Goal: Task Accomplishment & Management: Use online tool/utility

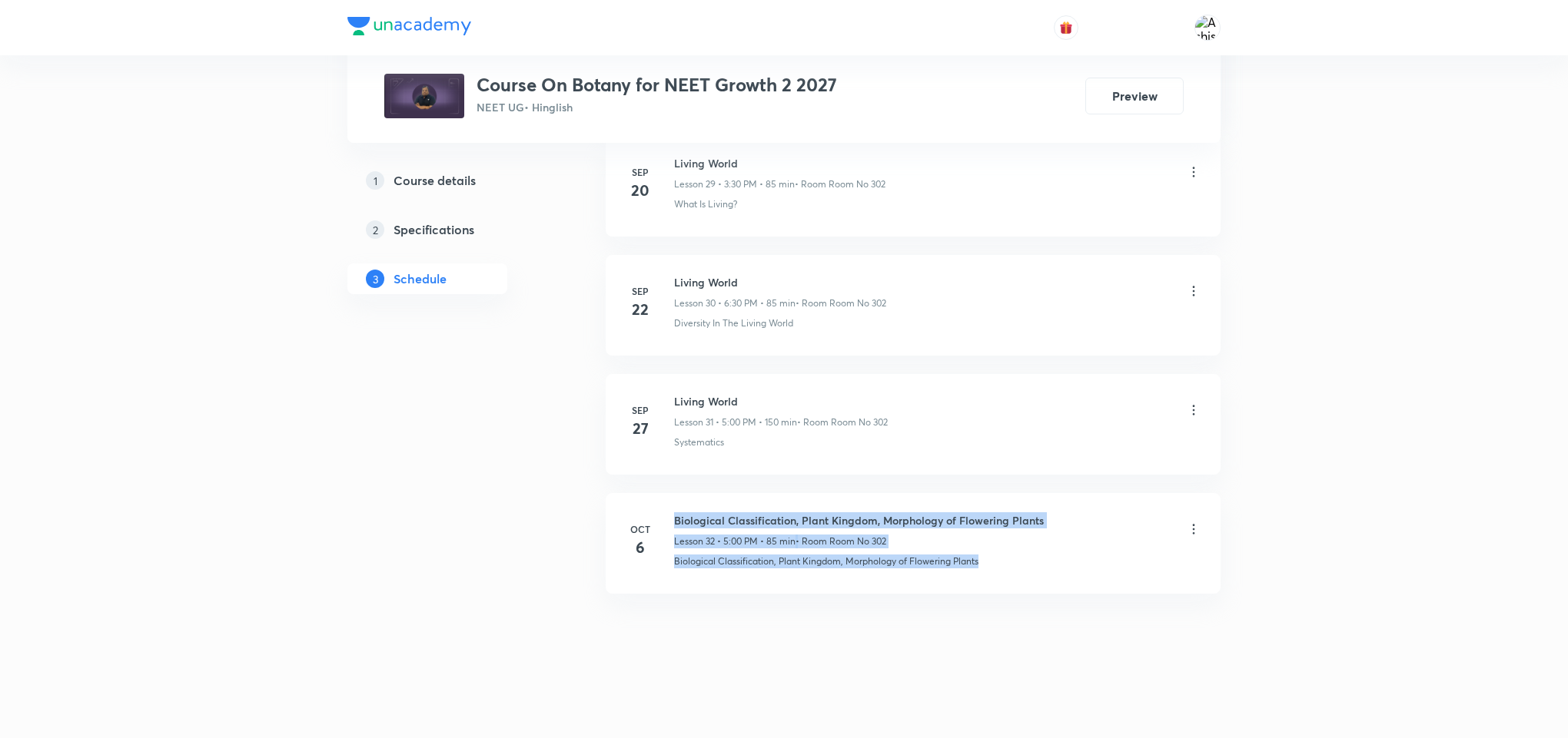
drag, startPoint x: 661, startPoint y: 561, endPoint x: 1019, endPoint y: 618, distance: 362.5
drag, startPoint x: 674, startPoint y: 565, endPoint x: 990, endPoint y: 576, distance: 316.2
click at [990, 576] on li "Oct 6 Biological Classification, Plant Kingdom, Morphology of Flowering Plants …" at bounding box center [913, 544] width 615 height 101
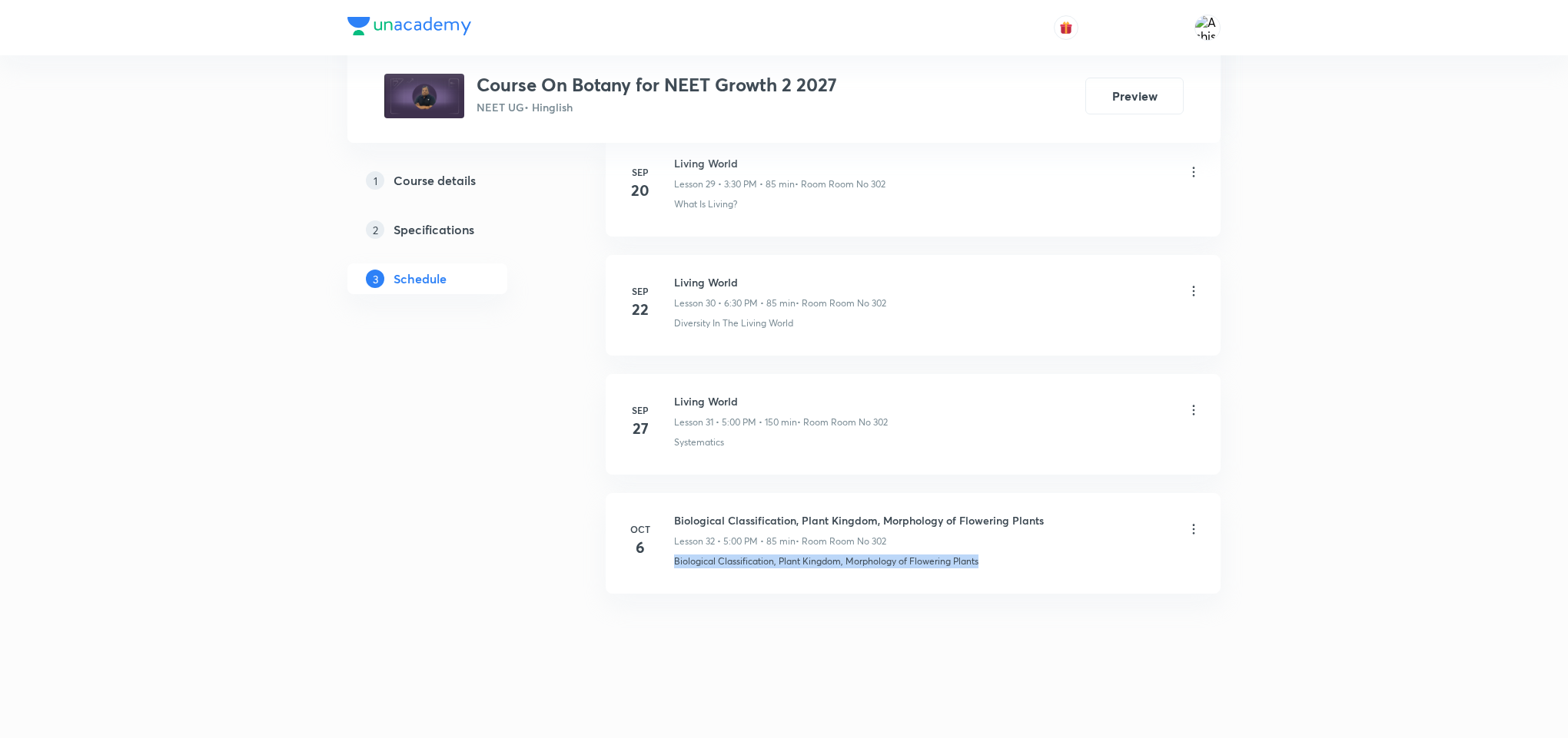
click at [990, 576] on li "Oct 6 Biological Classification, Plant Kingdom, Morphology of Flowering Plants …" at bounding box center [913, 544] width 615 height 101
drag, startPoint x: 662, startPoint y: 568, endPoint x: 1056, endPoint y: 572, distance: 394.0
click at [1056, 572] on li "Oct 6 Biological Classification, Plant Kingdom, Morphology of Flowering Plants …" at bounding box center [913, 544] width 615 height 101
drag, startPoint x: 946, startPoint y: 595, endPoint x: 664, endPoint y: 656, distance: 288.5
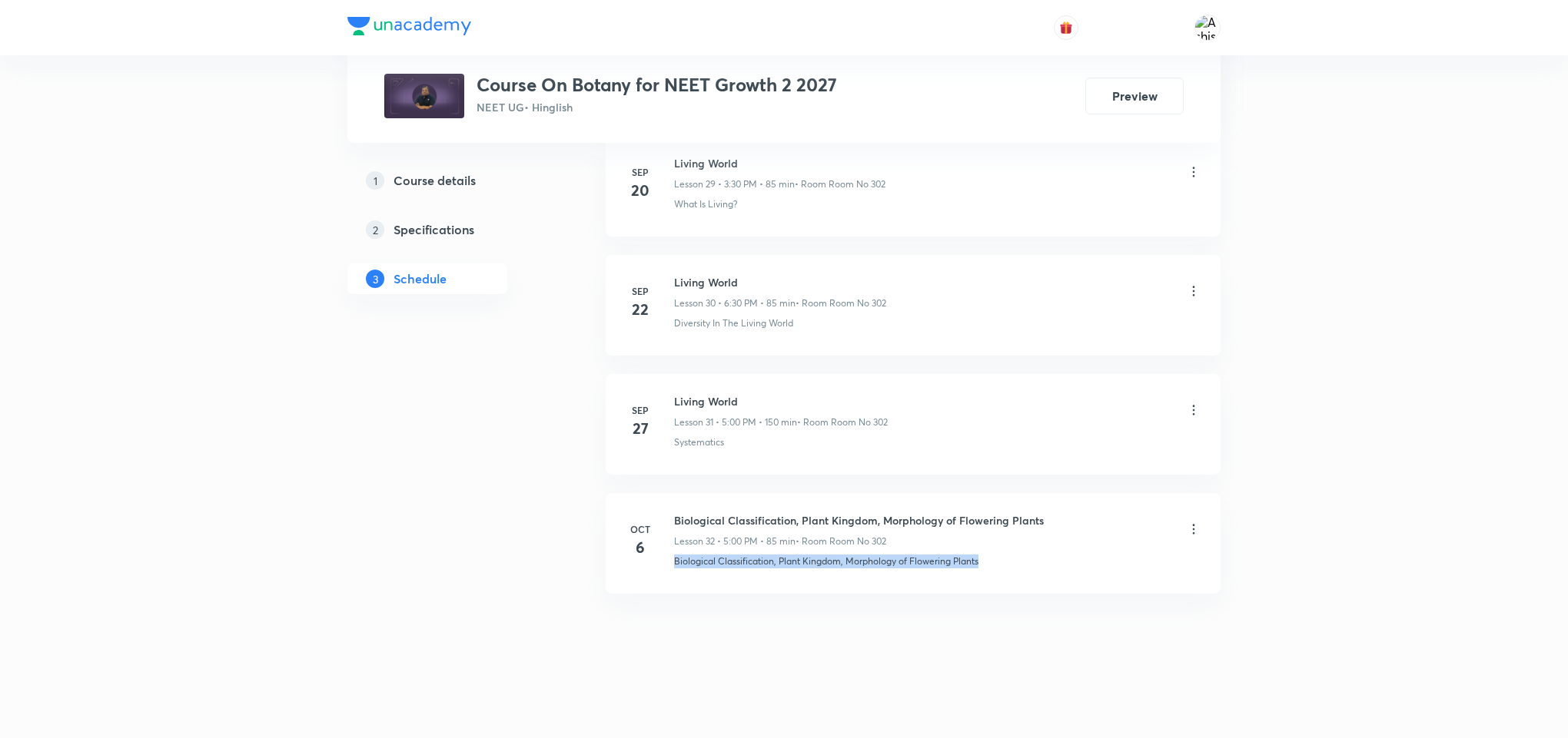
copy p "Biological Classification, Plant Kingdom, Morphology of Flowering Plants"
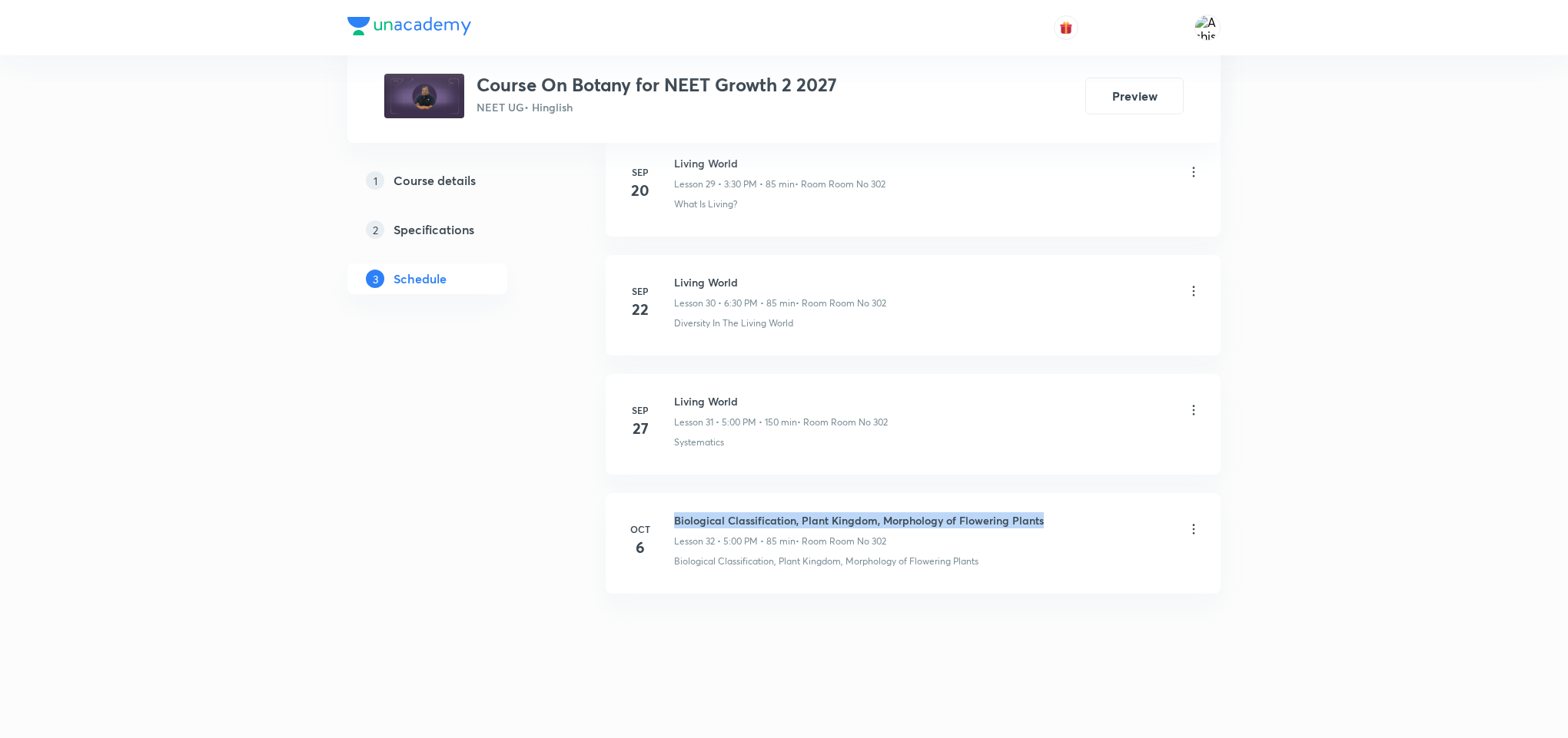
drag, startPoint x: 674, startPoint y: 518, endPoint x: 1051, endPoint y: 514, distance: 377.0
click at [1051, 514] on div "Biological Classification, Plant Kingdom, Morphology of Flowering Plants Lesson…" at bounding box center [937, 531] width 527 height 36
copy h6 "Biological Classification, Plant Kingdom, Morphology of Flowering Plants"
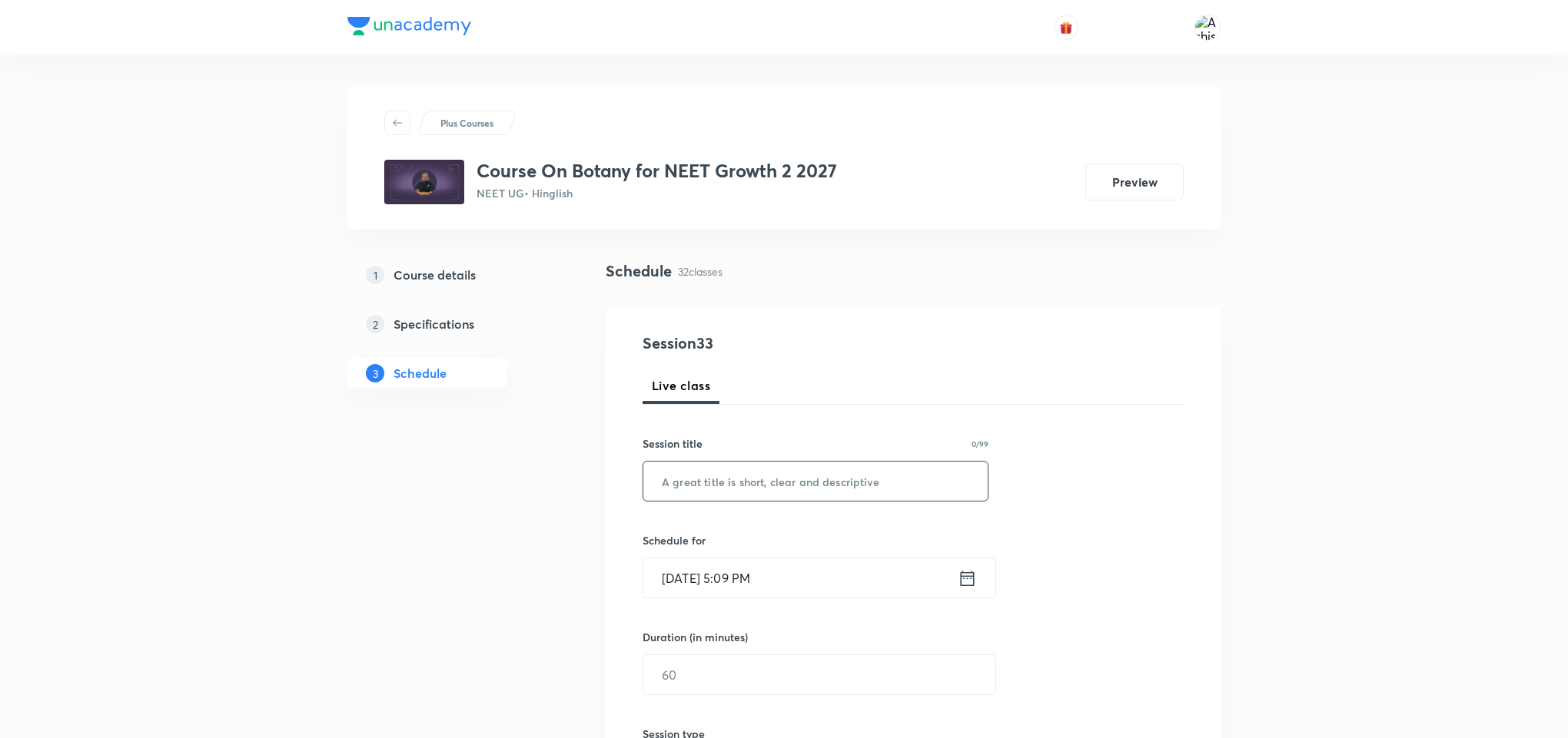
click at [791, 491] on input "text" at bounding box center [815, 481] width 344 height 39
paste input "Biological Classification, Plant Kingdom, Morphology of Flowering Plants"
type input "Biological Classification, Plant Kingdom, Morphology of Flowering Plants"
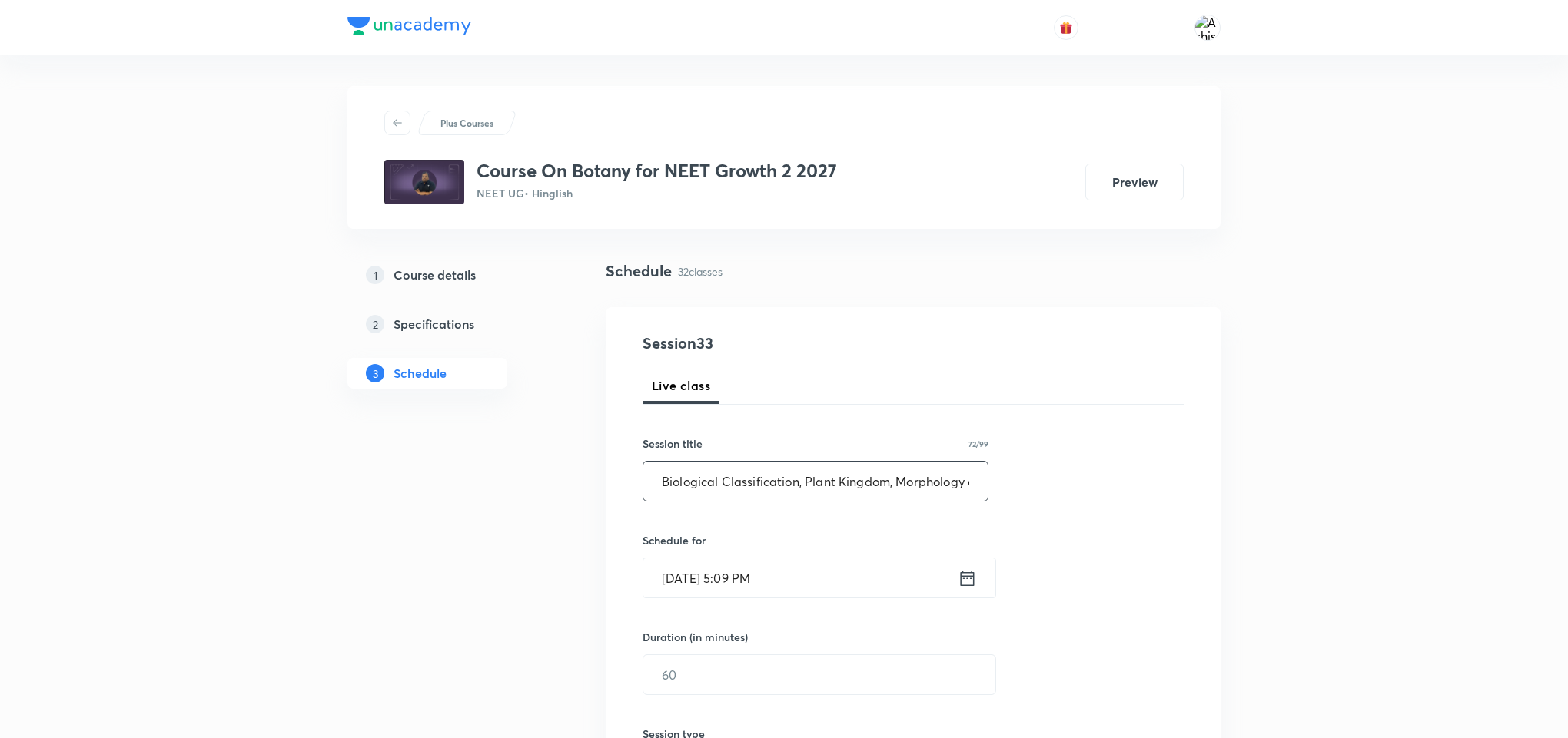
click at [685, 579] on input "Oct 7, 2025, 5:09 PM" at bounding box center [800, 578] width 314 height 39
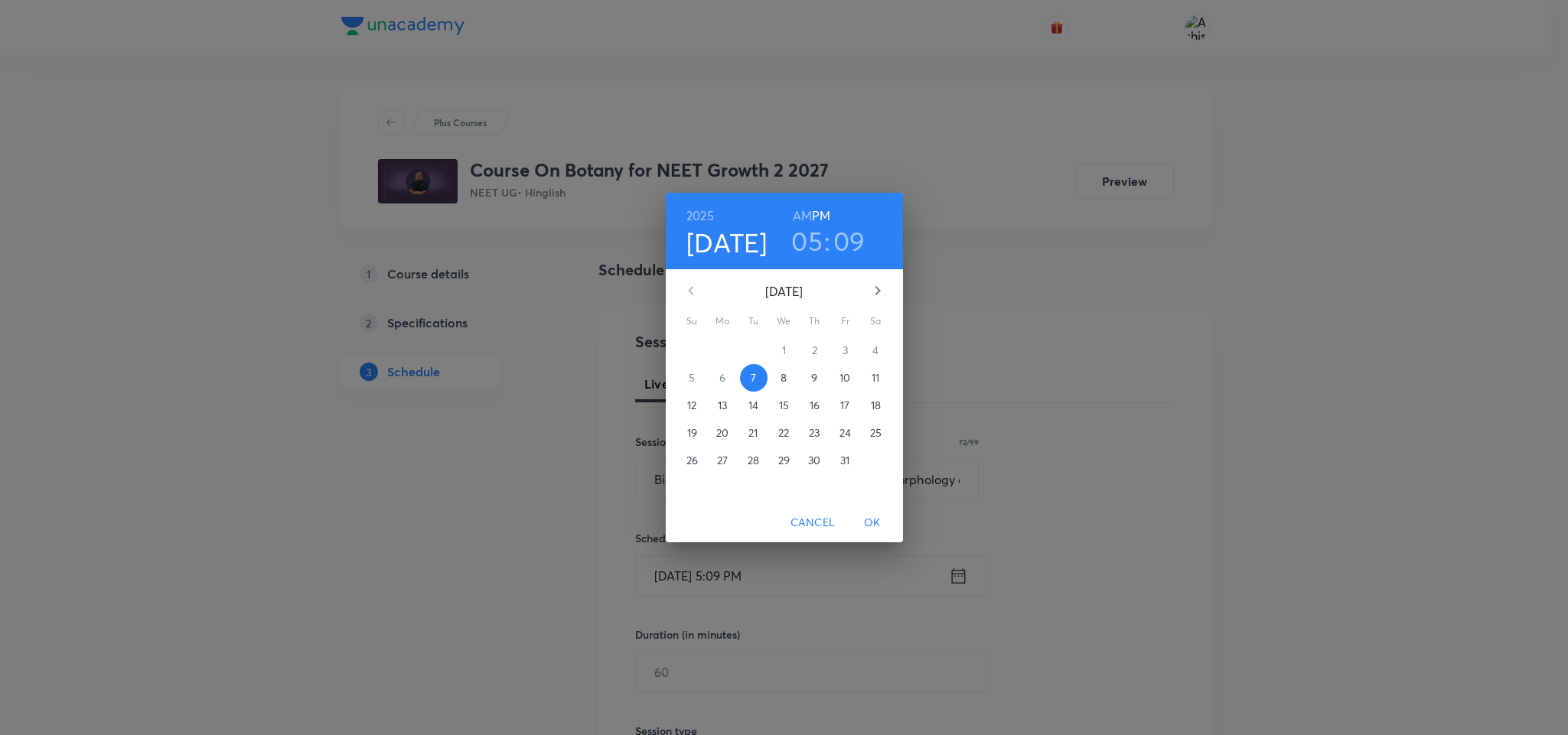
click at [809, 239] on h3 "05" at bounding box center [807, 241] width 32 height 33
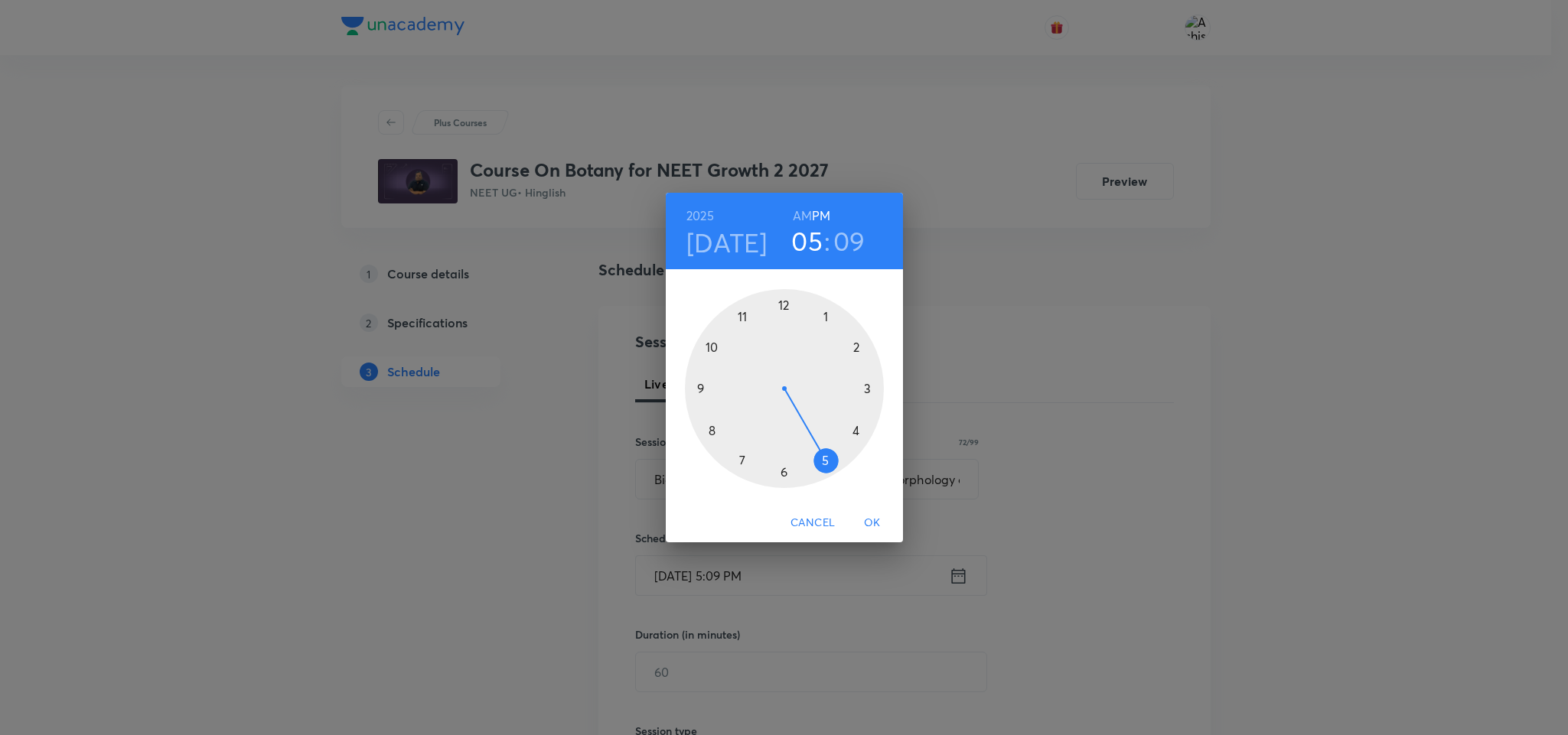
click at [784, 471] on div at bounding box center [784, 389] width 199 height 199
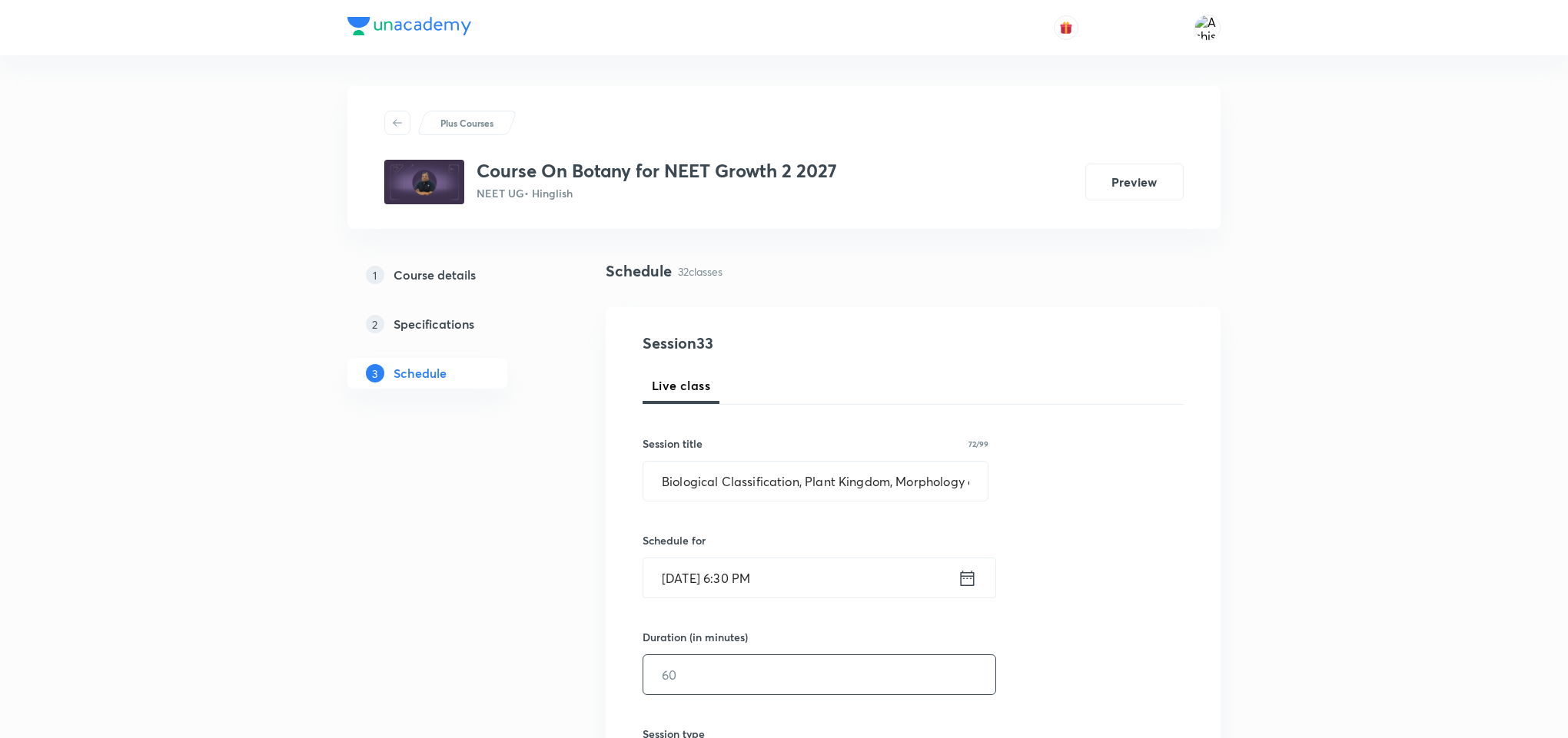
click at [710, 676] on input "text" at bounding box center [819, 675] width 352 height 39
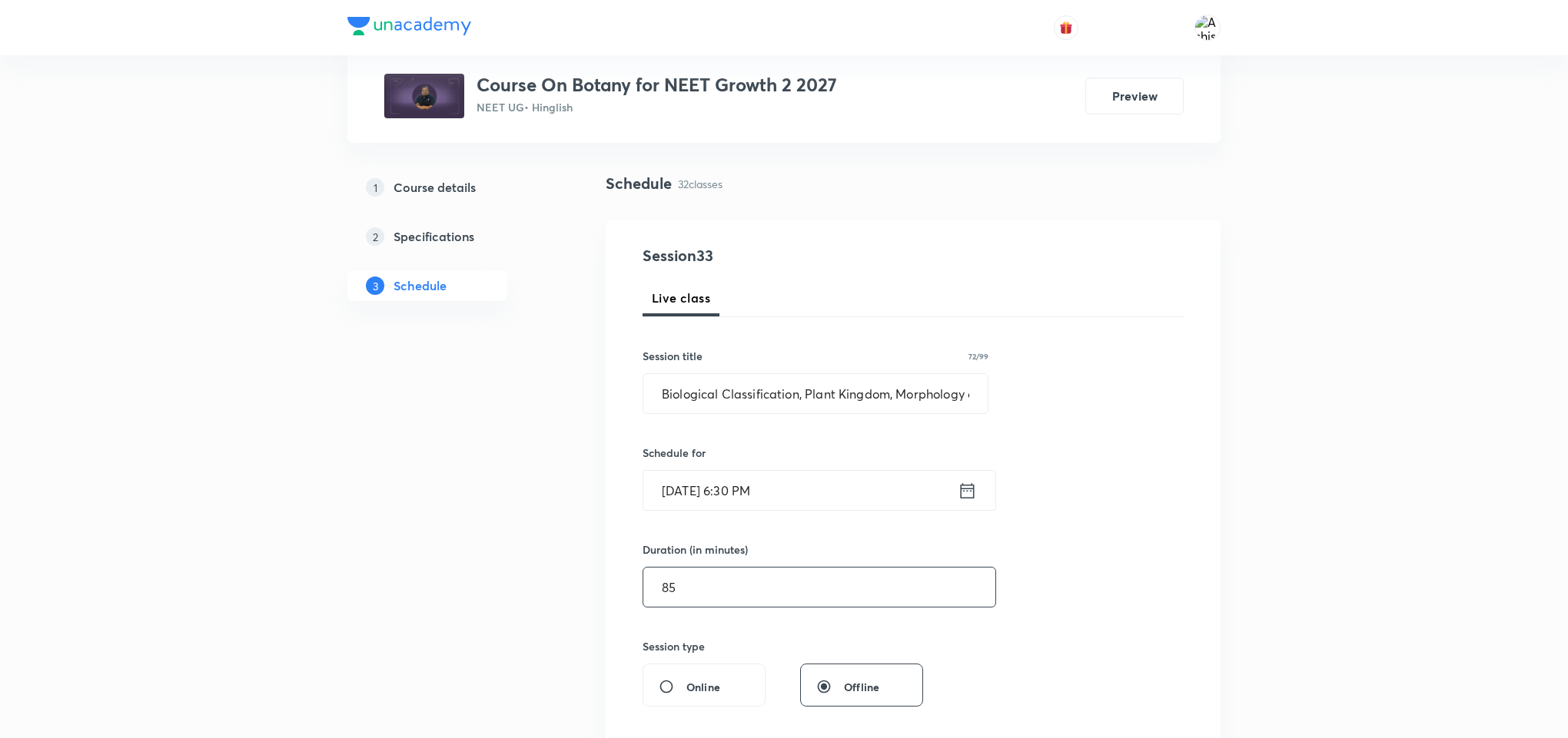
scroll to position [231, 0]
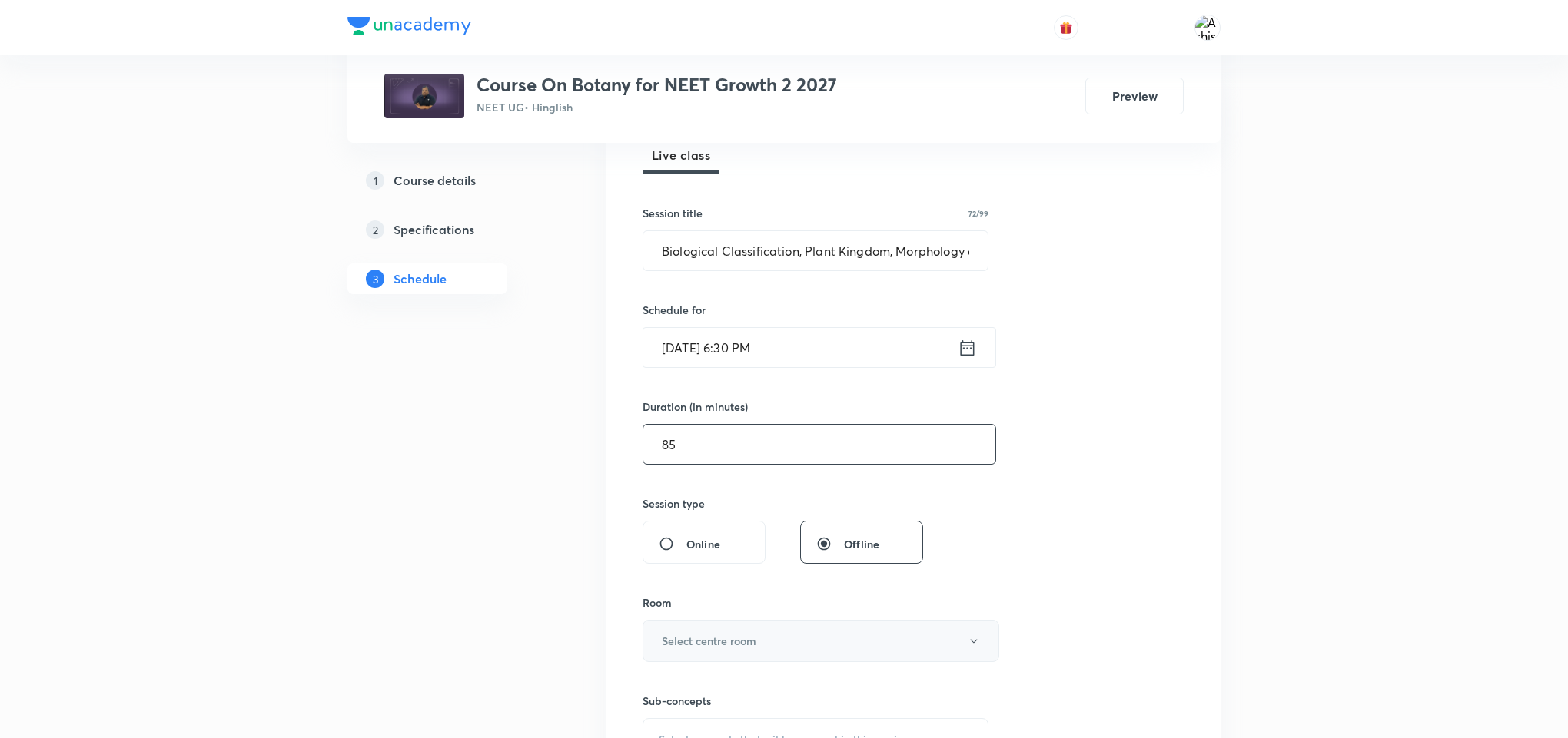
type input "85"
click at [706, 637] on h6 "Select centre room" at bounding box center [708, 641] width 94 height 16
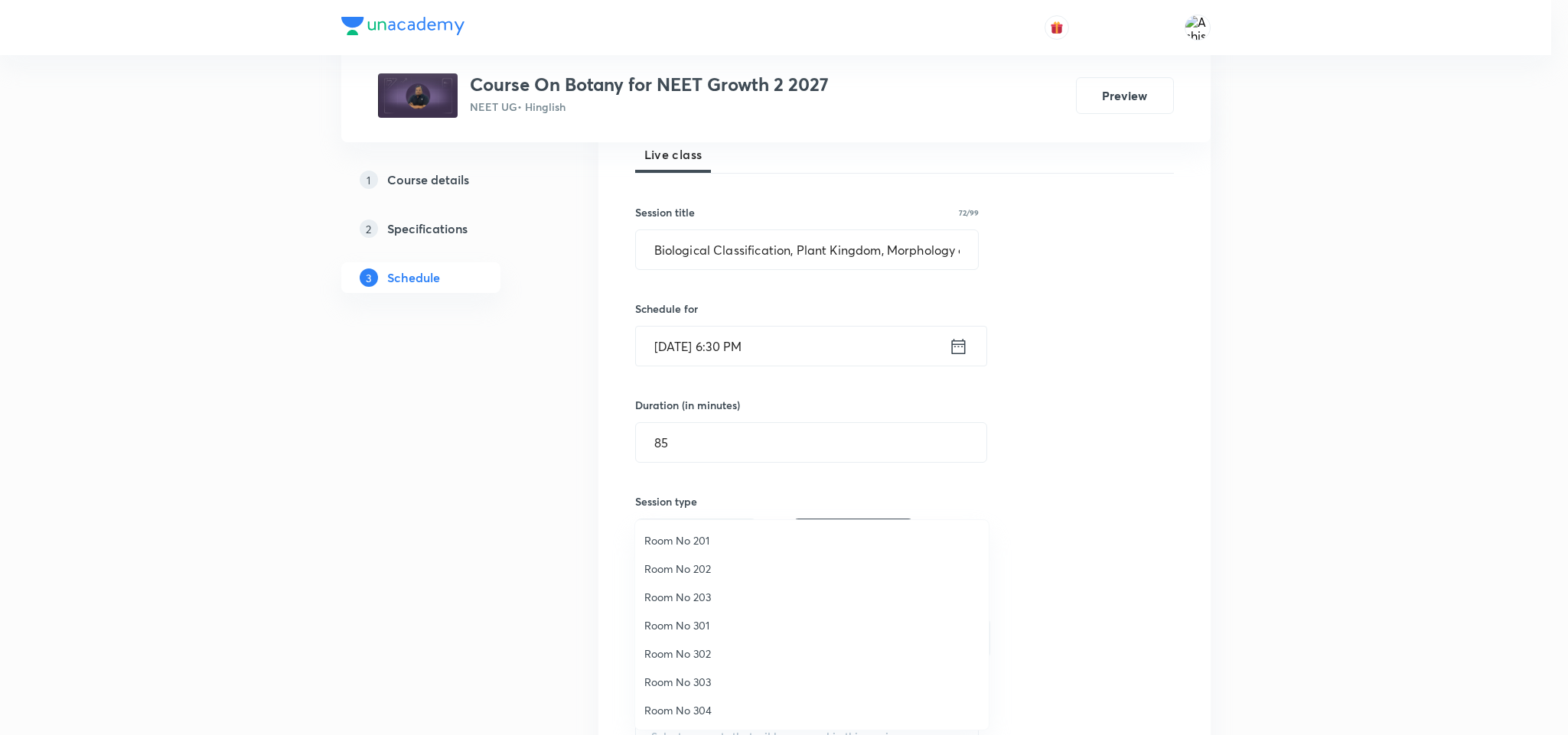
click at [714, 654] on span "Room No 302" at bounding box center [812, 653] width 335 height 16
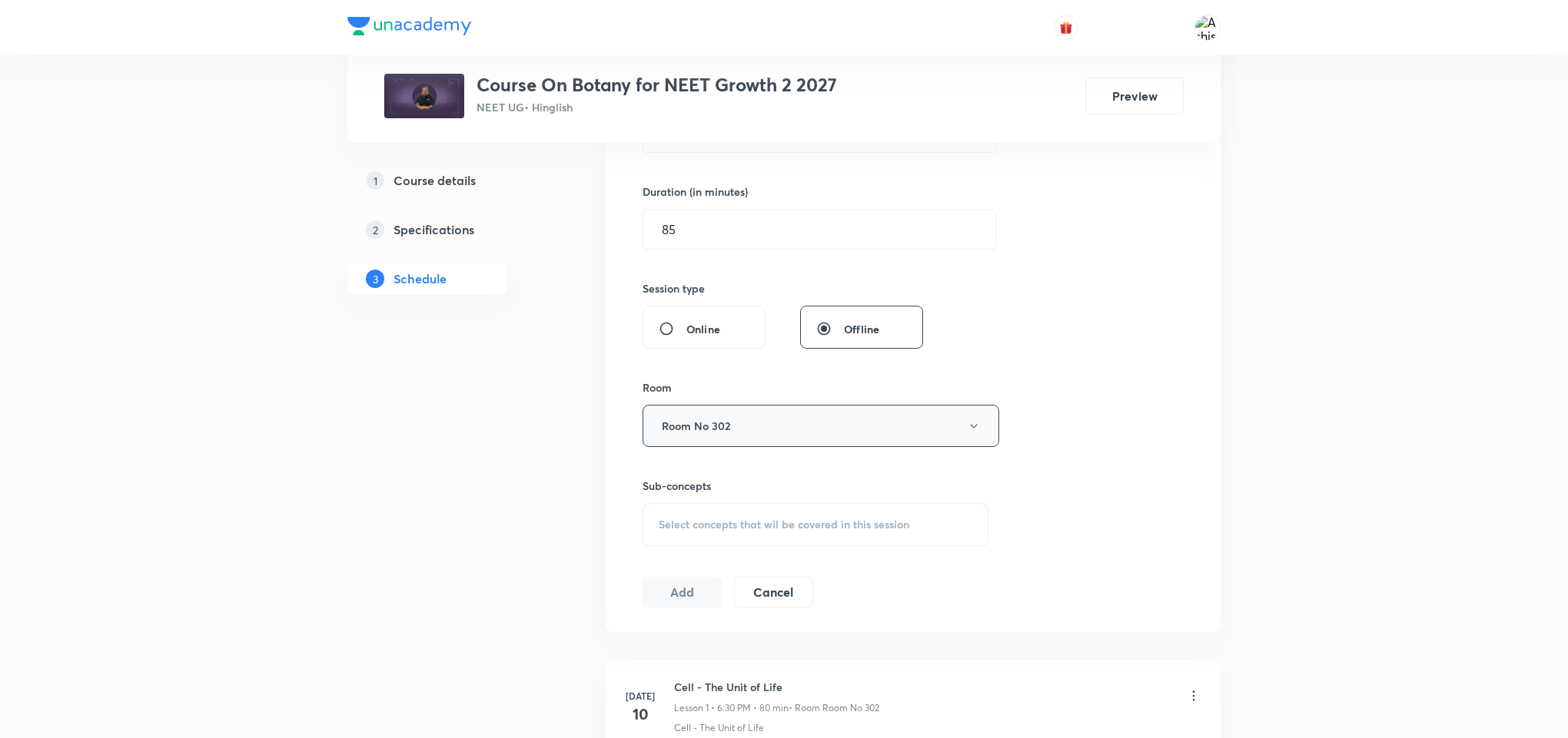
scroll to position [461, 0]
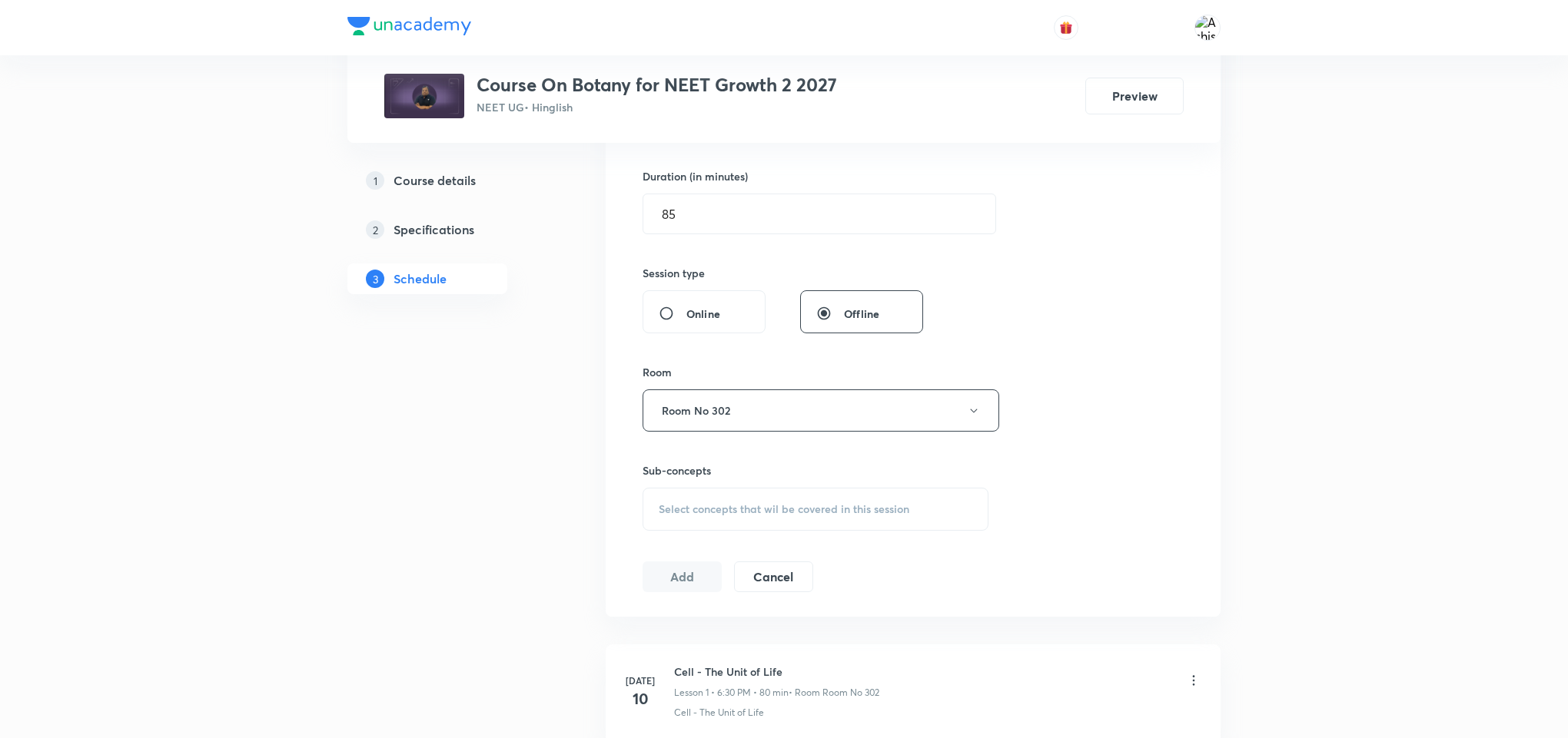
click at [787, 516] on span "Select concepts that wil be covered in this session" at bounding box center [784, 509] width 250 height 12
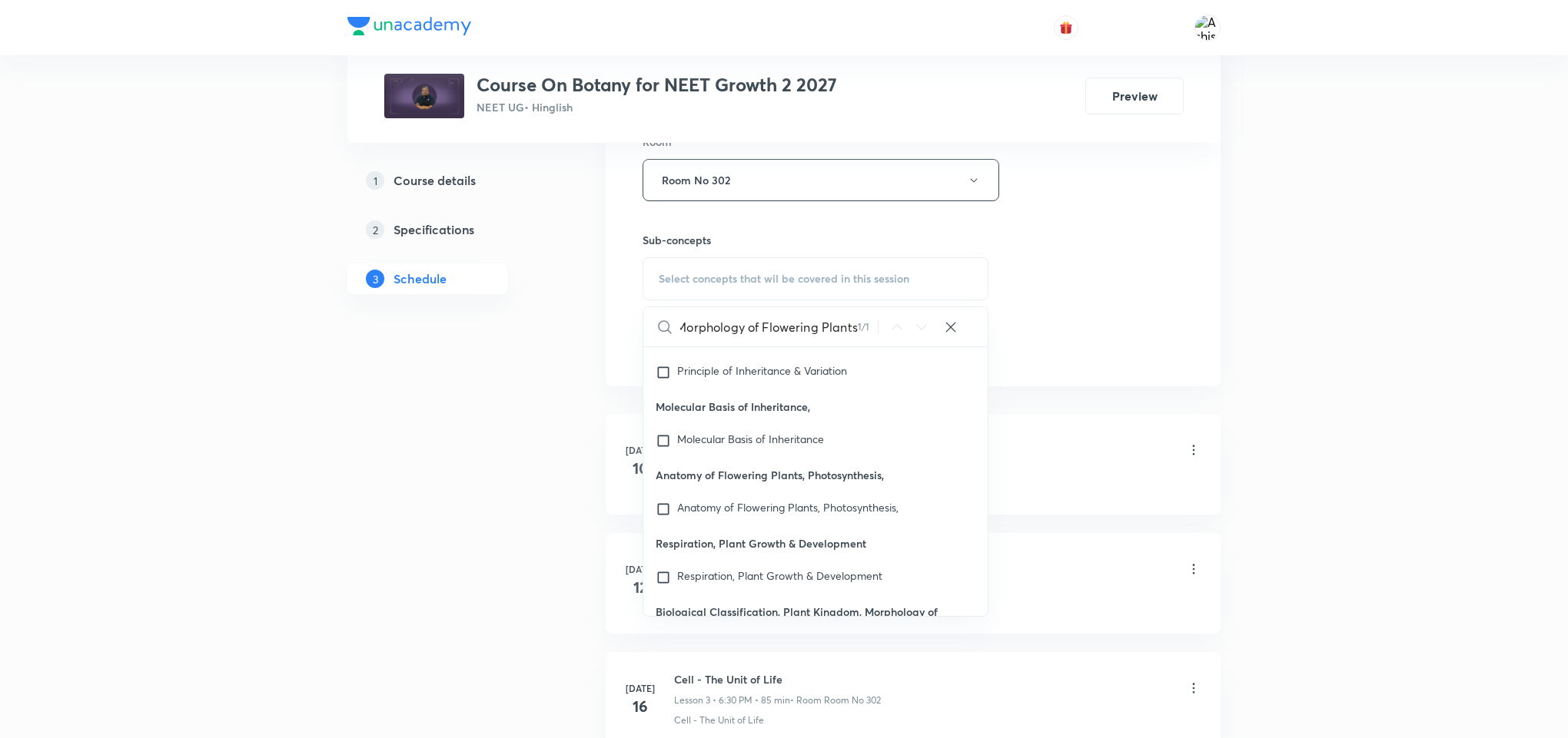
scroll to position [70702, 0]
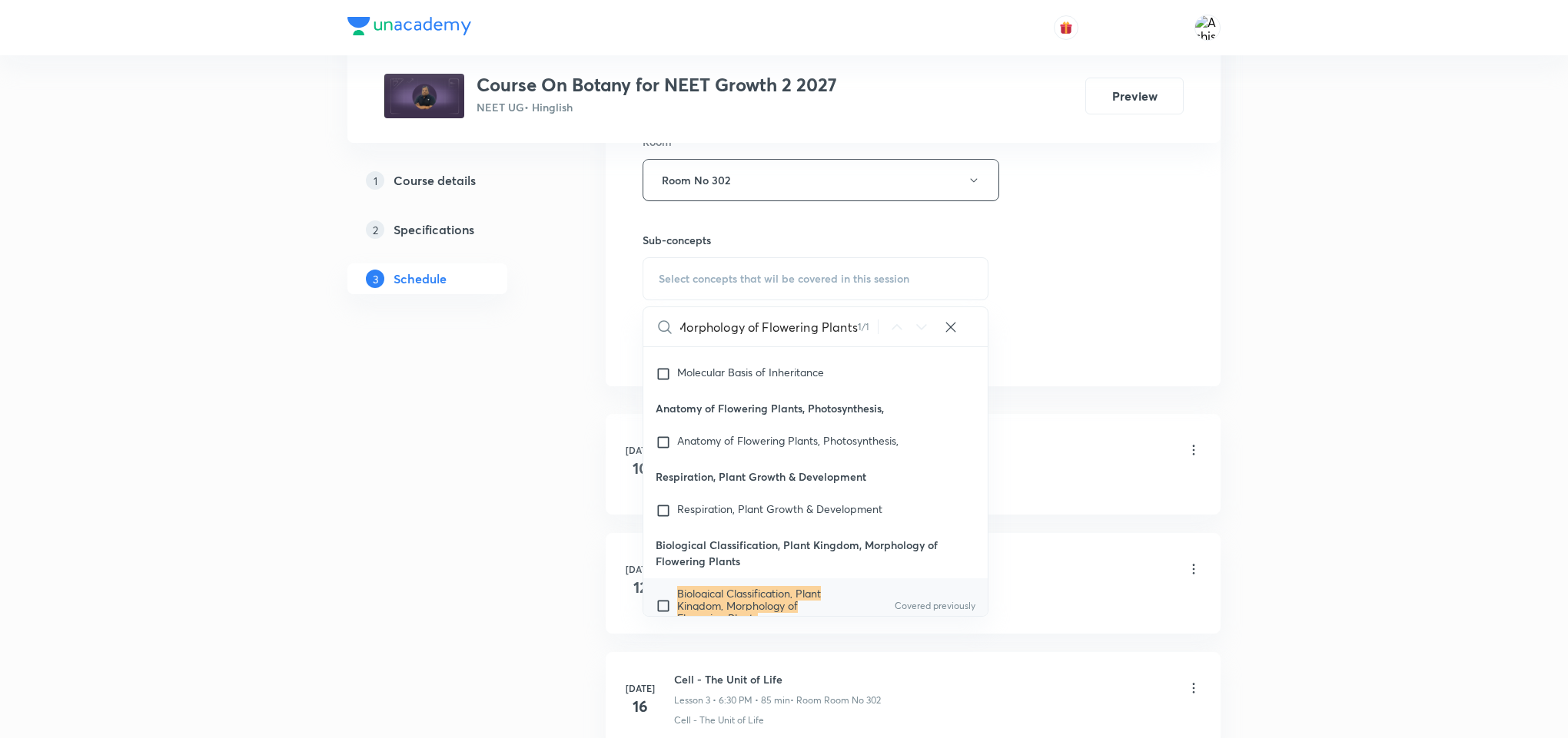
type input "Biological Classification, Plant Kingdom, Morphology of Flowering Plants"
click at [803, 588] on p "Biological Classification, Plant Kingdom, Morphology of Flowering Plants" at bounding box center [755, 605] width 155 height 36
checkbox input "true"
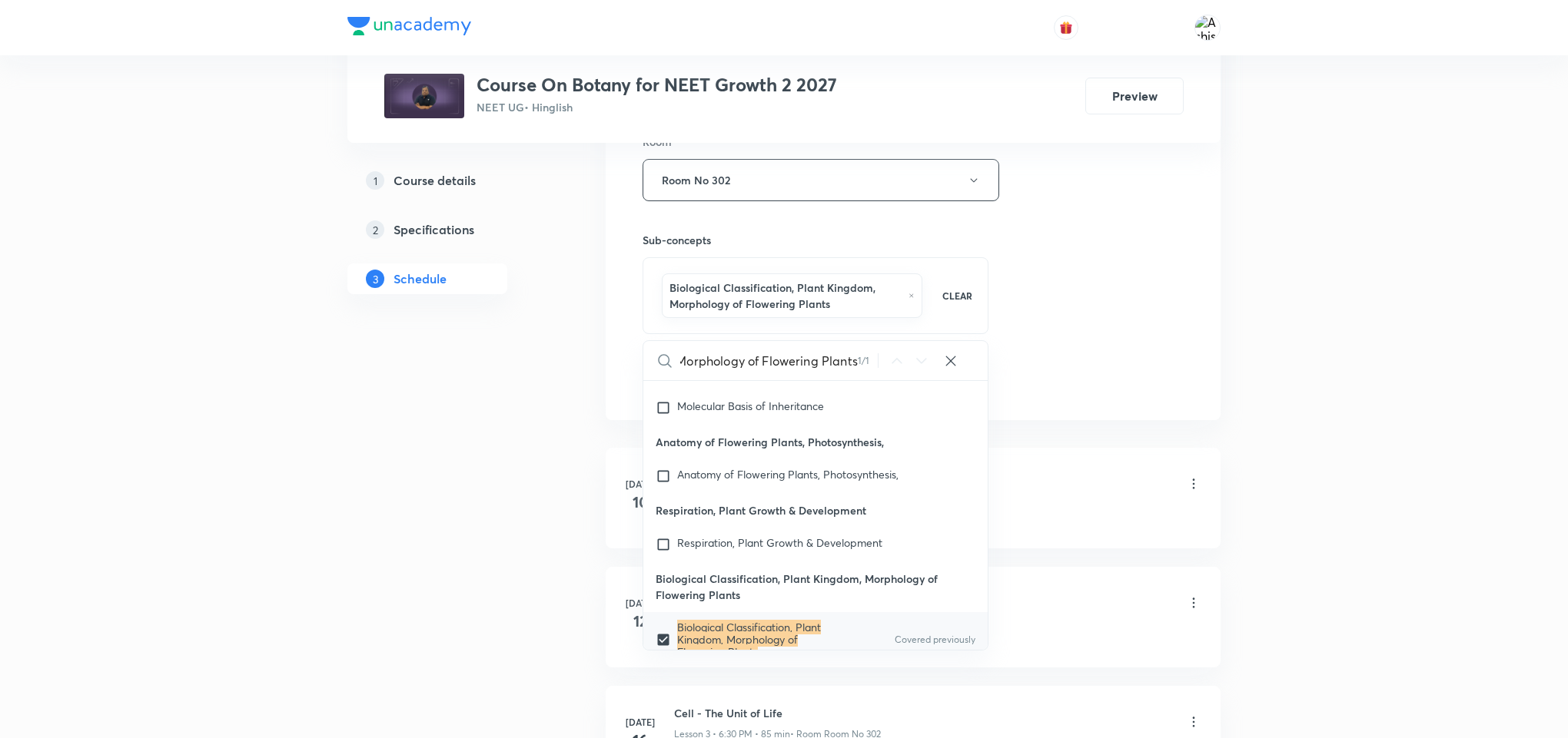
scroll to position [0, 0]
click at [1063, 385] on div "Session 33 Live class Session title 72/99 Biological Classification, Plant King…" at bounding box center [913, 18] width 541 height 756
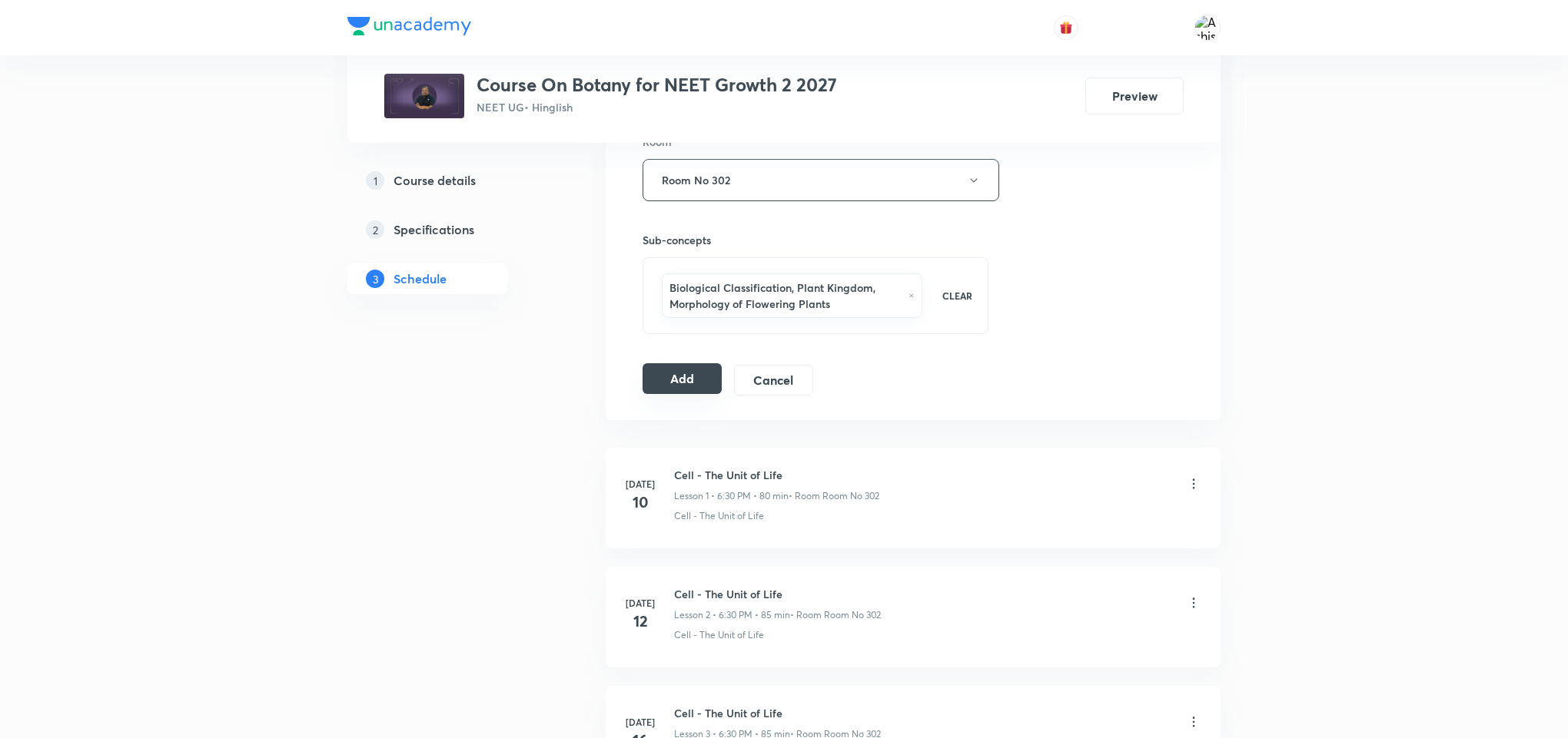
click at [677, 378] on button "Add" at bounding box center [682, 378] width 79 height 31
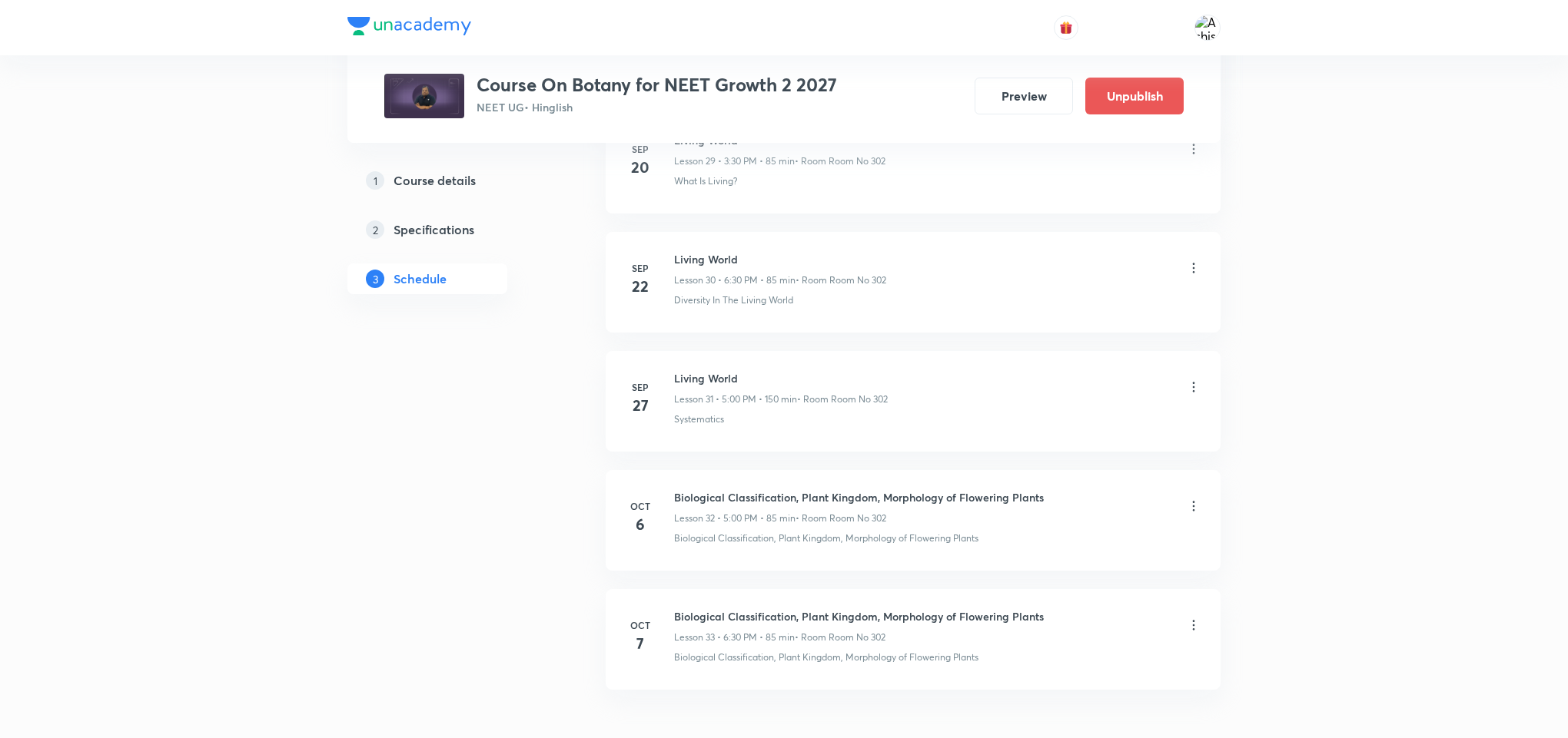
scroll to position [3741, 0]
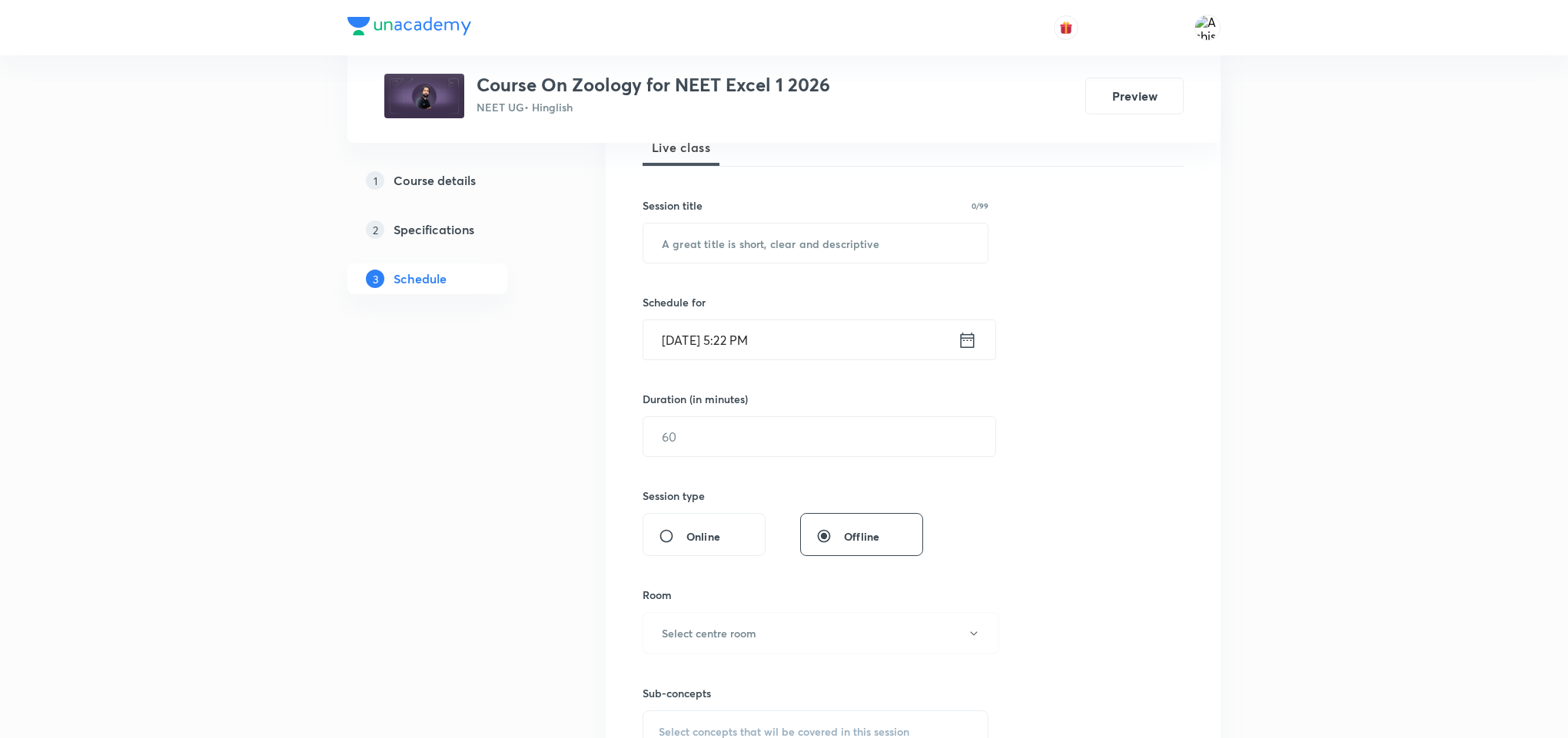
scroll to position [7414, 0]
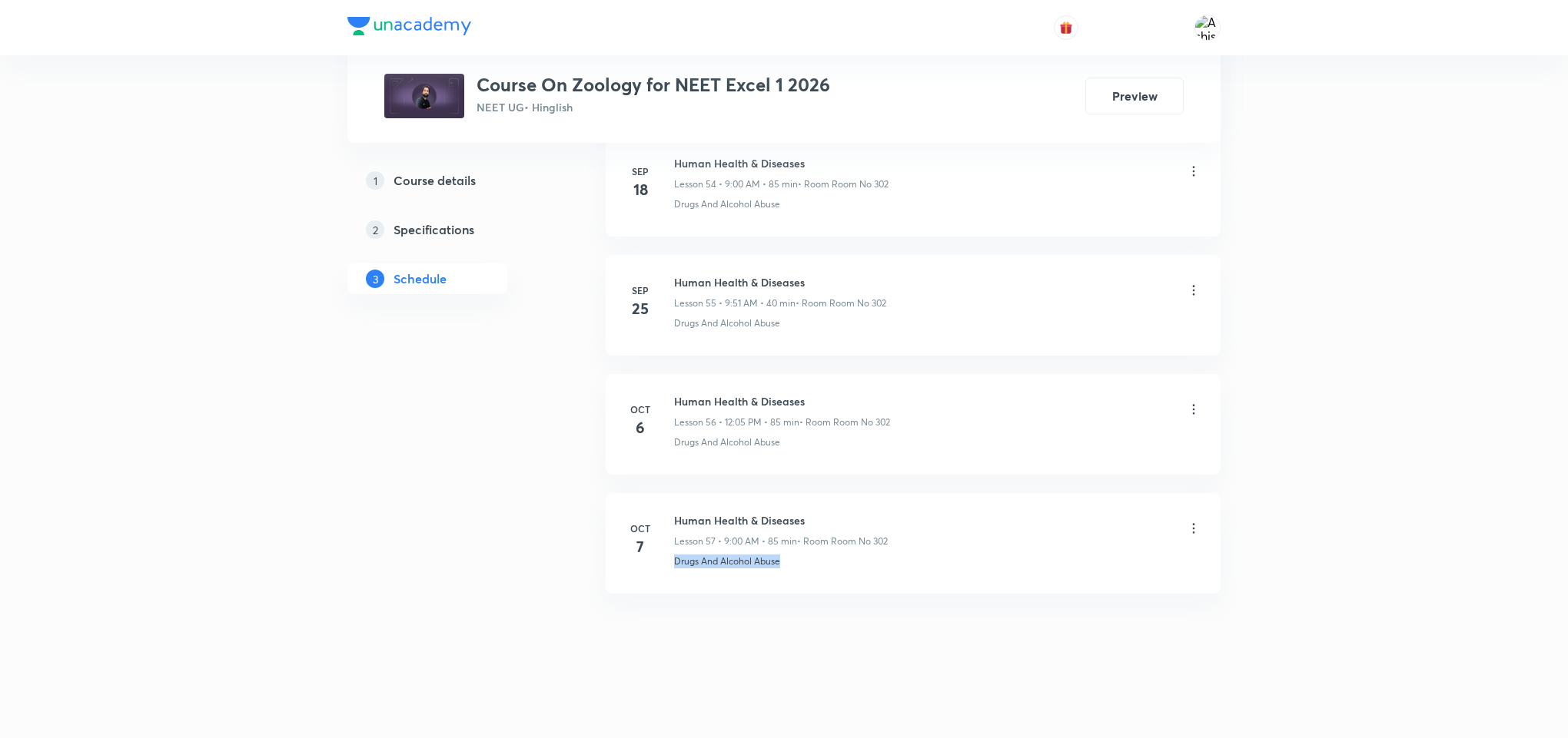
drag, startPoint x: 805, startPoint y: 569, endPoint x: 656, endPoint y: 607, distance: 153.8
copy p "Drugs And Alcohol Abuse"
drag, startPoint x: 809, startPoint y: 504, endPoint x: 669, endPoint y: 480, distance: 142.0
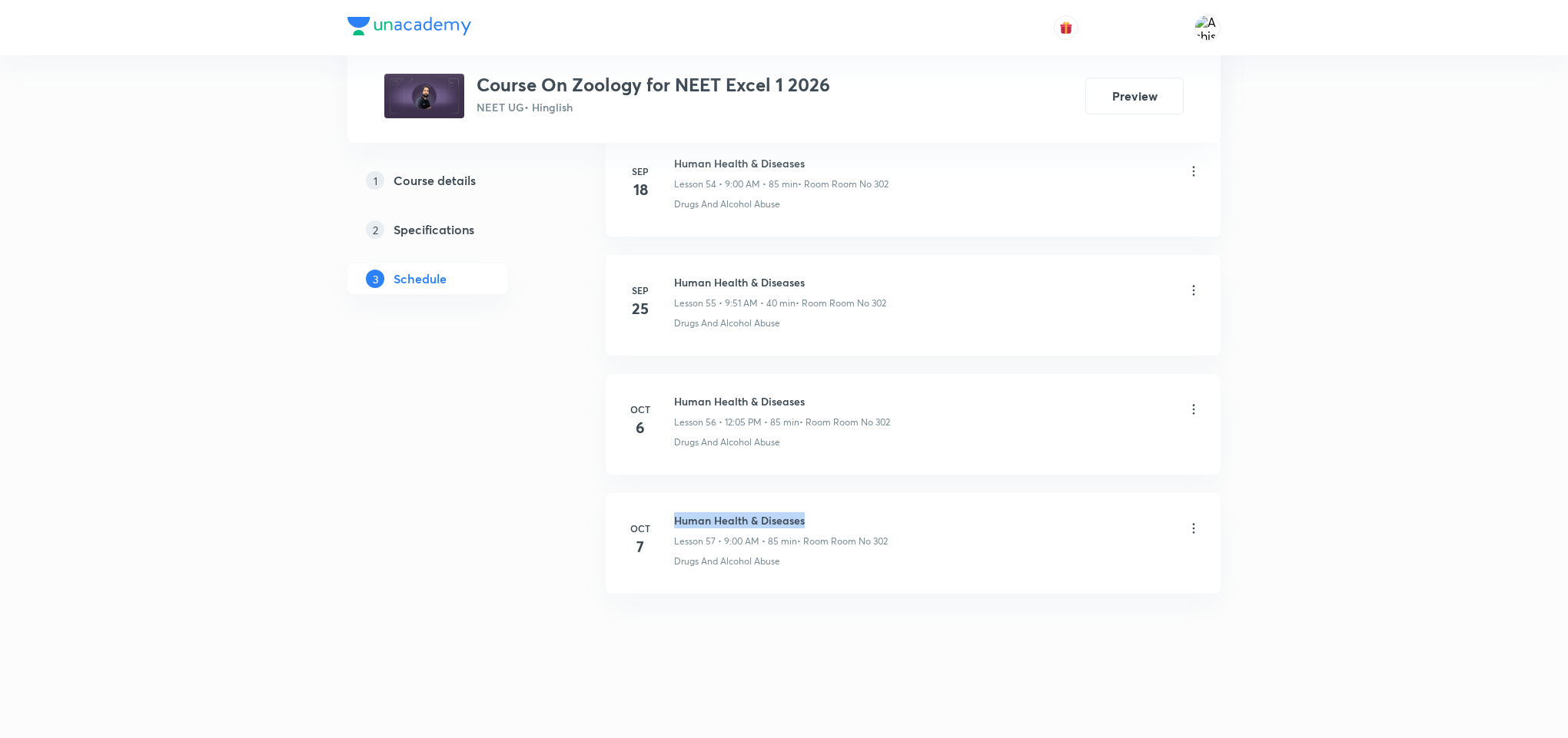
copy h6 "Human Health & Diseases"
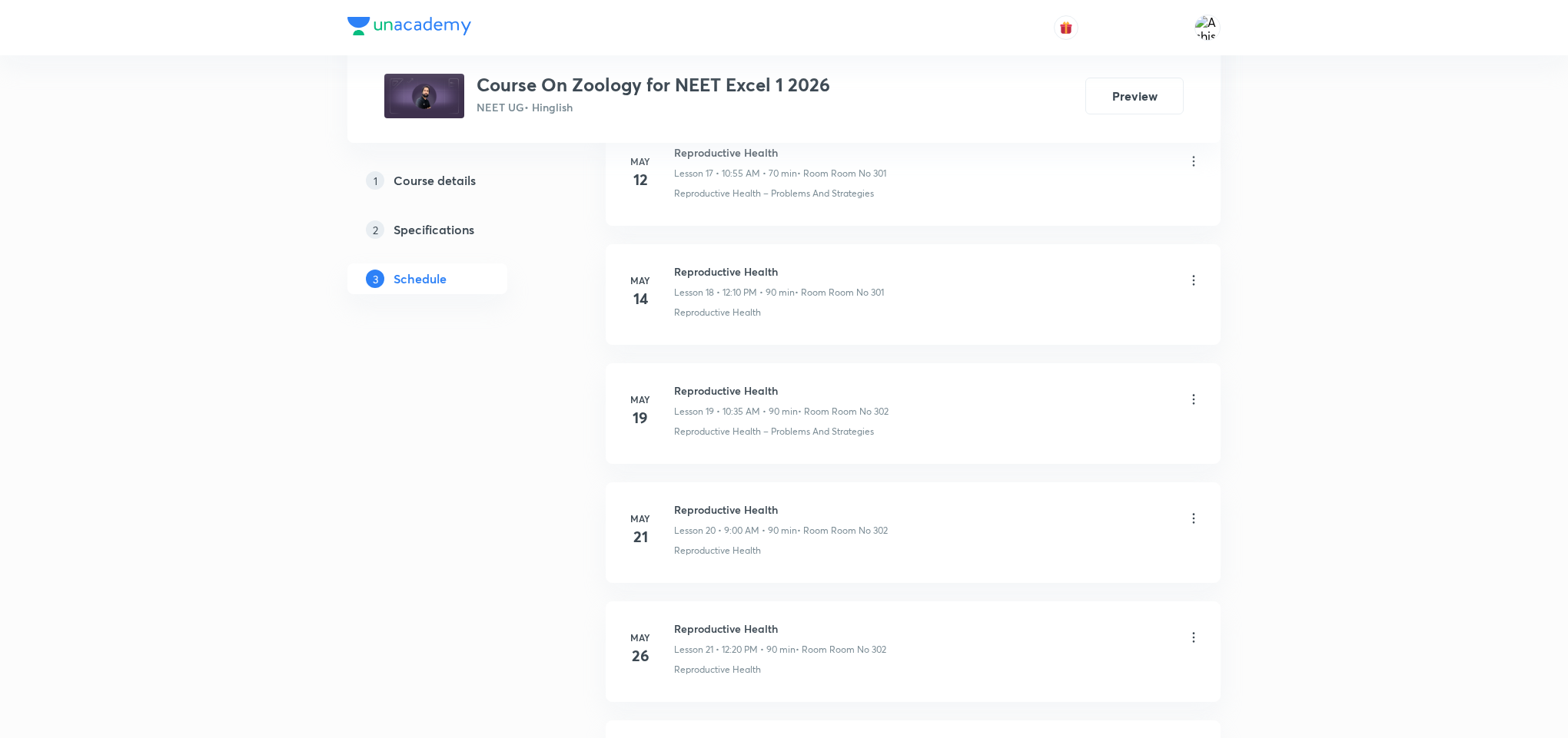
scroll to position [0, 0]
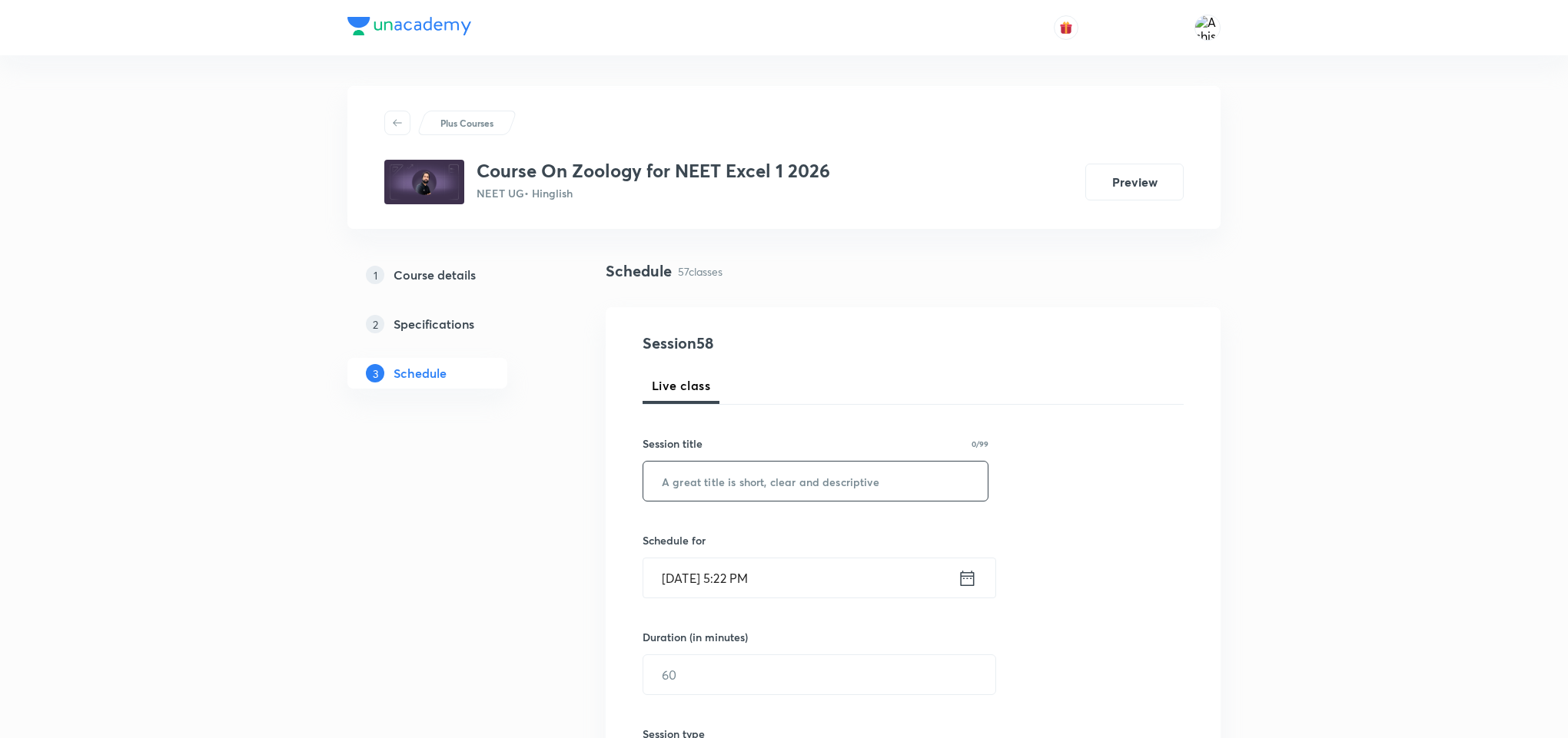
click at [812, 487] on input "text" at bounding box center [815, 481] width 344 height 39
paste input "Human Health & Diseases"
type input "Human Health & Diseases"
click at [696, 567] on input "Oct 7, 2025, 5:22 PM" at bounding box center [800, 578] width 314 height 39
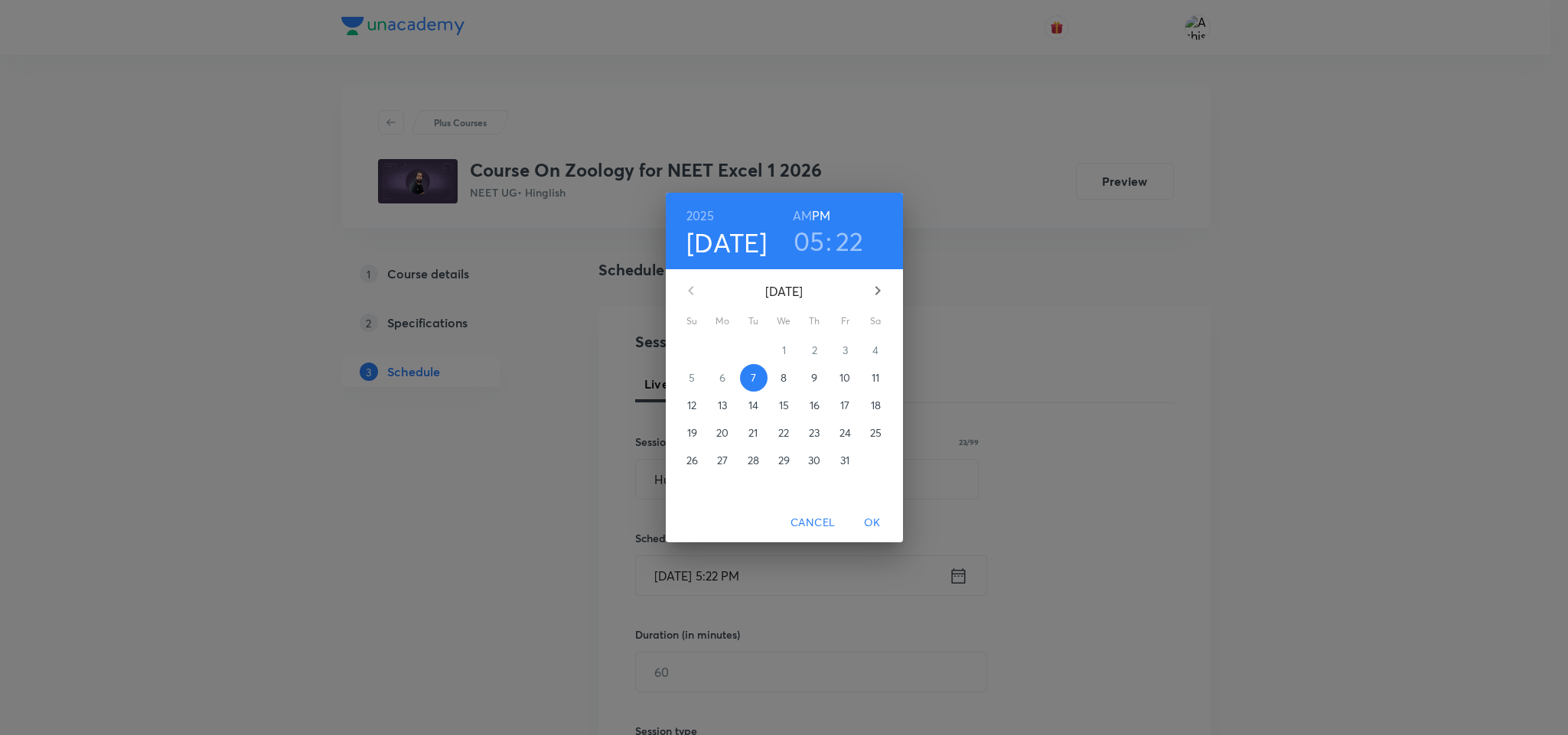
click at [783, 381] on p "8" at bounding box center [784, 378] width 7 height 15
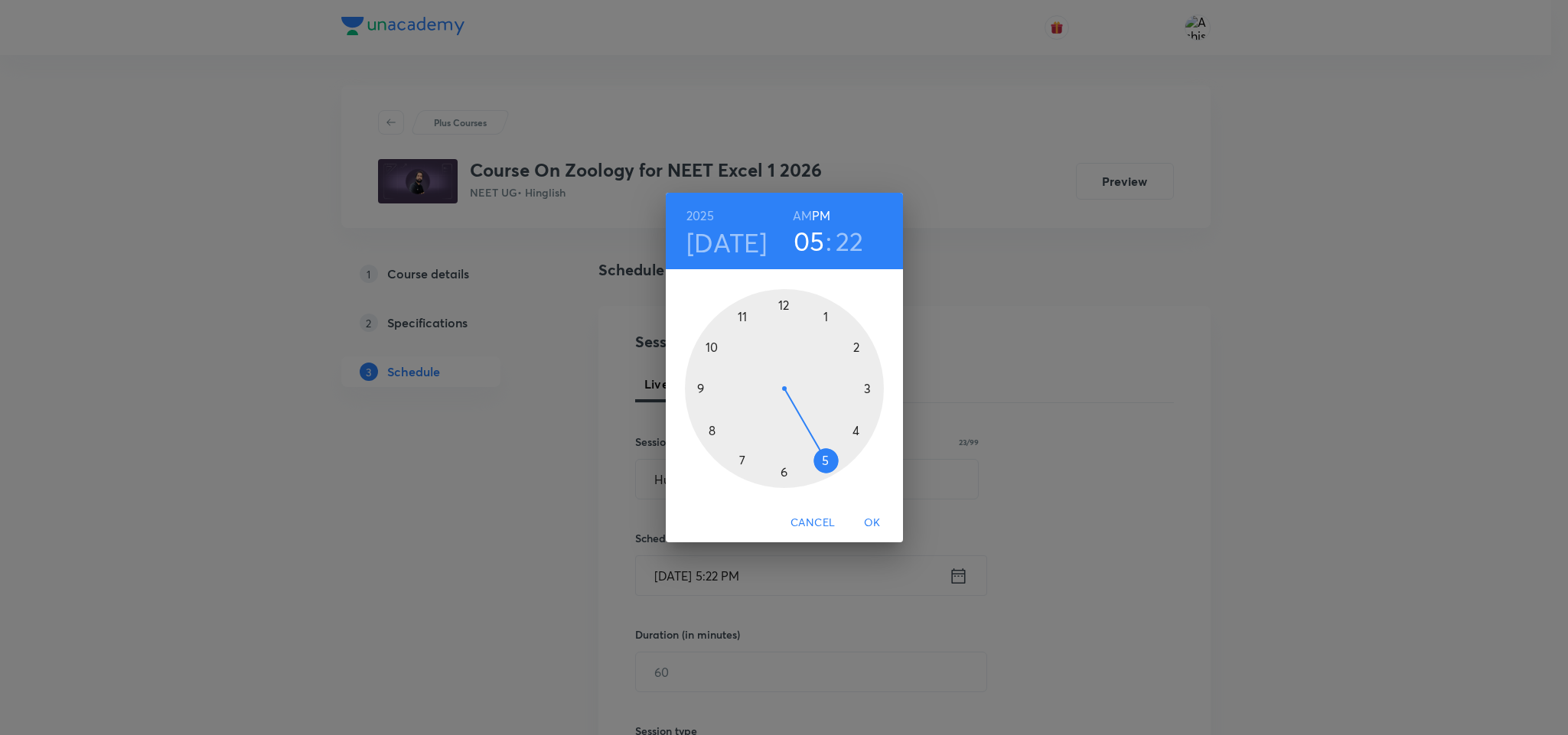
click at [804, 216] on h6 "AM" at bounding box center [802, 215] width 20 height 21
click at [701, 389] on div at bounding box center [784, 389] width 199 height 199
click at [787, 308] on div at bounding box center [784, 389] width 199 height 199
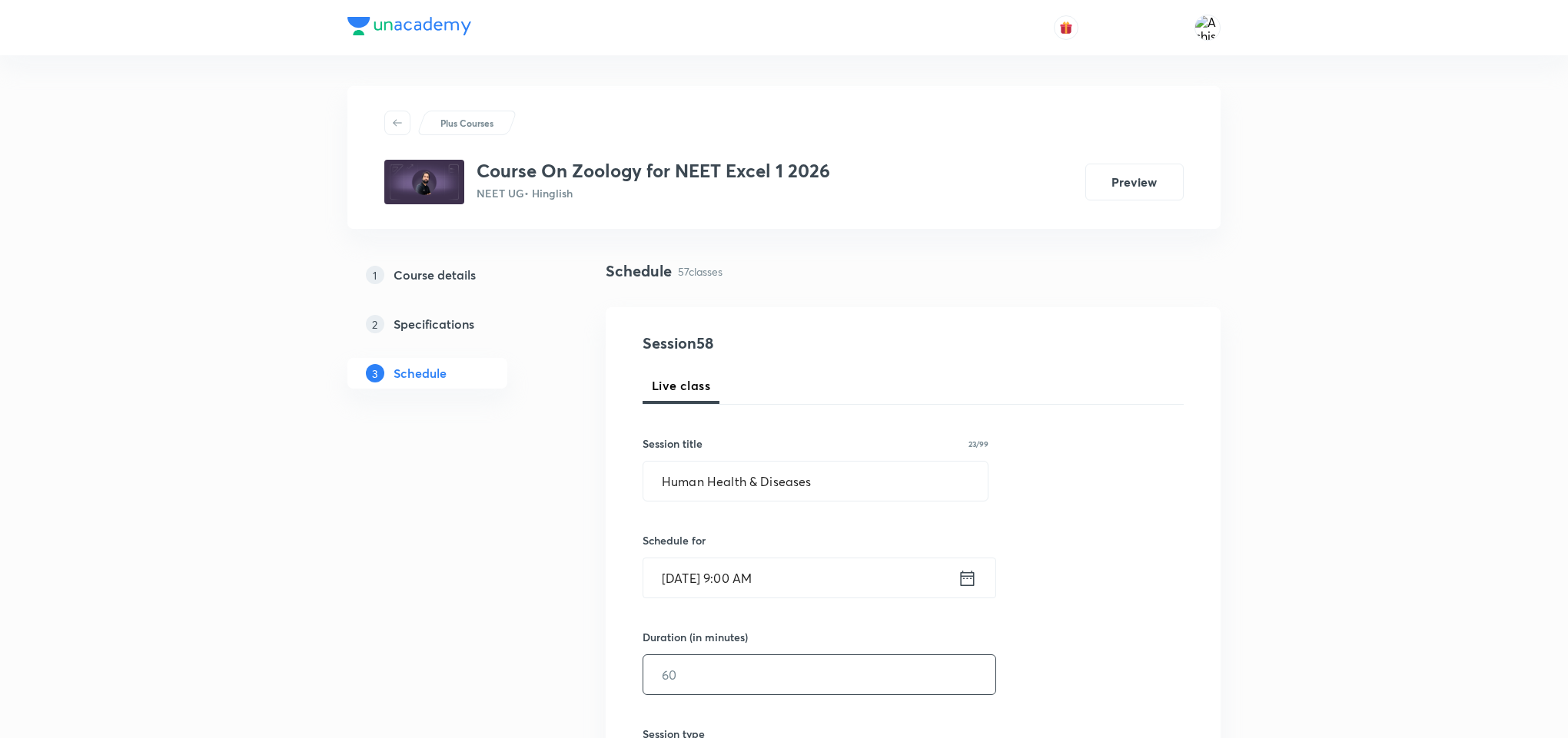
click at [708, 690] on input "text" at bounding box center [819, 675] width 352 height 39
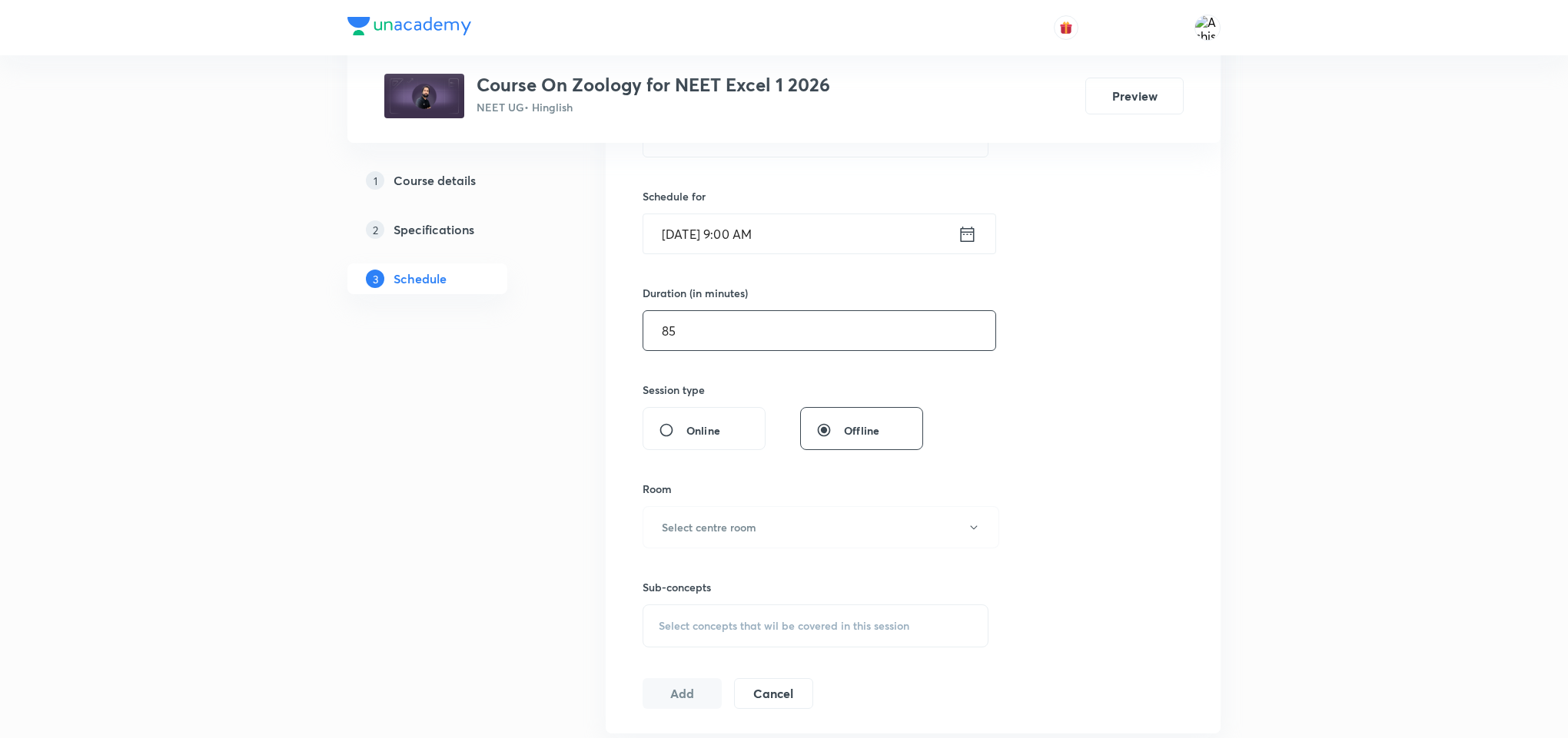
scroll to position [346, 0]
type input "85"
click at [759, 529] on button "Select centre room" at bounding box center [821, 525] width 357 height 42
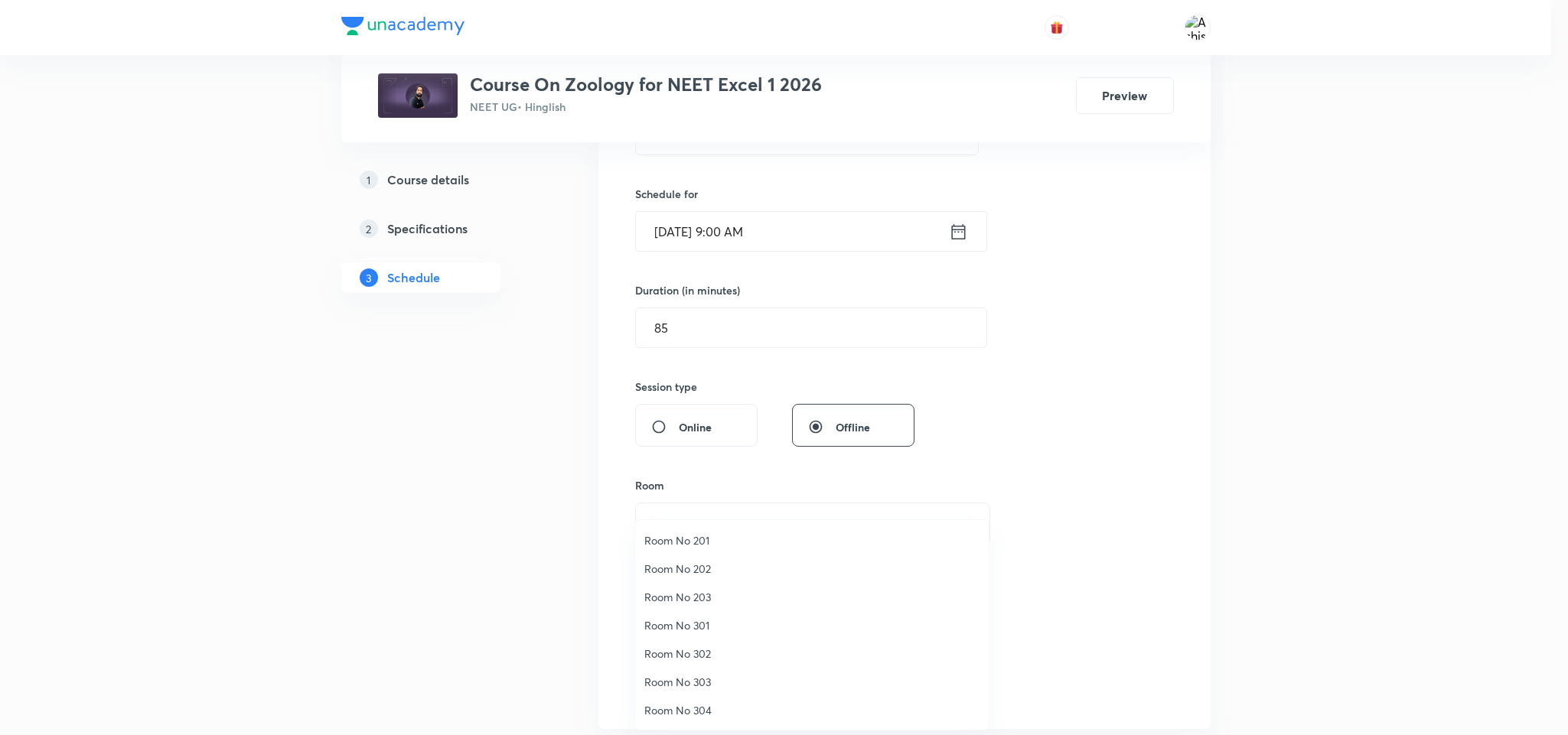
click at [707, 648] on span "Room No 302" at bounding box center [812, 653] width 335 height 16
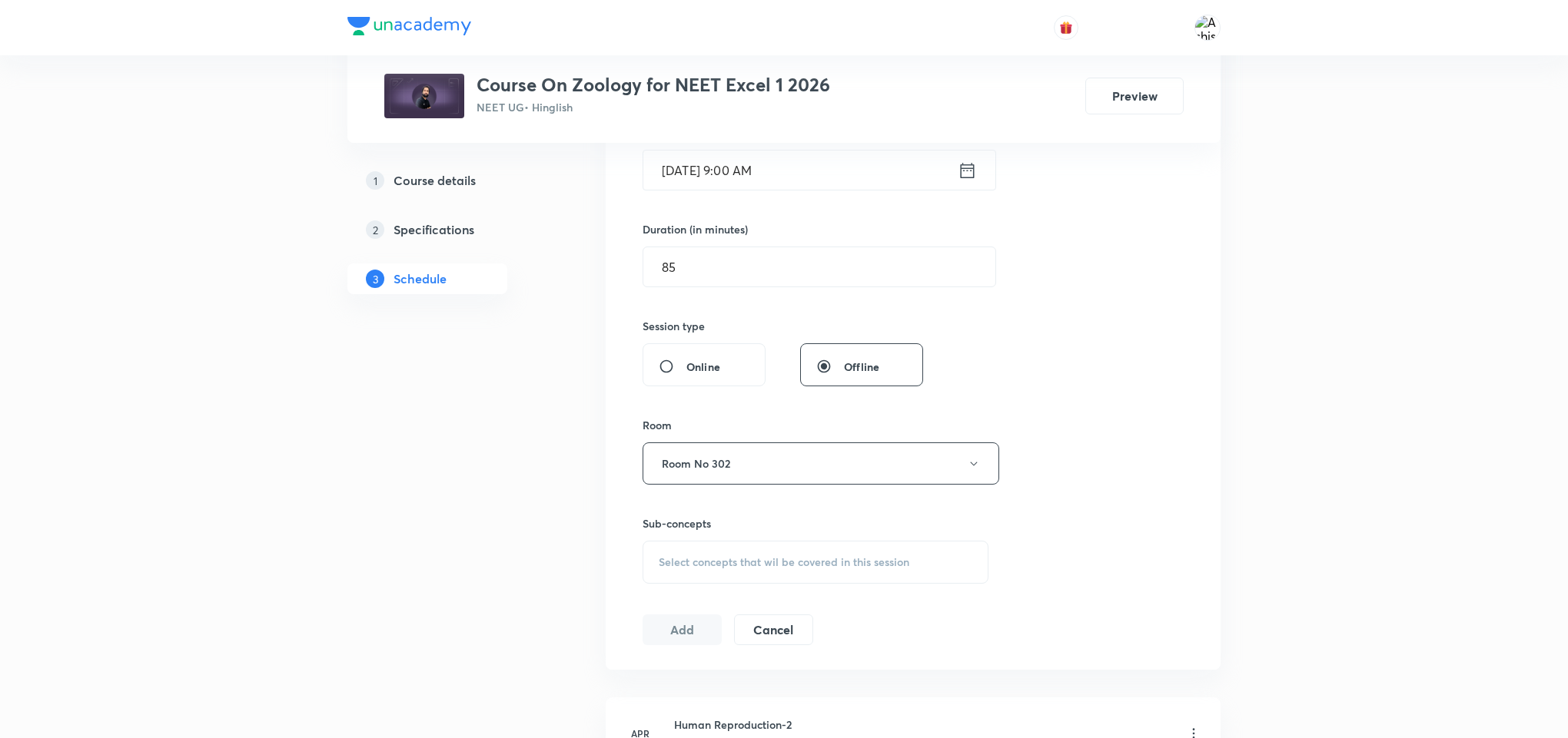
scroll to position [461, 0]
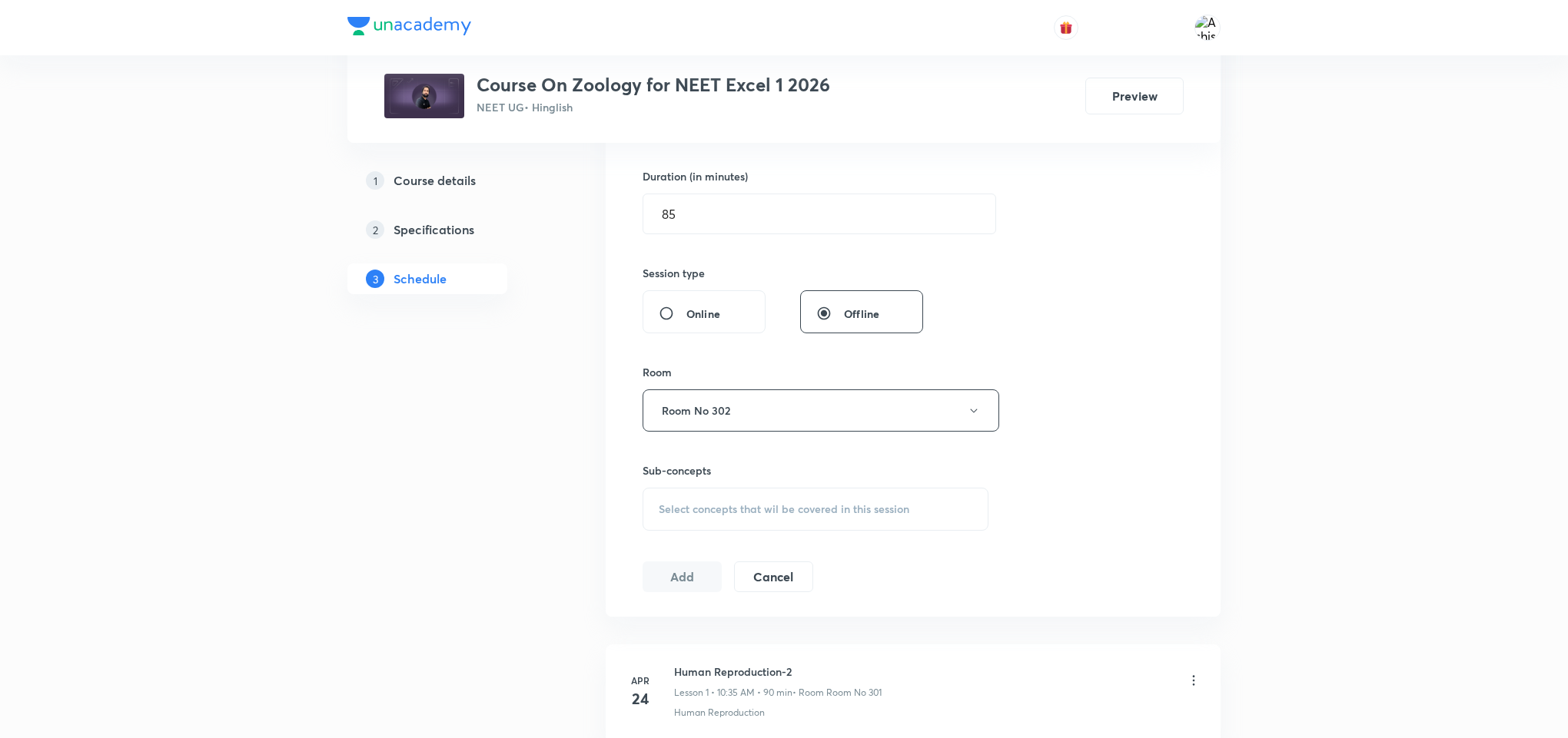
click at [768, 507] on span "Select concepts that wil be covered in this session" at bounding box center [784, 509] width 250 height 12
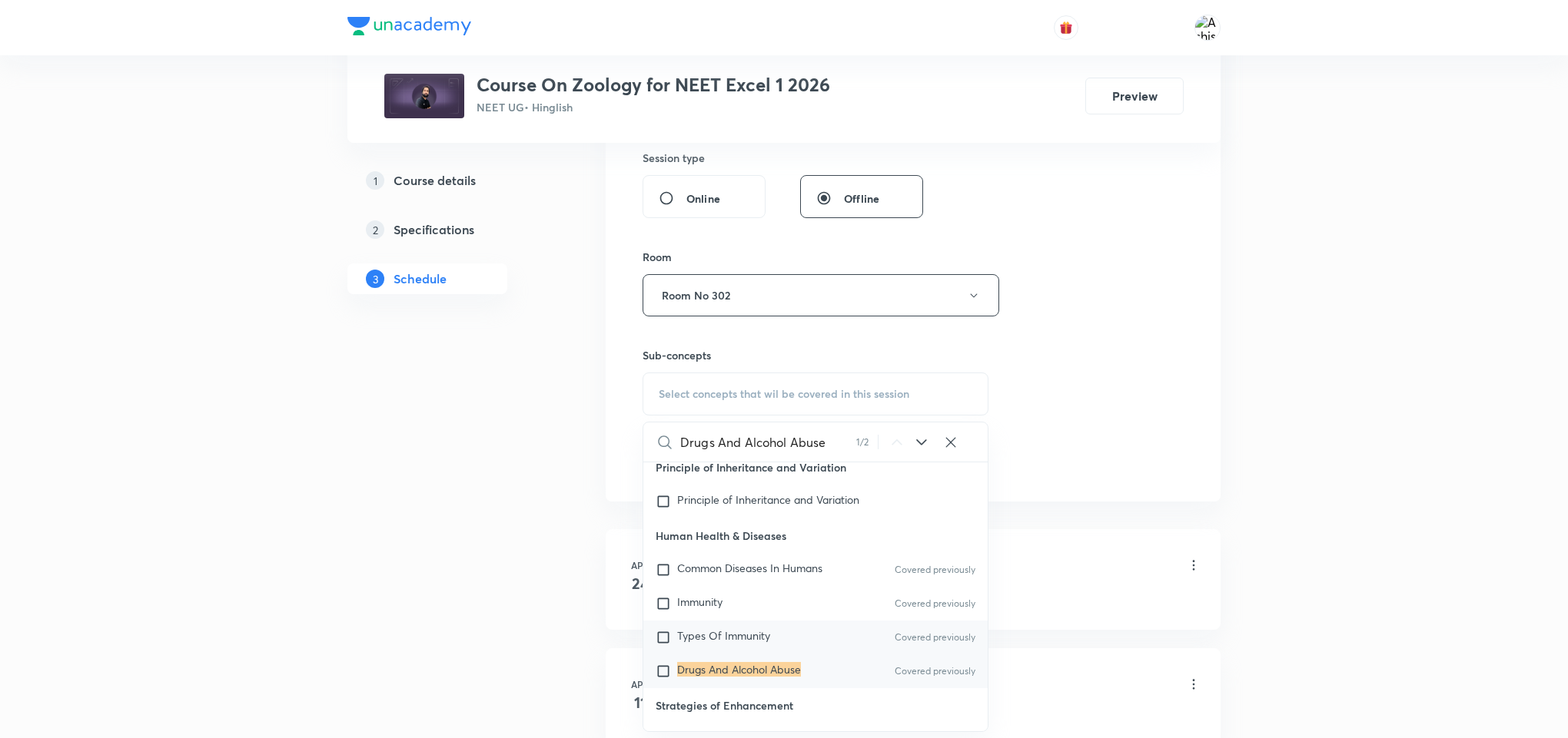
scroll to position [12338, 0]
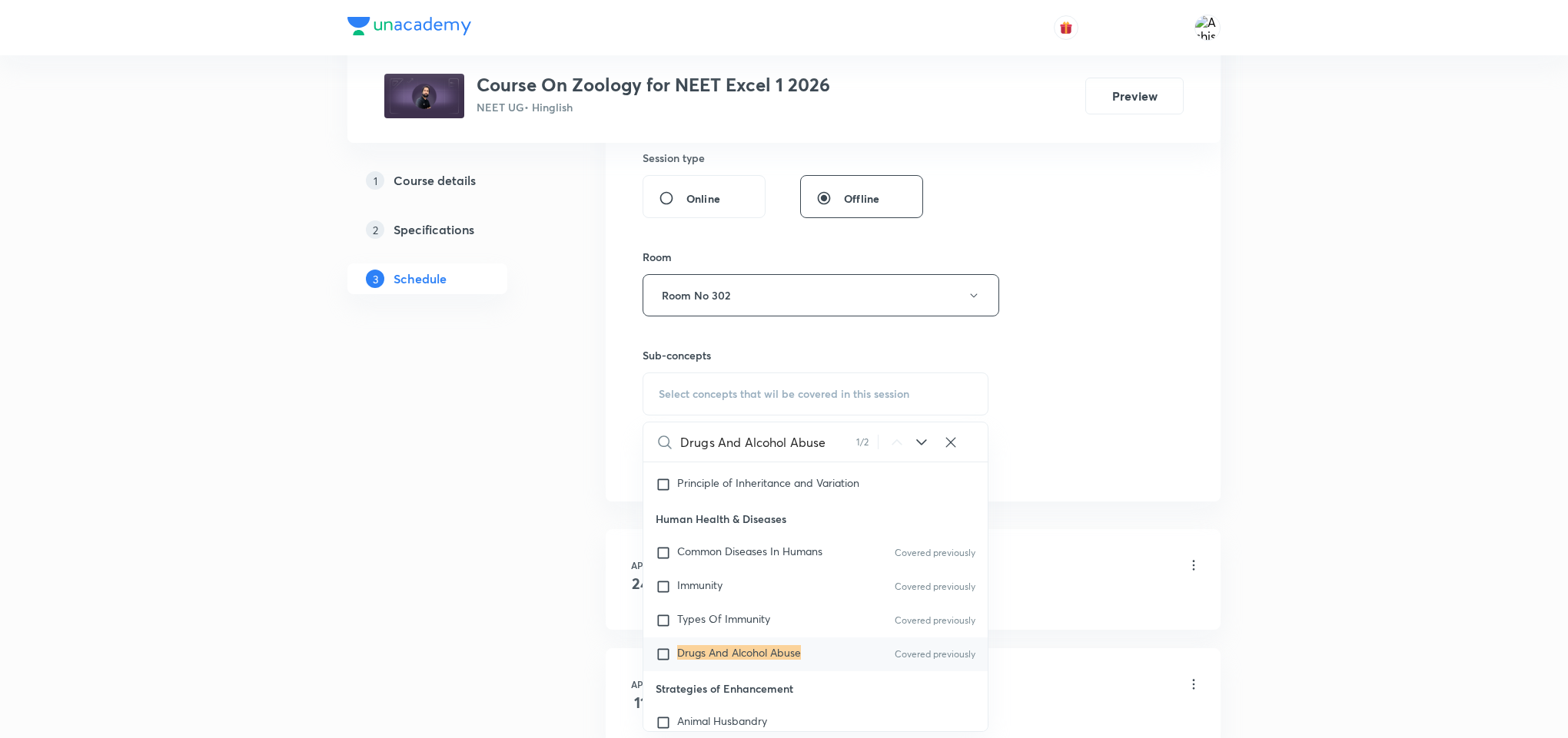
type input "Drugs And Alcohol Abuse"
click at [721, 660] on mark "Drugs And Alcohol Abuse" at bounding box center [739, 653] width 123 height 15
checkbox input "true"
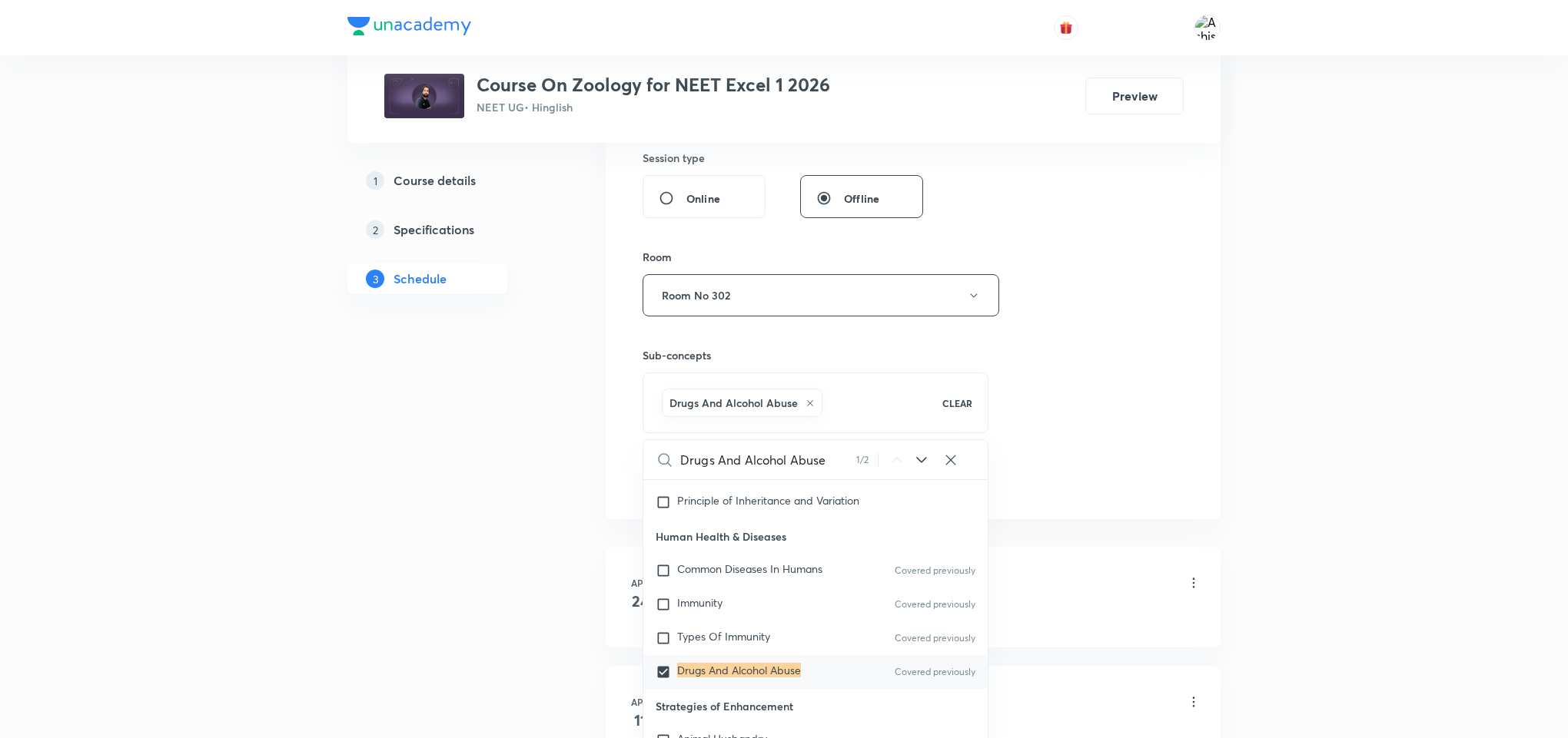
click at [1036, 401] on div "Session 58 Live class Session title 23/99 Human Health & Diseases ​ Schedule fo…" at bounding box center [913, 124] width 541 height 739
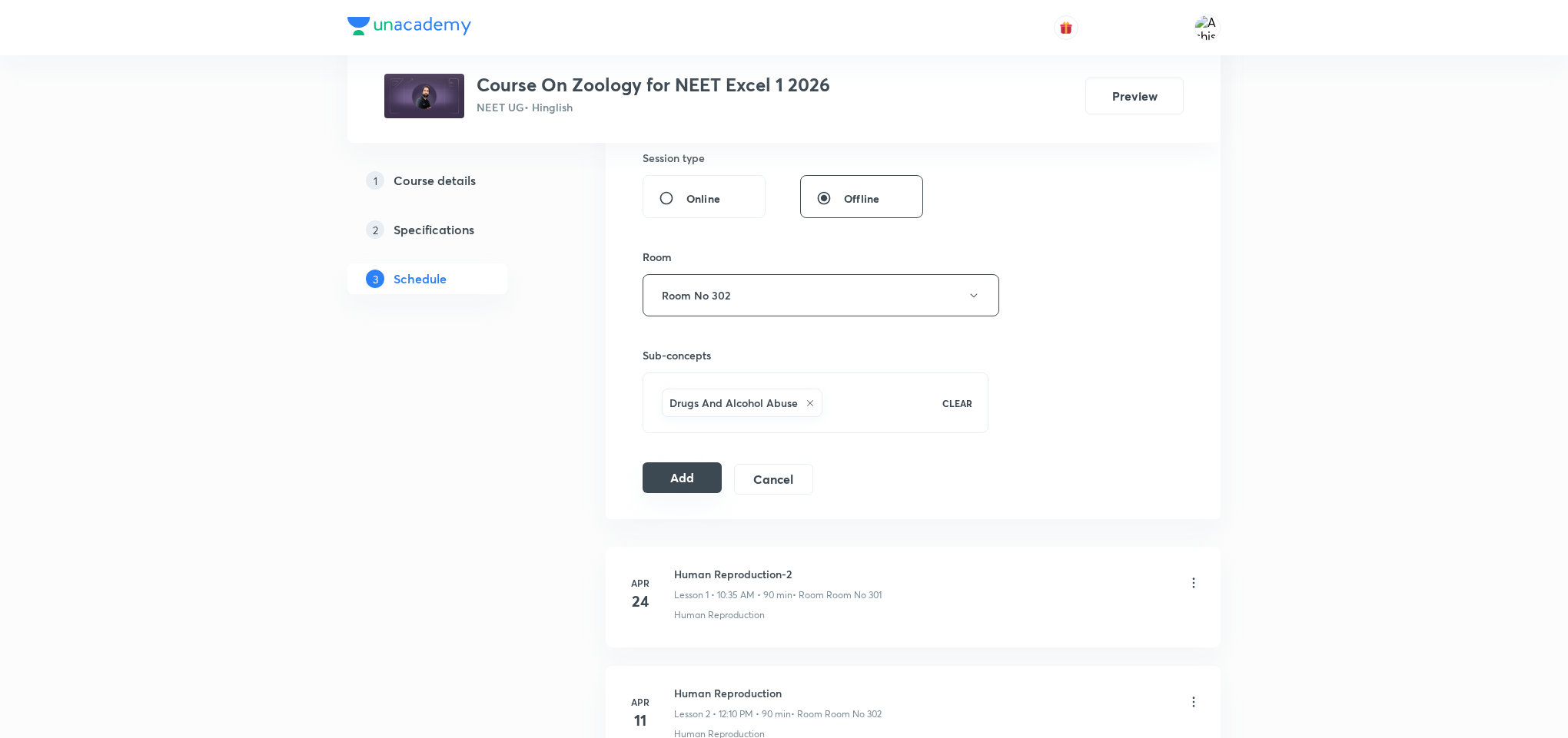
click at [677, 484] on button "Add" at bounding box center [682, 477] width 79 height 31
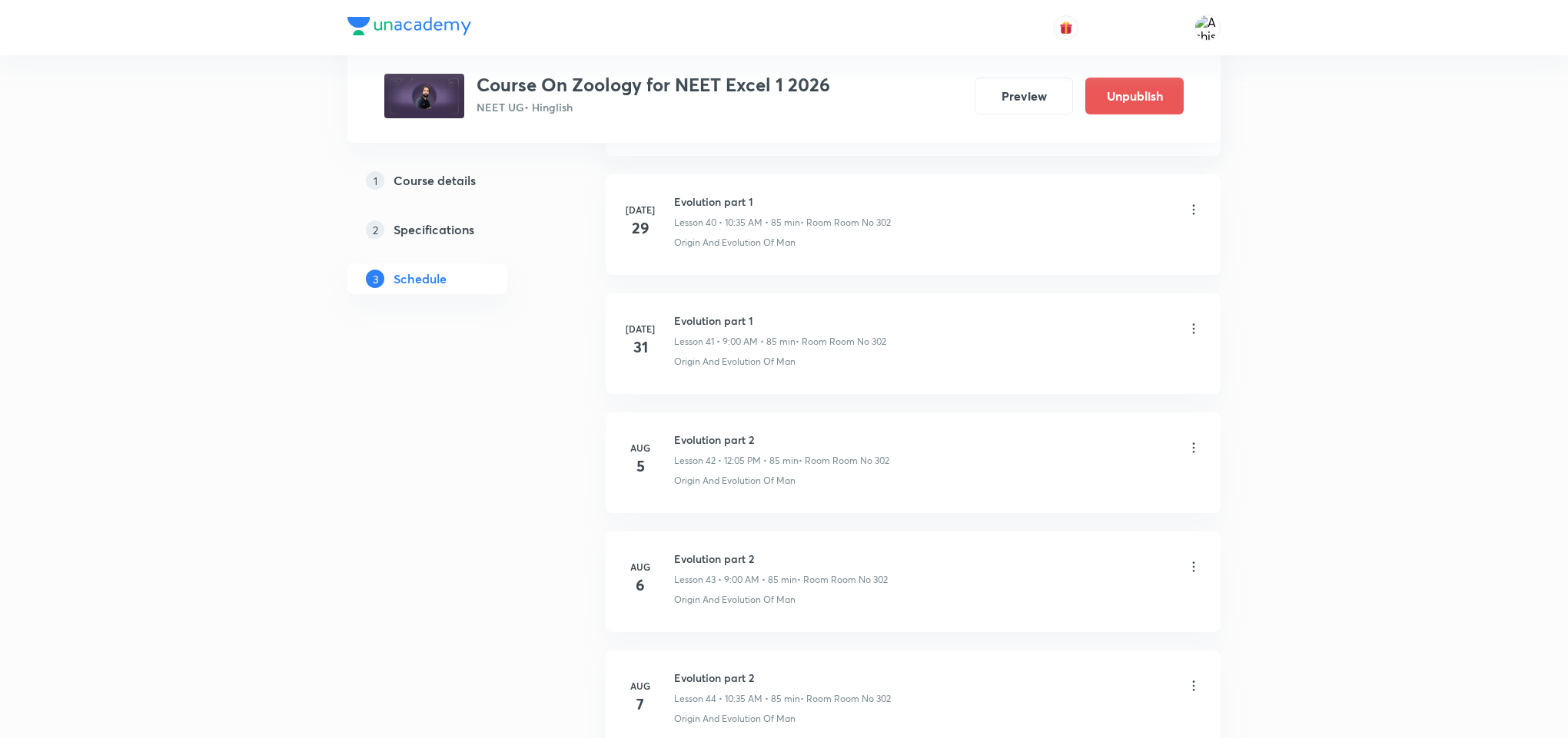
scroll to position [0, 0]
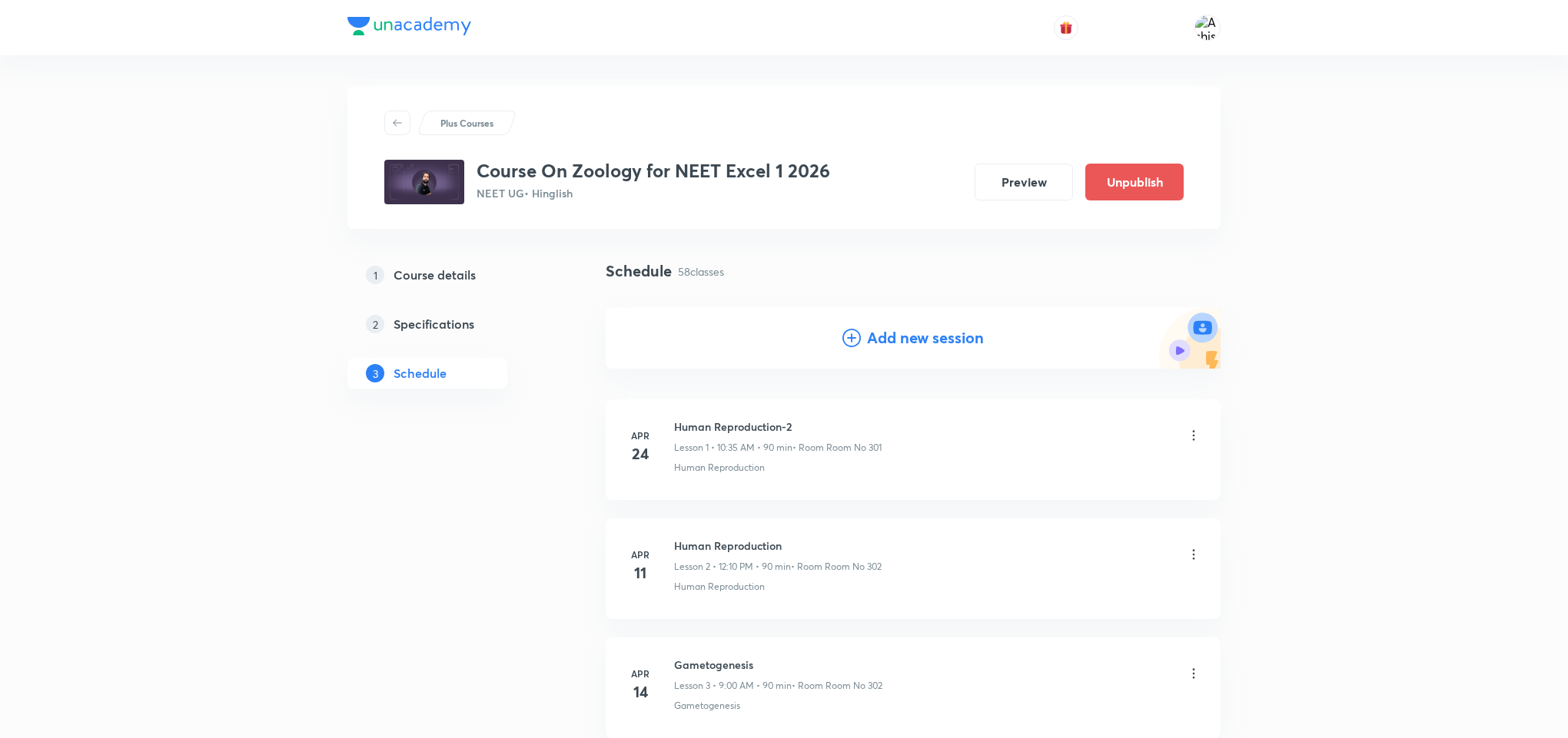
click at [889, 336] on h4 "Add new session" at bounding box center [925, 338] width 117 height 23
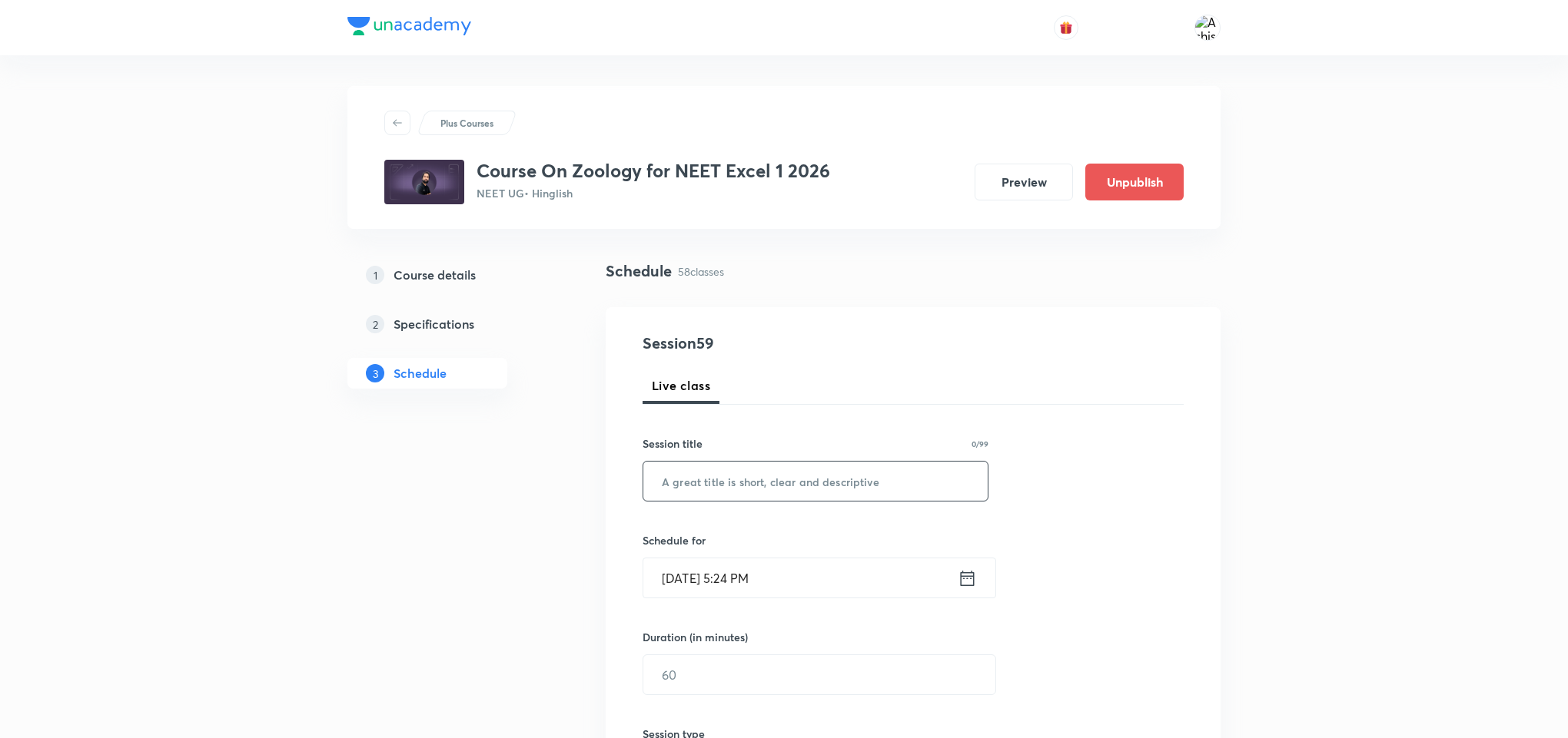
click at [715, 491] on input "text" at bounding box center [815, 481] width 344 height 39
paste input "Drugs And Alcohol Abuse"
paste input "Human Health & Diseases"
type input "Human Health & Diseases"
click at [701, 575] on input "Oct 7, 2025, 5:24 PM" at bounding box center [800, 578] width 314 height 39
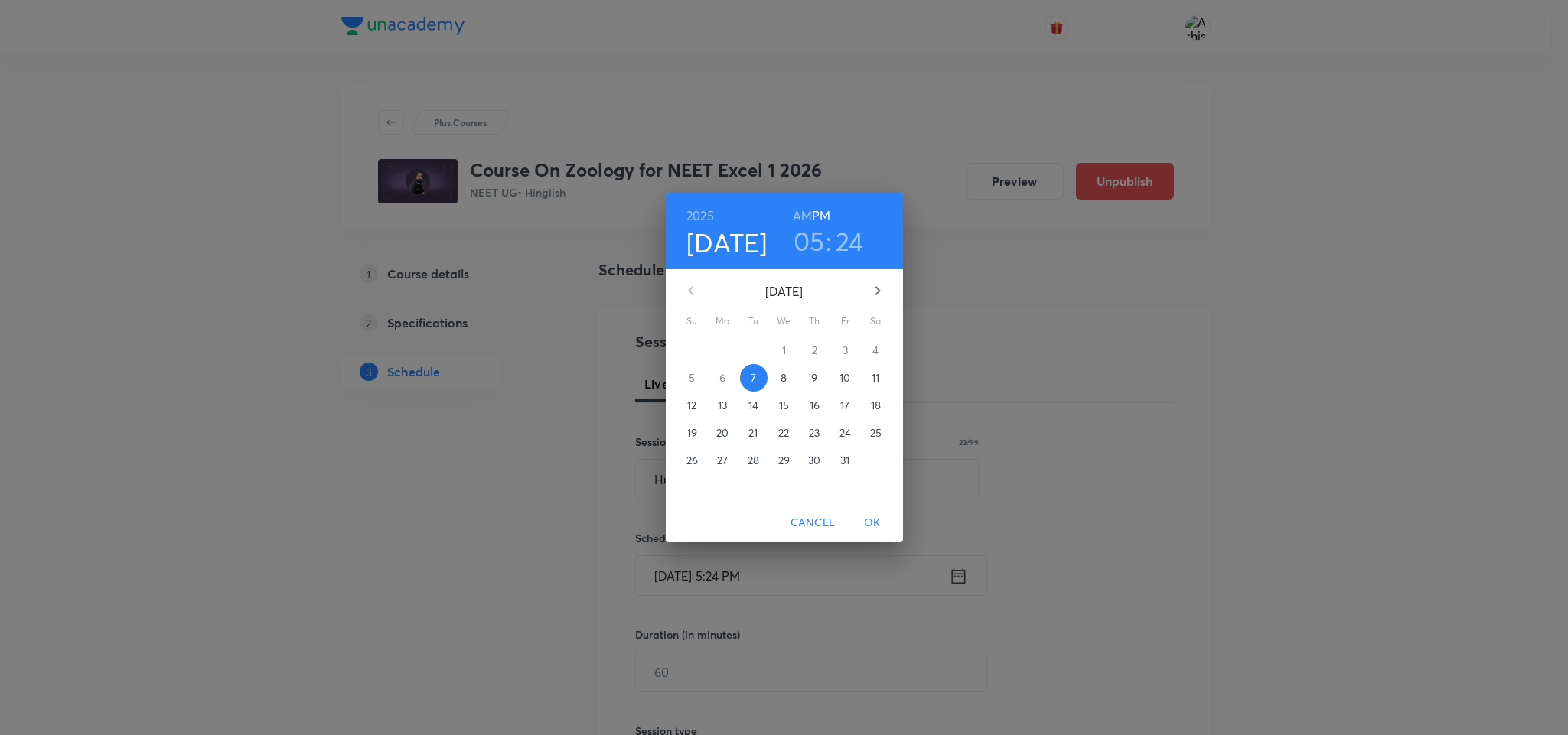
click at [815, 375] on p "9" at bounding box center [814, 378] width 7 height 15
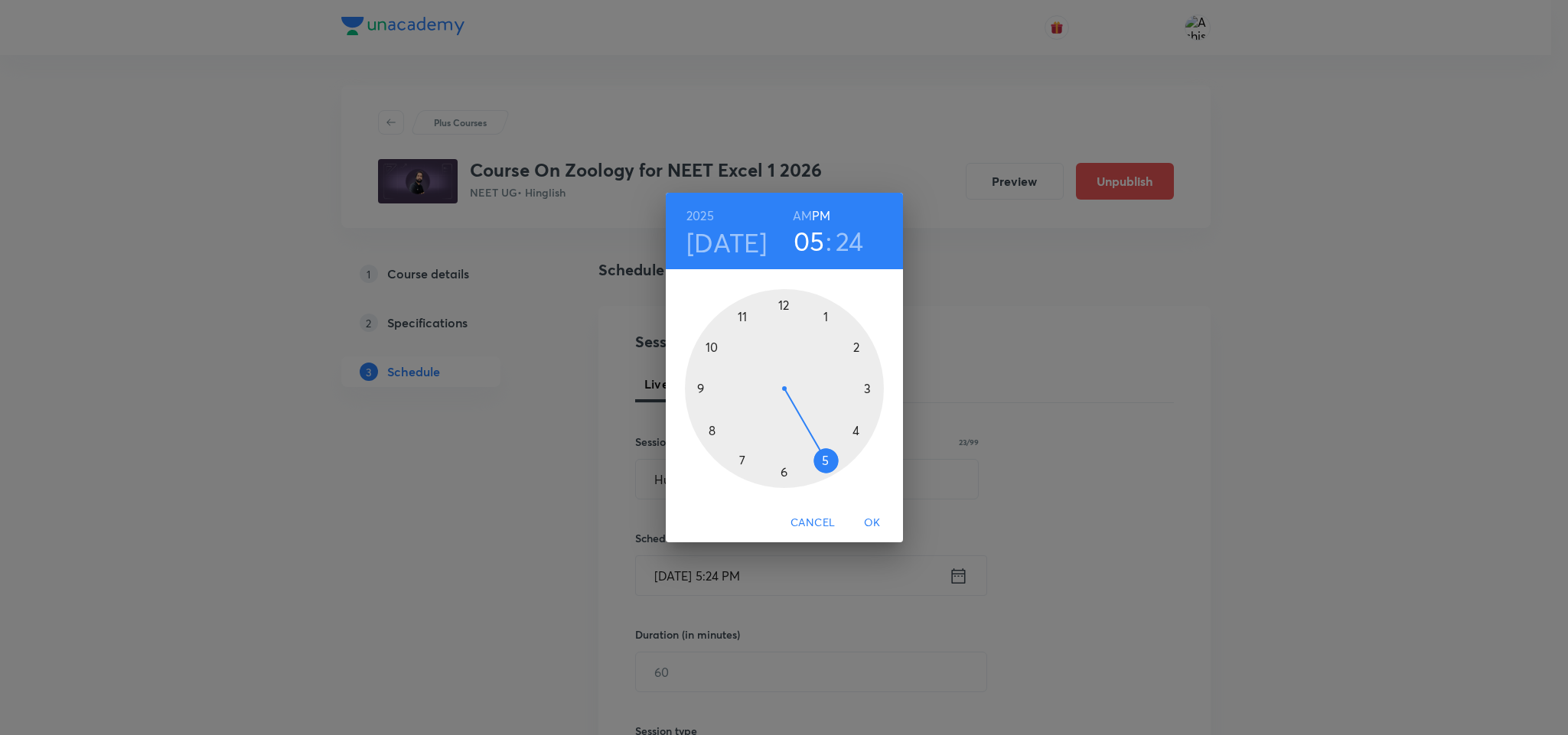
click at [785, 305] on div at bounding box center [784, 389] width 199 height 199
click at [829, 317] on div at bounding box center [784, 389] width 199 height 199
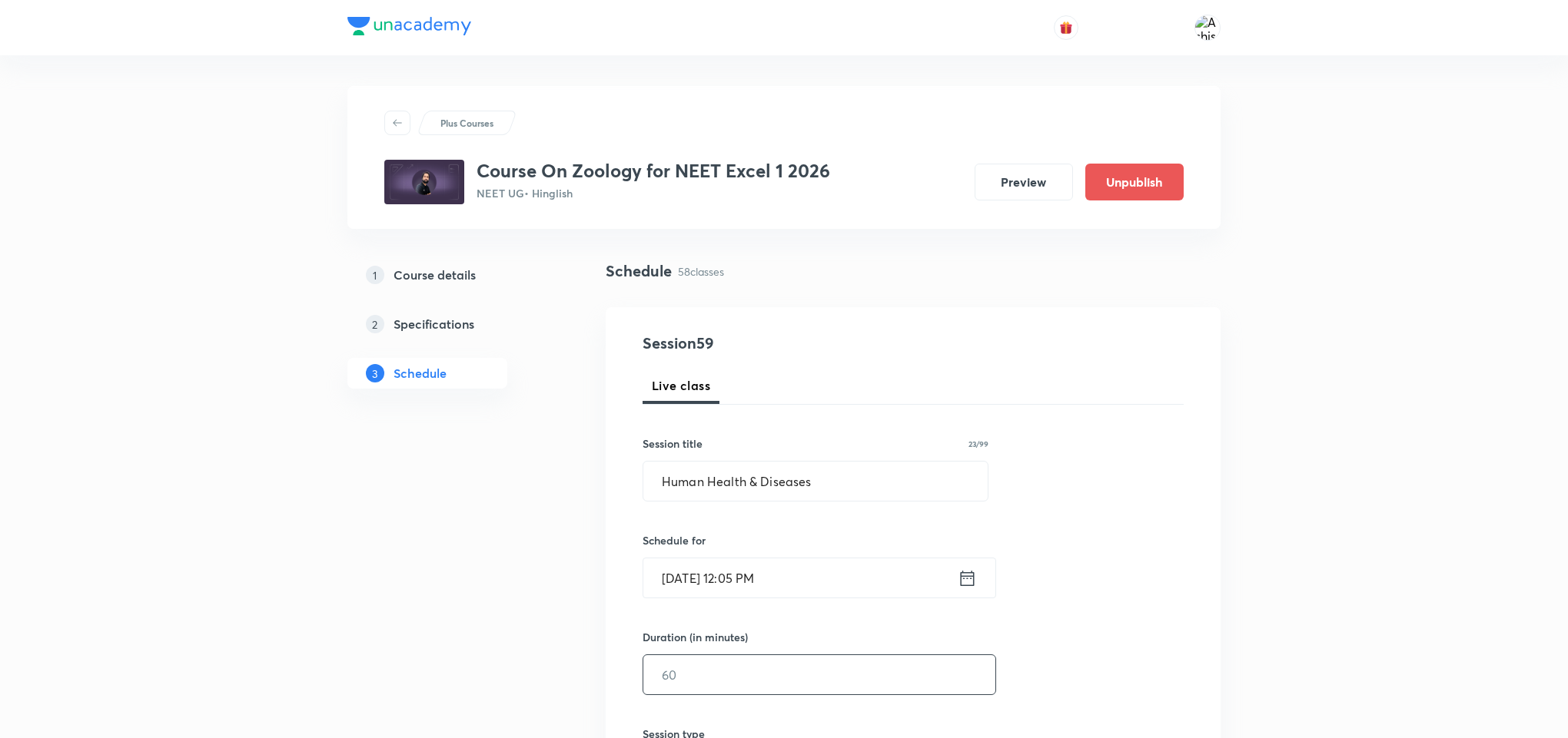
click at [694, 672] on input "text" at bounding box center [819, 675] width 352 height 39
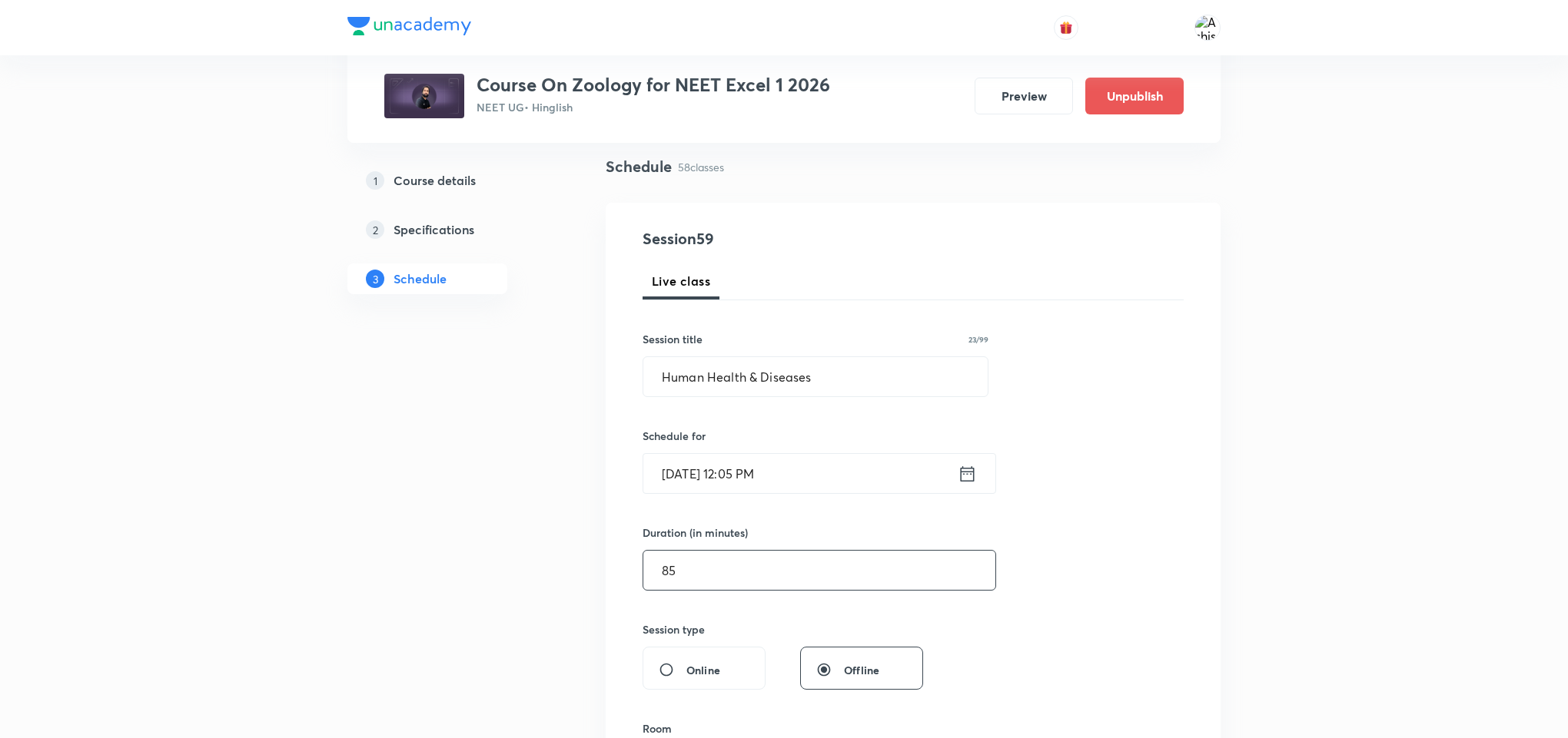
scroll to position [231, 0]
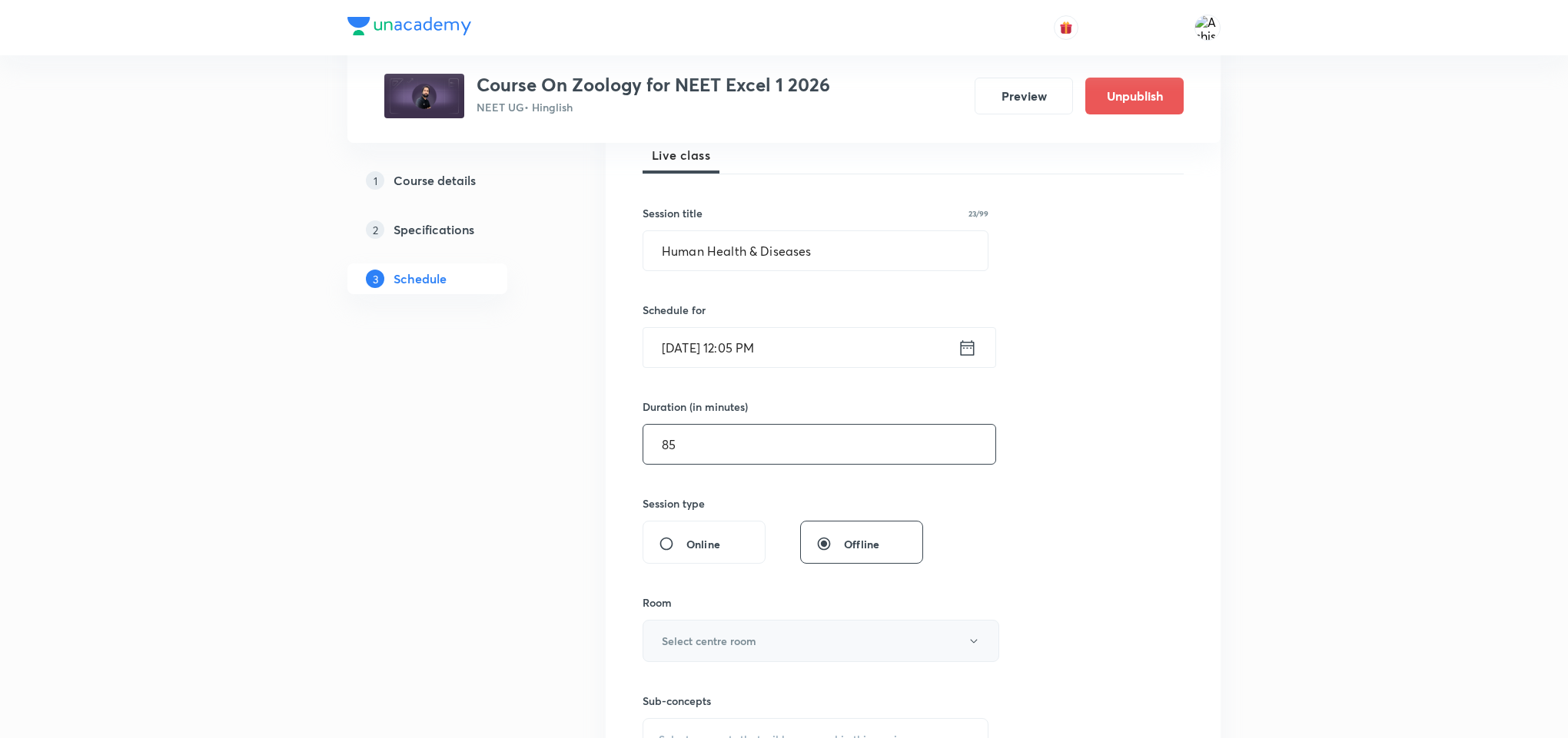
type input "85"
click at [730, 636] on h6 "Select centre room" at bounding box center [708, 641] width 94 height 16
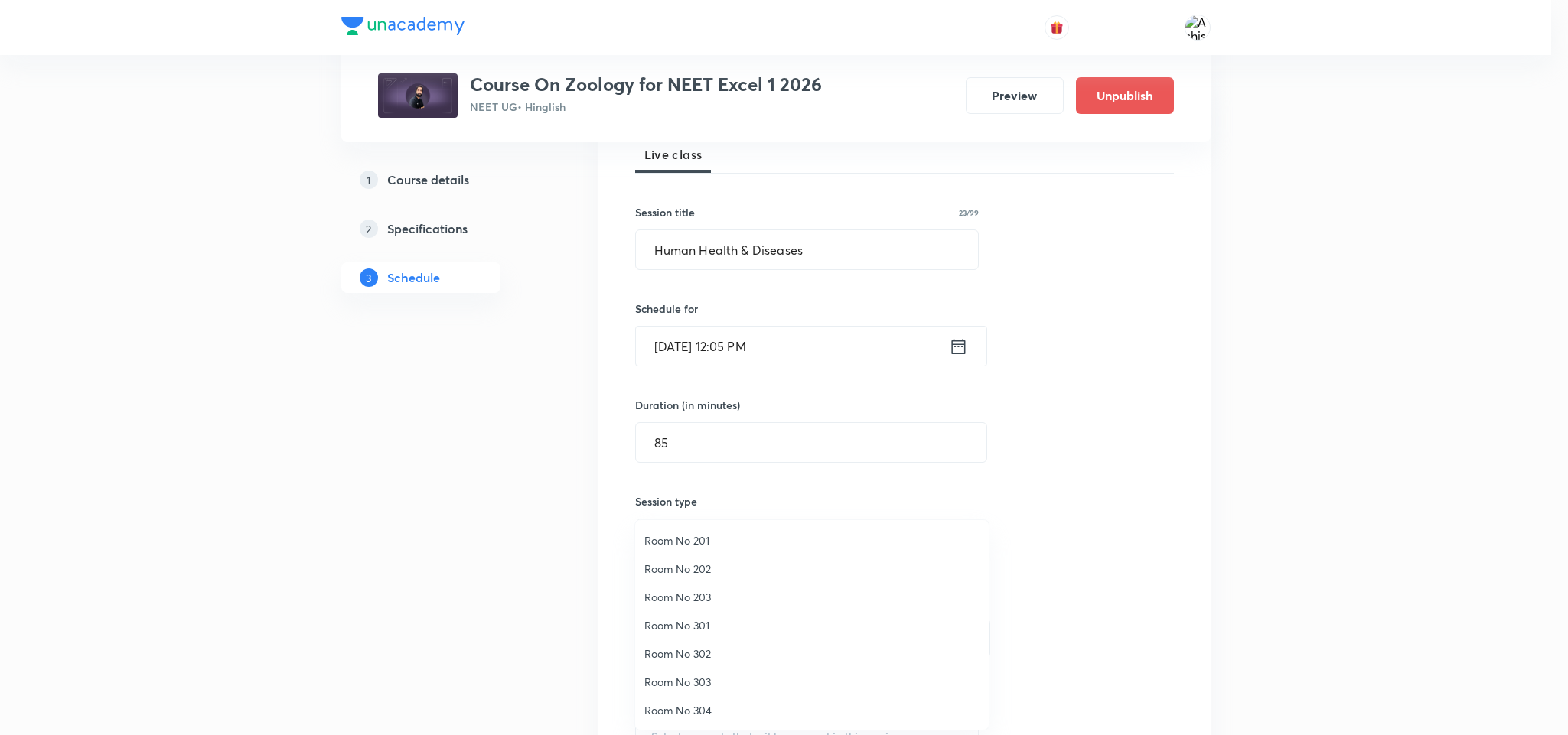
click at [714, 646] on span "Room No 302" at bounding box center [812, 653] width 335 height 16
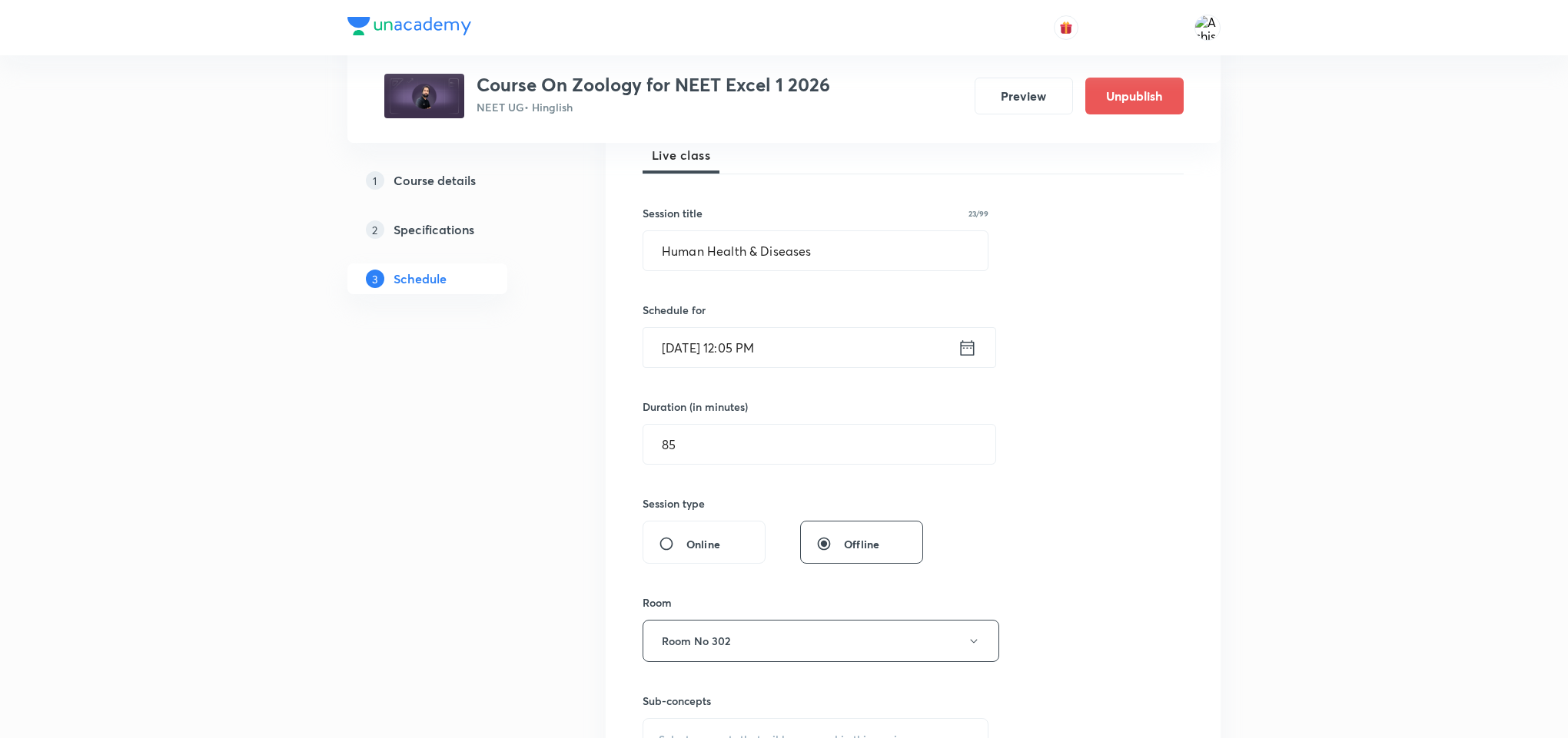
scroll to position [346, 0]
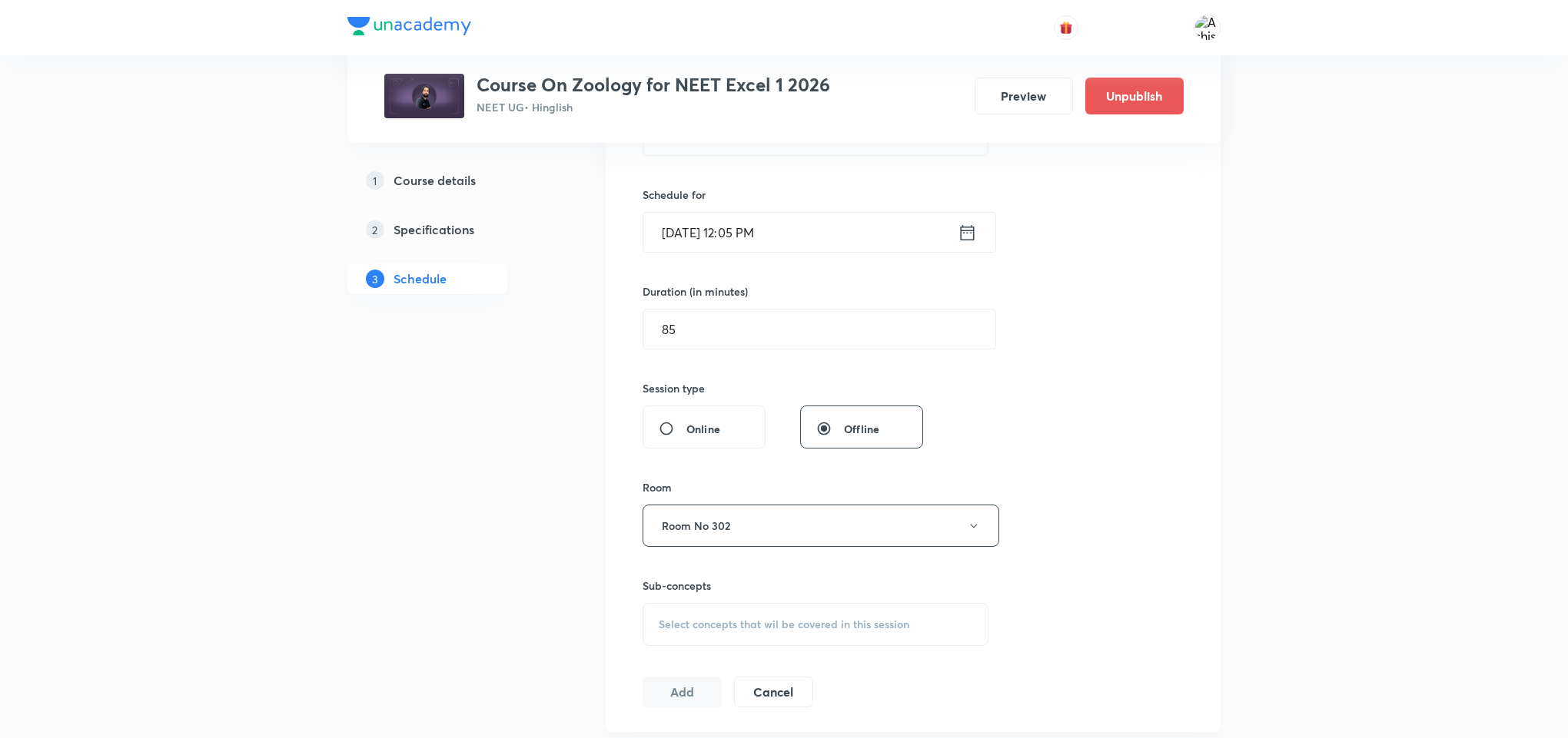
click at [776, 627] on span "Select concepts that wil be covered in this session" at bounding box center [784, 624] width 250 height 12
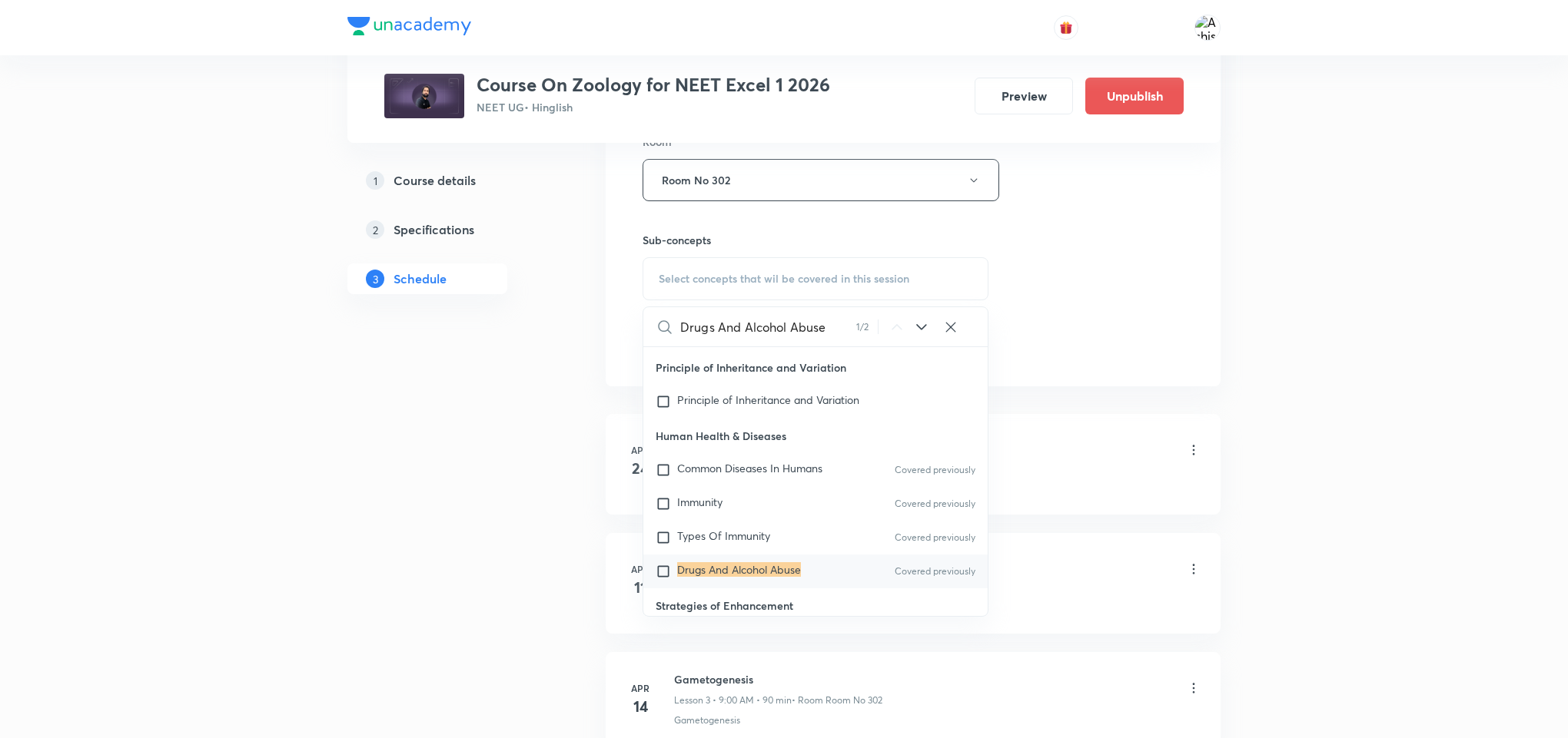
scroll to position [12338, 0]
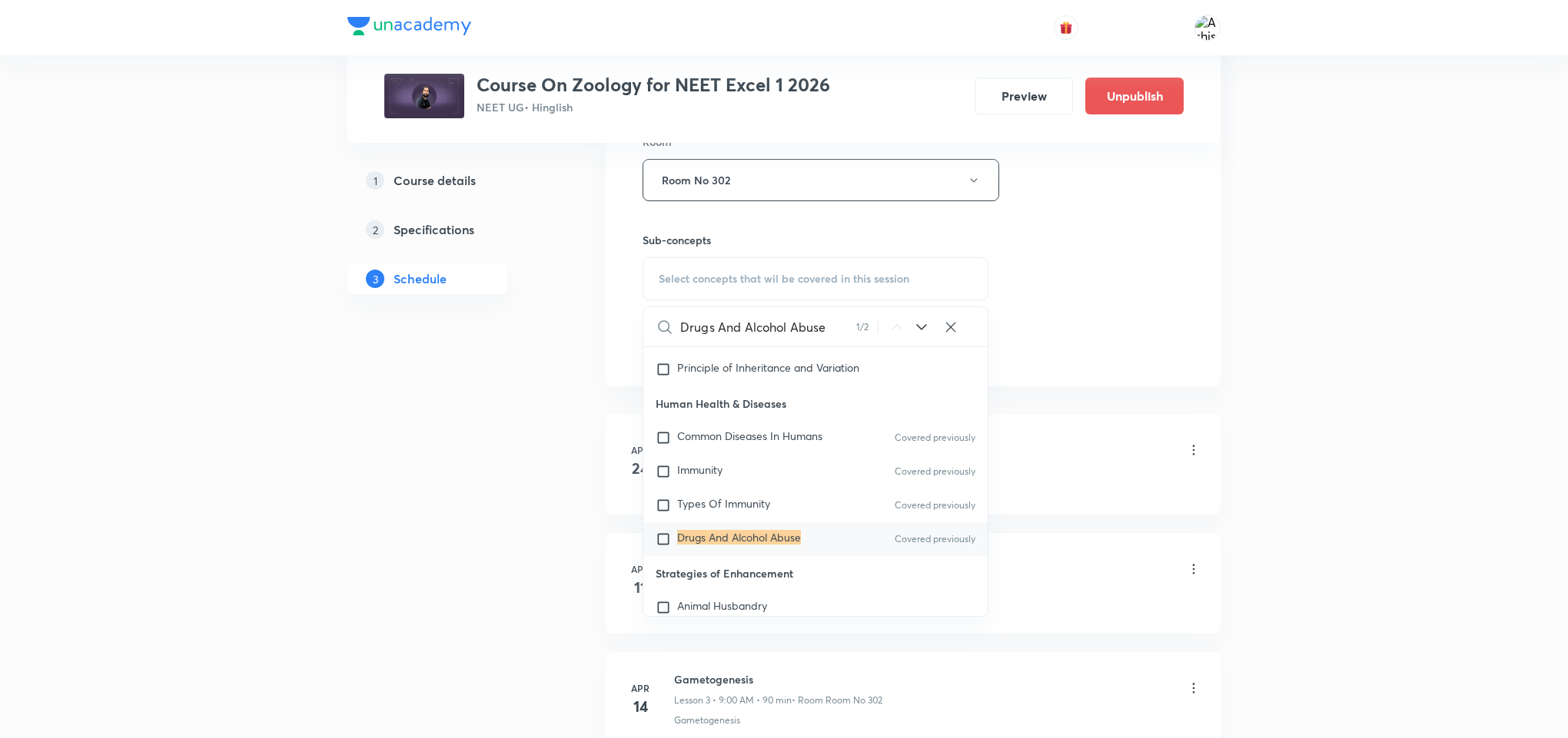
type input "Drugs And Alcohol Abuse"
click at [770, 545] on mark "Drugs And Alcohol Abuse" at bounding box center [739, 538] width 123 height 15
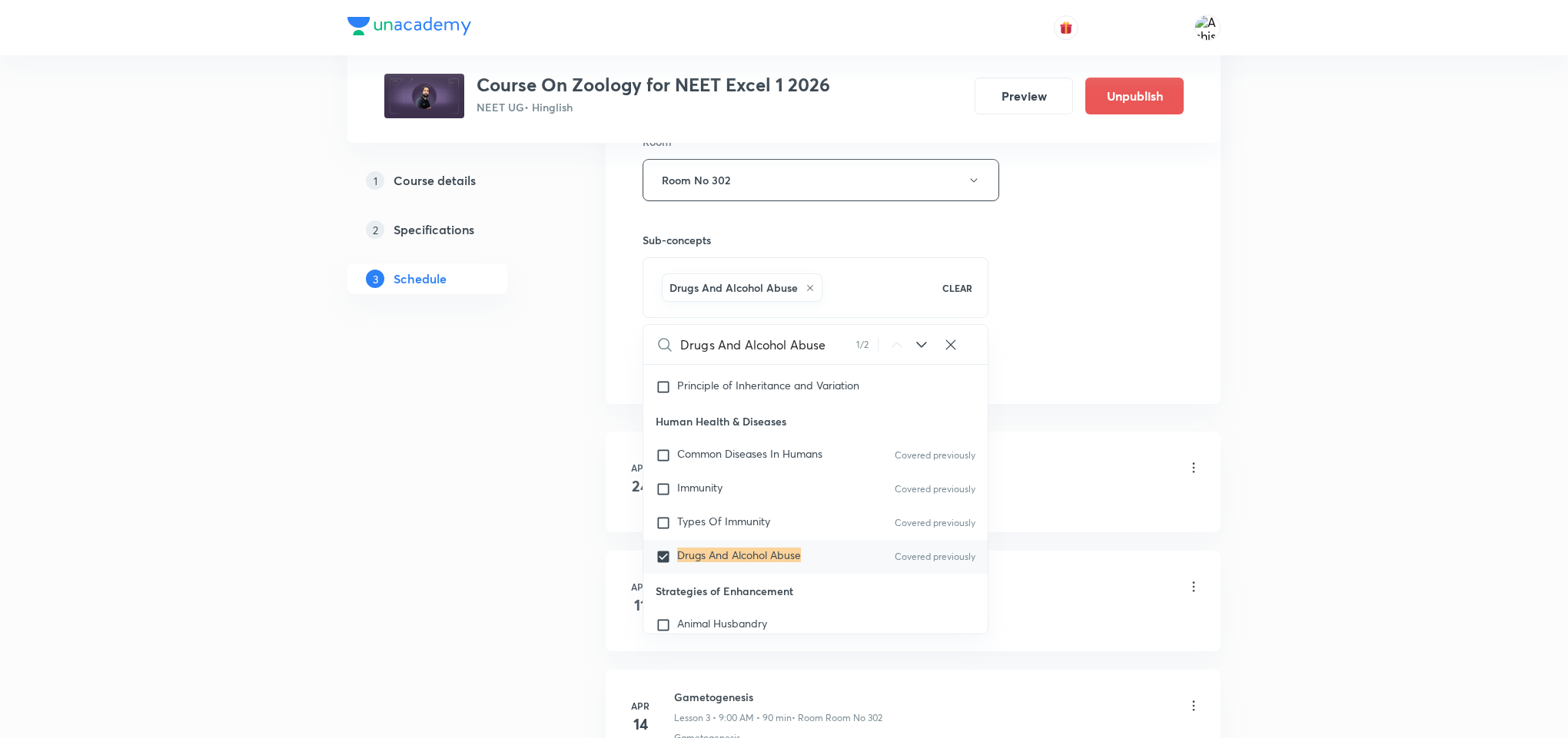
checkbox input "true"
click at [1056, 370] on div "Session 59 Live class Session title 23/99 Human Health & Diseases ​ Schedule fo…" at bounding box center [913, 9] width 541 height 739
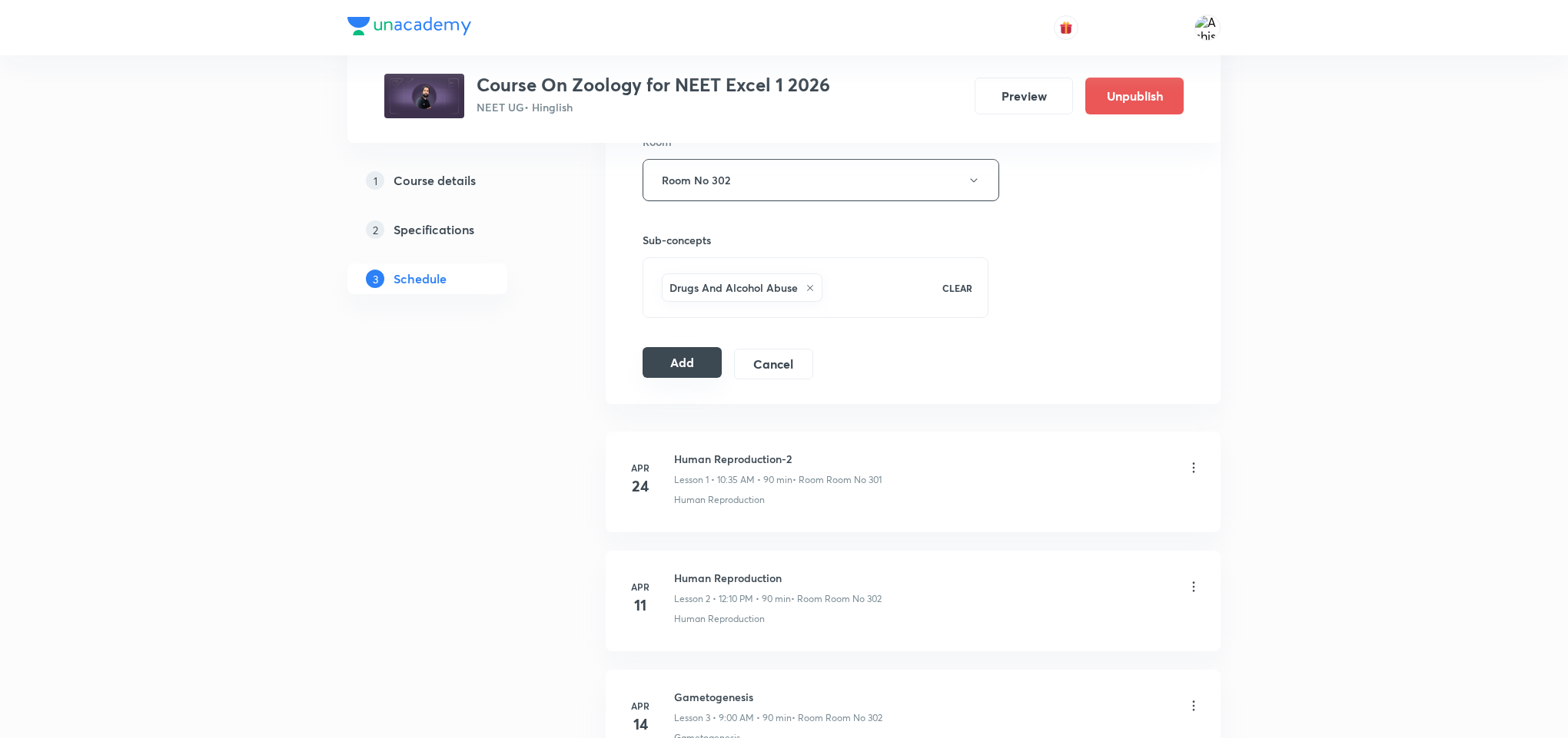
click at [672, 378] on button "Add" at bounding box center [682, 362] width 79 height 31
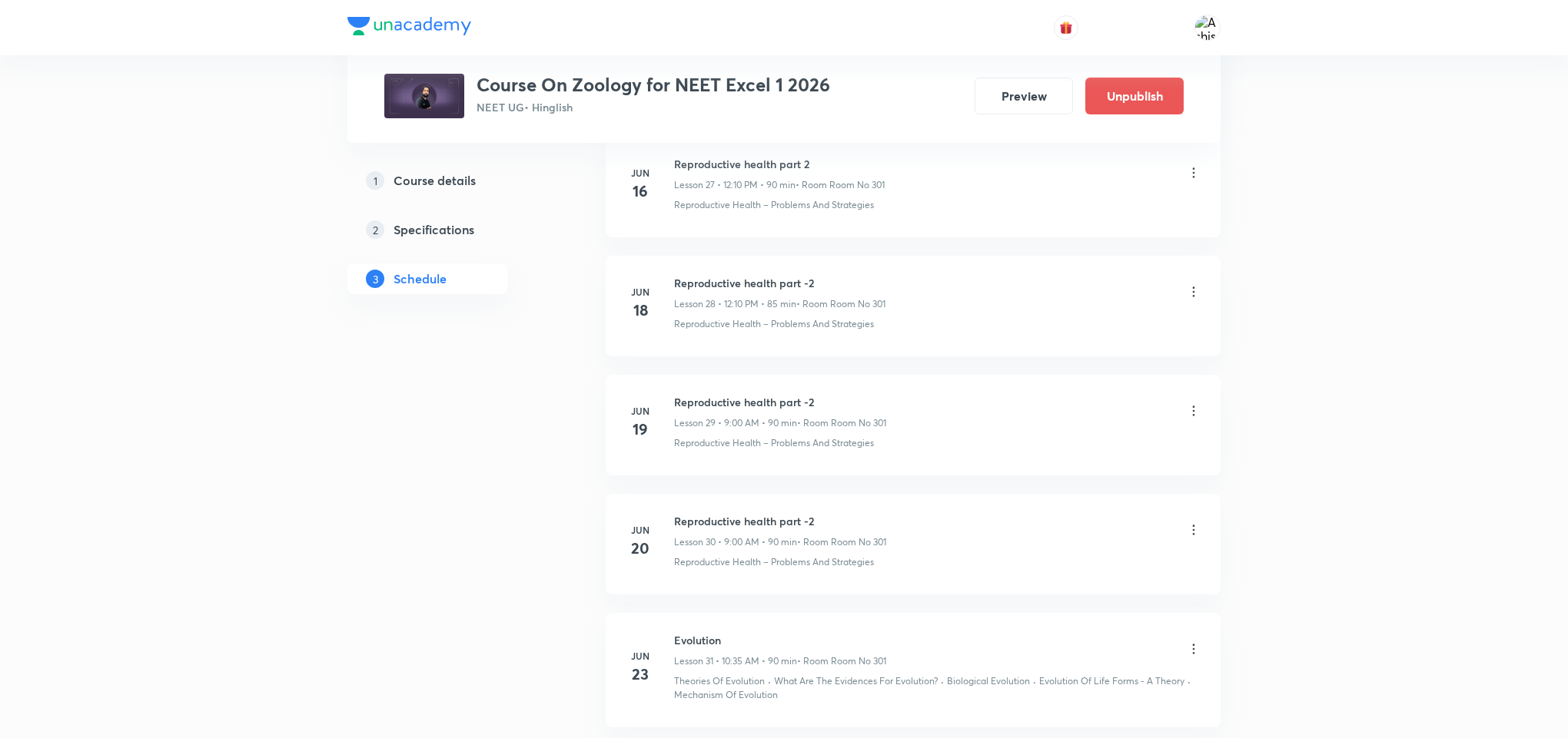
scroll to position [6823, 0]
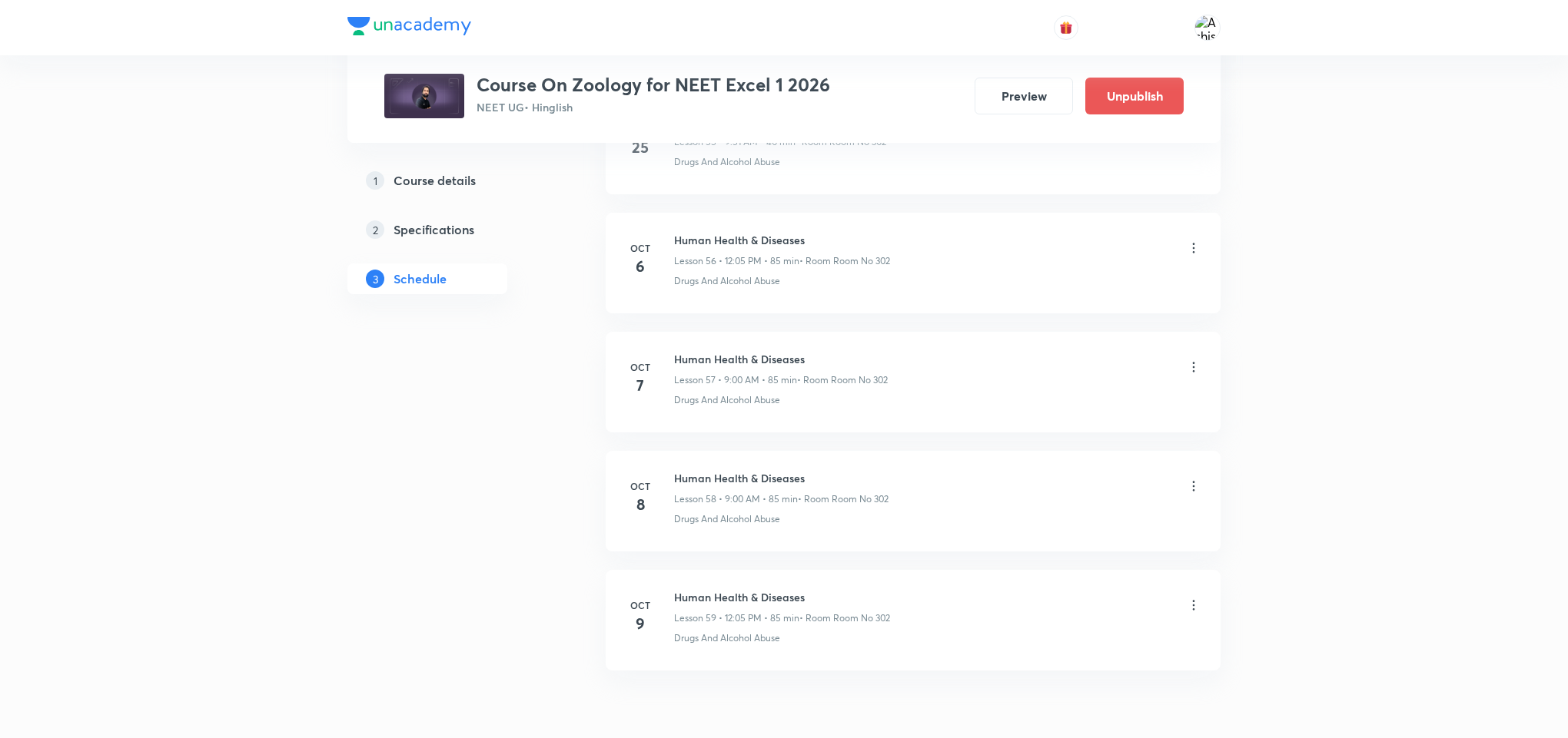
drag, startPoint x: 789, startPoint y: 669, endPoint x: 800, endPoint y: 636, distance: 34.8
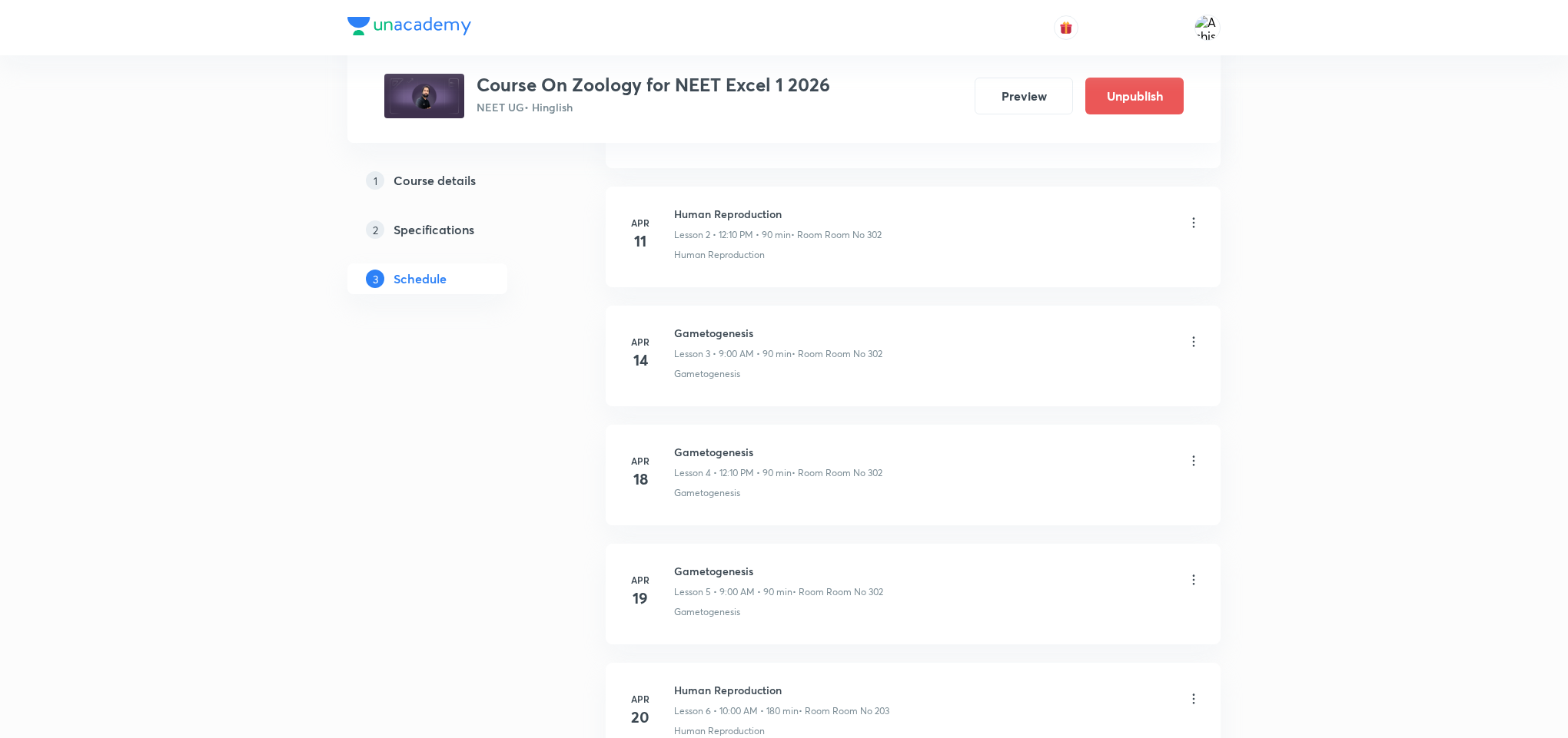
scroll to position [0, 0]
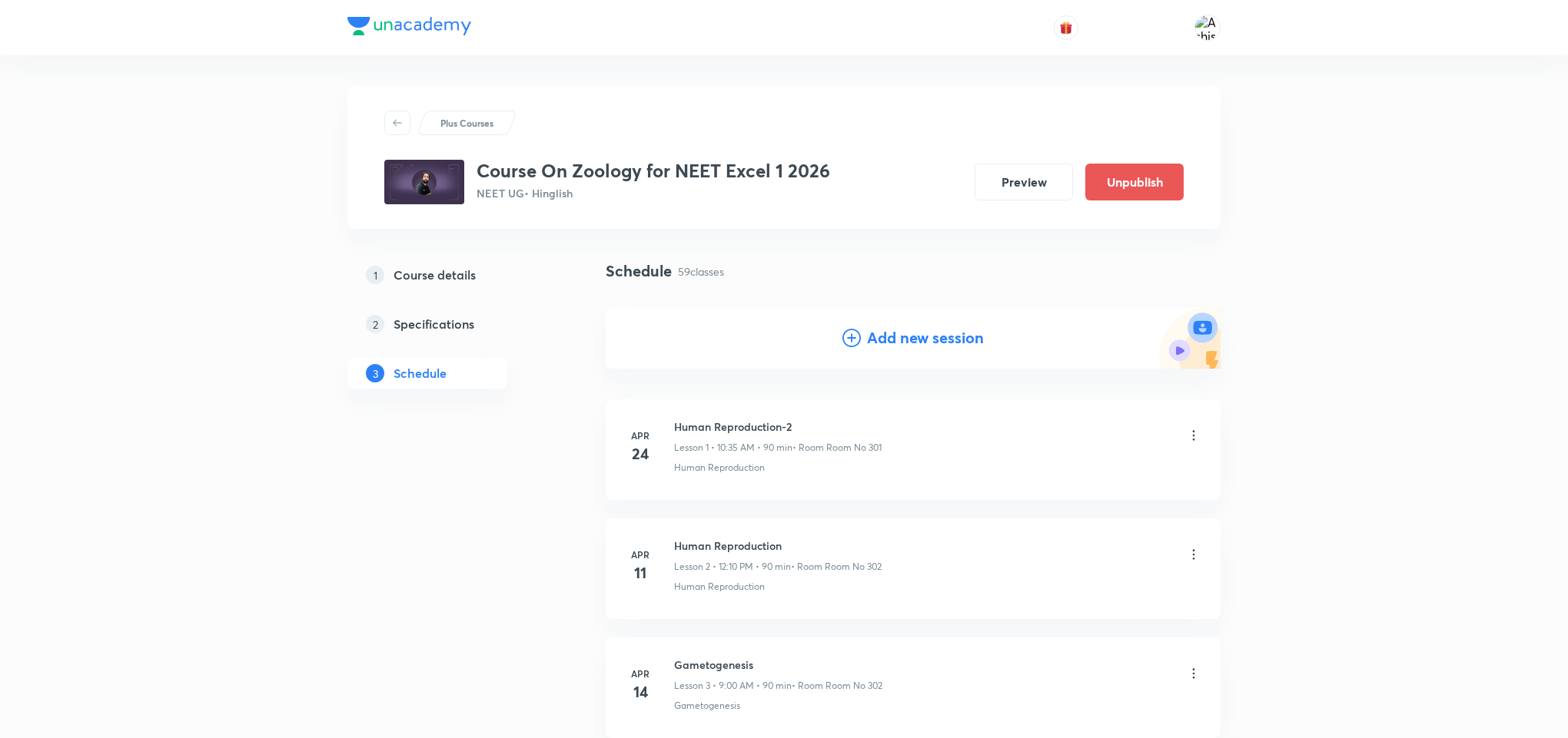
click at [863, 339] on div "Add new session" at bounding box center [912, 338] width 141 height 23
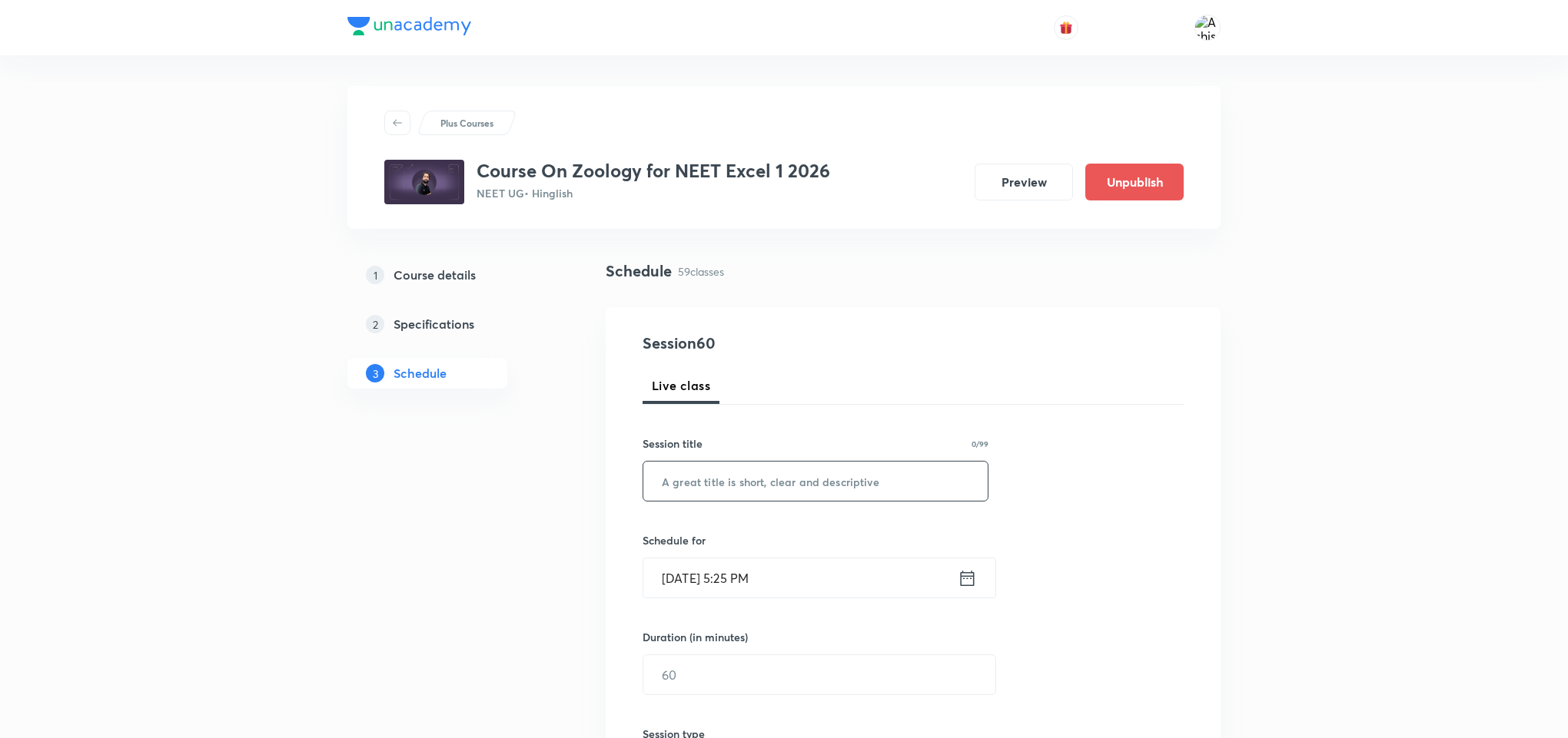
click at [708, 501] on input "text" at bounding box center [815, 481] width 344 height 39
paste input "Drugs And Alcohol Abuse"
paste input "Human Health & Diseases"
type input "Human Health & Diseases"
click at [695, 577] on input "Oct 7, 2025, 5:25 PM" at bounding box center [800, 578] width 314 height 39
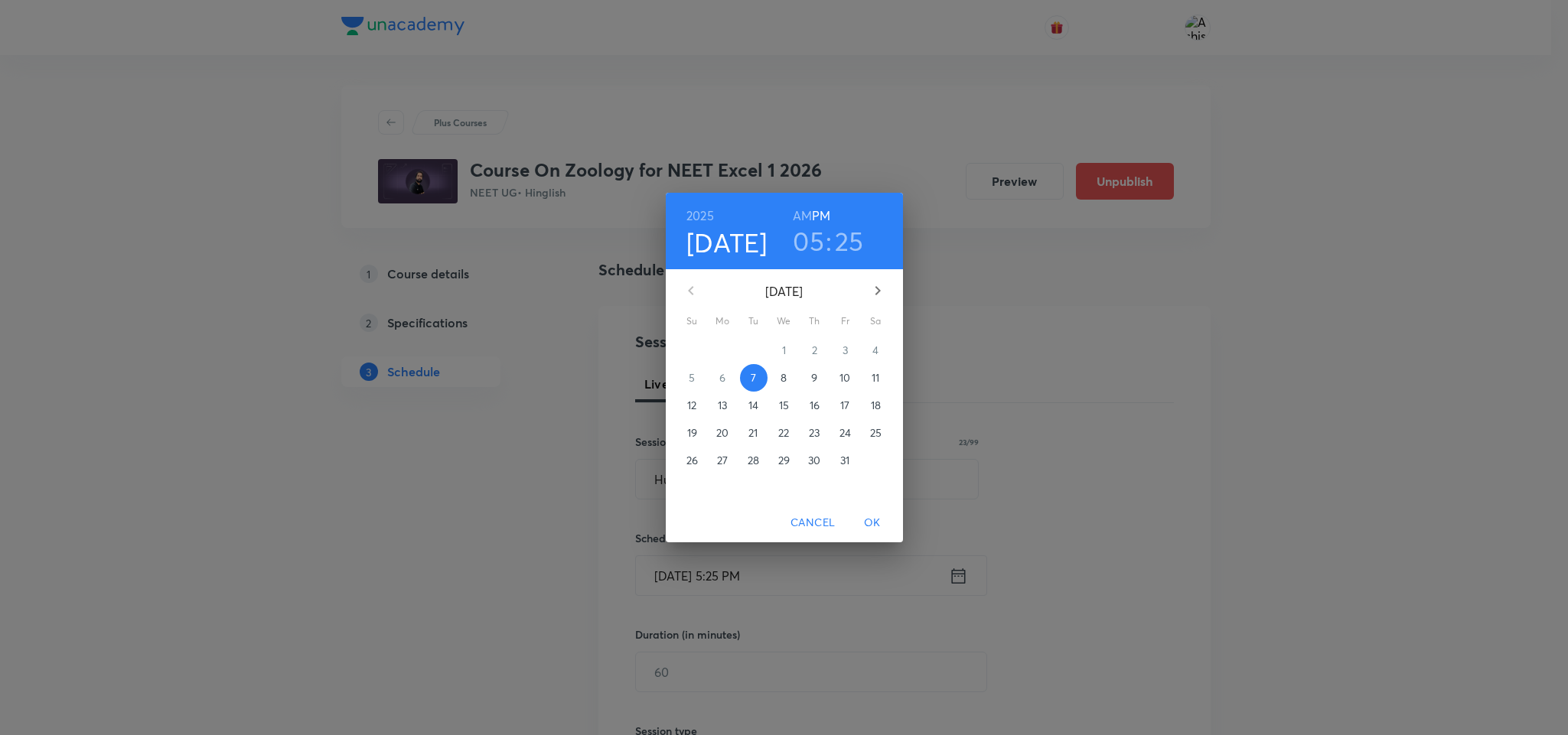
click at [840, 377] on p "10" at bounding box center [845, 378] width 11 height 15
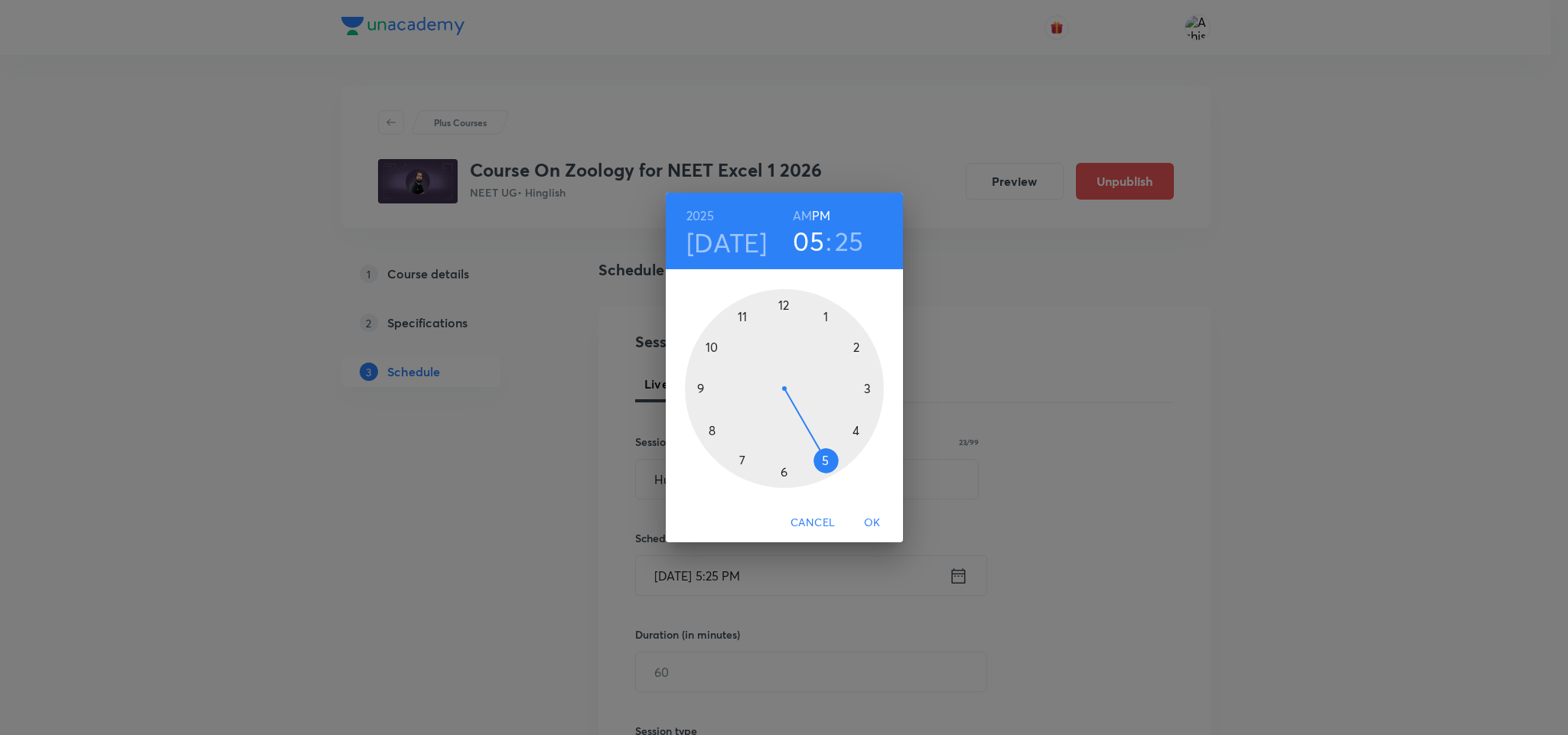
click at [804, 216] on h6 "AM" at bounding box center [802, 215] width 20 height 21
click at [709, 347] on div at bounding box center [784, 389] width 199 height 199
click at [740, 462] on div at bounding box center [784, 389] width 199 height 199
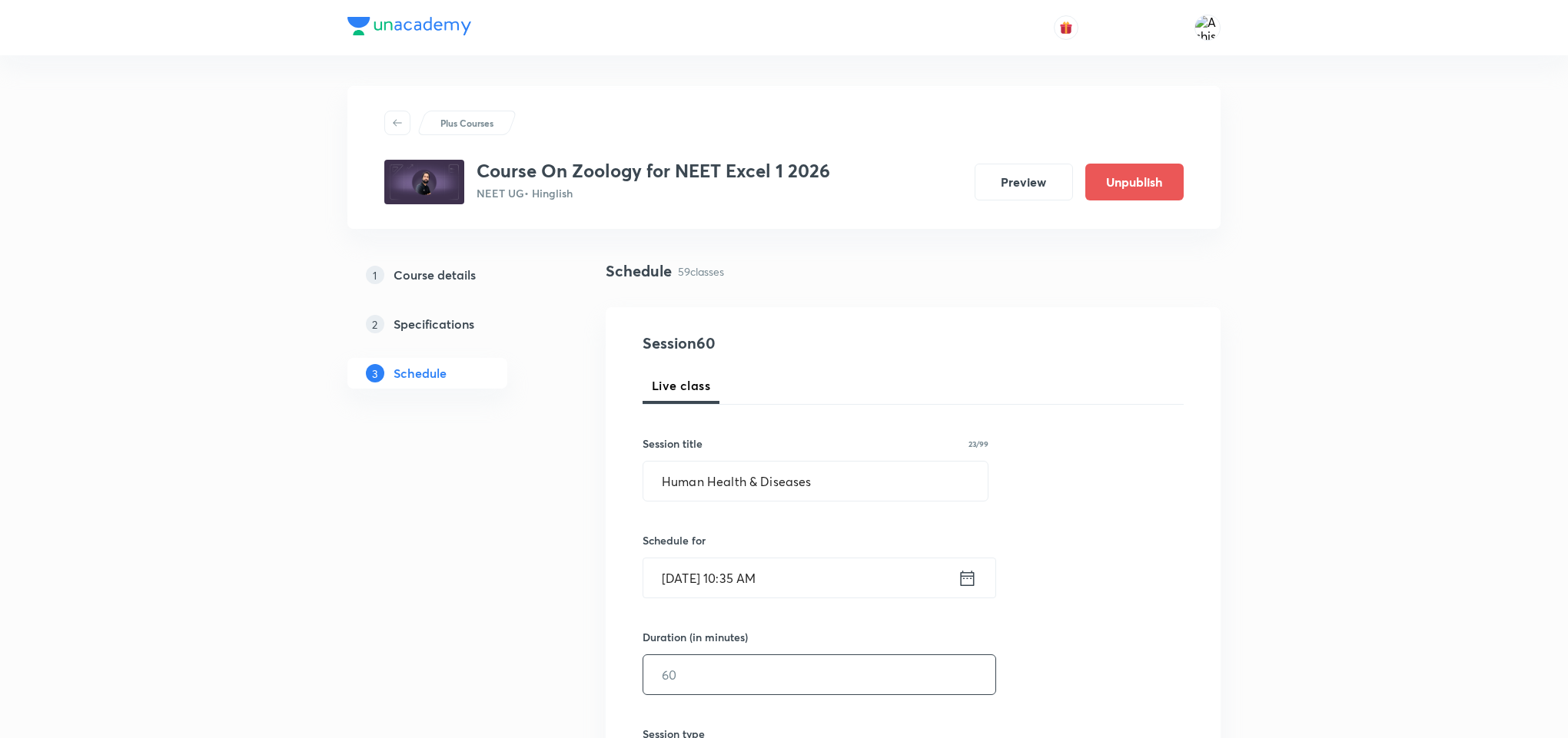
click at [681, 677] on input "text" at bounding box center [819, 675] width 352 height 39
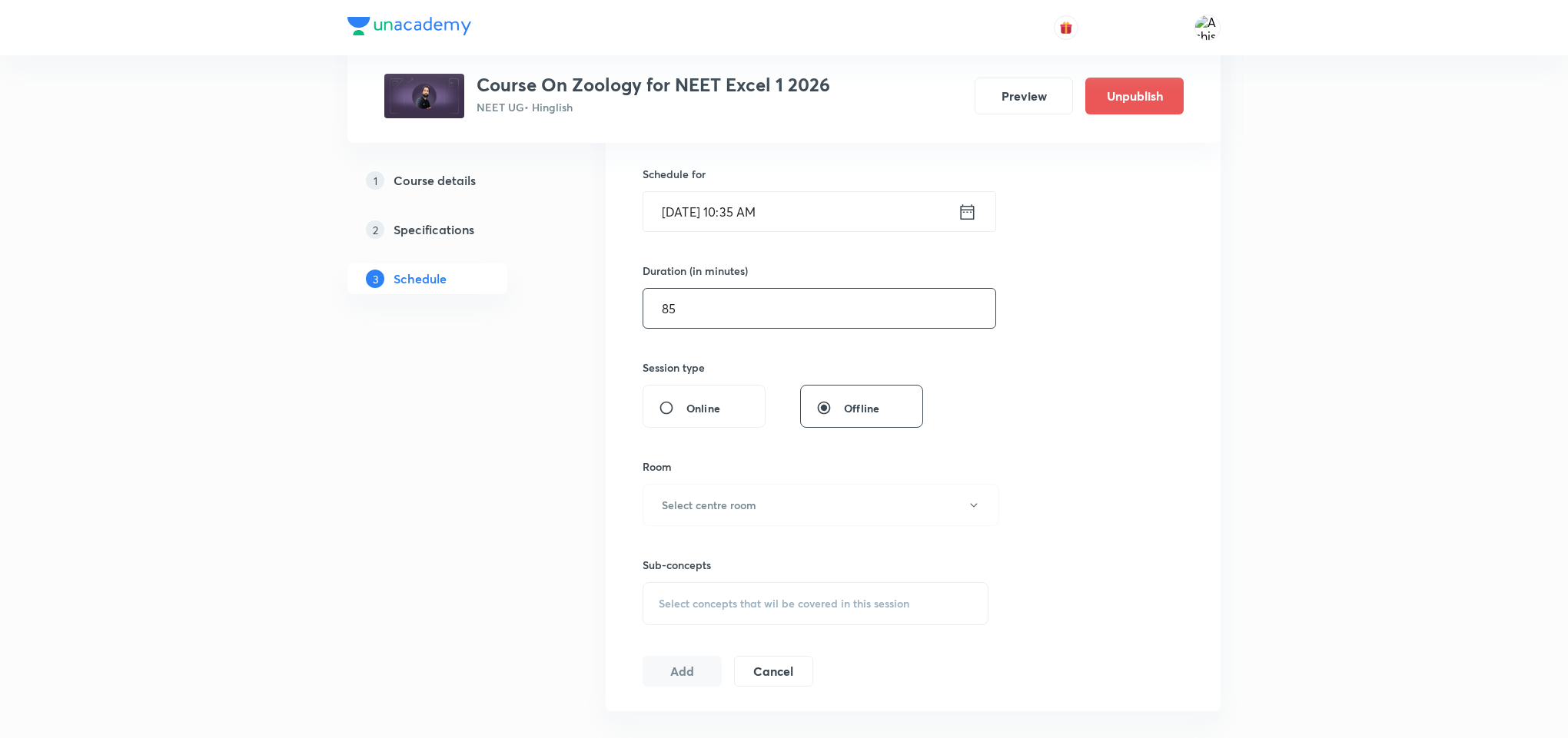
scroll to position [461, 0]
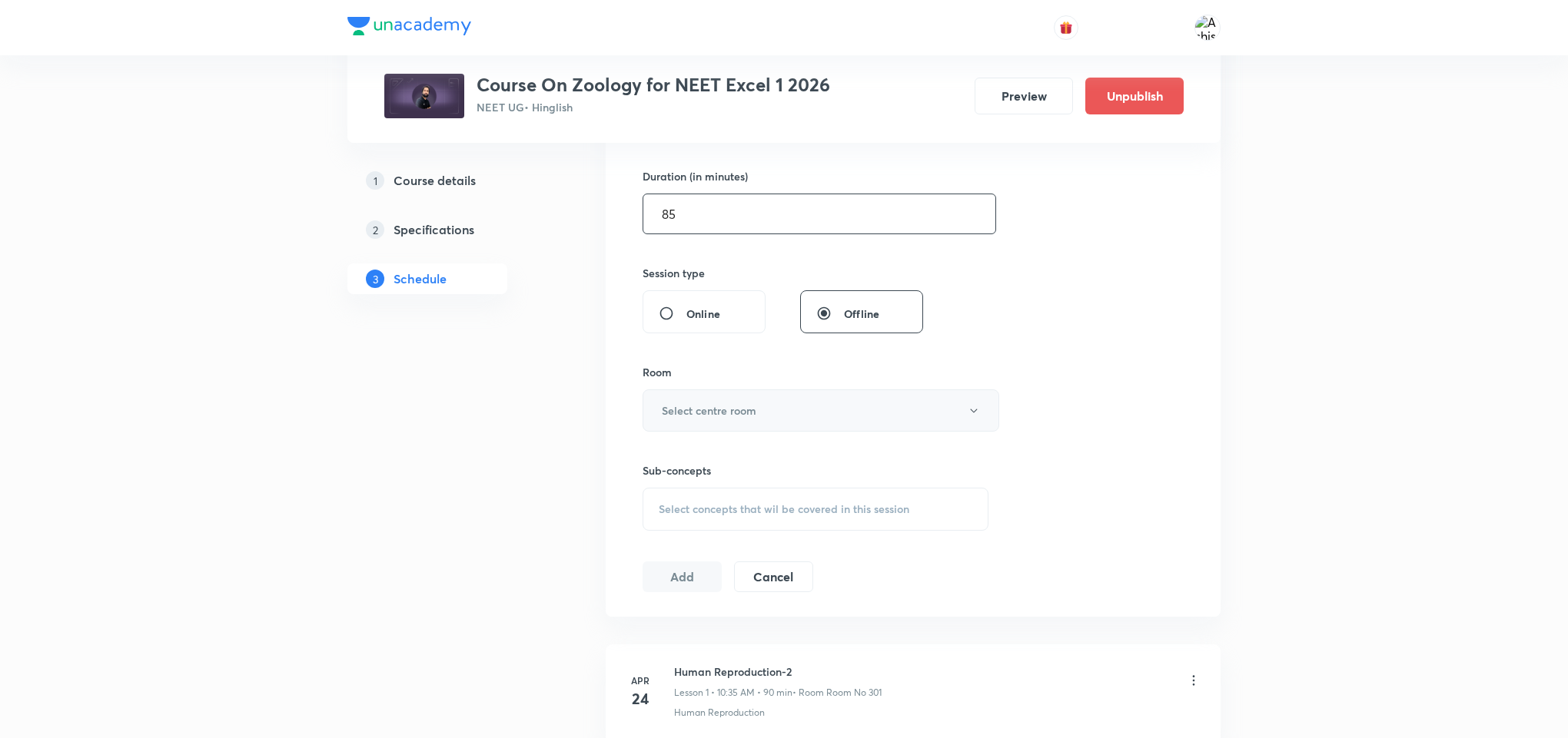
type input "85"
click at [779, 413] on button "Select centre room" at bounding box center [821, 410] width 357 height 42
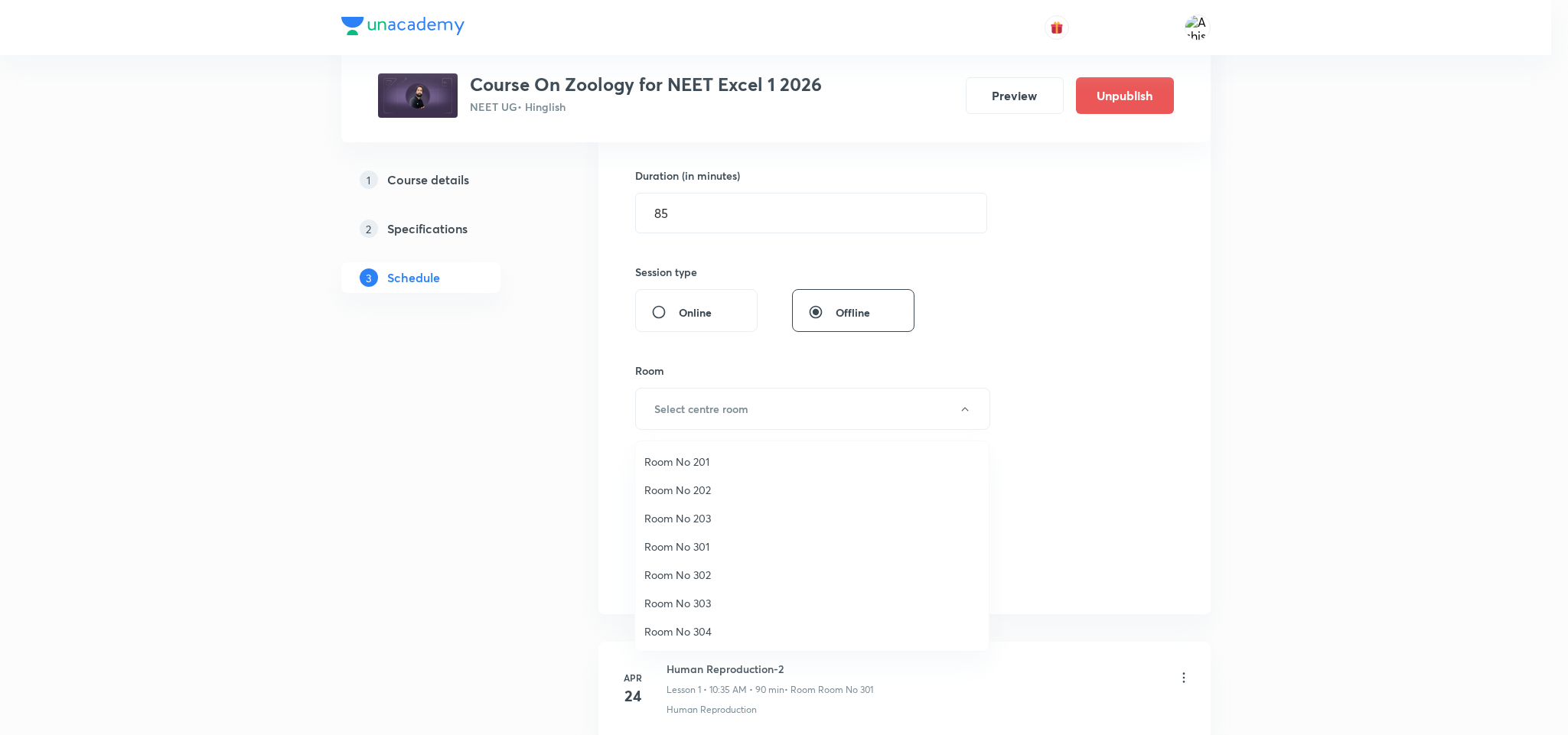
click at [701, 571] on span "Room No 302" at bounding box center [812, 574] width 335 height 16
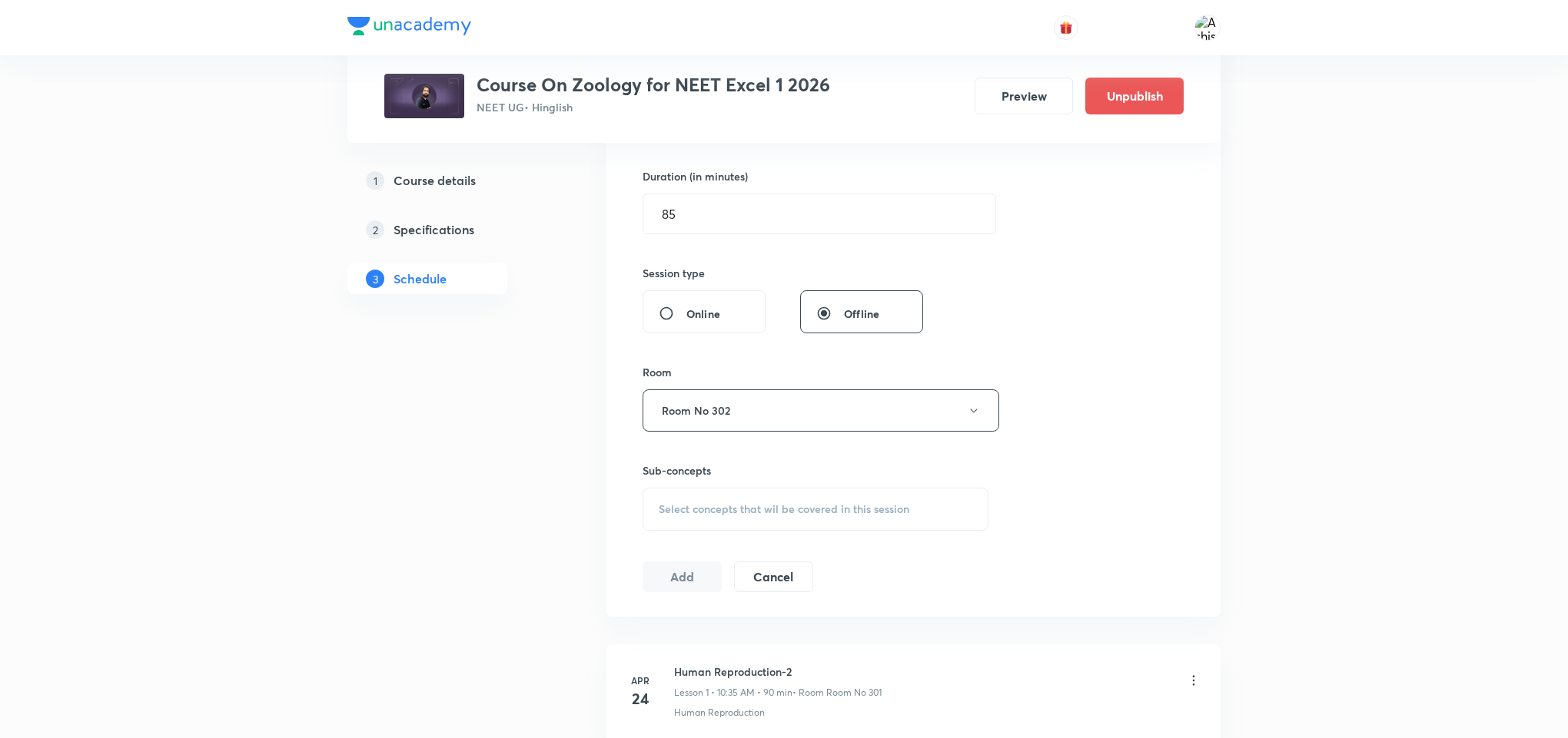
click at [759, 507] on span "Select concepts that wil be covered in this session" at bounding box center [784, 509] width 250 height 12
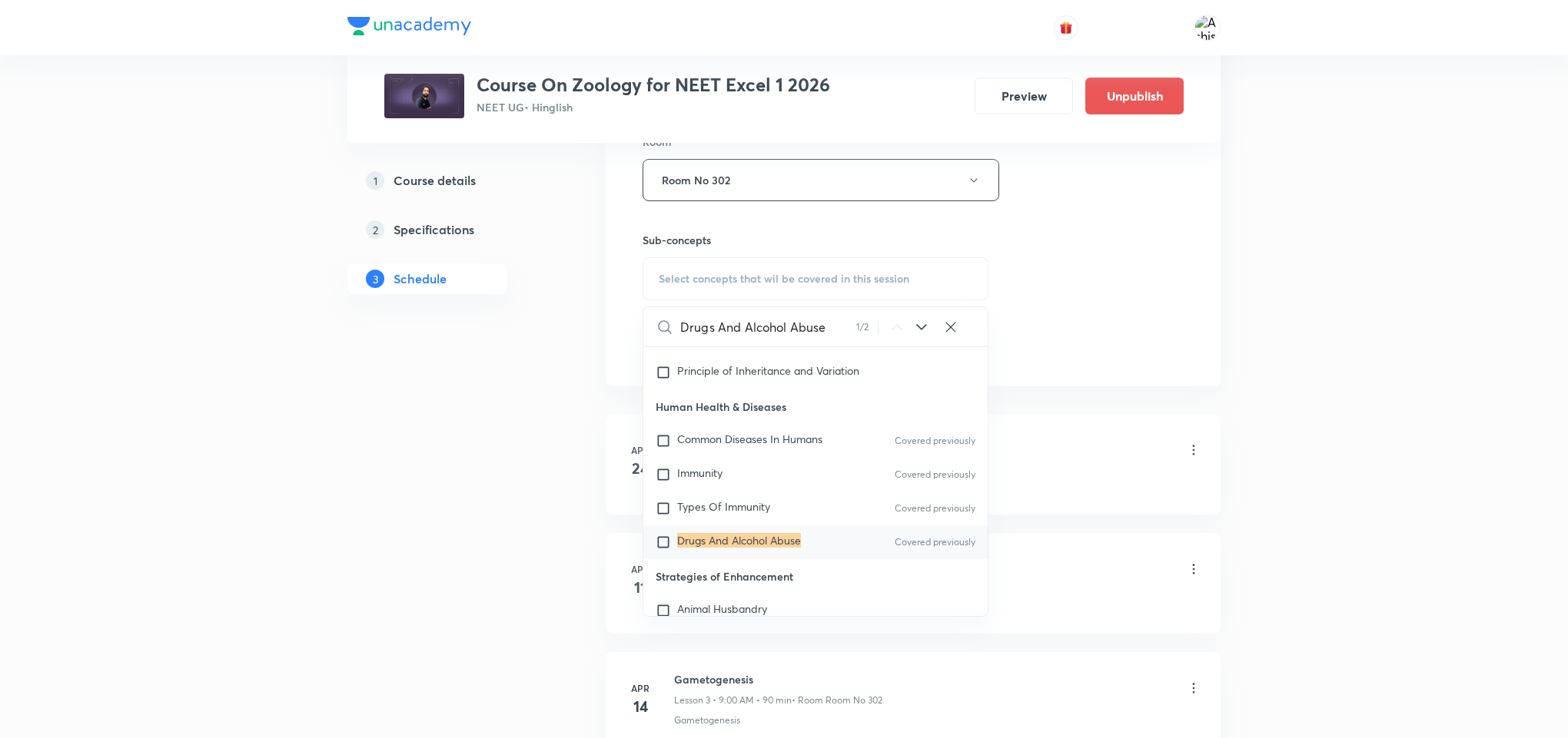
scroll to position [12338, 0]
type input "Drugs And Alcohol Abuse"
click at [732, 547] on p "Drugs And Alcohol Abuse" at bounding box center [739, 539] width 123 height 15
checkbox input "true"
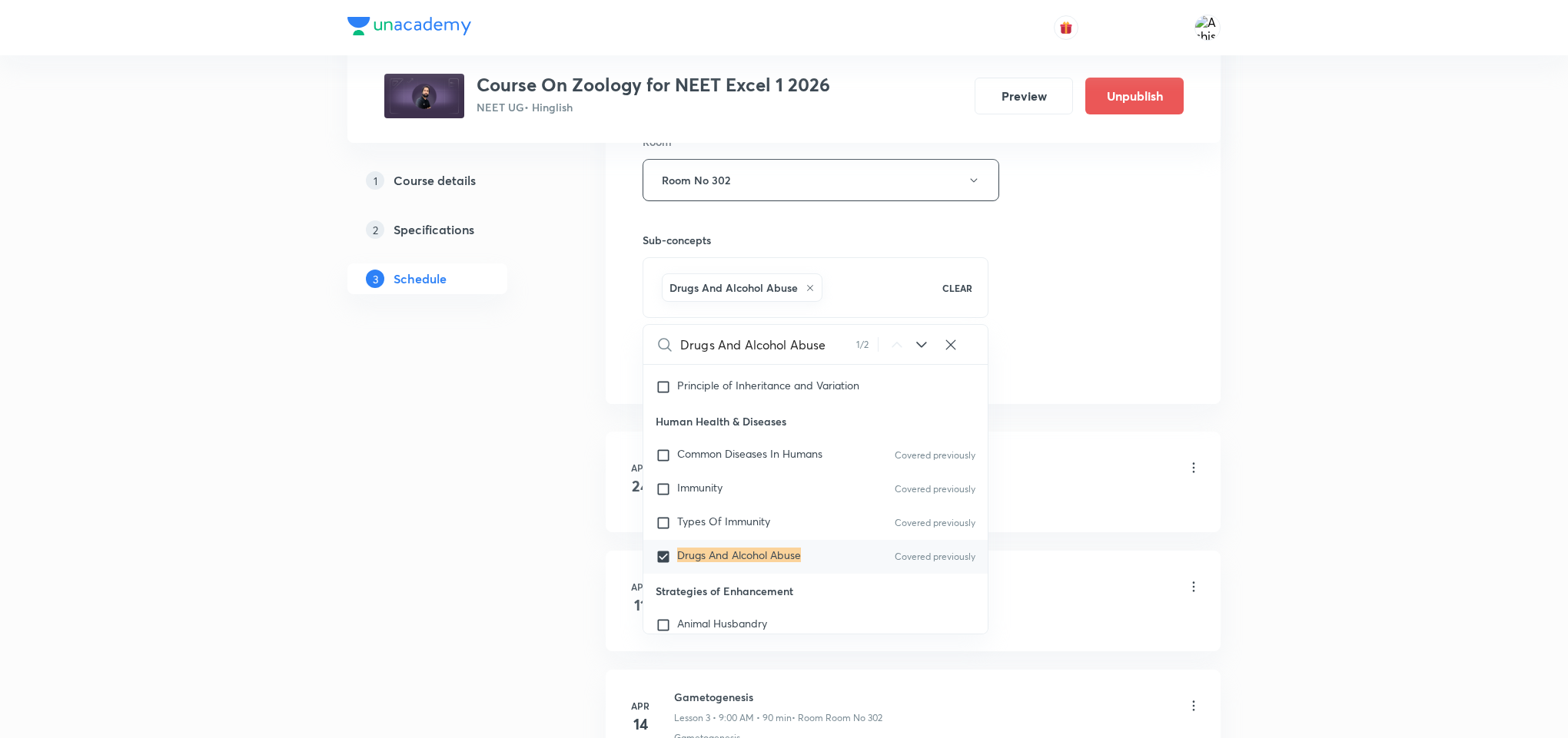
click at [1072, 328] on div "Session 60 Live class Session title 23/99 Human Health & Diseases ​ Schedule fo…" at bounding box center [913, 9] width 541 height 739
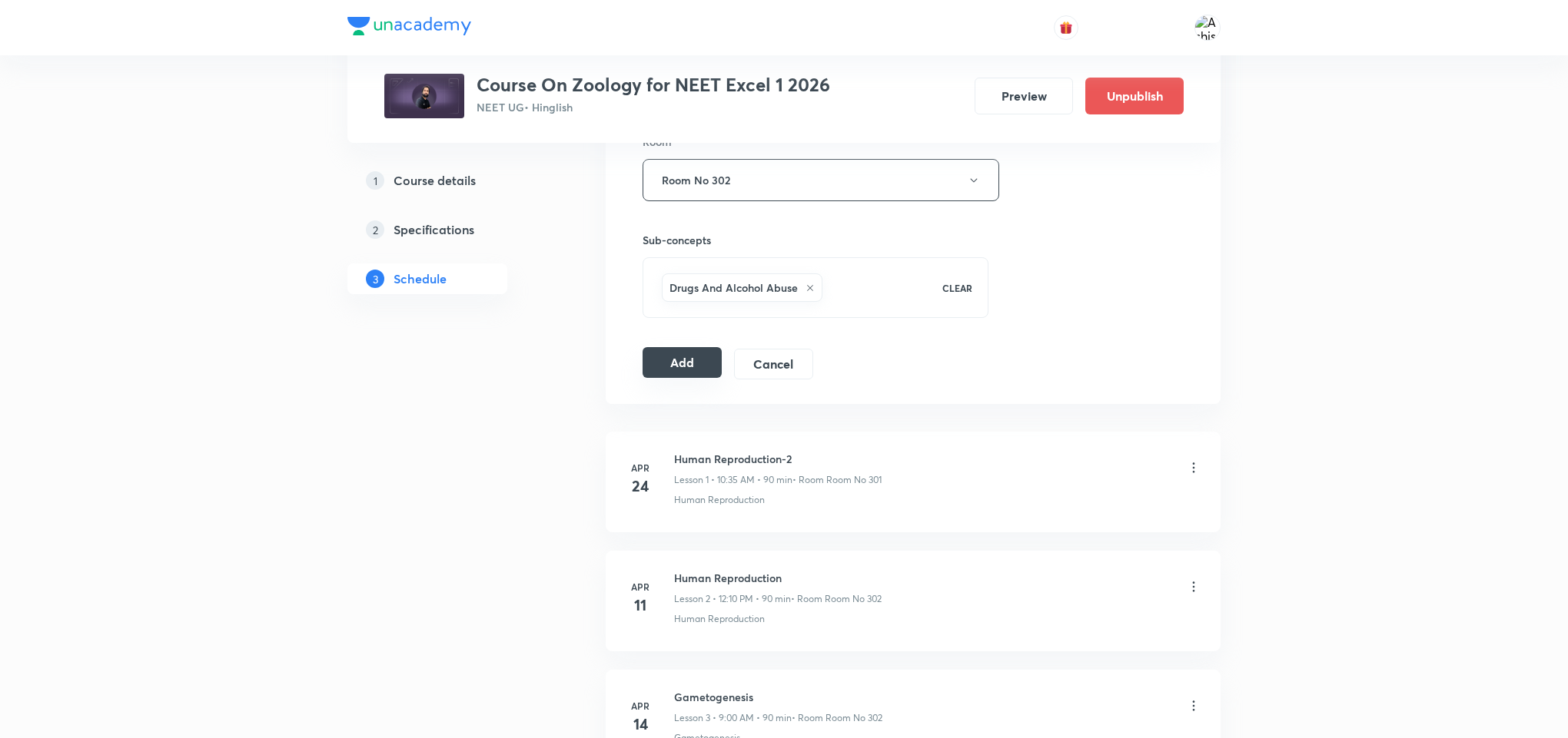
click at [711, 375] on button "Add" at bounding box center [682, 362] width 79 height 31
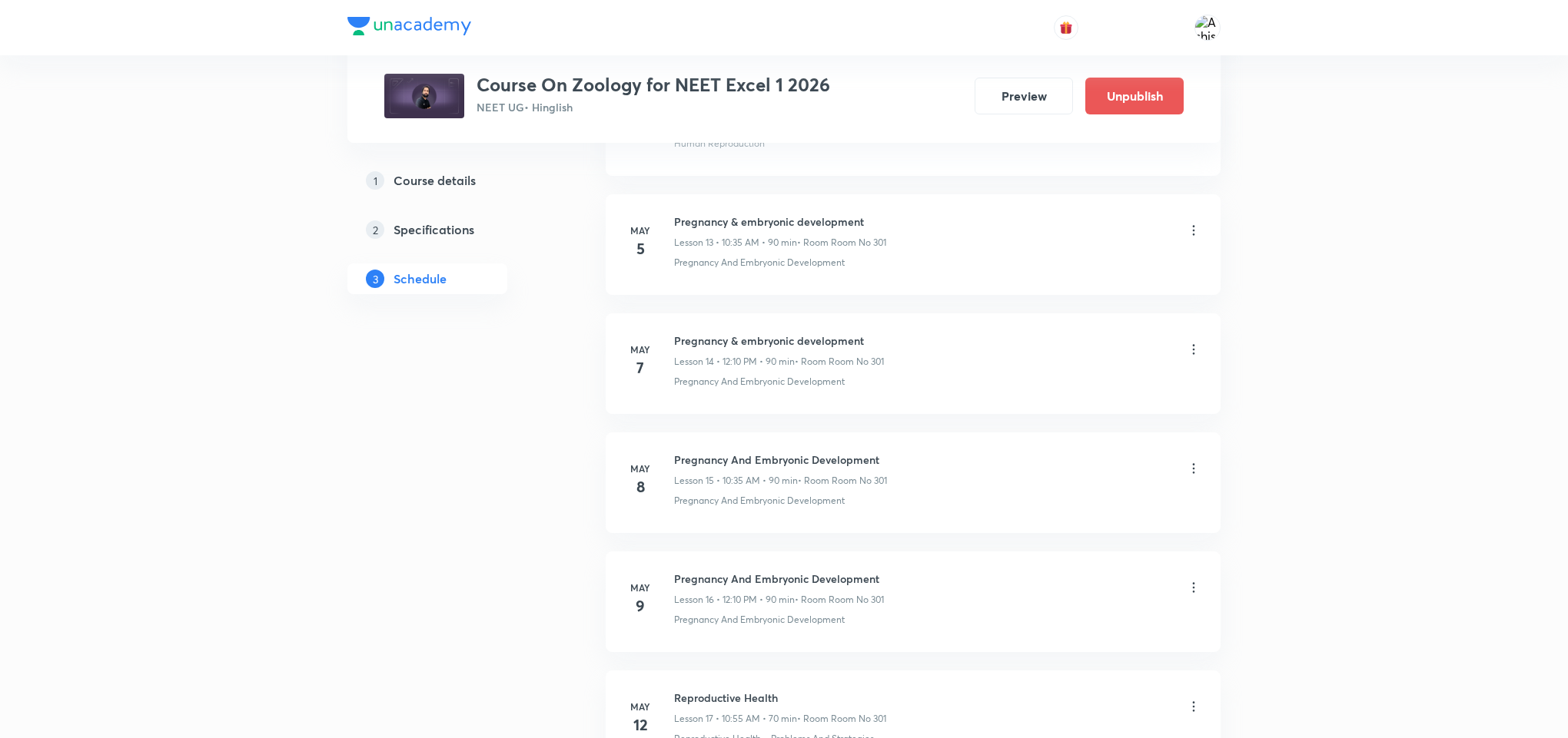
scroll to position [7062, 0]
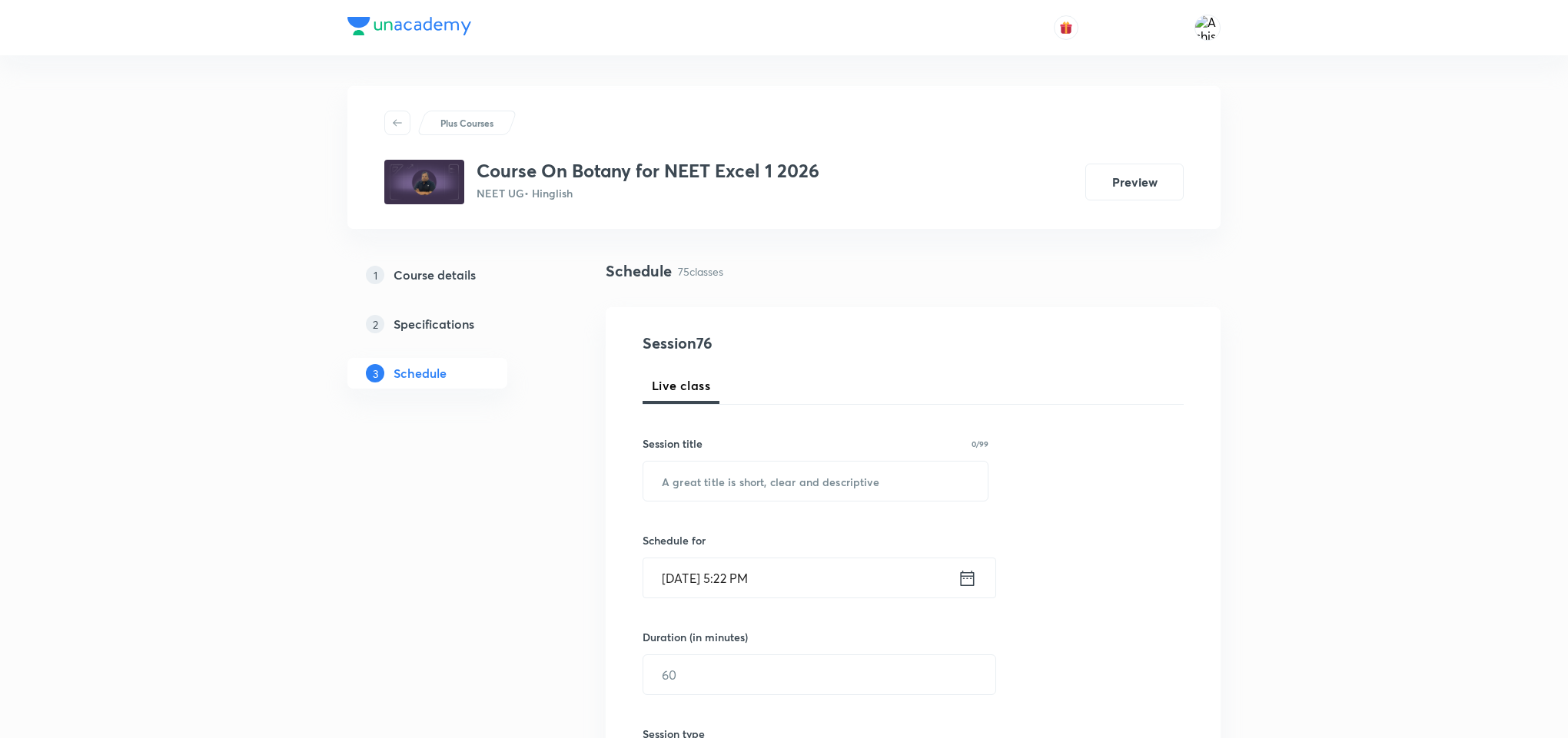
drag, startPoint x: 713, startPoint y: 97, endPoint x: 715, endPoint y: 128, distance: 31.1
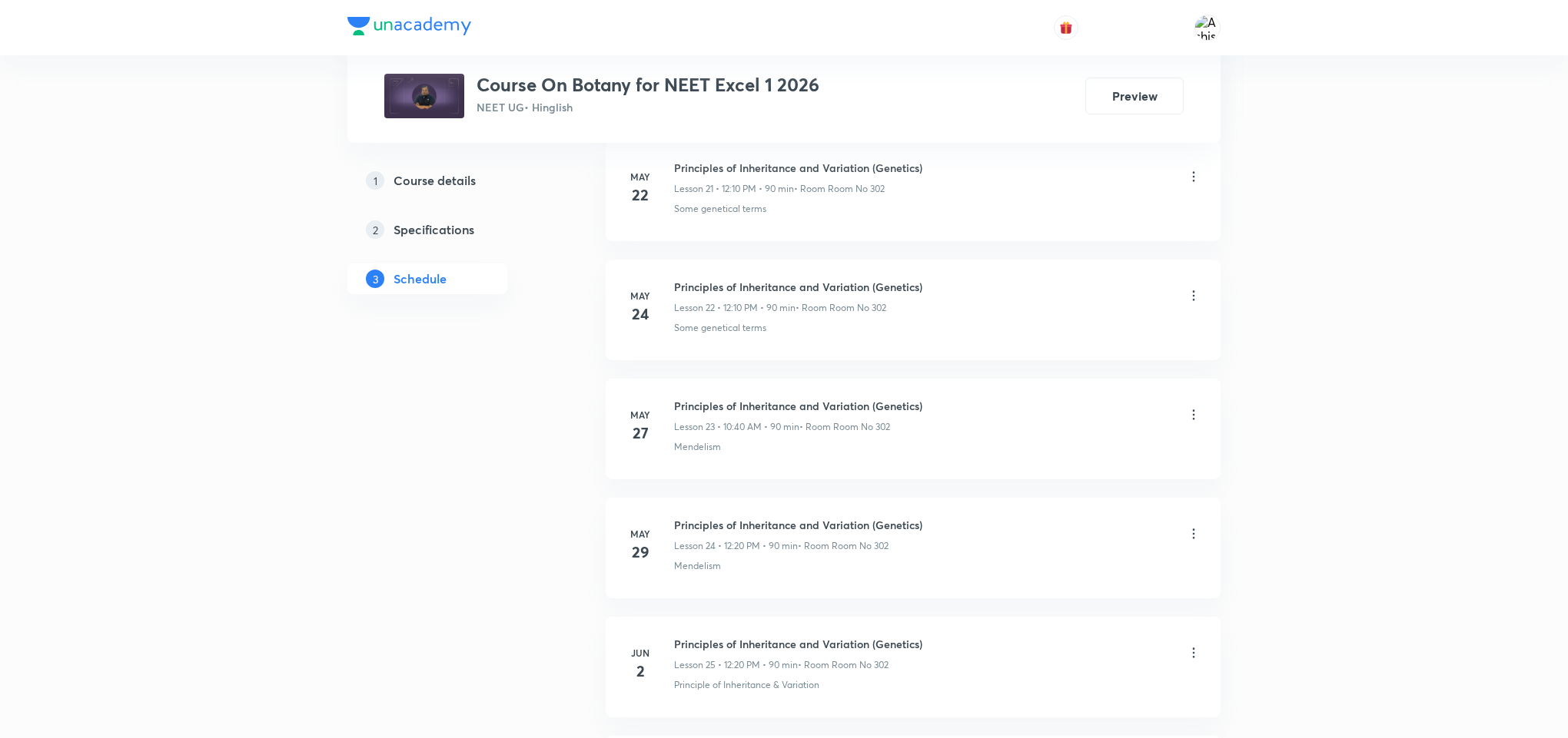
scroll to position [9486, 0]
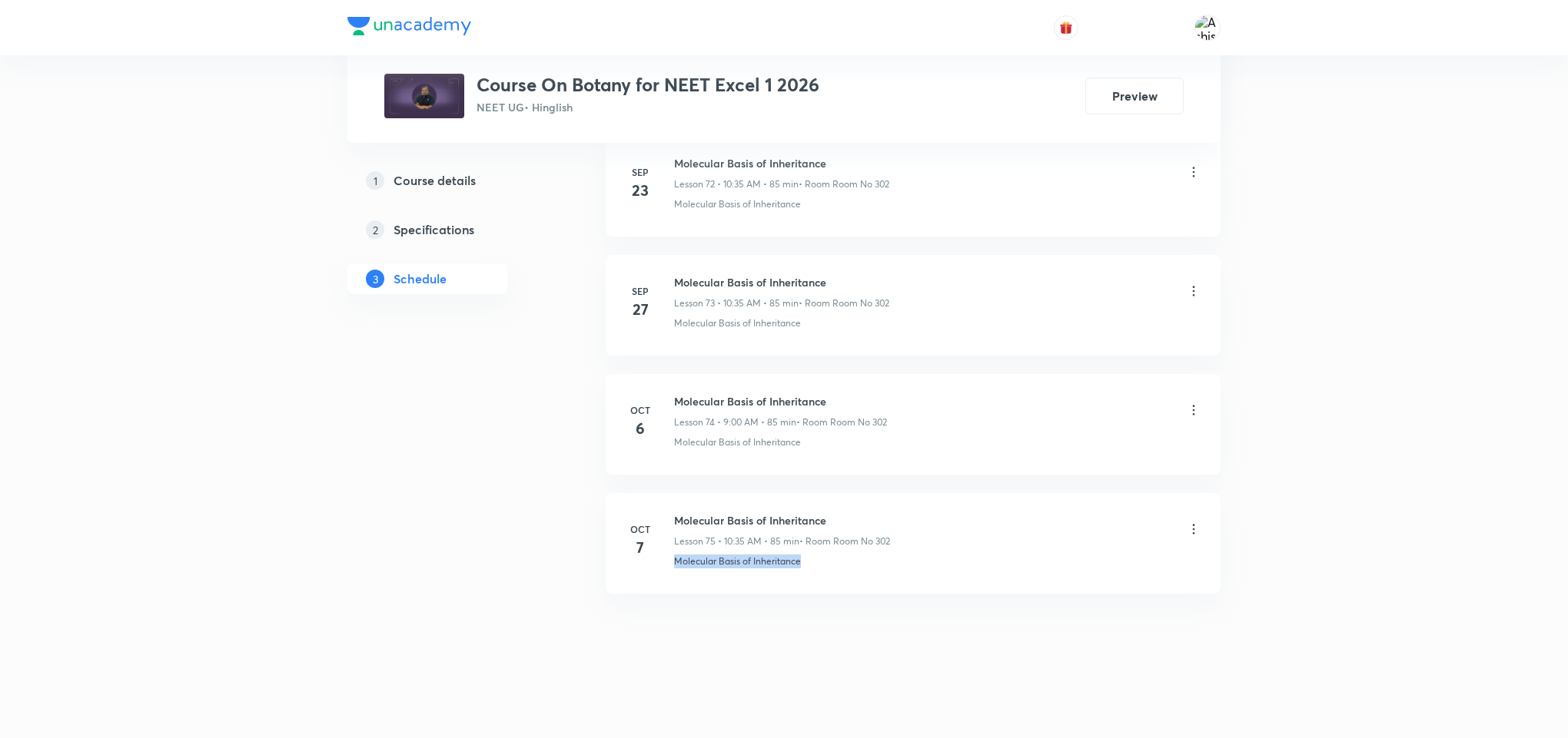
drag, startPoint x: 821, startPoint y: 562, endPoint x: 661, endPoint y: 602, distance: 164.9
copy p "Molecular Basis of Inheritance"
drag, startPoint x: 795, startPoint y: 661, endPoint x: 791, endPoint y: 548, distance: 113.1
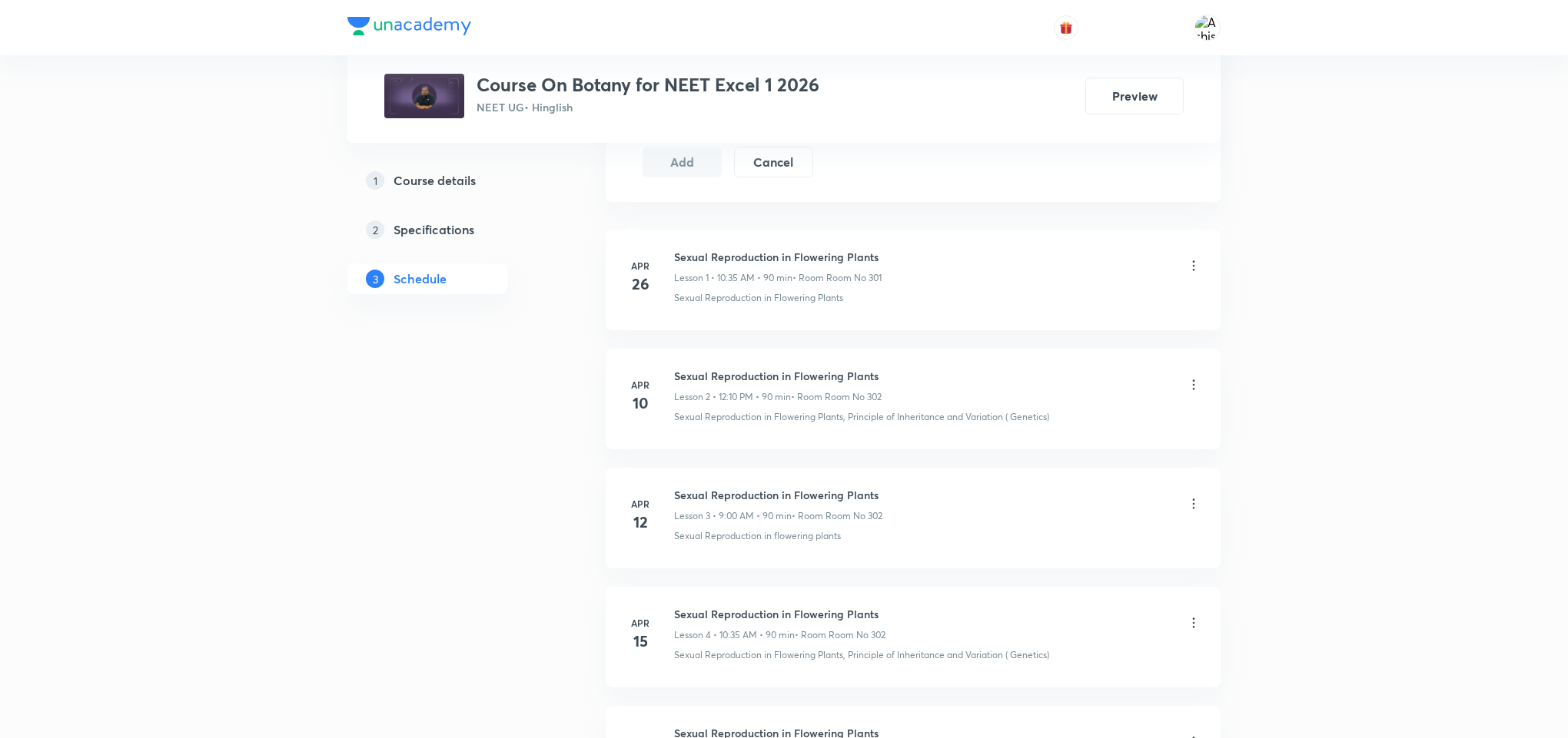
scroll to position [0, 0]
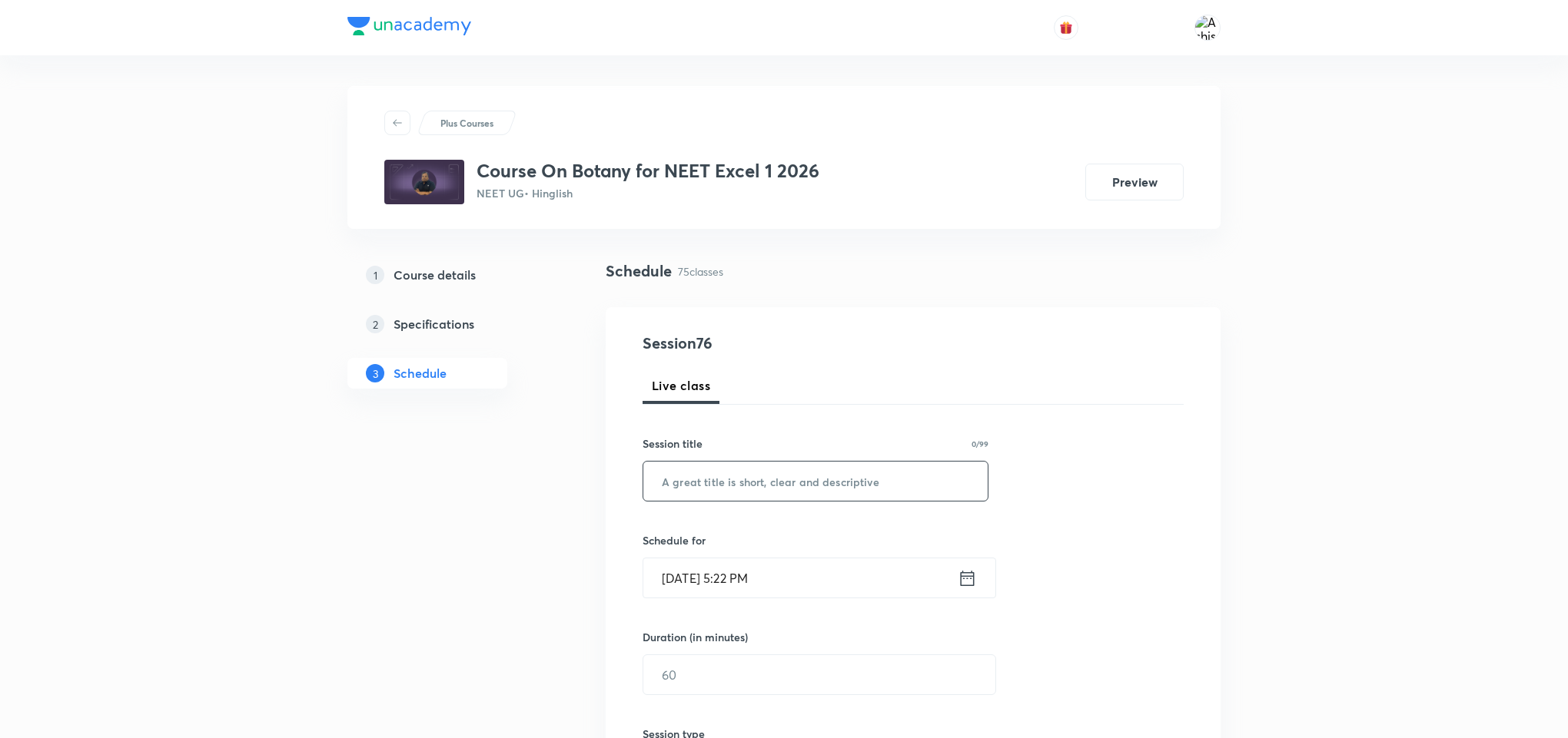
click at [777, 493] on input "text" at bounding box center [815, 481] width 344 height 39
paste input "Molecular Basis of Inheritance"
type input "Molecular Basis of Inheritance"
click at [694, 582] on input "[DATE] 5:22 PM" at bounding box center [800, 578] width 314 height 39
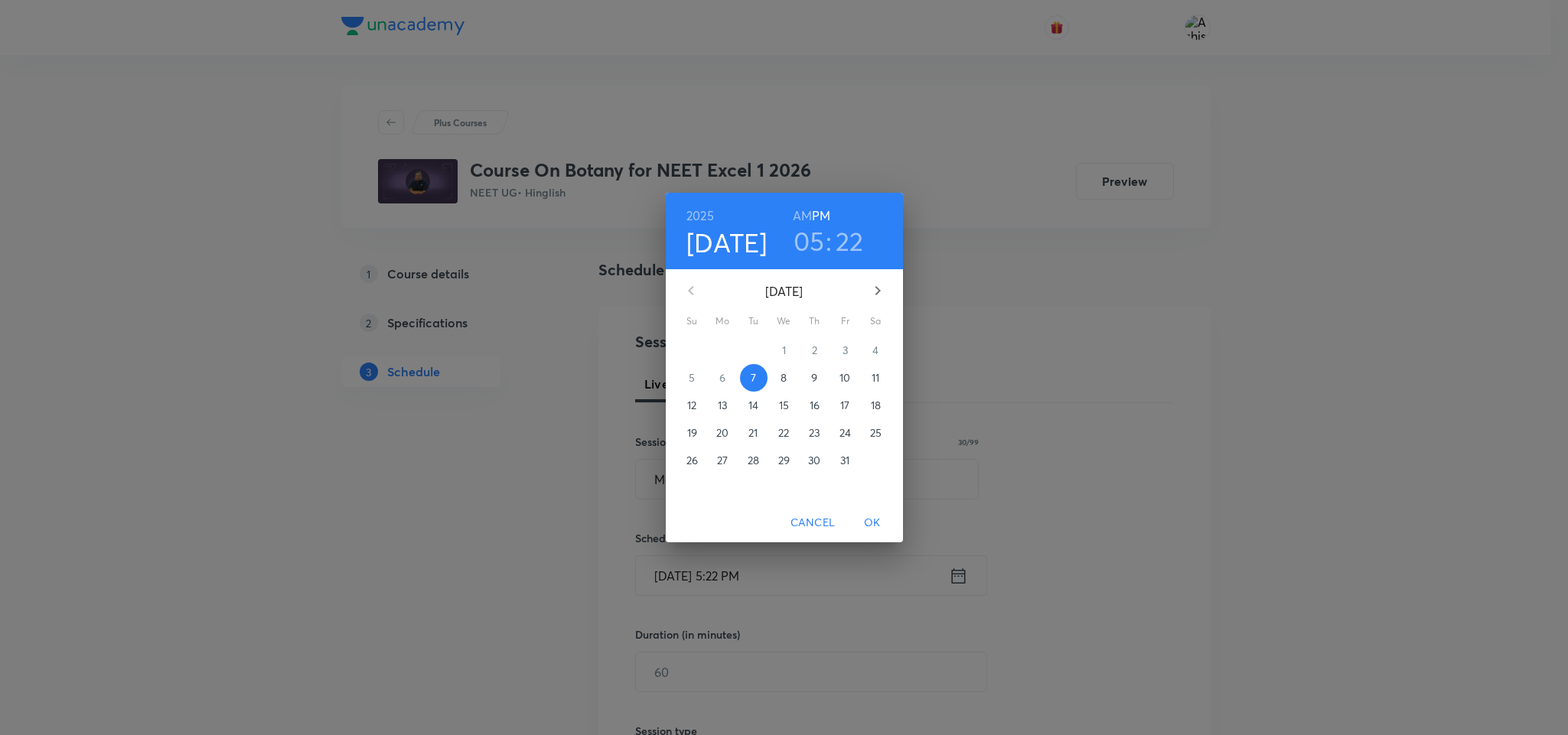
click at [786, 372] on p "8" at bounding box center [784, 378] width 7 height 15
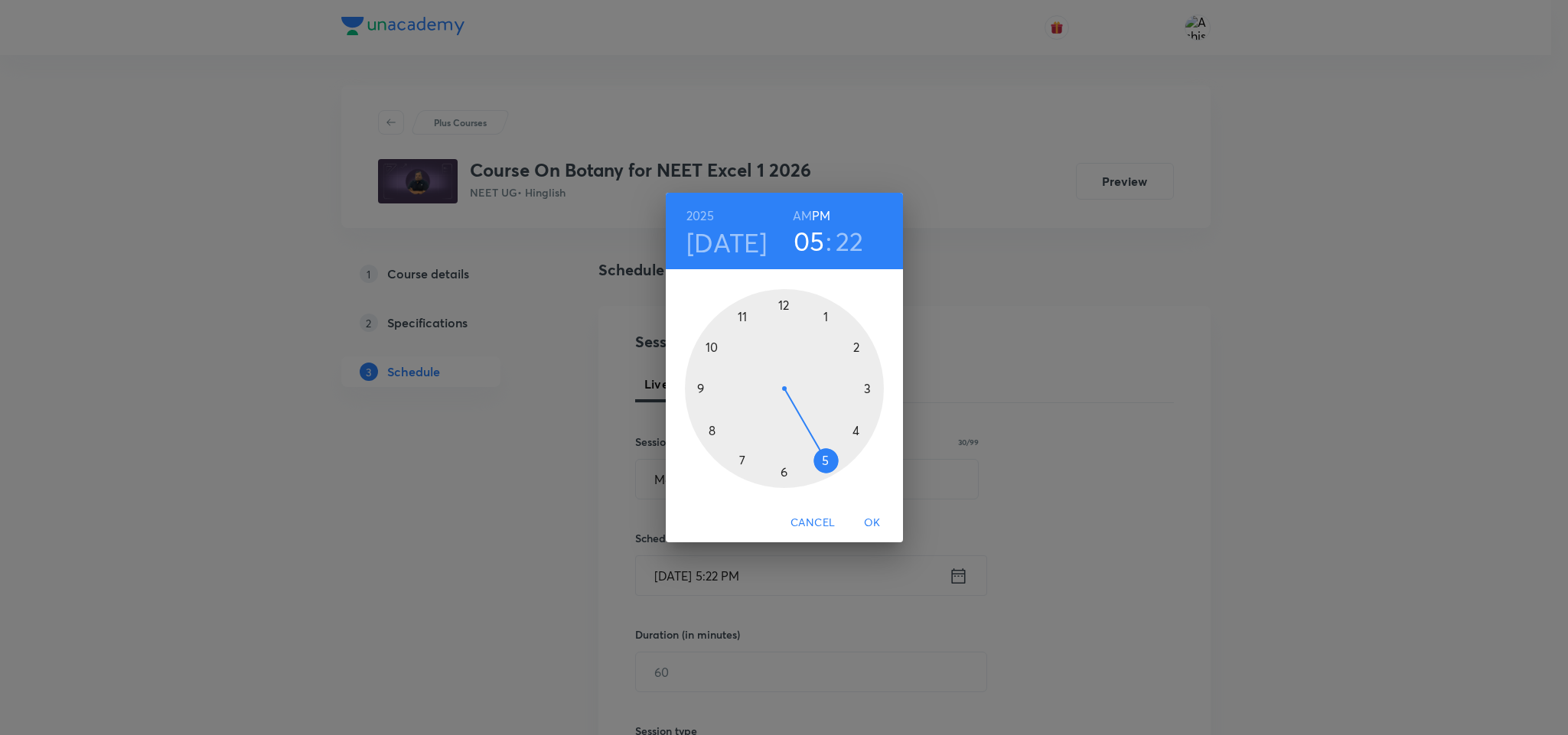
click at [799, 217] on h6 "AM" at bounding box center [802, 215] width 20 height 21
click at [709, 342] on div at bounding box center [784, 389] width 199 height 199
click at [742, 460] on div at bounding box center [784, 389] width 199 height 199
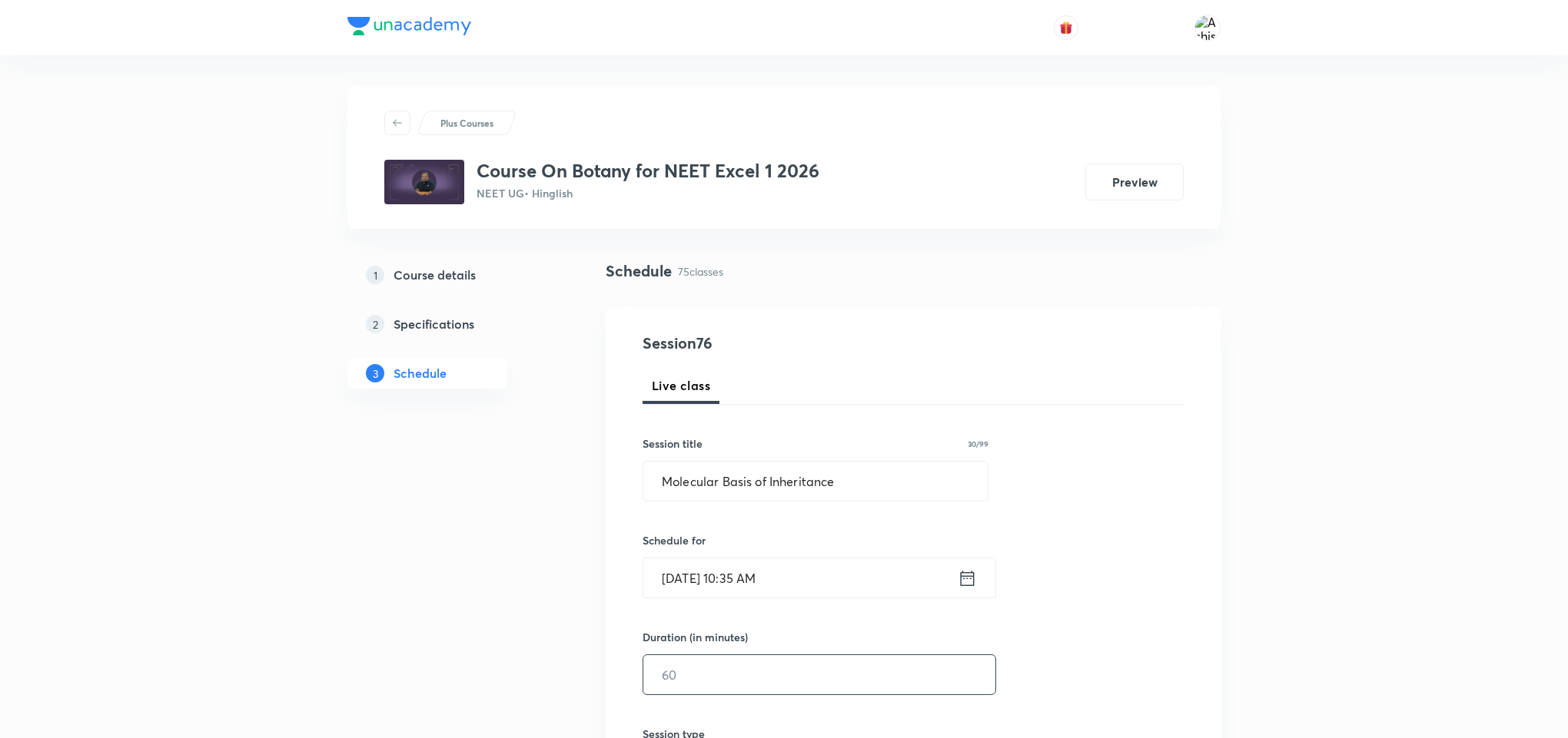
click at [702, 690] on input "text" at bounding box center [819, 675] width 352 height 39
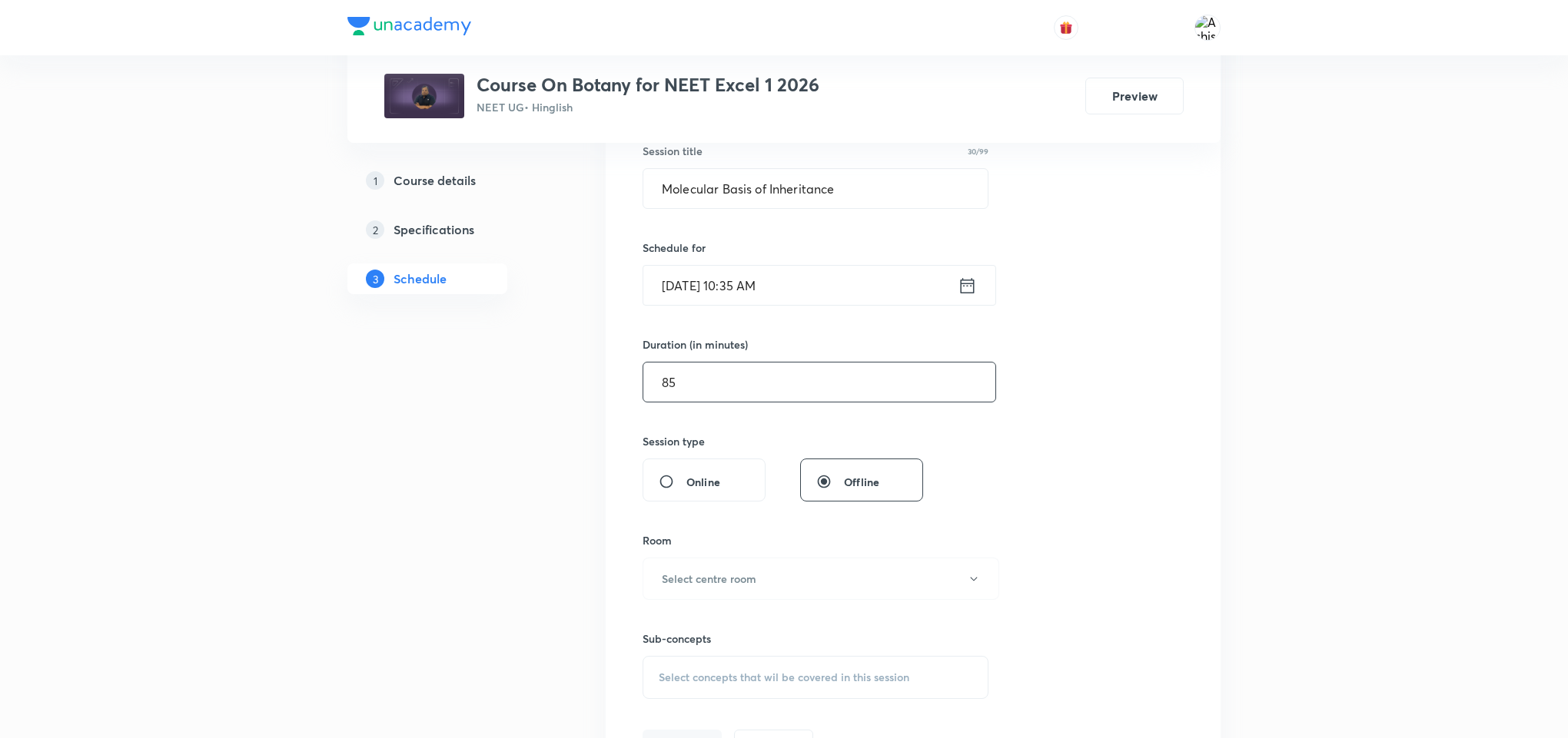
scroll to position [346, 0]
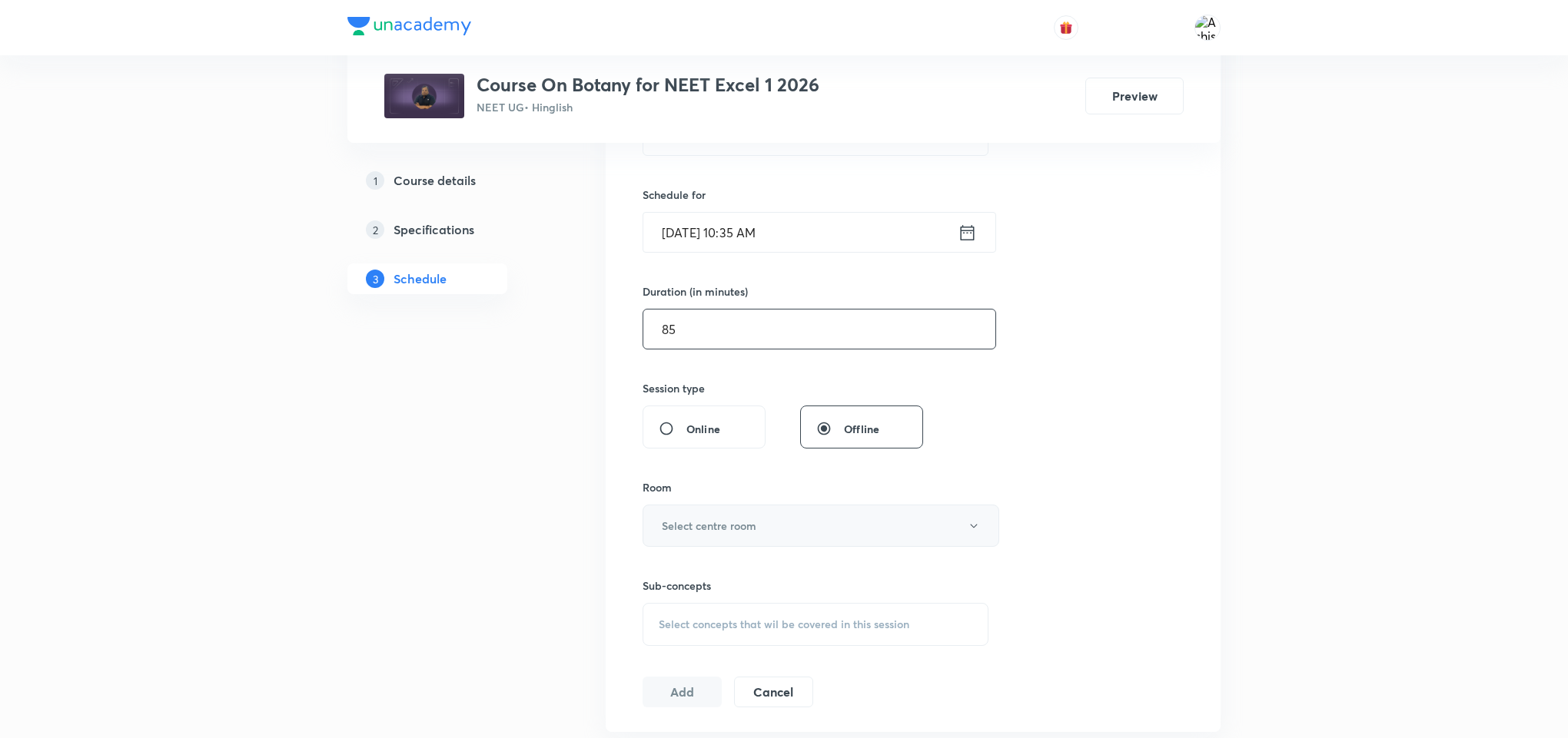
type input "85"
click at [793, 517] on button "Select centre room" at bounding box center [821, 525] width 357 height 42
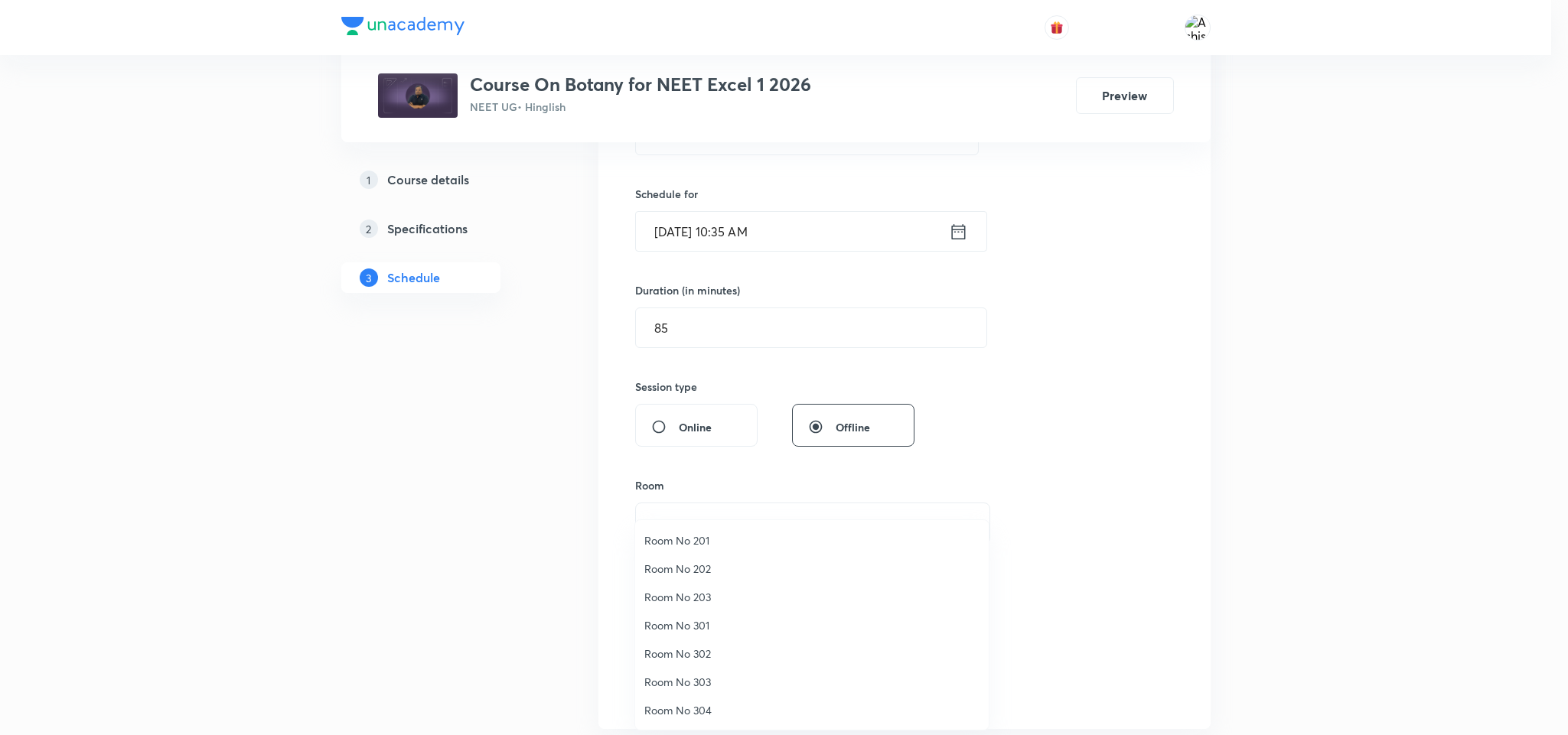
click at [717, 653] on span "Room No 302" at bounding box center [812, 653] width 335 height 16
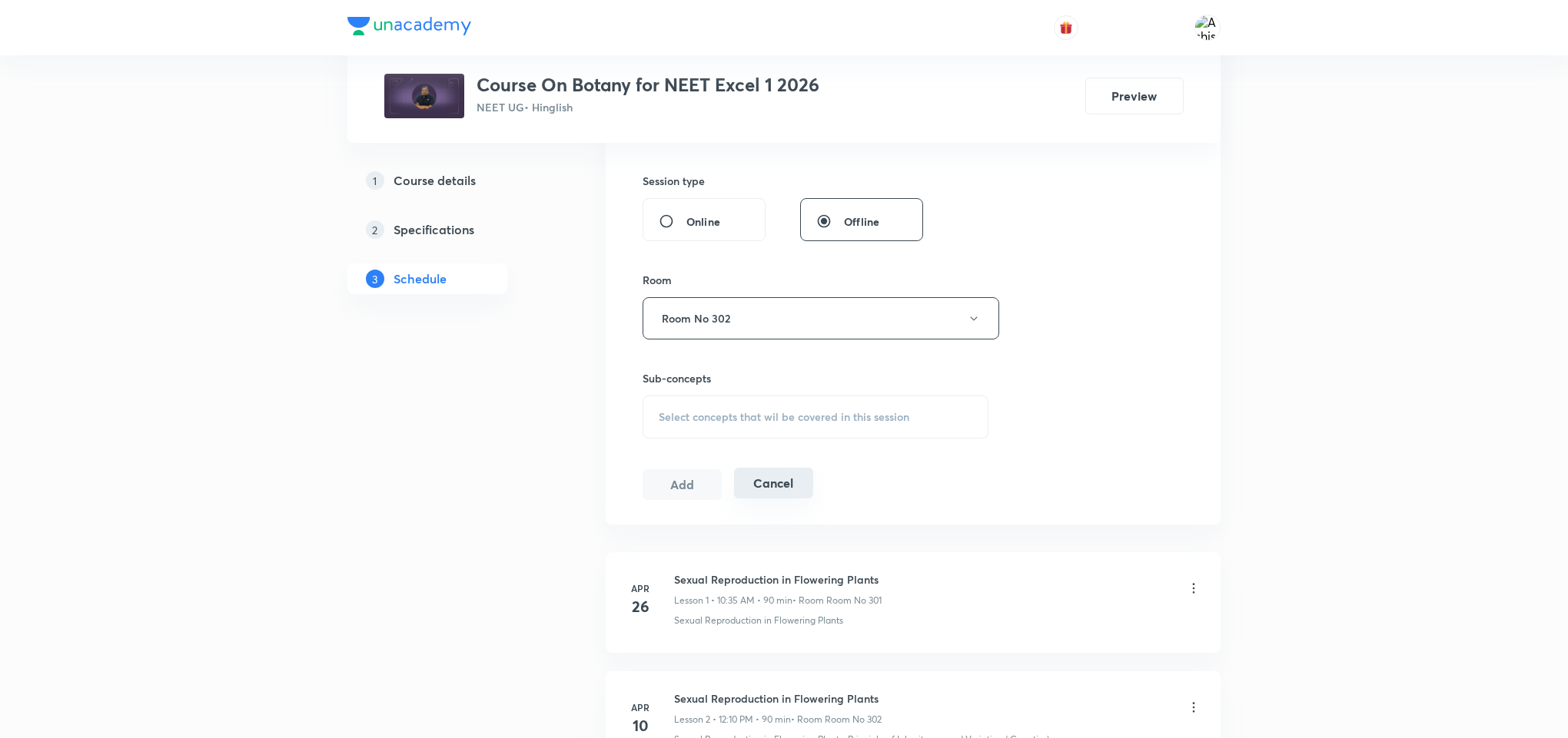
scroll to position [576, 0]
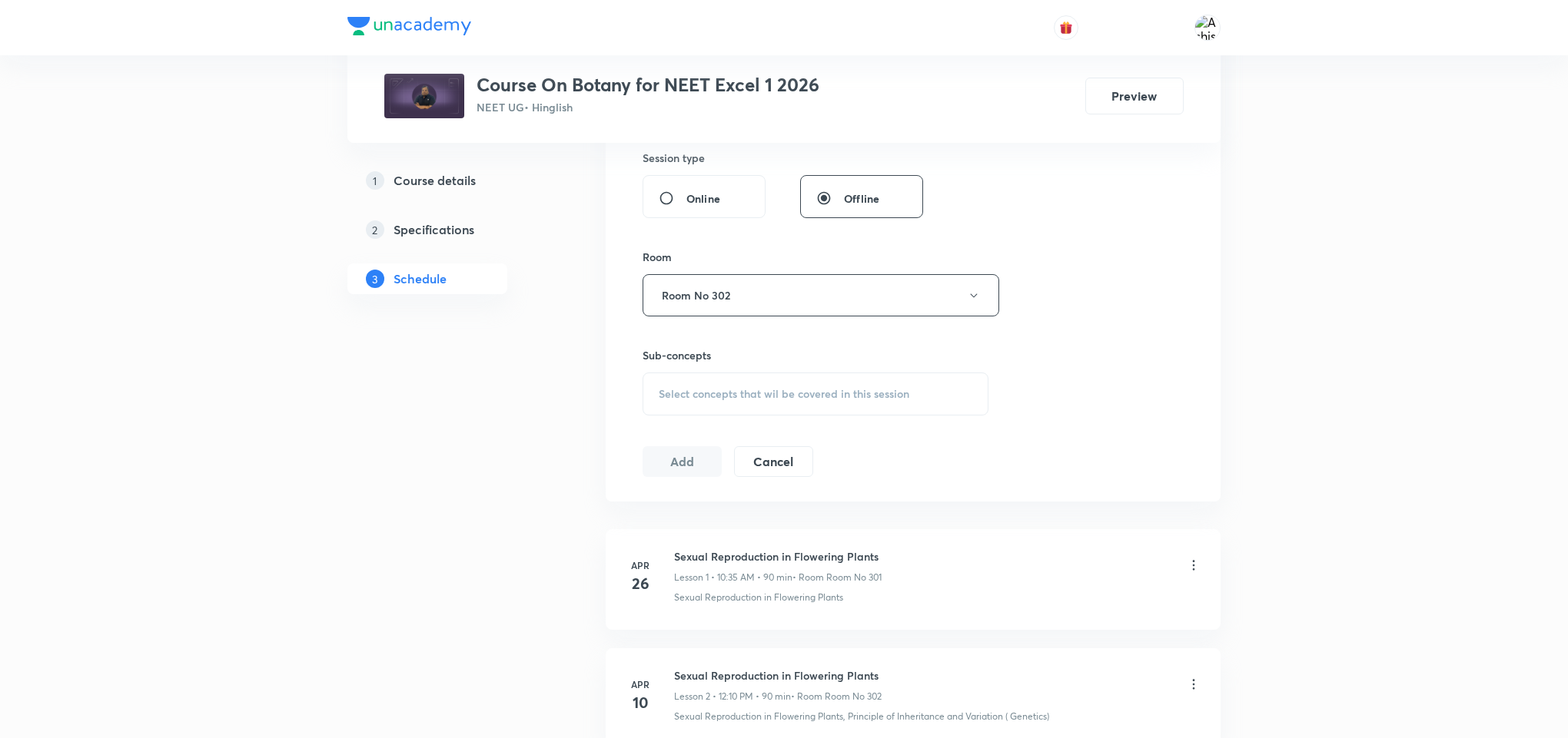
click at [784, 390] on span "Select concepts that wil be covered in this session" at bounding box center [784, 393] width 250 height 12
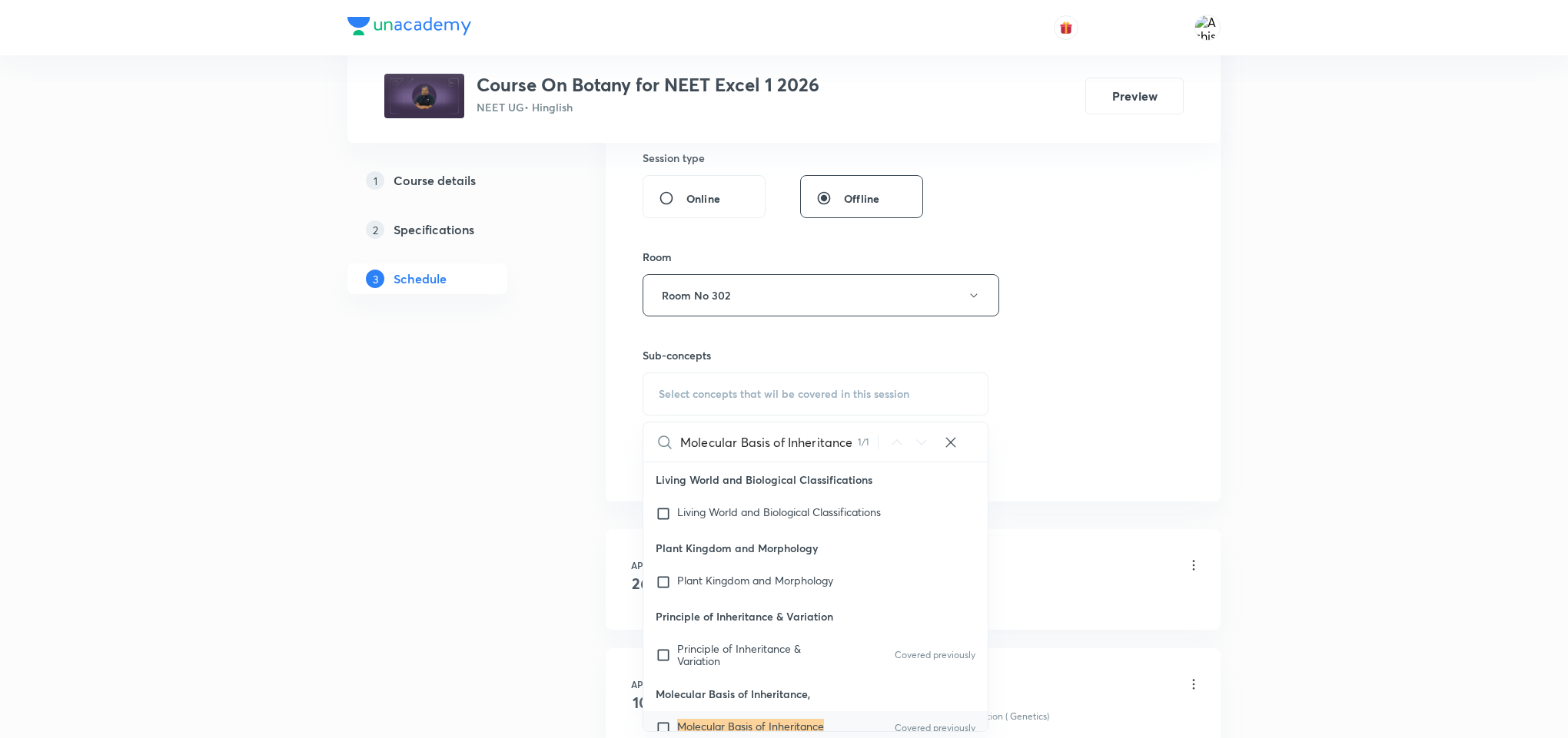
scroll to position [67, 0]
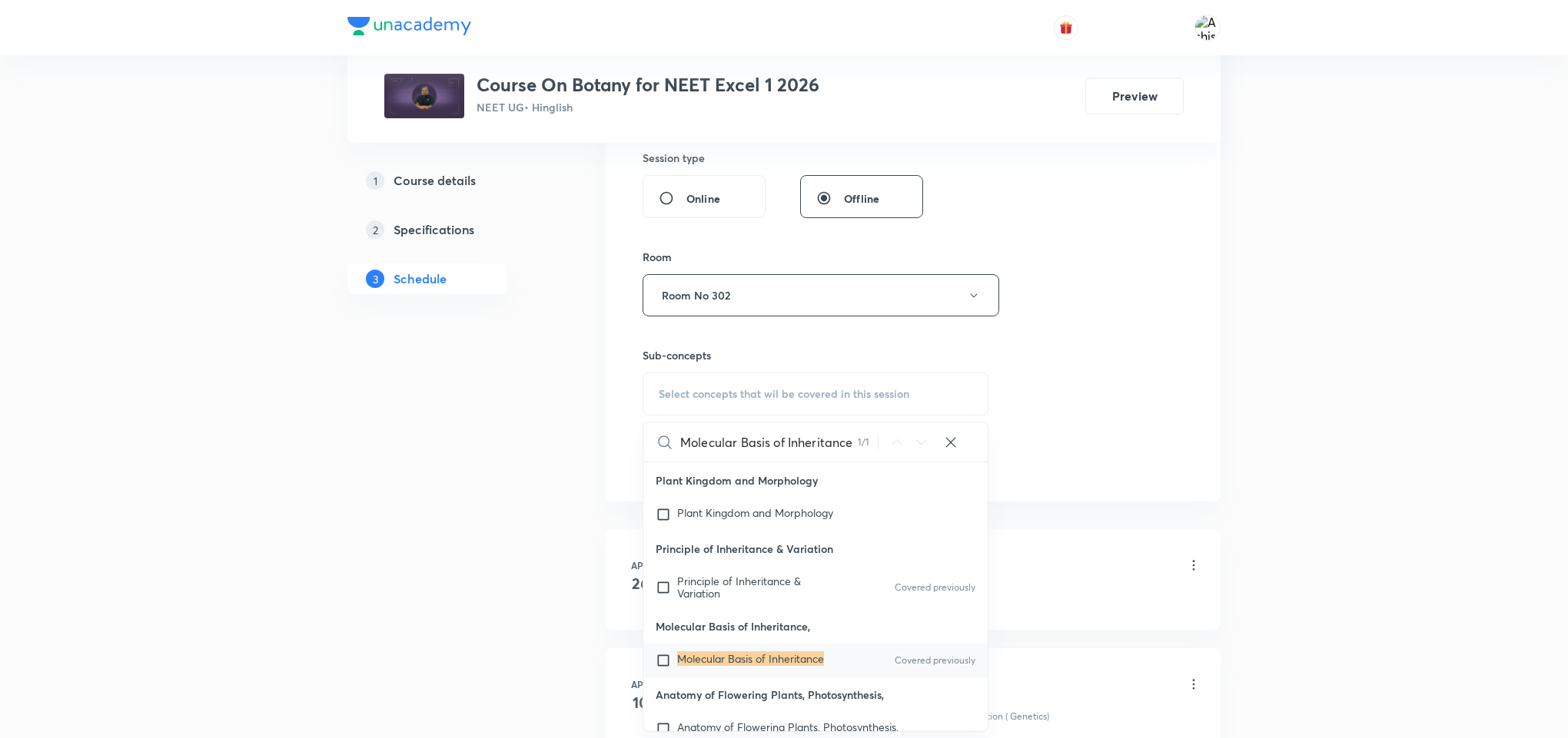
type input "Molecular Basis of Inheritance"
click at [807, 661] on mark "Molecular Basis of Inheritance" at bounding box center [750, 659] width 147 height 15
checkbox input "true"
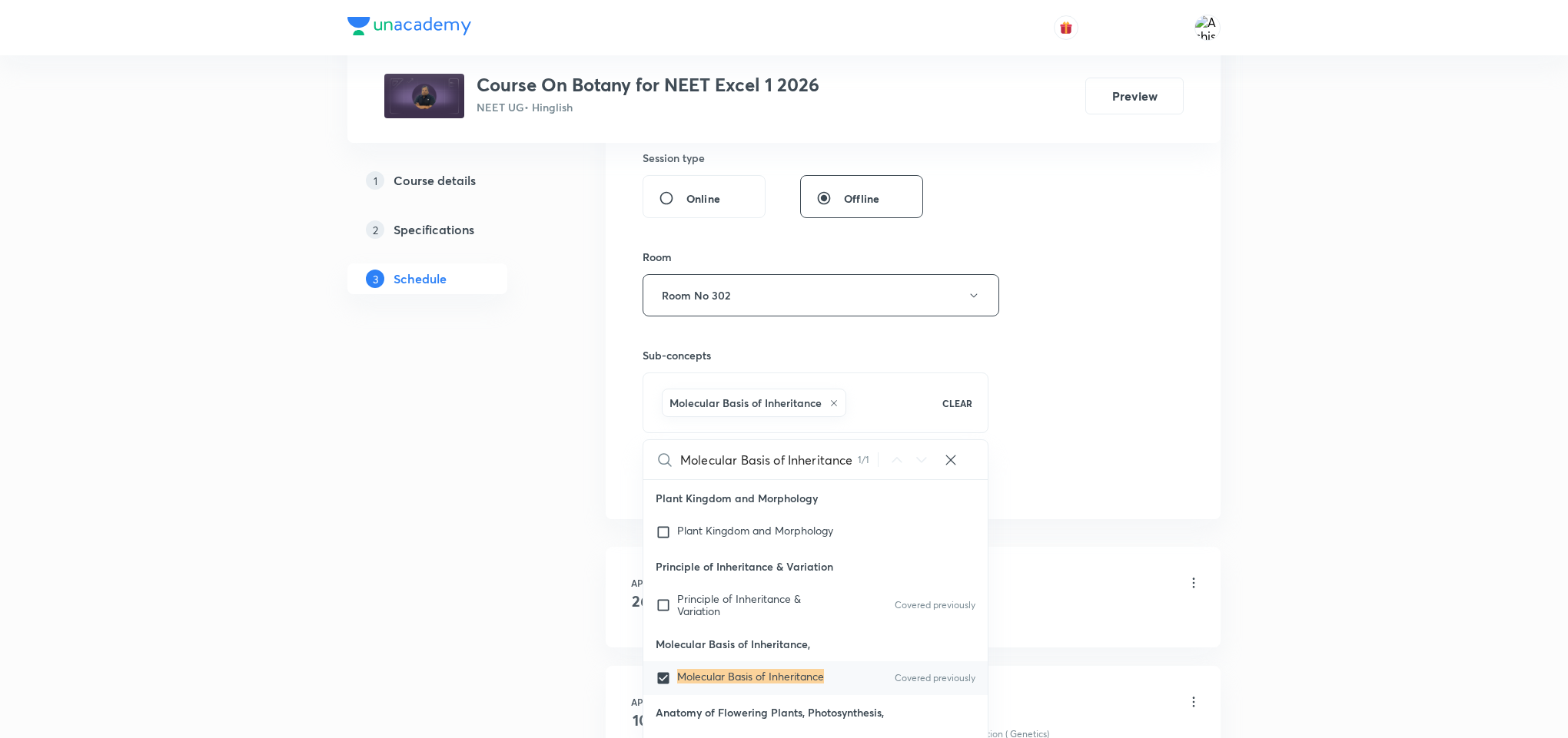
click at [1059, 337] on div "Session 76 Live class Session title 30/99 Molecular Basis of Inheritance ​ Sche…" at bounding box center [913, 124] width 541 height 739
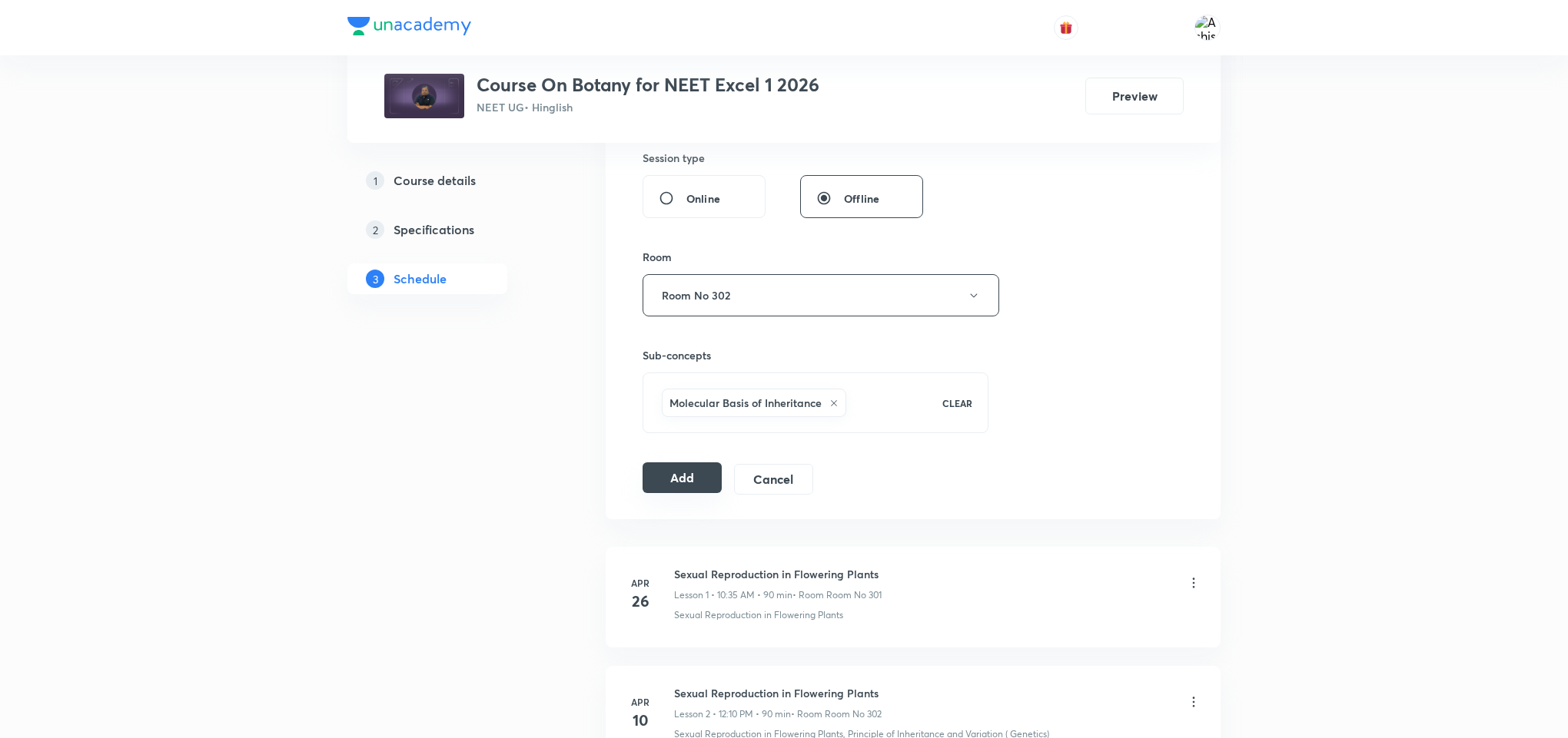
click at [660, 479] on button "Add" at bounding box center [682, 477] width 79 height 31
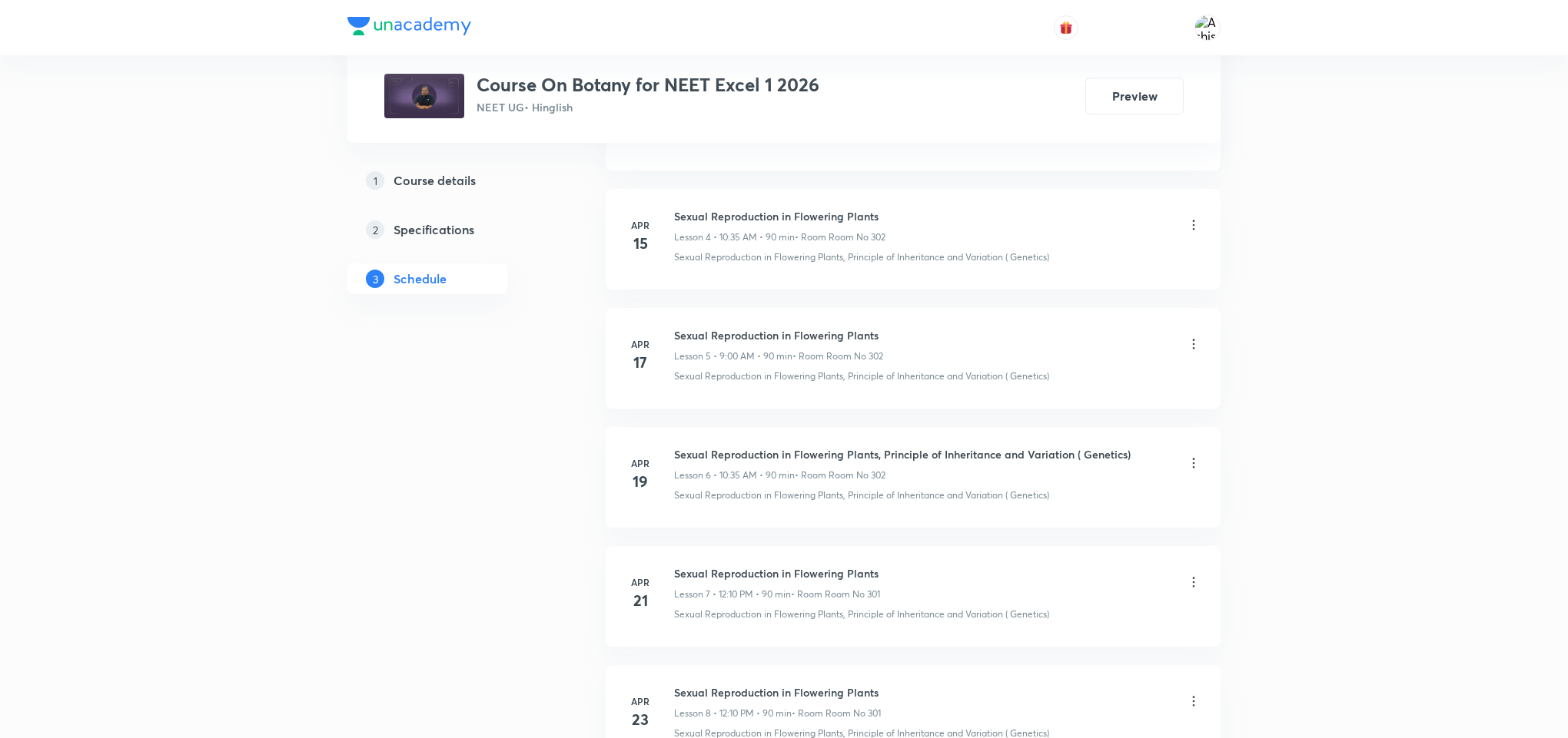
scroll to position [0, 0]
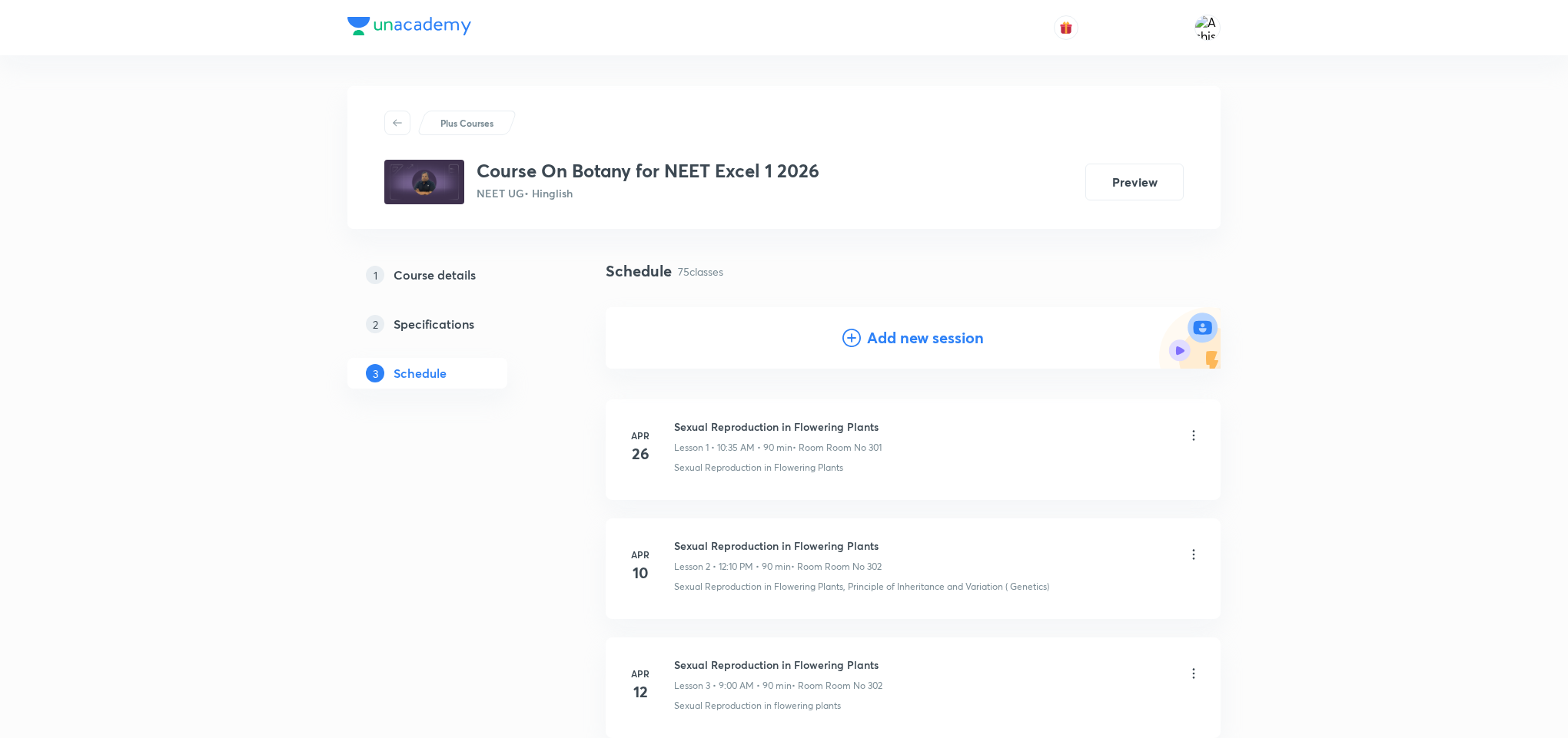
click at [936, 342] on h4 "Add new session" at bounding box center [925, 338] width 117 height 23
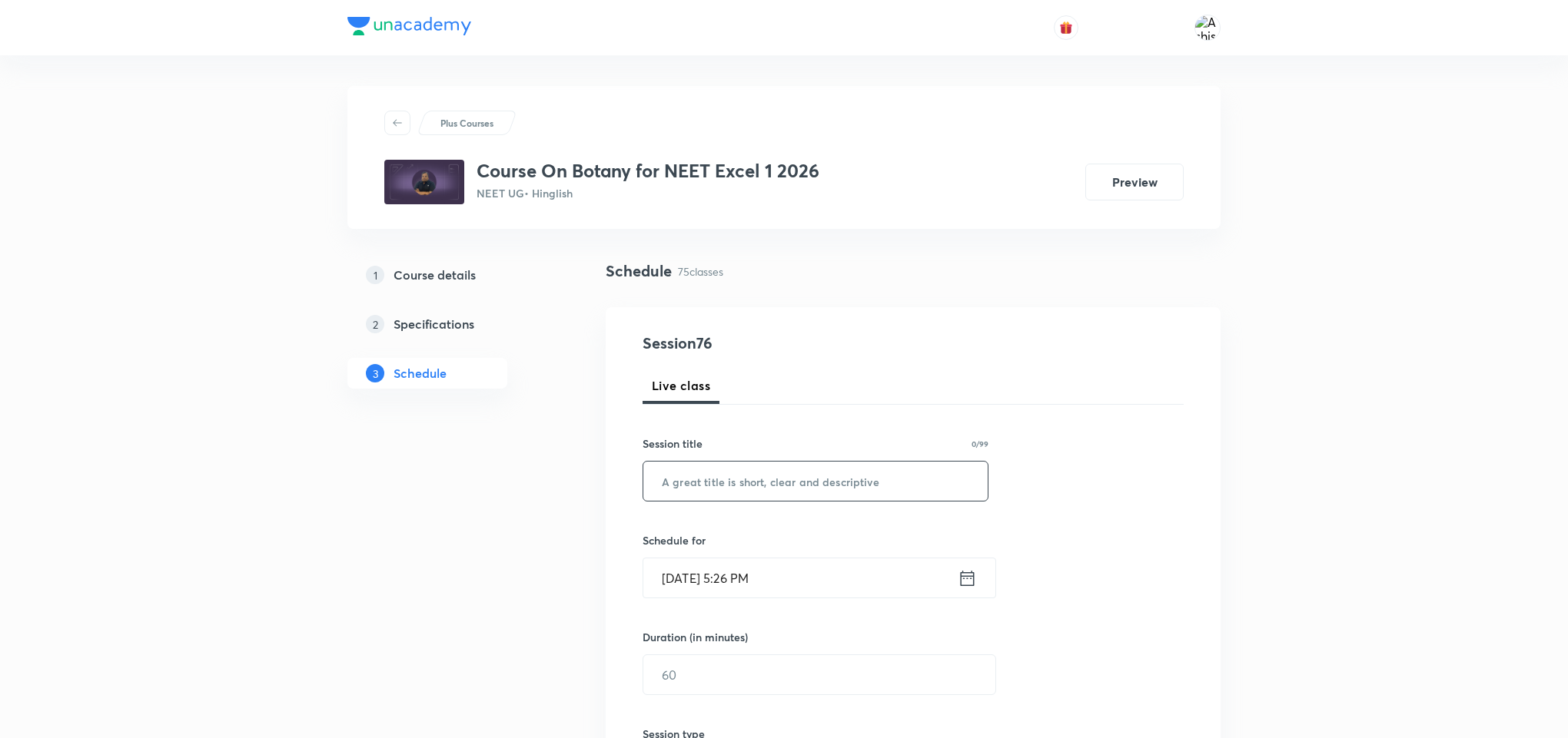
click at [738, 484] on input "text" at bounding box center [815, 481] width 344 height 39
paste input "Molecular Basis of Inheritance"
type input "Molecular Basis of Inheritance"
click at [692, 570] on input "Oct 7, 2025, 5:26 PM" at bounding box center [800, 578] width 314 height 39
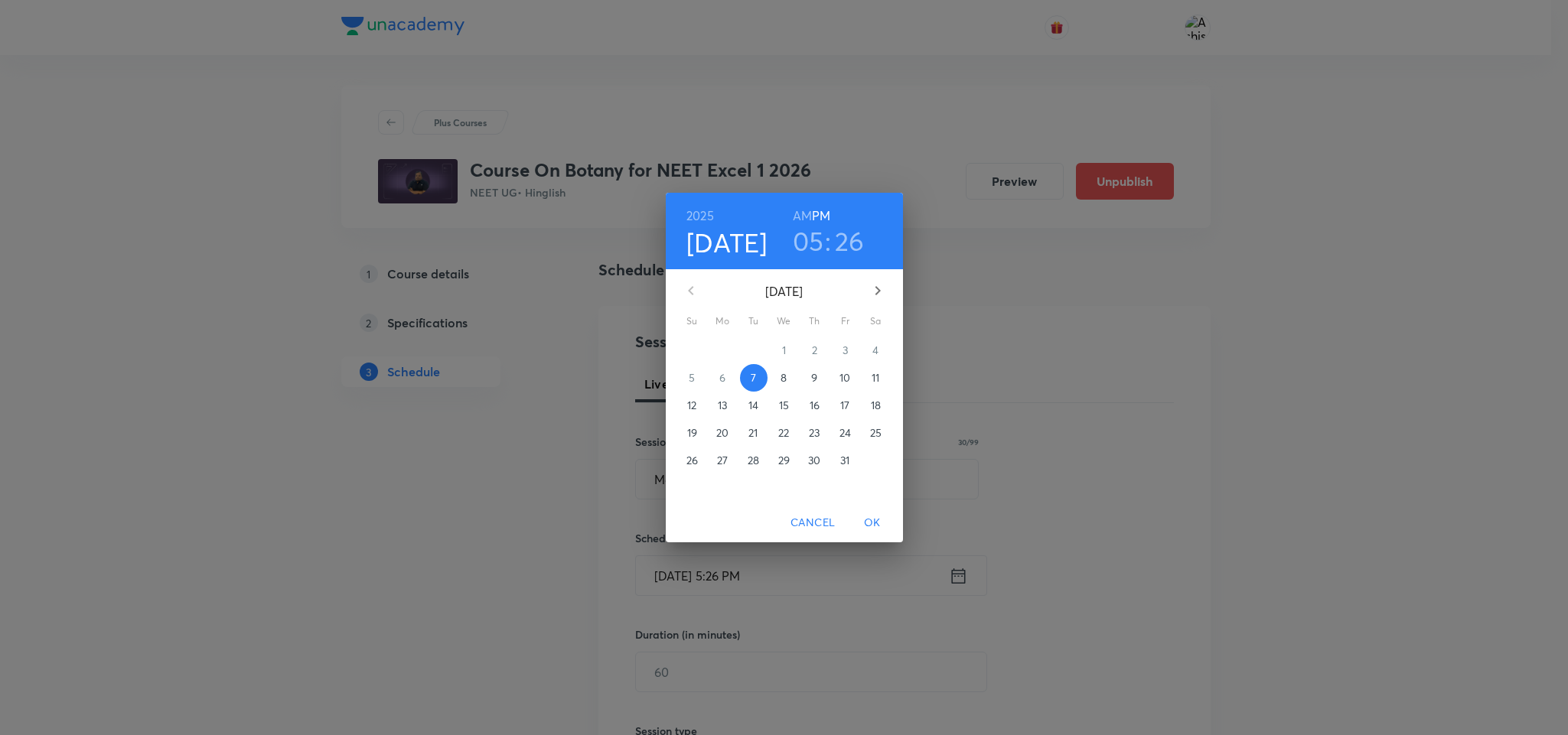
click at [813, 379] on p "9" at bounding box center [814, 378] width 7 height 15
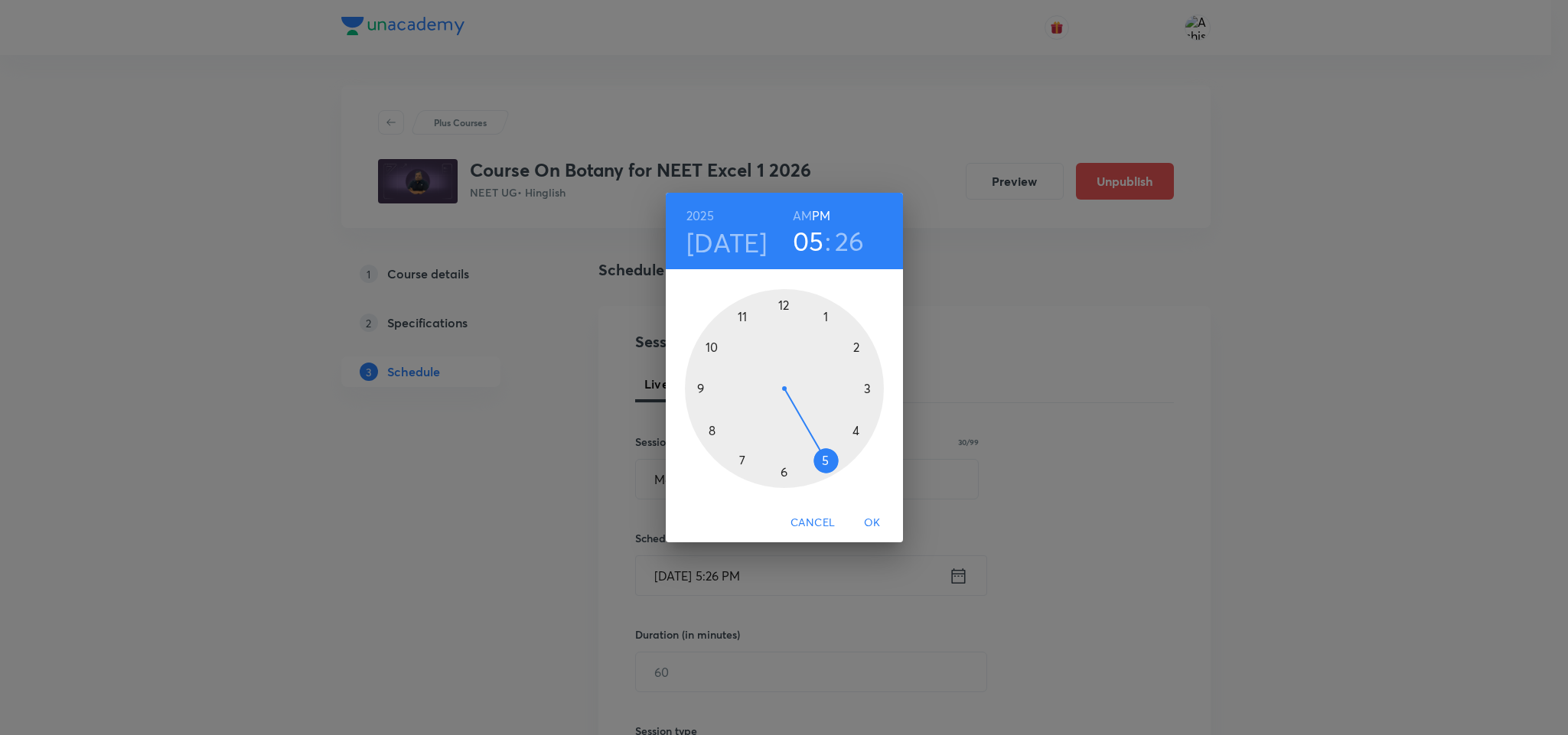
click at [713, 352] on div at bounding box center [784, 389] width 199 height 199
click at [807, 214] on h6 "AM" at bounding box center [802, 215] width 20 height 21
click at [744, 461] on div at bounding box center [784, 389] width 199 height 199
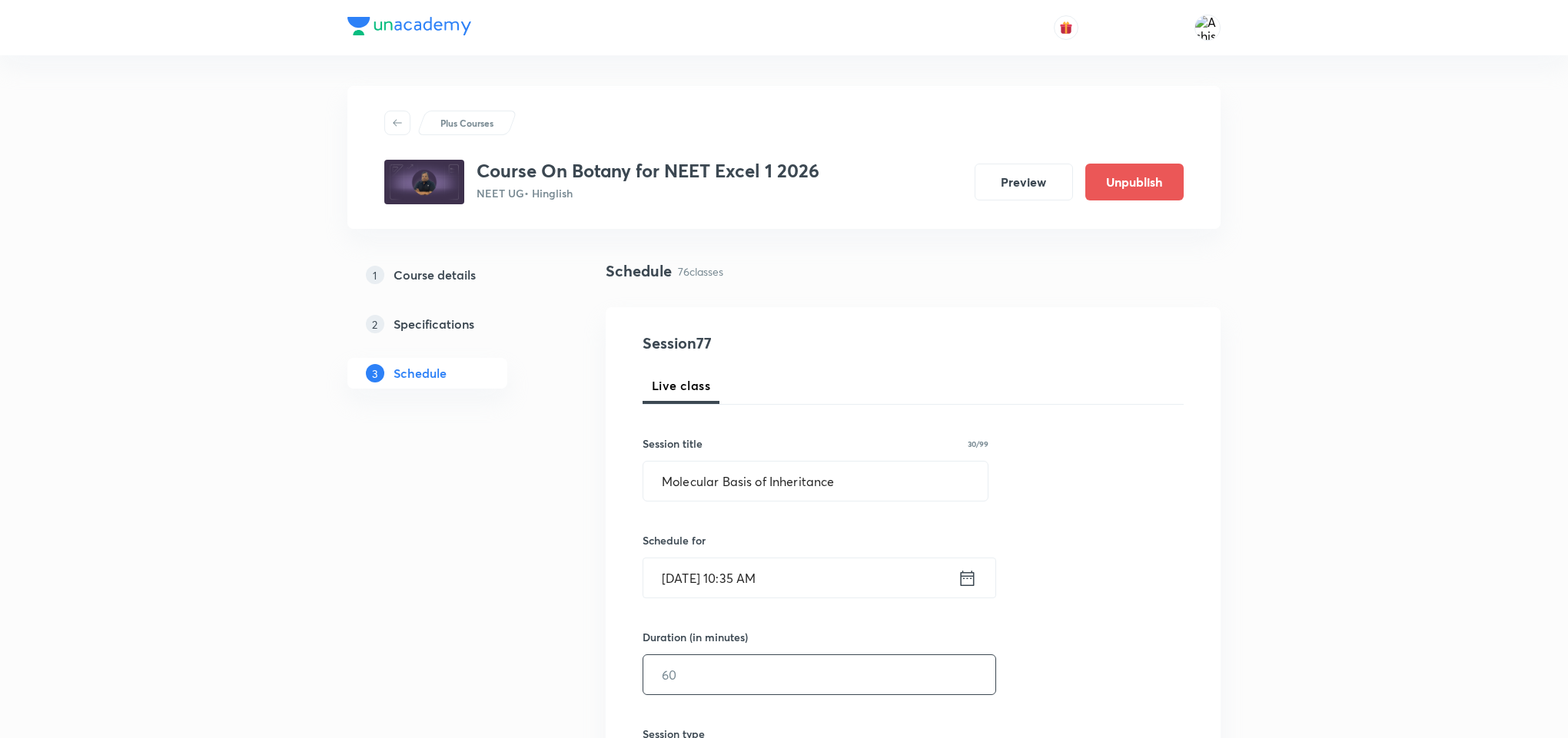
click at [734, 687] on input "text" at bounding box center [819, 675] width 352 height 39
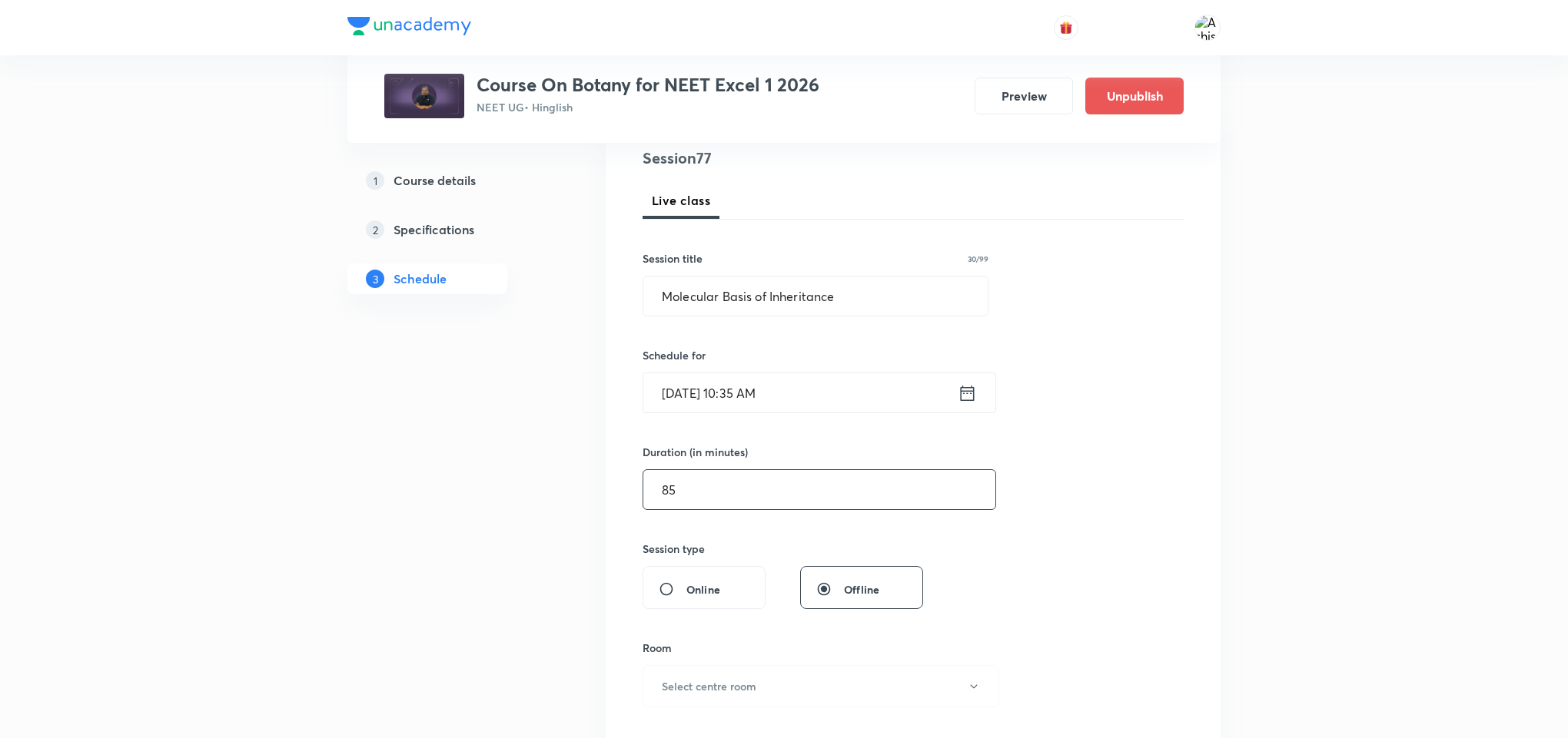
scroll to position [231, 0]
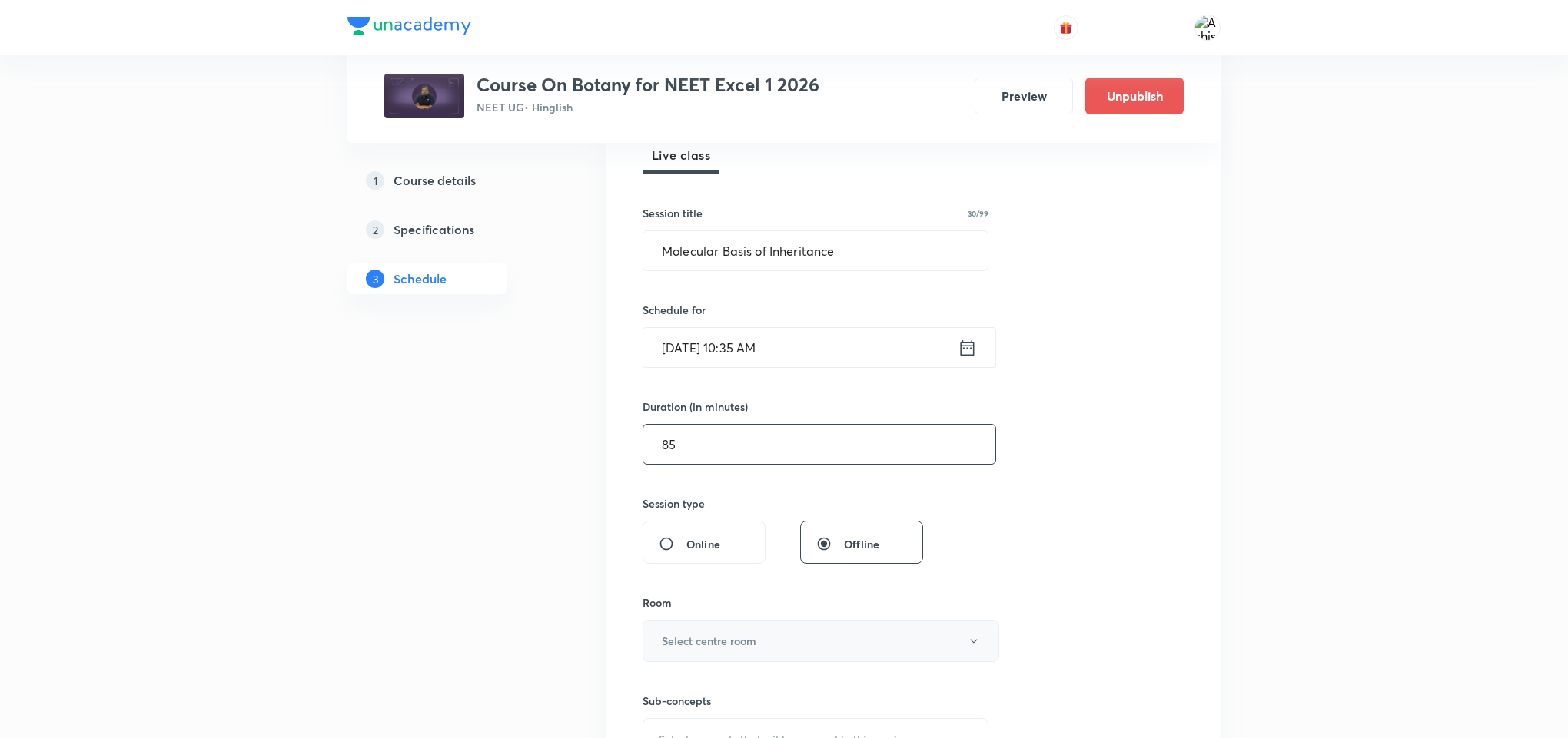
type input "85"
click at [833, 637] on button "Select centre room" at bounding box center [821, 641] width 357 height 42
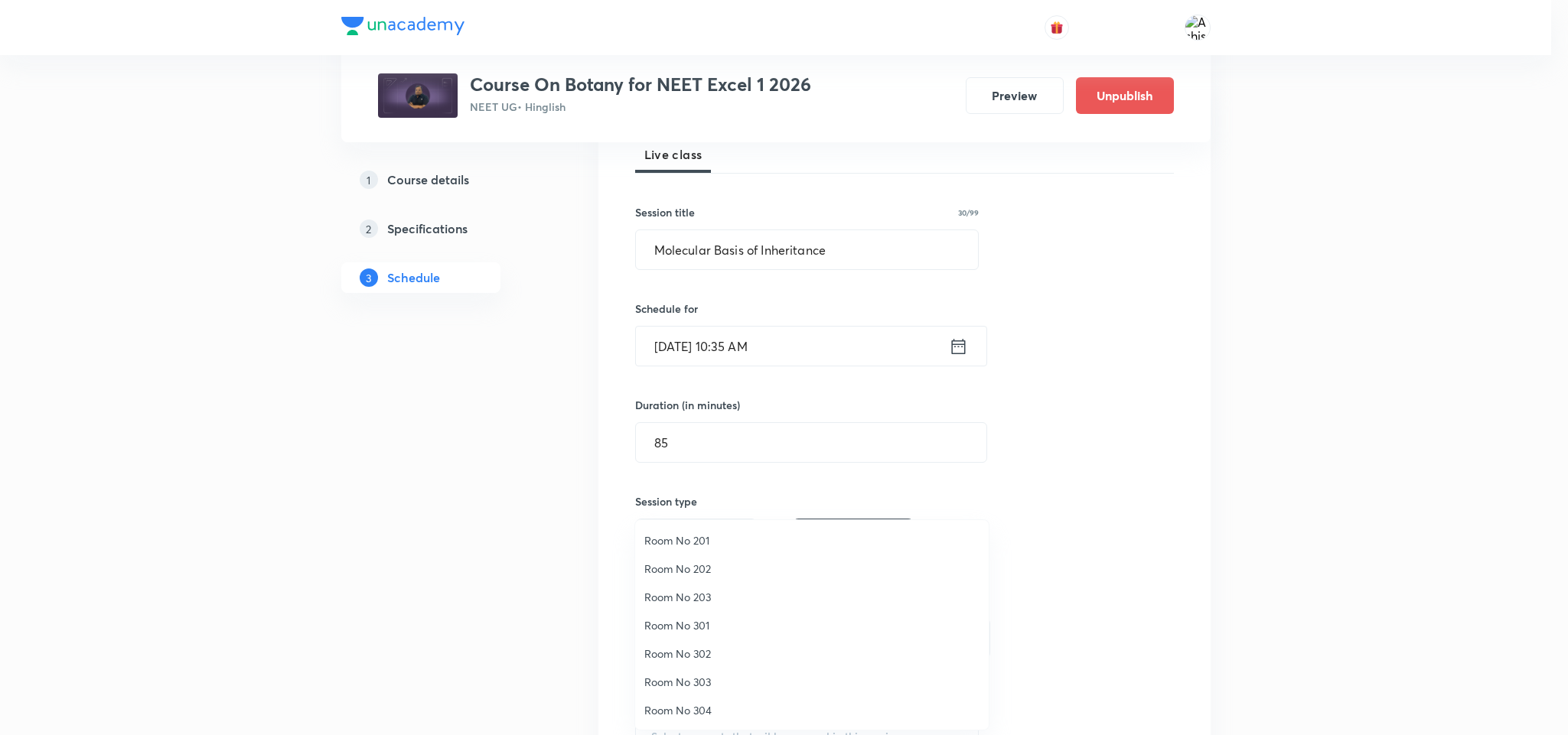
click at [713, 655] on span "Room No 302" at bounding box center [812, 653] width 335 height 16
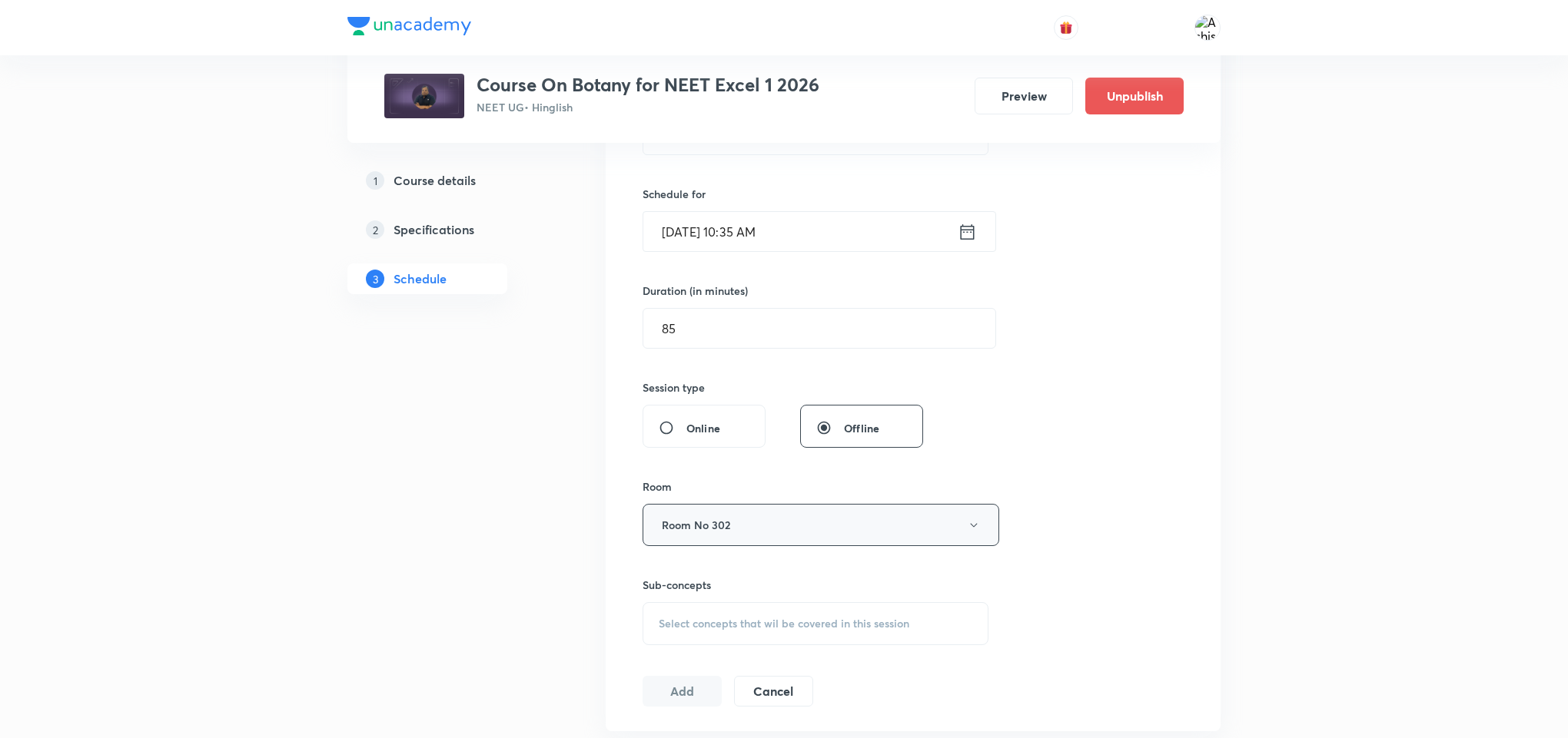
scroll to position [461, 0]
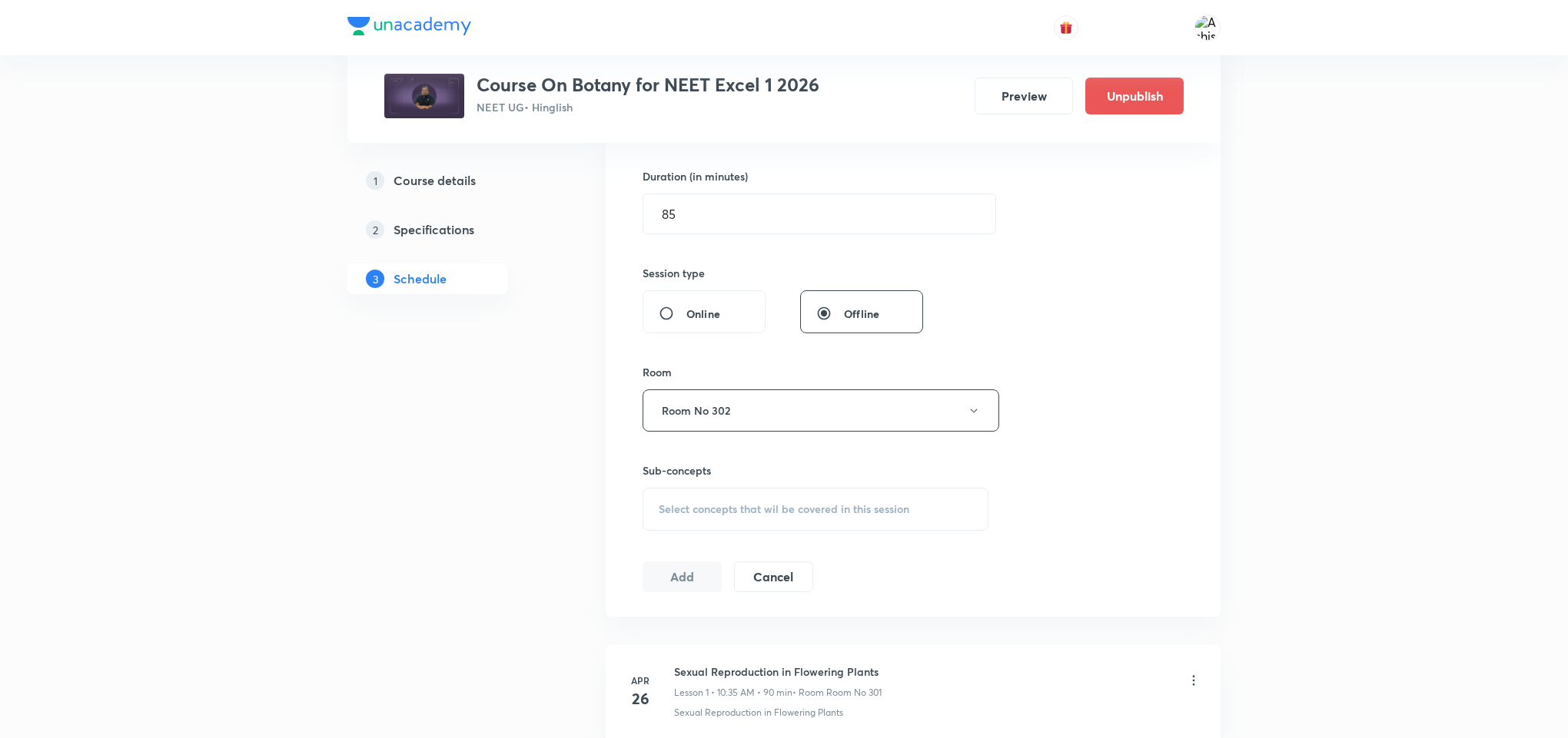
click at [718, 513] on span "Select concepts that wil be covered in this session" at bounding box center [784, 509] width 250 height 12
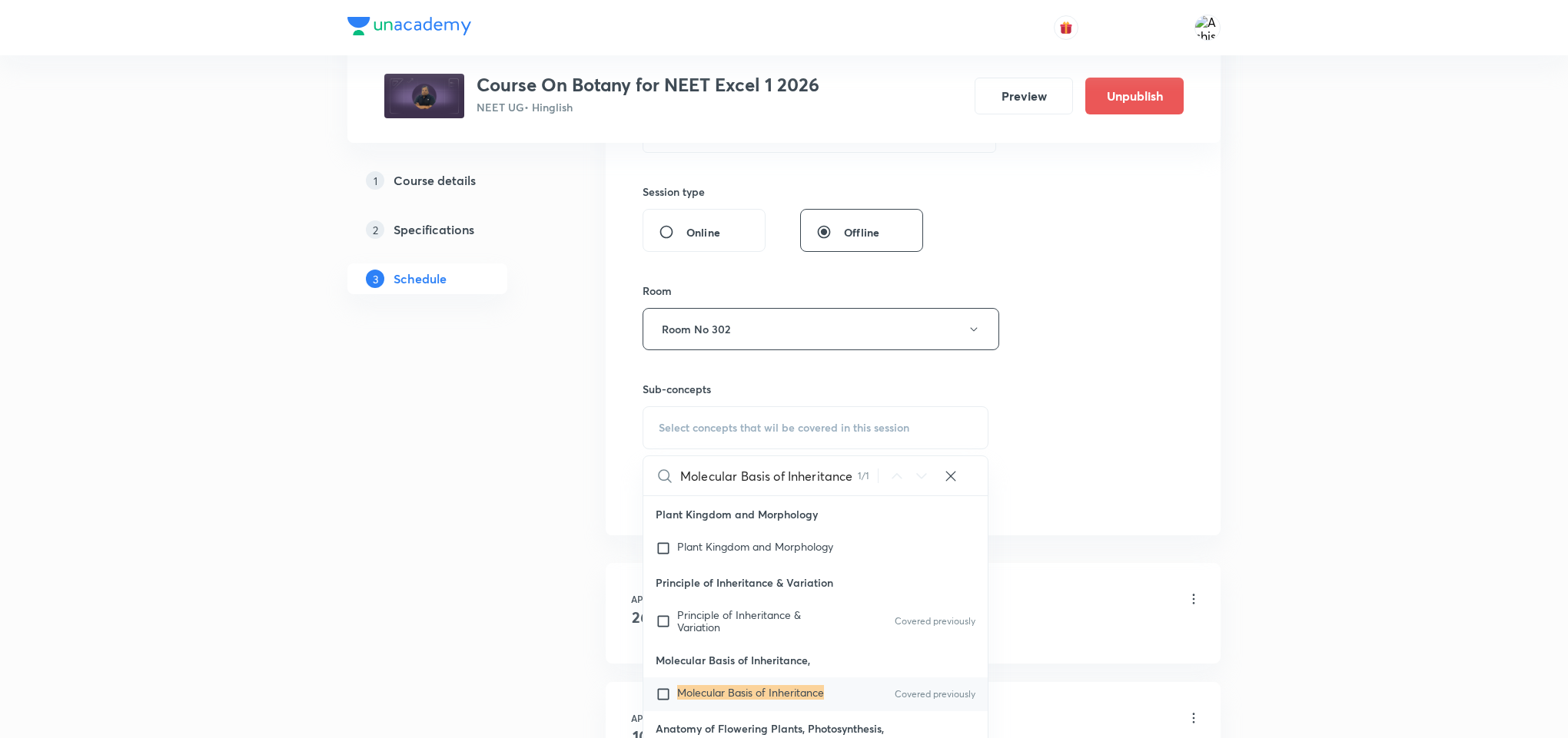
scroll to position [576, 0]
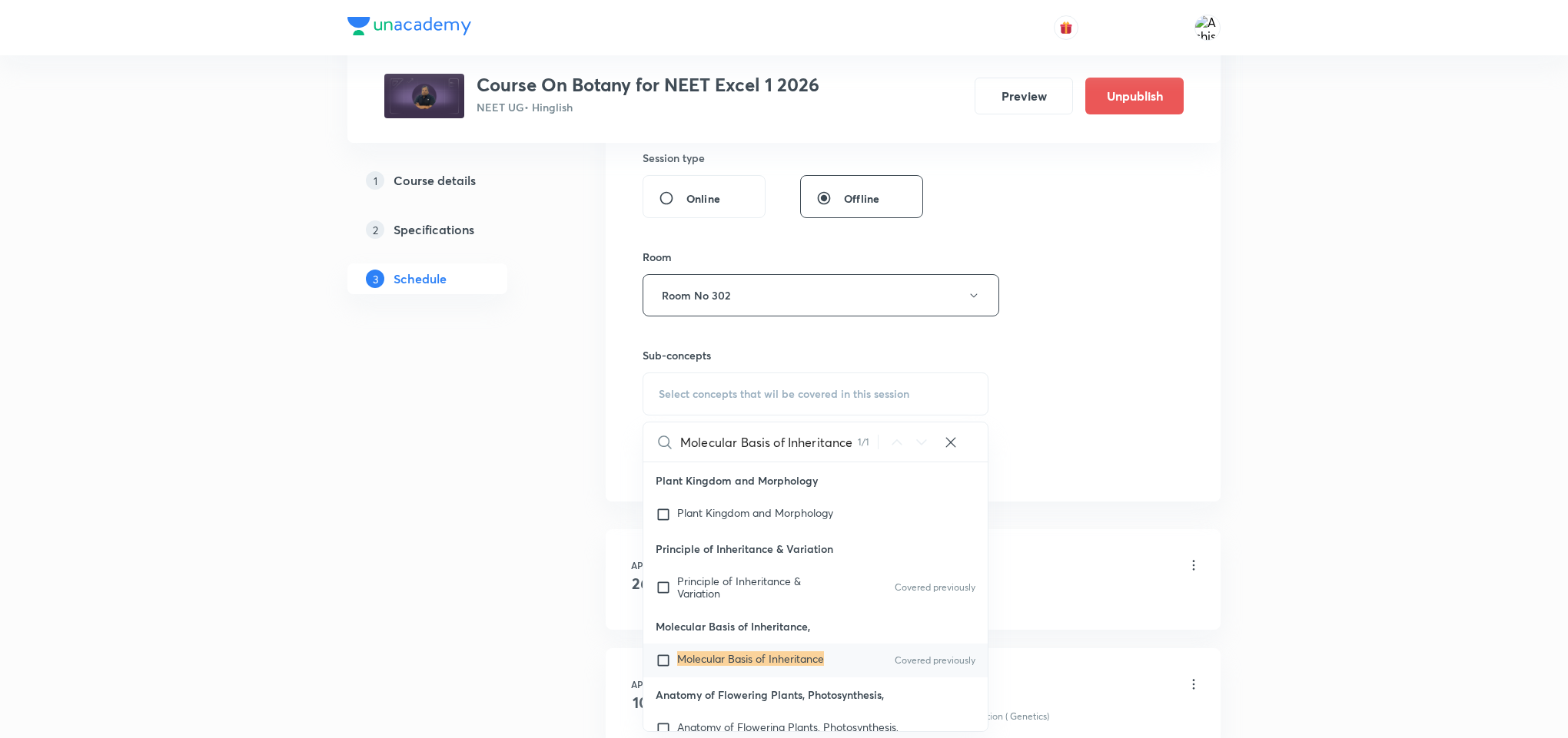
type input "Molecular Basis of Inheritance"
click at [727, 656] on mark "Molecular Basis of Inheritance" at bounding box center [750, 659] width 147 height 15
checkbox input "true"
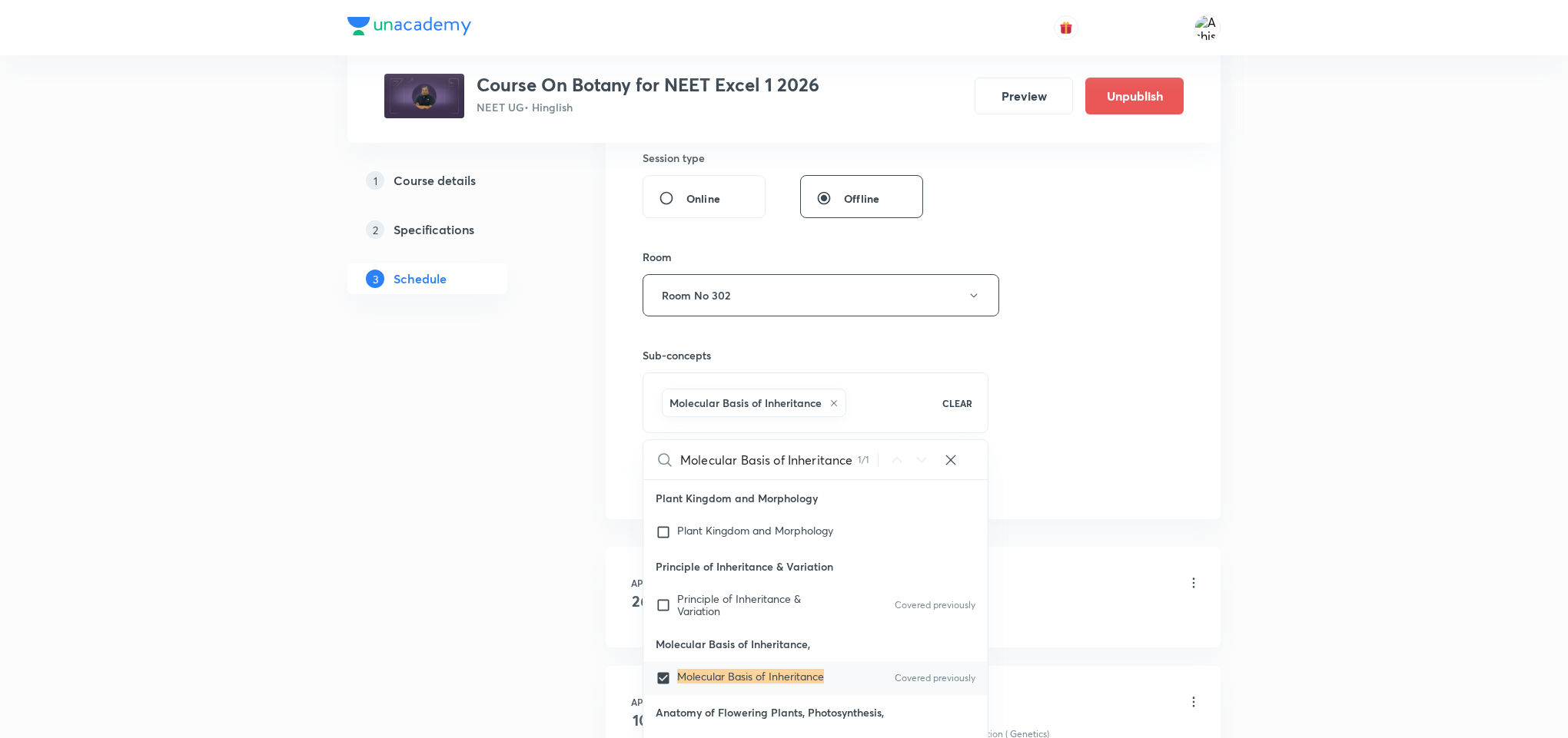
click at [1101, 404] on div "Session 77 Live class Session title 30/99 Molecular Basis of Inheritance ​ Sche…" at bounding box center [913, 124] width 541 height 739
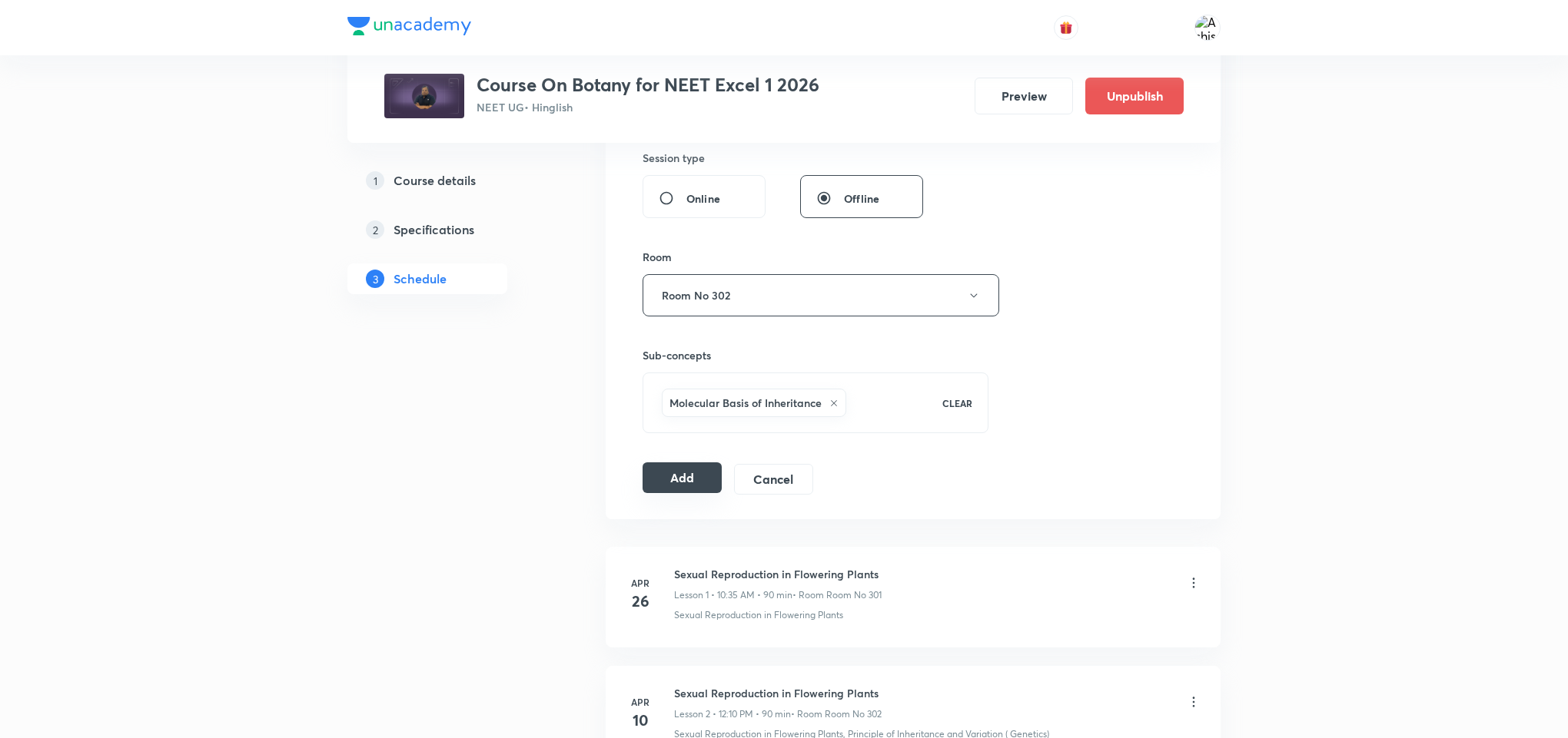
click at [687, 487] on button "Add" at bounding box center [682, 477] width 79 height 31
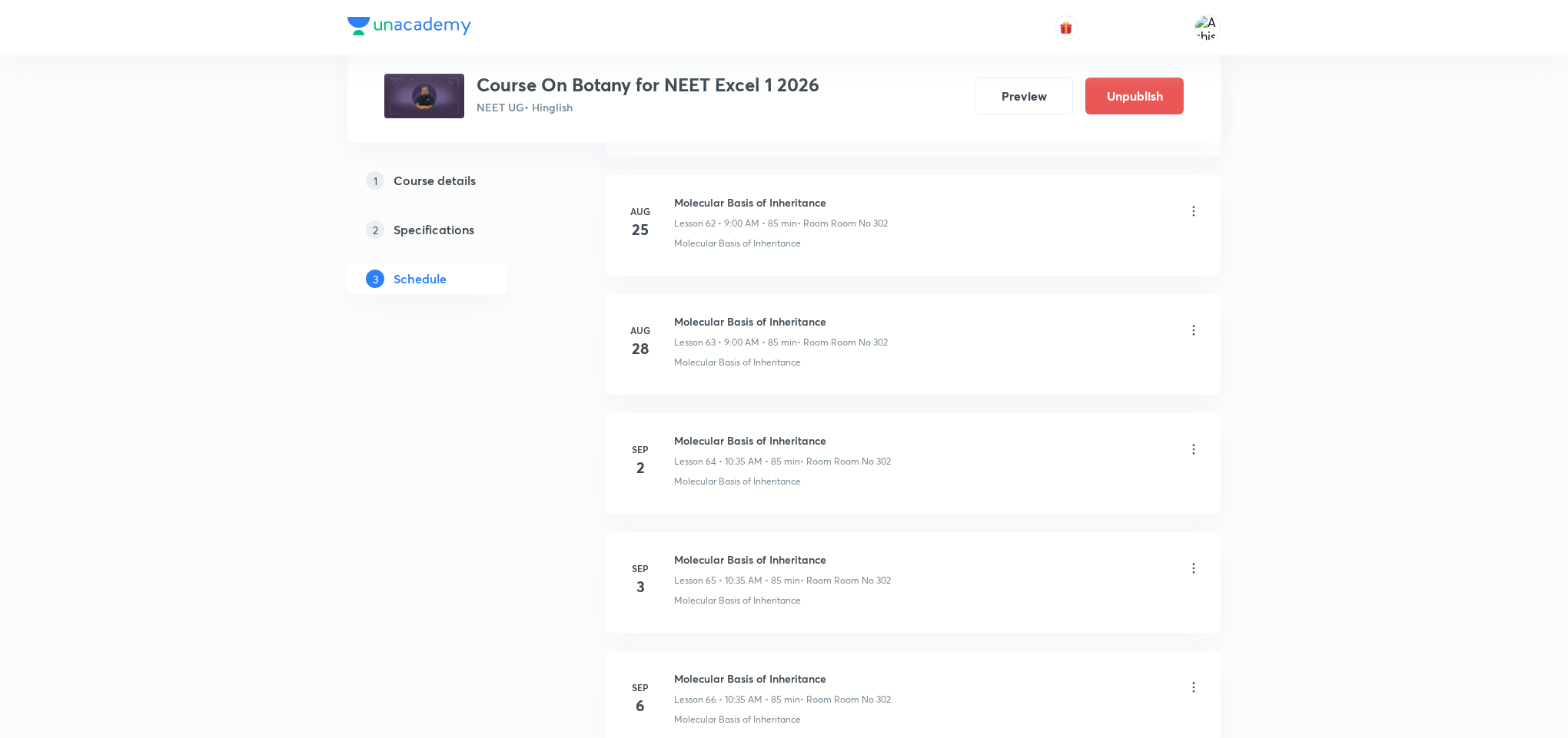
scroll to position [9016, 0]
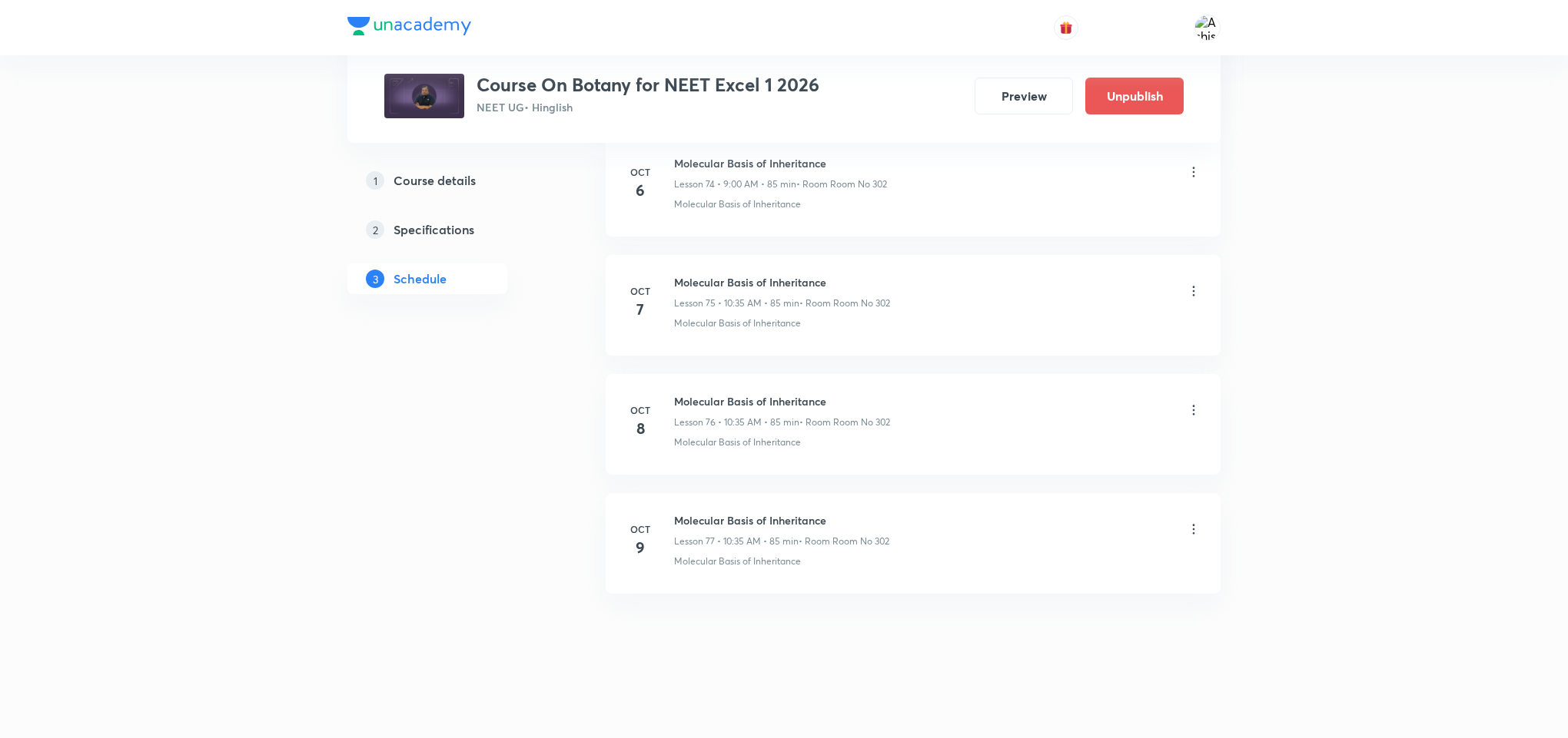
drag, startPoint x: 837, startPoint y: 634, endPoint x: 848, endPoint y: 418, distance: 216.3
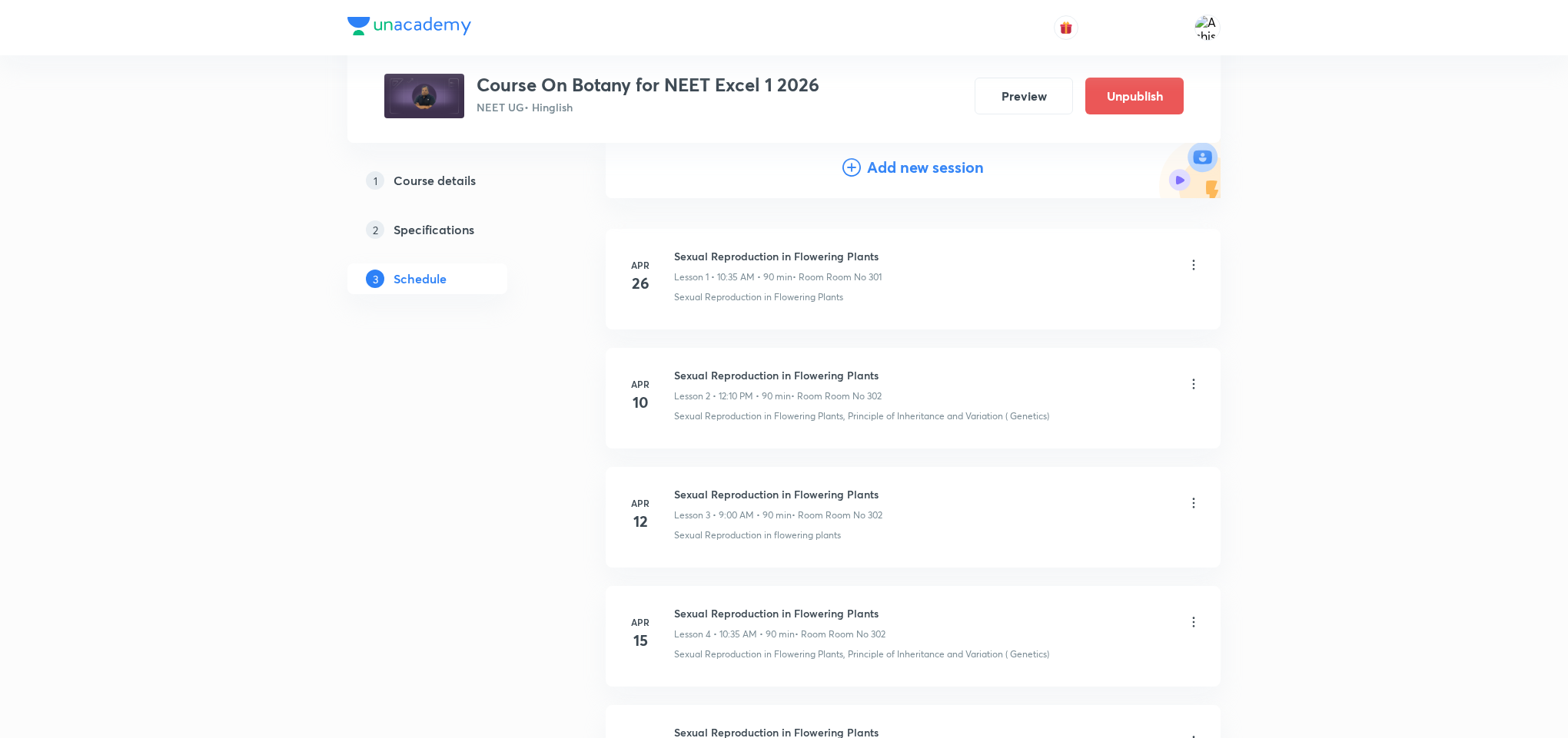
scroll to position [0, 0]
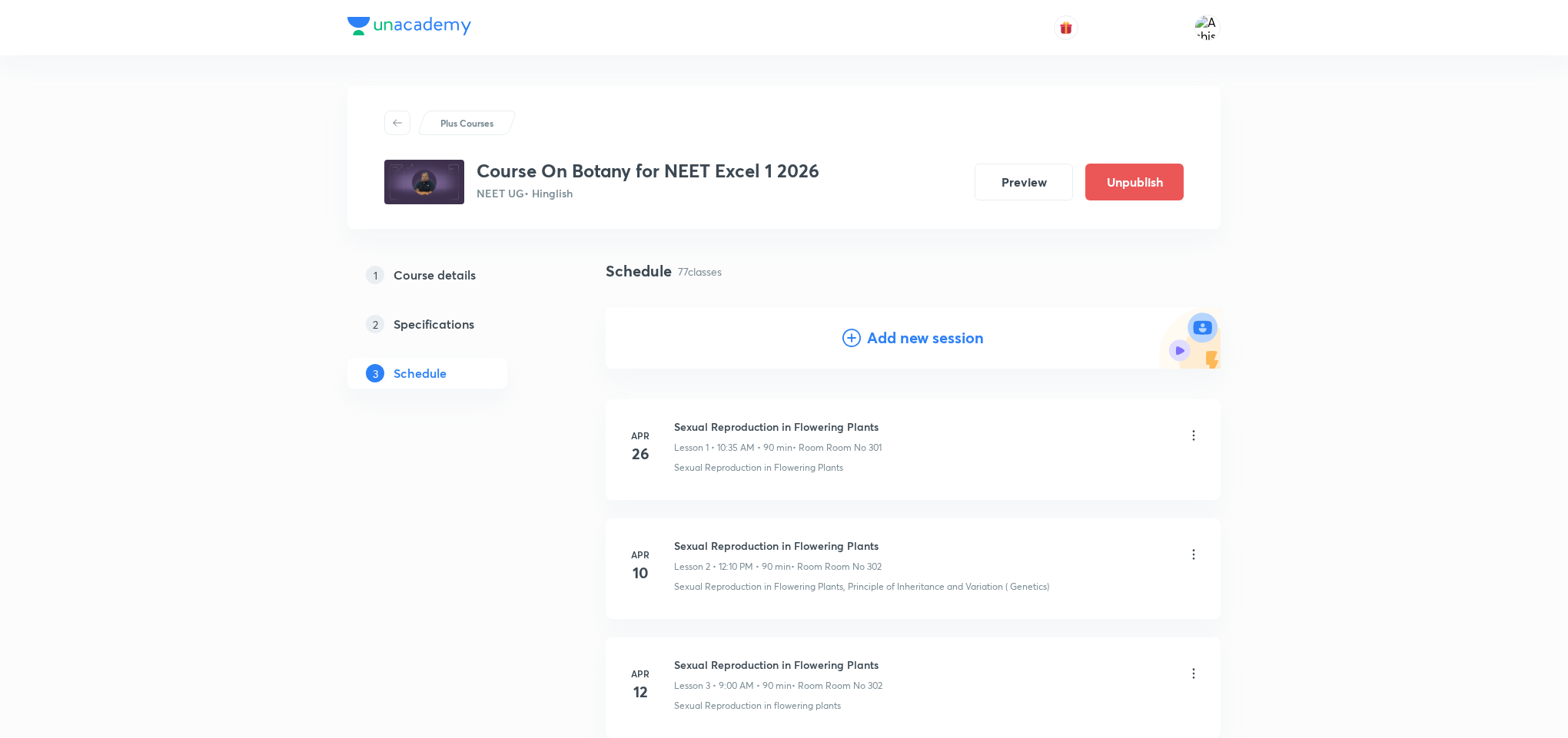
click at [849, 340] on icon at bounding box center [851, 338] width 19 height 19
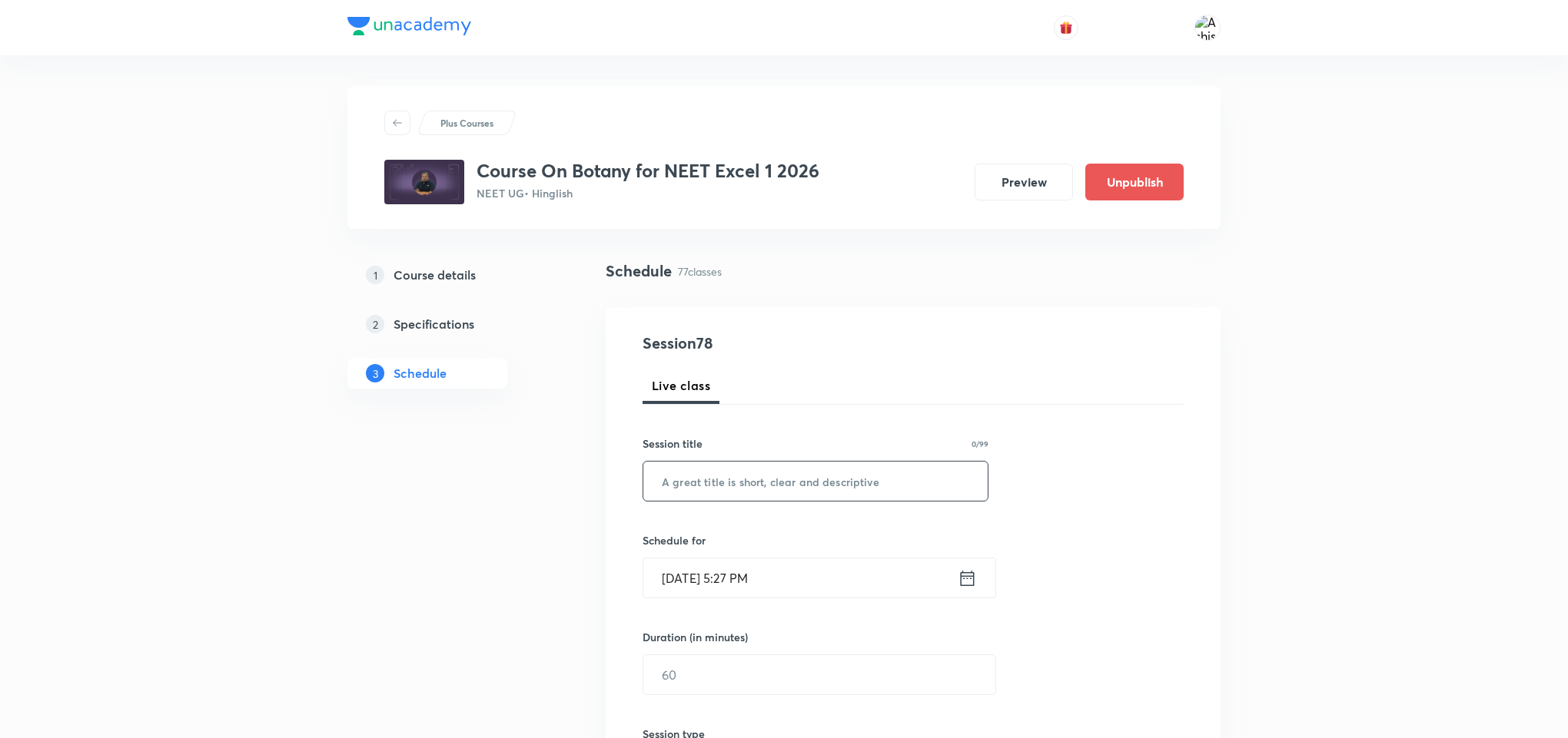
click at [730, 493] on input "text" at bounding box center [815, 481] width 344 height 39
paste input "Molecular Basis of Inheritance"
type input "Molecular Basis of Inheritance"
click at [690, 567] on input "Oct 7, 2025, 5:27 PM" at bounding box center [800, 578] width 314 height 39
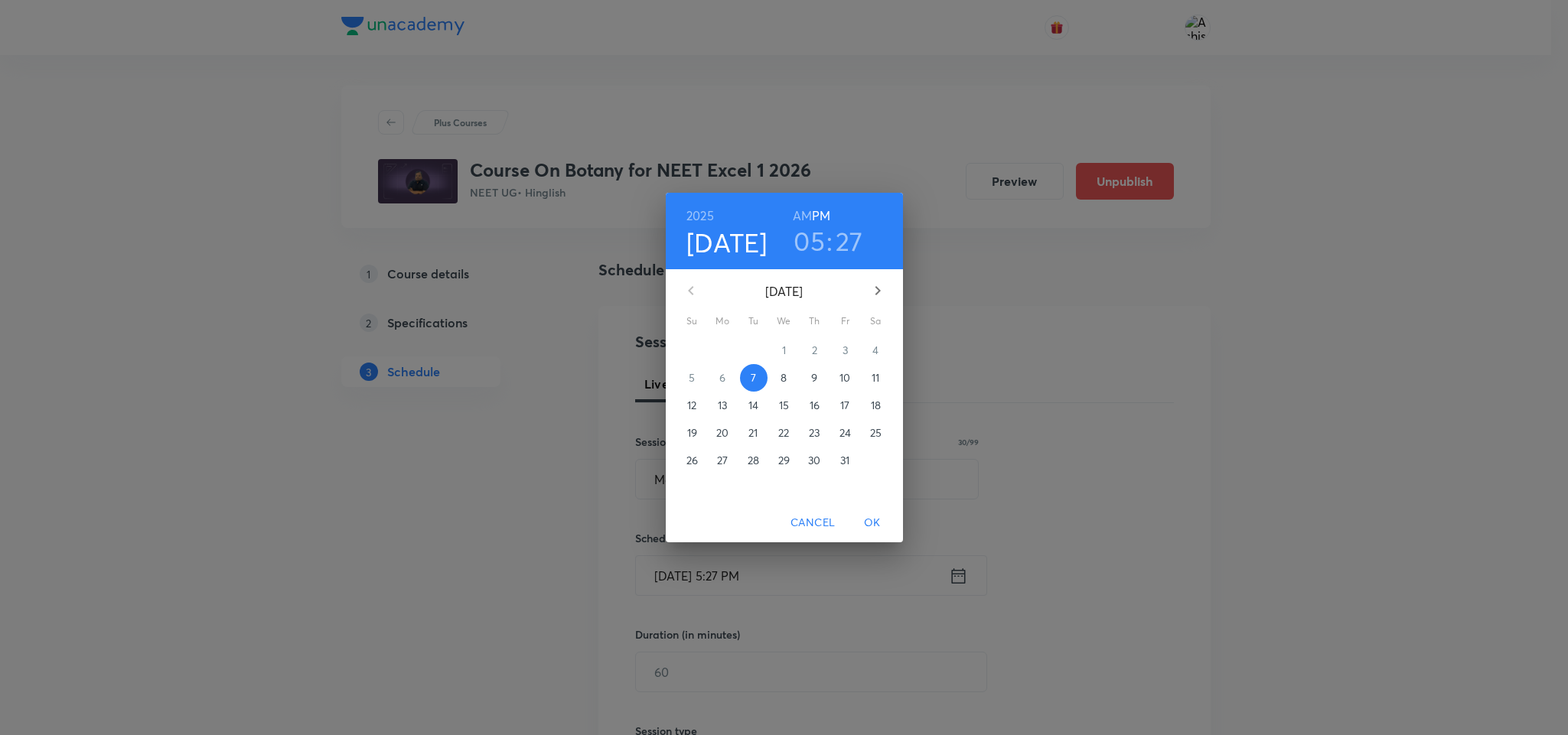
click at [843, 380] on p "10" at bounding box center [845, 378] width 11 height 15
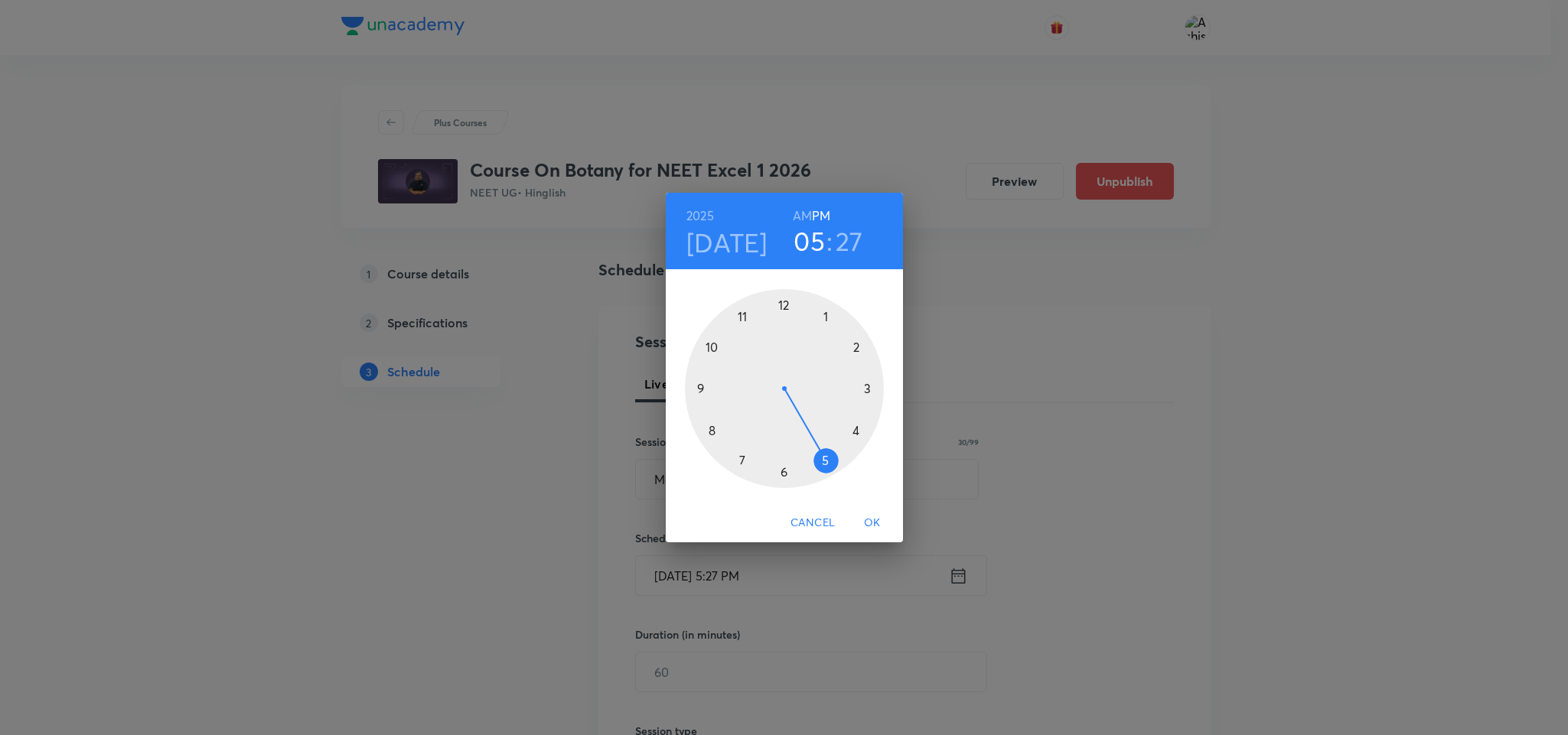
click at [807, 209] on h6 "AM" at bounding box center [802, 215] width 20 height 21
click at [701, 386] on div at bounding box center [784, 389] width 199 height 199
click at [783, 305] on div at bounding box center [784, 389] width 199 height 199
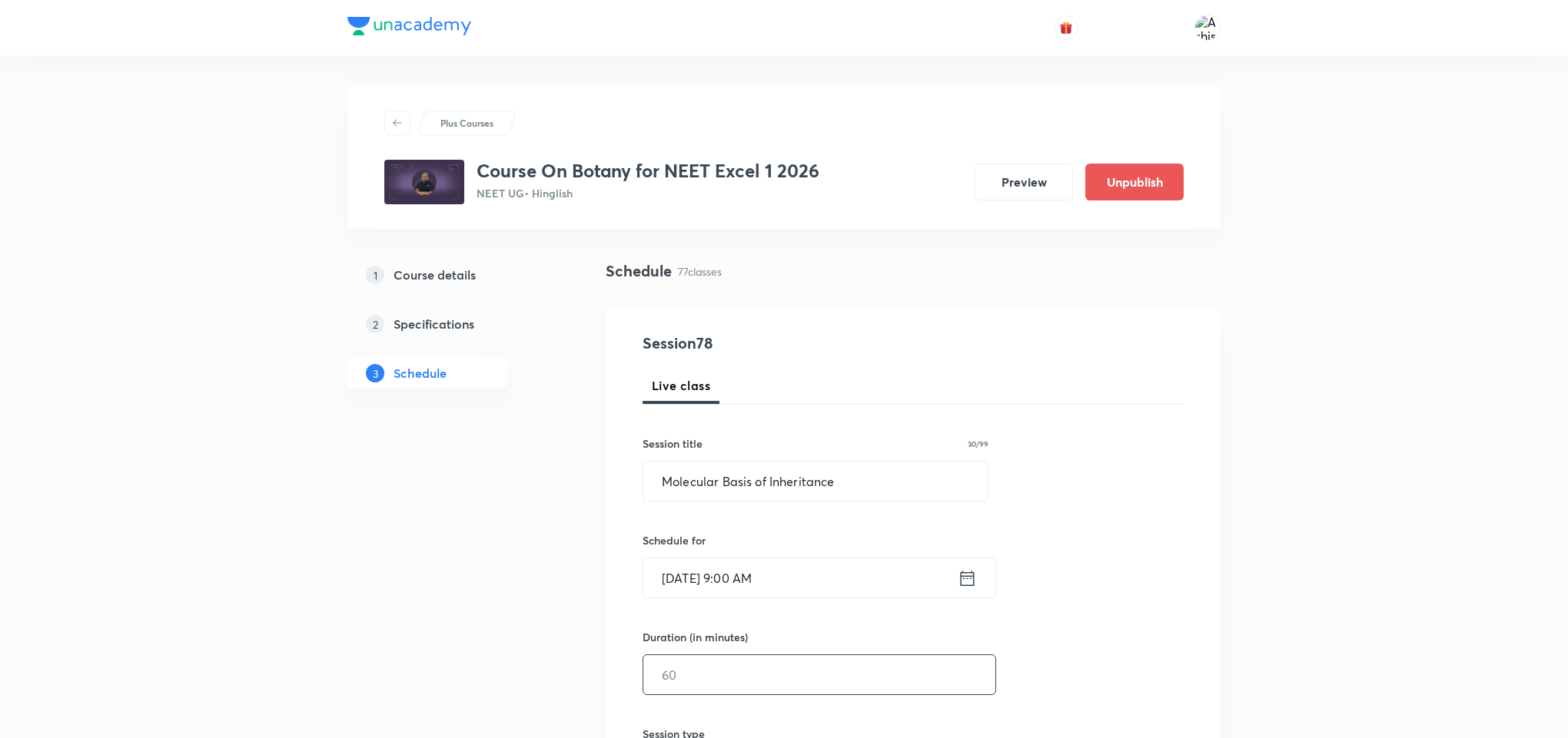
click at [718, 664] on input "text" at bounding box center [819, 675] width 352 height 39
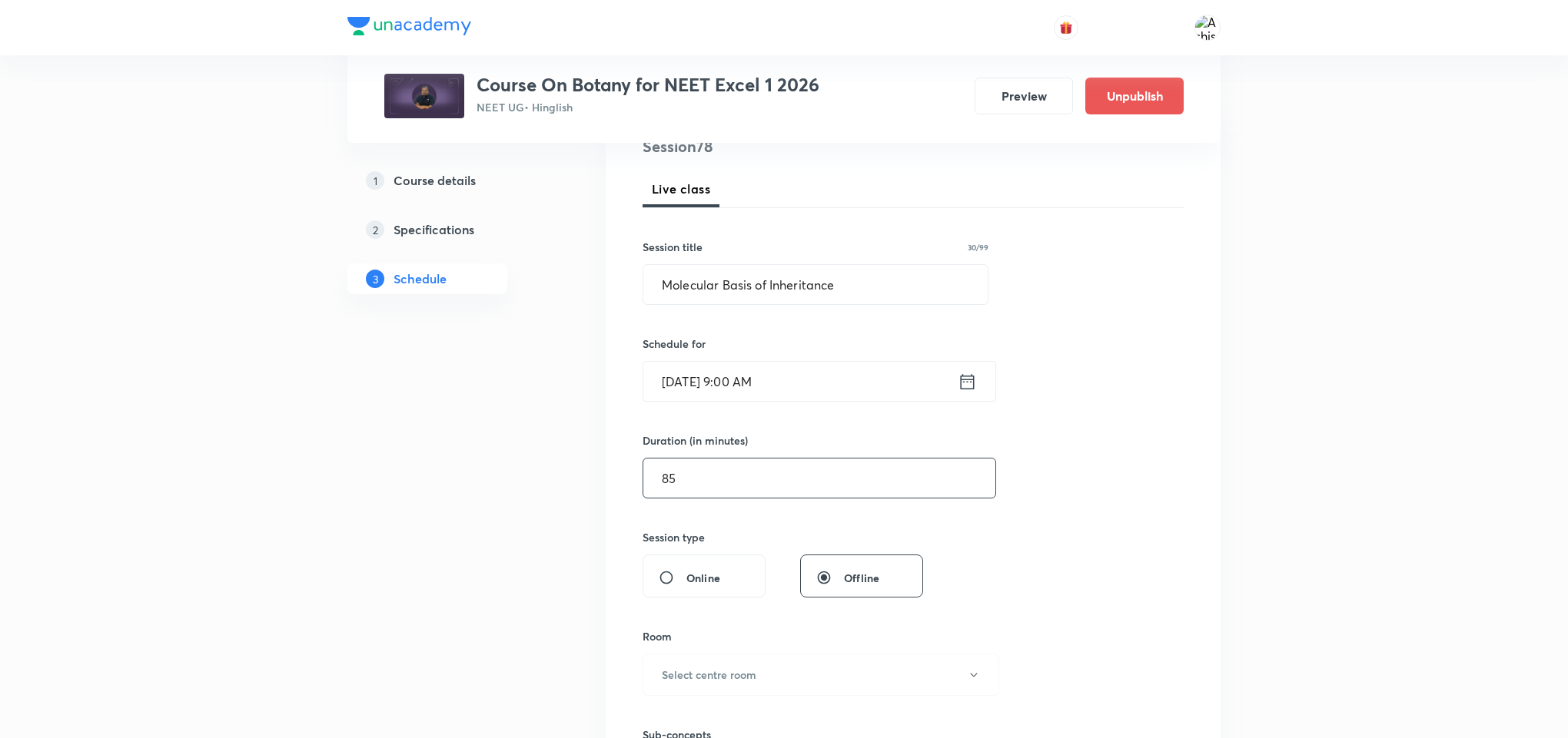
scroll to position [231, 0]
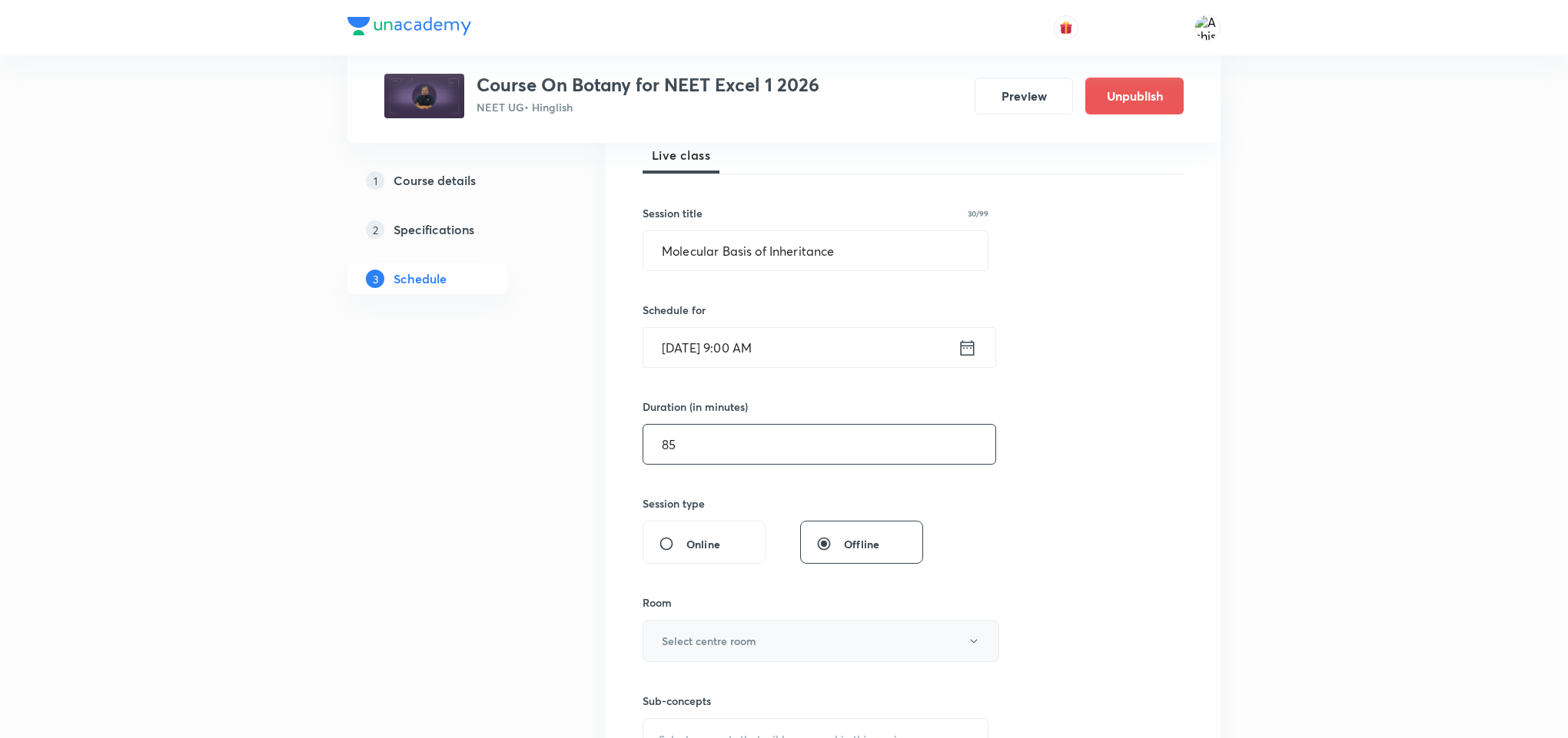
type input "85"
click at [759, 630] on button "Select centre room" at bounding box center [821, 641] width 357 height 42
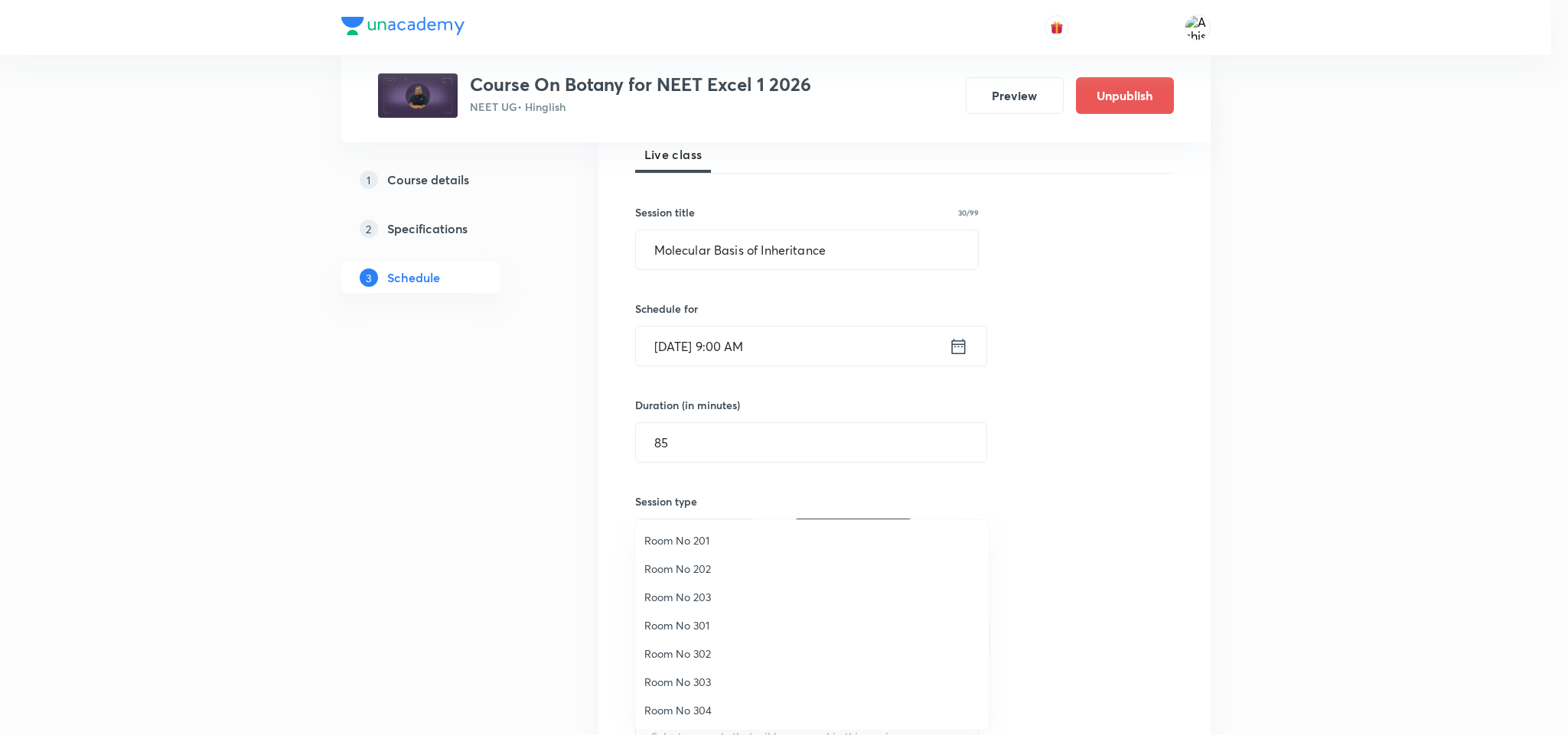
click at [689, 653] on span "Room No 302" at bounding box center [812, 653] width 335 height 16
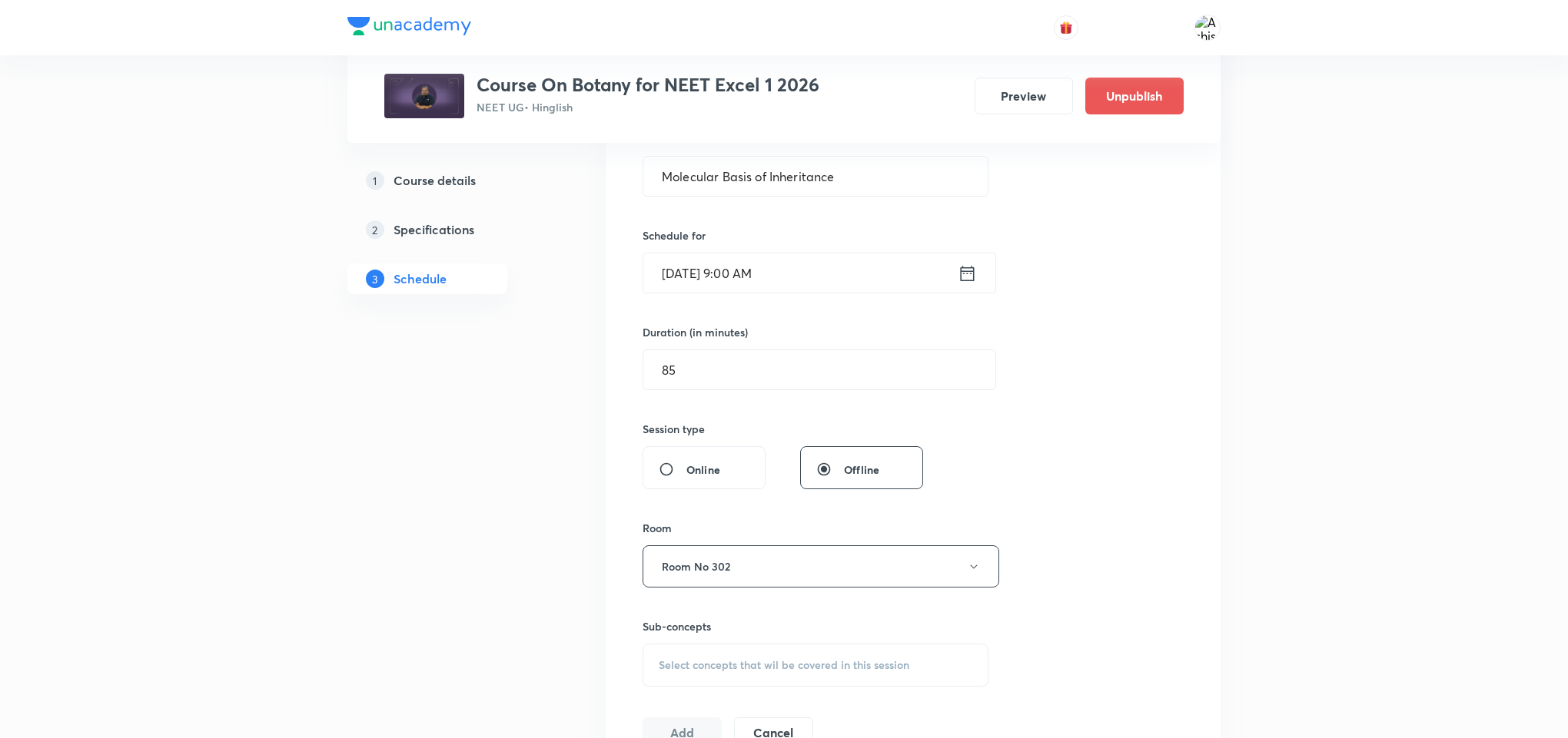
scroll to position [346, 0]
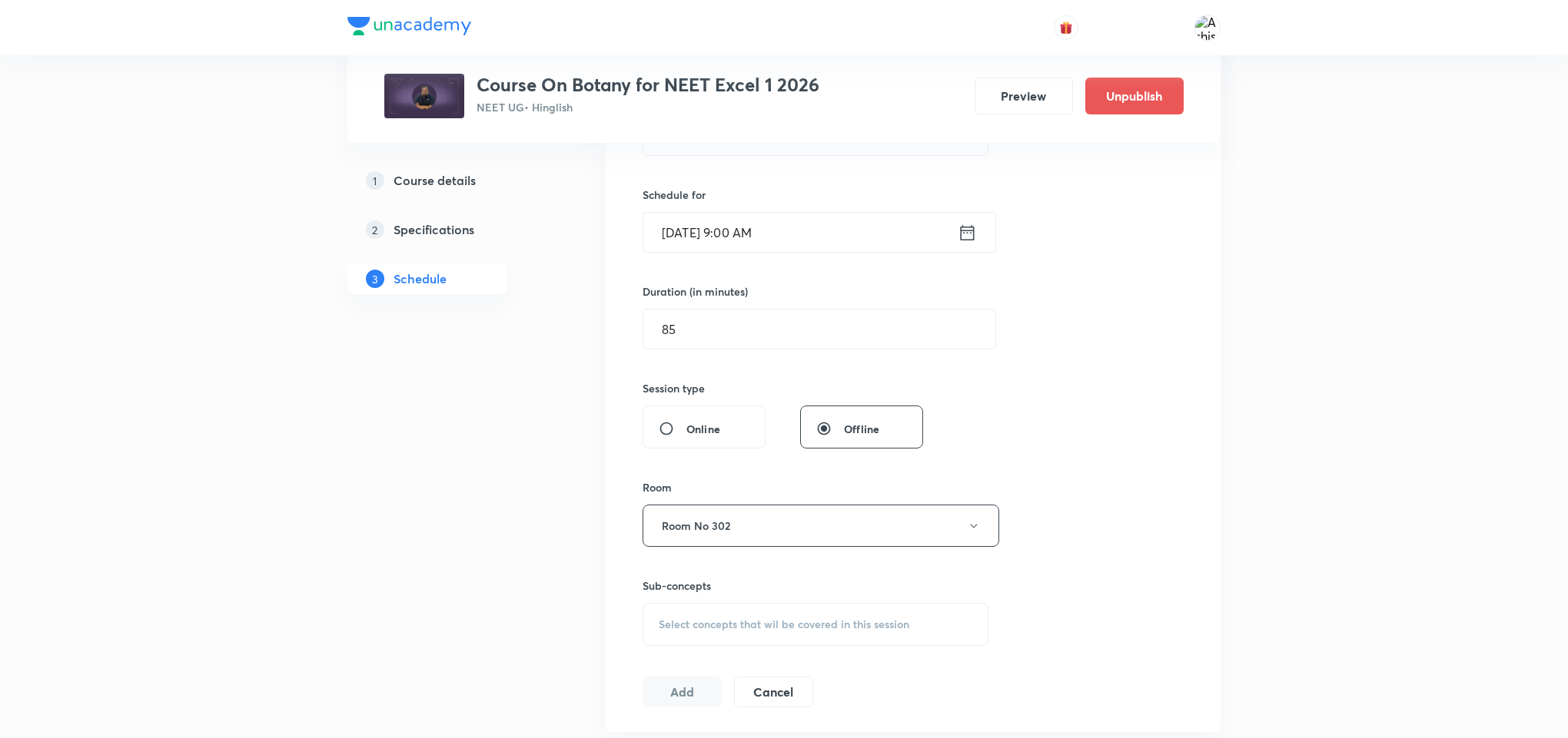
click at [763, 630] on span "Select concepts that wil be covered in this session" at bounding box center [784, 624] width 250 height 12
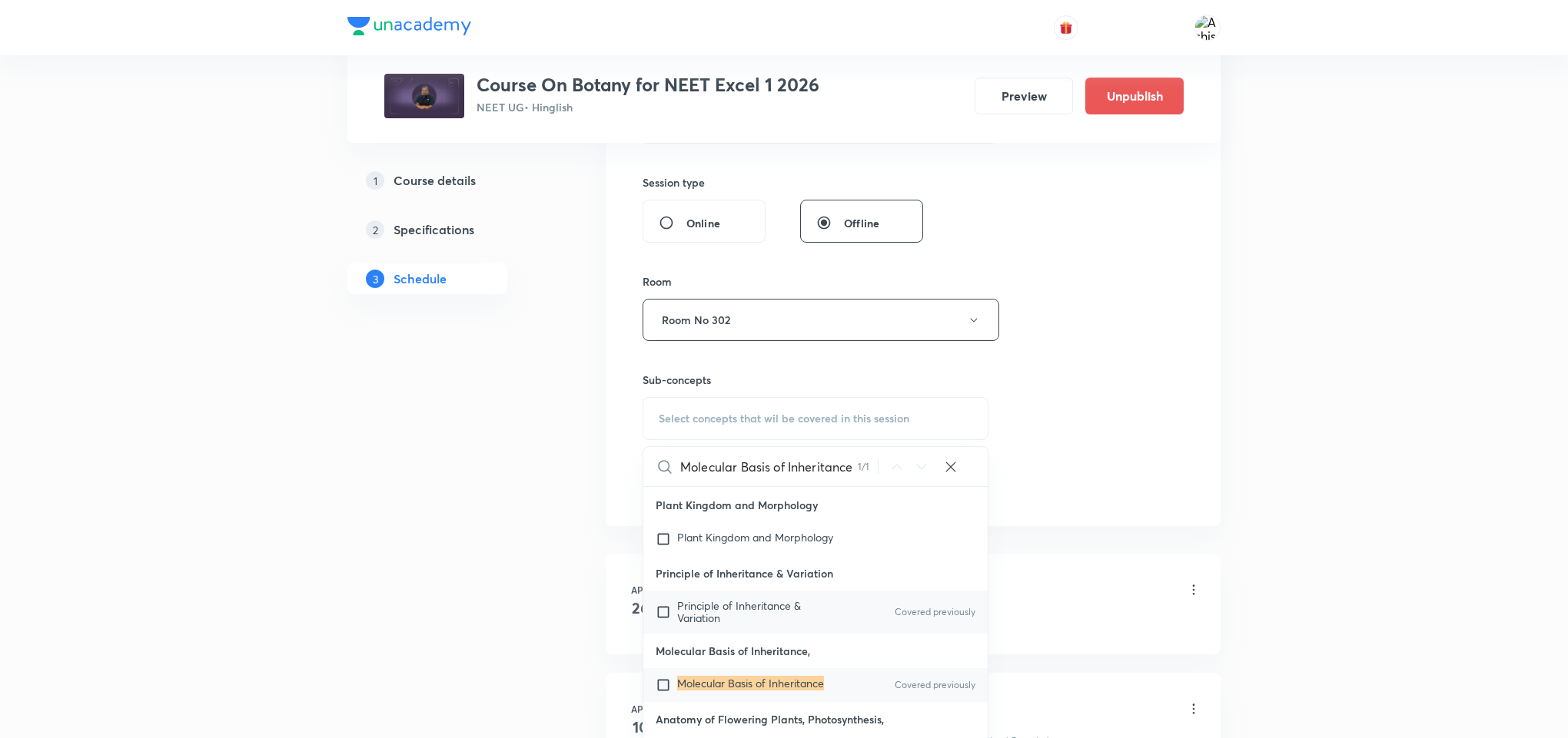
scroll to position [576, 0]
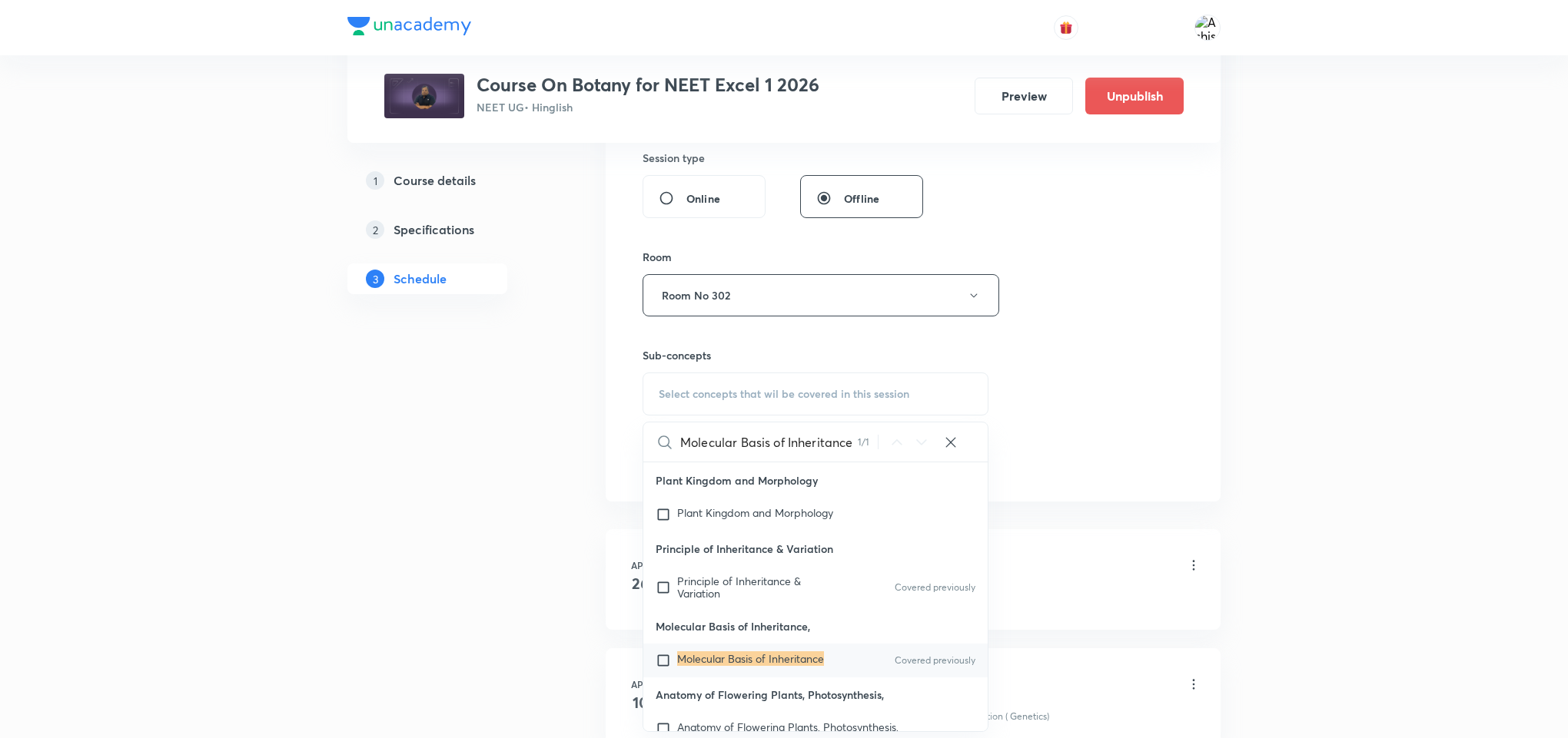
type input "Molecular Basis of Inheritance"
click at [796, 664] on mark "Molecular Basis of Inheritance" at bounding box center [750, 659] width 147 height 15
checkbox input "true"
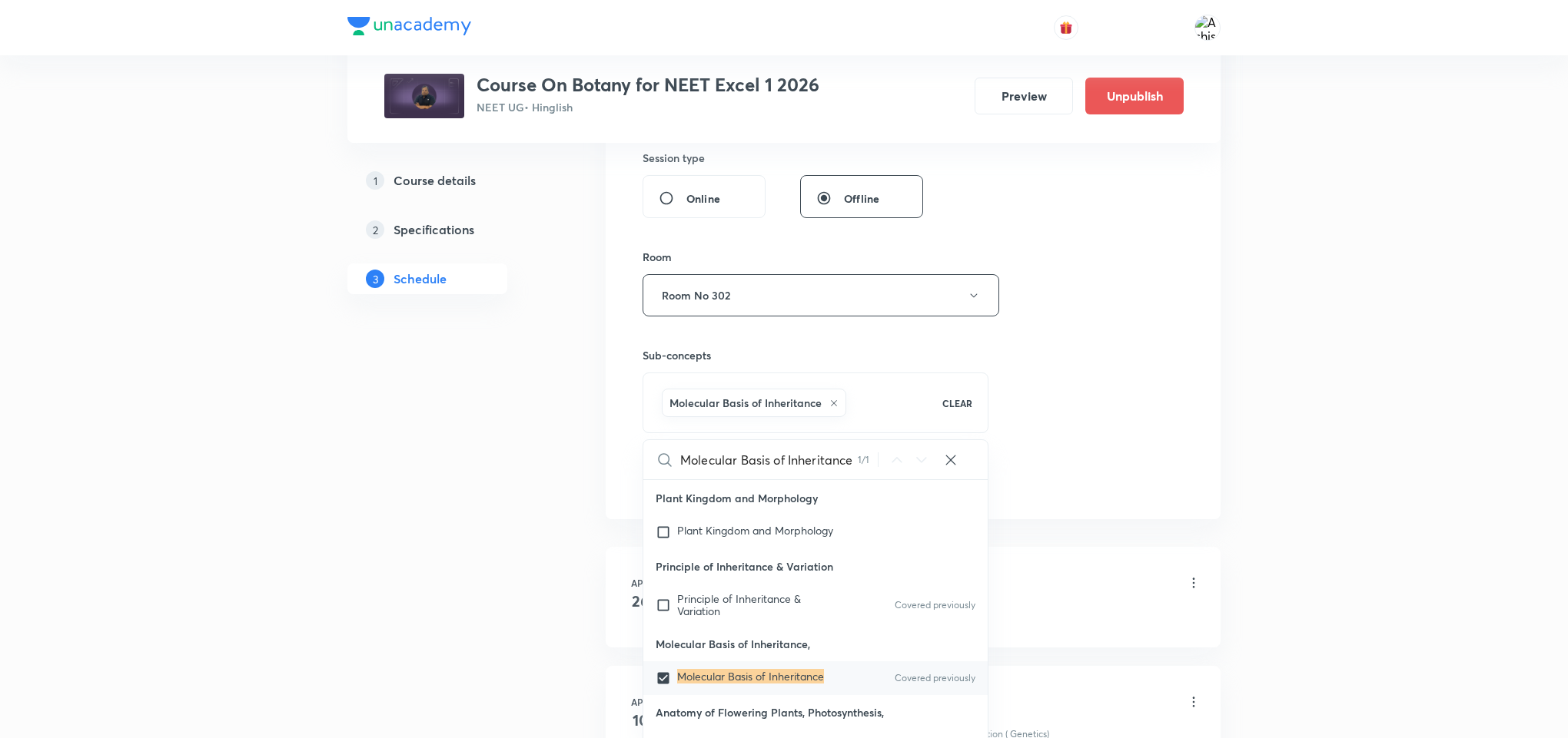
click at [1046, 395] on div "Session 78 Live class Session title 30/99 Molecular Basis of Inheritance ​ Sche…" at bounding box center [913, 124] width 541 height 739
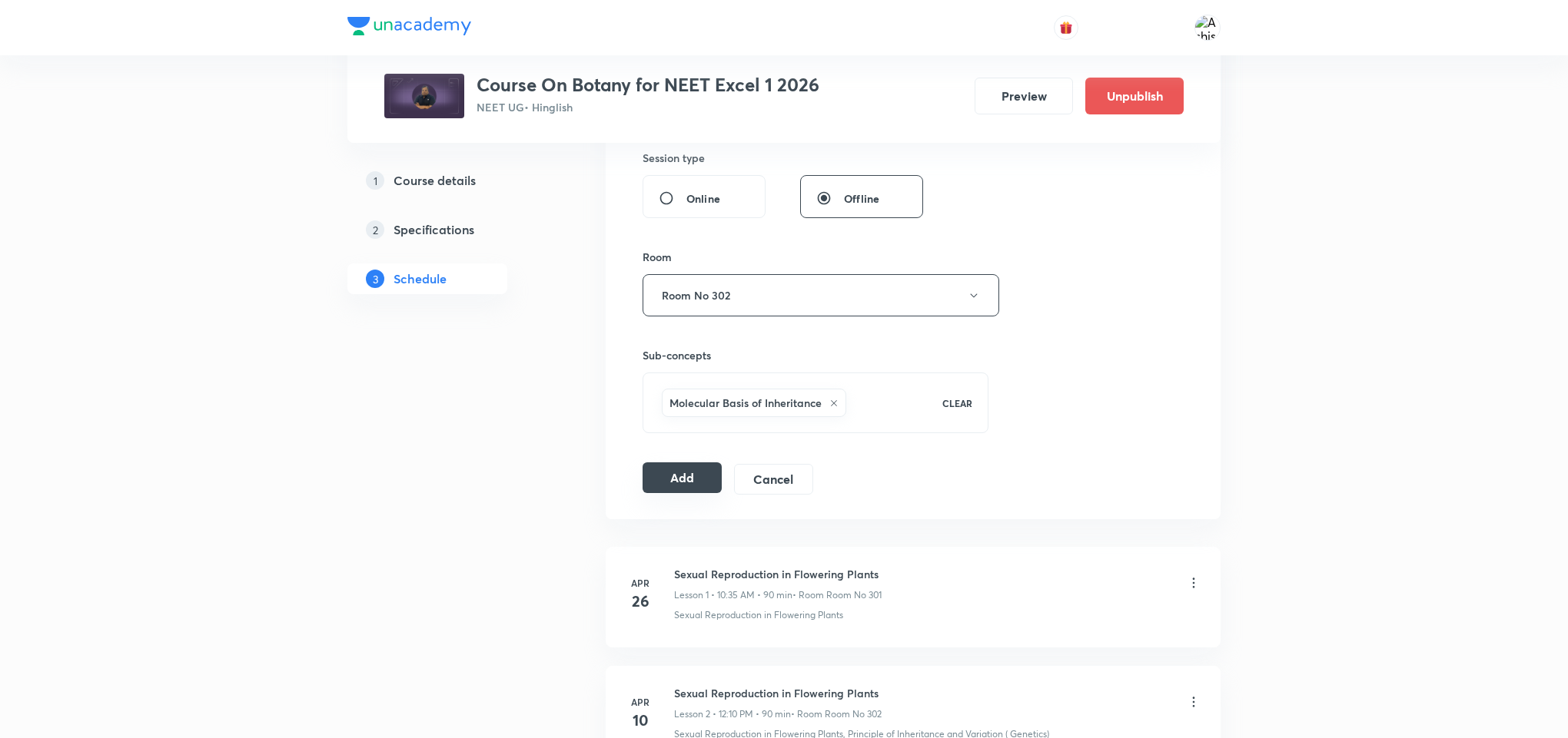
click at [678, 485] on button "Add" at bounding box center [682, 477] width 79 height 31
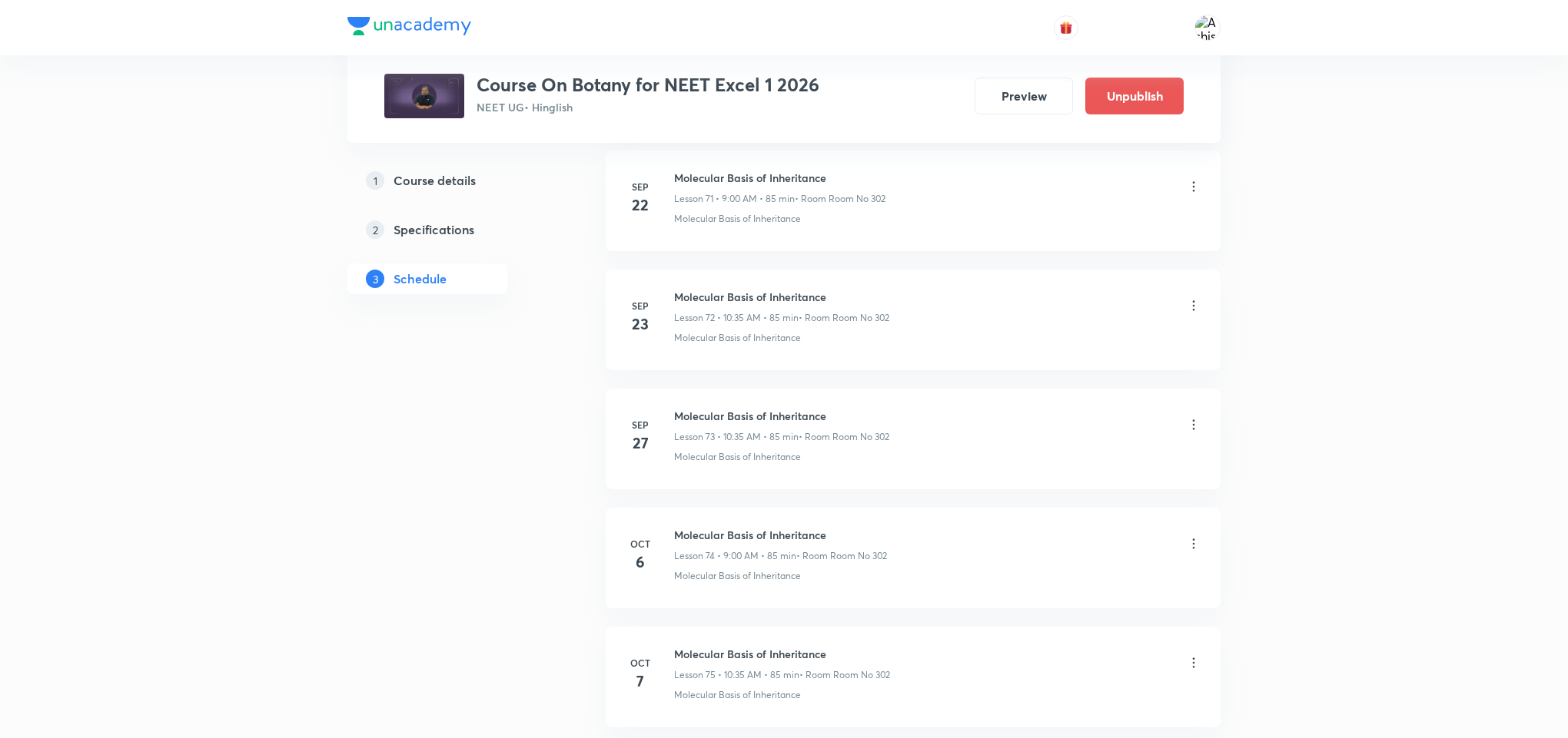
scroll to position [9136, 0]
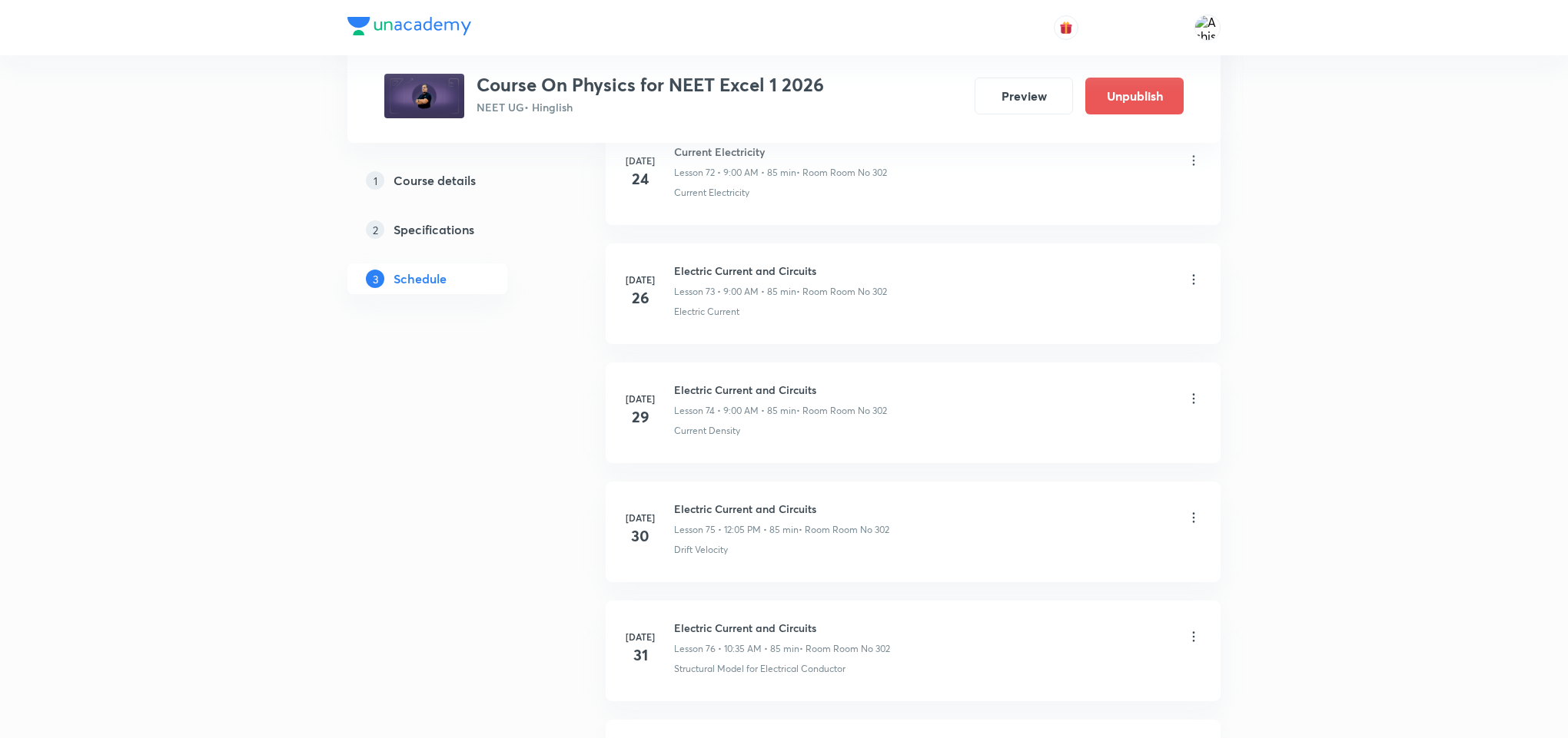
scroll to position [13872, 0]
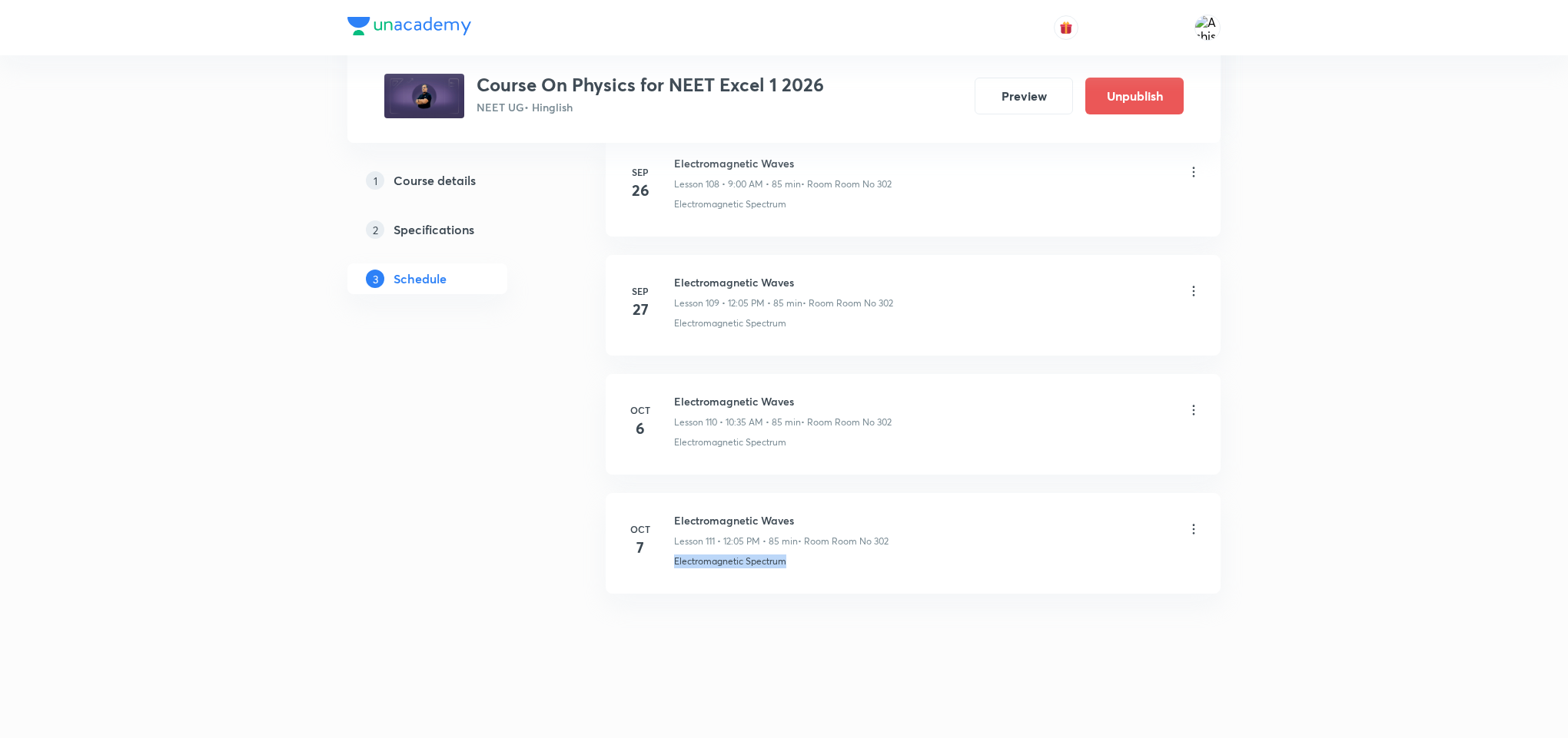
drag, startPoint x: 814, startPoint y: 573, endPoint x: 661, endPoint y: 597, distance: 154.9
copy p "Electromagnetic Spectrum"
drag, startPoint x: 814, startPoint y: 517, endPoint x: 658, endPoint y: 496, distance: 157.4
click at [658, 496] on li "[DATE] Electromagnetic Waves Lesson 111 • 12:05 PM • 85 min • Room Room No 302 …" at bounding box center [913, 544] width 615 height 101
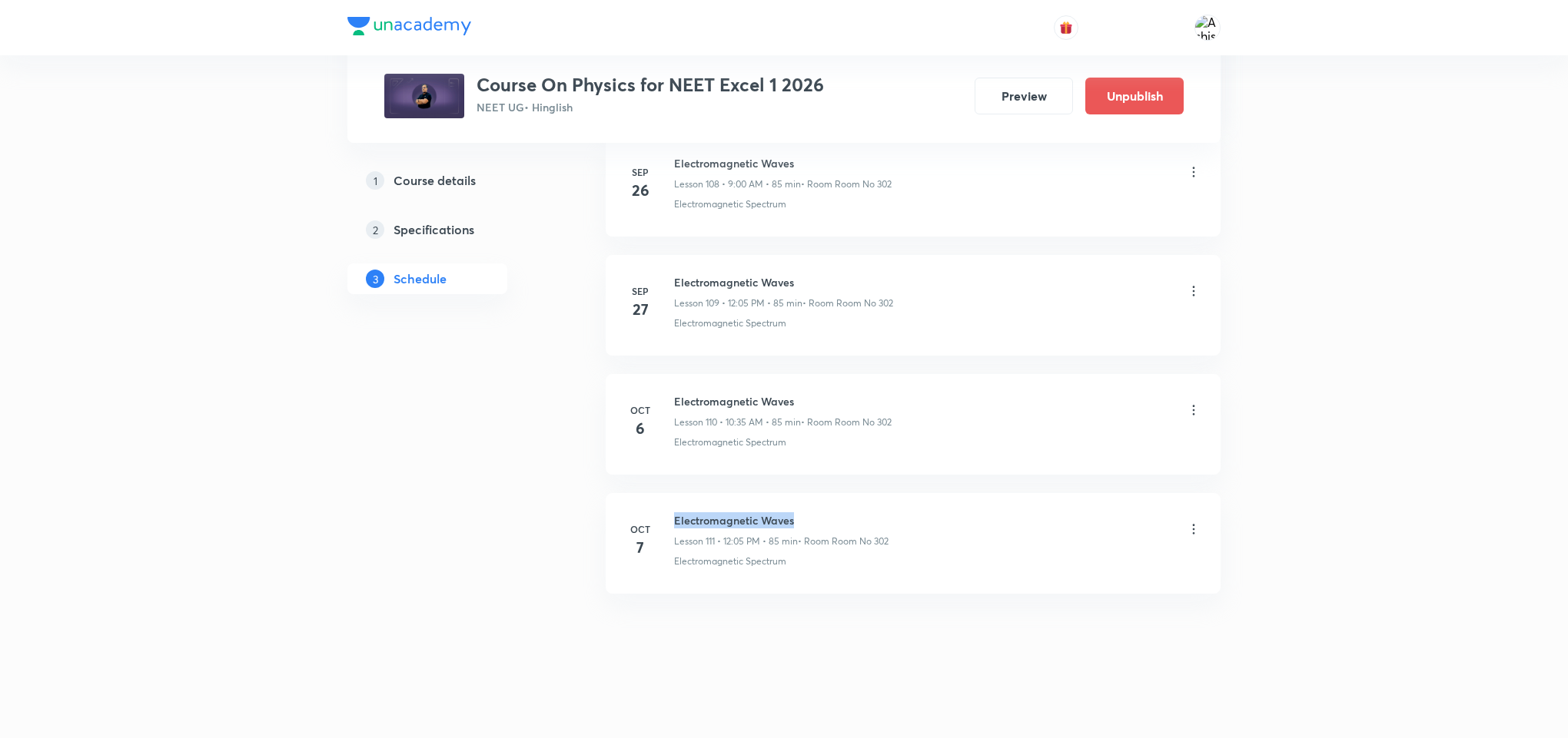
copy h6 "Electromagnetic Waves"
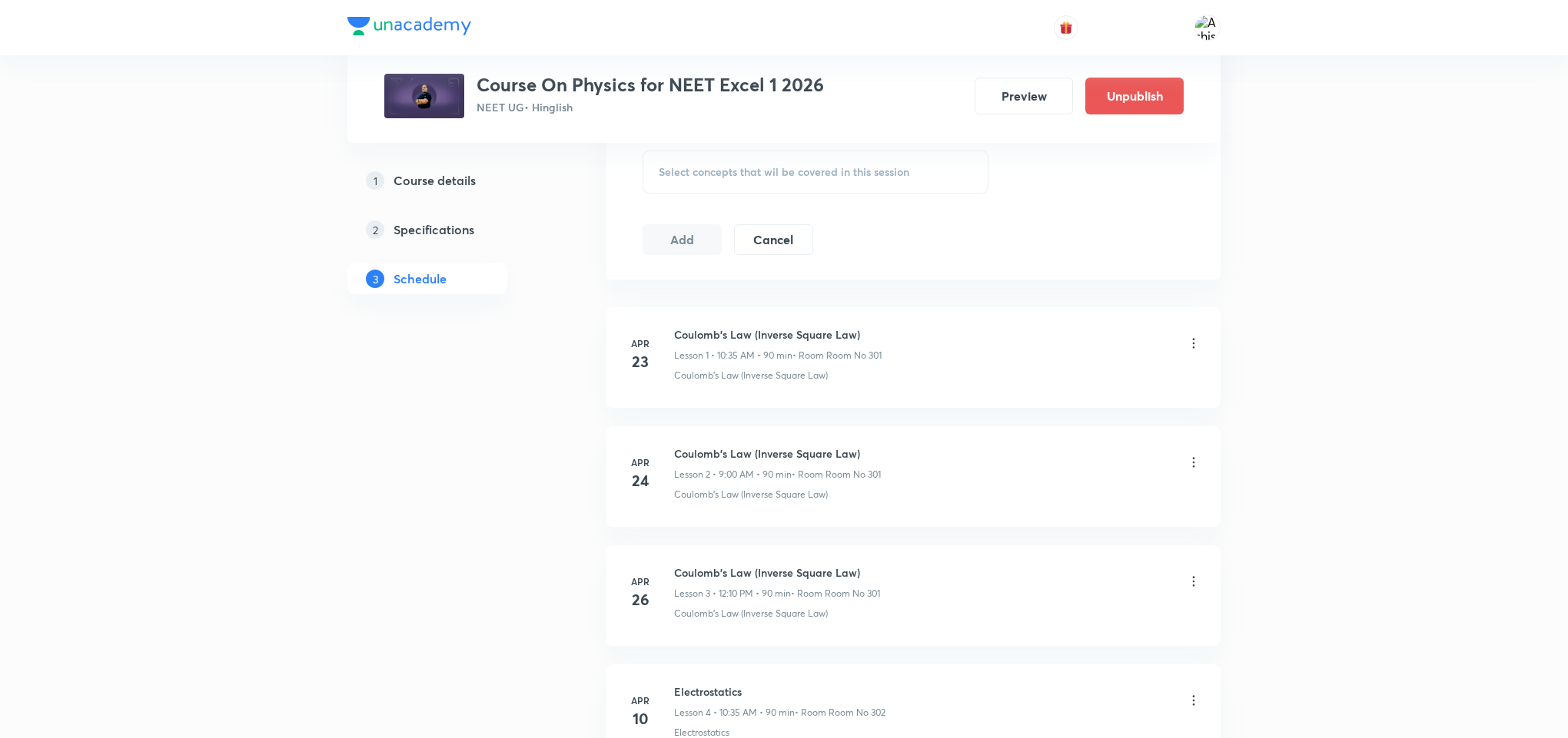
scroll to position [0, 0]
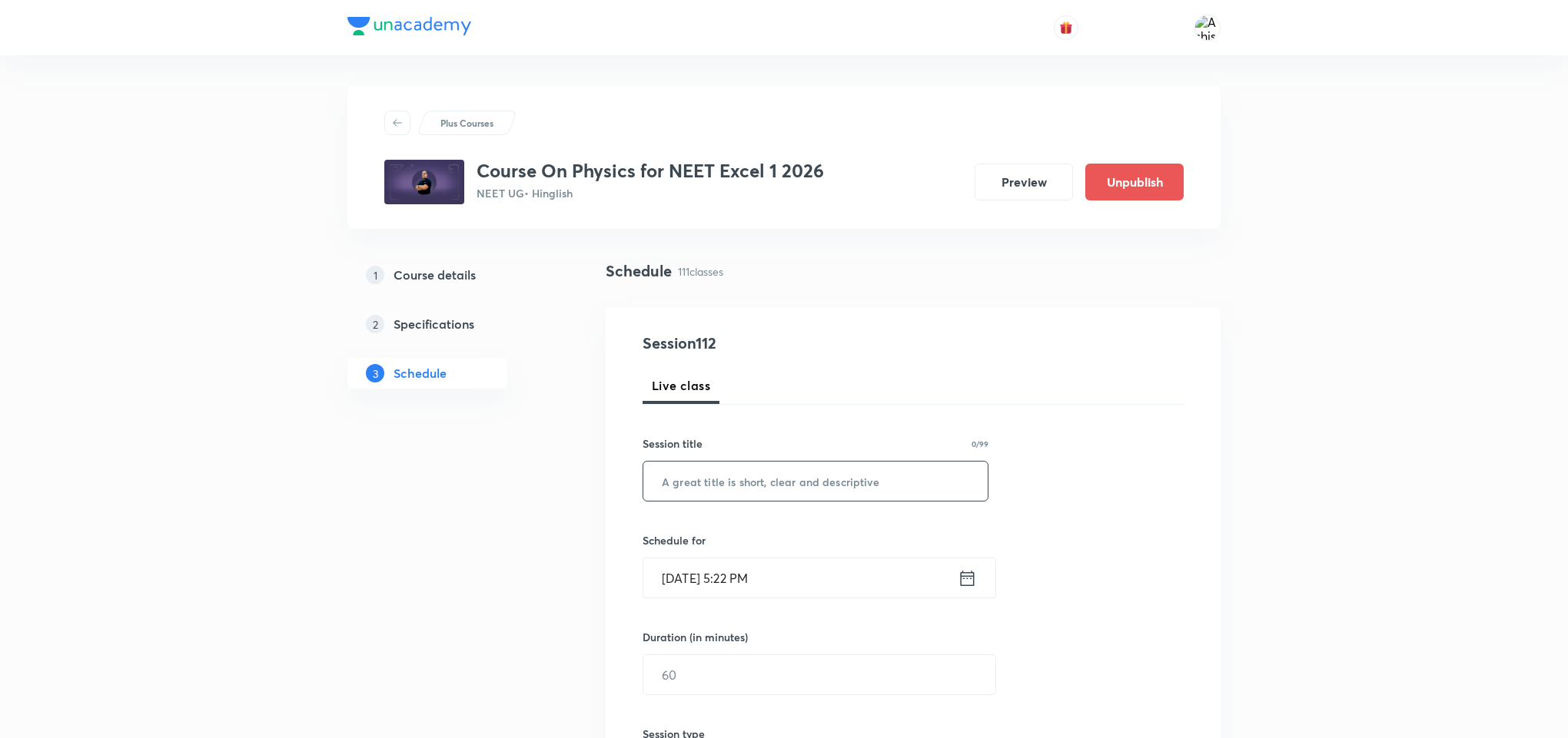
click at [766, 502] on div "​" at bounding box center [816, 482] width 346 height 41
paste input "Electromagnetic Waves"
type input "Electromagnetic Waves"
click at [694, 583] on input "[DATE] 5:22 PM" at bounding box center [800, 578] width 314 height 39
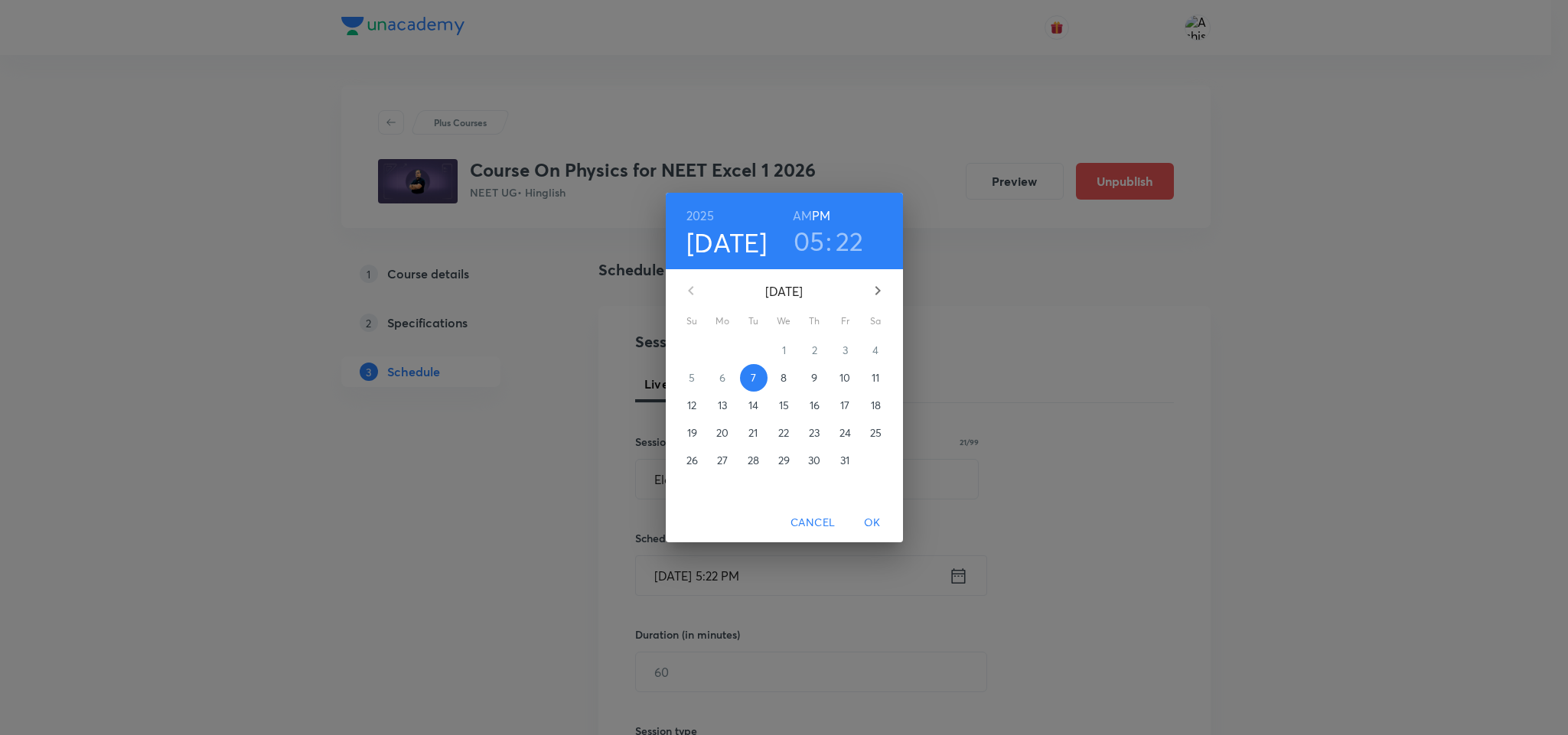
click at [783, 381] on p "8" at bounding box center [784, 378] width 7 height 15
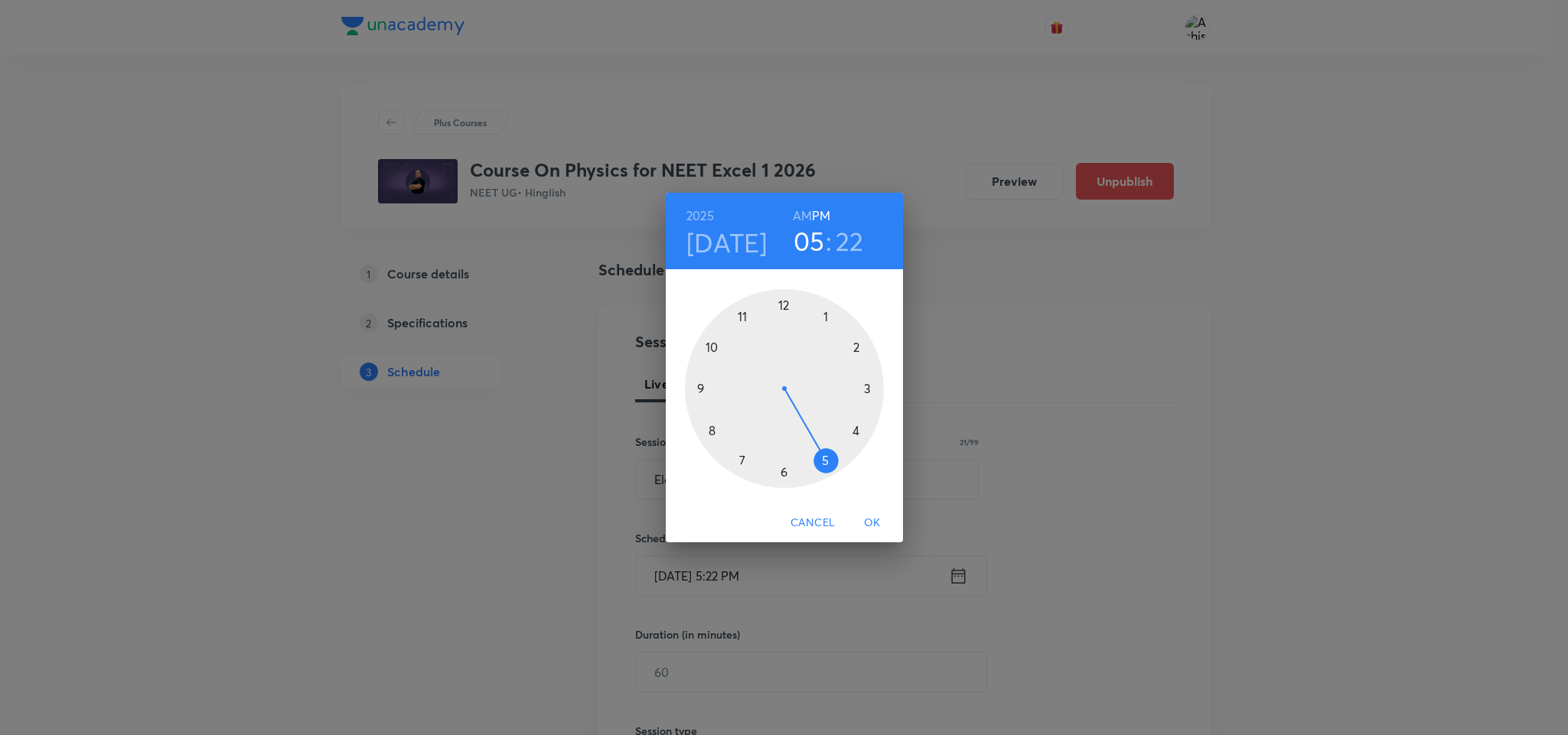
click at [804, 211] on h6 "AM" at bounding box center [802, 215] width 20 height 21
click at [816, 217] on h6 "PM" at bounding box center [822, 215] width 19 height 21
click at [782, 301] on div at bounding box center [784, 389] width 199 height 199
click at [825, 317] on div at bounding box center [784, 389] width 199 height 199
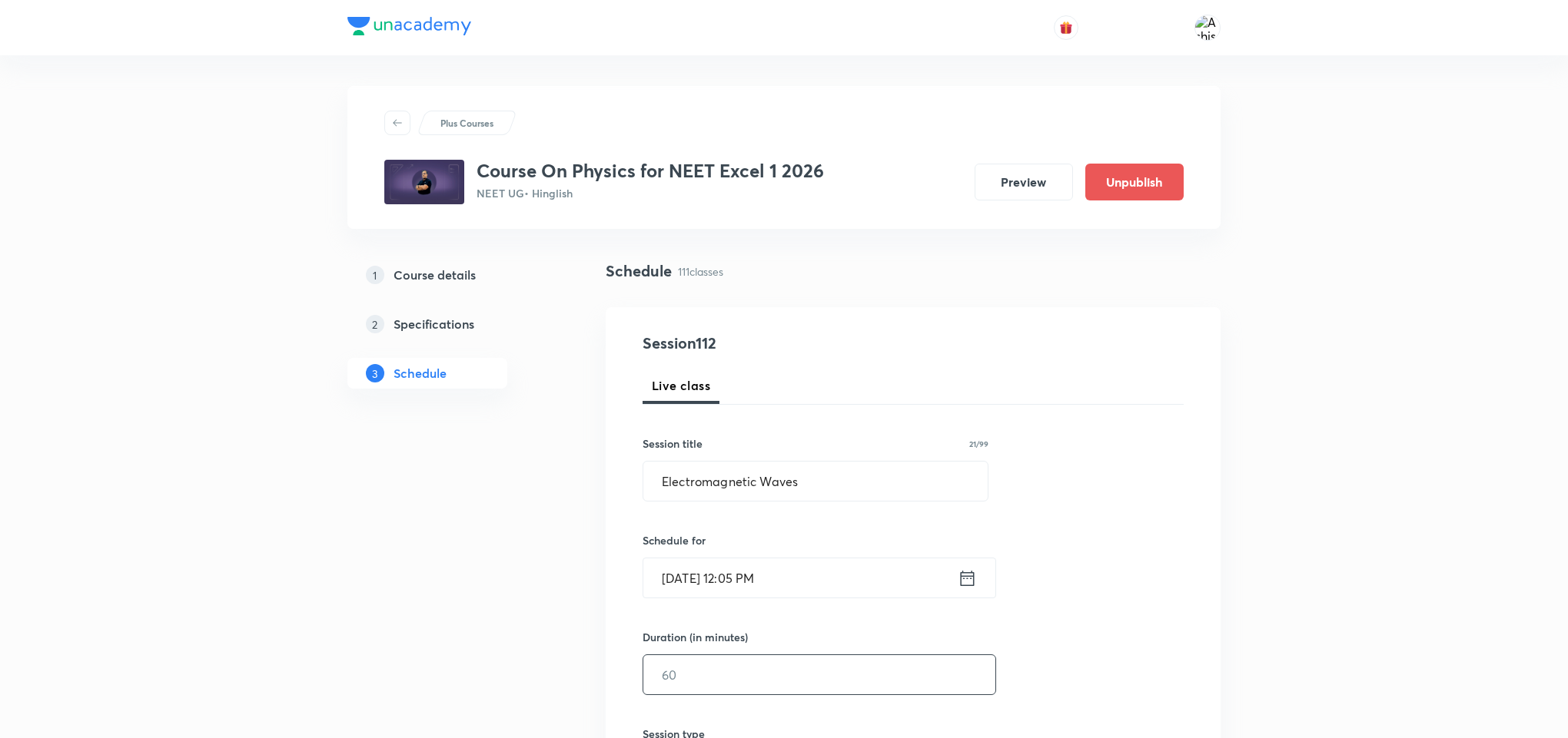
click at [710, 669] on input "text" at bounding box center [819, 675] width 352 height 39
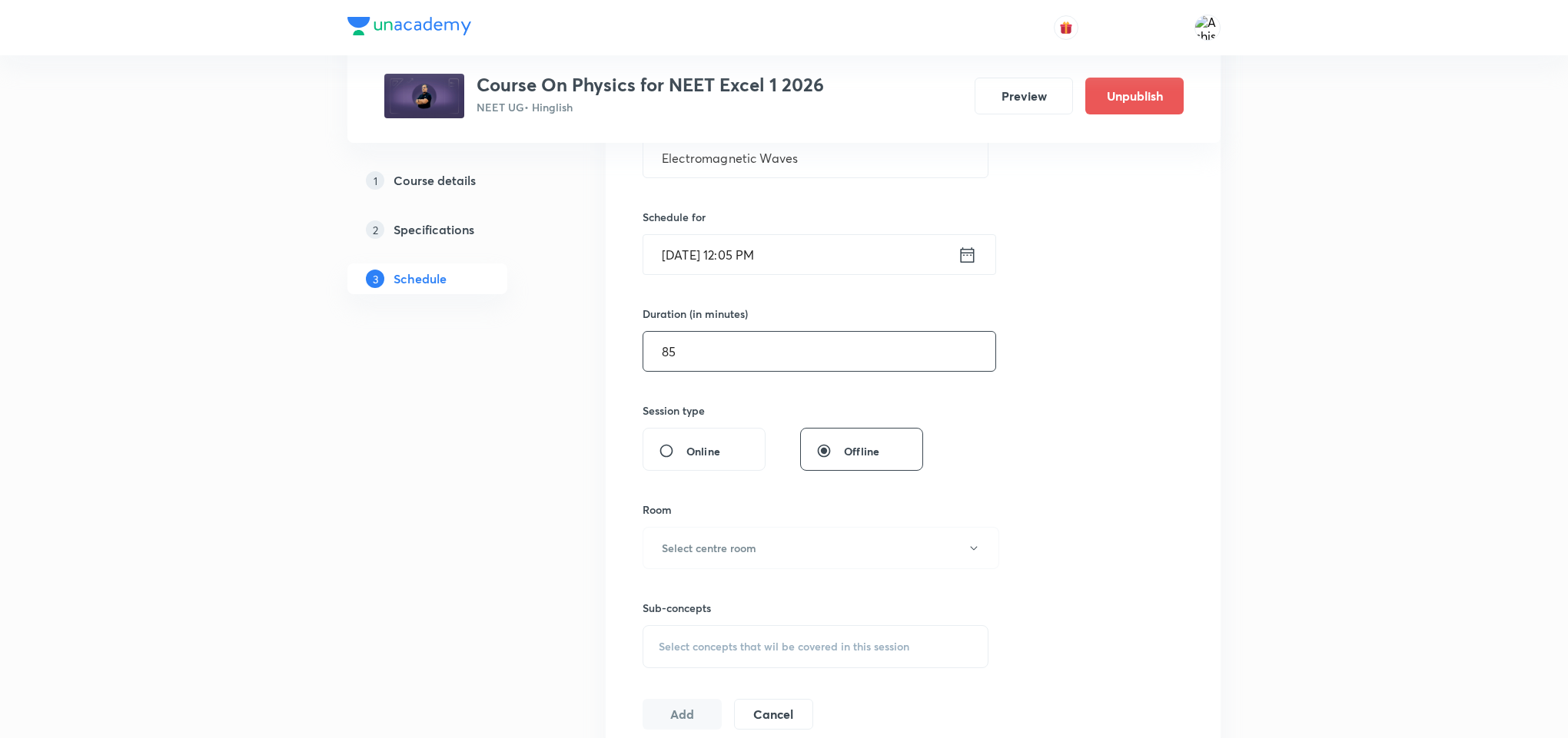
scroll to position [346, 0]
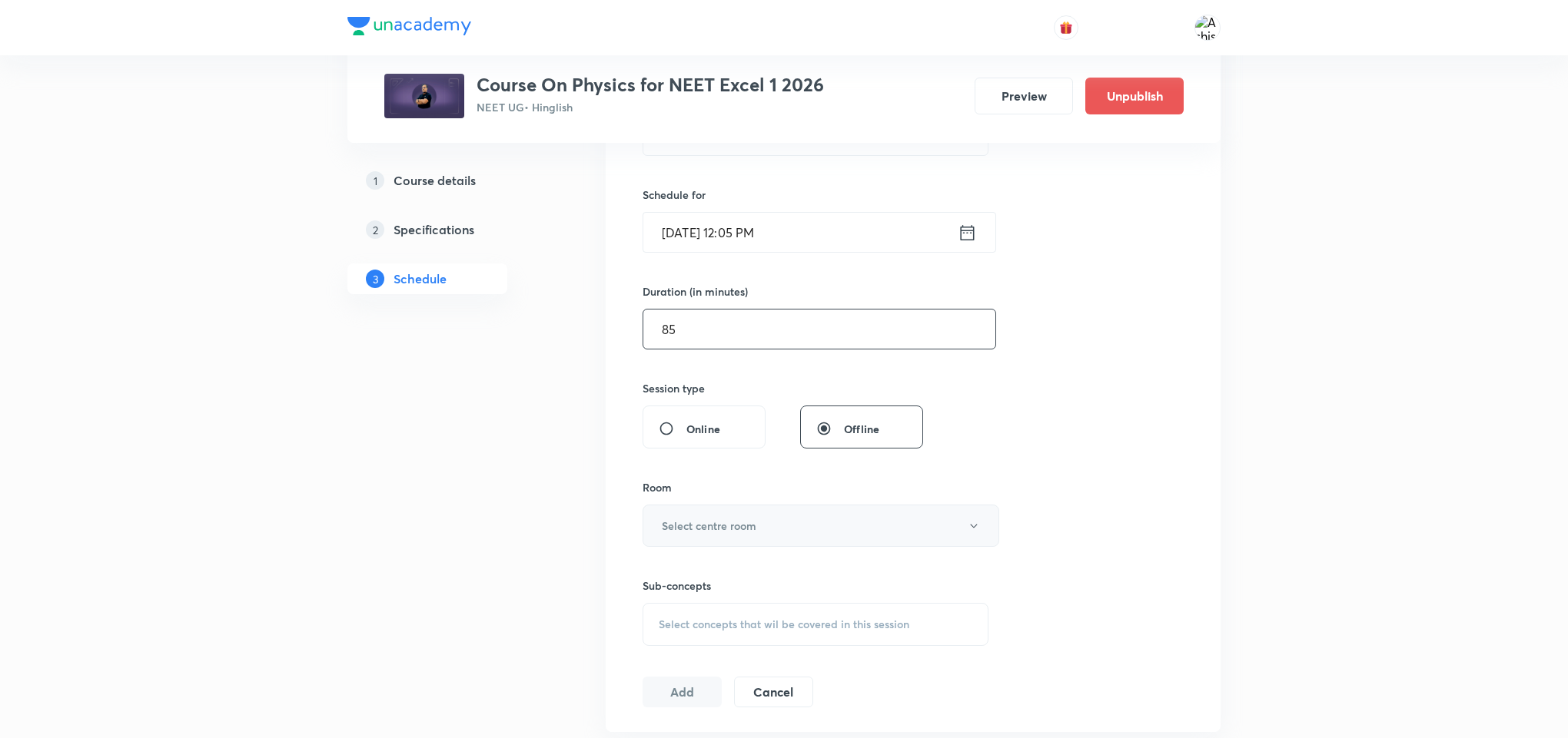
type input "85"
click at [738, 533] on h6 "Select centre room" at bounding box center [708, 525] width 94 height 16
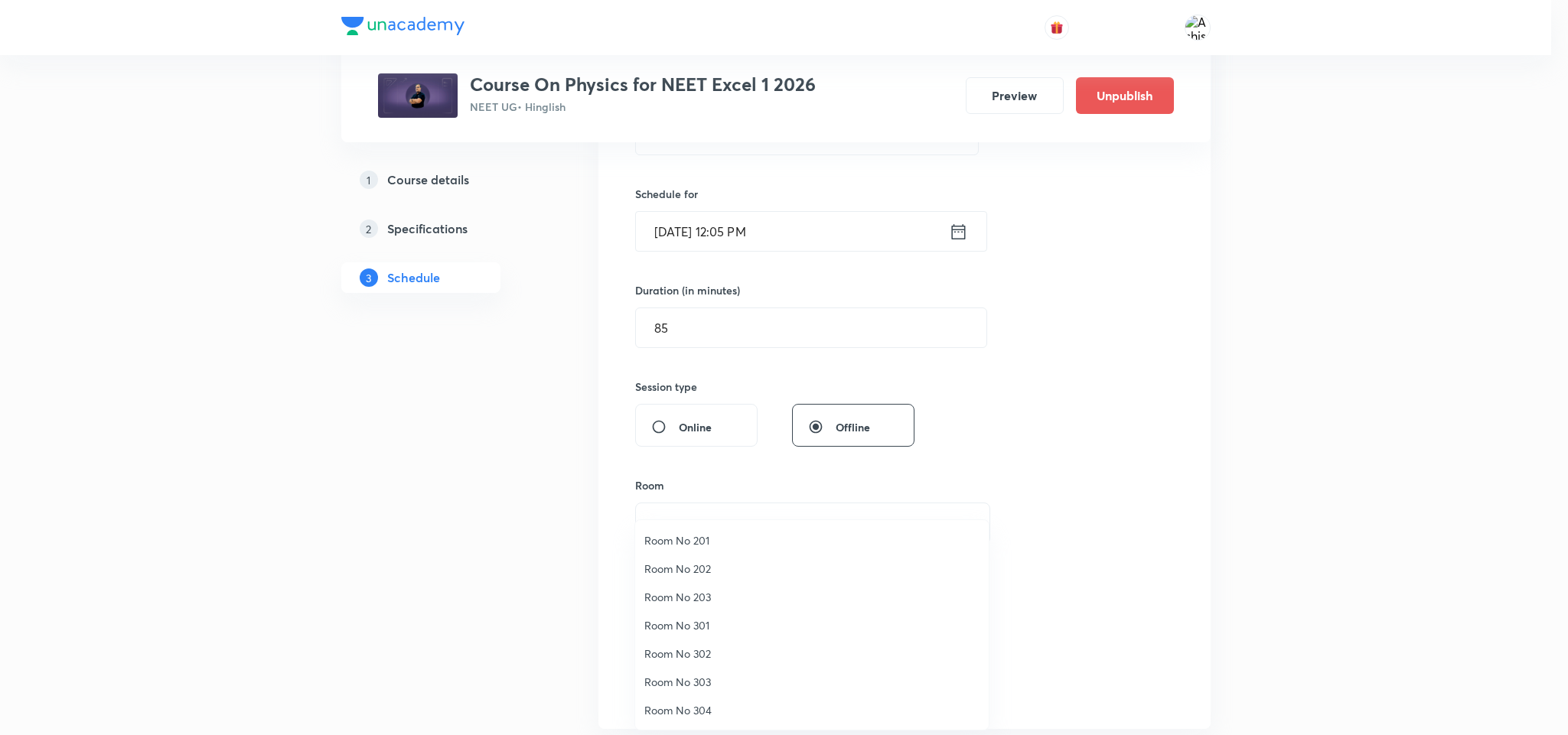
drag, startPoint x: 709, startPoint y: 652, endPoint x: 752, endPoint y: 602, distance: 65.9
click at [710, 652] on span "Room No 302" at bounding box center [812, 653] width 335 height 16
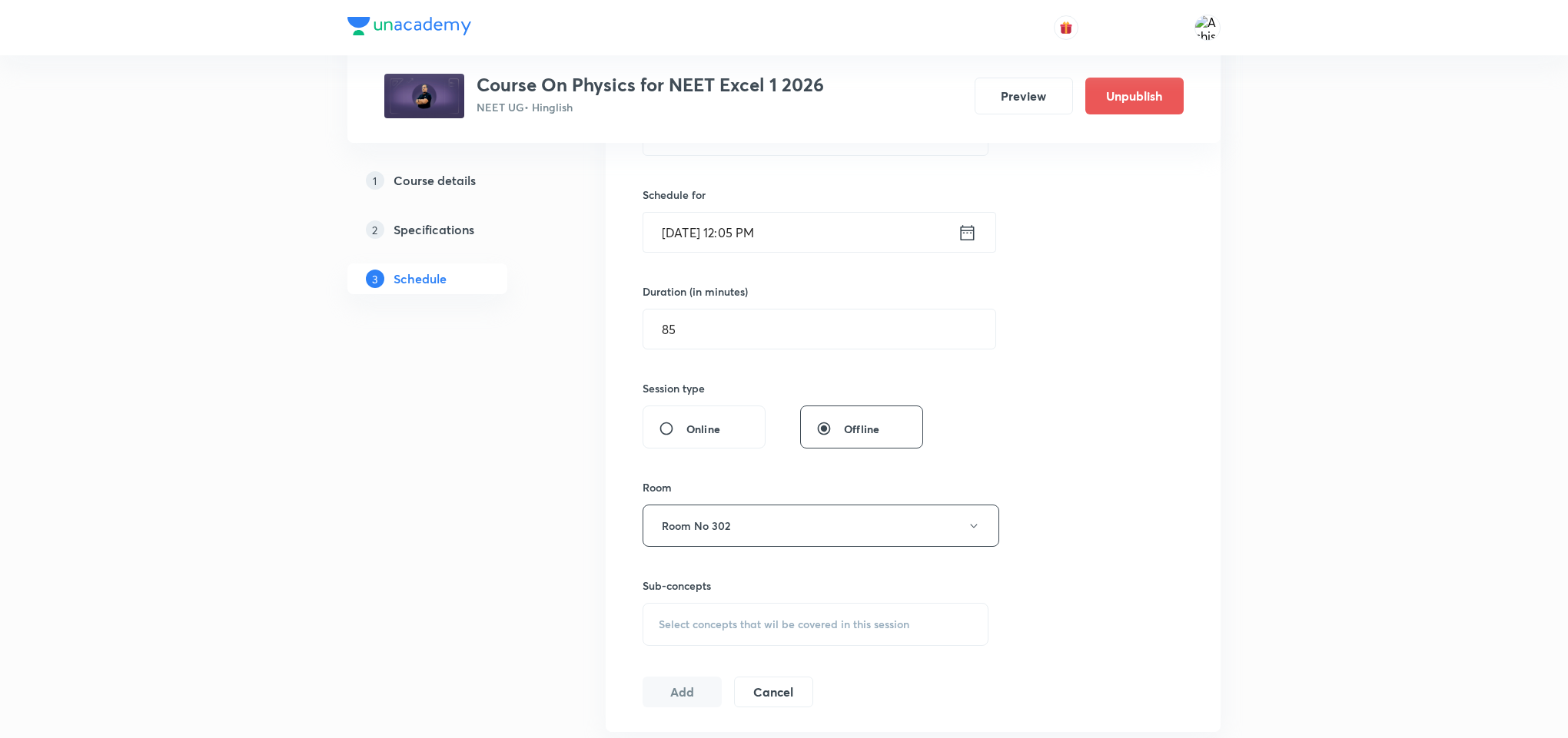
click at [755, 622] on span "Select concepts that wil be covered in this session" at bounding box center [784, 624] width 250 height 12
click at [741, 639] on div "Select concepts that wil be covered in this session" at bounding box center [816, 625] width 346 height 43
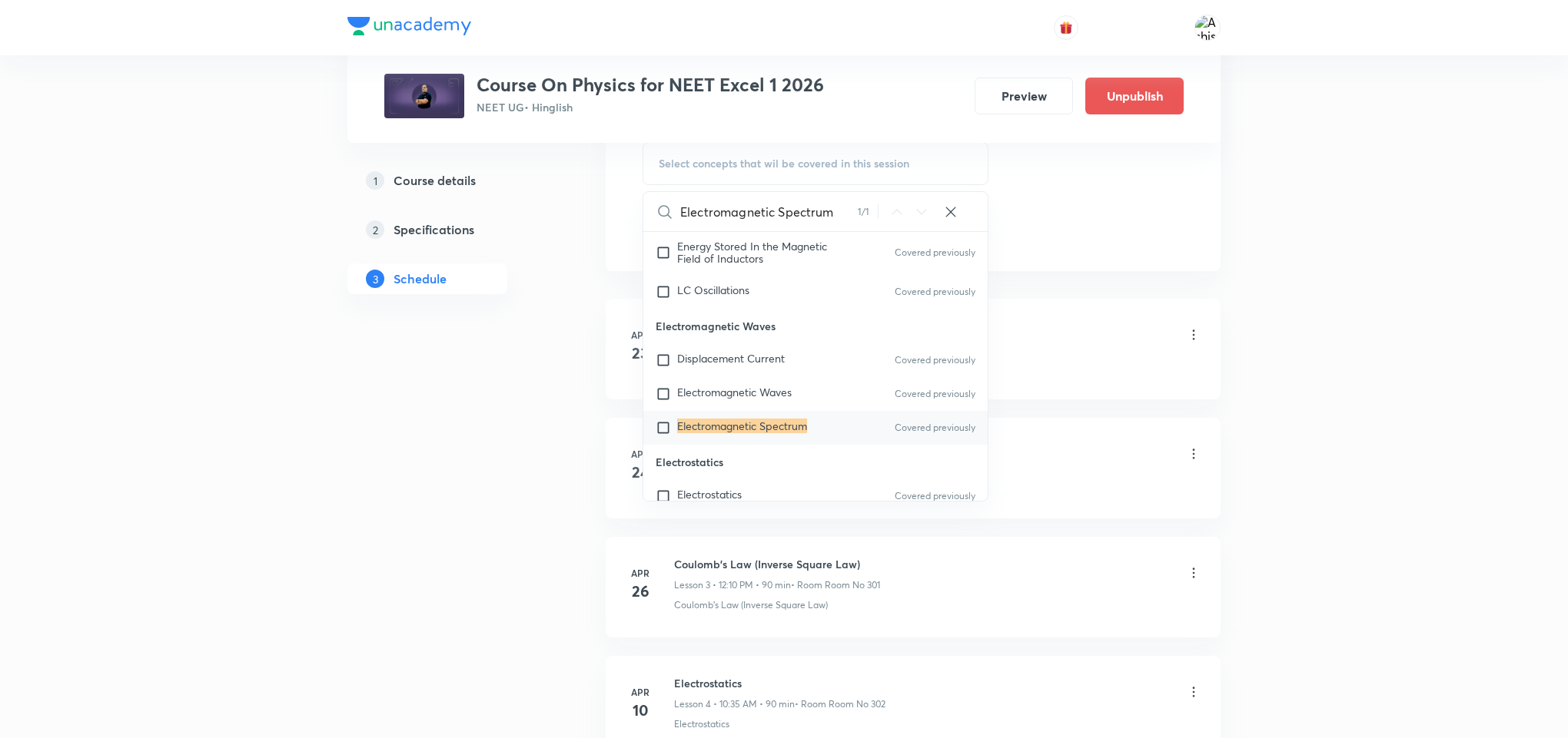
scroll to position [15313, 0]
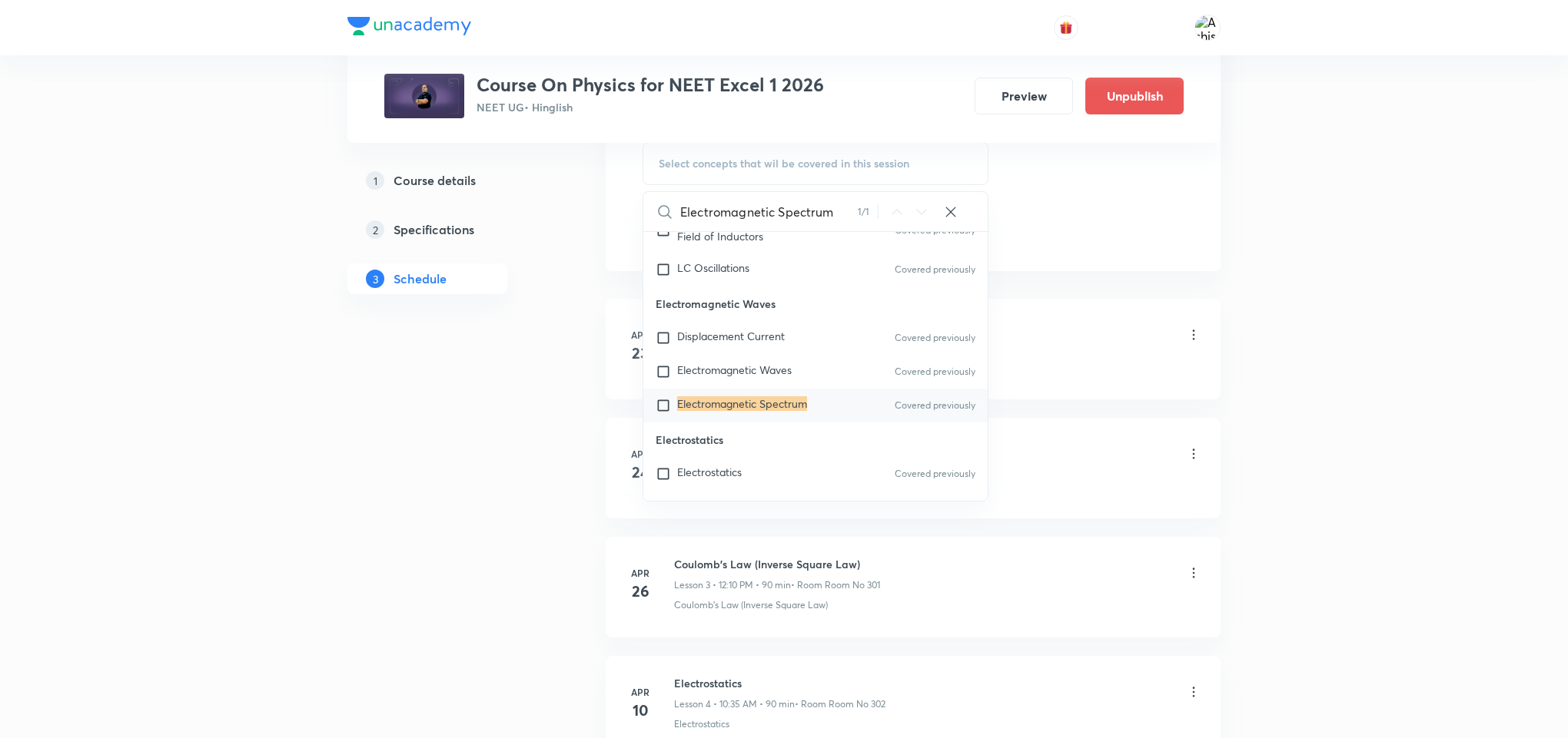
type input "Electromagnetic Spectrum"
click at [754, 411] on mark "Electromagnetic Spectrum" at bounding box center [742, 404] width 130 height 15
checkbox input "true"
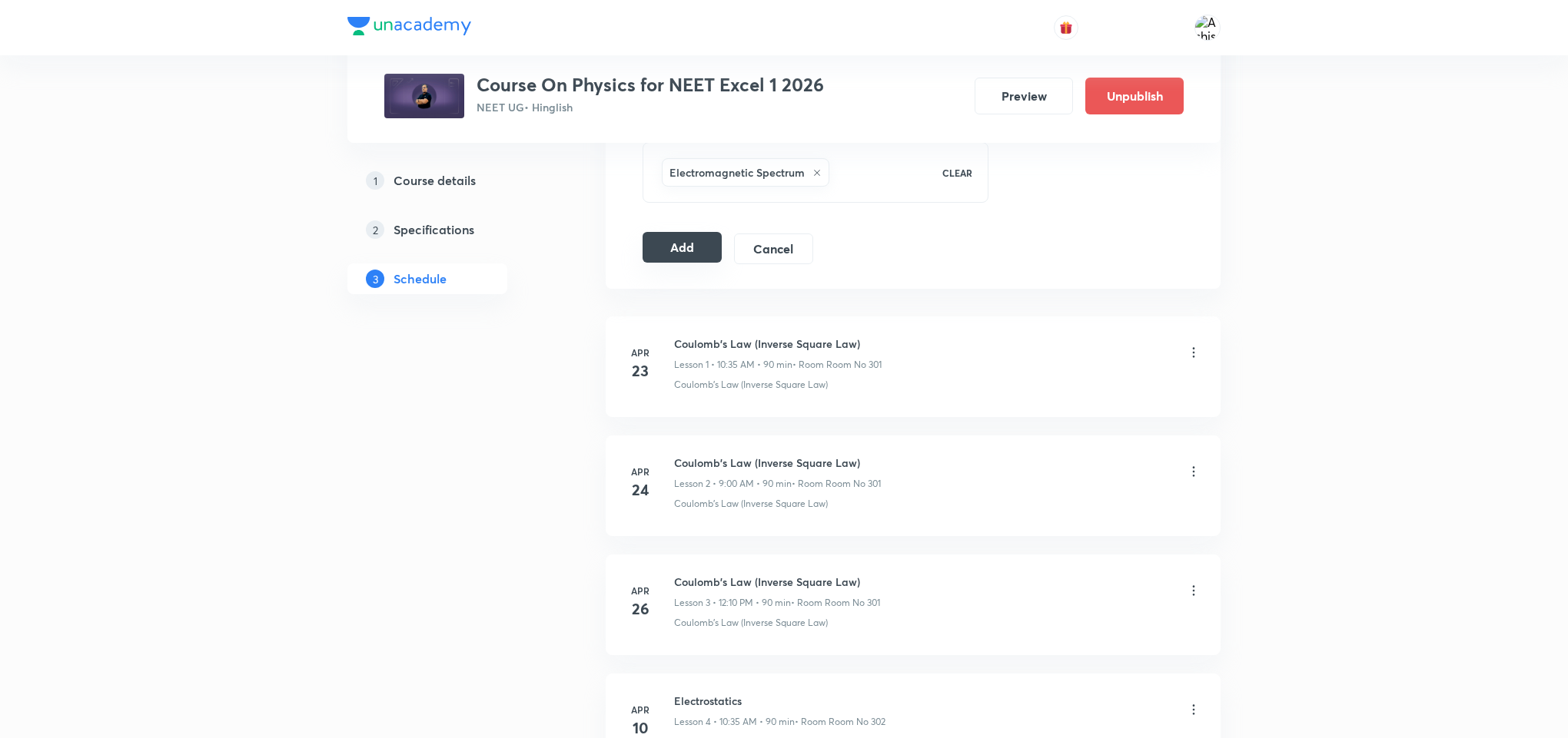
click at [683, 256] on button "Add" at bounding box center [682, 247] width 79 height 31
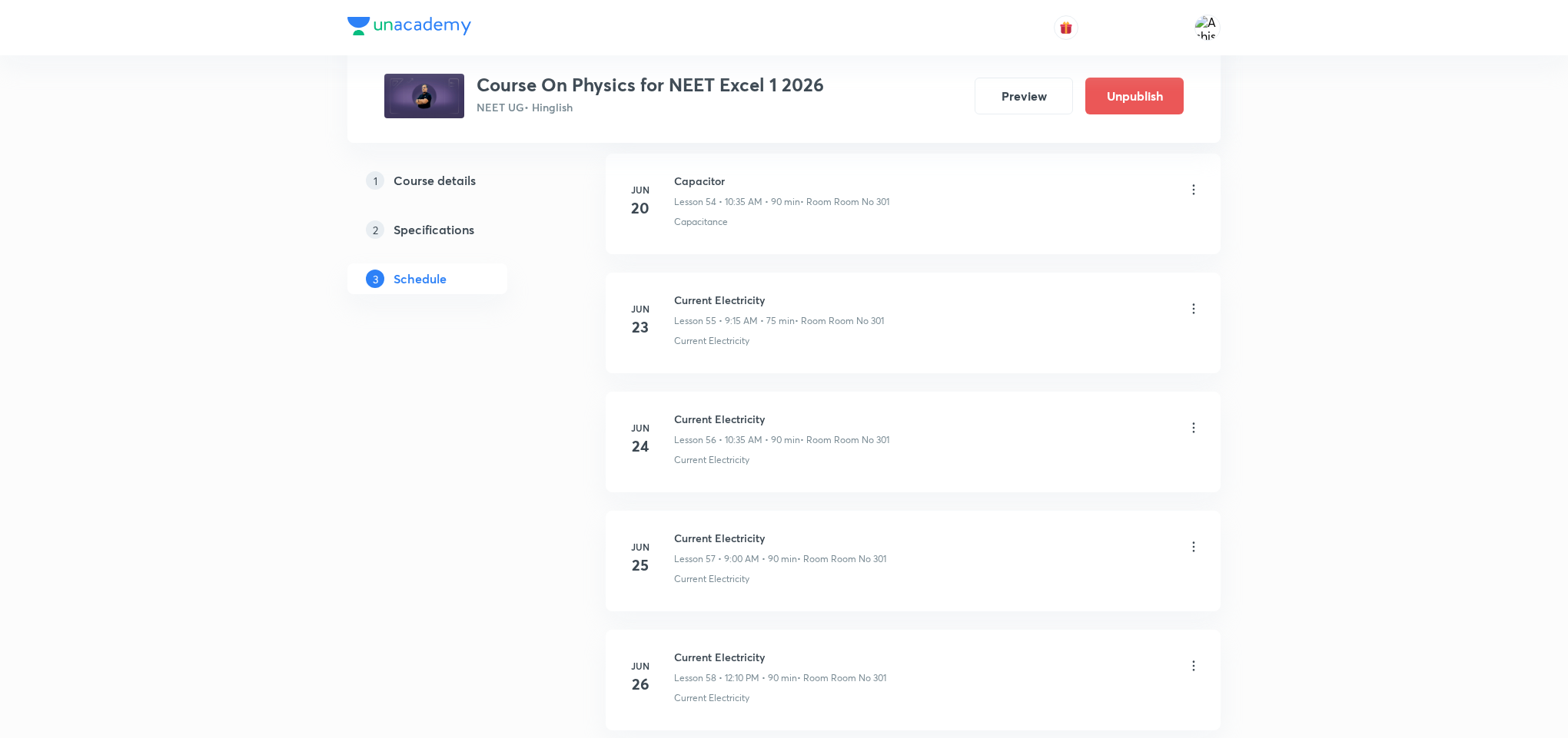
scroll to position [13283, 0]
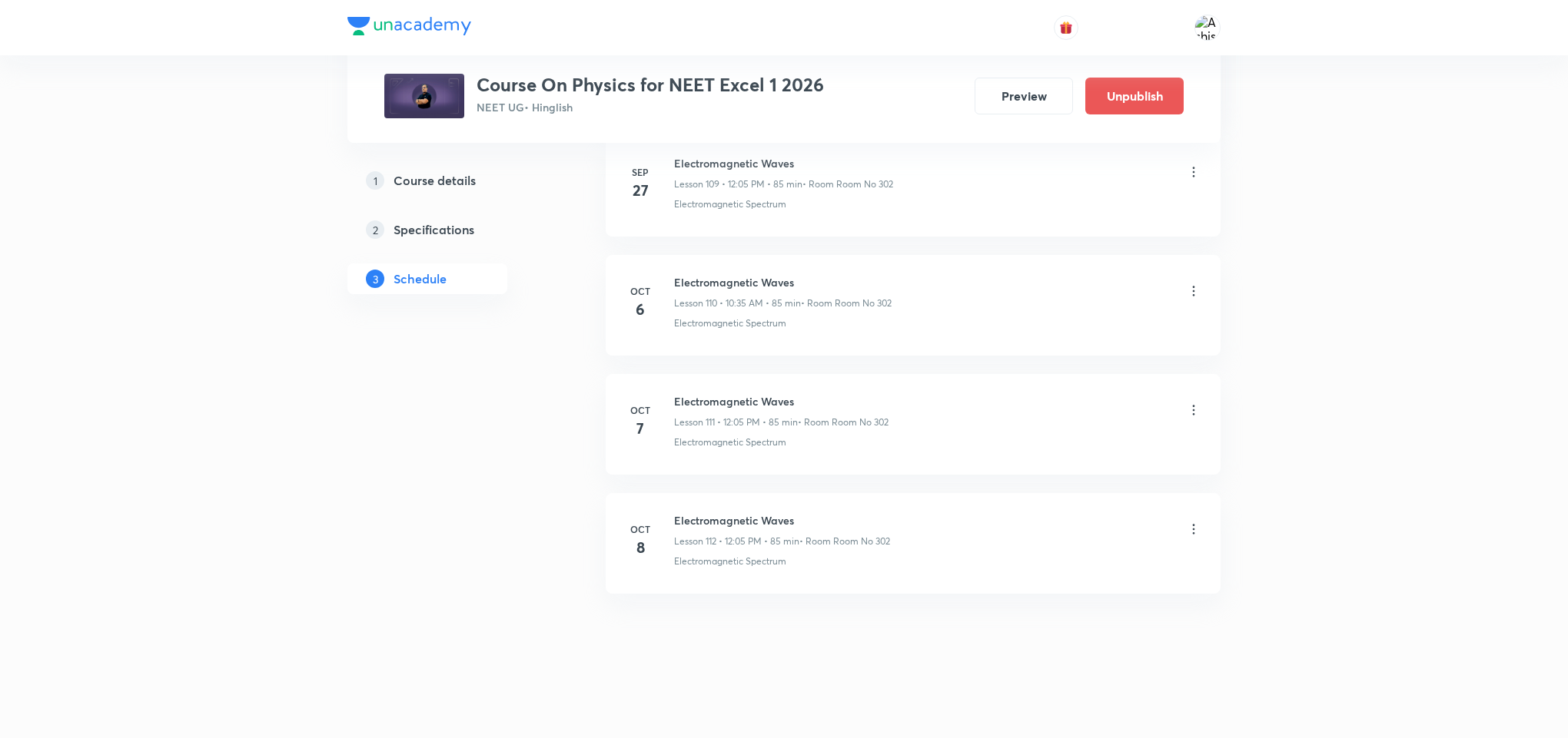
drag, startPoint x: 779, startPoint y: 634, endPoint x: 819, endPoint y: 434, distance: 204.0
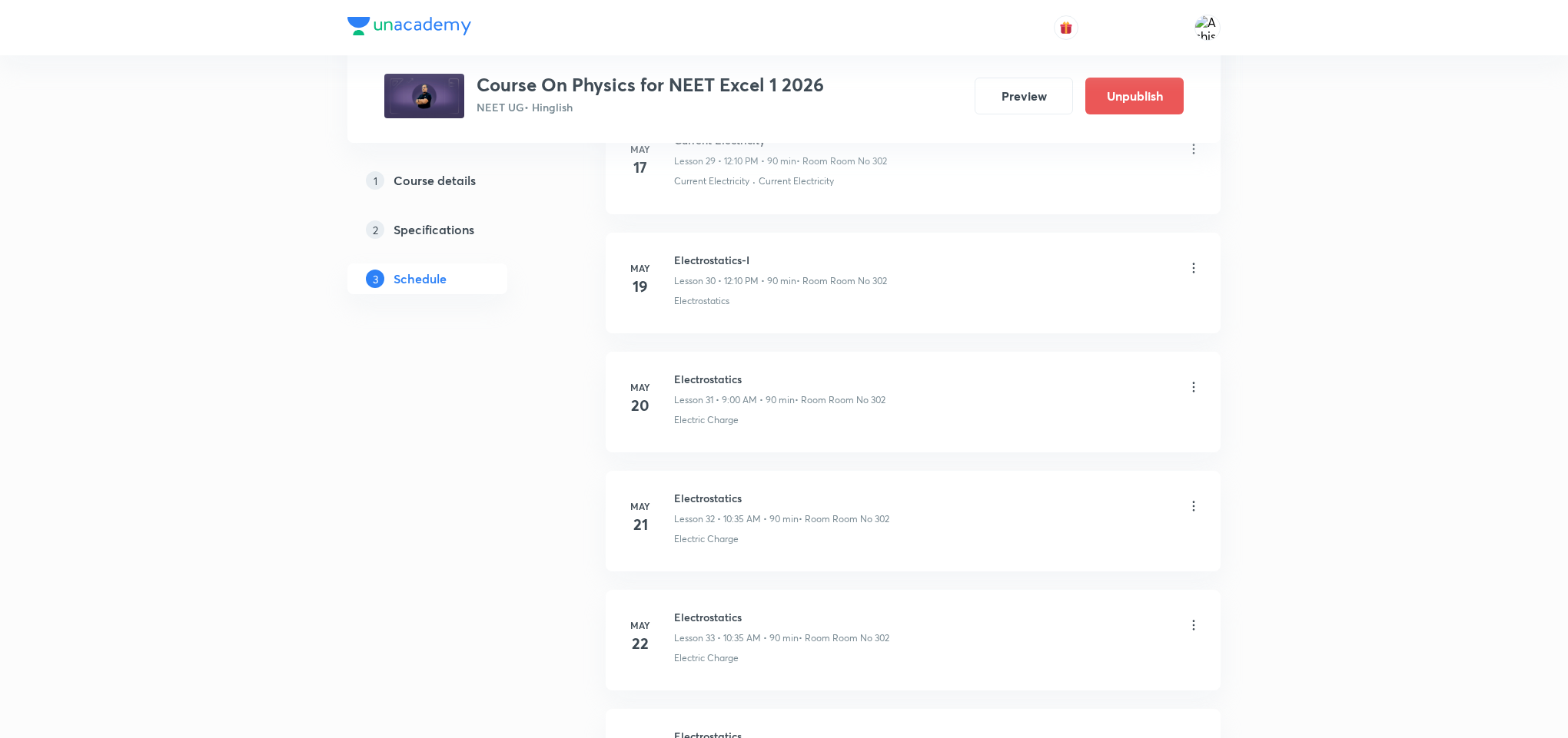
scroll to position [0, 0]
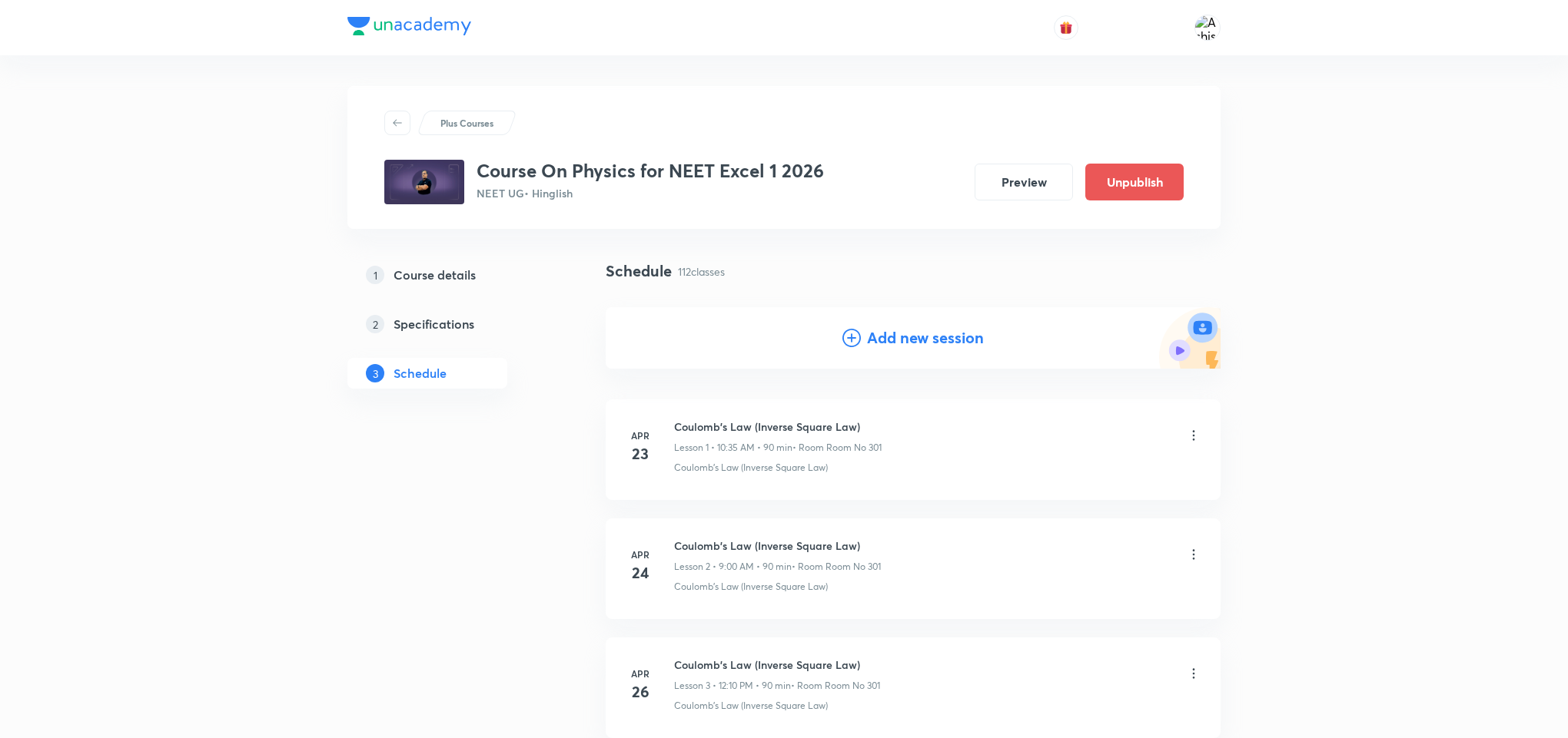
click at [855, 347] on icon at bounding box center [851, 338] width 19 height 19
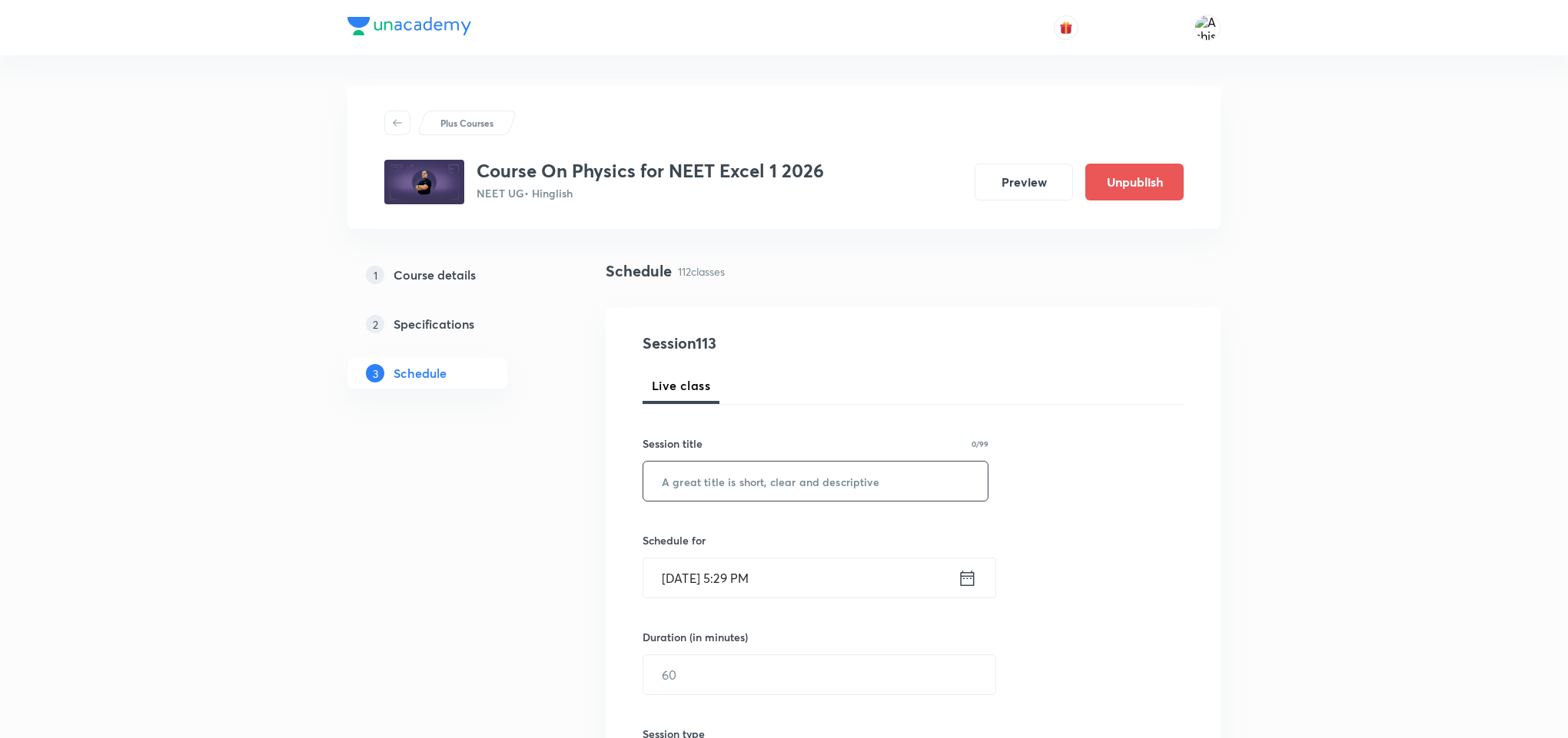
click at [732, 487] on input "text" at bounding box center [815, 481] width 344 height 39
paste input "Electromagnetic Spectrum"
click at [690, 578] on input "Oct 7, 2025, 5:29 PM" at bounding box center [800, 578] width 314 height 39
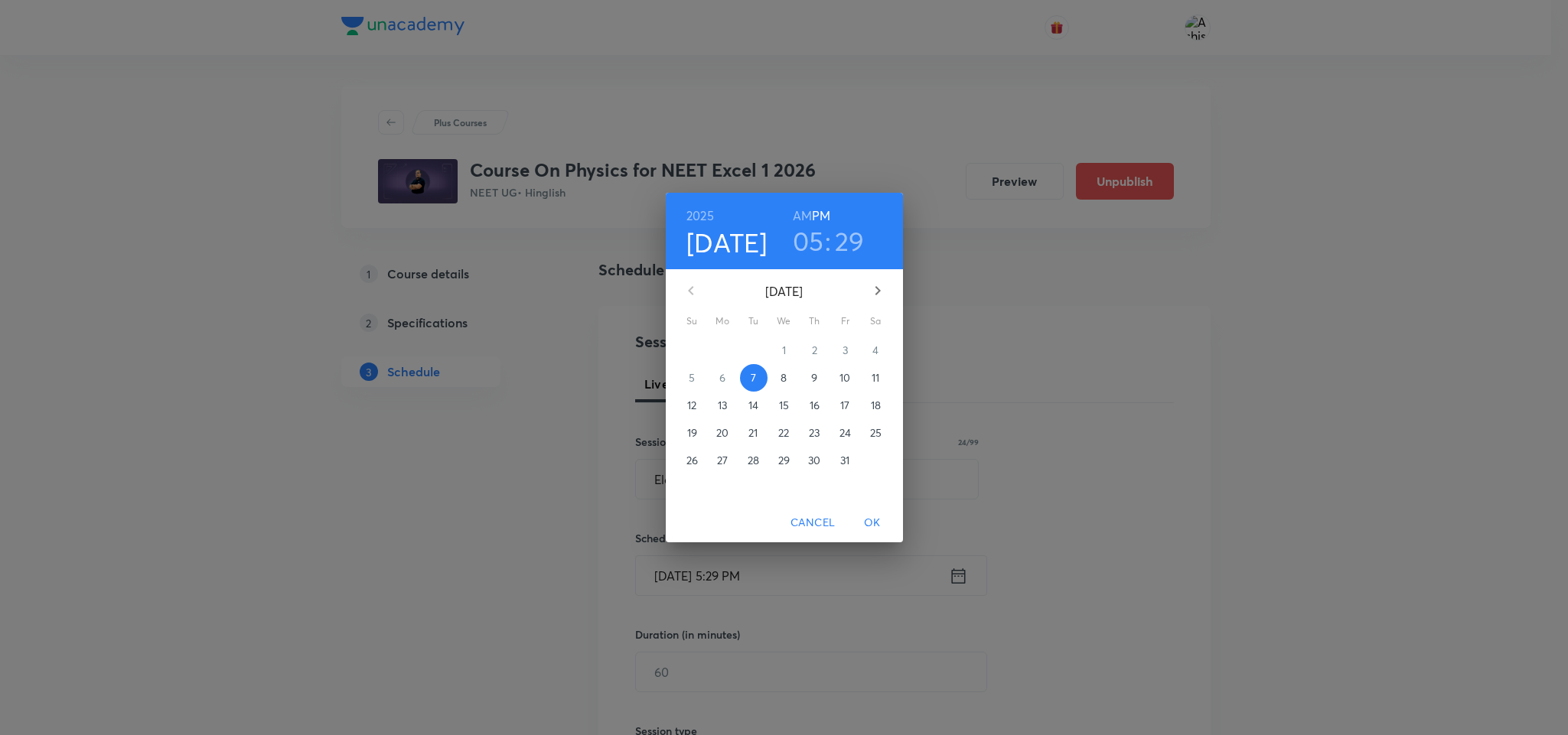
click at [797, 526] on span "Cancel" at bounding box center [813, 523] width 45 height 20
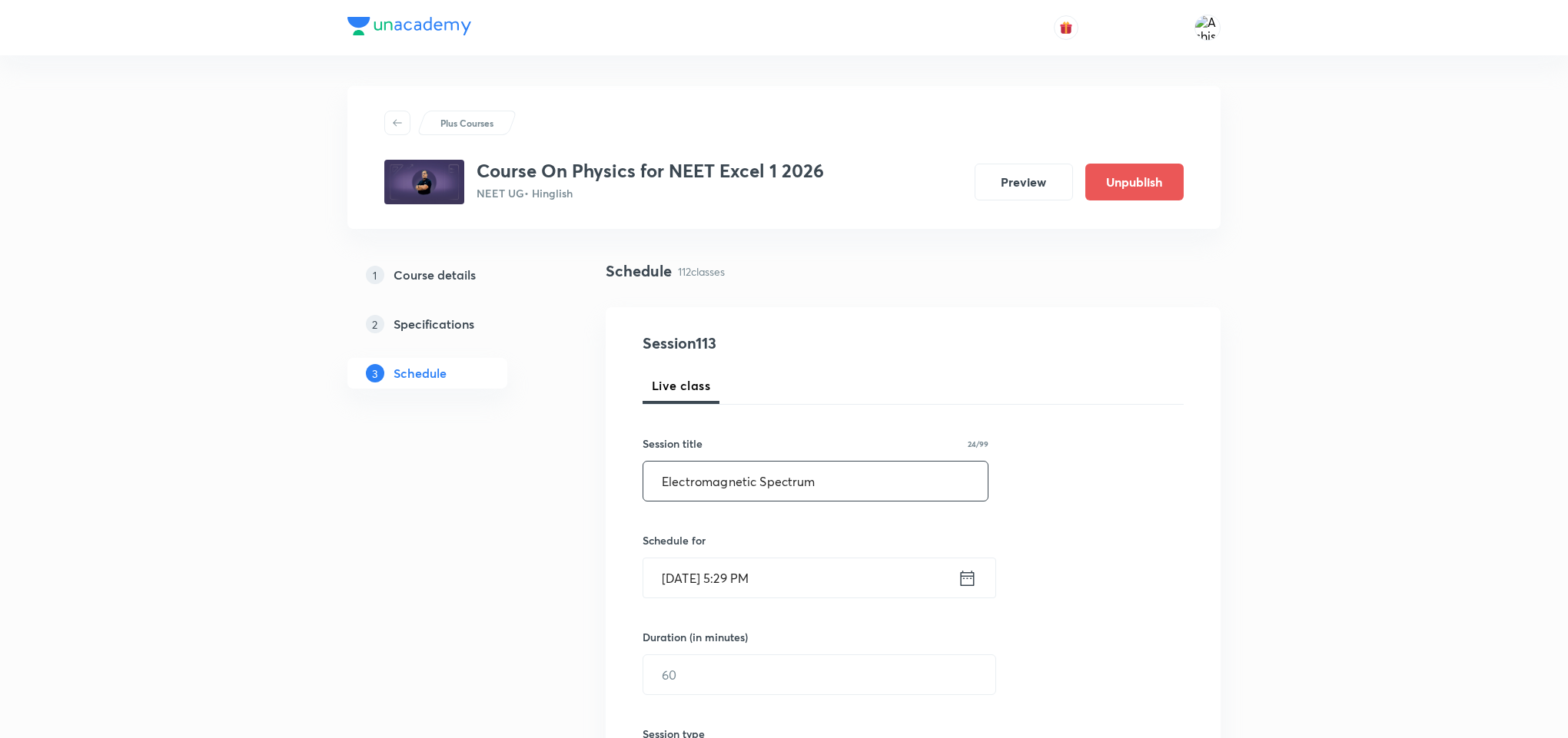
click at [718, 475] on input "Electromagnetic Spectrum" at bounding box center [815, 481] width 344 height 39
paste input "Waves"
type input "Electromagnetic Waves"
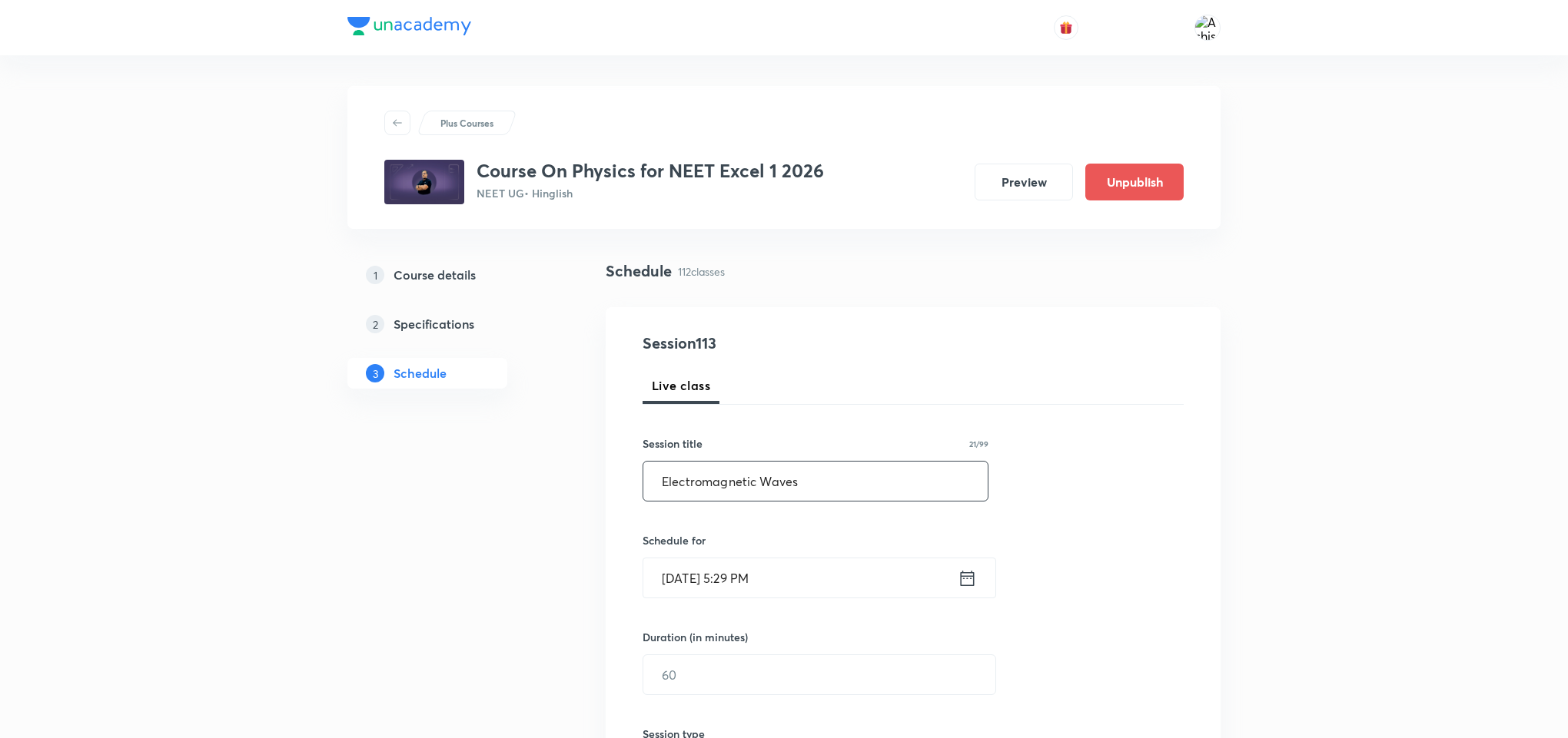
click at [695, 570] on input "Oct 7, 2025, 5:29 PM" at bounding box center [800, 578] width 314 height 39
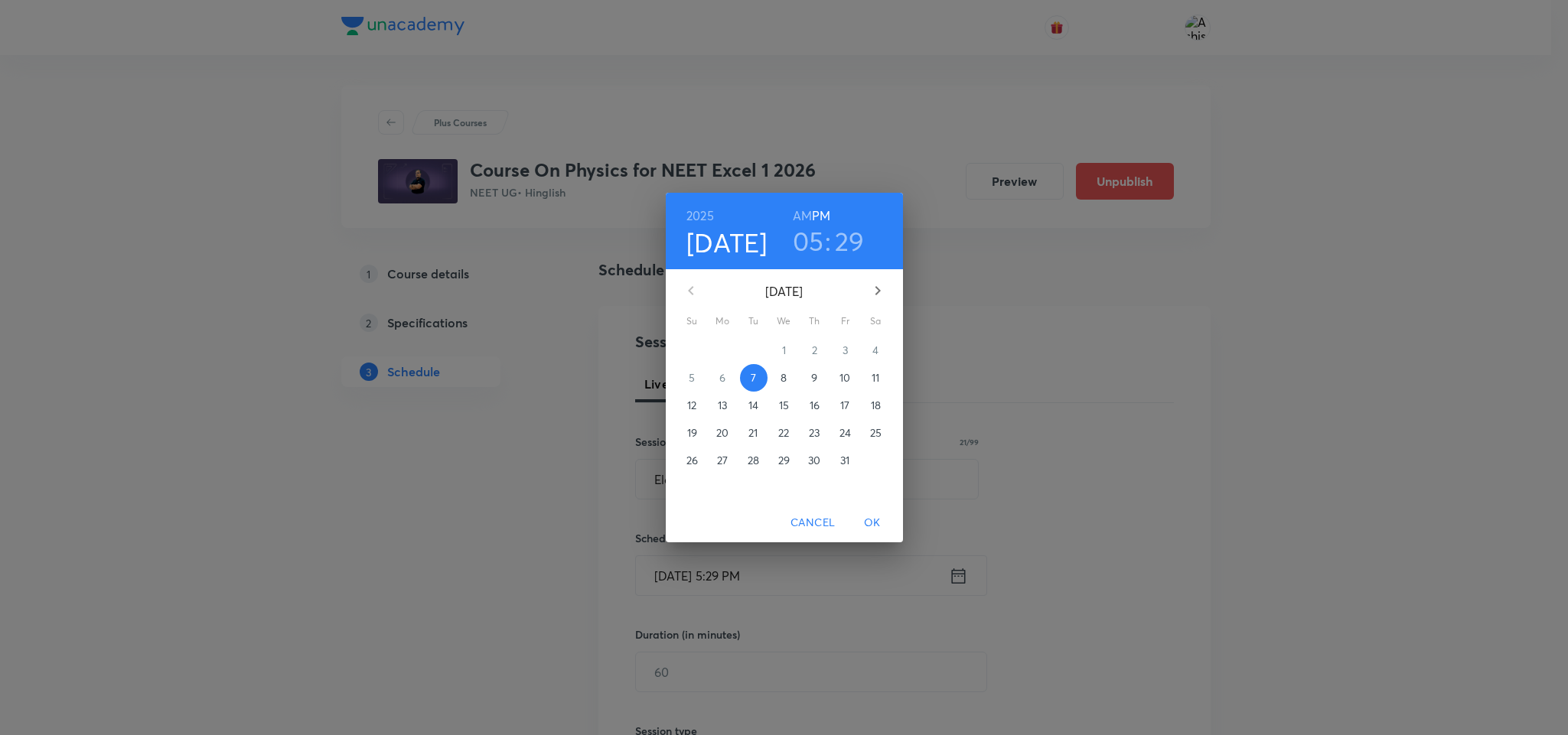
click at [811, 381] on p "9" at bounding box center [814, 378] width 7 height 15
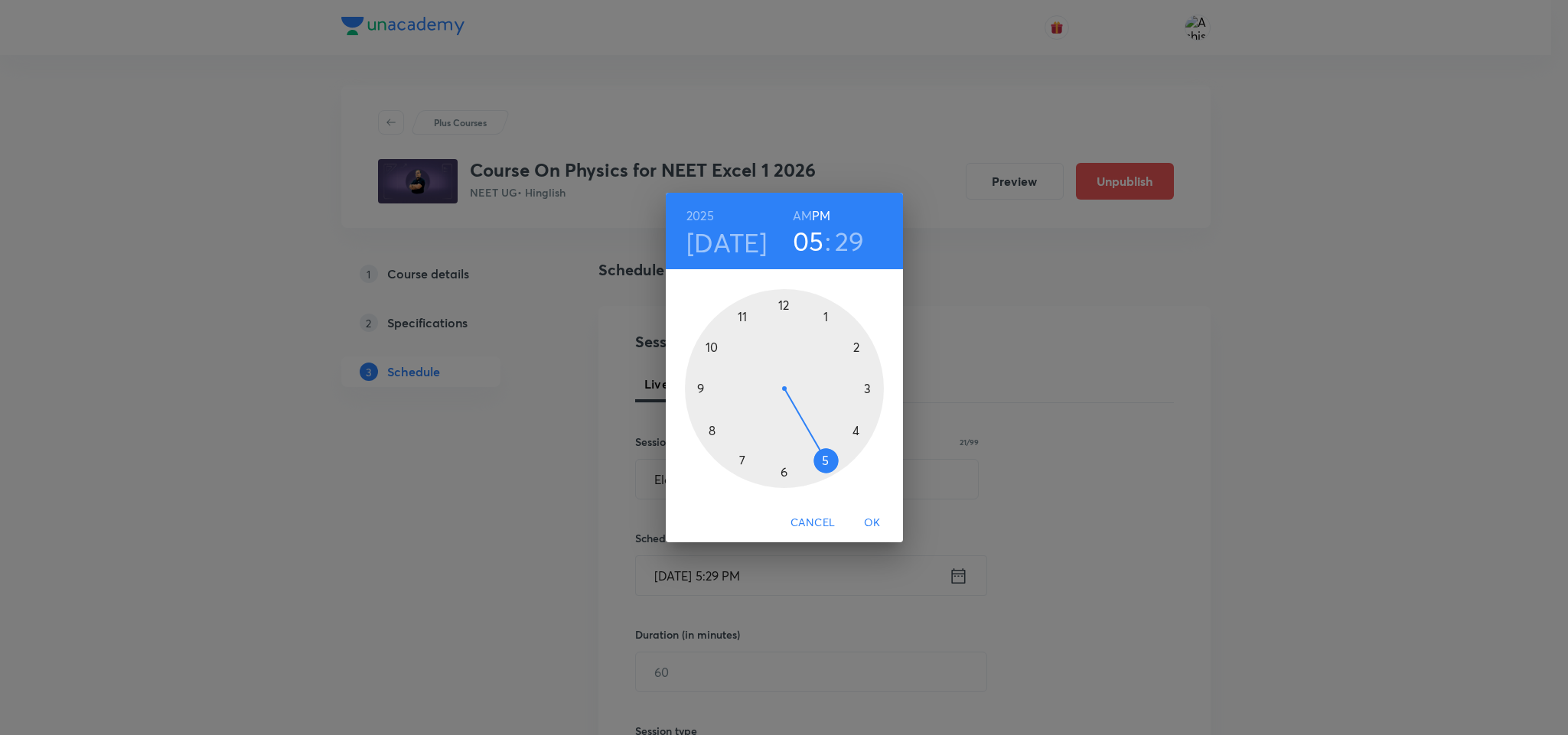
click at [806, 200] on div "2025 Oct 9 05 : 29 AM PM" at bounding box center [784, 231] width 237 height 76
click at [807, 209] on h6 "AM" at bounding box center [802, 215] width 20 height 21
click at [699, 388] on div at bounding box center [784, 389] width 199 height 199
click at [783, 308] on div at bounding box center [784, 389] width 199 height 199
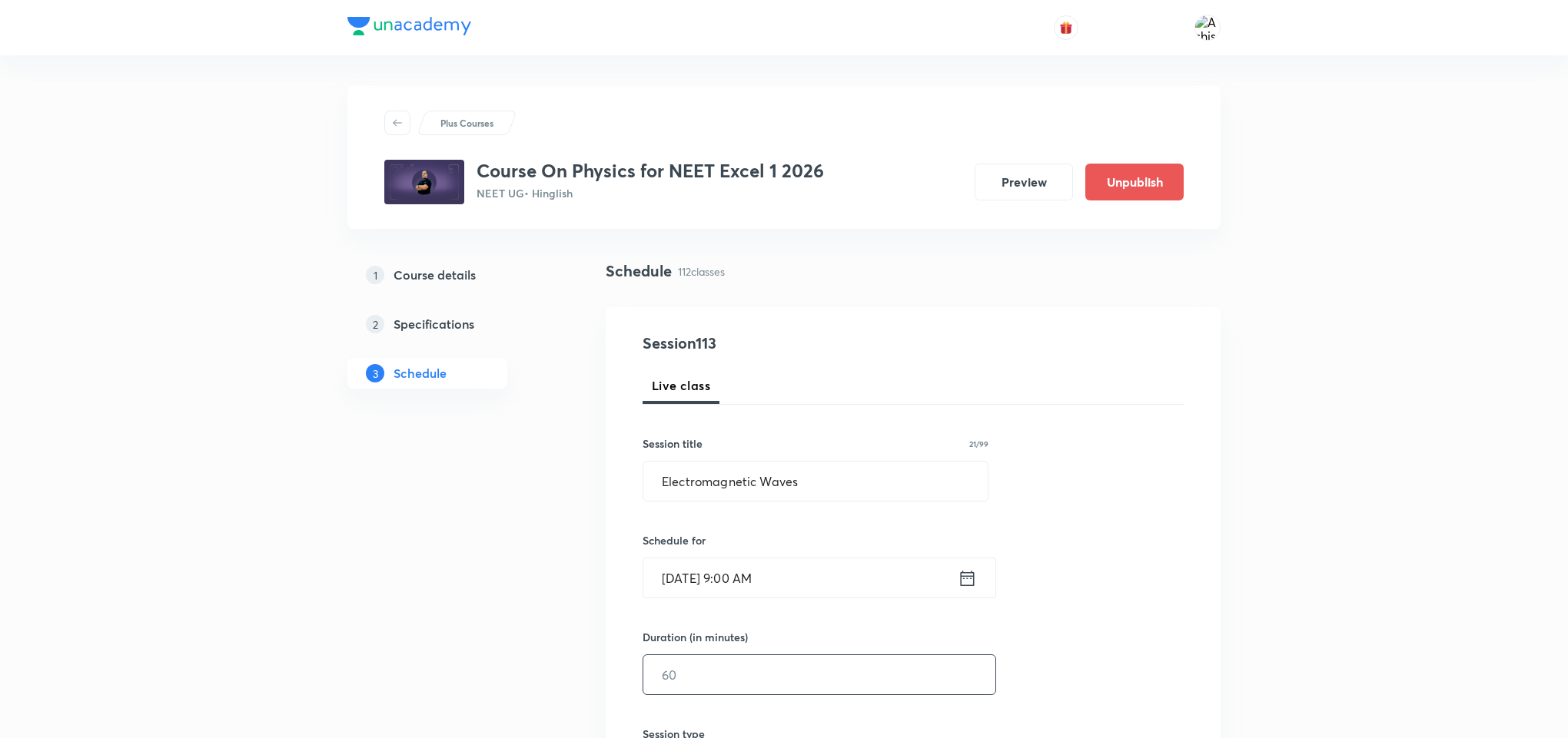
click at [712, 692] on input "text" at bounding box center [819, 675] width 352 height 39
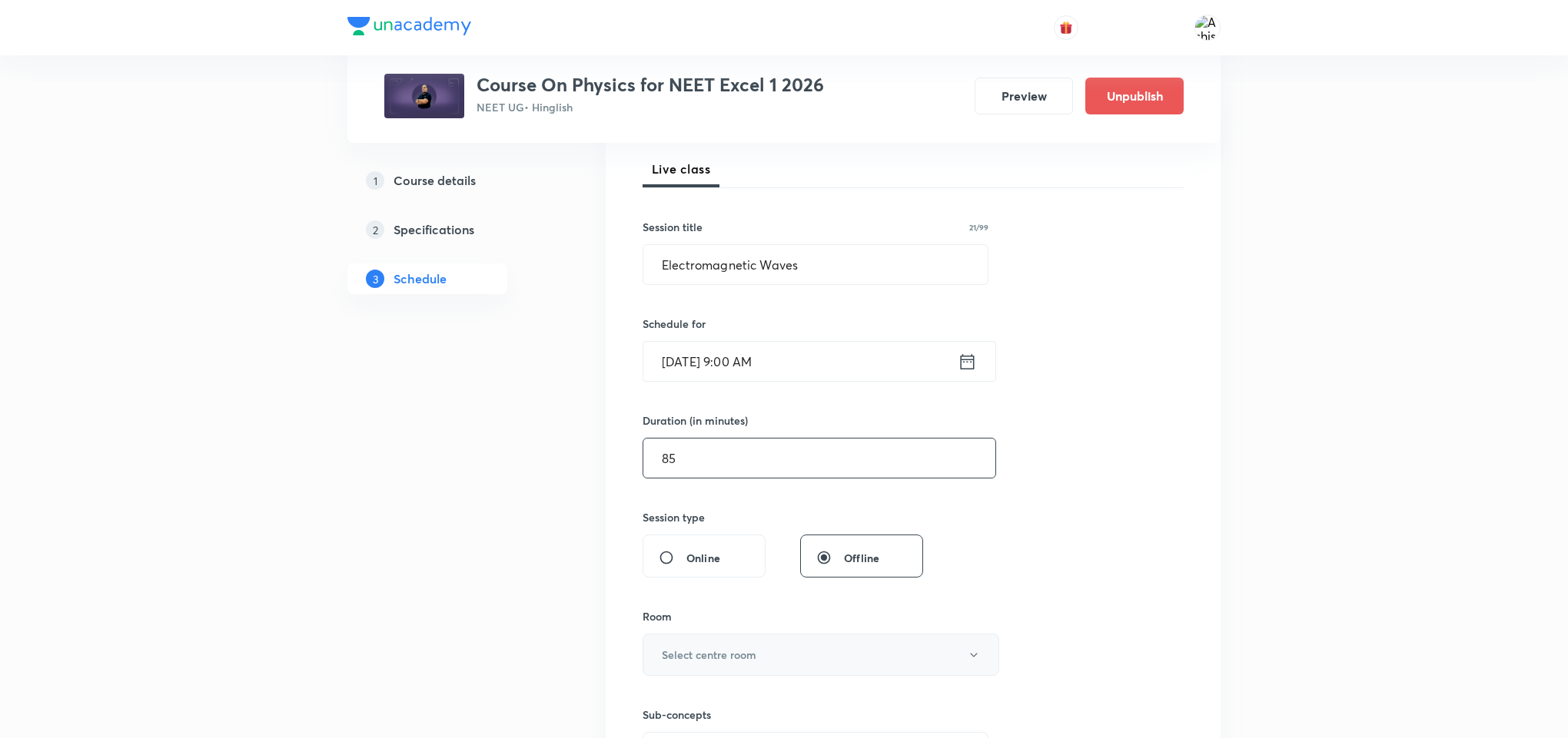
scroll to position [231, 0]
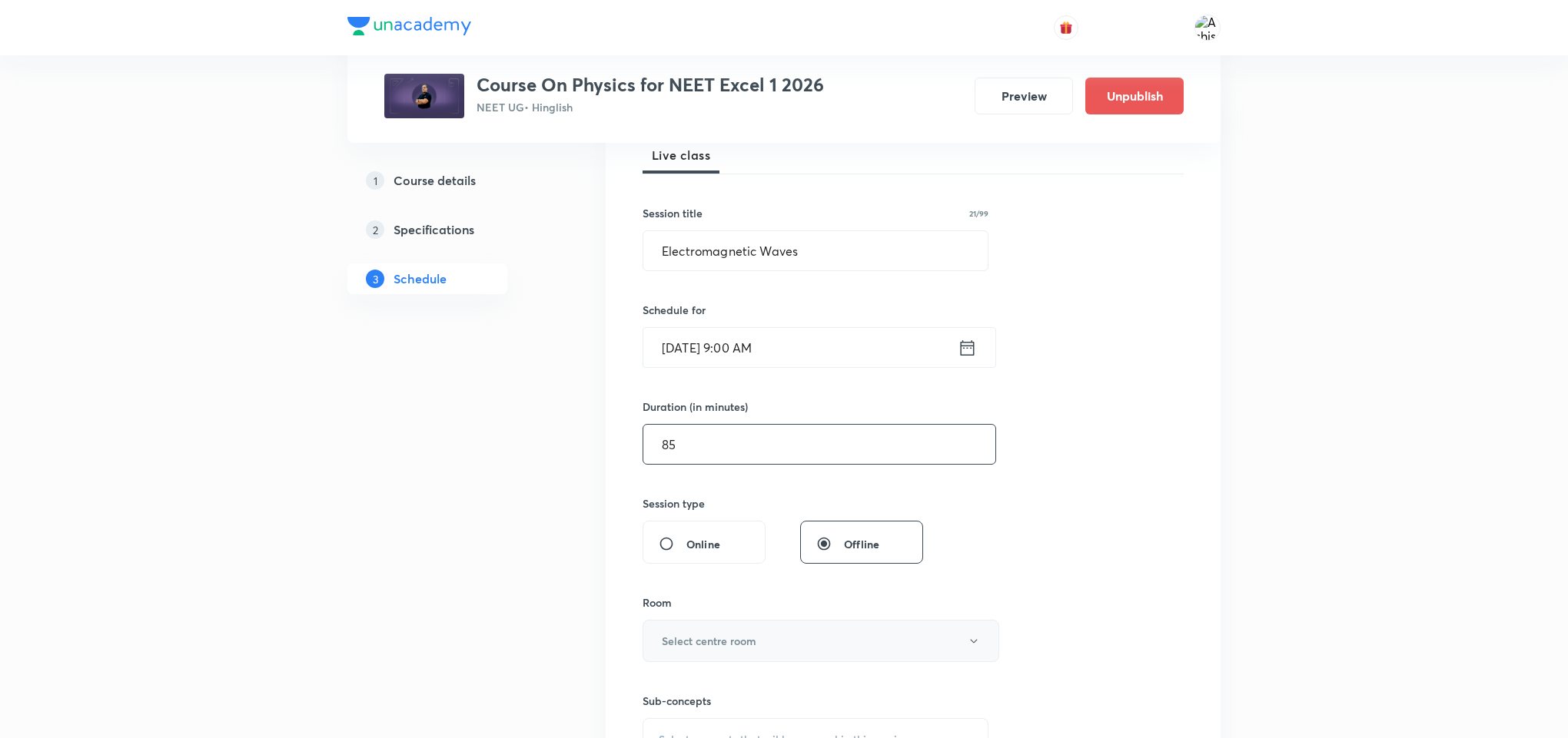
type input "85"
click at [738, 641] on h6 "Select centre room" at bounding box center [708, 641] width 94 height 16
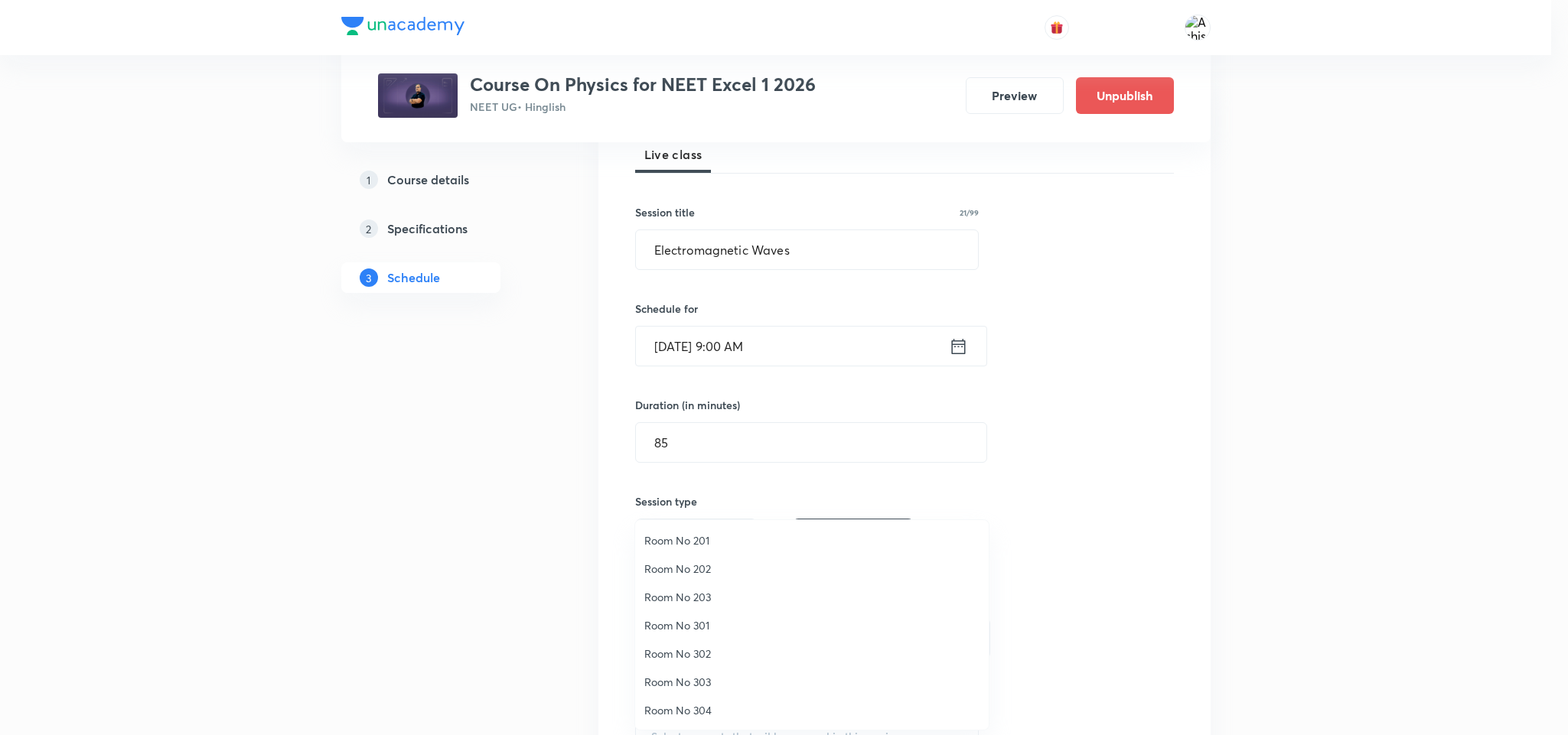
click at [701, 648] on span "Room No 302" at bounding box center [812, 653] width 335 height 16
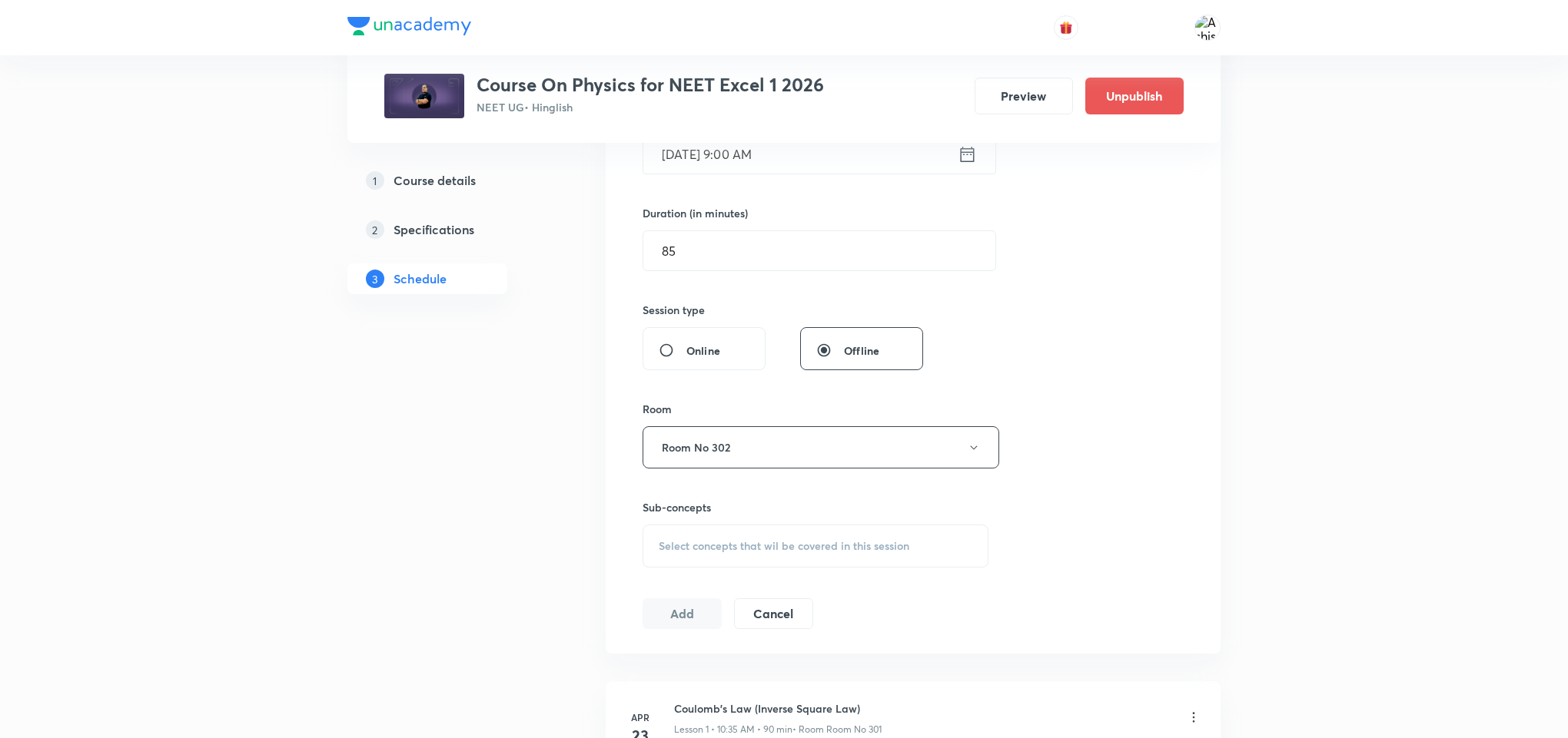
scroll to position [461, 0]
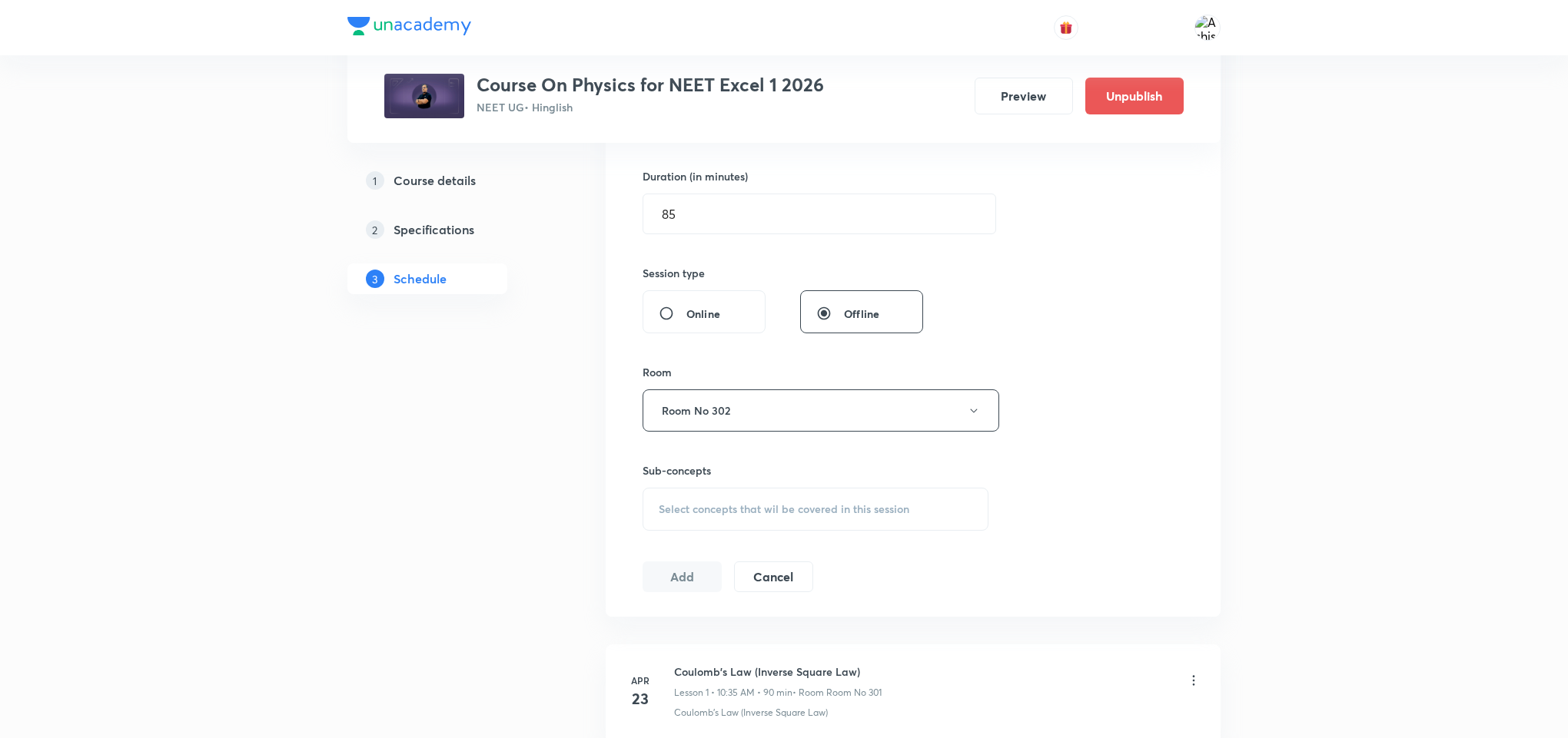
click at [738, 515] on span "Select concepts that wil be covered in this session" at bounding box center [784, 509] width 250 height 12
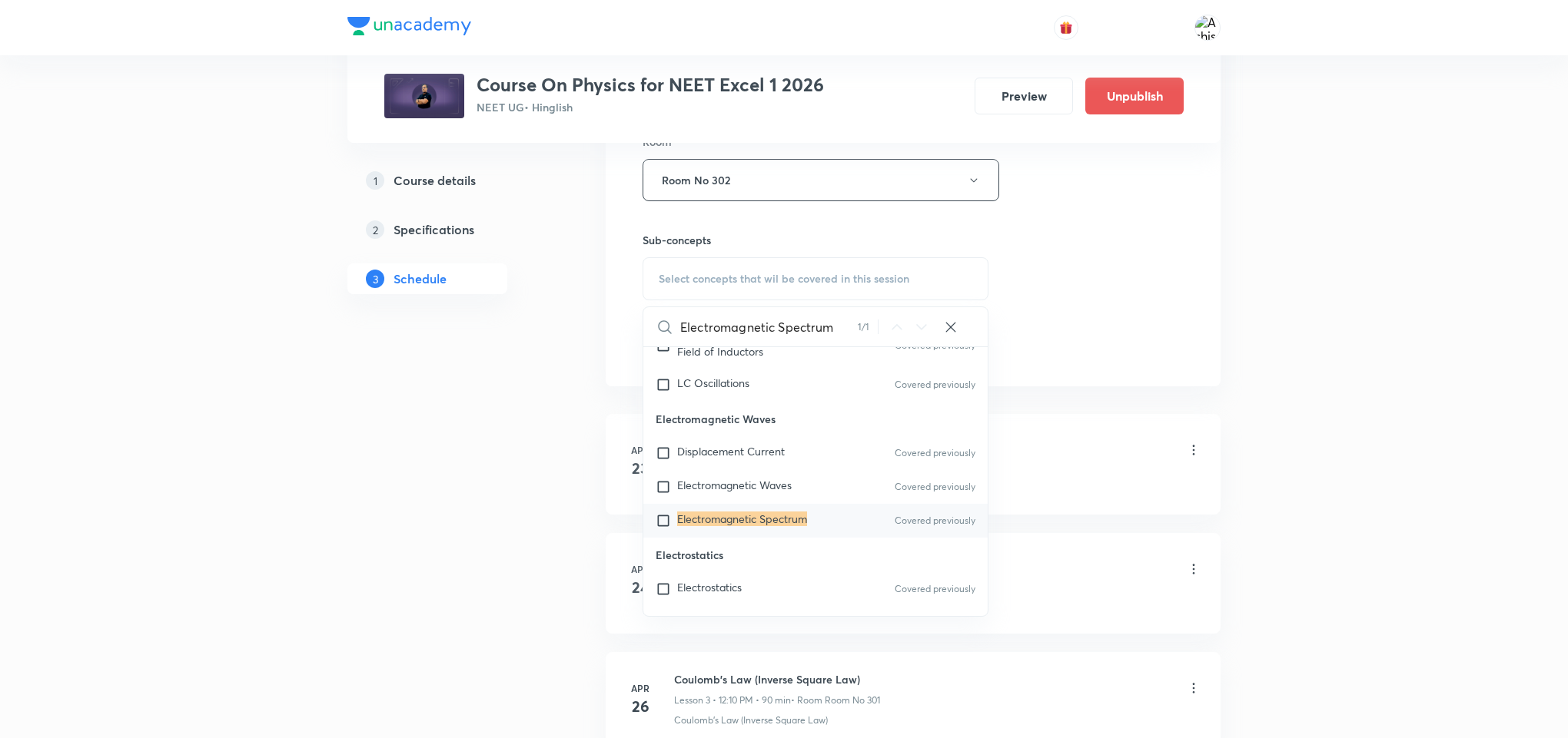
scroll to position [807, 0]
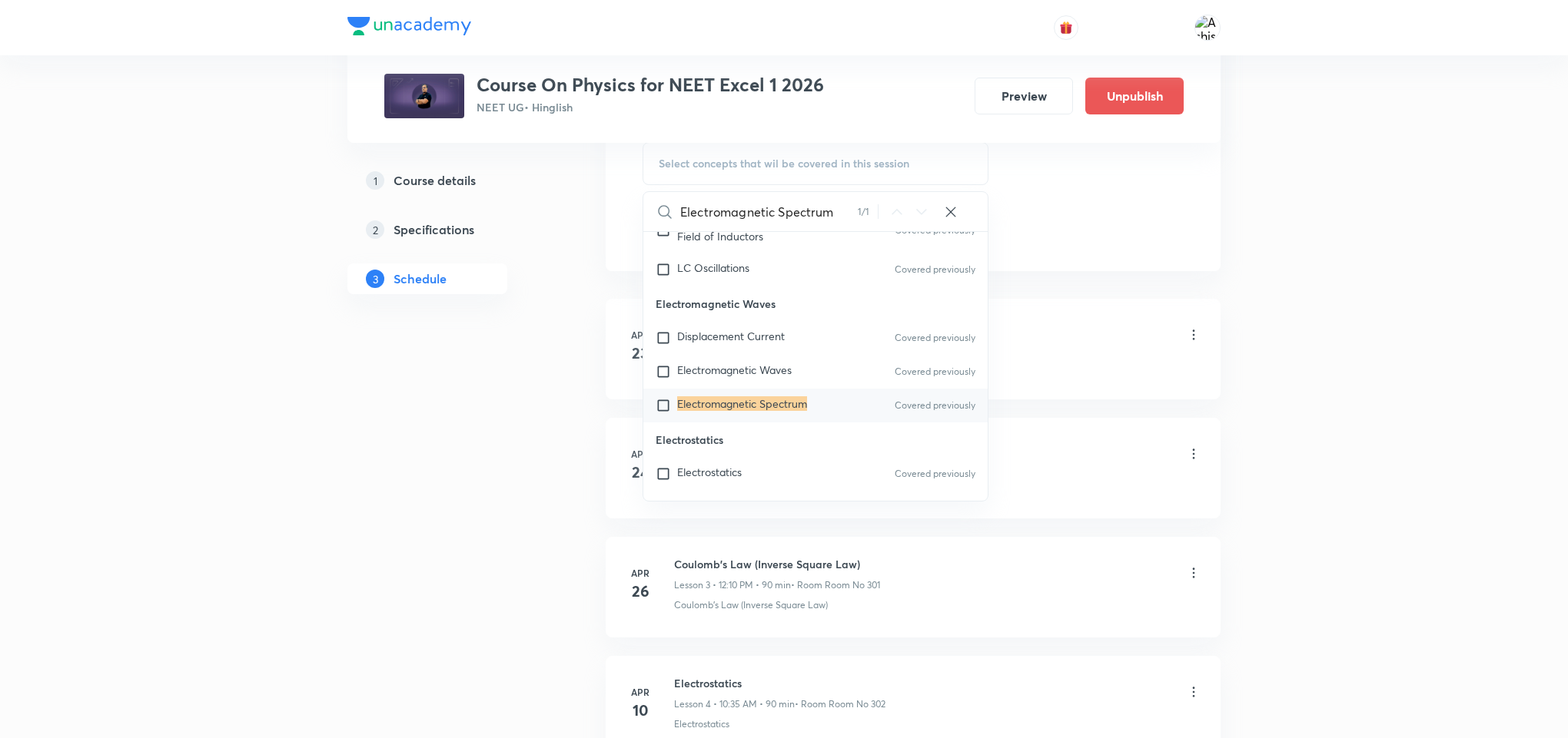
type input "Electromagnetic Spectrum"
click at [858, 422] on div "Electromagnetic Spectrum Covered previously" at bounding box center [815, 405] width 344 height 34
checkbox input "true"
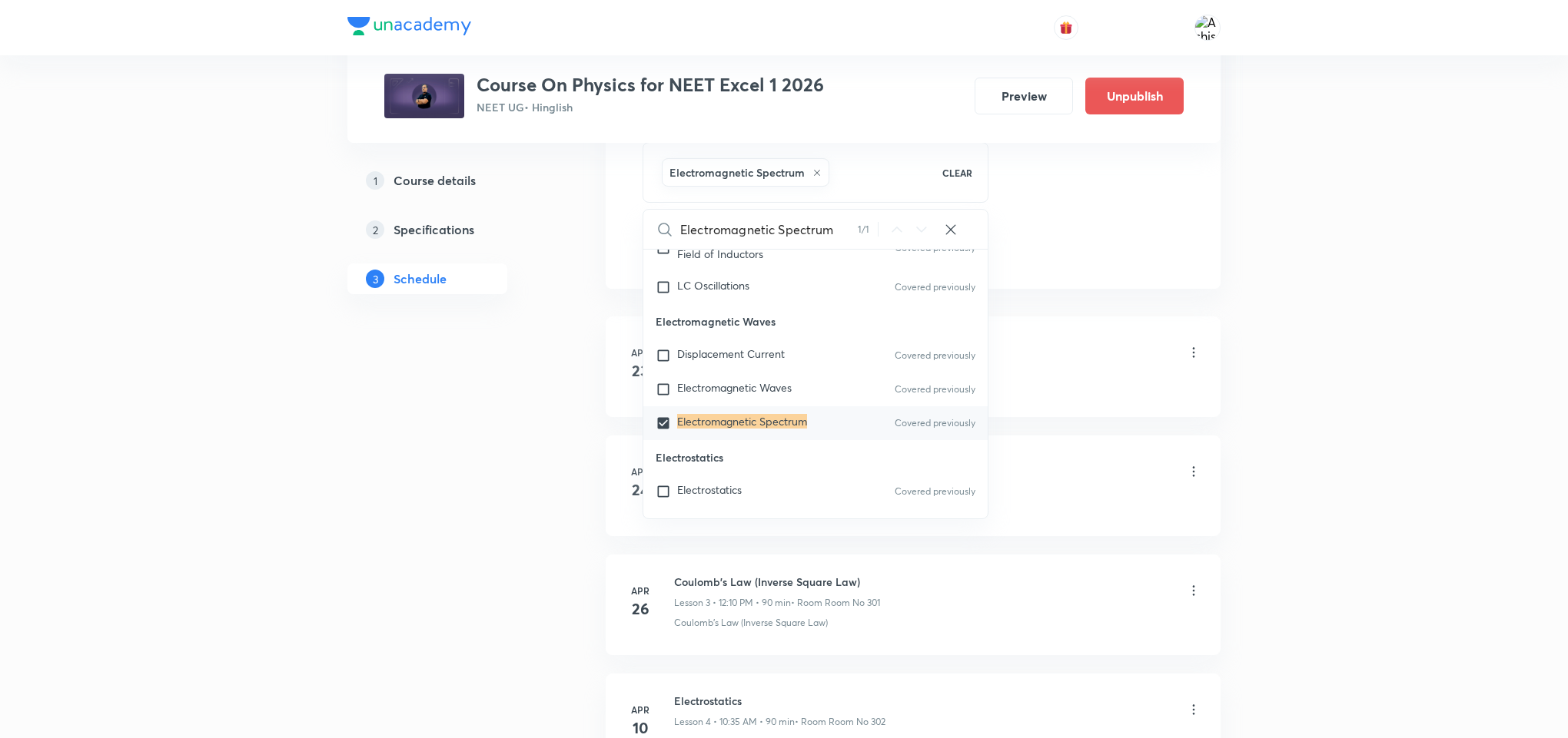
click at [1063, 391] on div "Coulomb's Law (Inverse Square Law)" at bounding box center [937, 385] width 527 height 14
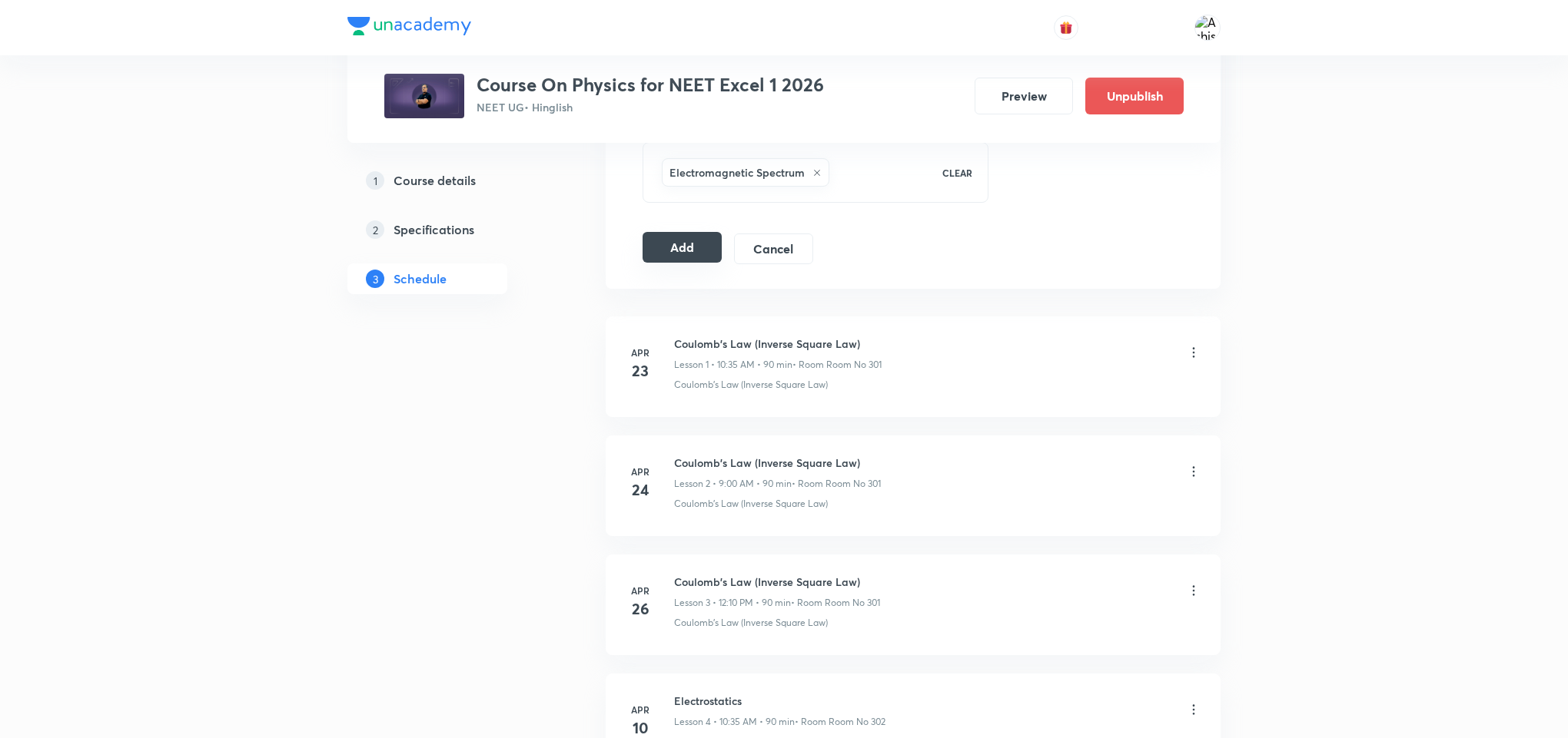
click at [696, 263] on button "Add" at bounding box center [682, 247] width 79 height 31
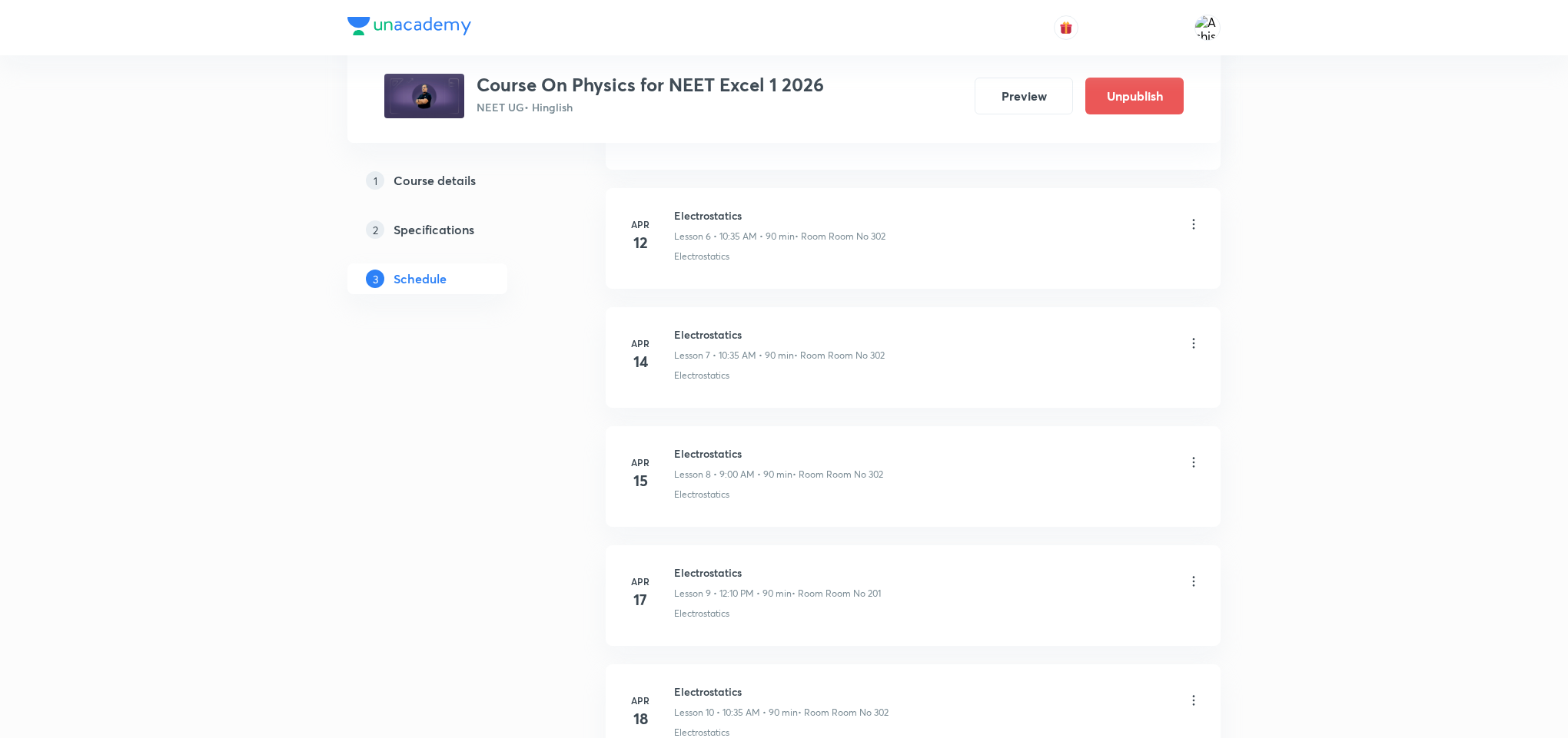
scroll to position [0, 0]
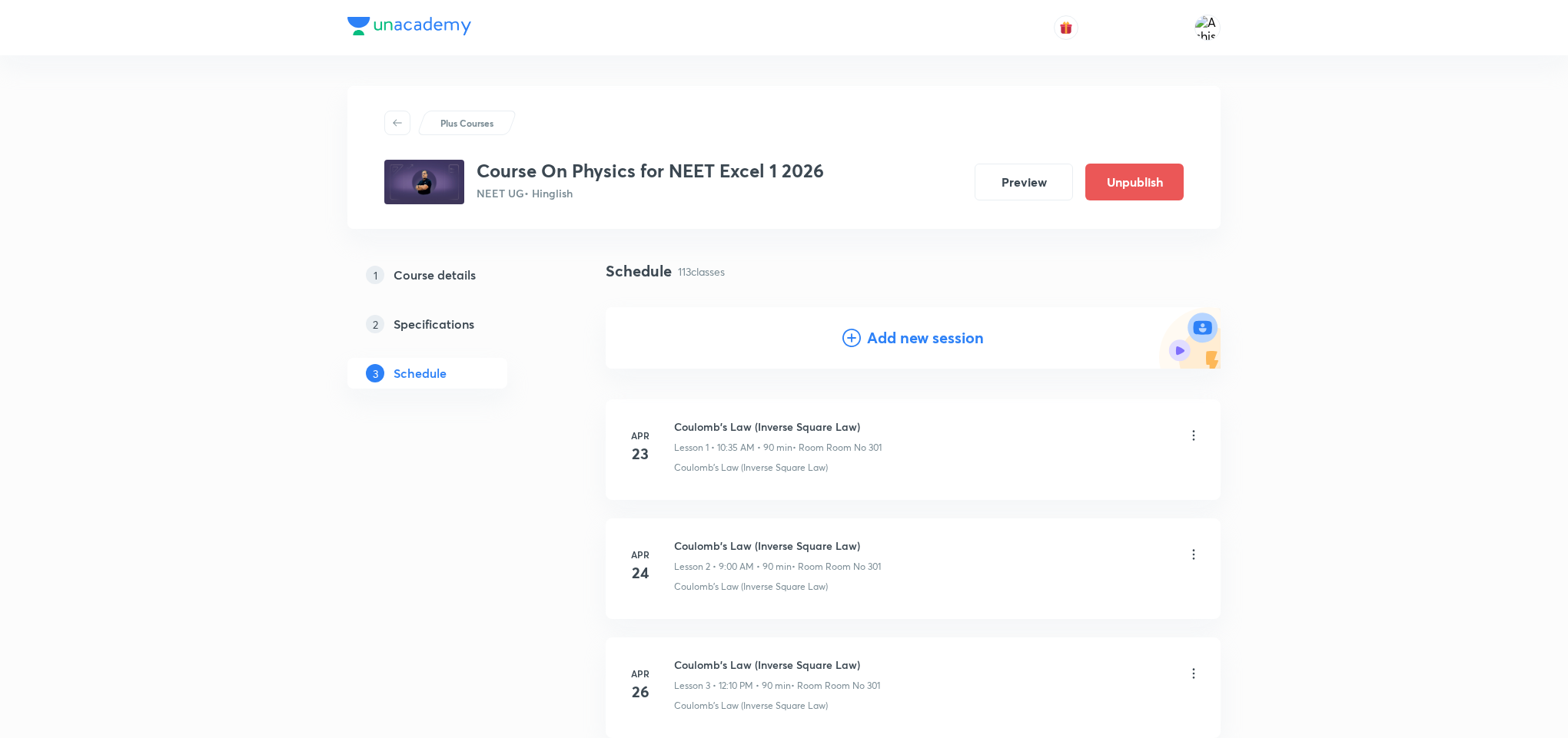
click at [851, 330] on icon at bounding box center [851, 338] width 19 height 19
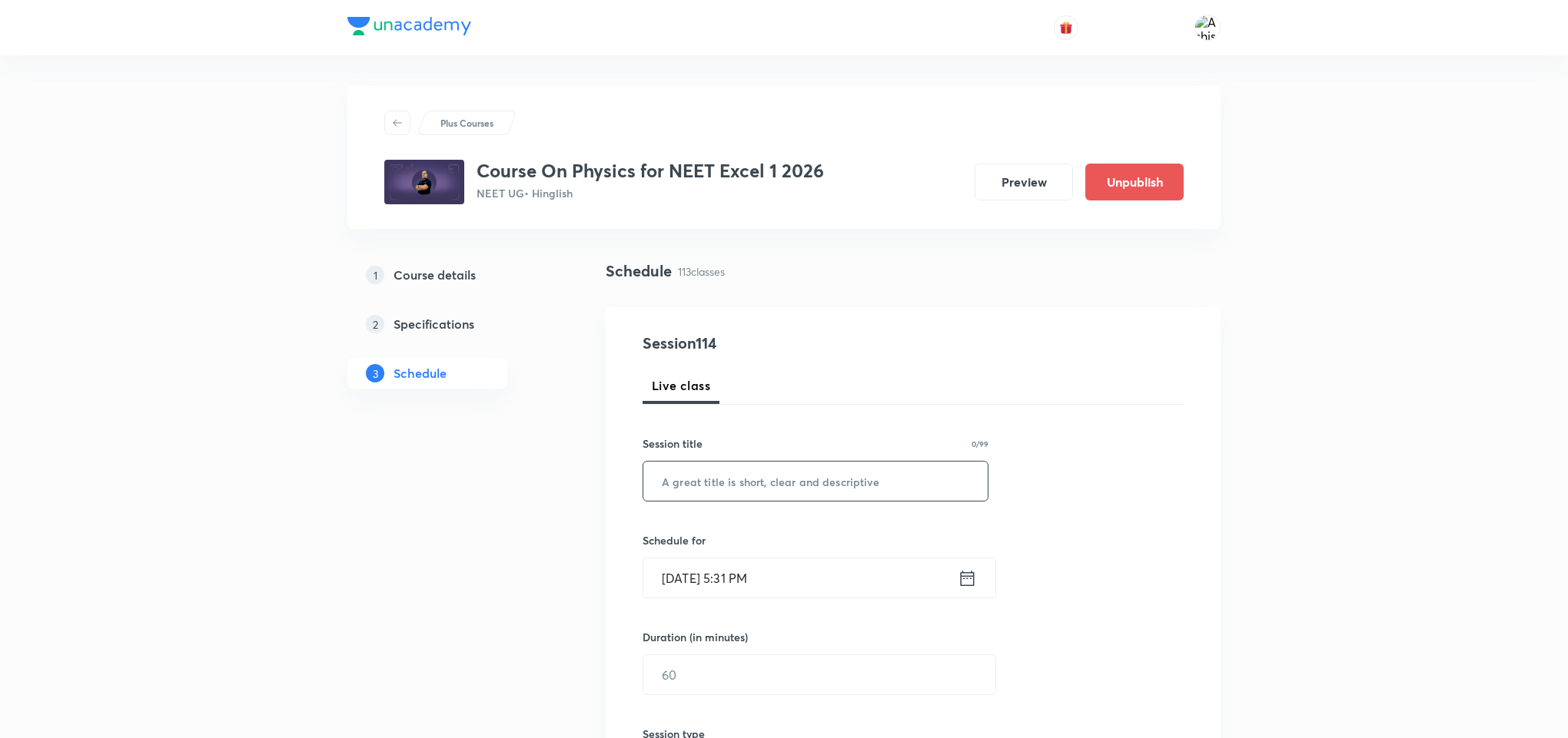
click at [685, 496] on input "text" at bounding box center [815, 481] width 344 height 39
paste input "Electromagnetic Spectrum"
paste input "Waves"
type input "Electromagnetic Waves"
click at [697, 577] on input "Oct 7, 2025, 5:31 PM" at bounding box center [800, 578] width 314 height 39
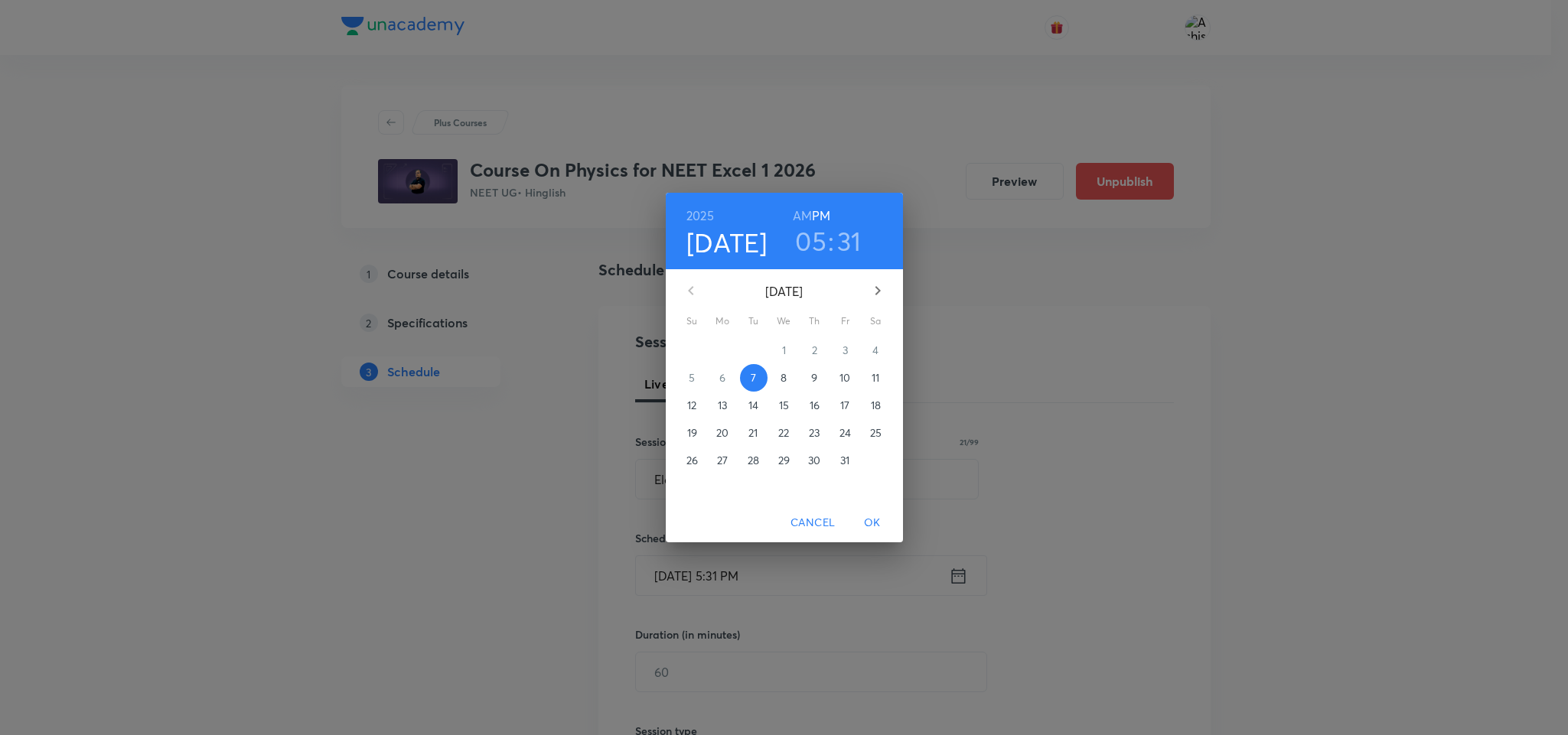
click at [840, 377] on p "10" at bounding box center [845, 378] width 11 height 15
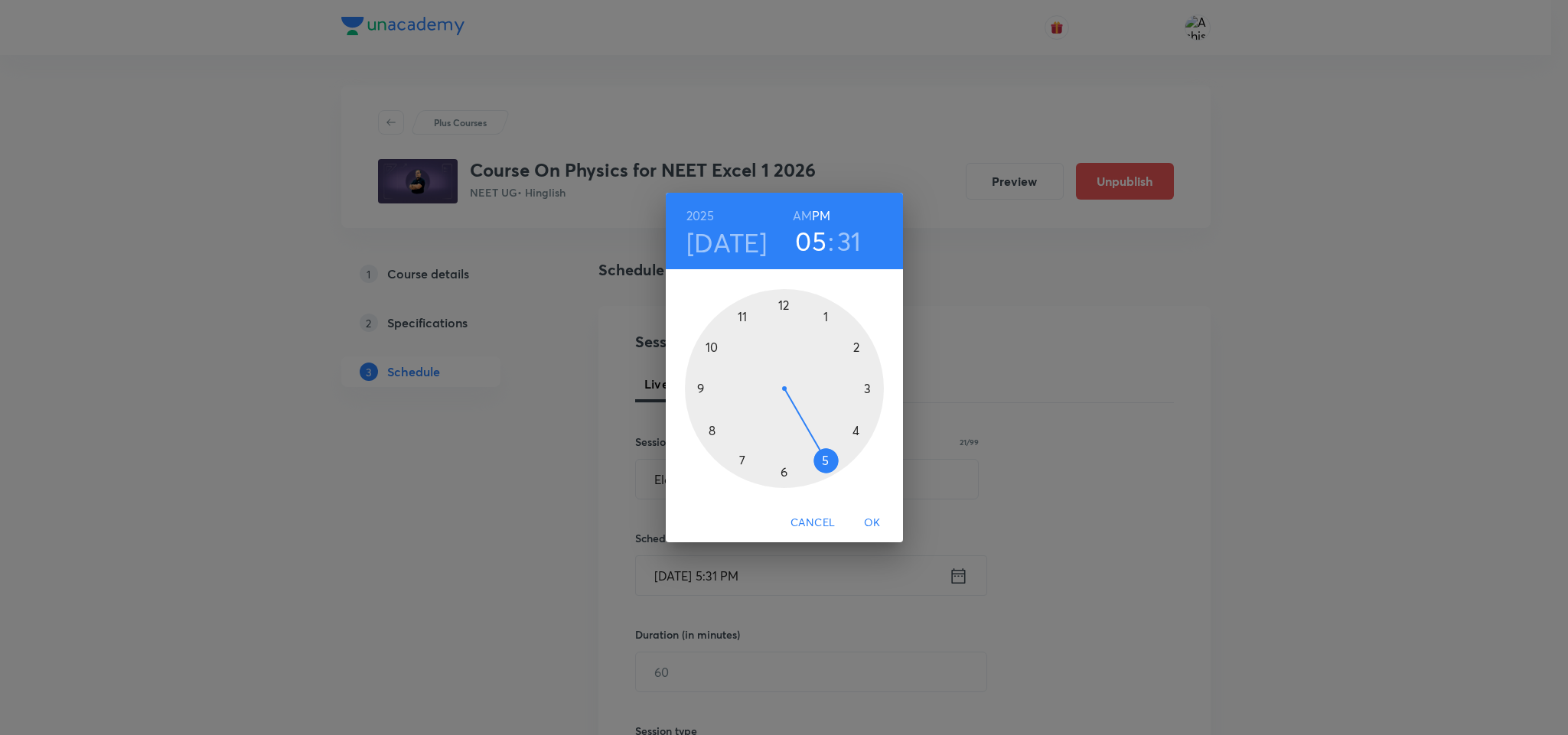
click at [784, 308] on div at bounding box center [784, 389] width 199 height 199
click at [825, 319] on div at bounding box center [784, 389] width 199 height 199
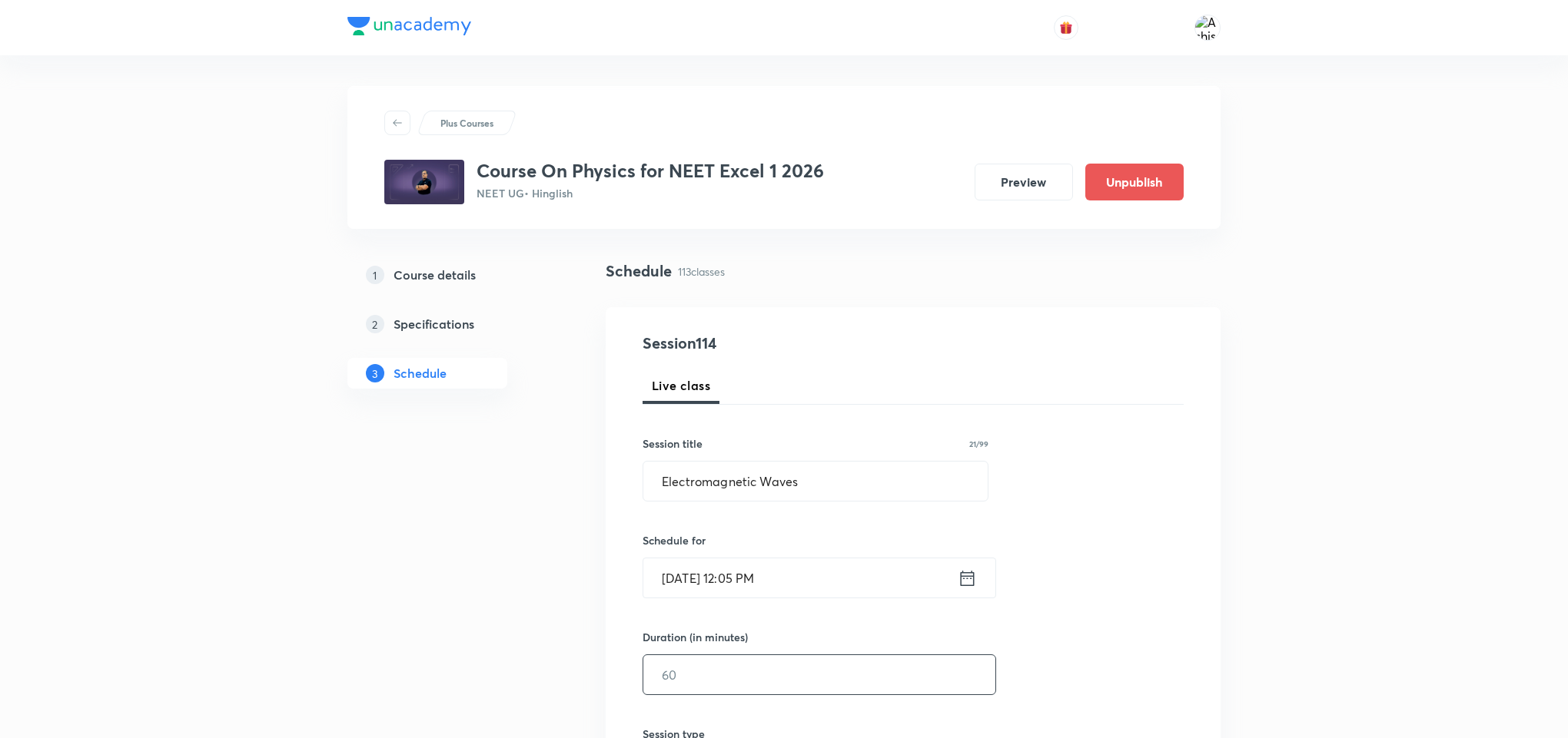
click at [678, 675] on input "text" at bounding box center [819, 675] width 352 height 39
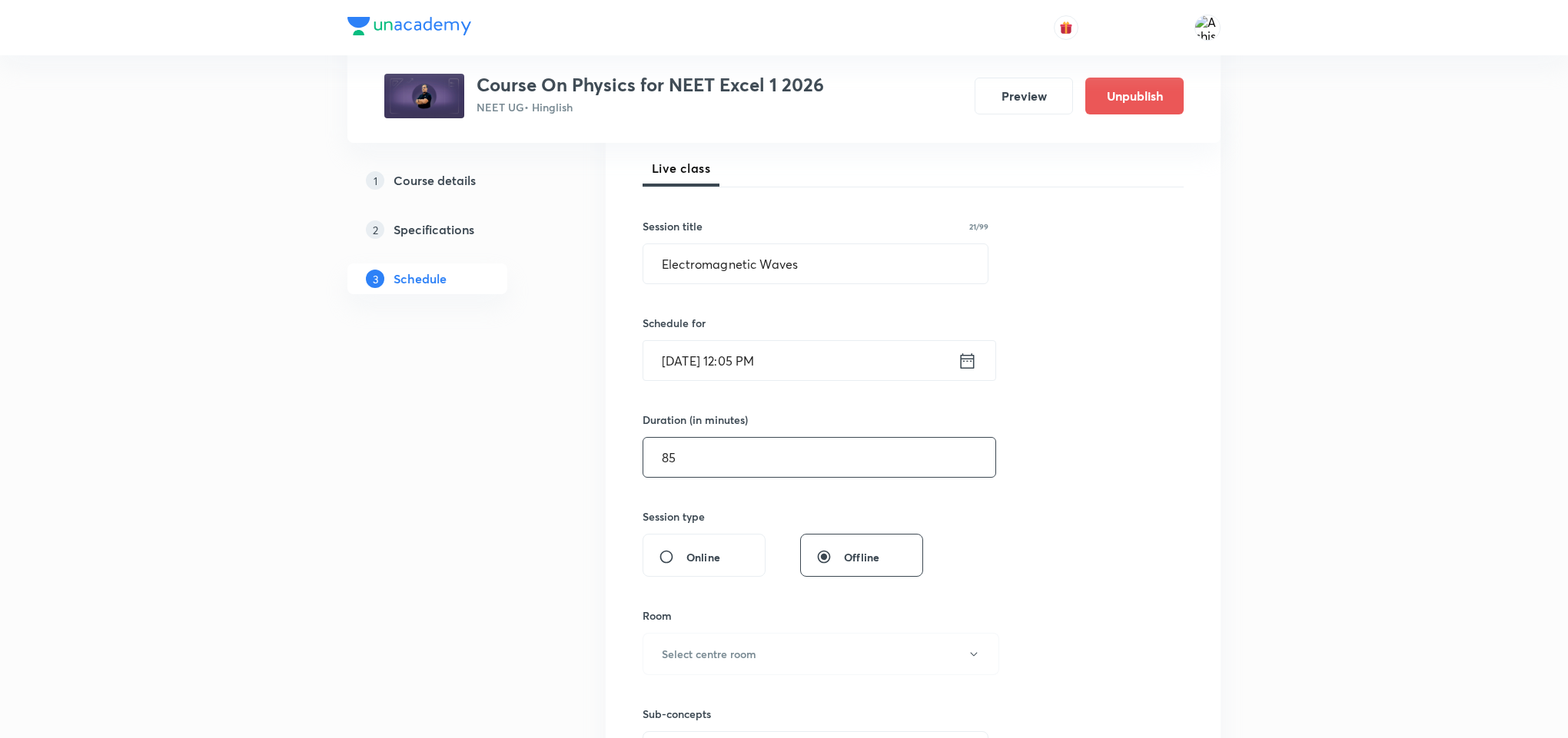
scroll to position [231, 0]
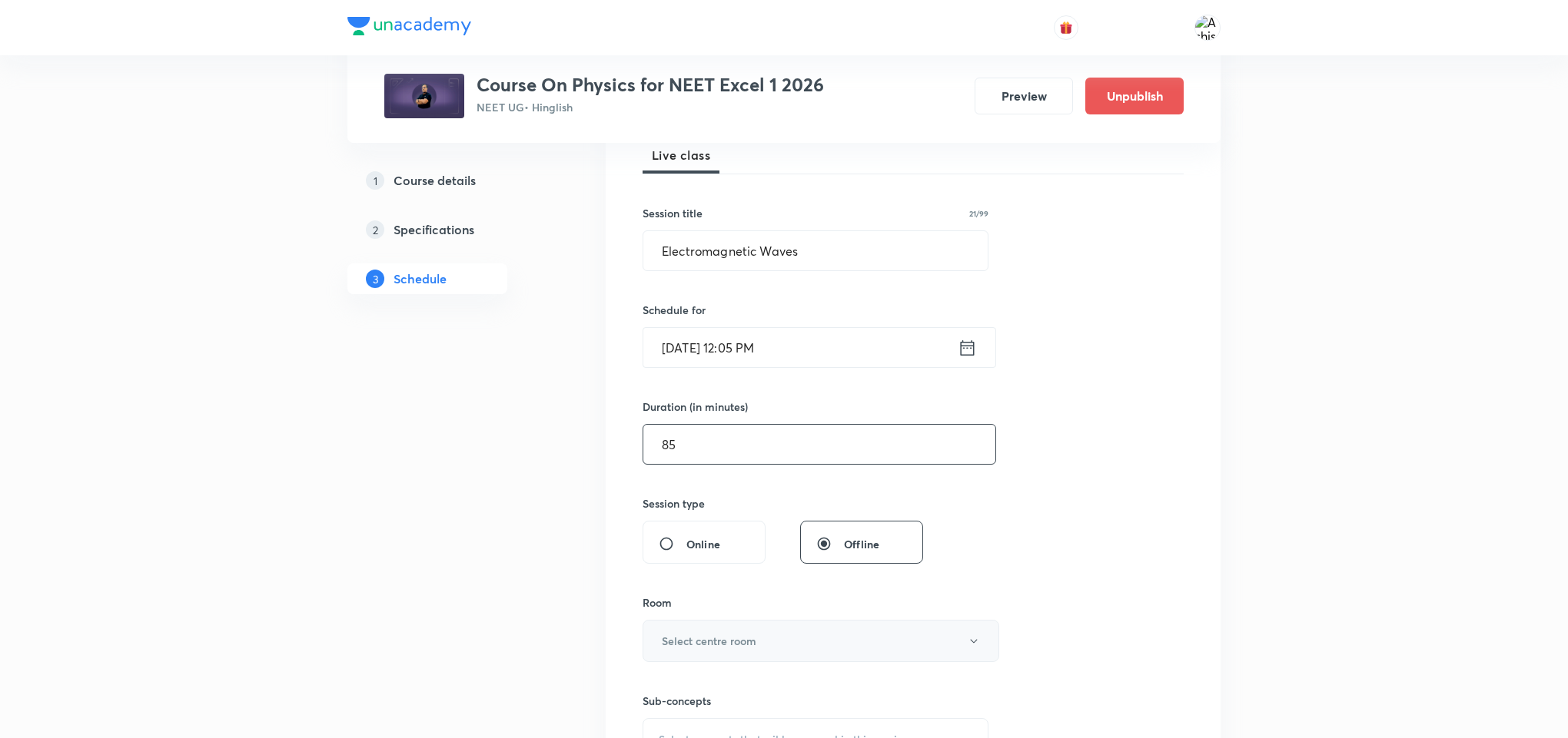
type input "85"
click at [715, 639] on h6 "Select centre room" at bounding box center [708, 641] width 94 height 16
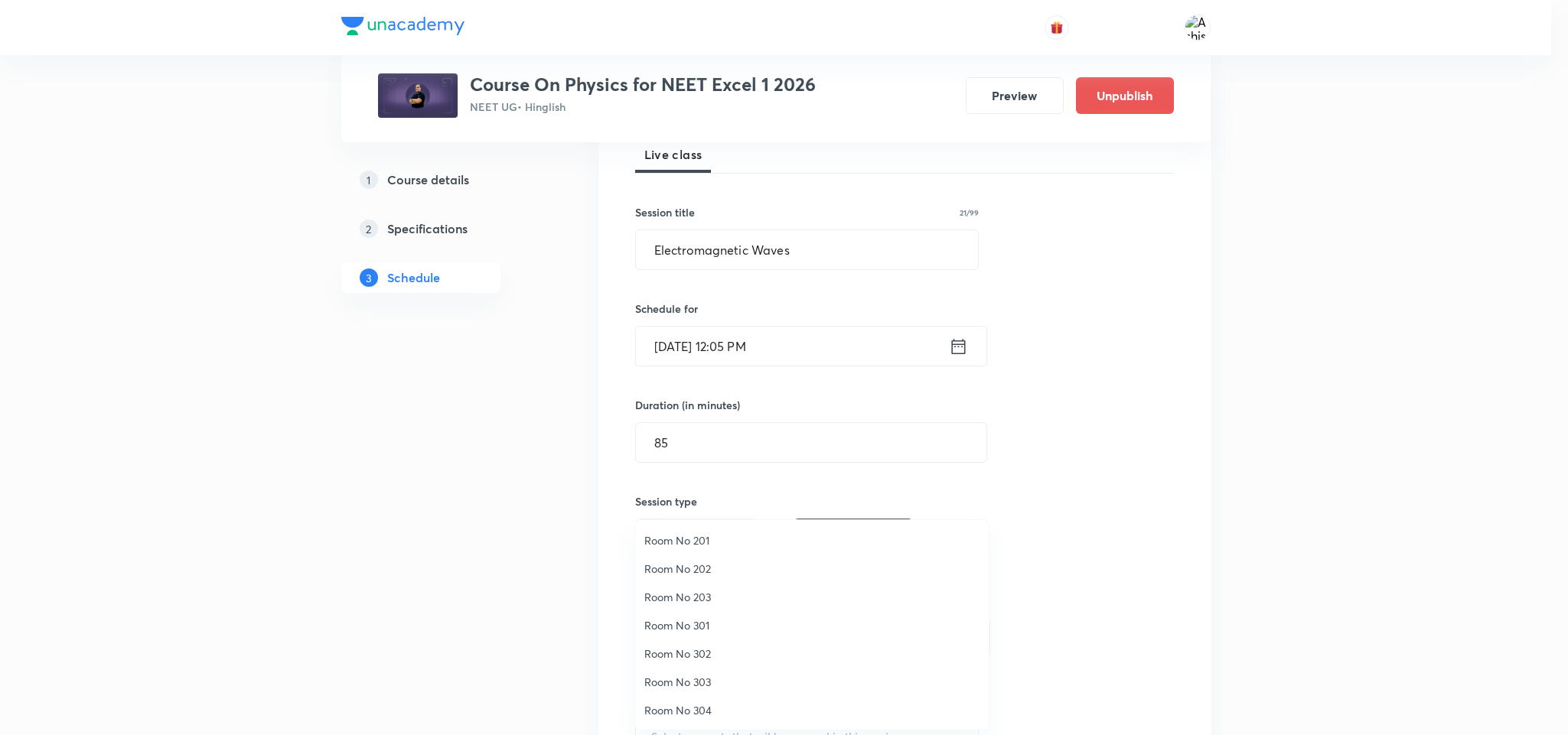
click at [712, 649] on span "Room No 302" at bounding box center [812, 653] width 335 height 16
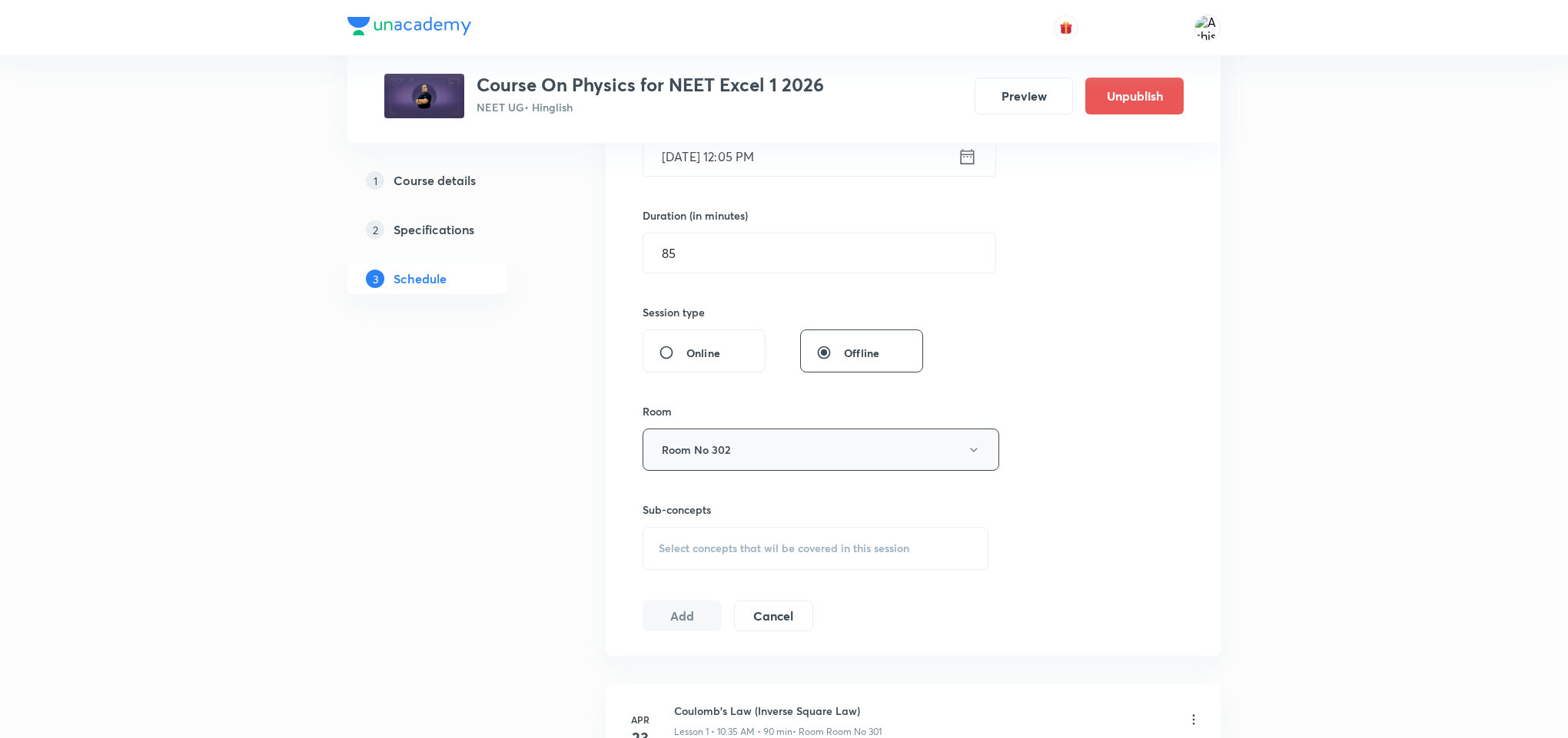
scroll to position [461, 0]
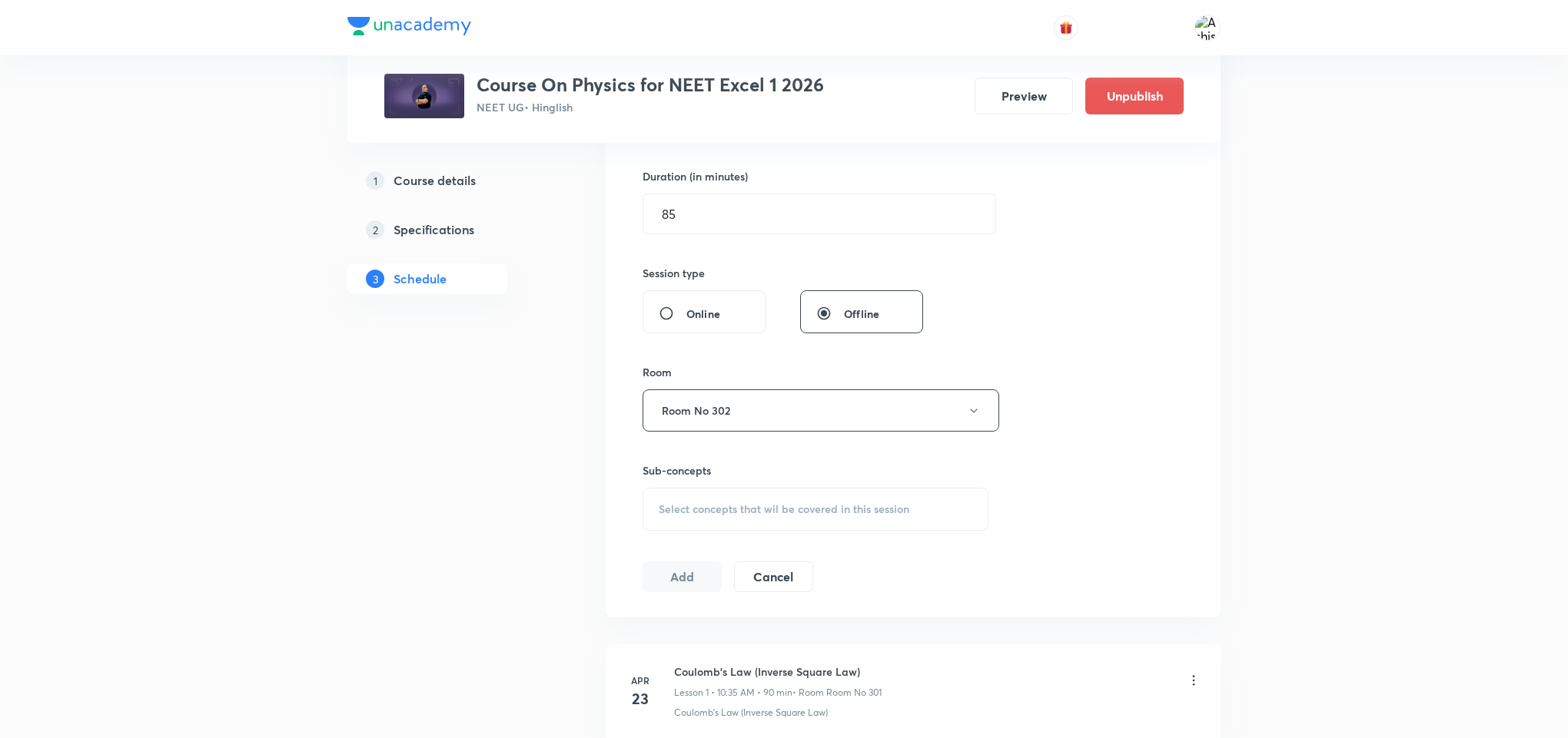
click at [721, 489] on div "Sub-concepts Select concepts that wil be covered in this session" at bounding box center [816, 496] width 346 height 68
click at [718, 505] on span "Select concepts that wil be covered in this session" at bounding box center [784, 509] width 250 height 12
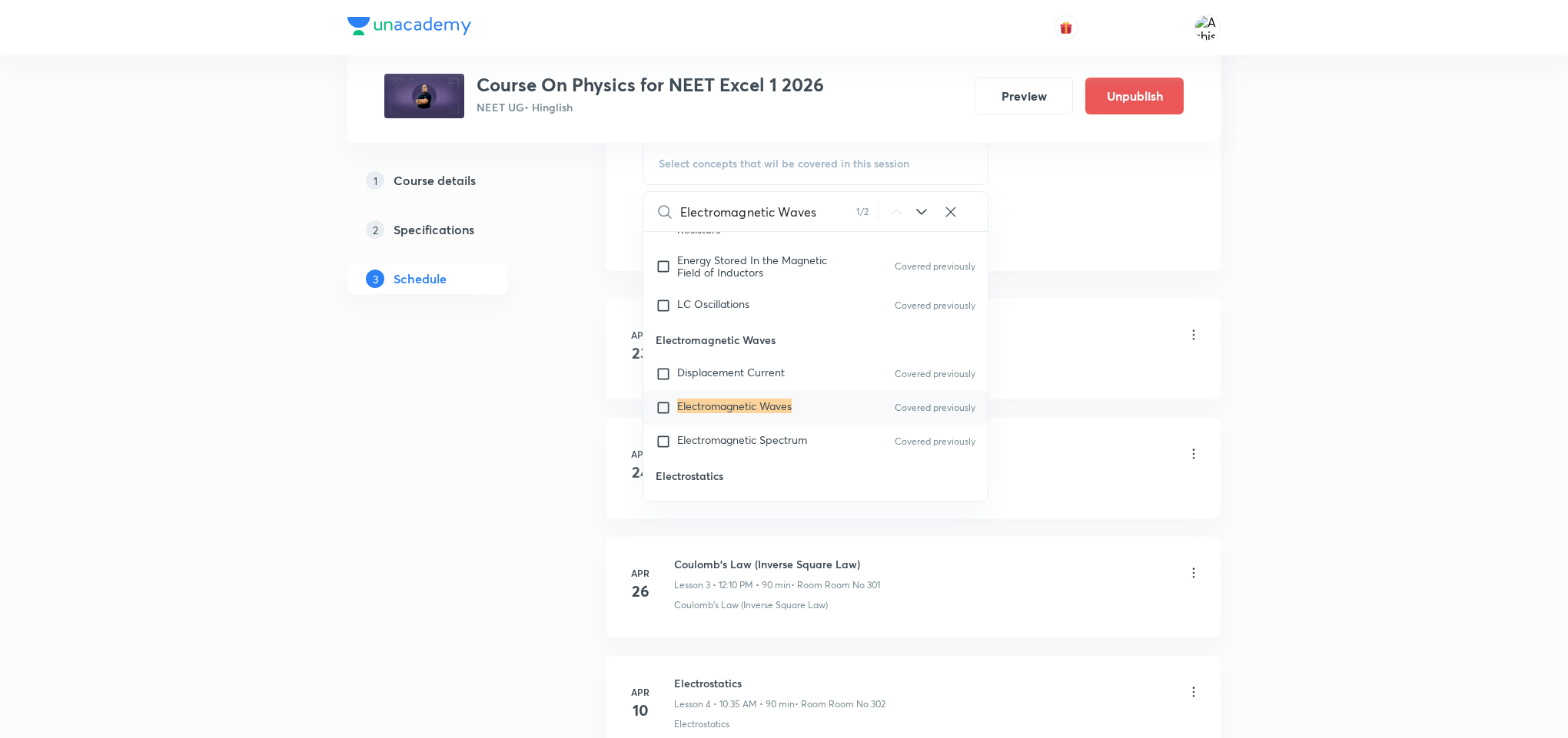
scroll to position [15278, 0]
type input "Electromagnetic Waves"
click at [773, 445] on span "Electromagnetic Spectrum" at bounding box center [742, 438] width 130 height 15
checkbox input "true"
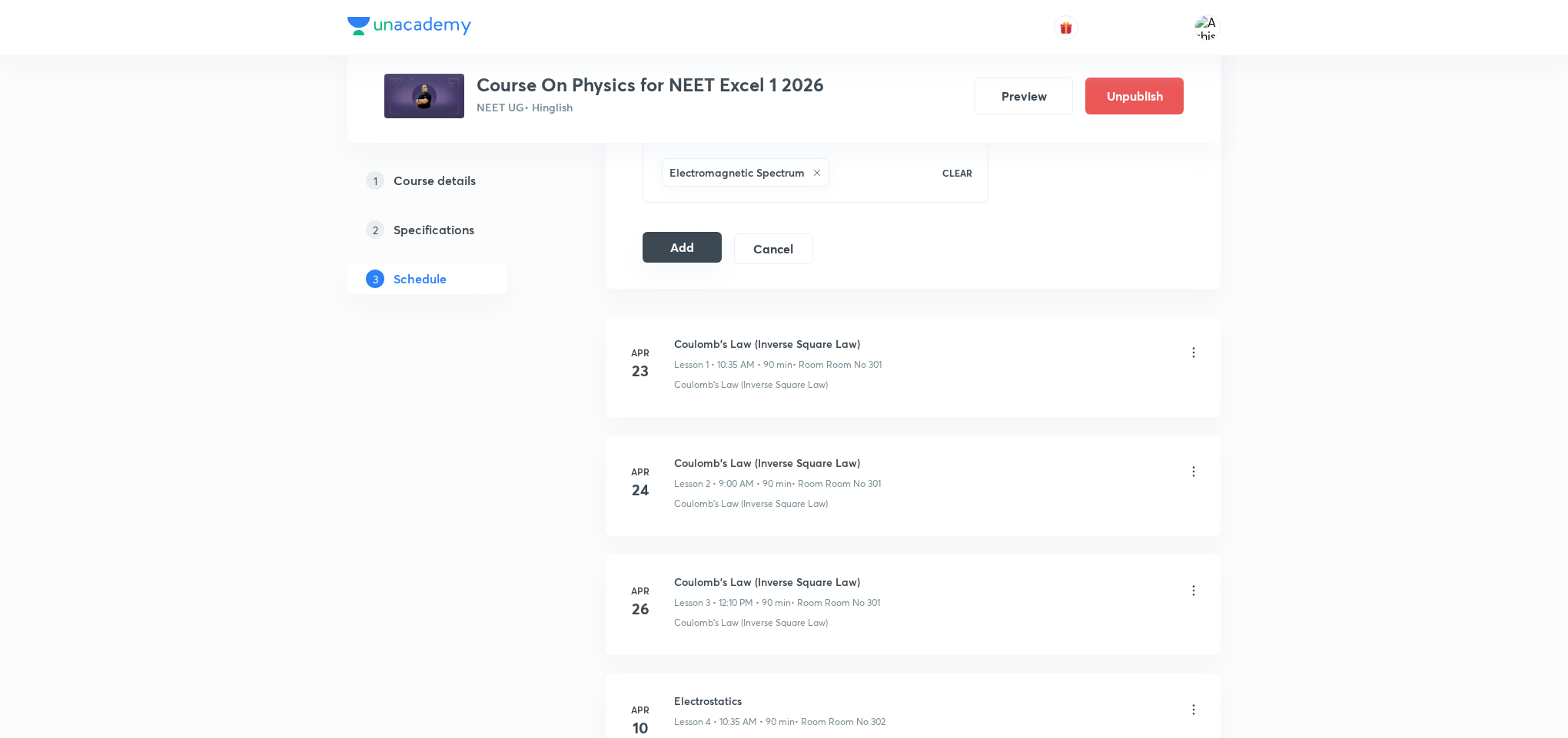
click at [671, 261] on button "Add" at bounding box center [682, 247] width 79 height 31
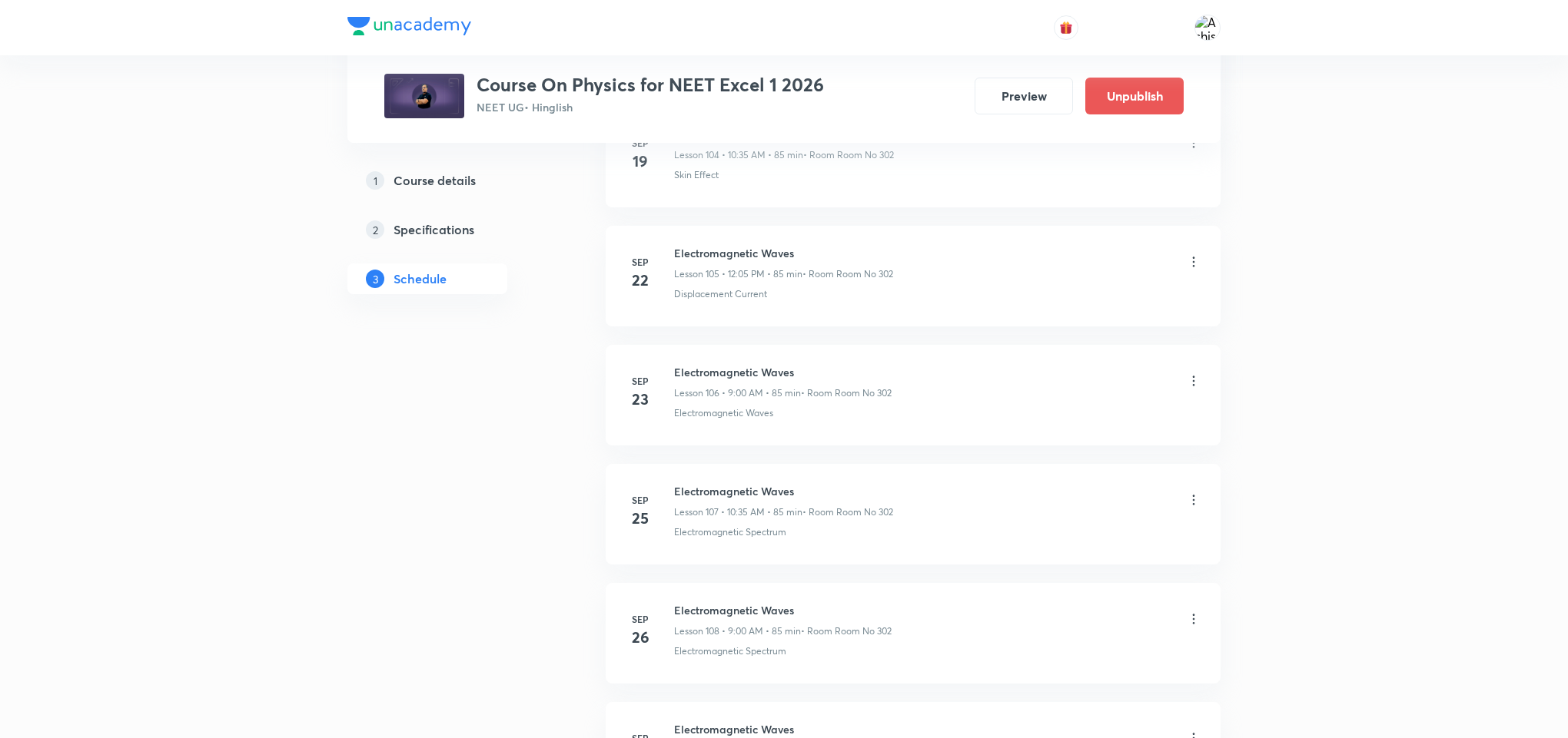
scroll to position [12600, 0]
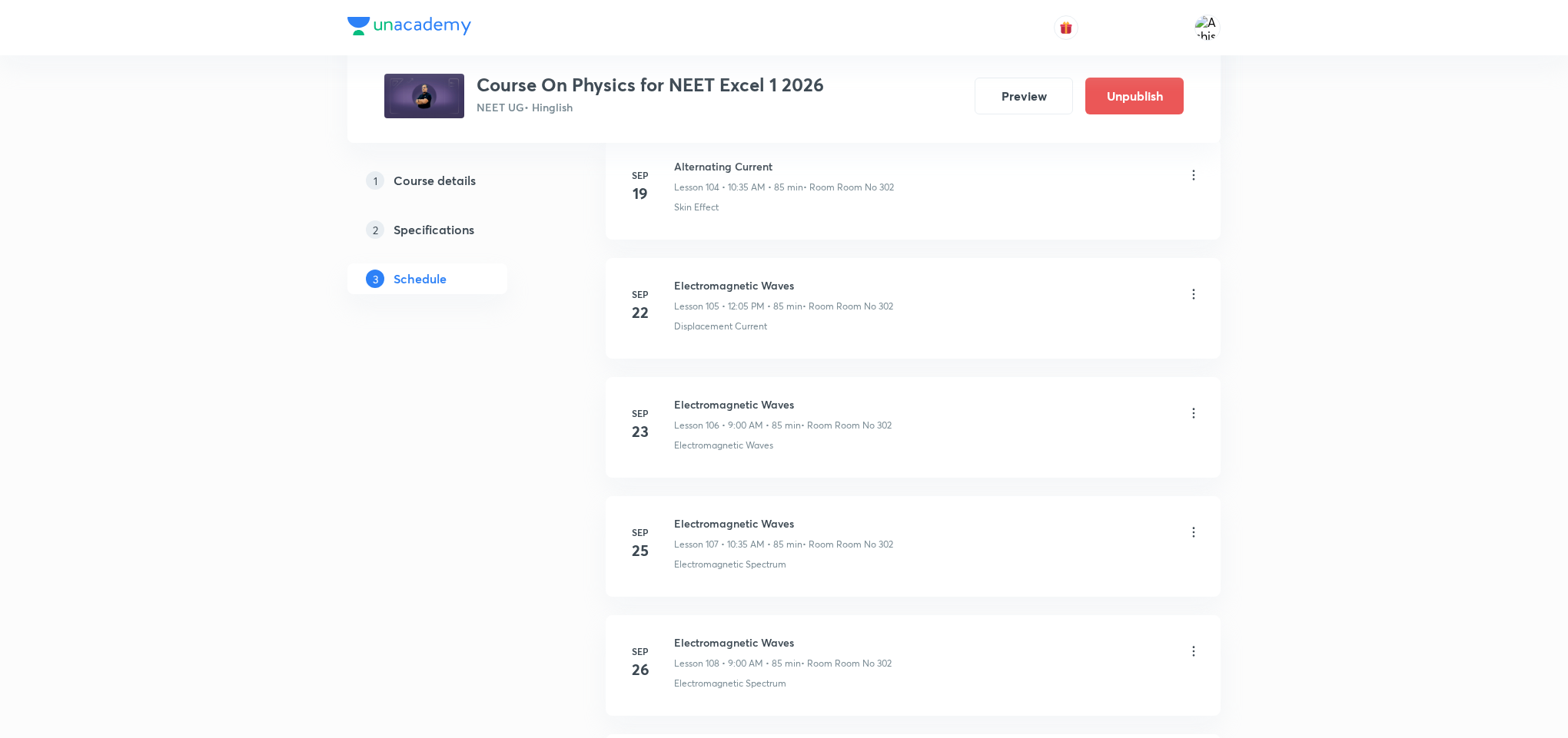
click at [1125, 552] on div "Electromagnetic Waves Lesson 107 • 10:35 AM • 85 min • Room Room No 302" at bounding box center [937, 533] width 527 height 36
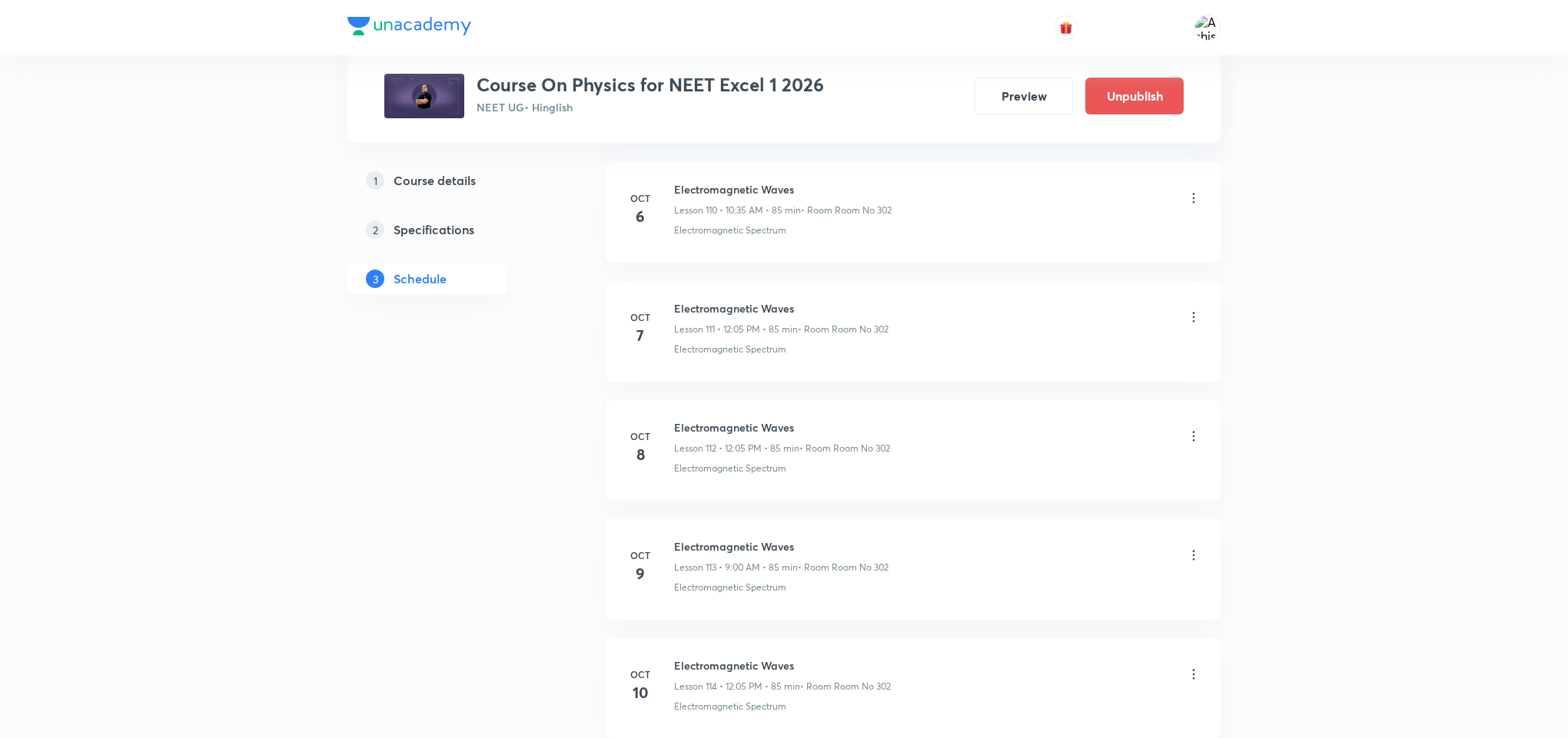
scroll to position [13522, 0]
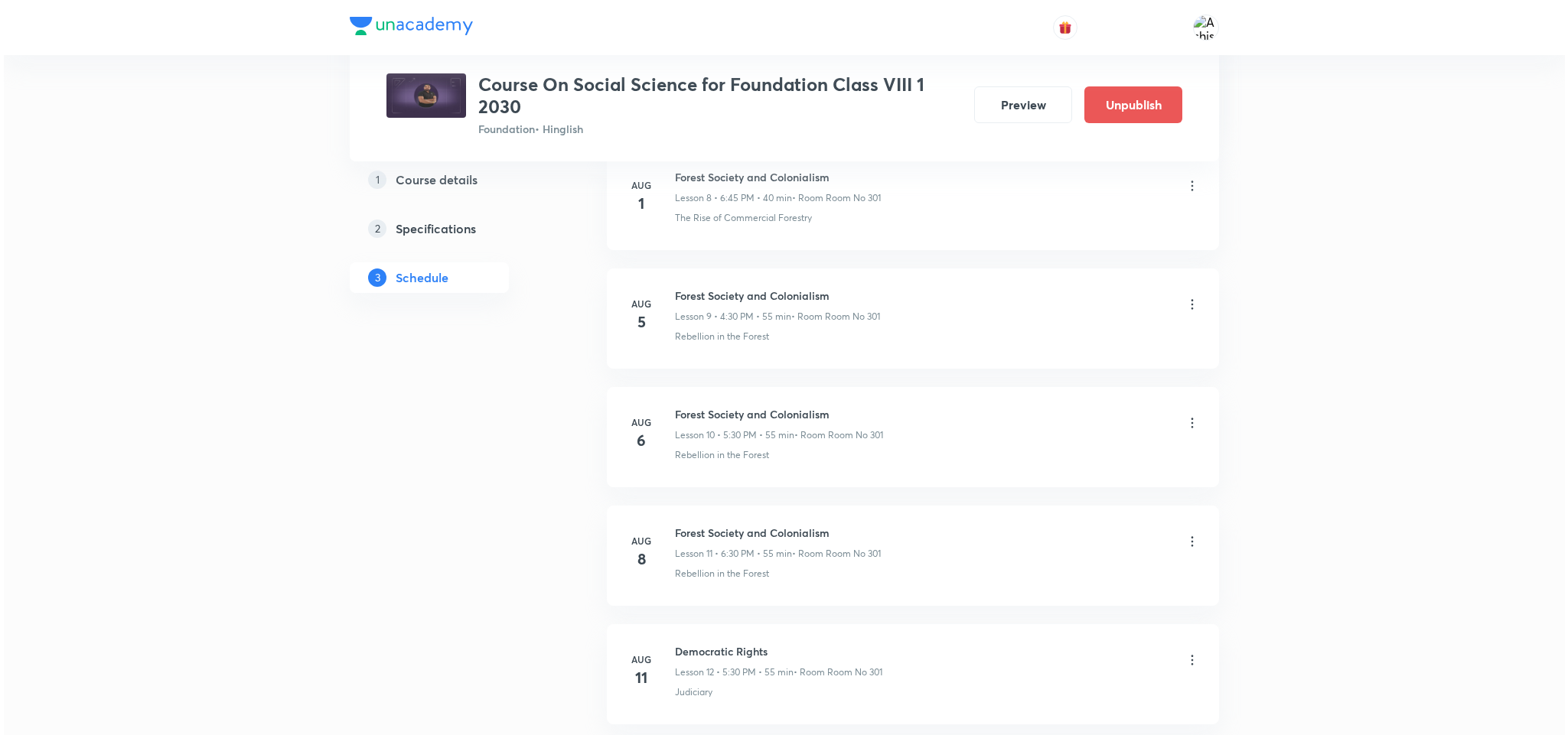
scroll to position [4094, 0]
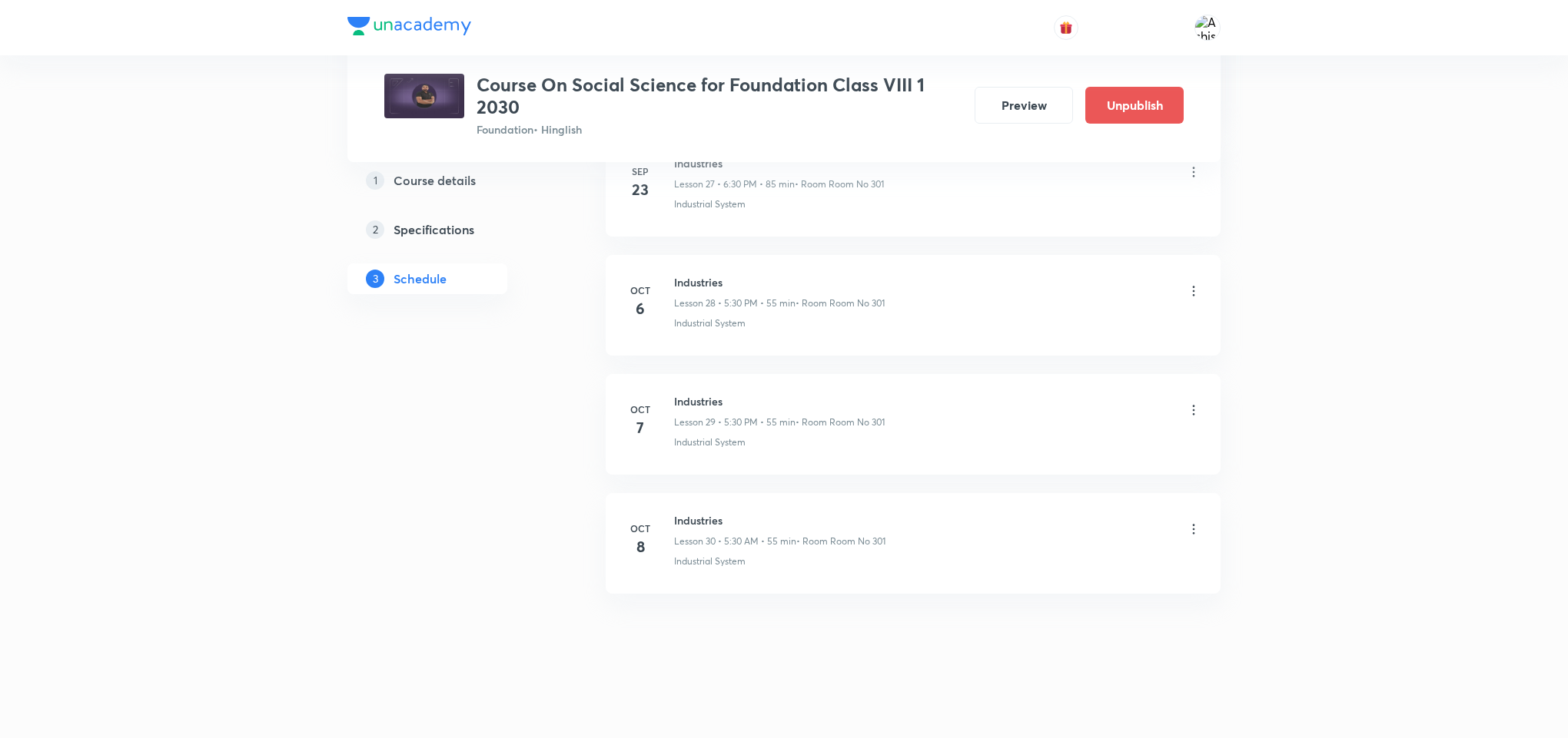
click at [1193, 403] on icon at bounding box center [1193, 410] width 15 height 15
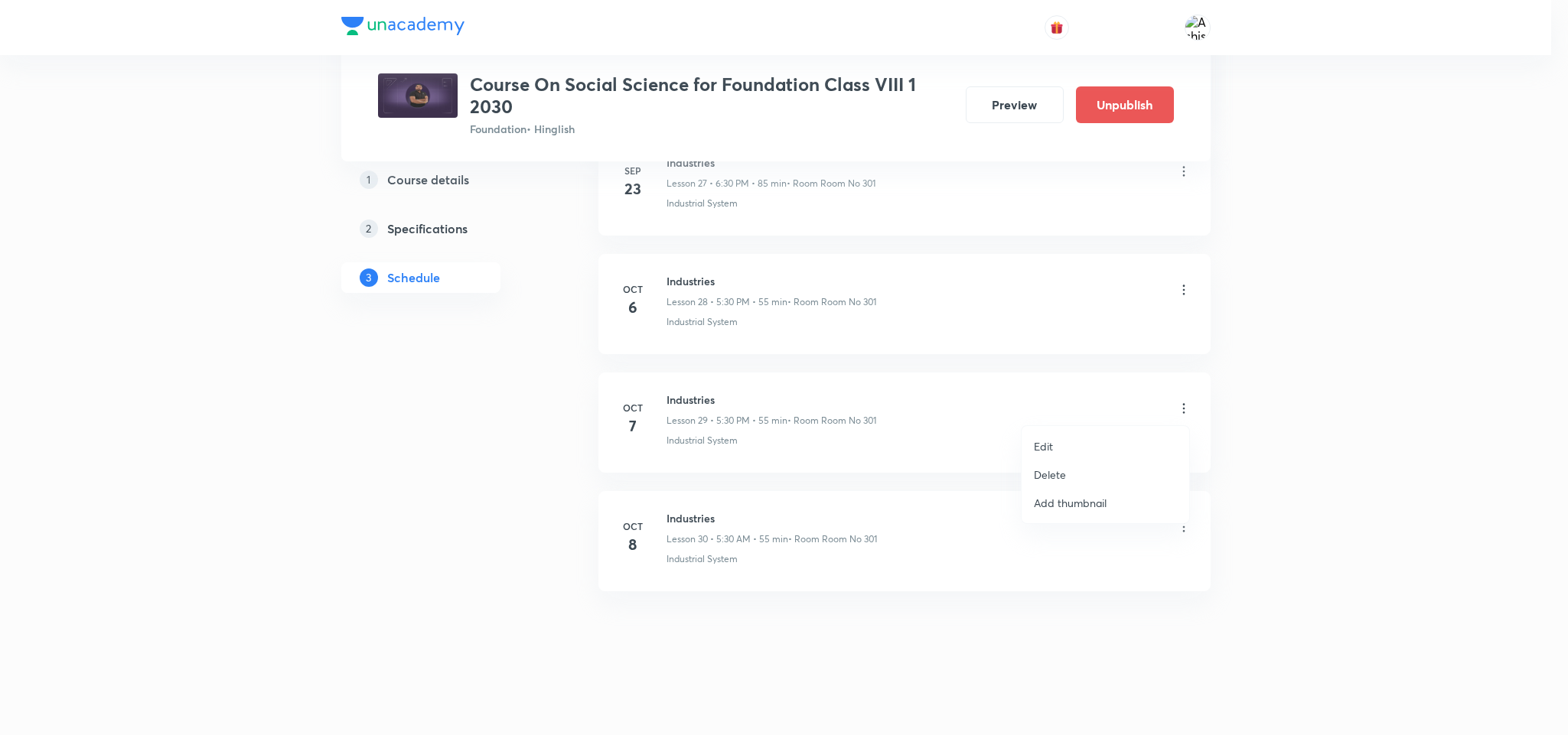
click at [1062, 446] on li "Edit" at bounding box center [1106, 447] width 168 height 28
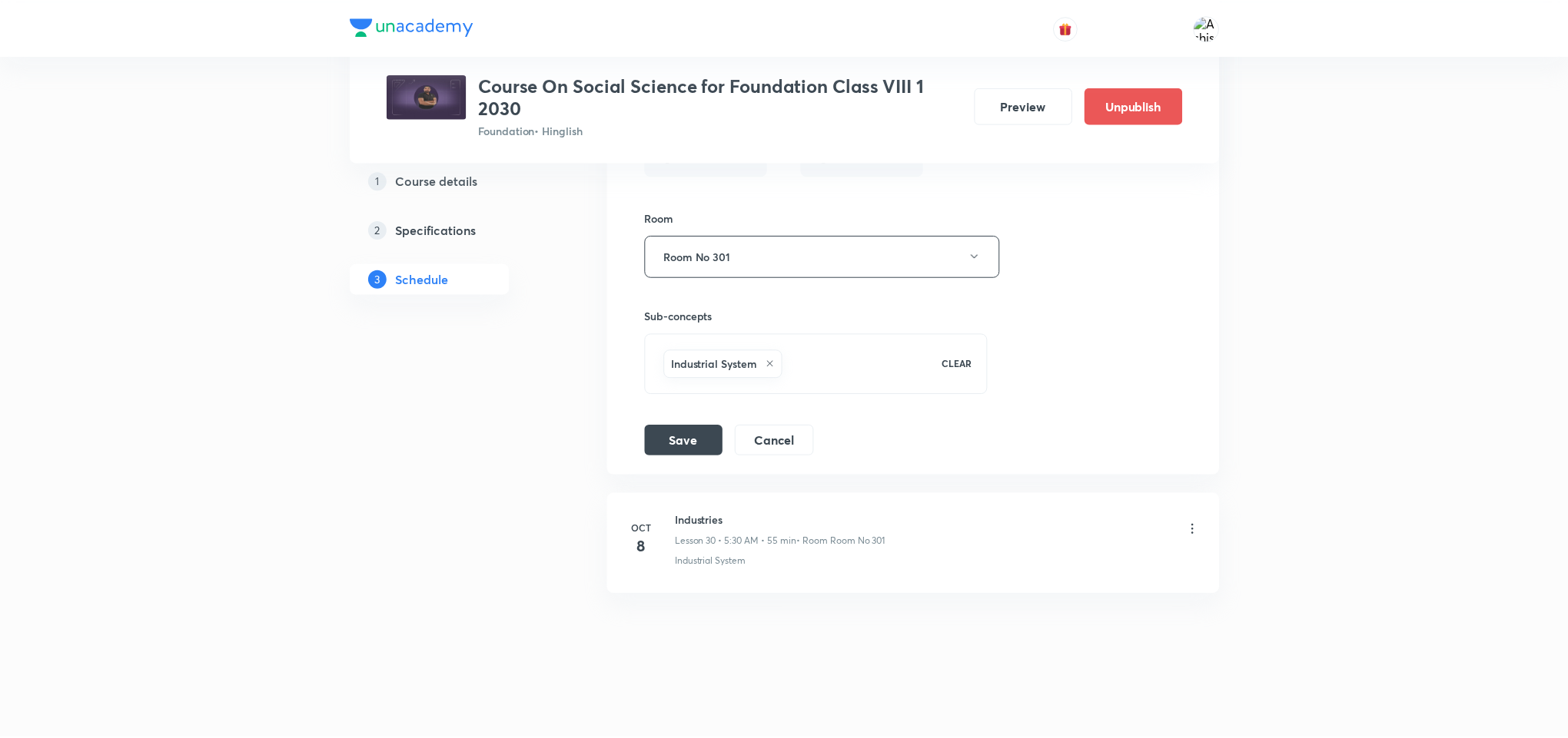
scroll to position [3997, 0]
click at [773, 362] on icon at bounding box center [769, 364] width 7 height 7
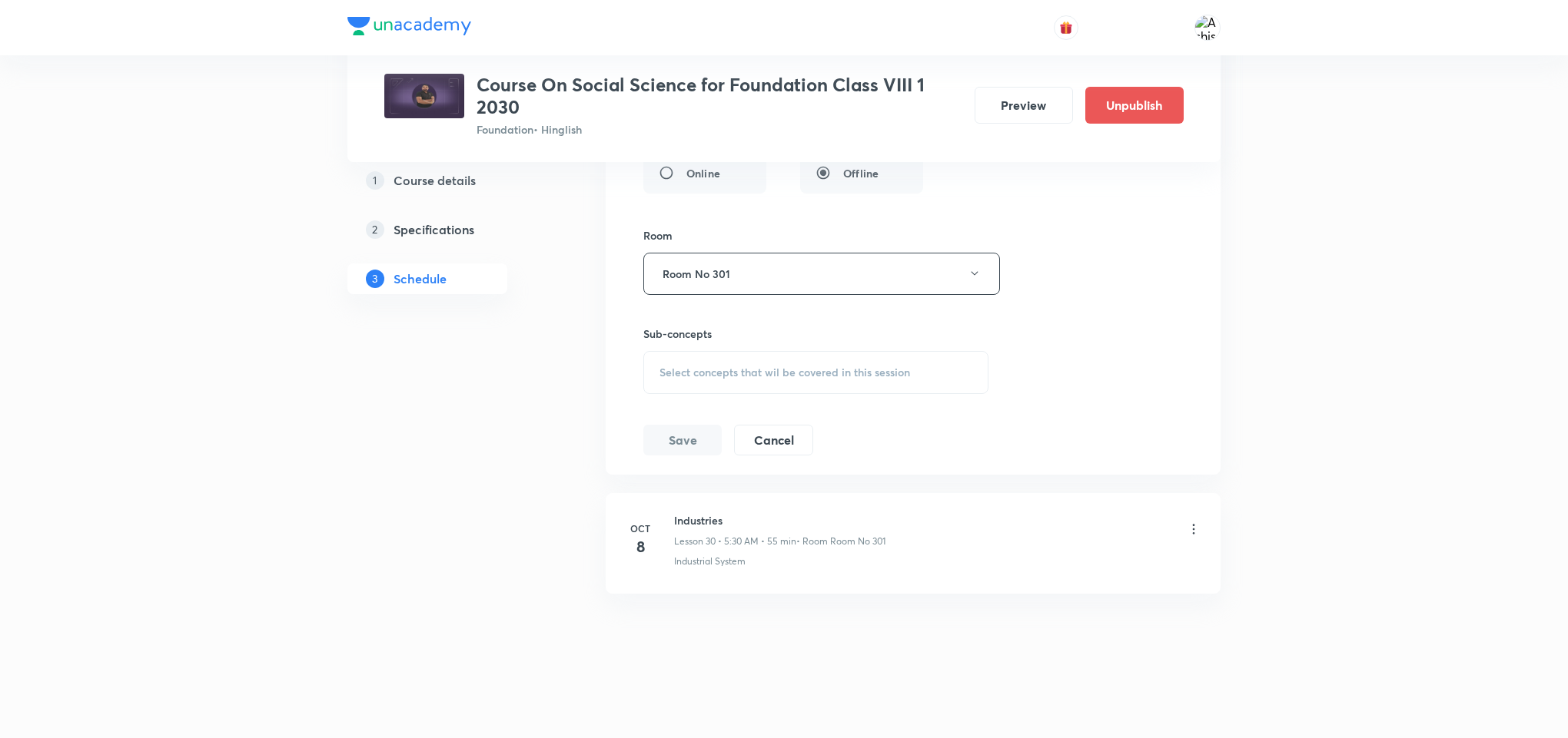
click at [773, 369] on span "Select concepts that wil be covered in this session" at bounding box center [785, 372] width 250 height 12
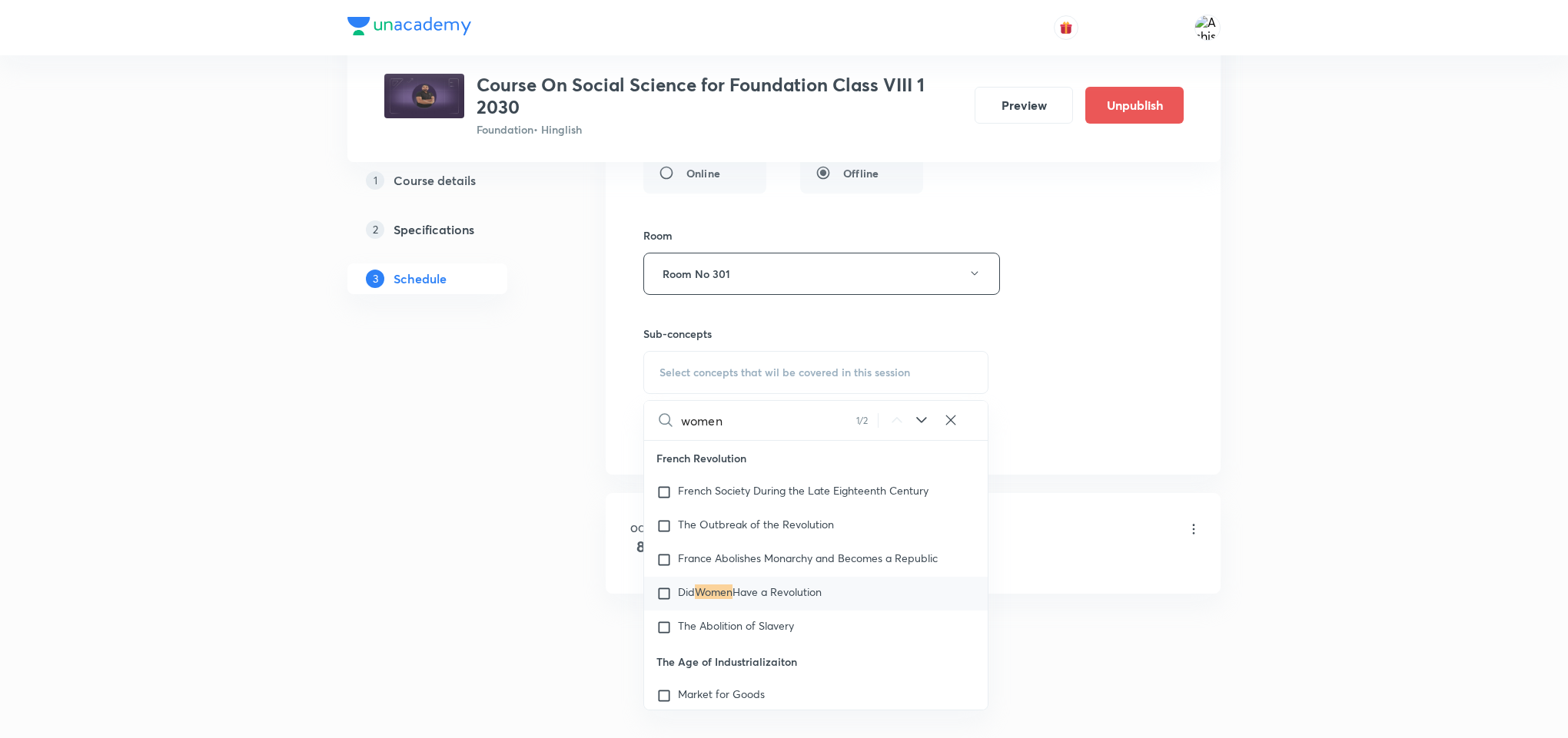
type input "women"
click at [920, 418] on icon at bounding box center [921, 420] width 19 height 19
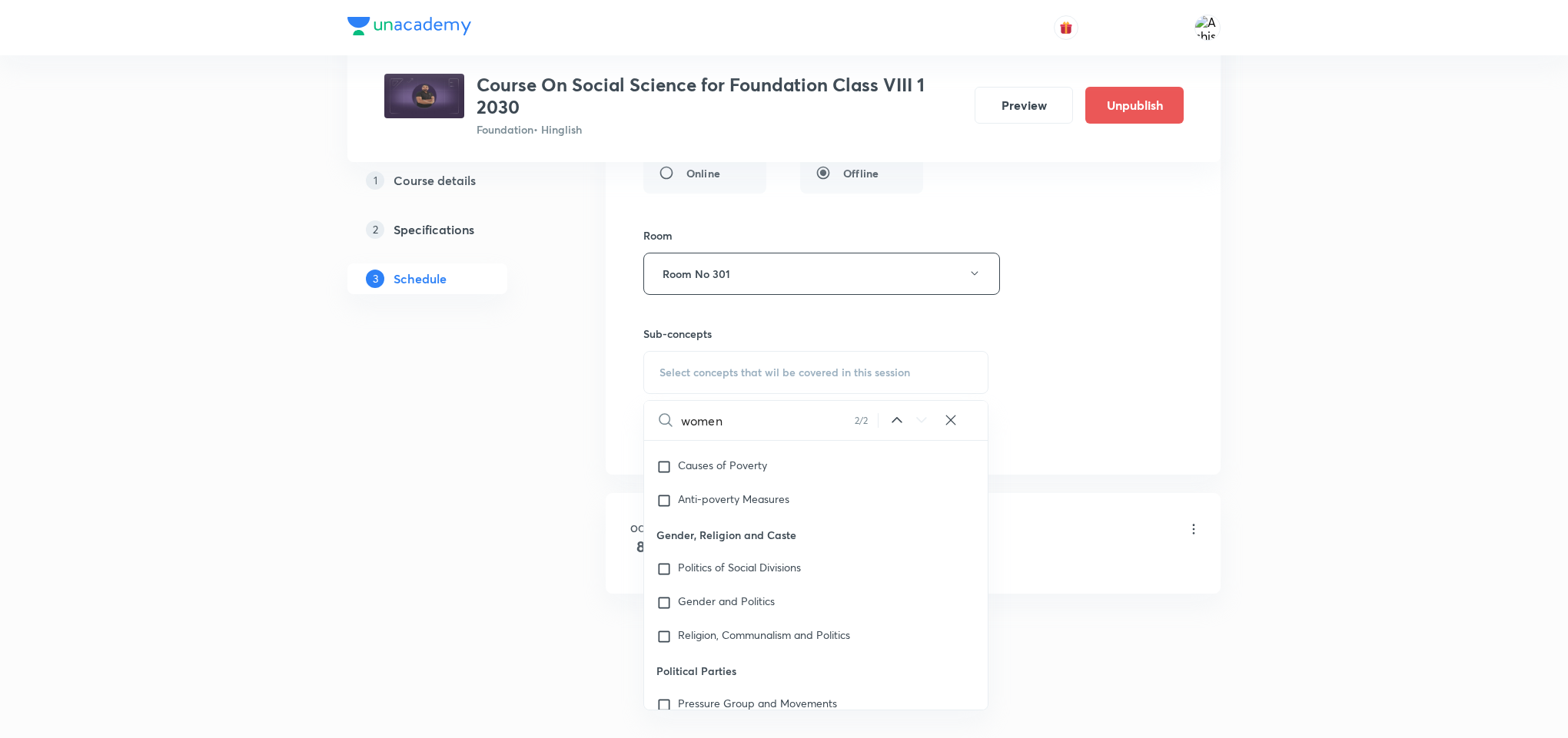
scroll to position [2973, 0]
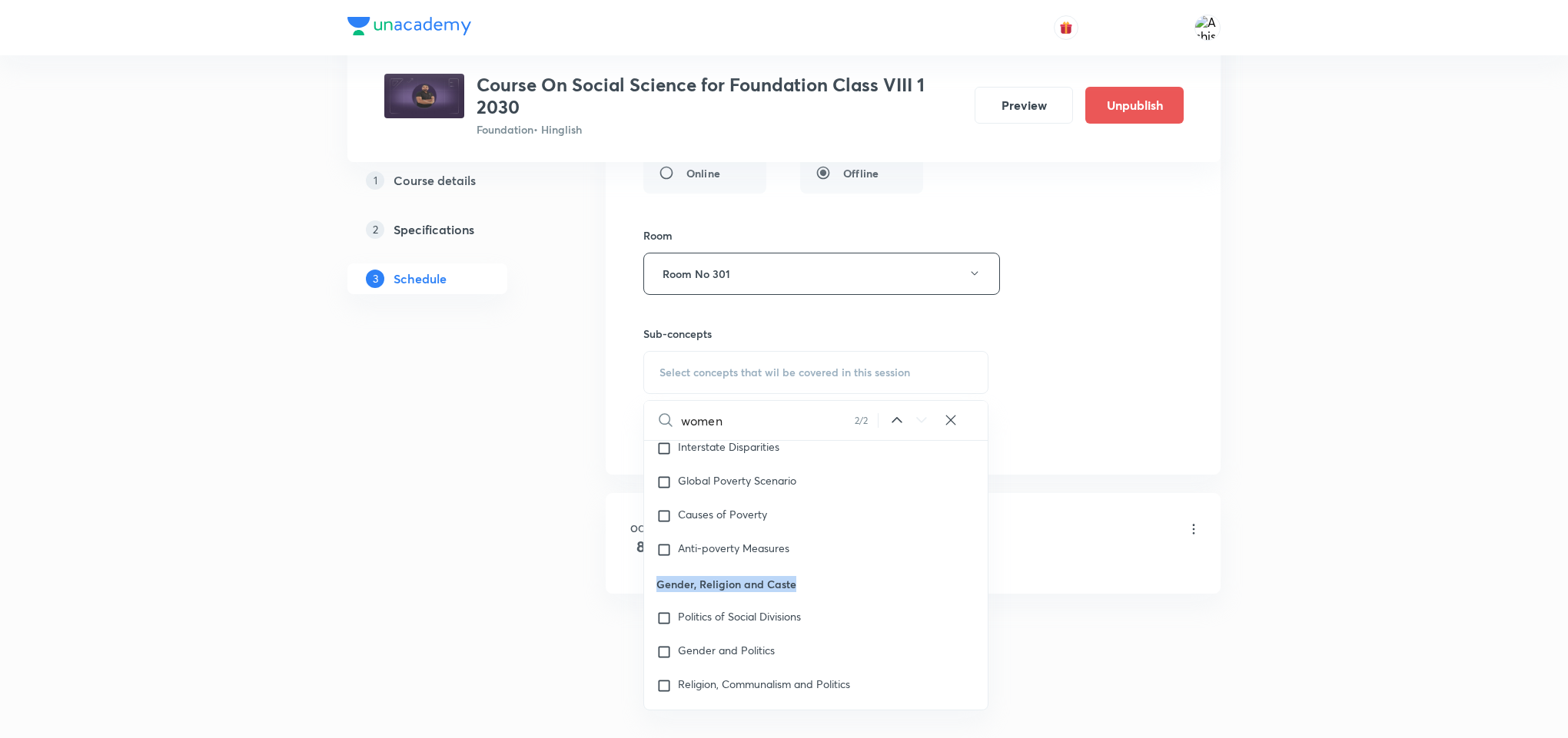
drag, startPoint x: 807, startPoint y: 567, endPoint x: 647, endPoint y: 572, distance: 160.1
click at [647, 572] on p "Gender, Religion and Caste" at bounding box center [816, 584] width 344 height 35
copy p "Gender, Religion and Caste"
click at [666, 611] on input "checkbox" at bounding box center [666, 618] width 21 height 15
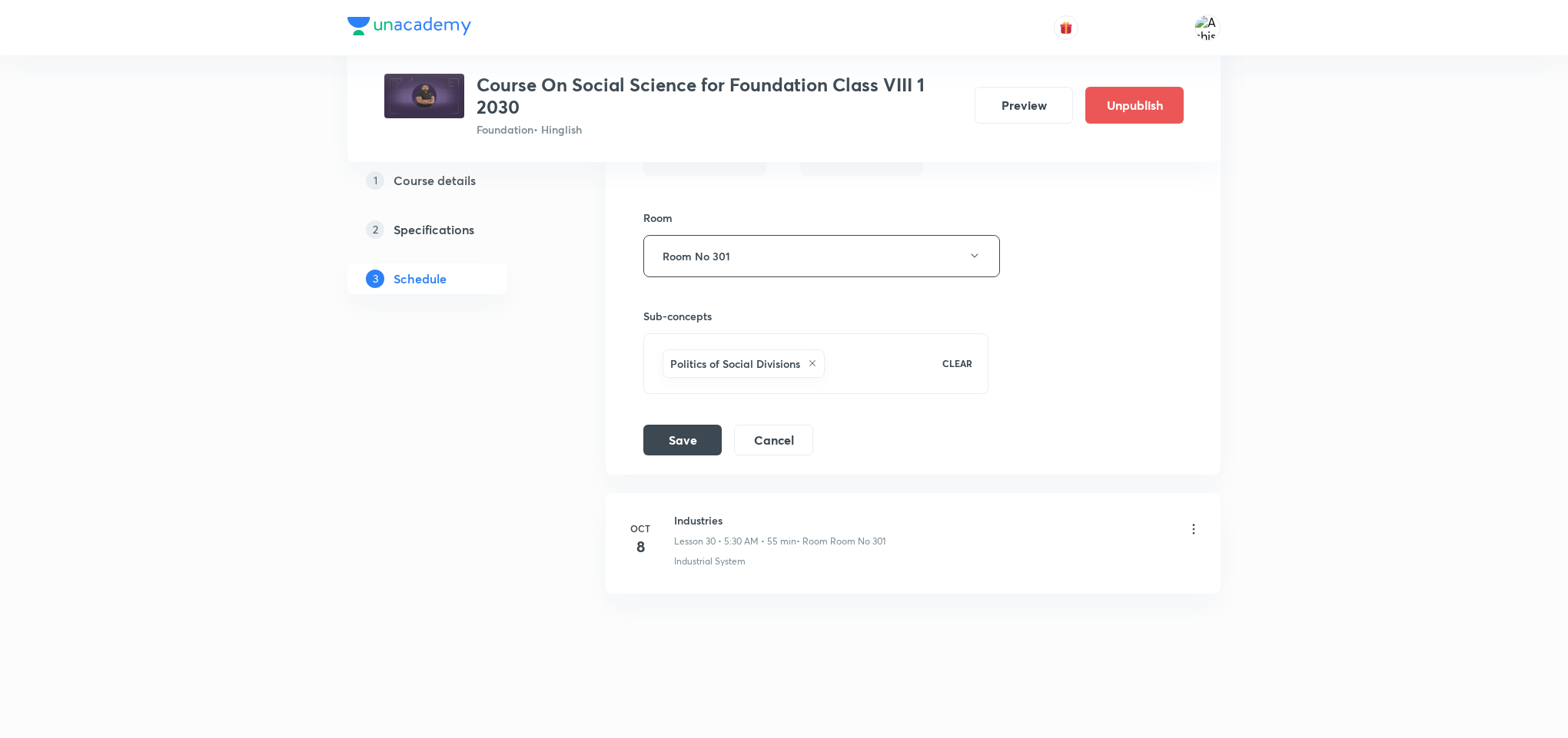
click at [847, 381] on div "Politics of Social Divisions" at bounding box center [792, 363] width 266 height 35
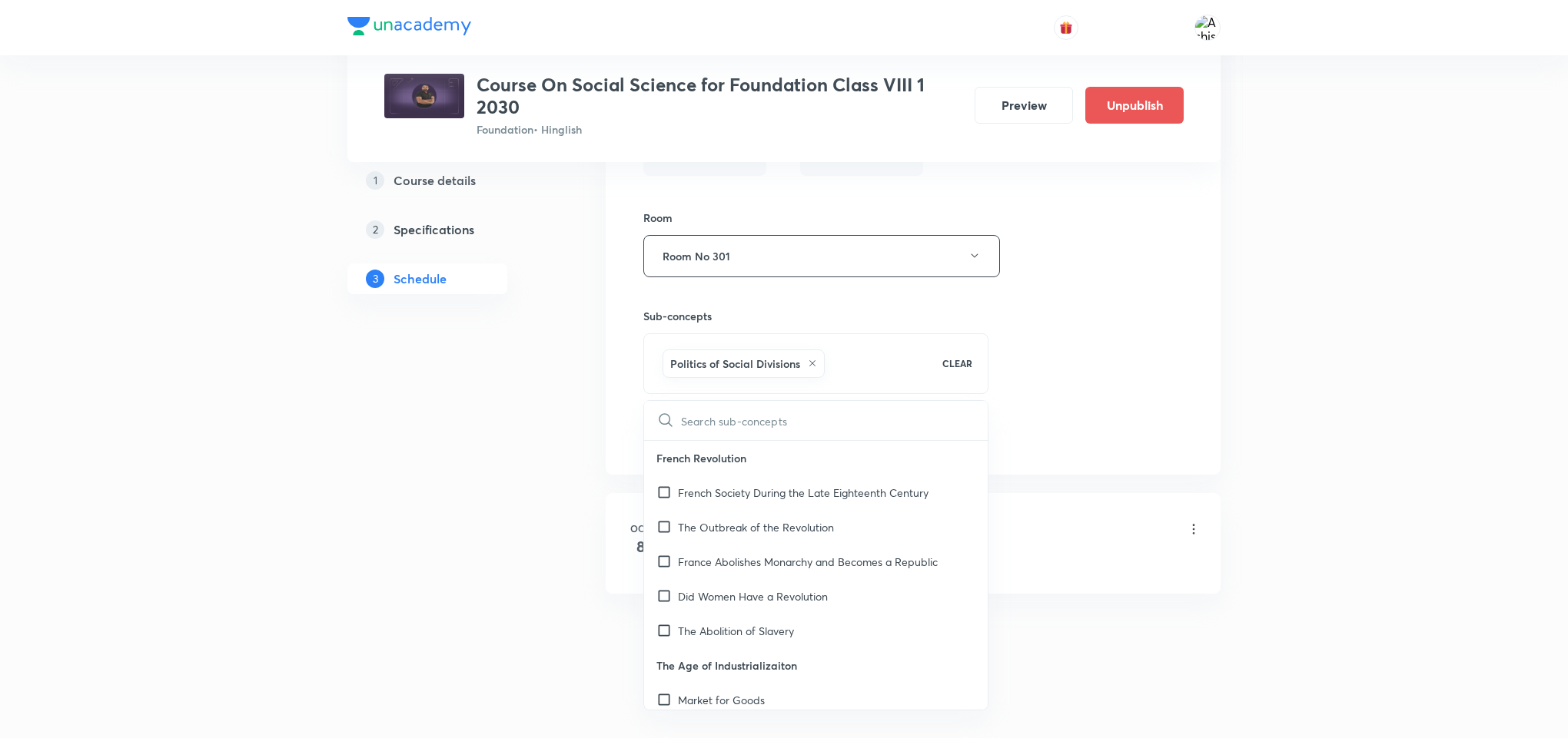
checkbox input "true"
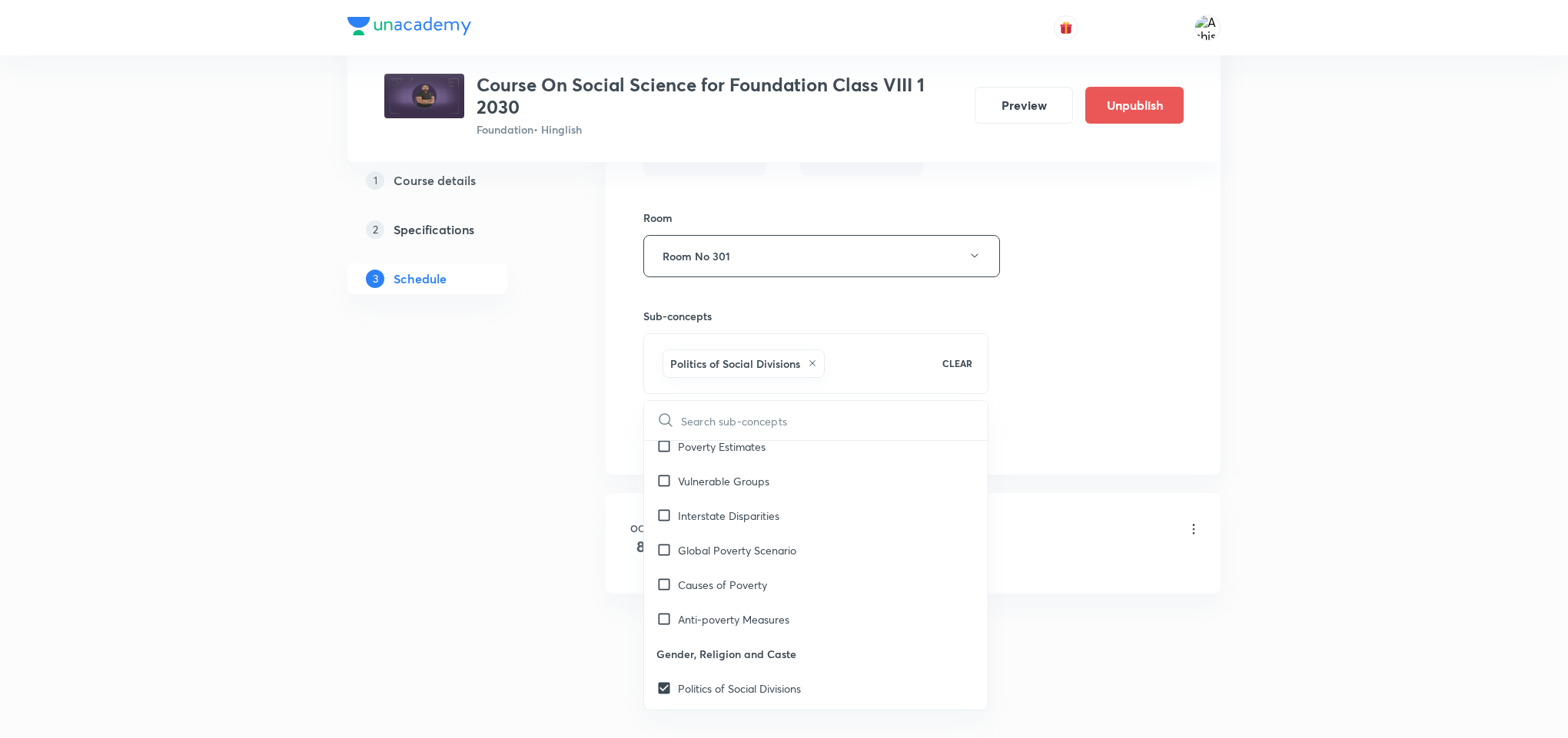
scroll to position [3112, 0]
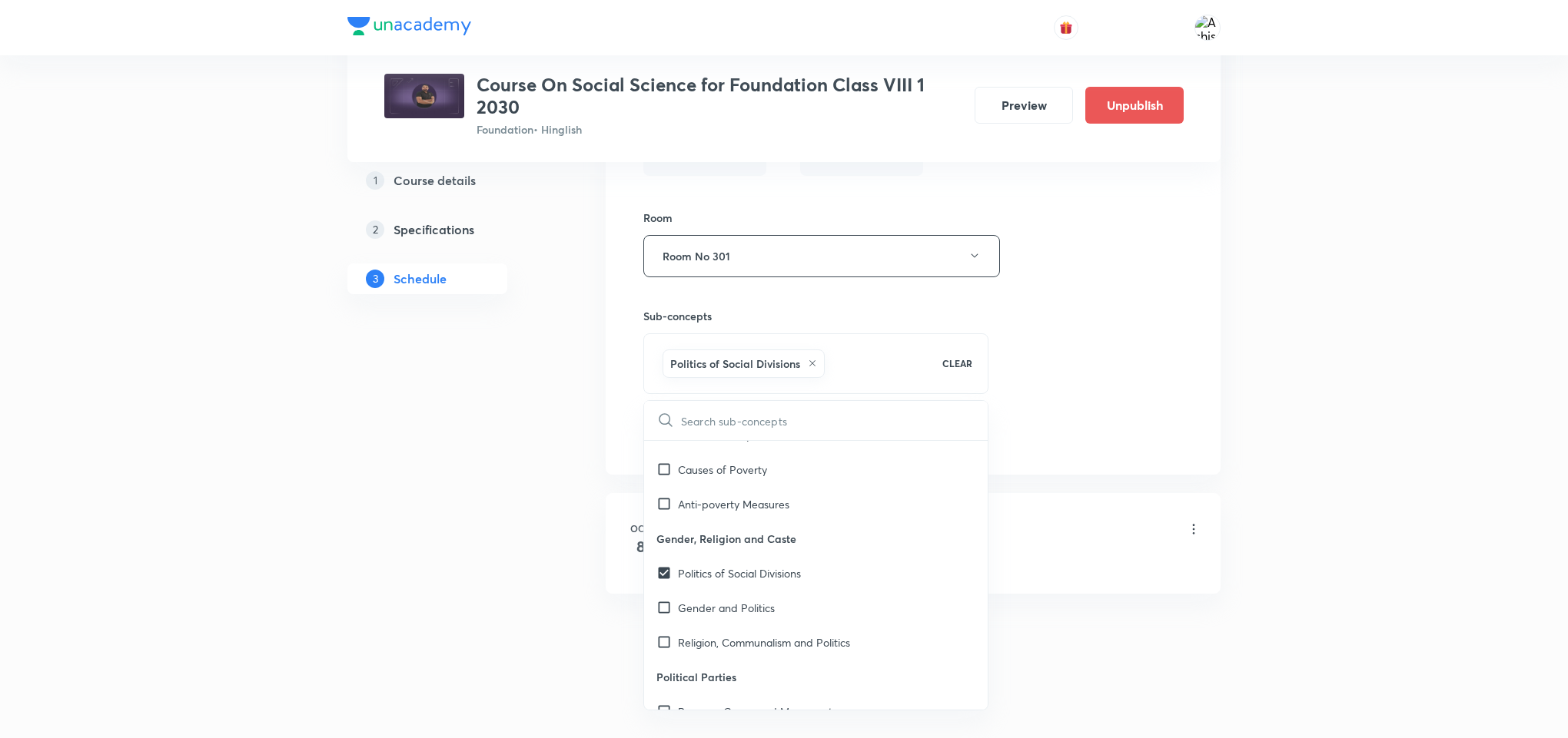
click at [1082, 375] on div "Session title 10/99 Industries ​ Schedule for [DATE] 5:30 PM ​ Duration (in min…" at bounding box center [912, 121] width 539 height 669
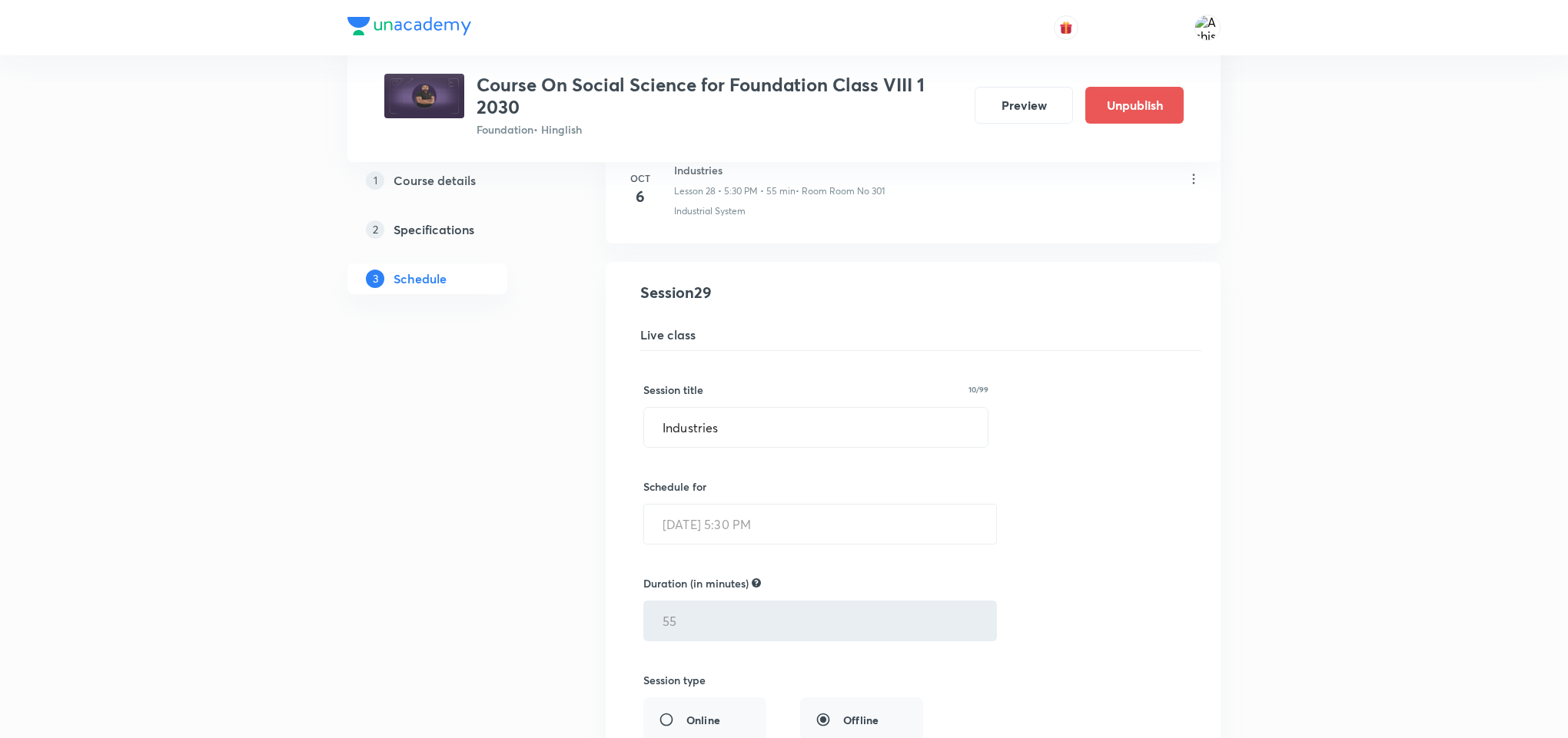
scroll to position [3400, 0]
drag, startPoint x: 734, startPoint y: 454, endPoint x: 652, endPoint y: 457, distance: 82.1
click at [652, 452] on input "Industries" at bounding box center [816, 433] width 344 height 39
paste input "Women, Caste & Reform"
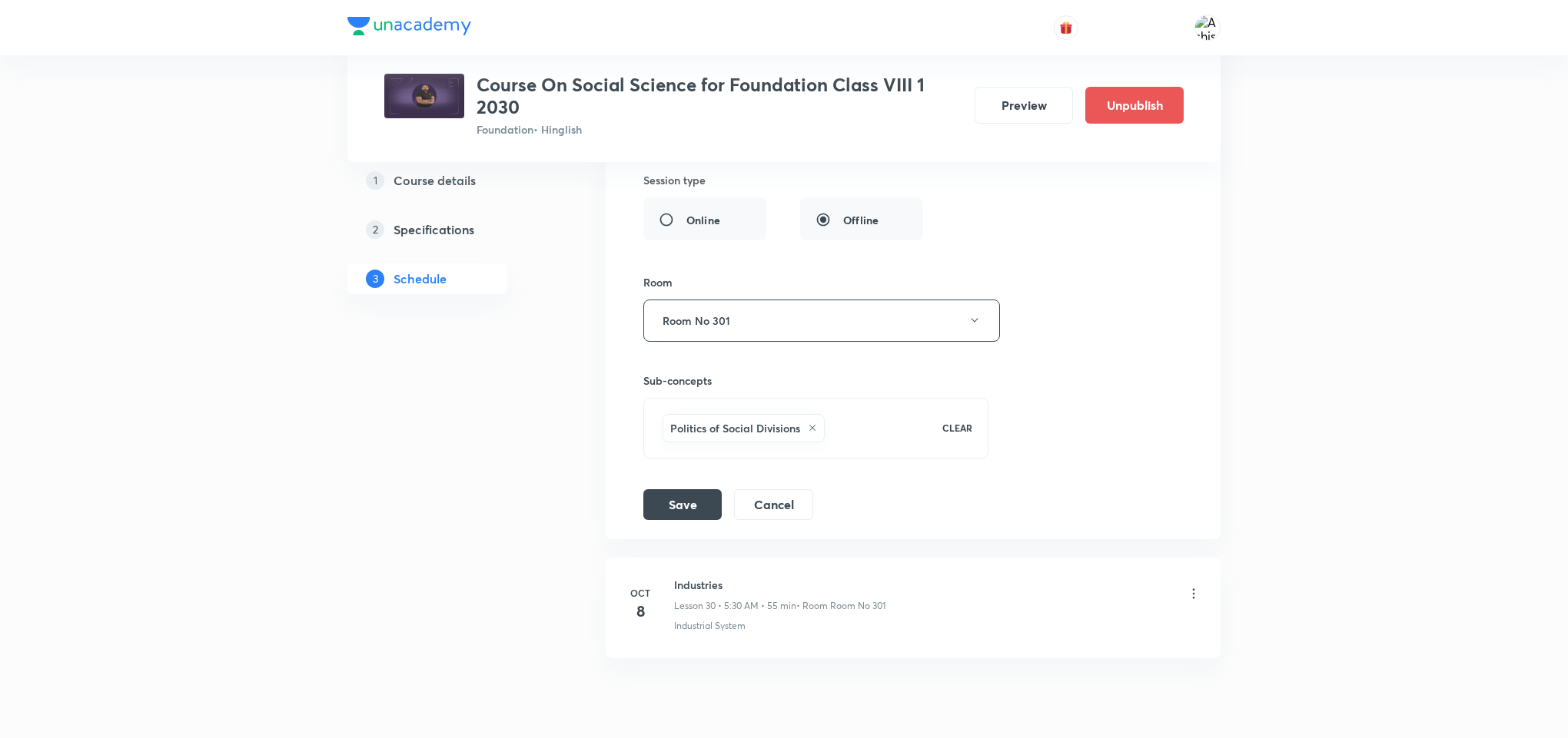
scroll to position [3977, 0]
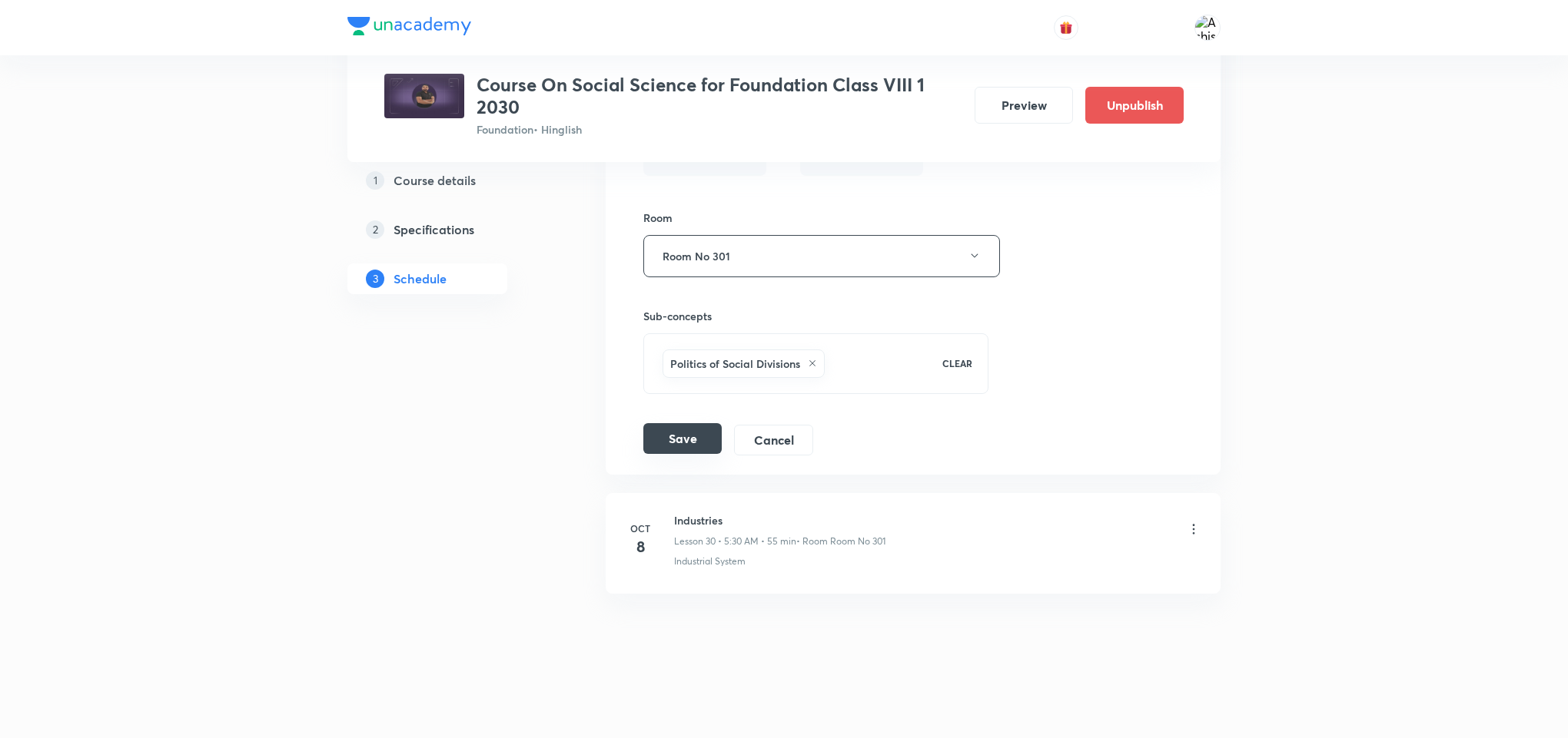
type input "Women, Caste & Reform"
click at [688, 454] on button "Save" at bounding box center [682, 438] width 78 height 31
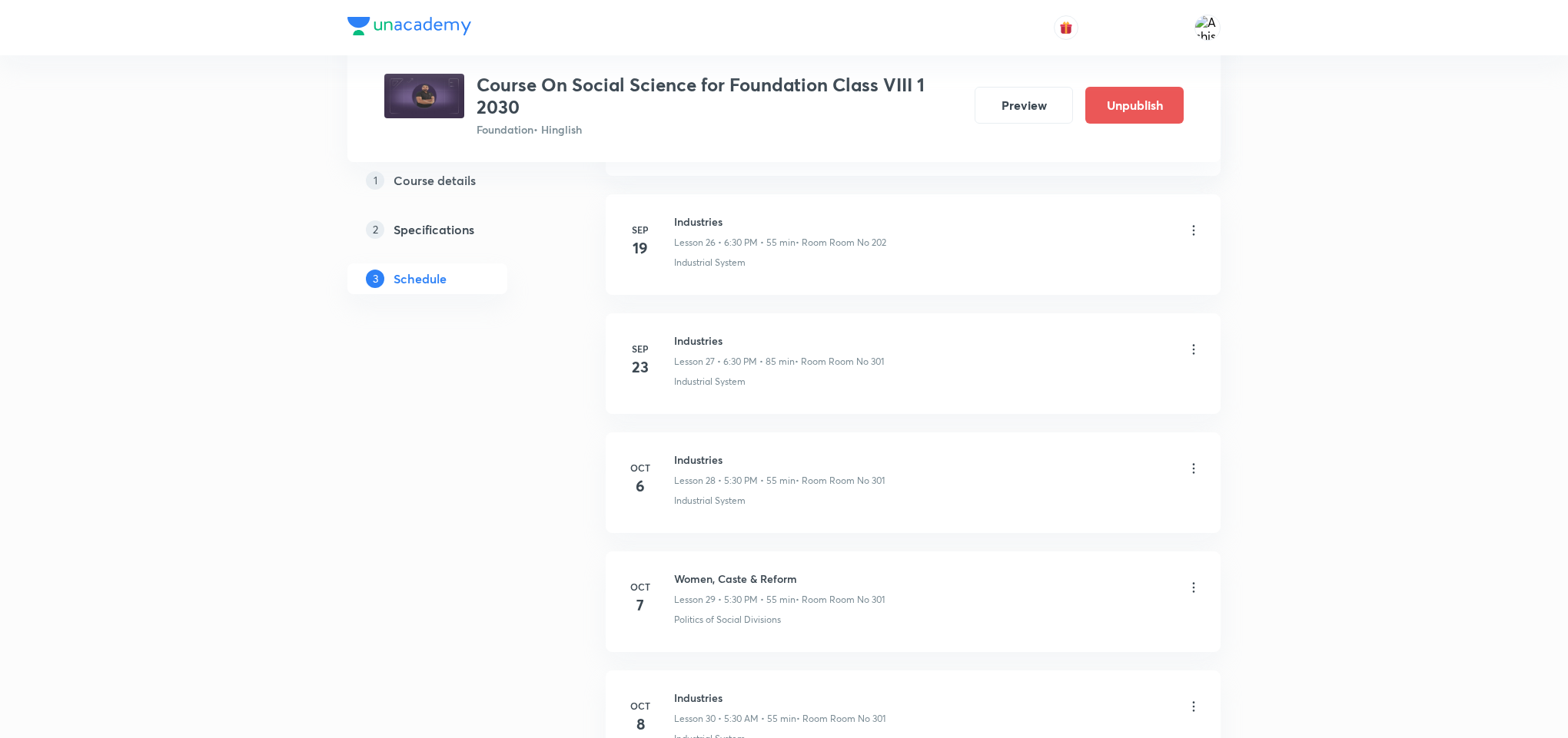
scroll to position [3400, 0]
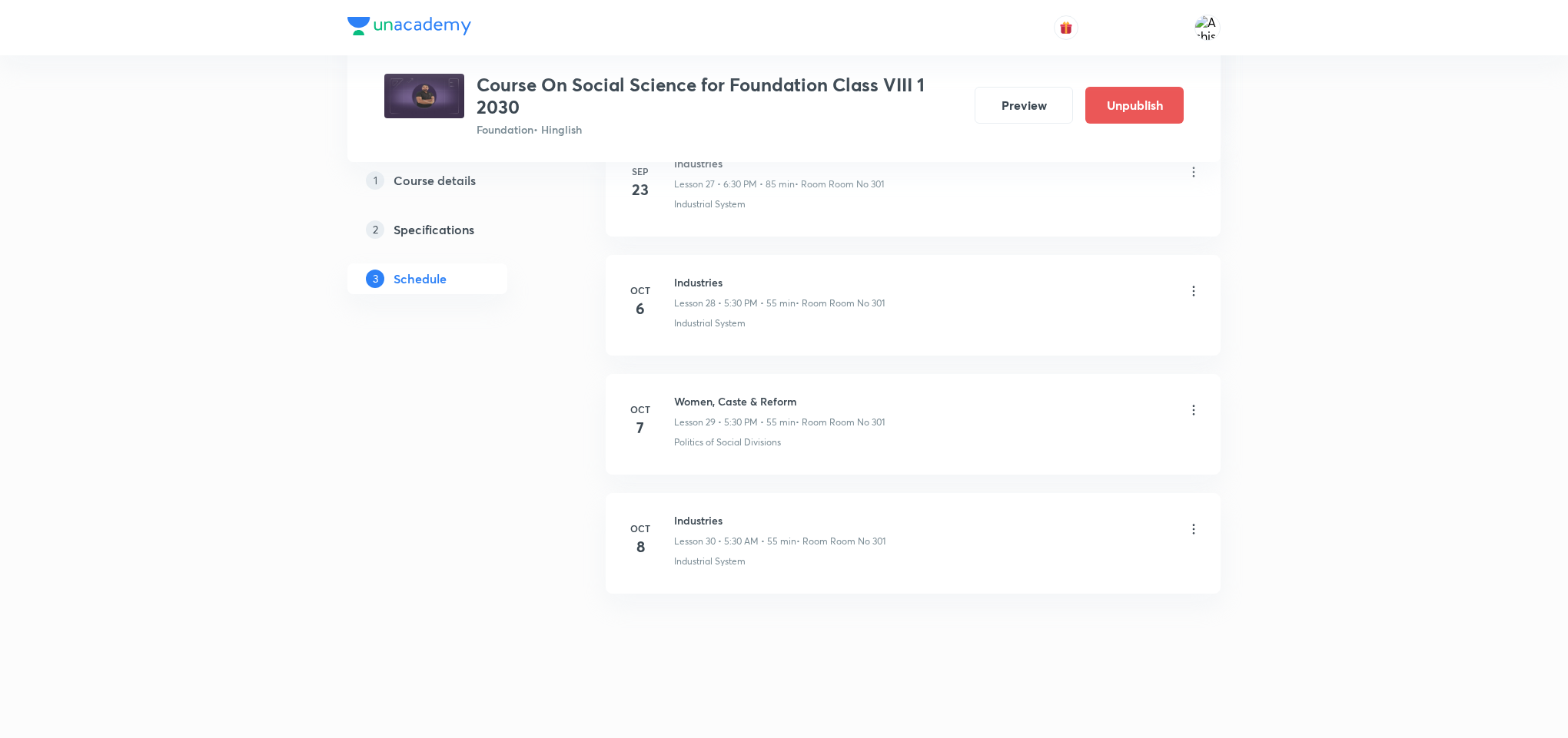
click at [1188, 529] on icon at bounding box center [1193, 529] width 15 height 15
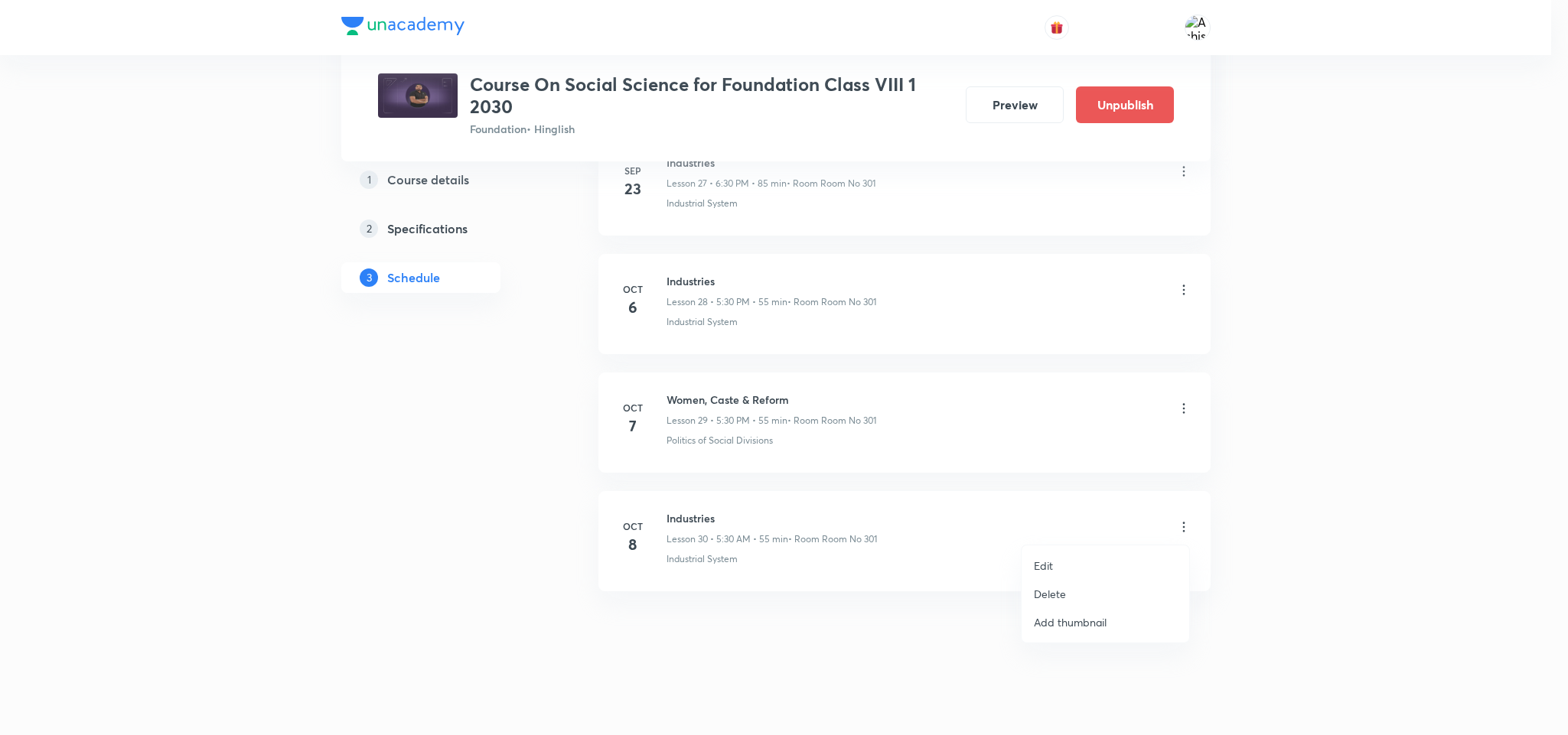
click at [1093, 563] on li "Edit" at bounding box center [1106, 566] width 168 height 28
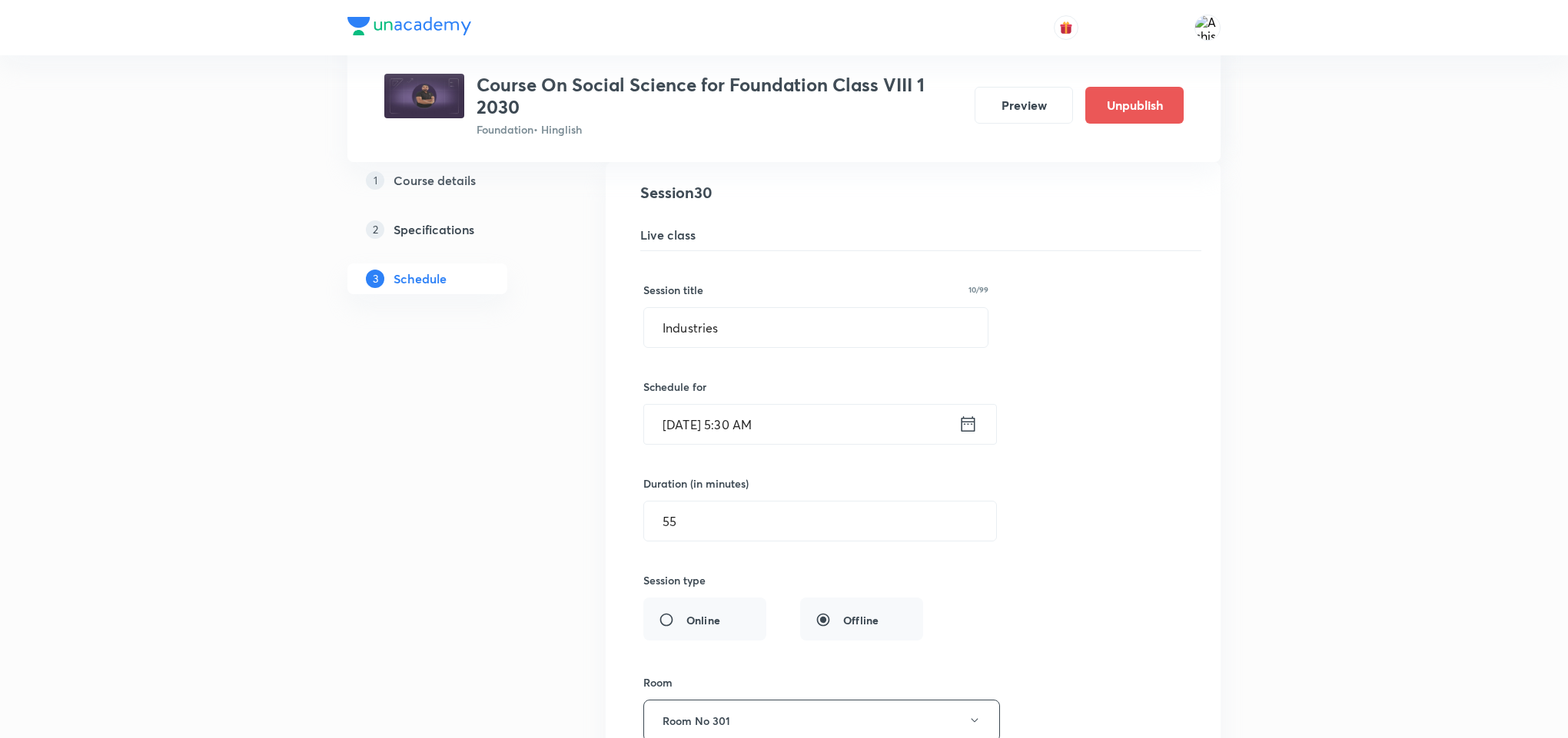
scroll to position [3862, 0]
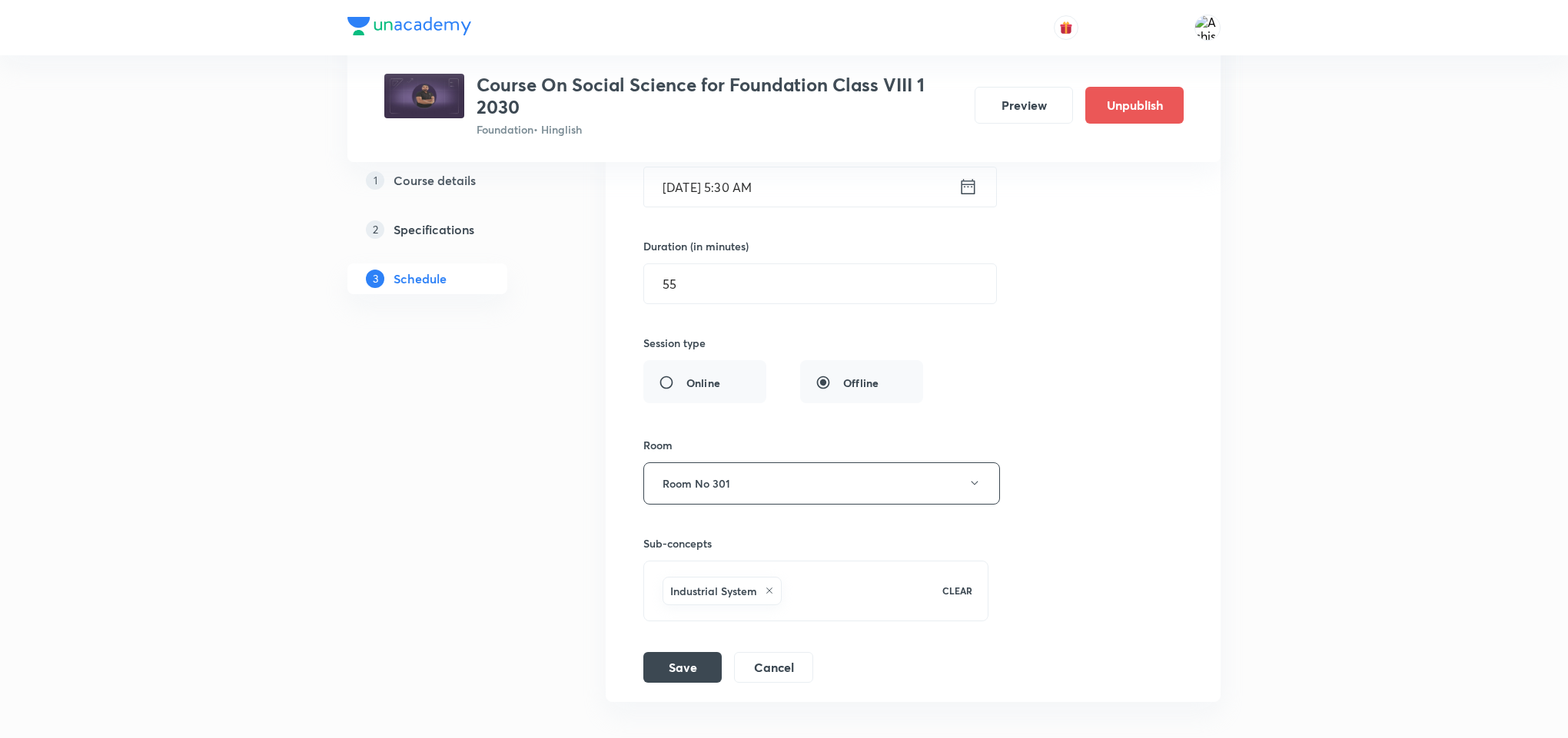
click at [763, 605] on div "Industrial System" at bounding box center [721, 591] width 119 height 28
checkbox input "true"
type input "Gender, Religion and Caste"
checkbox input "true"
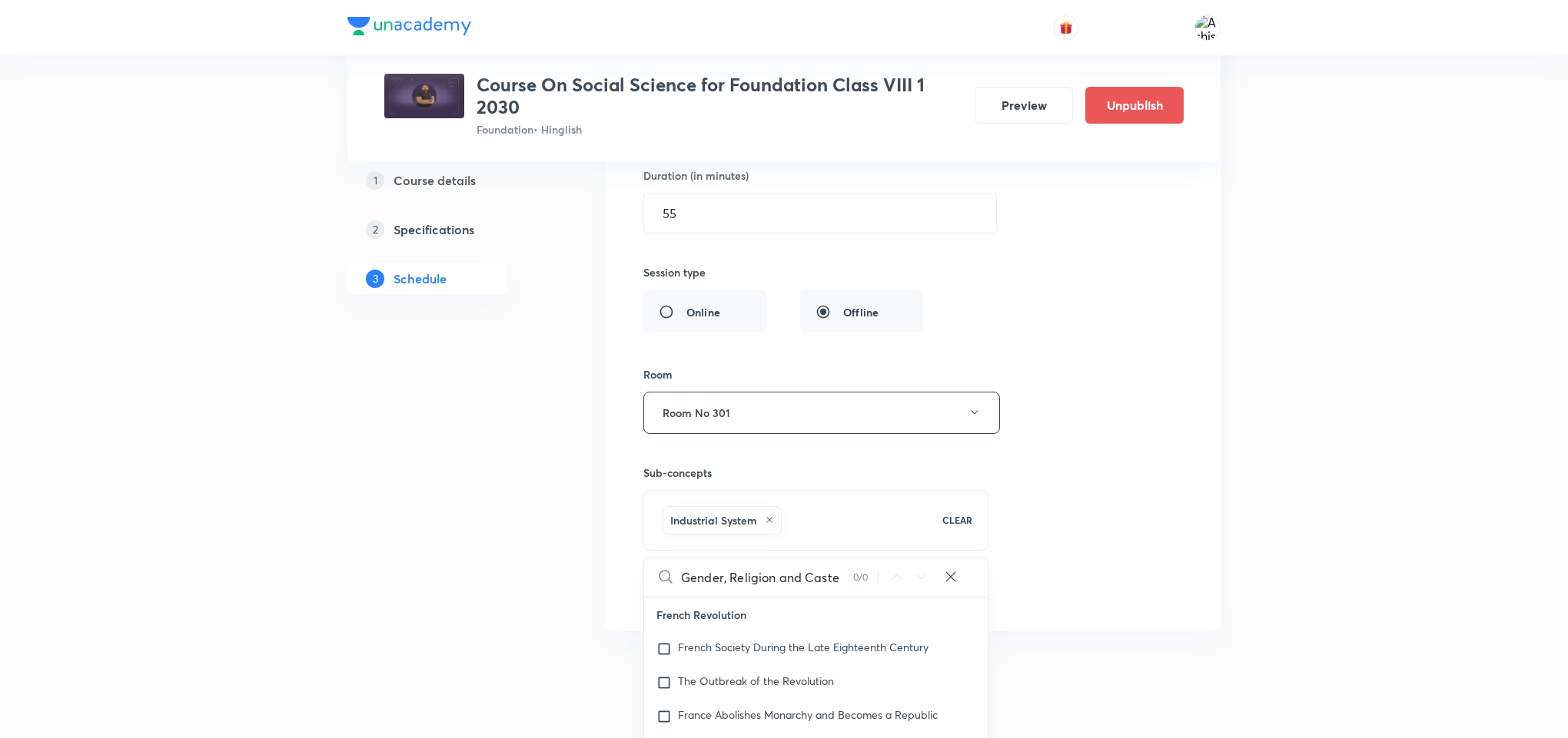
scroll to position [4089, 0]
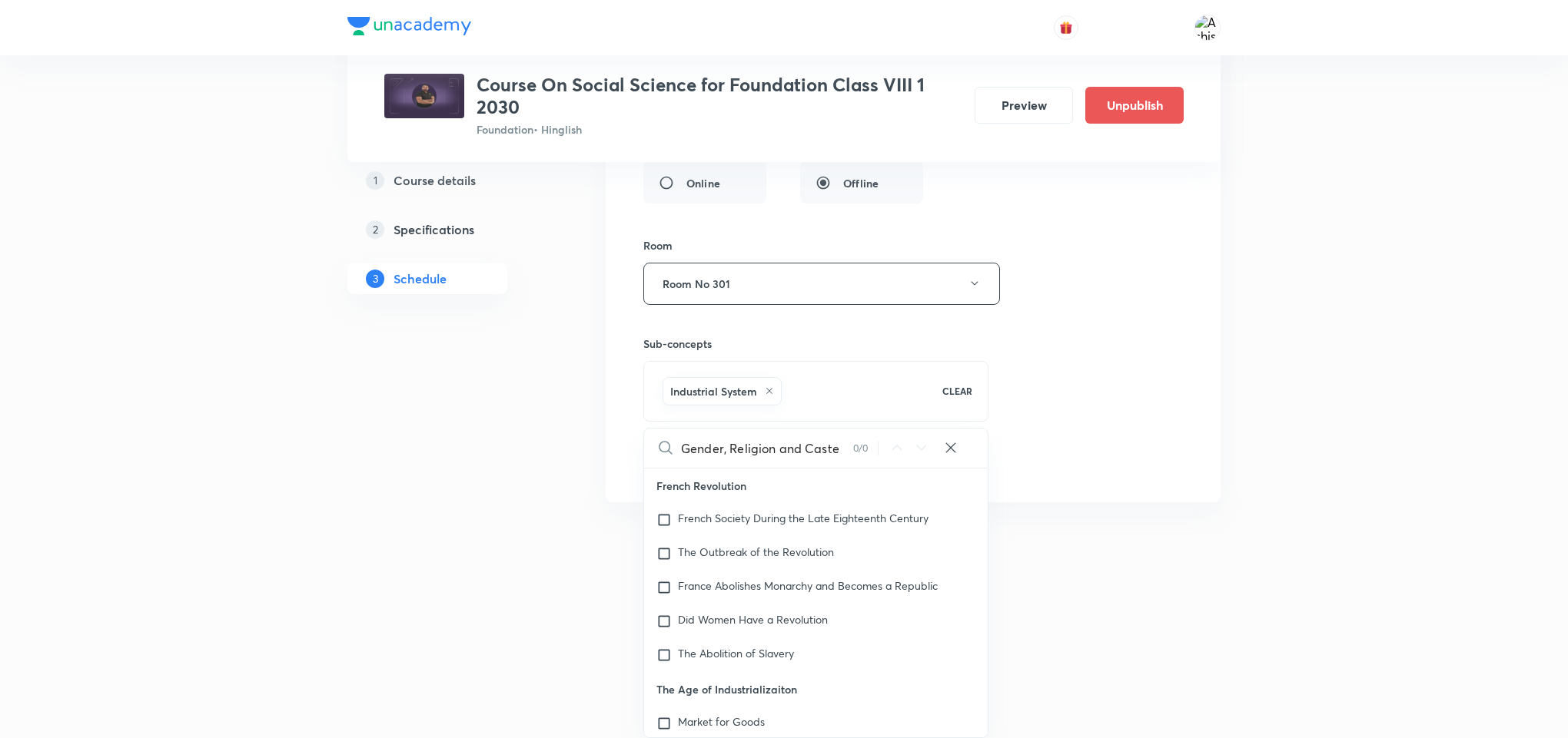
type input "Women, Caste & Reform"
checkbox input "true"
drag, startPoint x: 834, startPoint y: 447, endPoint x: 676, endPoint y: 460, distance: 158.5
click at [712, 460] on input "Women, Caste & Reform" at bounding box center [767, 448] width 172 height 39
drag, startPoint x: 676, startPoint y: 460, endPoint x: 664, endPoint y: 459, distance: 12.0
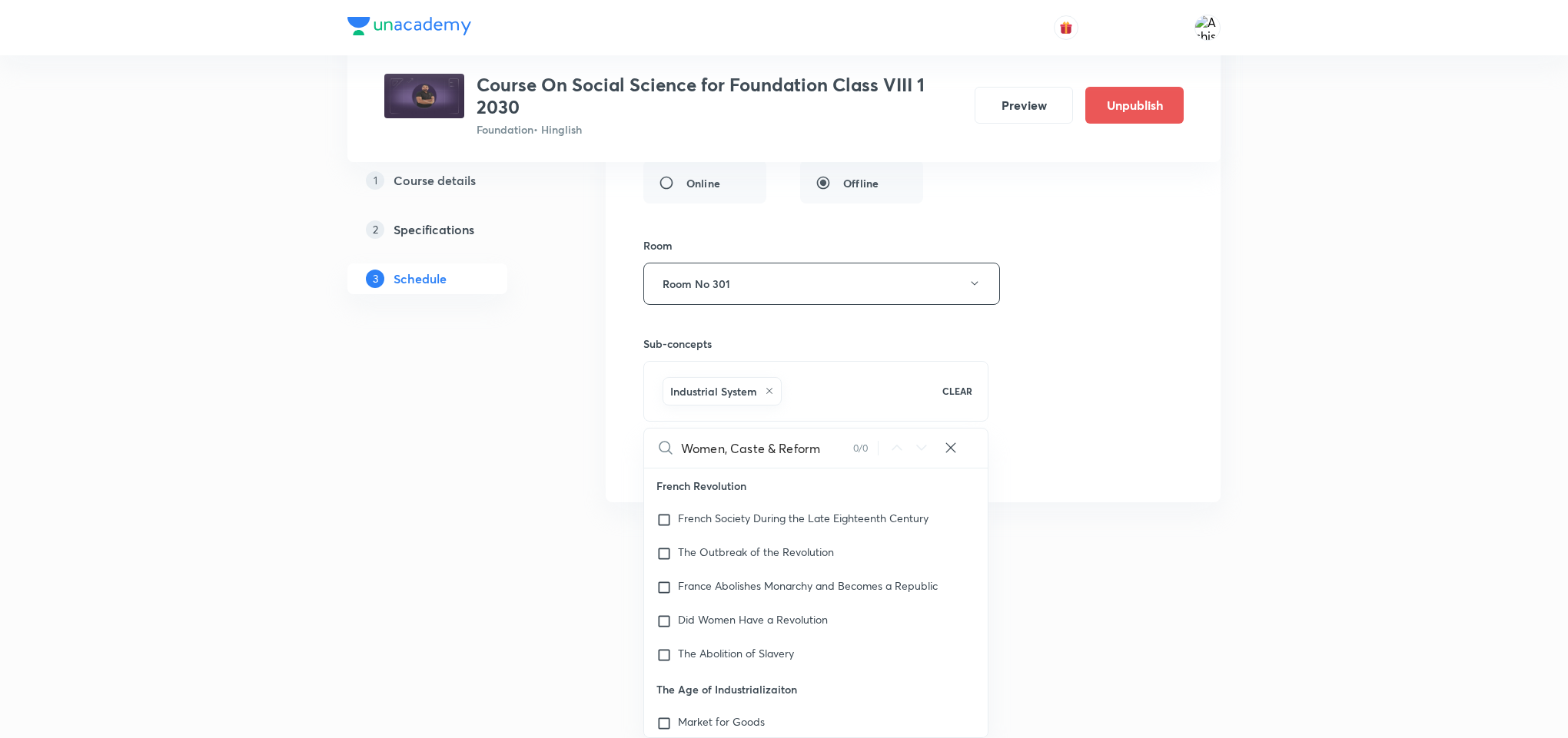
click at [664, 459] on div "Women, Caste & Reform 0 / 0 ​" at bounding box center [816, 448] width 344 height 39
drag, startPoint x: 826, startPoint y: 448, endPoint x: 661, endPoint y: 452, distance: 165.0
click at [661, 452] on div "Women, Caste & Reform 0 / 0 ​" at bounding box center [816, 448] width 344 height 39
type input "Women, Caste & Reform"
click at [773, 387] on icon at bounding box center [769, 391] width 9 height 9
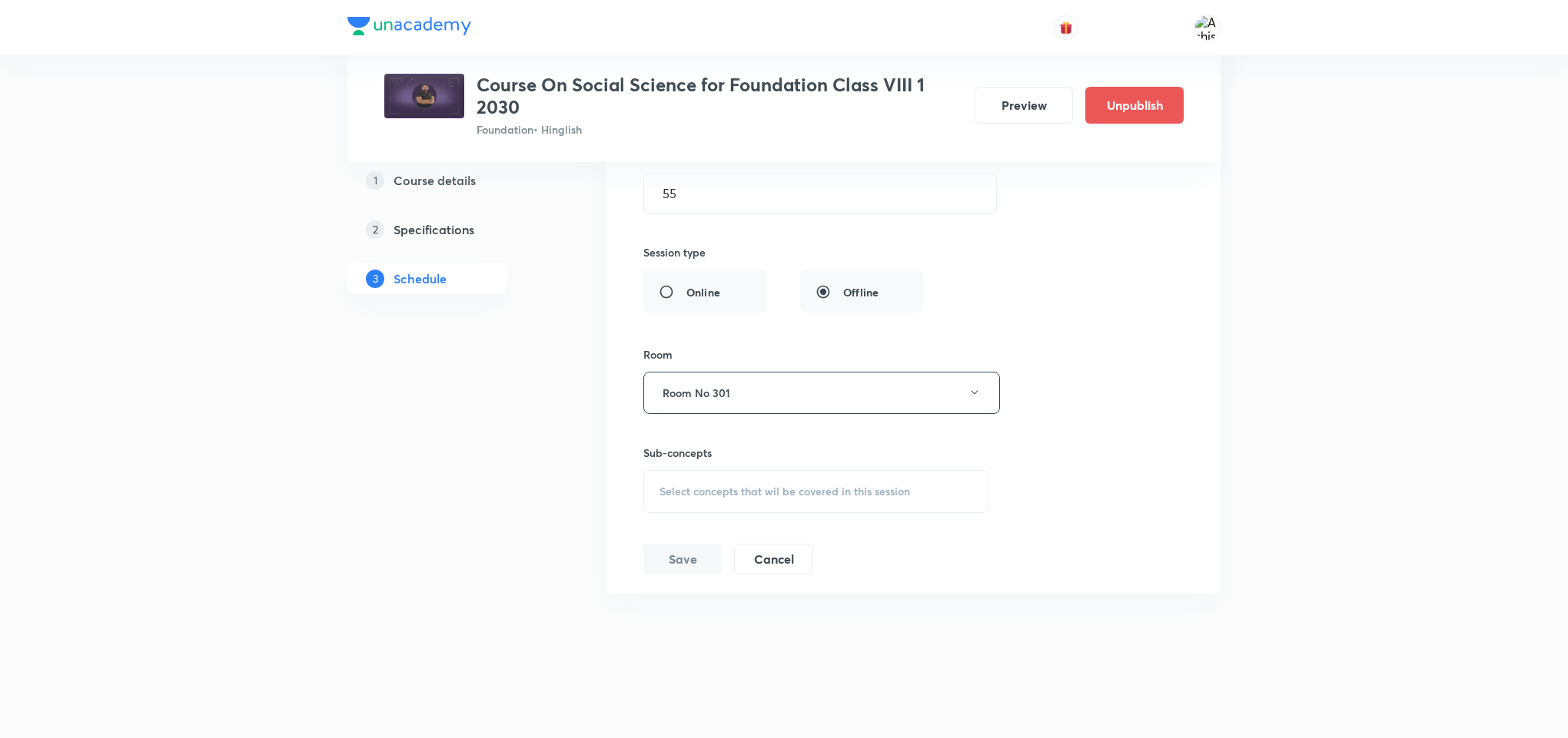
scroll to position [3977, 0]
click at [785, 505] on div "Select concepts that wil be covered in this session" at bounding box center [815, 491] width 345 height 43
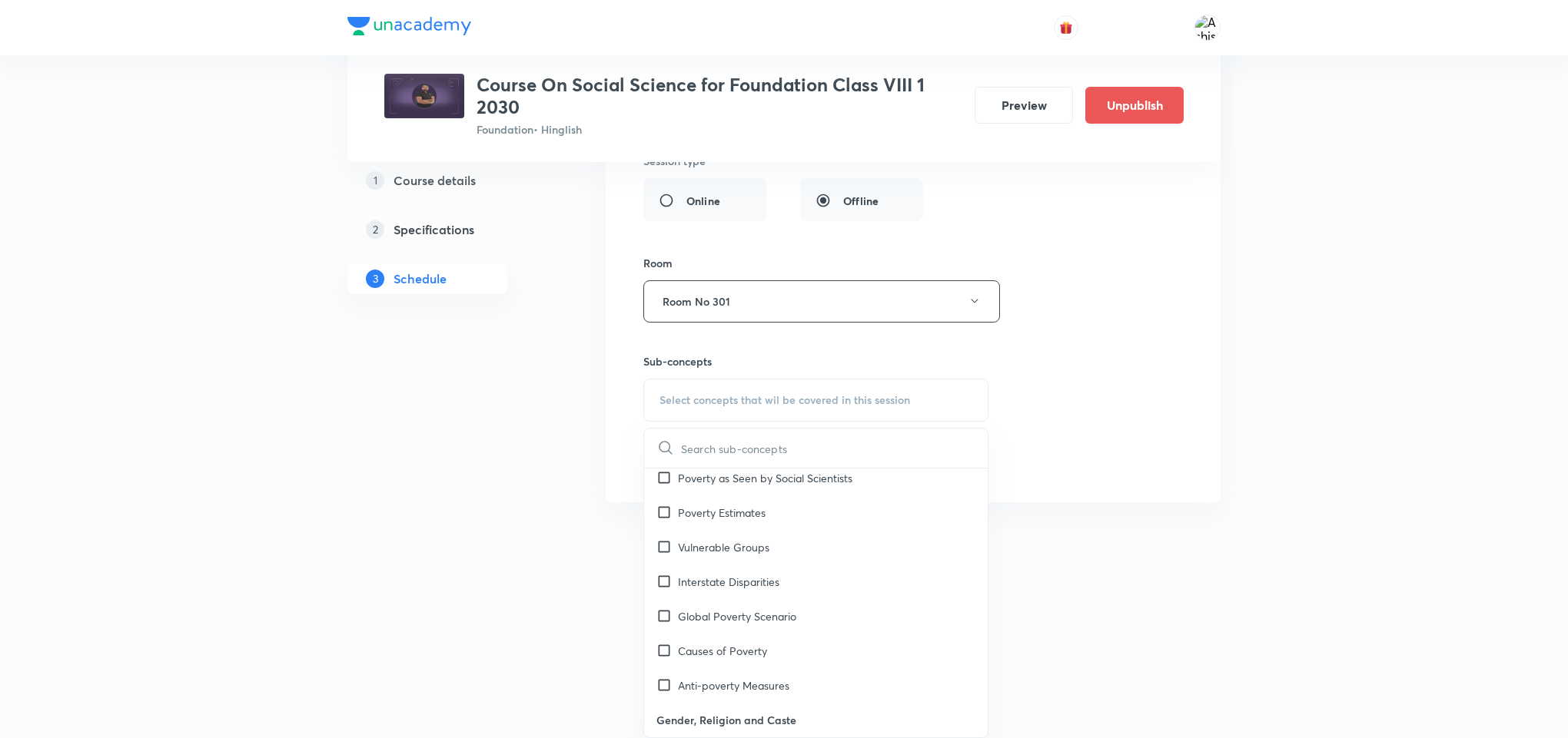
scroll to position [2997, 0]
drag, startPoint x: 761, startPoint y: 713, endPoint x: 839, endPoint y: 656, distance: 96.6
click at [762, 738] on p "Gender and Politics" at bounding box center [726, 750] width 97 height 16
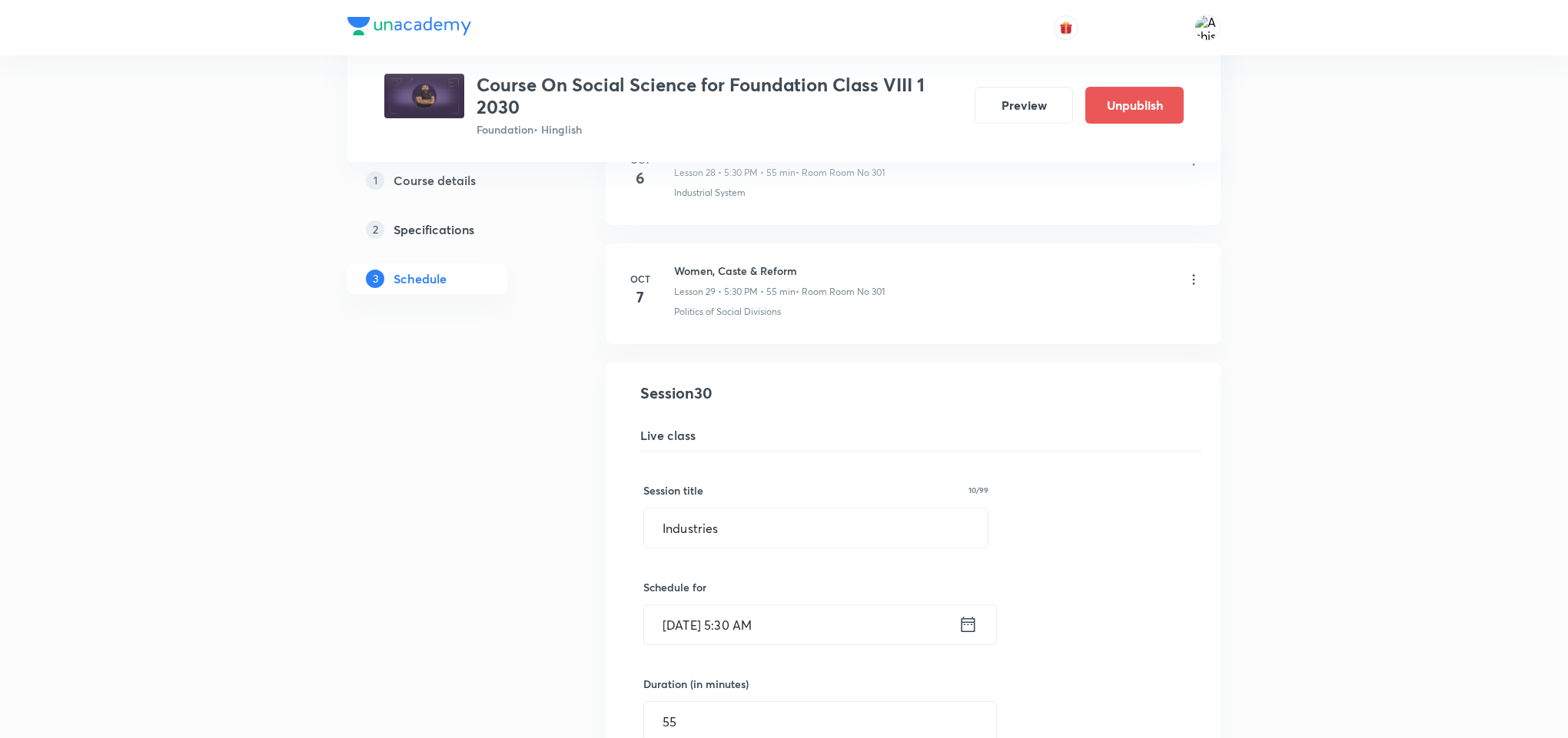
scroll to position [3421, 0]
drag, startPoint x: 716, startPoint y: 570, endPoint x: 636, endPoint y: 577, distance: 80.3
paste input "Women, Caste & Reform"
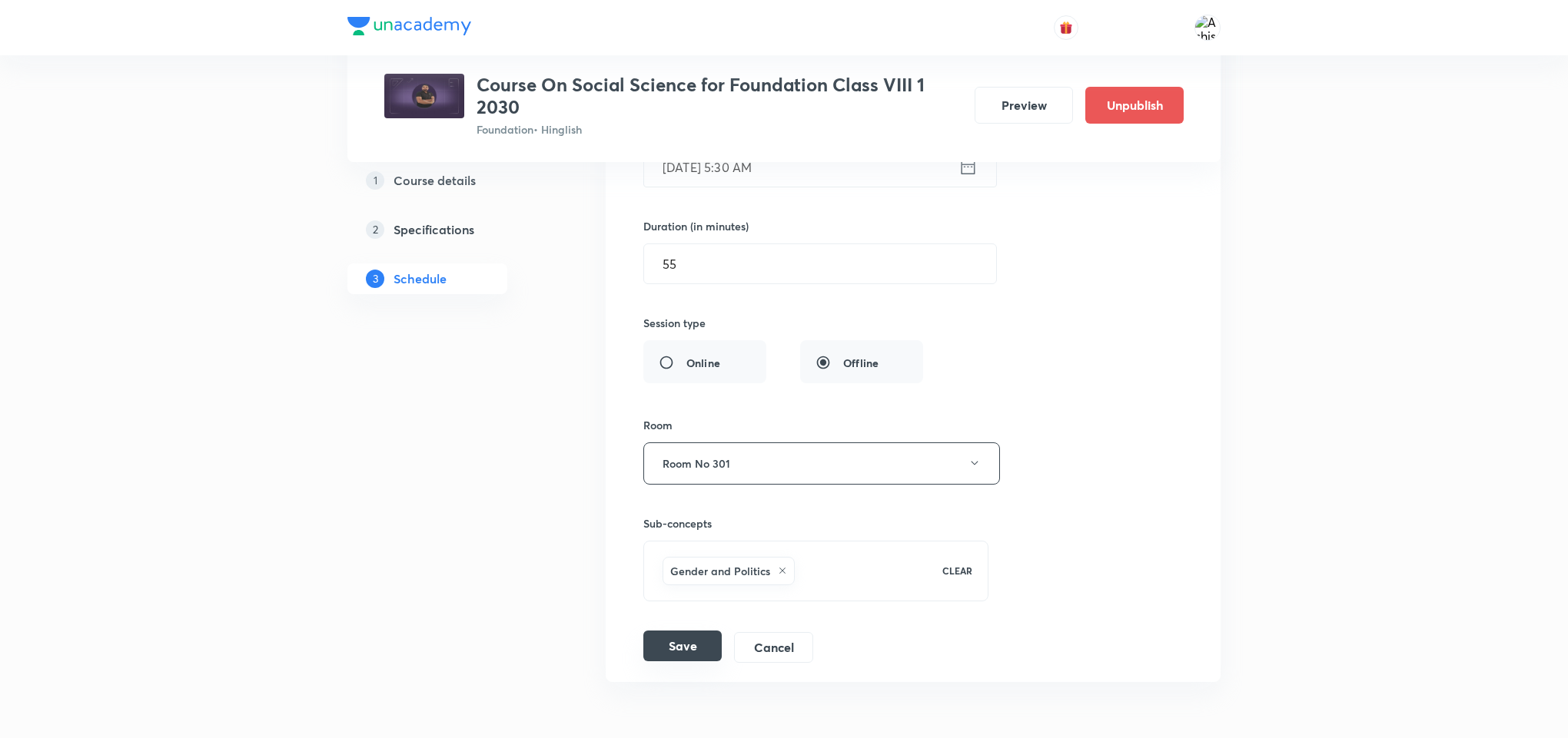
type input "Women, Caste & Reform"
click at [688, 661] on button "Save" at bounding box center [682, 646] width 78 height 31
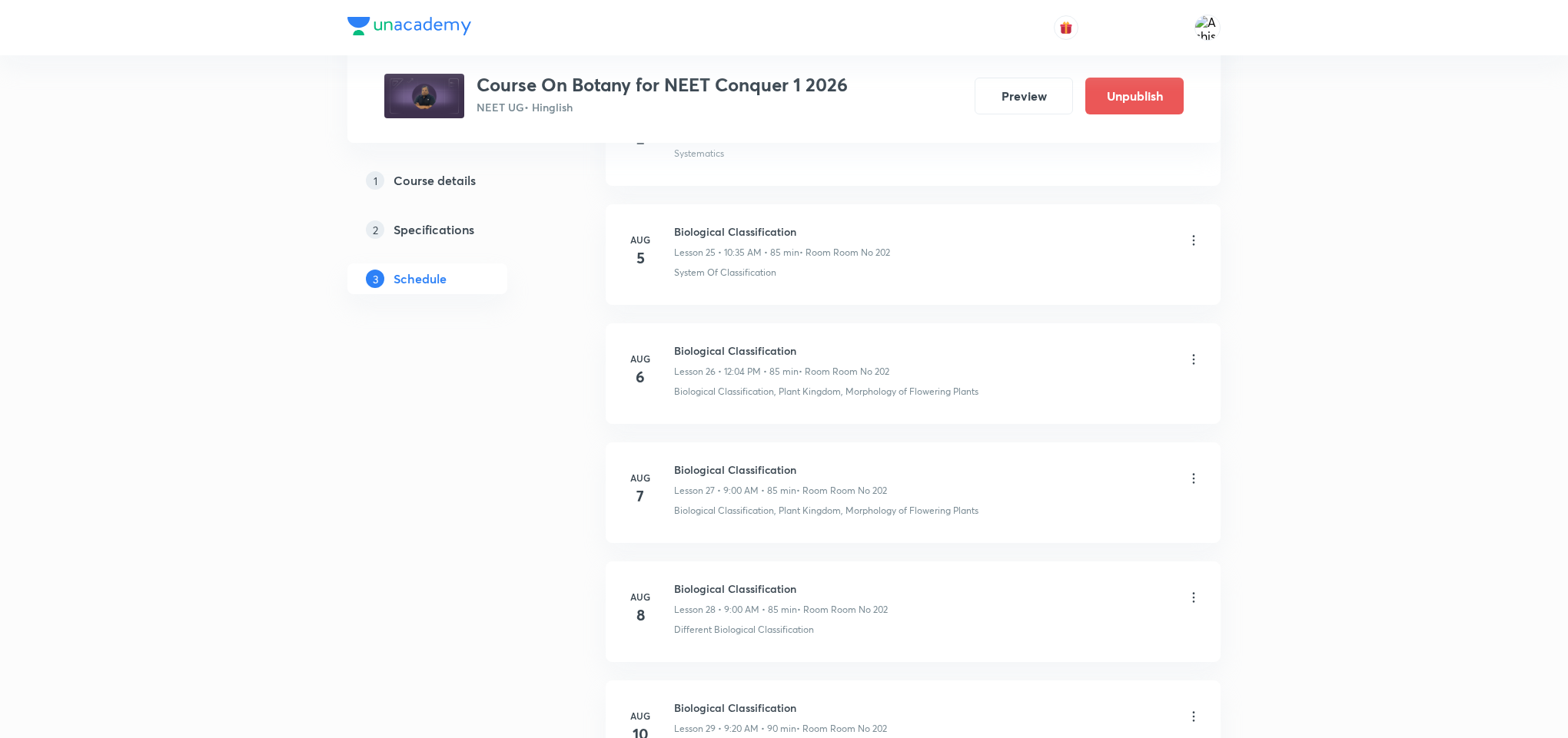
scroll to position [7089, 0]
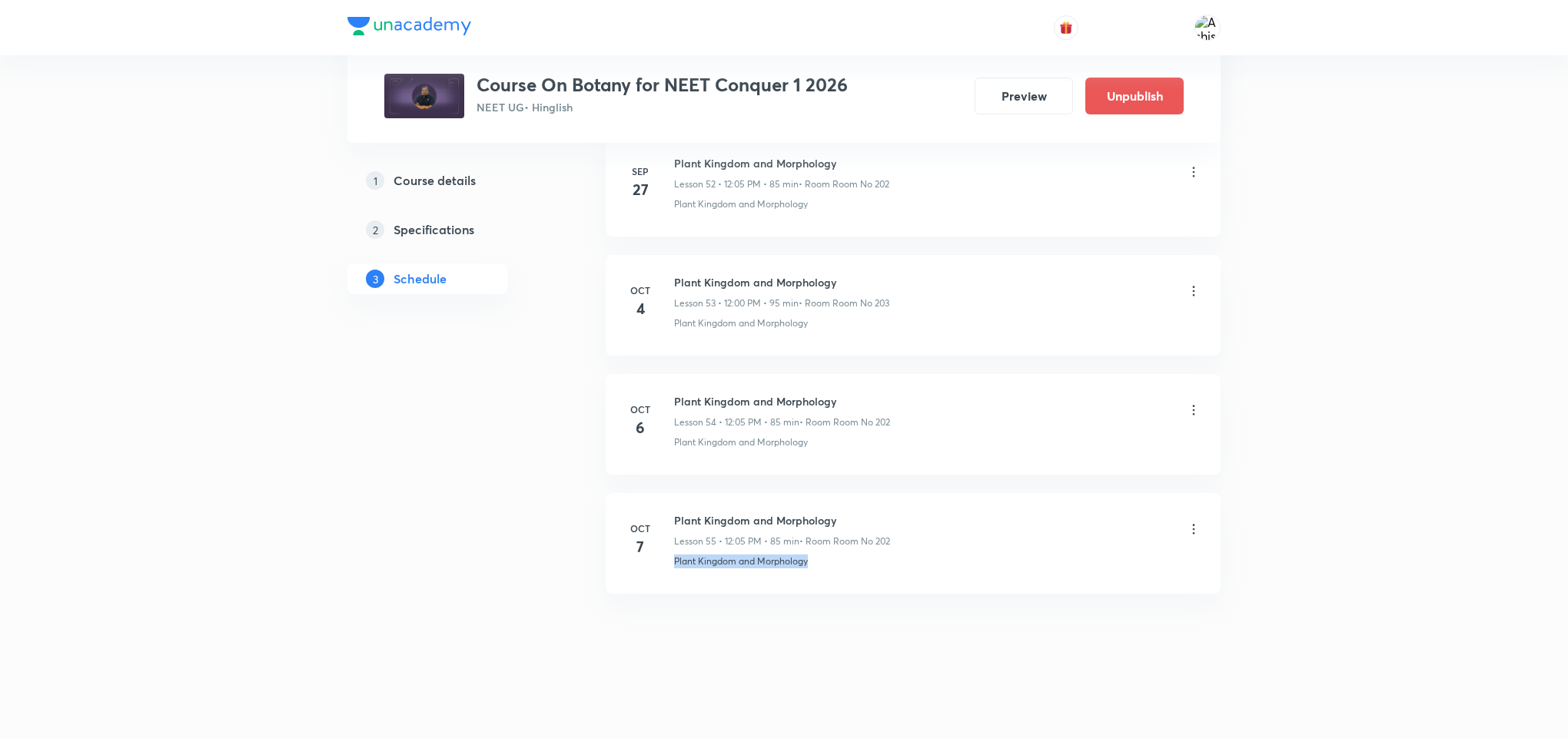
drag, startPoint x: 828, startPoint y: 581, endPoint x: 663, endPoint y: 612, distance: 167.9
copy p "Plant Kingdom and Morphology"
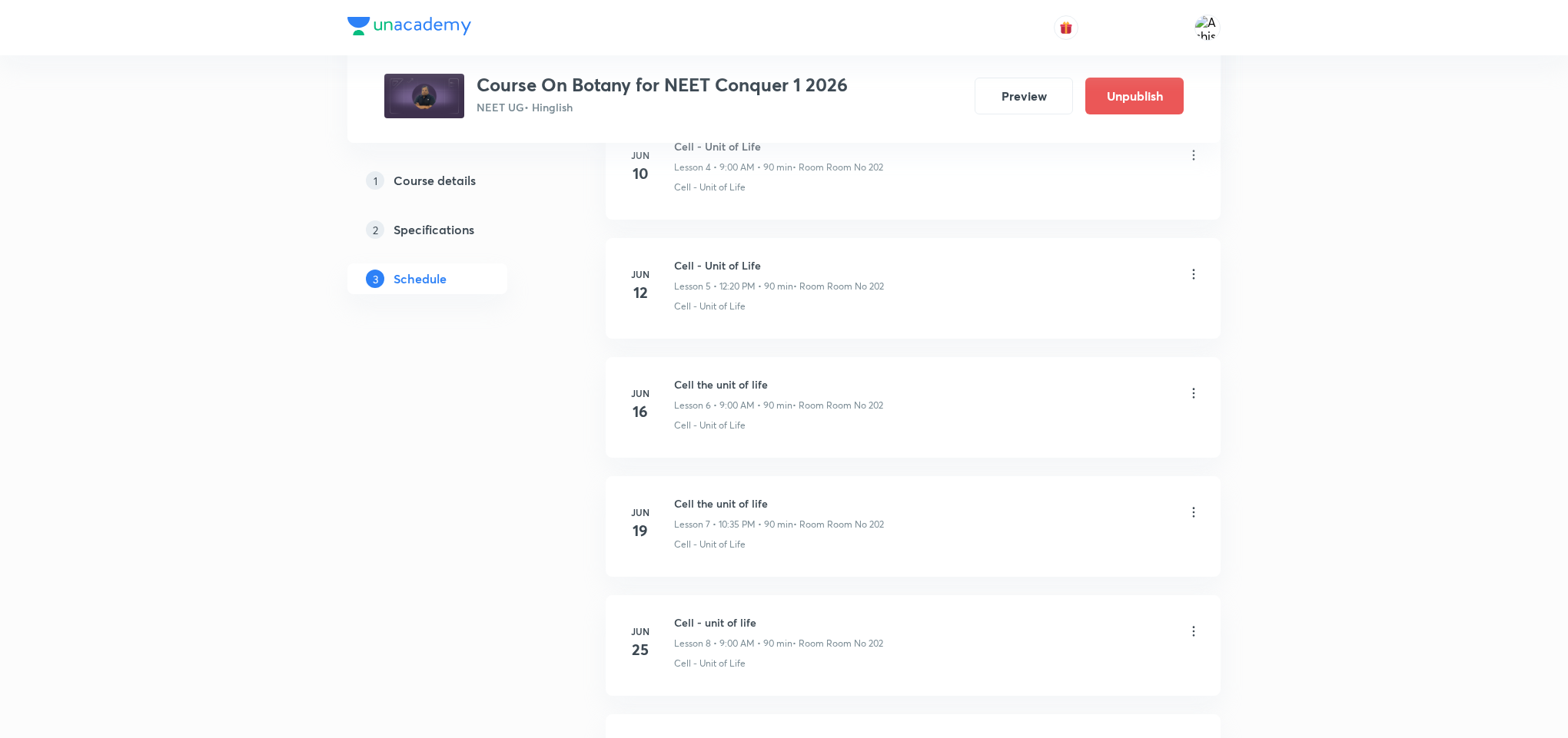
scroll to position [0, 0]
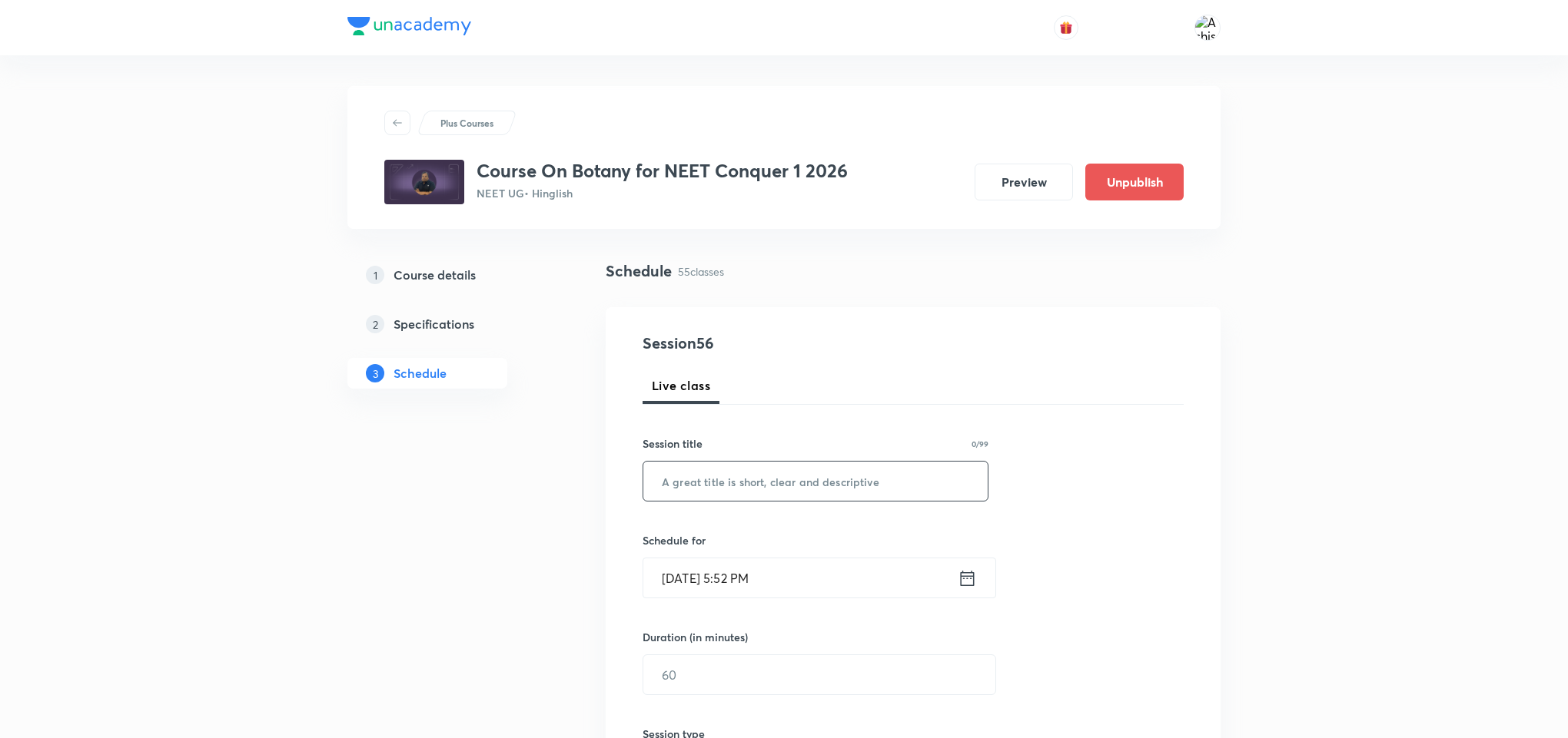
click at [830, 475] on input "text" at bounding box center [815, 481] width 344 height 39
paste input "Plant Kingdom and Morphology"
type input "Plant Kingdom and Morphology"
click at [697, 581] on input "Oct 7, 2025, 5:52 PM" at bounding box center [800, 578] width 314 height 39
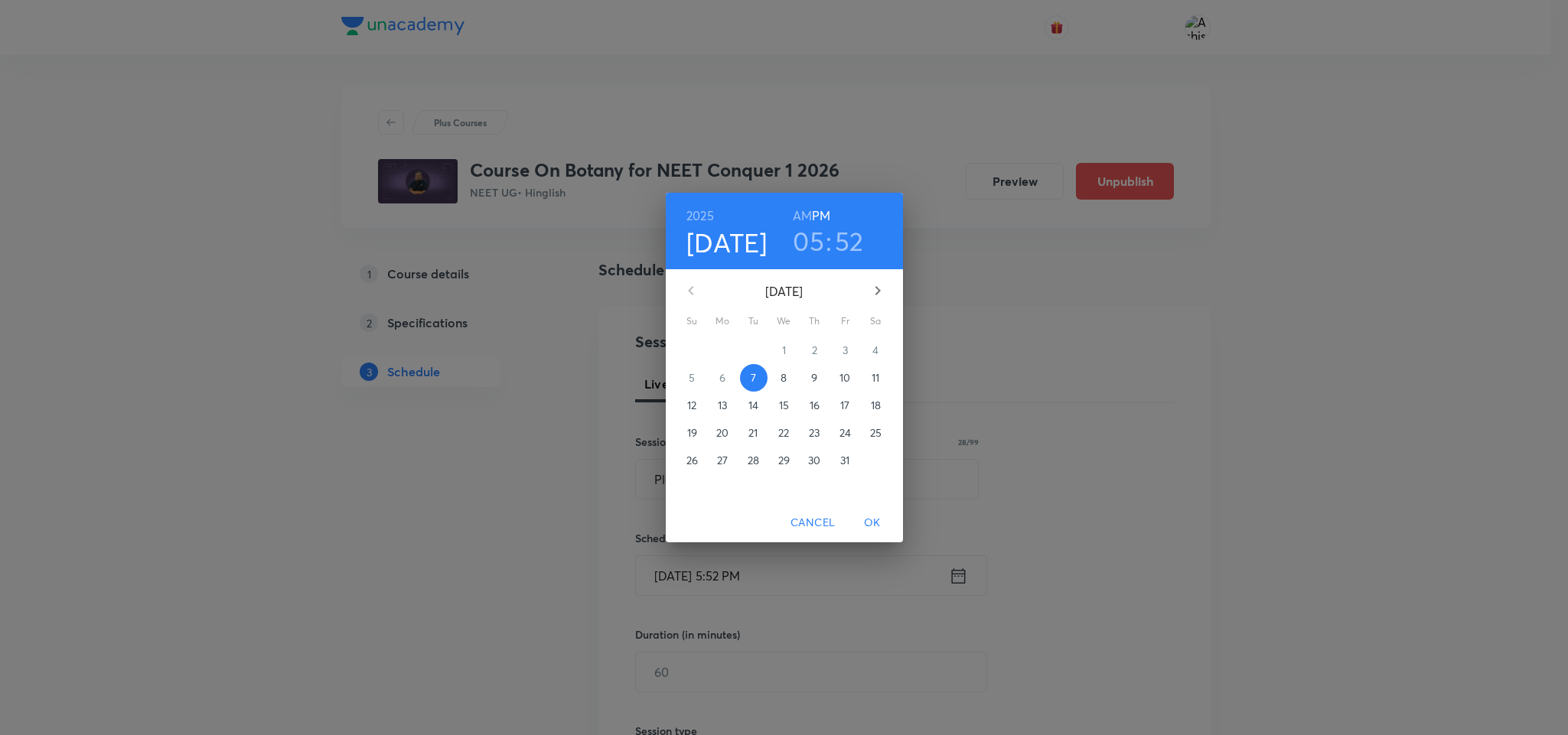
click at [783, 383] on p "8" at bounding box center [784, 378] width 7 height 15
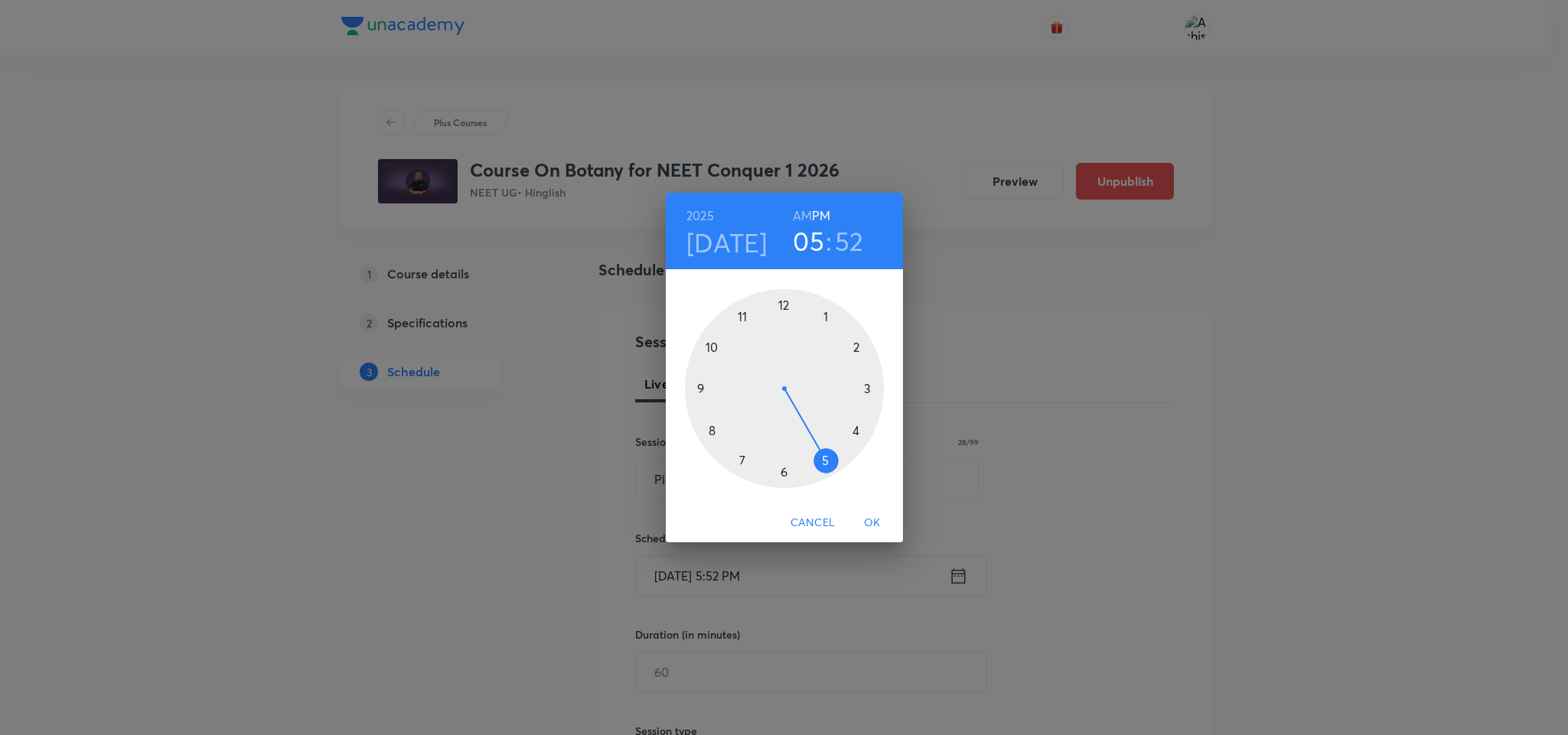
click at [807, 211] on h6 "AM" at bounding box center [802, 215] width 20 height 21
click at [701, 391] on div at bounding box center [784, 389] width 199 height 199
click at [786, 308] on div at bounding box center [784, 389] width 199 height 199
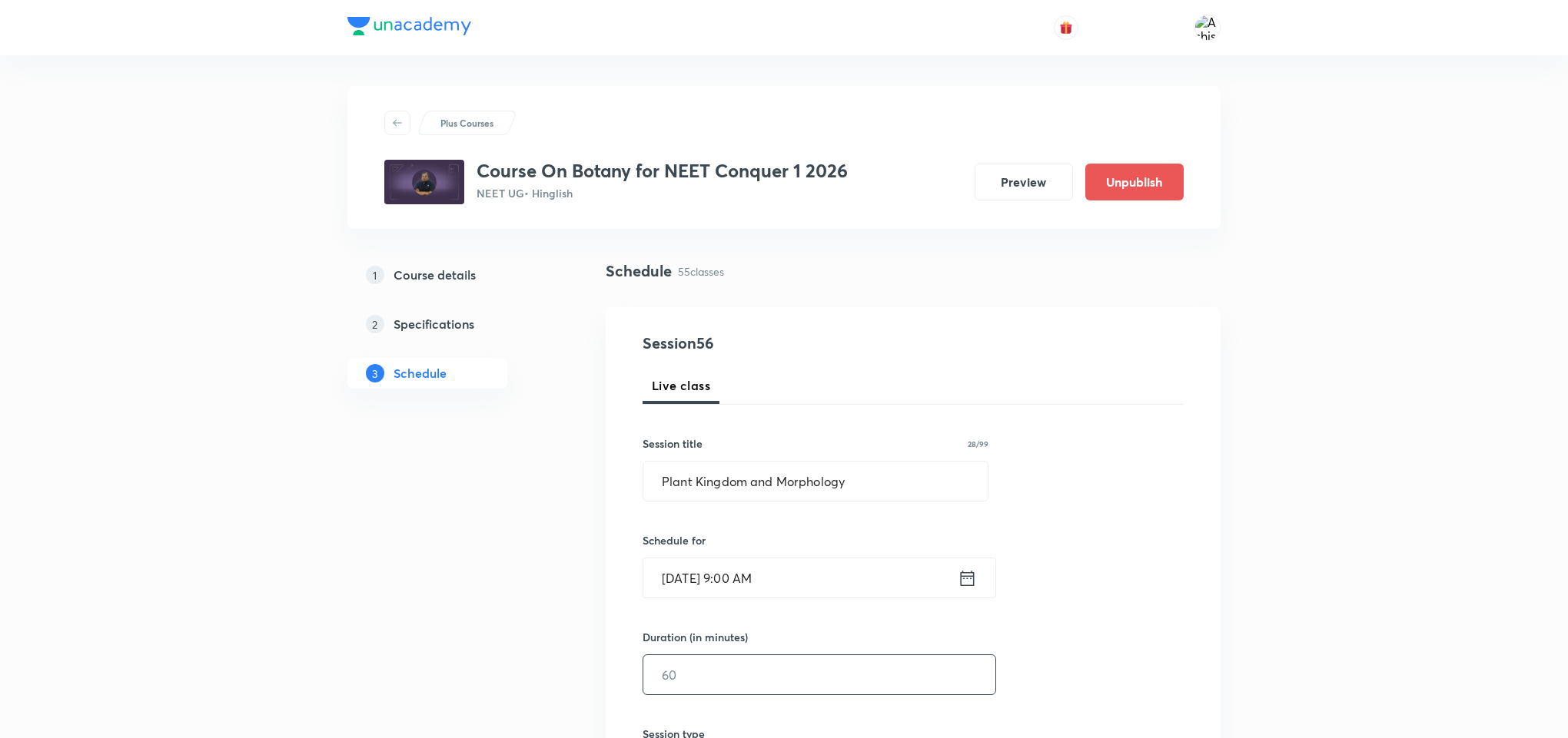
click at [713, 674] on input "text" at bounding box center [819, 675] width 352 height 39
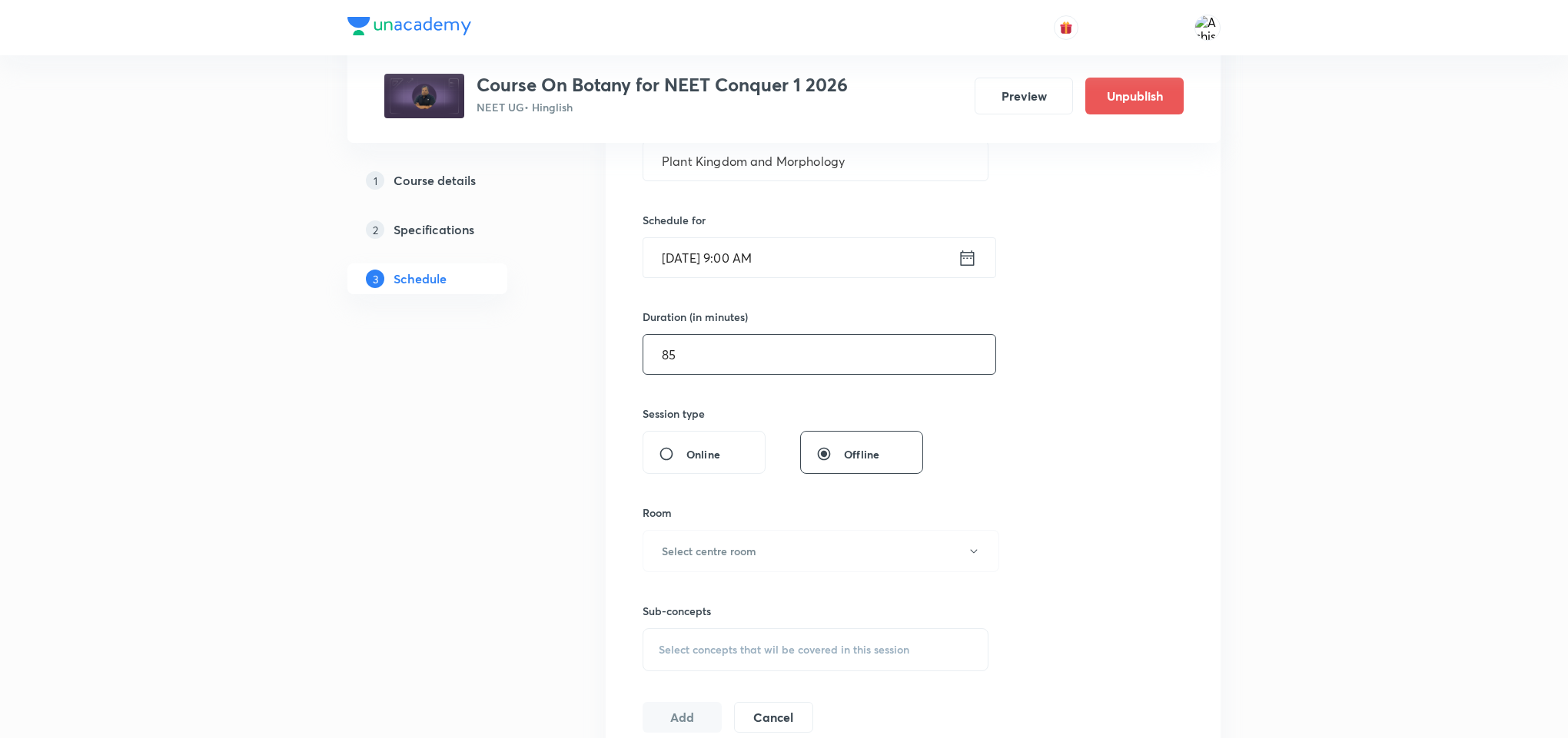
scroll to position [346, 0]
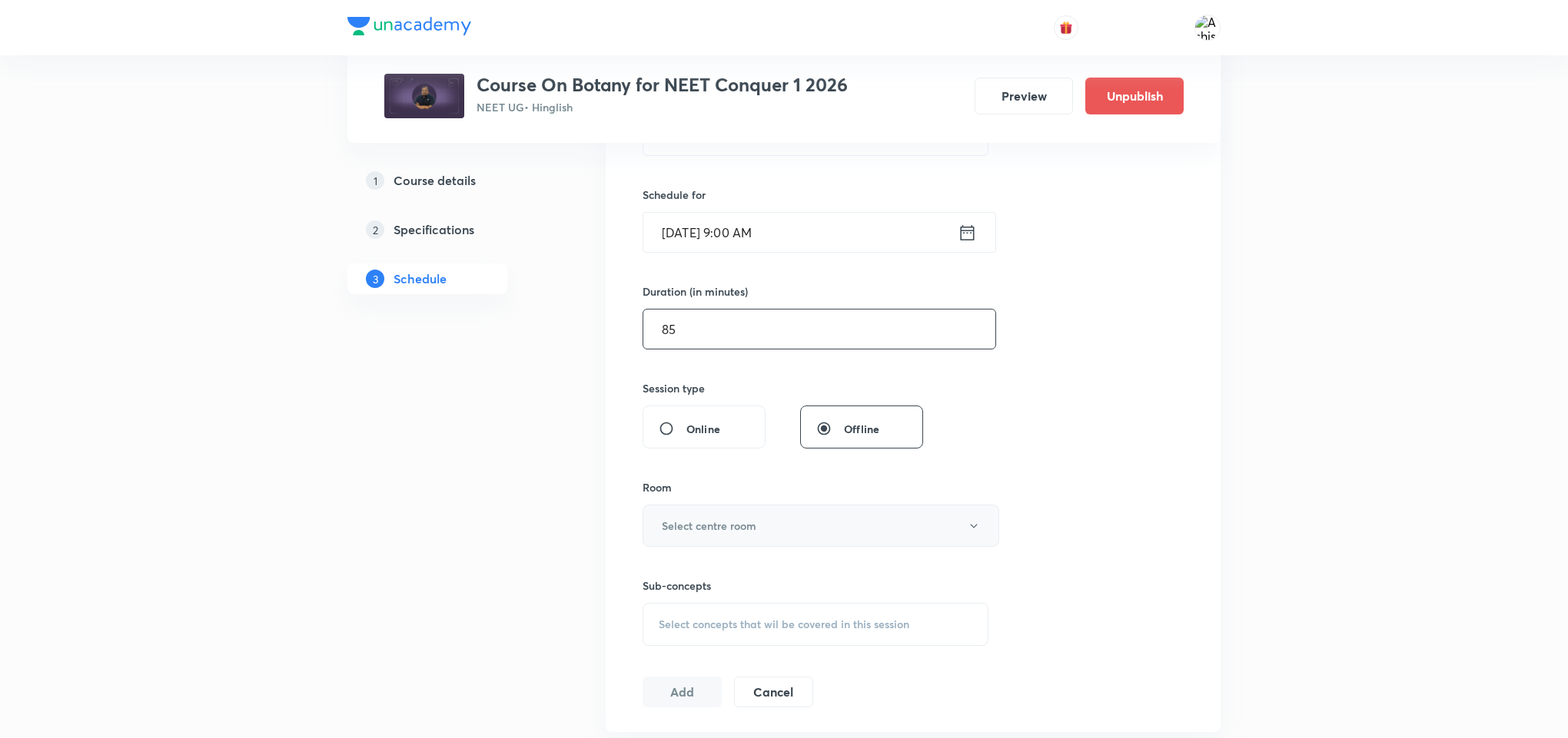
type input "85"
click at [750, 528] on h6 "Select centre room" at bounding box center [708, 525] width 94 height 16
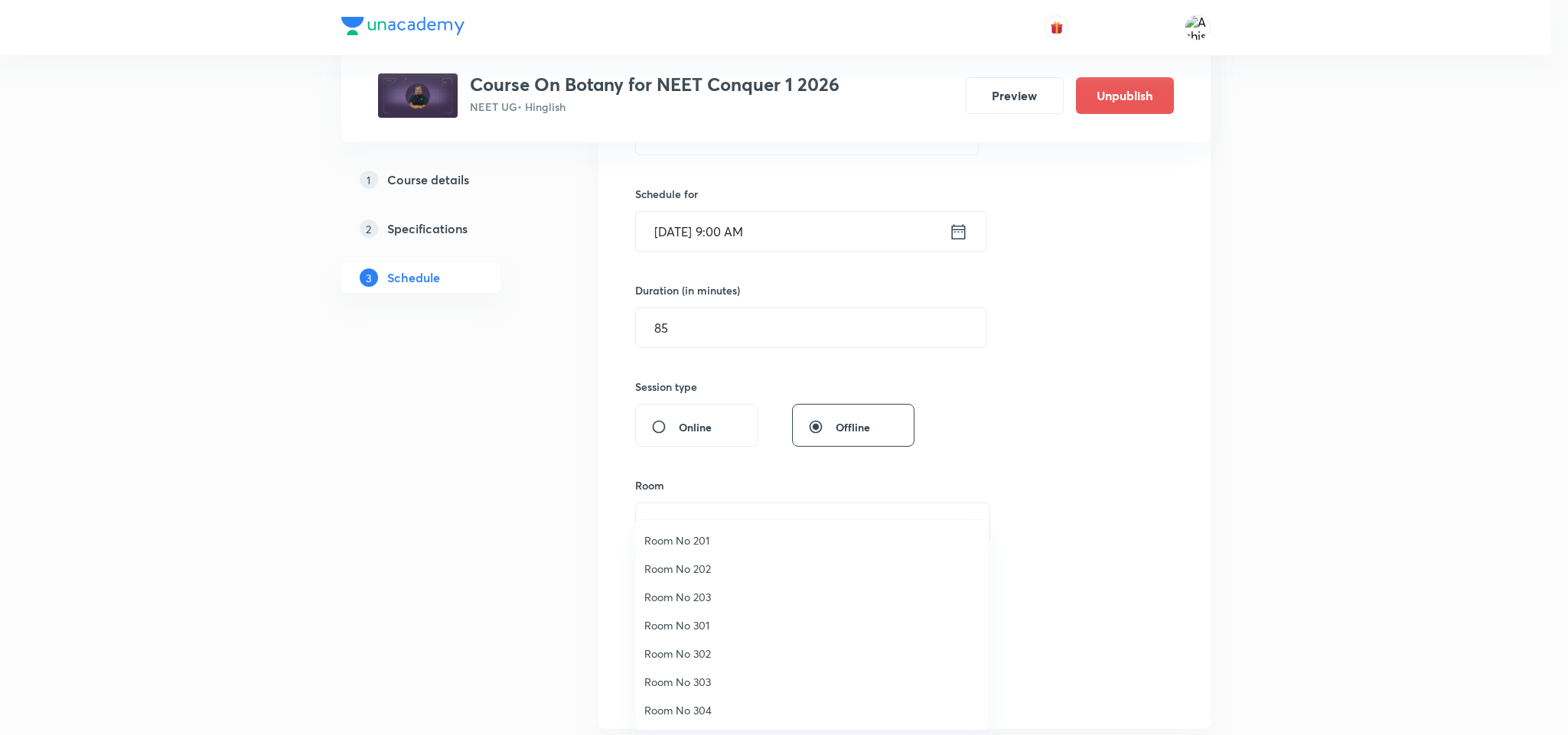
click at [694, 561] on span "Room No 202" at bounding box center [812, 568] width 335 height 16
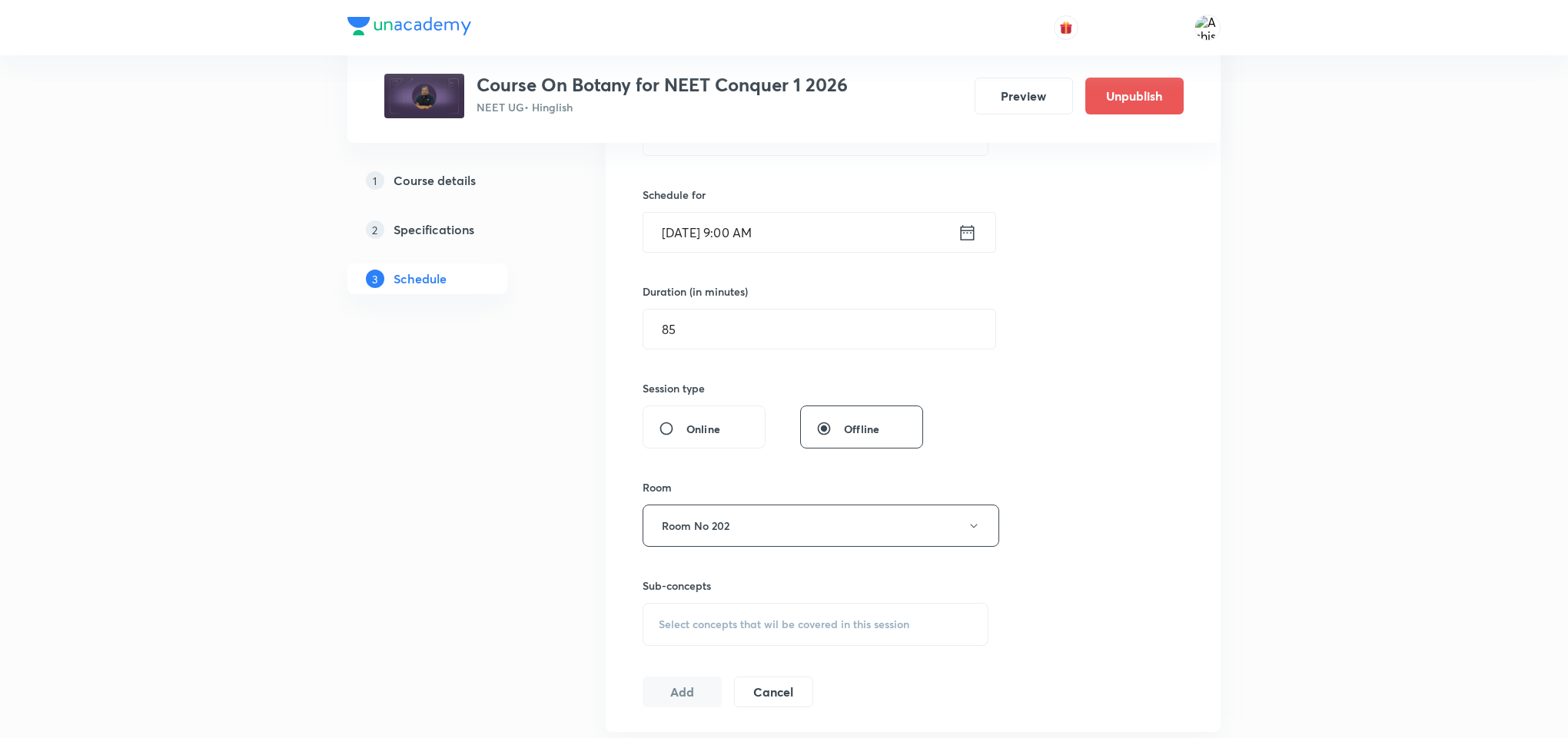
scroll to position [461, 0]
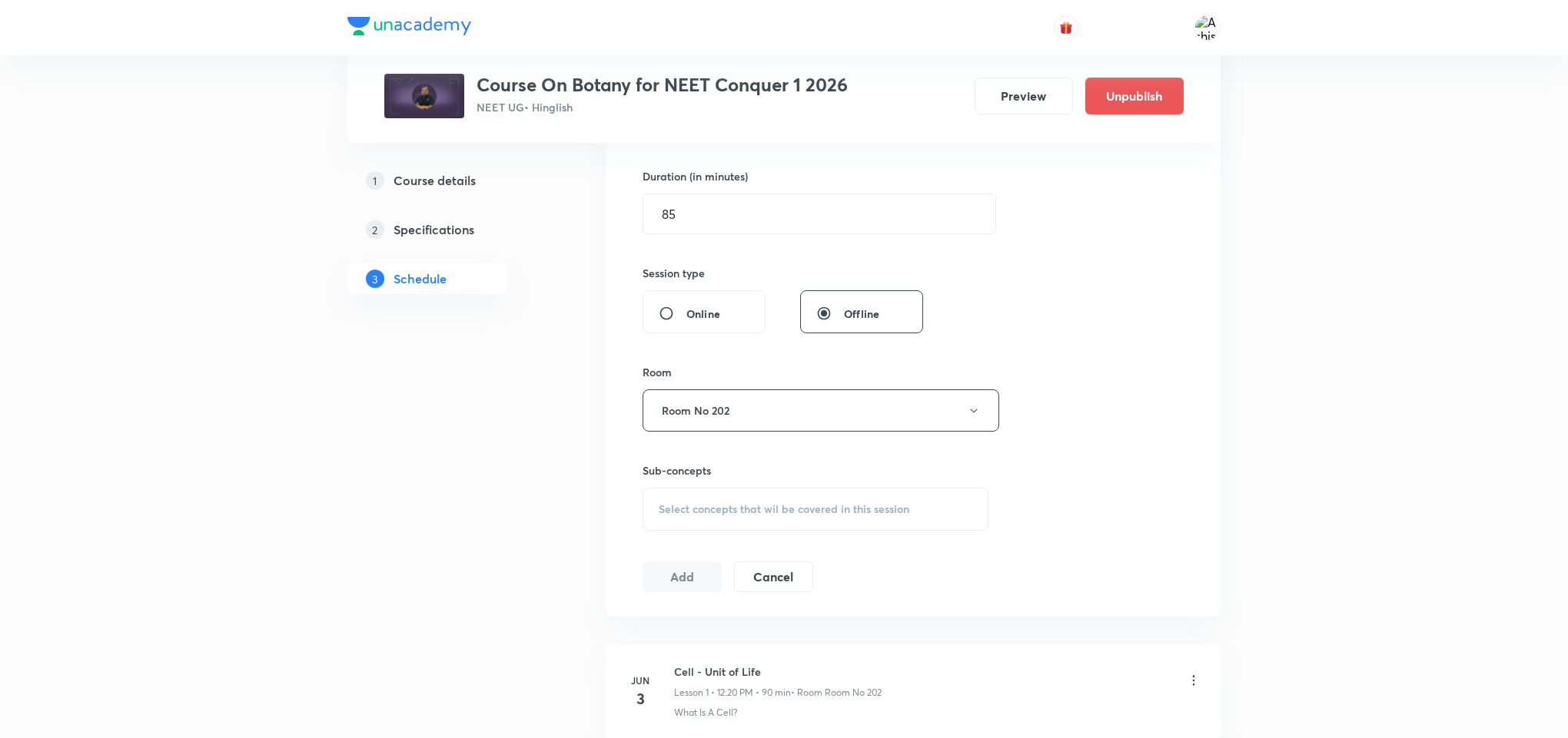
click at [740, 508] on span "Select concepts that wil be covered in this session" at bounding box center [784, 509] width 250 height 12
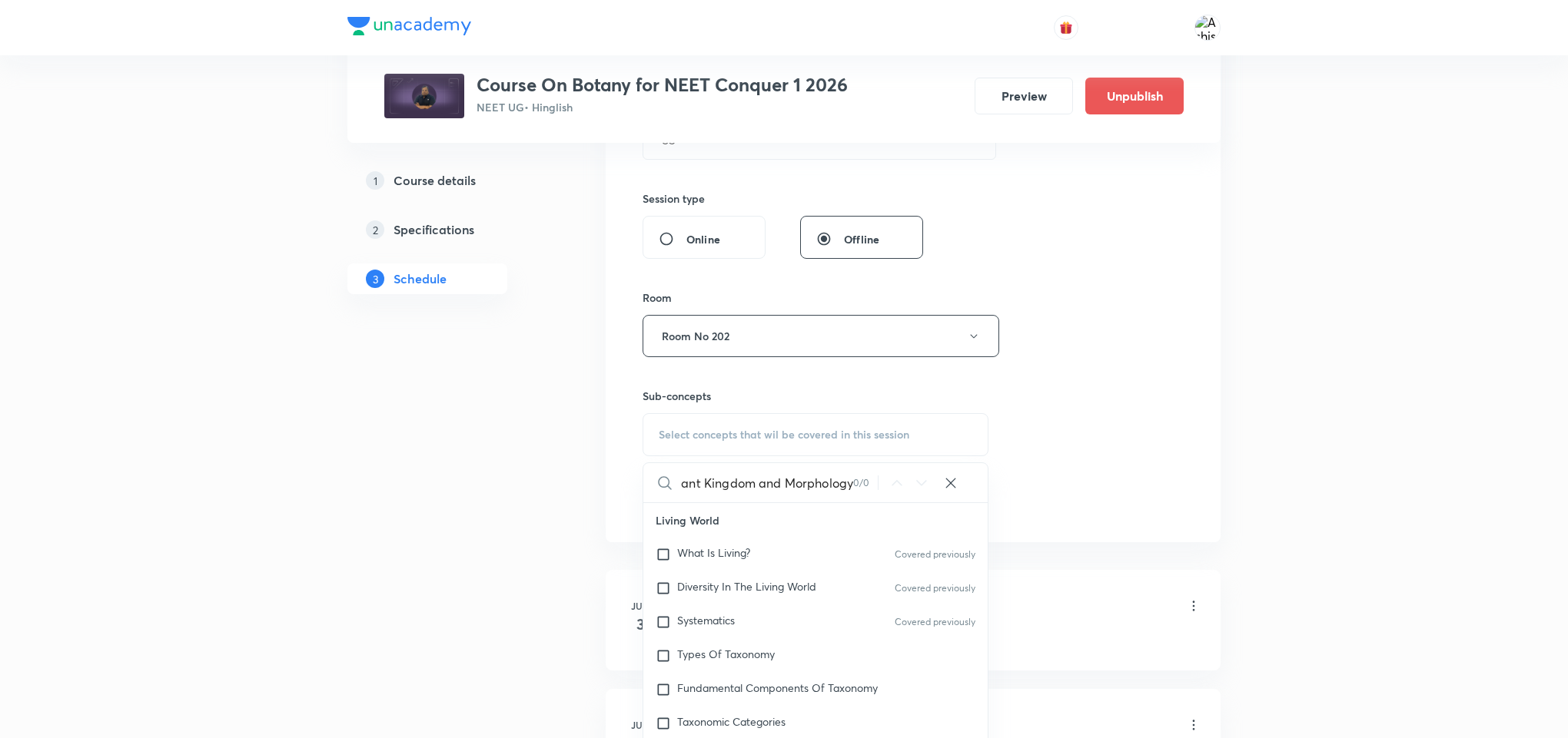
scroll to position [576, 0]
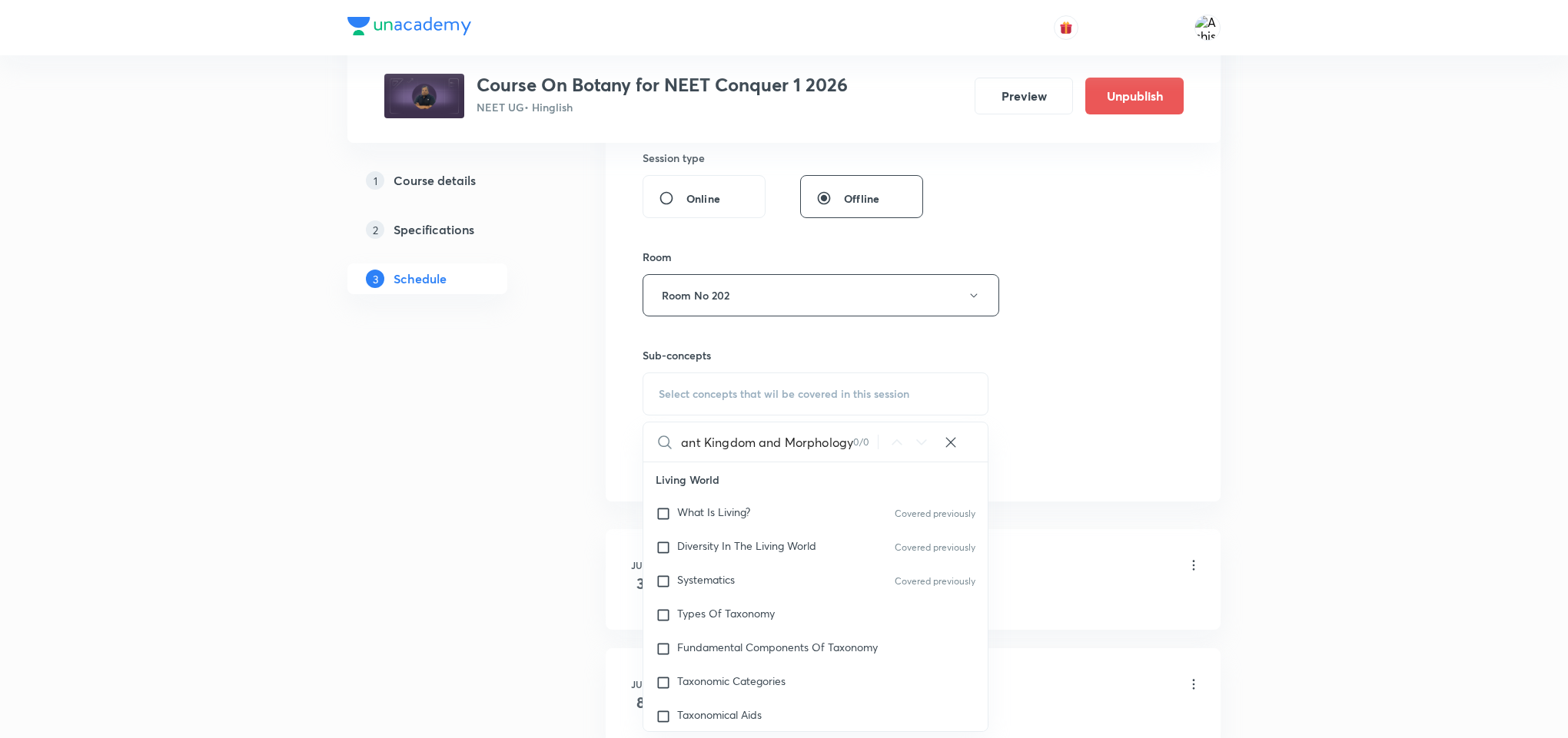
drag, startPoint x: 757, startPoint y: 452, endPoint x: 905, endPoint y: 452, distance: 148.0
click at [905, 452] on div "Plant Kingdom and Morphology 0 / 0 ​" at bounding box center [815, 442] width 344 height 39
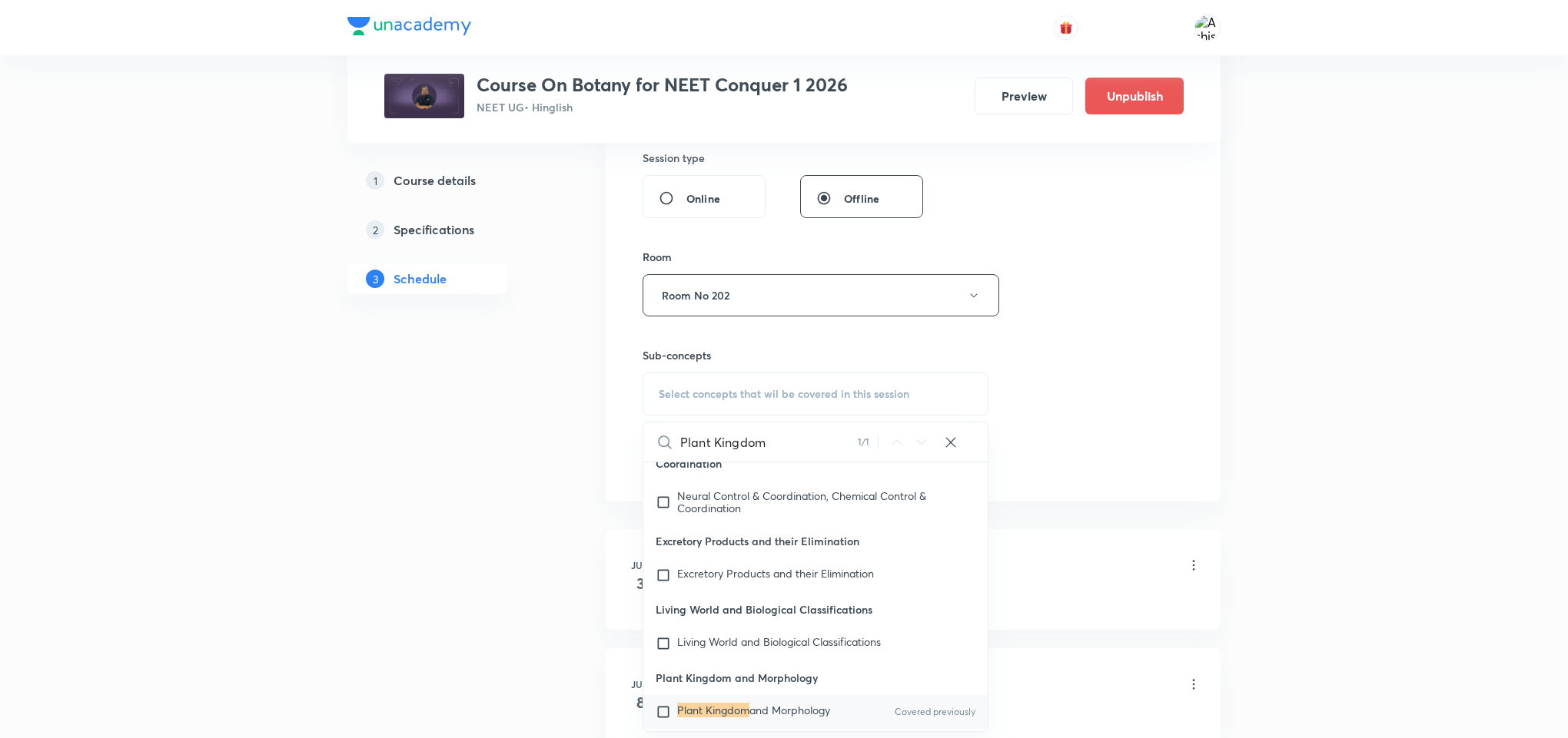
scroll to position [70883, 0]
type input "Plant Kingdom"
click at [749, 703] on span "and Morphology" at bounding box center [790, 710] width 80 height 15
click at [1086, 432] on div "Session 56 Live class Session title 28/99 Plant Kingdom and Morphology ​ Schedu…" at bounding box center [913, 116] width 541 height 721
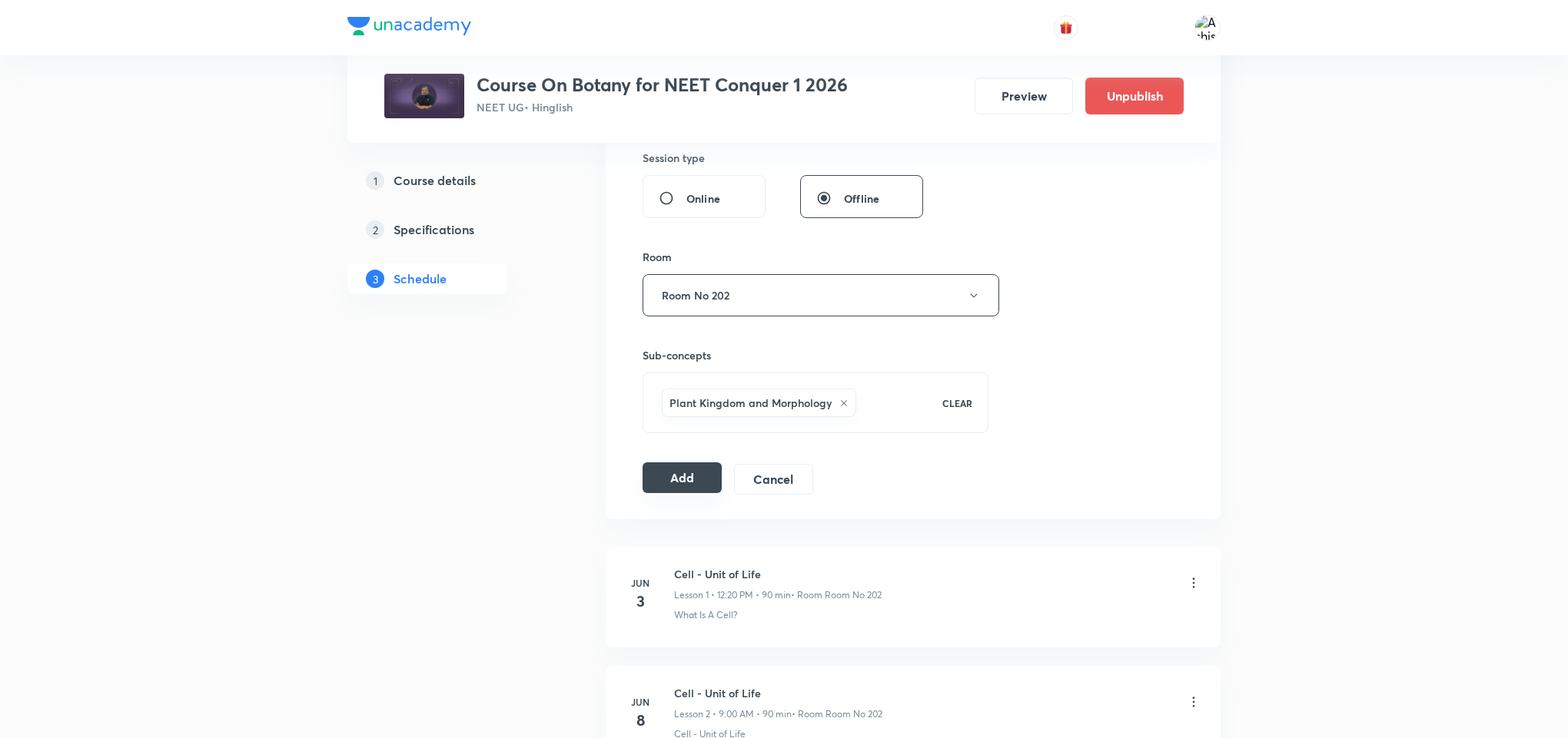
click at [688, 475] on button "Add" at bounding box center [682, 477] width 79 height 31
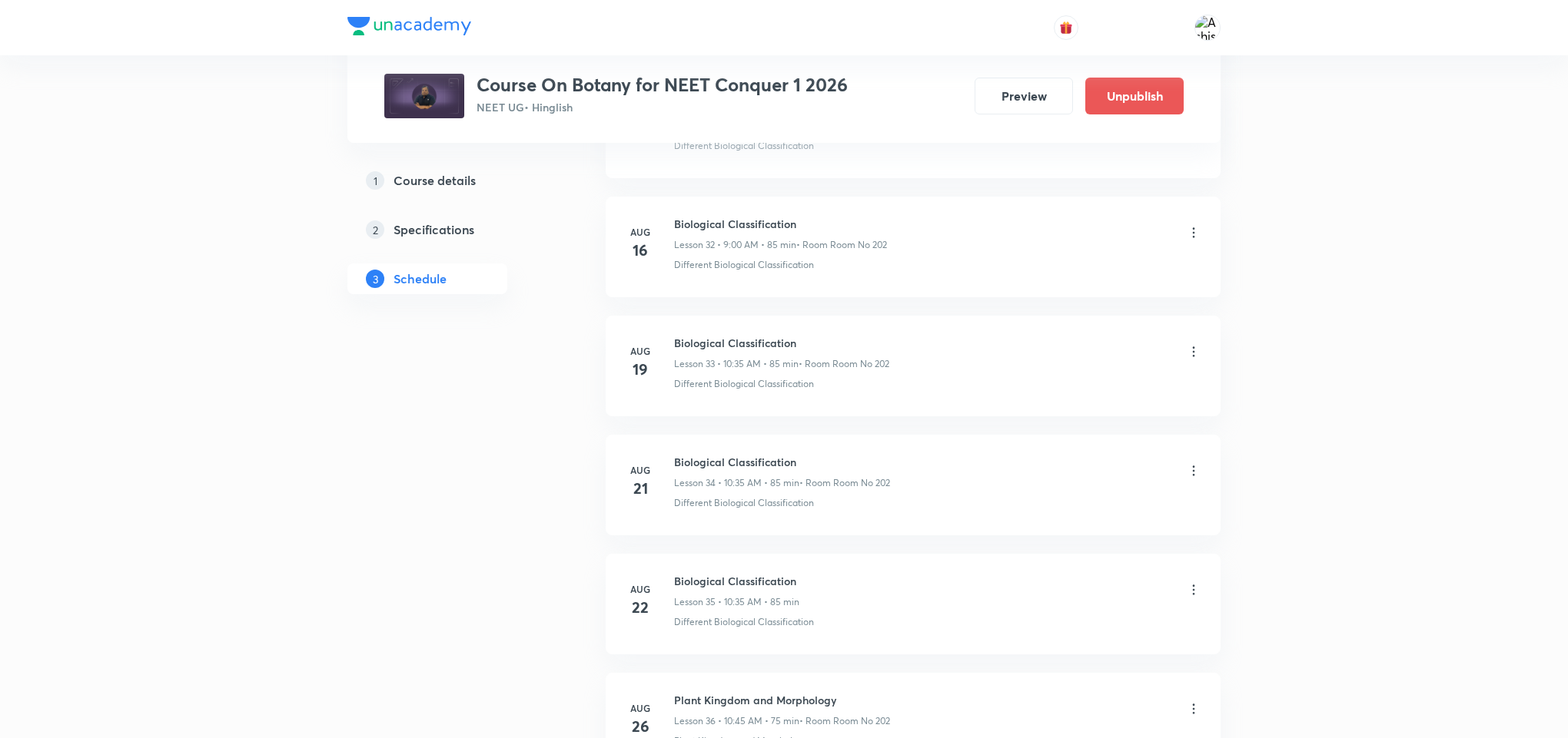
scroll to position [6499, 0]
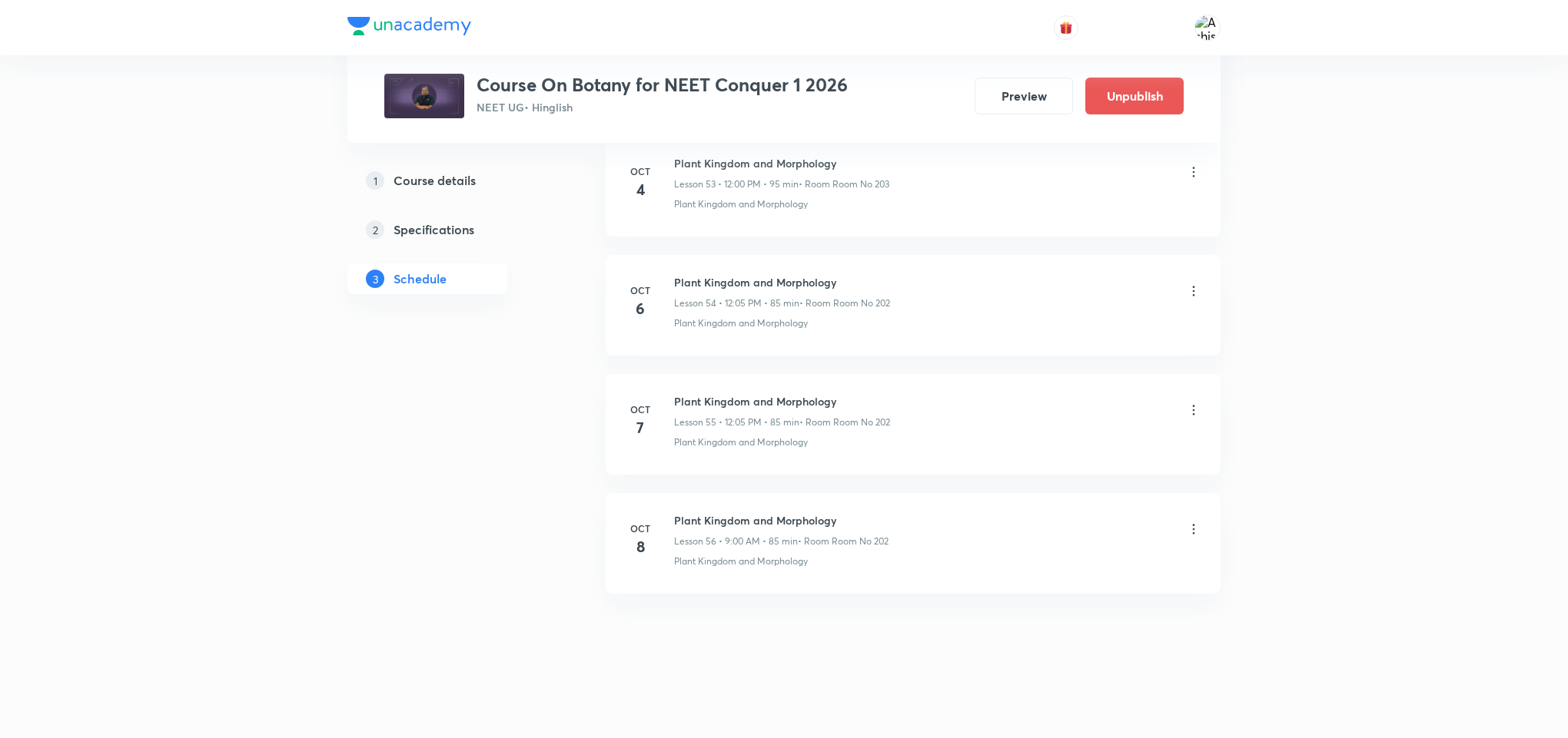
drag, startPoint x: 842, startPoint y: 628, endPoint x: 862, endPoint y: 426, distance: 203.0
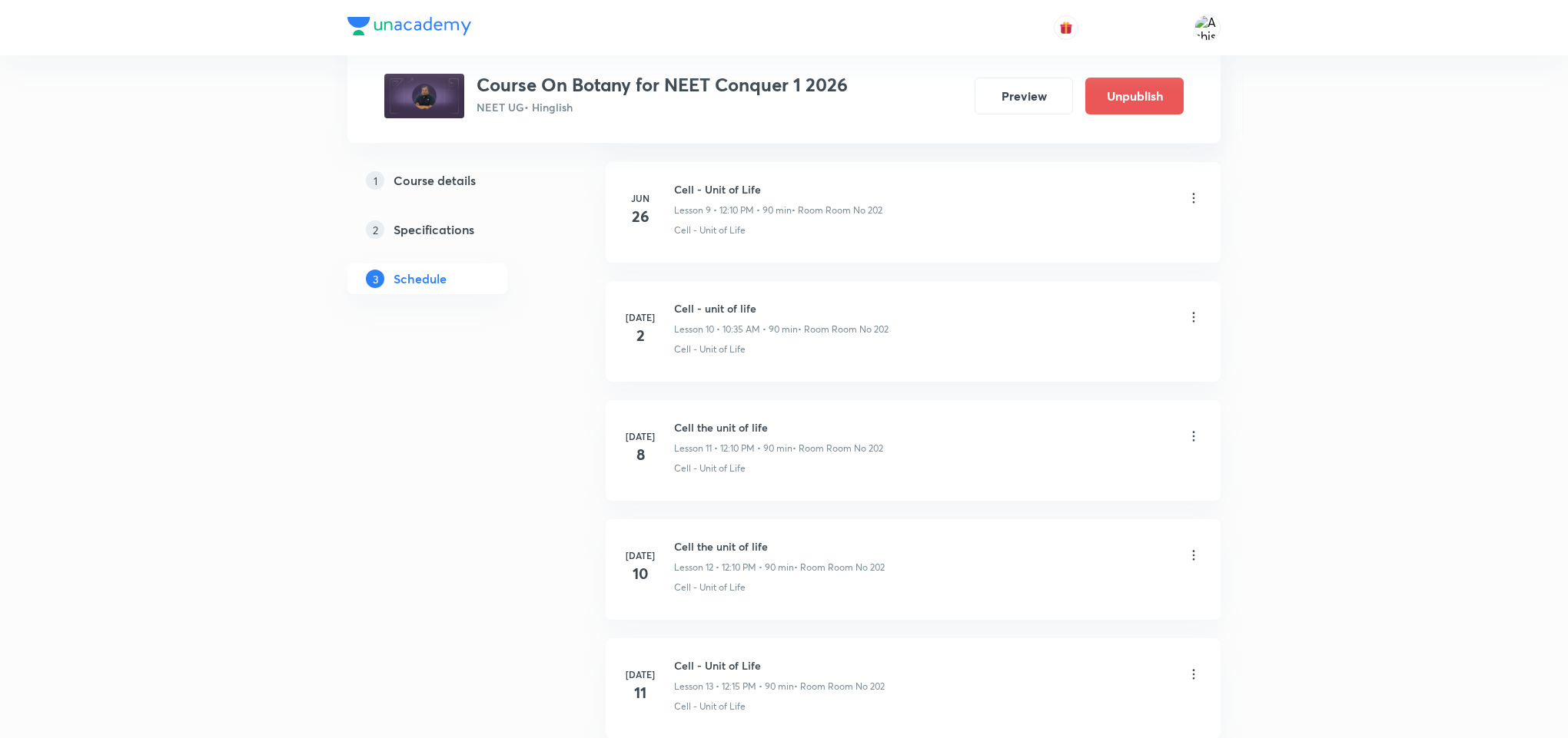
scroll to position [0, 0]
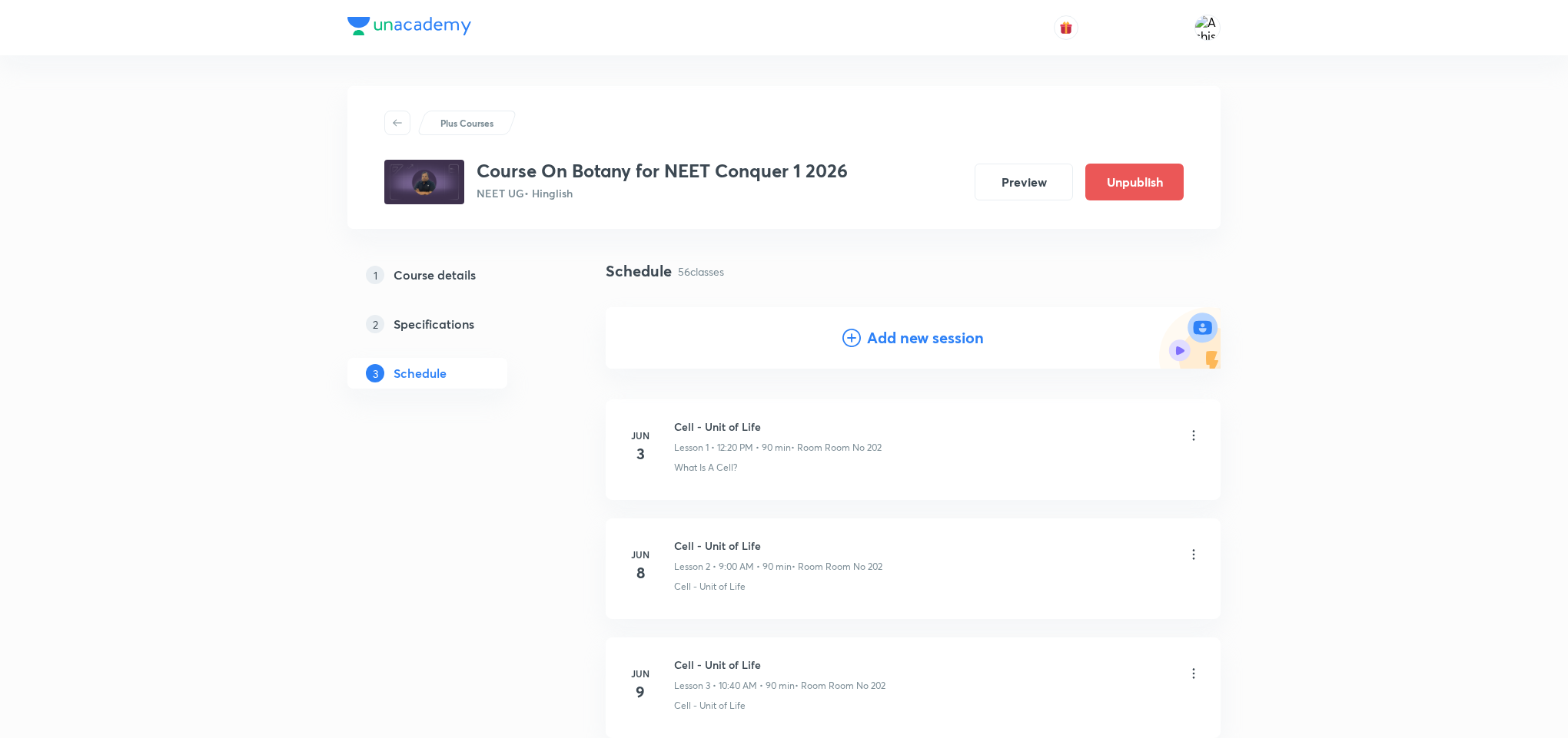
click at [872, 348] on h4 "Add new session" at bounding box center [925, 338] width 117 height 23
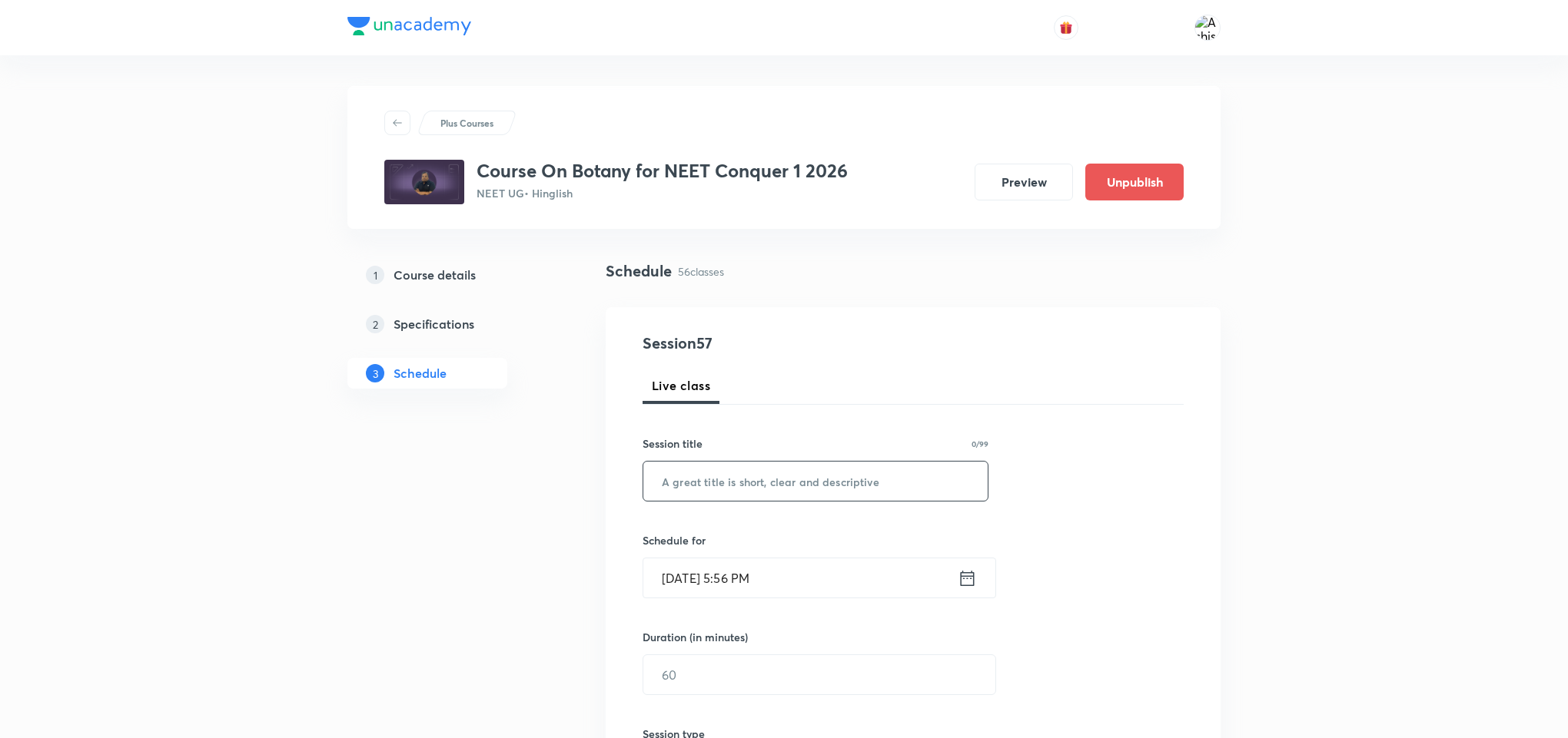
click at [720, 484] on input "text" at bounding box center [815, 481] width 344 height 39
paste input "Plant Kingdom and Morphology"
type input "Plant Kingdom and Morphology"
click at [691, 586] on input "Oct 7, 2025, 5:56 PM" at bounding box center [800, 578] width 314 height 39
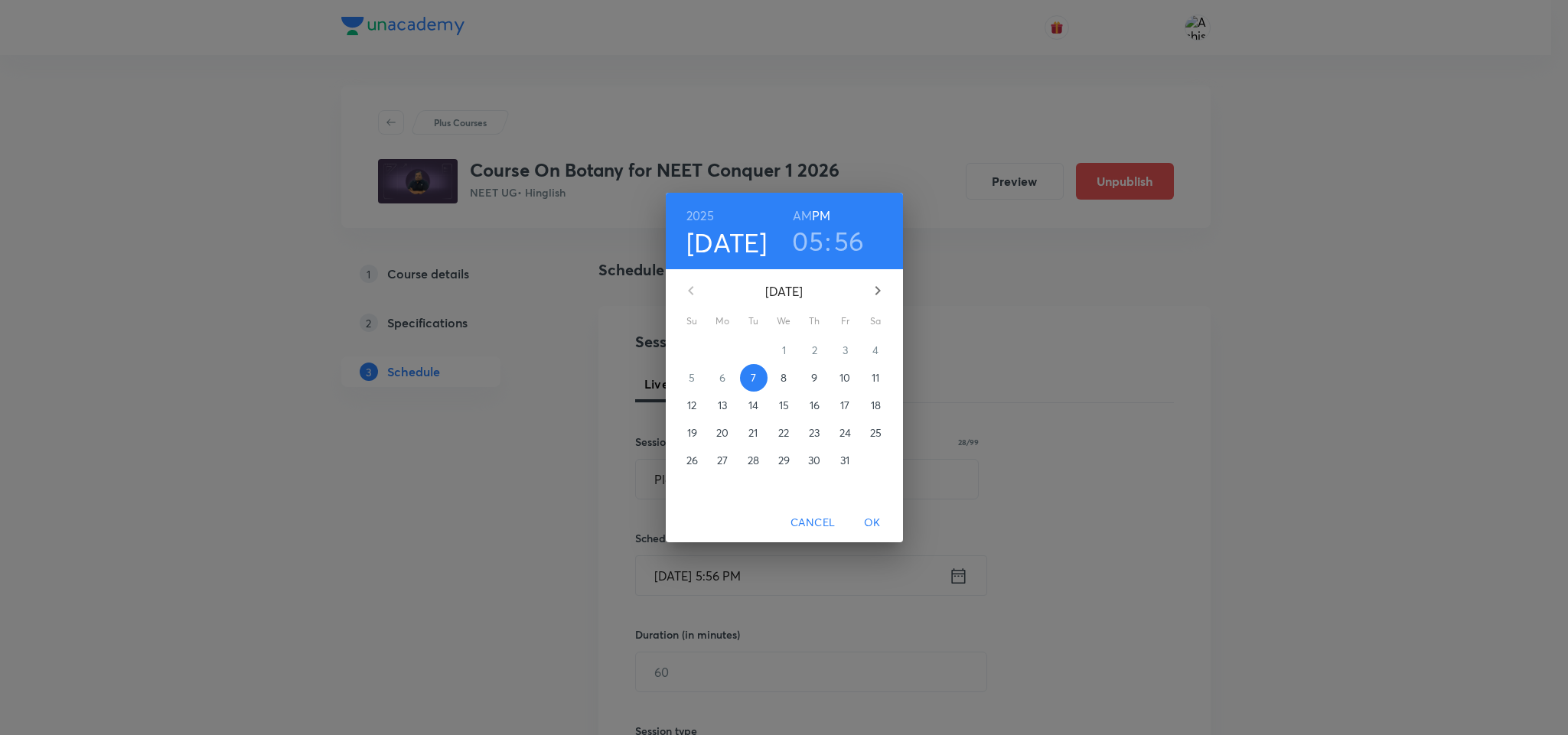
click at [783, 380] on p "8" at bounding box center [784, 378] width 7 height 15
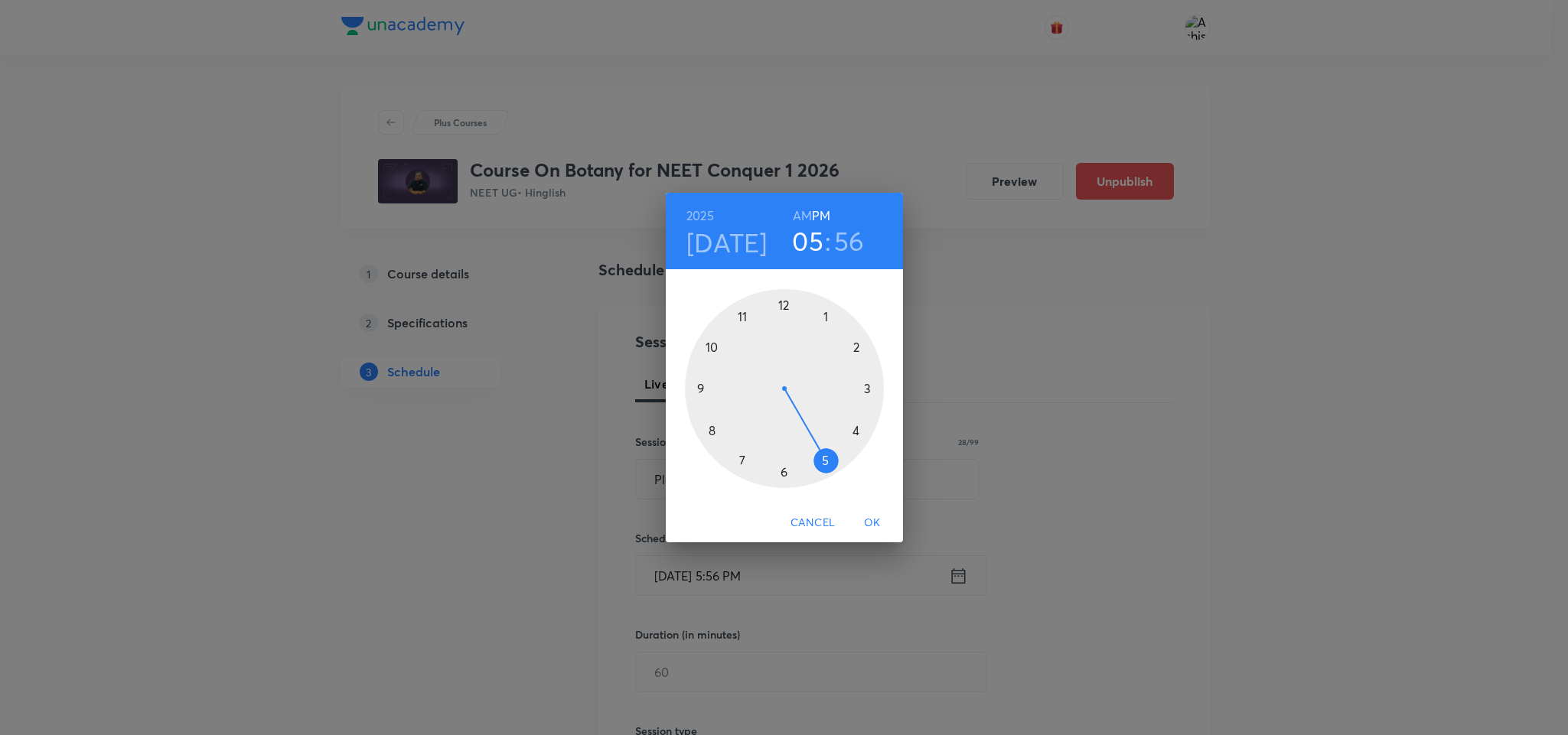
click at [815, 524] on span "Cancel" at bounding box center [813, 523] width 45 height 20
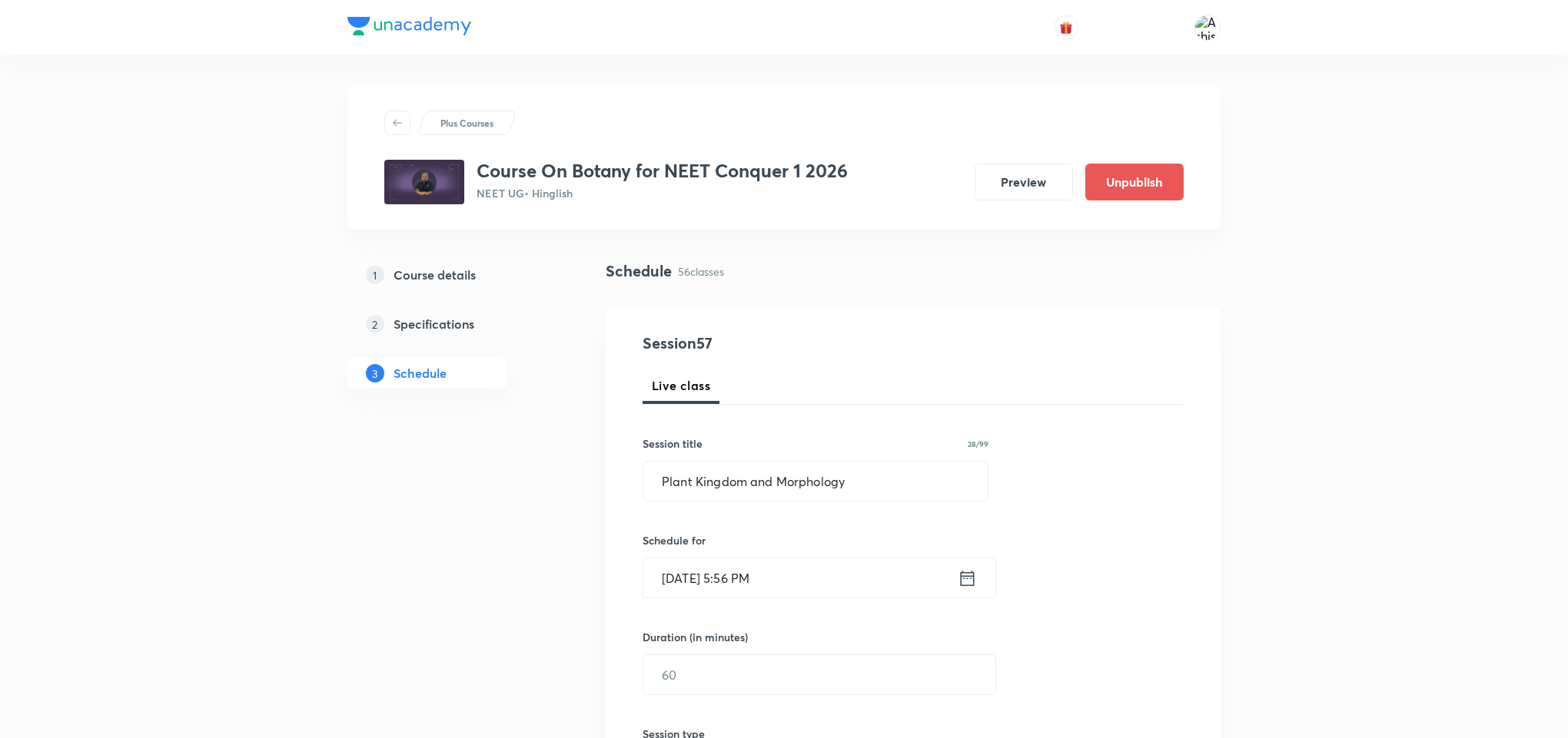
click at [717, 578] on input "Oct 7, 2025, 5:56 PM" at bounding box center [800, 578] width 314 height 39
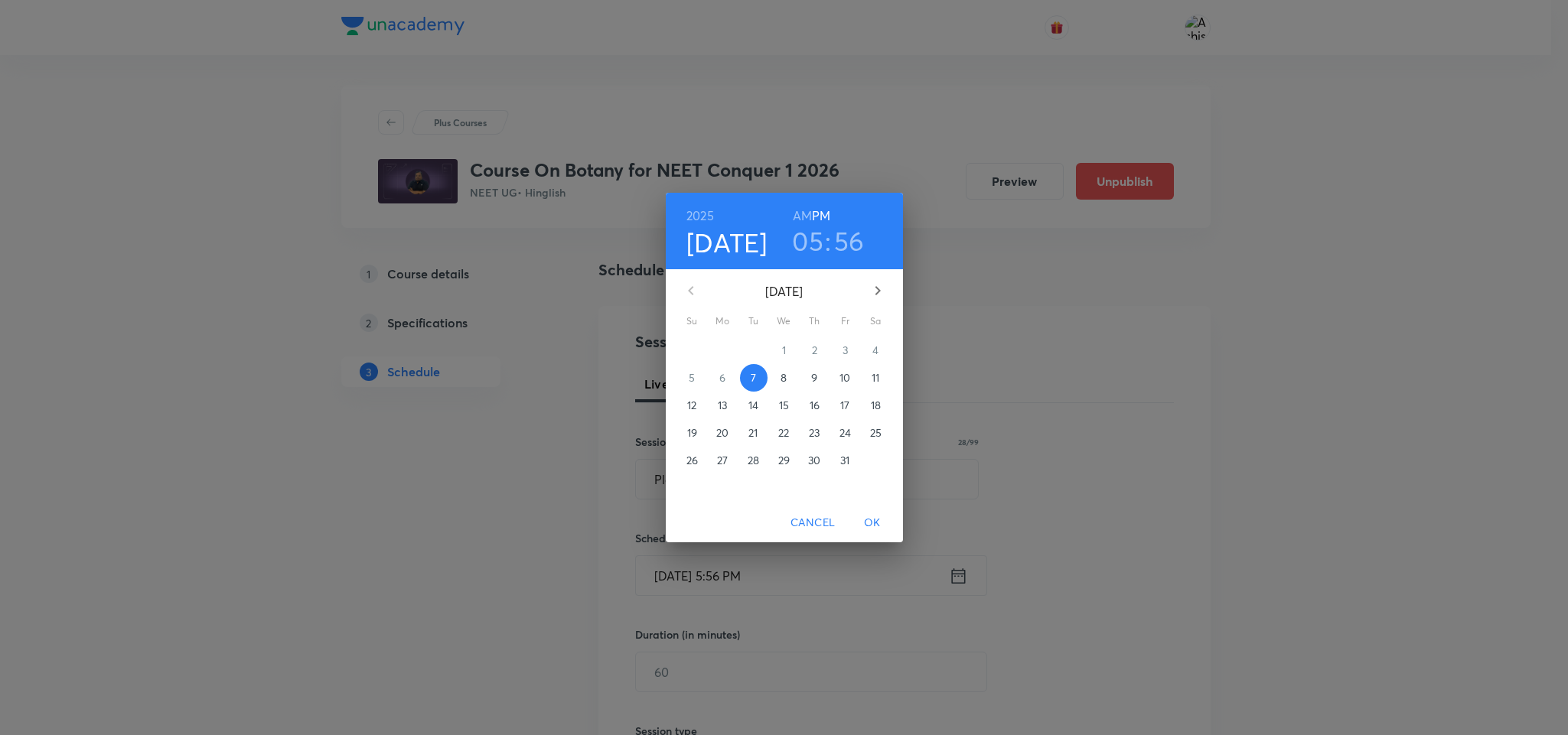
click at [815, 379] on p "9" at bounding box center [814, 378] width 7 height 15
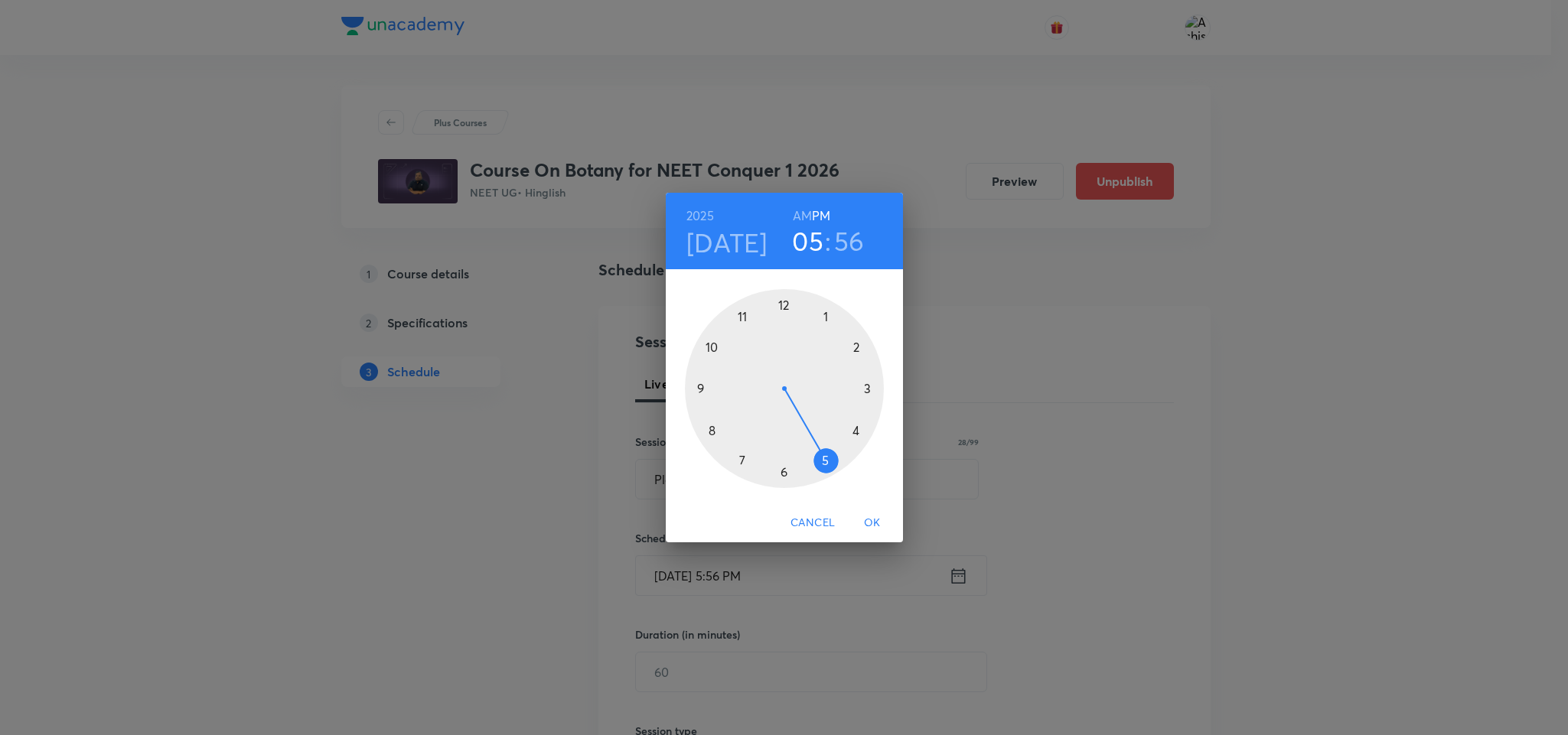
click at [782, 306] on div at bounding box center [784, 389] width 199 height 199
click at [830, 317] on div at bounding box center [784, 389] width 199 height 199
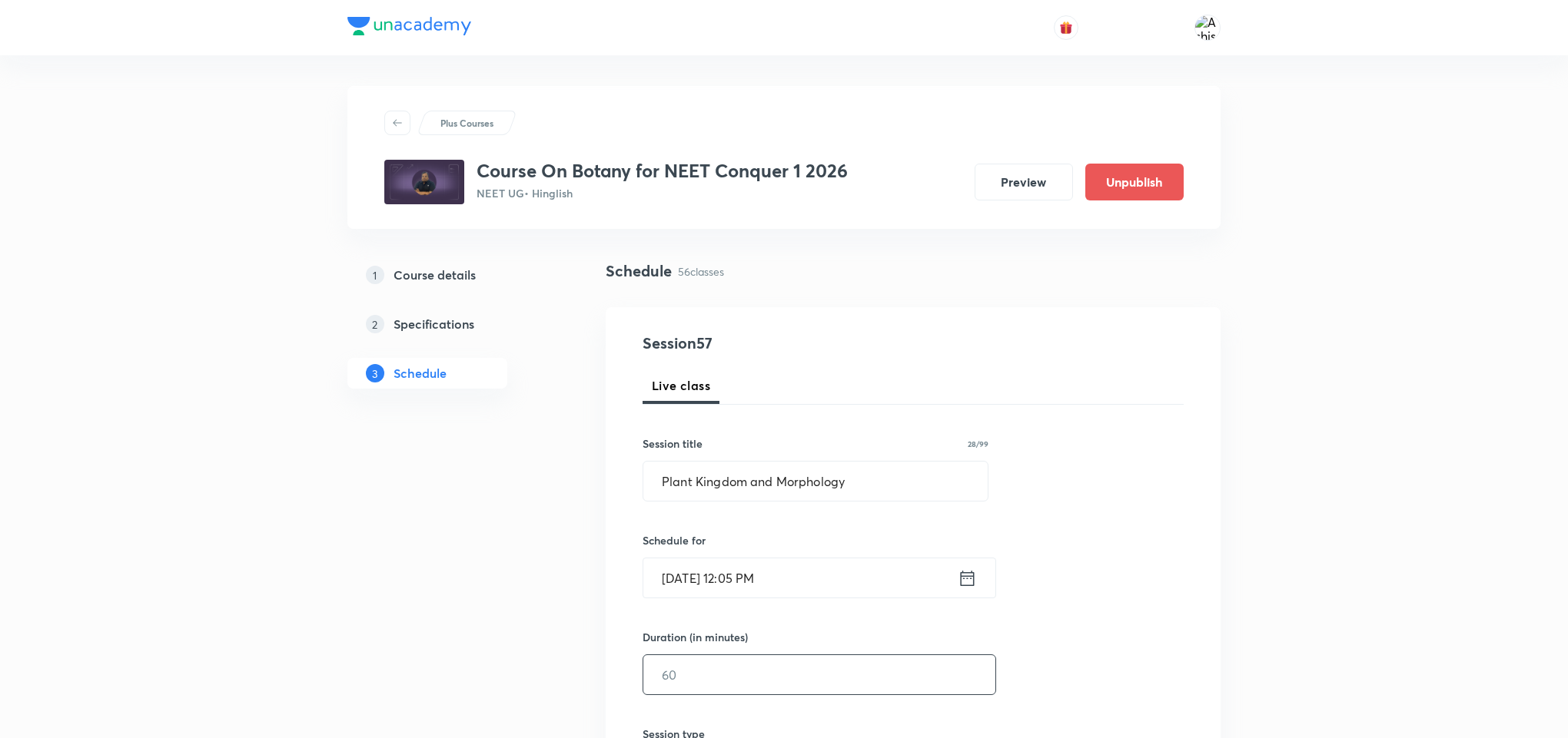
click at [734, 674] on input "text" at bounding box center [819, 675] width 352 height 39
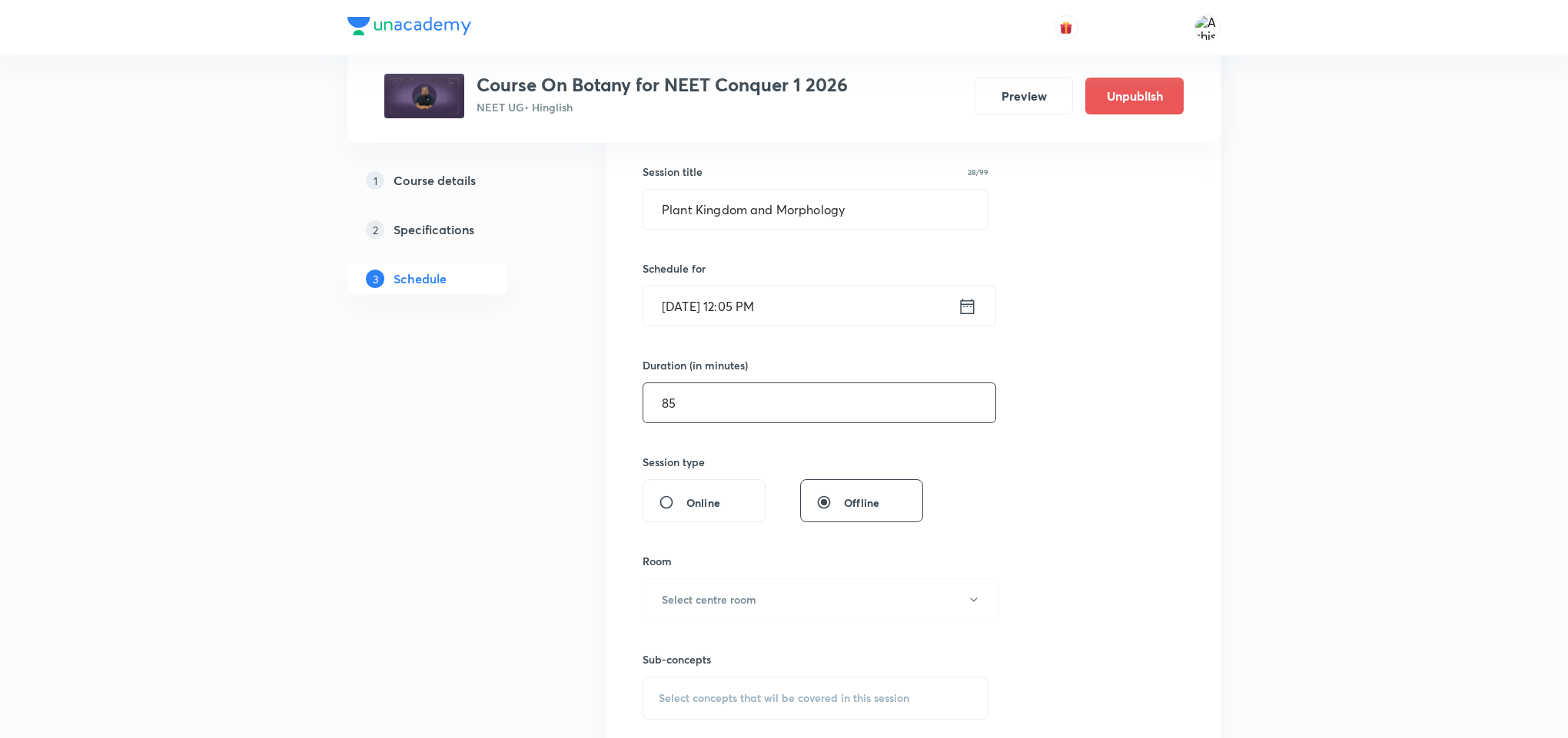
scroll to position [346, 0]
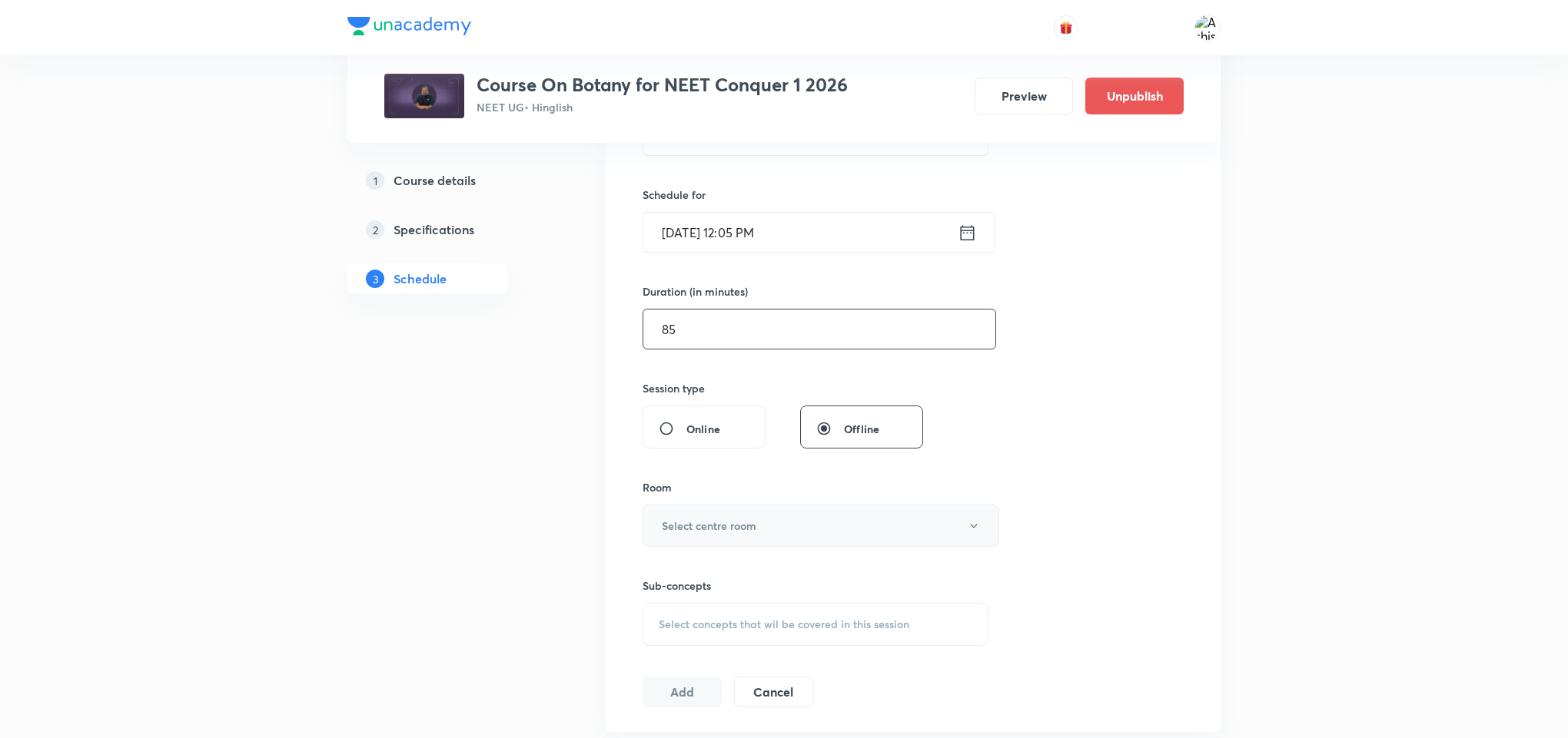
type input "85"
click at [724, 521] on h6 "Select centre room" at bounding box center [708, 525] width 94 height 16
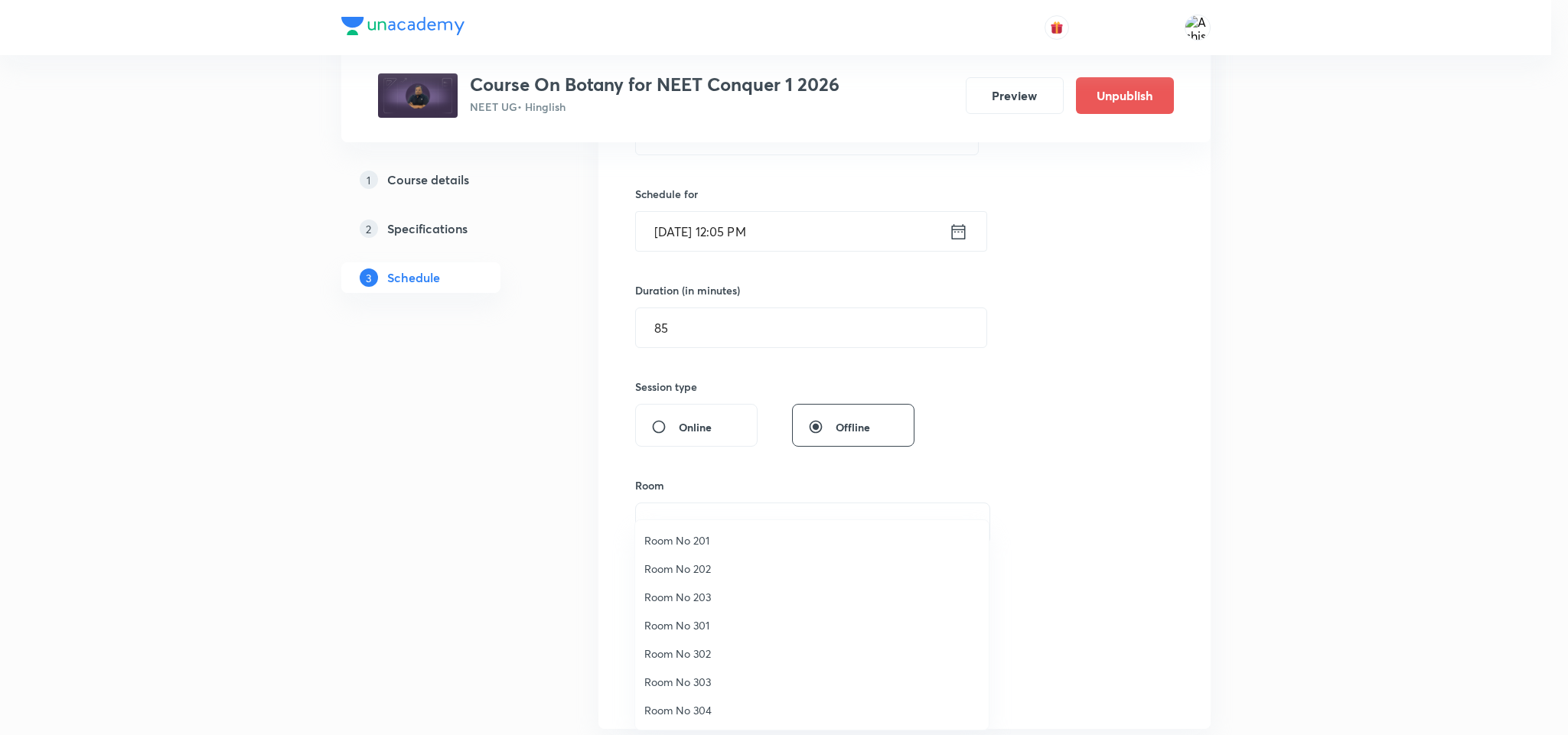
click at [696, 561] on span "Room No 202" at bounding box center [812, 568] width 335 height 16
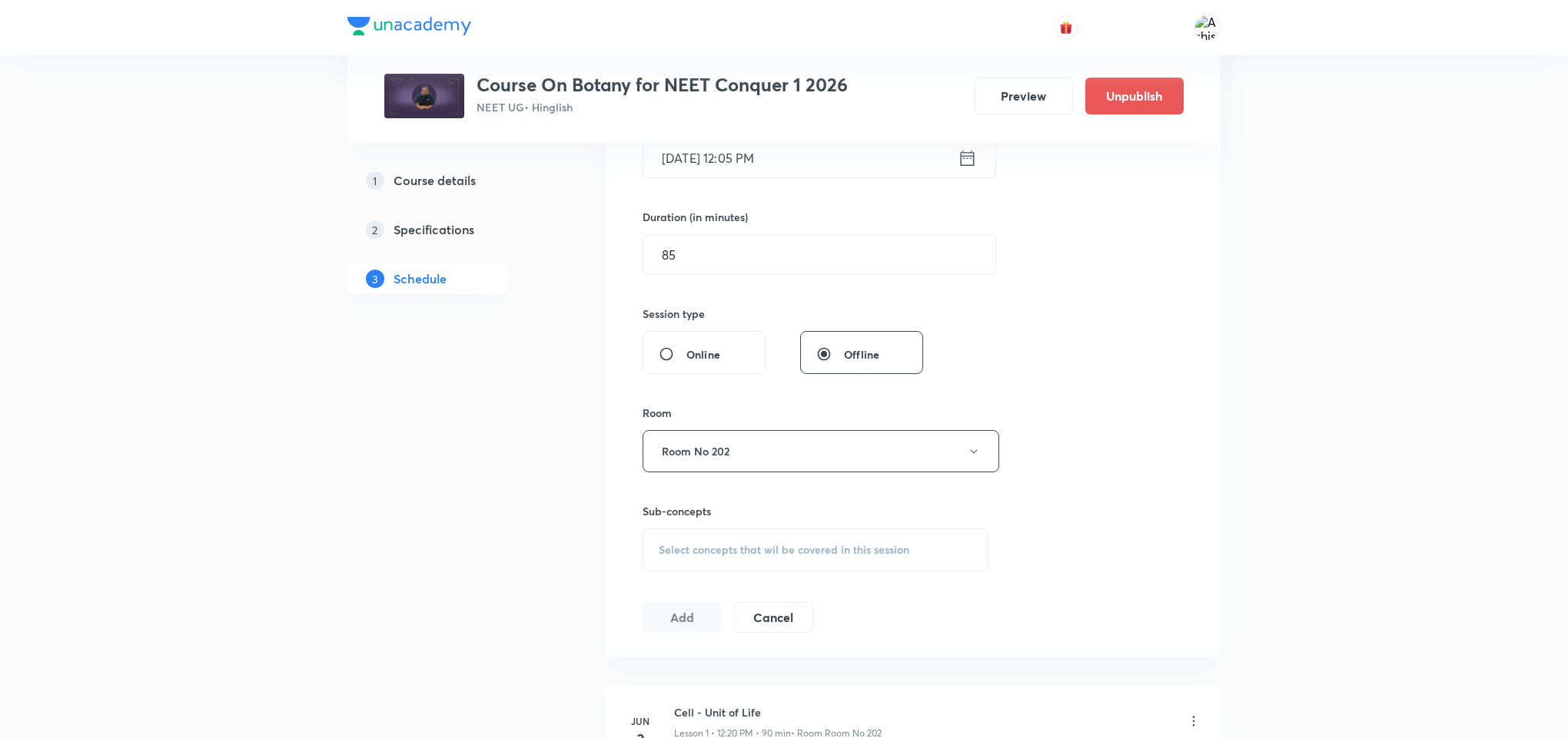
scroll to position [461, 0]
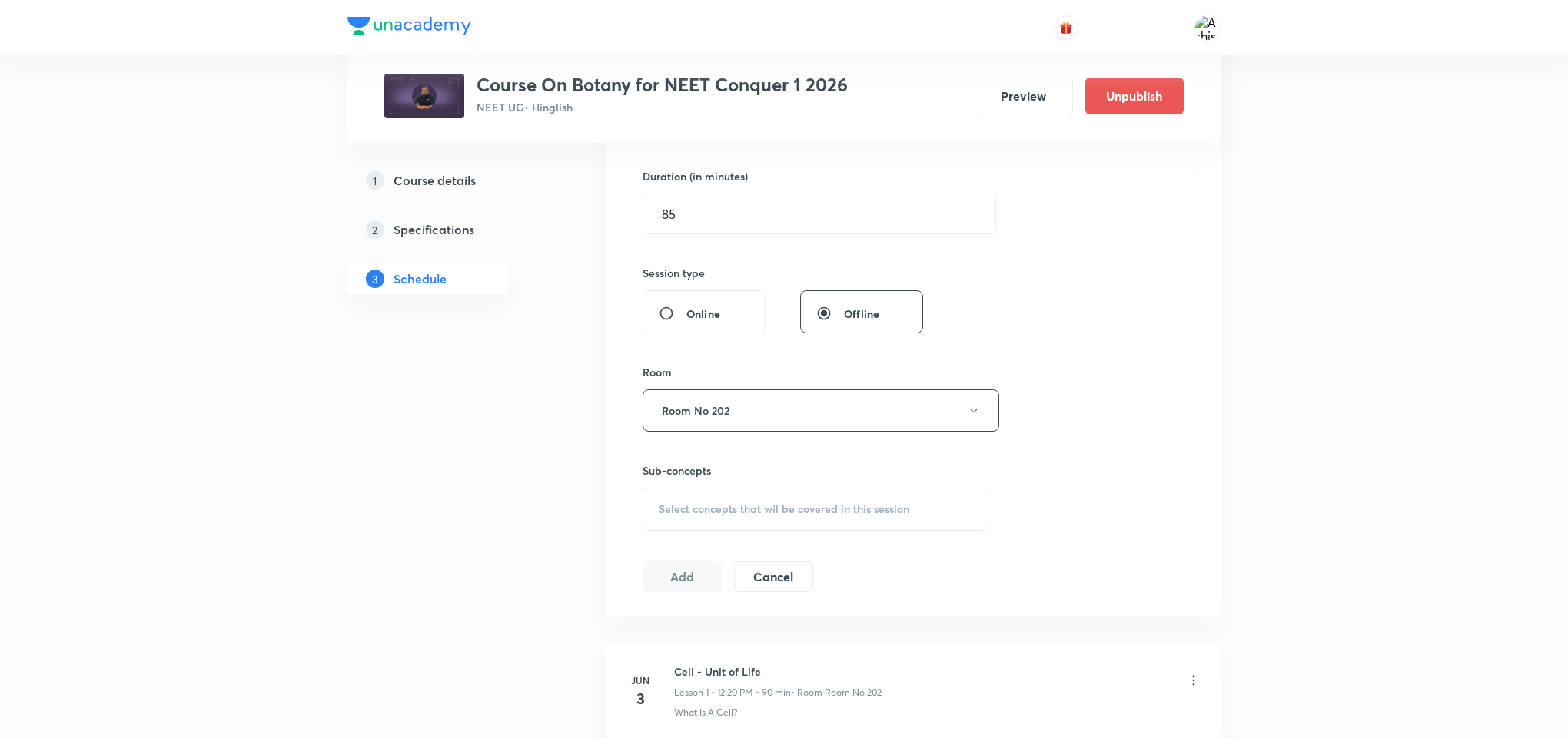
click at [730, 516] on span "Select concepts that wil be covered in this session" at bounding box center [784, 509] width 250 height 12
click at [745, 568] on input "text" at bounding box center [834, 558] width 307 height 39
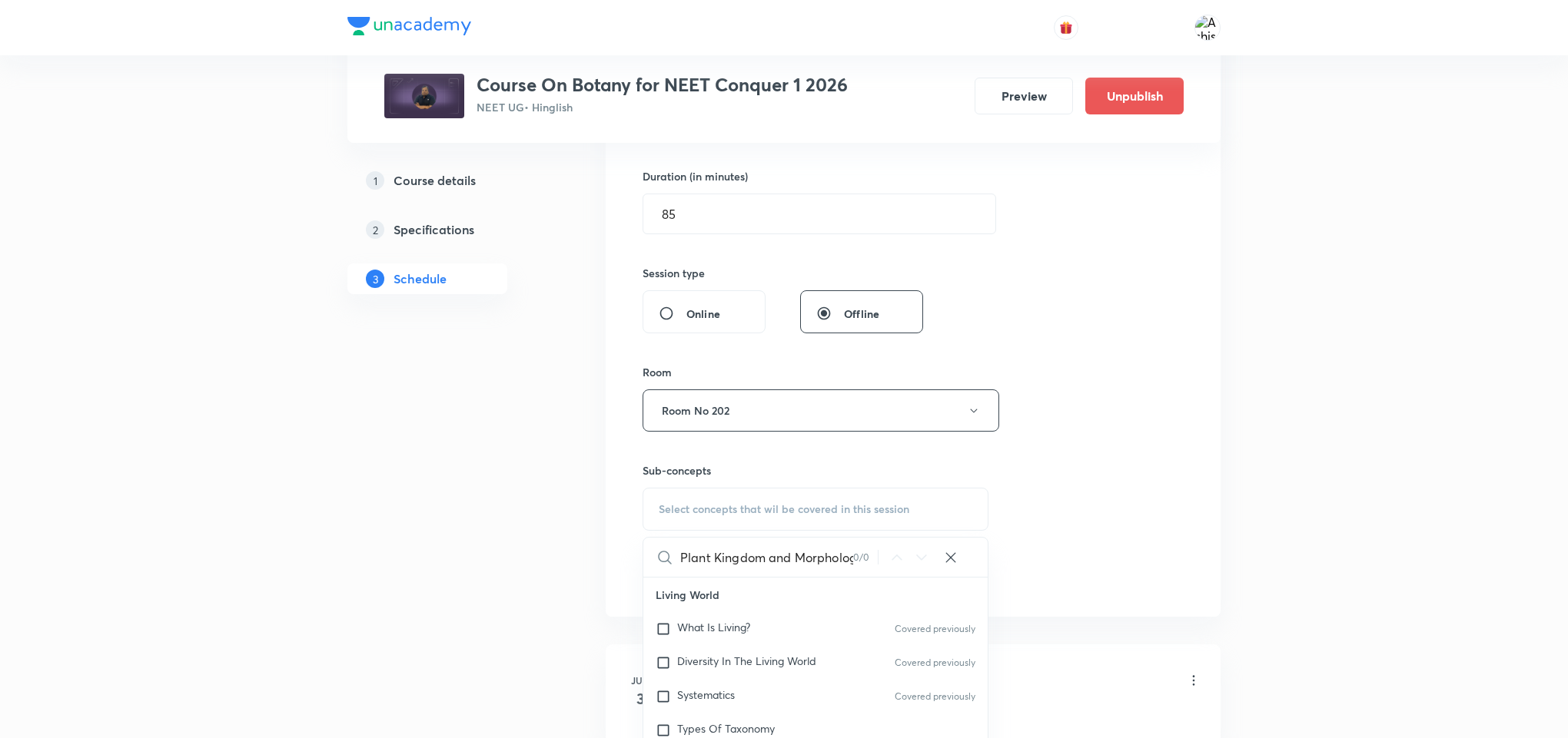
scroll to position [0, 12]
drag, startPoint x: 761, startPoint y: 559, endPoint x: 862, endPoint y: 559, distance: 101.0
click at [862, 559] on div "Plant Kingdom and Morphology 0 / 0 ​" at bounding box center [815, 558] width 344 height 39
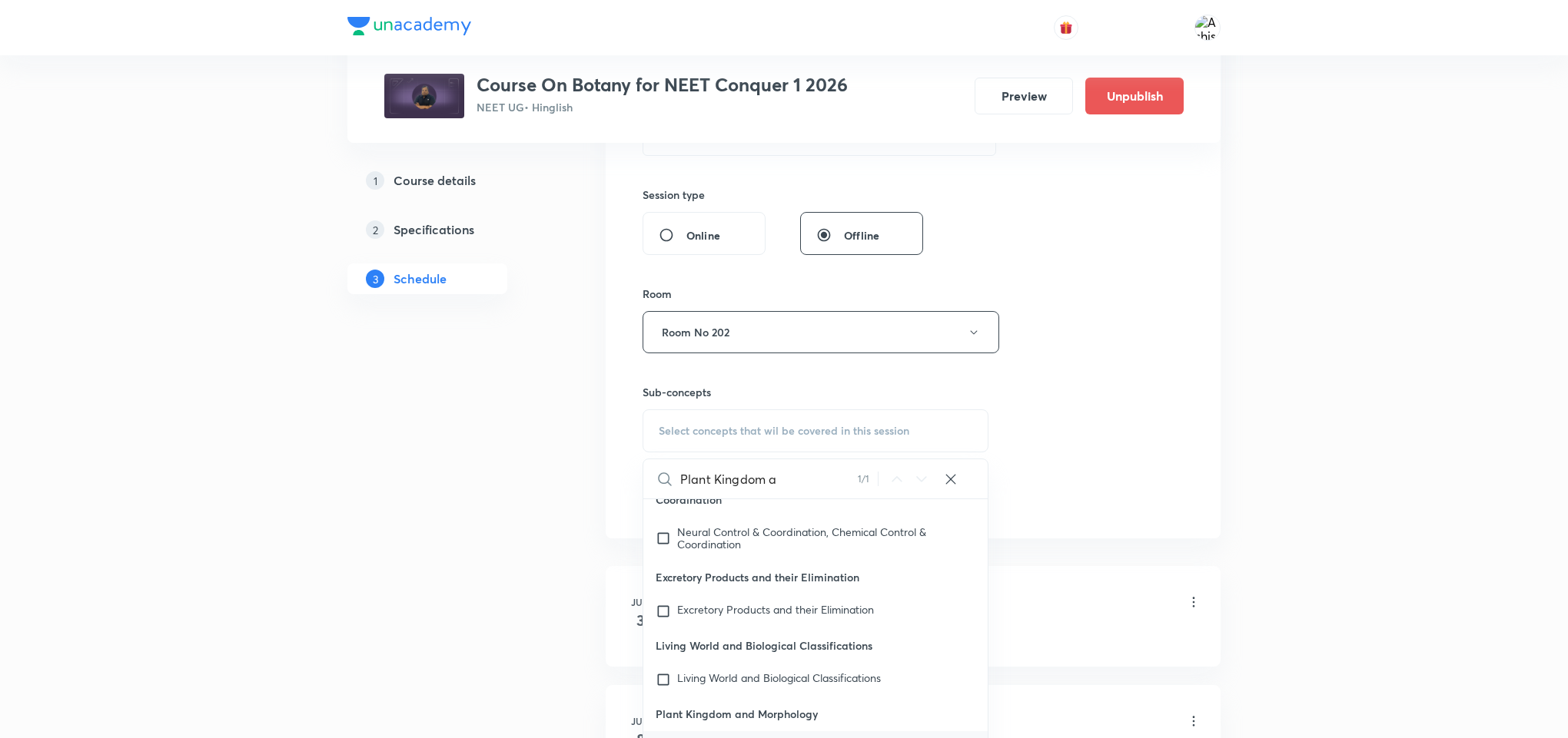
scroll to position [576, 0]
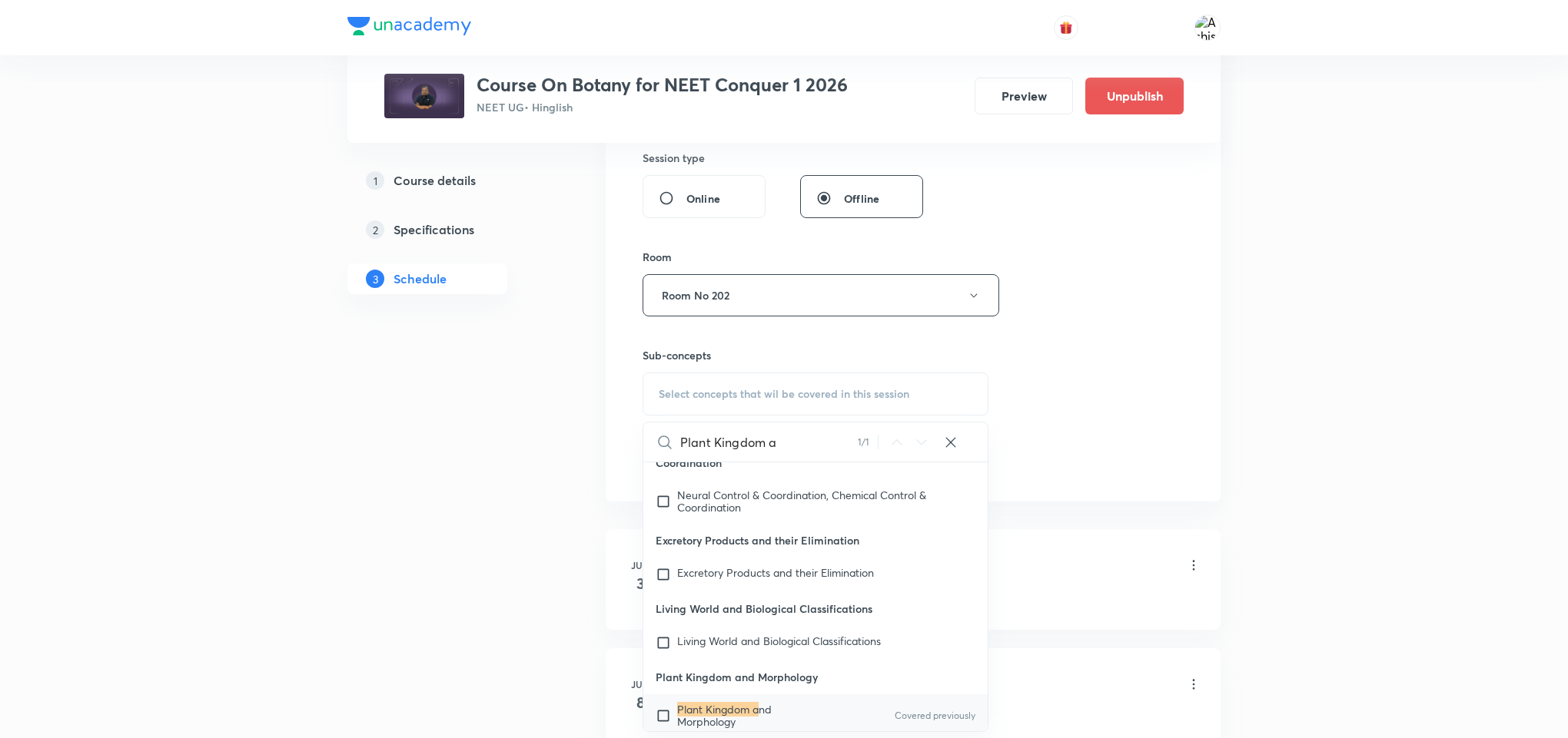
type input "Plant Kingdom a"
click at [834, 695] on div "Plant Kingdom a nd Morphology Covered previously" at bounding box center [815, 717] width 344 height 43
click at [1110, 502] on div "Session 57 Live class Session title 28/99 Plant Kingdom and Morphology ​ Schedu…" at bounding box center [913, 116] width 615 height 771
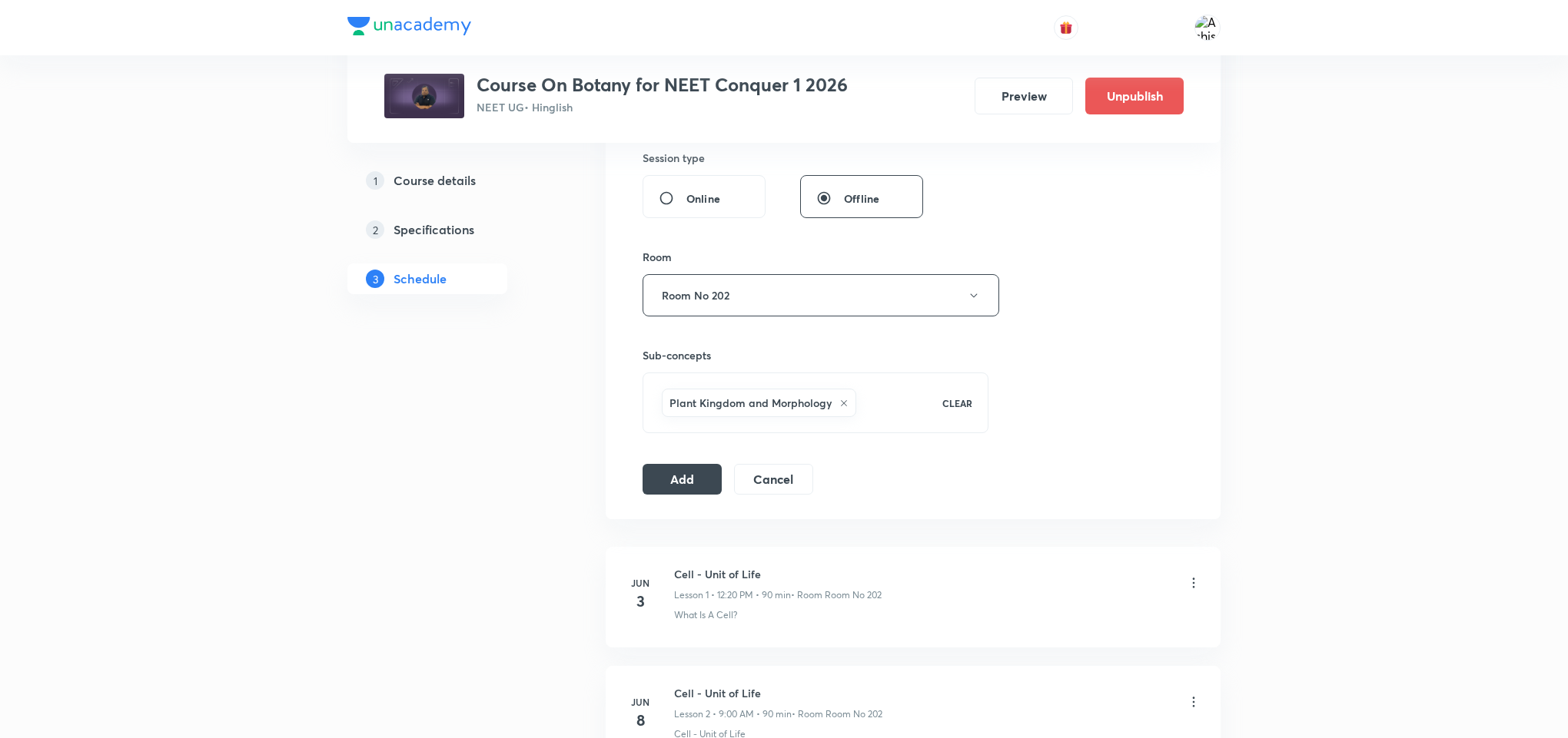
click at [688, 501] on div "Session 57 Live class Session title 28/99 Plant Kingdom and Morphology ​ Schedu…" at bounding box center [913, 125] width 615 height 788
click at [688, 493] on button "Add" at bounding box center [682, 477] width 79 height 31
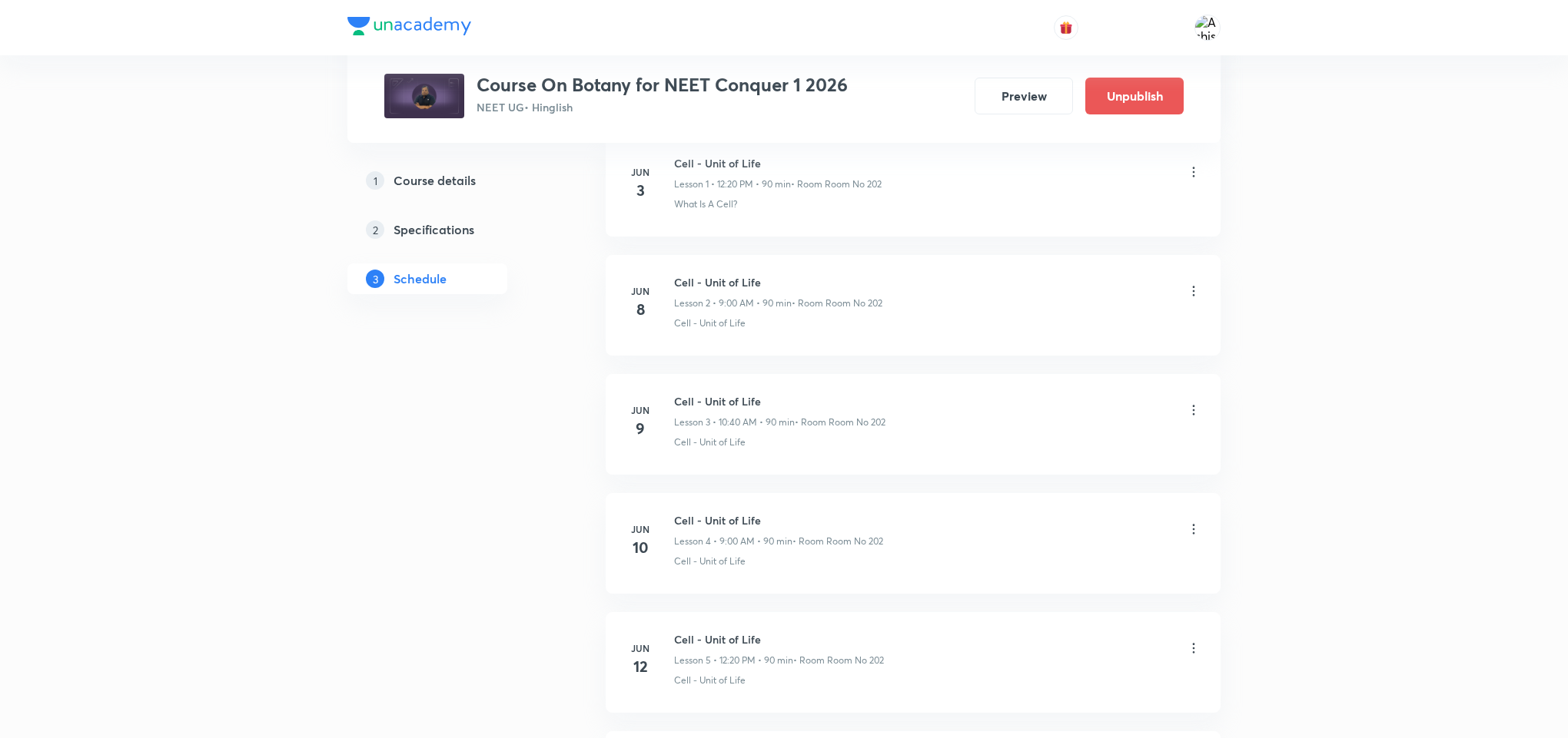
scroll to position [0, 0]
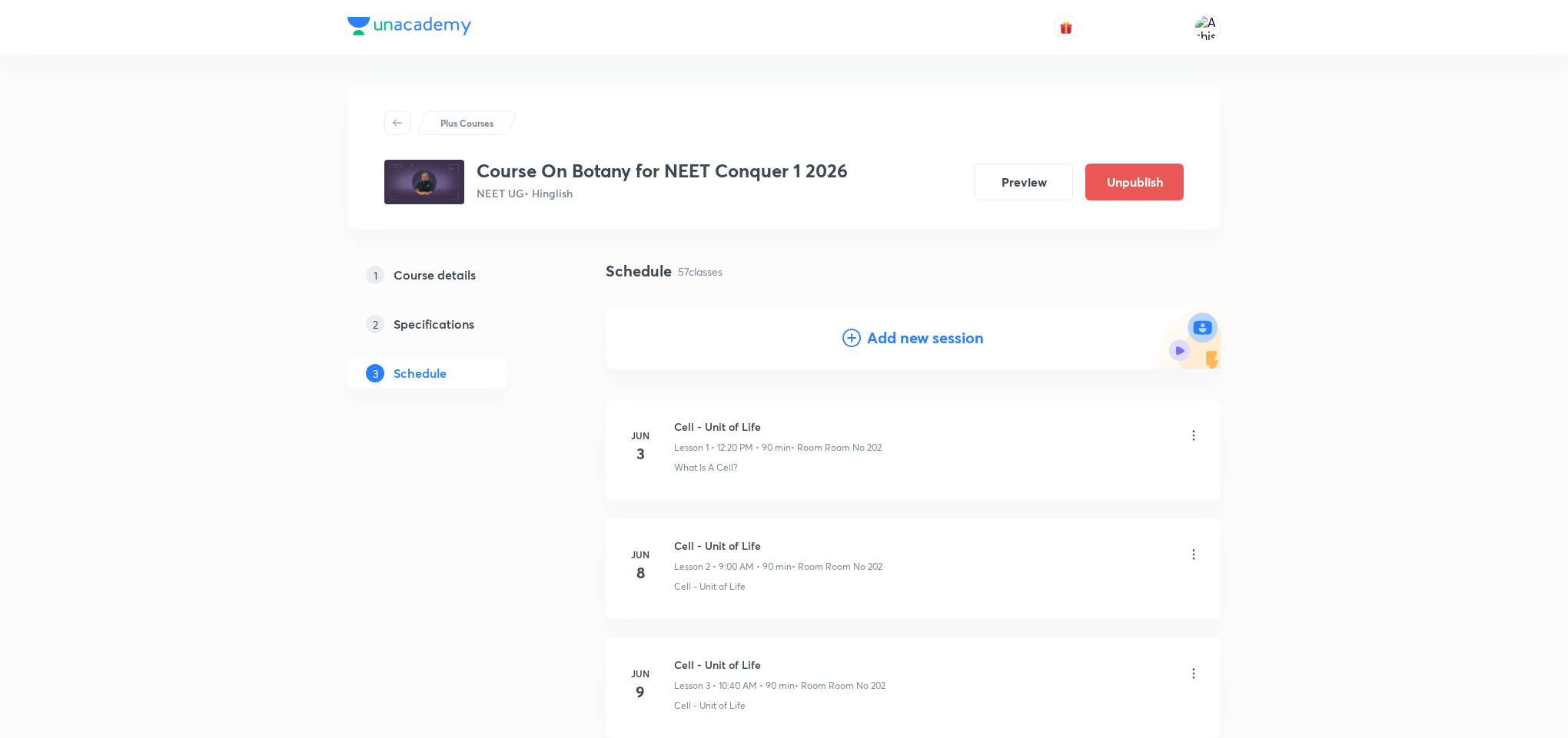
click at [868, 344] on h4 "Add new session" at bounding box center [925, 338] width 117 height 23
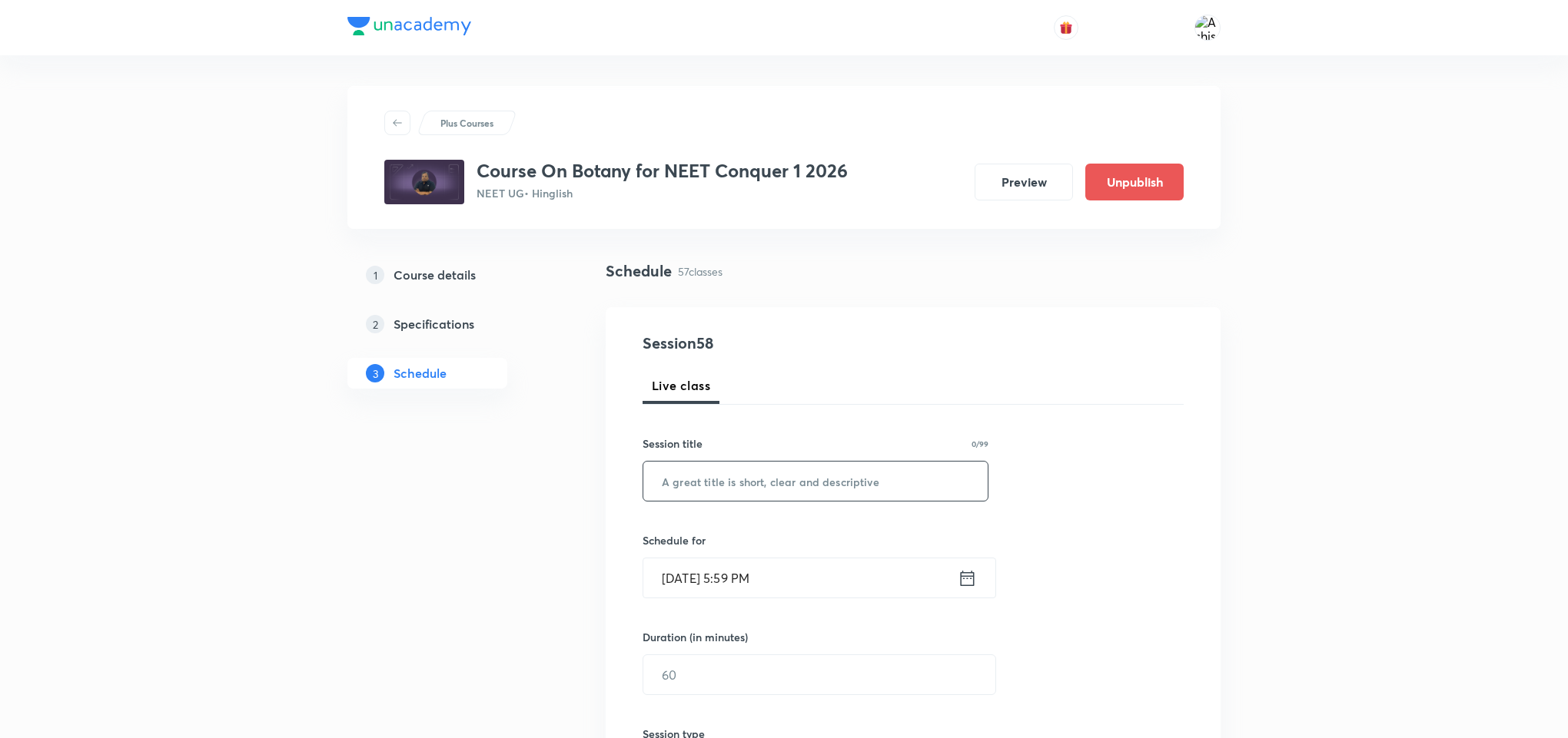
click at [746, 463] on input "text" at bounding box center [815, 481] width 344 height 39
paste input "Plant Kingdom and Morphology"
type input "Plant Kingdom and Morphology"
click at [685, 595] on input "Oct 7, 2025, 5:59 PM" at bounding box center [800, 578] width 314 height 39
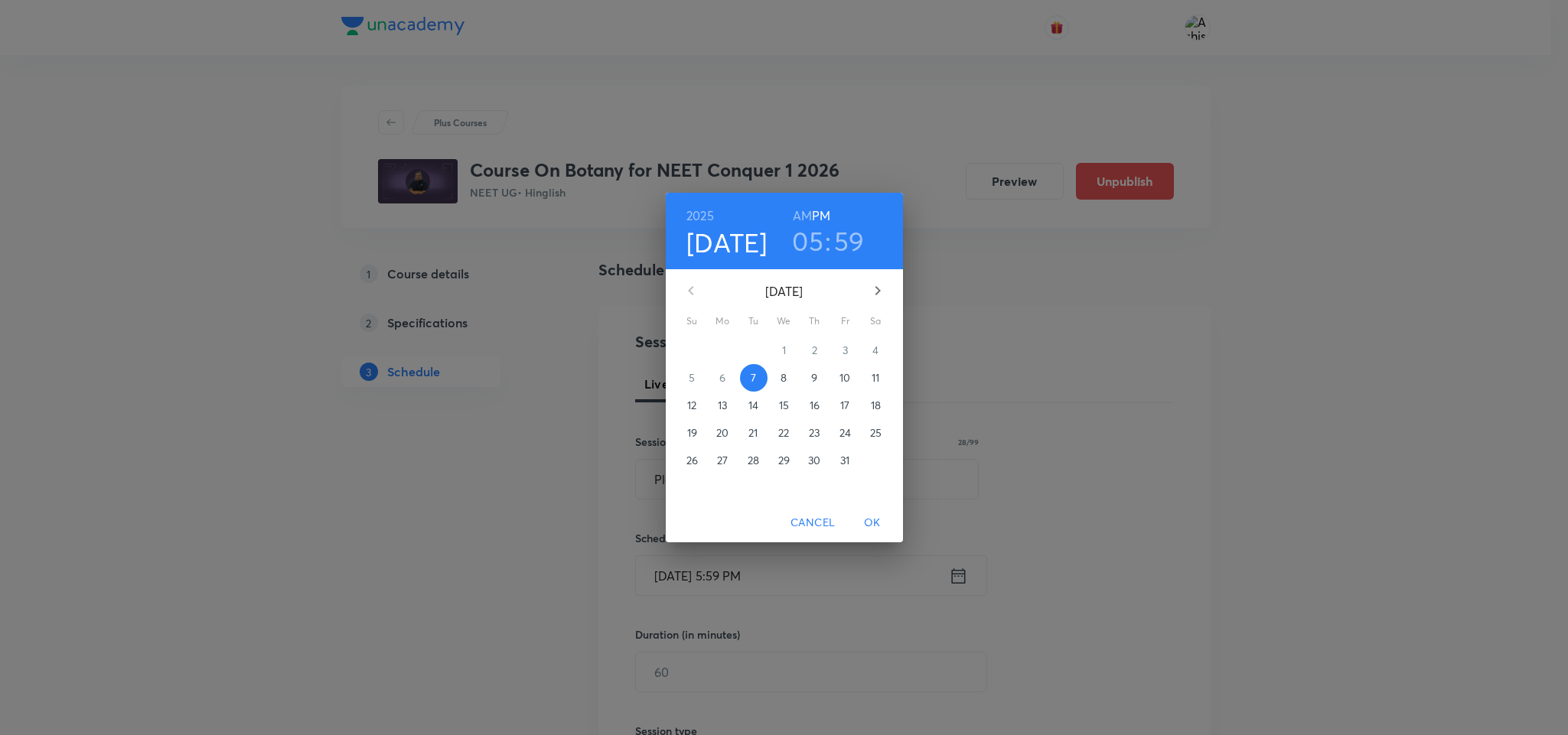
click at [845, 377] on p "10" at bounding box center [845, 378] width 11 height 15
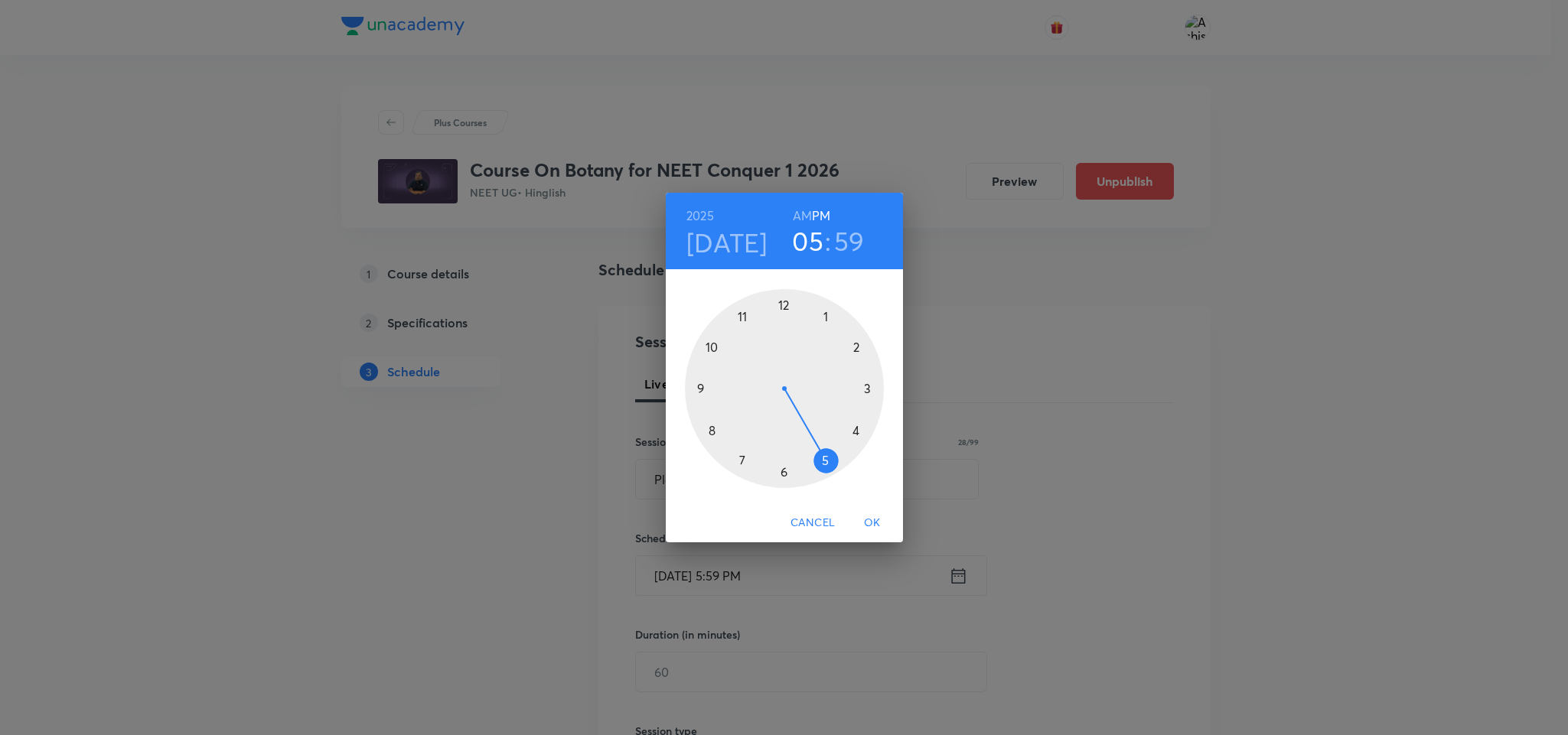
click at [804, 209] on h6 "AM" at bounding box center [802, 215] width 20 height 21
click at [712, 347] on div at bounding box center [784, 389] width 199 height 199
click at [742, 460] on div at bounding box center [784, 389] width 199 height 199
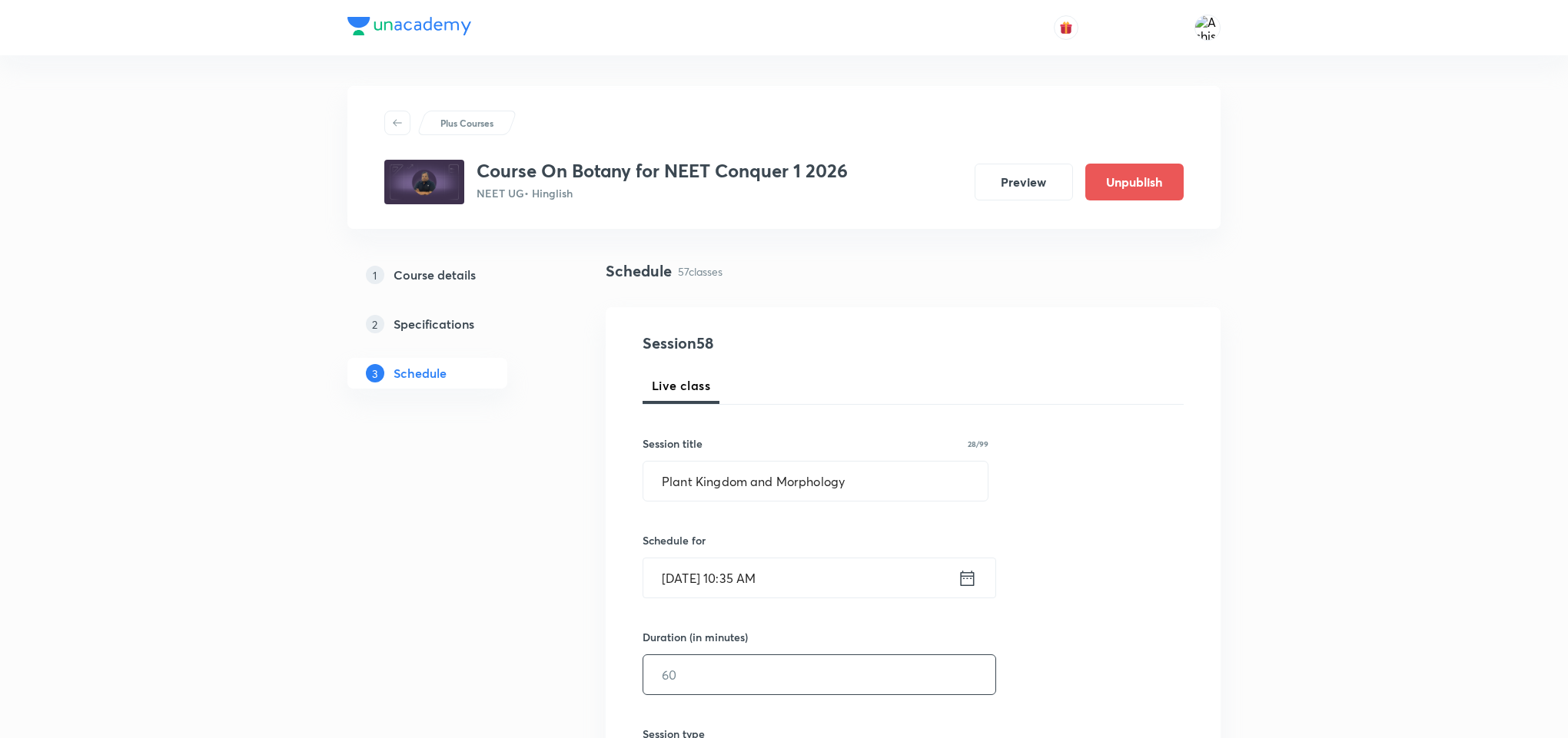
click at [731, 681] on input "text" at bounding box center [819, 675] width 352 height 39
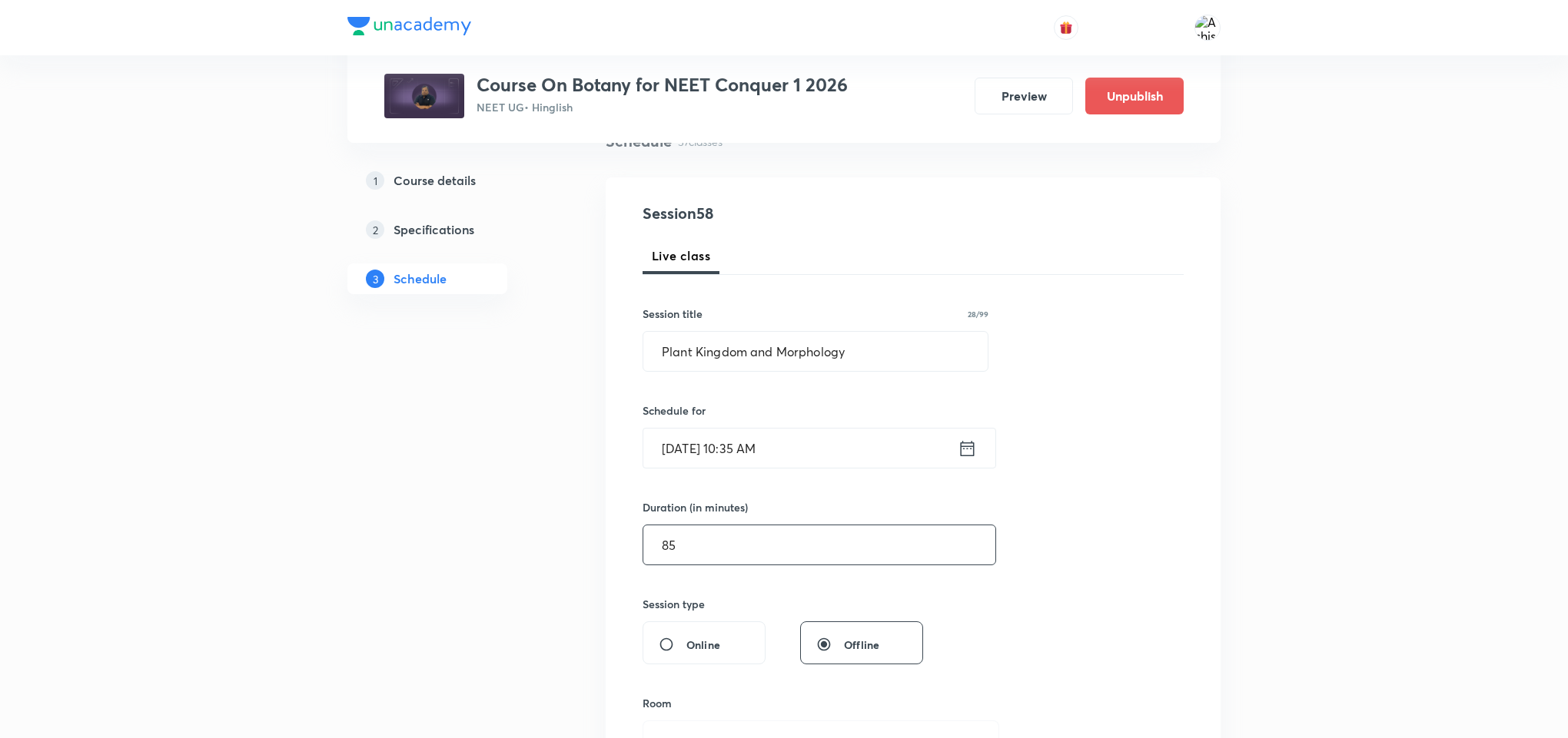
scroll to position [231, 0]
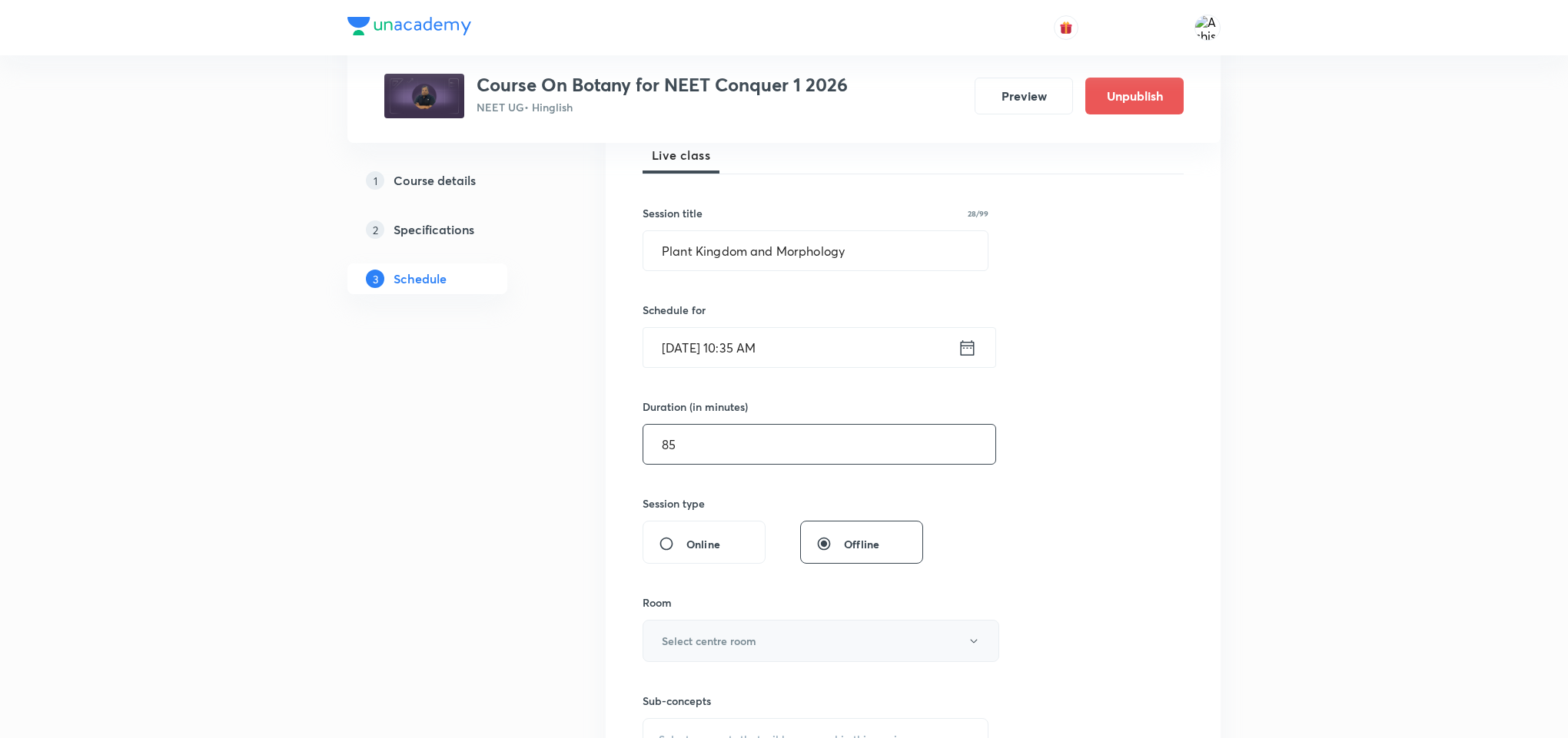
type input "85"
click at [752, 634] on h6 "Select centre room" at bounding box center [708, 641] width 94 height 16
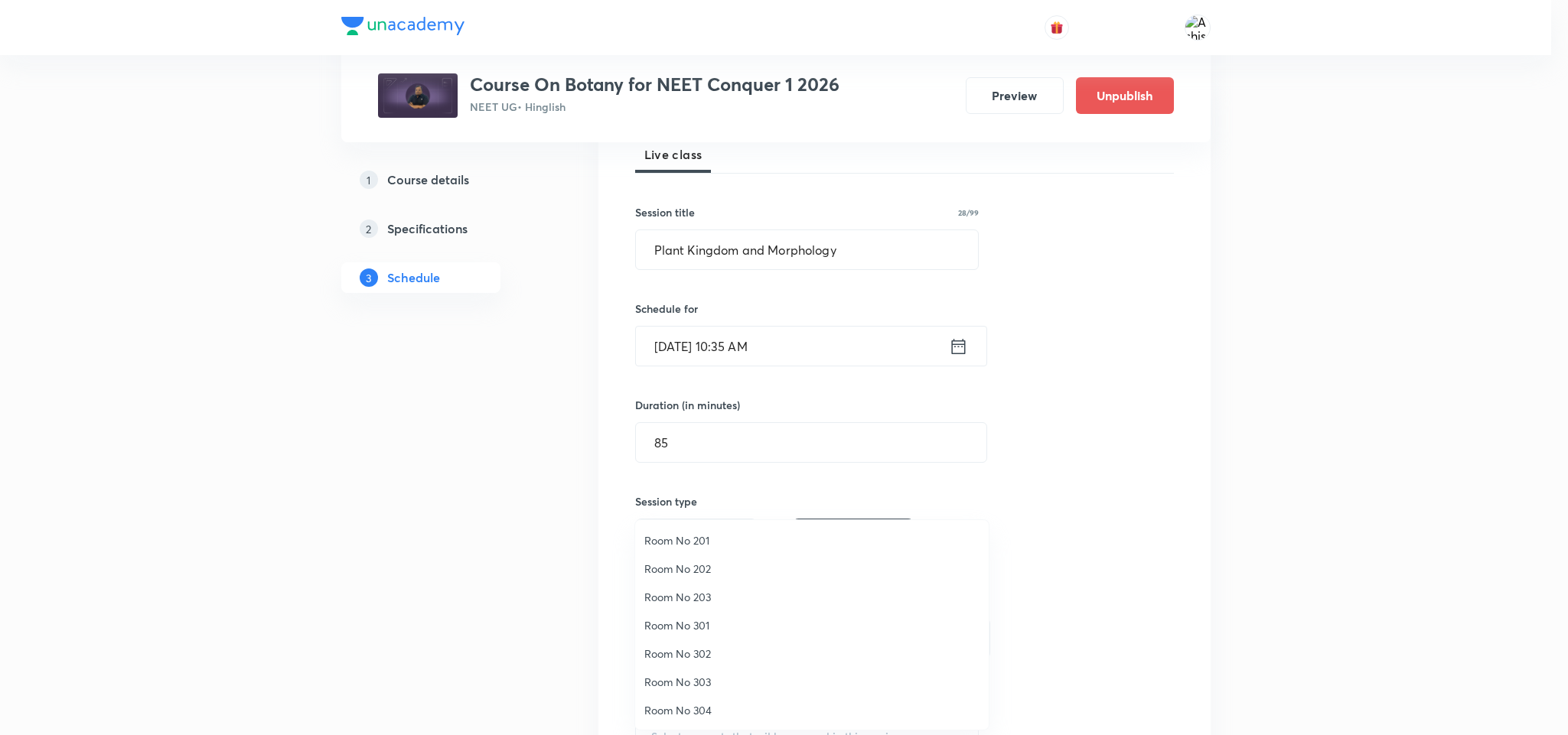
click at [705, 565] on span "Room No 202" at bounding box center [812, 568] width 335 height 16
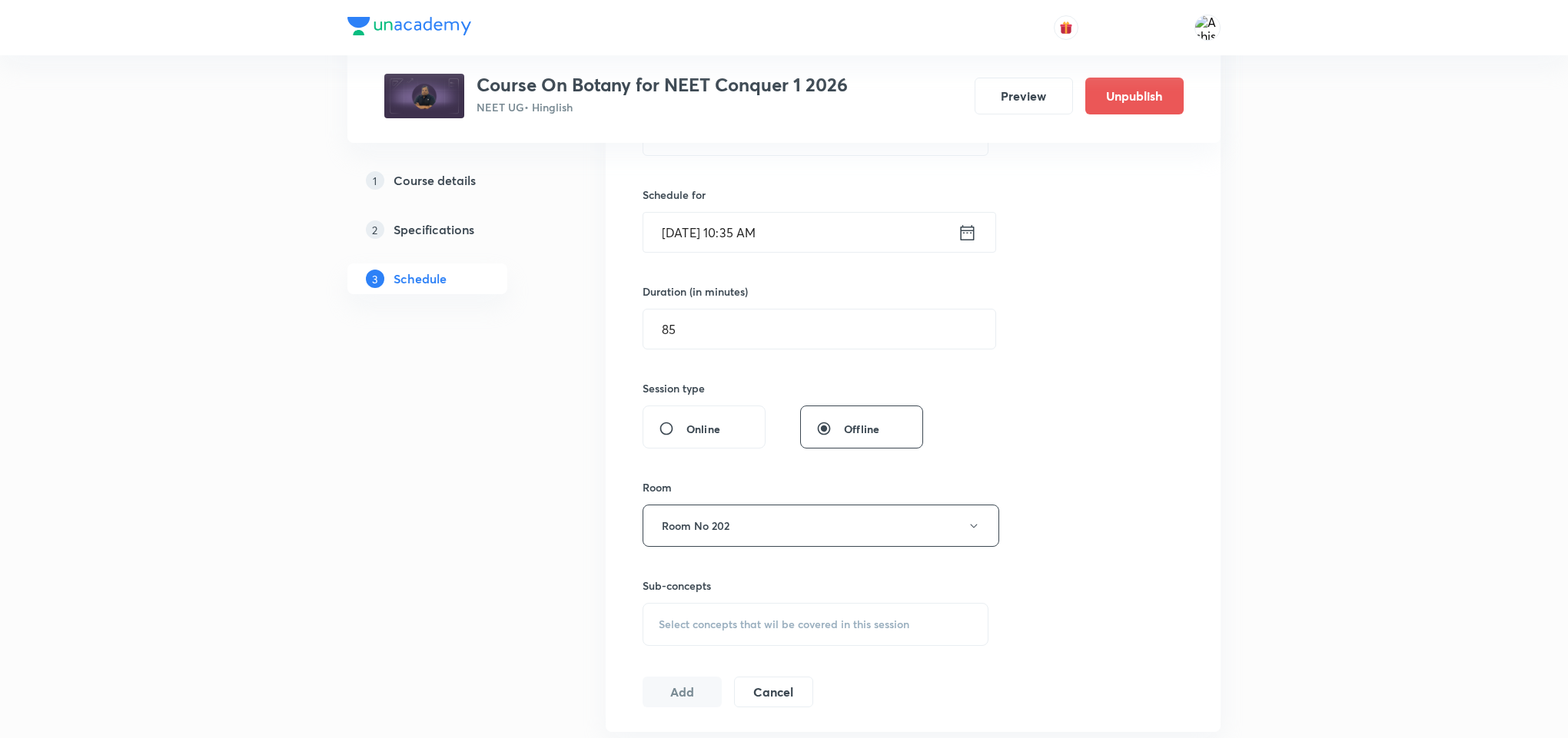
scroll to position [461, 0]
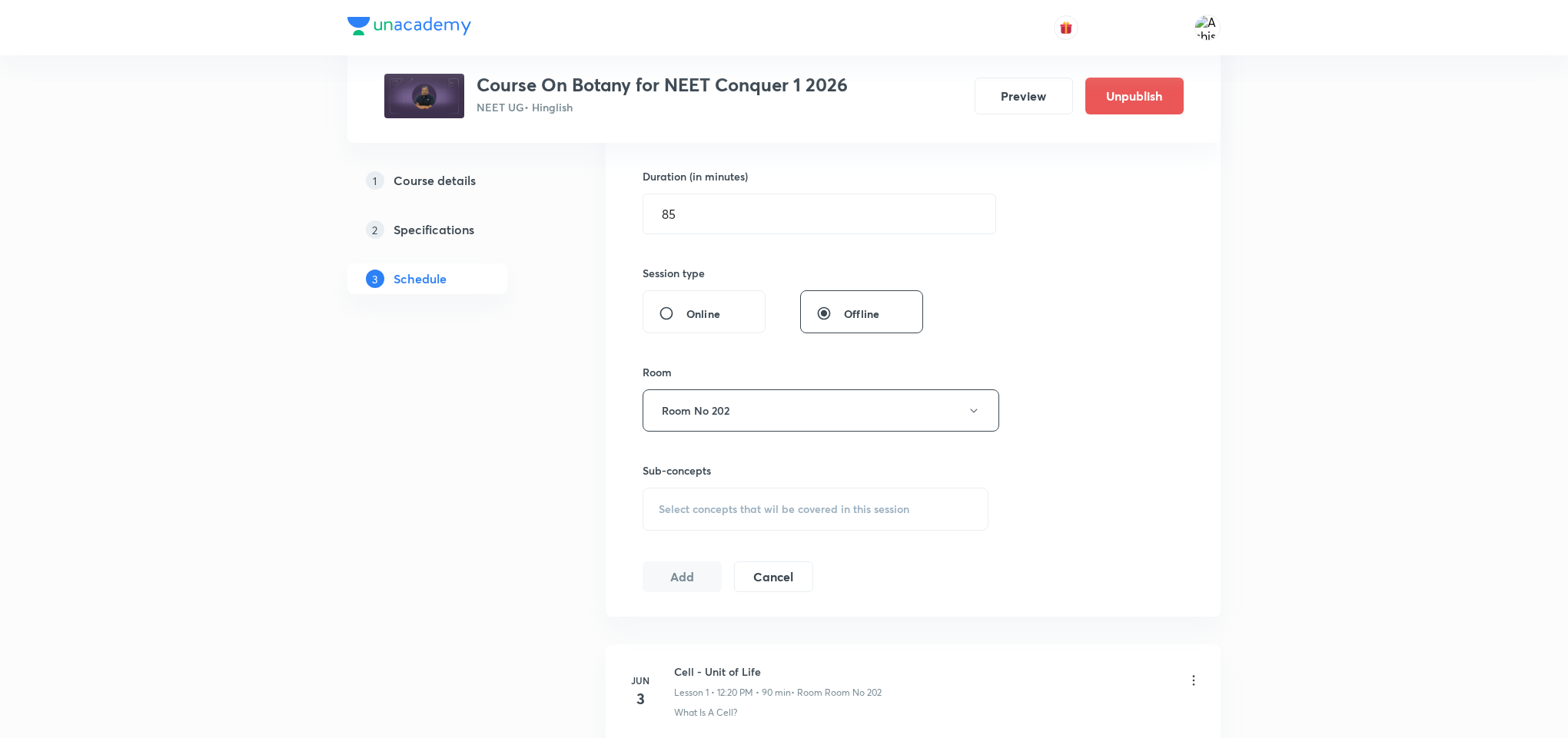
click at [781, 512] on span "Select concepts that wil be covered in this session" at bounding box center [784, 509] width 250 height 12
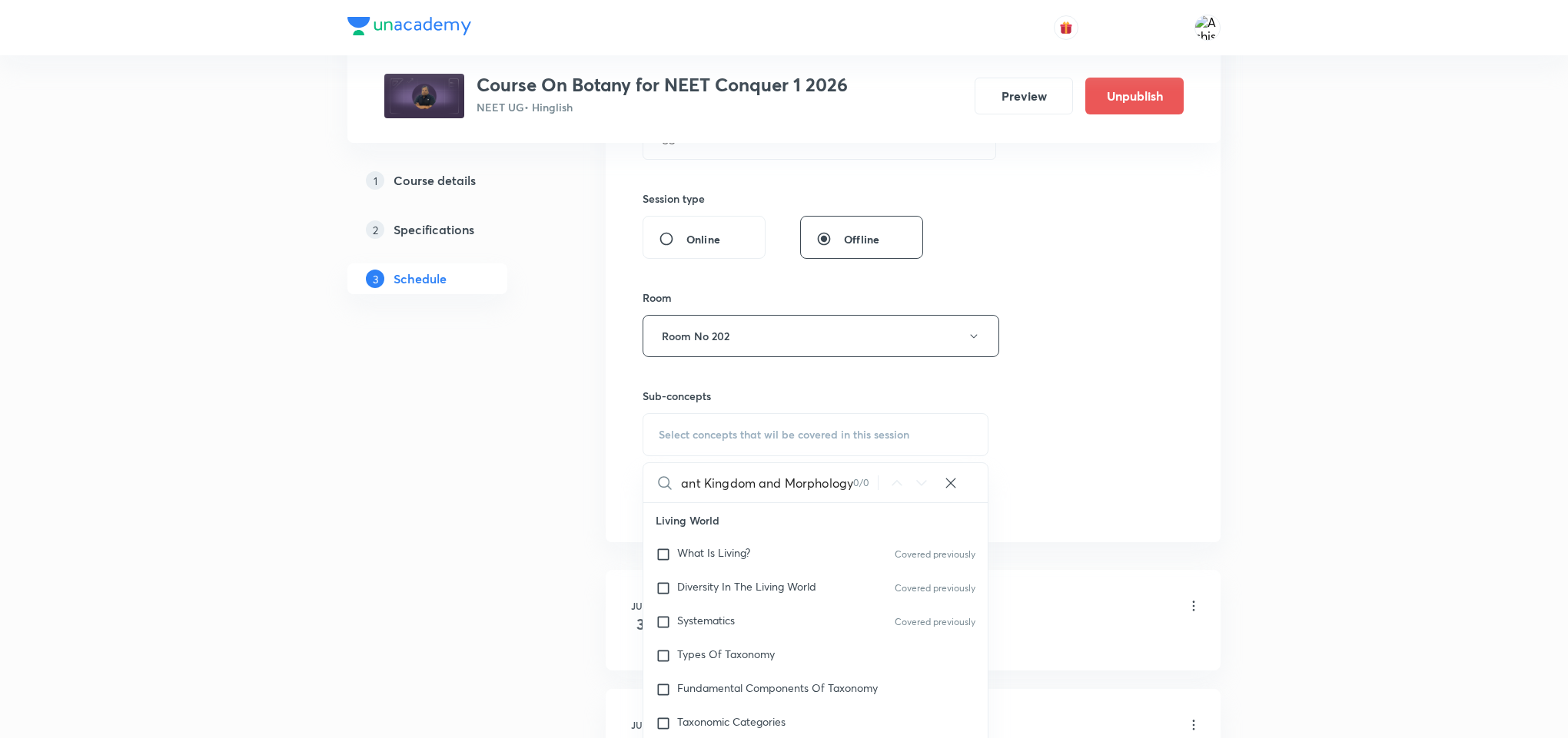
scroll to position [576, 0]
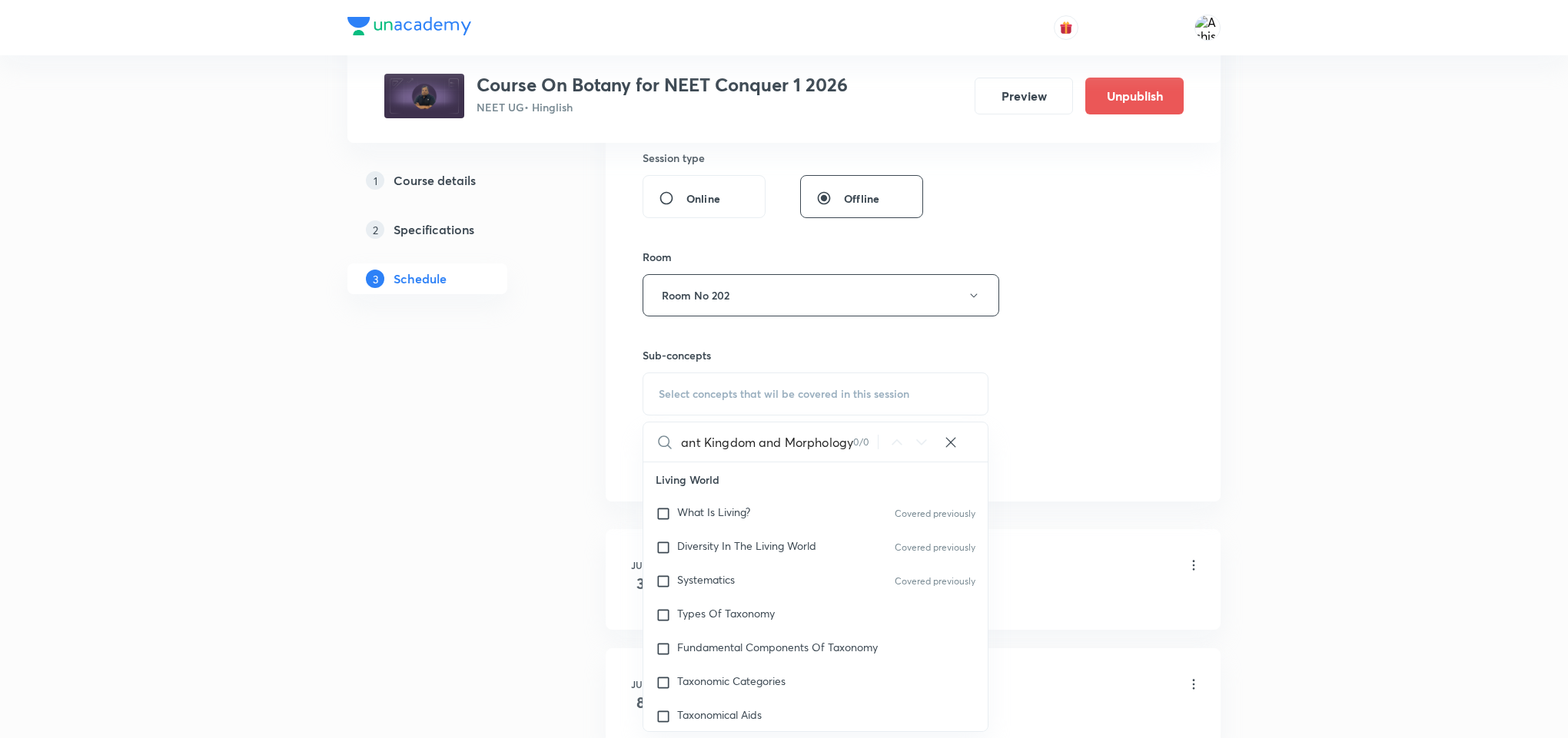
drag, startPoint x: 755, startPoint y: 455, endPoint x: 909, endPoint y: 470, distance: 154.7
click at [909, 470] on div "Plant Kingdom and Morphology 0 / 0 ​ Living World What Is Living? Covered previ…" at bounding box center [816, 577] width 346 height 310
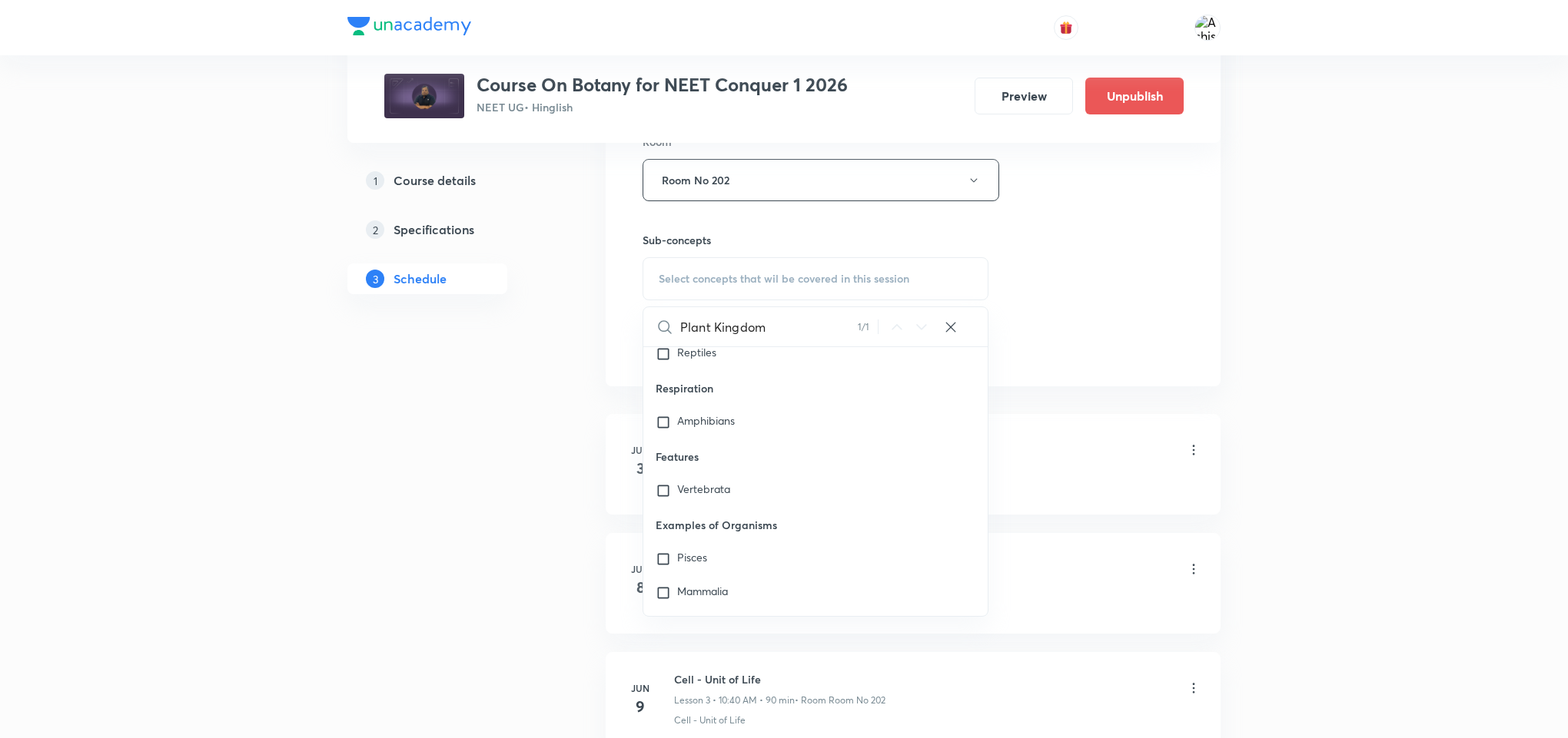
scroll to position [70883, 0]
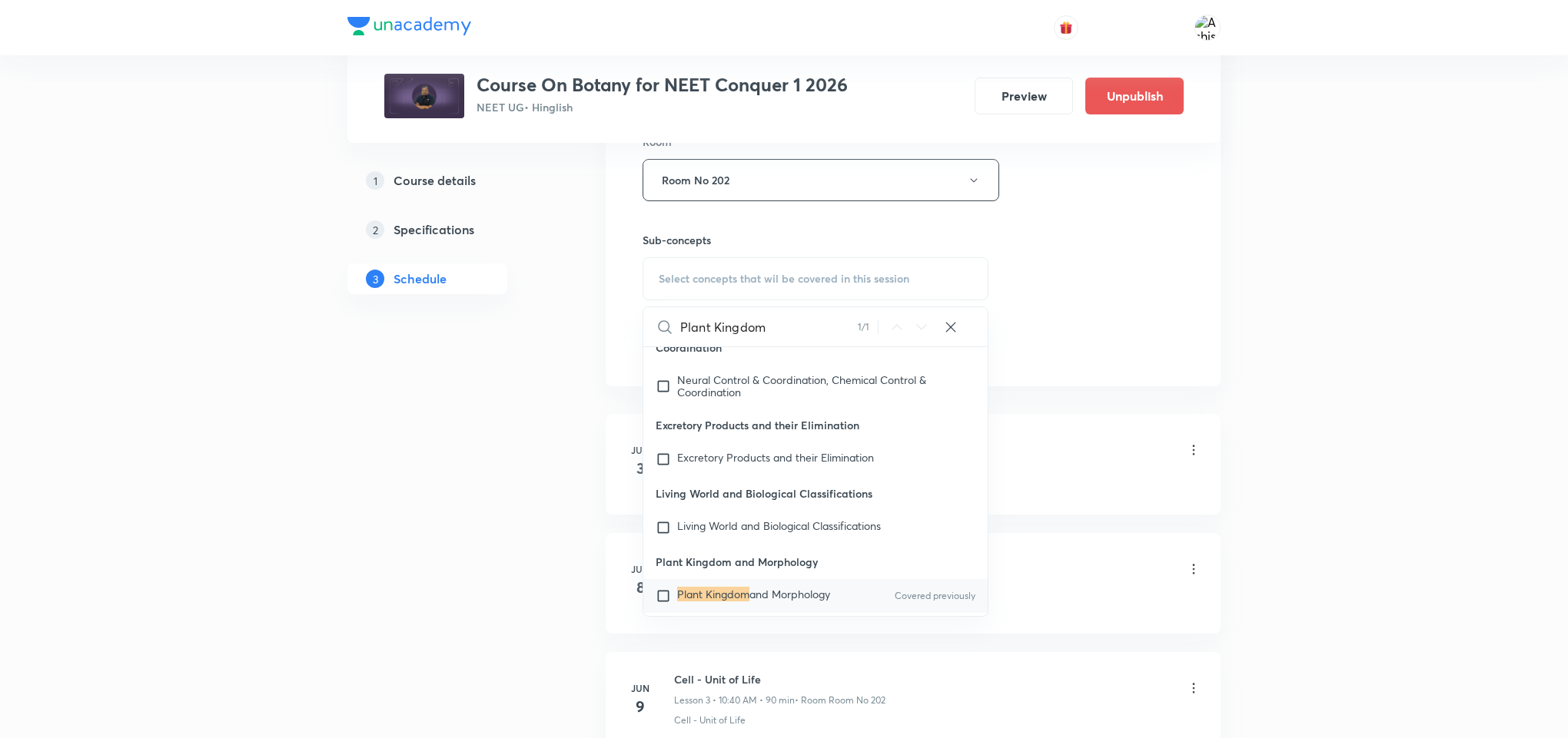
type input "Plant Kingdom"
click at [674, 589] on input "checkbox" at bounding box center [666, 596] width 21 height 15
checkbox input "true"
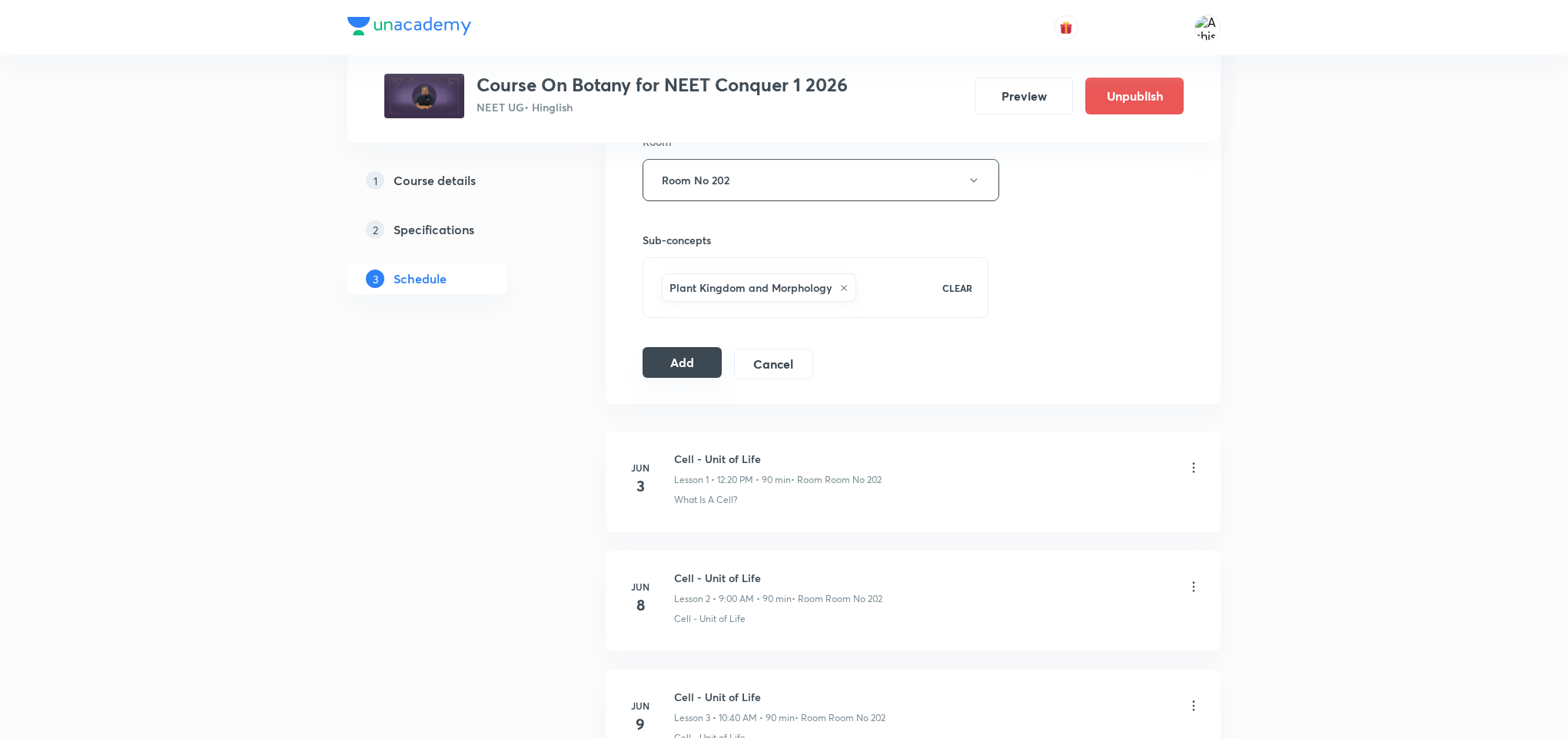
click at [686, 362] on button "Add" at bounding box center [682, 362] width 79 height 31
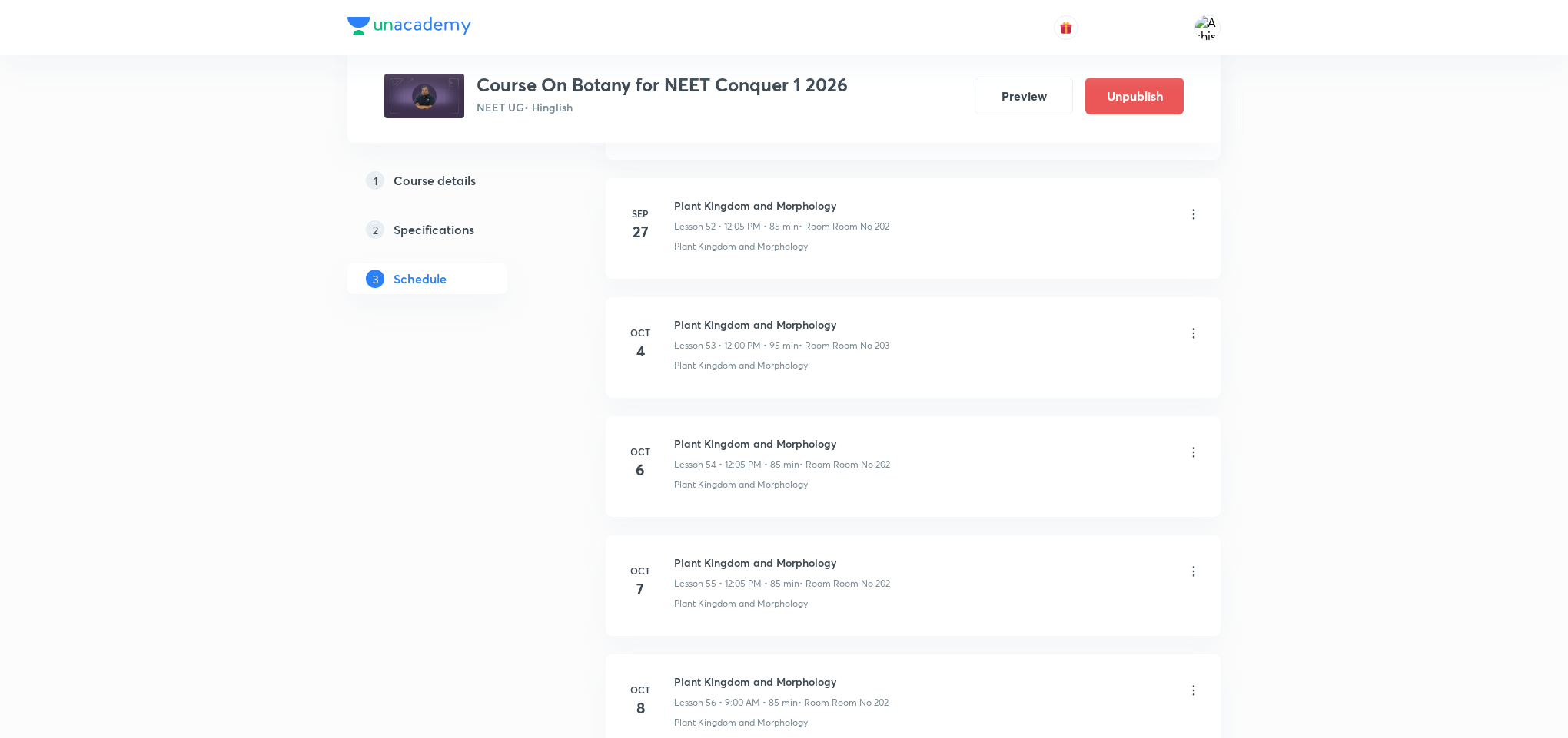
scroll to position [6738, 0]
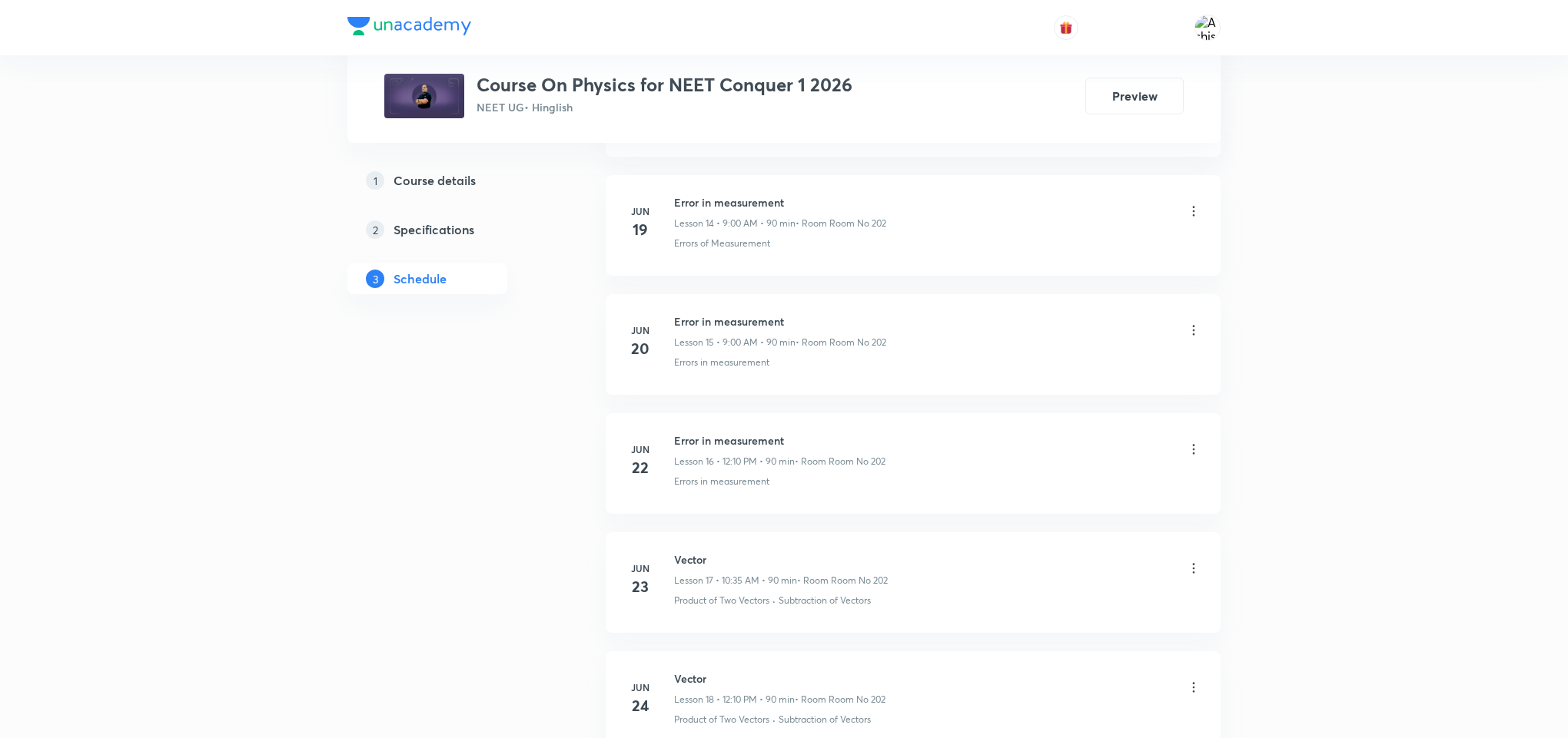
scroll to position [10325, 0]
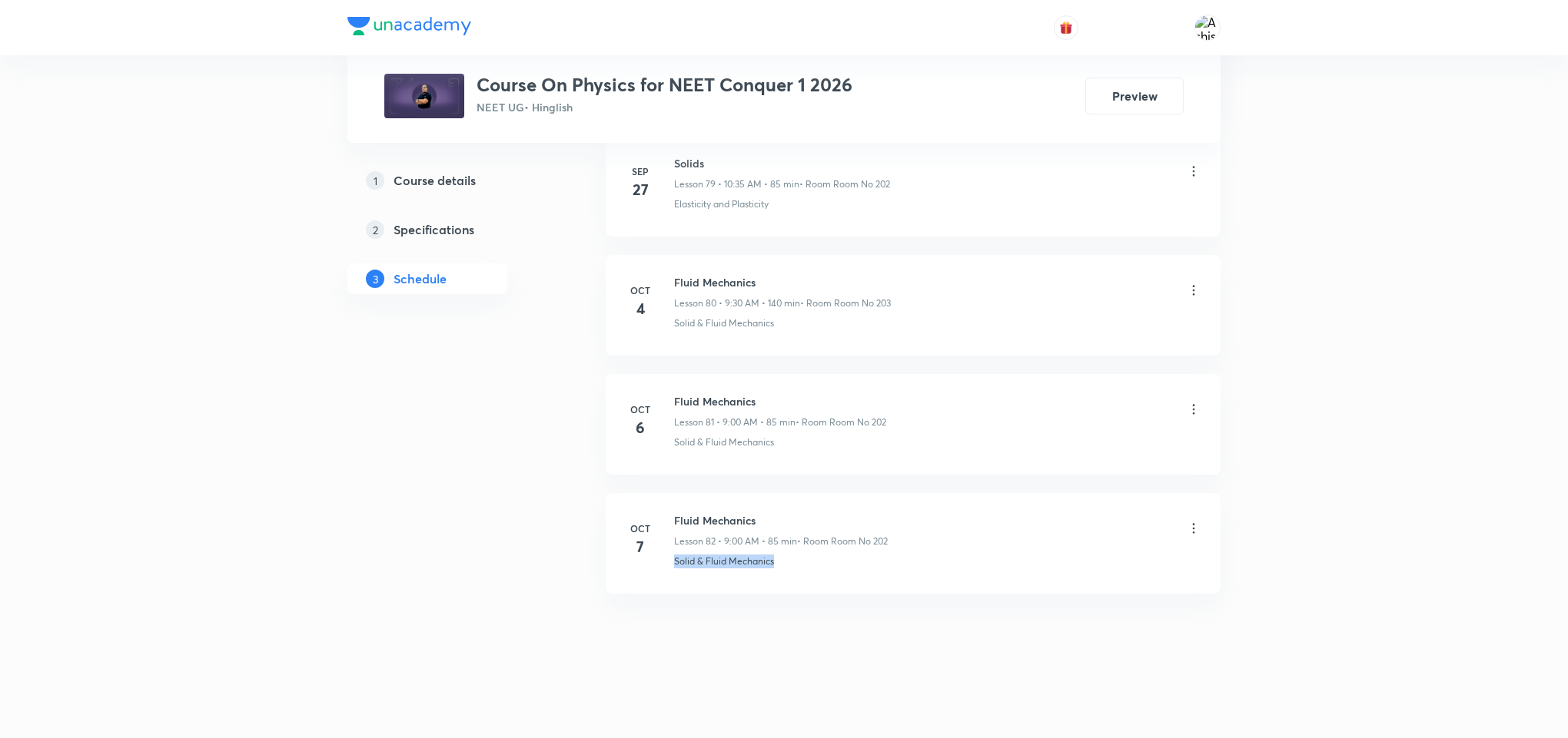
drag, startPoint x: 800, startPoint y: 569, endPoint x: 669, endPoint y: 581, distance: 131.5
click at [669, 581] on li "Oct 7 Fluid Mechanics Lesson 82 • 9:00 AM • 85 min • Room Room No 202 Solid & F…" at bounding box center [913, 544] width 615 height 101
copy p "Solid & Fluid Mechanics"
drag, startPoint x: 777, startPoint y: 514, endPoint x: 666, endPoint y: 499, distance: 112.0
click at [666, 499] on li "Oct 7 Fluid Mechanics Lesson 82 • 9:00 AM • 85 min • Room Room No 202 Solid & F…" at bounding box center [913, 544] width 615 height 101
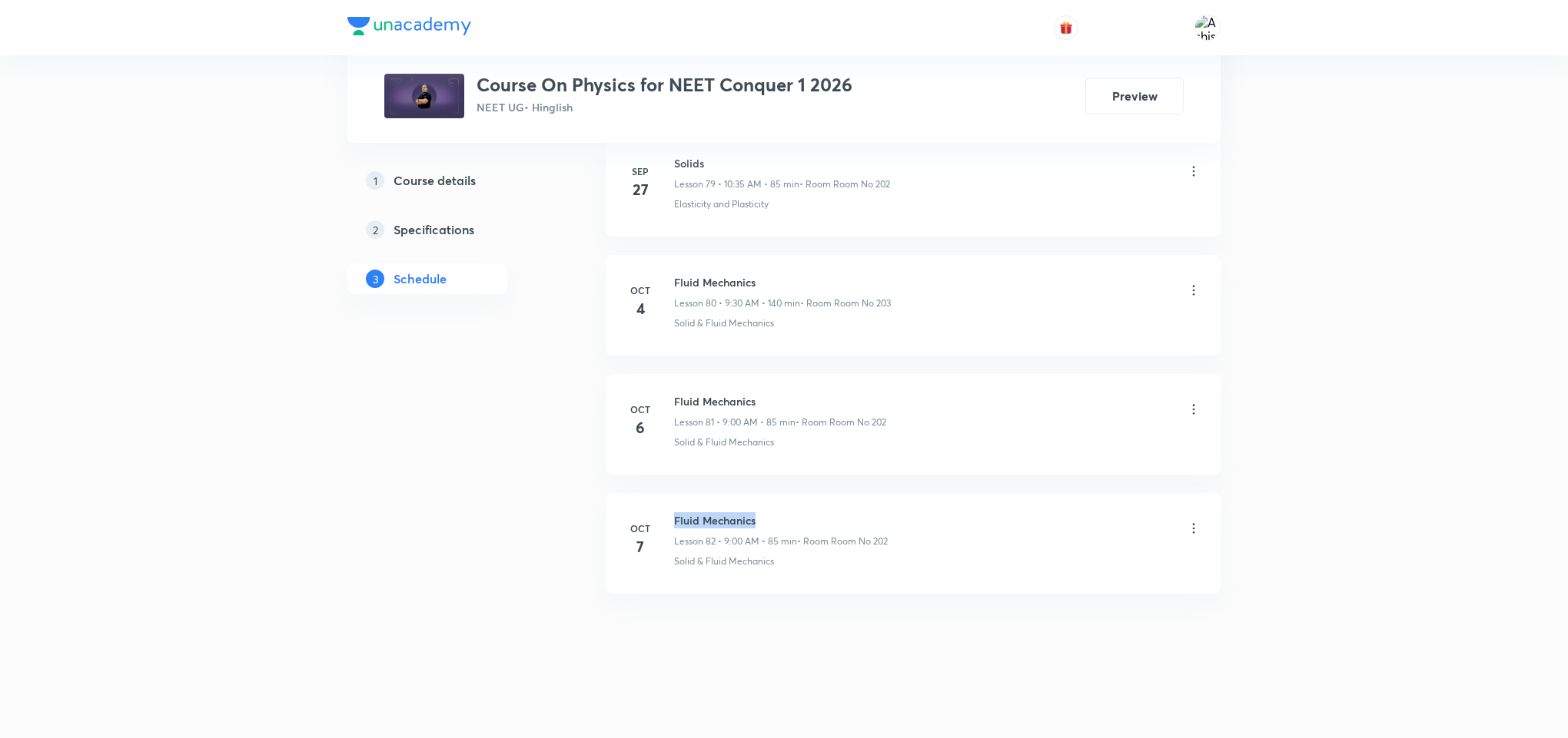
copy h6 "Fluid Mechanics"
drag, startPoint x: 779, startPoint y: 656, endPoint x: 790, endPoint y: 335, distance: 321.2
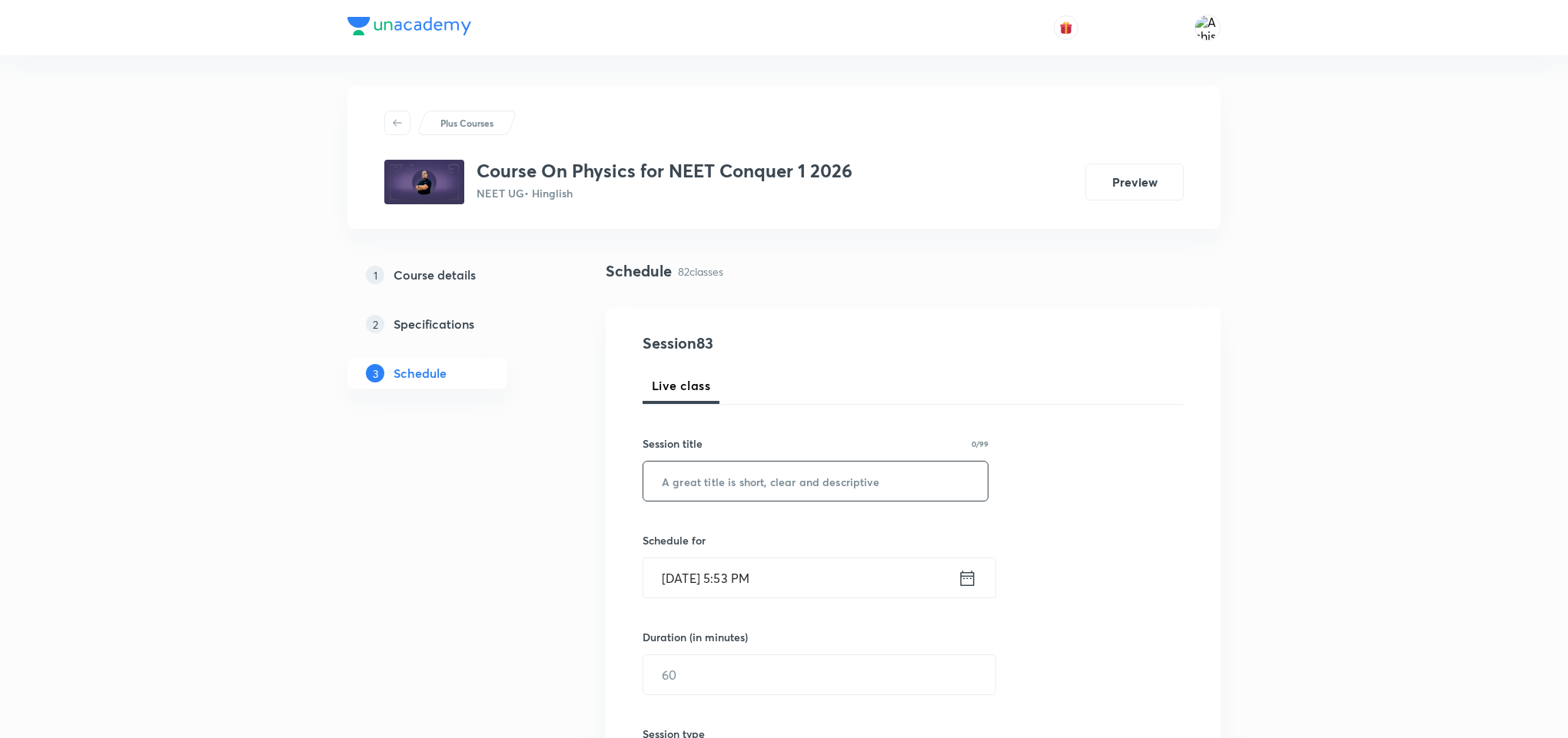
click at [784, 487] on input "text" at bounding box center [815, 481] width 344 height 39
paste input "Fluid Mechanics"
type input "Fluid Mechanics"
click at [682, 584] on input "[DATE] 5:53 PM" at bounding box center [800, 578] width 314 height 39
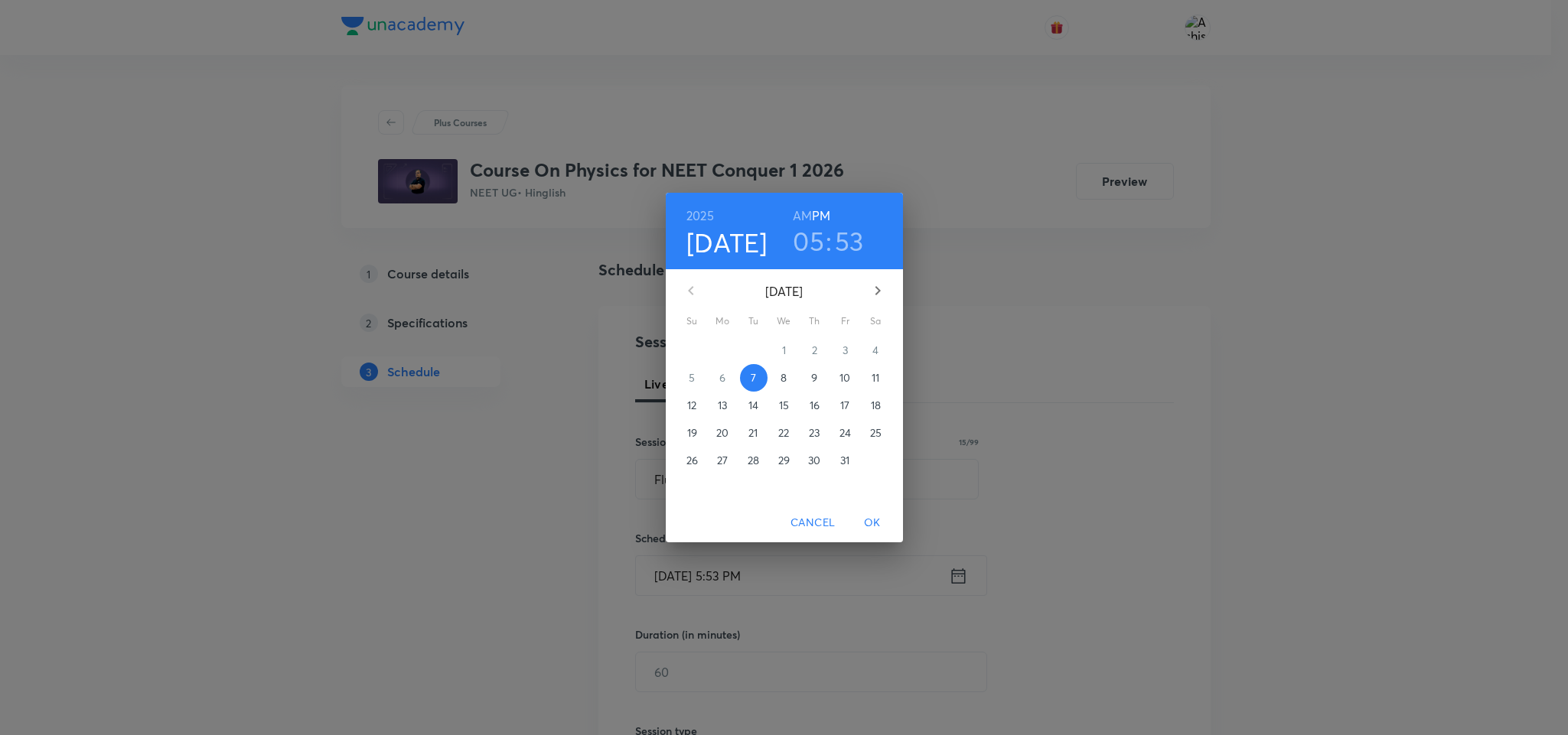
click at [781, 381] on p "8" at bounding box center [784, 378] width 7 height 15
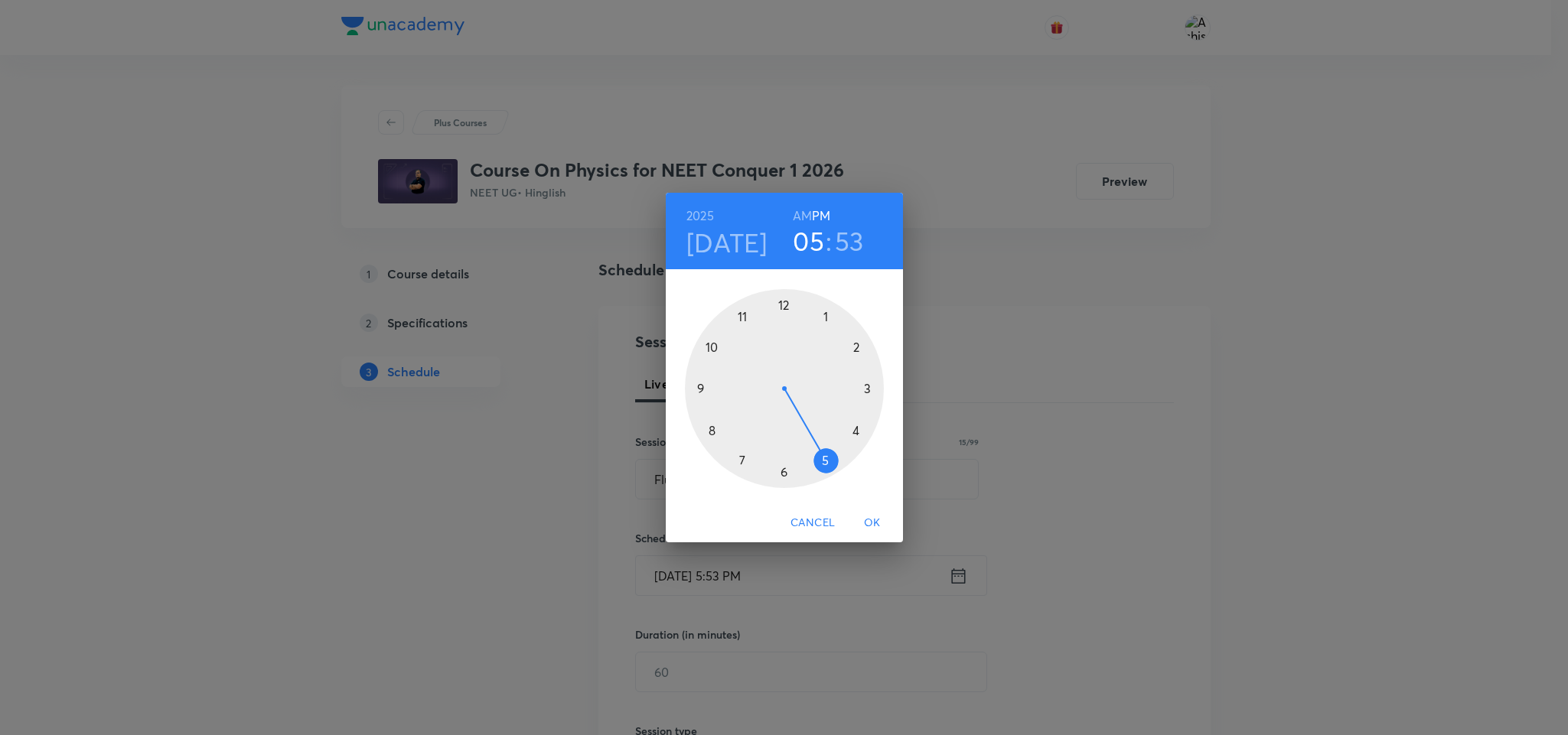
click at [797, 209] on h6 "AM" at bounding box center [802, 215] width 20 height 21
click at [715, 347] on div at bounding box center [784, 389] width 199 height 199
click at [746, 461] on div at bounding box center [784, 389] width 199 height 199
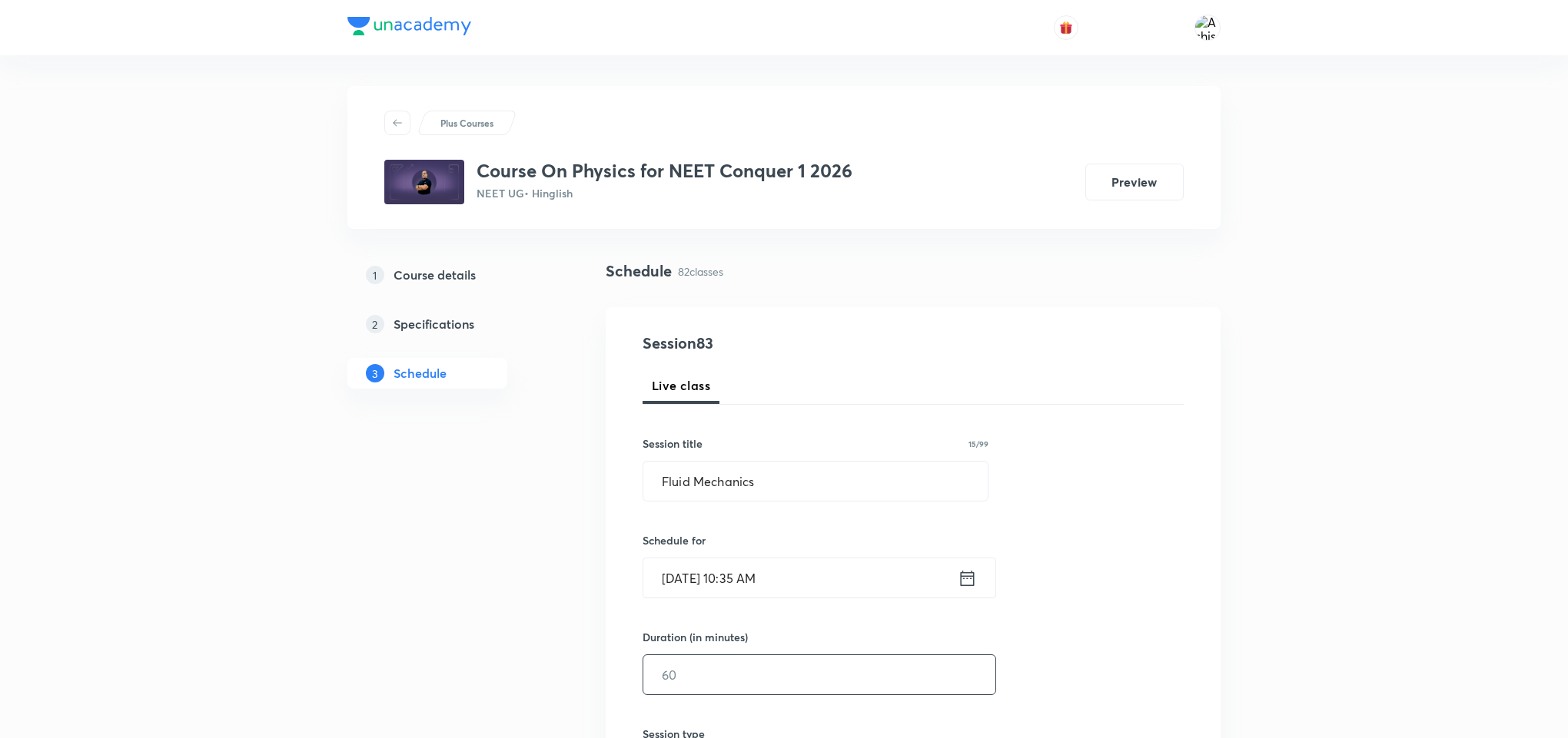
click at [699, 675] on input "text" at bounding box center [819, 675] width 352 height 39
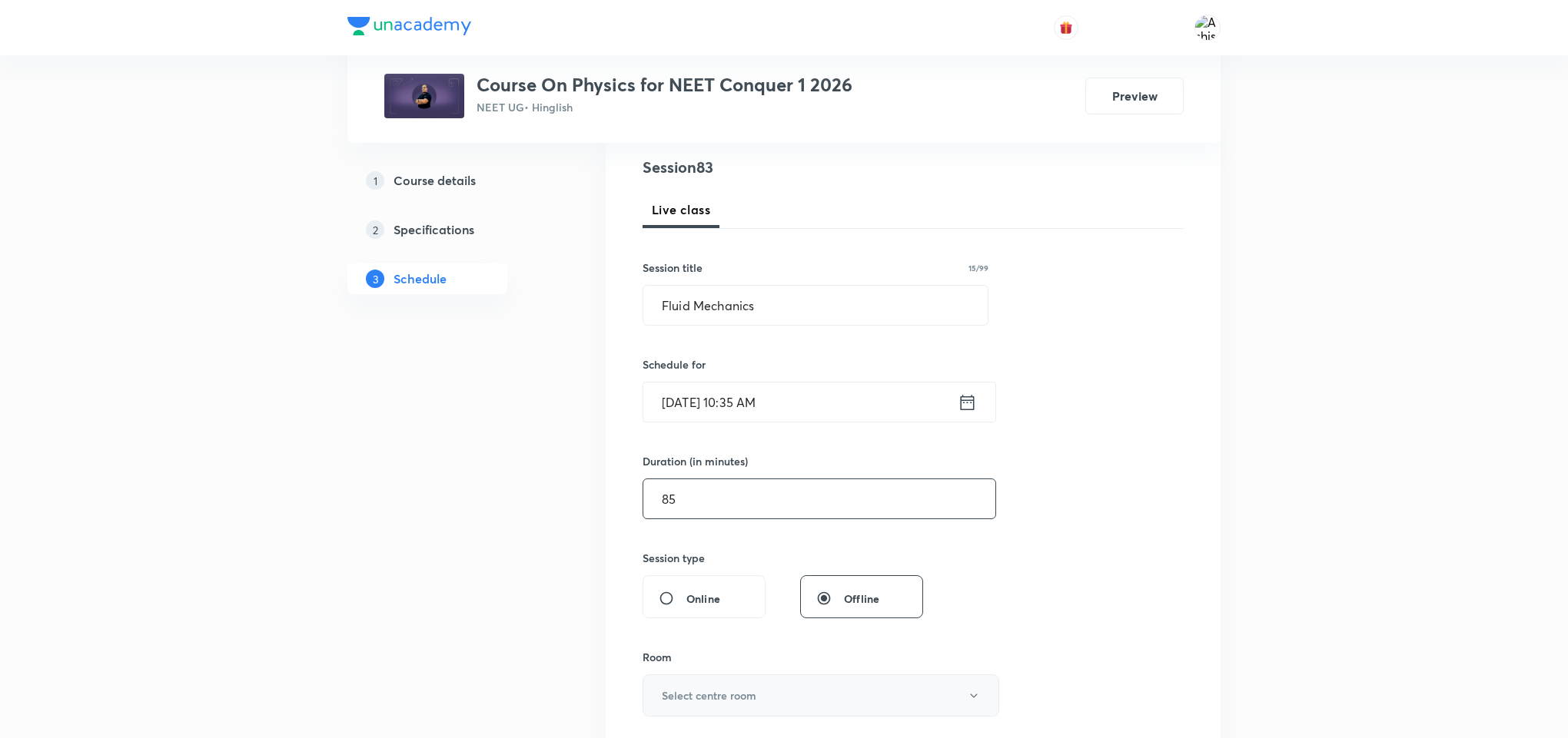
scroll to position [231, 0]
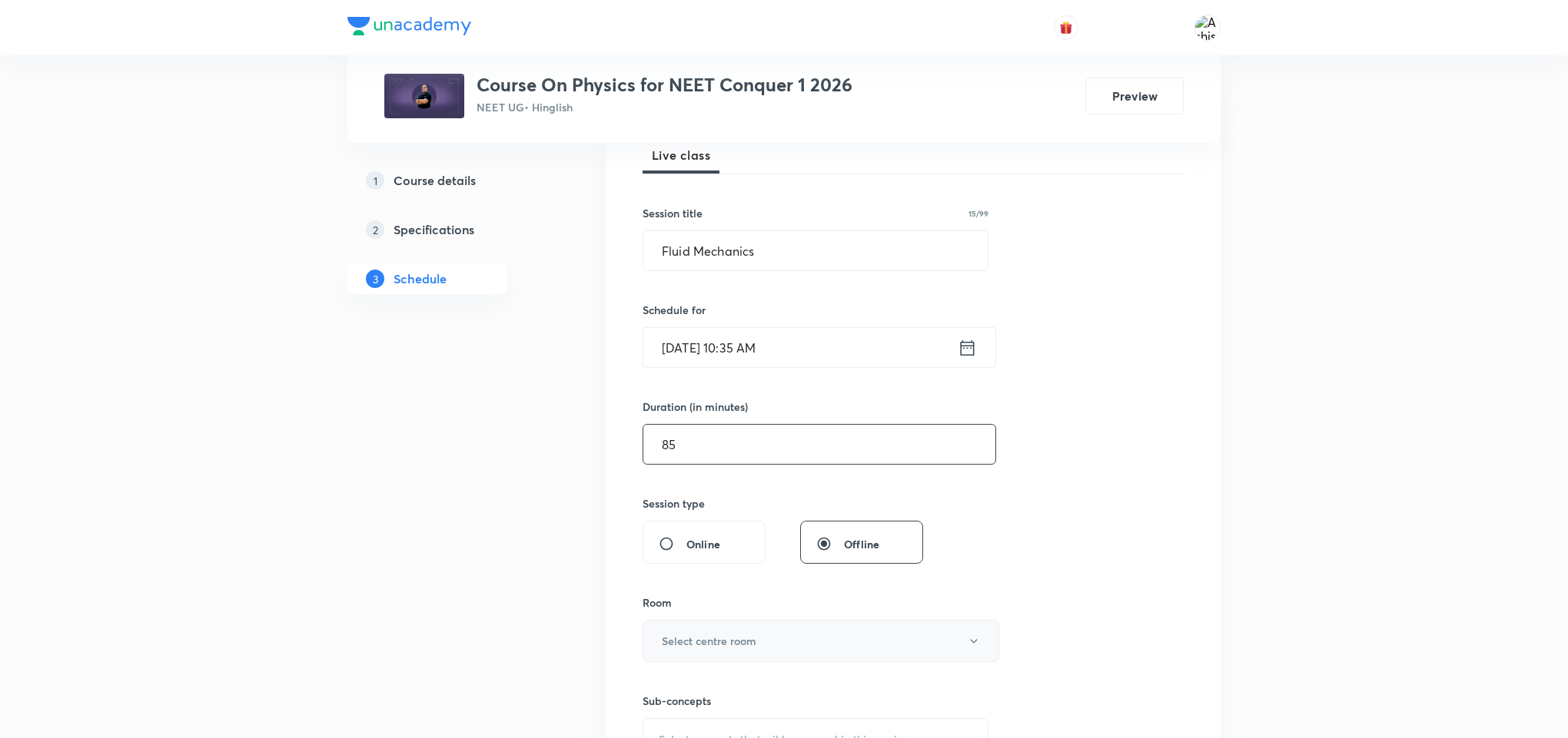
type input "85"
click at [720, 649] on h6 "Select centre room" at bounding box center [708, 641] width 94 height 16
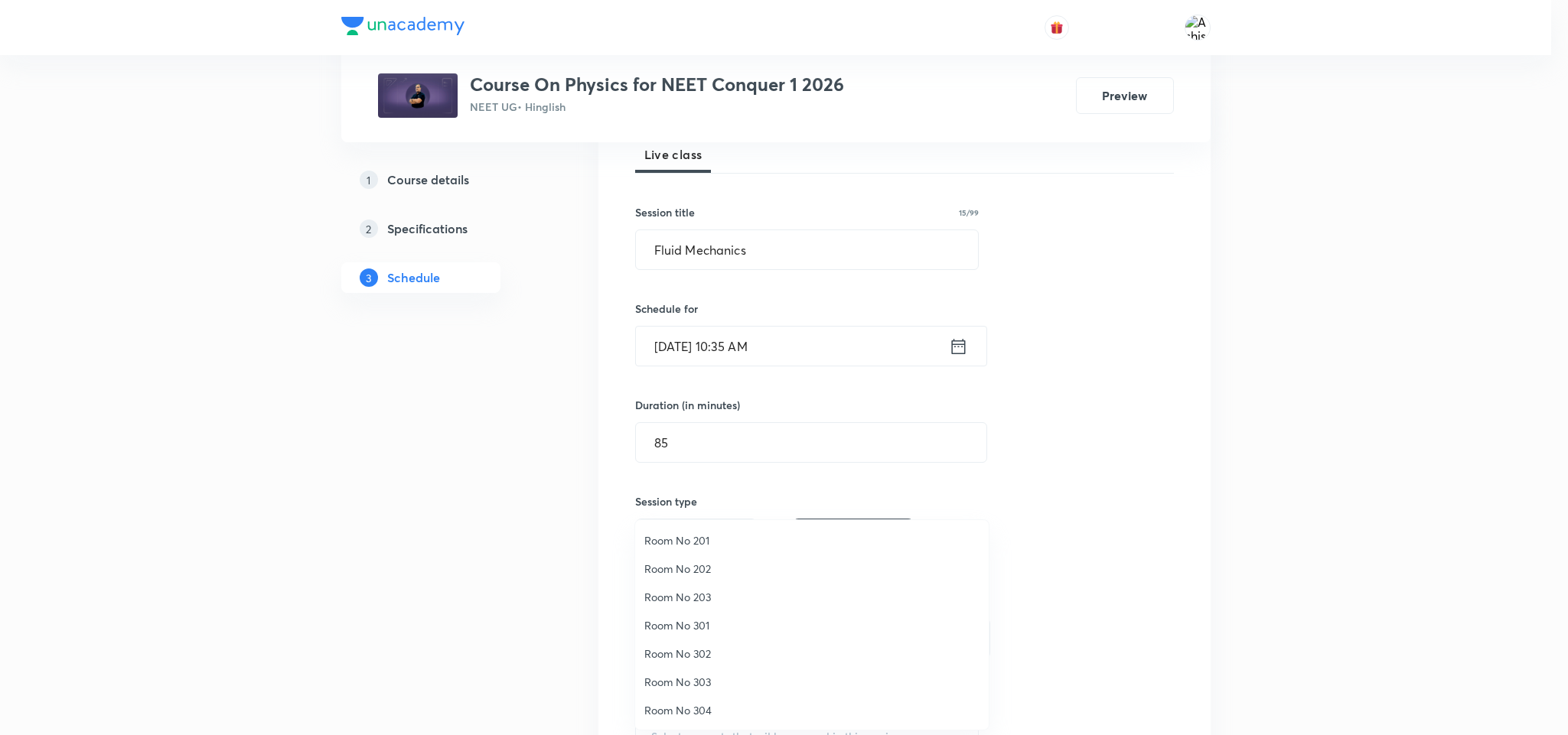
drag, startPoint x: 701, startPoint y: 570, endPoint x: 816, endPoint y: 533, distance: 120.8
click at [703, 569] on span "Room No 202" at bounding box center [812, 568] width 335 height 16
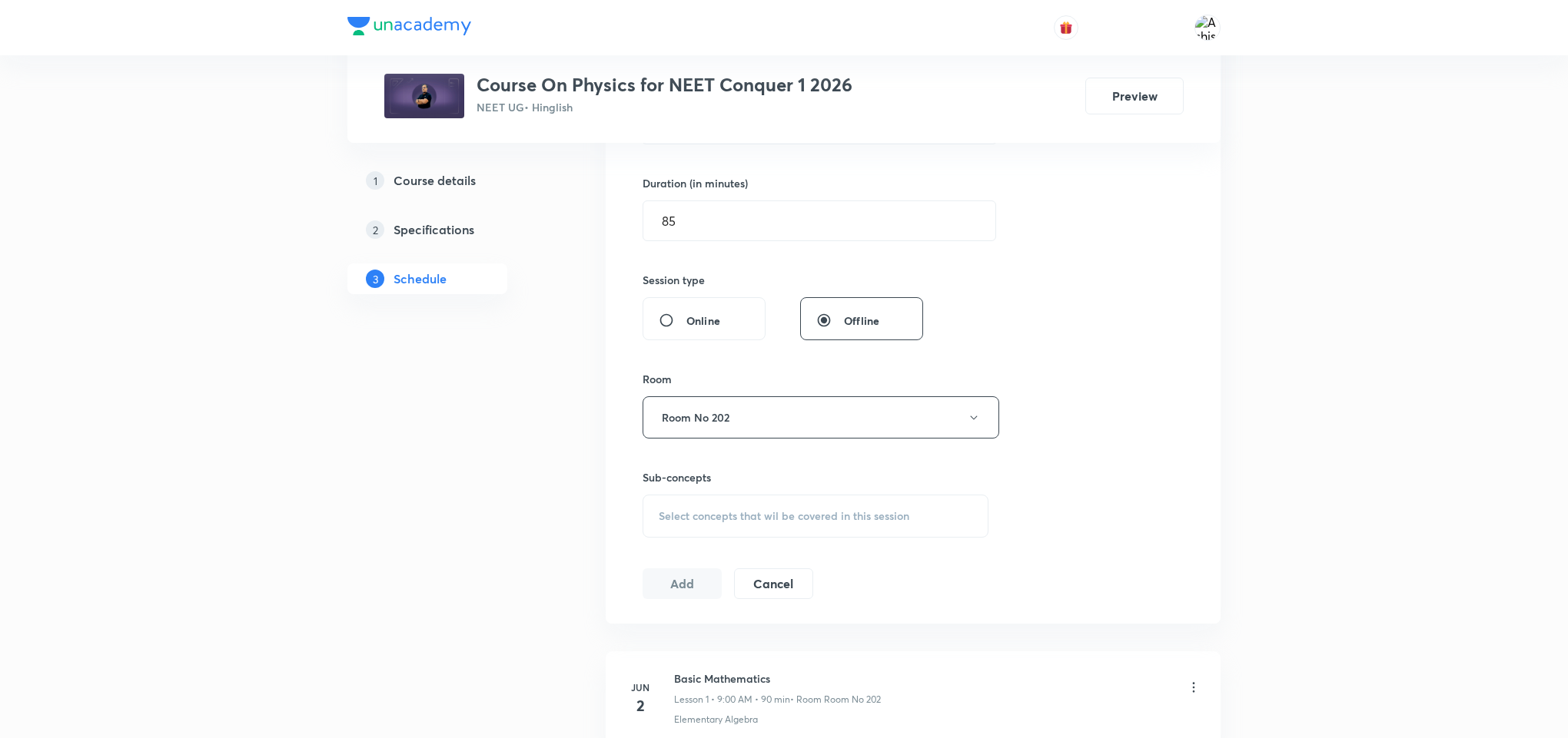
scroll to position [461, 0]
click at [718, 515] on span "Select concepts that wil be covered in this session" at bounding box center [784, 509] width 250 height 12
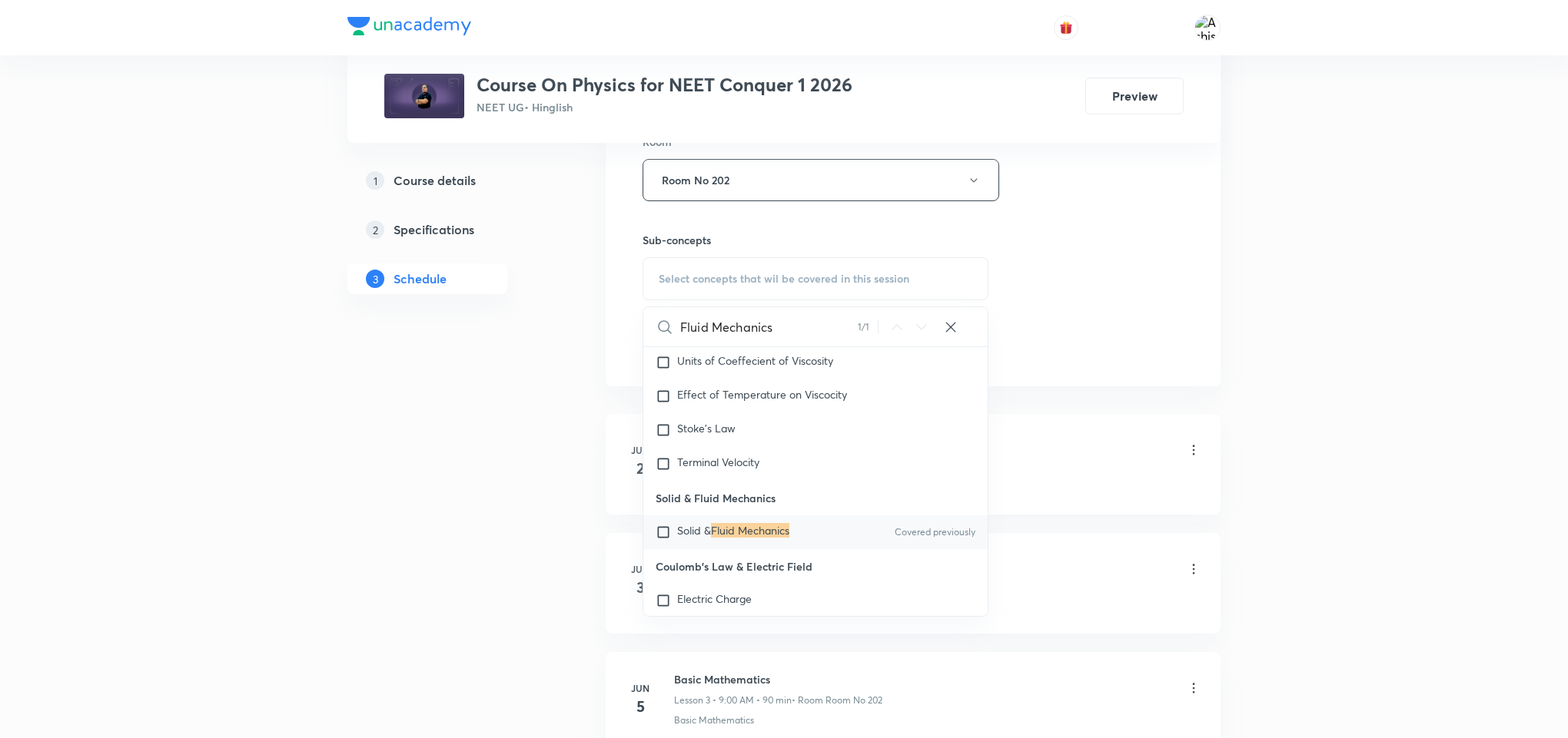
scroll to position [9892, 0]
type input "Fluid Mechanics"
click at [730, 534] on mark "Fluid Mechanics" at bounding box center [750, 528] width 78 height 15
checkbox input "true"
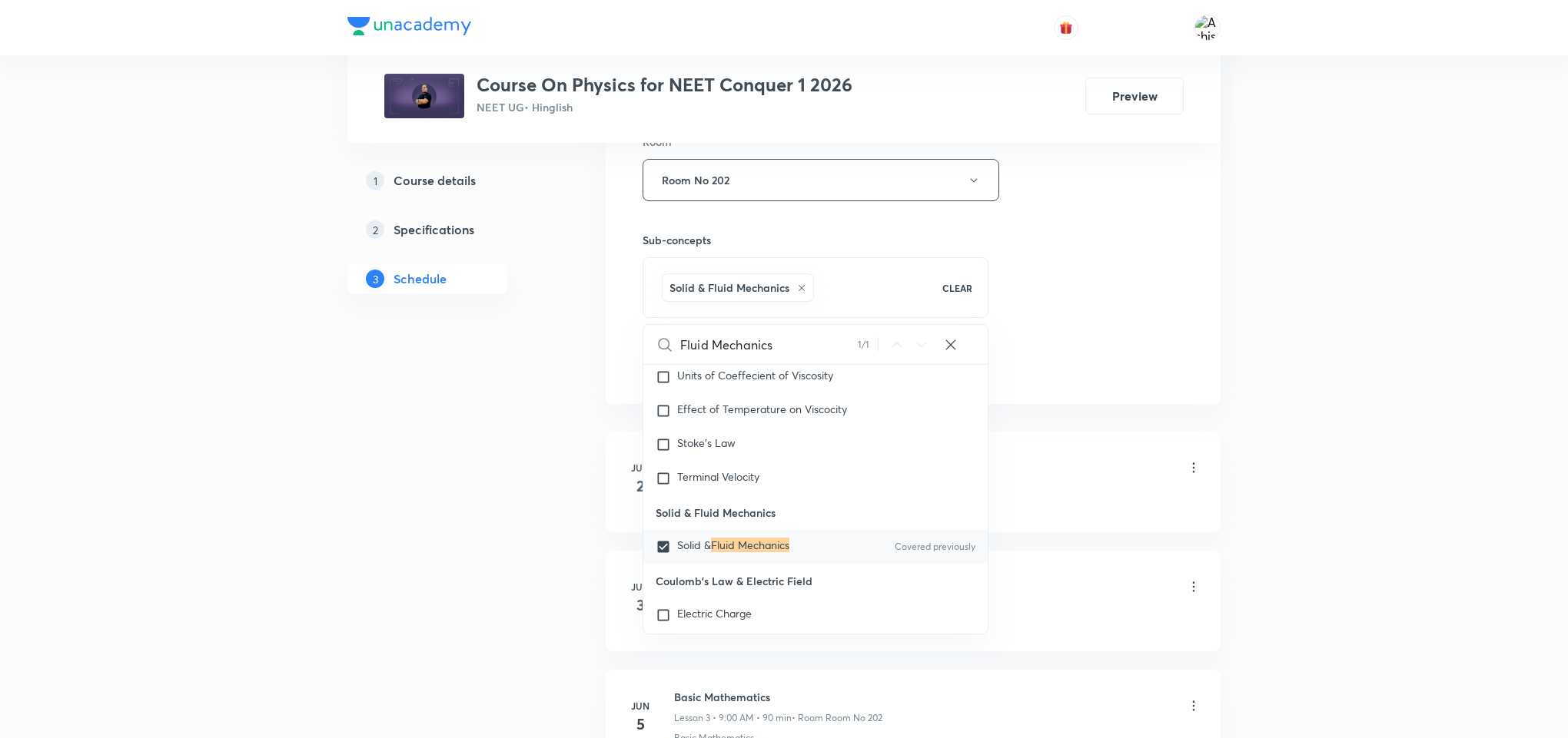
click at [1066, 457] on div "Basic Mathematics Lesson 1 • 9:00 AM • 90 min • Room Room No 202" at bounding box center [937, 469] width 527 height 36
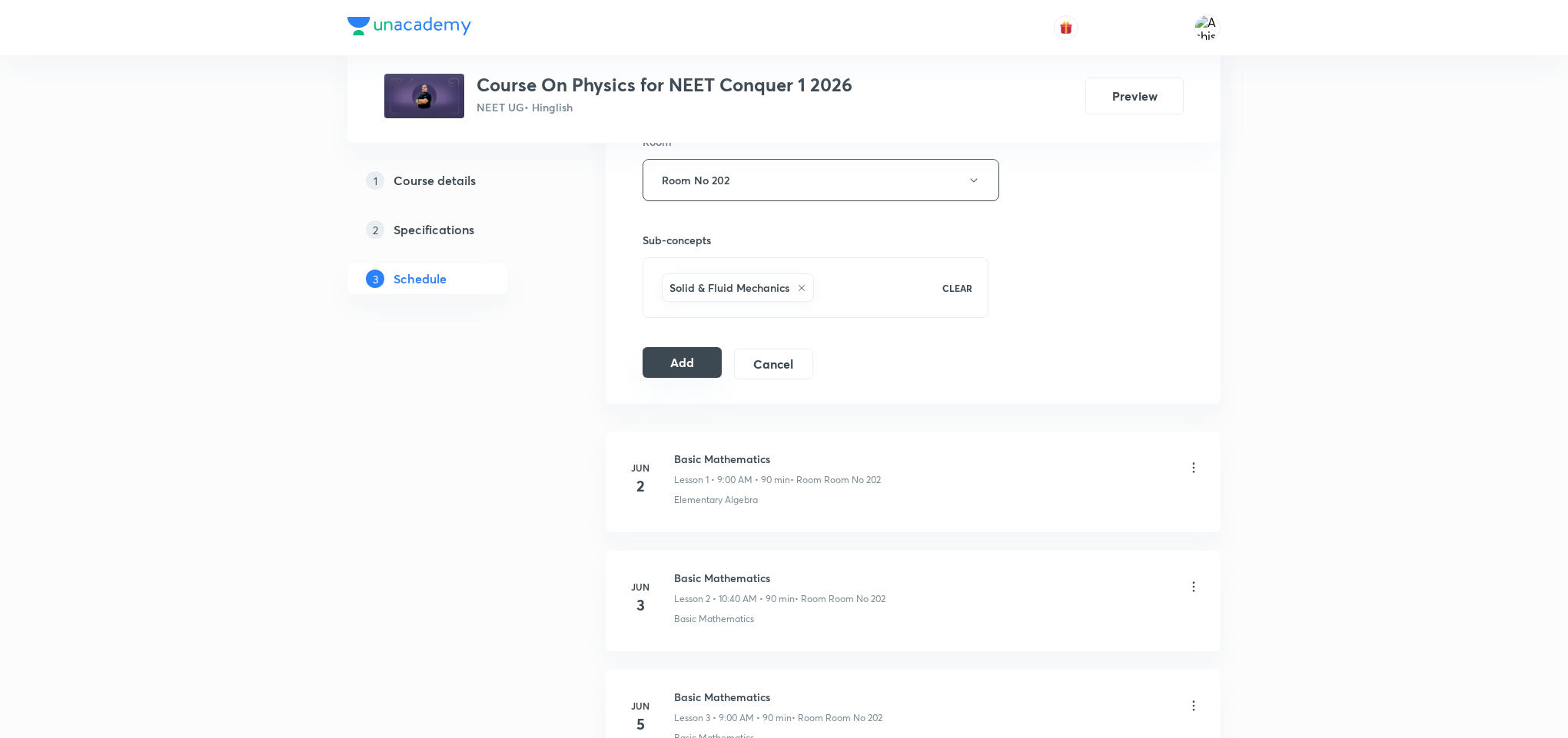
click at [671, 374] on button "Add" at bounding box center [682, 362] width 79 height 31
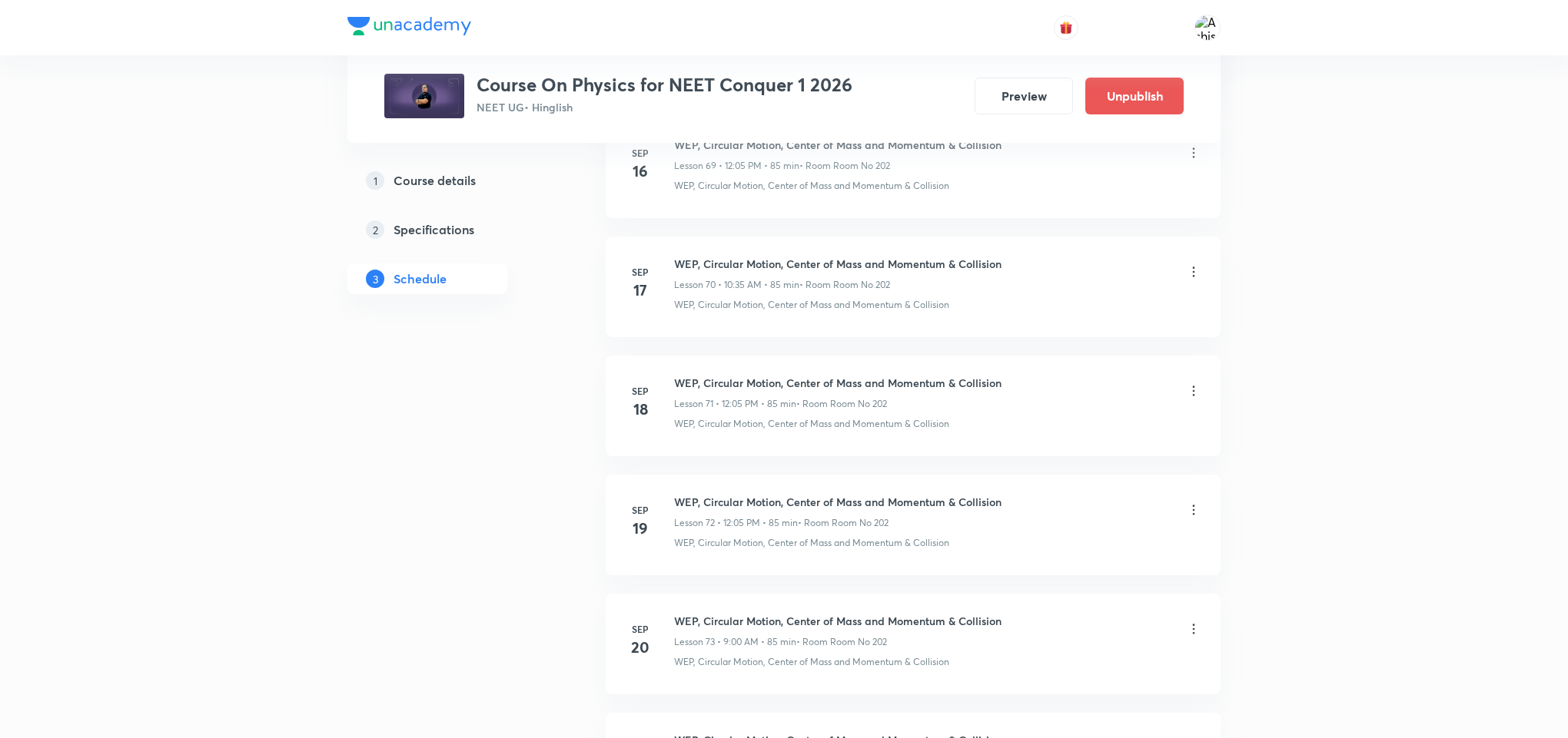
scroll to position [9737, 0]
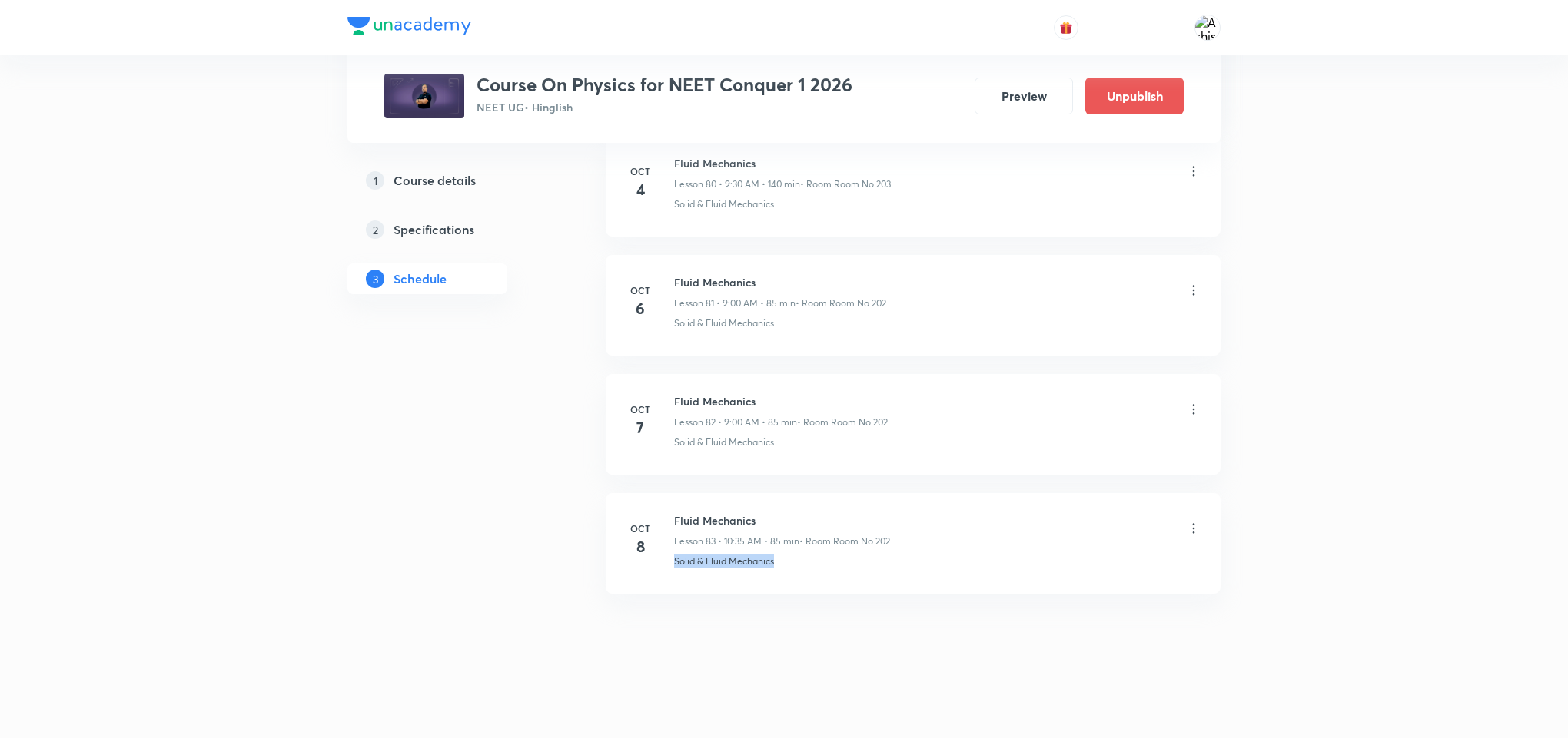
drag, startPoint x: 807, startPoint y: 575, endPoint x: 643, endPoint y: 627, distance: 172.0
copy p "Solid & Fluid Mechanics"
drag, startPoint x: 773, startPoint y: 503, endPoint x: 664, endPoint y: 498, distance: 109.1
click at [664, 498] on li "Oct 8 Fluid Mechanics Lesson 83 • 10:35 AM • 85 min • Room Room No 202 Solid & …" at bounding box center [913, 544] width 615 height 101
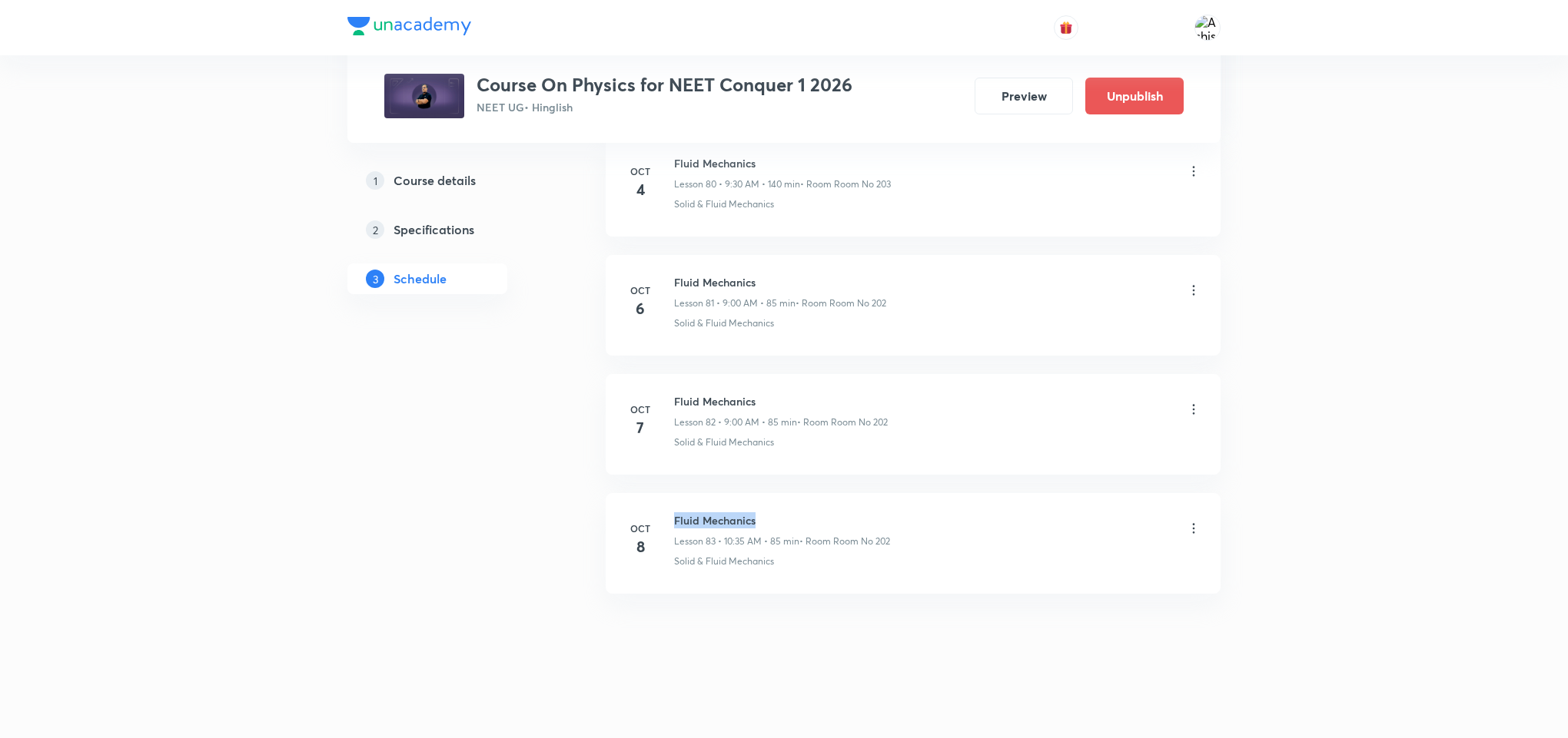
copy h6 "Fluid Mechanics"
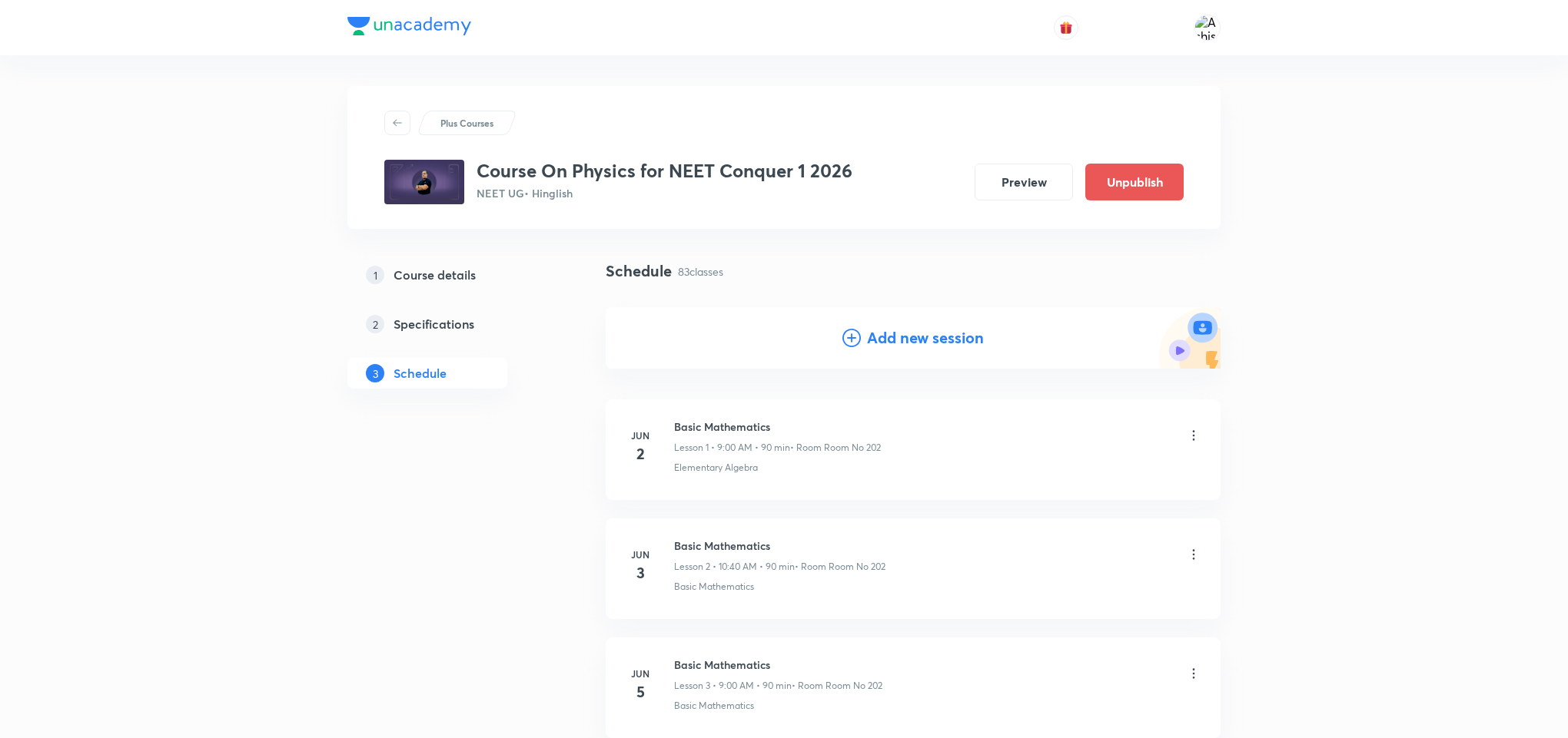
click at [878, 348] on h4 "Add new session" at bounding box center [925, 338] width 117 height 23
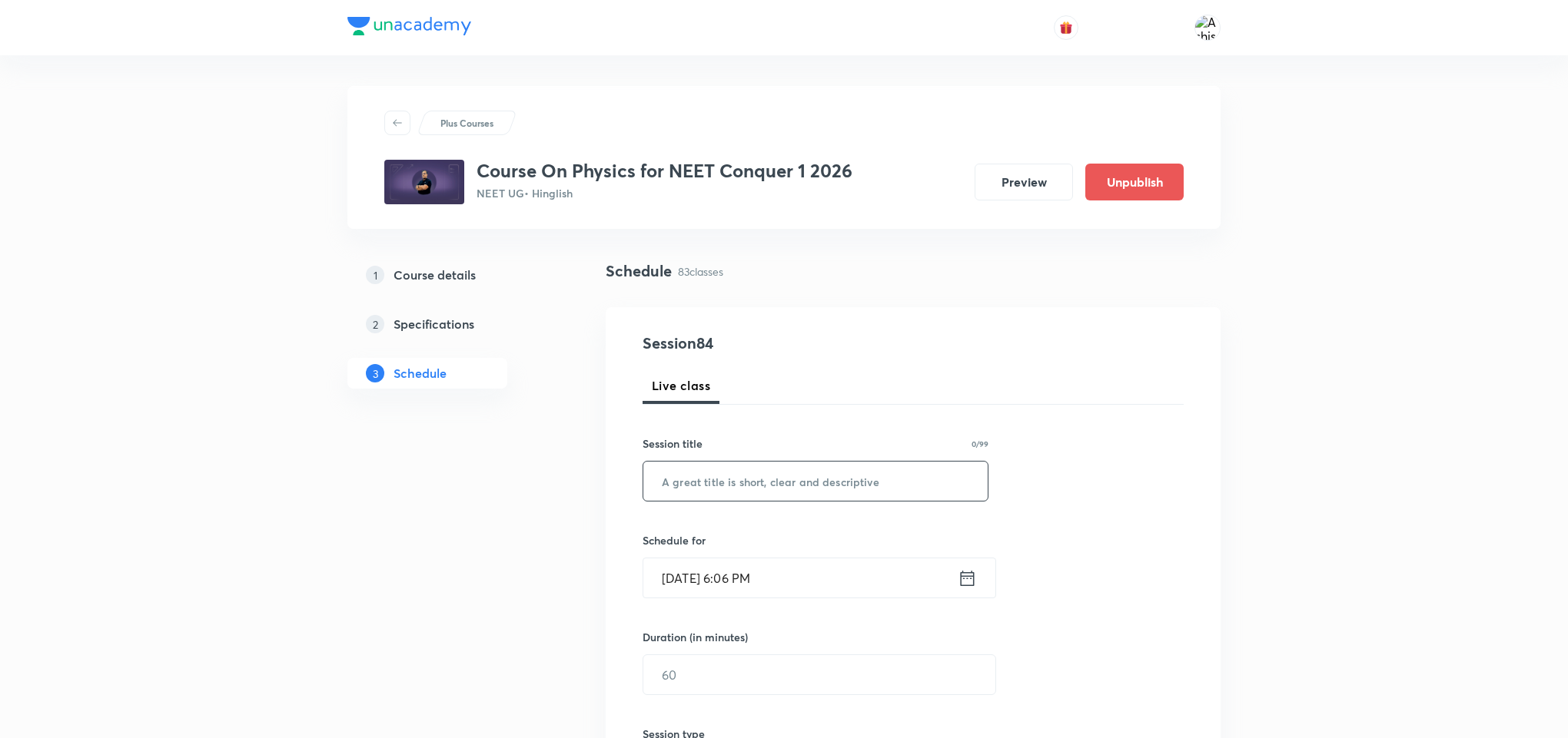
click at [791, 480] on input "text" at bounding box center [815, 481] width 344 height 39
paste input "Fluid Mechanics"
type input "Fluid Mechanics"
click at [696, 572] on input "Oct 7, 2025, 6:06 PM" at bounding box center [800, 578] width 314 height 39
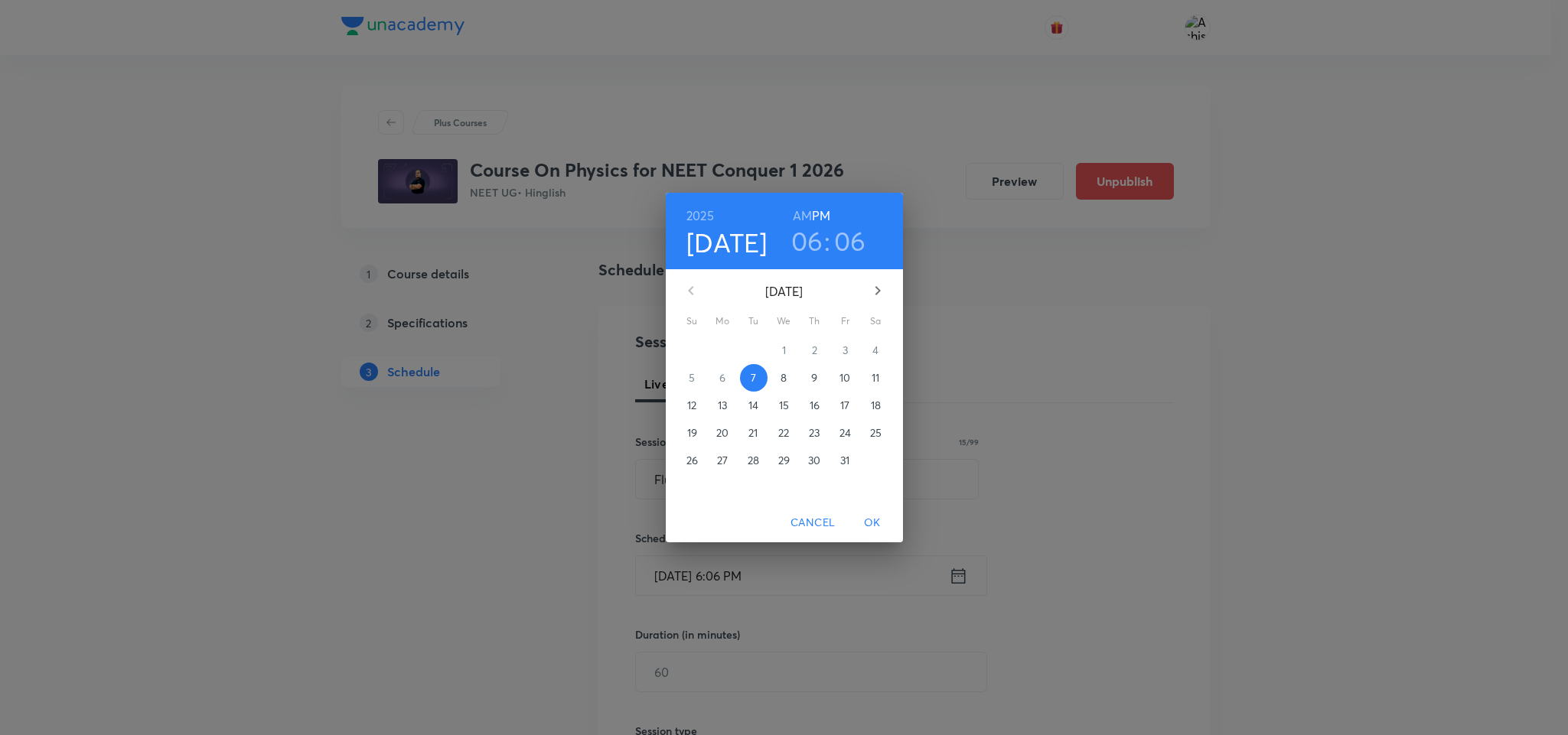
click at [815, 381] on p "9" at bounding box center [814, 378] width 7 height 15
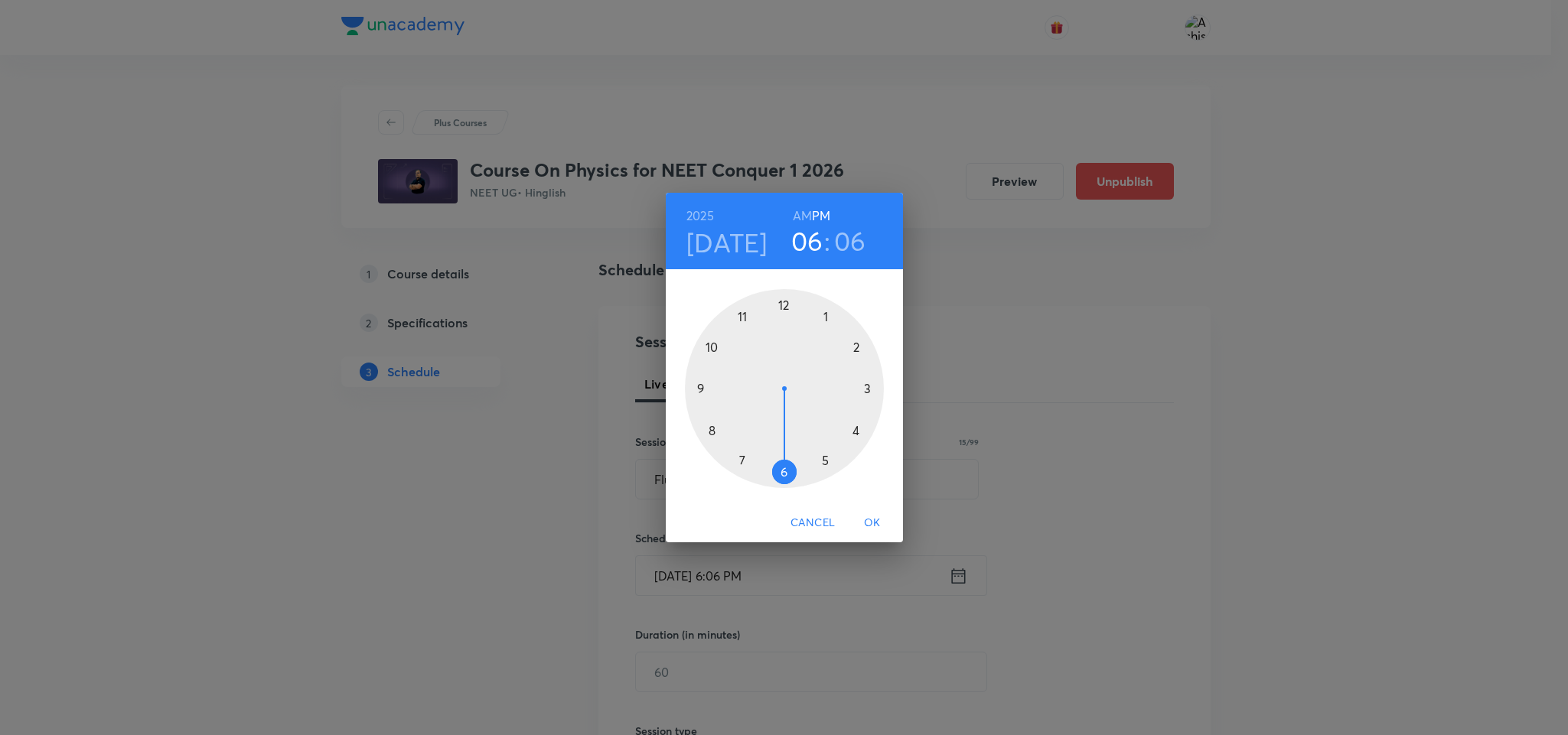
click at [806, 524] on span "Cancel" at bounding box center [813, 523] width 45 height 20
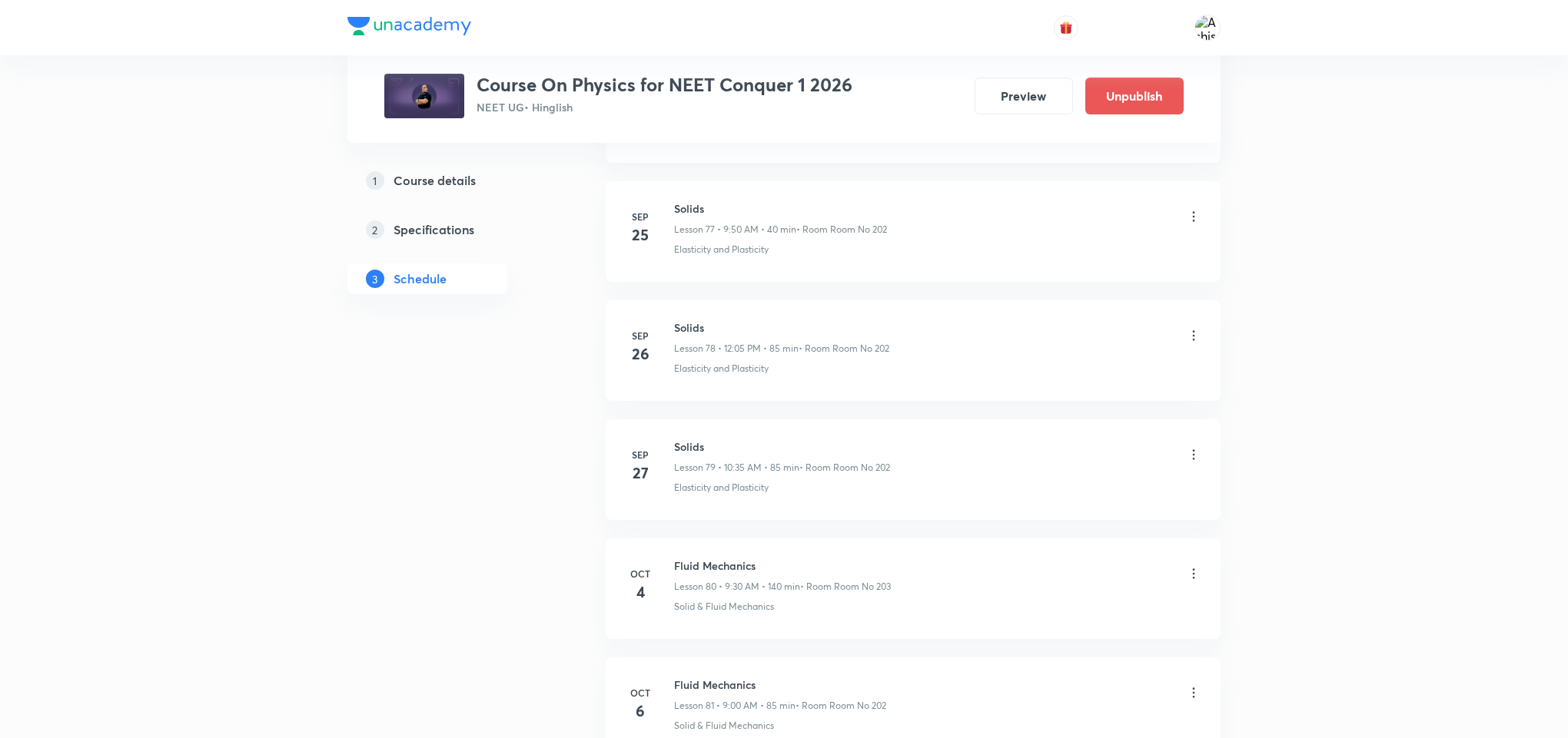
scroll to position [10445, 0]
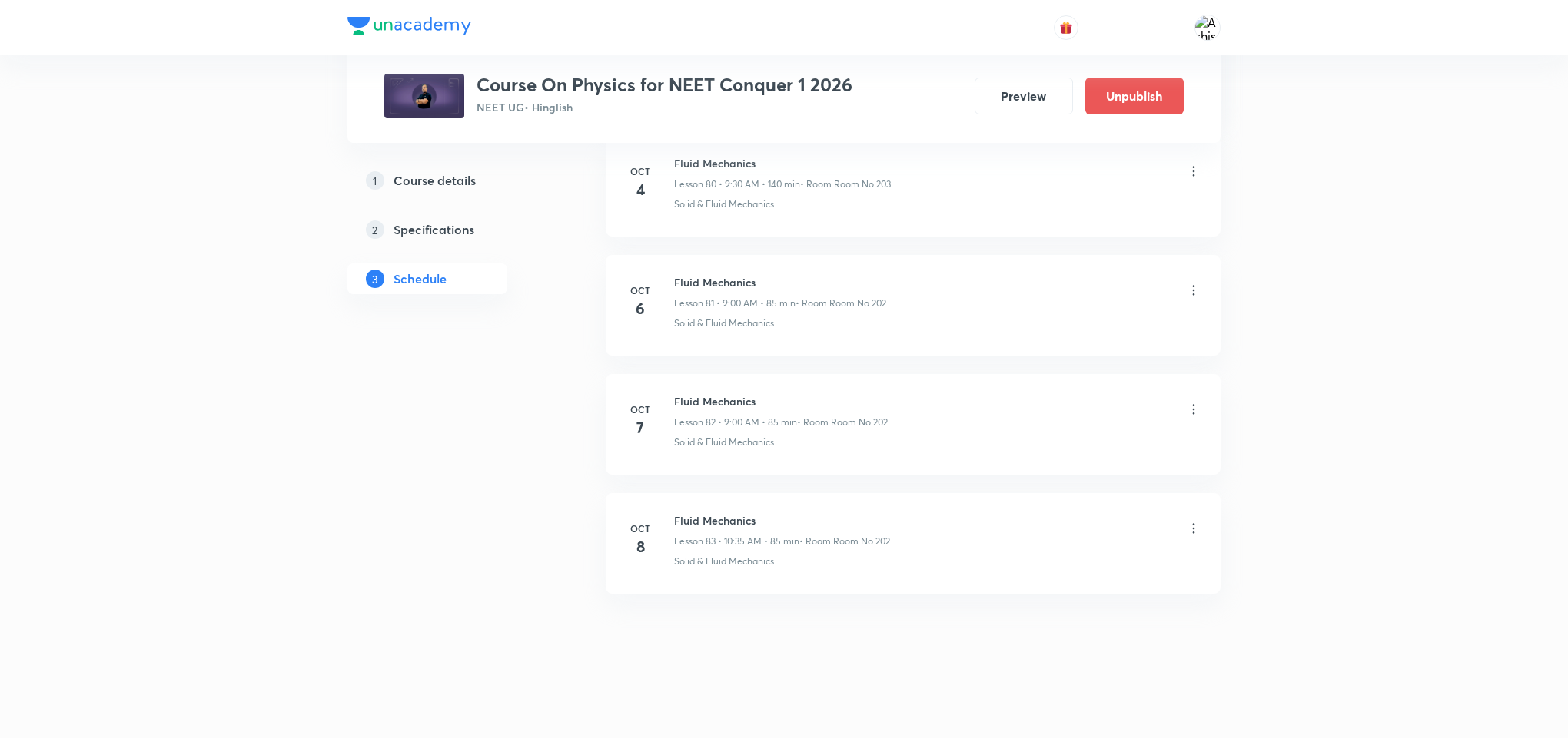
drag, startPoint x: 835, startPoint y: 621, endPoint x: 854, endPoint y: 385, distance: 236.8
drag, startPoint x: 790, startPoint y: 632, endPoint x: 786, endPoint y: 450, distance: 182.0
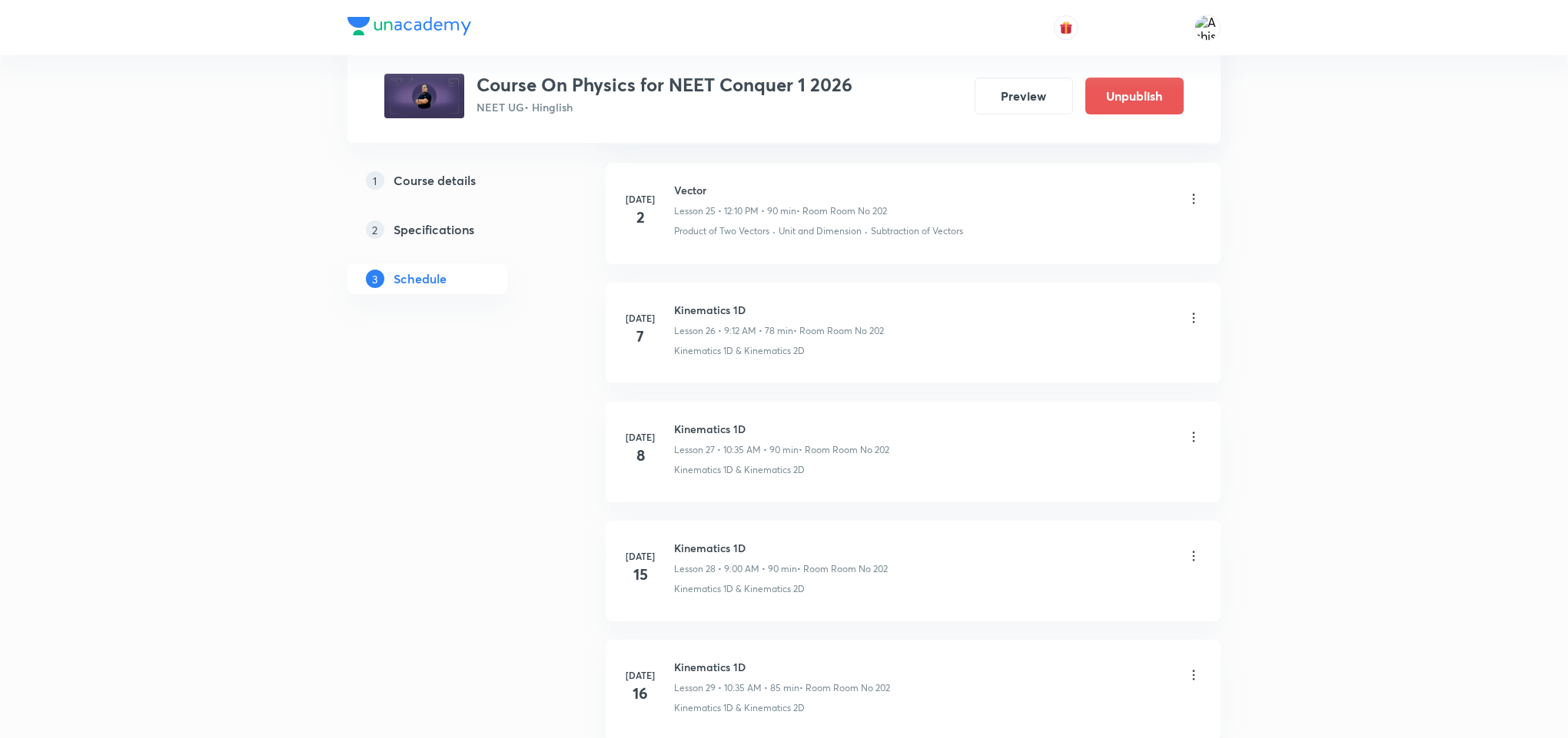
scroll to position [0, 0]
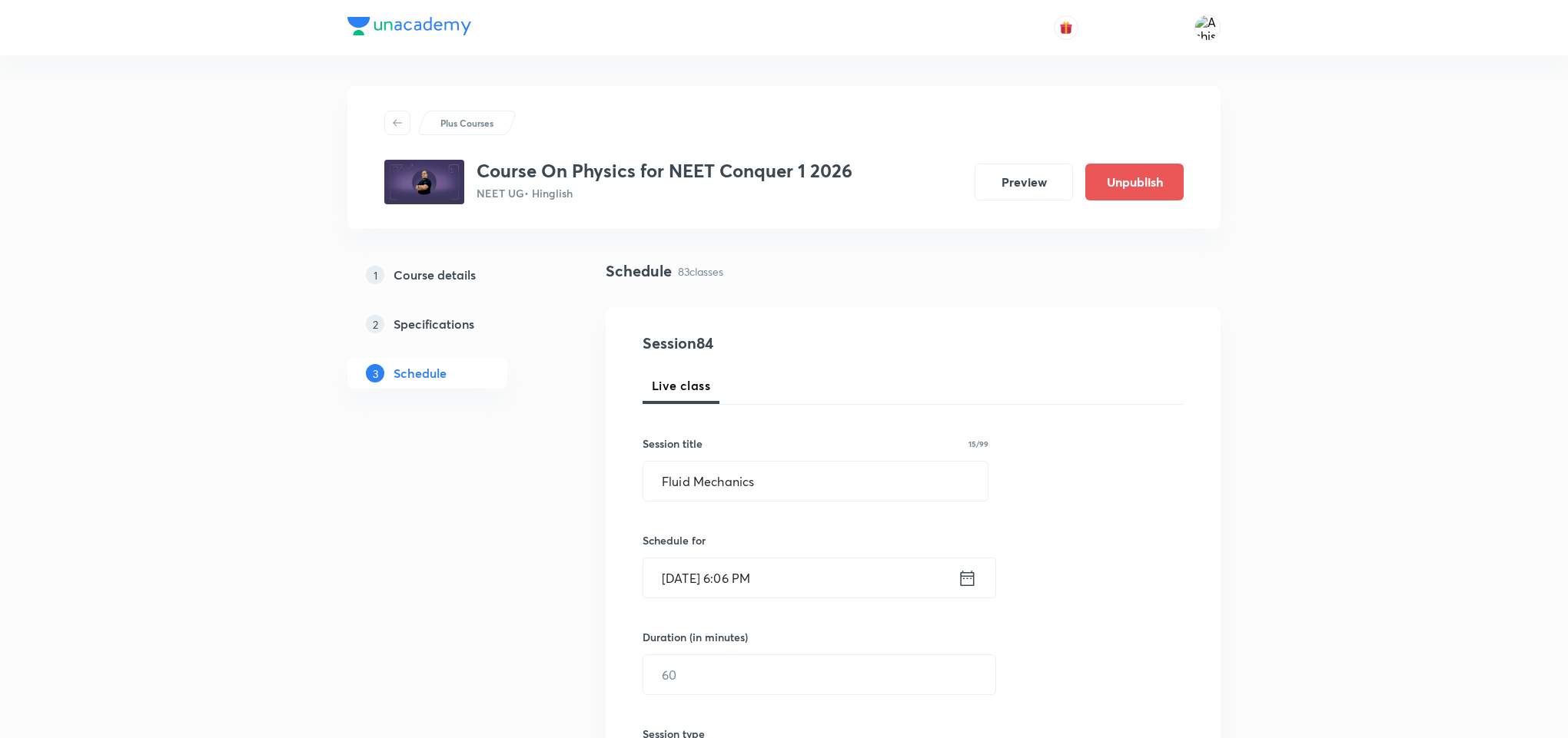
click at [734, 579] on input "Oct 7, 2025, 6:06 PM" at bounding box center [800, 578] width 314 height 39
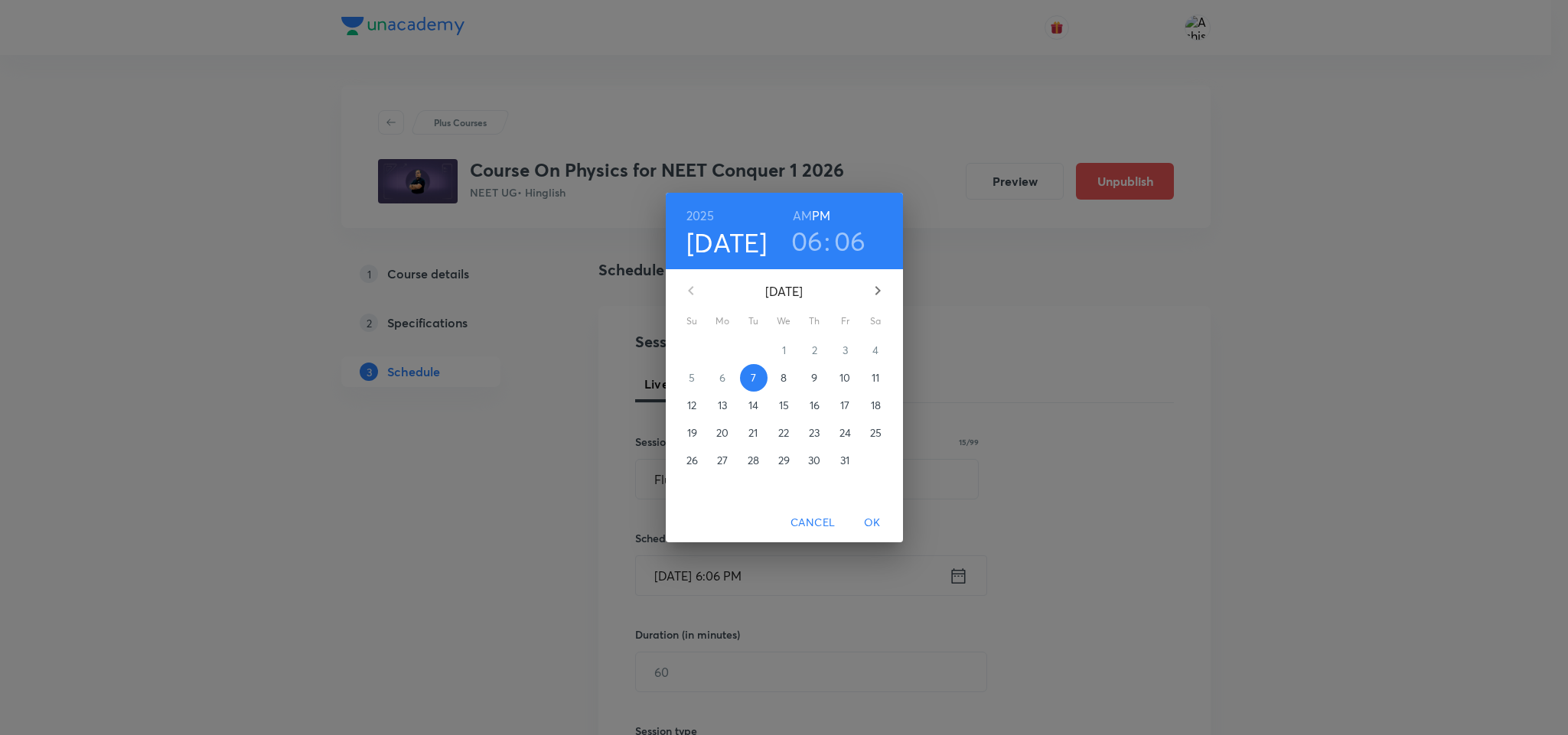
click at [818, 381] on span "9" at bounding box center [815, 378] width 28 height 15
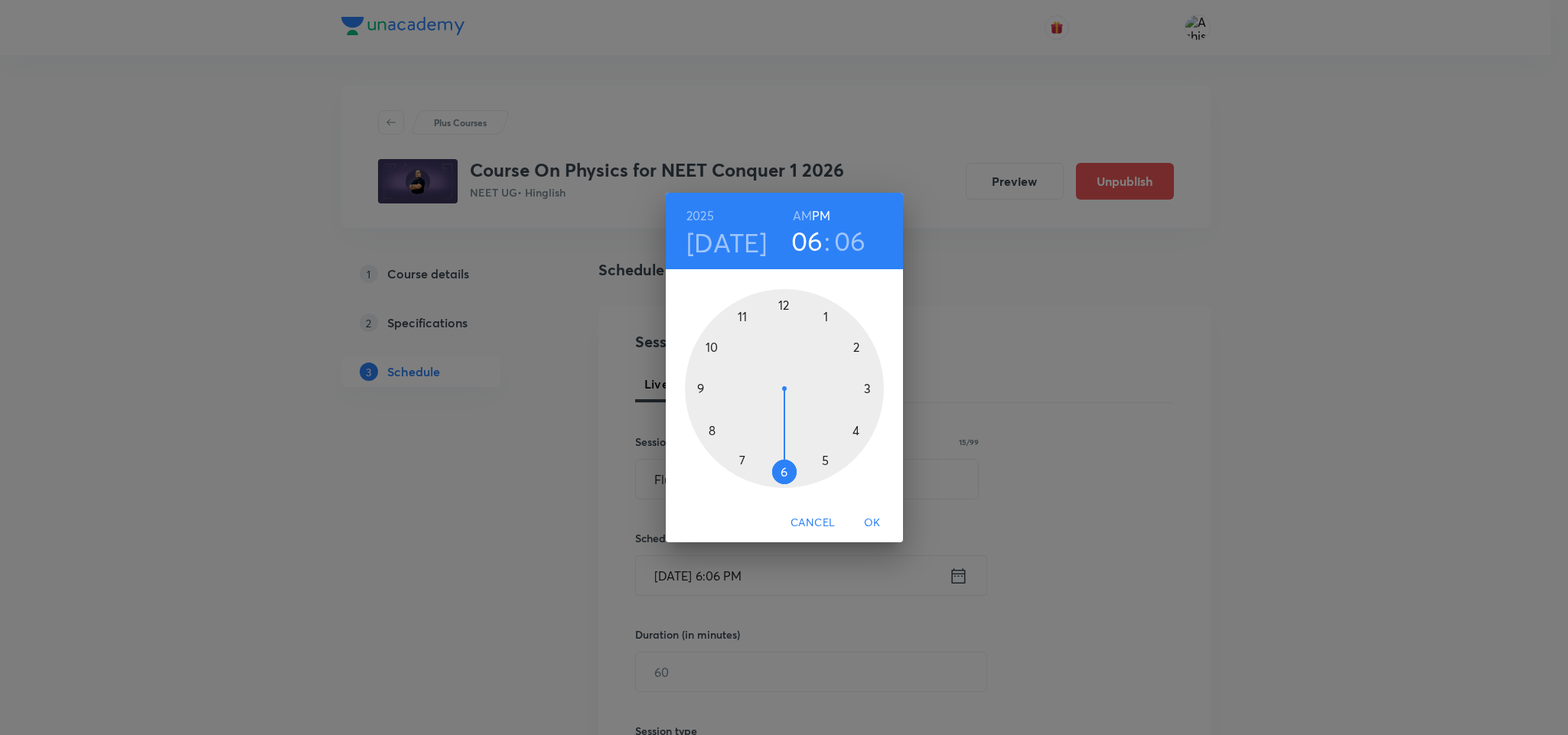
click at [811, 214] on h6 "AM" at bounding box center [802, 215] width 20 height 21
click at [710, 349] on div at bounding box center [784, 389] width 199 height 199
click at [744, 461] on div at bounding box center [784, 389] width 199 height 199
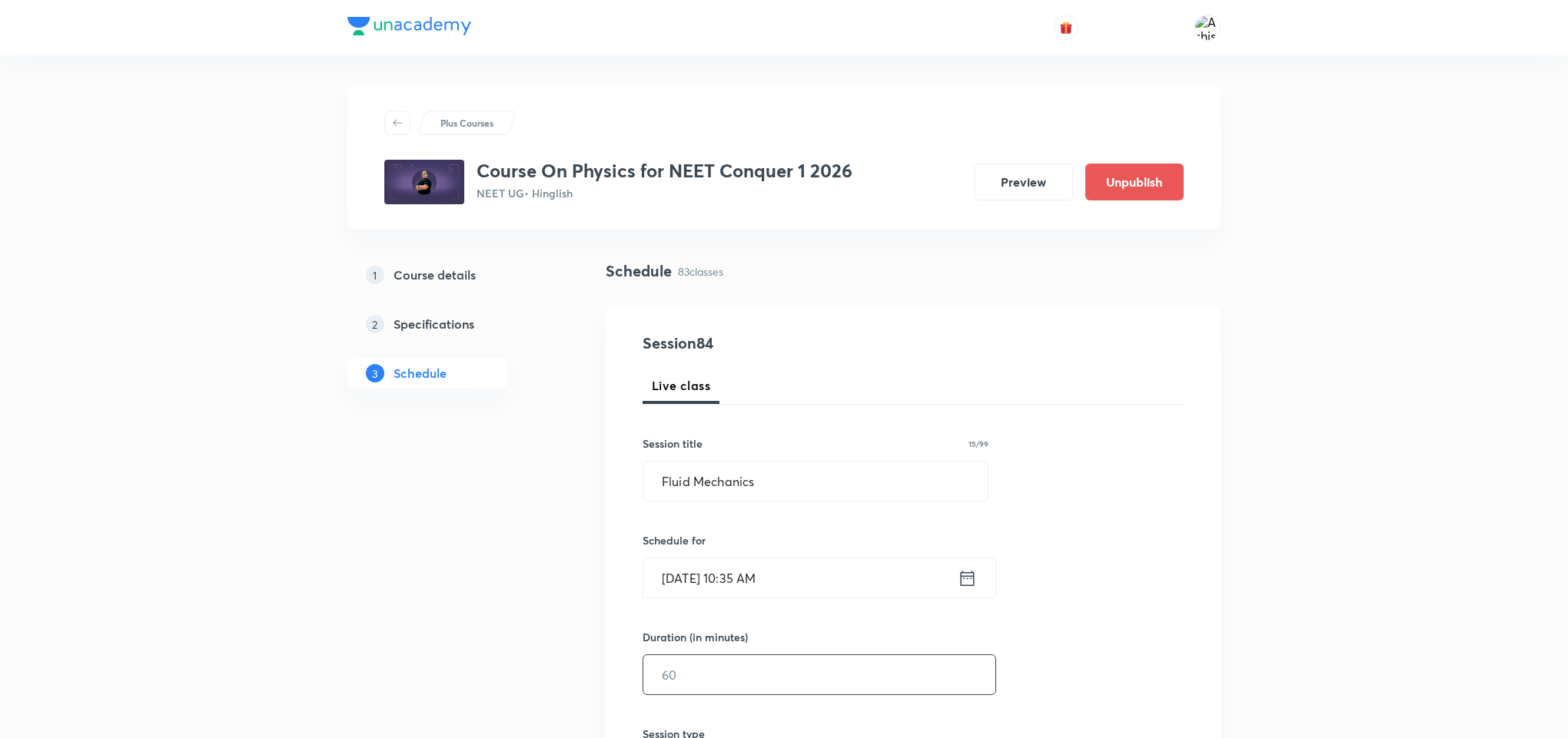
click at [730, 694] on input "text" at bounding box center [819, 675] width 352 height 39
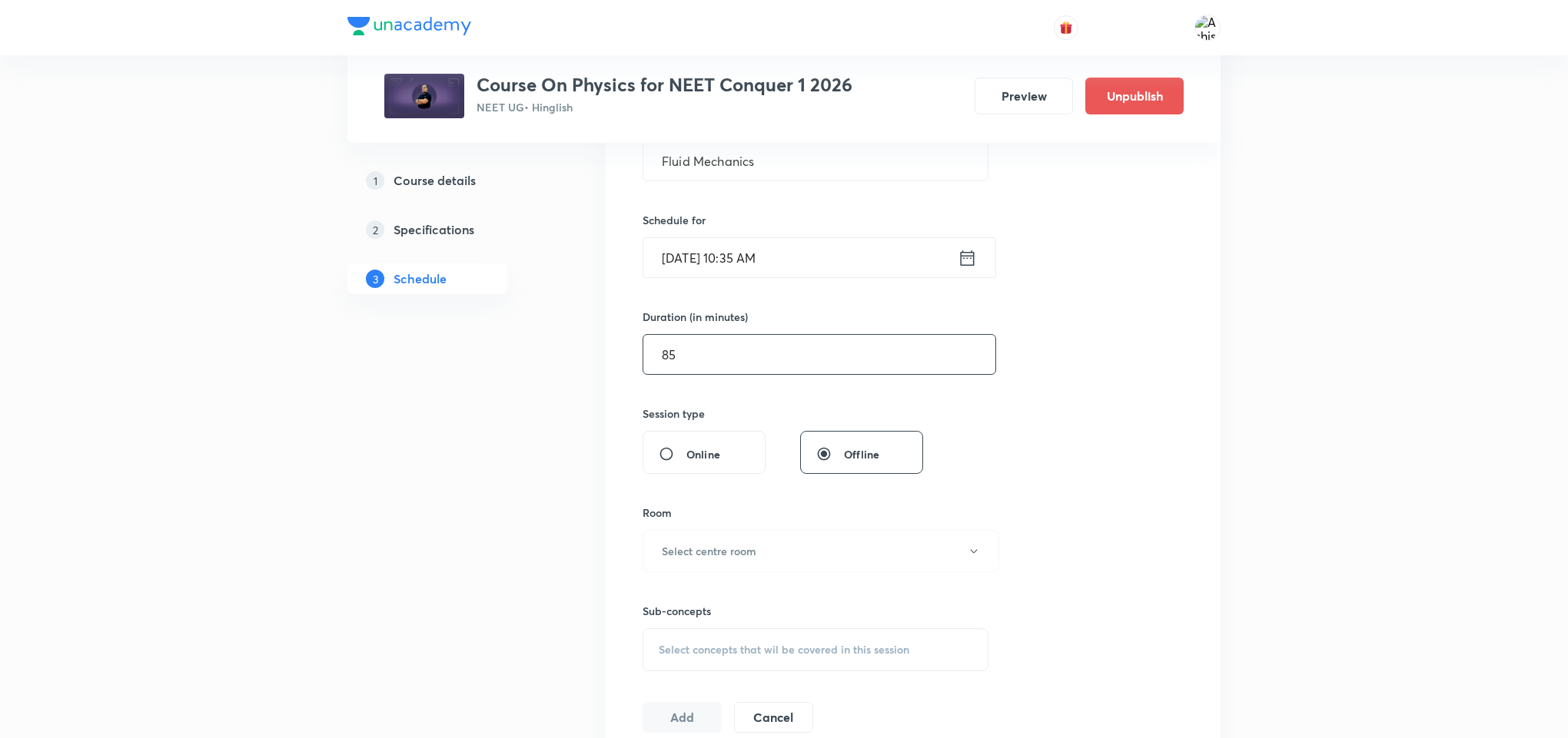
scroll to position [346, 0]
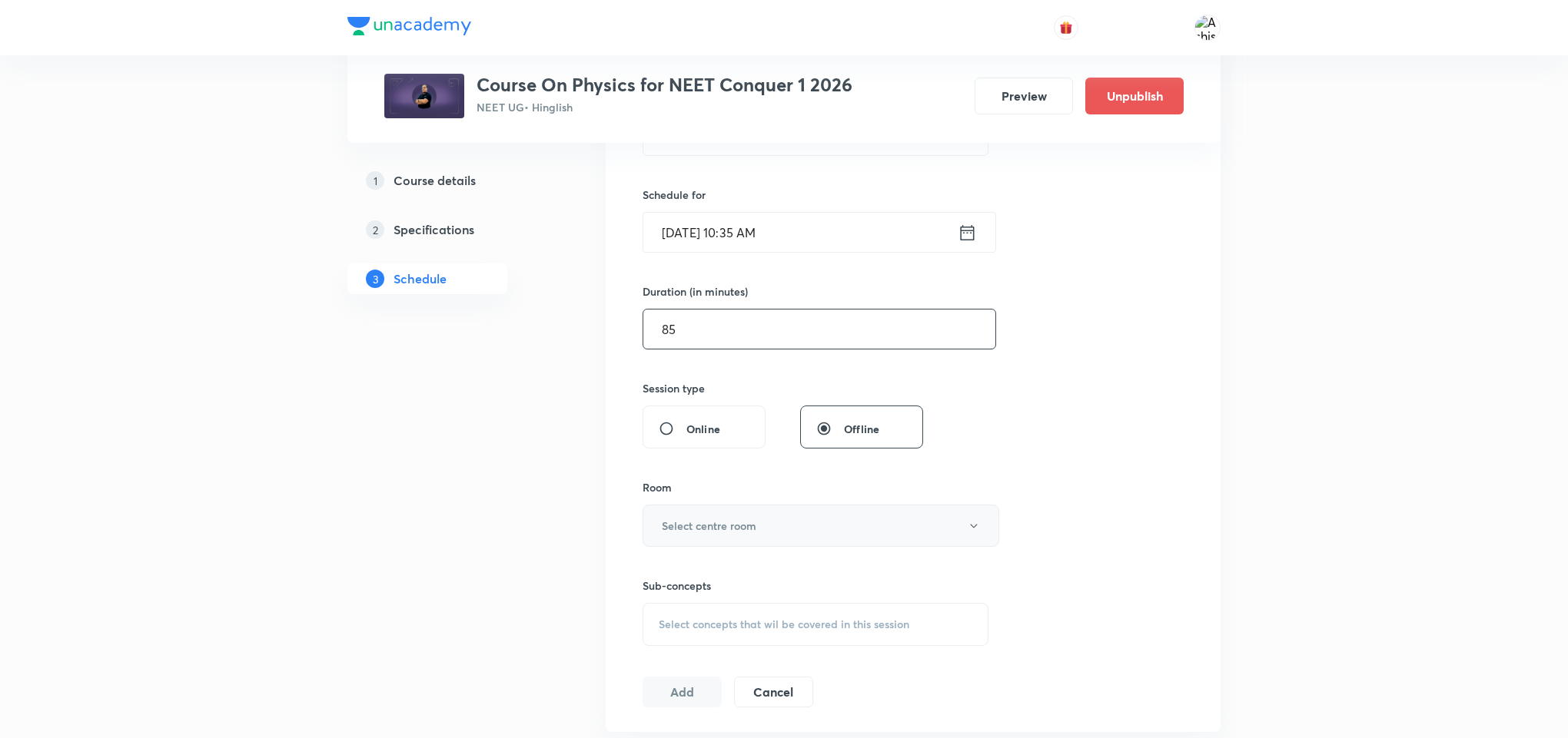
type input "85"
click at [776, 531] on button "Select centre room" at bounding box center [821, 525] width 357 height 42
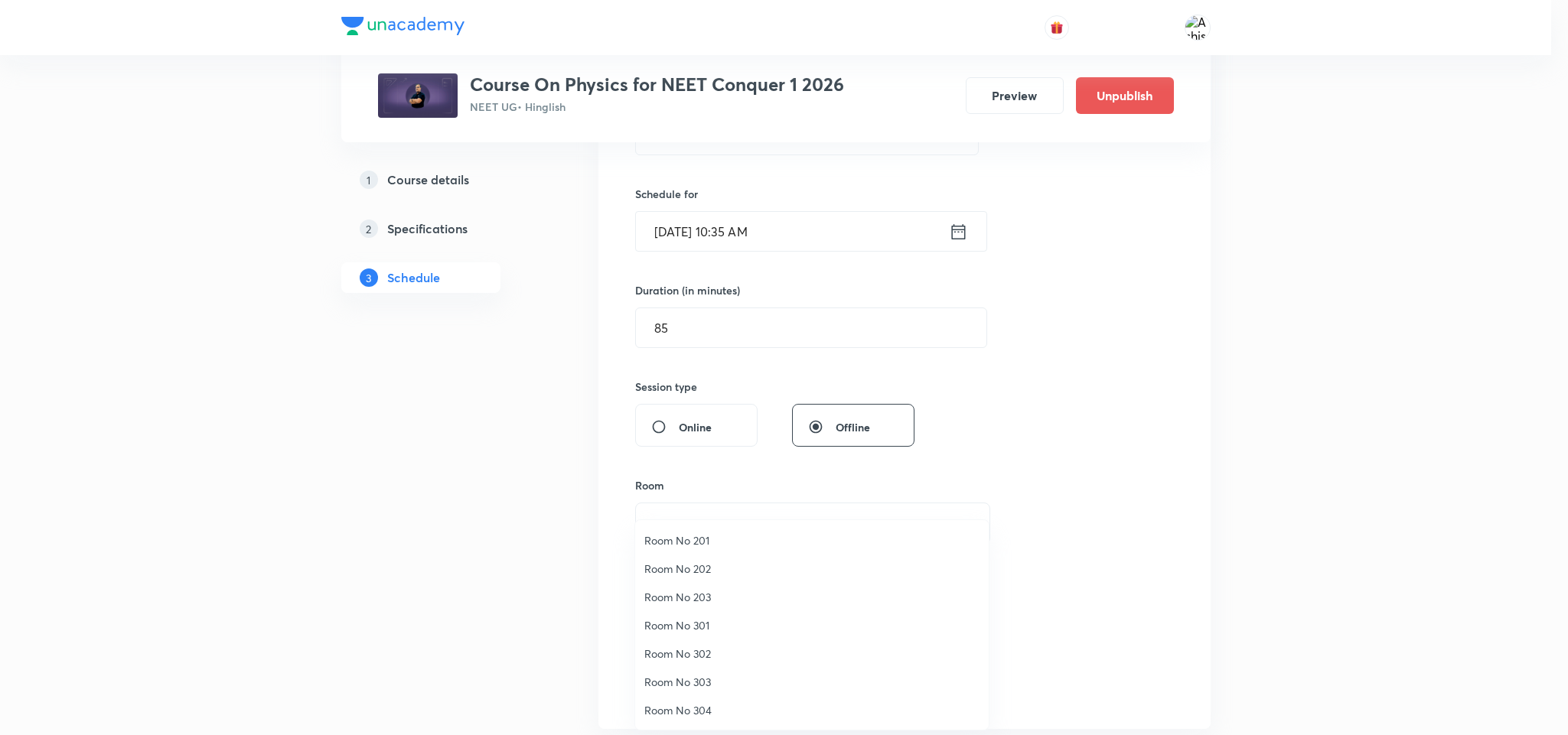
click at [696, 571] on span "Room No 202" at bounding box center [812, 568] width 335 height 16
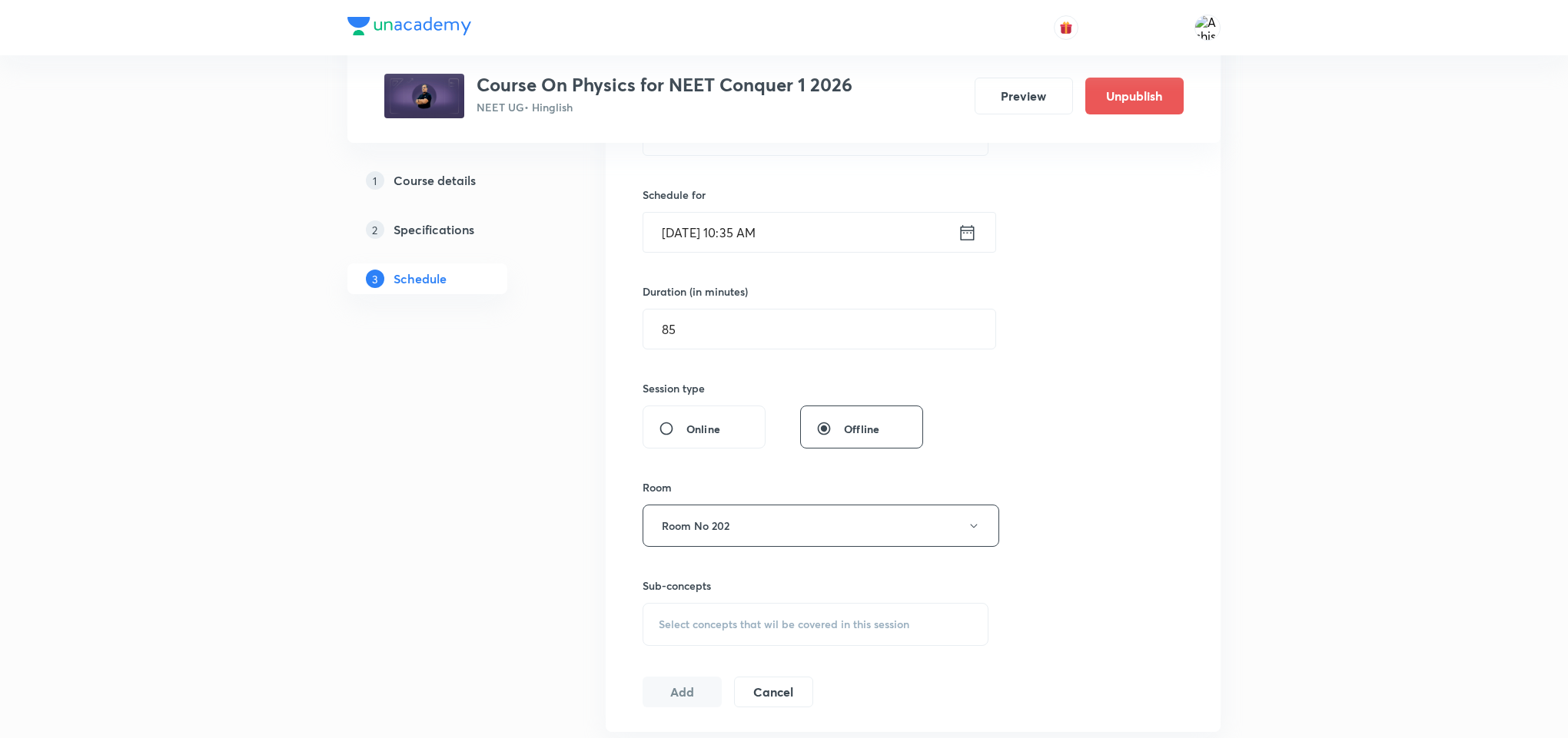
scroll to position [461, 0]
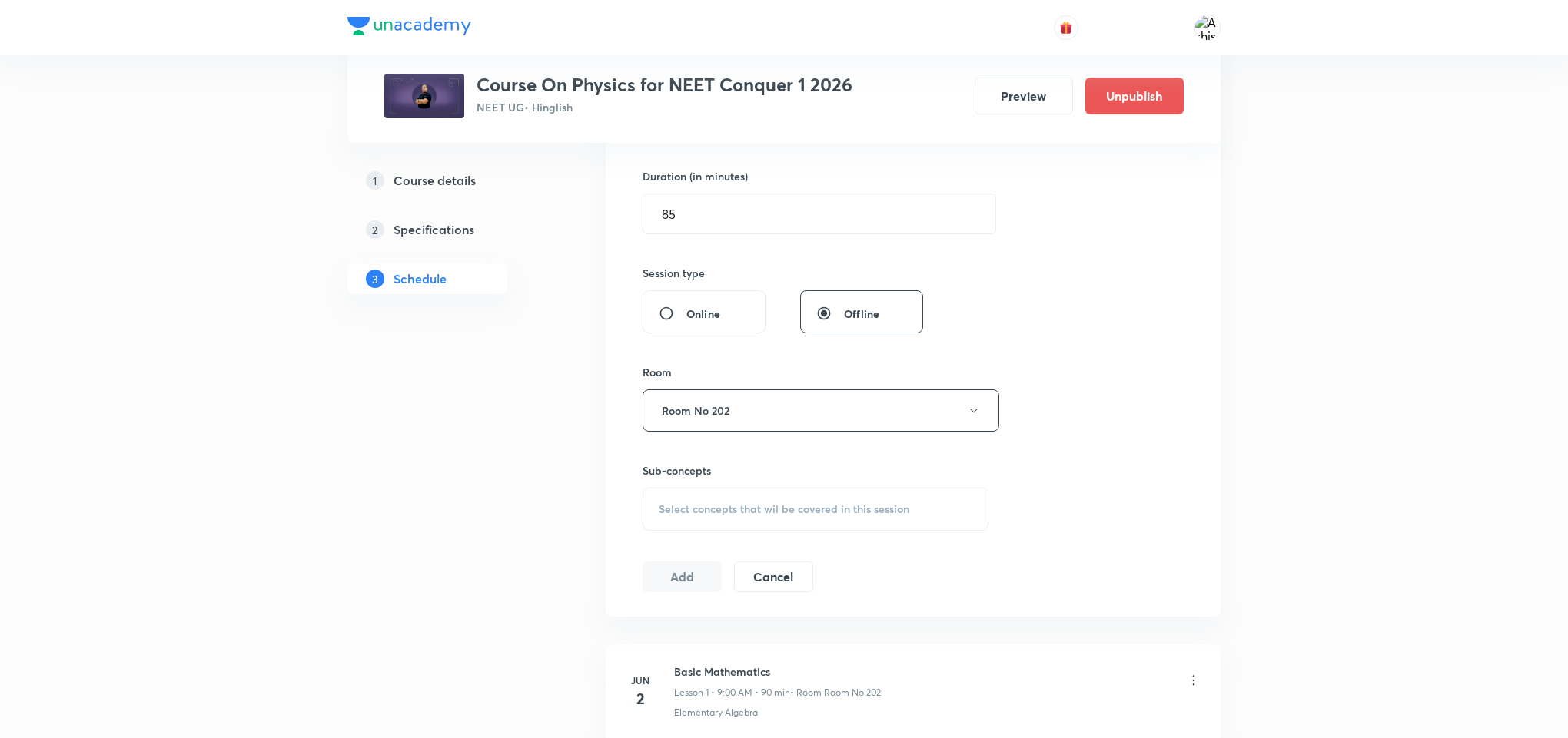
click at [840, 515] on span "Select concepts that wil be covered in this session" at bounding box center [784, 509] width 250 height 12
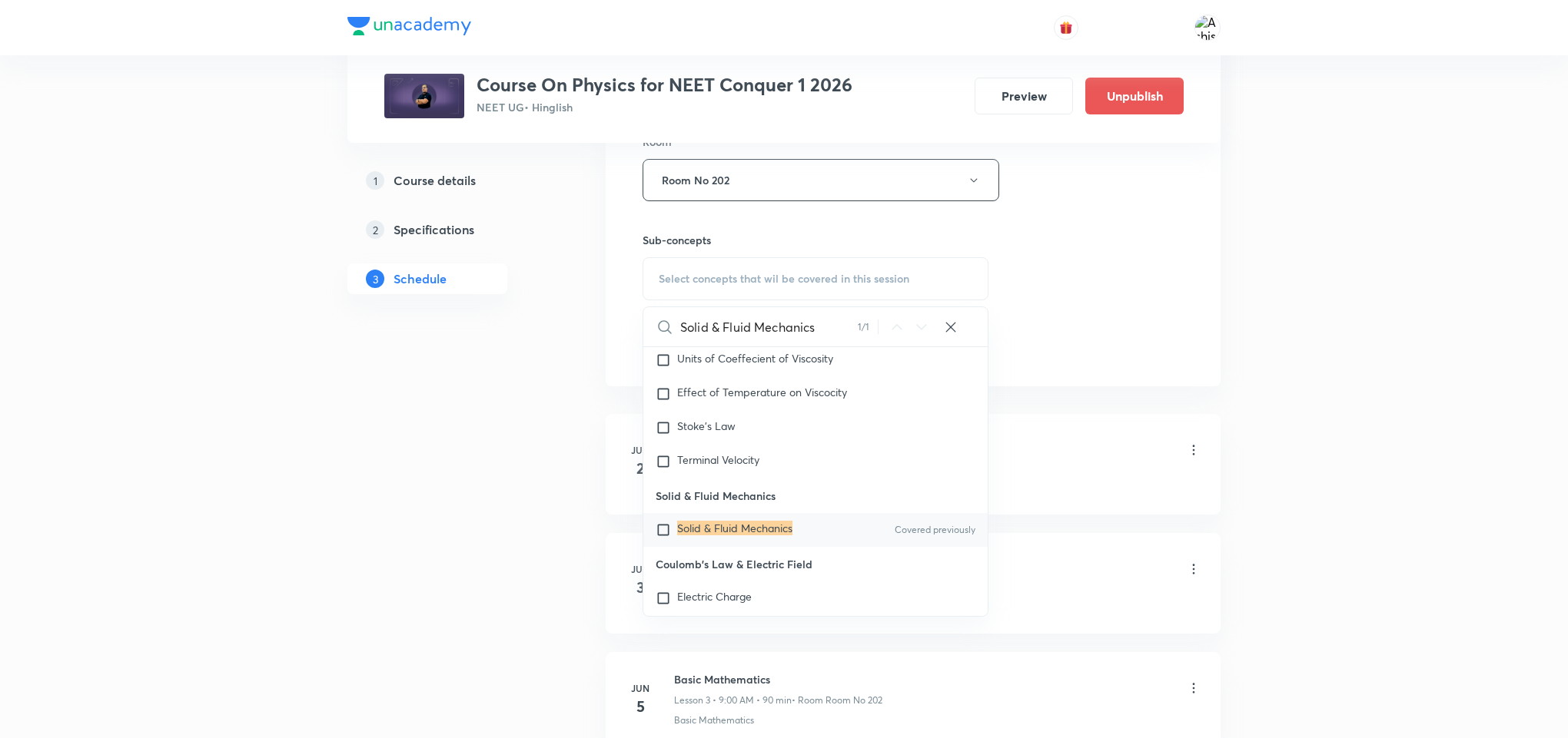
scroll to position [9892, 0]
type input "Solid & Fluid Mechanics"
click at [764, 534] on mark "Solid & Fluid Mechanics" at bounding box center [734, 528] width 115 height 15
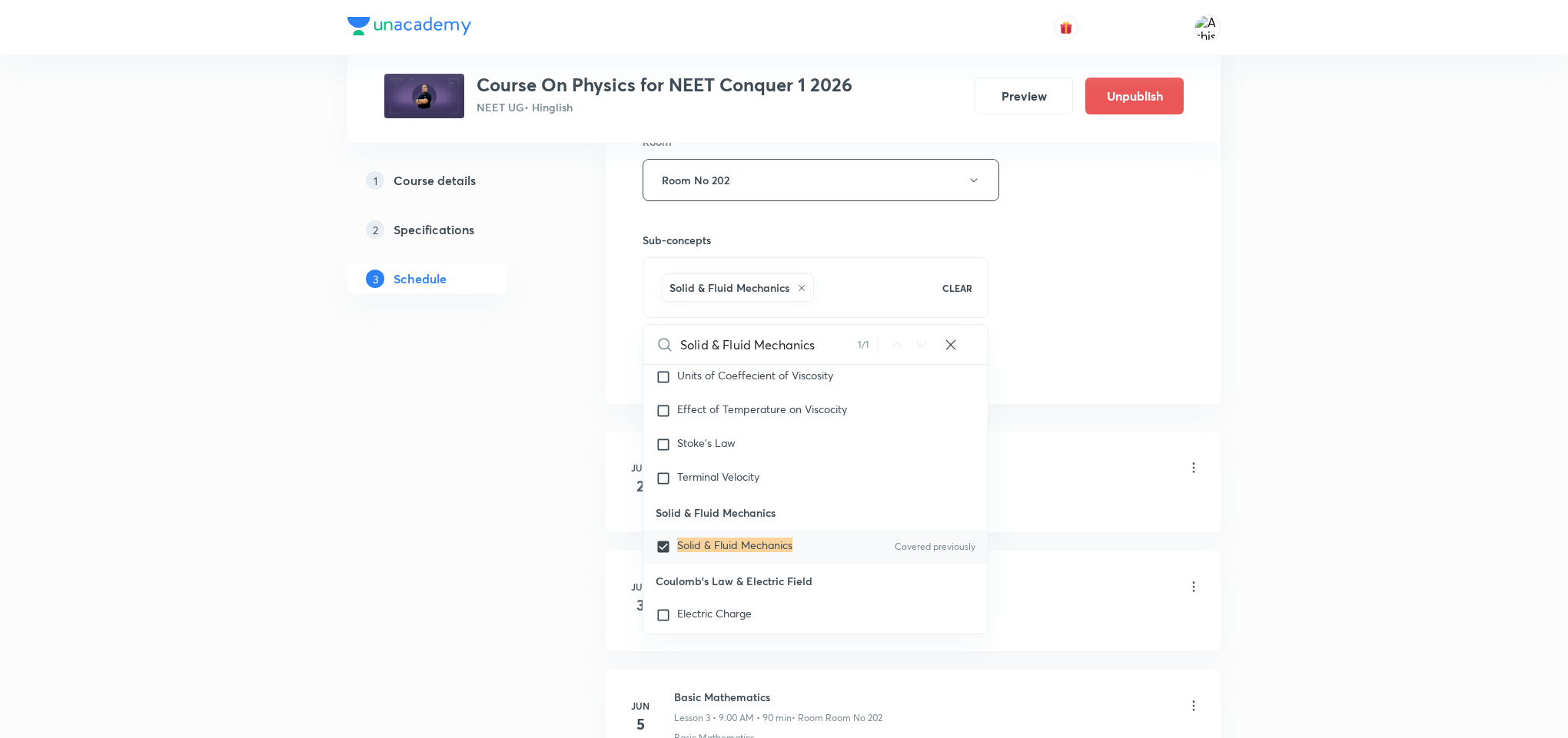
drag, startPoint x: 1176, startPoint y: 334, endPoint x: 1059, endPoint y: 357, distance: 119.2
click at [1175, 334] on div "Session 84 Live class Session title 15/99 Fluid Mechanics ​ Schedule for Oct 9,…" at bounding box center [913, 9] width 541 height 739
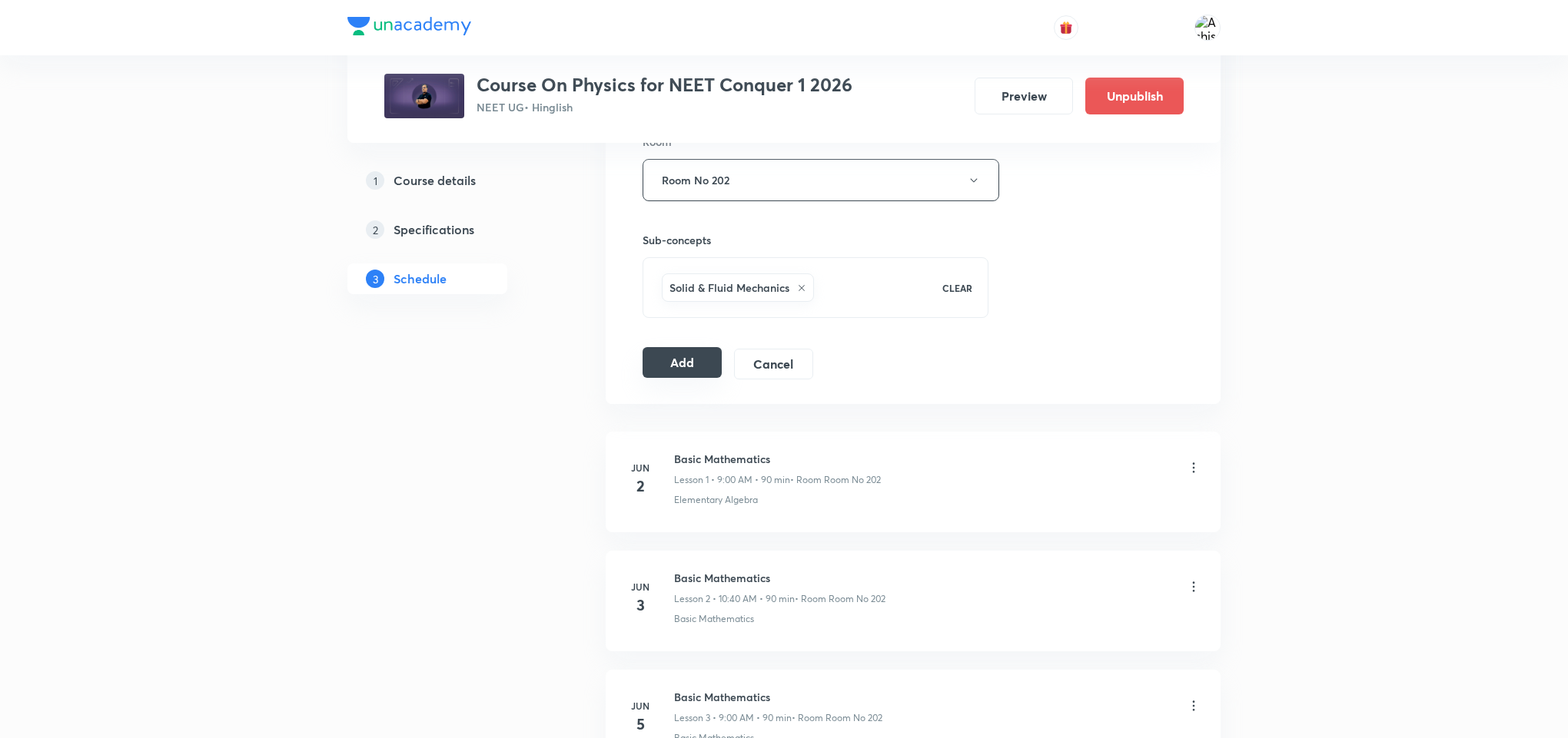
click at [651, 375] on button "Add" at bounding box center [682, 362] width 79 height 31
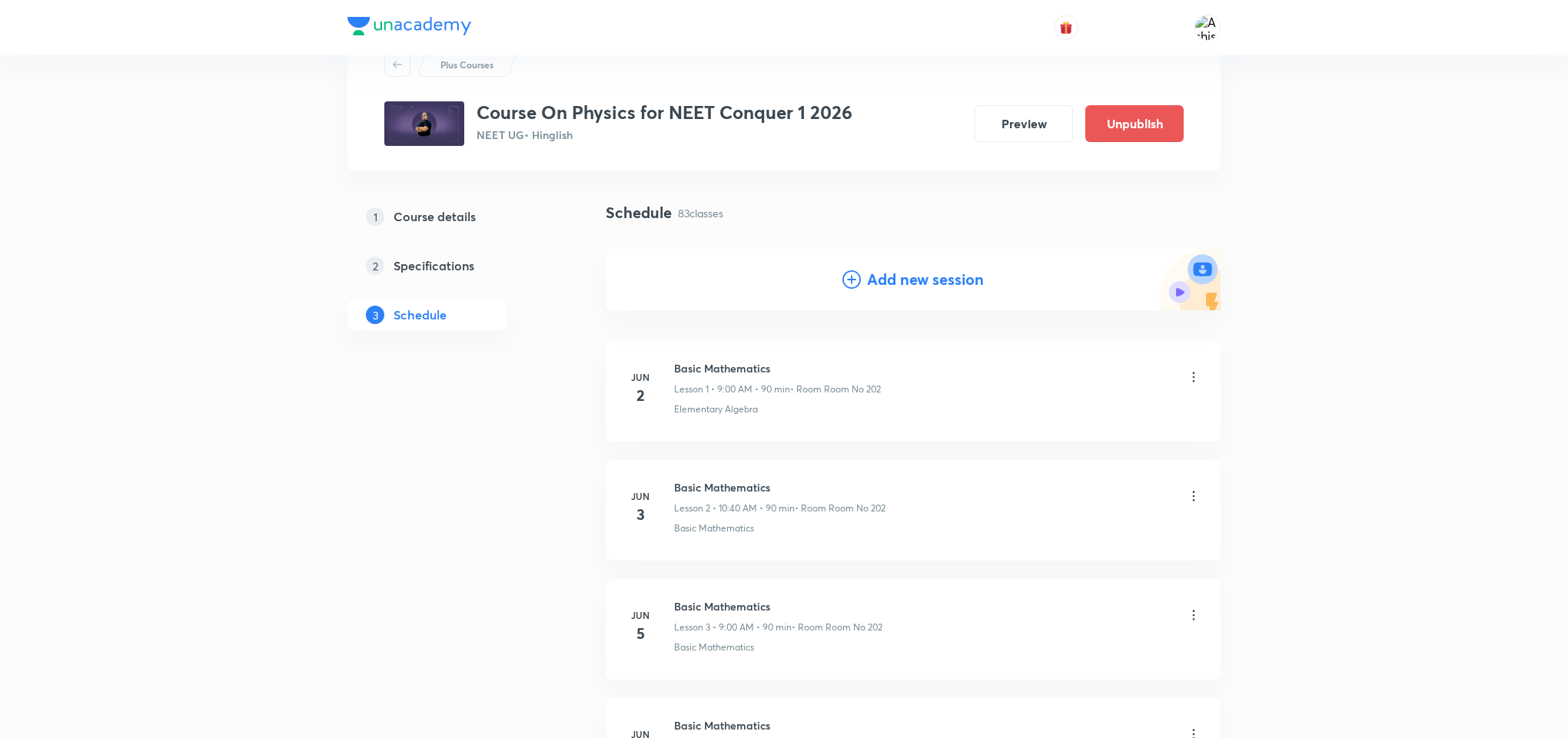
scroll to position [0, 0]
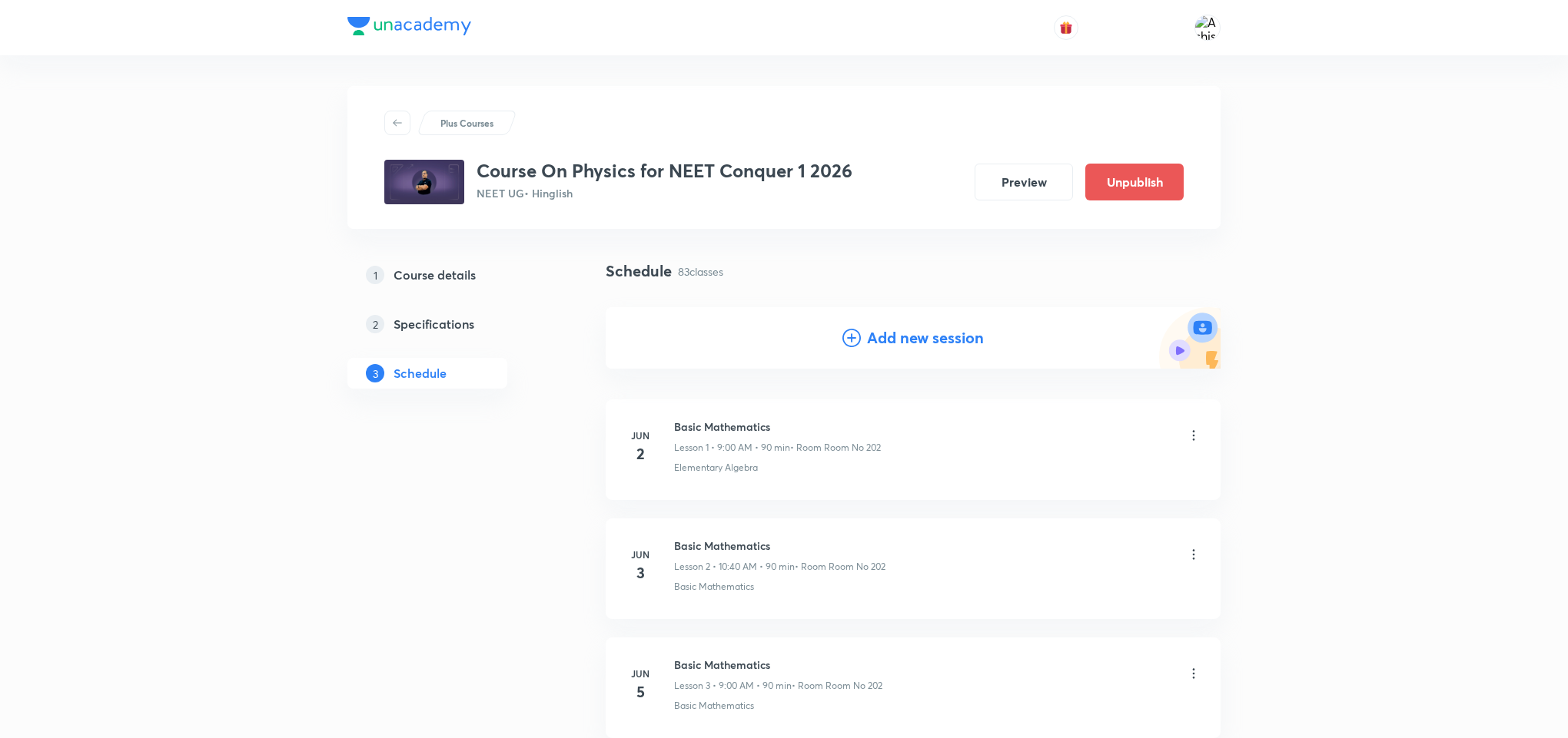
click at [906, 339] on h4 "Add new session" at bounding box center [925, 338] width 117 height 23
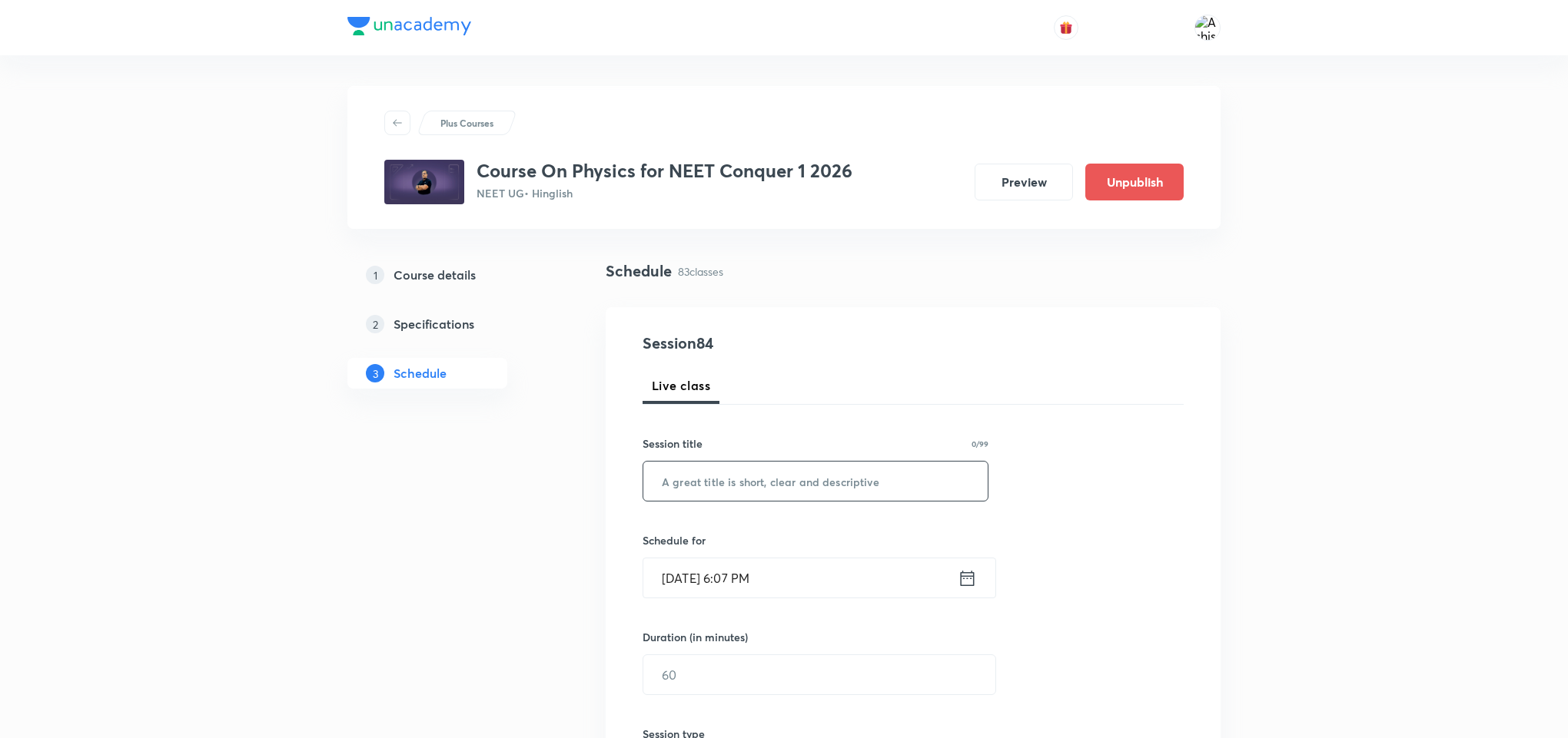
click at [761, 498] on input "text" at bounding box center [815, 481] width 344 height 39
paste input "Solid & Fluid Mechanics"
click at [706, 485] on input "Solid & Fluid Mechanics" at bounding box center [815, 481] width 344 height 39
type input "Fluid Mechanics"
click at [696, 581] on input "Oct 7, 2025, 6:07 PM" at bounding box center [800, 578] width 314 height 39
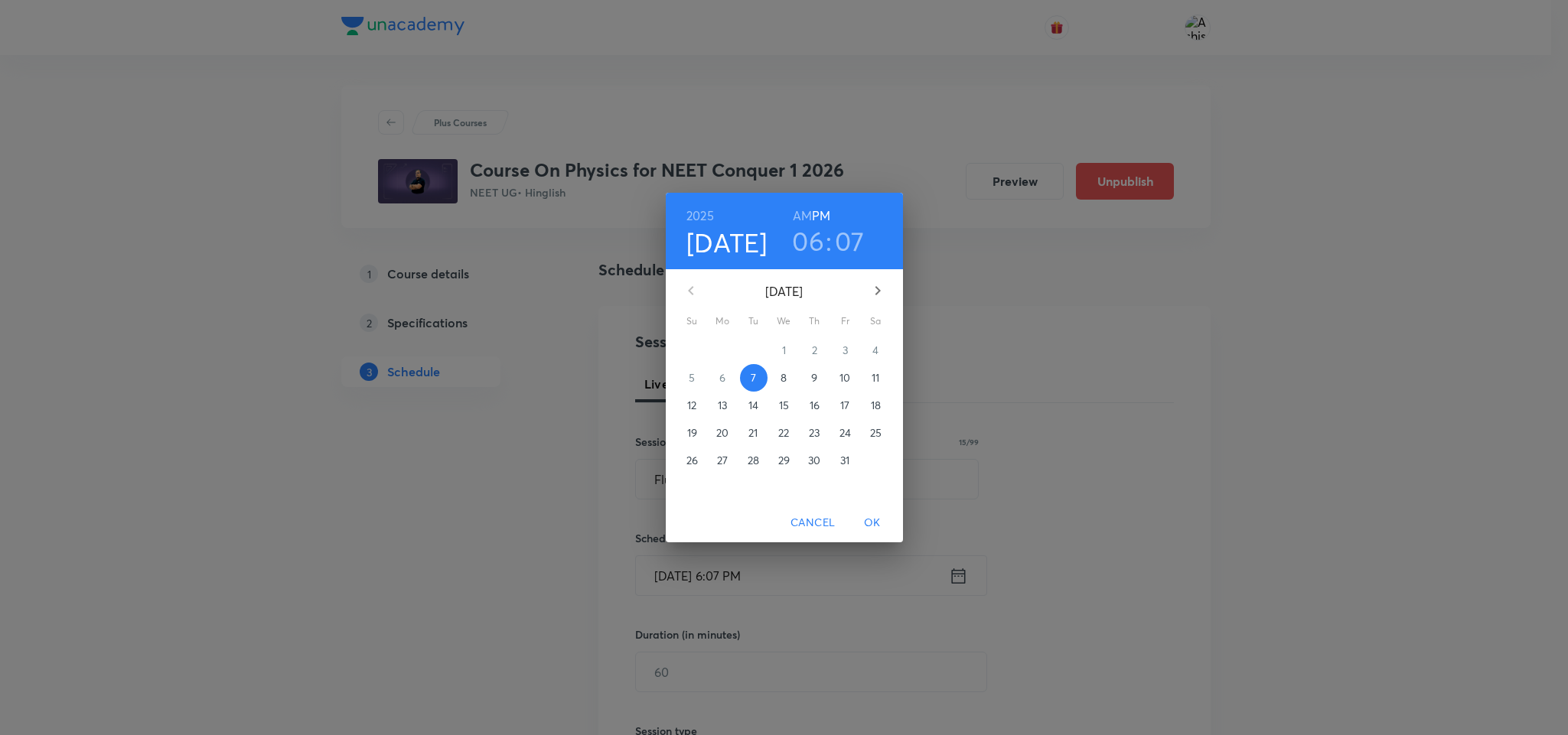
click at [848, 377] on p "10" at bounding box center [845, 378] width 11 height 15
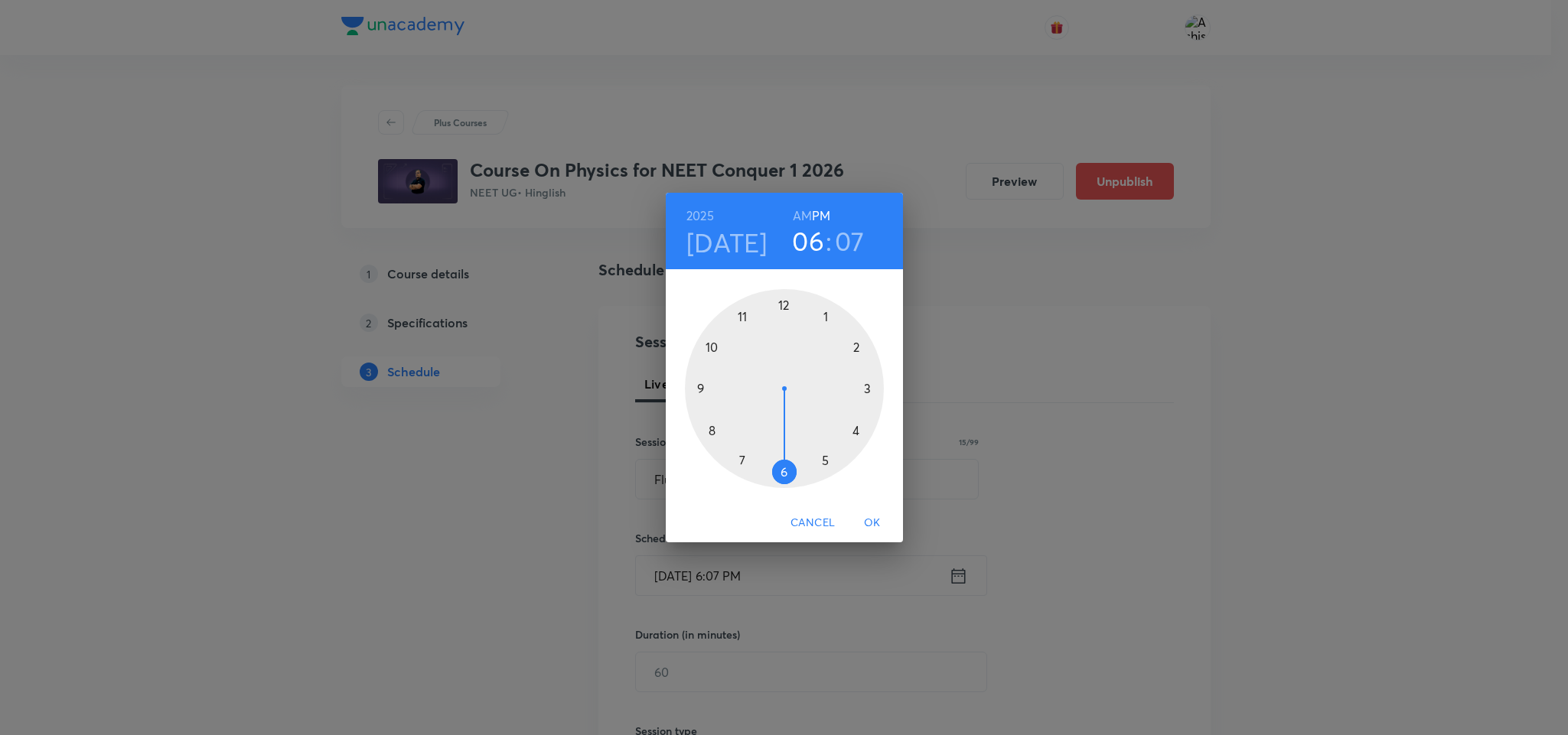
click at [804, 214] on h6 "AM" at bounding box center [802, 215] width 20 height 21
click at [699, 389] on div at bounding box center [784, 389] width 199 height 199
click at [784, 301] on div at bounding box center [784, 389] width 199 height 199
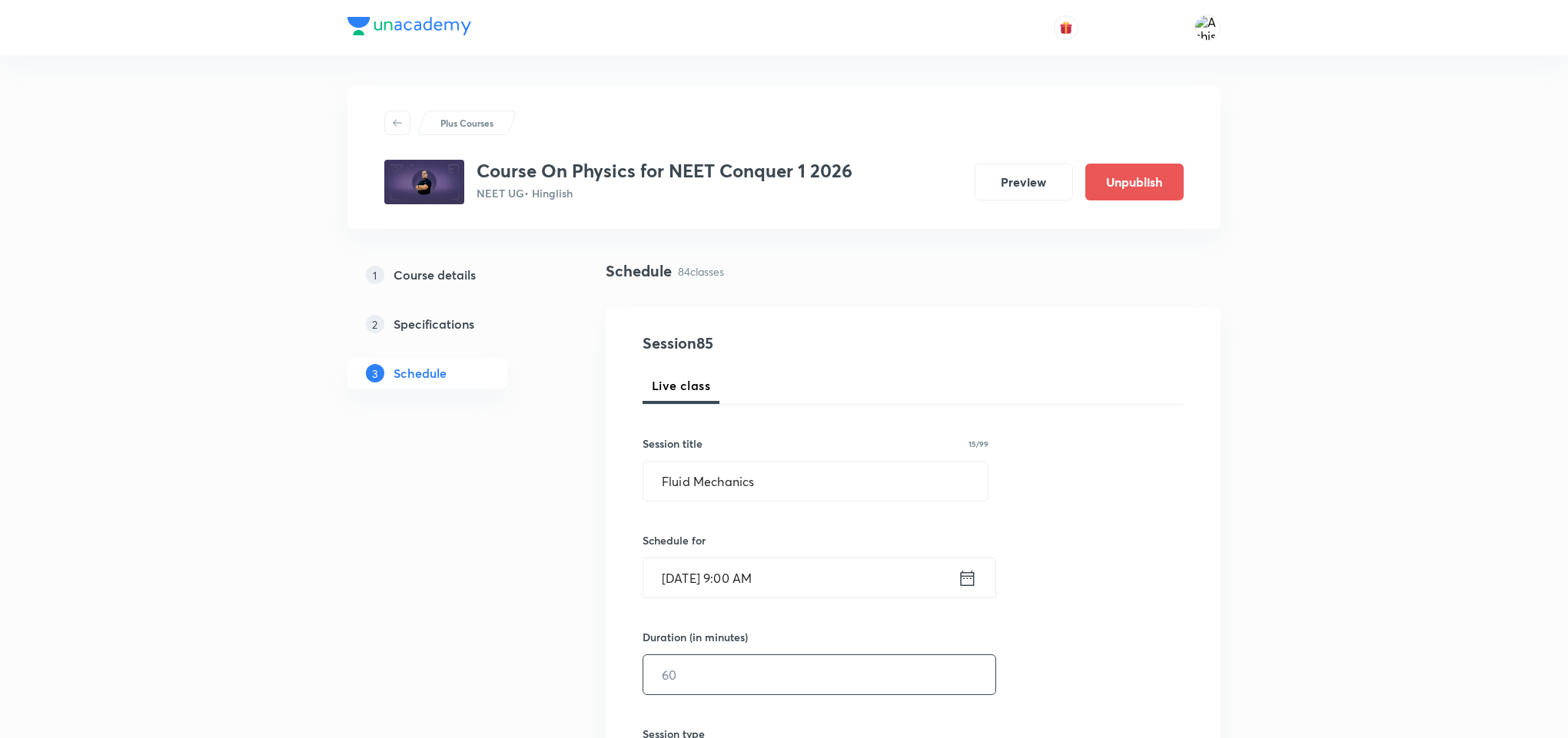
click at [756, 667] on input "text" at bounding box center [819, 675] width 352 height 39
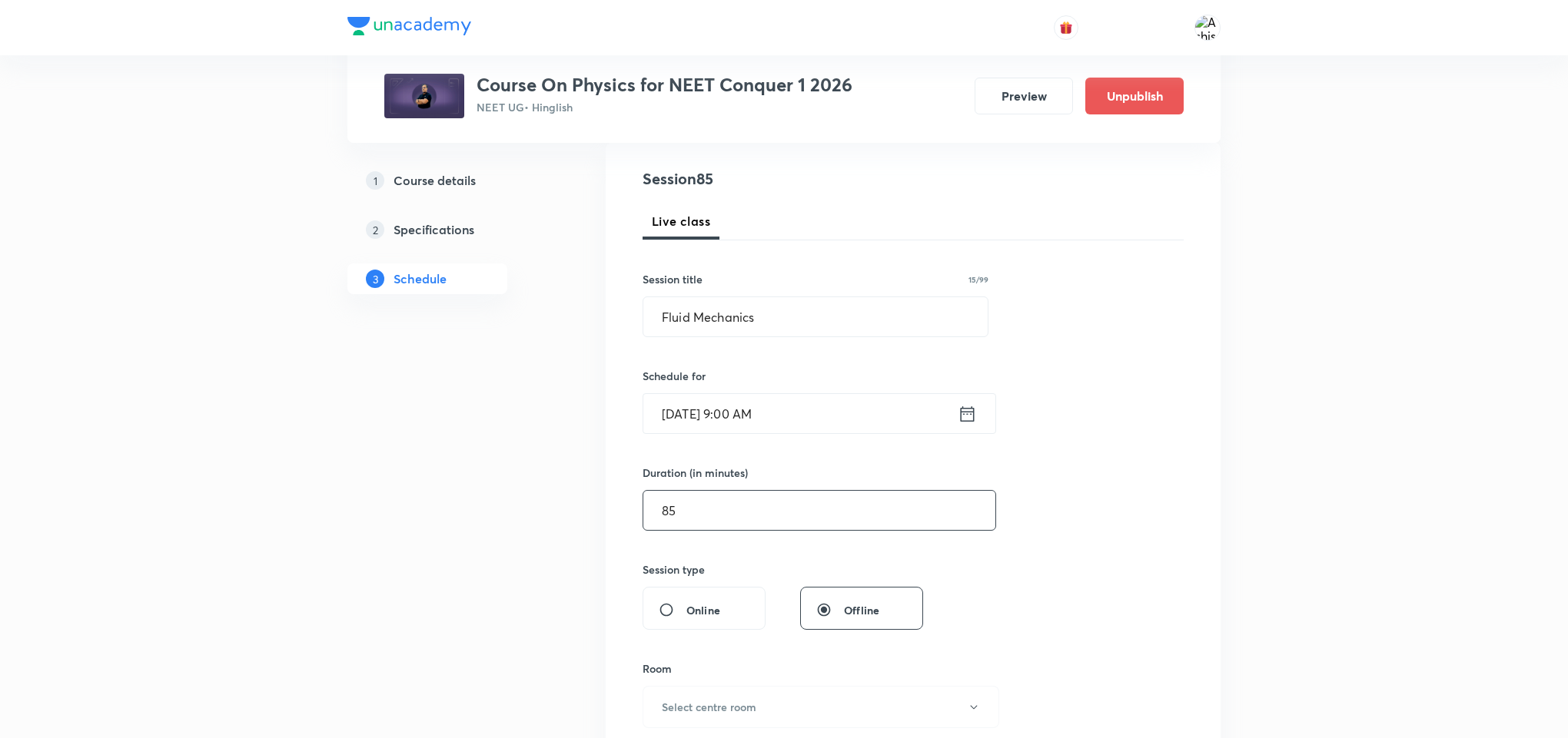
scroll to position [231, 0]
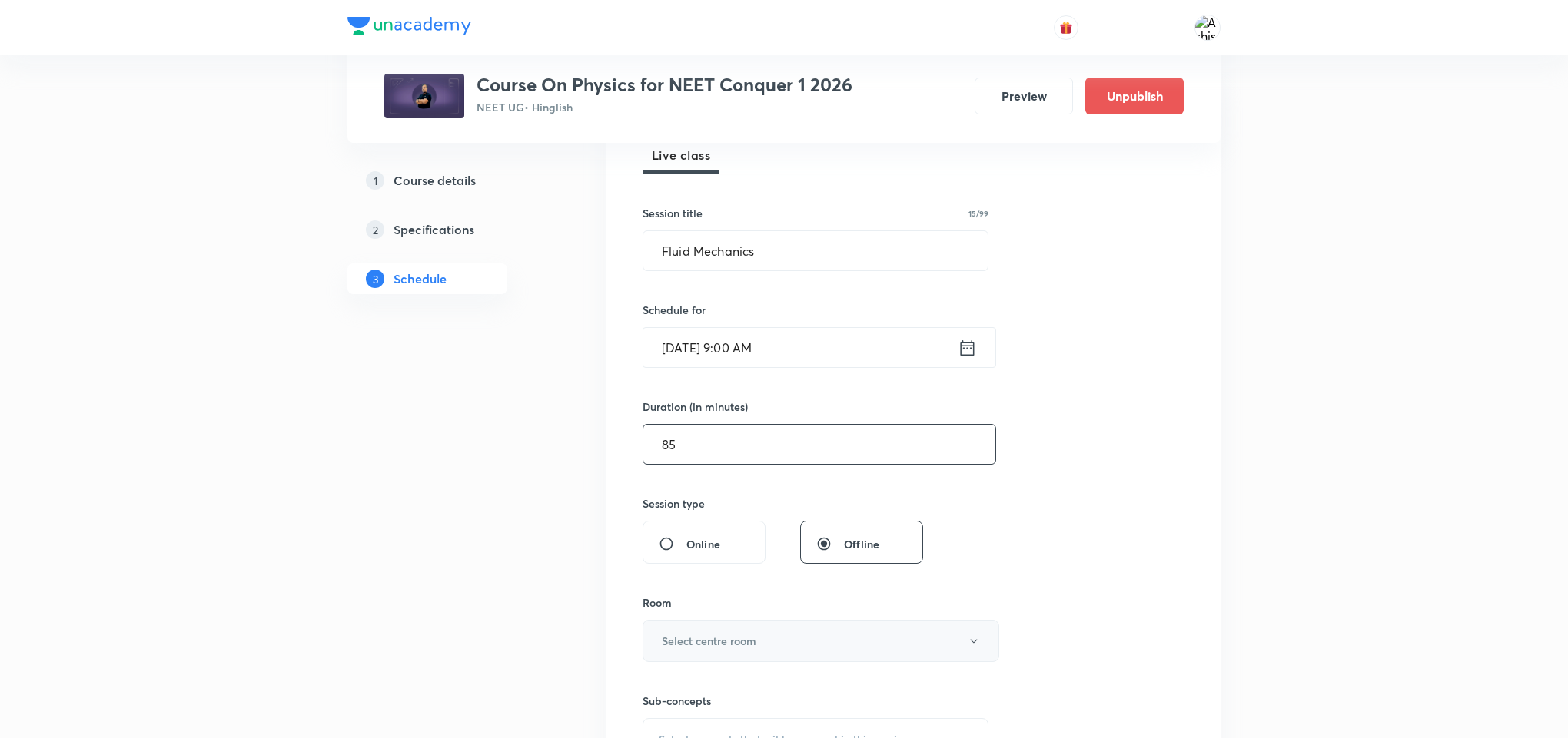
type input "85"
click at [761, 642] on button "Select centre room" at bounding box center [821, 641] width 357 height 42
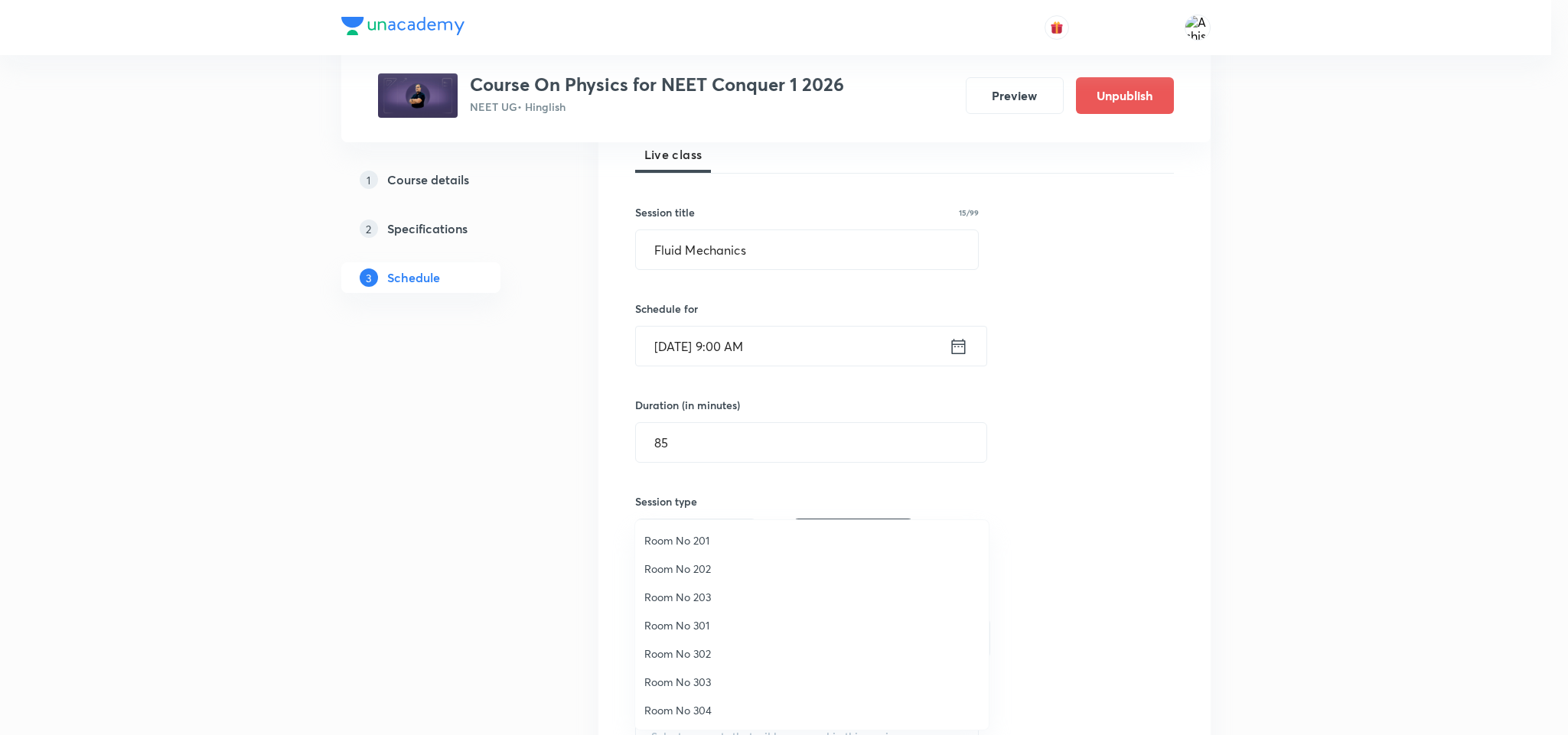
click at [694, 569] on span "Room No 202" at bounding box center [812, 568] width 335 height 16
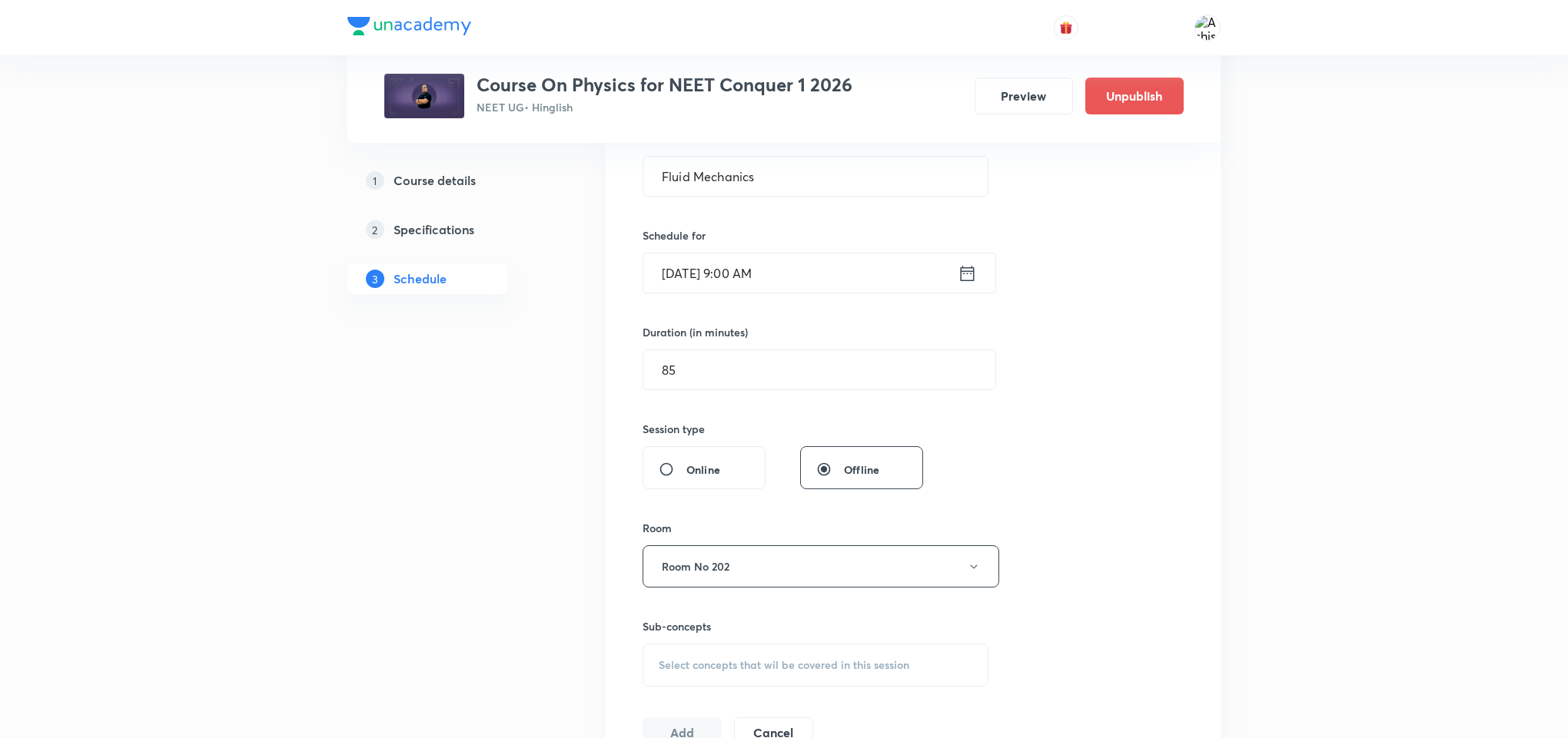
scroll to position [346, 0]
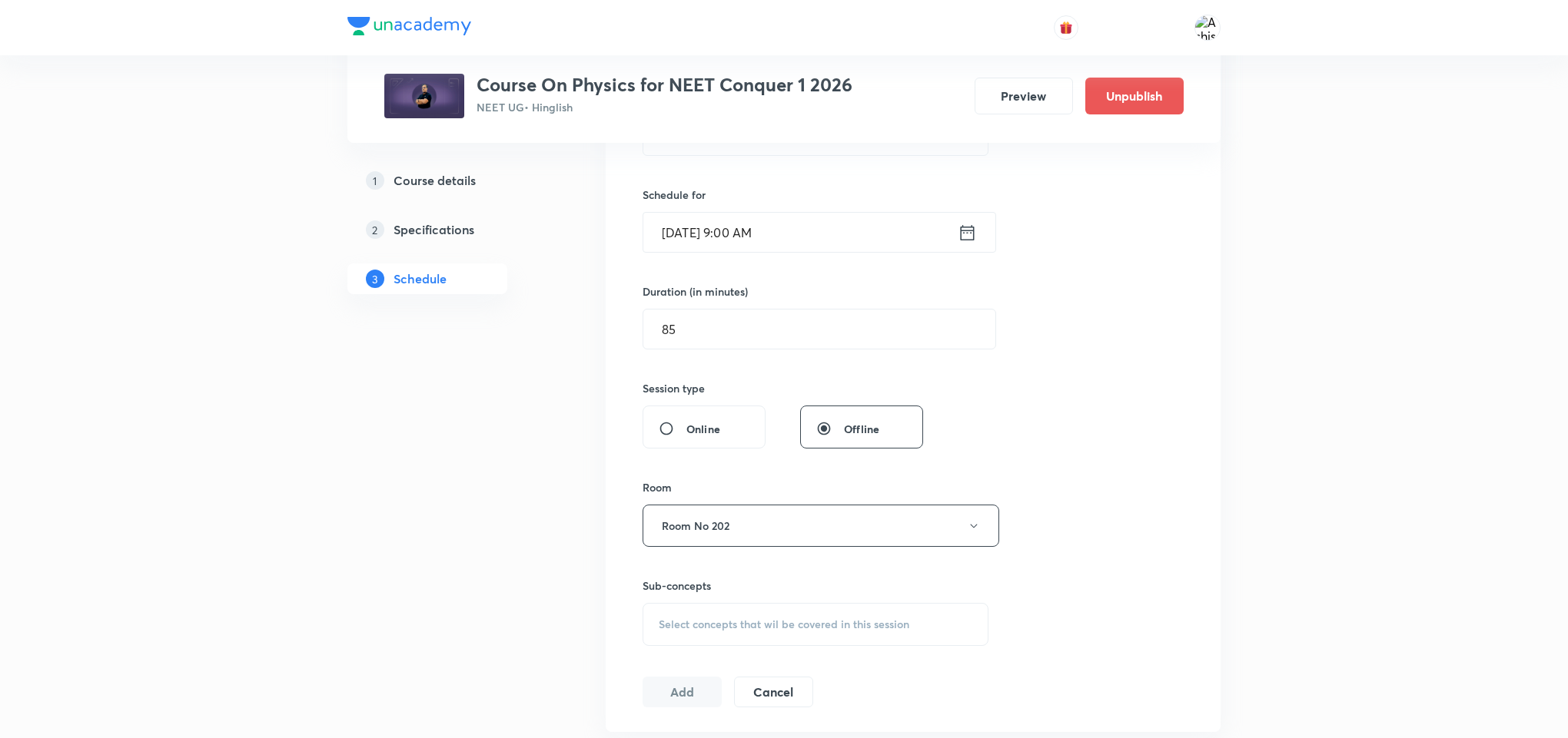
click at [773, 621] on span "Select concepts that wil be covered in this session" at bounding box center [784, 624] width 250 height 12
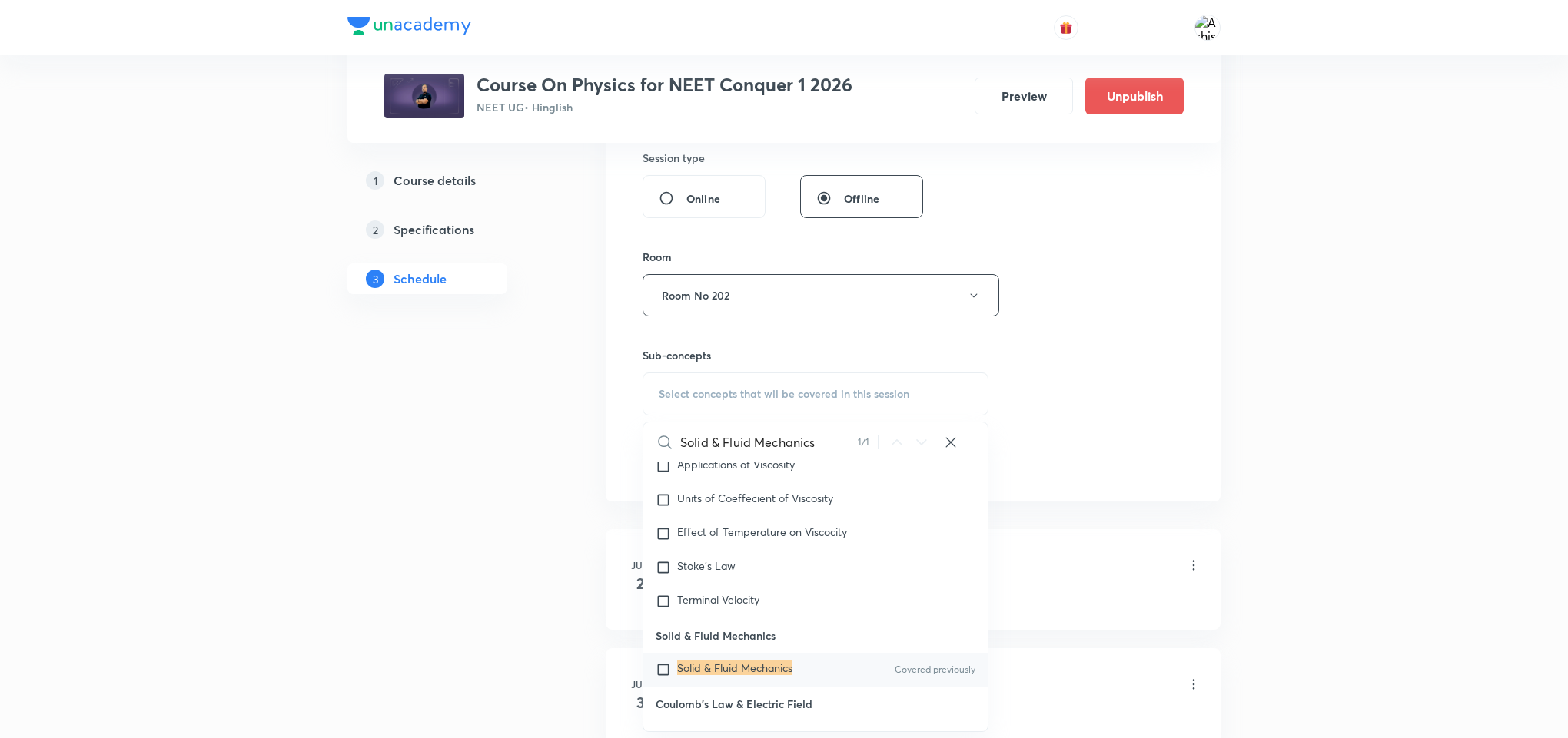
scroll to position [9892, 0]
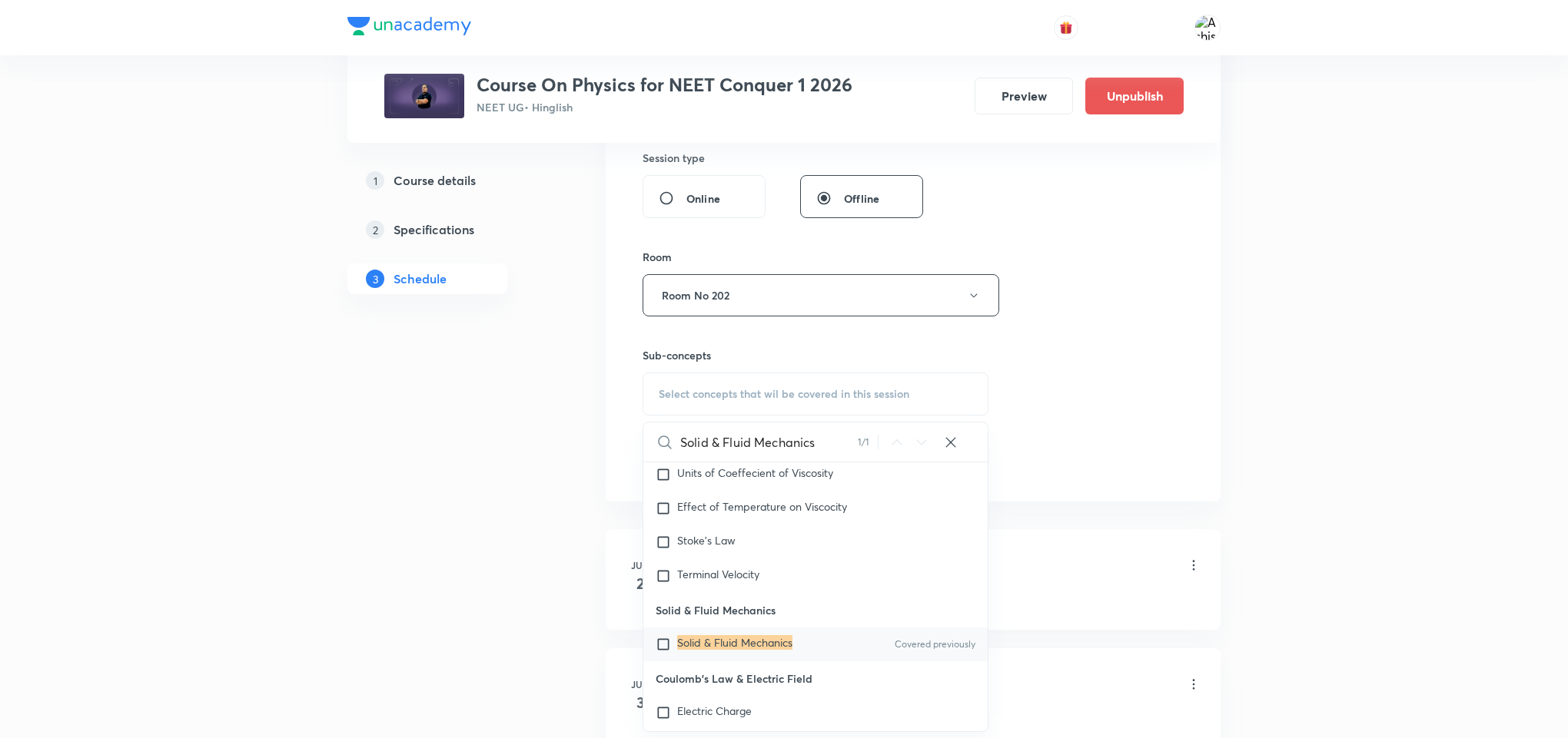
type input "Solid & Fluid Mechanics"
drag, startPoint x: 794, startPoint y: 662, endPoint x: 1102, endPoint y: 427, distance: 387.4
click at [792, 652] on p "Solid & Fluid Mechanics" at bounding box center [734, 645] width 115 height 15
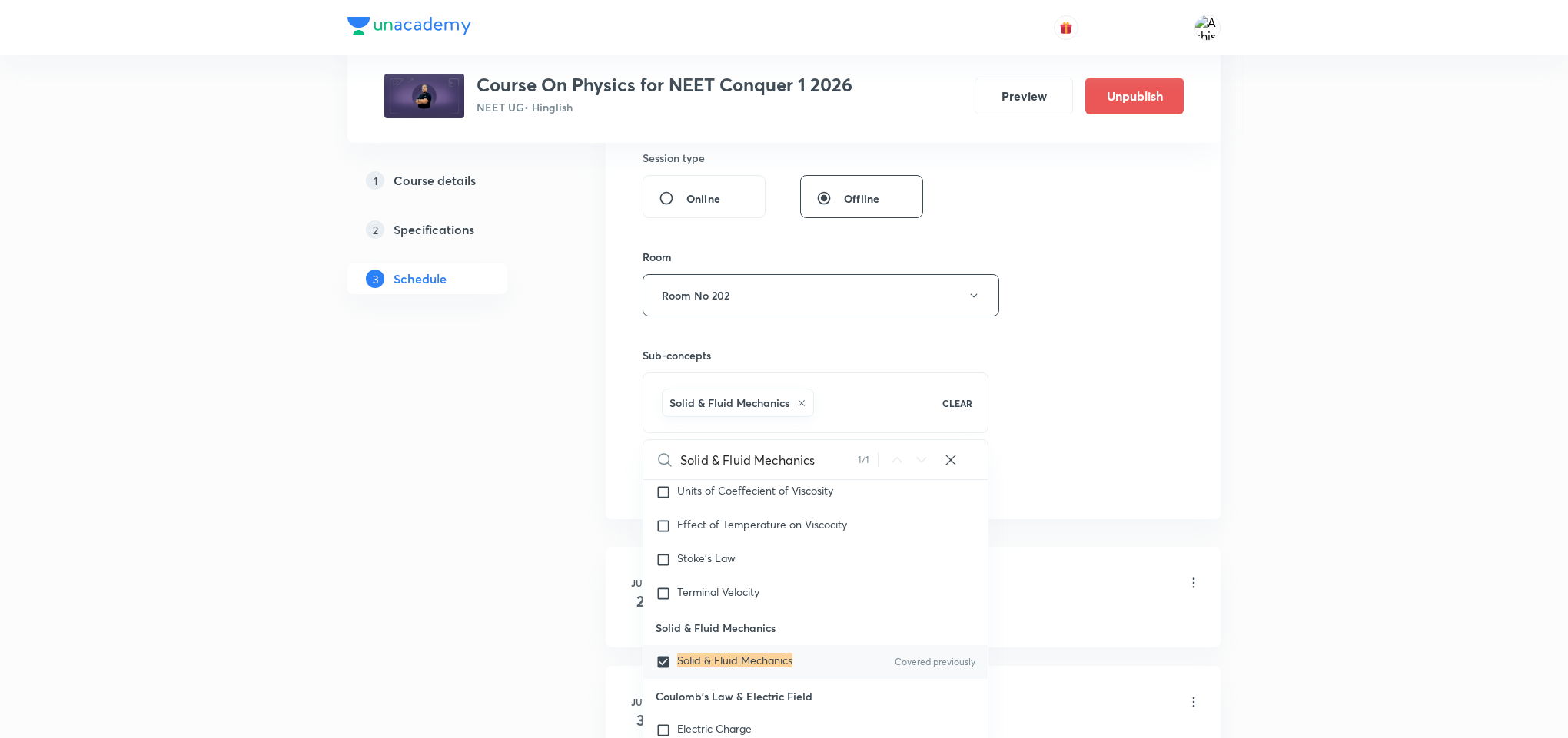
checkbox input "true"
click at [1102, 427] on div "Session 85 Live class Session title 15/99 Fluid Mechanics ​ Schedule for Oct 10…" at bounding box center [913, 124] width 541 height 739
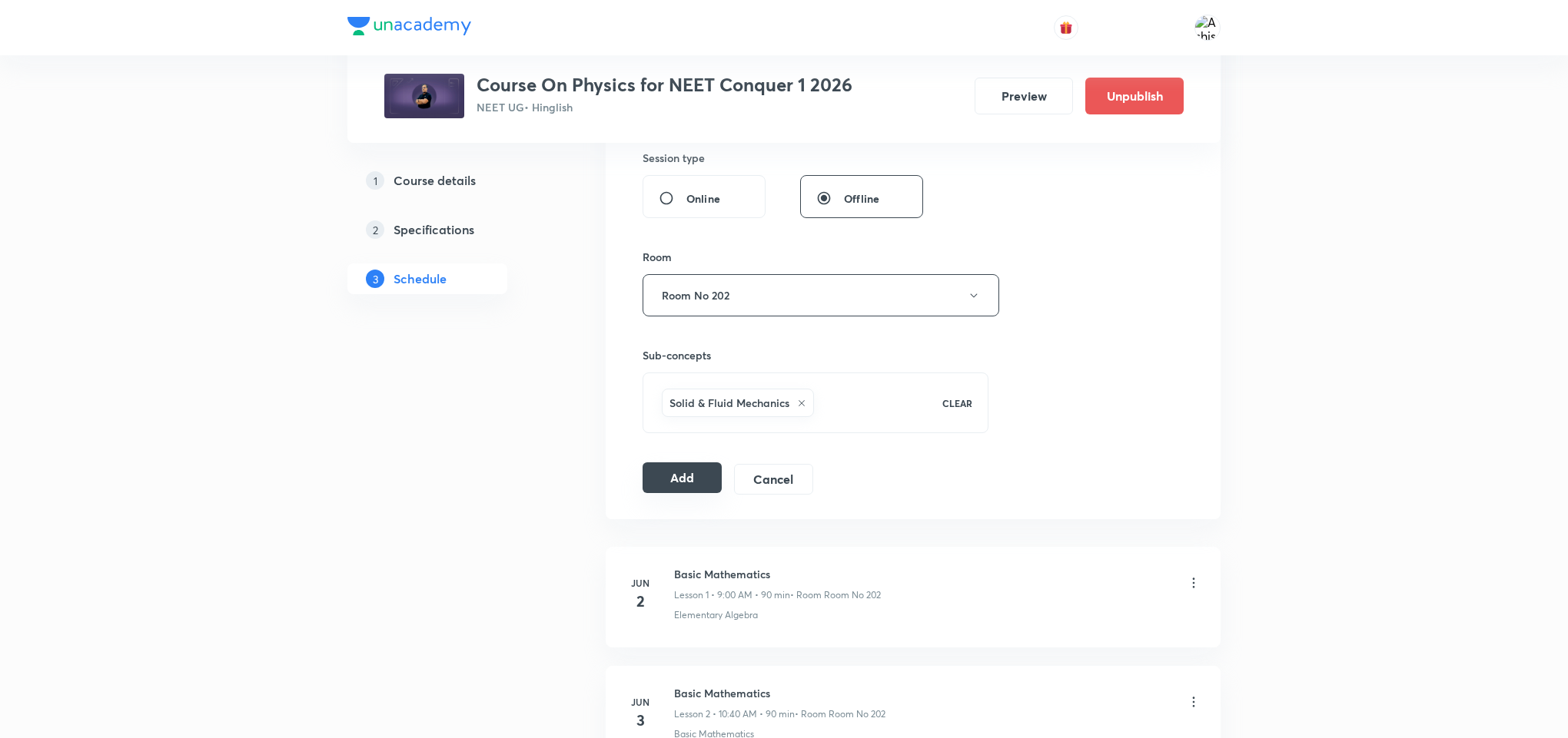
click at [649, 485] on button "Add" at bounding box center [682, 477] width 79 height 31
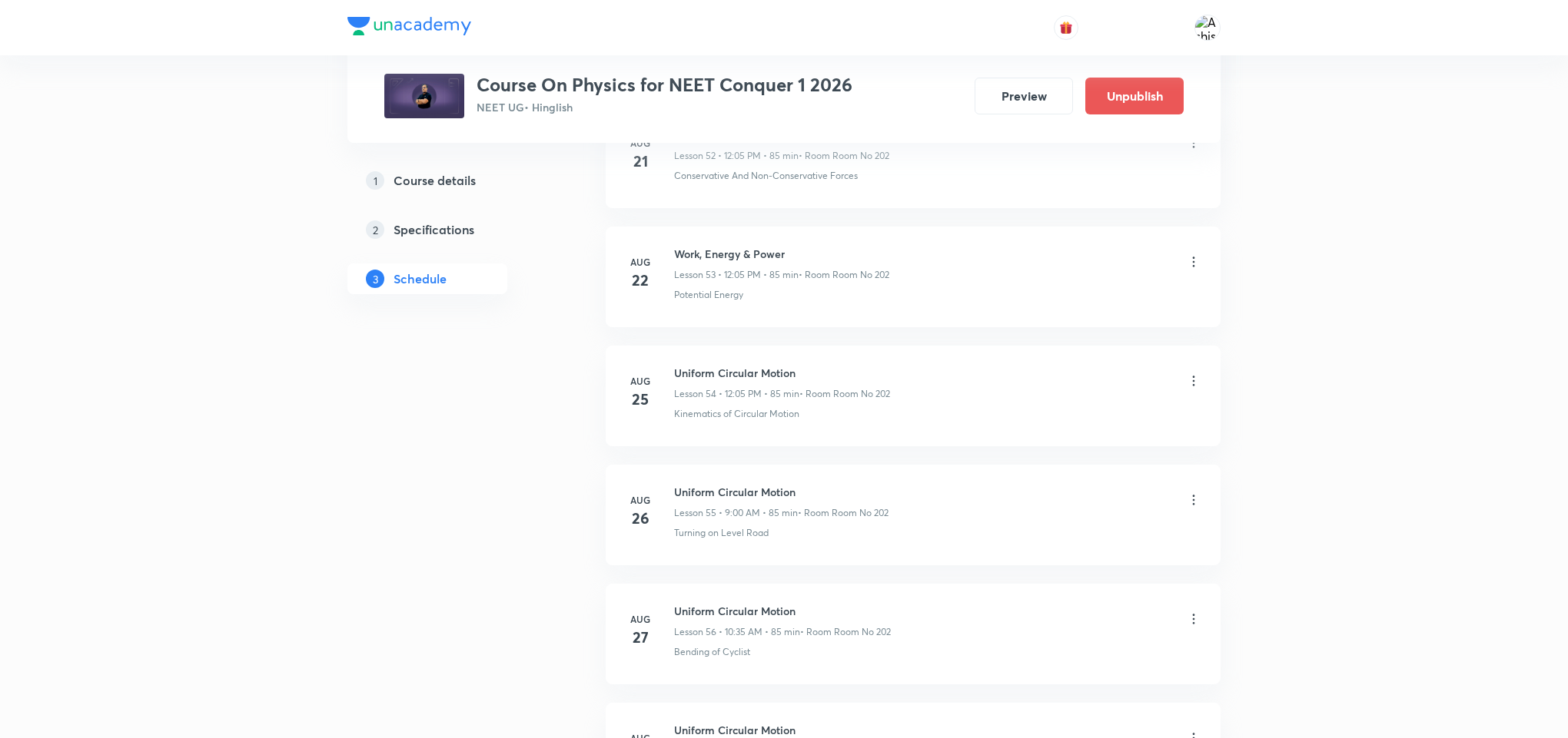
scroll to position [9976, 0]
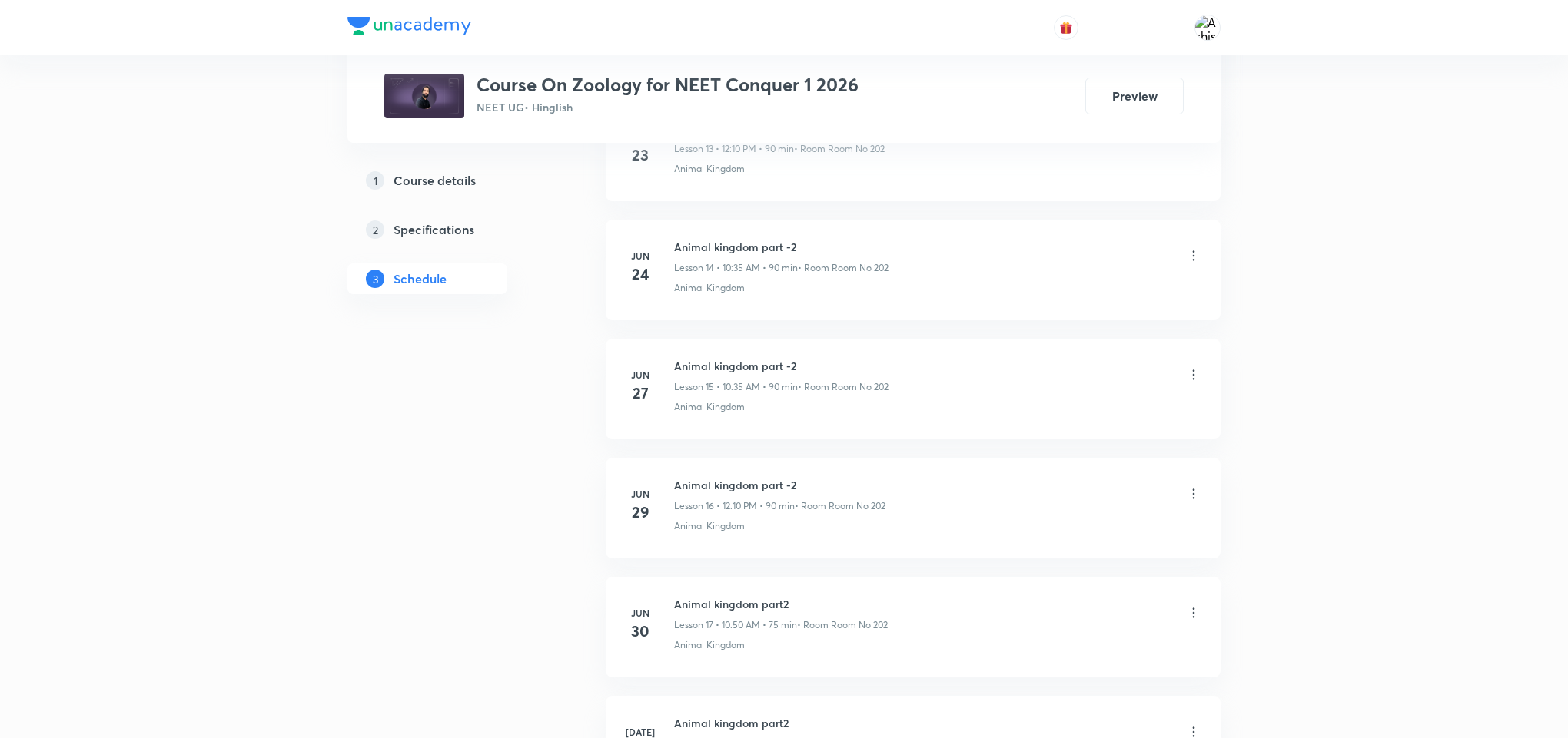
scroll to position [7842, 0]
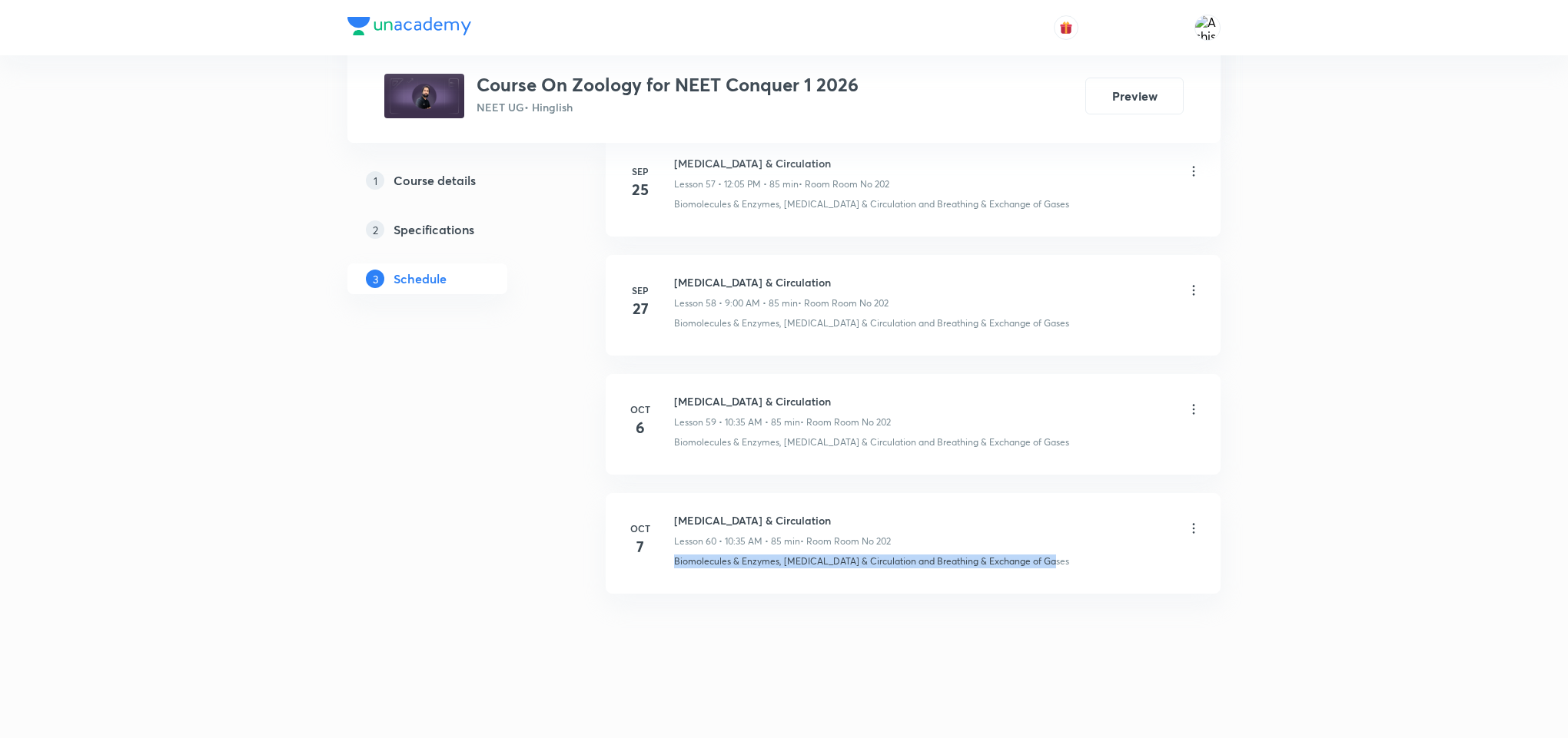
drag, startPoint x: 664, startPoint y: 577, endPoint x: 1110, endPoint y: 636, distance: 449.9
copy p "Biomolecules & Enzymes, [MEDICAL_DATA] & Circulation and Breathing & Exchange o…"
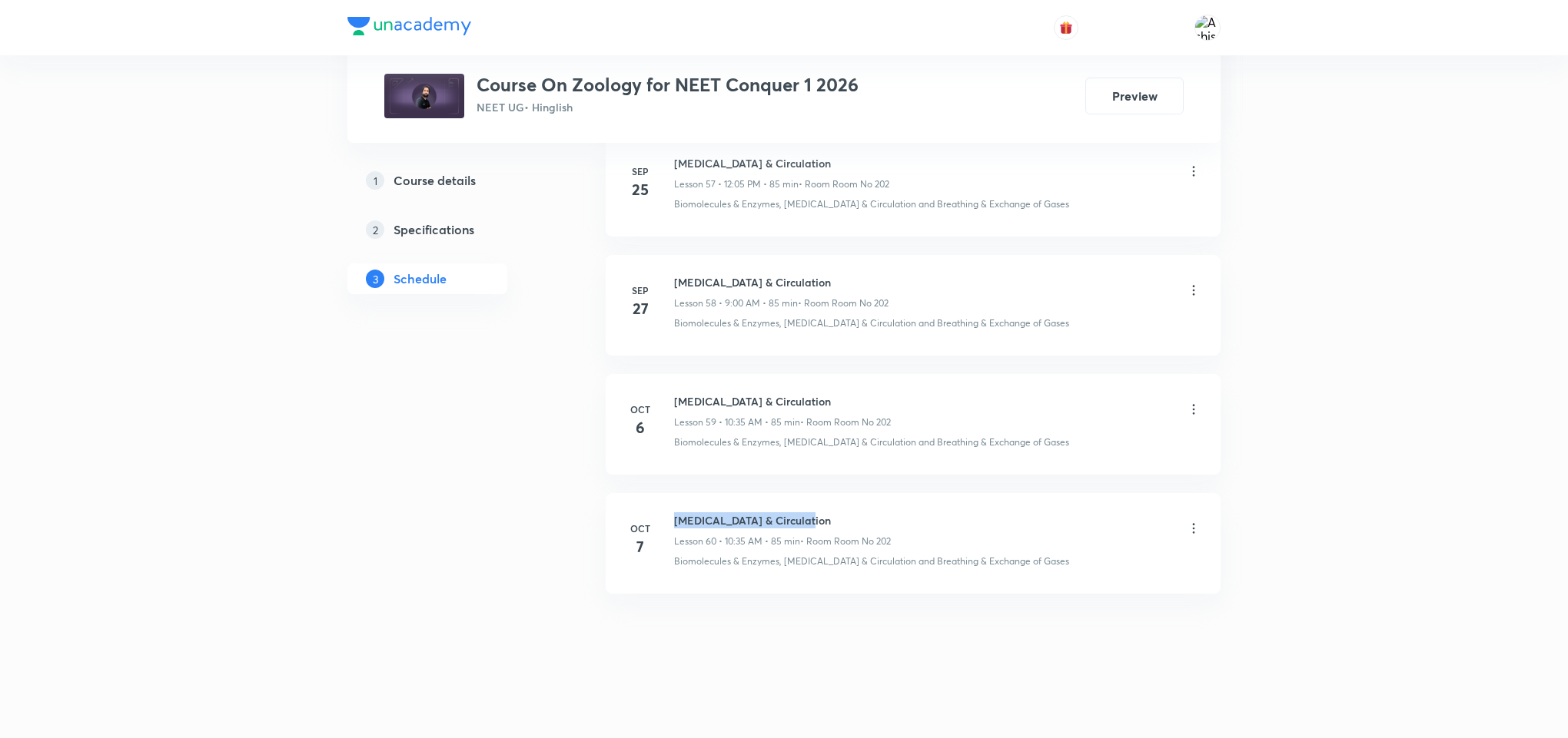
drag, startPoint x: 821, startPoint y: 509, endPoint x: 666, endPoint y: 489, distance: 156.3
copy h6 "[MEDICAL_DATA] & Circulation"
drag, startPoint x: 790, startPoint y: 625, endPoint x: 790, endPoint y: 590, distance: 35.0
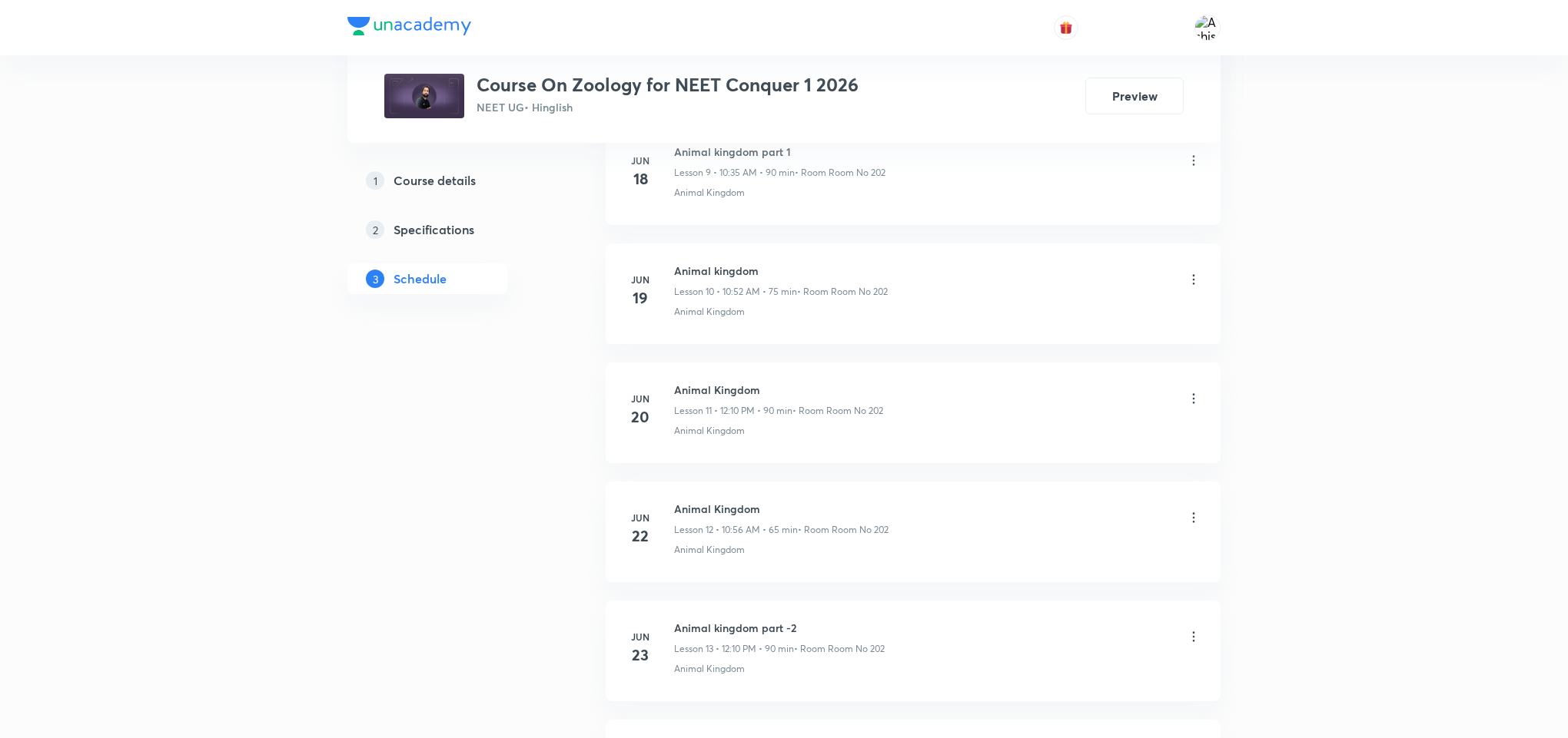
scroll to position [0, 0]
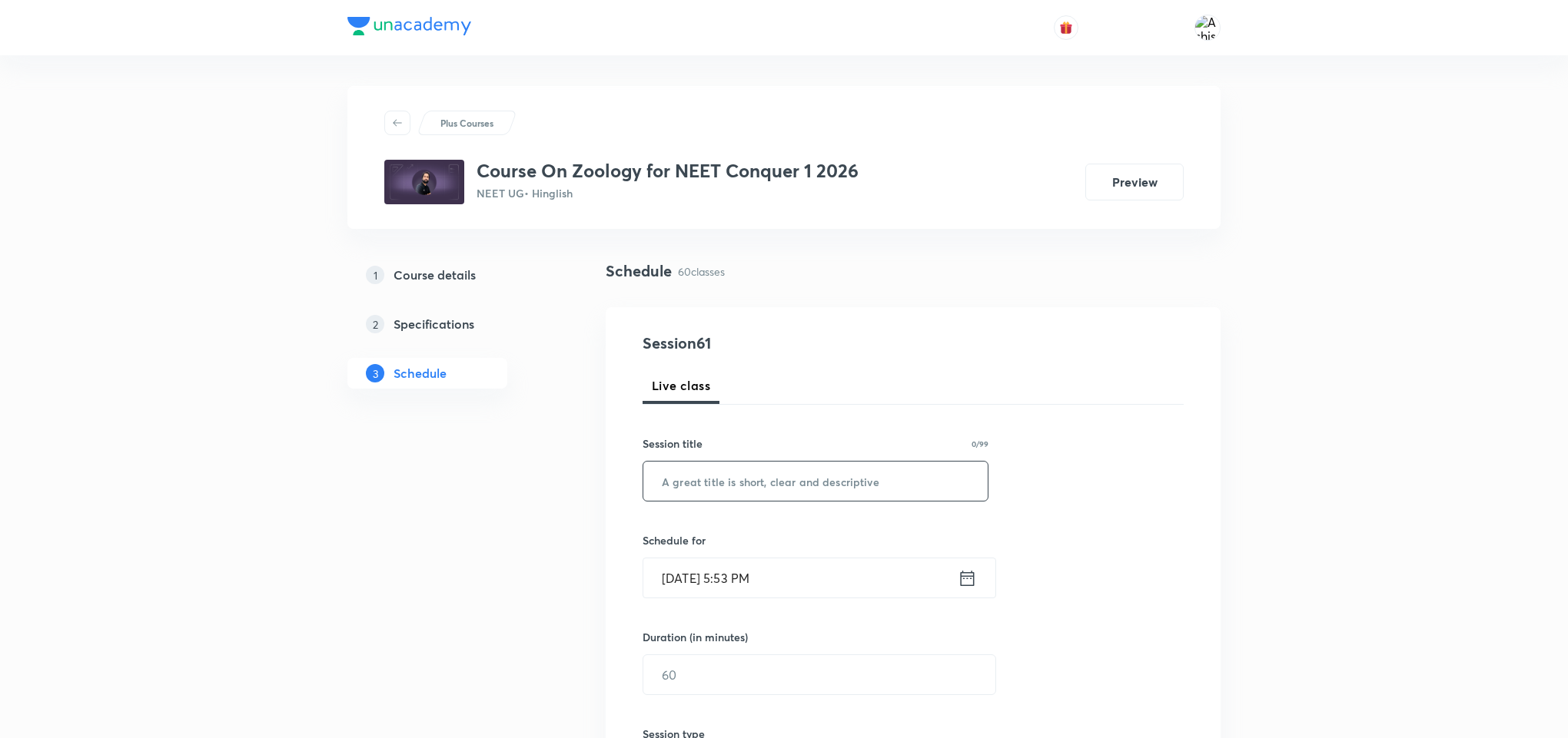
click at [769, 490] on input "text" at bounding box center [815, 481] width 344 height 39
paste input "[MEDICAL_DATA] & Circulation"
type input "[MEDICAL_DATA] & Circulation"
click at [692, 584] on input "[DATE] 5:53 PM" at bounding box center [800, 578] width 314 height 39
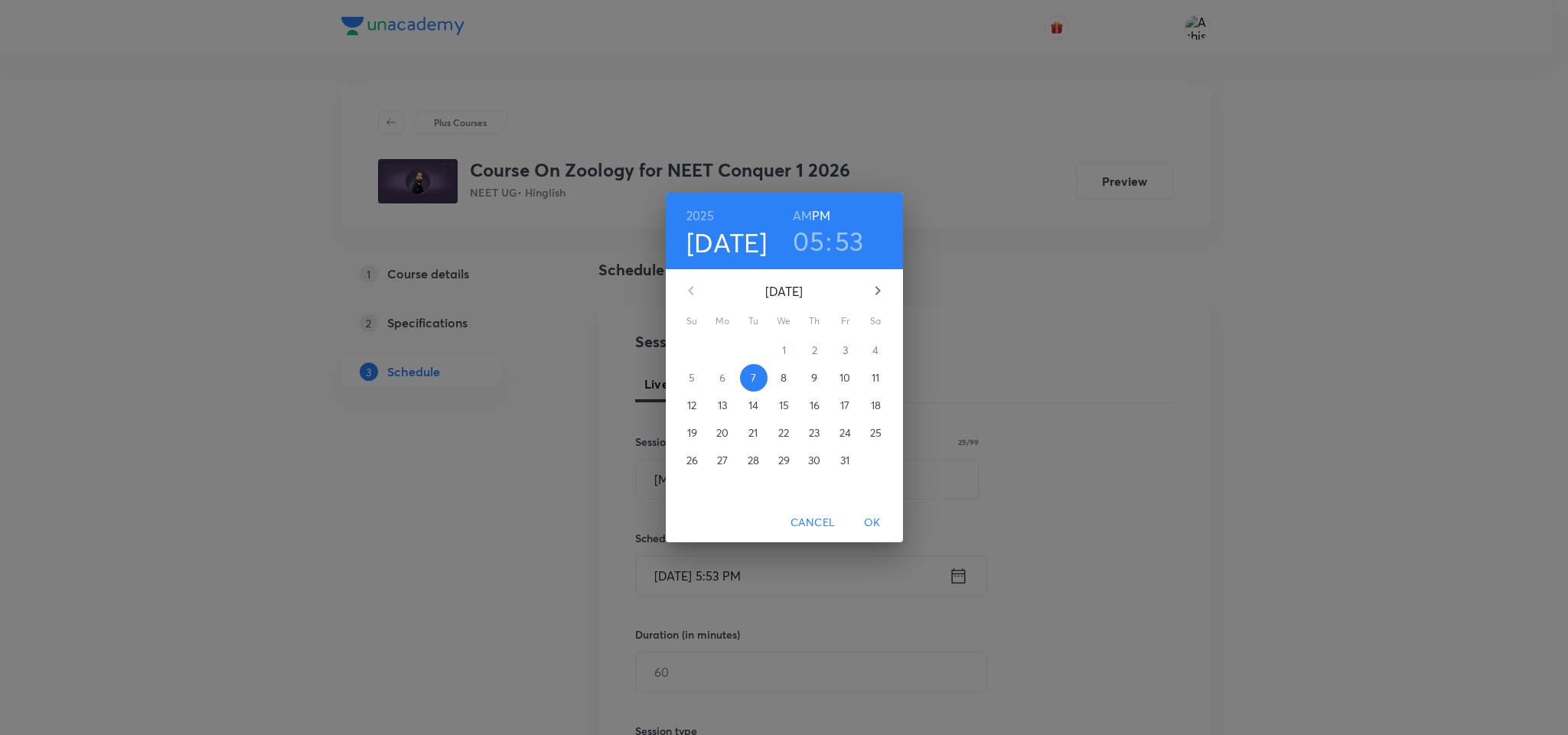
click at [786, 375] on p "8" at bounding box center [784, 378] width 7 height 15
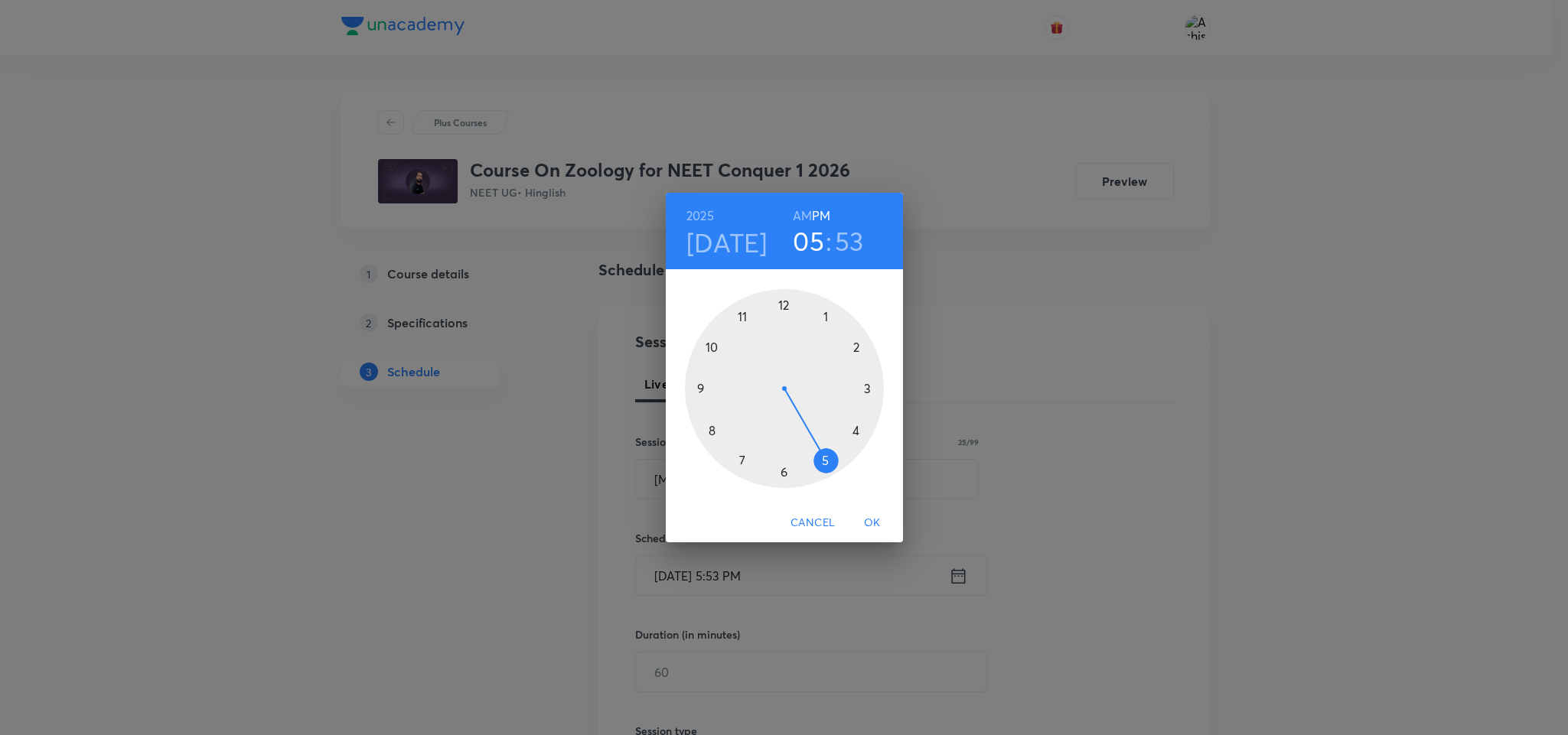
click at [783, 305] on div at bounding box center [784, 389] width 199 height 199
click at [827, 314] on div at bounding box center [784, 389] width 199 height 199
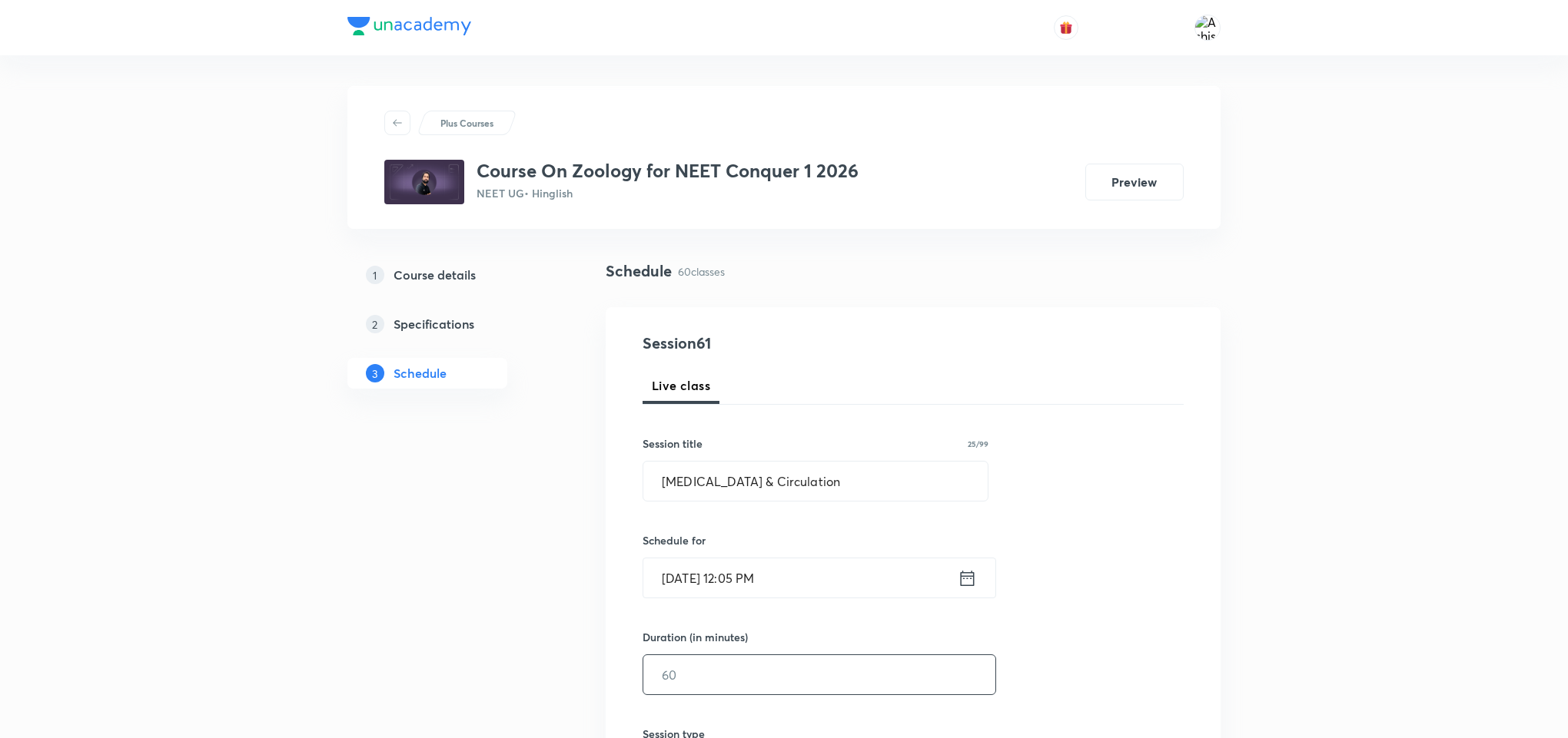
click at [735, 691] on input "text" at bounding box center [819, 675] width 352 height 39
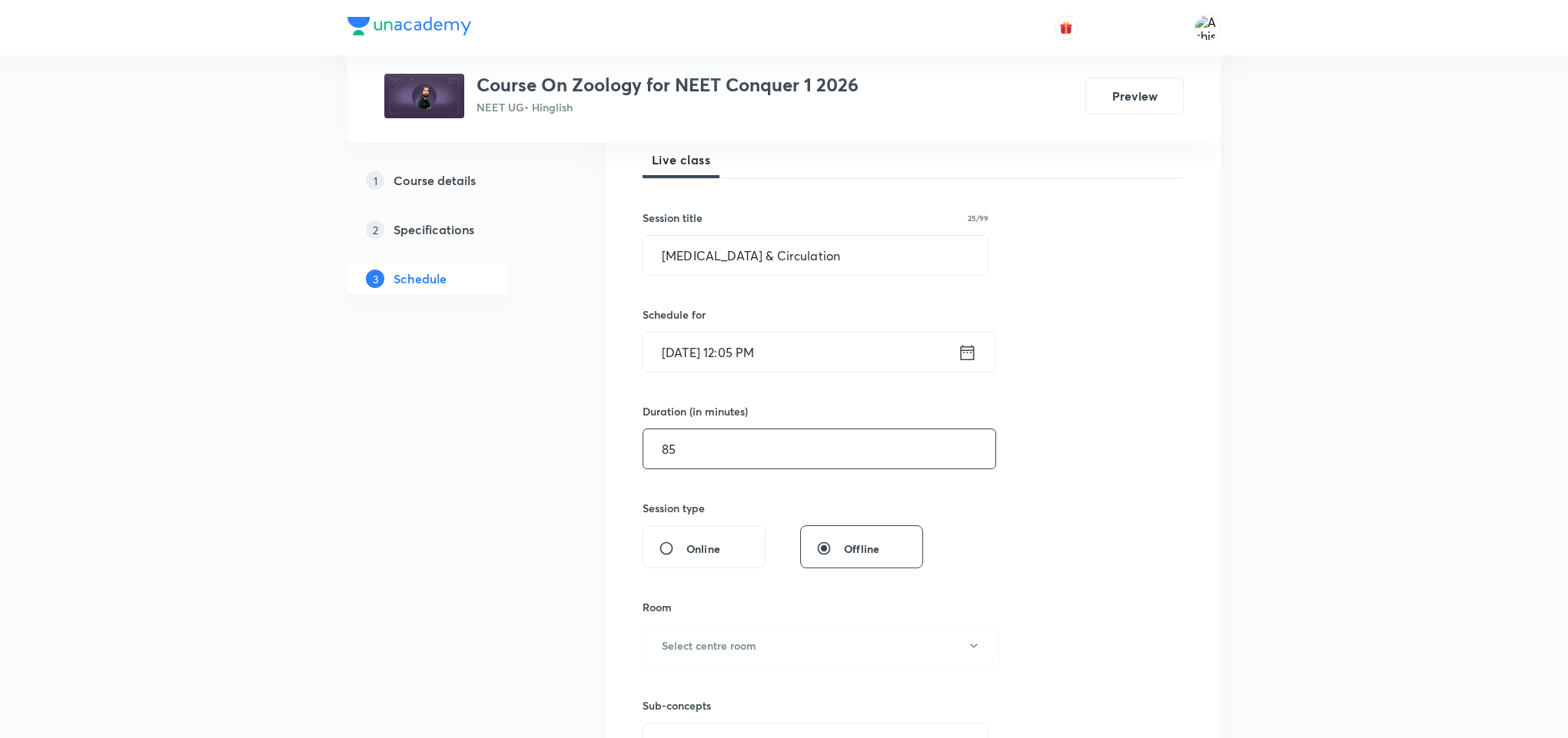
scroll to position [231, 0]
type input "85"
click at [756, 646] on h6 "Select centre room" at bounding box center [708, 641] width 94 height 16
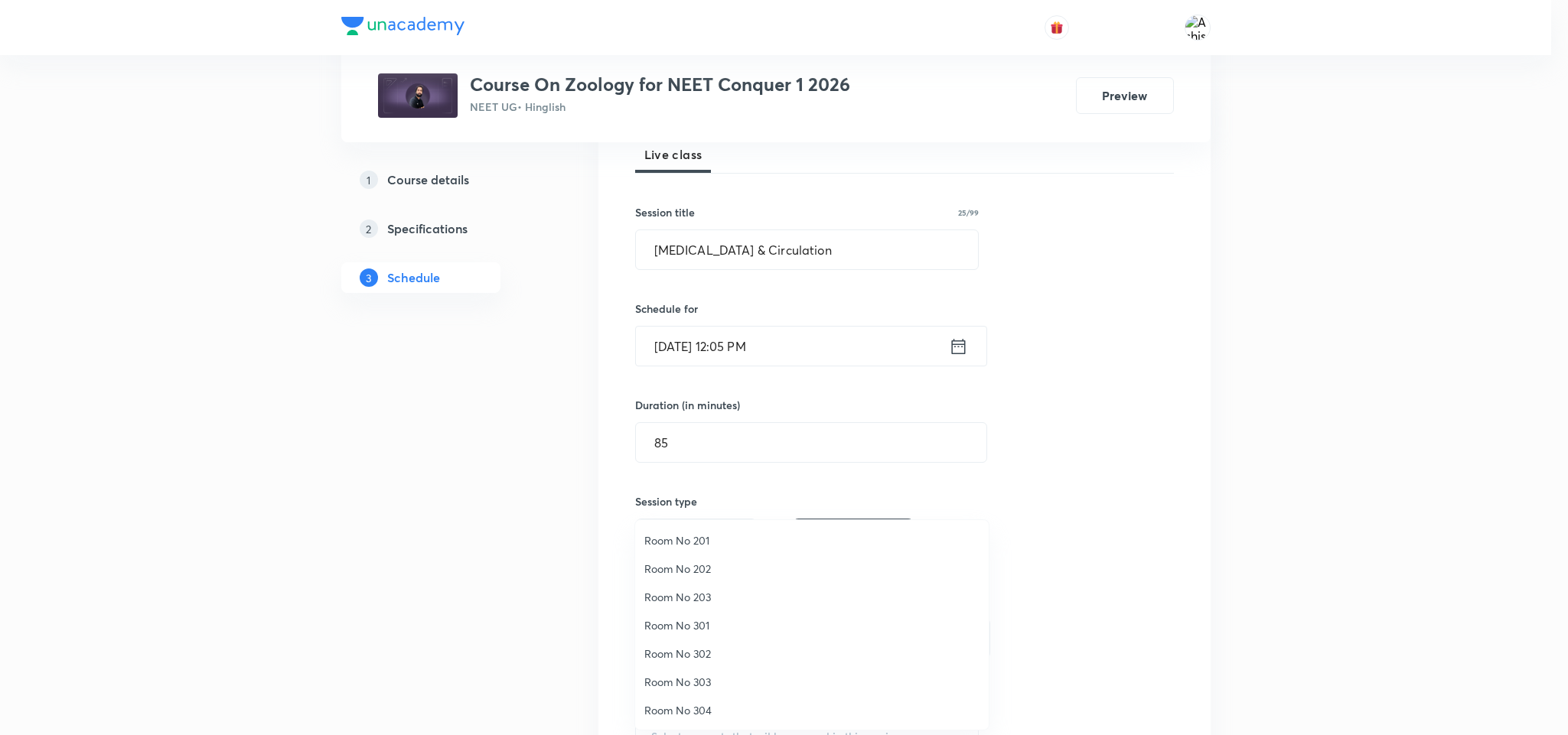
click at [705, 569] on span "Room No 202" at bounding box center [812, 568] width 335 height 16
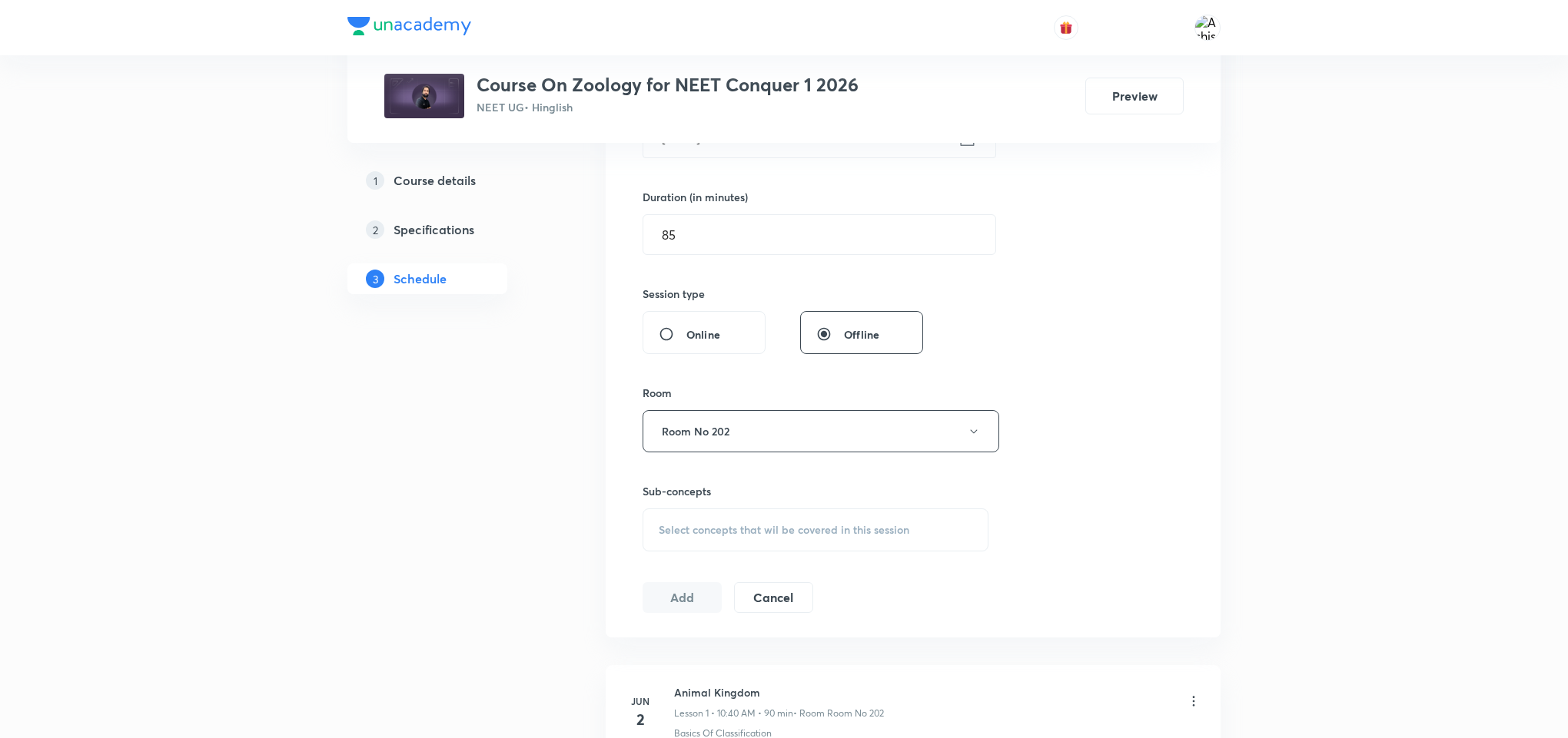
scroll to position [461, 0]
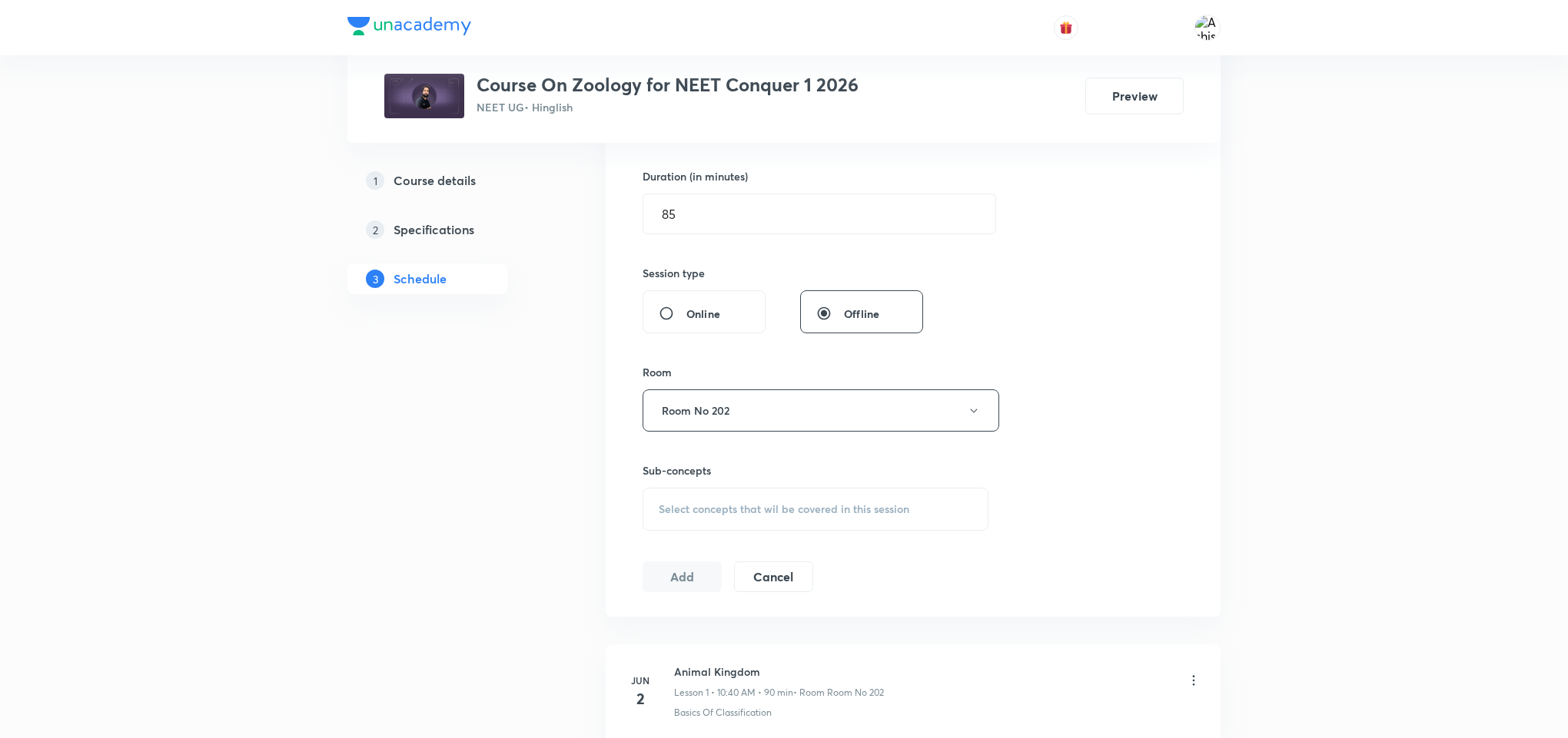
click at [777, 505] on span "Select concepts that wil be covered in this session" at bounding box center [784, 509] width 250 height 12
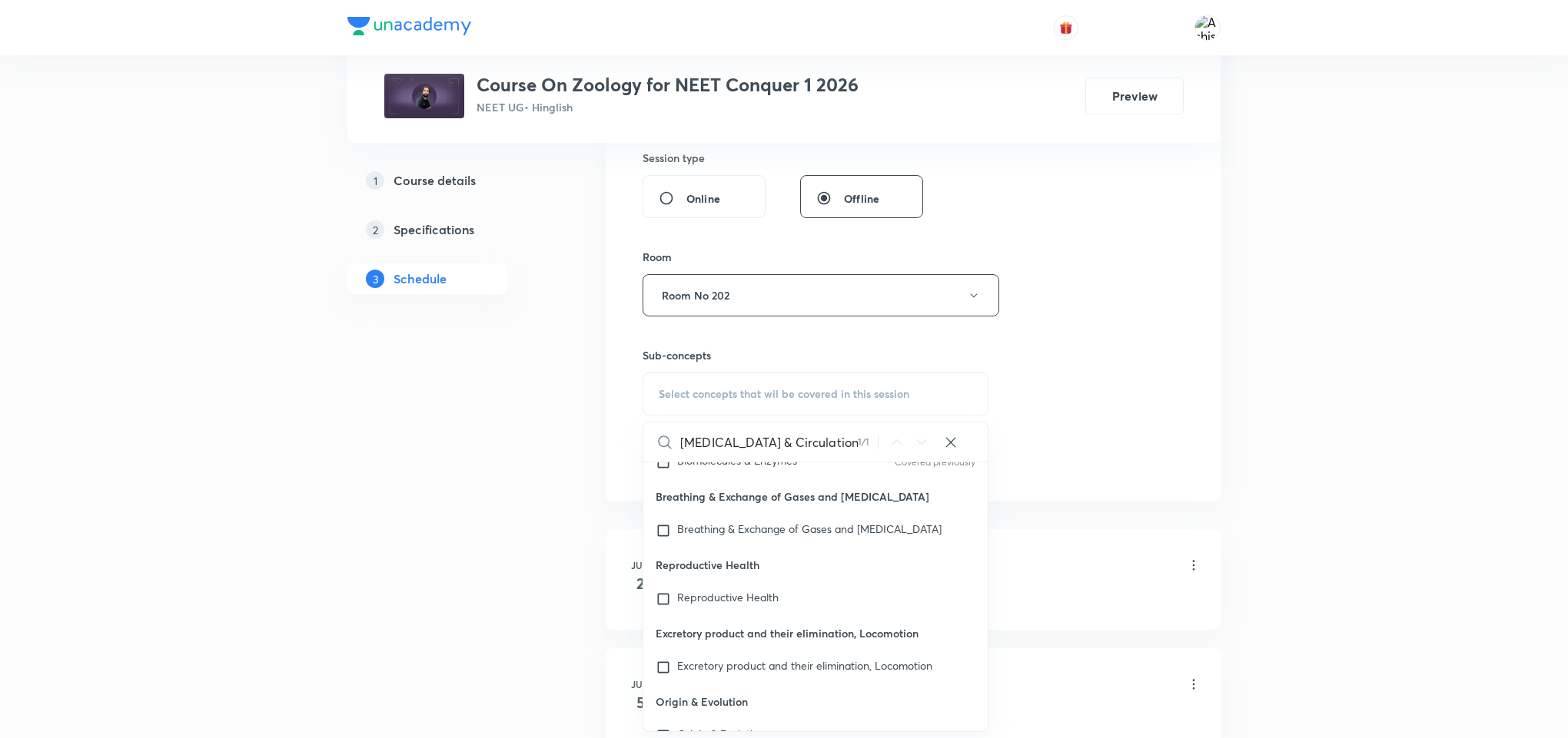
scroll to position [70680, 0]
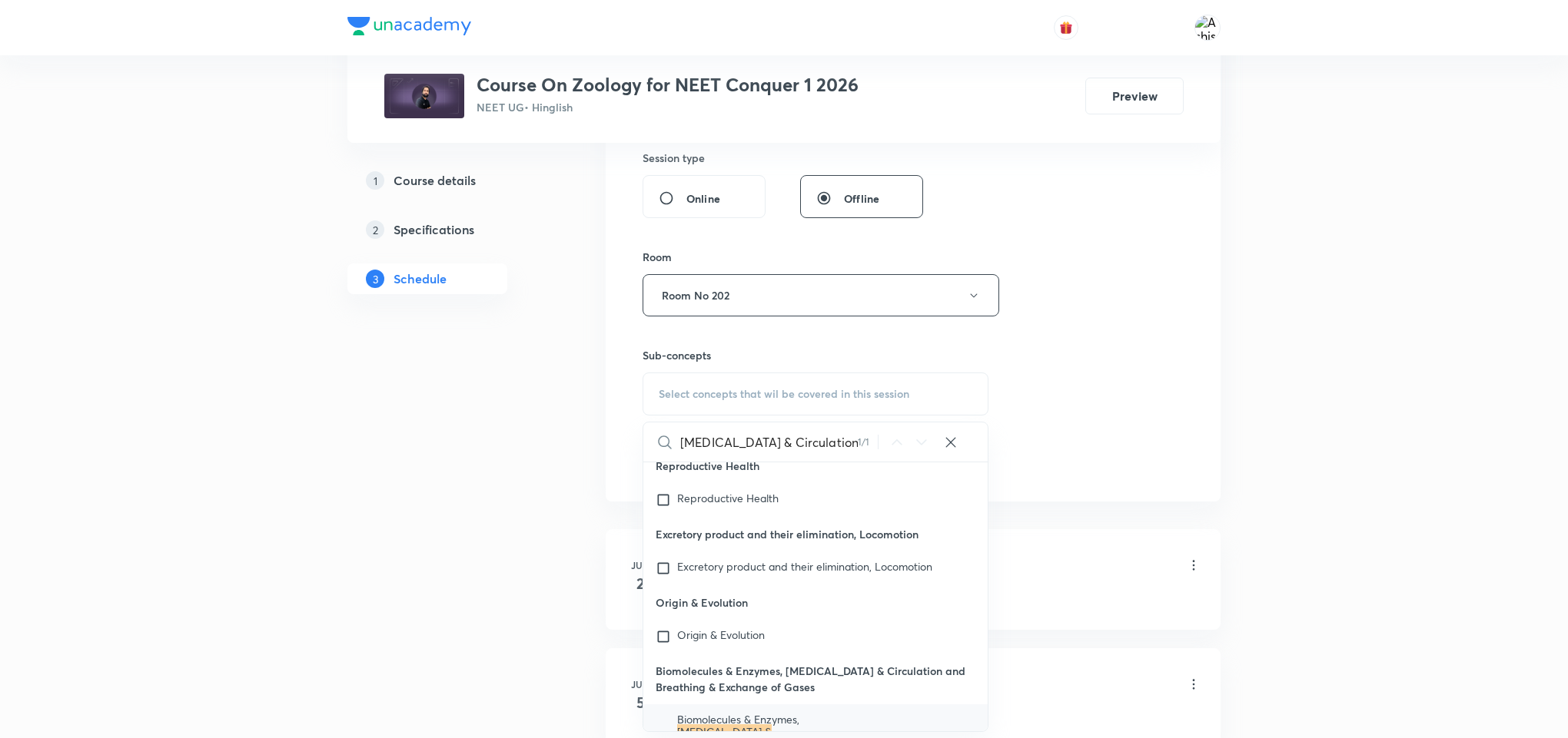
type input "[MEDICAL_DATA] & Circulation"
click at [817, 714] on p "Biomolecules & Enzymes, [MEDICAL_DATA] & Circulation and Breathing & Exchange o…" at bounding box center [755, 738] width 155 height 50
click at [1066, 385] on div "Session 61 Live class Session title 25/99 [MEDICAL_DATA] & Circulation ​ Schedu…" at bounding box center [913, 116] width 541 height 721
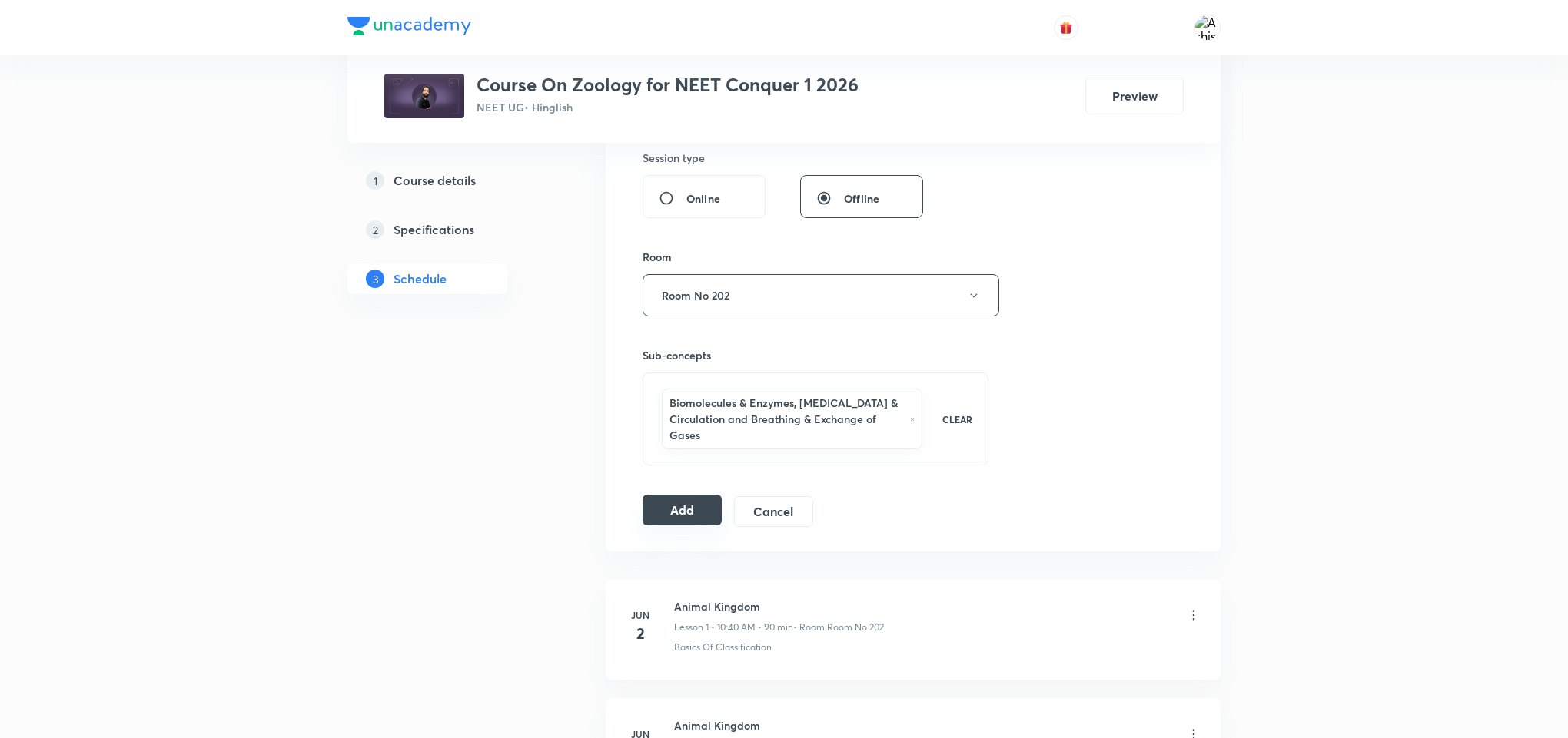
click at [674, 526] on button "Add" at bounding box center [682, 510] width 79 height 31
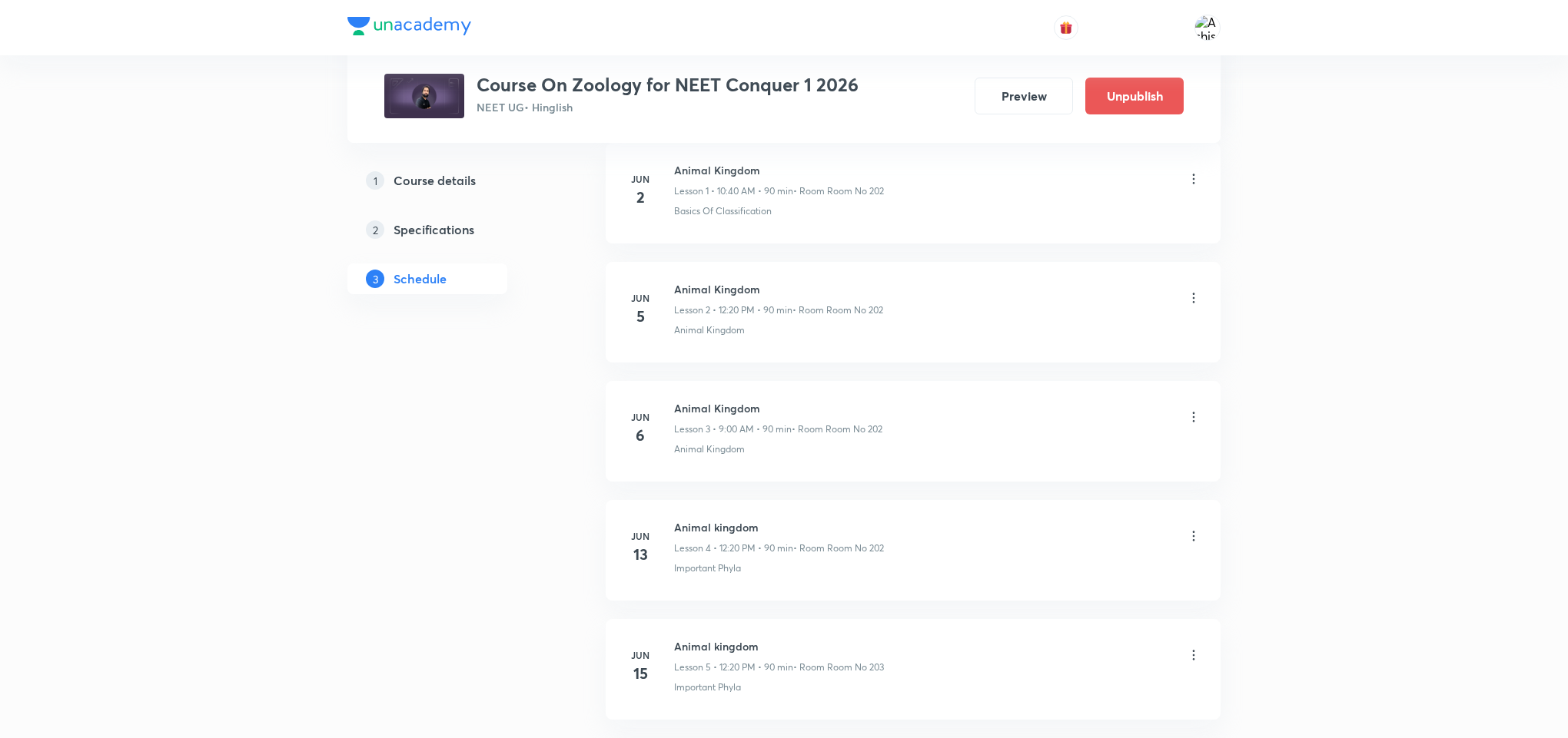
scroll to position [0, 0]
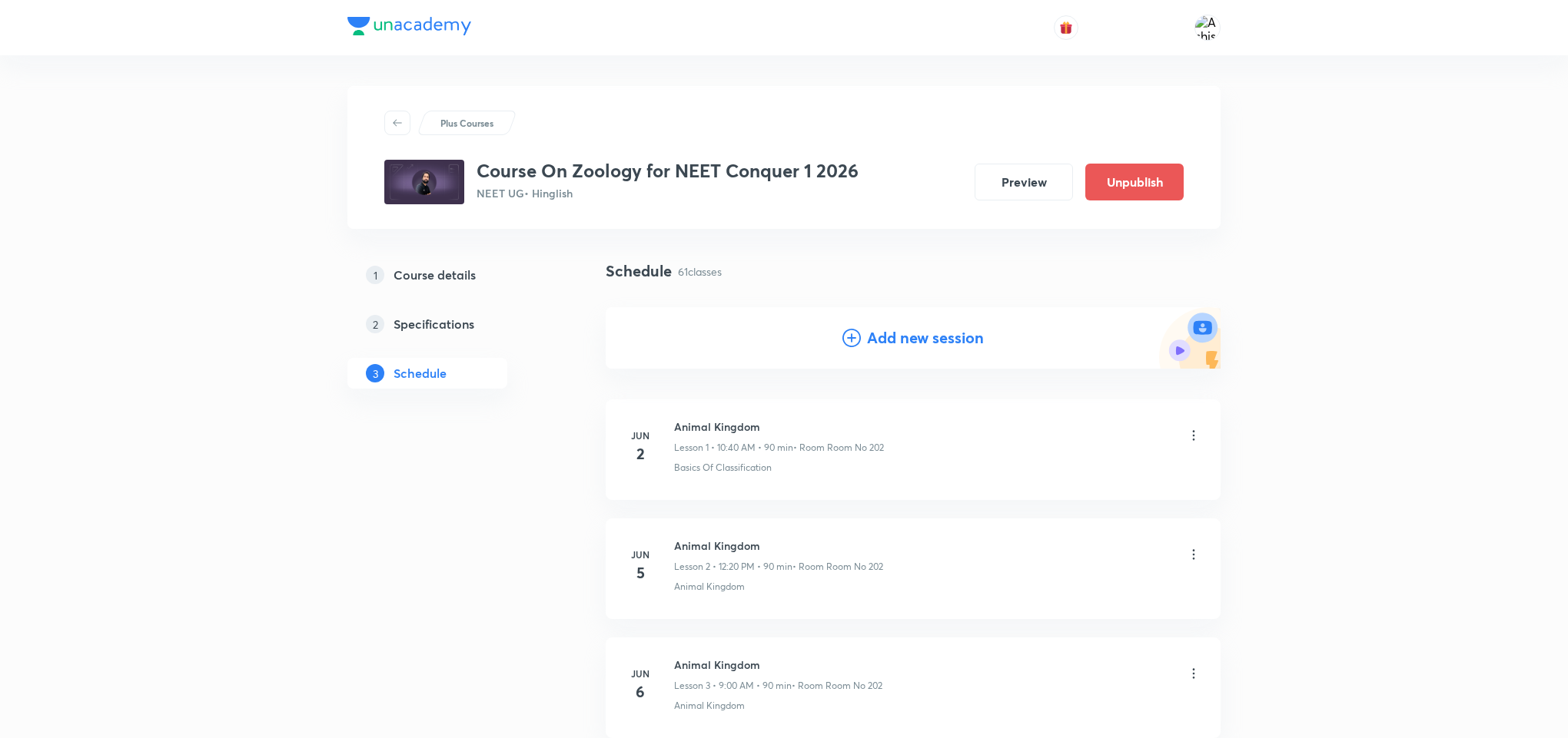
click at [878, 337] on h4 "Add new session" at bounding box center [925, 338] width 117 height 23
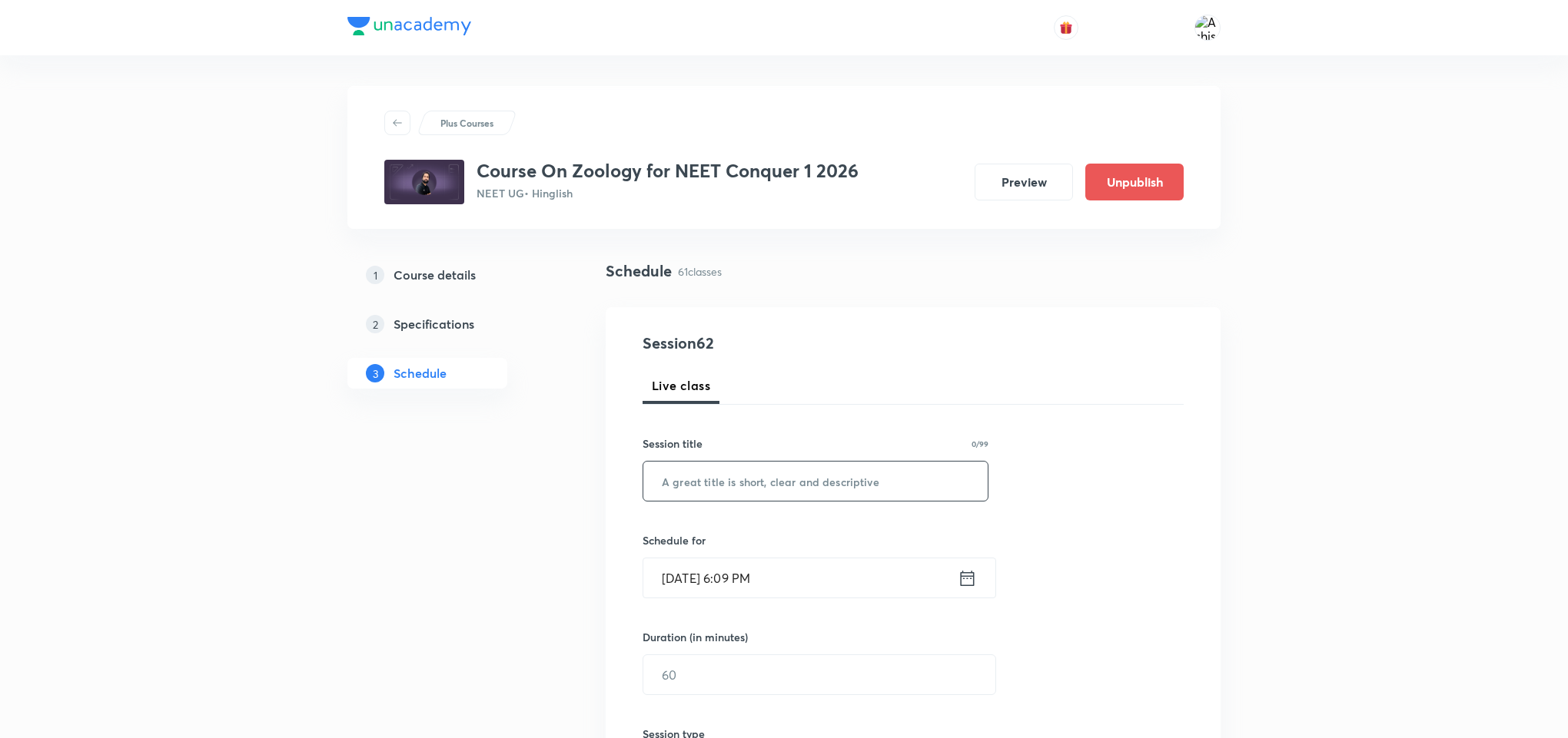
click at [769, 493] on input "text" at bounding box center [815, 481] width 344 height 39
paste input "[MEDICAL_DATA] & Circulation"
type input "[MEDICAL_DATA] & Circulation"
click at [687, 575] on input "[DATE] 6:09 PM" at bounding box center [800, 578] width 314 height 39
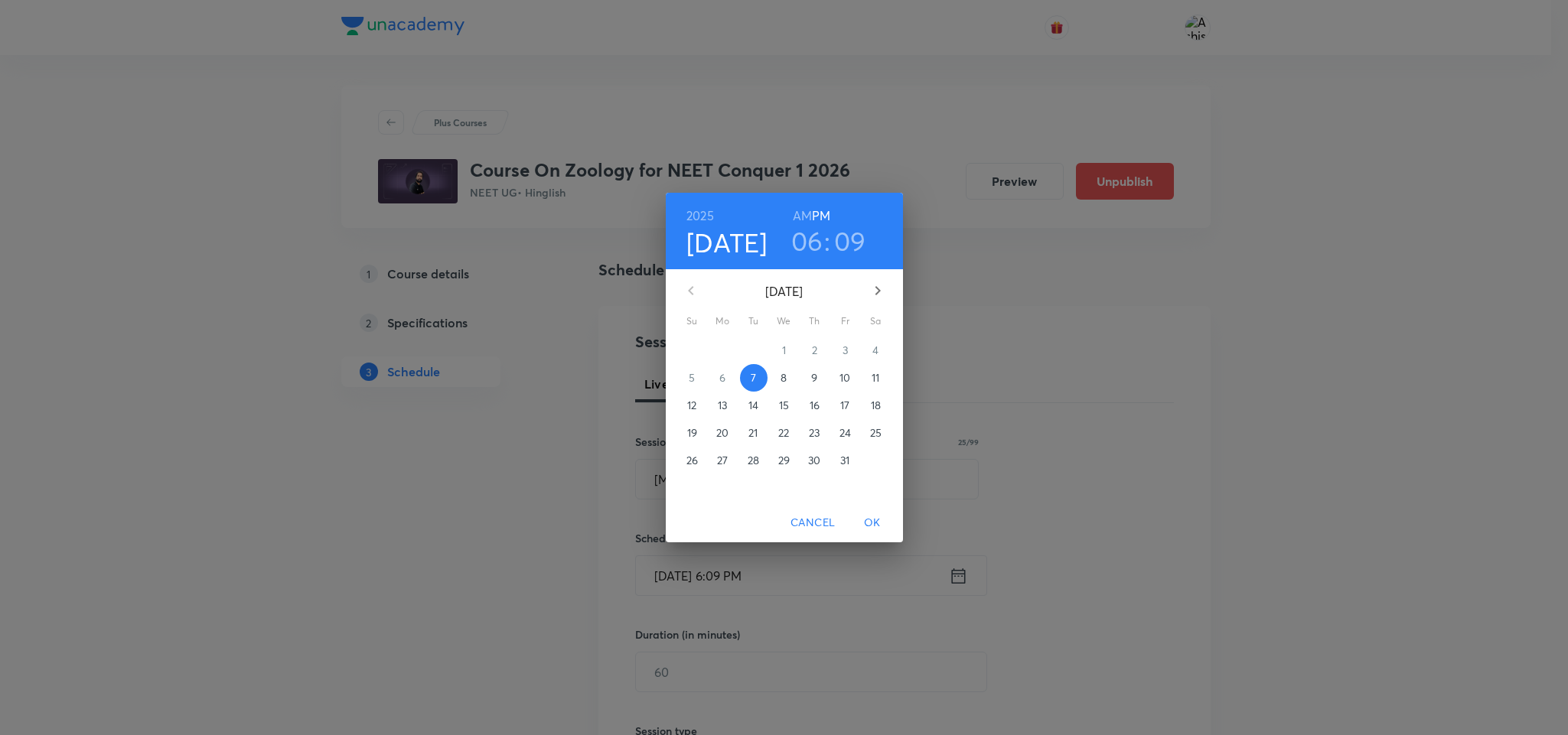
click at [815, 377] on p "9" at bounding box center [814, 378] width 7 height 15
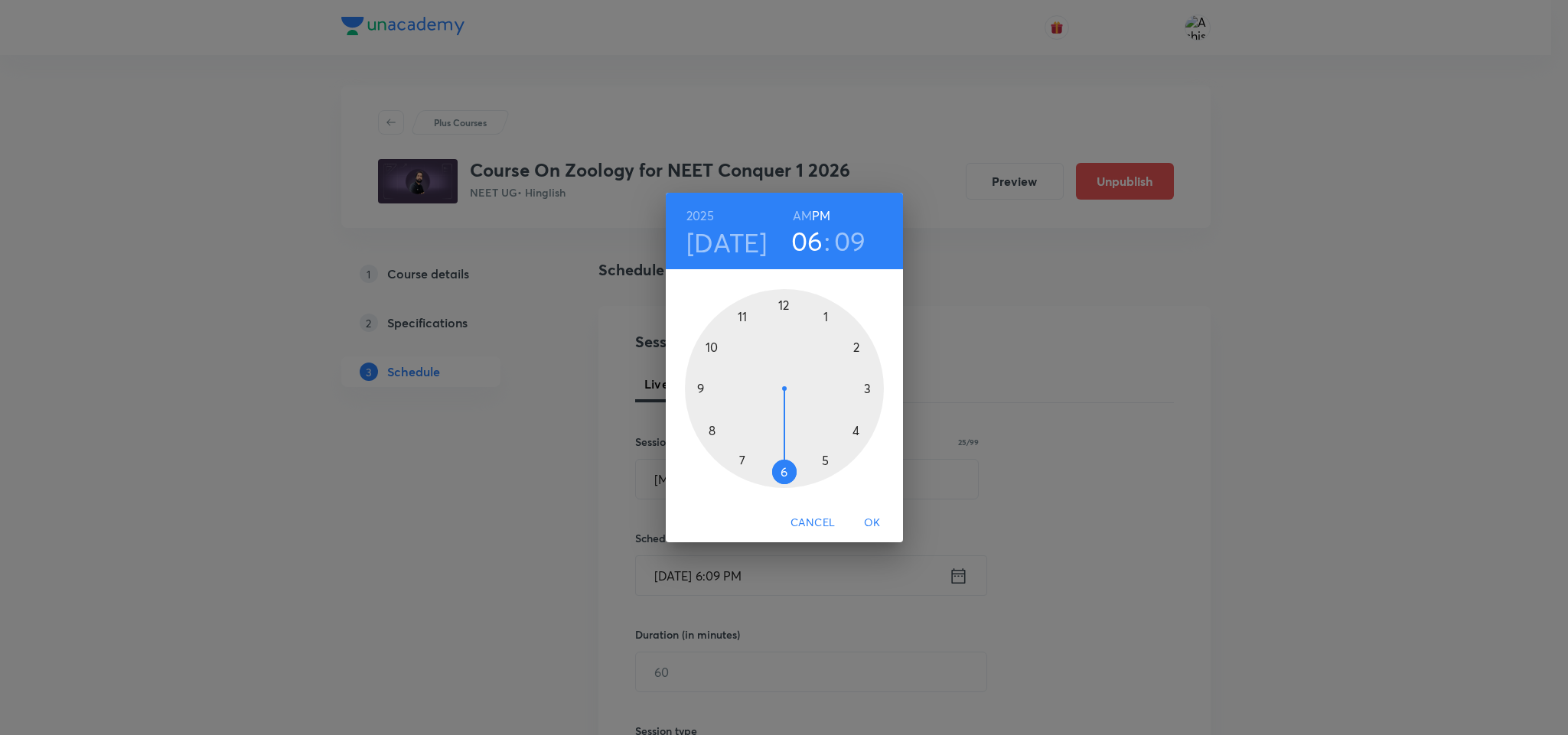
click at [802, 212] on h6 "AM" at bounding box center [802, 215] width 20 height 21
click at [701, 386] on div at bounding box center [784, 389] width 199 height 199
click at [784, 306] on div at bounding box center [784, 389] width 199 height 199
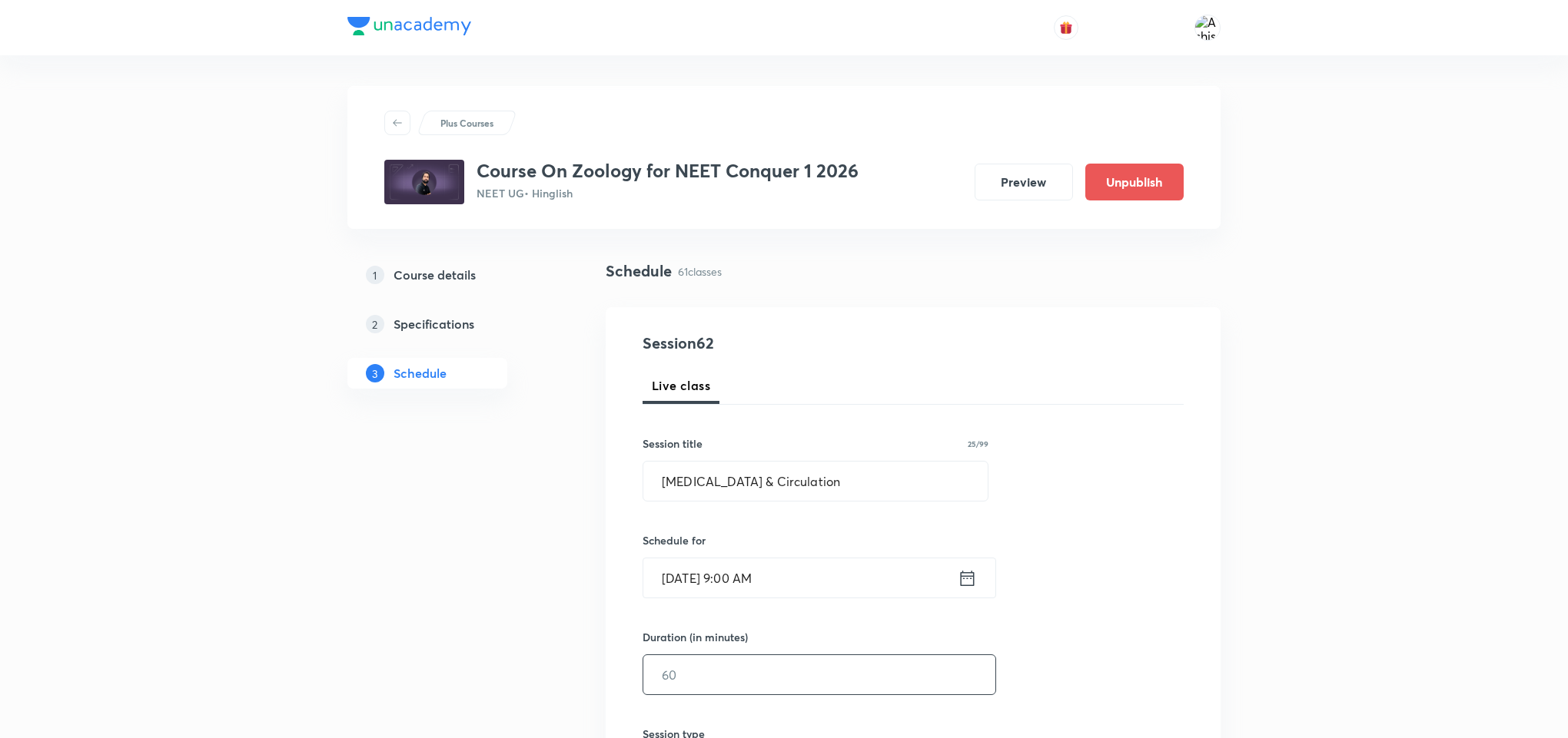
click at [721, 692] on input "text" at bounding box center [819, 675] width 352 height 39
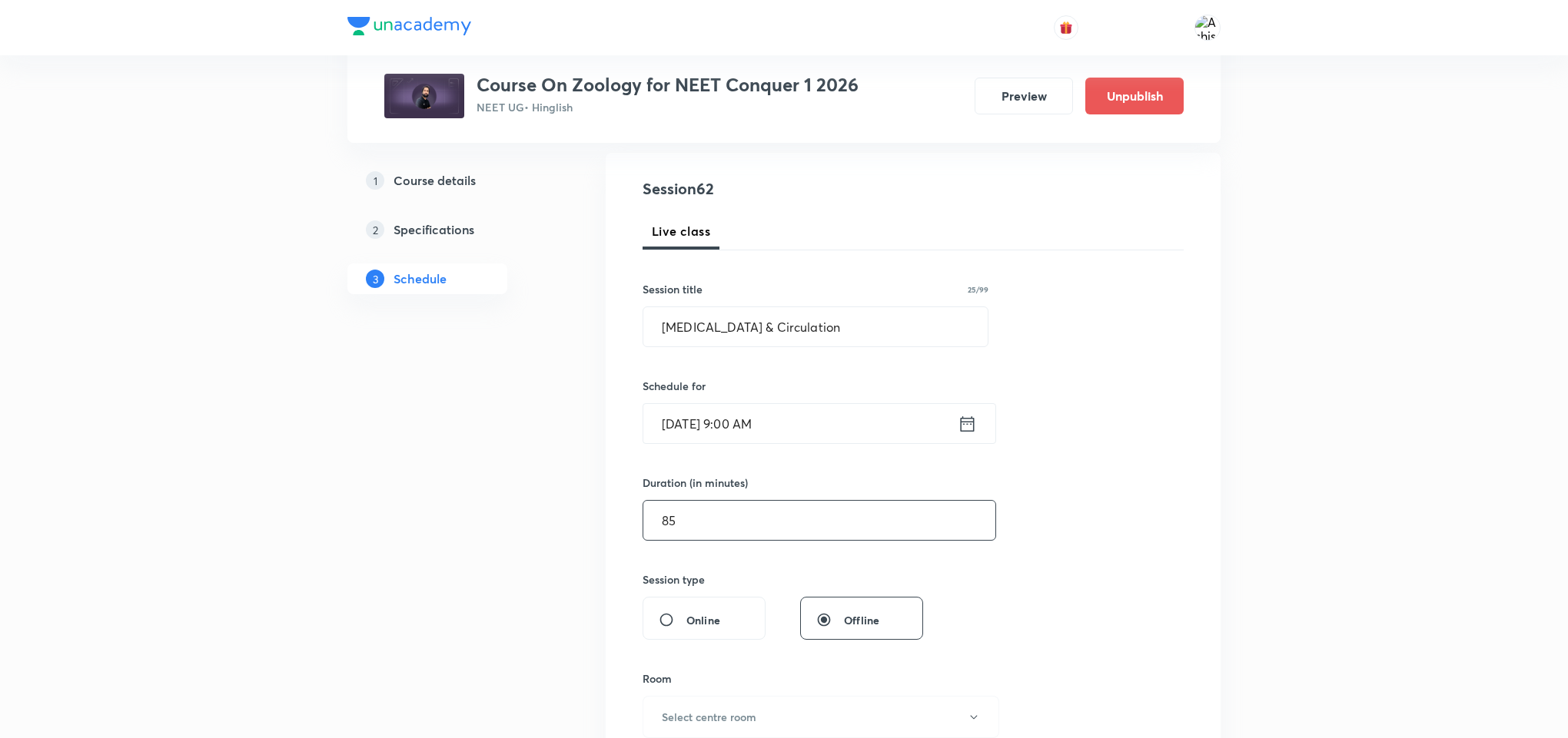
scroll to position [231, 0]
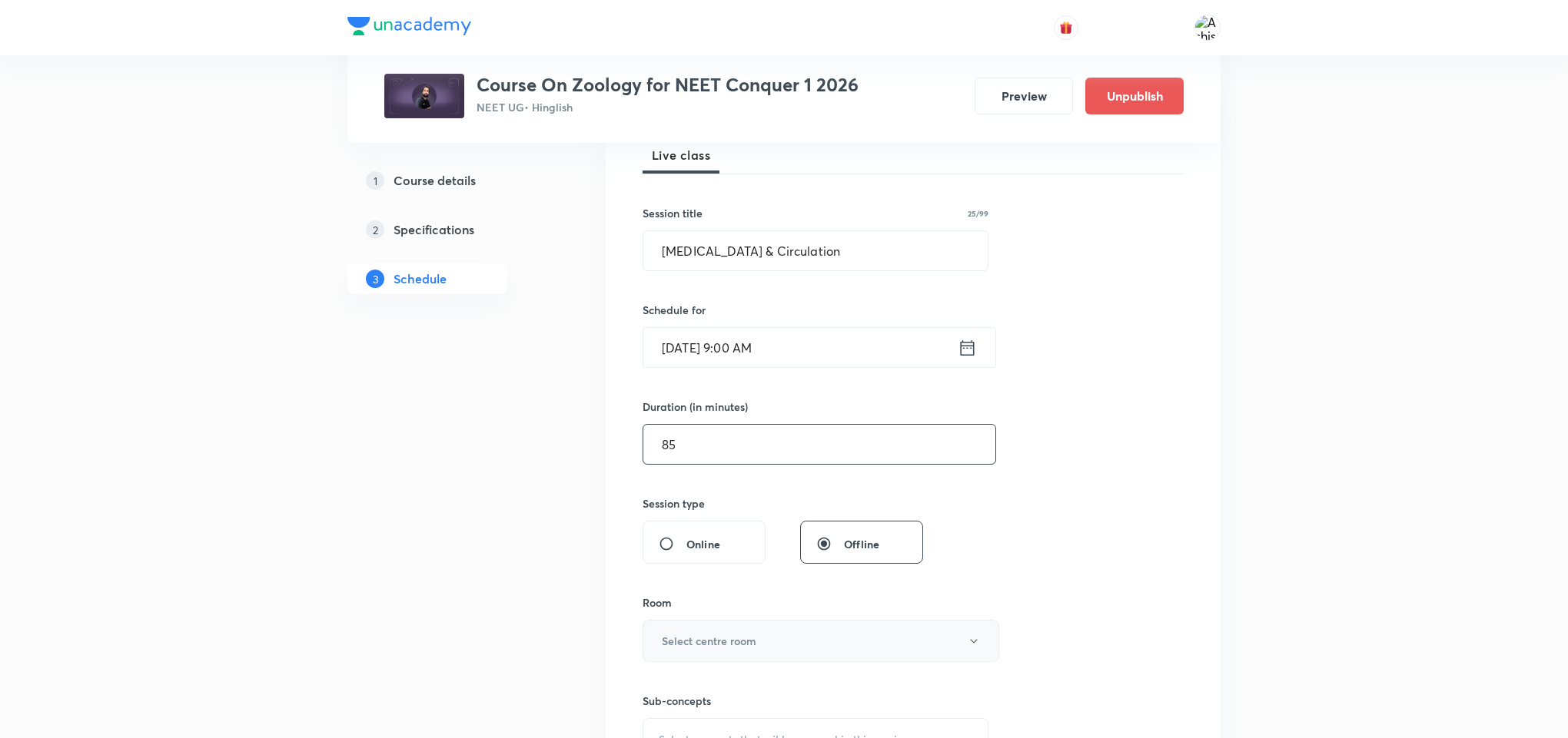
type input "85"
click at [738, 632] on button "Select centre room" at bounding box center [821, 641] width 357 height 42
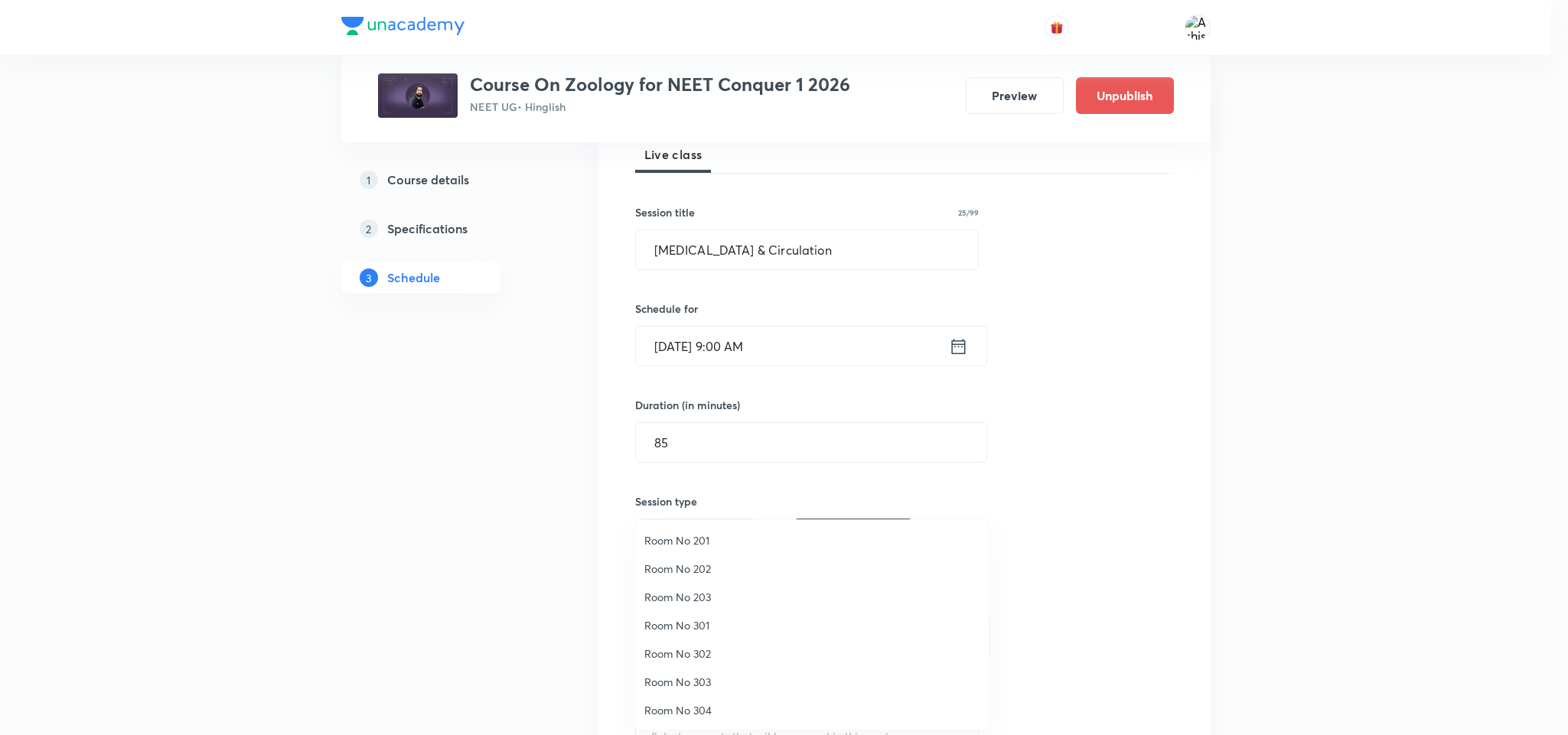
click at [701, 565] on span "Room No 202" at bounding box center [812, 568] width 335 height 16
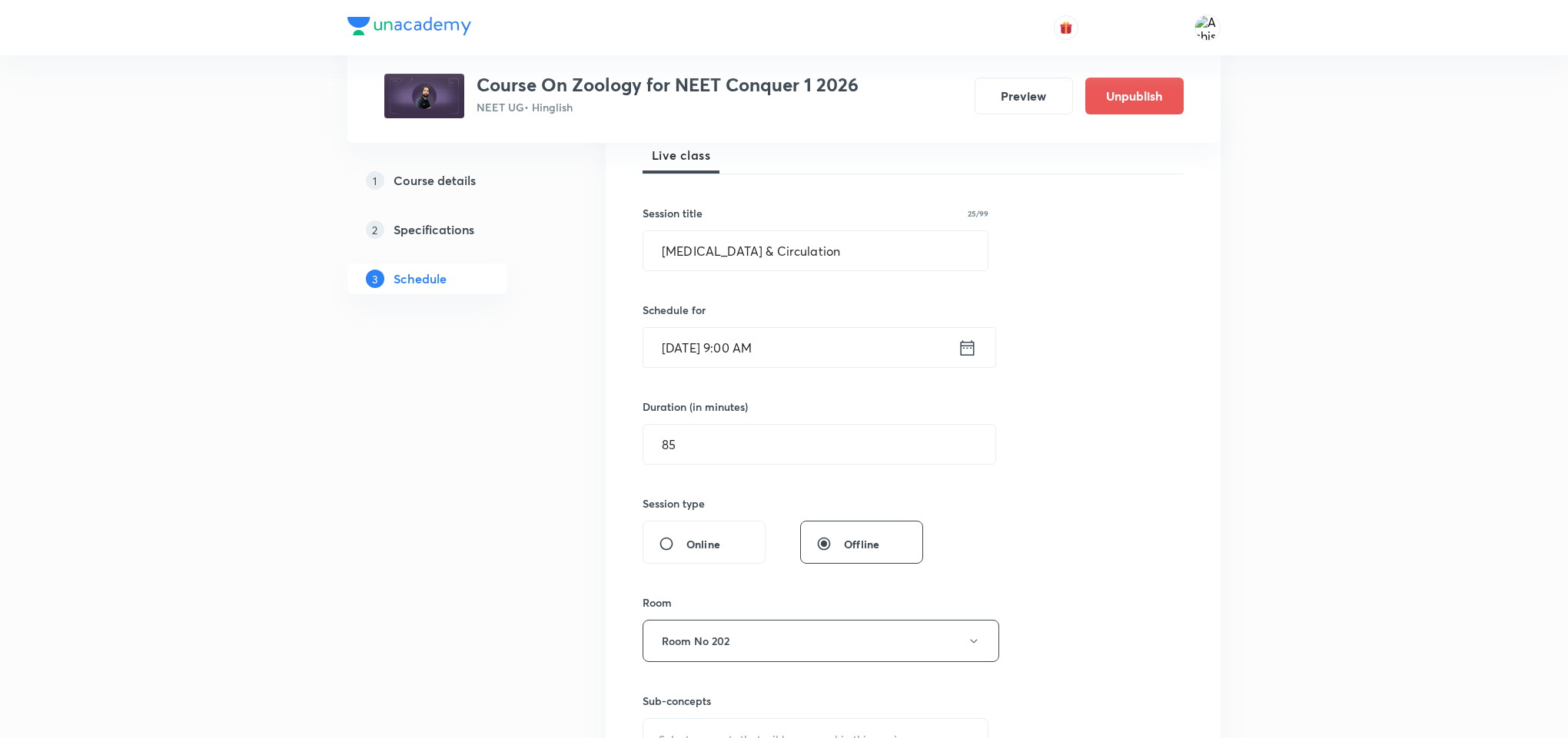
scroll to position [346, 0]
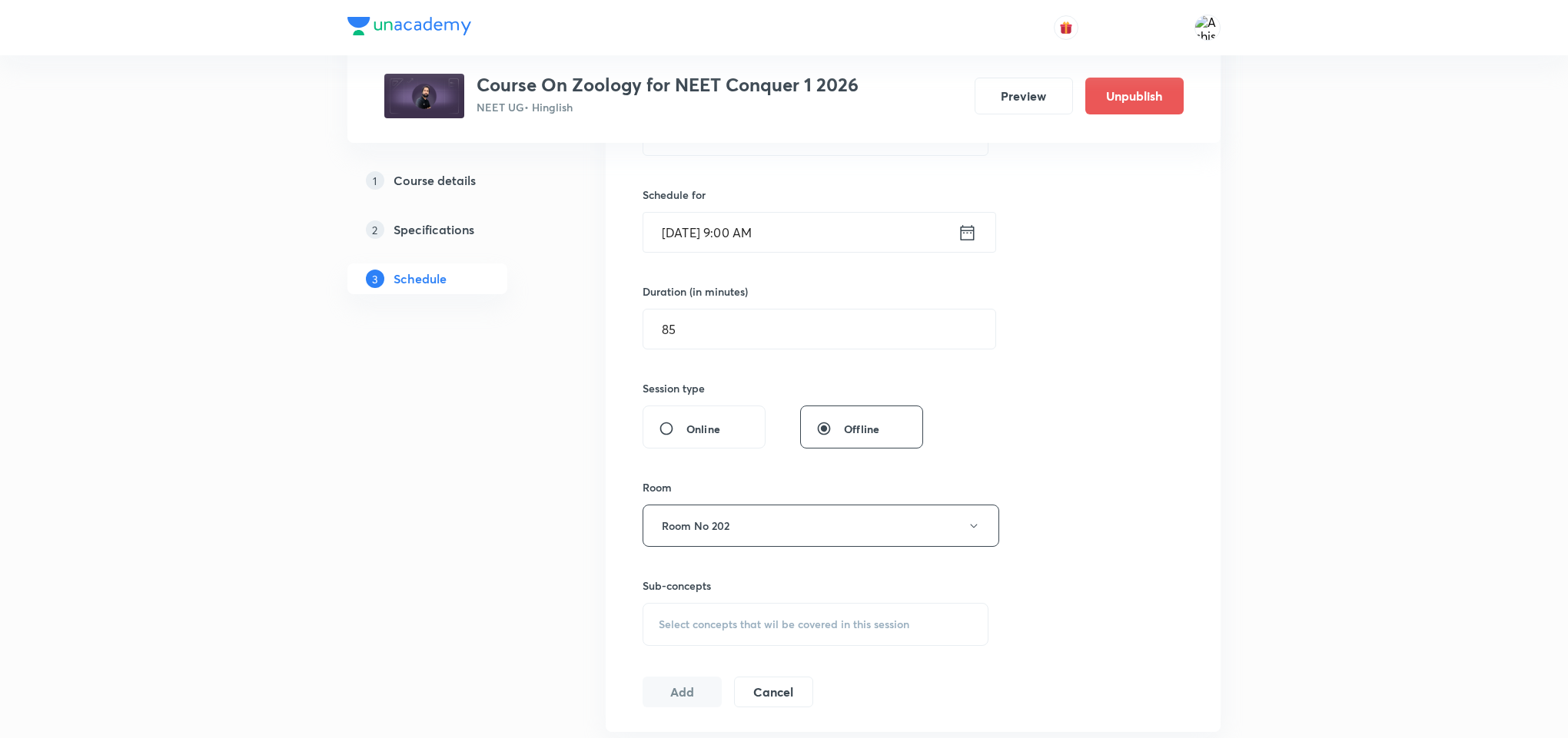
click at [761, 626] on span "Select concepts that wil be covered in this session" at bounding box center [784, 624] width 250 height 12
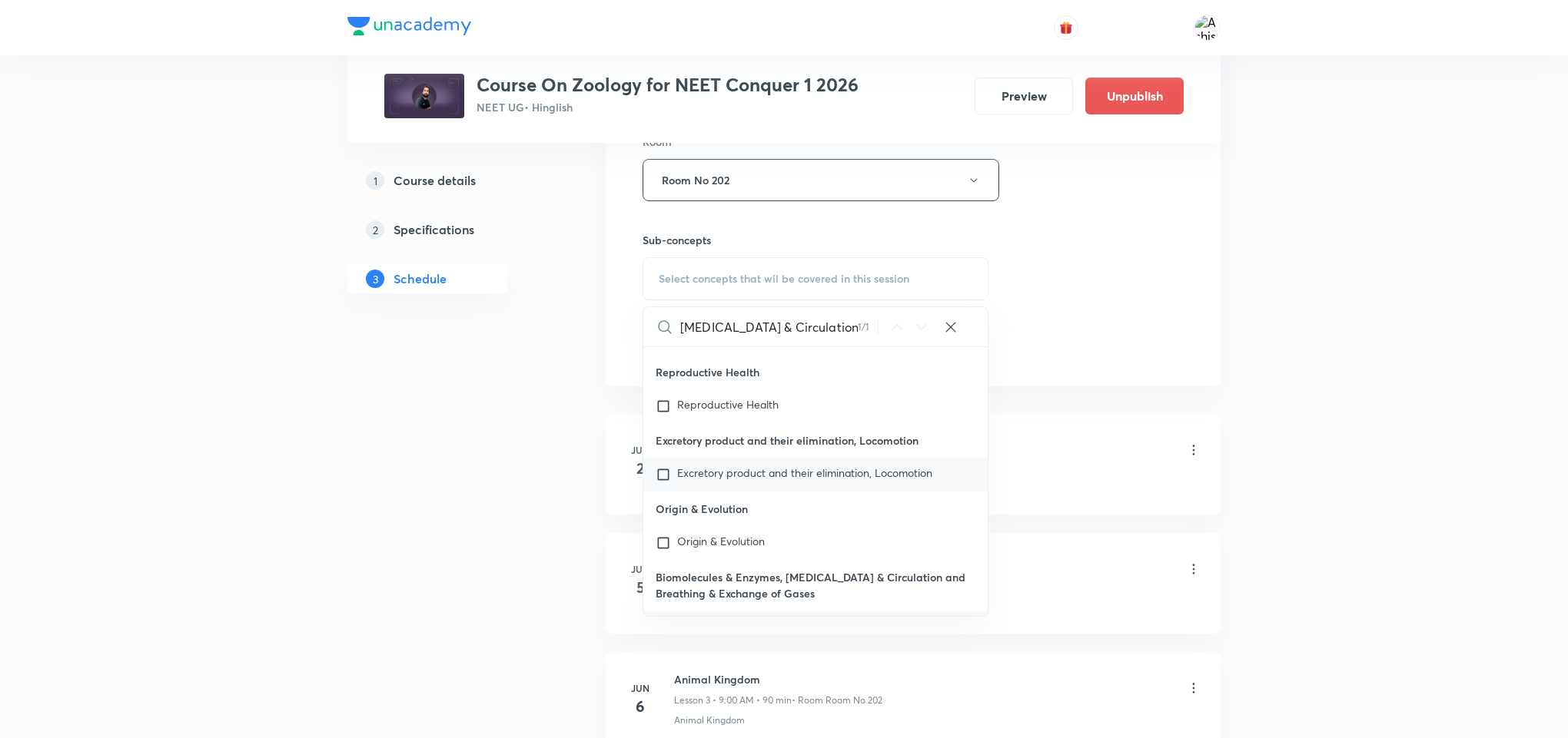
scroll to position [70680, 0]
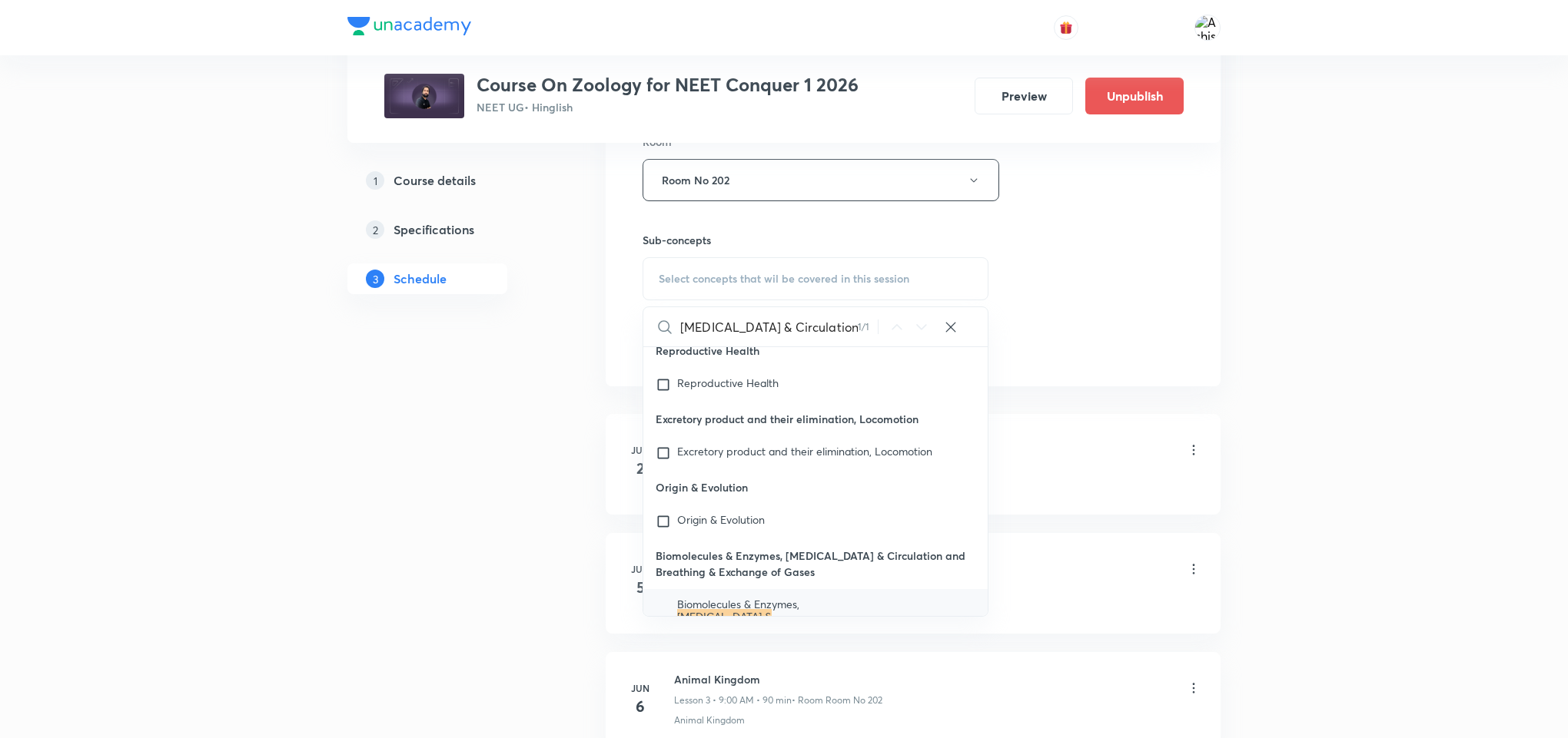
type input "[MEDICAL_DATA] & Circulation"
click at [702, 609] on mark "[MEDICAL_DATA] & Circulation" at bounding box center [724, 622] width 94 height 27
checkbox input "true"
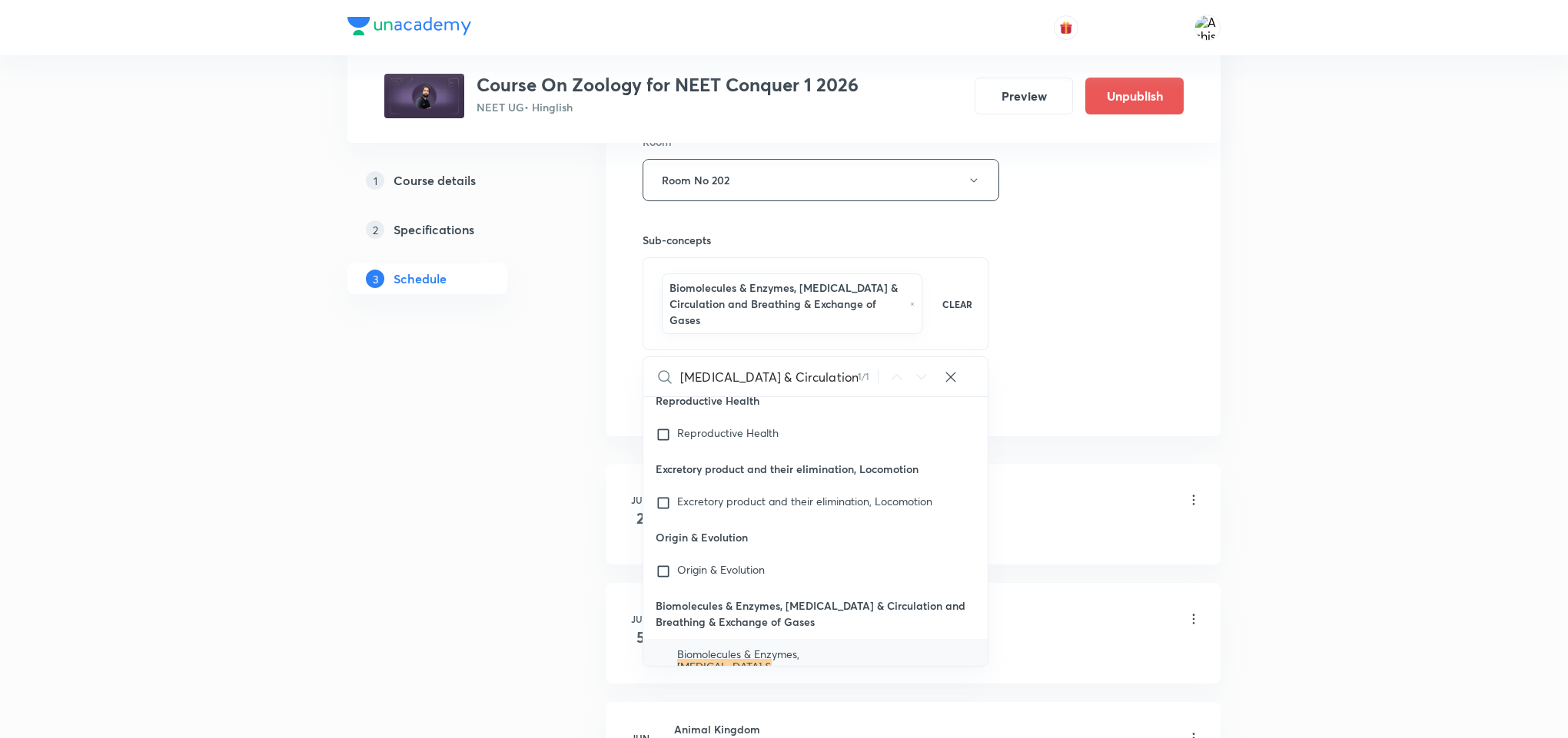
click at [1051, 409] on div "Session 62 Live class Session title 25/99 [MEDICAL_DATA] & Circulation ​ Schedu…" at bounding box center [913, 26] width 541 height 772
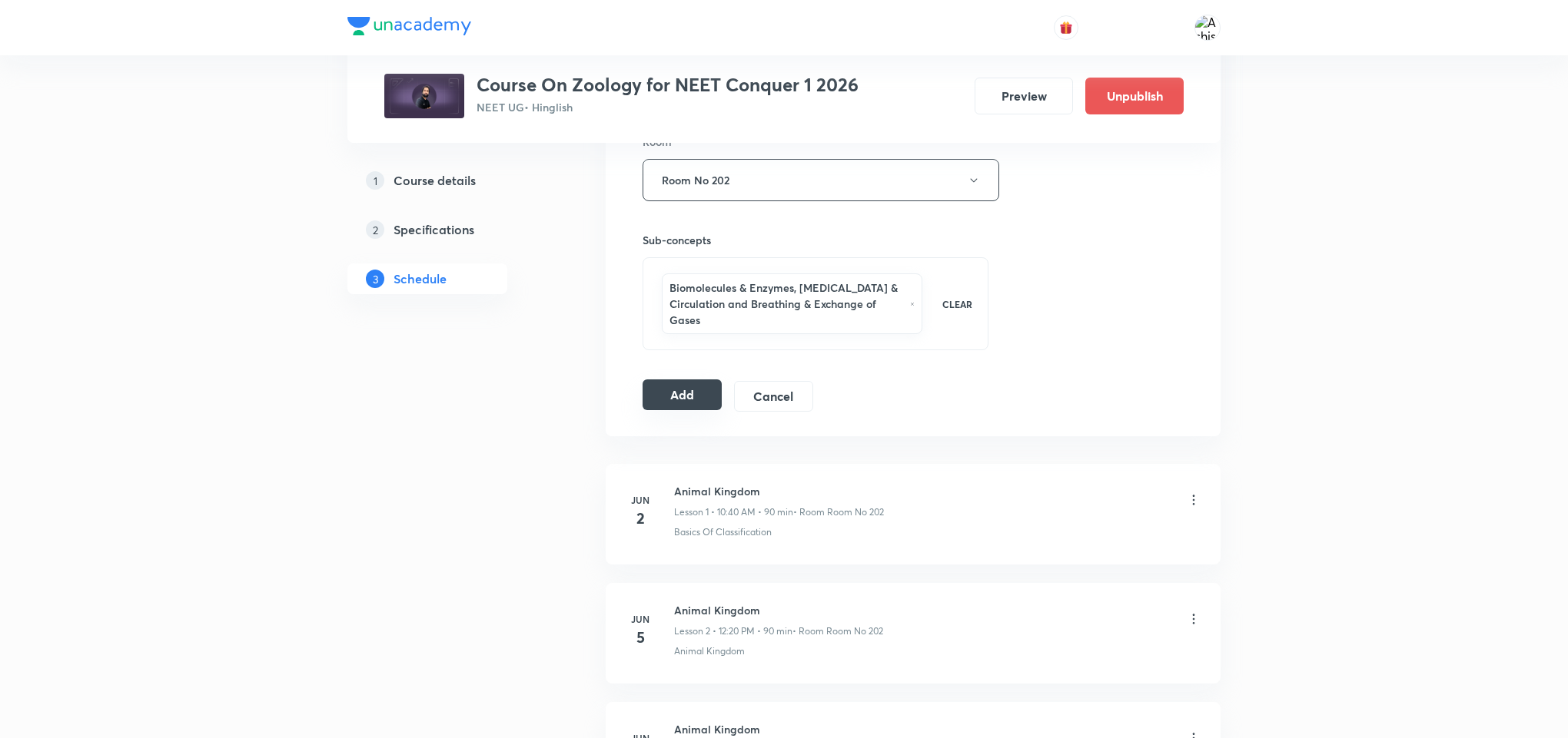
click at [677, 392] on button "Add" at bounding box center [682, 394] width 79 height 31
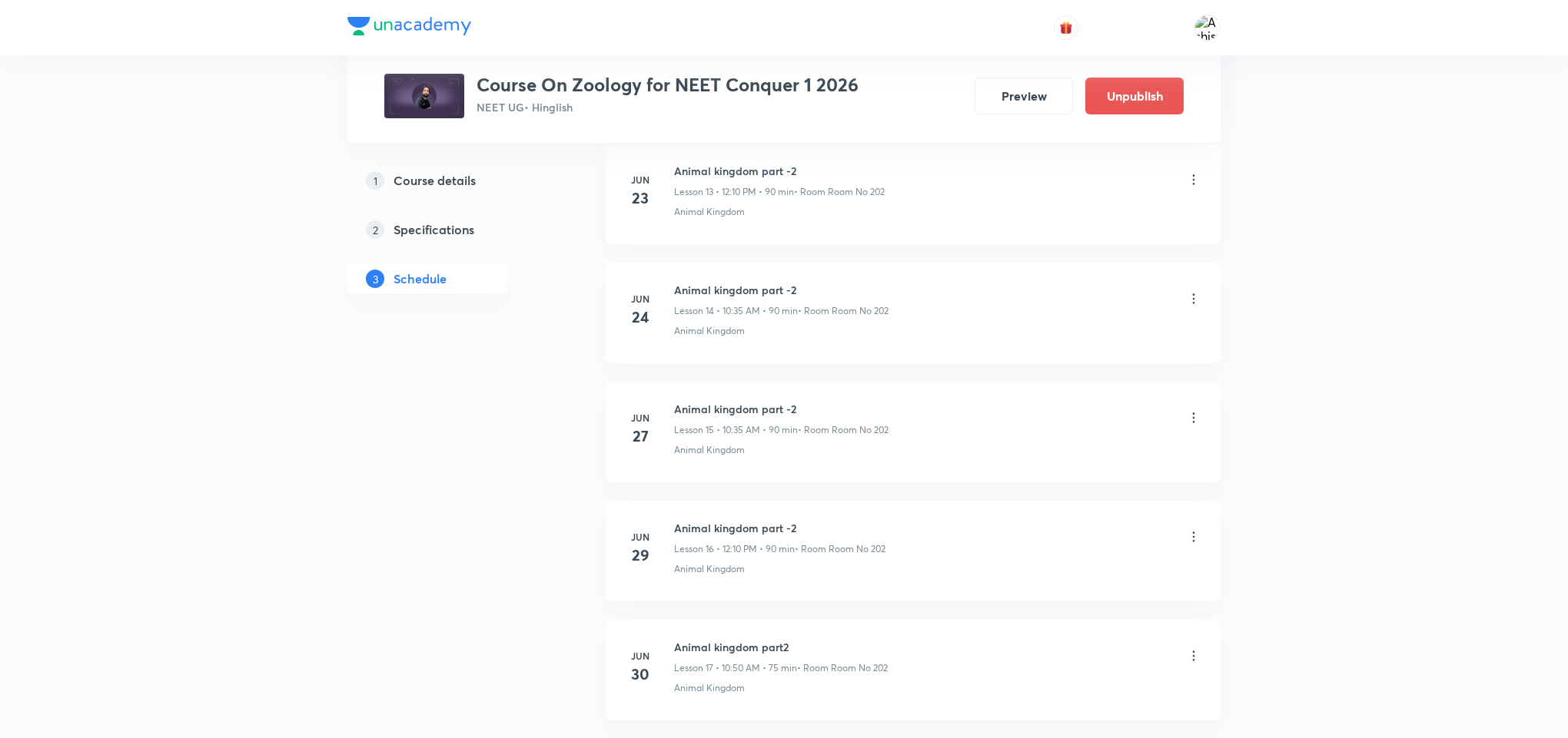
scroll to position [0, 0]
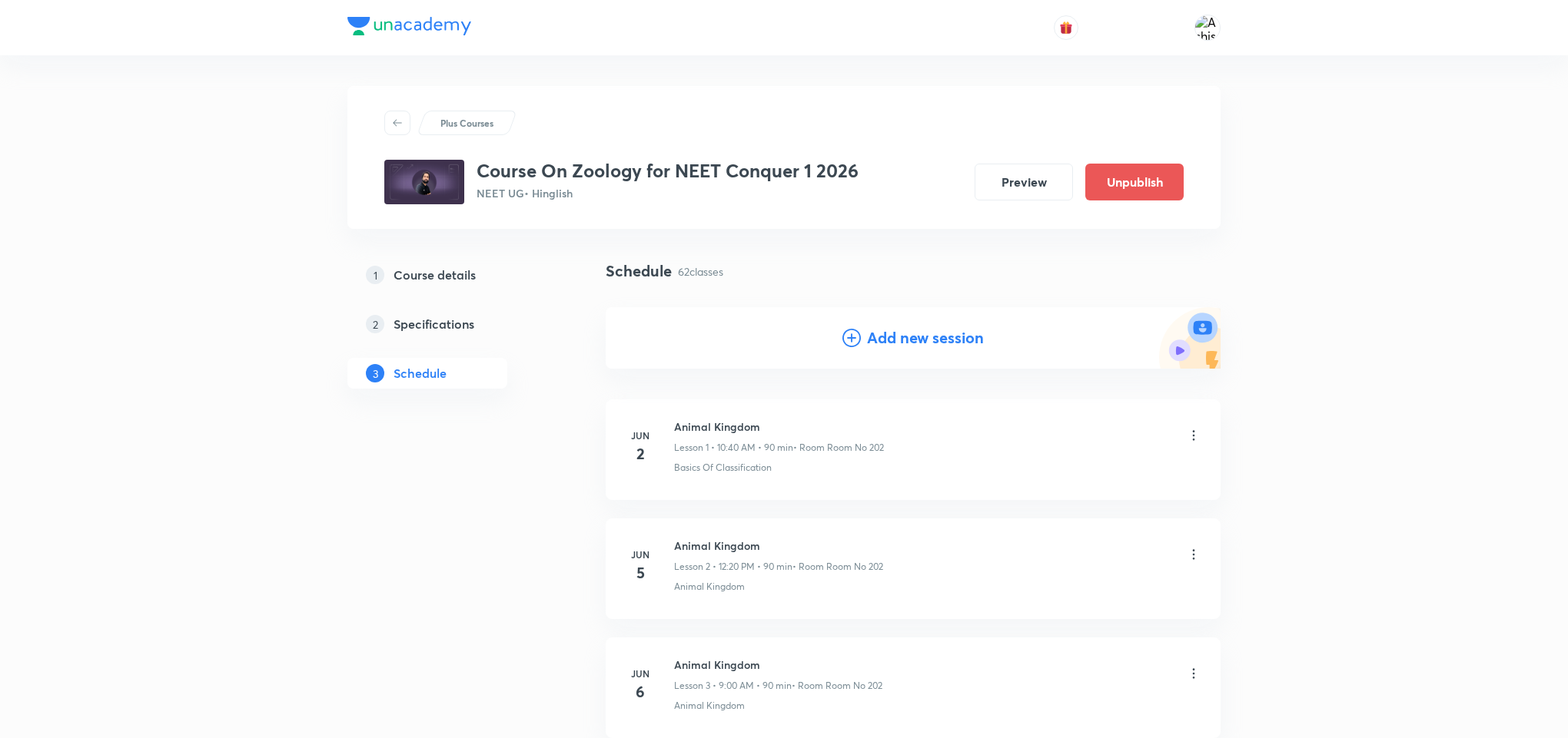
click at [907, 335] on h4 "Add new session" at bounding box center [925, 338] width 117 height 23
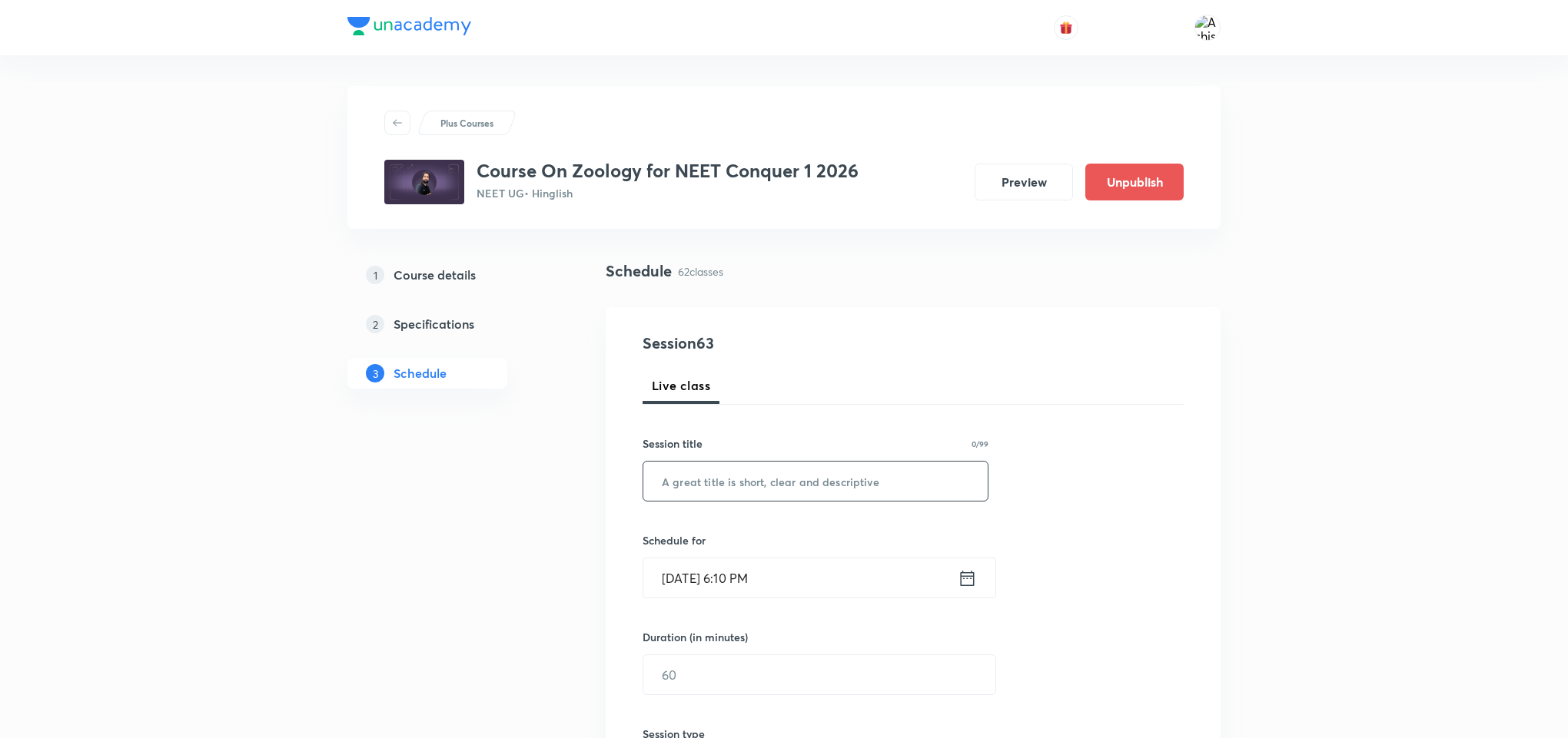
click at [745, 490] on input "text" at bounding box center [815, 481] width 344 height 39
paste input "[MEDICAL_DATA] & Circulation"
type input "[MEDICAL_DATA] & Circulation"
click at [688, 569] on input "[DATE] 6:10 PM" at bounding box center [800, 578] width 314 height 39
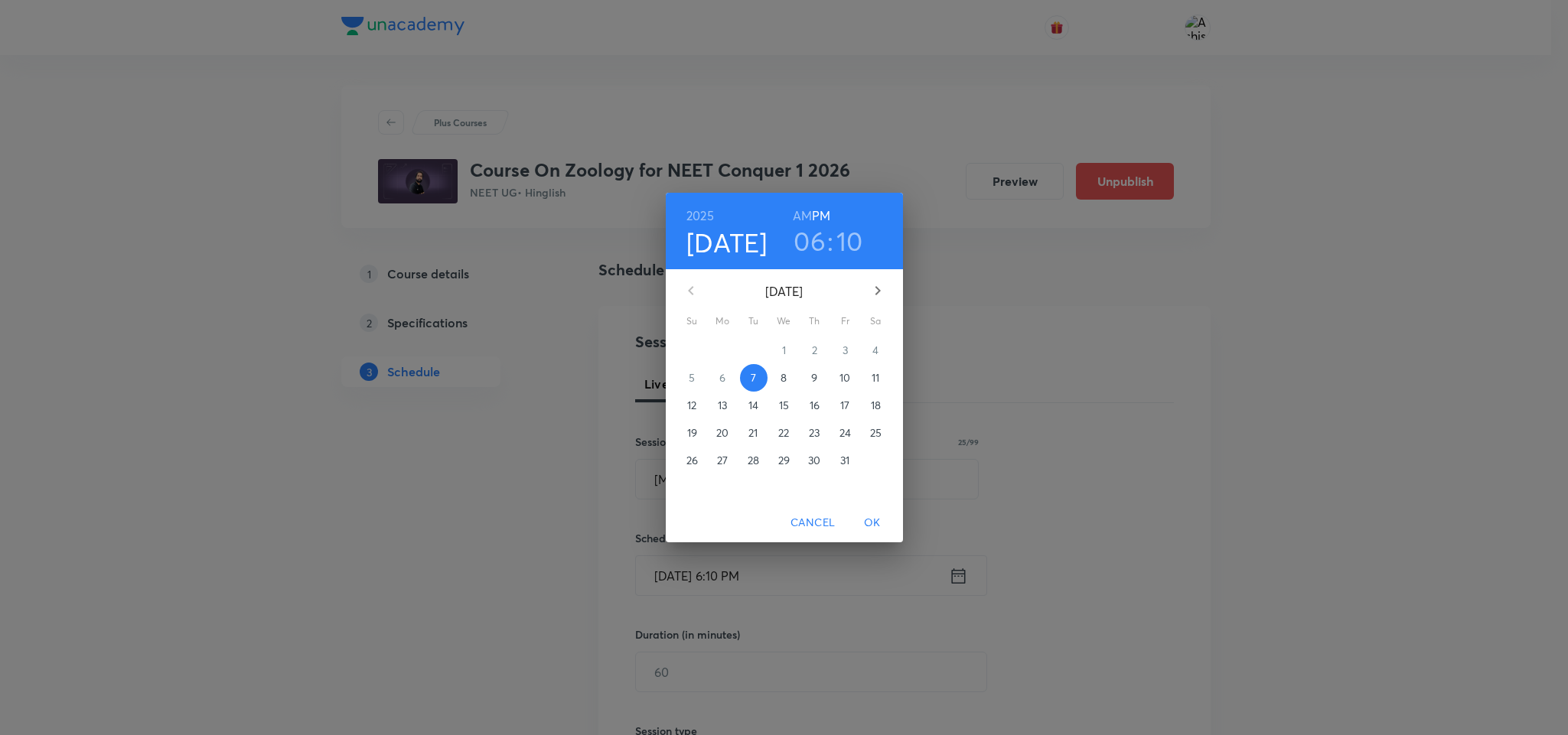
click at [851, 380] on p "10" at bounding box center [845, 378] width 11 height 15
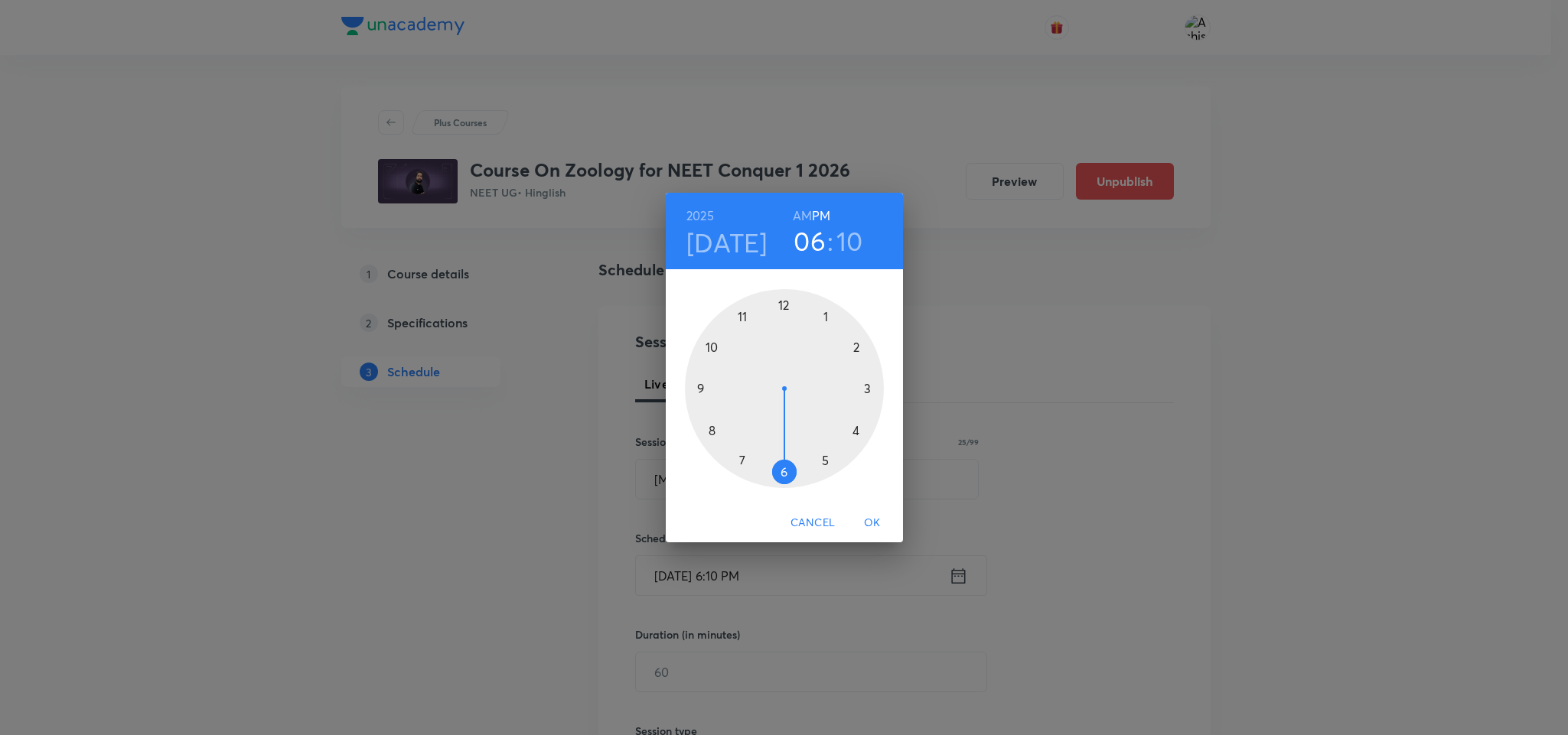
click at [779, 305] on div at bounding box center [784, 389] width 199 height 199
click at [821, 315] on div at bounding box center [784, 389] width 199 height 199
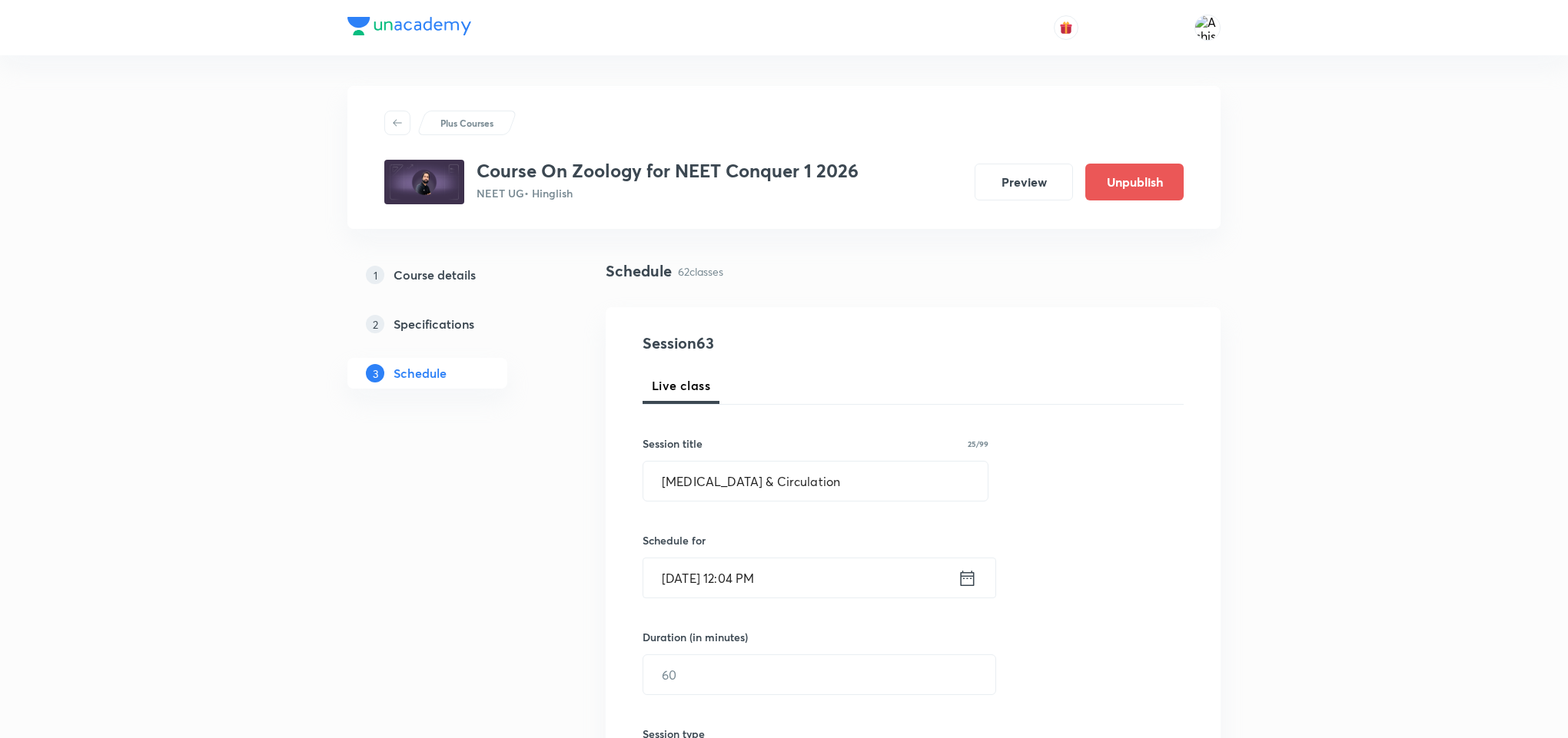
click at [716, 699] on div "Session 63 Live class Session title 25/99 Body Fluids & Circulation ​ Schedule …" at bounding box center [913, 692] width 541 height 721
click at [716, 677] on input "text" at bounding box center [819, 675] width 352 height 39
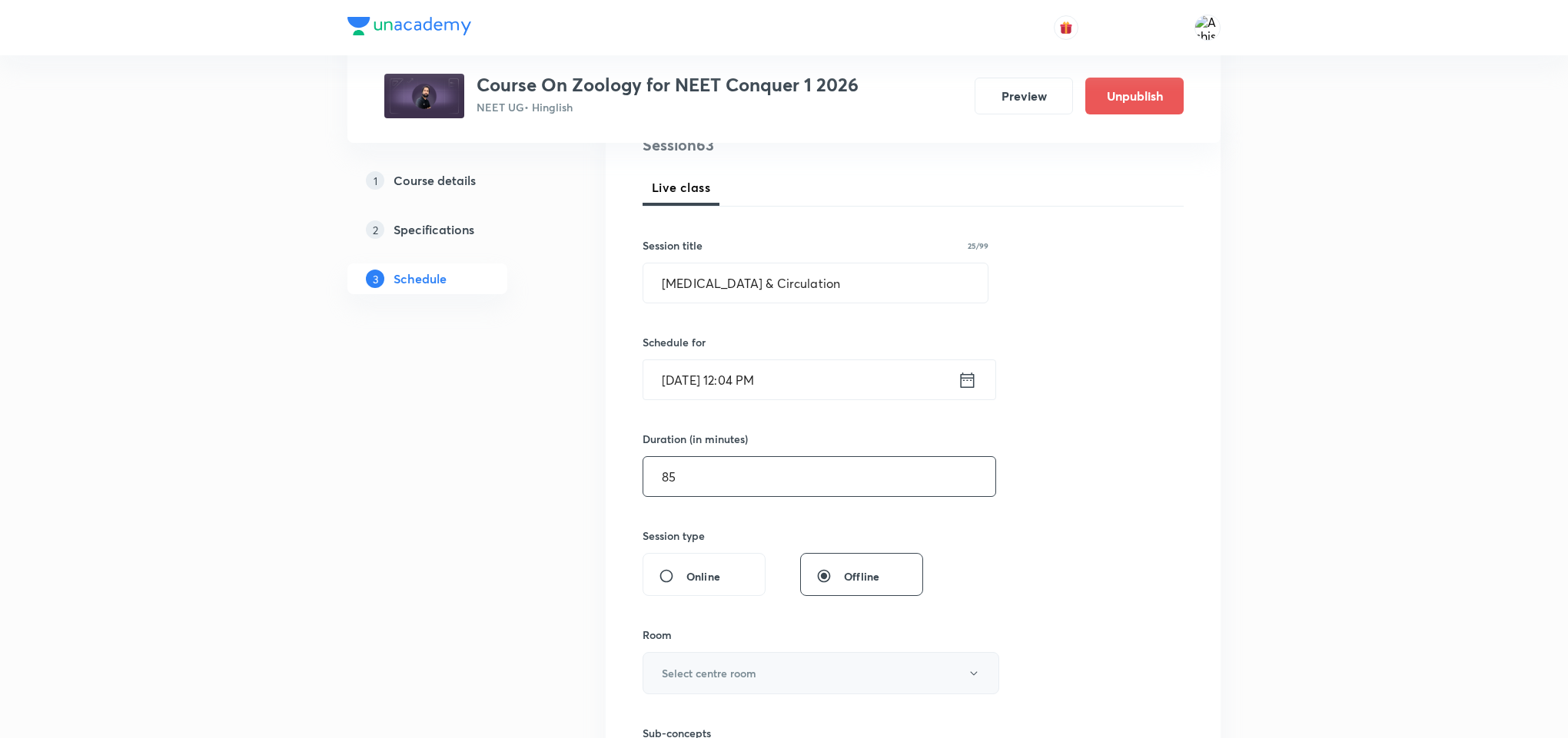
scroll to position [231, 0]
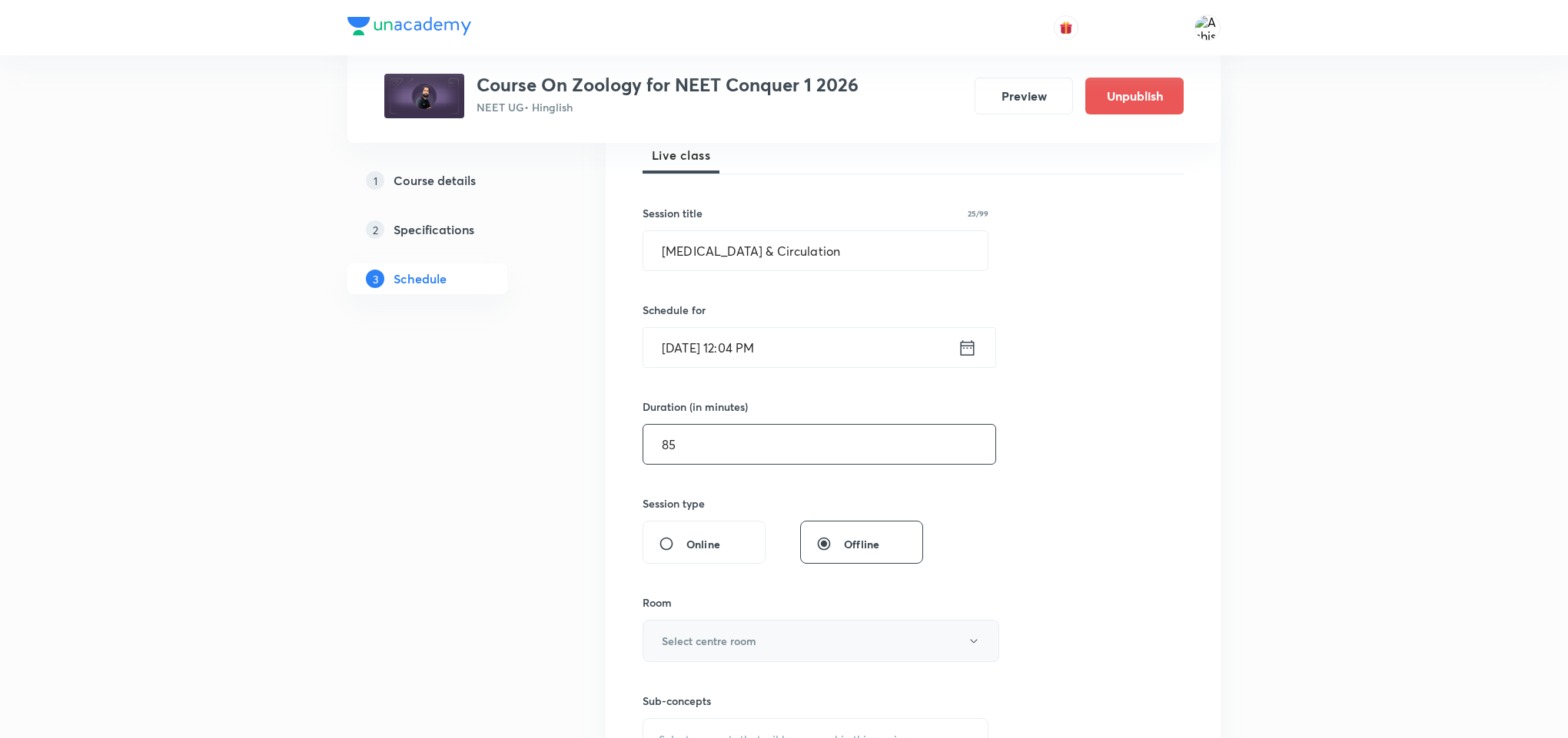
type input "85"
click at [726, 649] on h6 "Select centre room" at bounding box center [708, 641] width 94 height 16
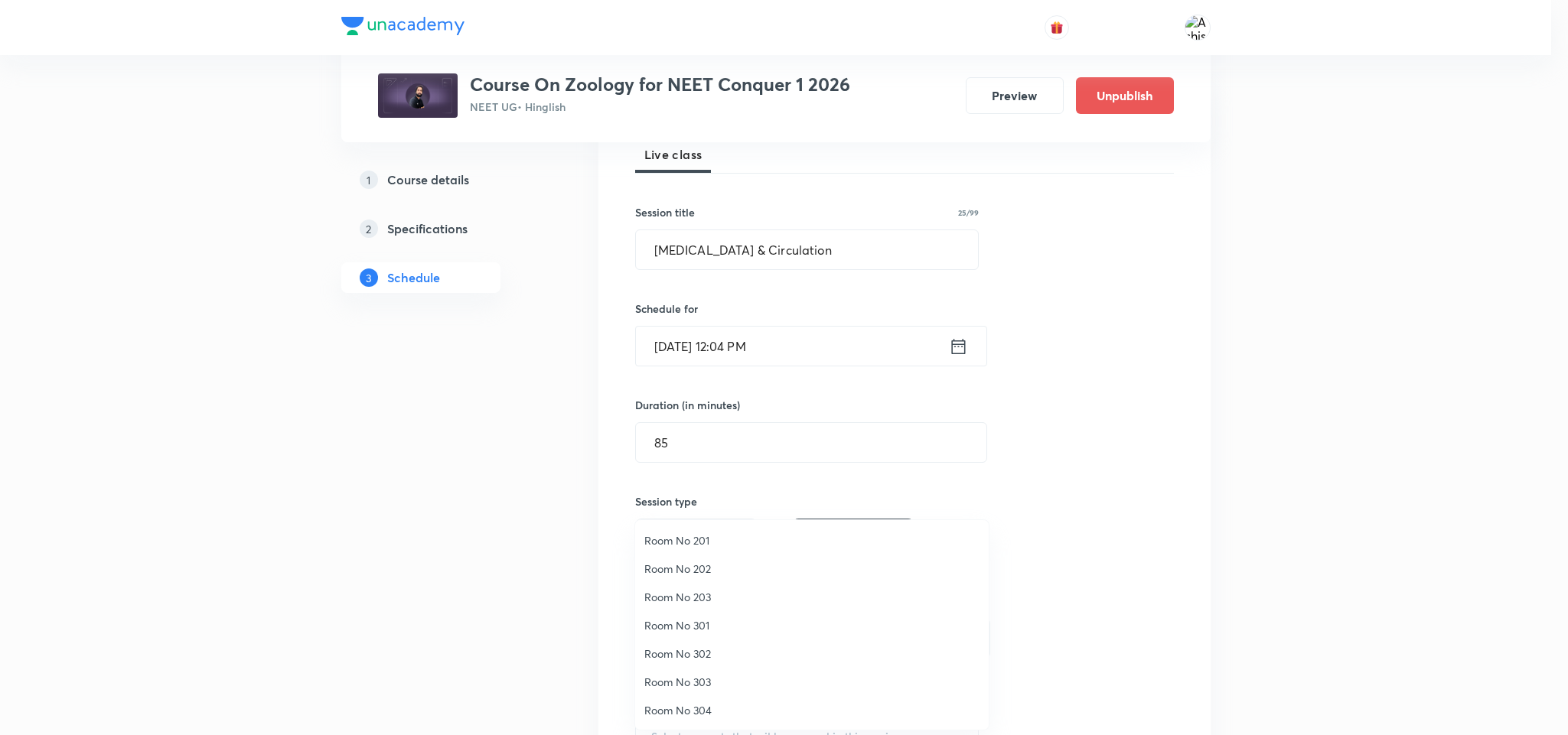
click at [703, 570] on span "Room No 202" at bounding box center [812, 568] width 335 height 16
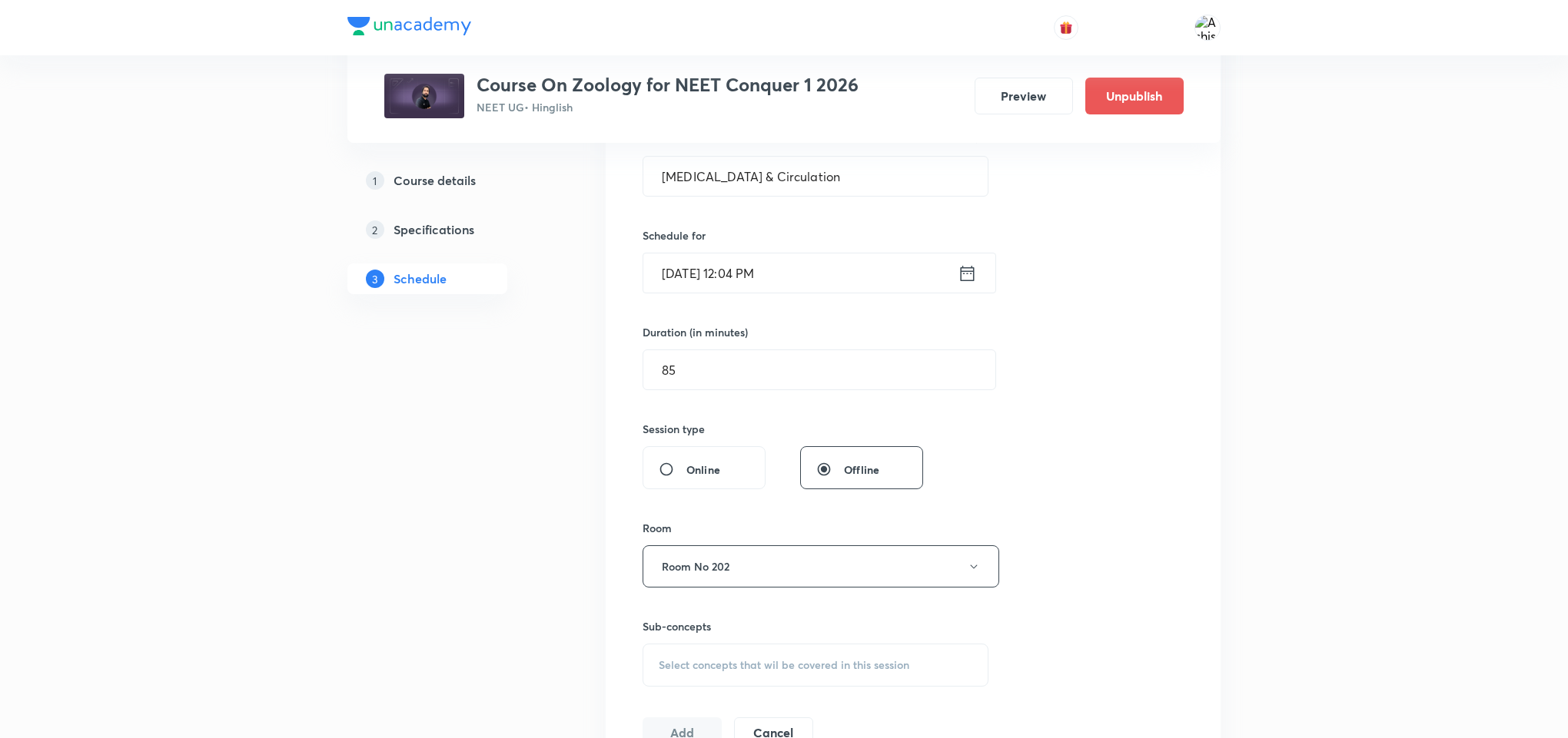
scroll to position [346, 0]
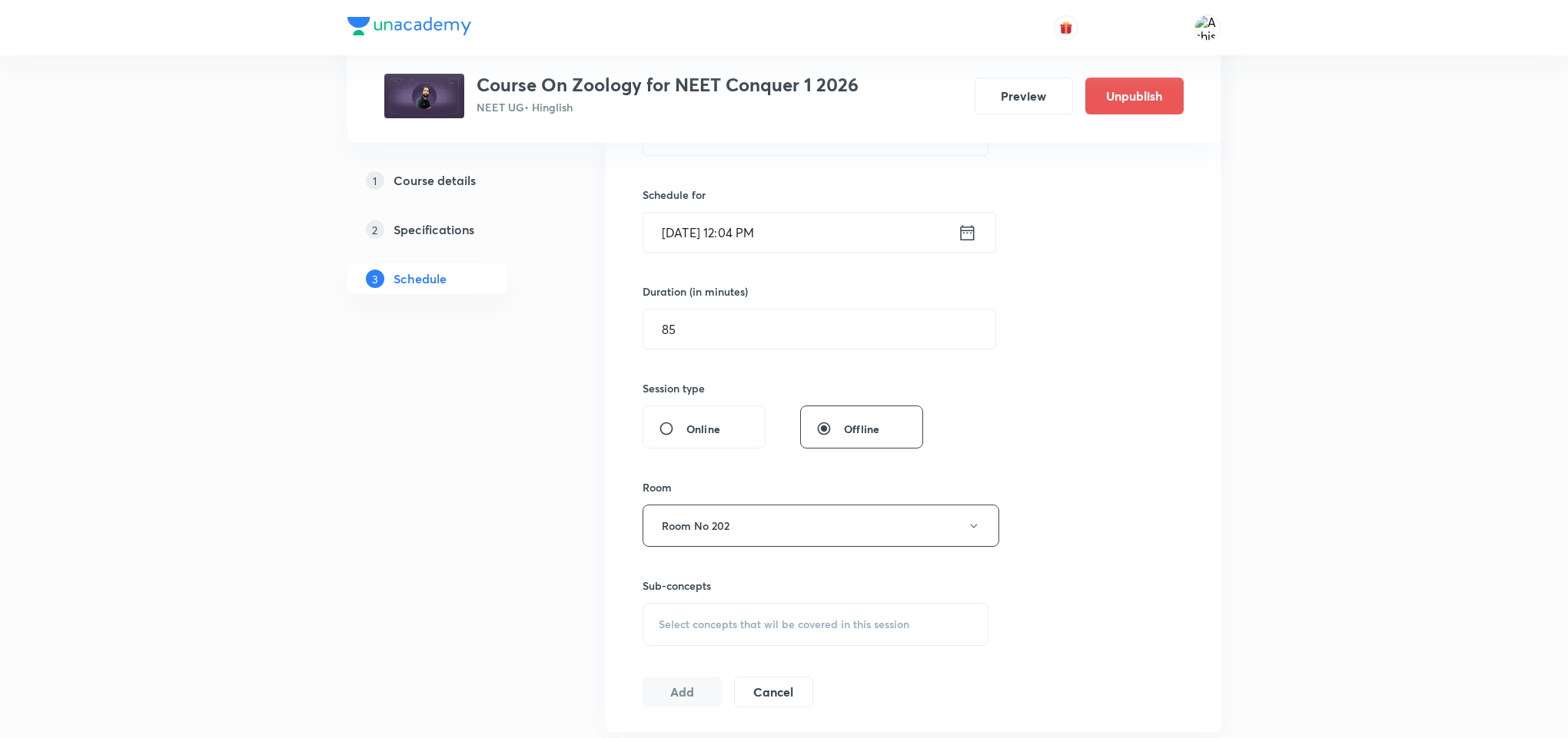
click at [761, 626] on span "Select concepts that wil be covered in this session" at bounding box center [784, 624] width 250 height 12
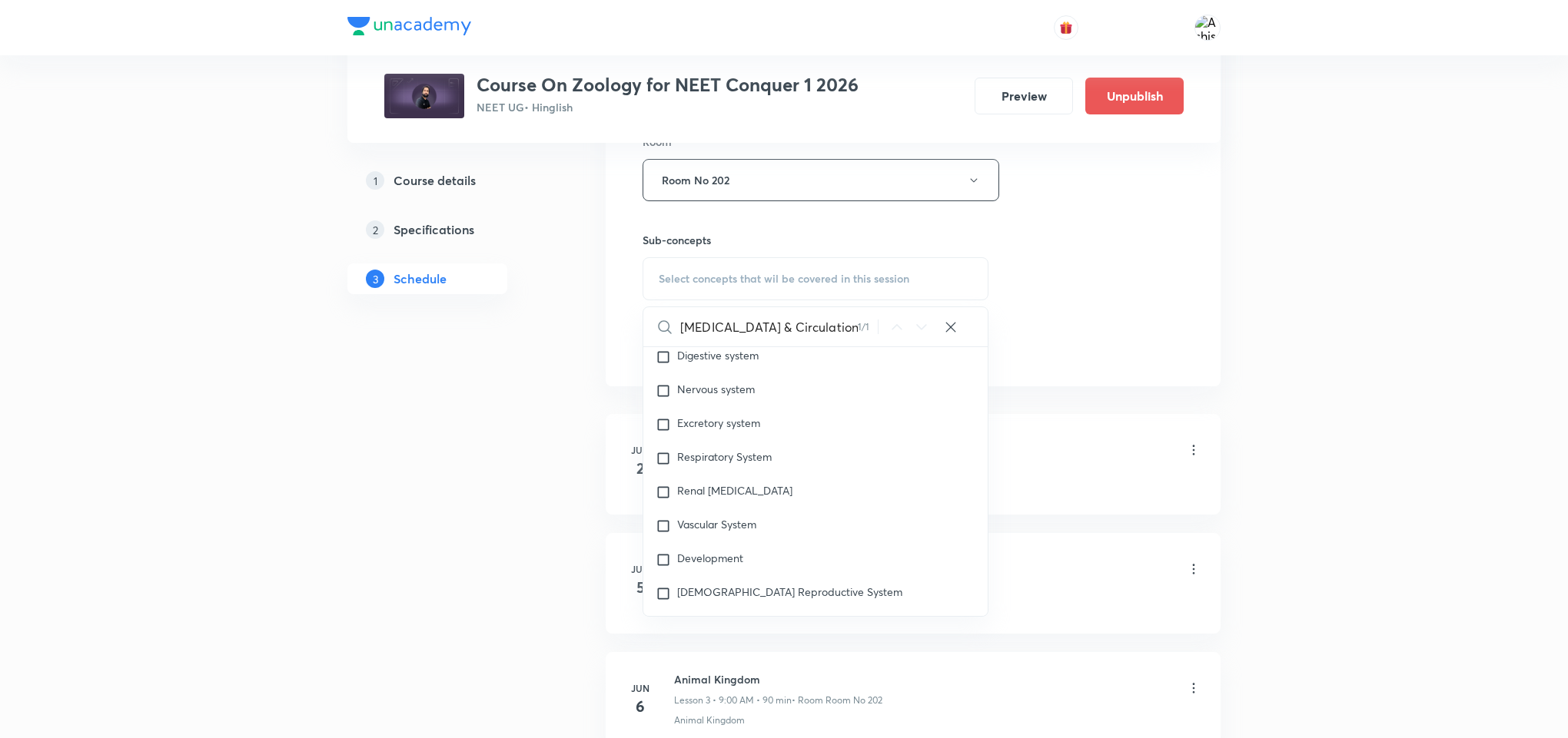
scroll to position [70680, 0]
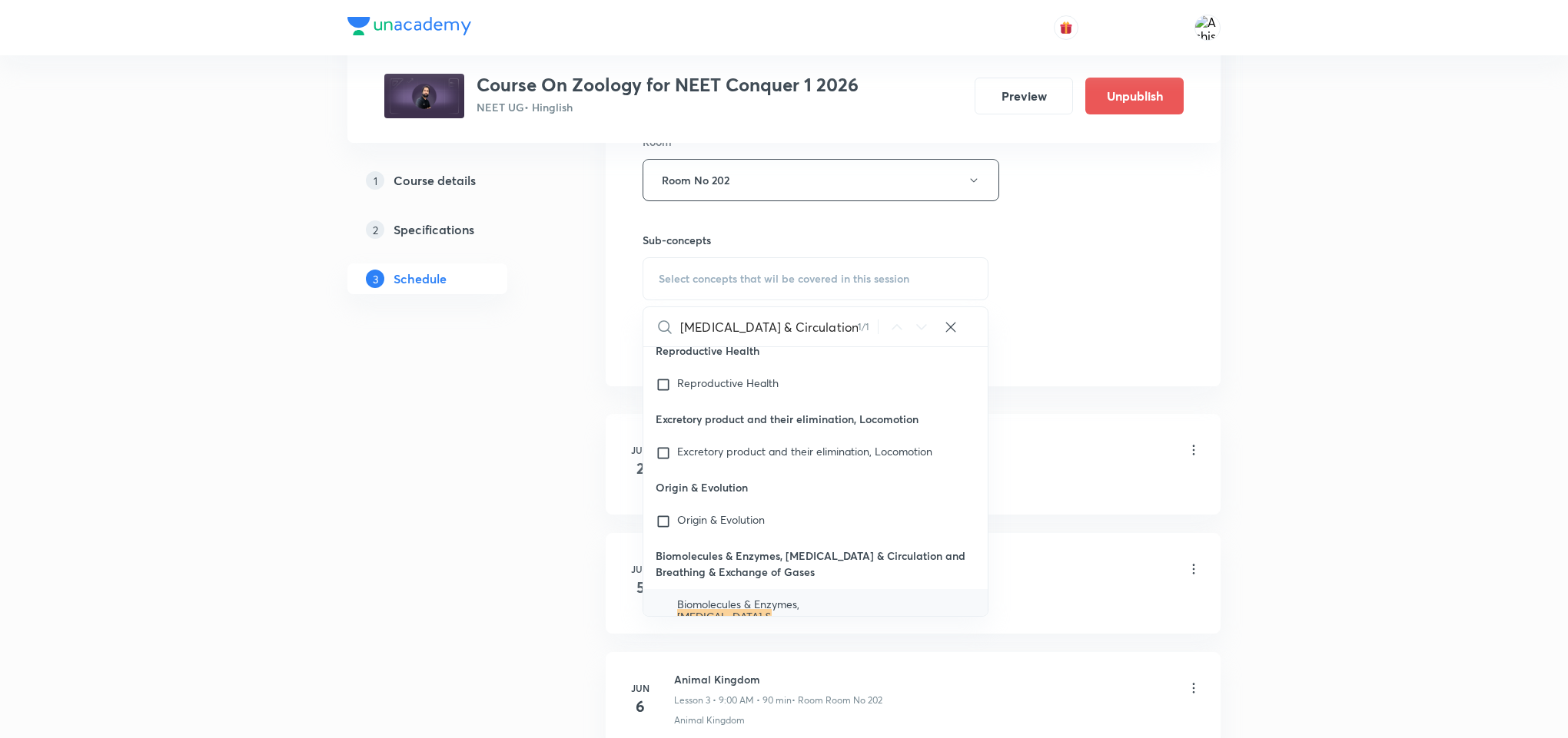
type input "Body Fluids & Circulation"
click at [771, 621] on span "and Breathing & Exchange of Gases" at bounding box center [743, 634] width 132 height 27
checkbox input "true"
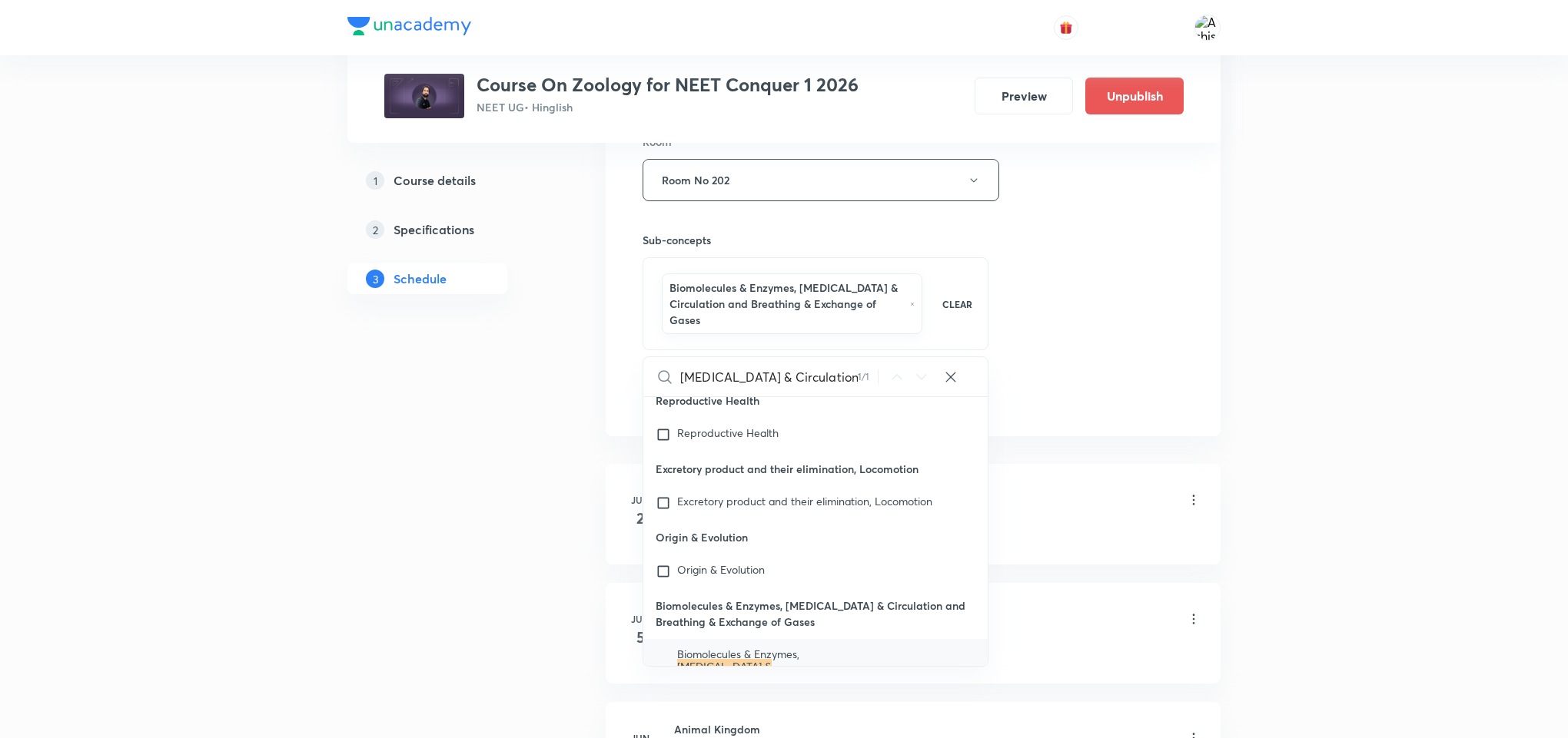
click at [1077, 307] on div "Session 63 Live class Session title 25/99 Body Fluids & Circulation ​ Schedule …" at bounding box center [913, 26] width 541 height 772
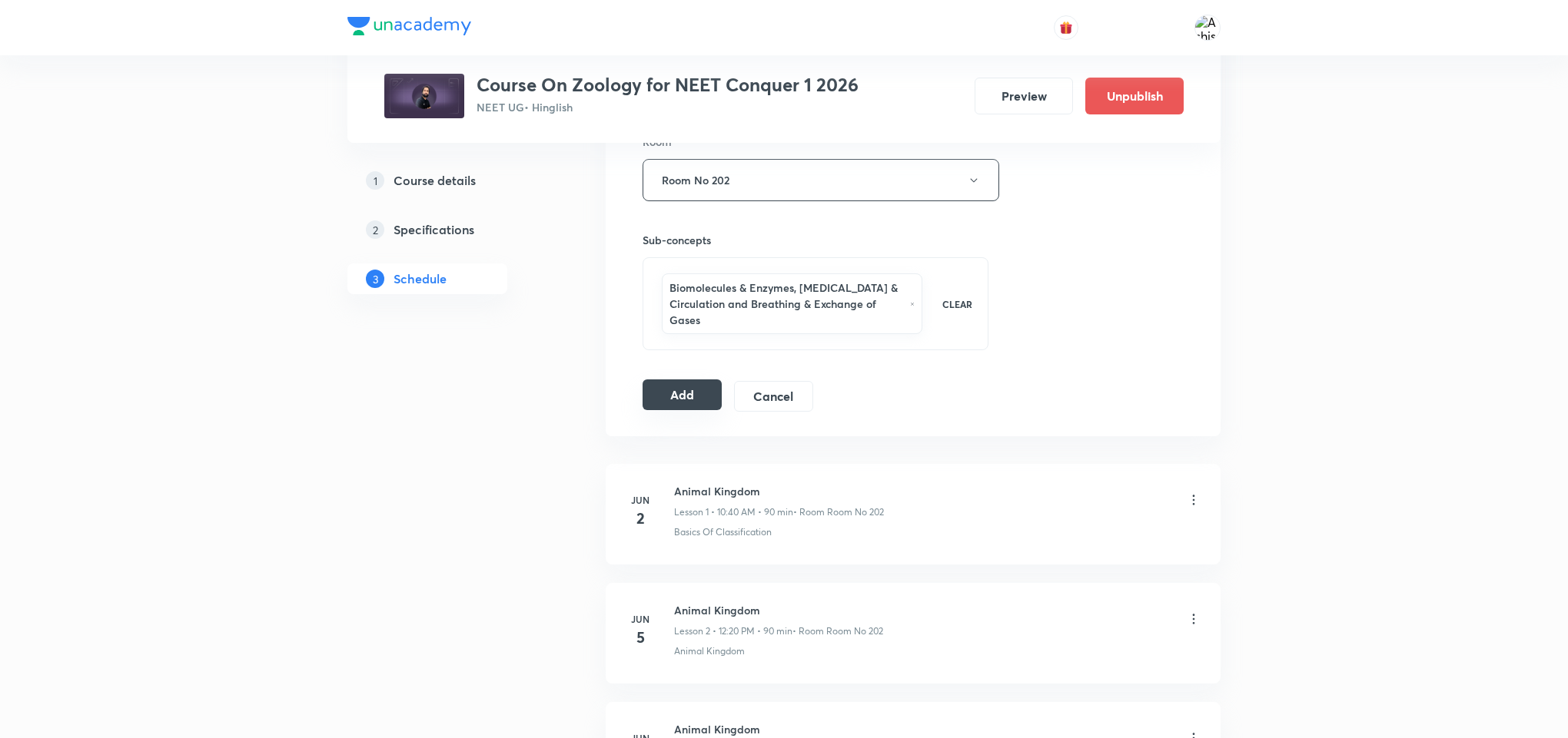
click at [649, 390] on button "Add" at bounding box center [682, 394] width 79 height 31
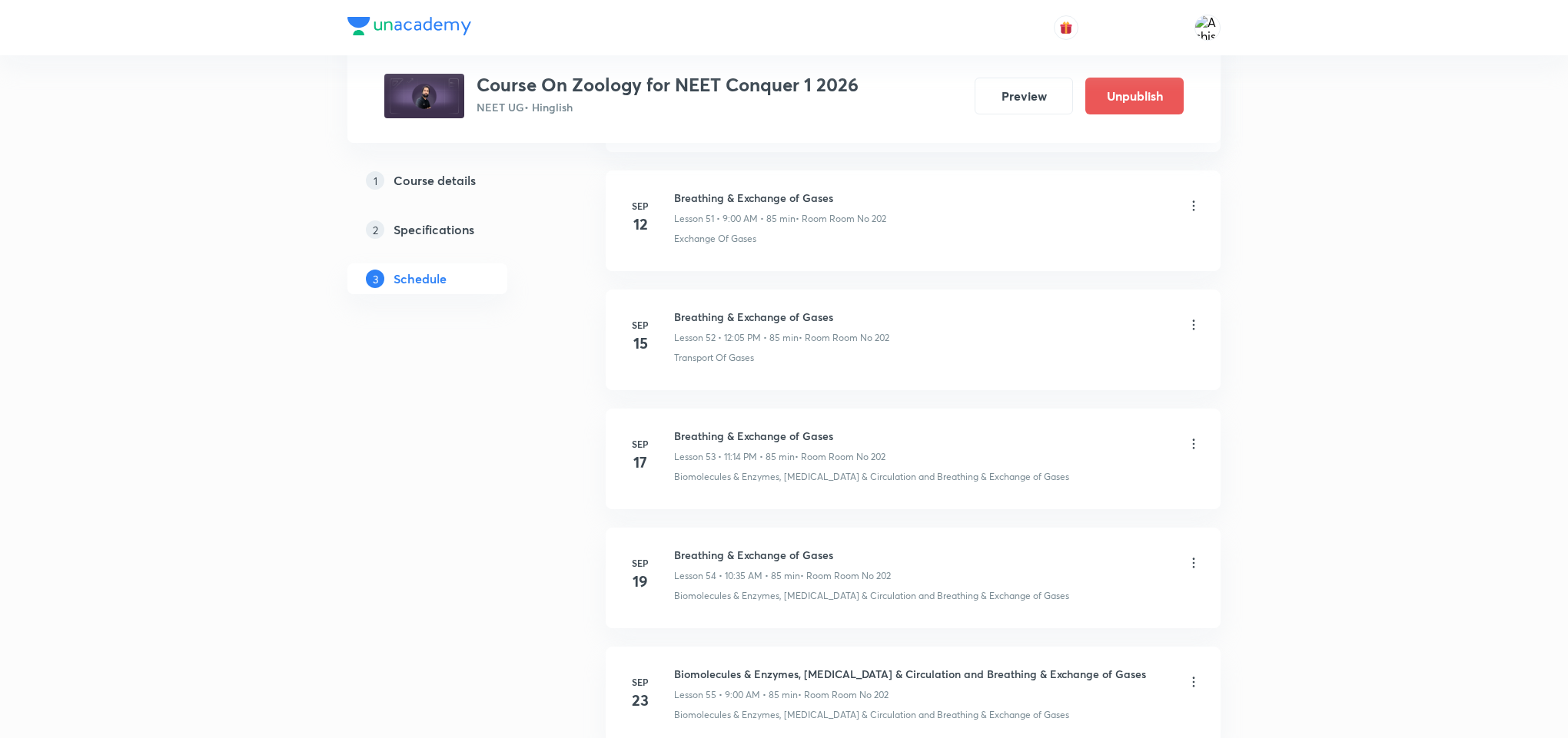
scroll to position [7492, 0]
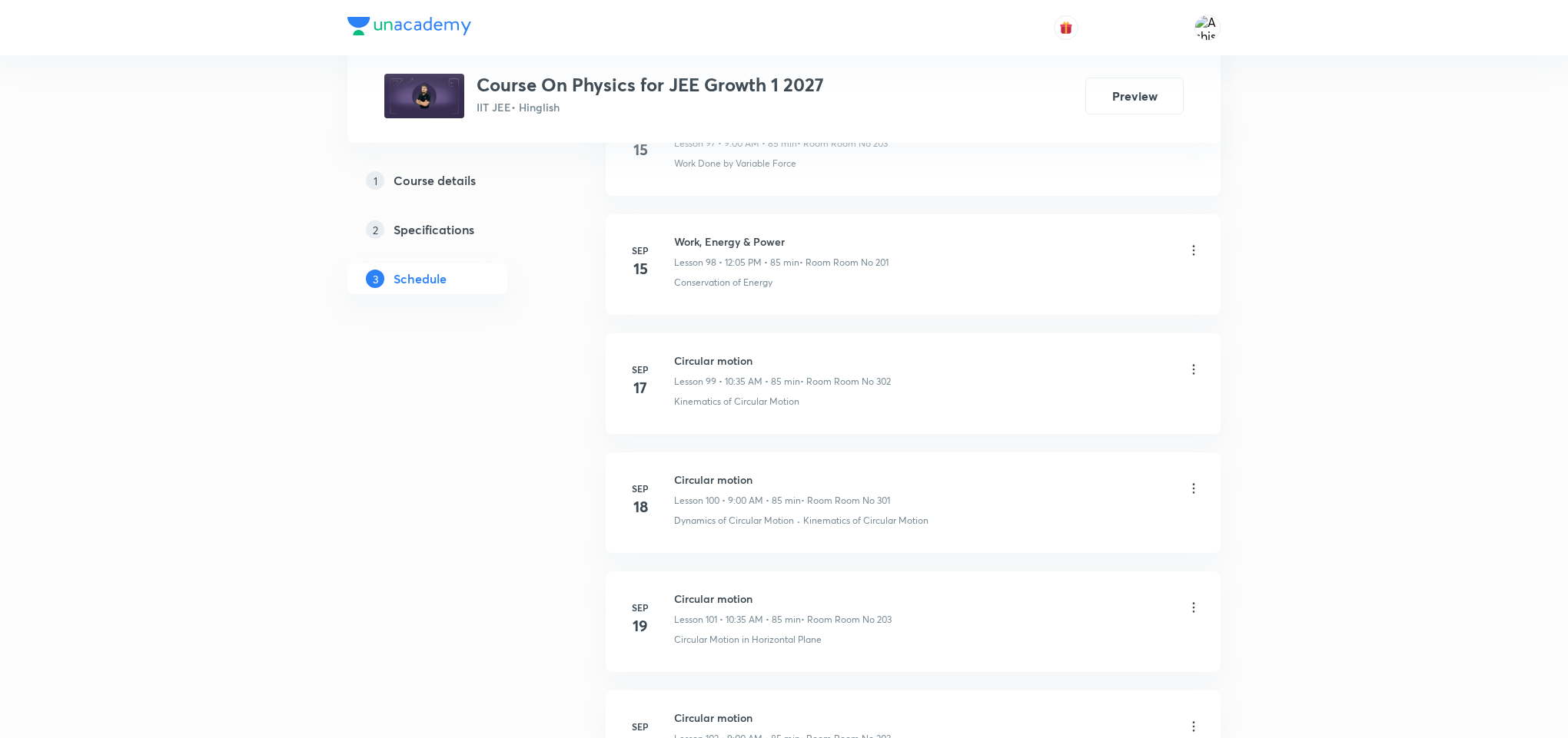
scroll to position [13560, 0]
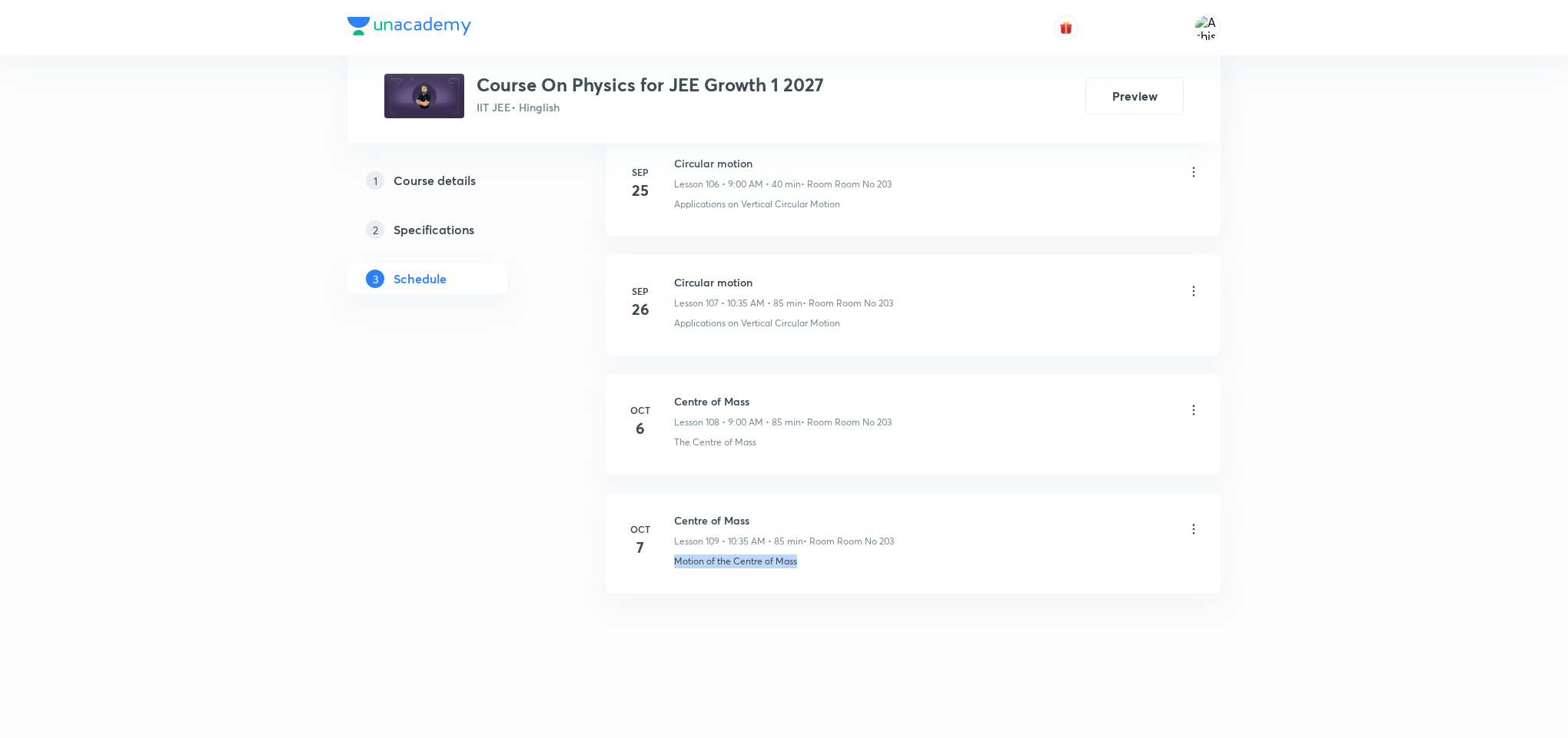
drag, startPoint x: 816, startPoint y: 562, endPoint x: 669, endPoint y: 576, distance: 147.7
click at [669, 576] on li "Oct 7 Centre of Mass Lesson 109 • 10:35 AM • 85 min • Room Room No 203 Motion o…" at bounding box center [913, 544] width 615 height 101
copy p "Motion of the Centre of Mass"
drag, startPoint x: 760, startPoint y: 505, endPoint x: 667, endPoint y: 494, distance: 93.6
click at [667, 494] on li "Oct 7 Centre of Mass Lesson 109 • 10:35 AM • 85 min • Room Room No 203 Motion o…" at bounding box center [913, 544] width 615 height 101
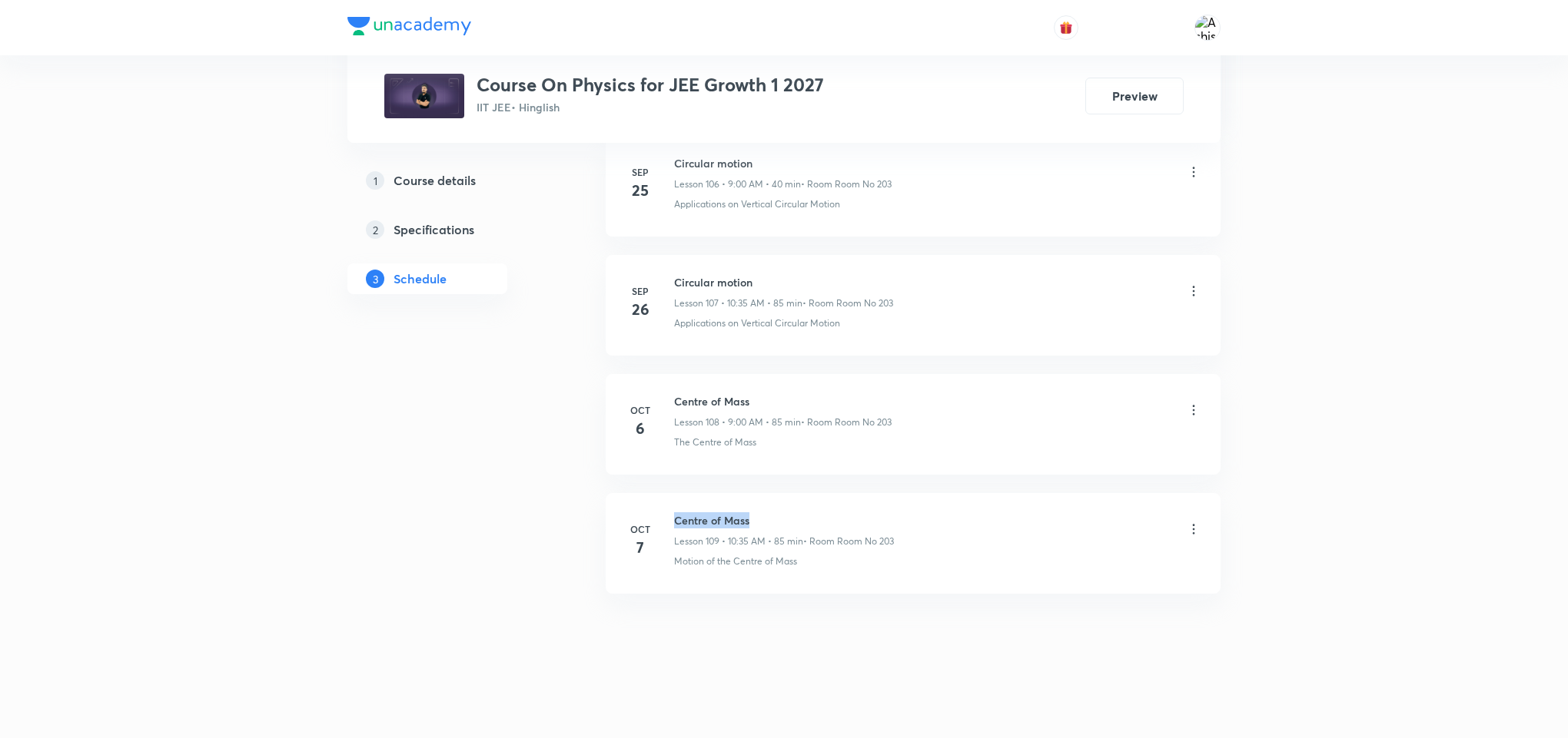
copy h6 "Centre of Mass"
drag, startPoint x: 779, startPoint y: 729, endPoint x: 780, endPoint y: 519, distance: 210.0
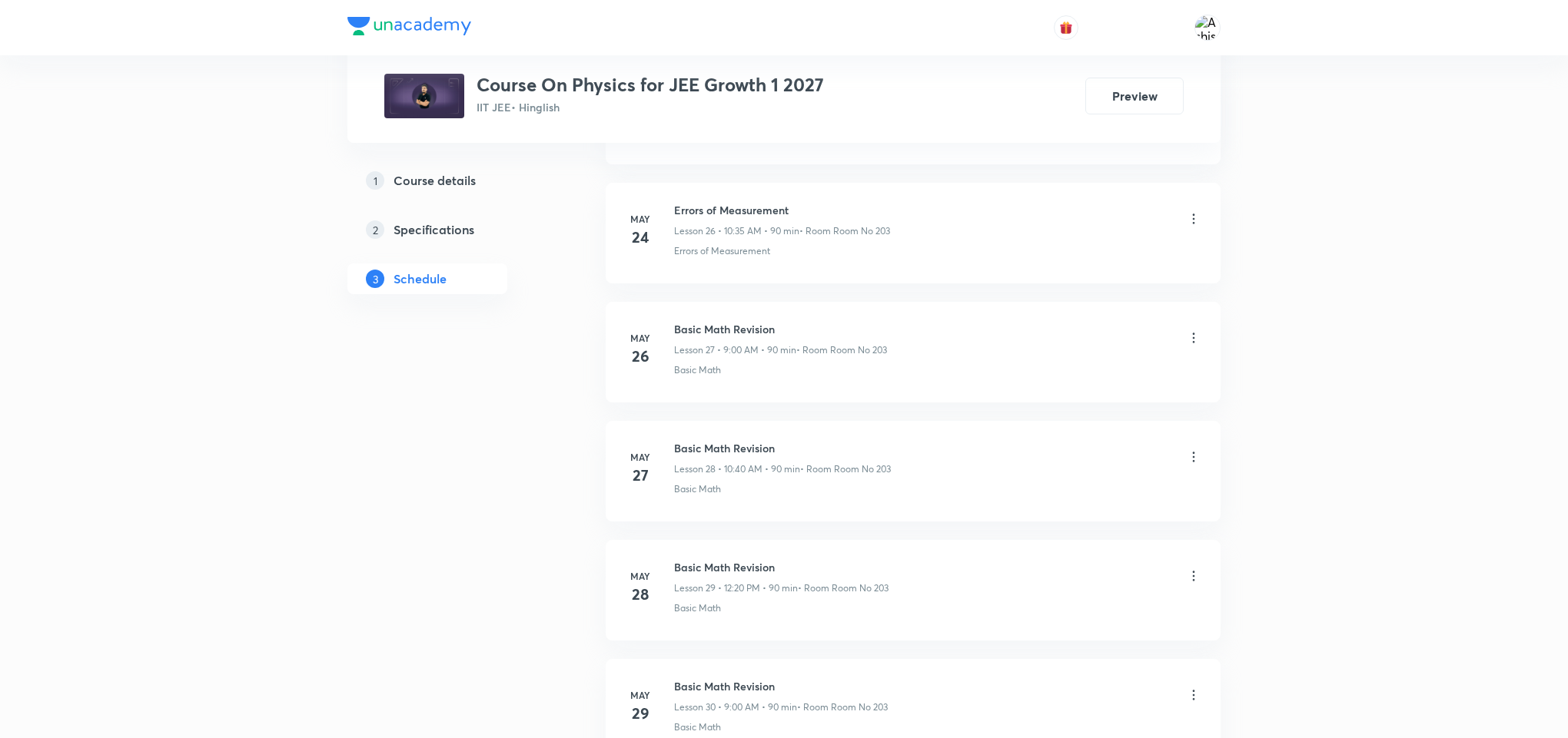
scroll to position [0, 0]
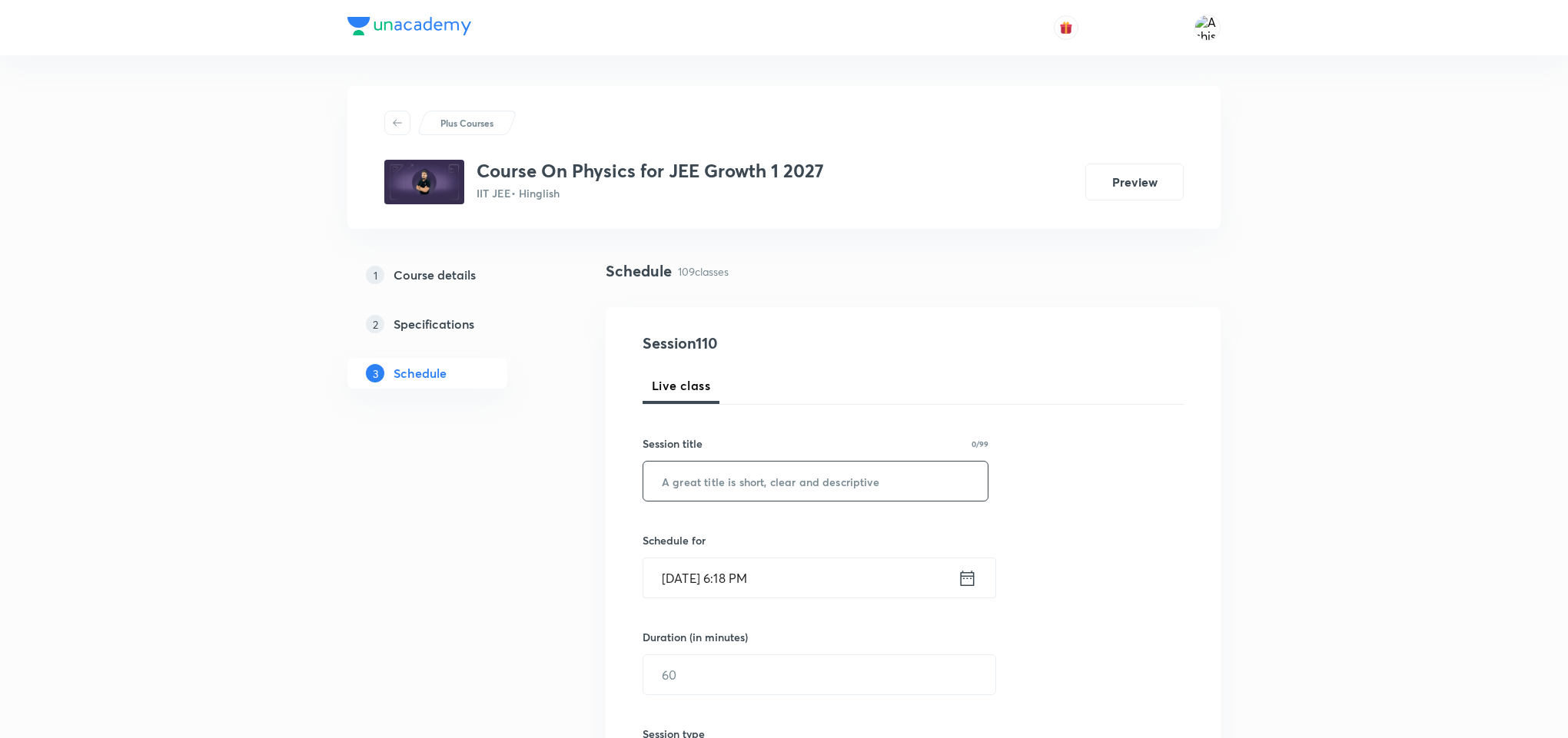
click at [789, 496] on input "text" at bounding box center [815, 481] width 344 height 39
paste input "Centre of Mass"
type input "Centre of Mass"
click at [706, 565] on input "Oct 7, 2025, 6:18 PM" at bounding box center [800, 578] width 314 height 39
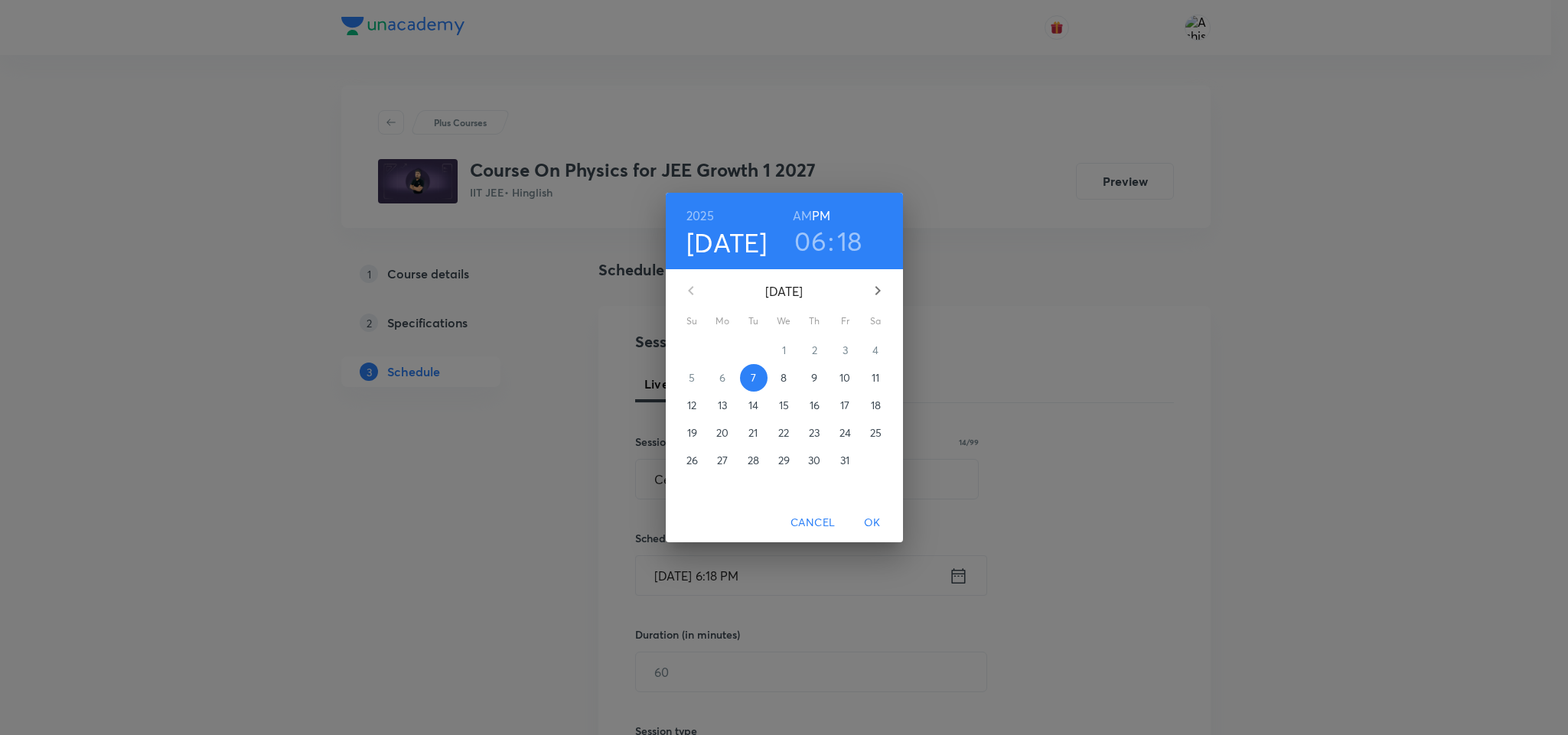
click at [784, 383] on p "8" at bounding box center [784, 378] width 7 height 15
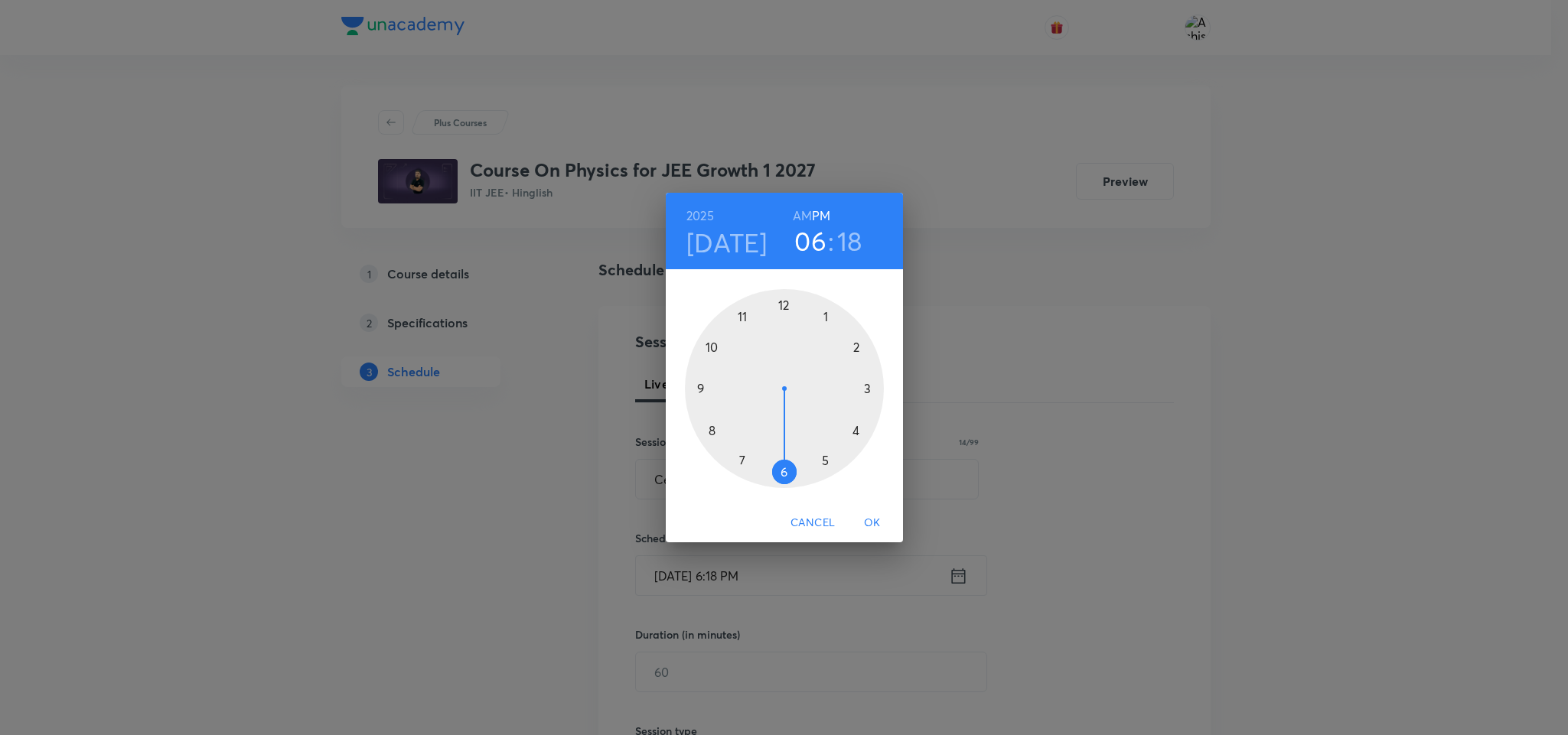
click at [809, 214] on h6 "AM" at bounding box center [802, 215] width 20 height 21
click at [701, 383] on div at bounding box center [784, 389] width 199 height 199
click at [786, 303] on div at bounding box center [784, 389] width 199 height 199
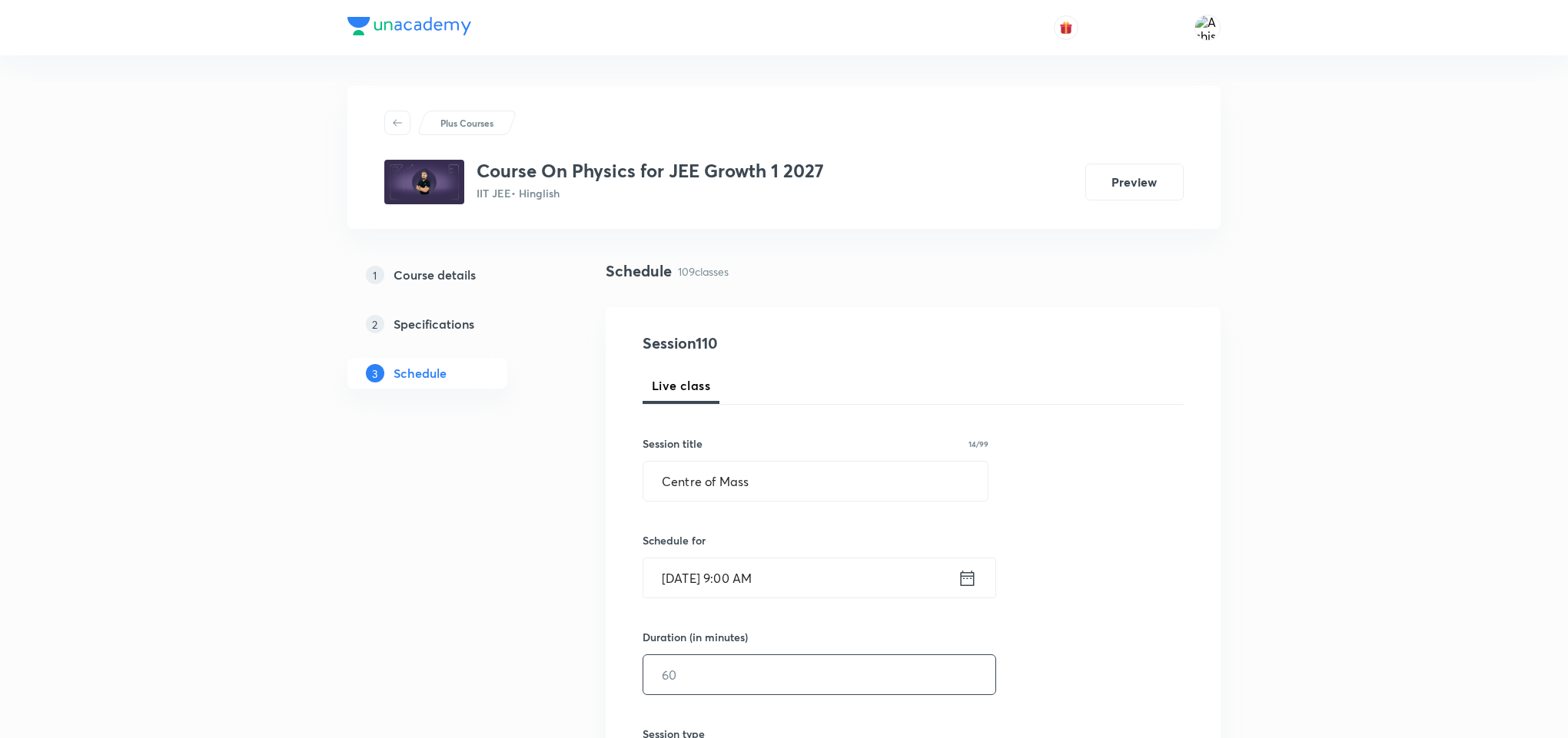
click at [720, 675] on input "text" at bounding box center [819, 675] width 352 height 39
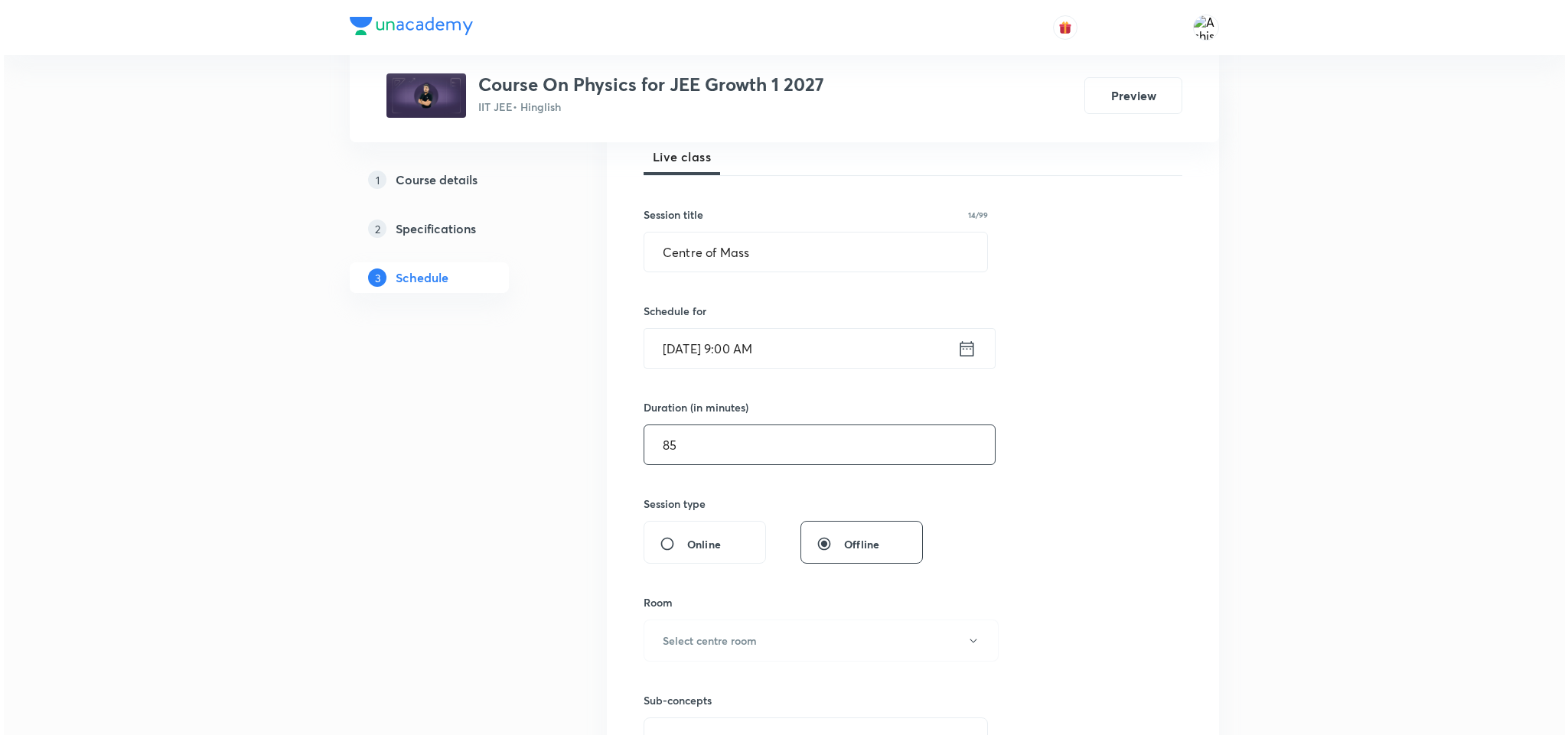
scroll to position [230, 0]
type input "85"
click at [749, 636] on h6 "Select centre room" at bounding box center [705, 638] width 94 height 16
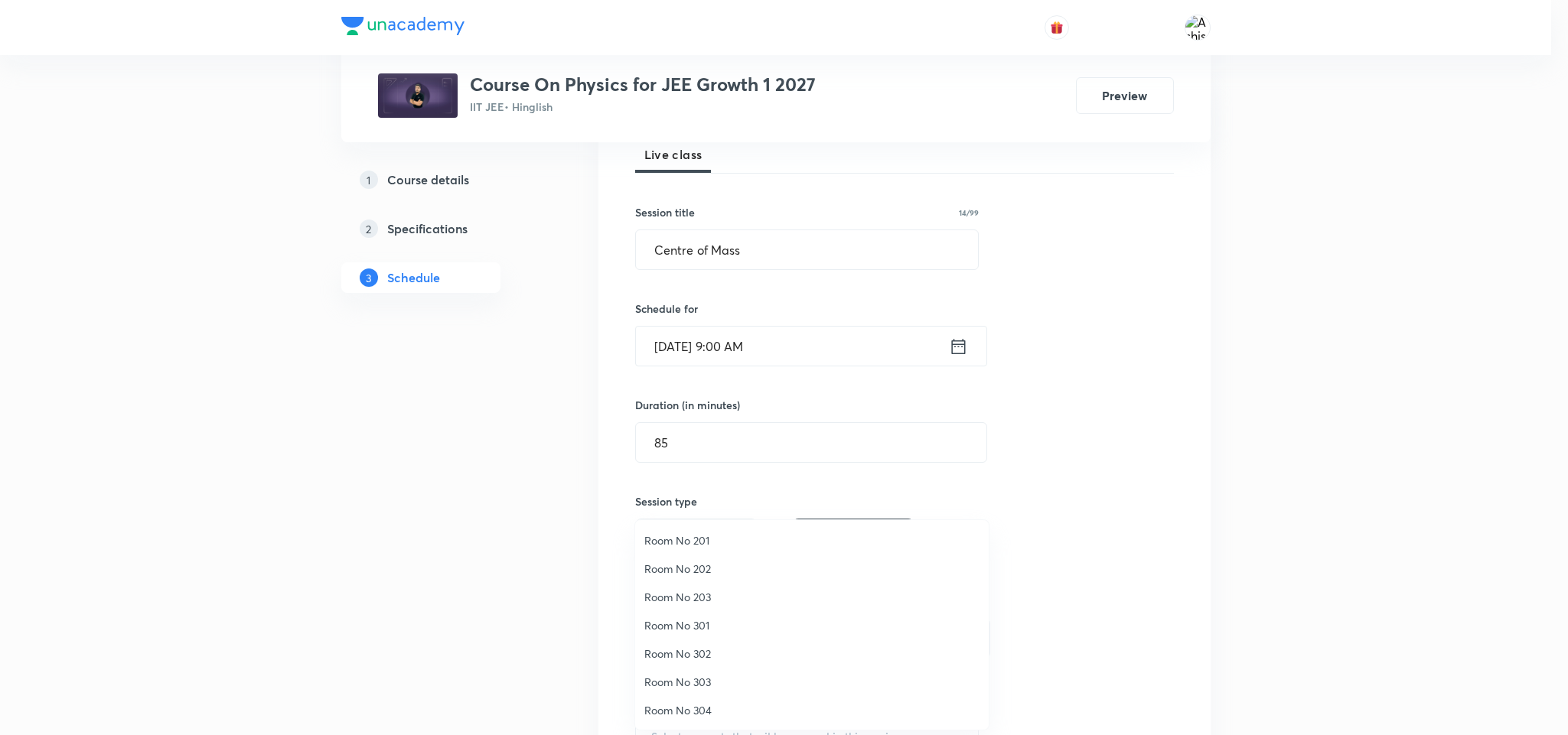
click at [696, 595] on span "Room No 203" at bounding box center [812, 596] width 335 height 16
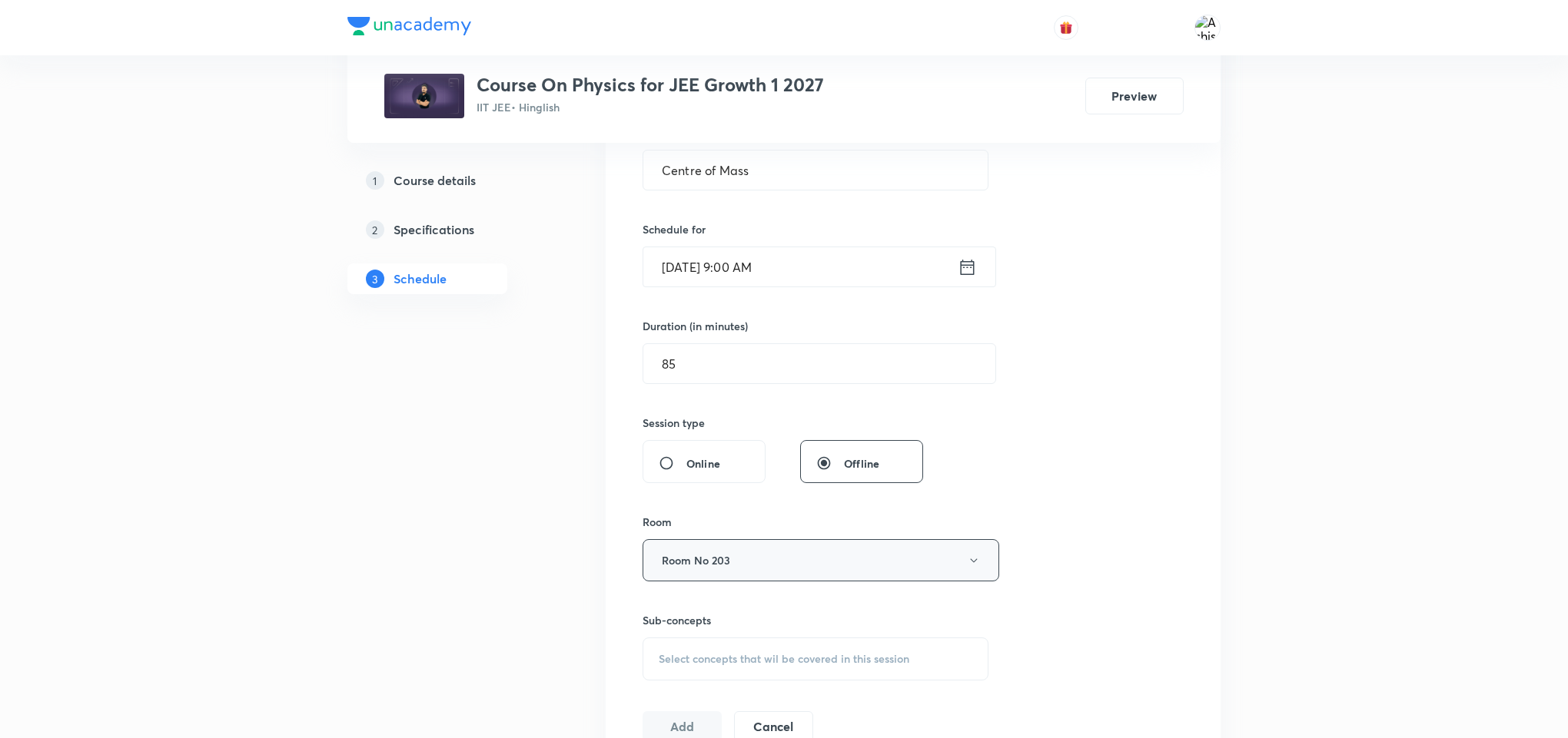
scroll to position [346, 0]
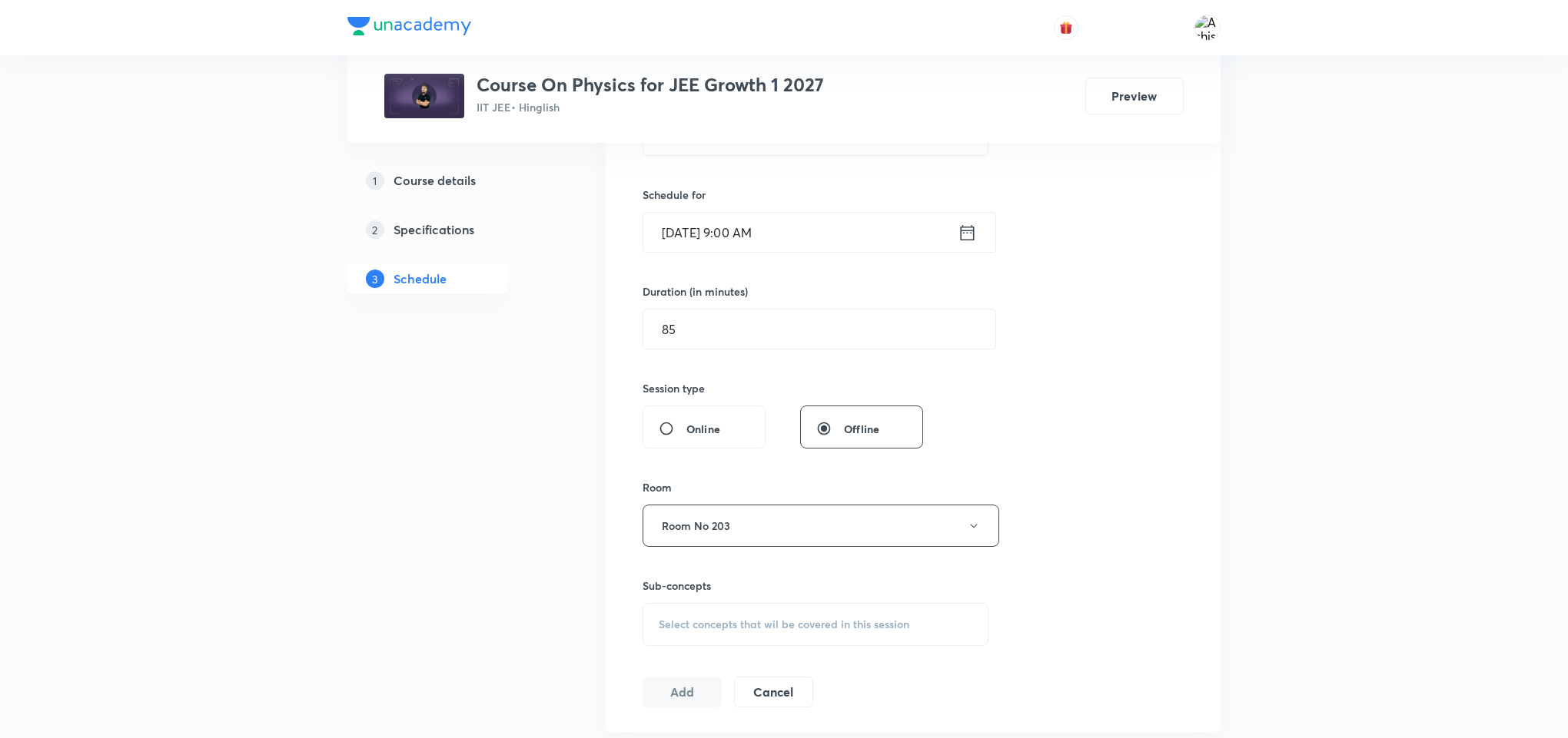
click at [755, 608] on div "Select concepts that wil be covered in this session" at bounding box center [816, 625] width 346 height 43
click at [791, 630] on span "Select concepts that wil be covered in this session" at bounding box center [784, 624] width 250 height 12
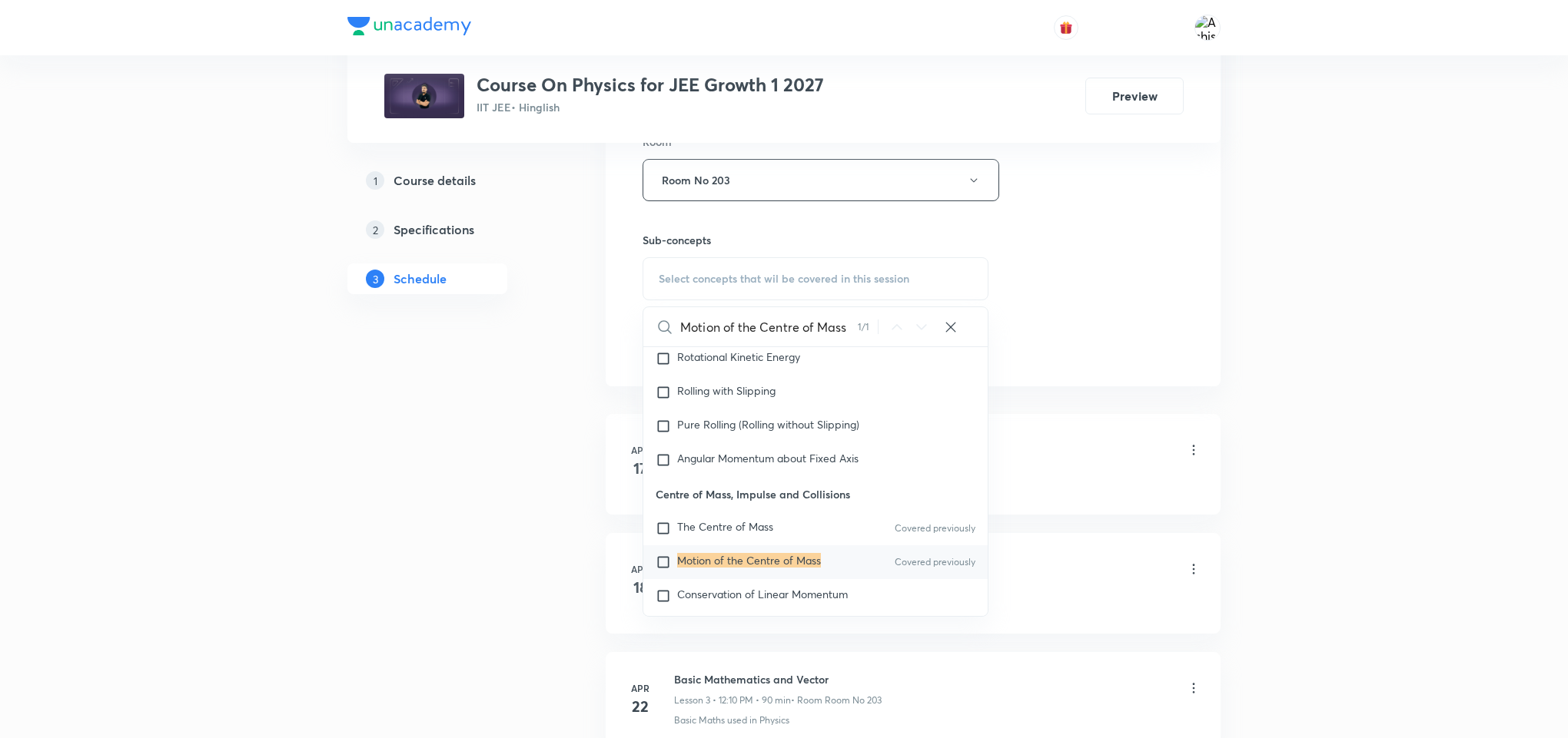
scroll to position [5389, 0]
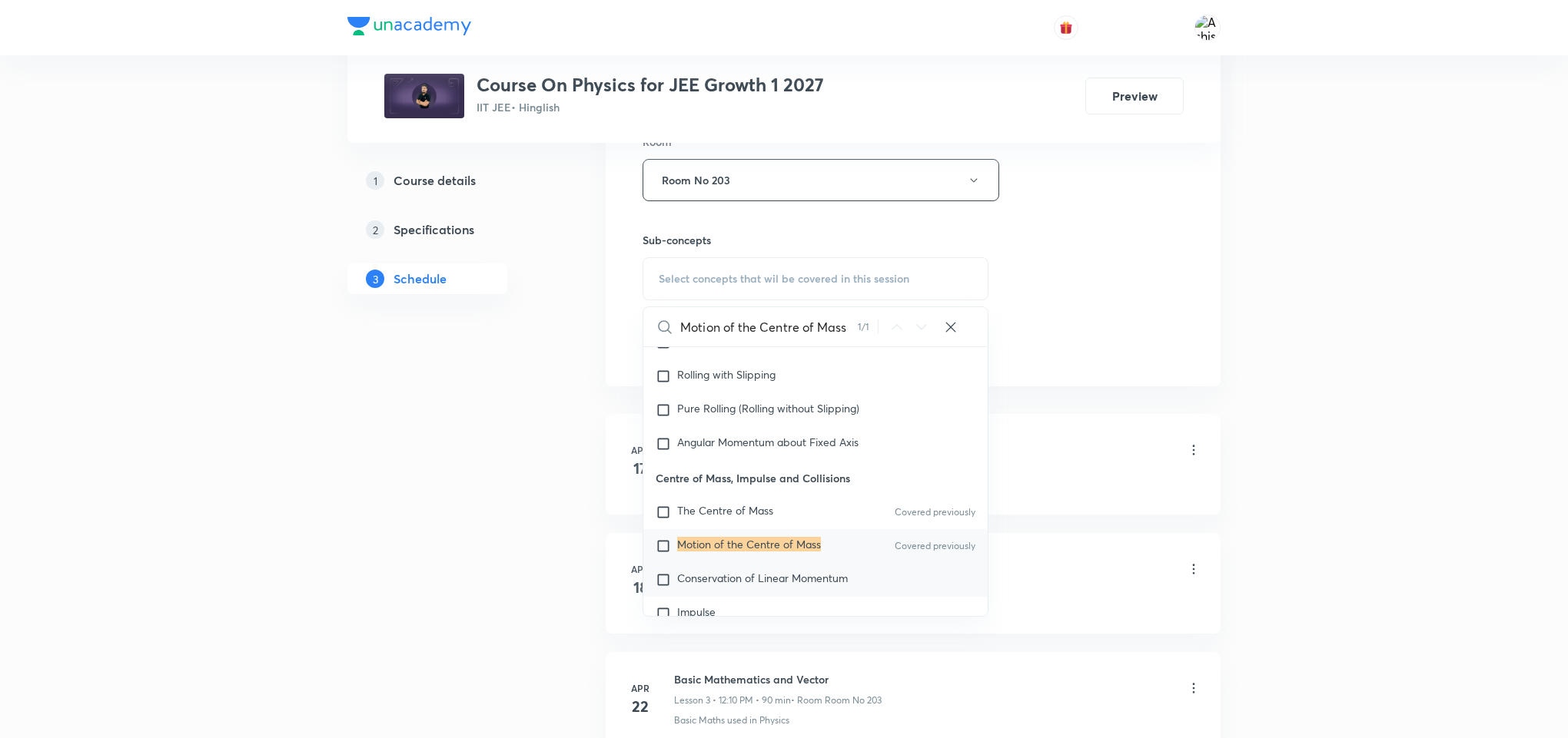
type input "Motion of the Centre of Mass"
click at [848, 588] on p "Conservation of Linear Momentum" at bounding box center [763, 580] width 171 height 15
checkbox input "true"
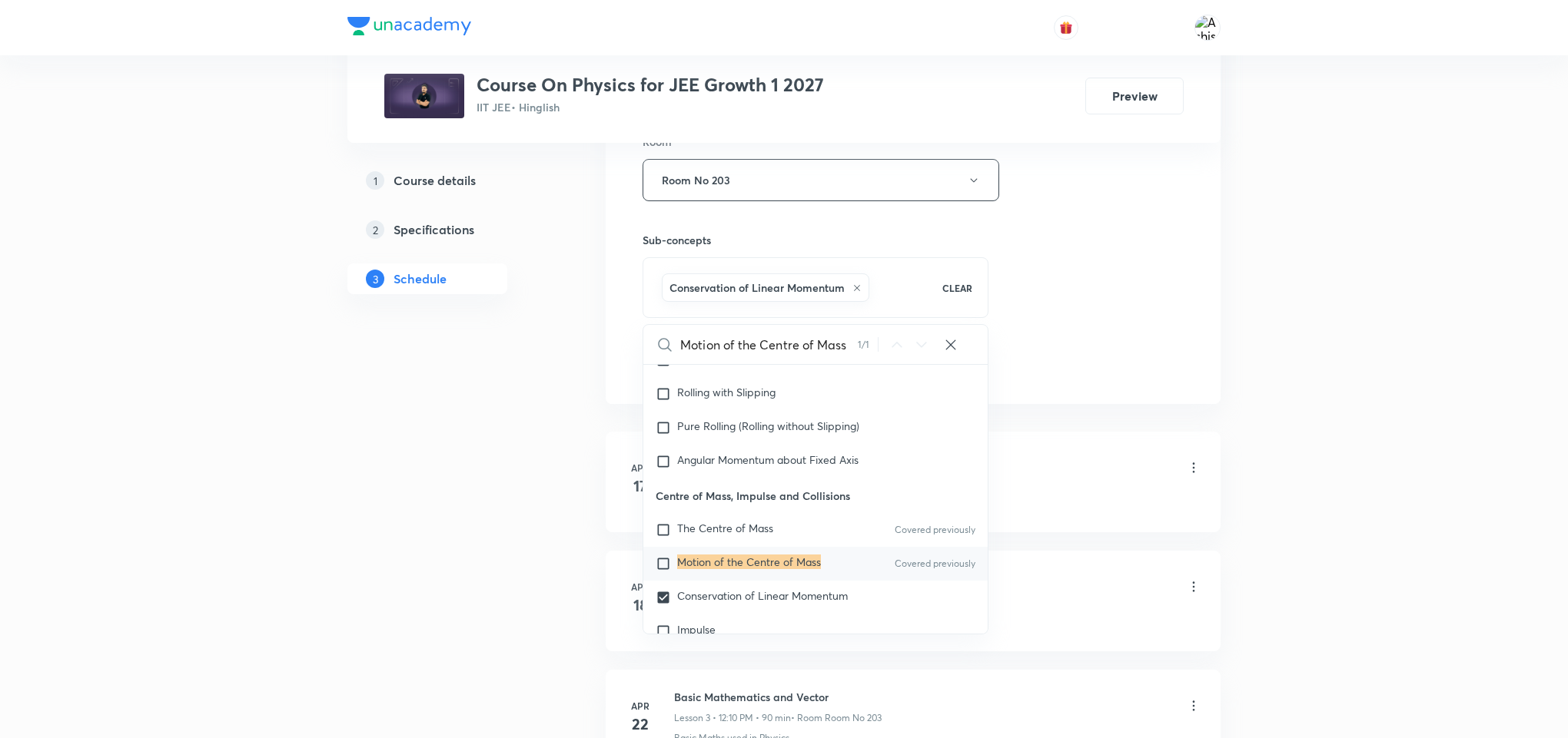
click at [1045, 390] on div "Session 110 Live class Session title 14/99 Centre of Mass ​ Schedule for Oct 8,…" at bounding box center [913, 10] width 615 height 788
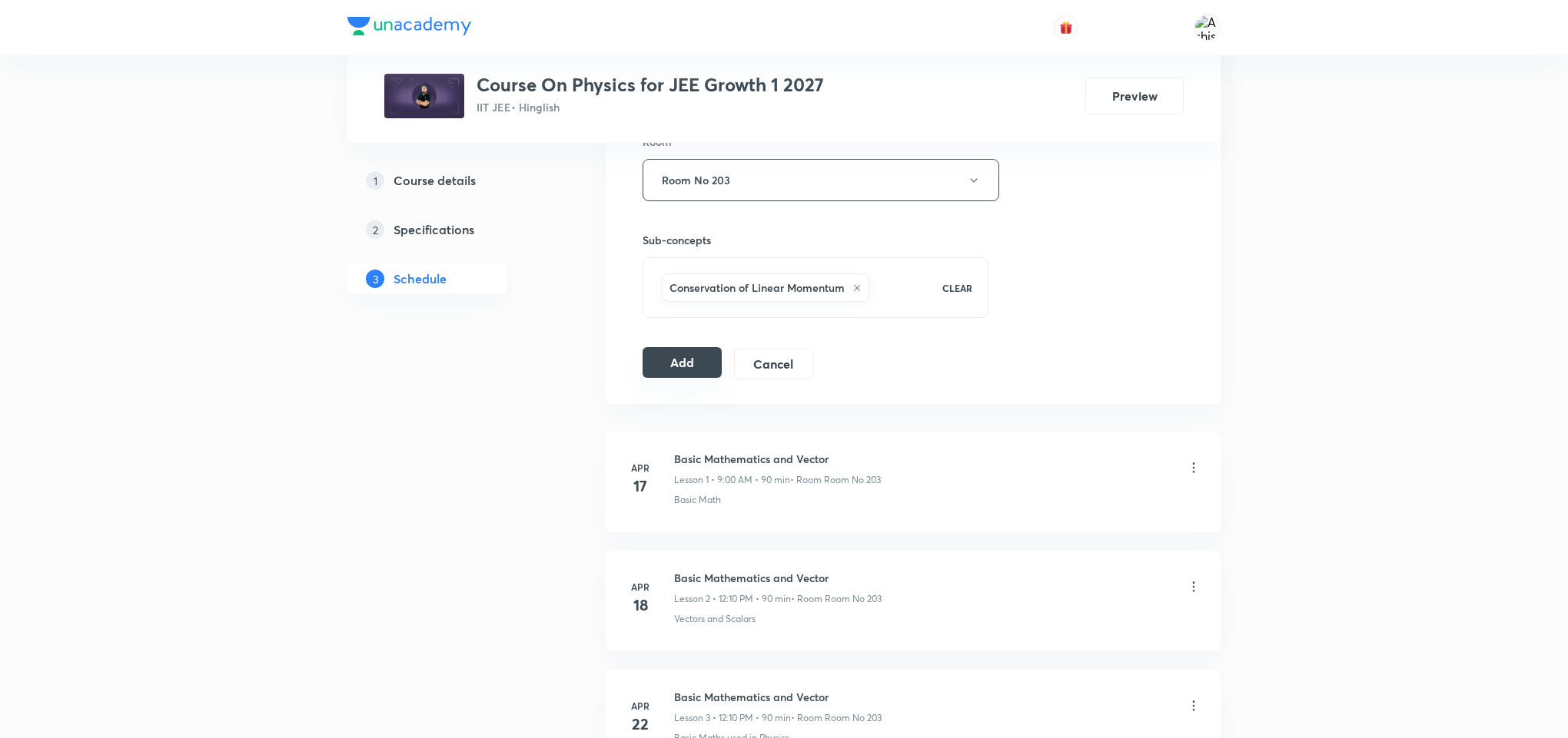
click at [672, 376] on button "Add" at bounding box center [682, 362] width 79 height 31
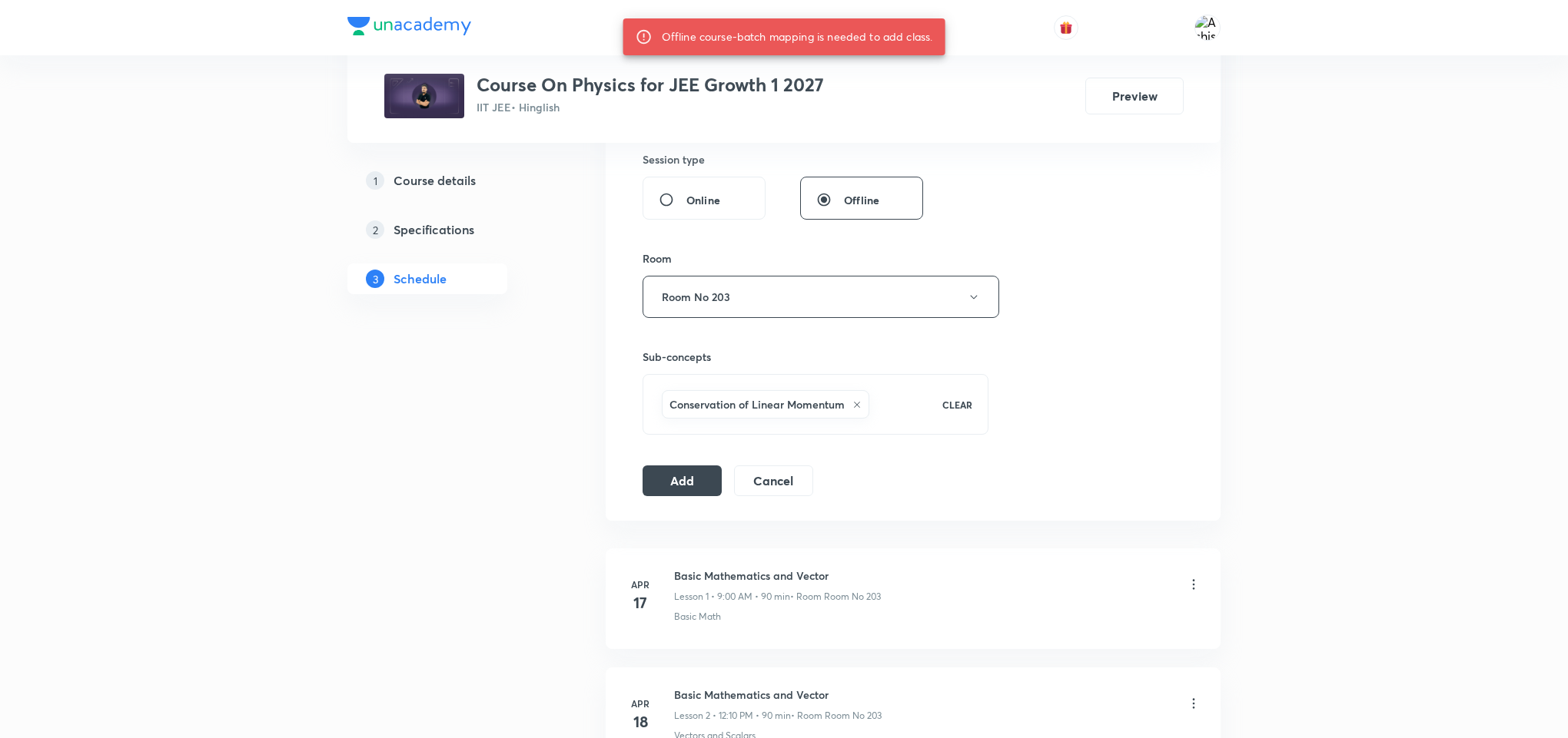
scroll to position [576, 0]
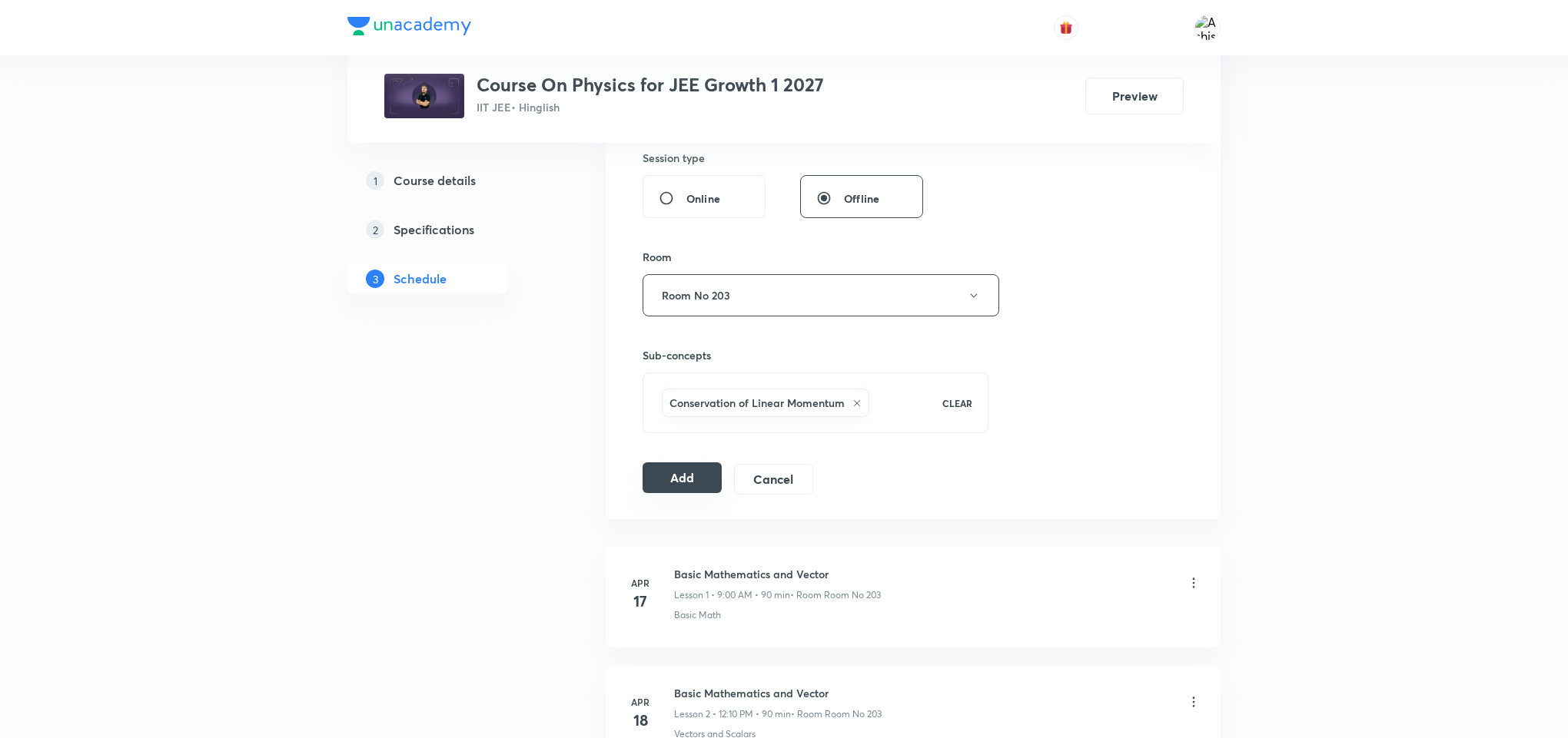
click at [667, 491] on button "Add" at bounding box center [682, 477] width 79 height 31
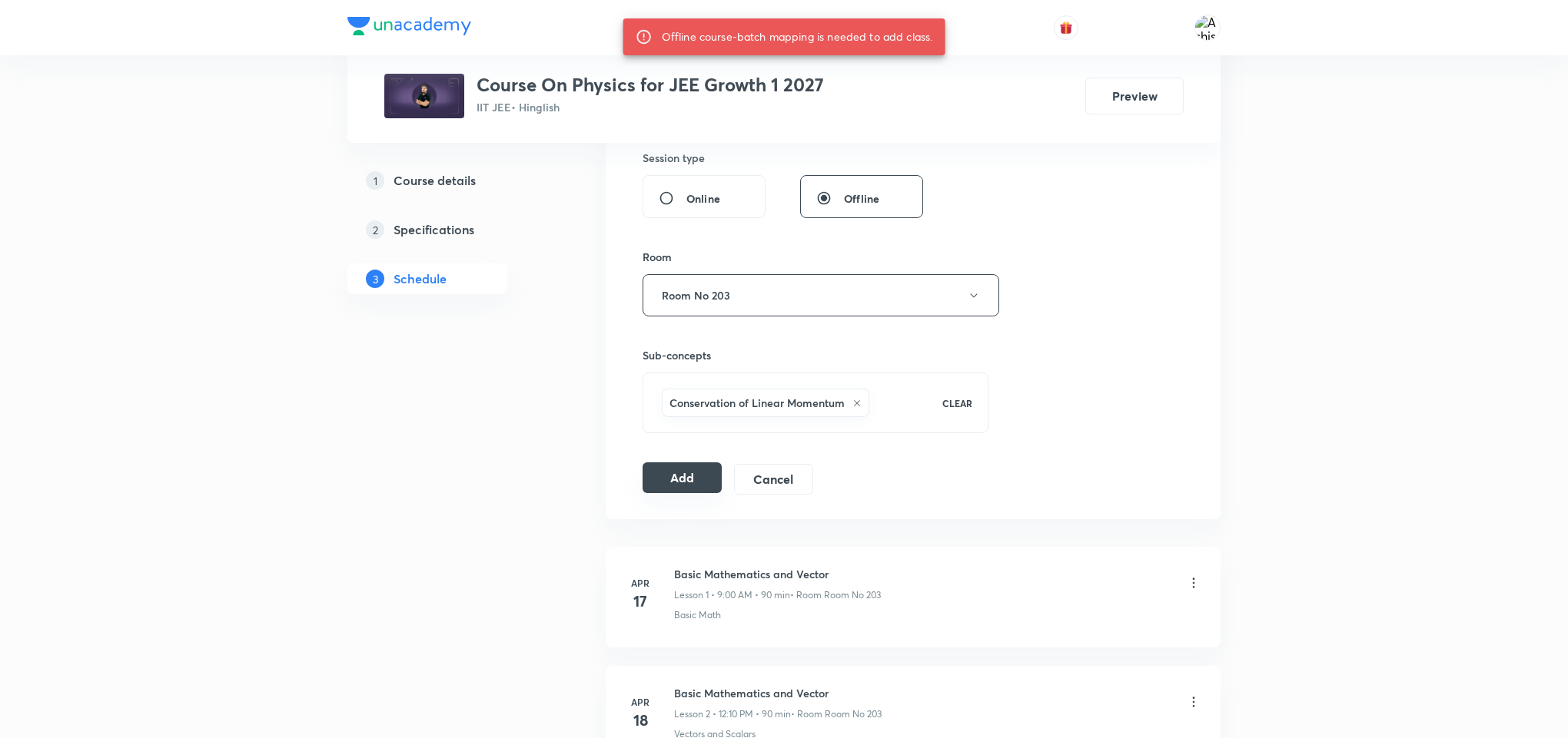
click at [708, 475] on button "Add" at bounding box center [682, 477] width 79 height 31
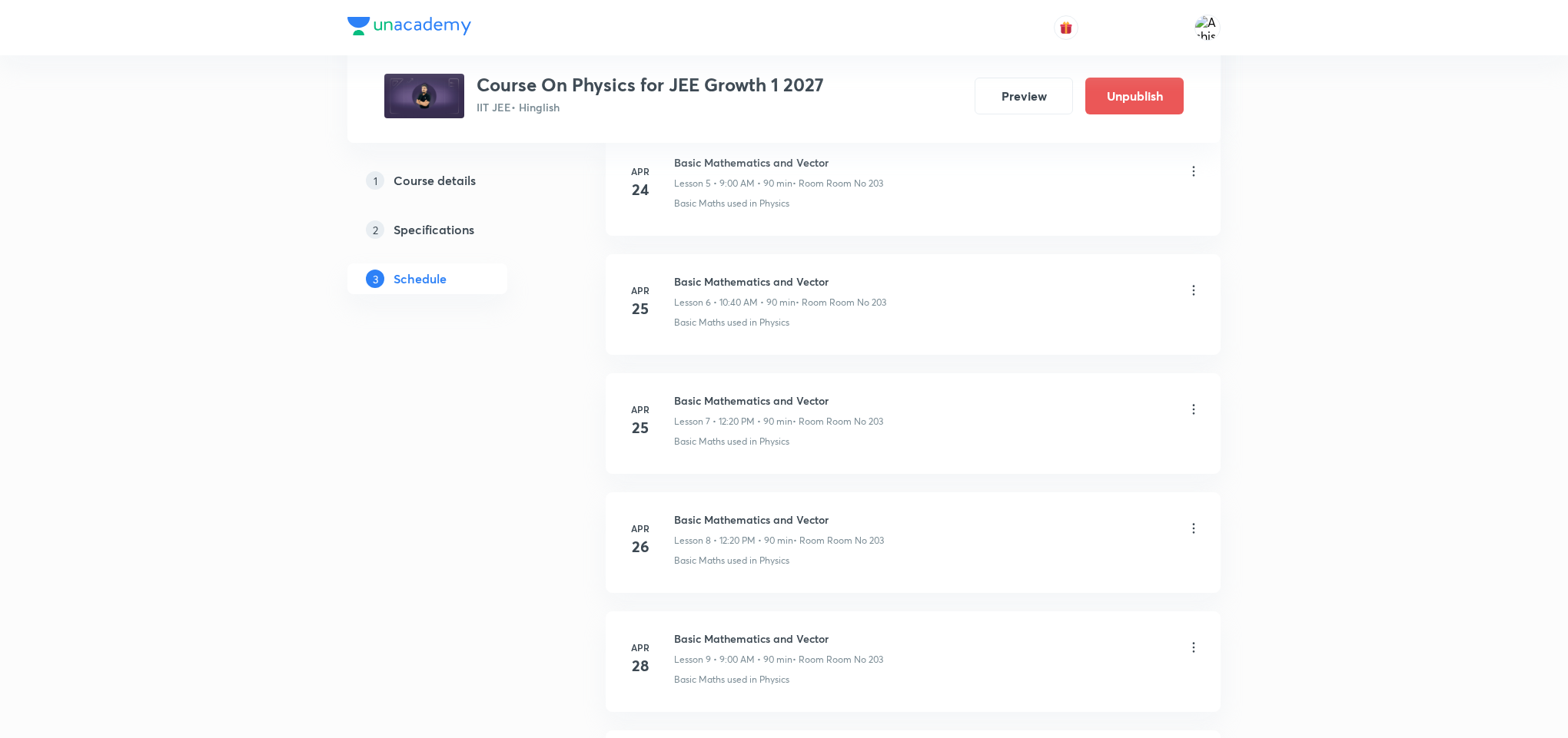
scroll to position [0, 0]
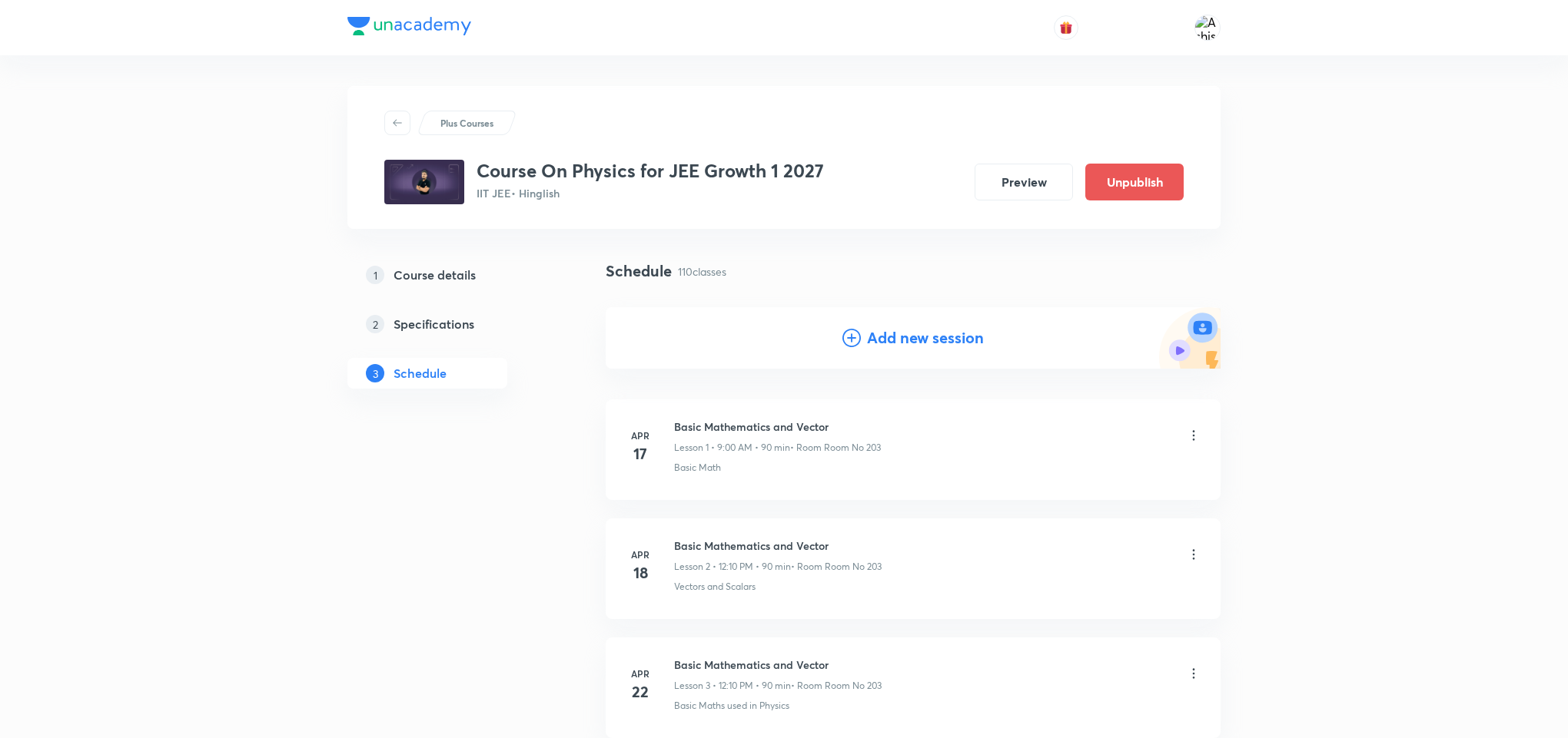
click at [904, 344] on h4 "Add new session" at bounding box center [925, 338] width 117 height 23
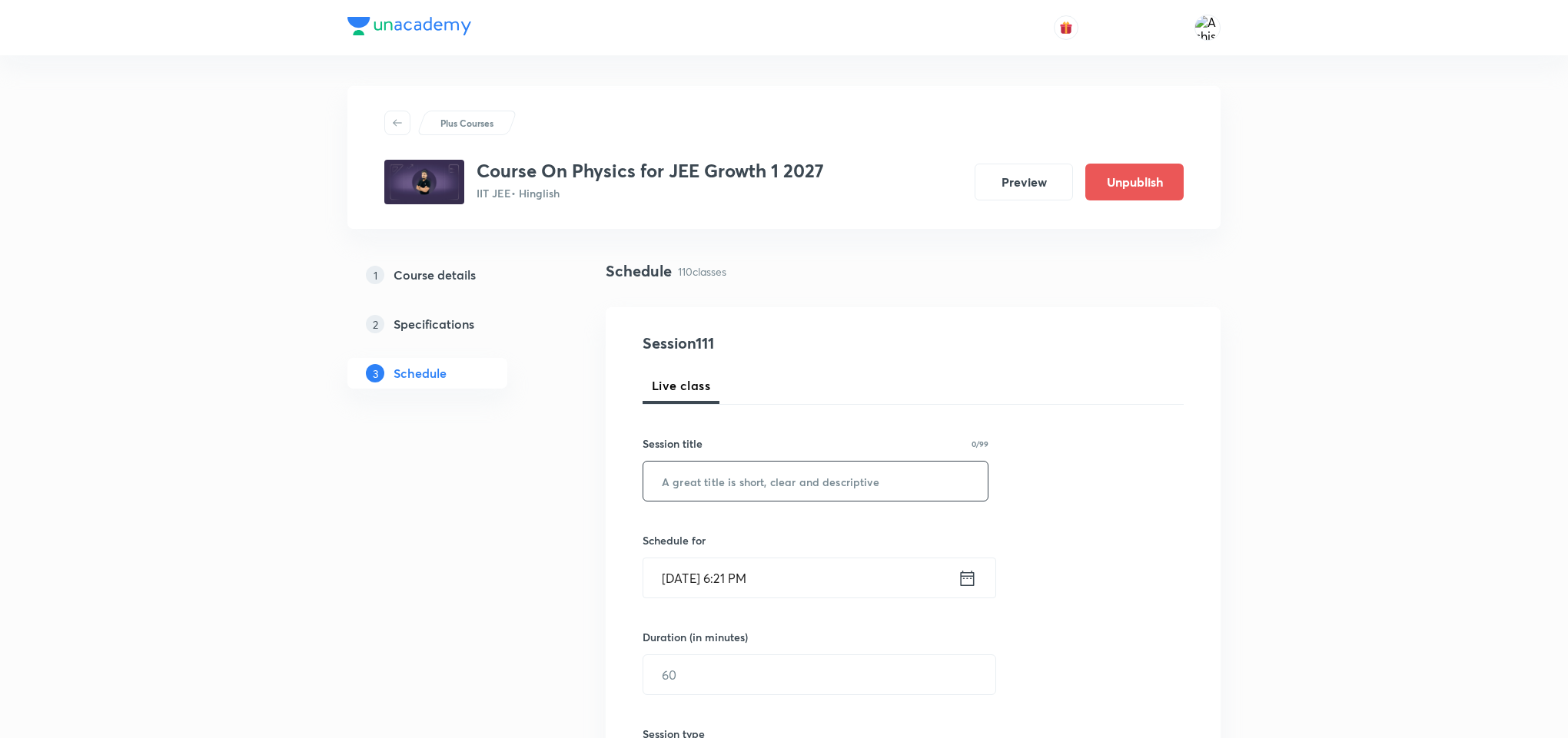
click at [726, 480] on input "text" at bounding box center [815, 481] width 344 height 39
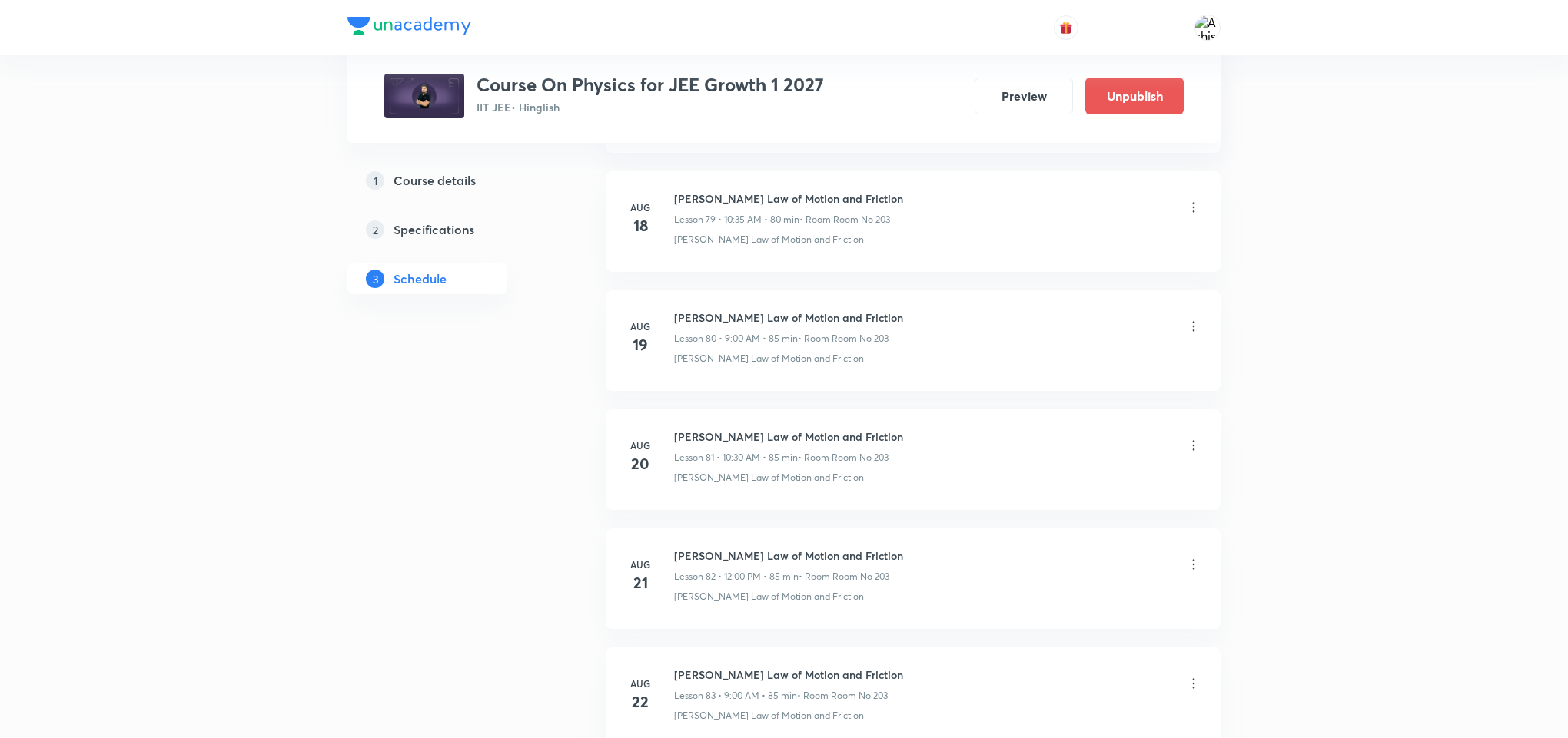
scroll to position [13679, 0]
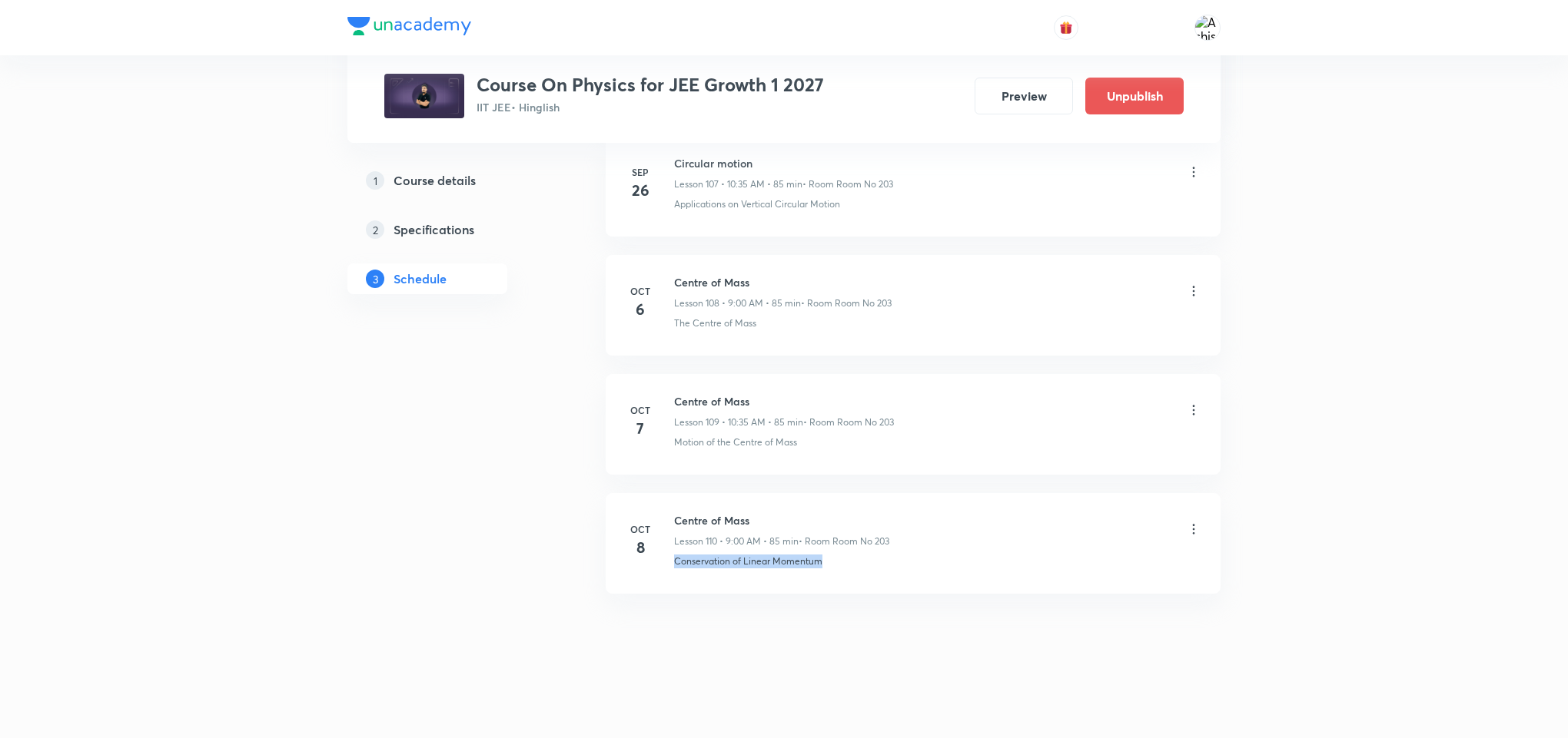
drag, startPoint x: 845, startPoint y: 577, endPoint x: 672, endPoint y: 593, distance: 173.7
click at [672, 593] on li "Oct 8 Centre of Mass Lesson 110 • 9:00 AM • 85 min • Room Room No 203 Conservat…" at bounding box center [913, 544] width 615 height 101
copy p "Conservation of Linear Momentum"
drag, startPoint x: 771, startPoint y: 507, endPoint x: 658, endPoint y: 483, distance: 115.5
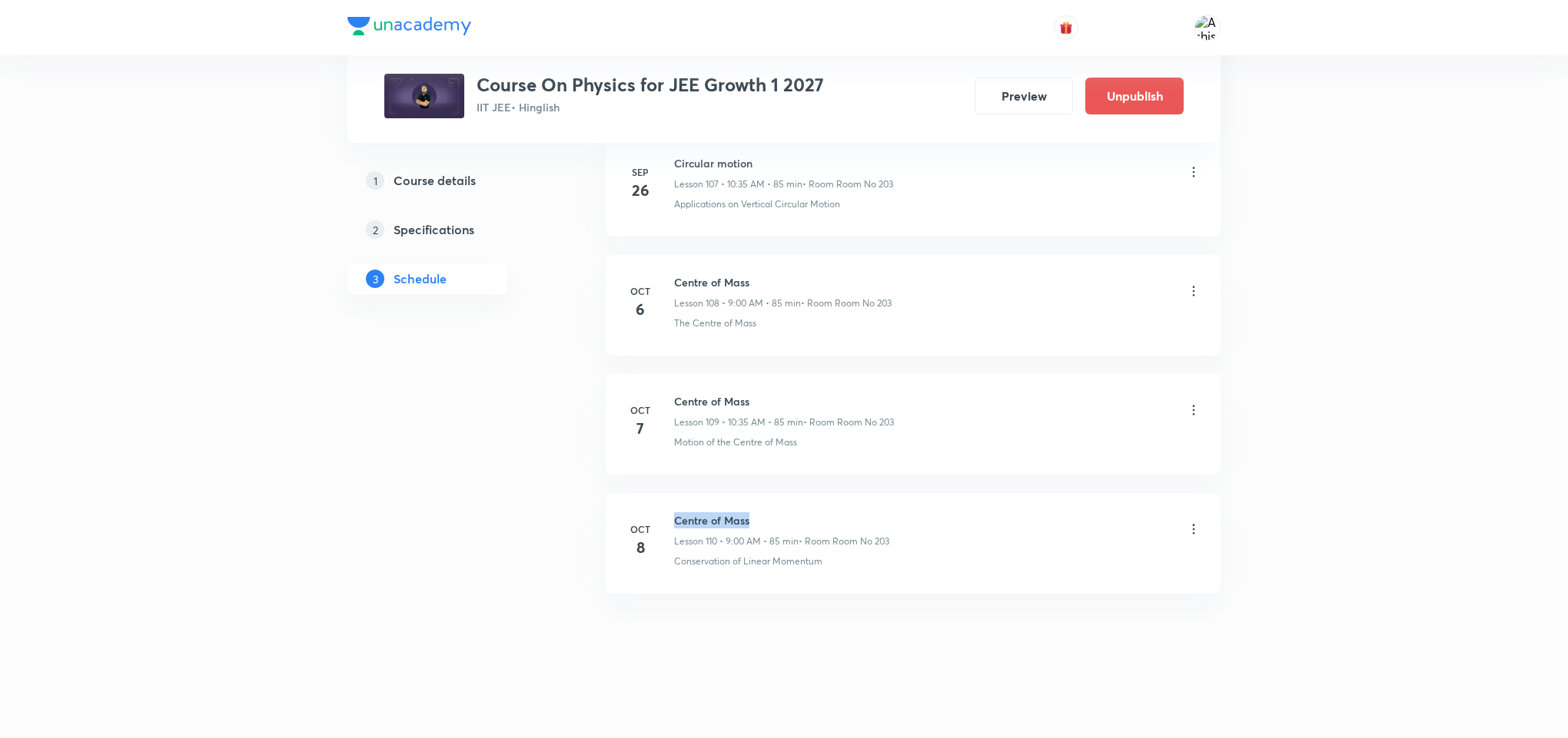
copy h6 "Centre of Mass"
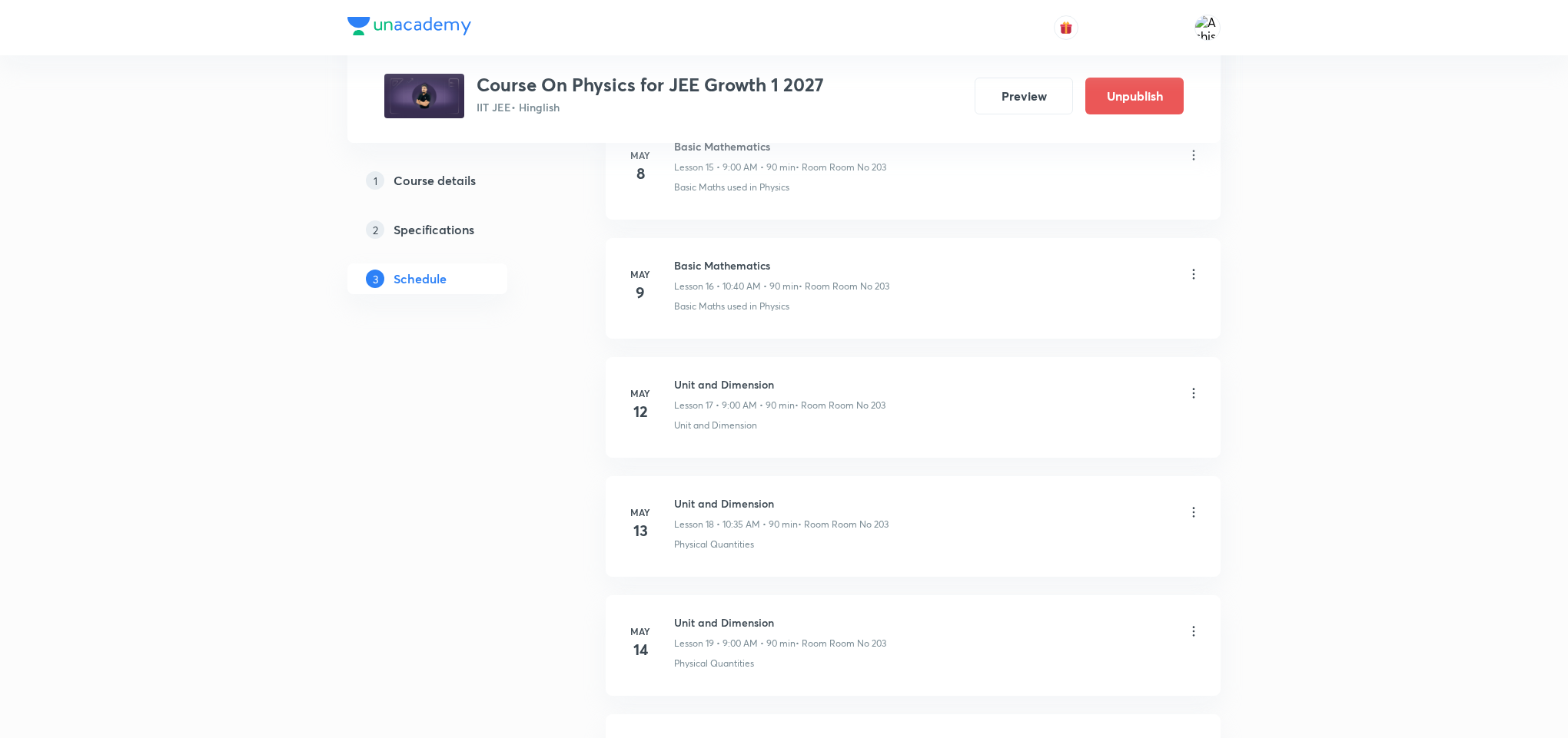
scroll to position [0, 0]
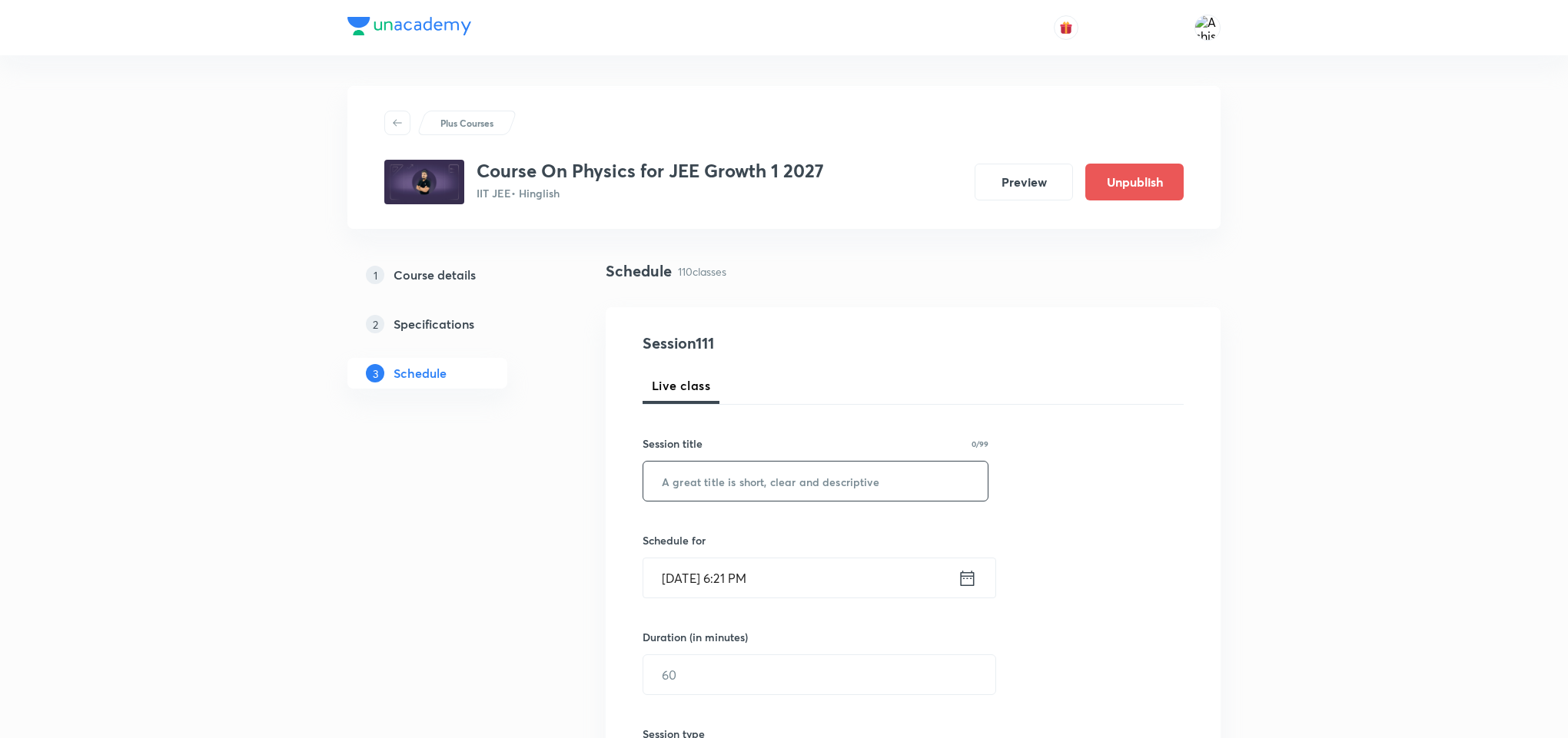
click at [770, 478] on input "text" at bounding box center [815, 481] width 344 height 39
paste input "Centre of Mass"
type input "Centre of Mass"
click at [691, 569] on input "Oct 7, 2025, 6:21 PM" at bounding box center [800, 578] width 314 height 39
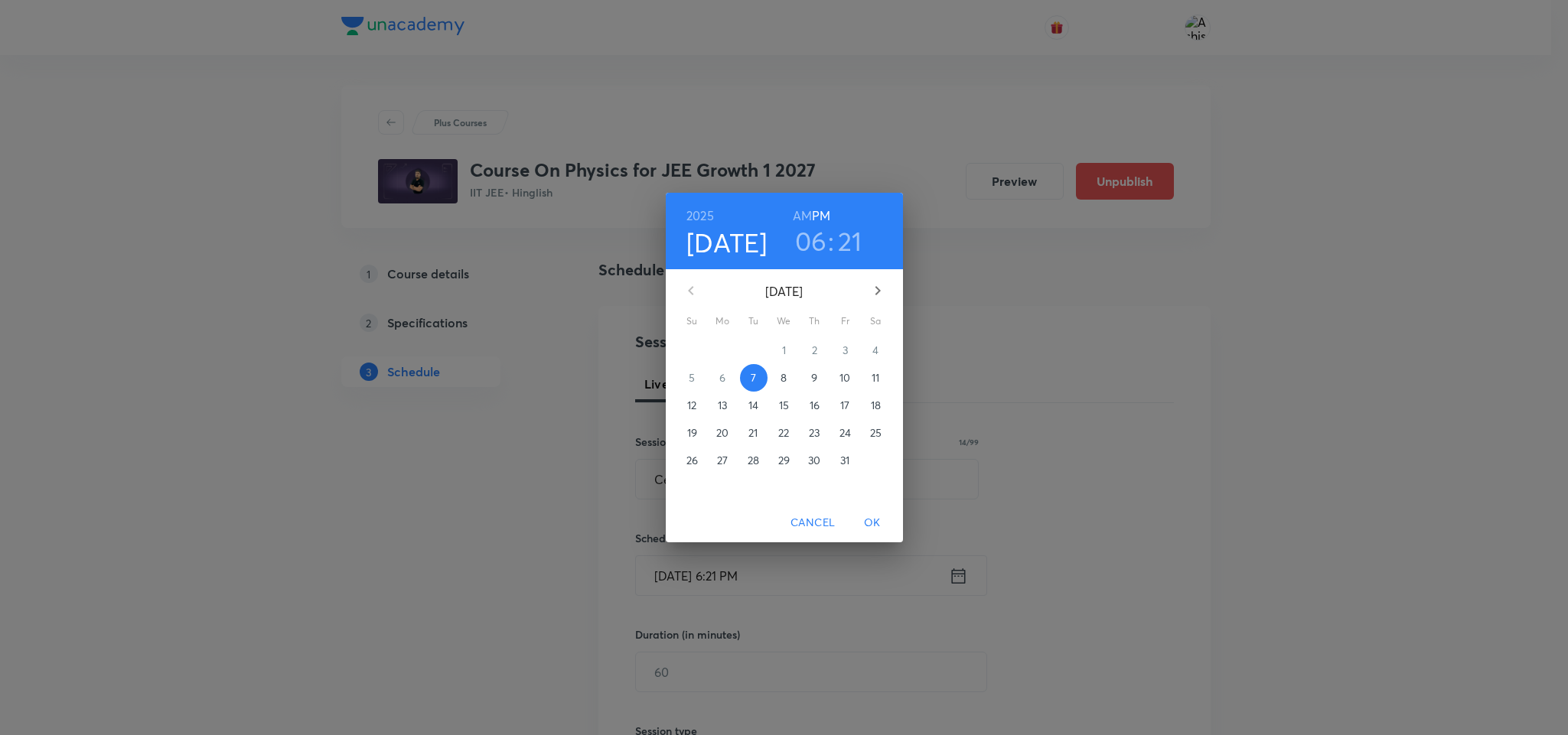
click at [812, 381] on p "9" at bounding box center [814, 378] width 7 height 15
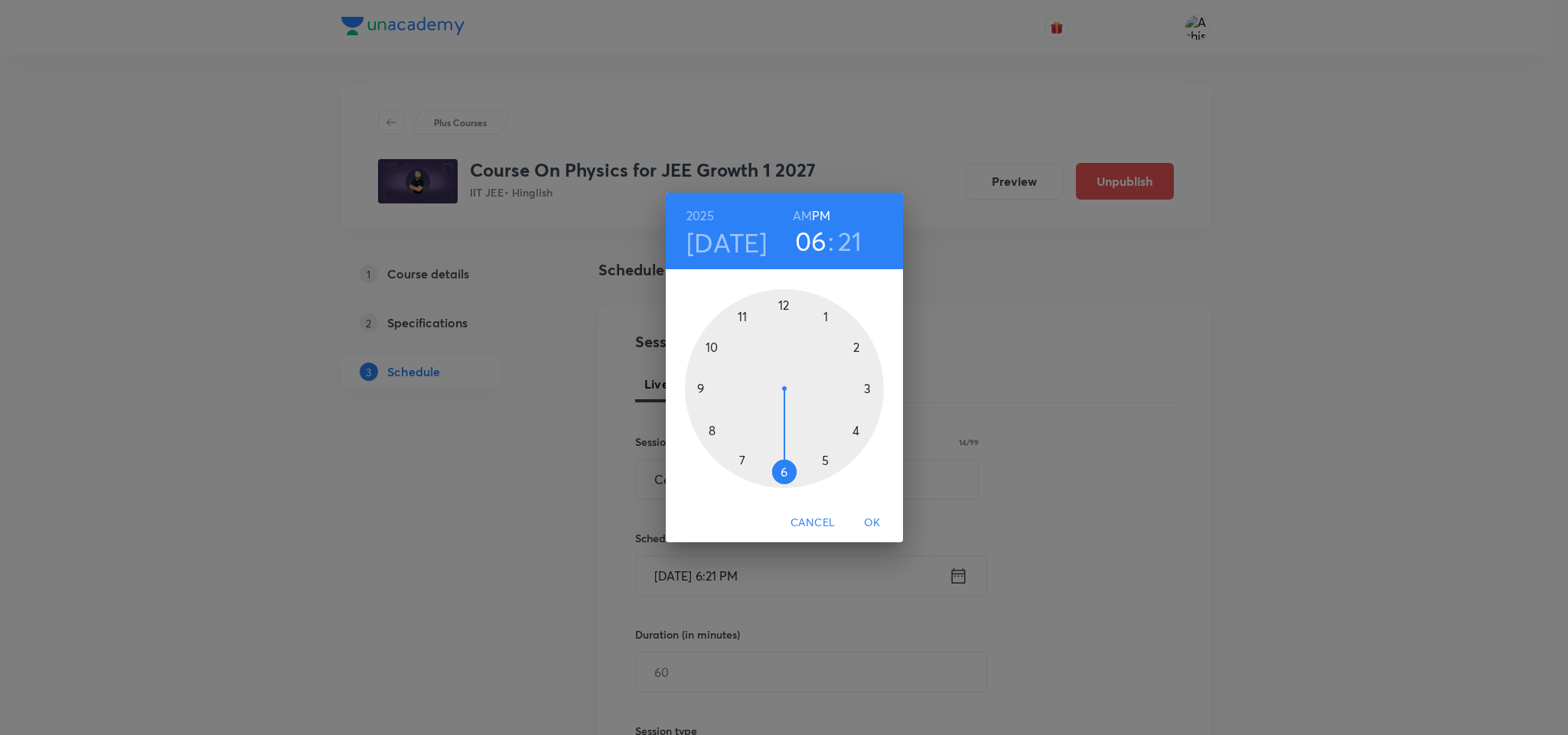
click at [701, 388] on div at bounding box center [784, 389] width 199 height 199
click at [809, 213] on h6 "AM" at bounding box center [802, 215] width 20 height 21
click at [786, 304] on div at bounding box center [784, 389] width 199 height 199
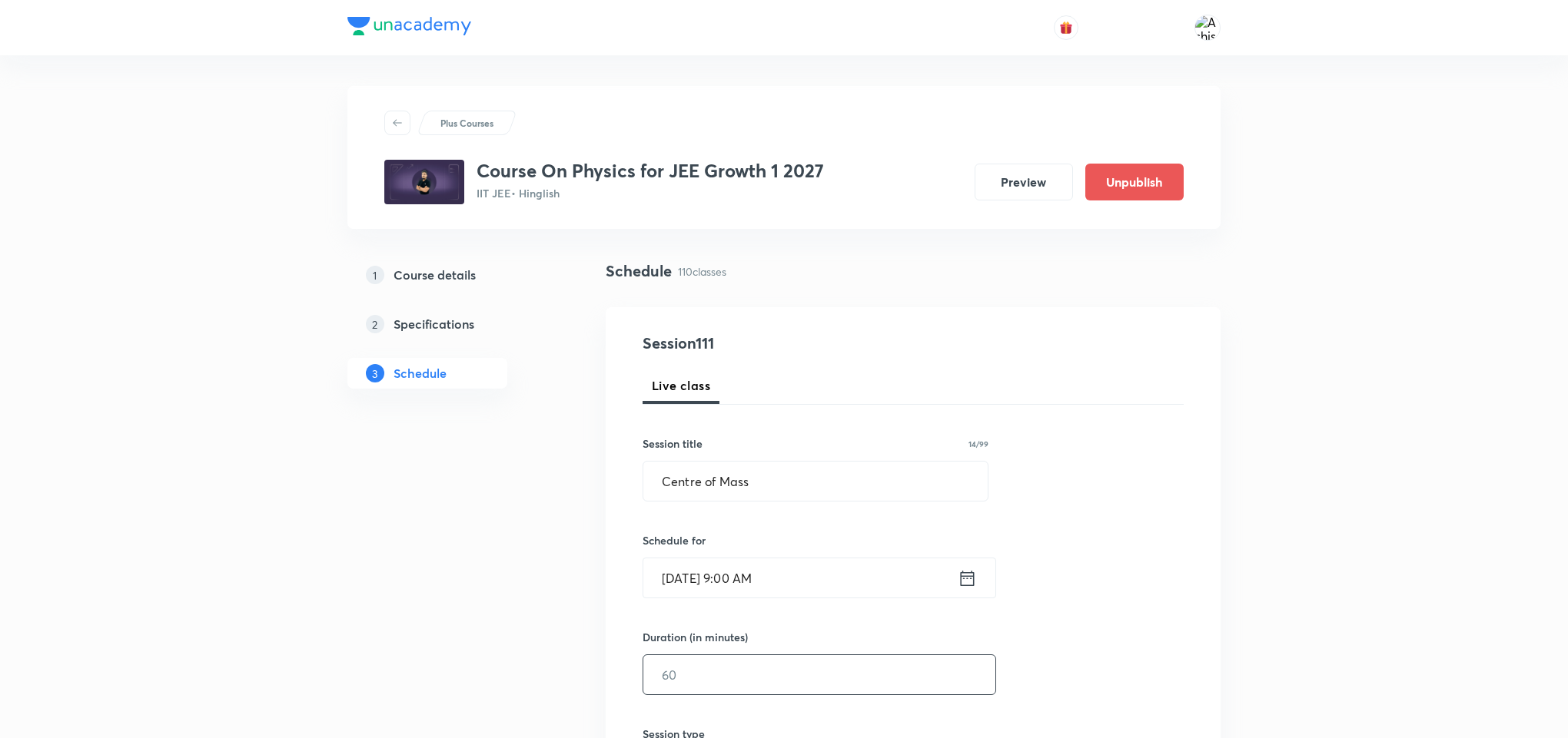
click at [713, 667] on input "text" at bounding box center [819, 675] width 352 height 39
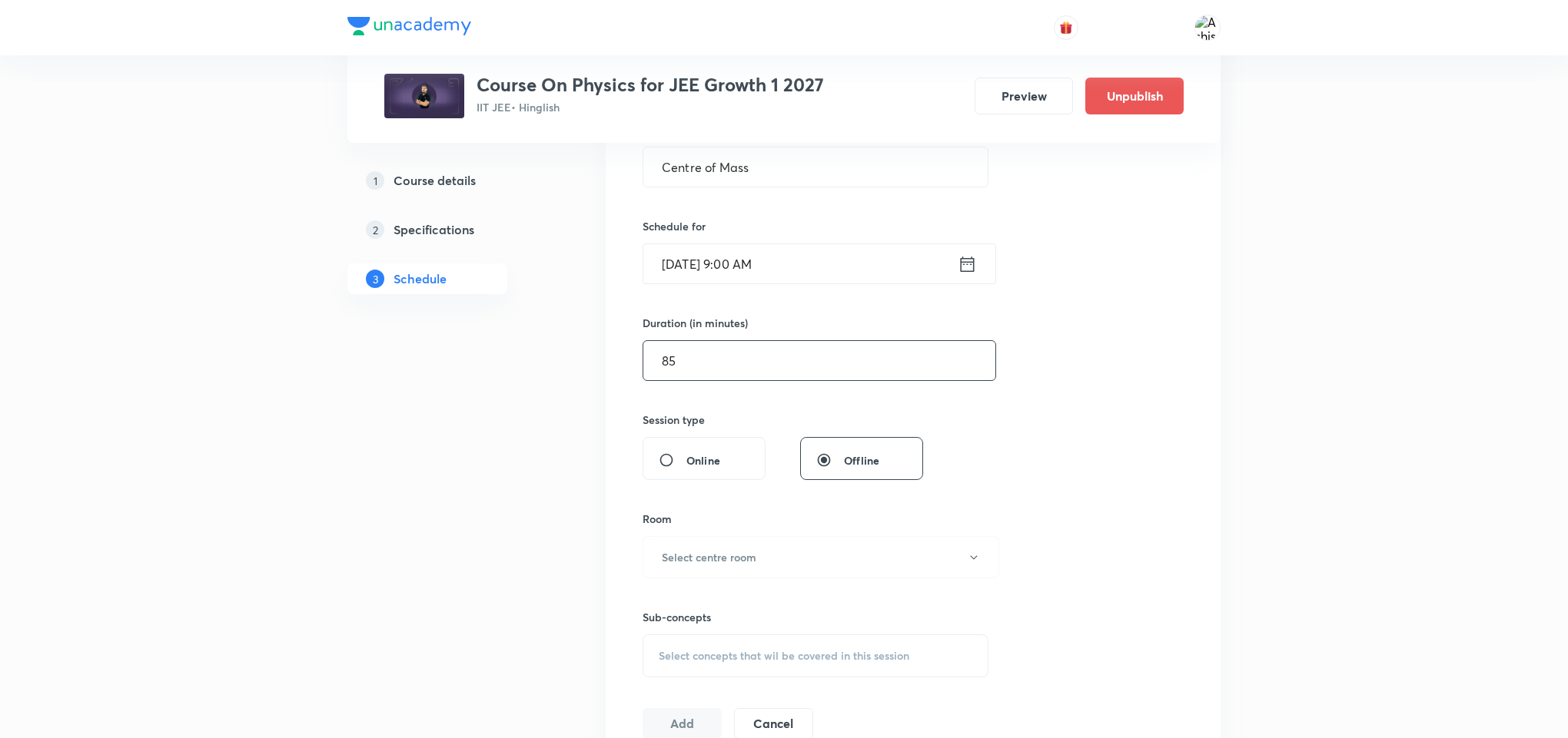
scroll to position [346, 0]
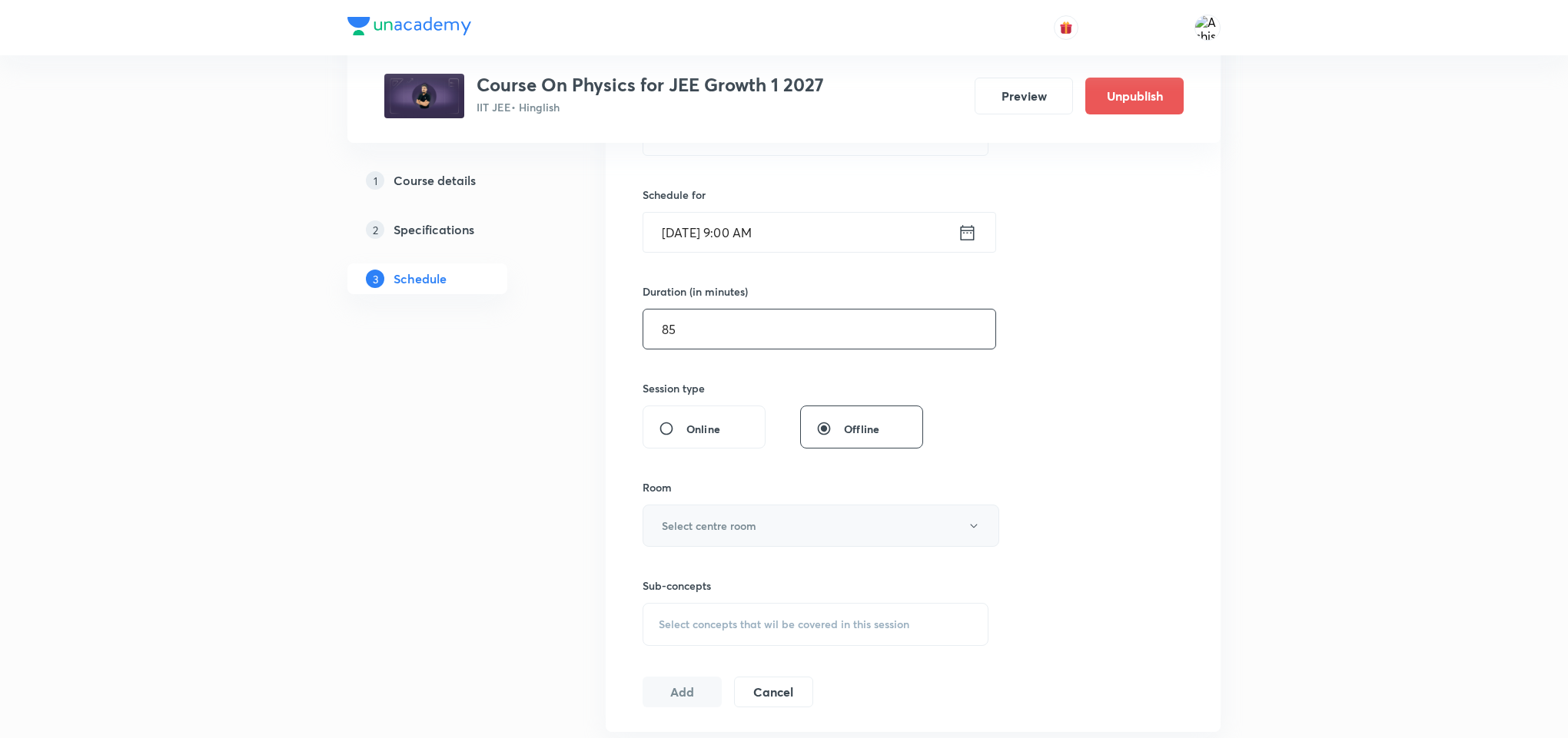
type input "85"
click at [777, 518] on button "Select centre room" at bounding box center [821, 525] width 357 height 42
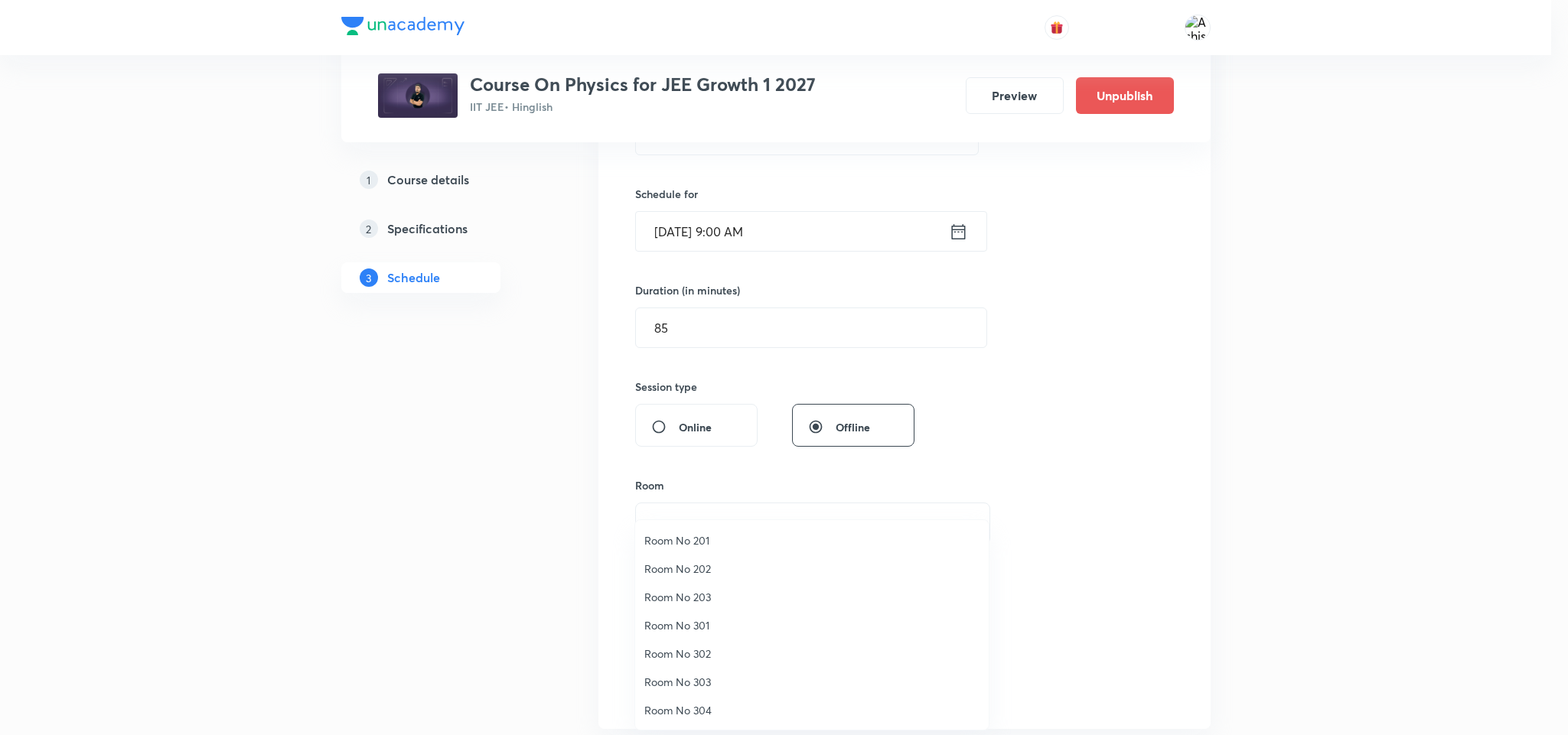
click at [715, 595] on span "Room No 203" at bounding box center [812, 596] width 335 height 16
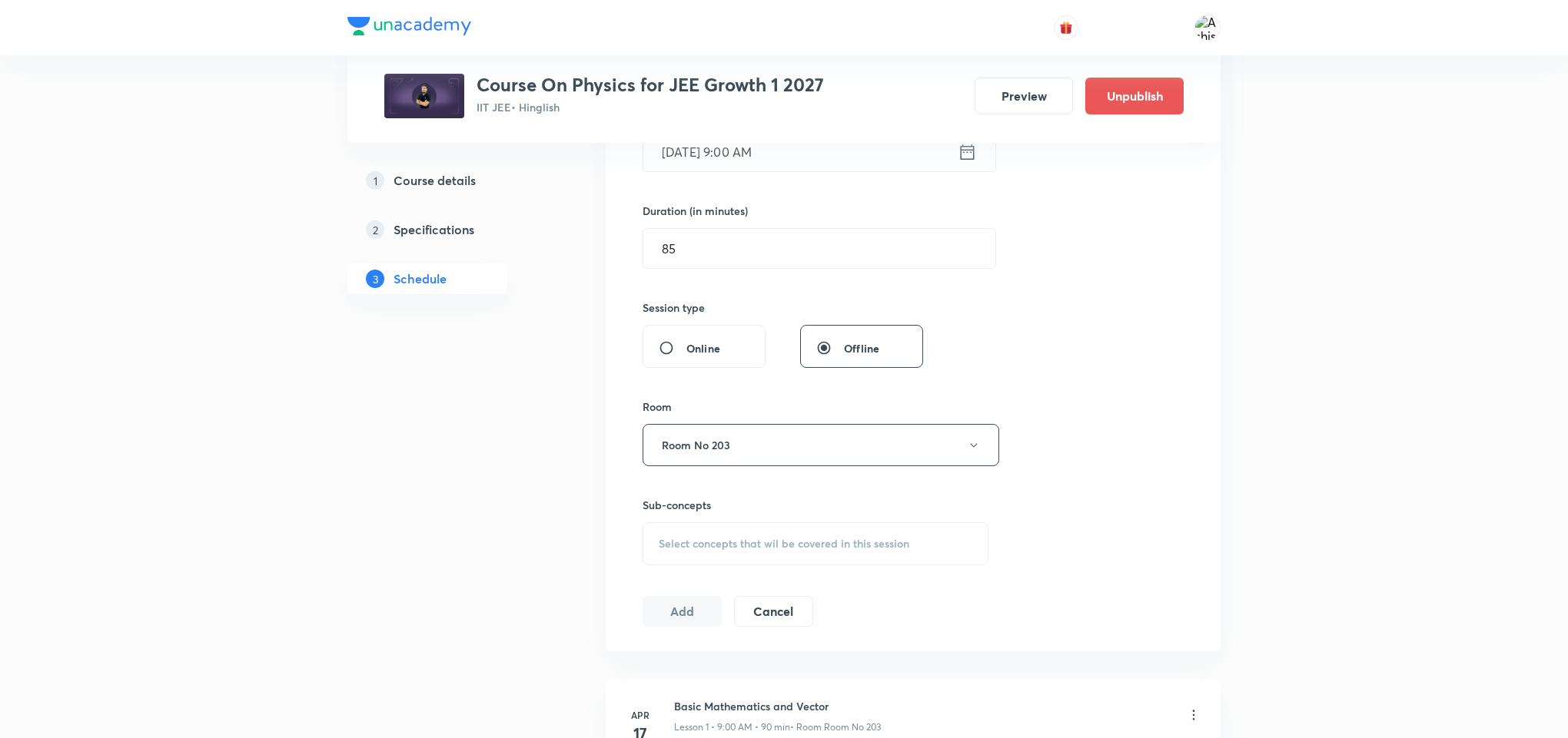
scroll to position [461, 0]
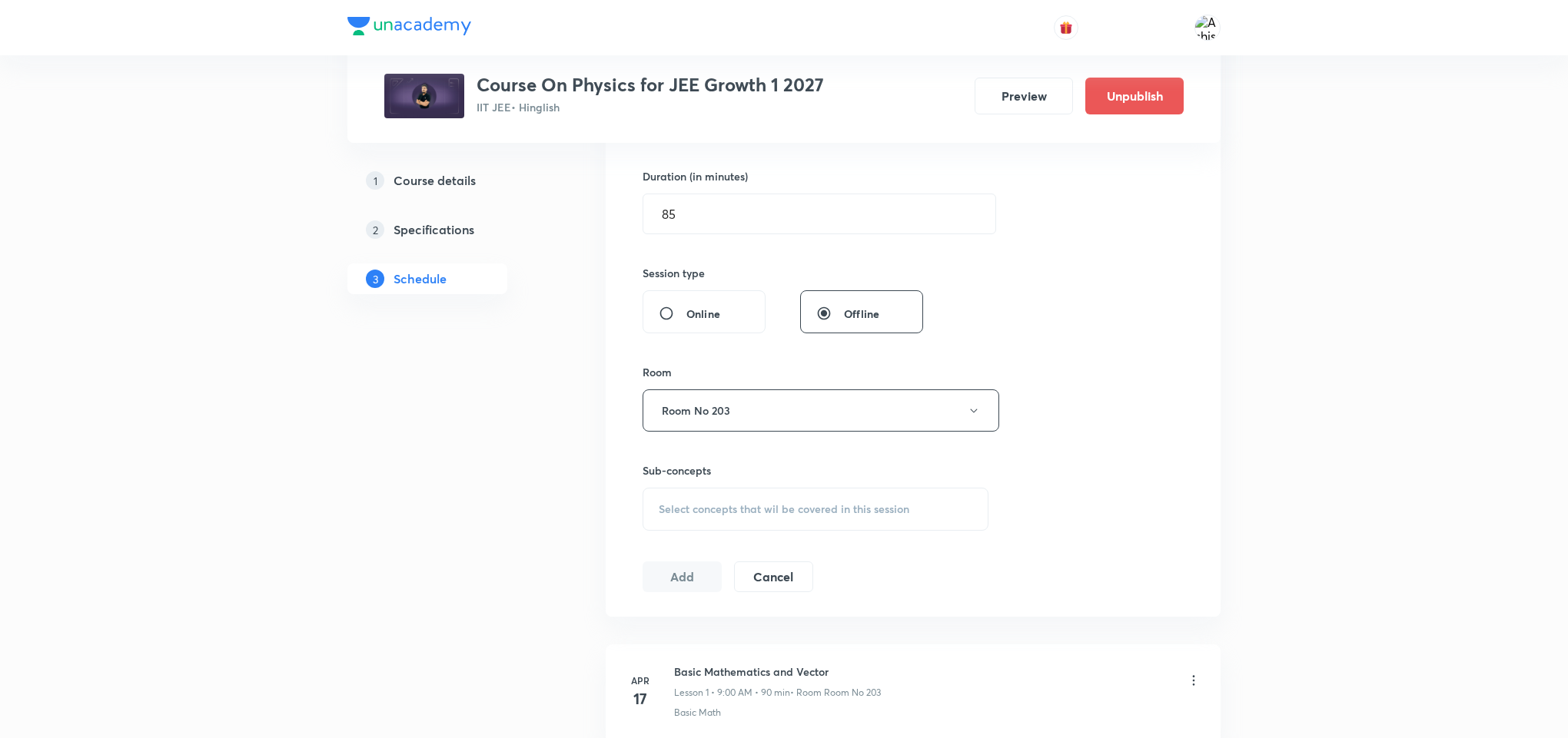
click at [773, 510] on span "Select concepts that wil be covered in this session" at bounding box center [784, 509] width 250 height 12
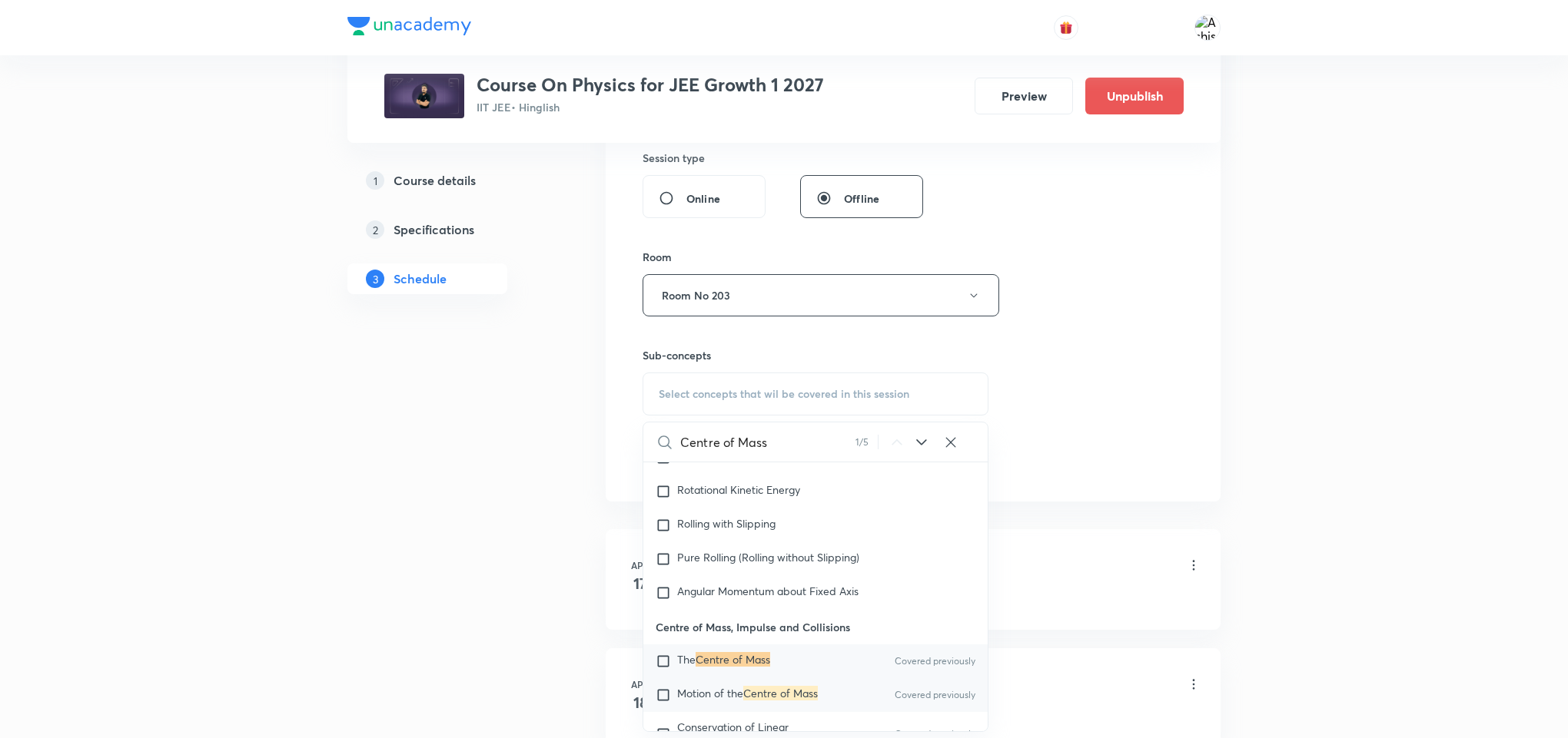
scroll to position [5471, 0]
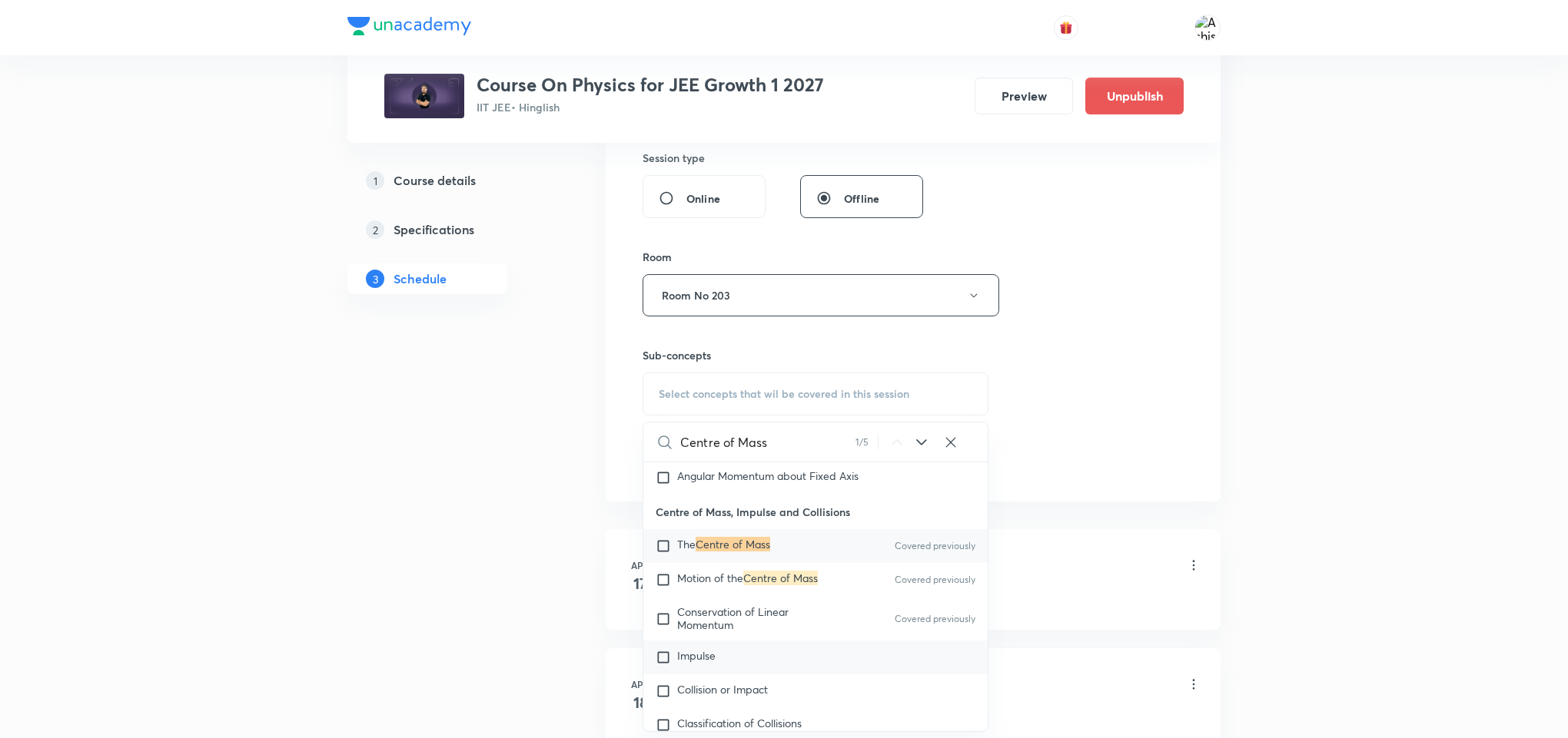
type input "Centre of Mass"
click at [766, 655] on div "Impulse" at bounding box center [815, 658] width 344 height 34
checkbox input "true"
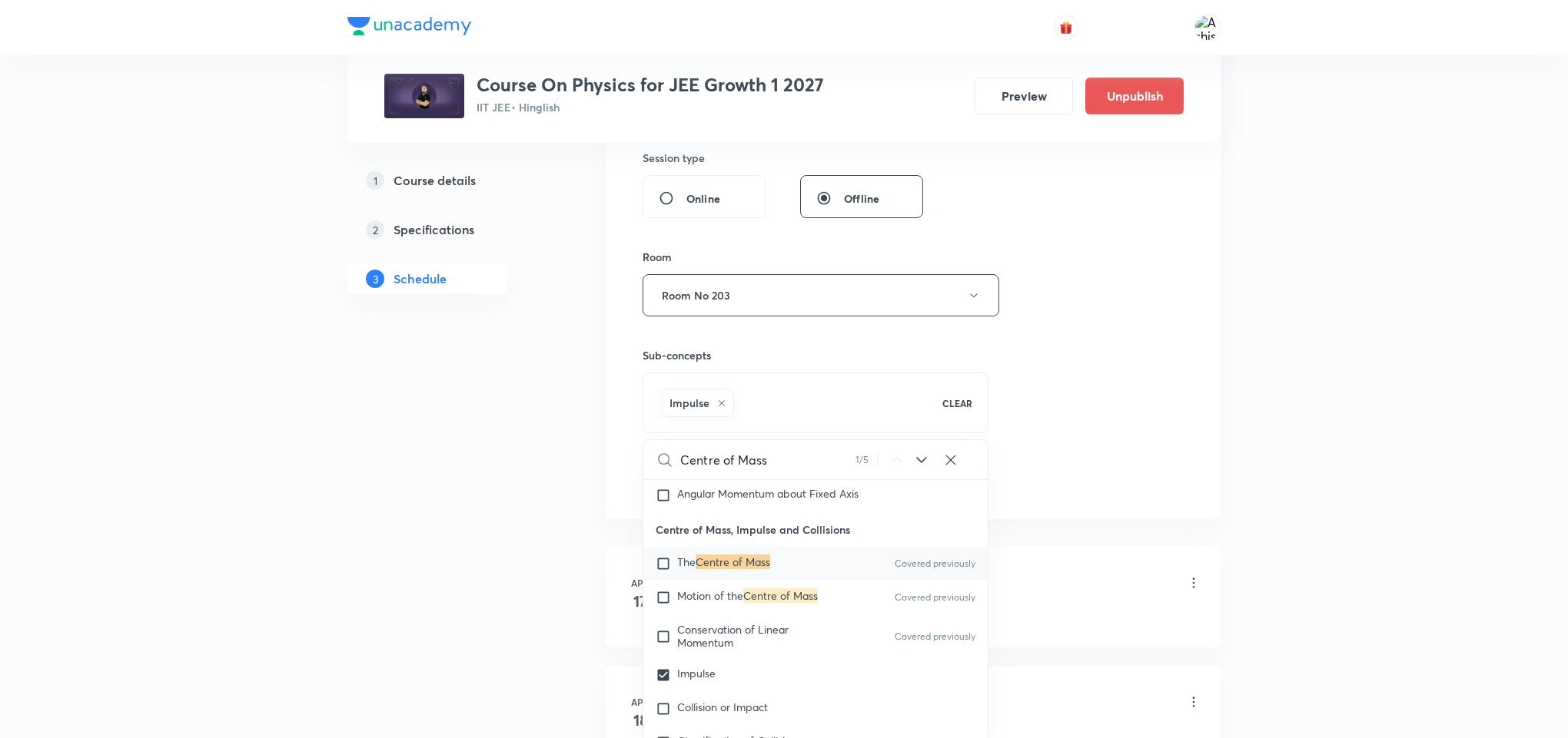
click at [1066, 413] on div "Session 111 Live class Session title 14/99 Centre of Mass ​ Schedule for Oct 9,…" at bounding box center [913, 124] width 541 height 739
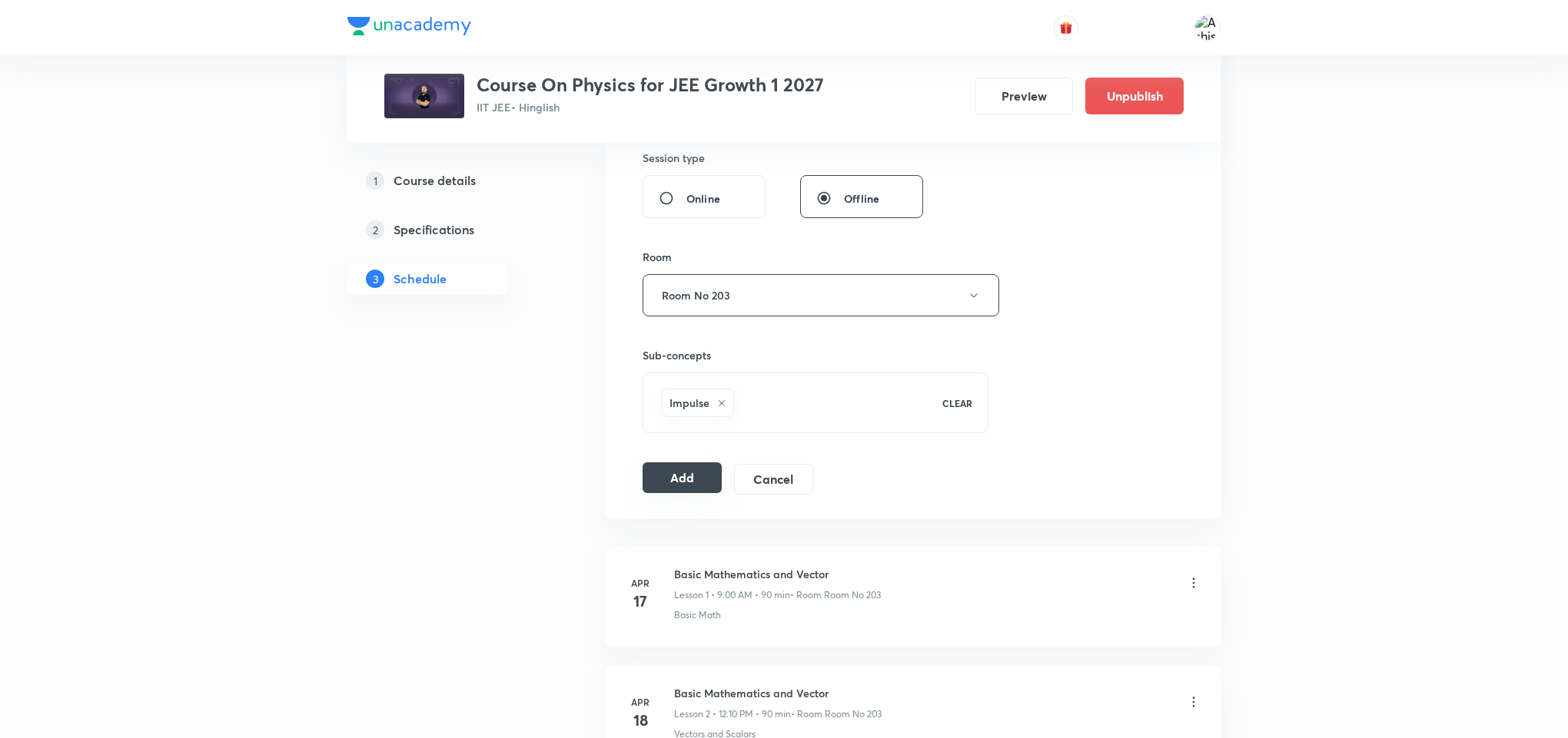
click at [677, 487] on button "Add" at bounding box center [682, 477] width 79 height 31
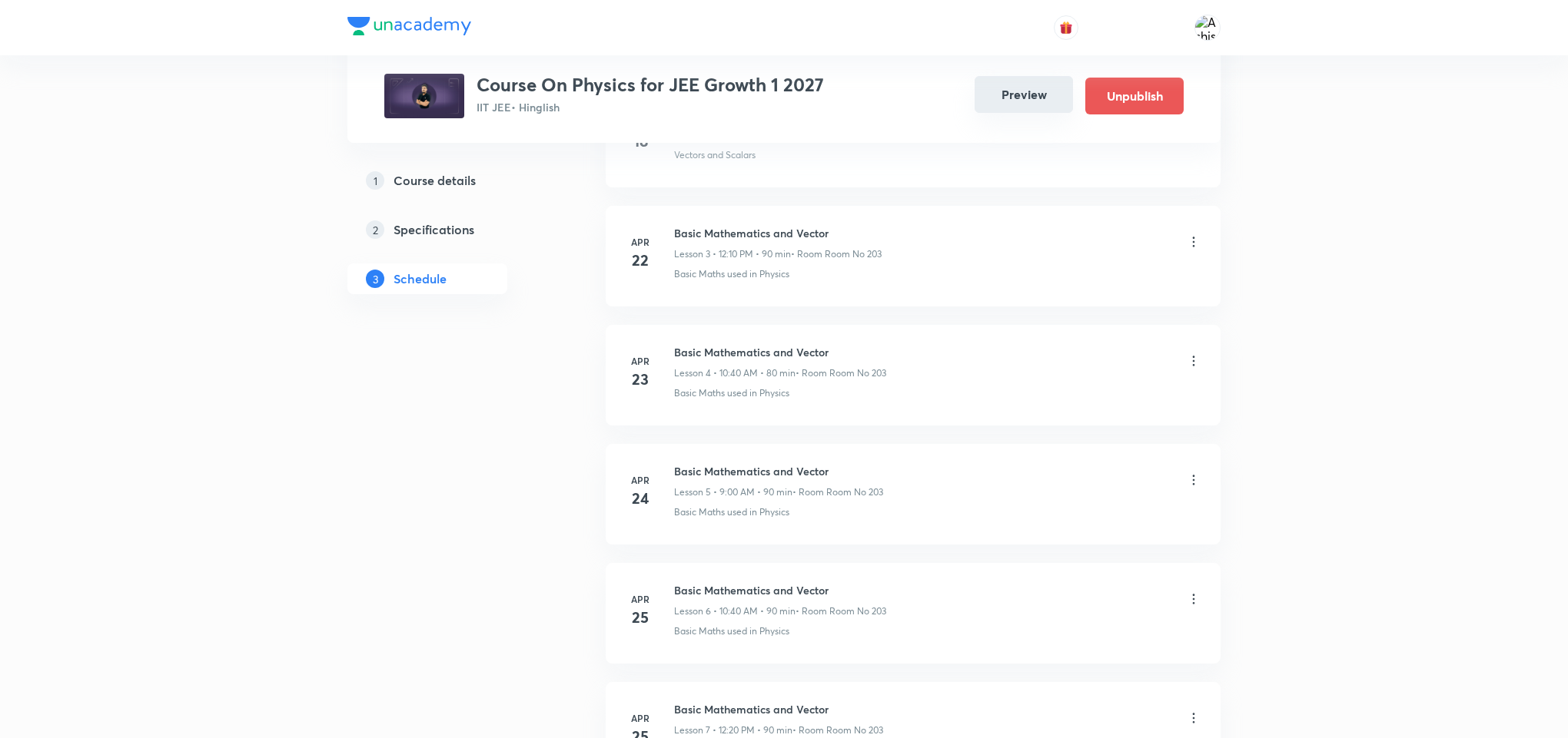
scroll to position [0, 0]
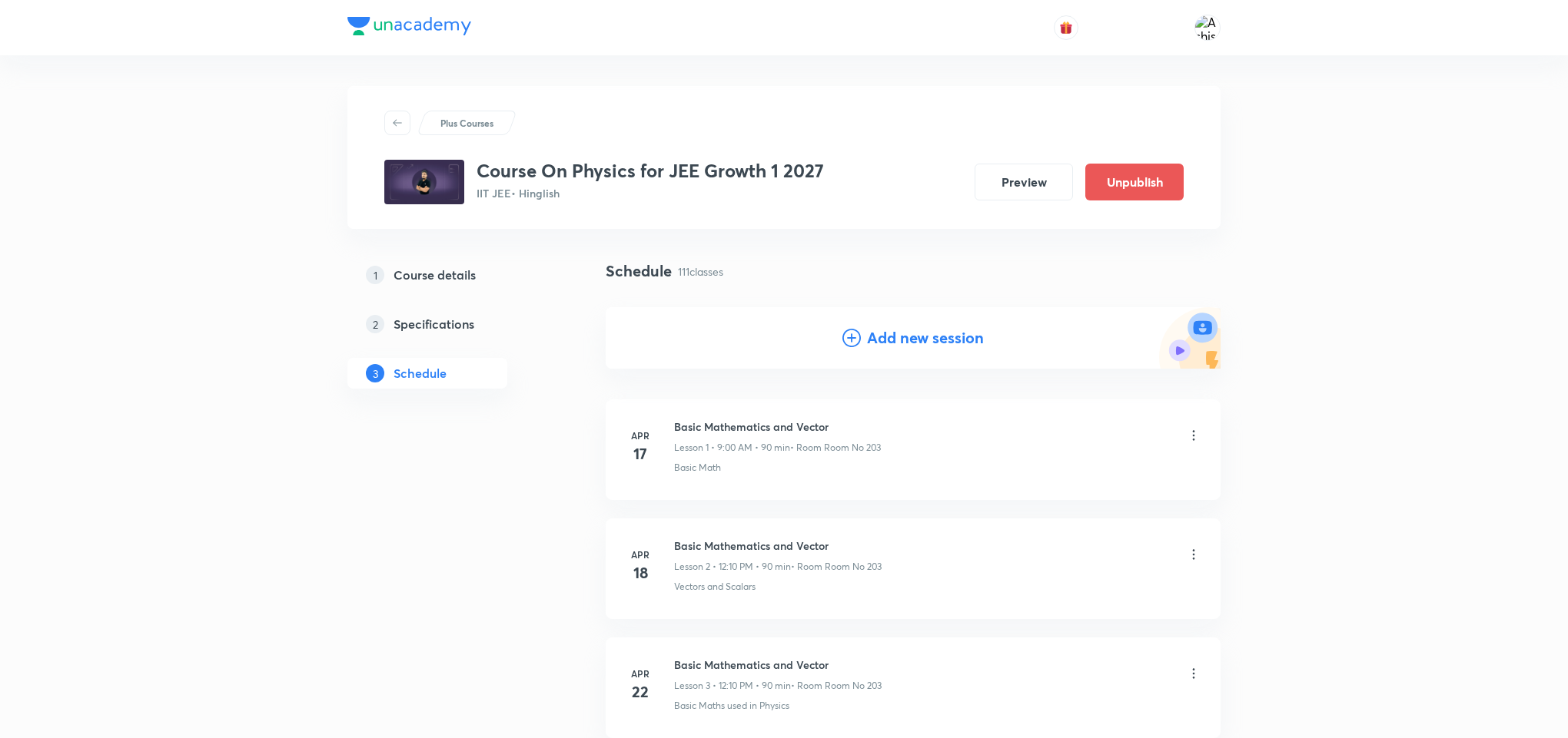
click at [952, 336] on h4 "Add new session" at bounding box center [925, 338] width 117 height 23
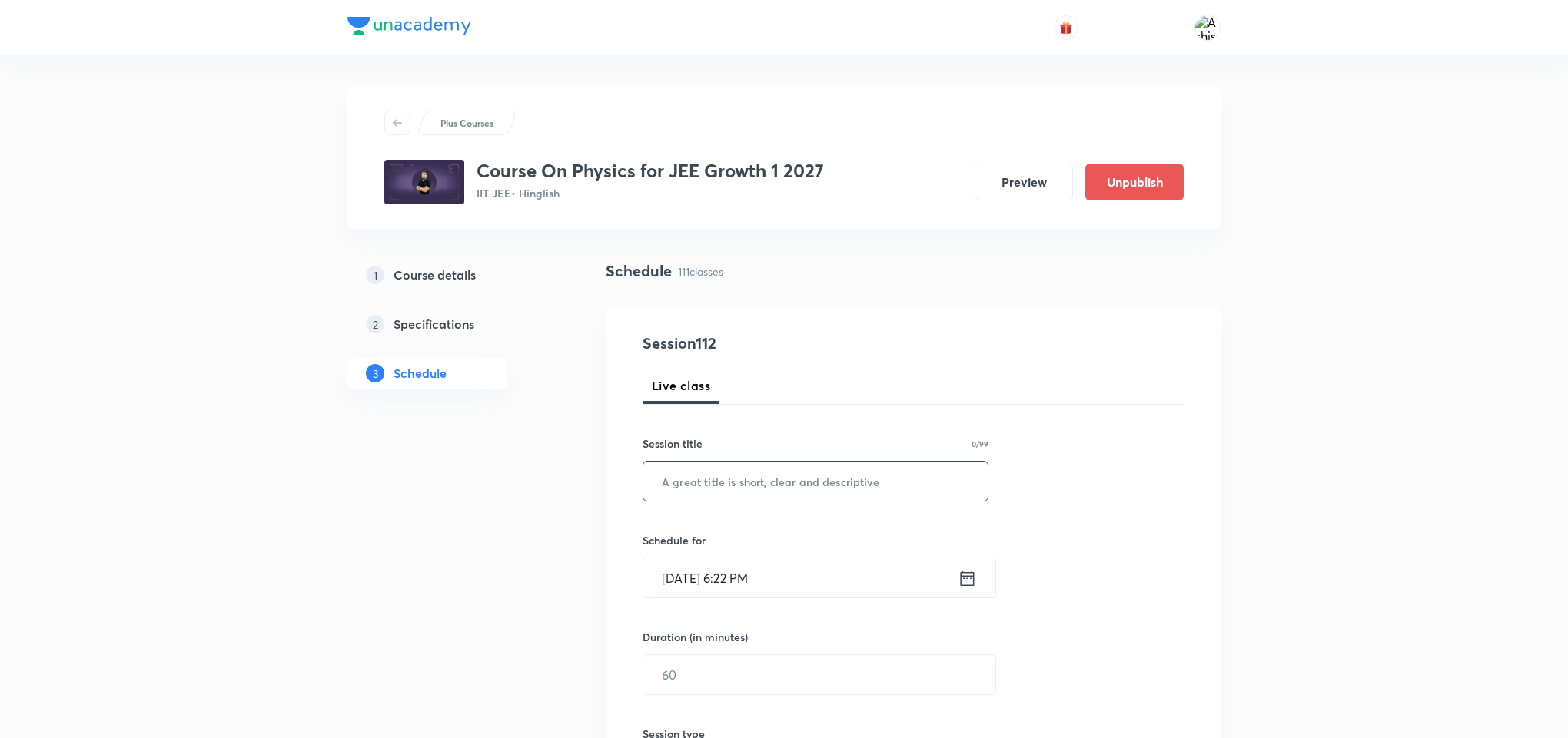
click at [777, 465] on input "text" at bounding box center [815, 481] width 344 height 39
paste input "Centre of Mass"
type input "Centre of Mass"
click at [715, 559] on input "Oct 7, 2025, 6:22 PM" at bounding box center [800, 578] width 314 height 39
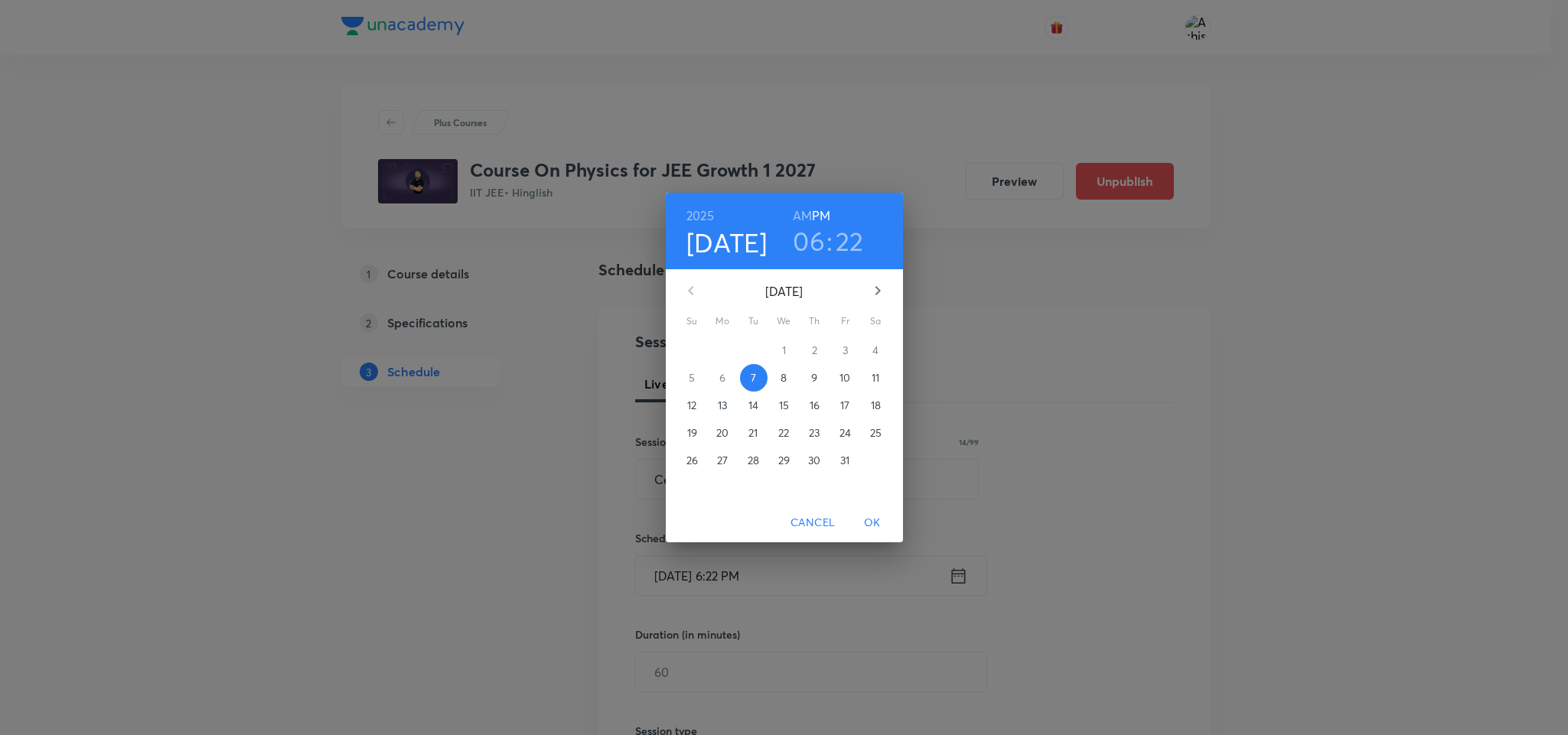
click at [845, 381] on p "10" at bounding box center [845, 378] width 11 height 15
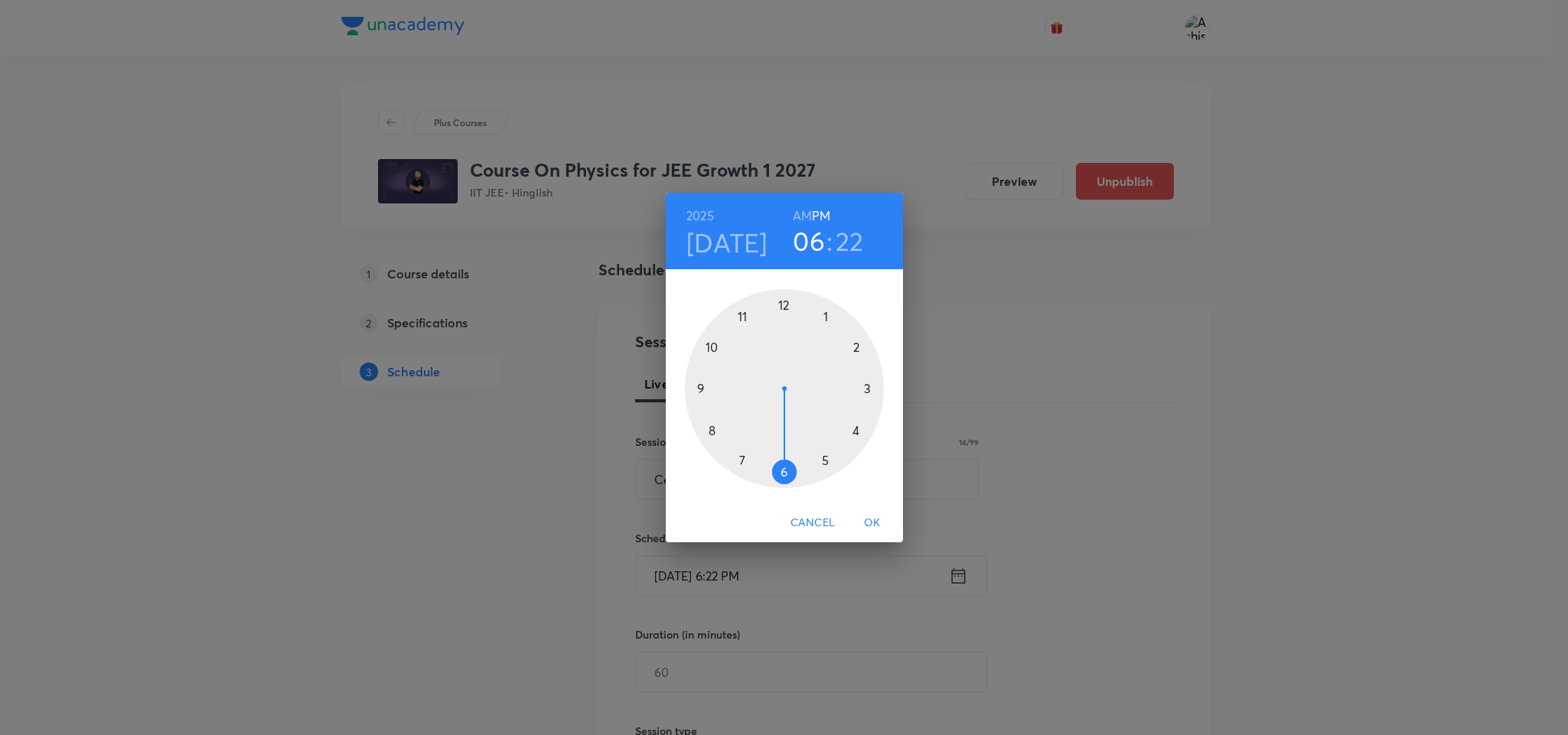
click at [786, 304] on div at bounding box center [784, 389] width 199 height 199
click at [825, 314] on div at bounding box center [784, 389] width 199 height 199
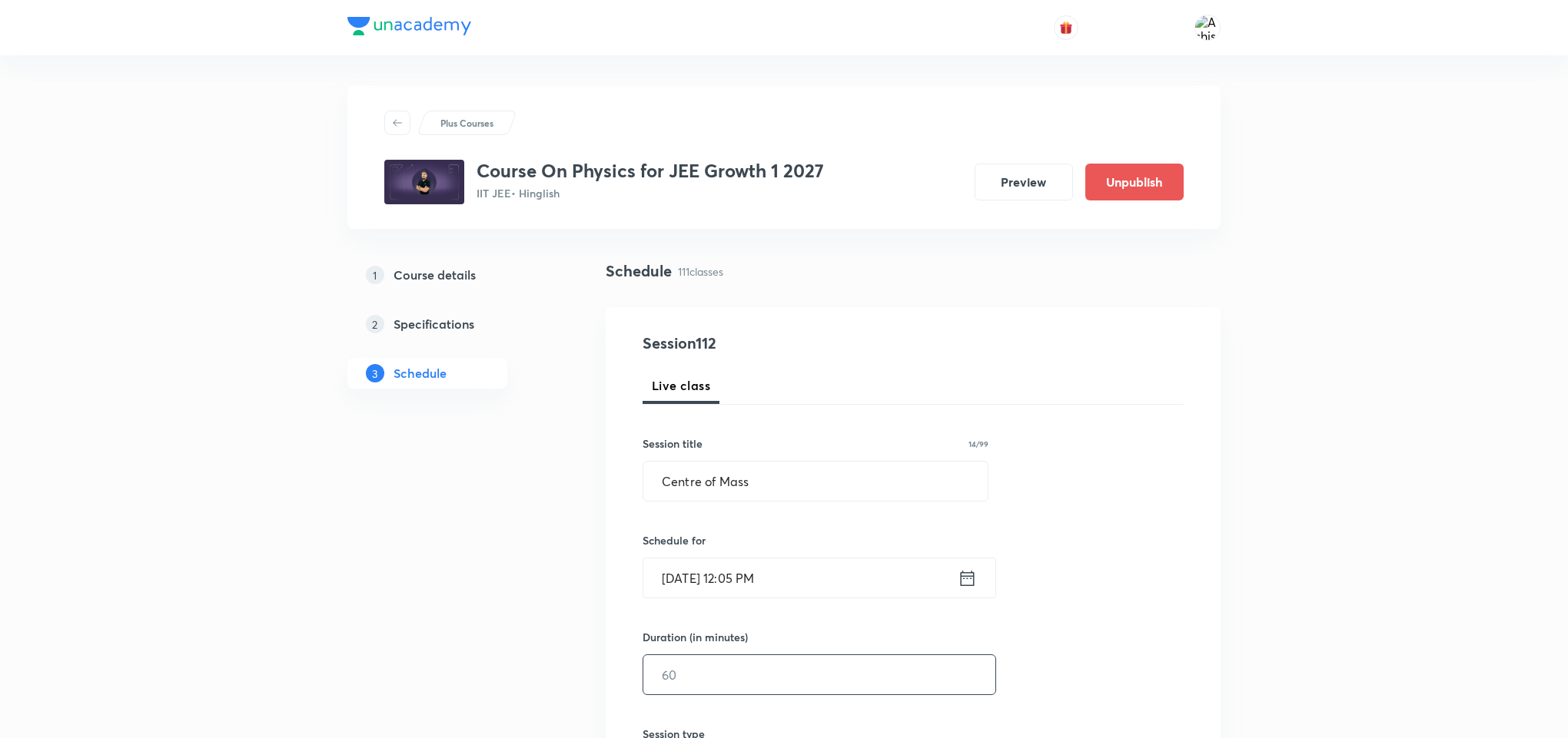
click at [748, 671] on input "text" at bounding box center [819, 675] width 352 height 39
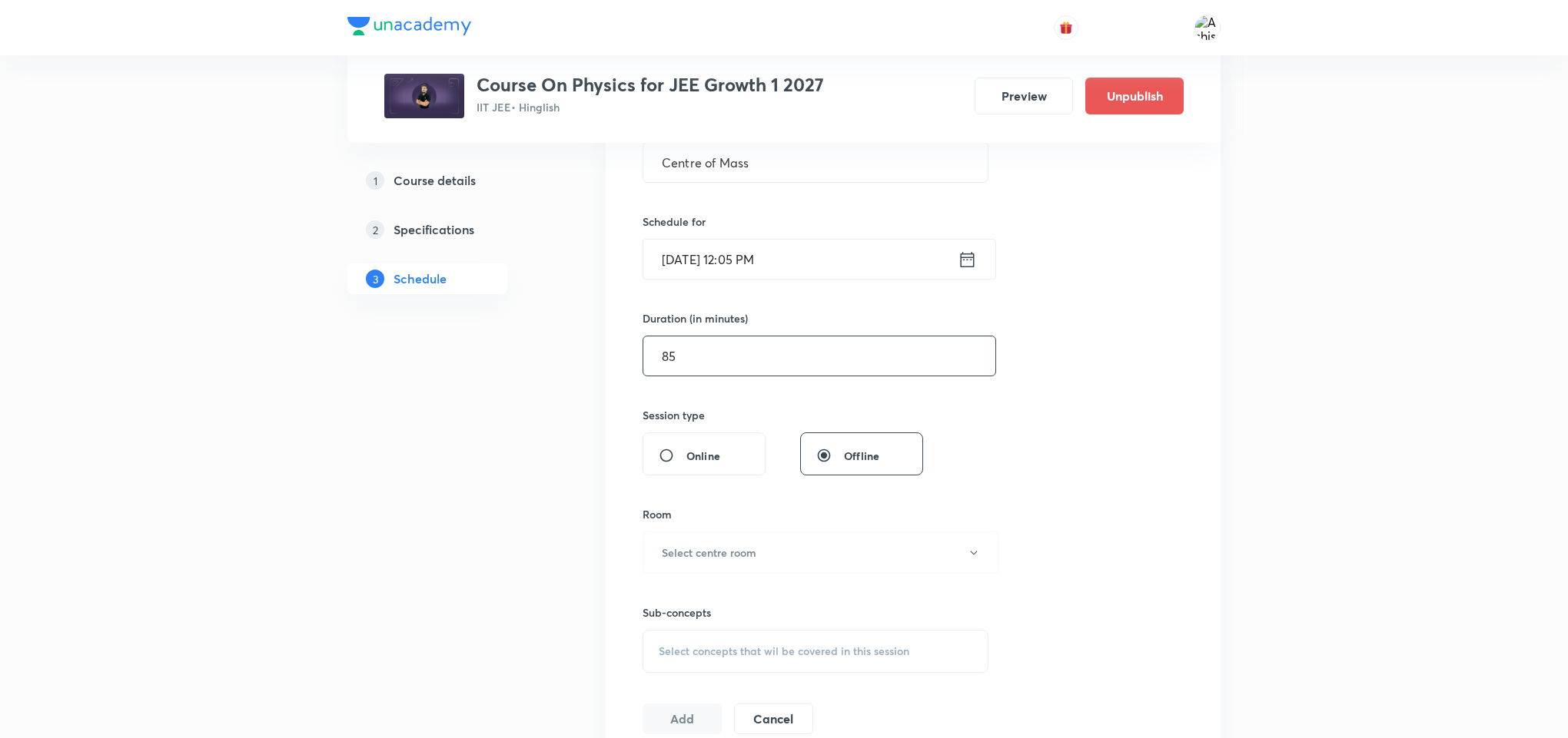
scroll to position [346, 0]
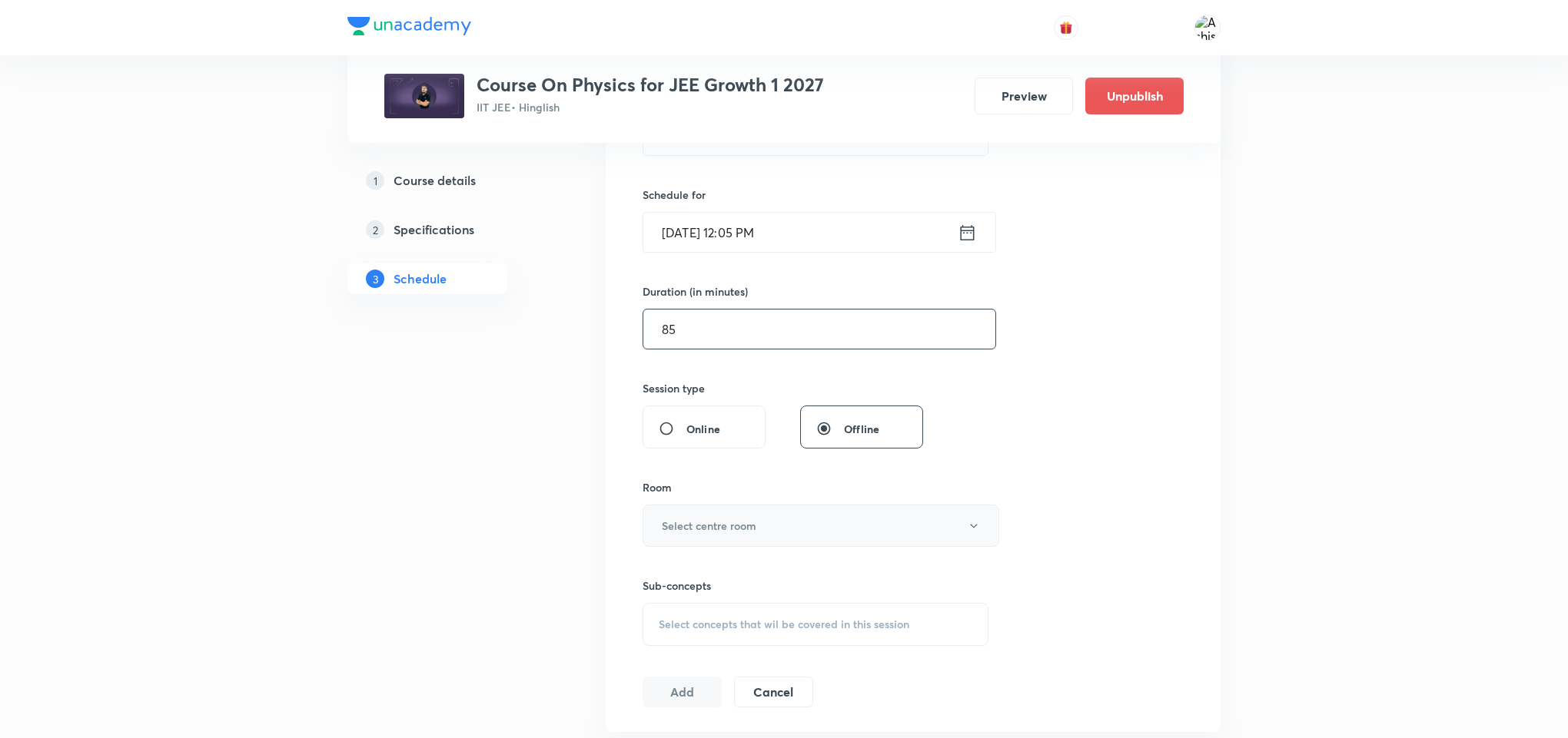
type input "85"
click at [736, 534] on h6 "Select centre room" at bounding box center [708, 525] width 94 height 16
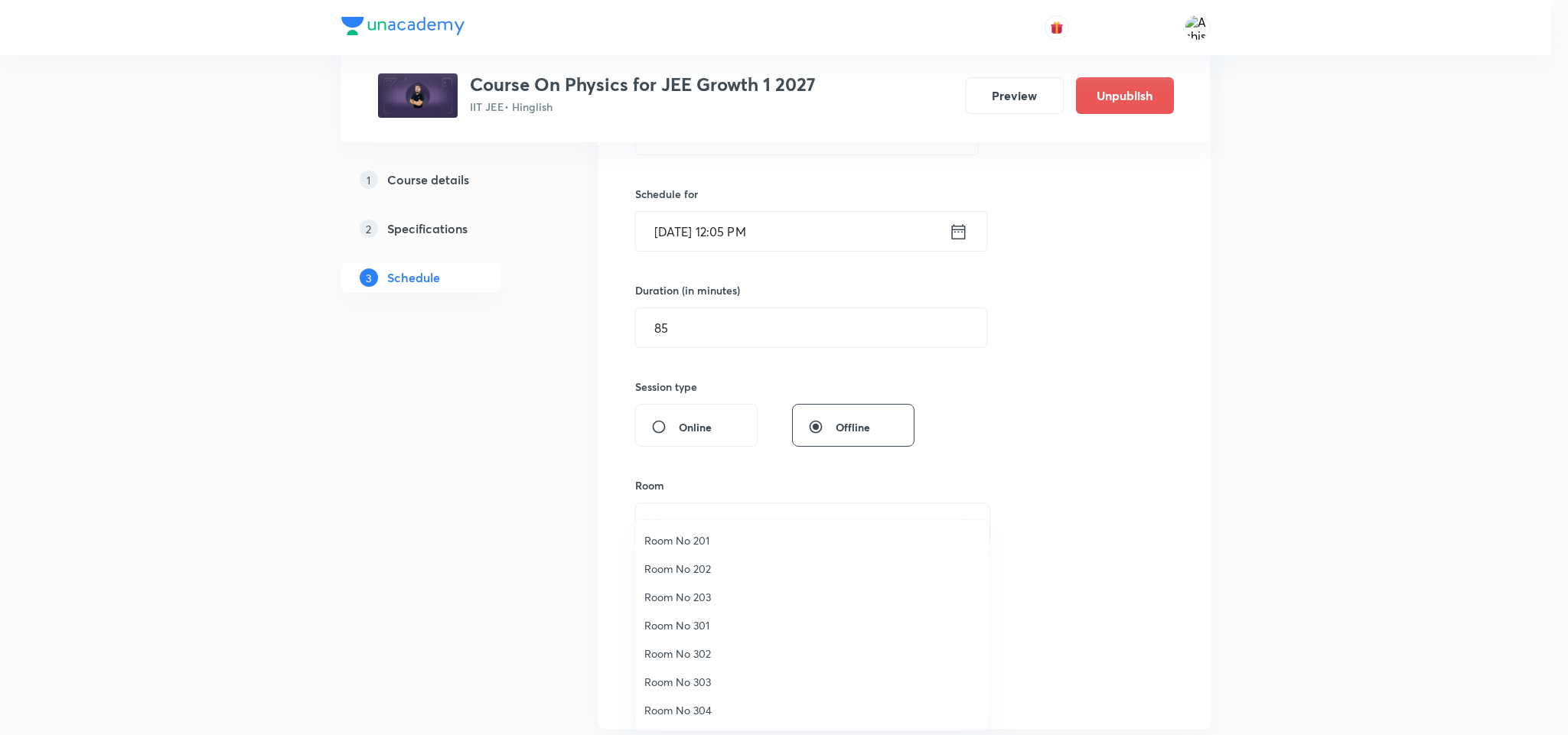
click at [692, 593] on span "Room No 203" at bounding box center [812, 596] width 335 height 16
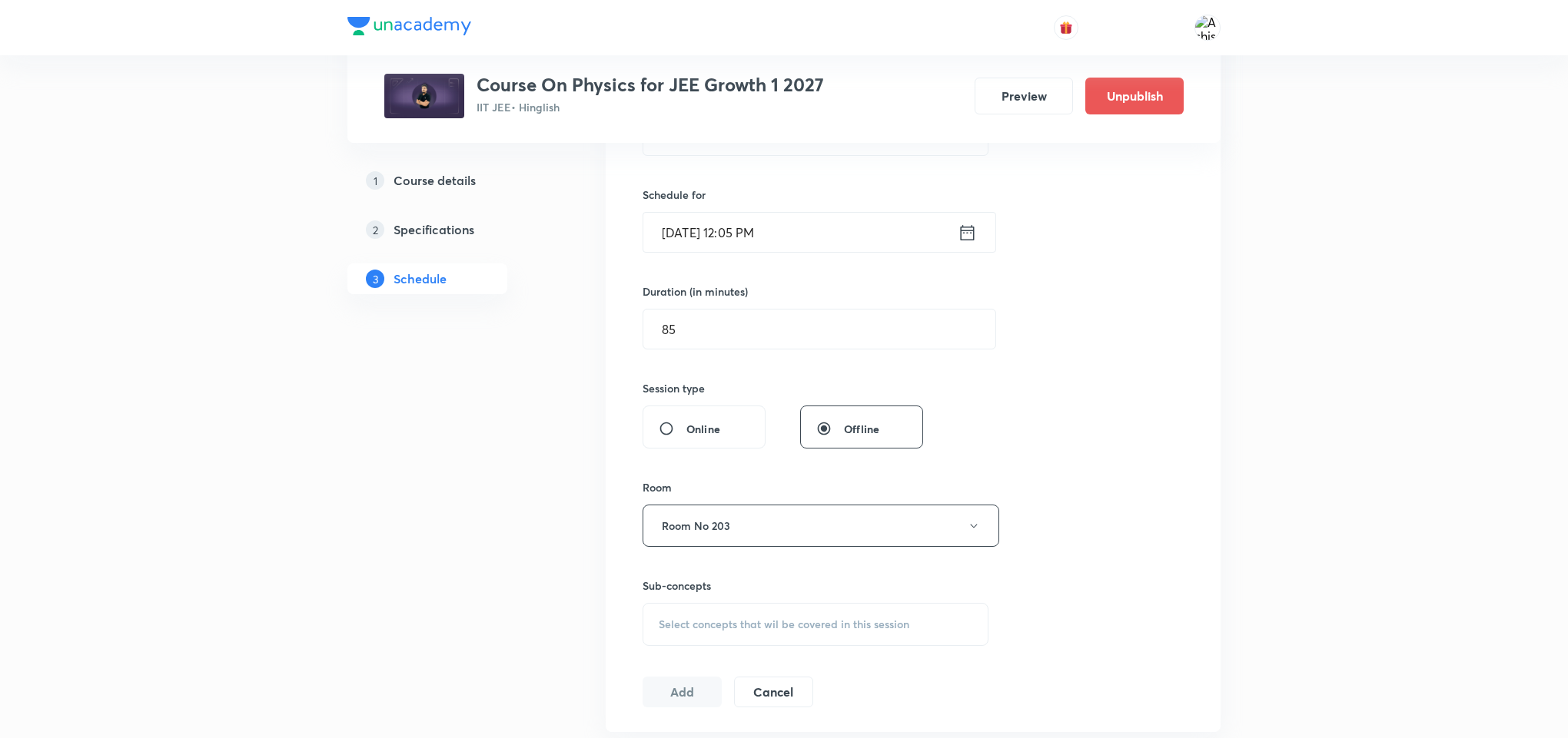
click at [755, 617] on div "Select concepts that wil be covered in this session" at bounding box center [816, 625] width 346 height 43
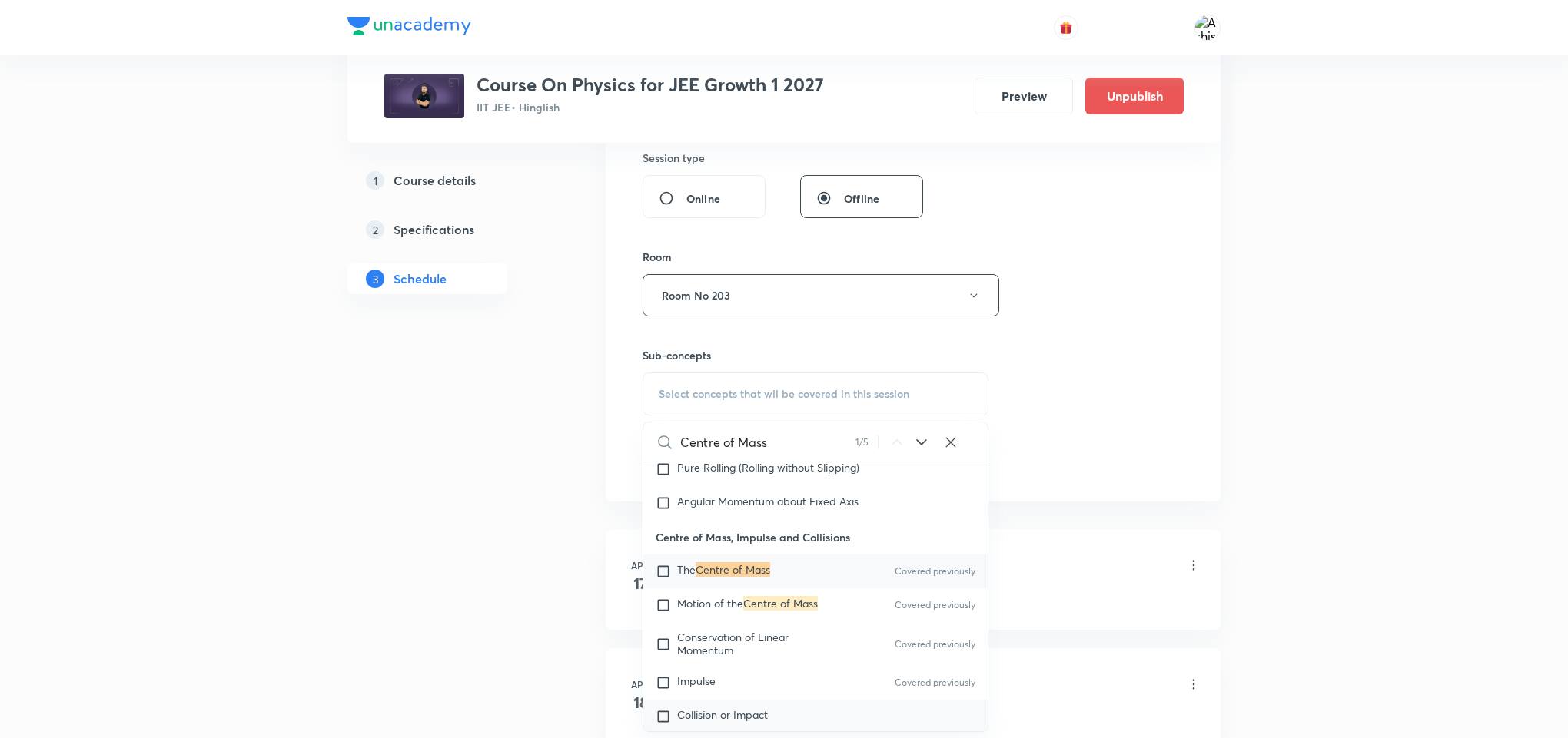
scroll to position [5471, 0]
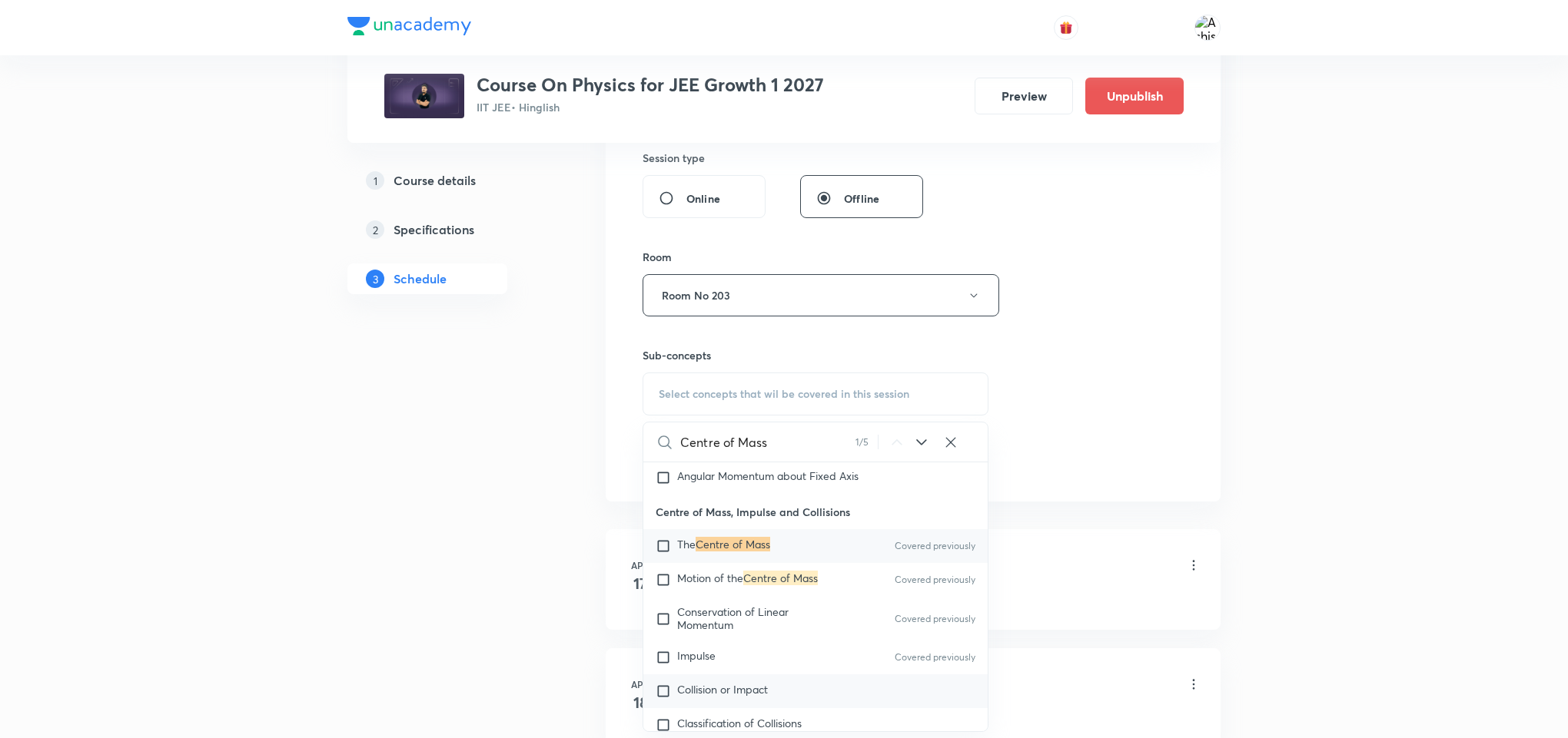
type input "Centre of Mass"
click at [765, 685] on span "Collision or Impact" at bounding box center [722, 689] width 91 height 15
checkbox input "true"
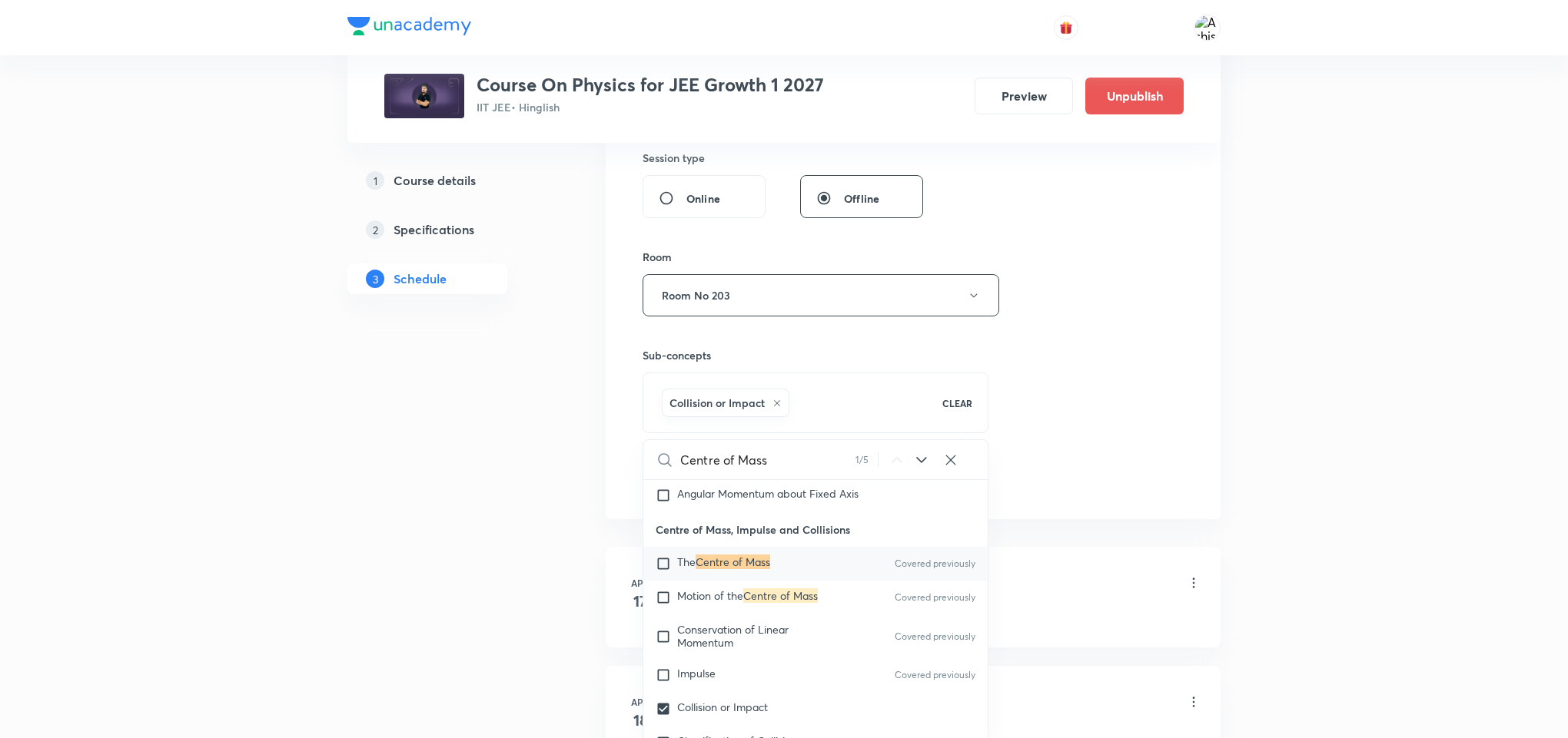
drag, startPoint x: 1038, startPoint y: 422, endPoint x: 757, endPoint y: 426, distance: 281.0
click at [1038, 420] on div "Session 112 Live class Session title 14/99 Centre of Mass ​ Schedule for Oct 10…" at bounding box center [913, 124] width 541 height 739
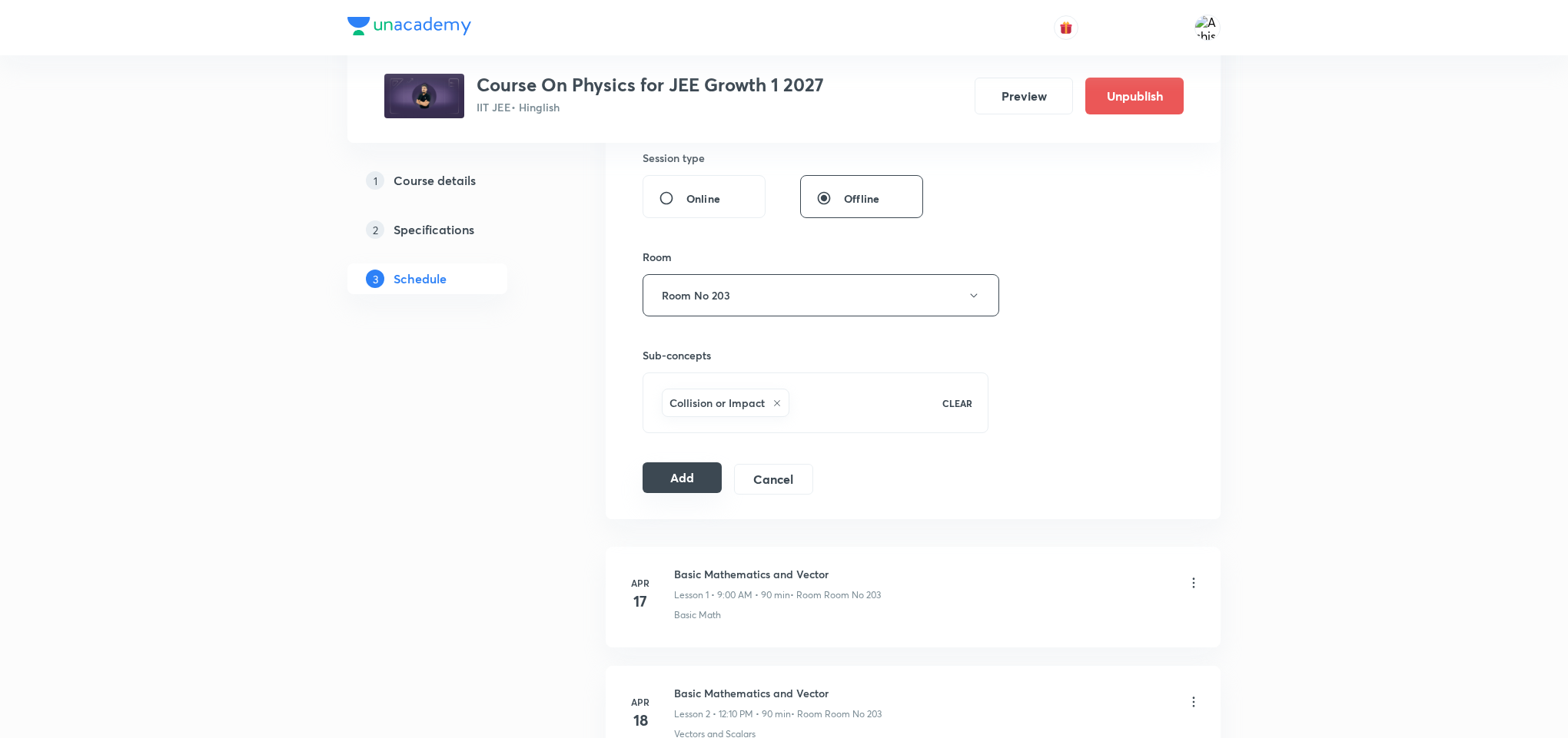
click at [664, 490] on button "Add" at bounding box center [682, 477] width 79 height 31
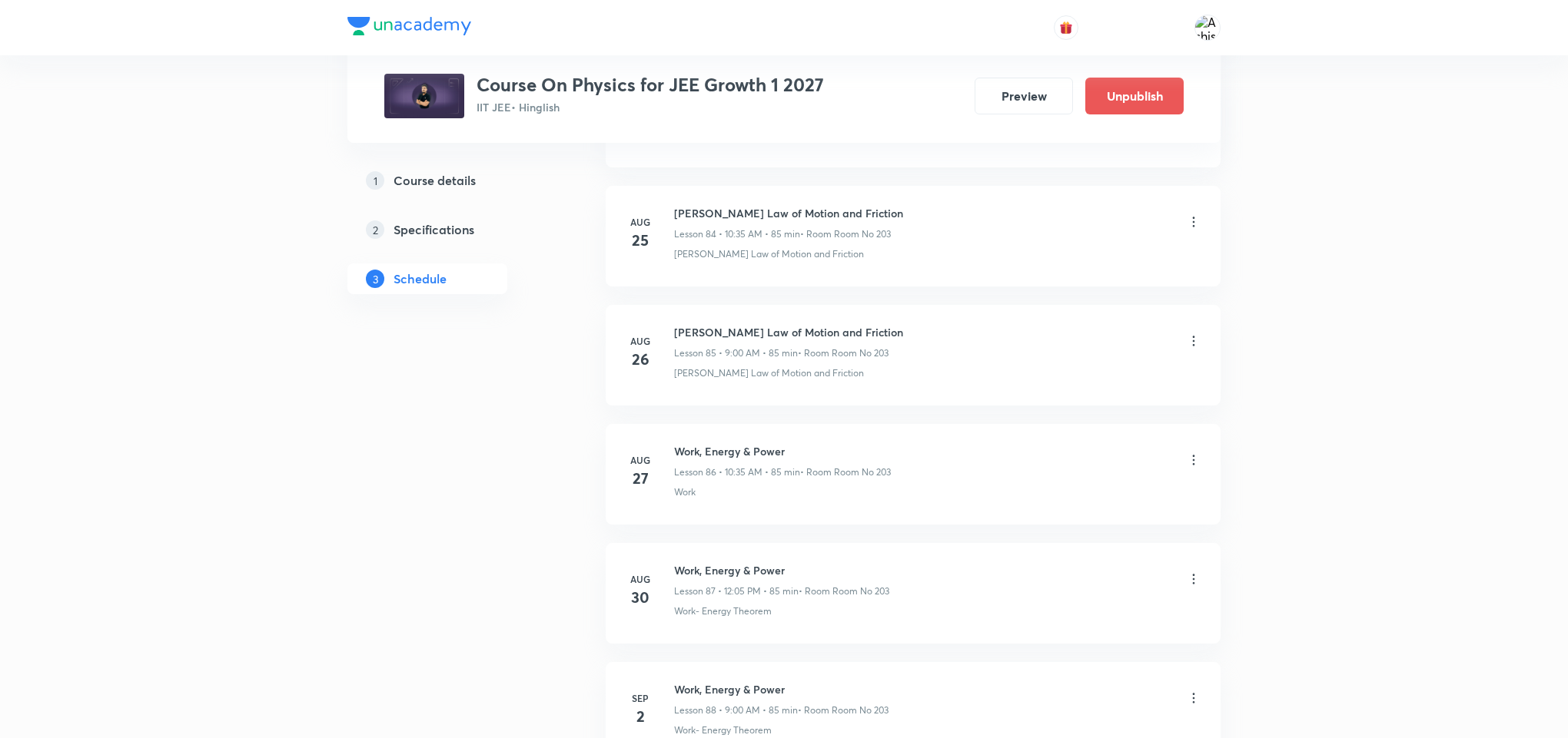
scroll to position [13209, 0]
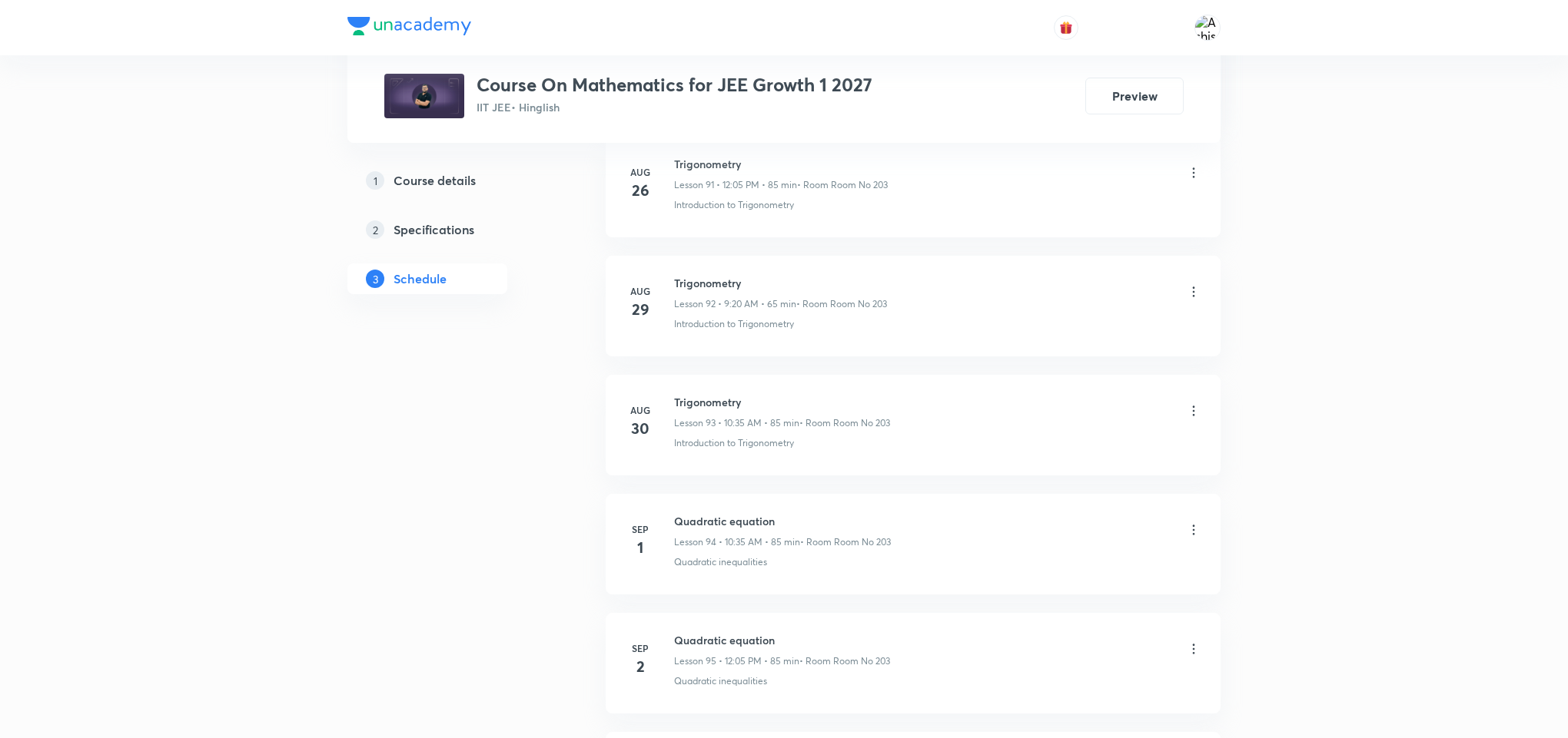
scroll to position [14160, 0]
drag, startPoint x: 787, startPoint y: 575, endPoint x: 666, endPoint y: 600, distance: 123.6
copy p "Point and straight Line"
drag, startPoint x: 751, startPoint y: 661, endPoint x: 764, endPoint y: 232, distance: 429.2
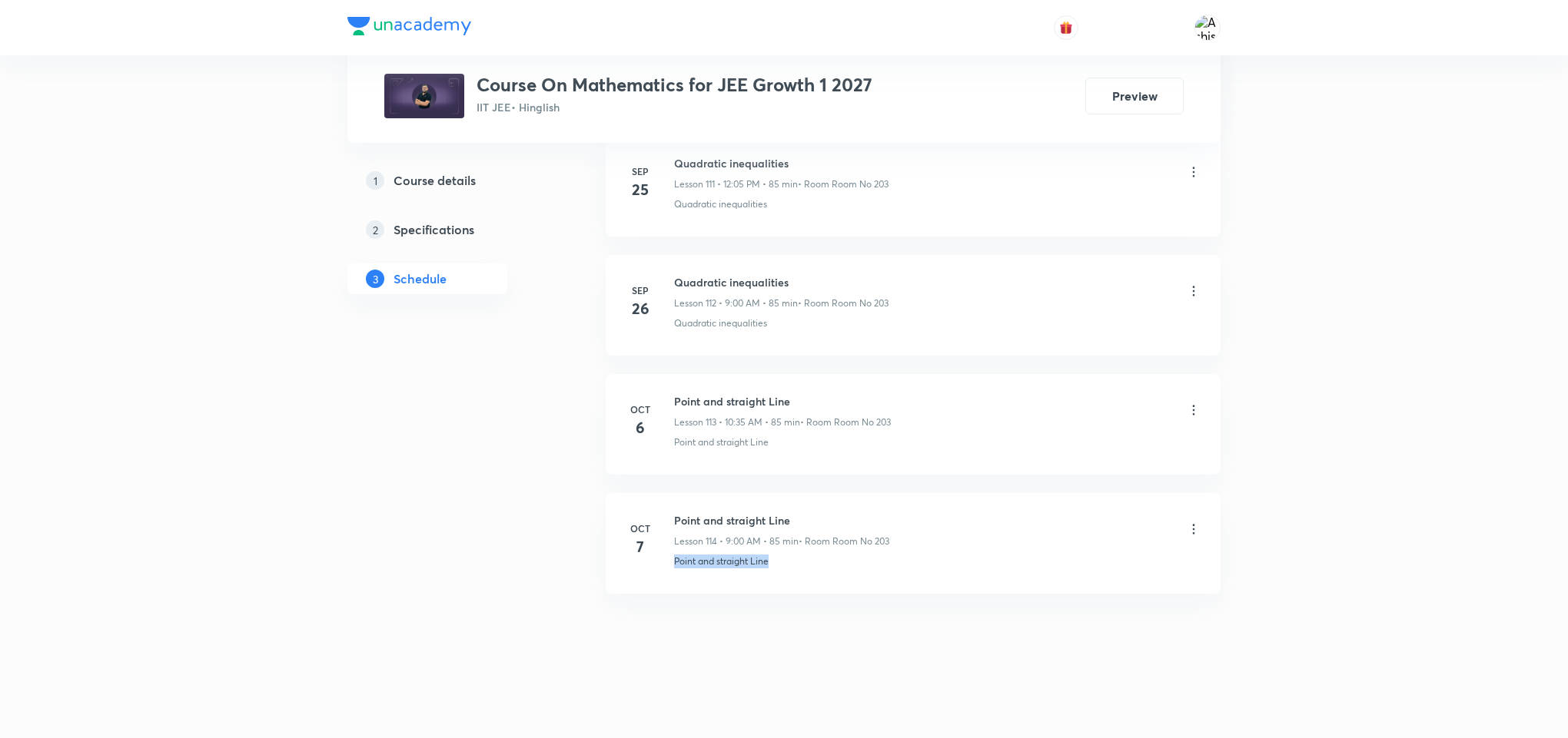
drag, startPoint x: 752, startPoint y: 628, endPoint x: 785, endPoint y: 192, distance: 437.2
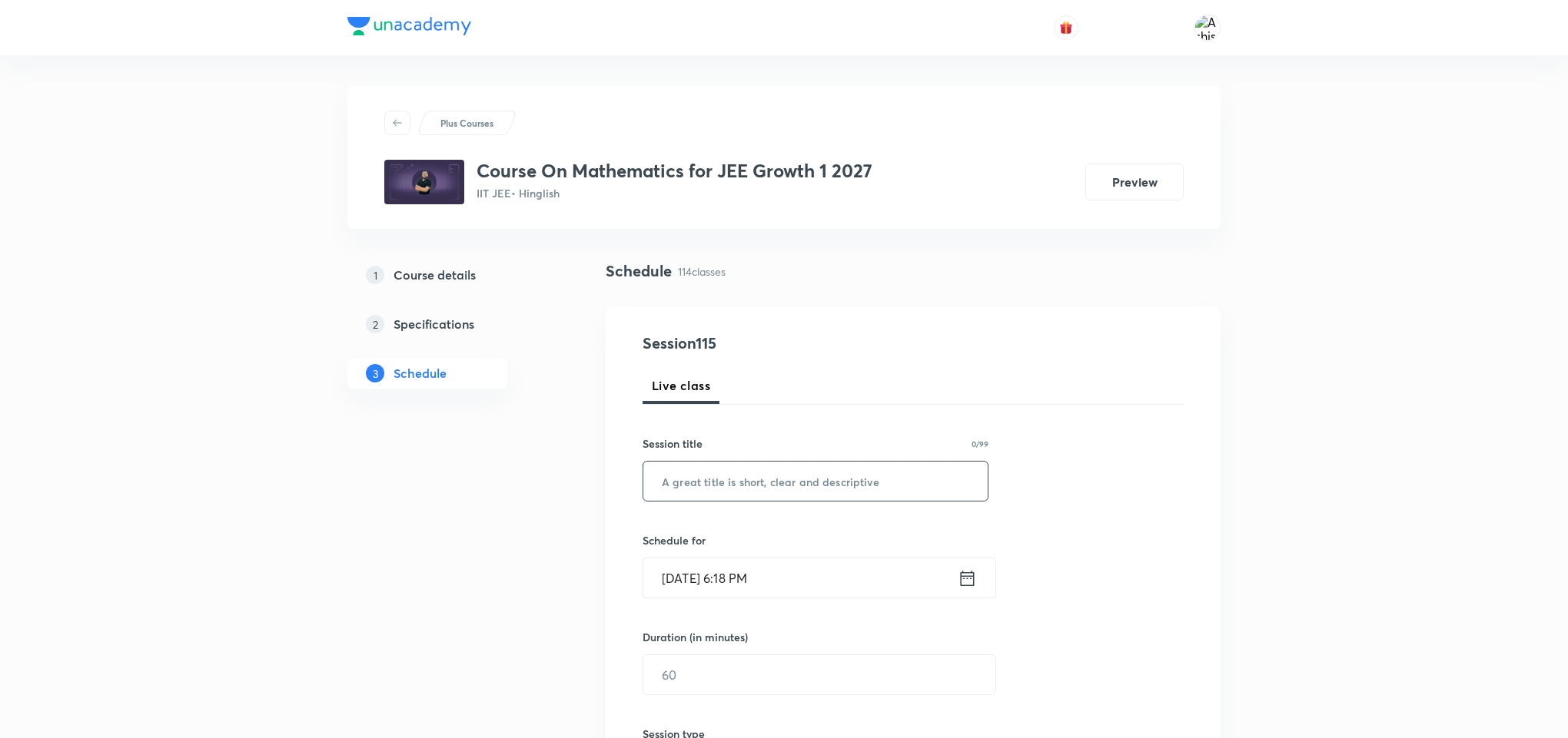
click at [809, 496] on input "text" at bounding box center [815, 481] width 344 height 39
paste input "Point and straight Line"
type input "Point and straight Line"
click at [692, 578] on input "Oct 7, 2025, 6:18 PM" at bounding box center [800, 578] width 314 height 39
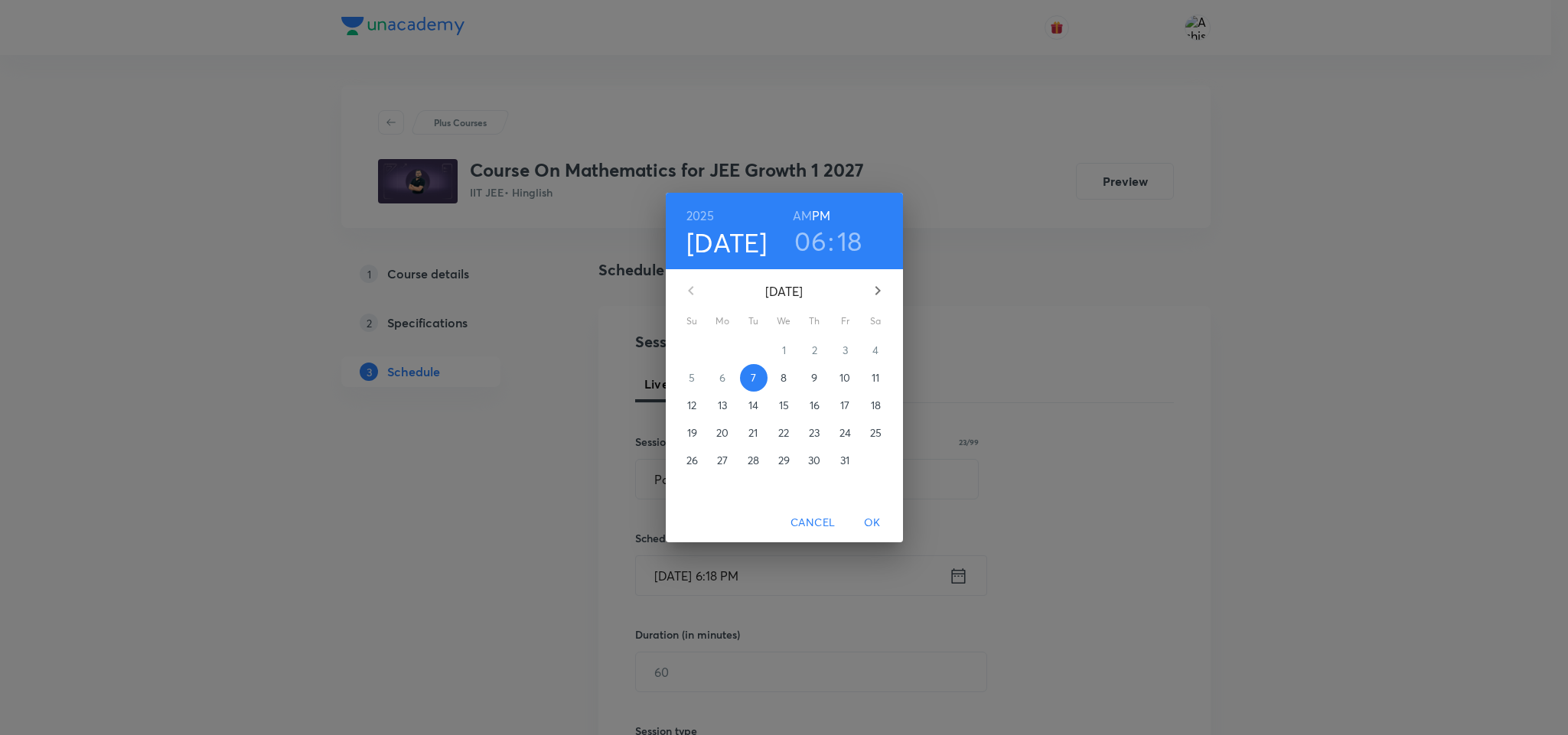
click at [785, 366] on button "8" at bounding box center [784, 379] width 28 height 28
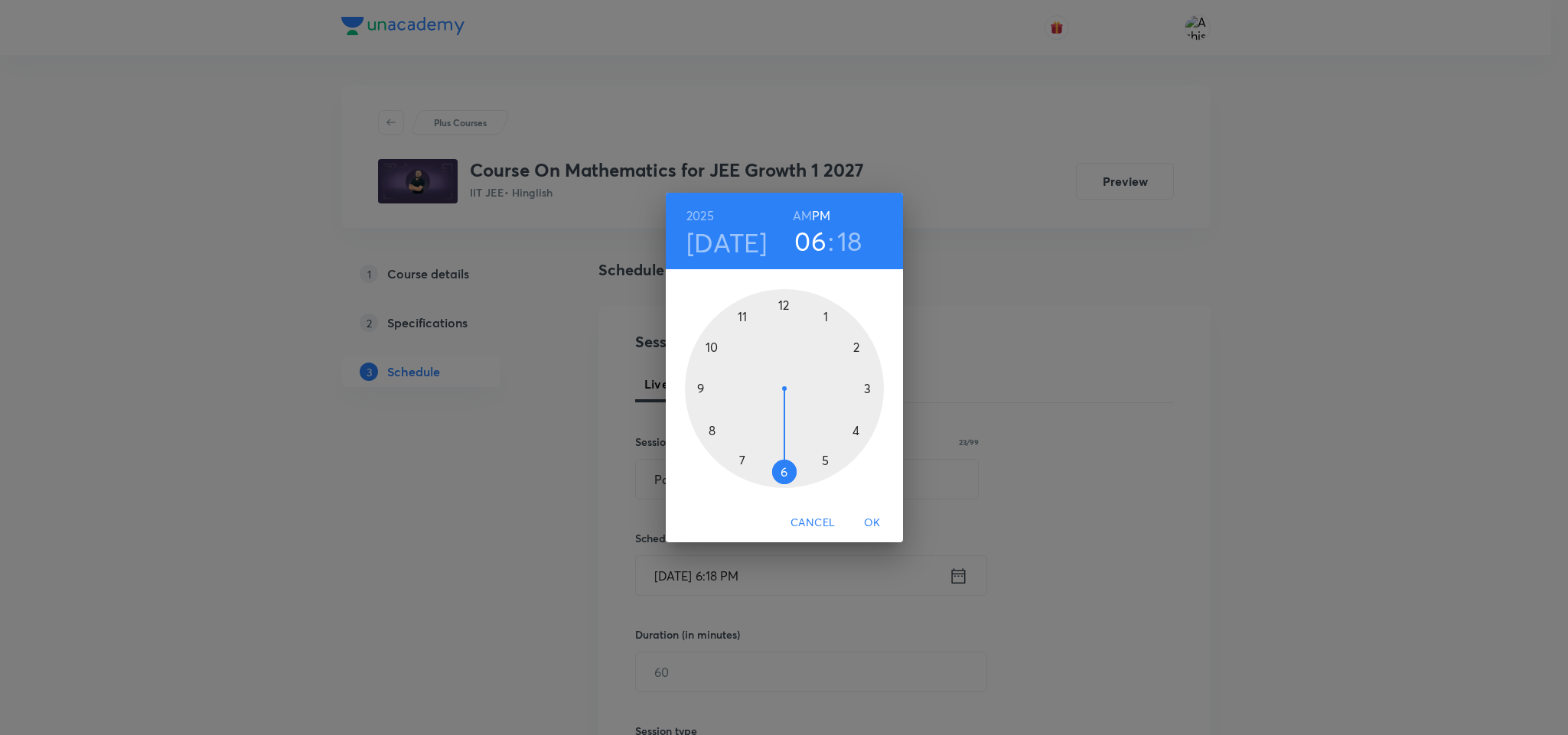
click at [816, 214] on h6 "PM" at bounding box center [822, 215] width 19 height 21
click at [800, 217] on h6 "AM" at bounding box center [802, 215] width 20 height 21
click at [713, 347] on div at bounding box center [784, 389] width 199 height 199
click at [742, 462] on div at bounding box center [784, 389] width 199 height 199
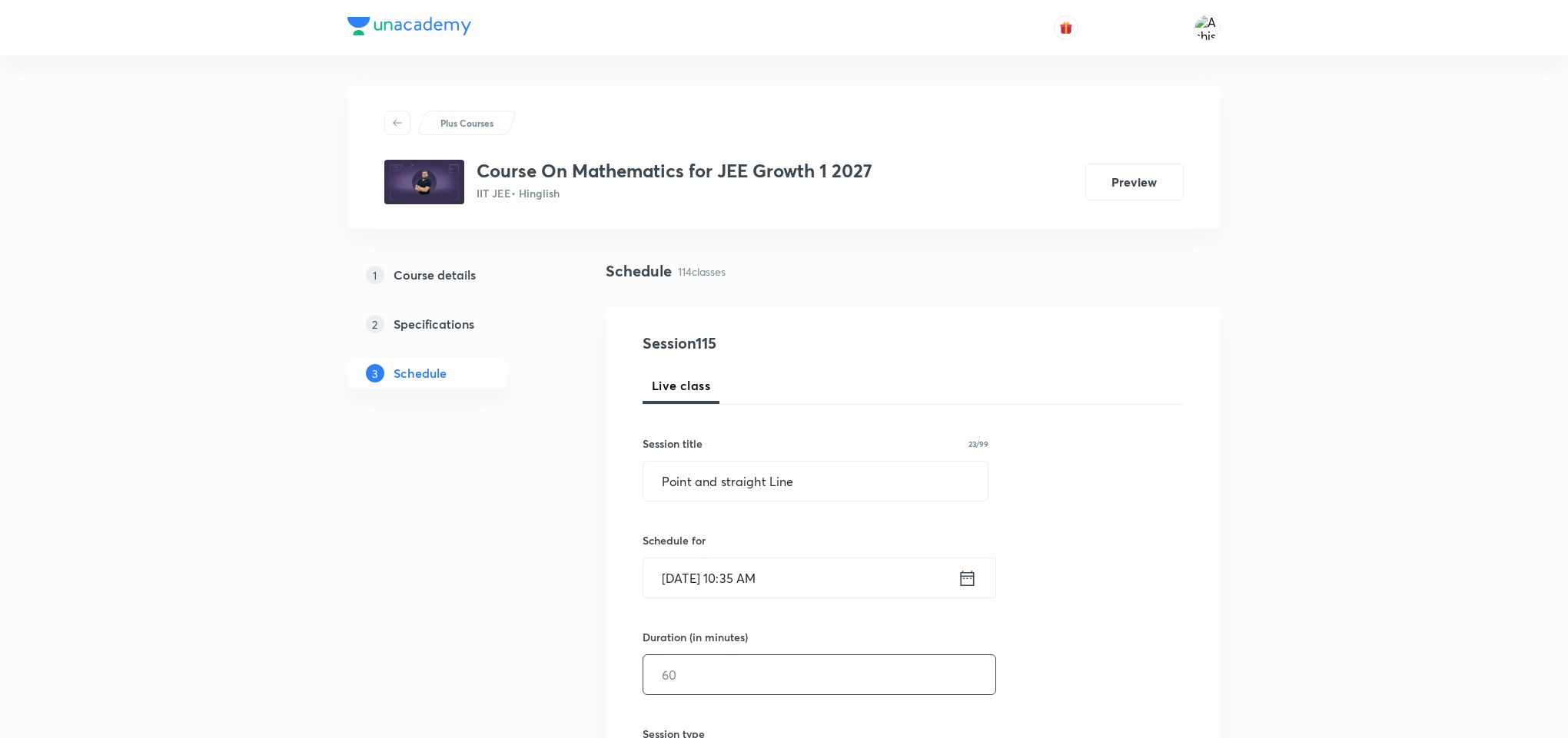
click at [727, 689] on input "text" at bounding box center [819, 675] width 352 height 39
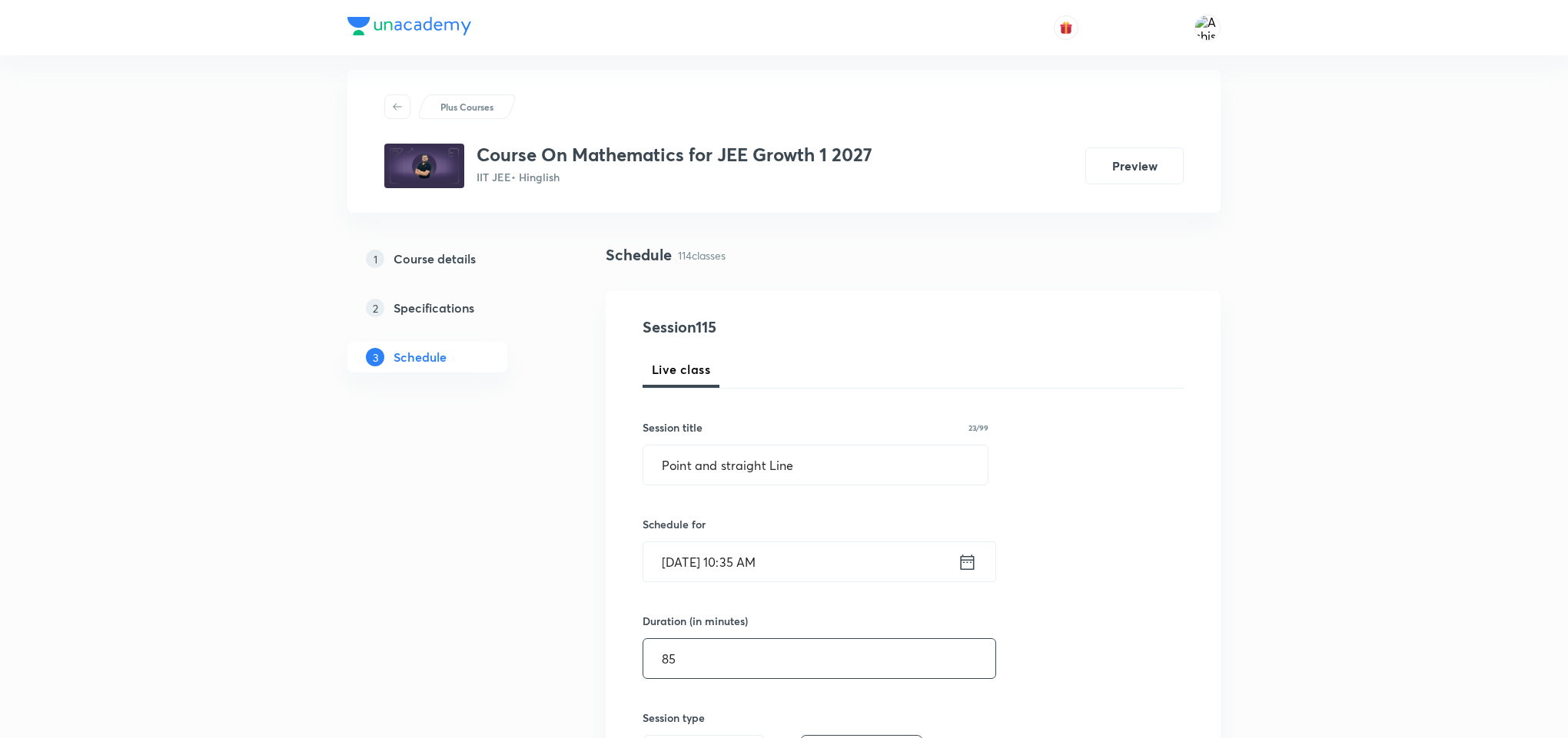
scroll to position [231, 0]
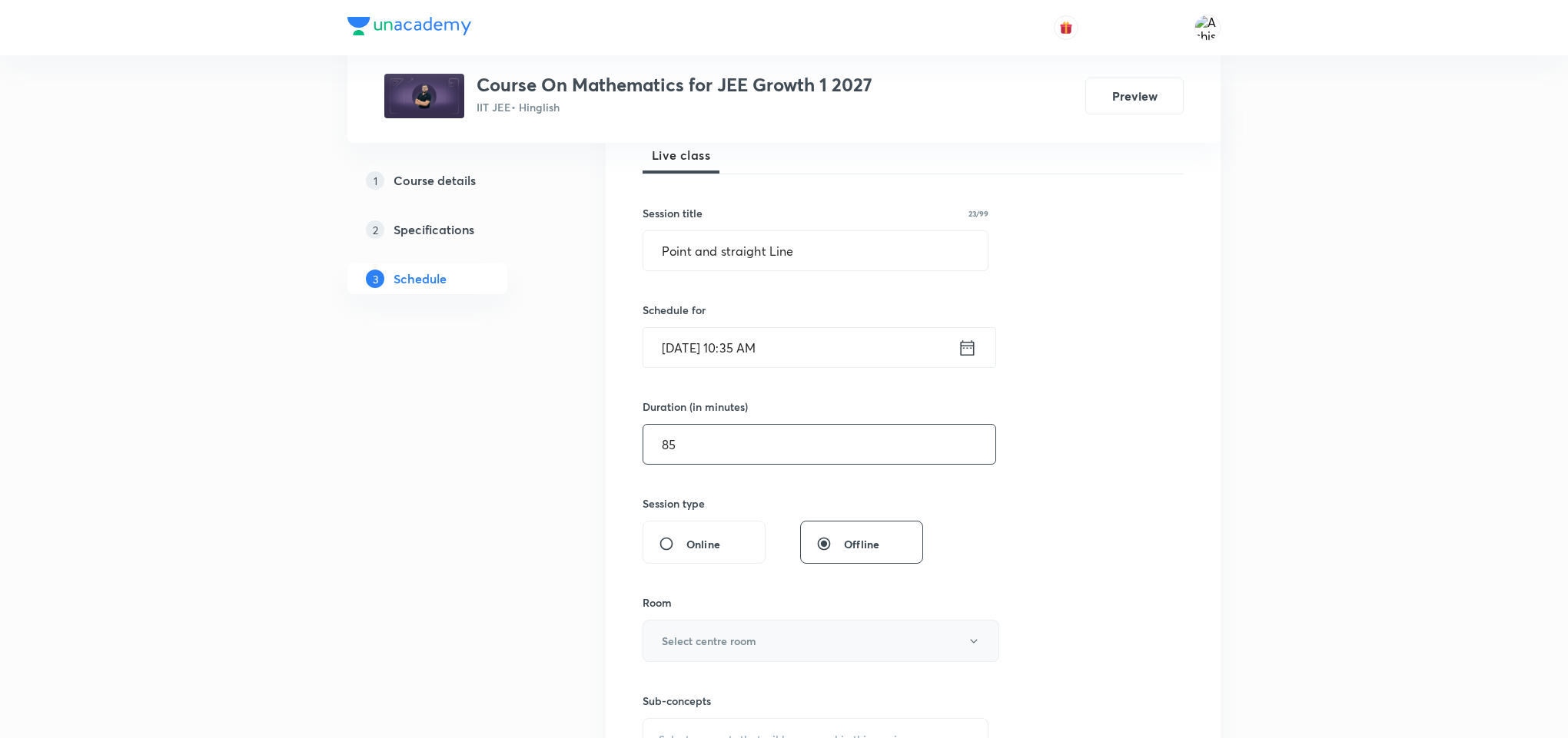
type input "85"
click at [720, 649] on h6 "Select centre room" at bounding box center [708, 641] width 94 height 16
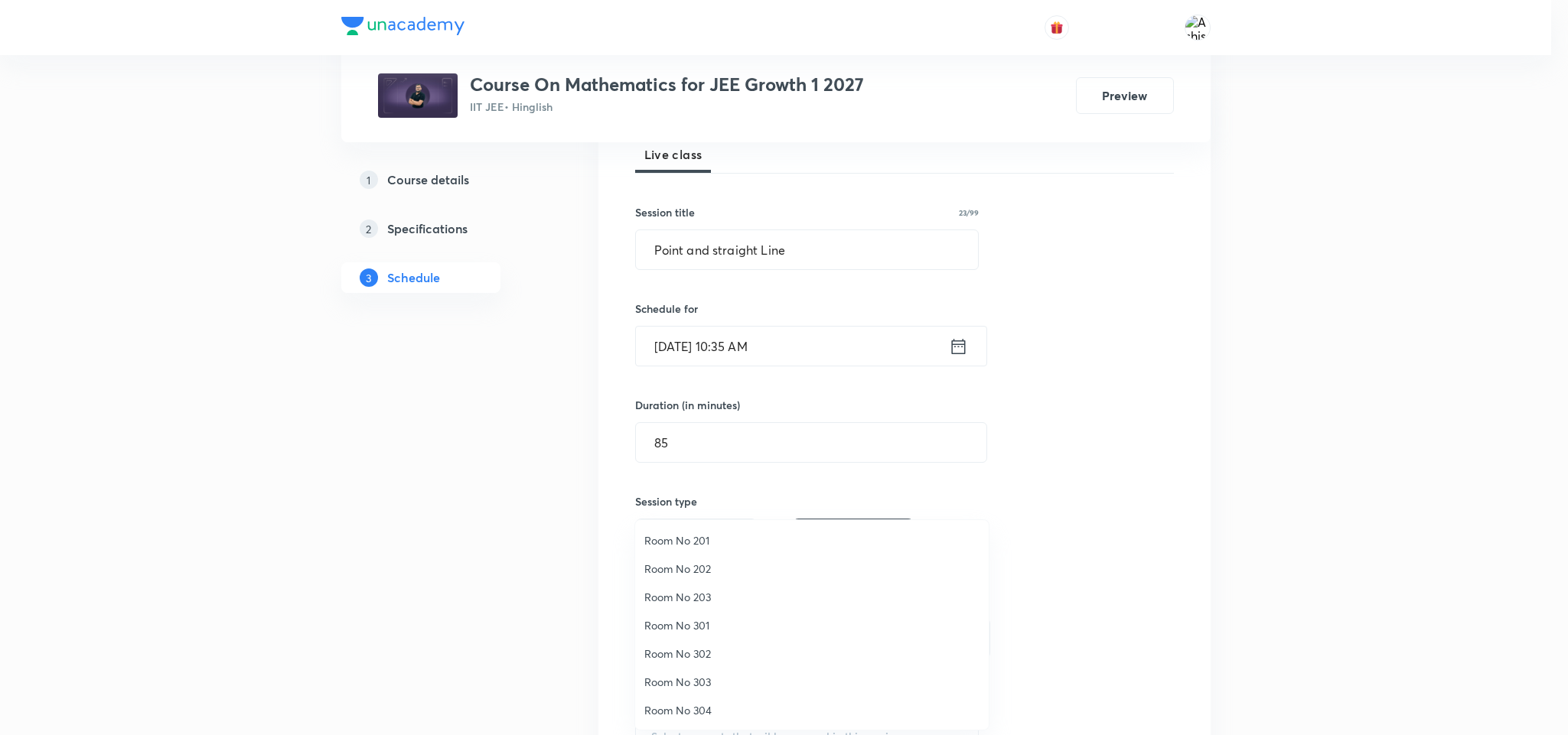
click at [701, 595] on span "Room No 203" at bounding box center [812, 596] width 335 height 16
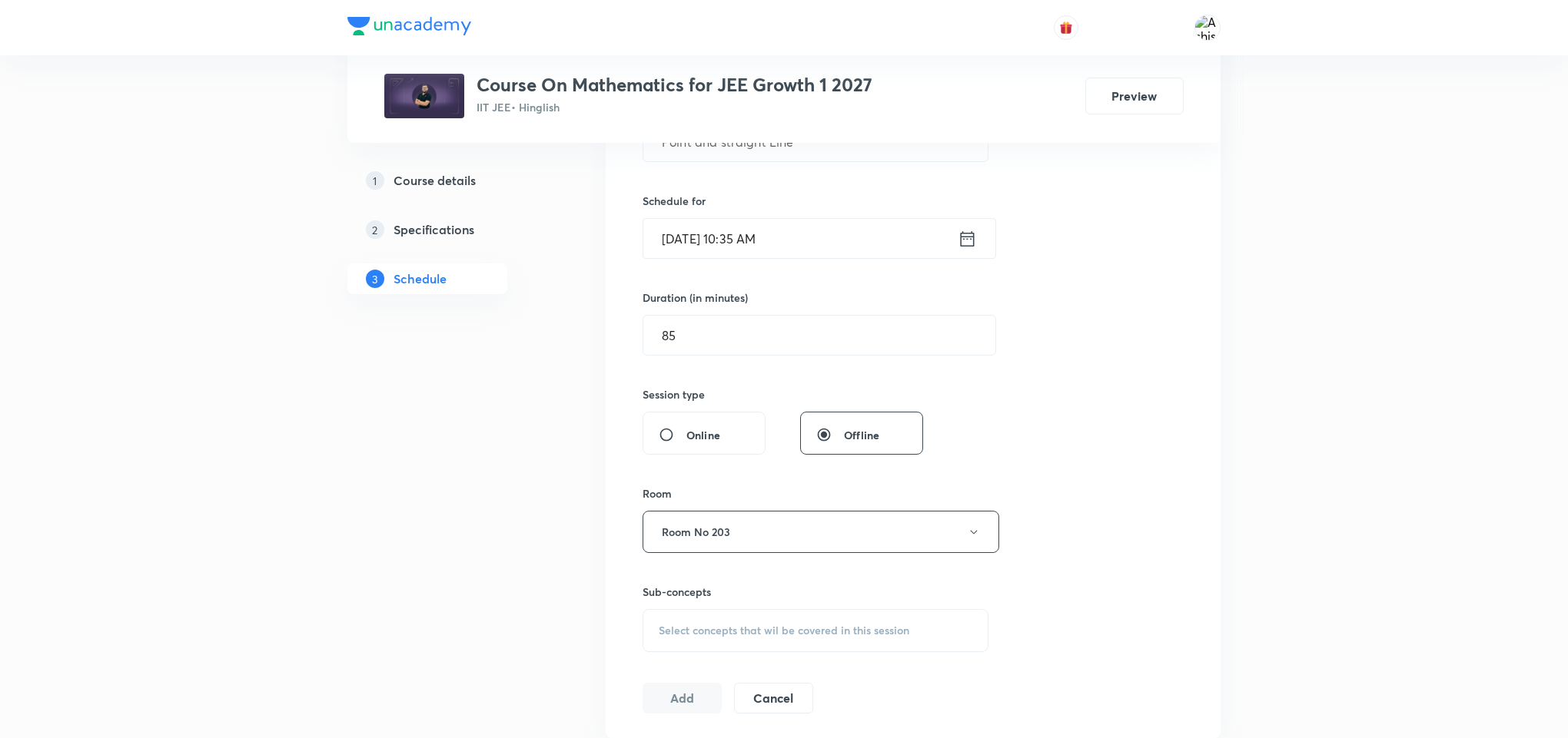
scroll to position [346, 0]
click at [722, 631] on span "Select concepts that wil be covered in this session" at bounding box center [784, 624] width 250 height 12
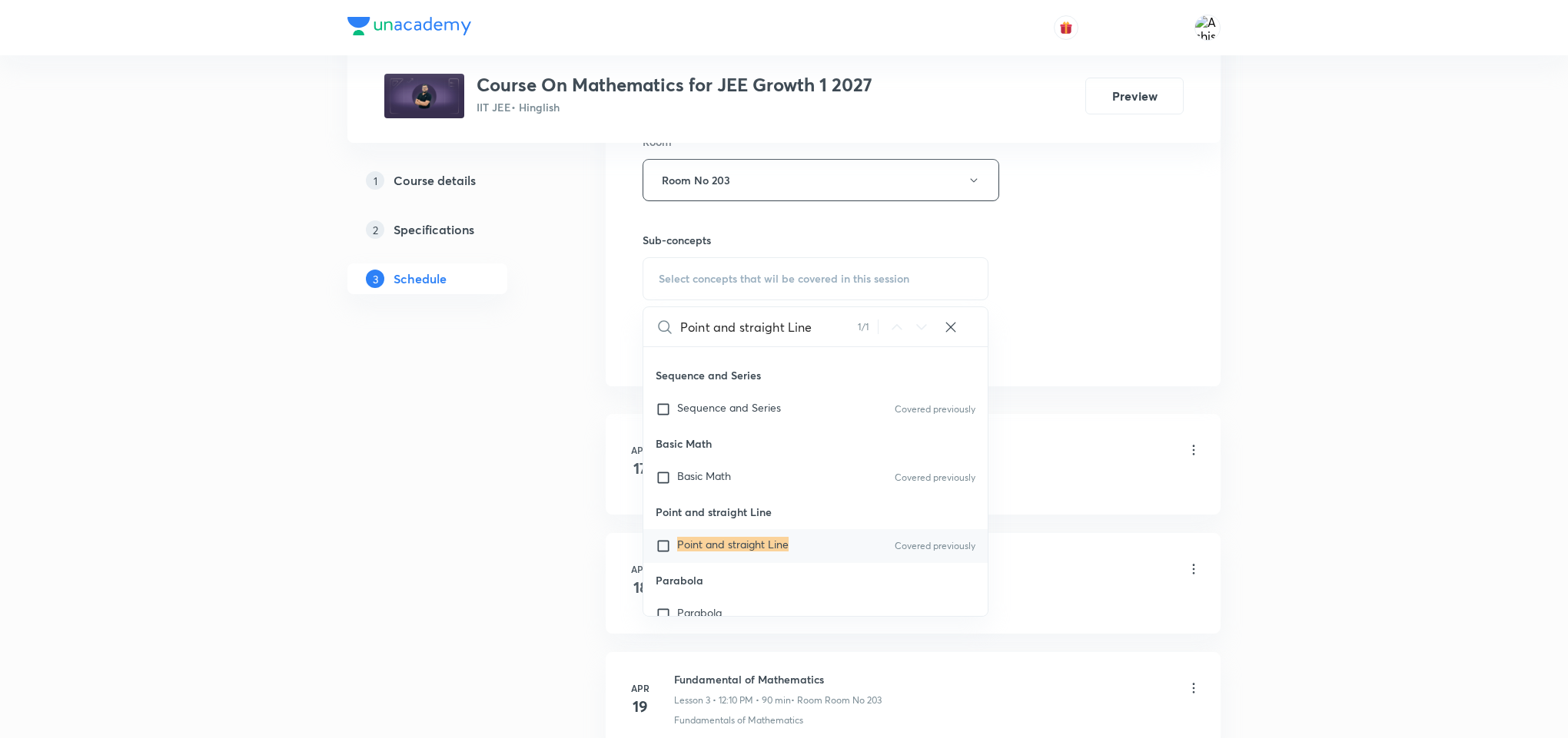
scroll to position [3271, 0]
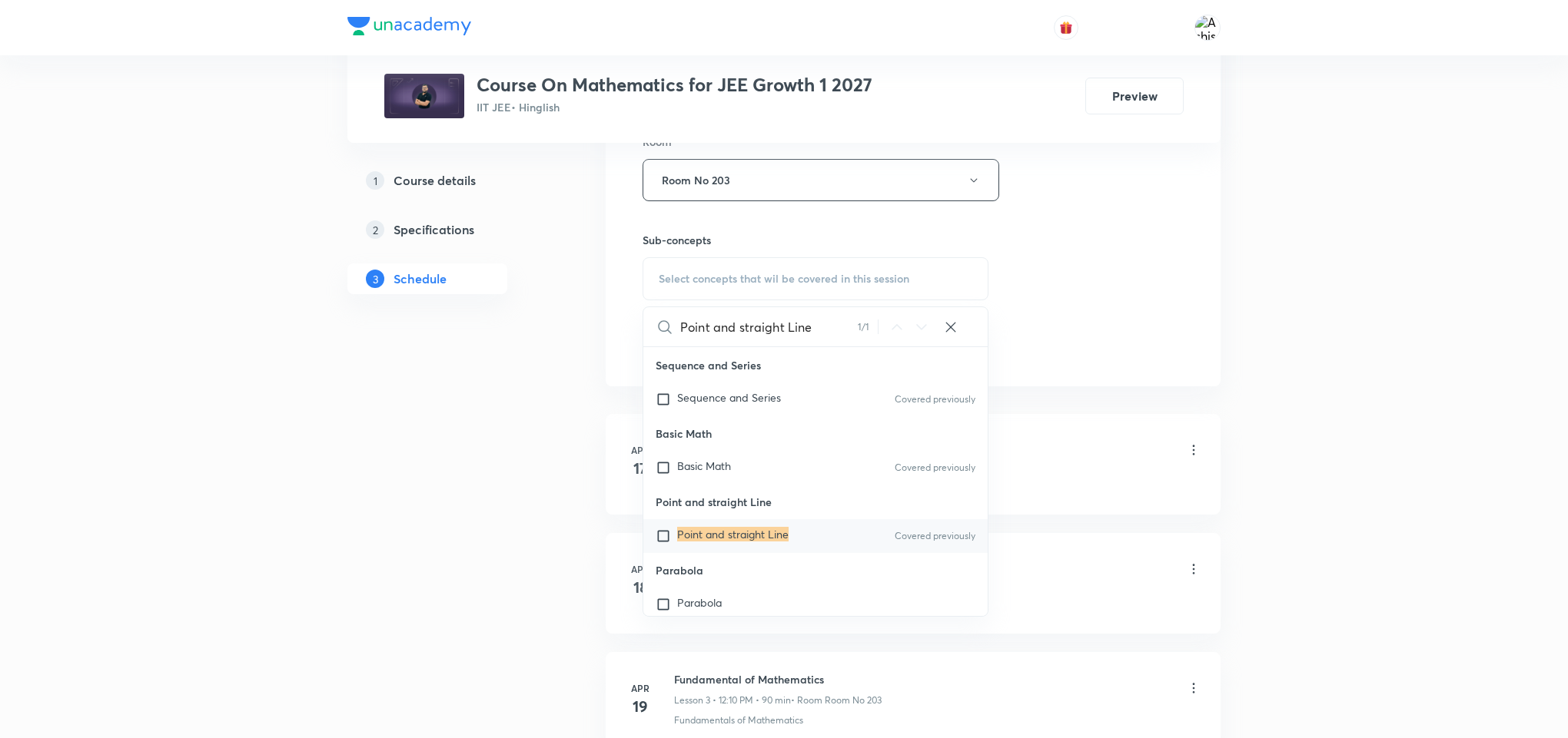
type input "Point and straight Line"
click at [740, 542] on mark "Point and straight Line" at bounding box center [733, 534] width 111 height 15
checkbox input "true"
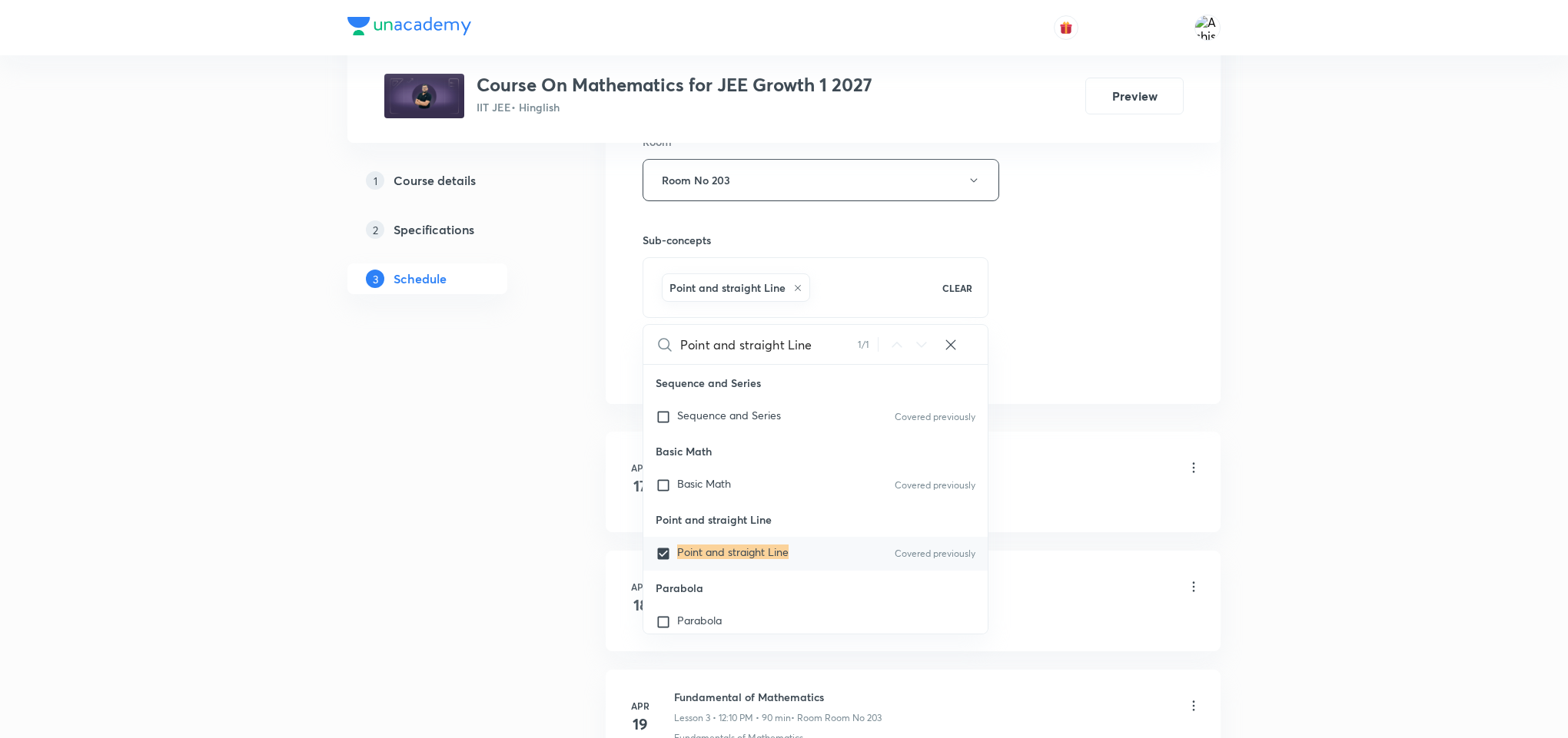
click at [1091, 364] on div "Session 115 Live class Session title 23/99 Point and straight Line ​ Schedule f…" at bounding box center [913, 9] width 541 height 739
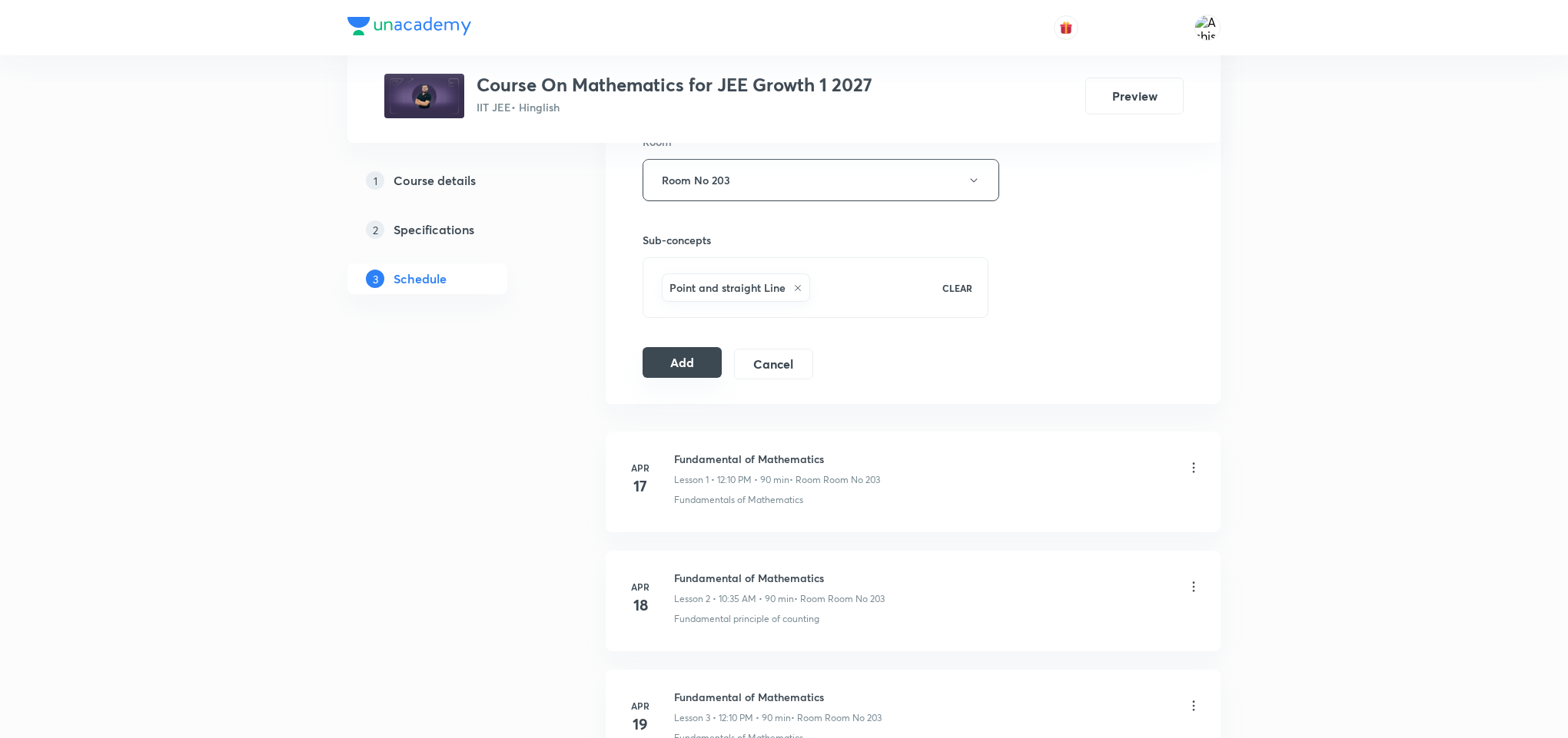
click at [680, 372] on button "Add" at bounding box center [682, 362] width 79 height 31
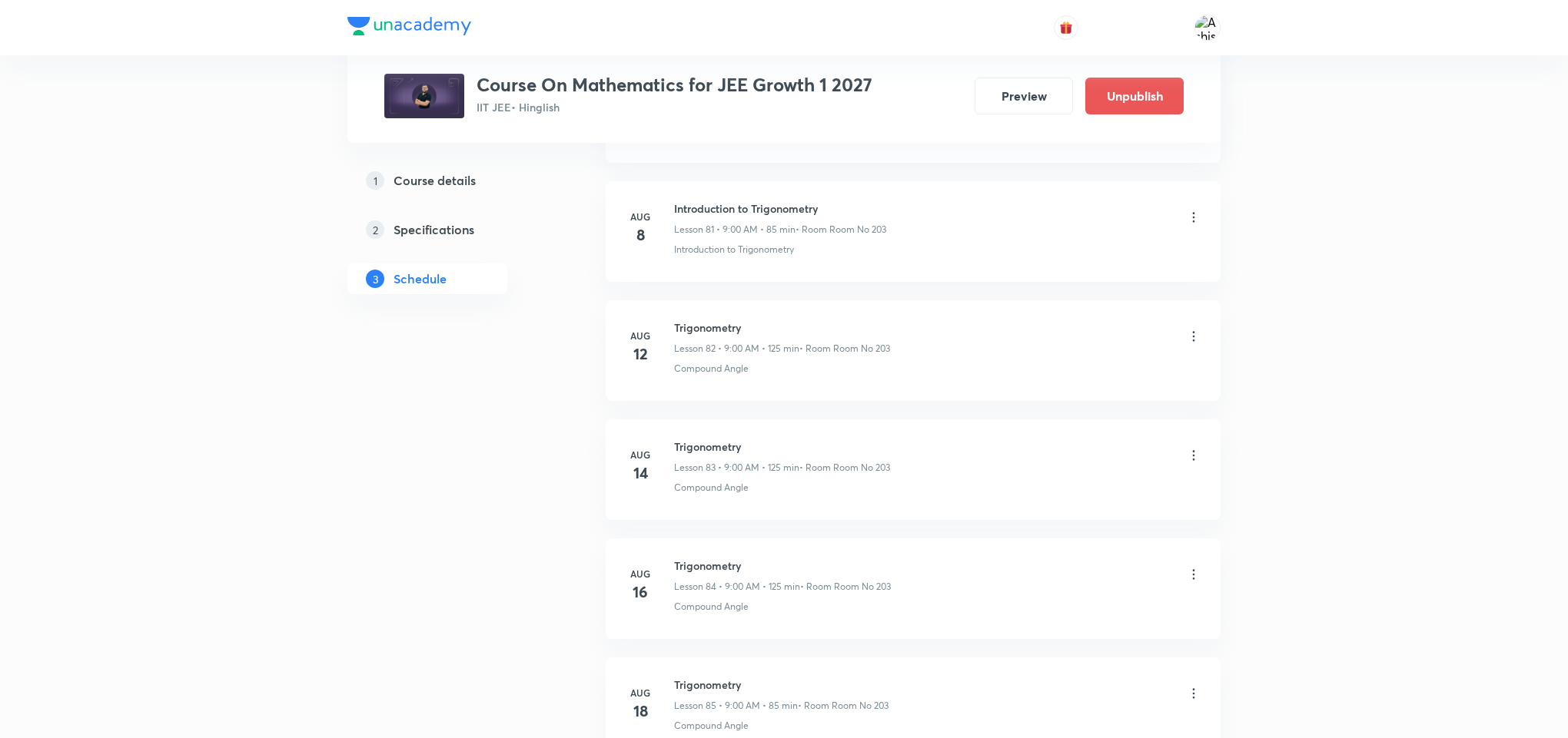
scroll to position [13571, 0]
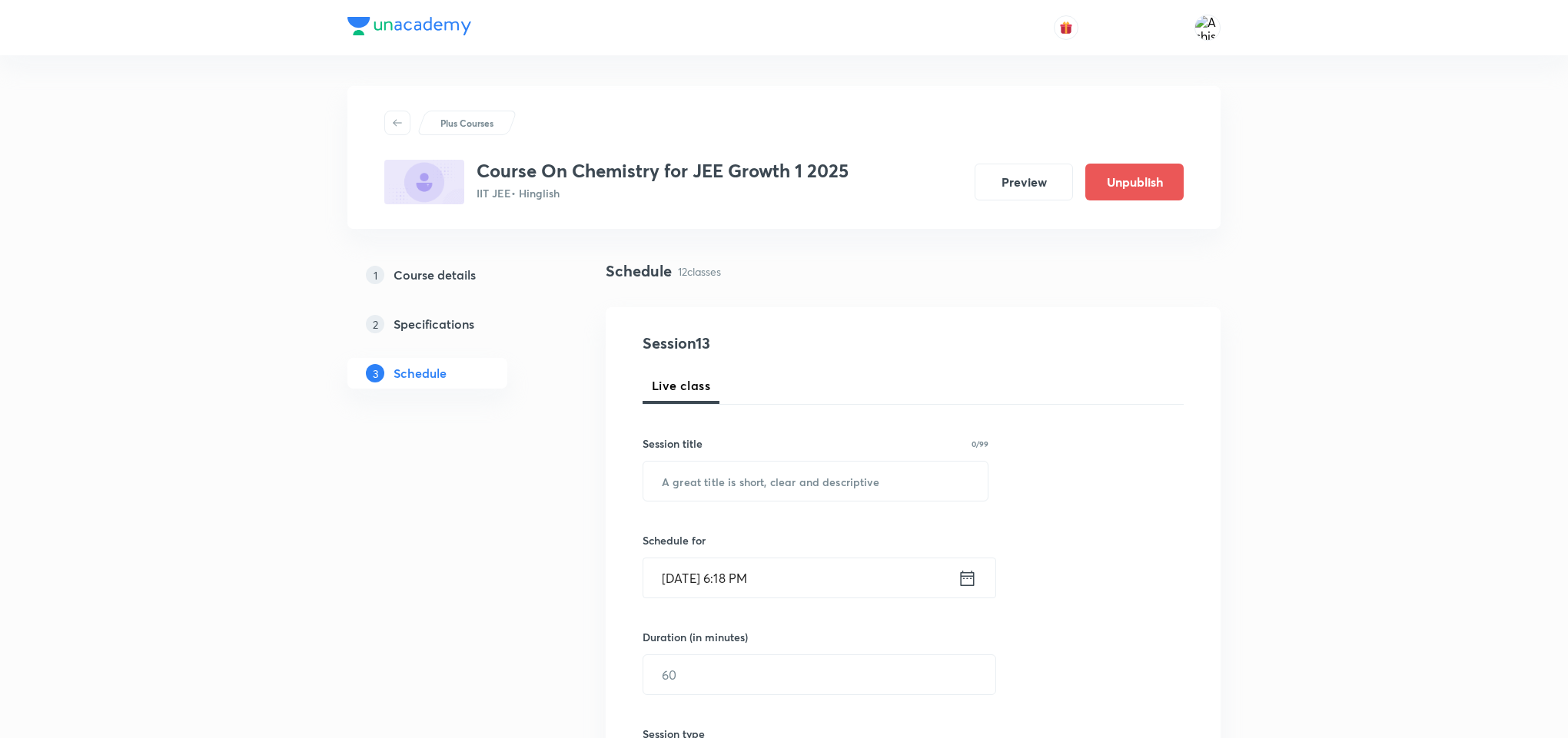
scroll to position [1934, 0]
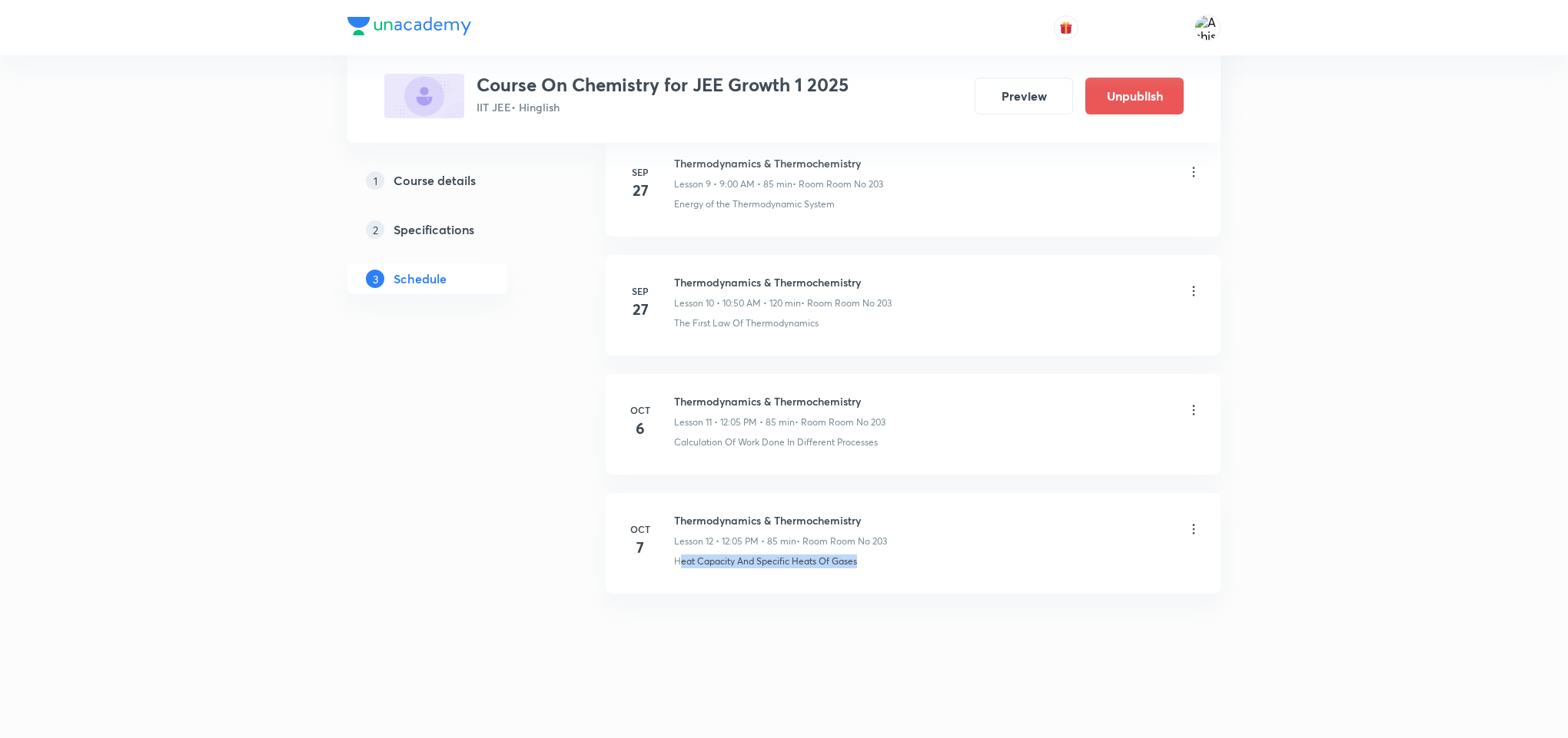
drag, startPoint x: 886, startPoint y: 569, endPoint x: 682, endPoint y: 600, distance: 206.3
drag, startPoint x: 720, startPoint y: 604, endPoint x: 833, endPoint y: 554, distance: 123.6
click at [873, 561] on div "Heat Capacity And Specific Heats Of Gases" at bounding box center [937, 561] width 527 height 14
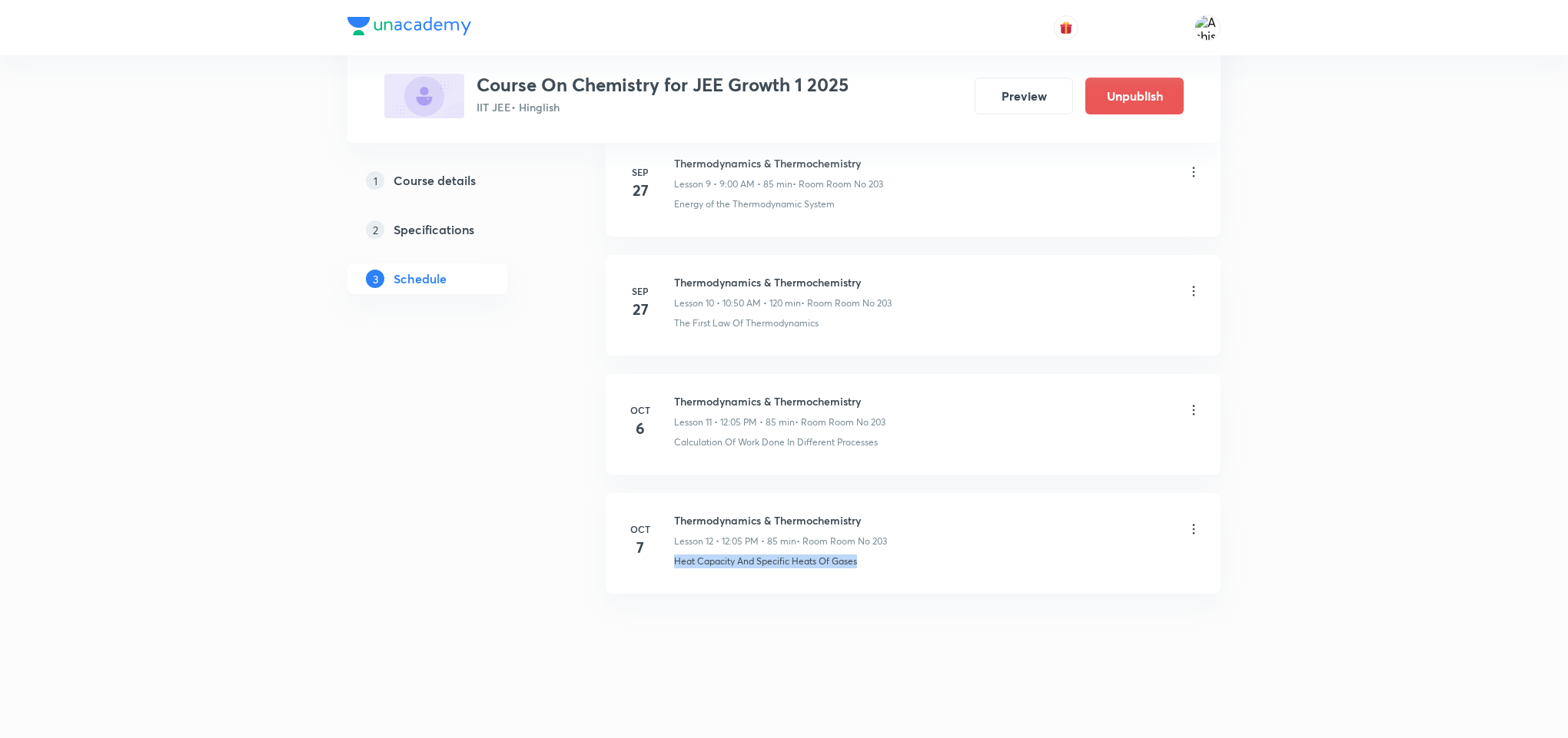
drag, startPoint x: 878, startPoint y: 570, endPoint x: 658, endPoint y: 589, distance: 220.8
click at [658, 589] on li "[DATE] Thermodynamics & Thermochemistry Lesson 12 • 12:05 PM • 85 min • Room Ro…" at bounding box center [913, 544] width 615 height 101
copy p "Heat Capacity And Specific Heats Of Gases"
drag, startPoint x: 893, startPoint y: 501, endPoint x: 883, endPoint y: 503, distance: 10.2
click at [892, 503] on li "[DATE] Thermodynamics & Thermochemistry Lesson 12 • 12:05 PM • 85 min • Room Ro…" at bounding box center [913, 544] width 615 height 101
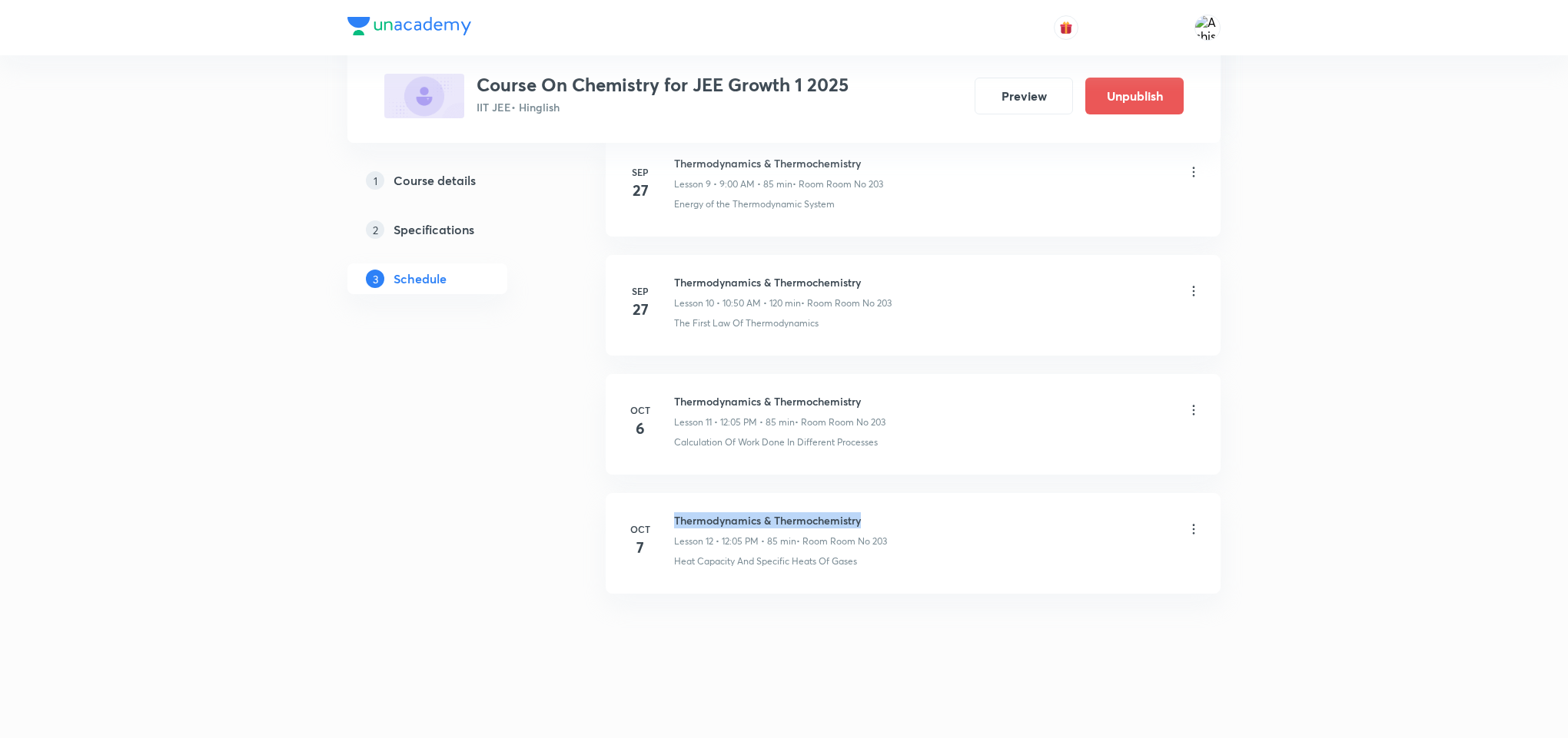
drag, startPoint x: 879, startPoint y: 503, endPoint x: 674, endPoint y: 521, distance: 205.8
click at [674, 521] on li "[DATE] Thermodynamics & Thermochemistry Lesson 12 • 12:05 PM • 85 min • Room Ro…" at bounding box center [913, 544] width 615 height 101
copy h6 "Thermodynamics & Thermochemistry"
drag, startPoint x: 761, startPoint y: 632, endPoint x: 743, endPoint y: 192, distance: 440.4
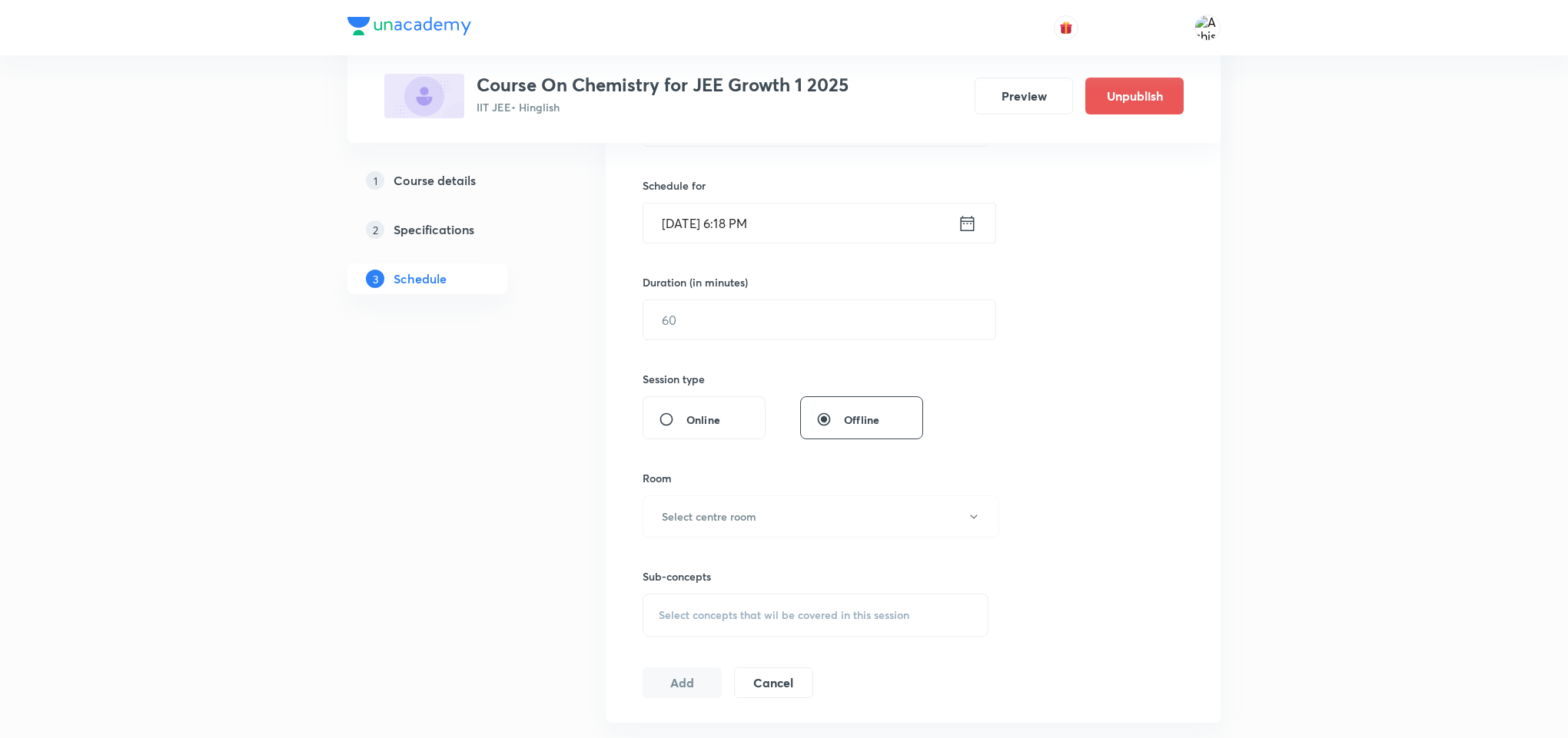
scroll to position [0, 0]
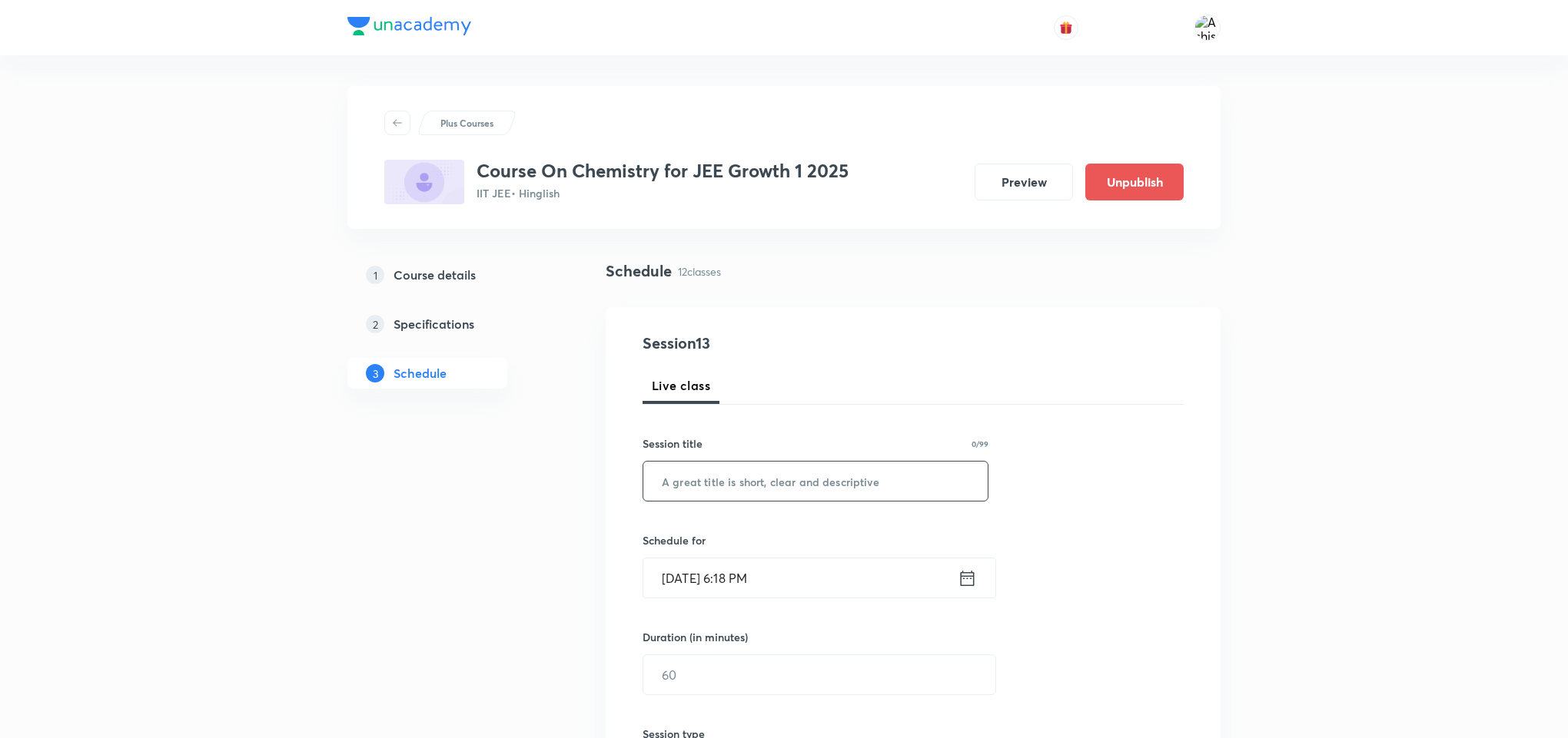
click at [789, 475] on input "text" at bounding box center [815, 481] width 344 height 39
paste input "Thermodynamics & Thermochemistry"
type input "Thermodynamics & Thermochemistry"
click at [699, 588] on input "[DATE] 6:18 PM" at bounding box center [800, 578] width 314 height 39
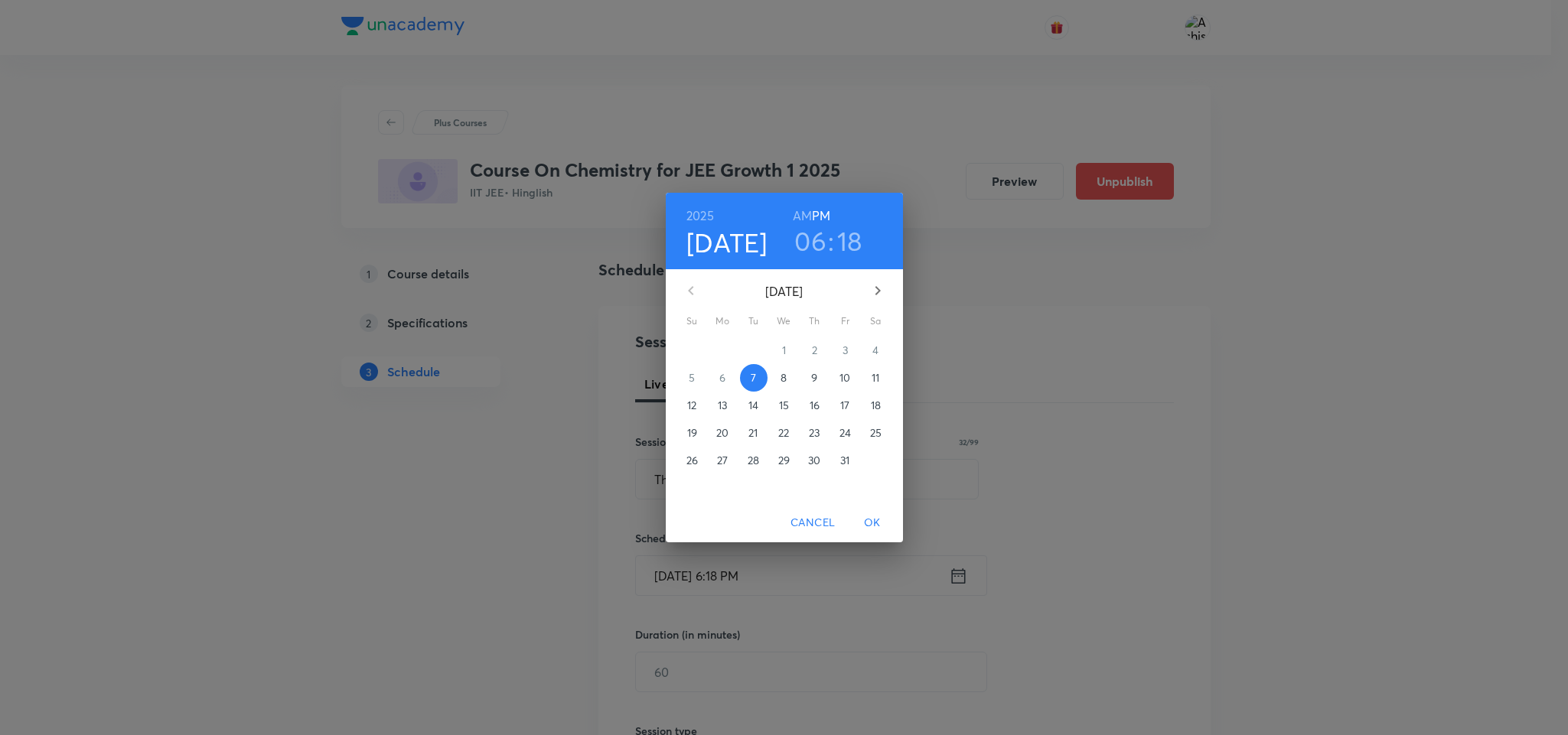
click at [784, 377] on p "8" at bounding box center [784, 378] width 7 height 15
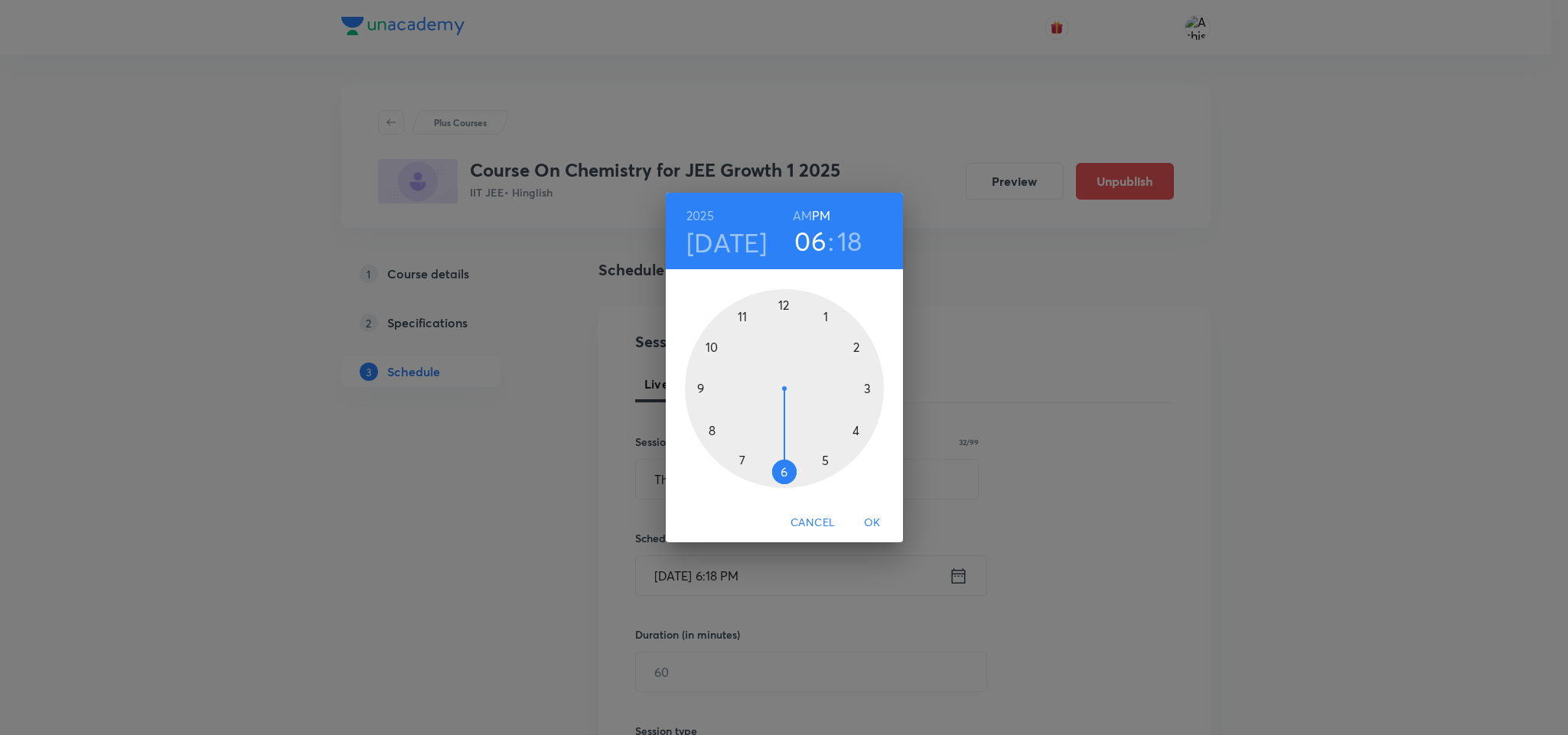
click at [778, 306] on div at bounding box center [784, 389] width 199 height 199
click at [830, 313] on div at bounding box center [784, 389] width 199 height 199
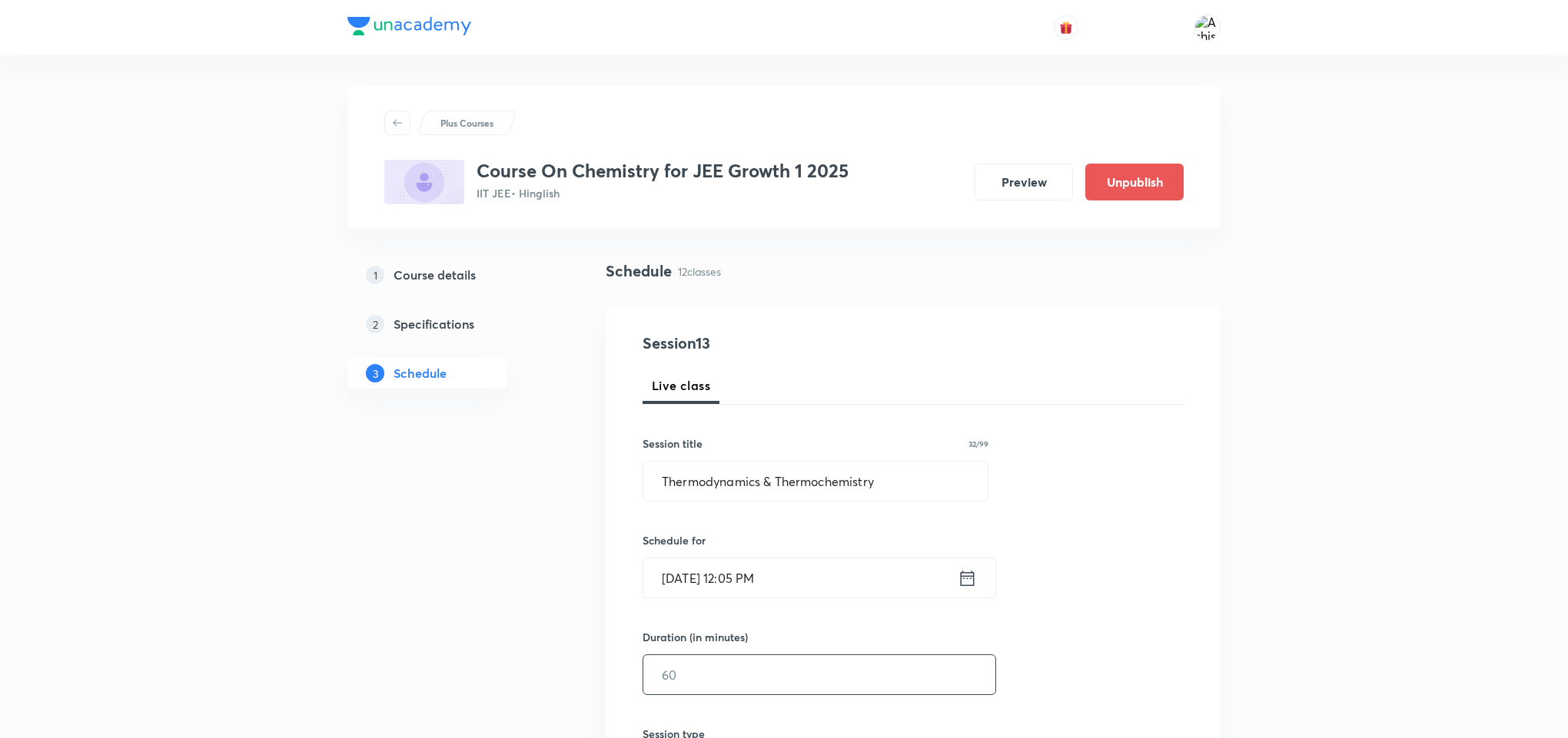
click at [763, 674] on input "text" at bounding box center [819, 675] width 352 height 39
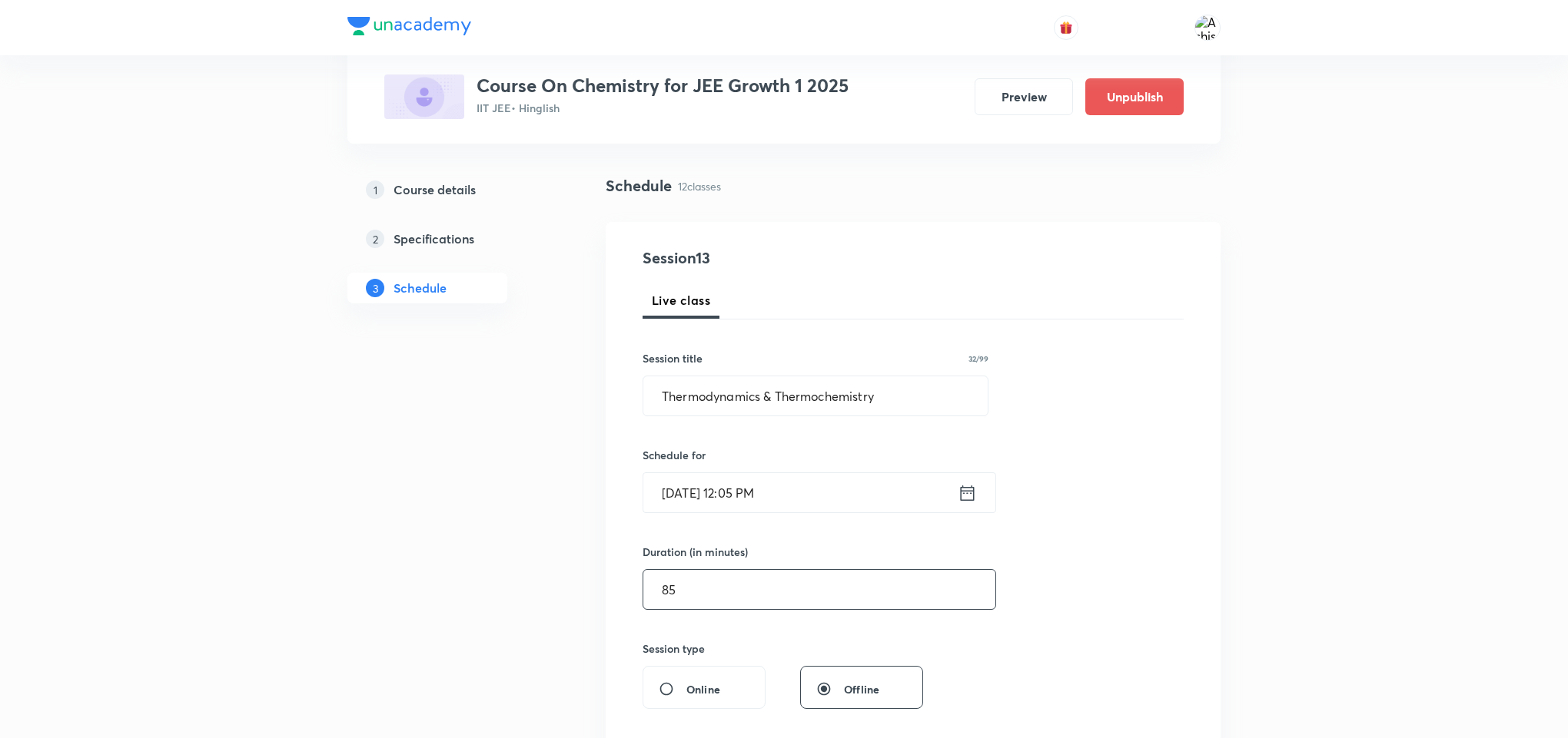
scroll to position [346, 0]
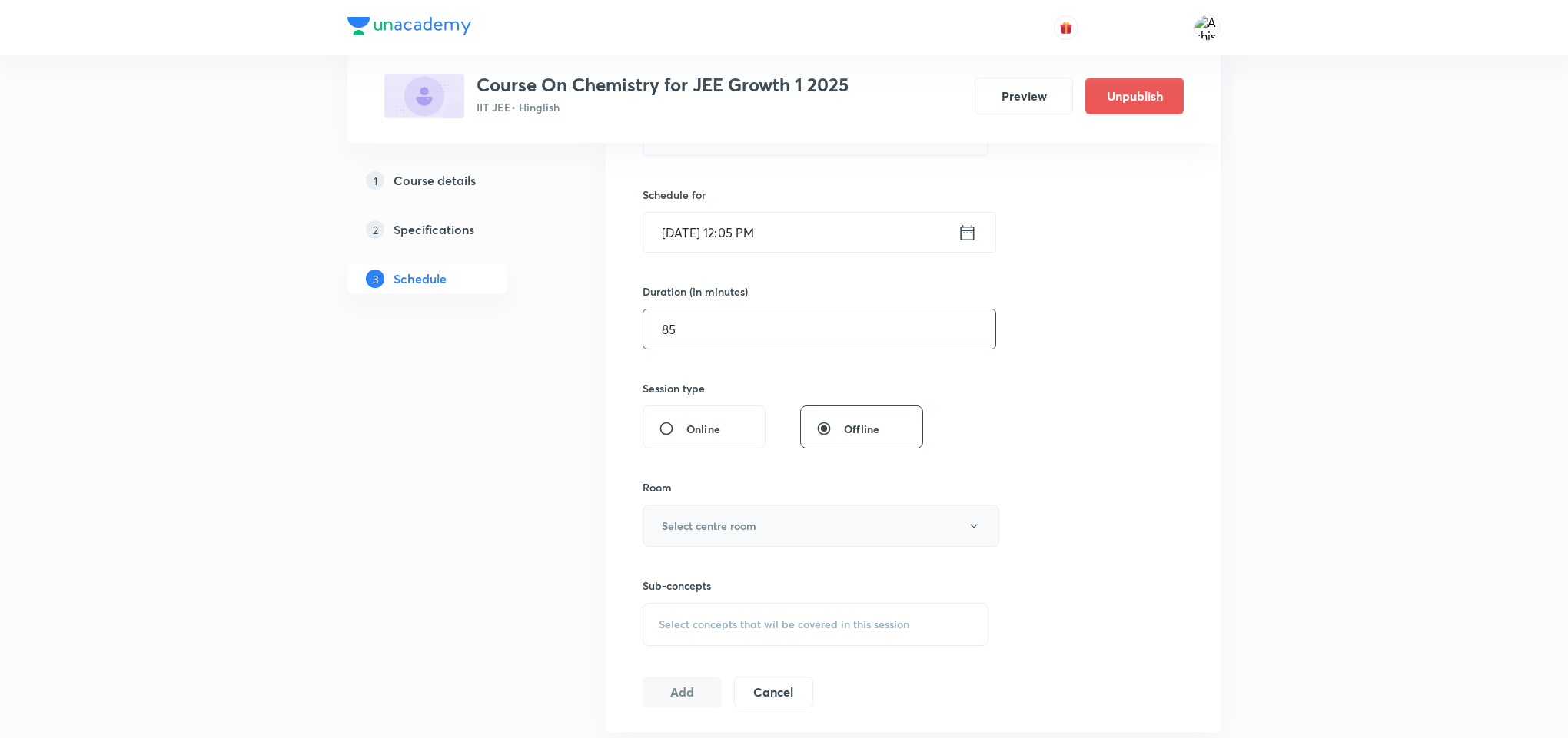
type input "85"
click at [756, 518] on button "Select centre room" at bounding box center [821, 525] width 357 height 42
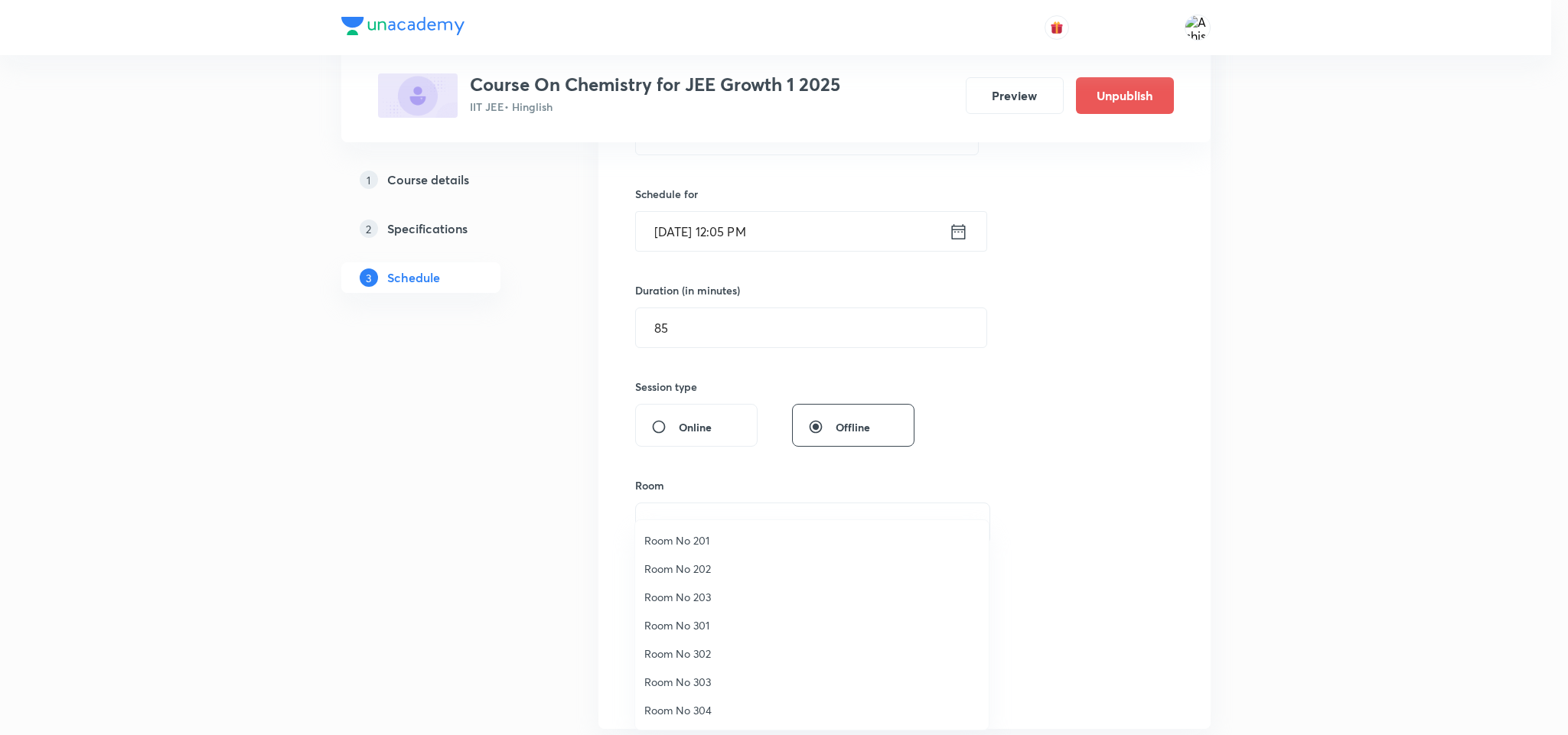
click at [721, 597] on span "Room No 203" at bounding box center [812, 596] width 335 height 16
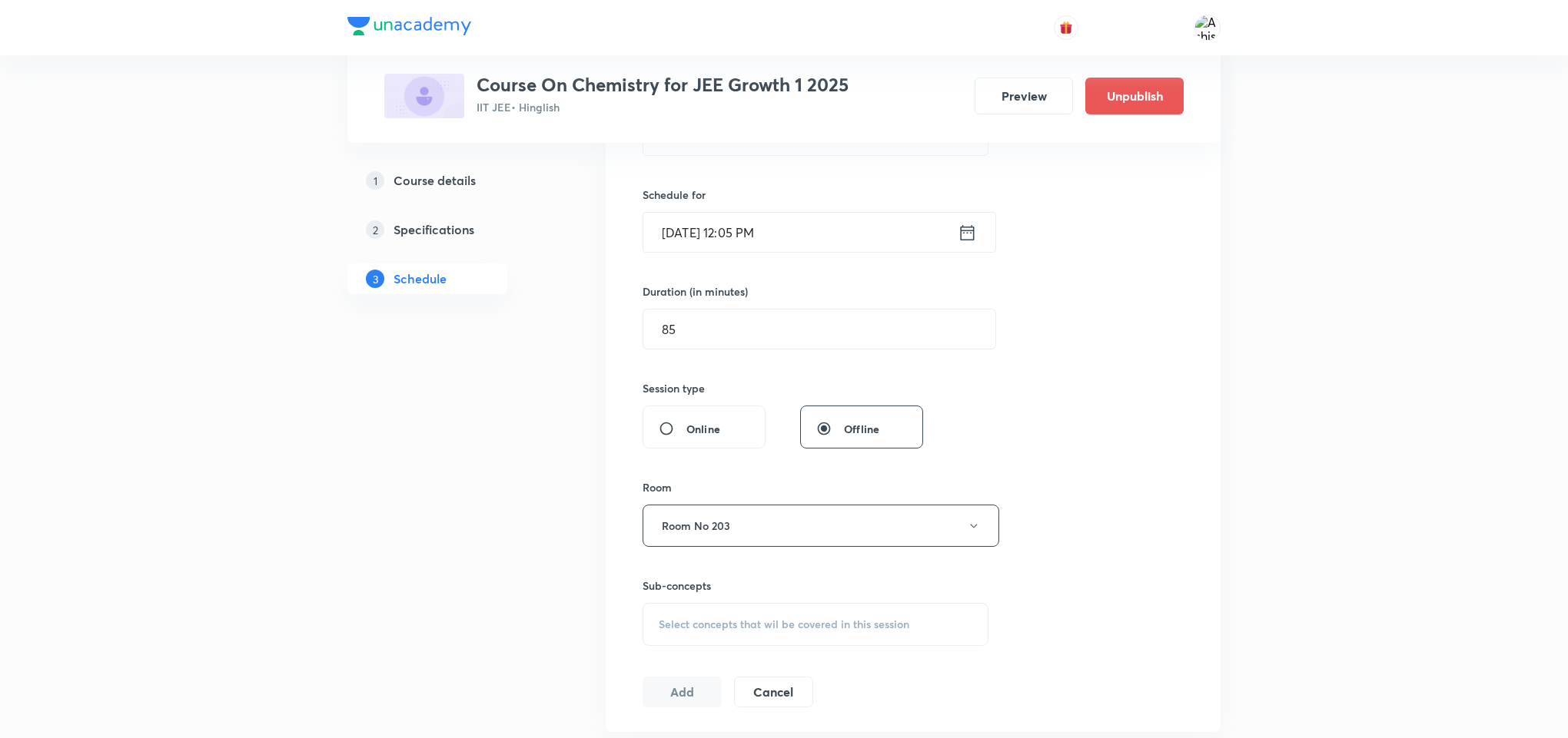
click at [773, 627] on span "Select concepts that wil be covered in this session" at bounding box center [784, 624] width 250 height 12
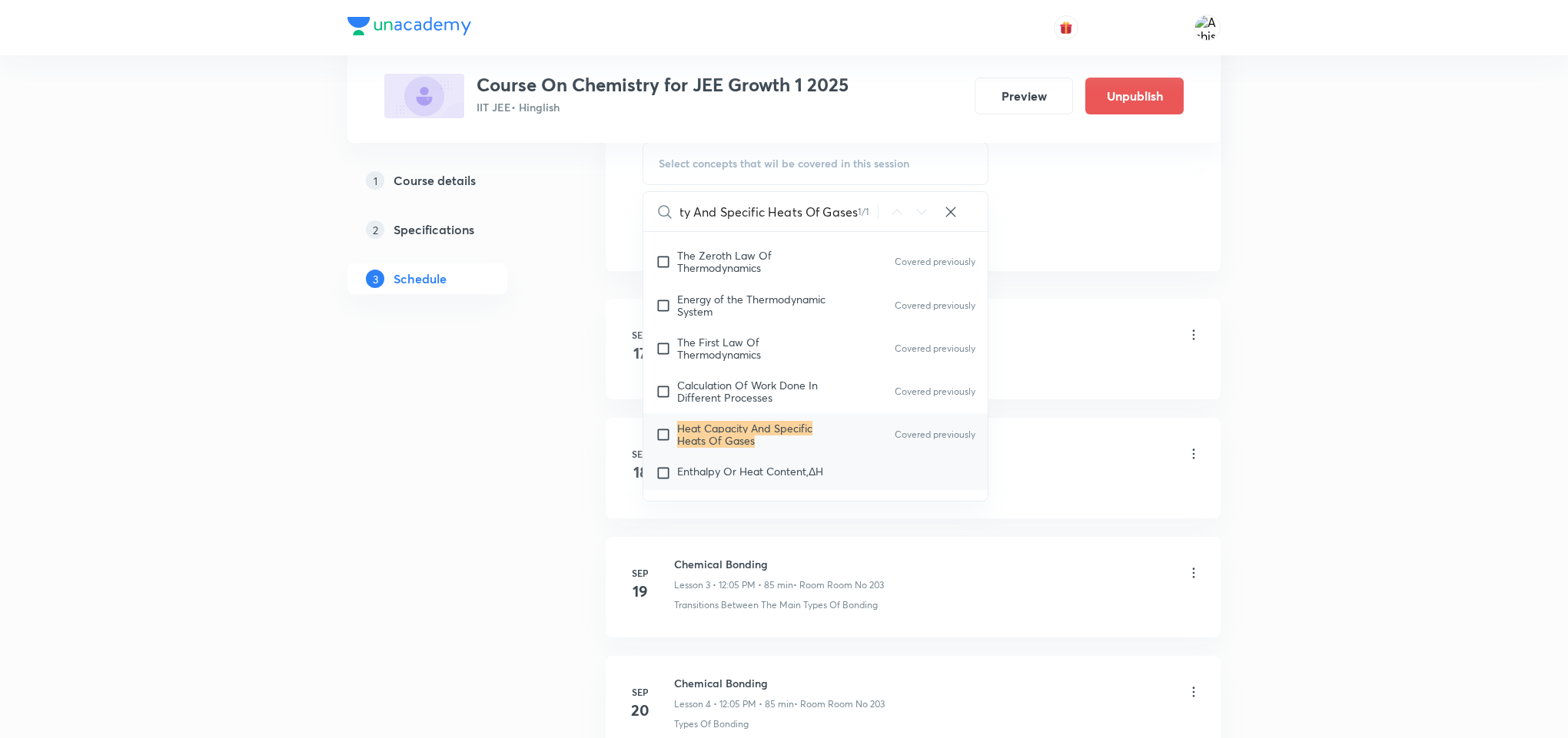
scroll to position [2524, 0]
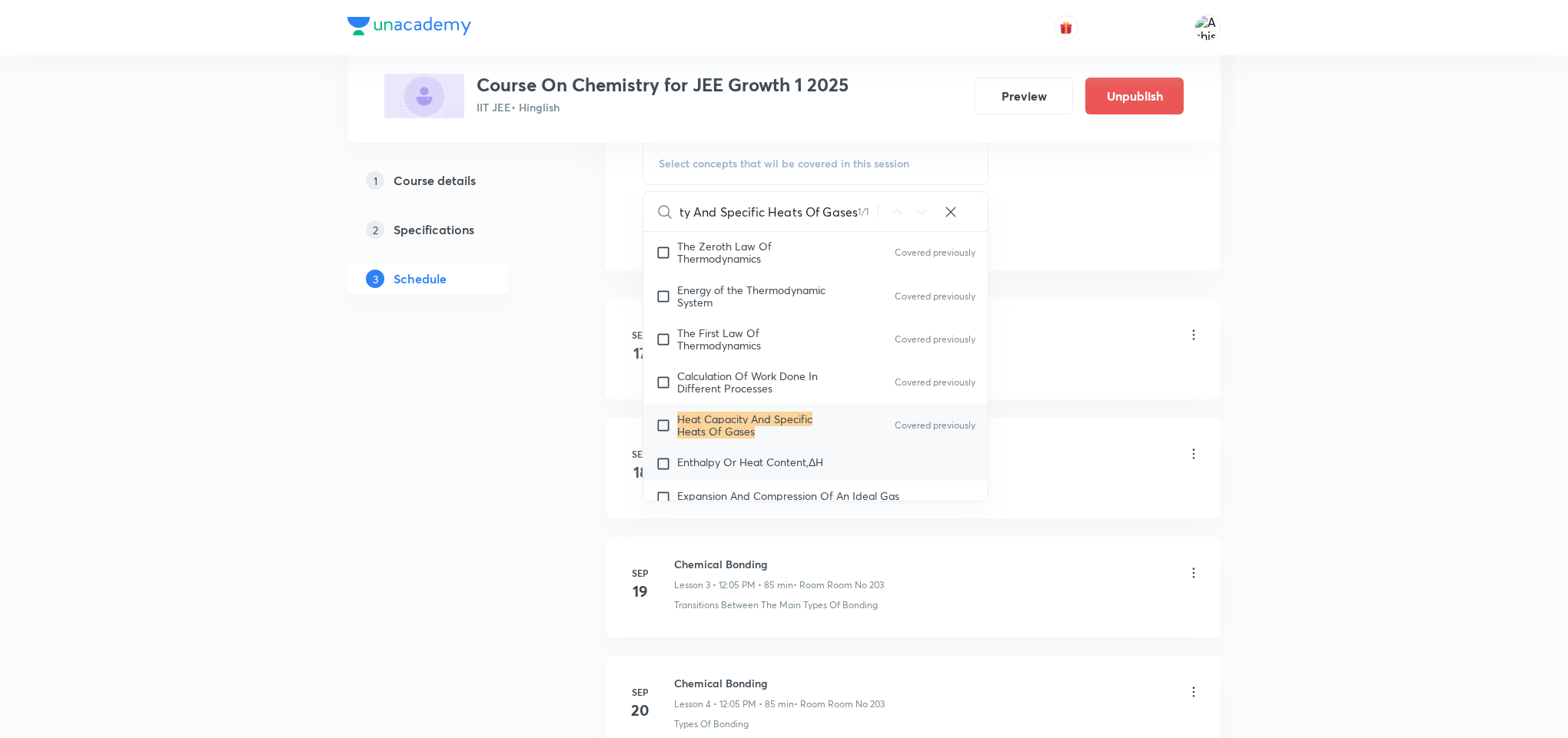
type input "Heat Capacity And Specific Heats Of Gases"
click at [807, 470] on span "Enthalpy Or Heat Content,ΔH" at bounding box center [750, 462] width 146 height 15
checkbox input "true"
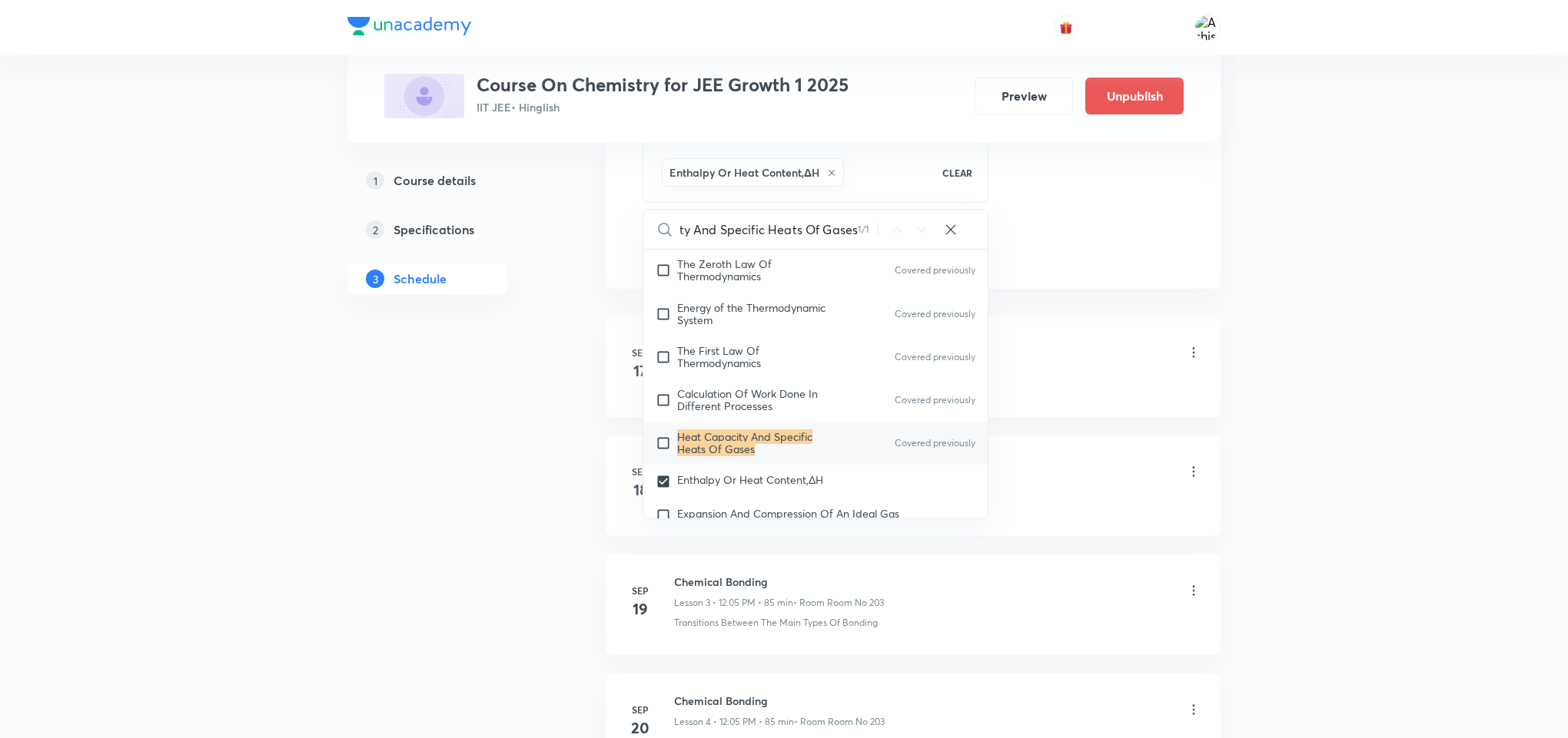
scroll to position [0, 0]
click at [1154, 300] on div "Schedule 12 classes Session 13 Live class Session title 32/99 Thermodynamics & …" at bounding box center [913, 648] width 615 height 2391
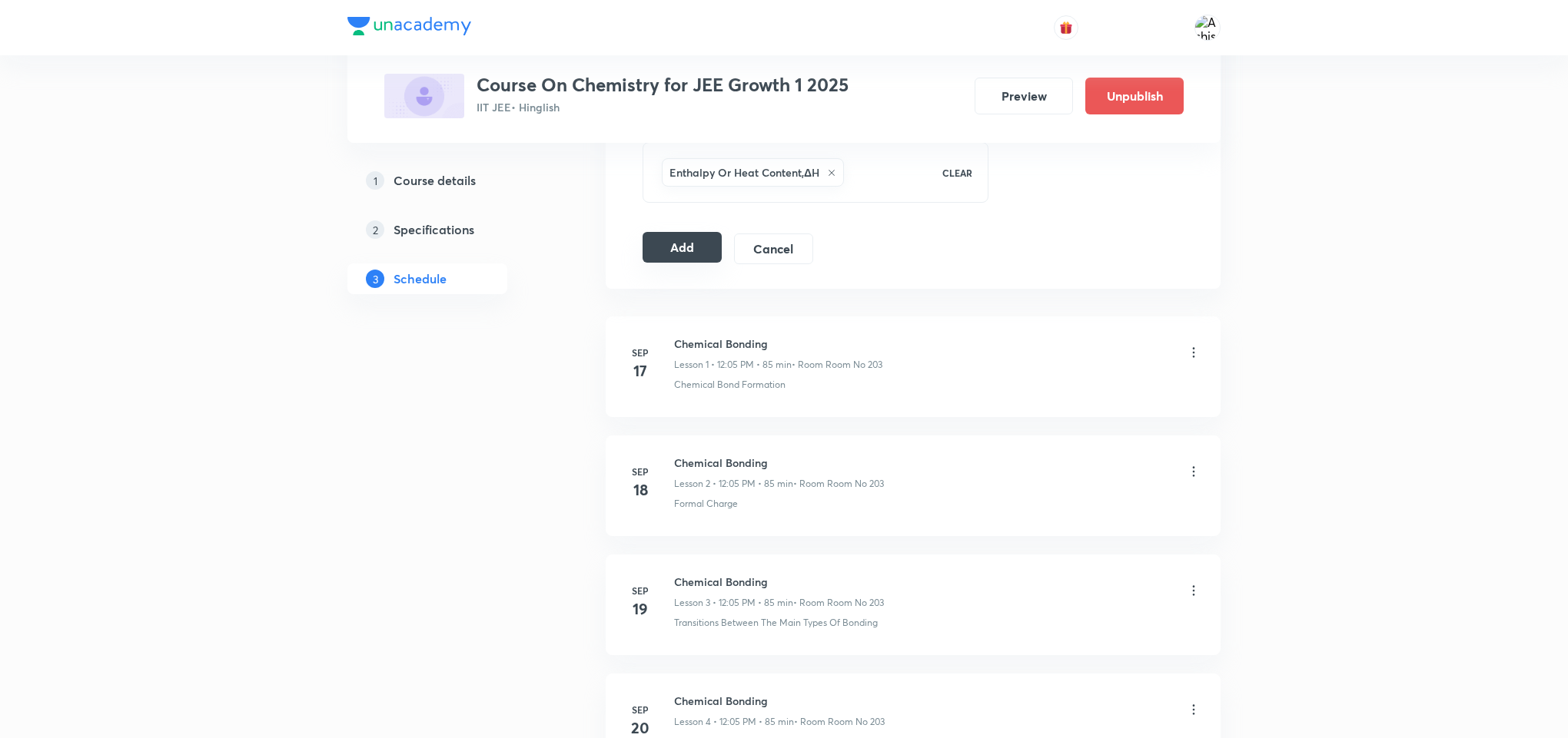
click at [699, 258] on button "Add" at bounding box center [682, 247] width 79 height 31
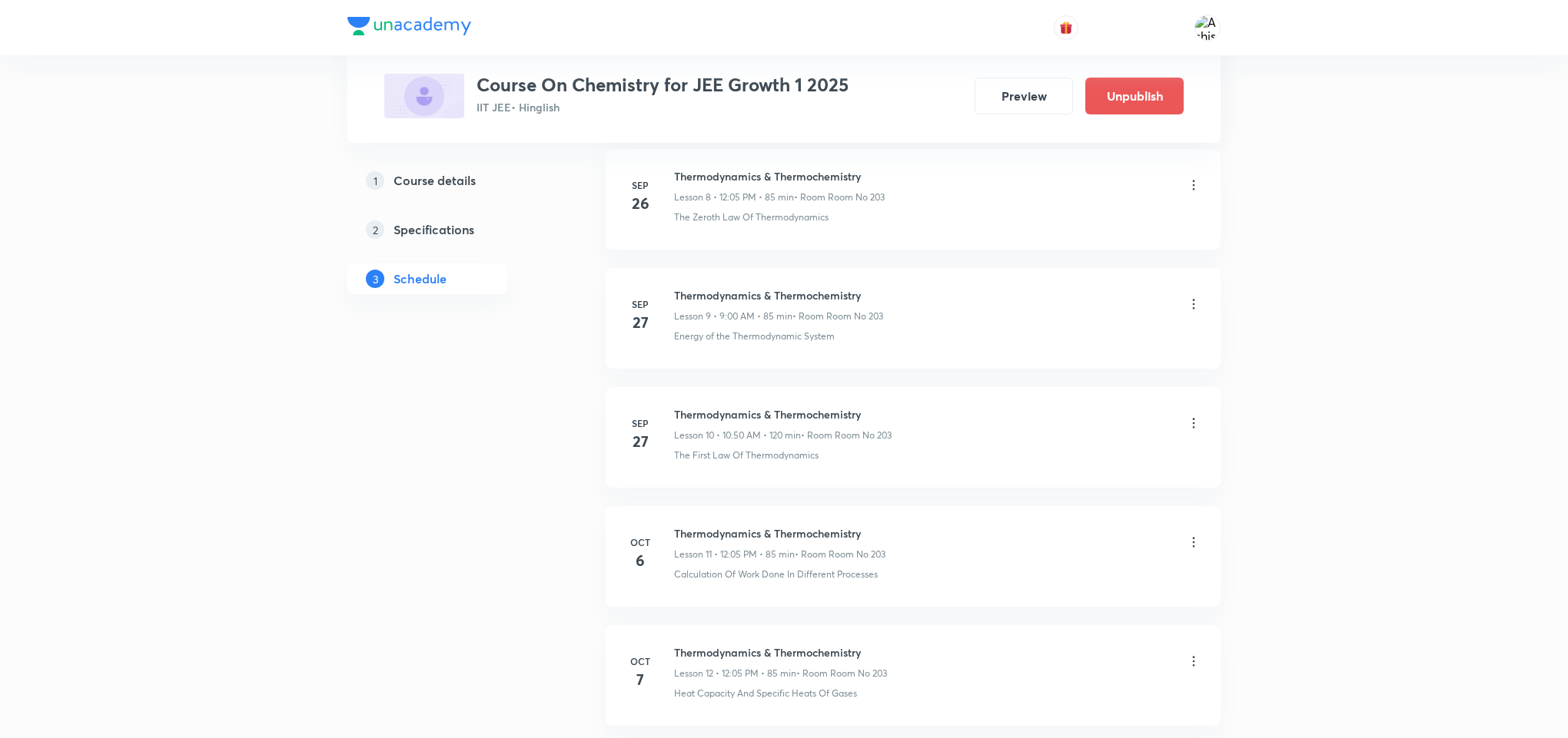
scroll to position [1344, 0]
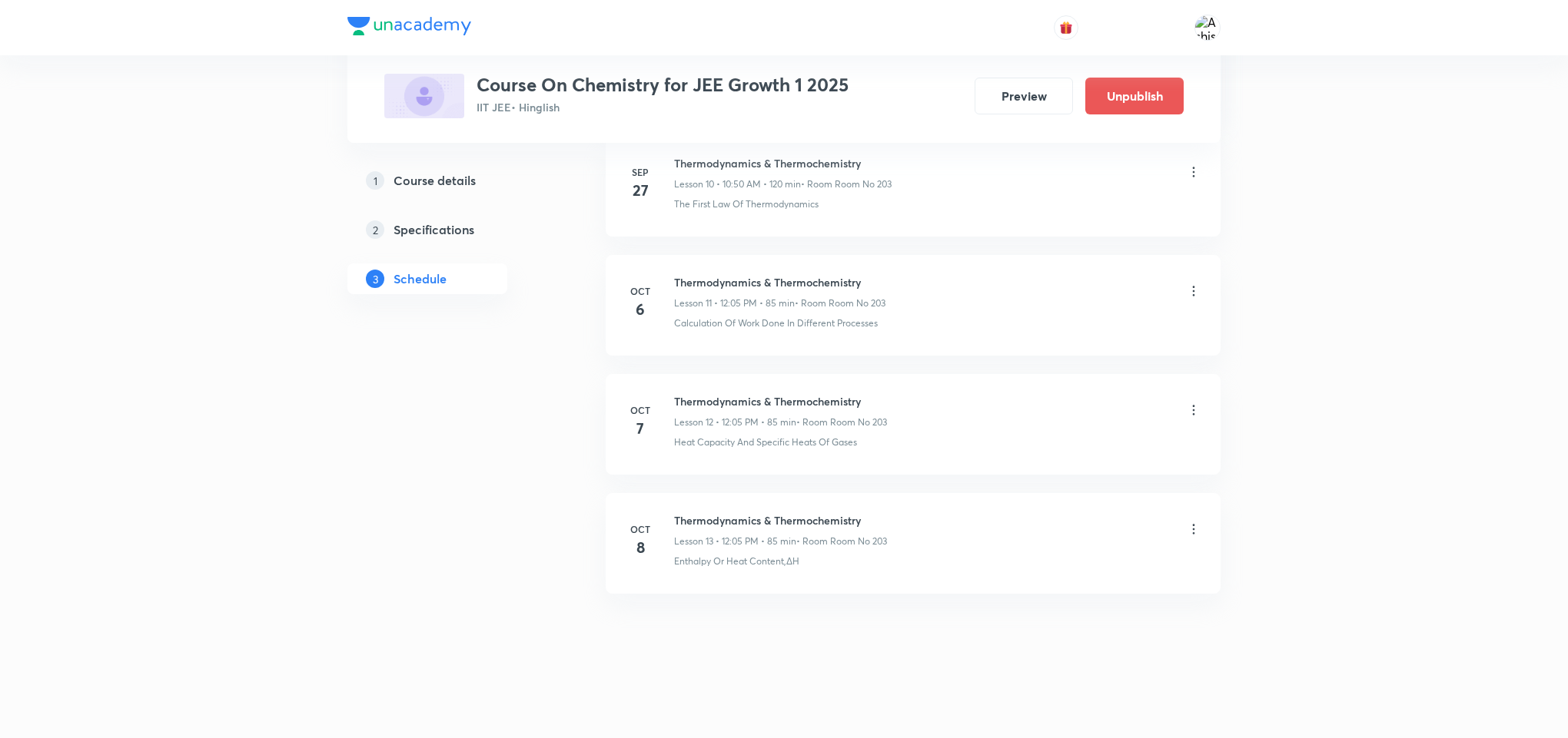
drag, startPoint x: 875, startPoint y: 291, endPoint x: 888, endPoint y: 621, distance: 330.3
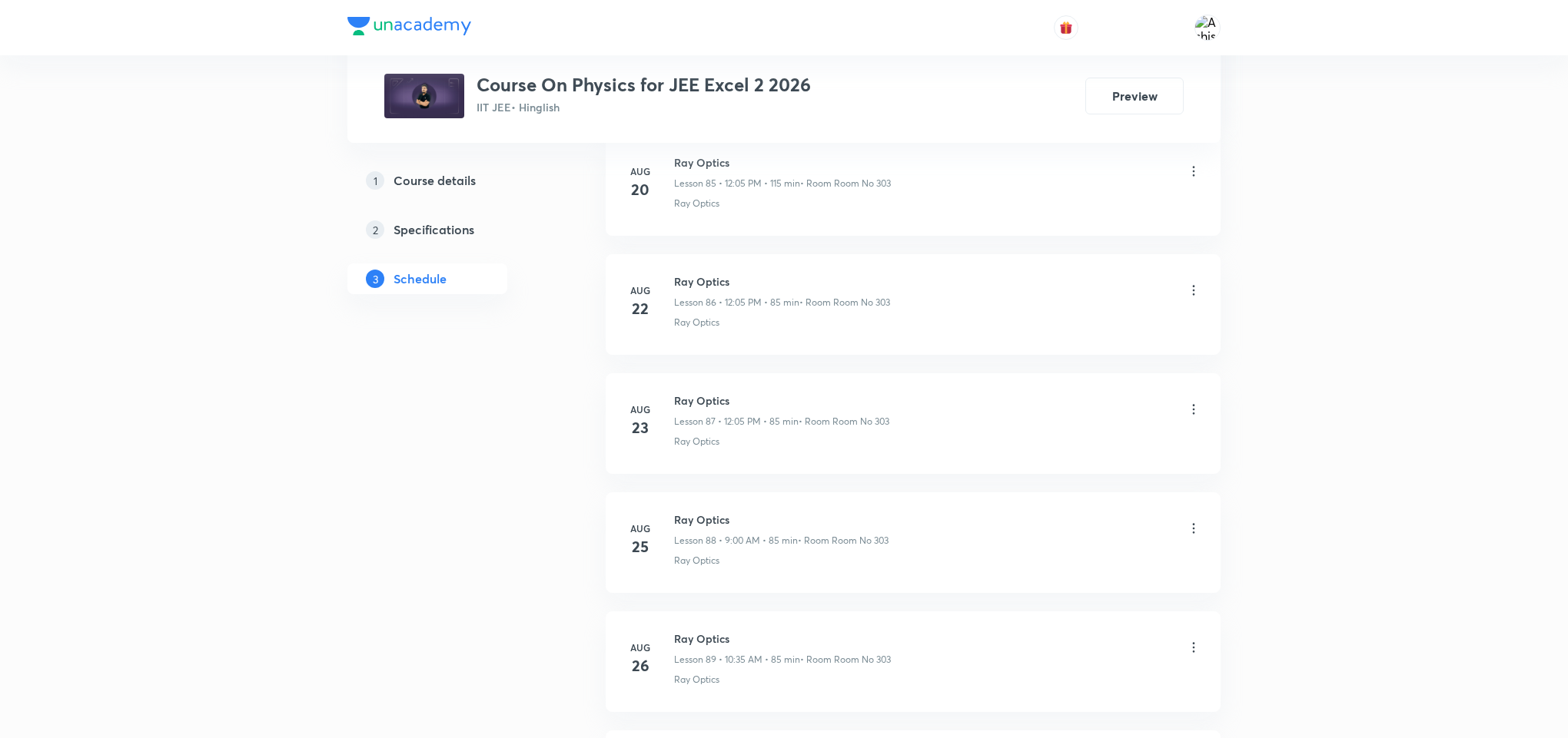
scroll to position [14308, 0]
drag, startPoint x: 831, startPoint y: 549, endPoint x: 664, endPoint y: 595, distance: 173.2
copy p "Quantum Theory of Light"
drag, startPoint x: 773, startPoint y: 504, endPoint x: 664, endPoint y: 500, distance: 109.1
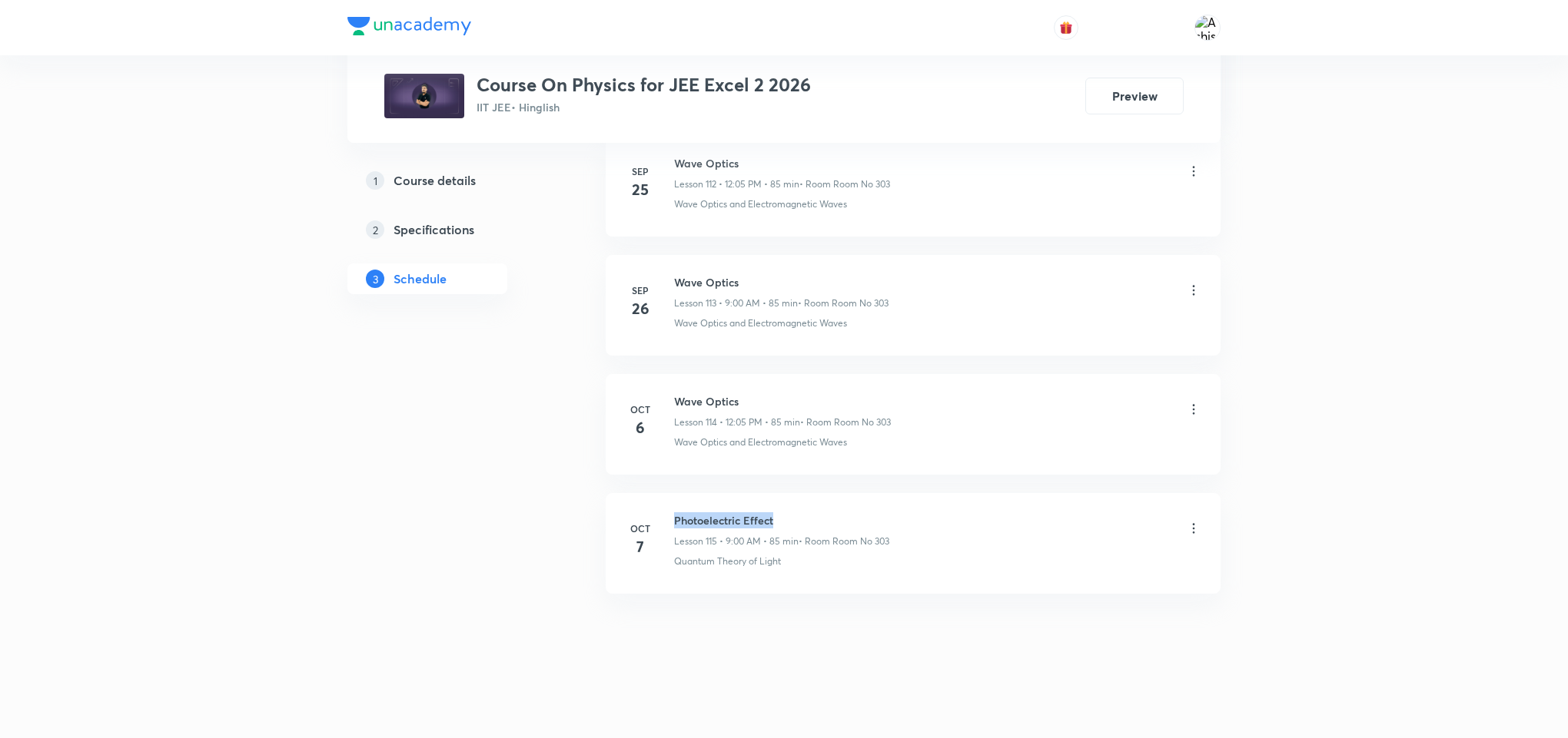
click at [664, 500] on li "[DATE] Photoelectric Effect Lesson 115 • 9:00 AM • 85 min • Room Room No 303 Qu…" at bounding box center [913, 544] width 615 height 101
copy h6 "Photoelectric Effect"
drag, startPoint x: 773, startPoint y: 641, endPoint x: 821, endPoint y: 447, distance: 199.8
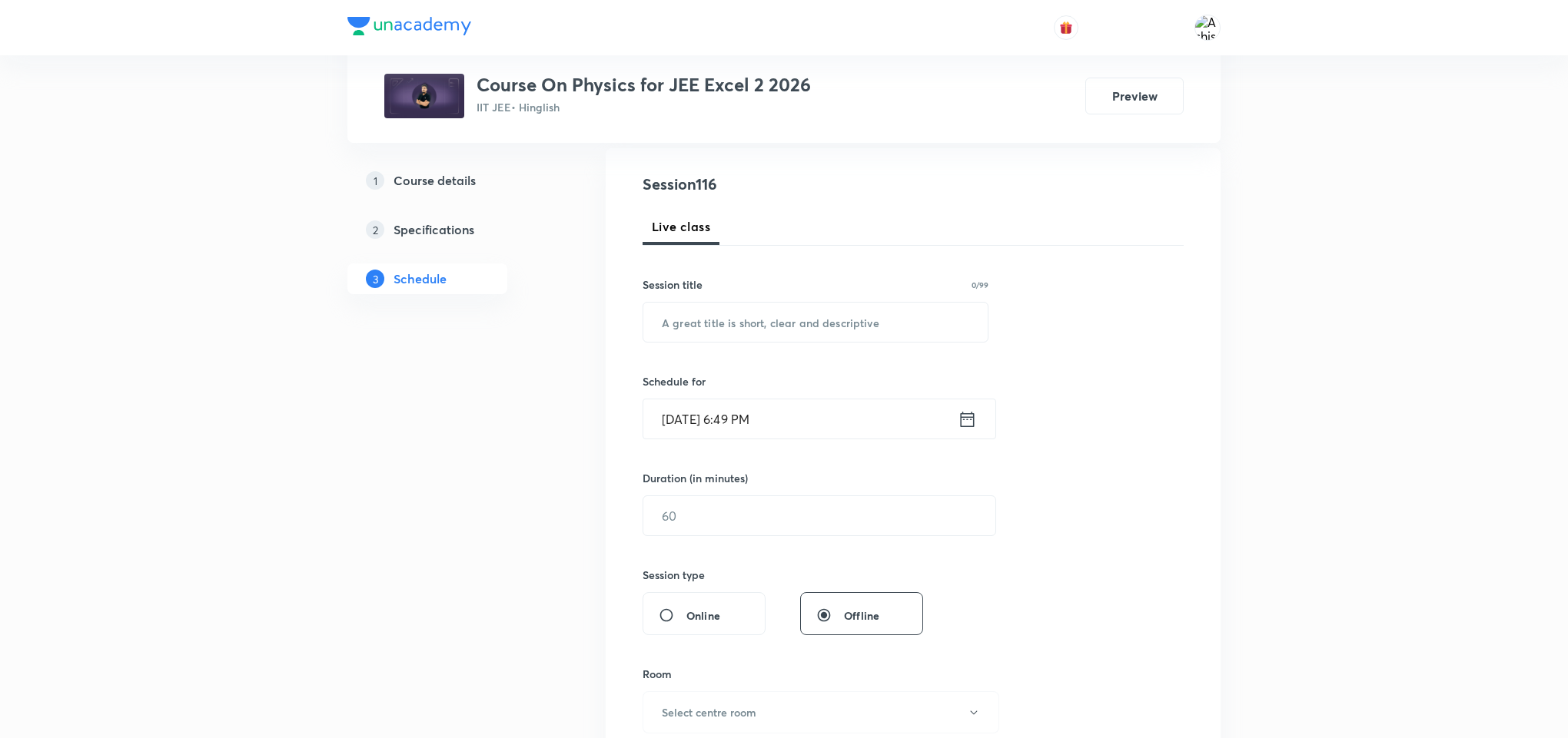
scroll to position [0, 0]
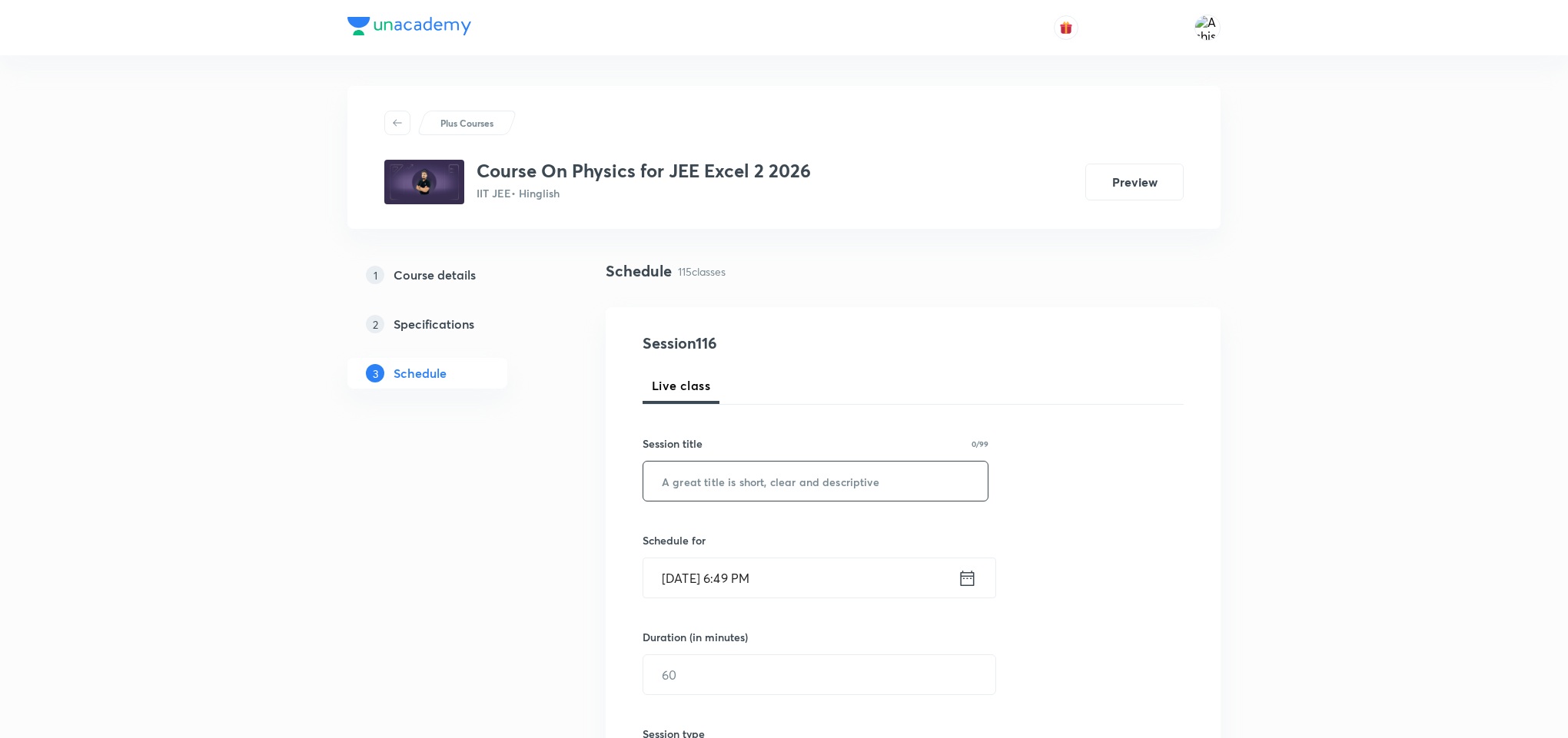
click at [799, 491] on input "text" at bounding box center [815, 481] width 344 height 39
paste input "Photoelectric Effect"
type input "Photoelectric Effect"
click at [699, 590] on input "[DATE] 6:49 PM" at bounding box center [800, 578] width 314 height 39
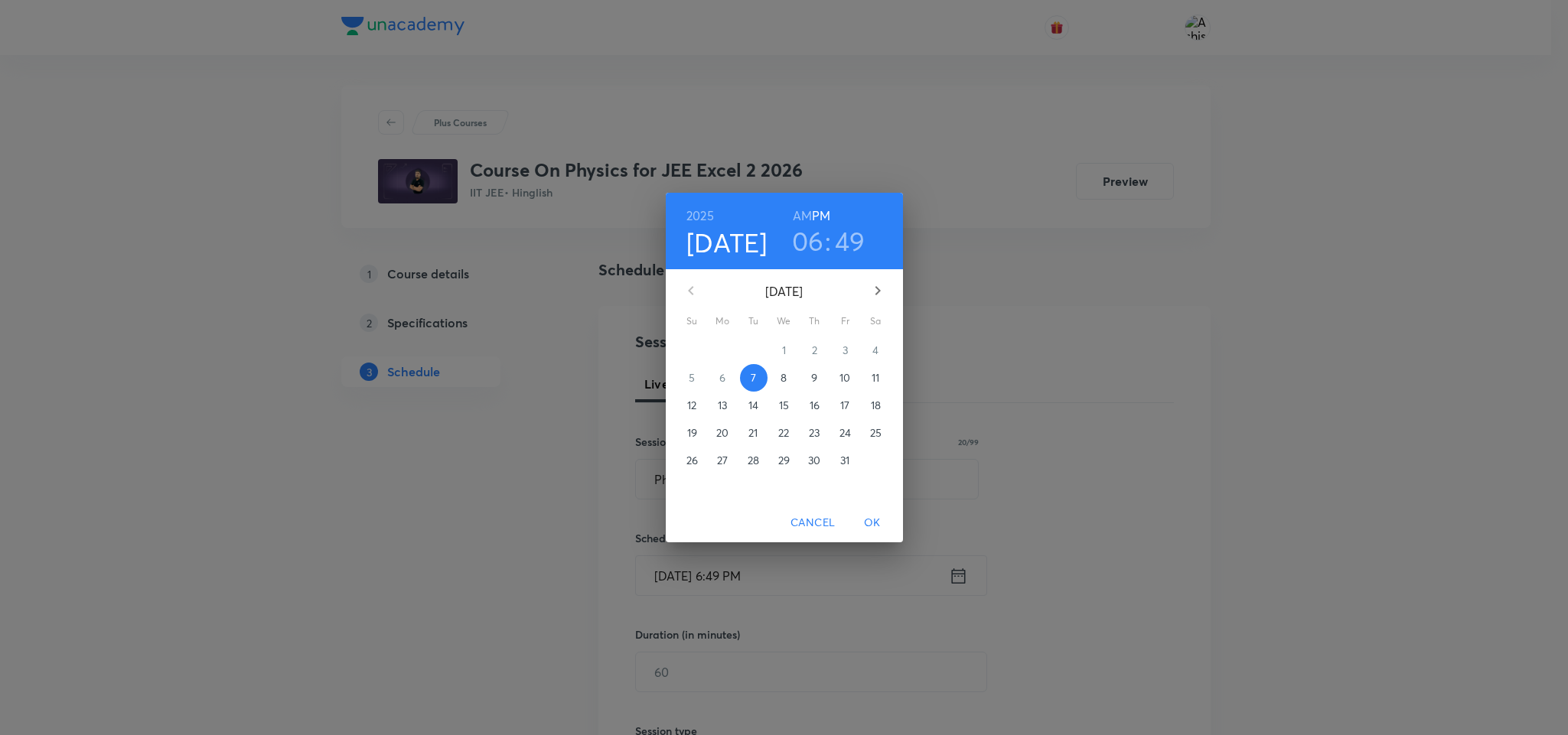
click at [783, 392] on button "15" at bounding box center [784, 406] width 28 height 28
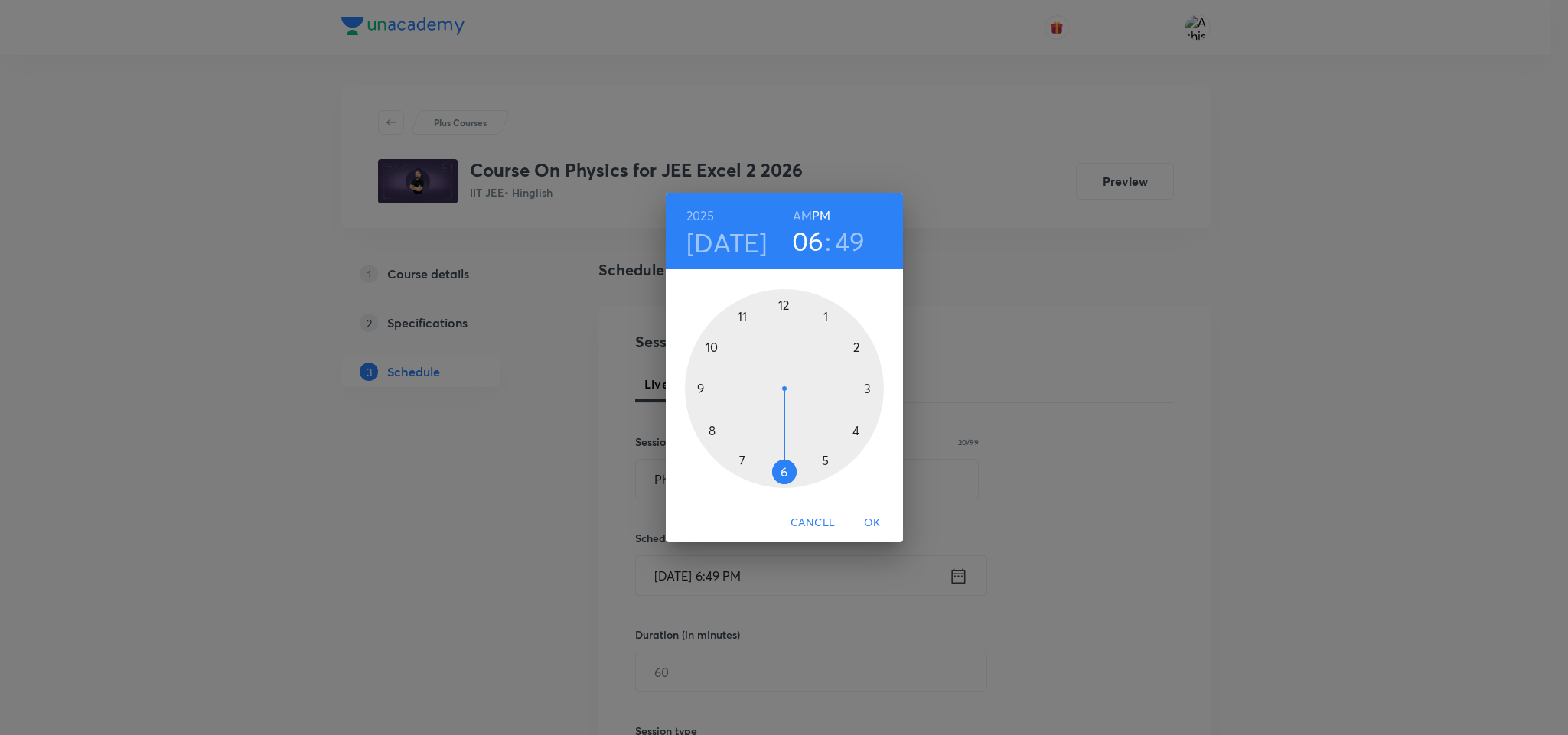
click at [809, 200] on div "2025 Oct 15 06 : 49 AM PM" at bounding box center [784, 231] width 237 height 76
click at [806, 211] on h6 "AM" at bounding box center [802, 215] width 20 height 21
click at [757, 250] on h4 "Oct 15" at bounding box center [727, 242] width 81 height 33
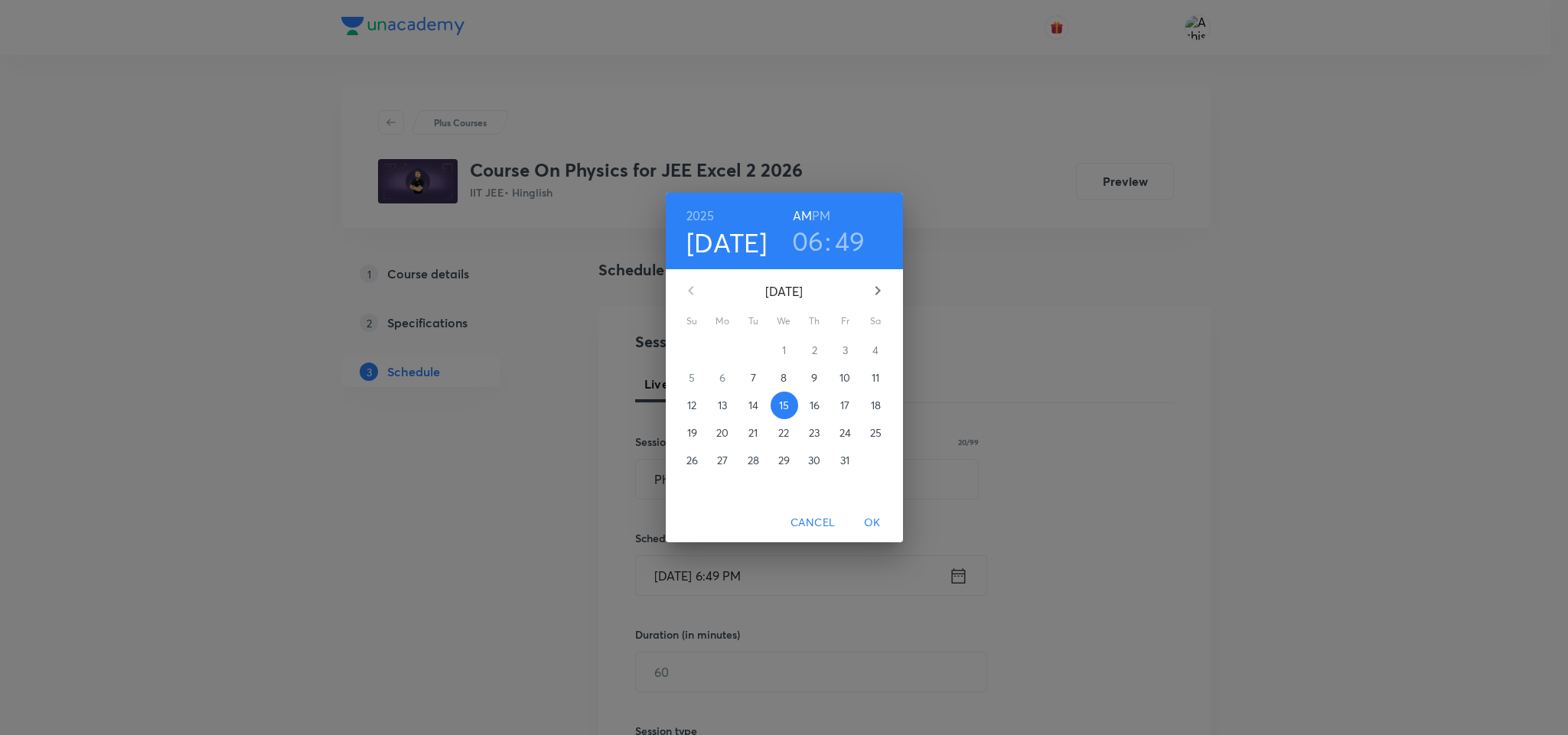
click at [781, 373] on p "8" at bounding box center [784, 378] width 7 height 15
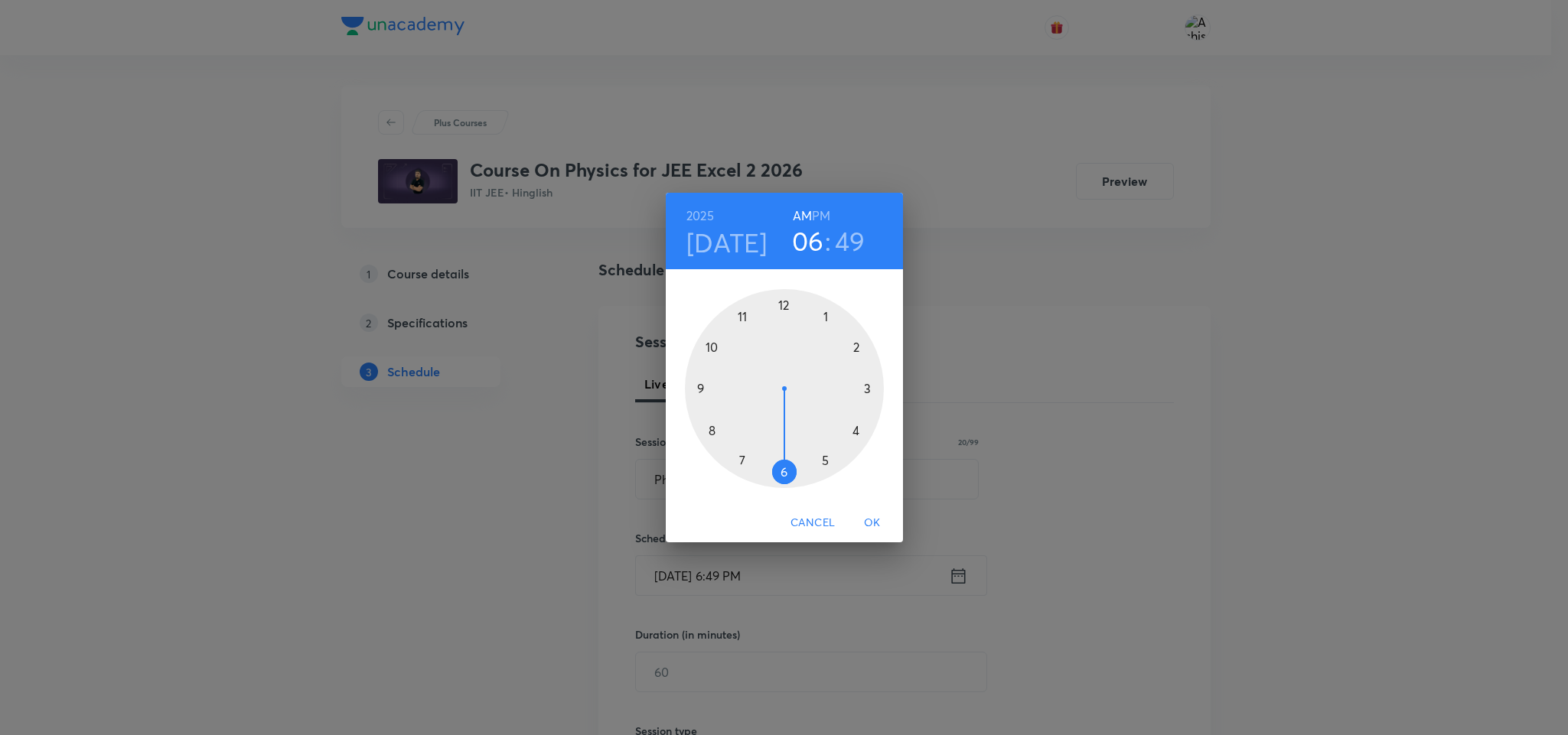
click at [717, 347] on div at bounding box center [784, 389] width 199 height 199
click at [742, 462] on div at bounding box center [784, 389] width 199 height 199
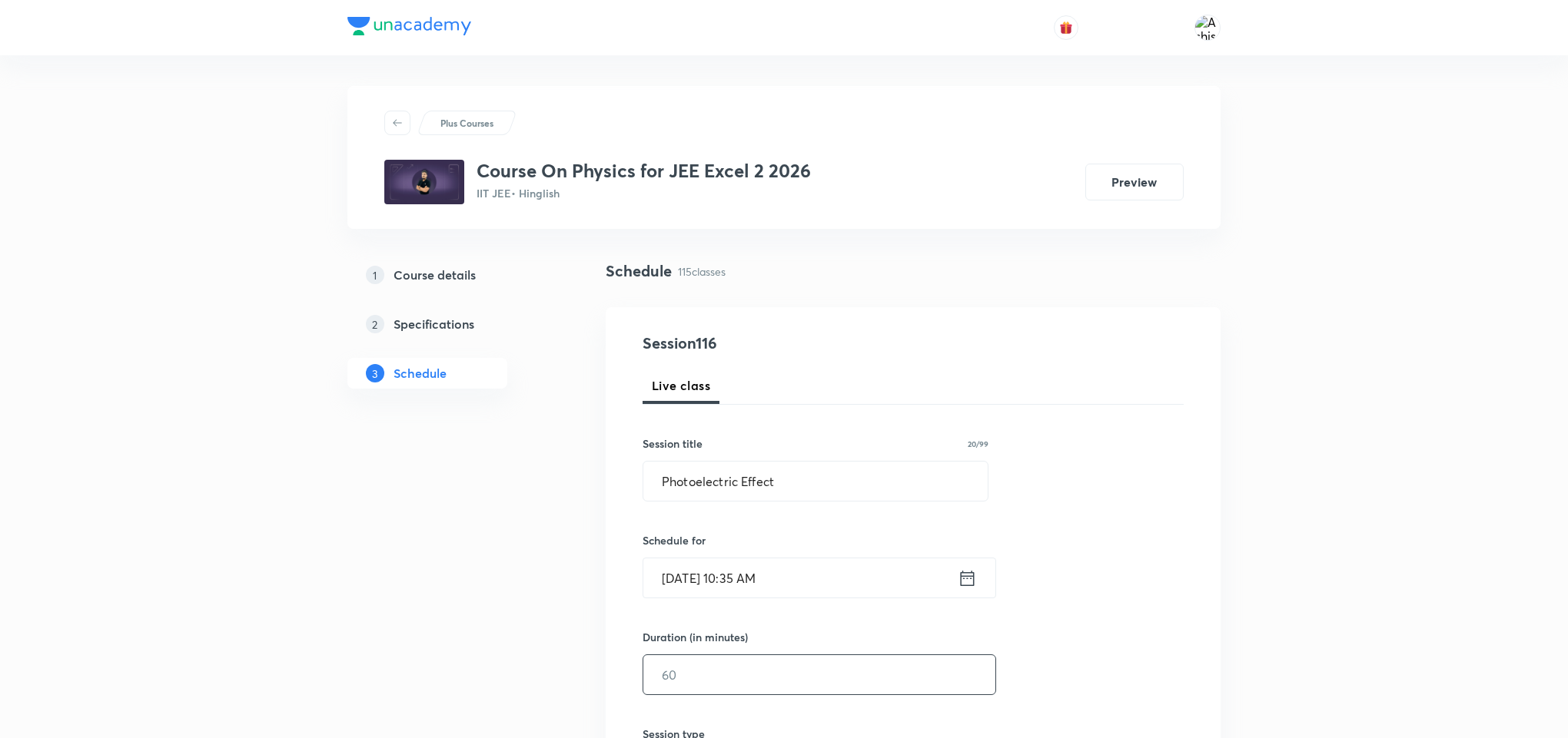
click at [717, 666] on input "text" at bounding box center [819, 675] width 352 height 39
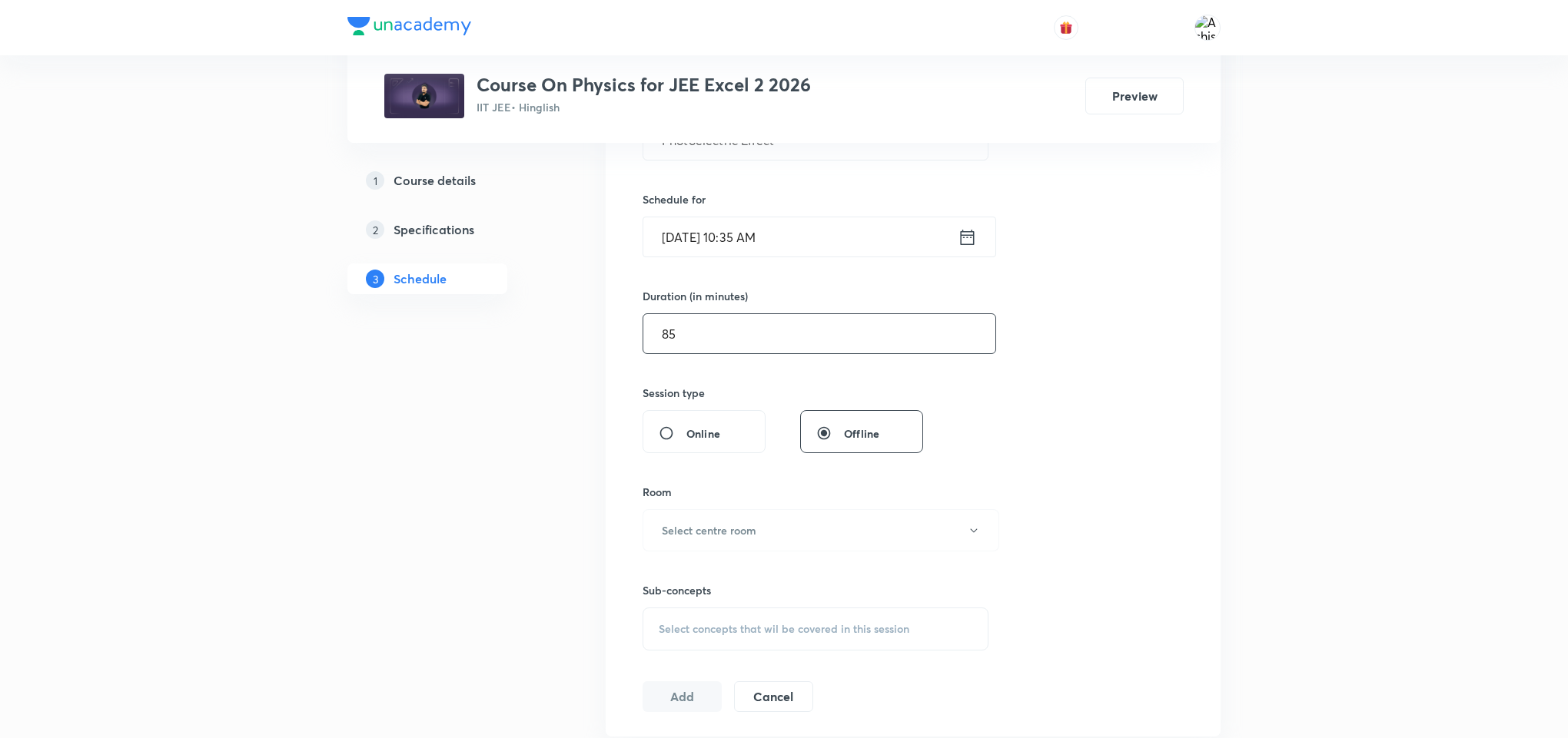
scroll to position [346, 0]
type input "85"
click at [746, 518] on button "Select centre room" at bounding box center [821, 525] width 357 height 42
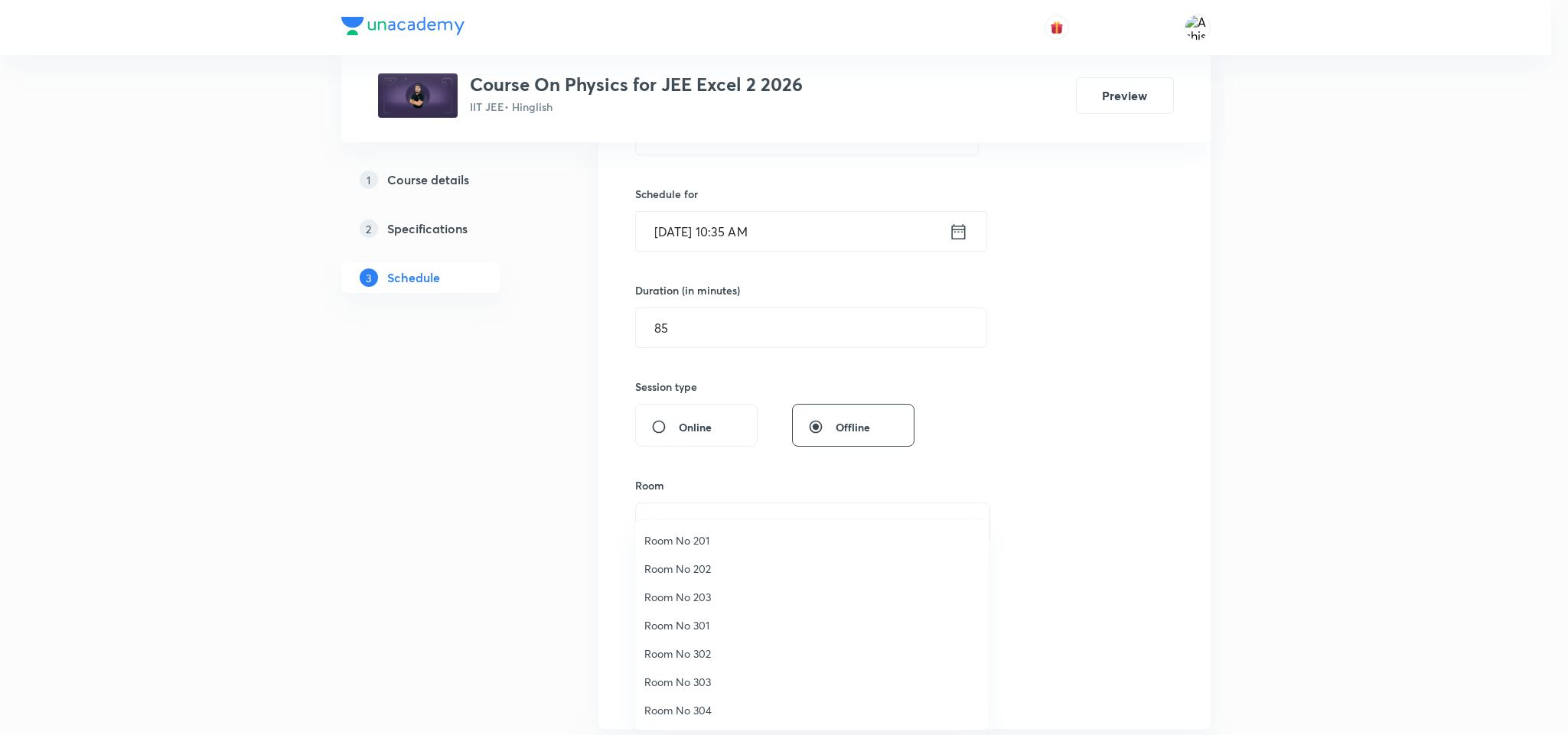
click at [721, 677] on span "Room No 303" at bounding box center [812, 682] width 335 height 16
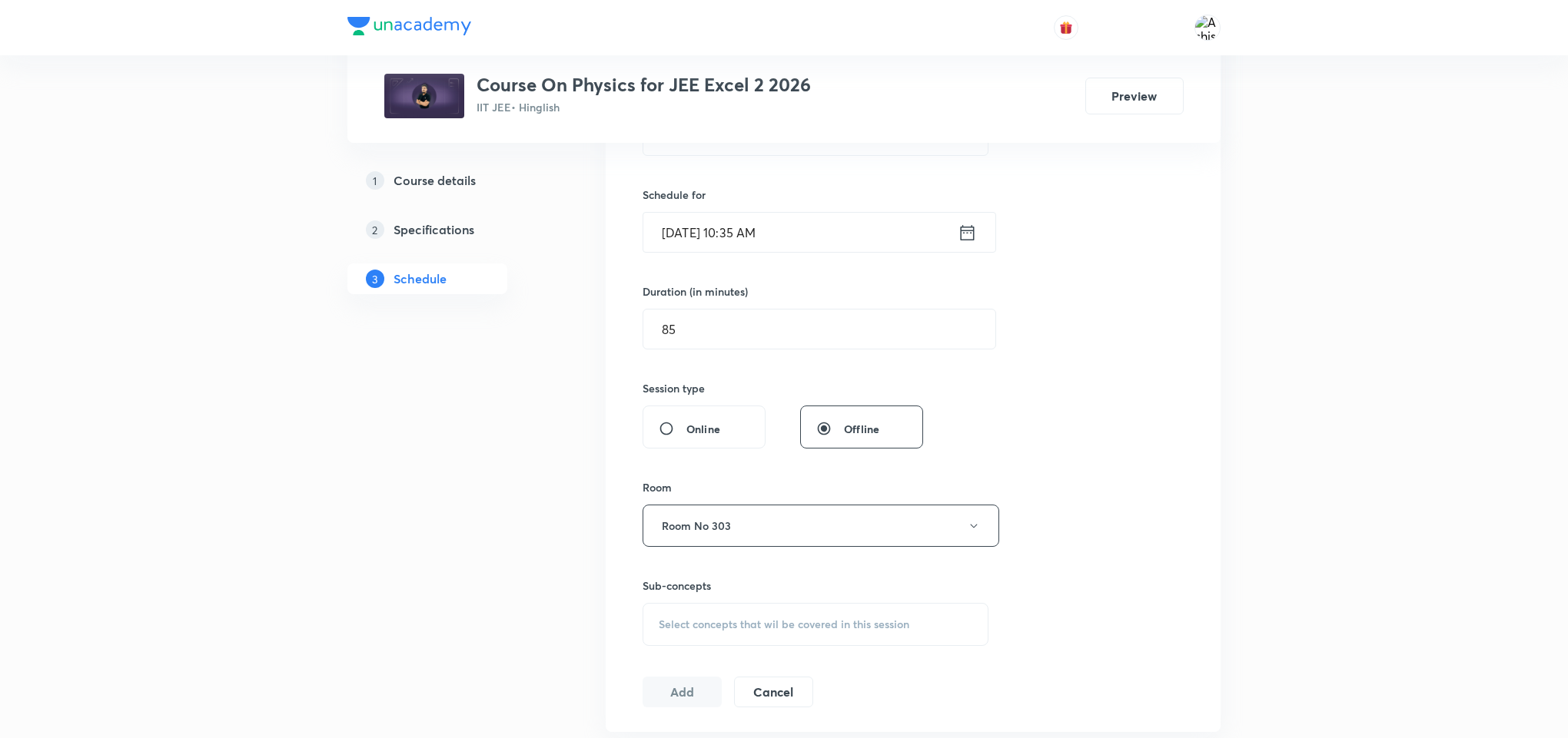
scroll to position [461, 0]
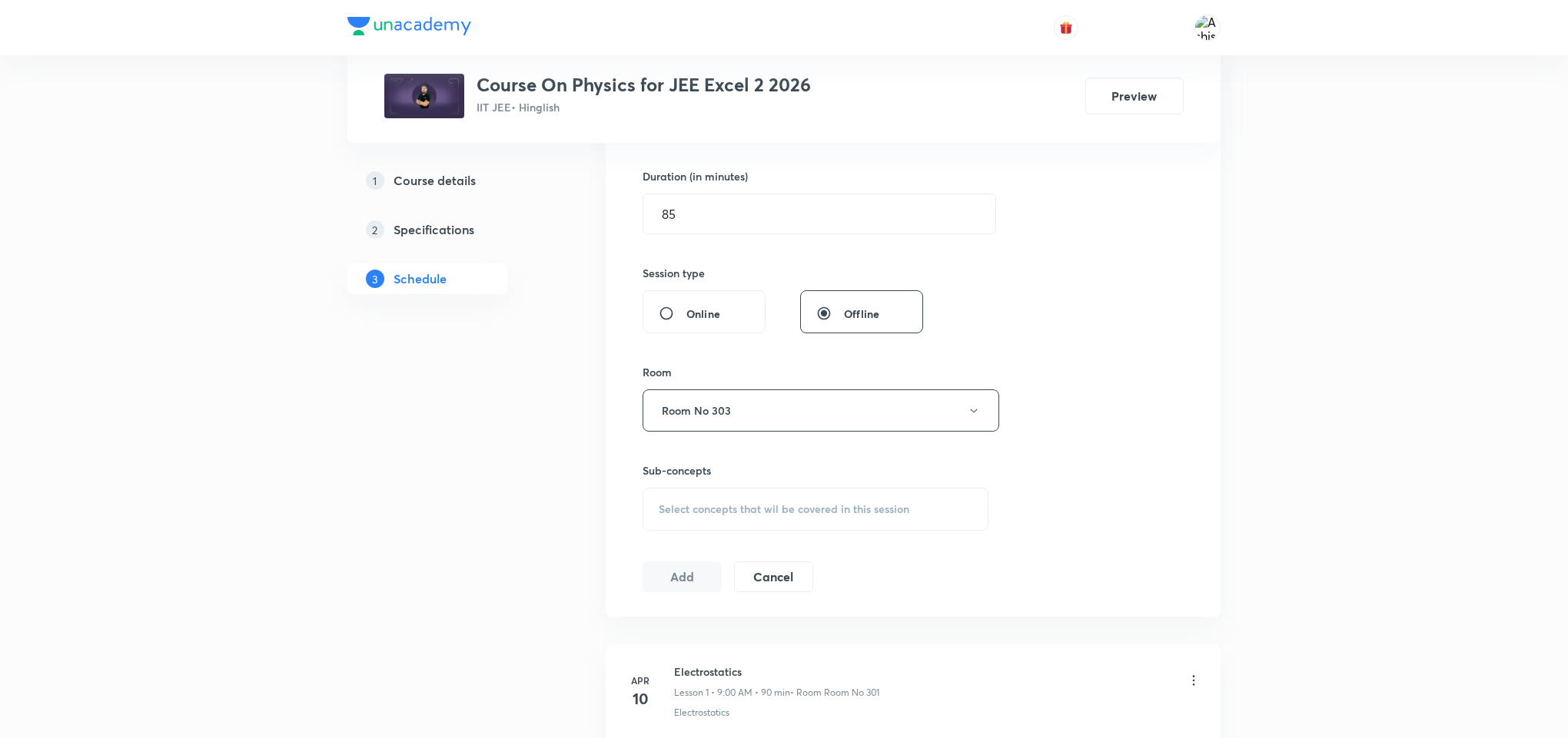
click at [691, 501] on div "Select concepts that wil be covered in this session" at bounding box center [816, 509] width 346 height 43
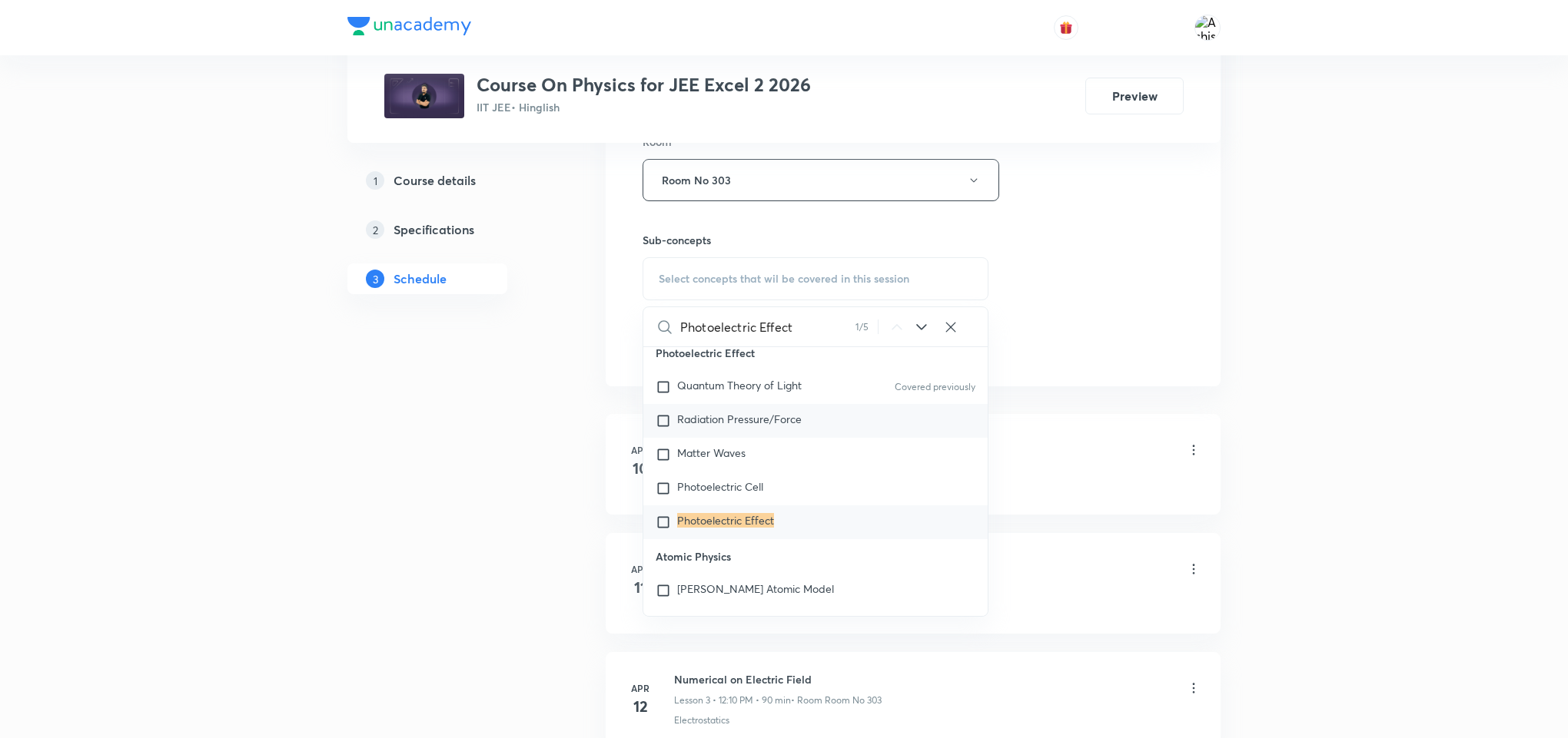
scroll to position [21749, 0]
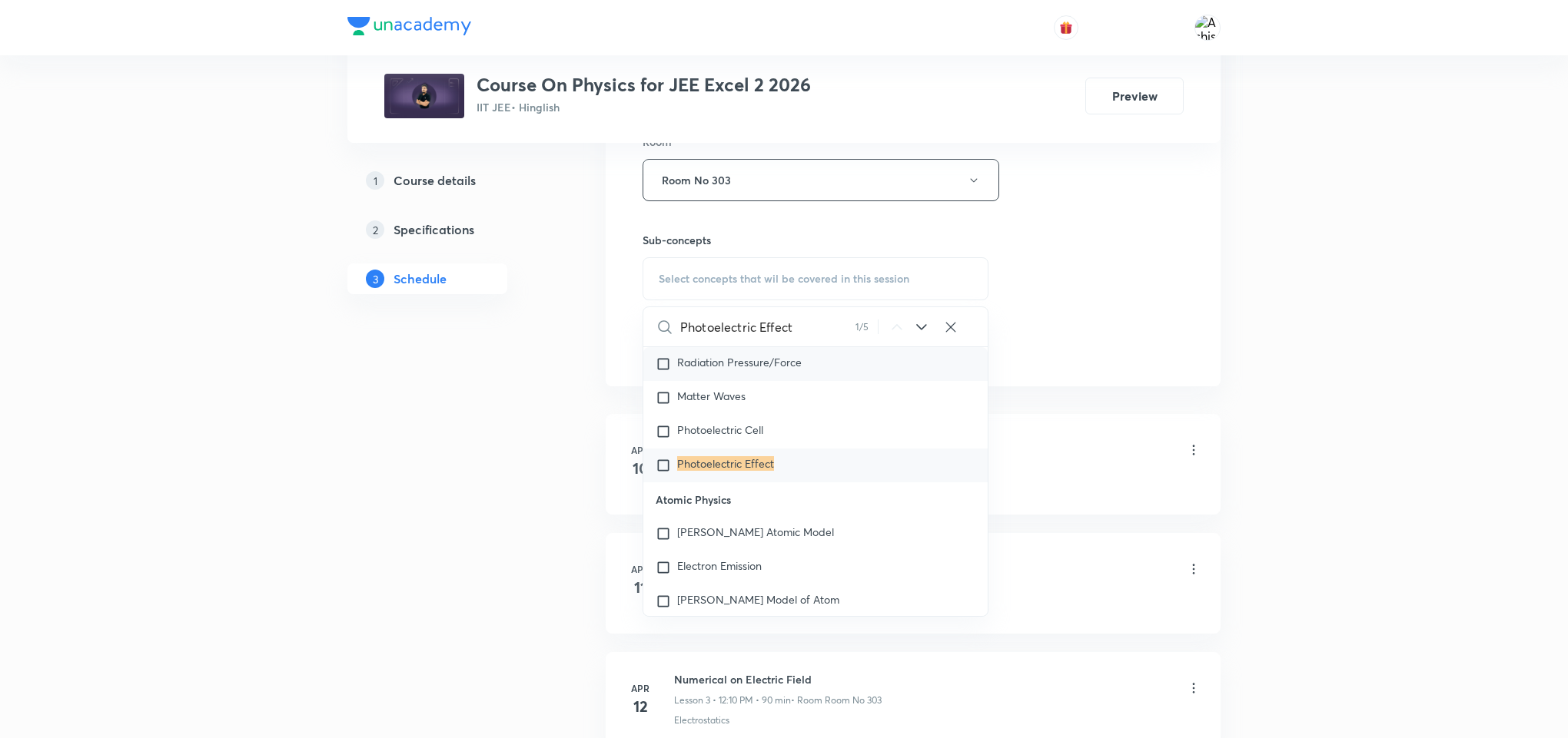
type input "Photoelectric Effect"
click at [734, 370] on span "Radiation Pressure/Force" at bounding box center [739, 362] width 124 height 15
click at [1033, 293] on div "Session 116 Live class Session title 20/99 Photoelectric Effect ​ Schedule for …" at bounding box center [913, 1] width 541 height 721
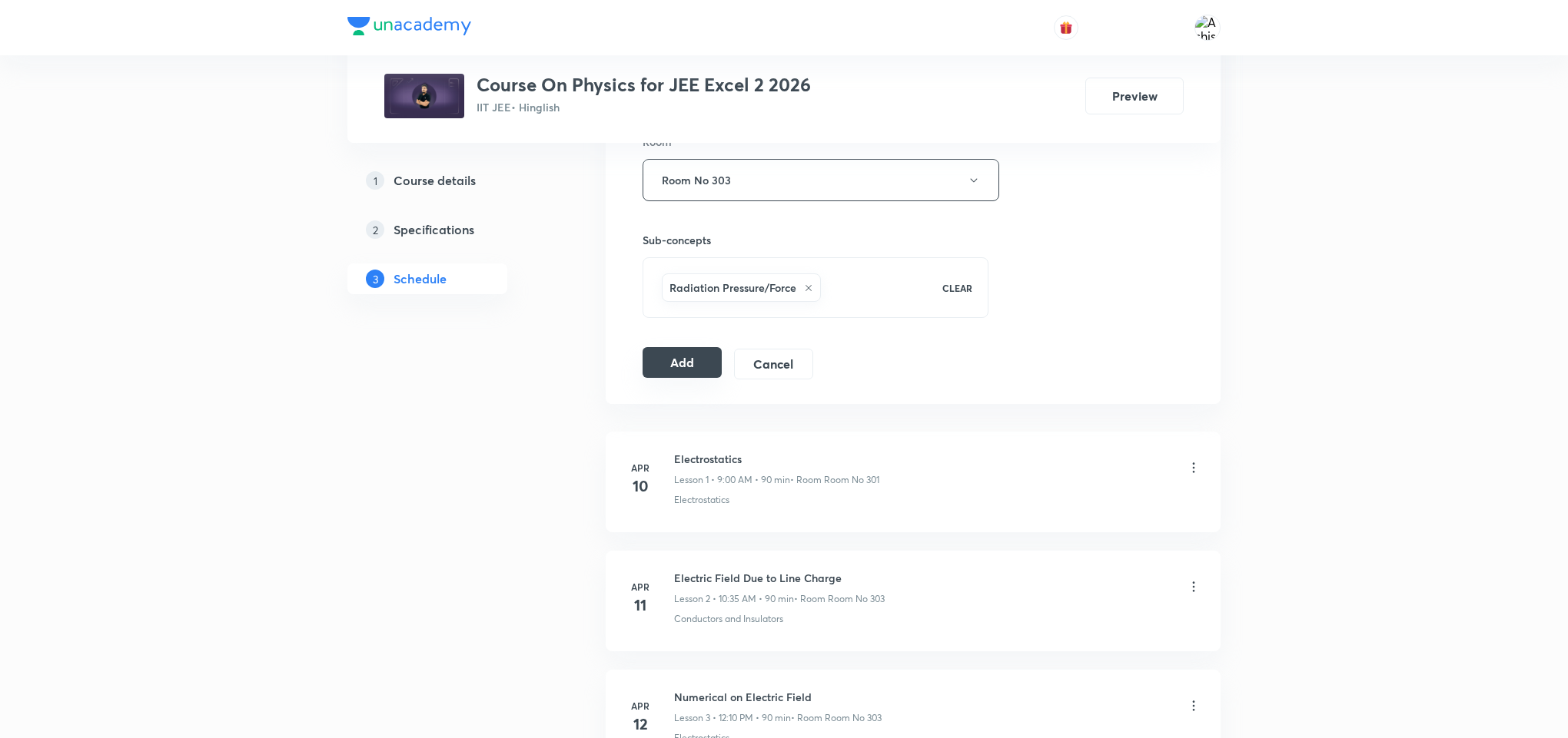
click at [704, 358] on button "Add" at bounding box center [682, 362] width 79 height 31
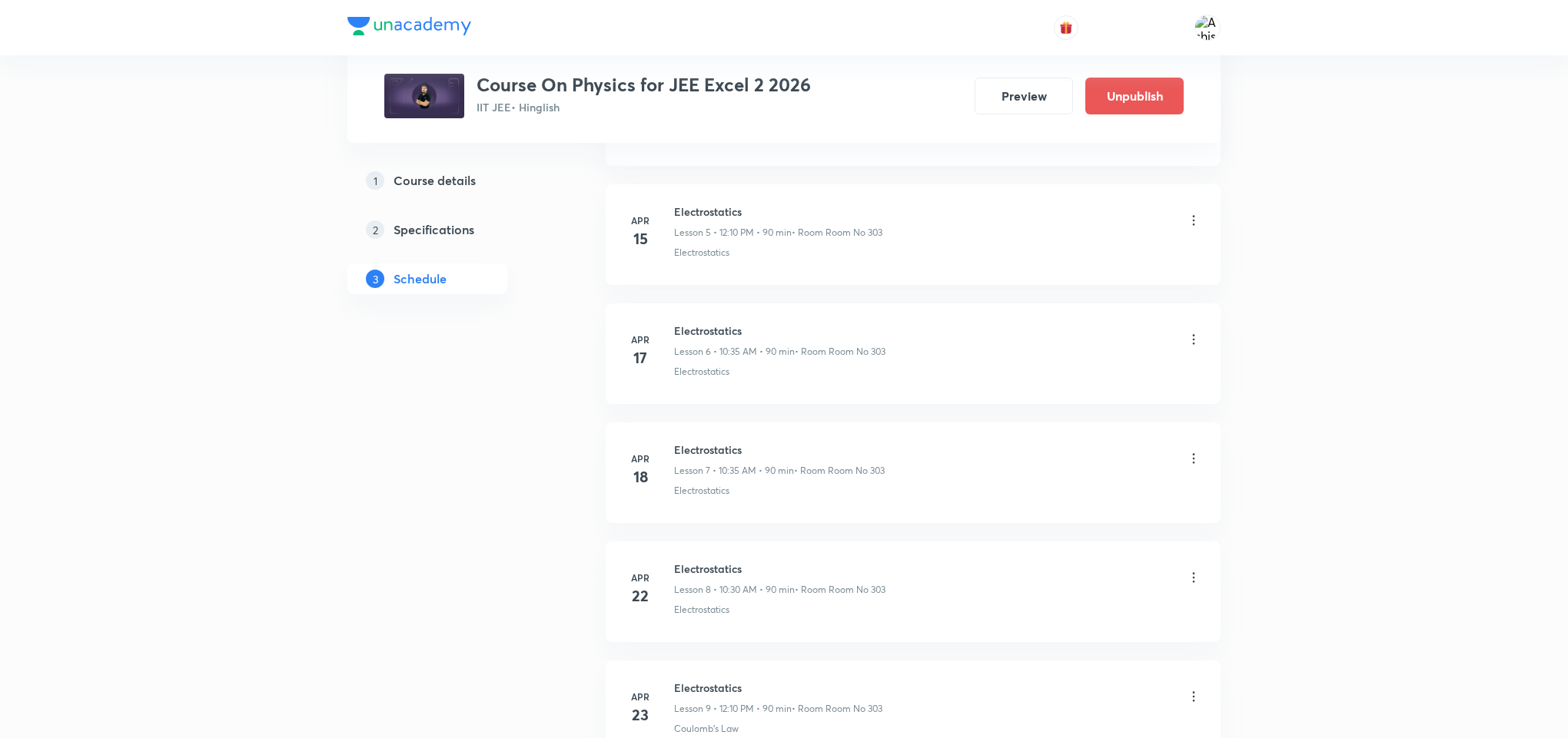
drag, startPoint x: 845, startPoint y: 196, endPoint x: 842, endPoint y: 498, distance: 302.0
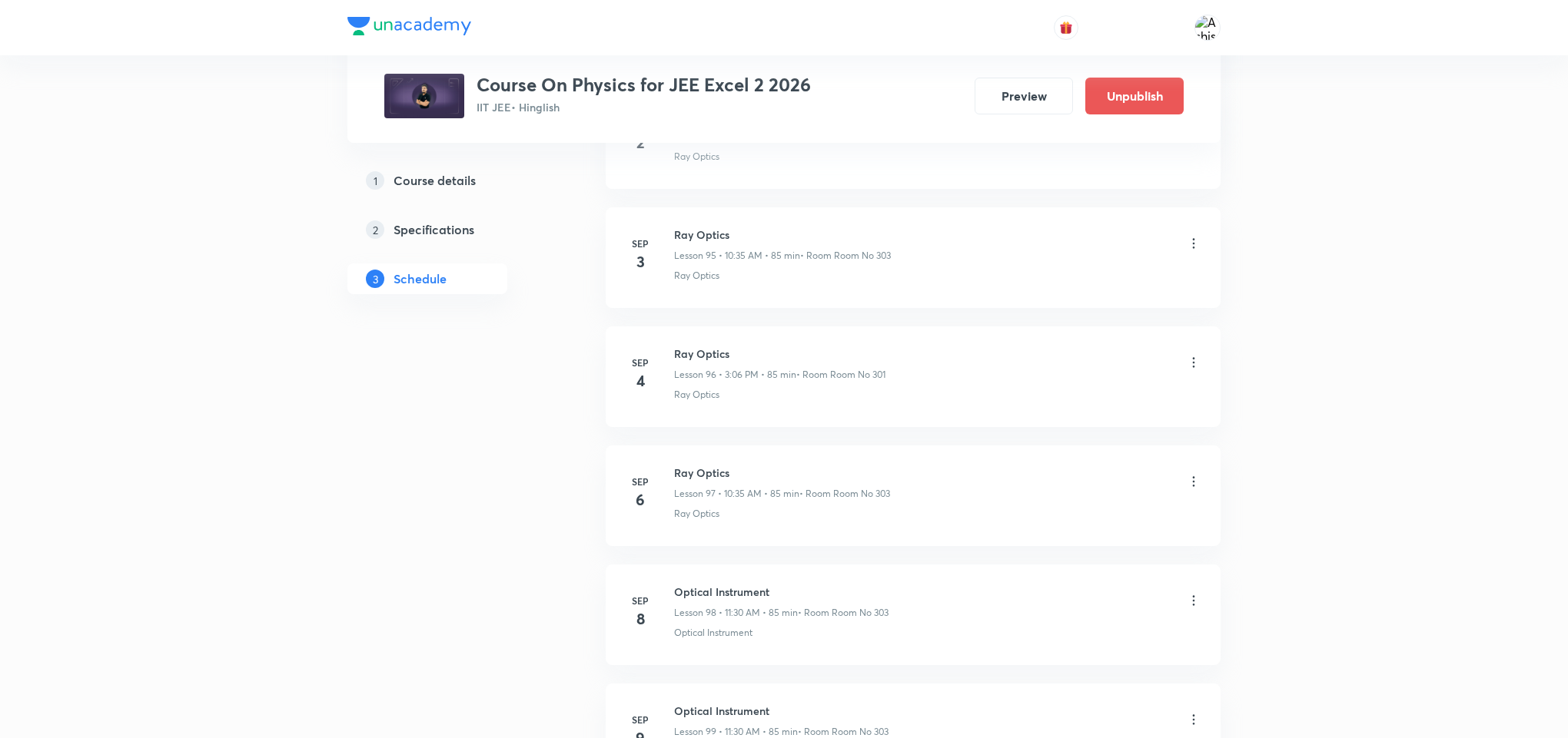
scroll to position [13717, 0]
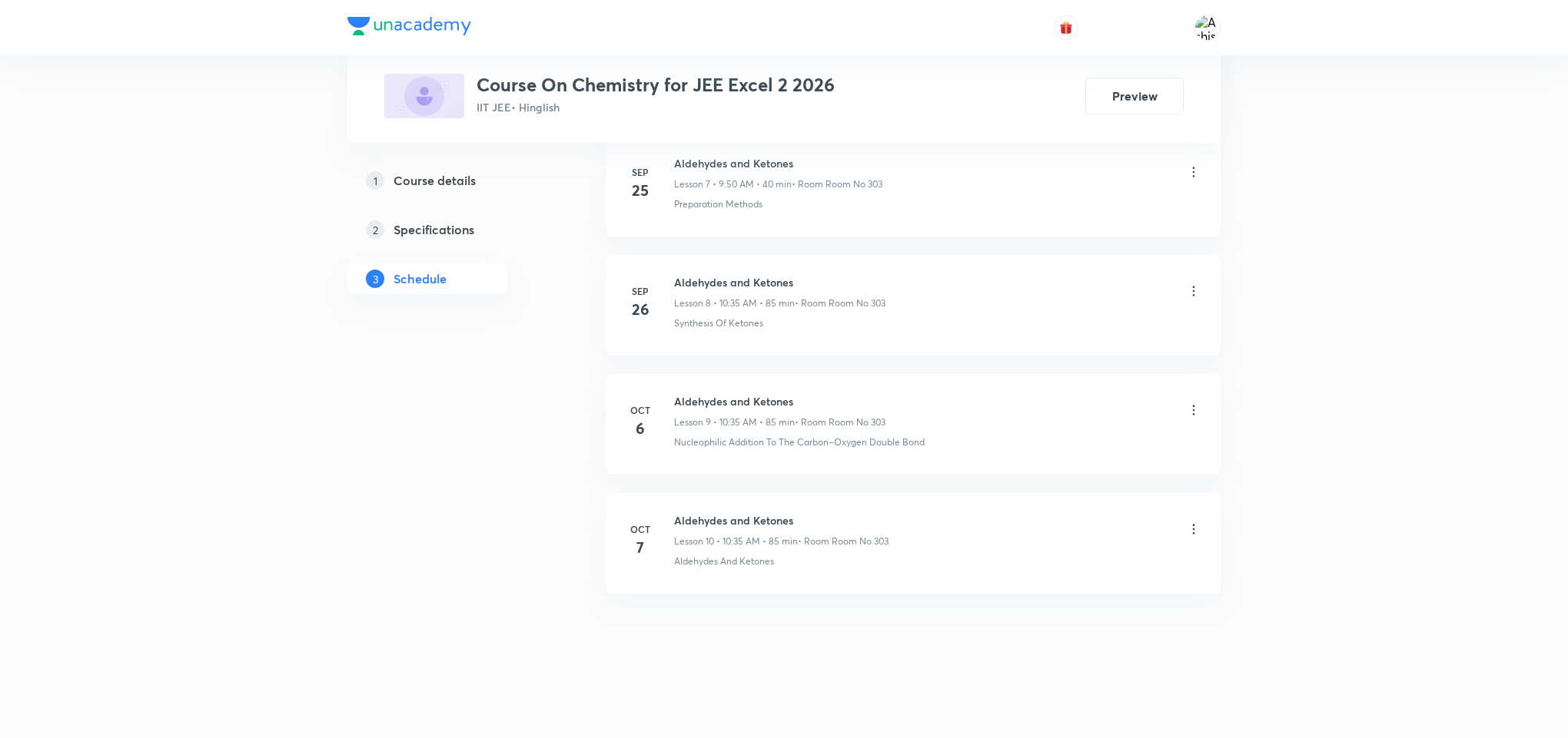
click at [736, 595] on div "[DATE] Ethers Lesson 1 • 10:35 AM • 85 min • Room Room No 303 Preparation Metho…" at bounding box center [913, 13] width 615 height 1197
drag, startPoint x: 773, startPoint y: 559, endPoint x: 681, endPoint y: 574, distance: 93.2
click at [681, 574] on li "[DATE] Aldehydes and Ketones Lesson 10 • 10:35 AM • 85 min • Room Room No 303 A…" at bounding box center [913, 544] width 615 height 101
click at [748, 584] on li "[DATE] Aldehydes and Ketones Lesson 10 • 10:35 AM • 85 min • Room Room No 303 A…" at bounding box center [913, 544] width 615 height 101
drag, startPoint x: 790, startPoint y: 570, endPoint x: 664, endPoint y: 595, distance: 128.5
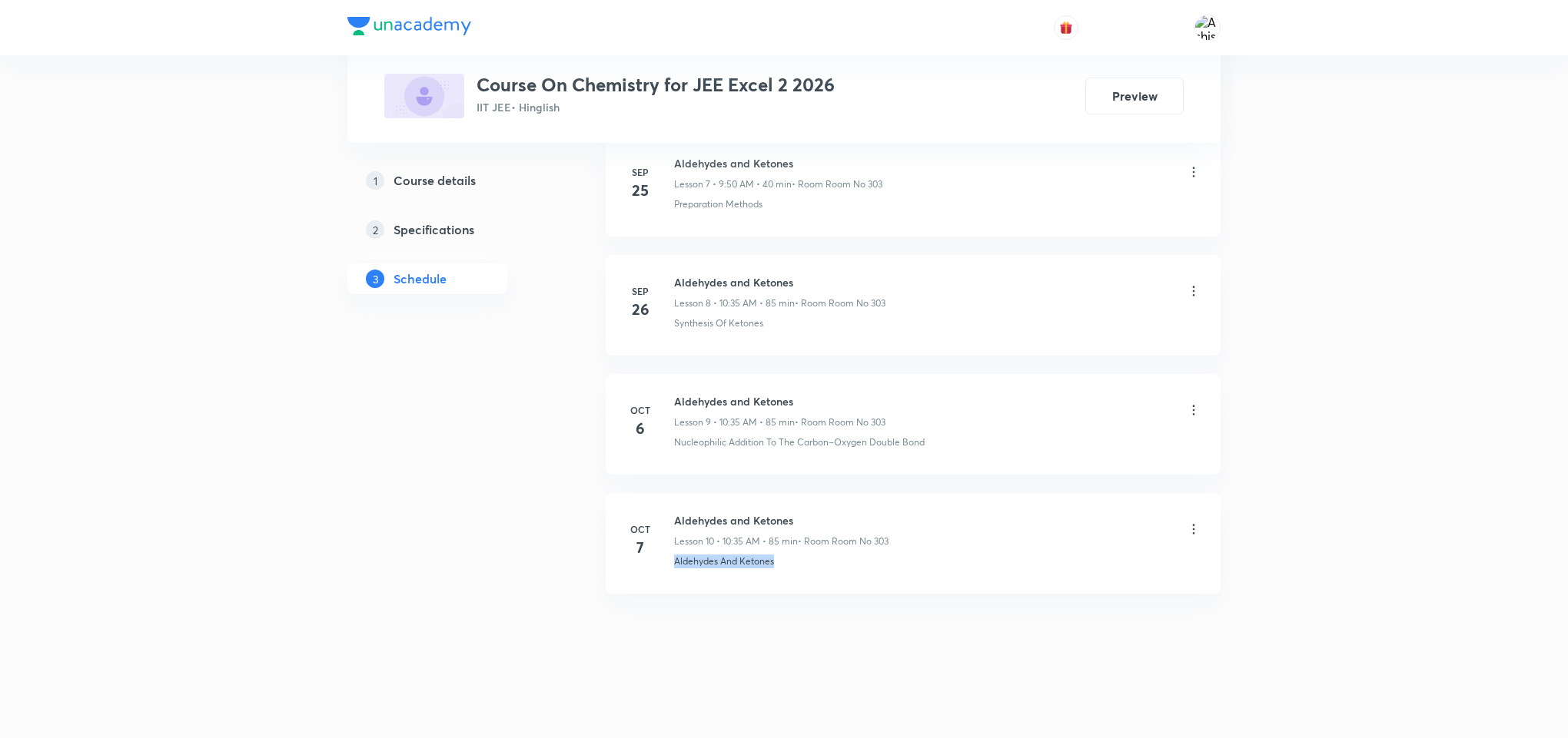
click at [664, 595] on div "[DATE] Ethers Lesson 1 • 10:35 AM • 85 min • Room Room No 303 Preparation Metho…" at bounding box center [913, 13] width 615 height 1197
copy p "Aldehydes And Ketones"
drag, startPoint x: 755, startPoint y: 660, endPoint x: 762, endPoint y: 256, distance: 404.1
drag, startPoint x: 814, startPoint y: 567, endPoint x: 812, endPoint y: 361, distance: 206.0
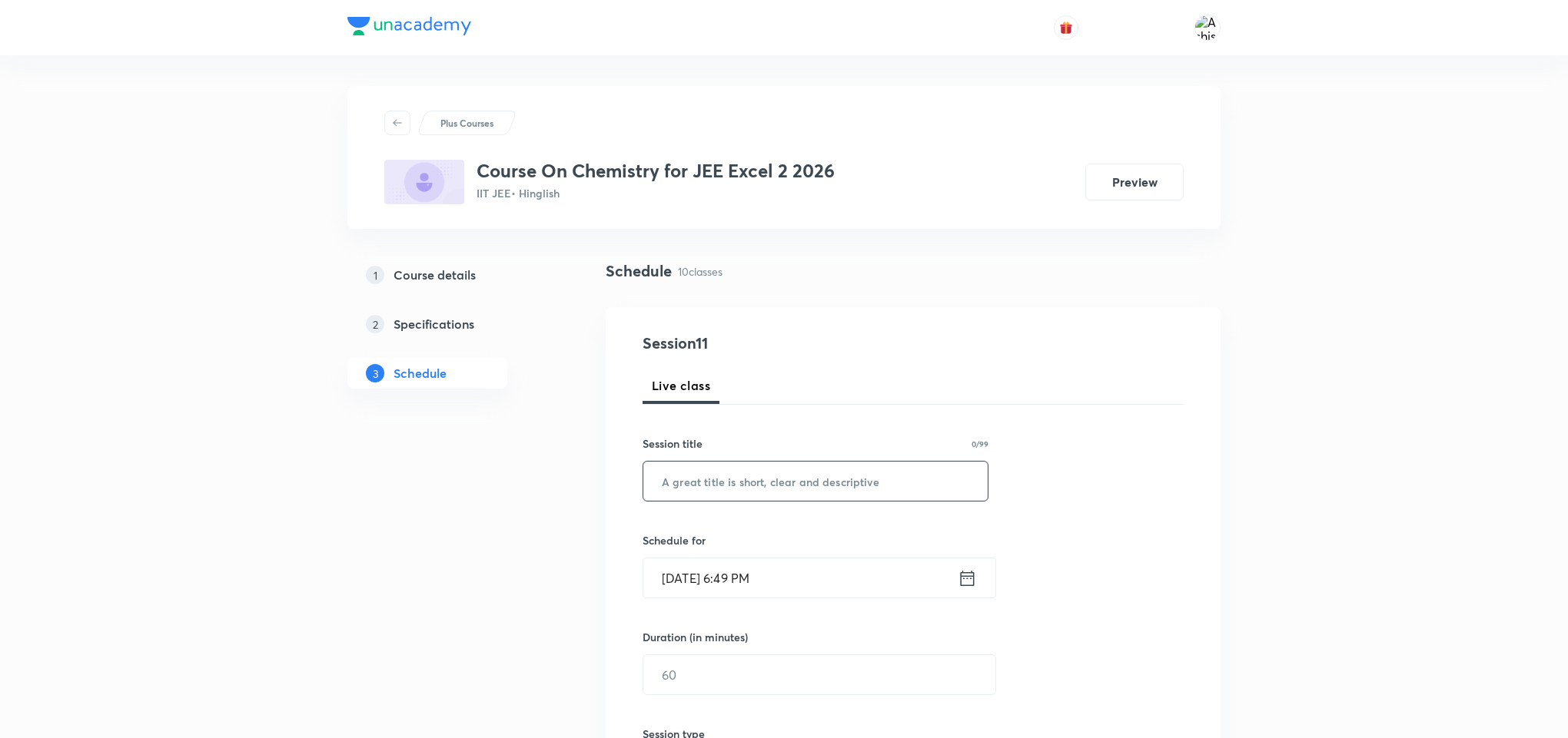
click at [793, 478] on input "text" at bounding box center [815, 481] width 344 height 39
paste input "Aldehydes And Ketones"
type input "Aldehydes And Ketones"
click at [702, 581] on input "[DATE] 6:49 PM" at bounding box center [800, 578] width 314 height 39
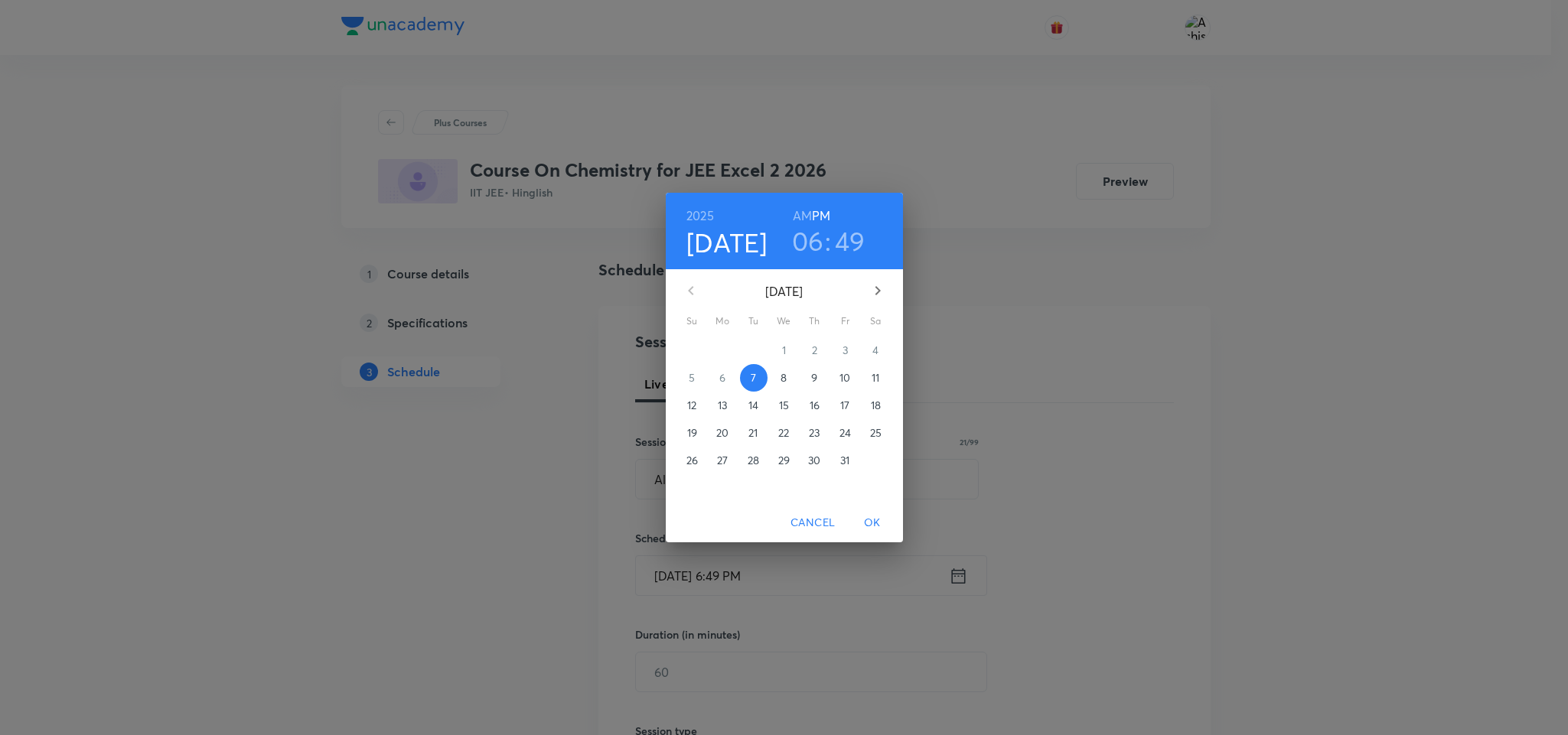
drag, startPoint x: 785, startPoint y: 381, endPoint x: 815, endPoint y: 214, distance: 169.7
click at [785, 379] on p "8" at bounding box center [784, 378] width 7 height 15
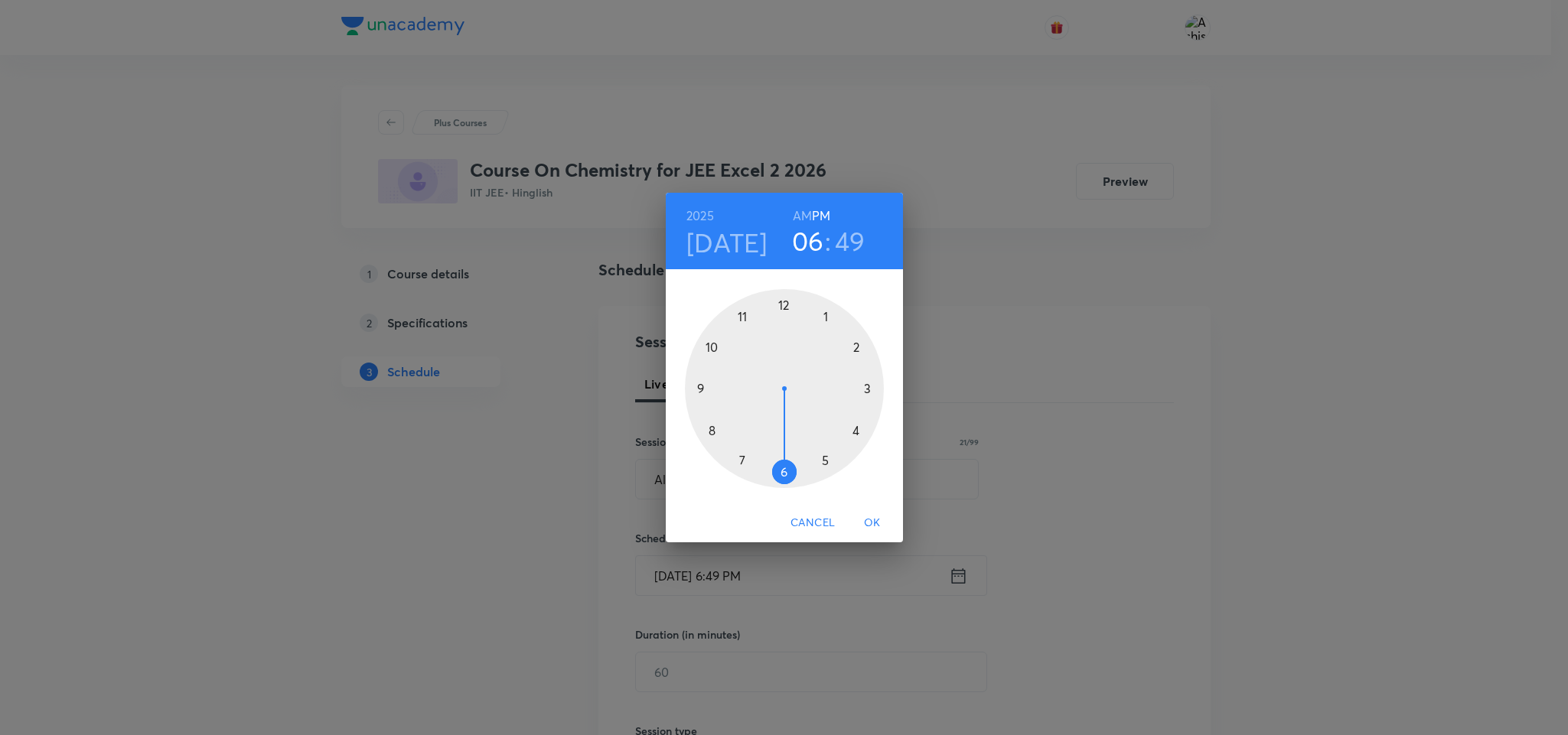
click at [813, 207] on h6 "PM" at bounding box center [822, 215] width 19 height 21
click at [809, 218] on h6 "AM" at bounding box center [802, 215] width 20 height 21
click at [699, 390] on div at bounding box center [784, 389] width 199 height 199
click at [782, 306] on div at bounding box center [784, 389] width 199 height 199
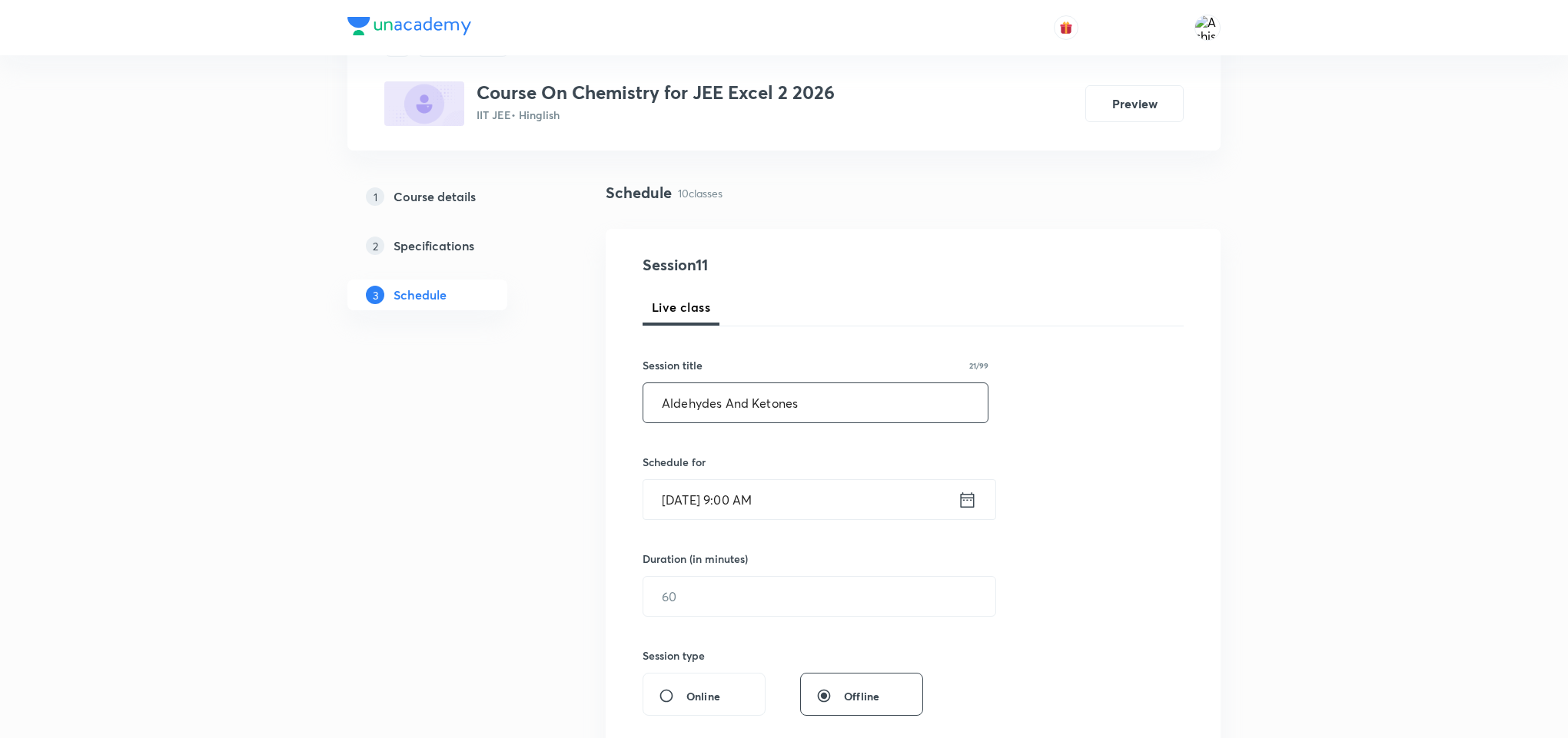
scroll to position [115, 0]
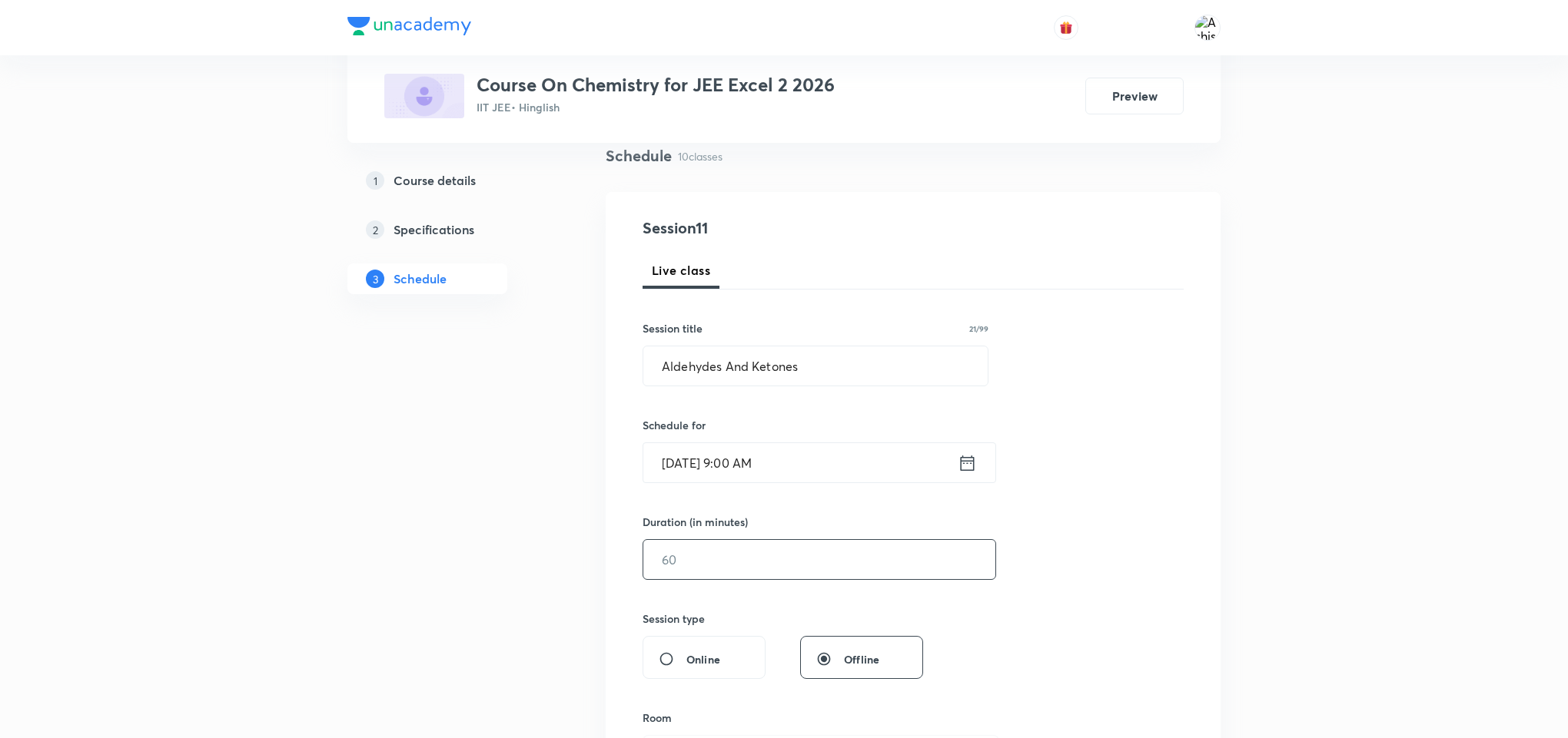
click at [751, 549] on input "text" at bounding box center [819, 560] width 352 height 39
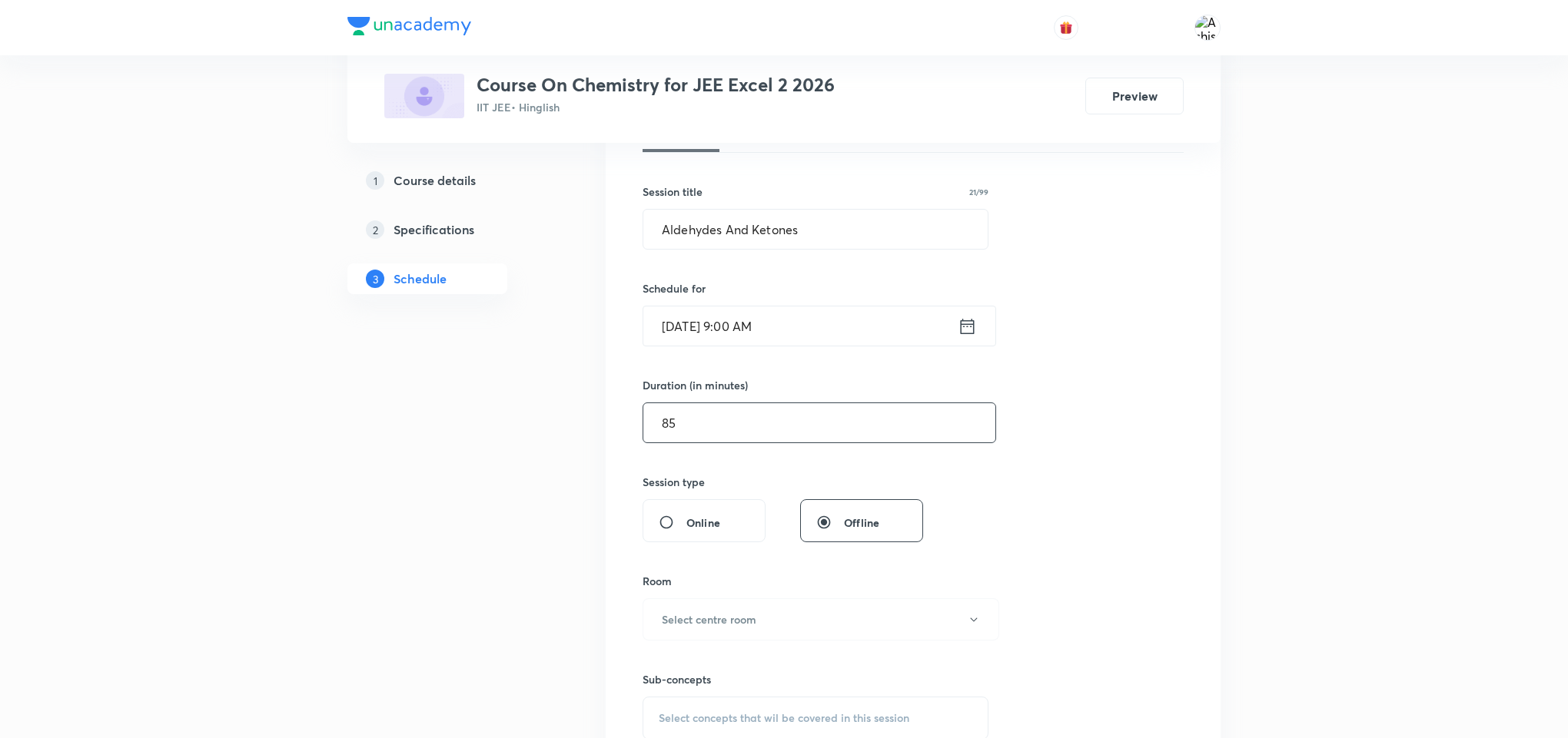
scroll to position [461, 0]
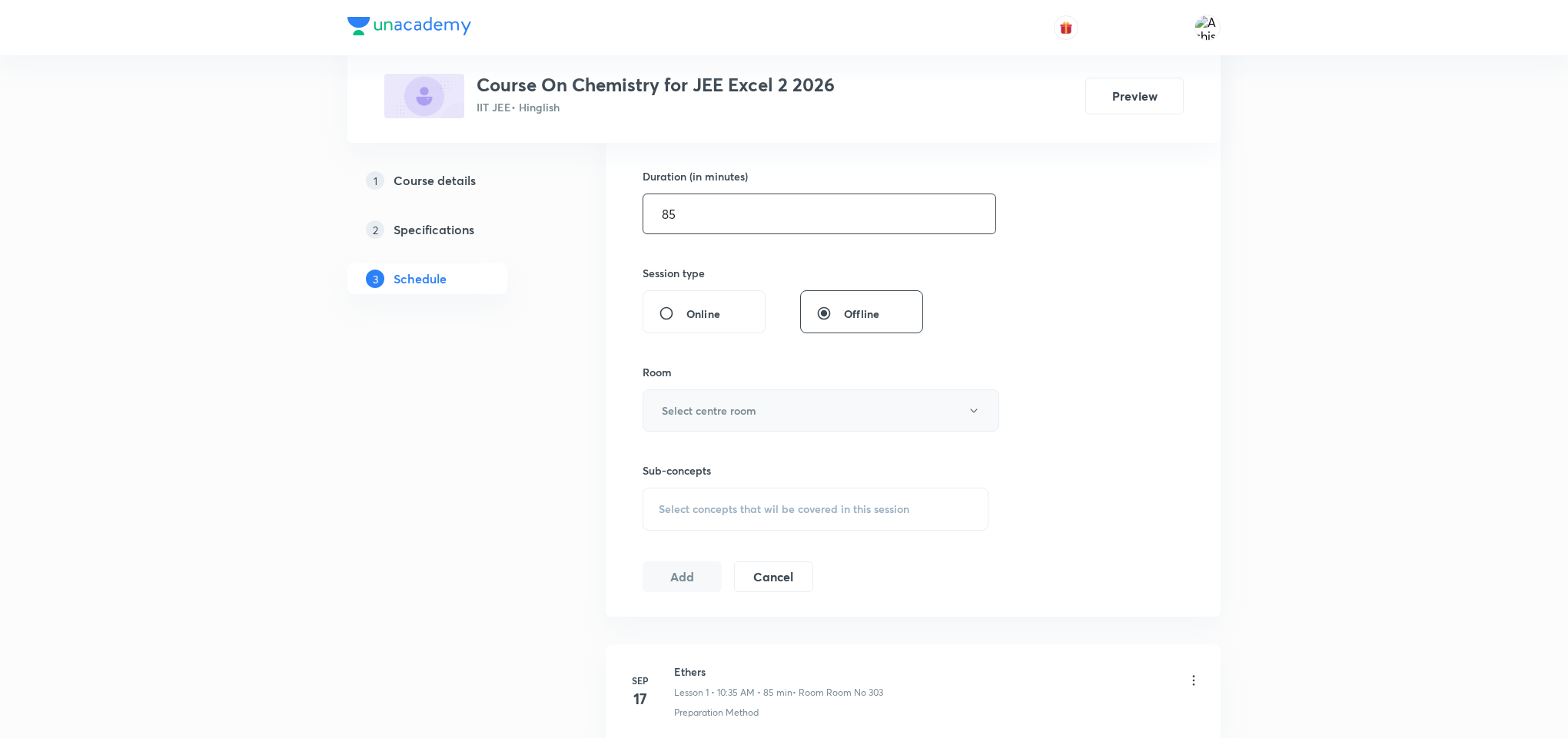
type input "85"
click at [748, 409] on h6 "Select centre room" at bounding box center [708, 410] width 94 height 16
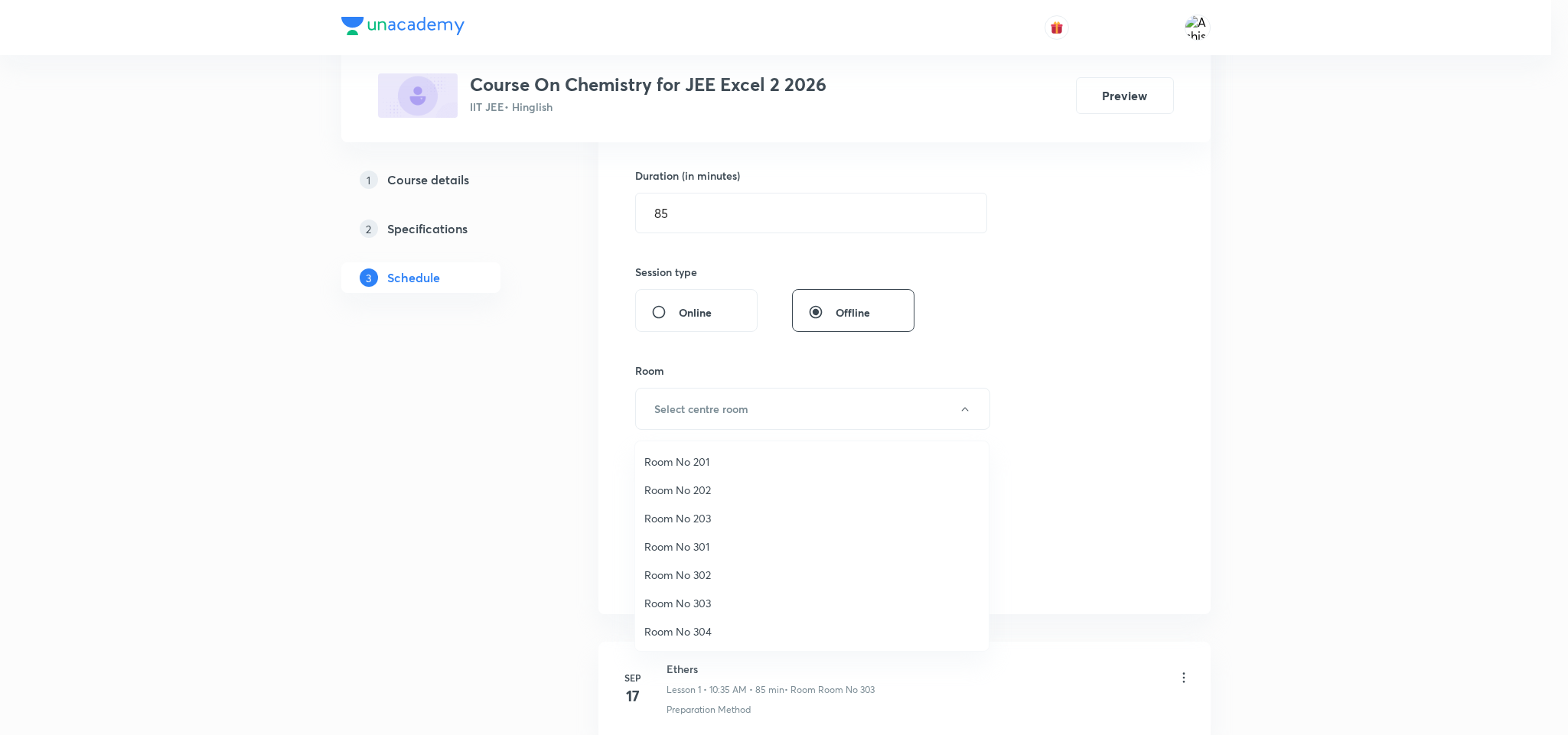
click at [712, 601] on span "Room No 303" at bounding box center [812, 603] width 335 height 16
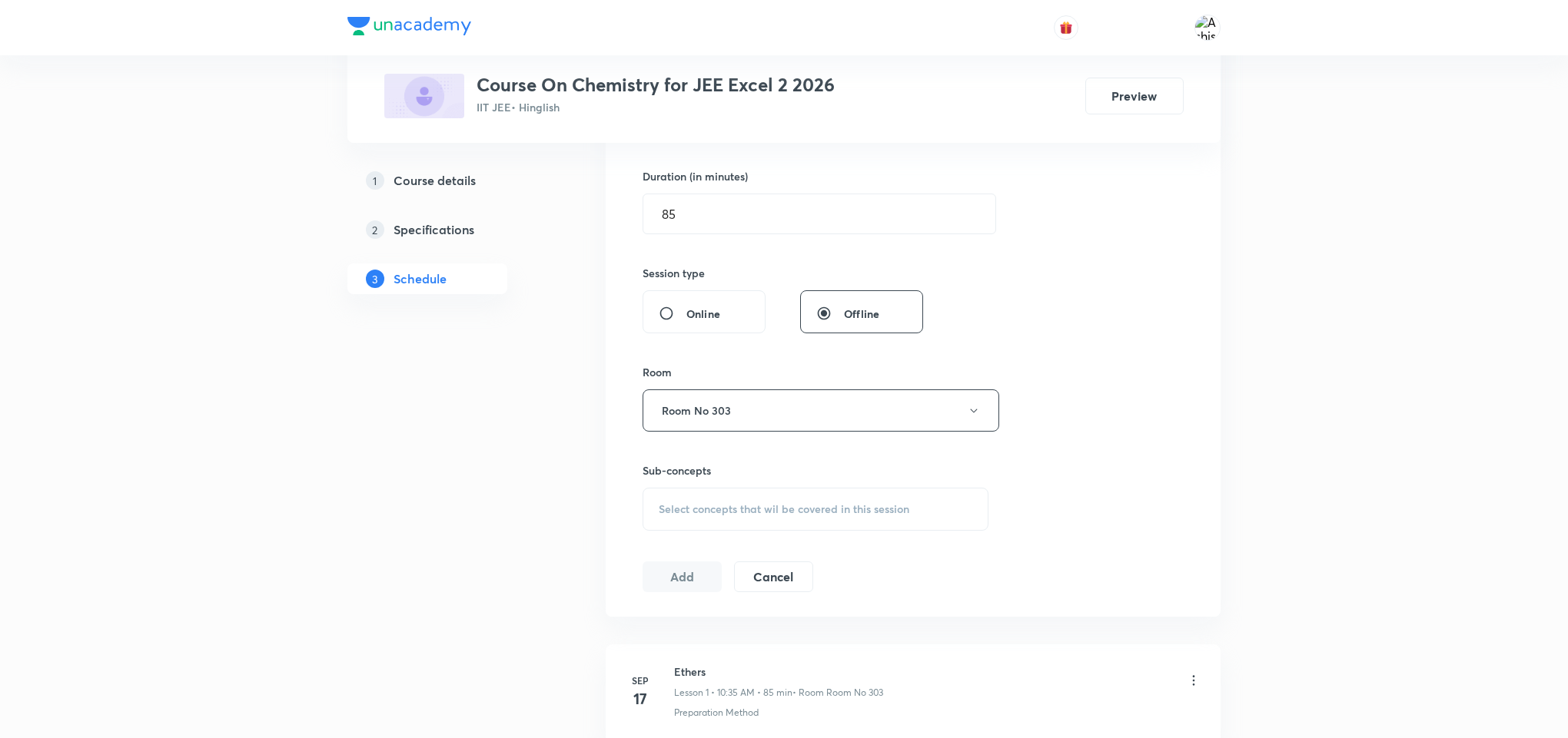
scroll to position [576, 0]
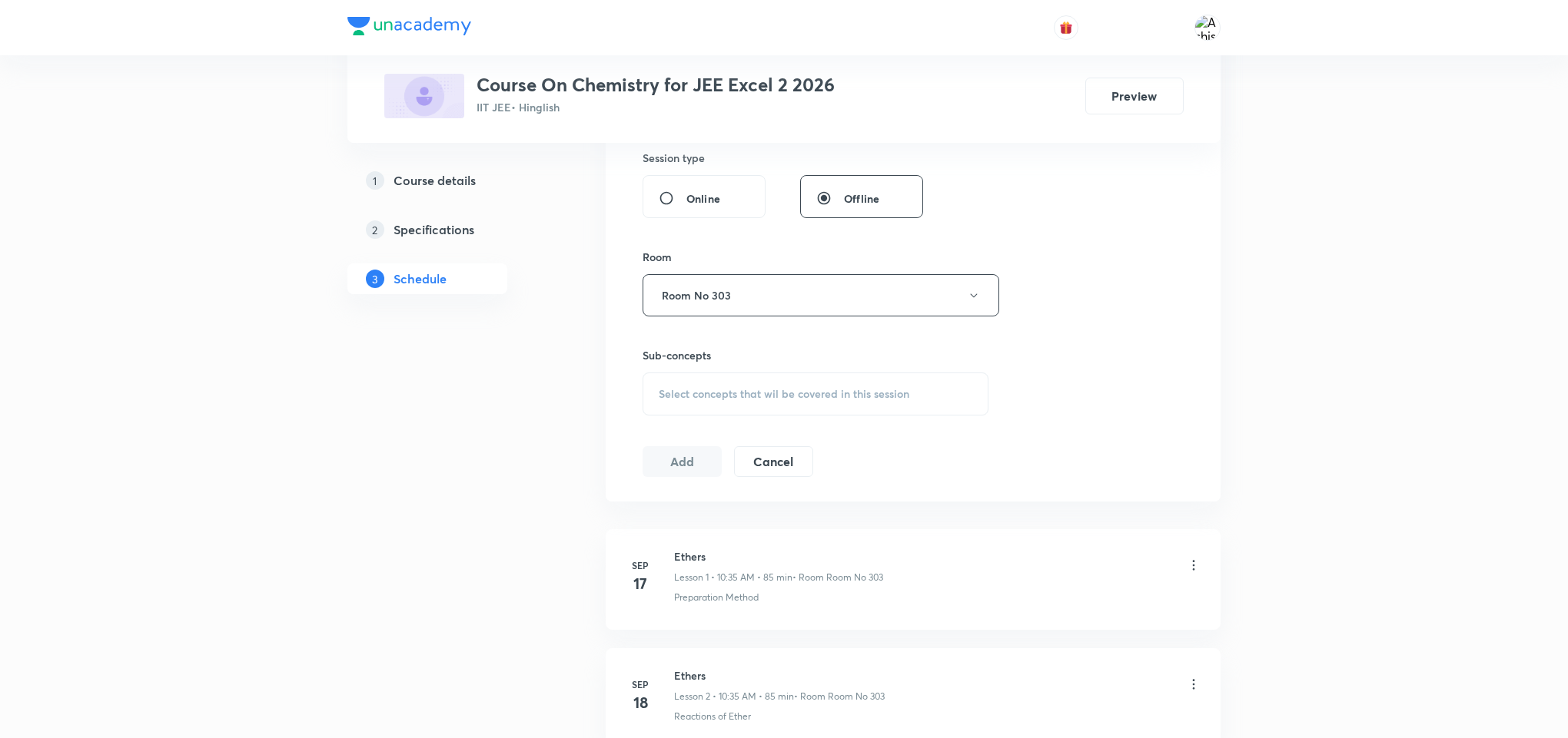
click at [674, 375] on div "Sub-concepts Select concepts that wil be covered in this session" at bounding box center [816, 381] width 346 height 68
click at [680, 395] on span "Select concepts that wil be covered in this session" at bounding box center [784, 393] width 250 height 12
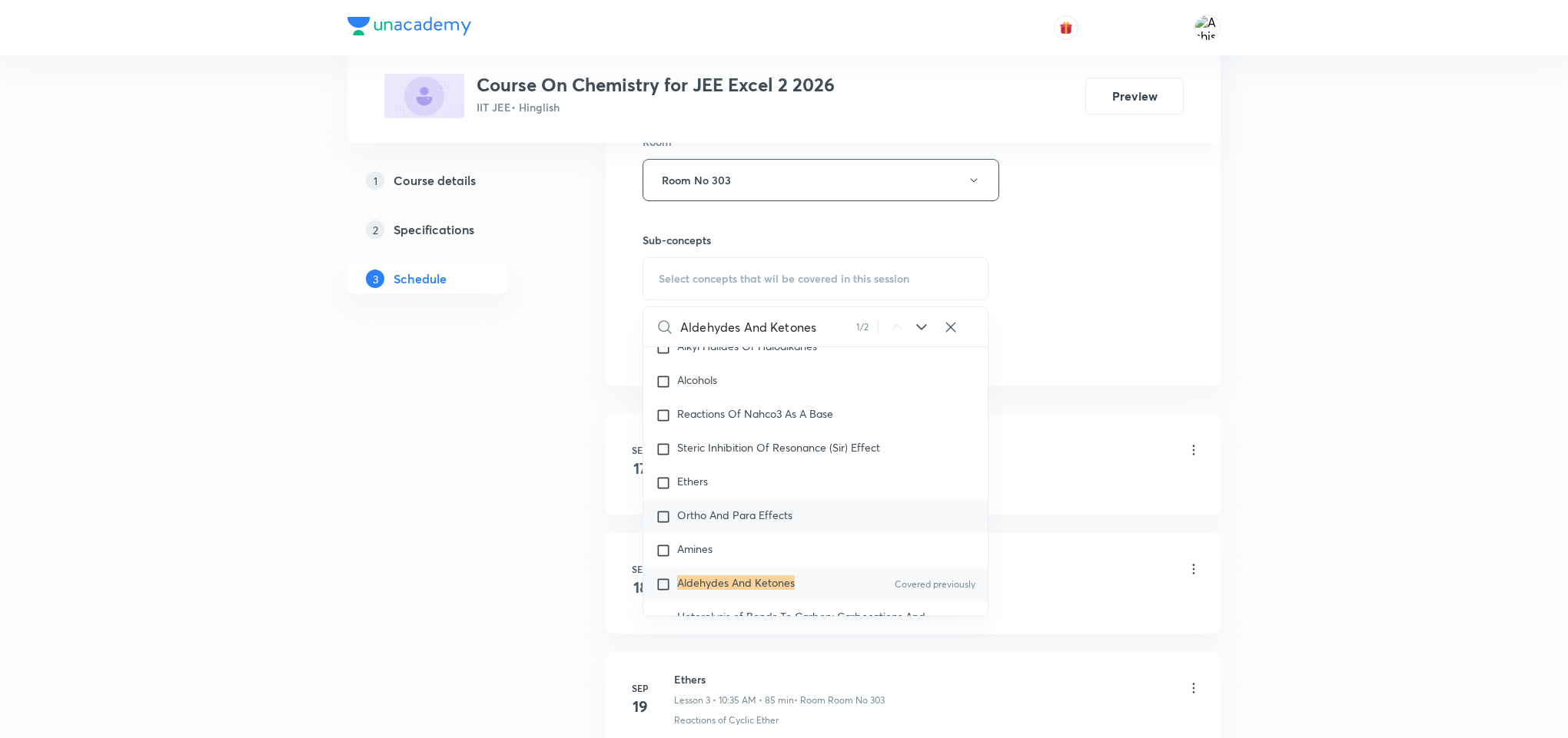
scroll to position [27129, 0]
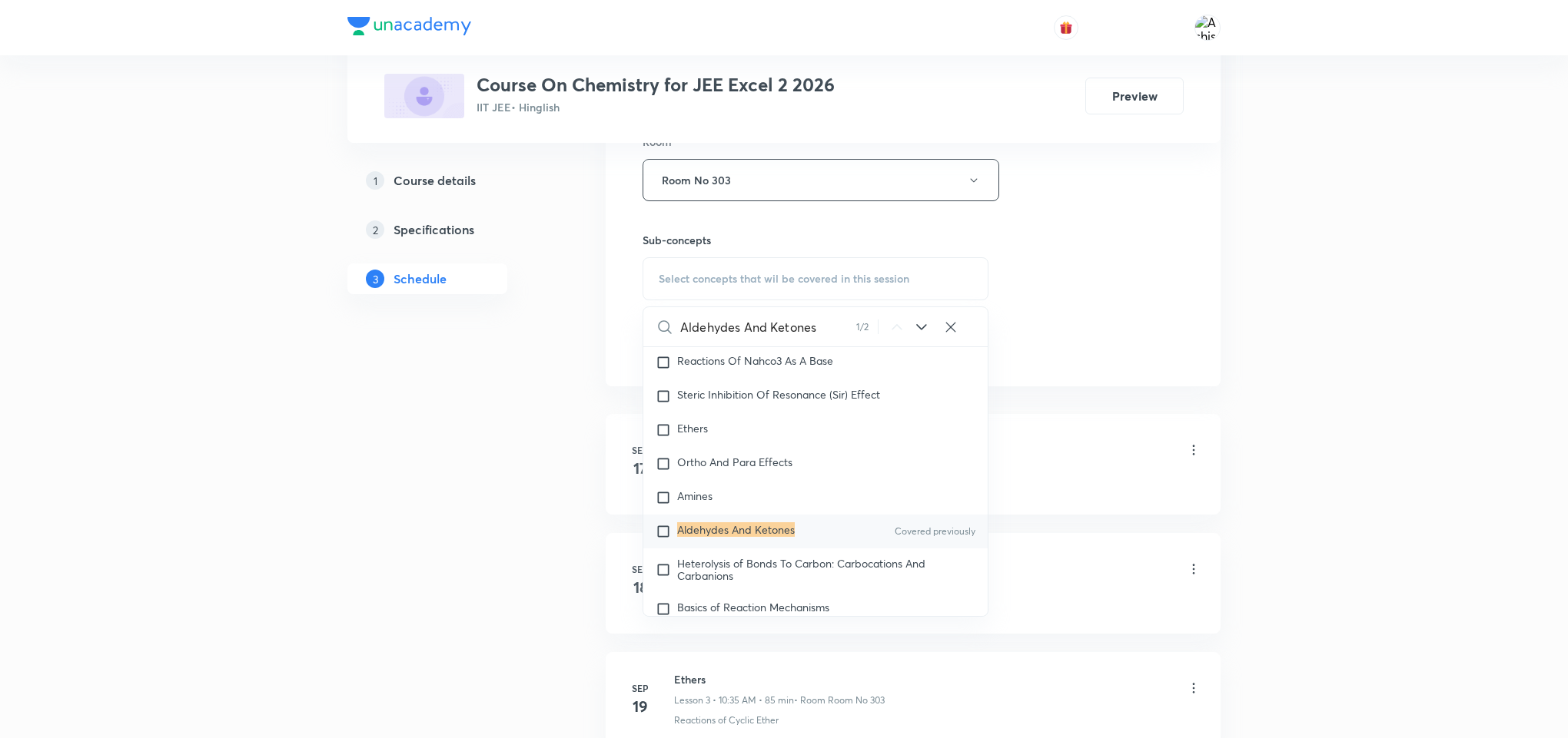
type input "Aldehydes And Ketones"
click at [734, 537] on mark "Aldehydes And Ketones" at bounding box center [736, 530] width 118 height 15
checkbox input "true"
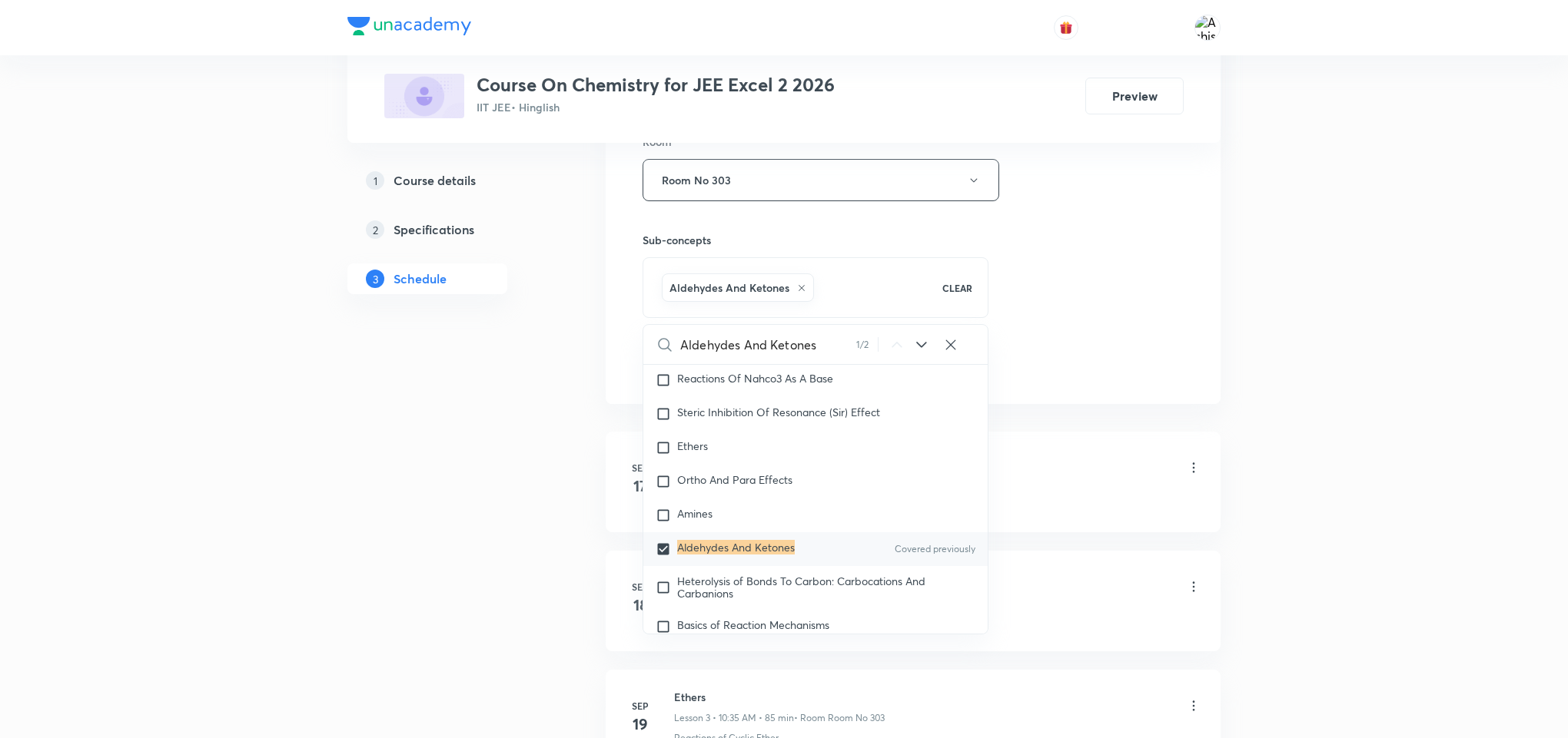
click at [1151, 331] on div "Session 11 Live class Session title 21/99 Aldehydes And Ketones ​ Schedule for …" at bounding box center [913, 9] width 541 height 739
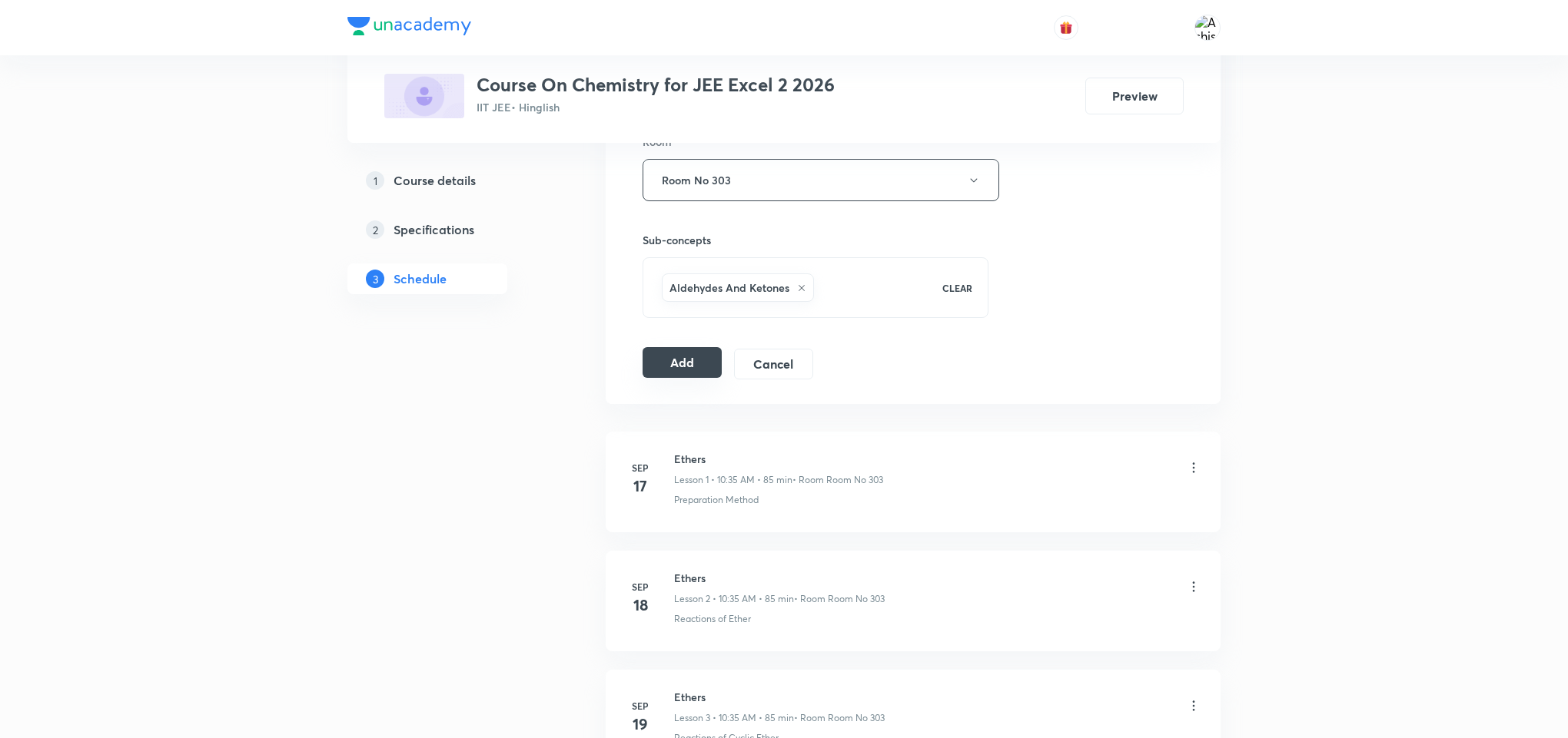
click at [688, 362] on button "Add" at bounding box center [682, 362] width 79 height 31
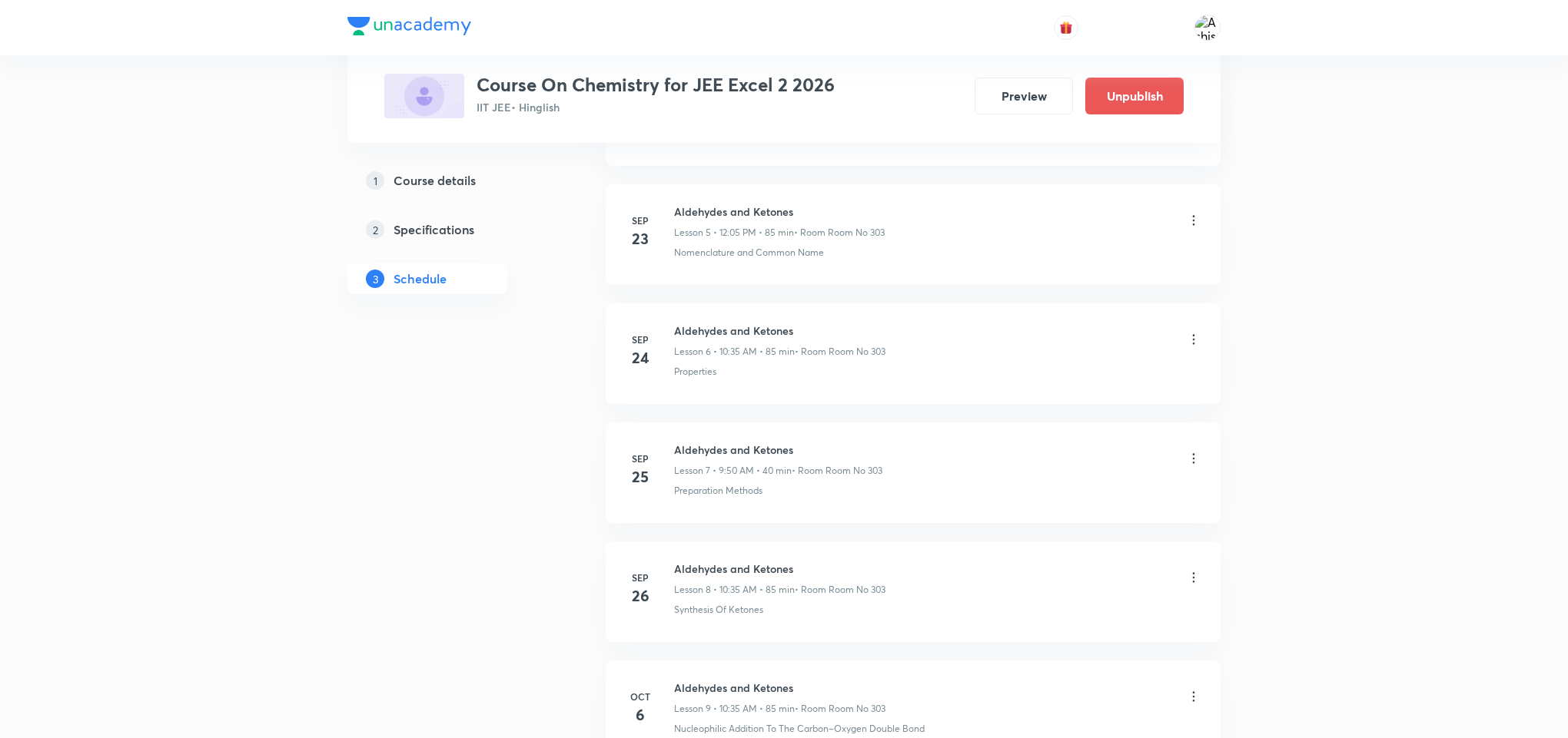
scroll to position [1105, 0]
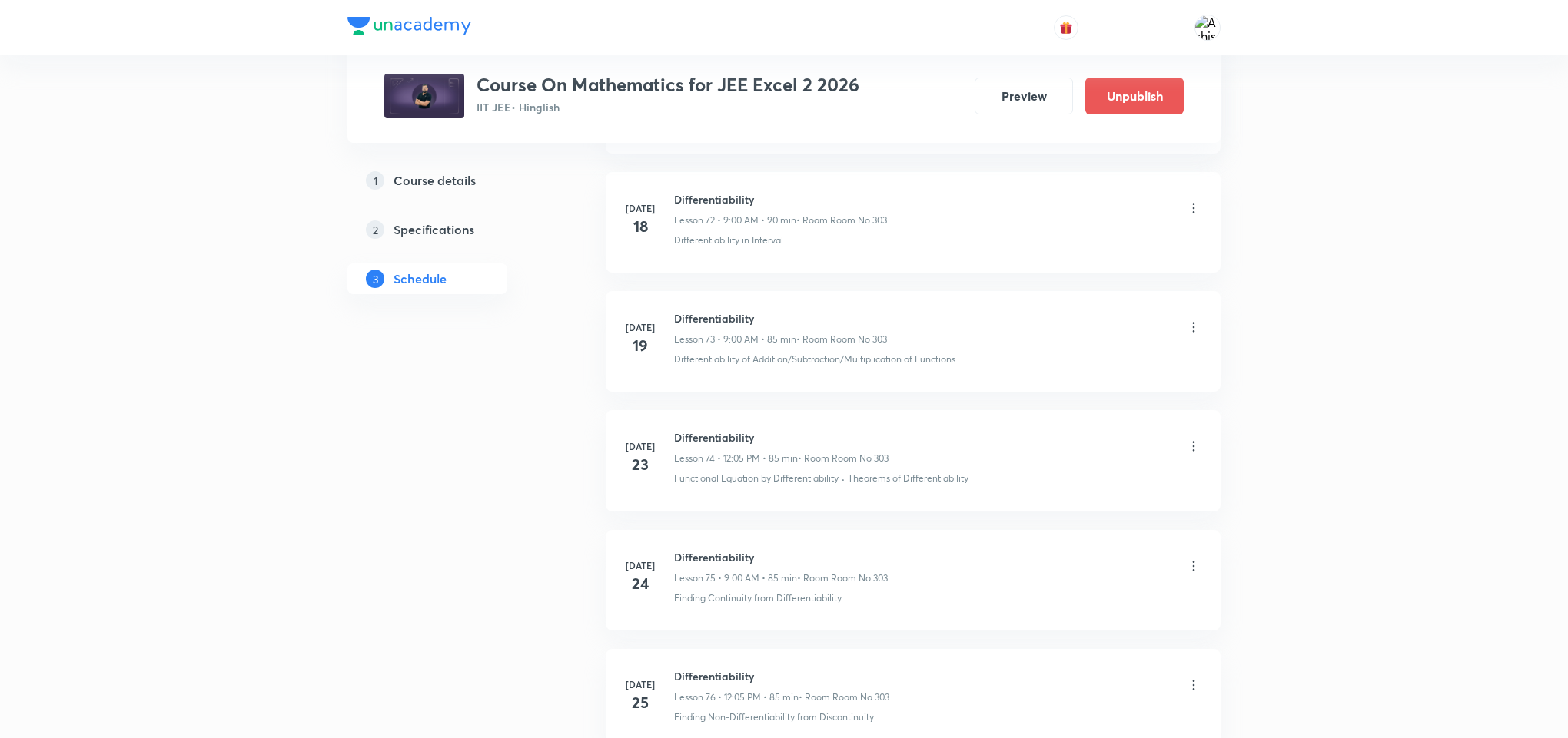
scroll to position [14903, 0]
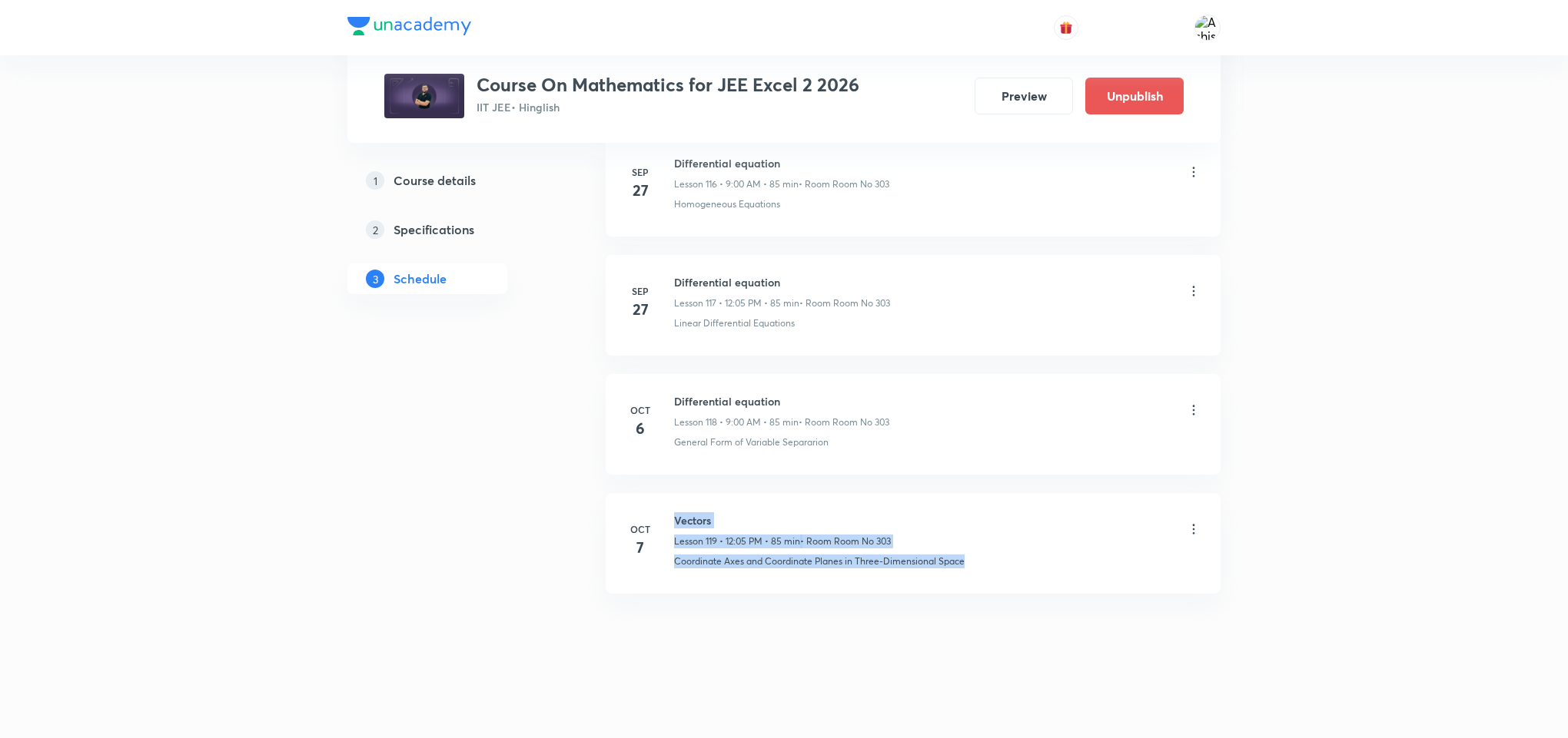
drag, startPoint x: 651, startPoint y: 577, endPoint x: 1019, endPoint y: 586, distance: 368.1
click at [1019, 586] on li "[DATE] Vectors Lesson 119 • 12:05 PM • 85 min • Room Room No 303 Coordinate Axe…" at bounding box center [913, 544] width 615 height 101
click at [1019, 590] on li "[DATE] Vectors Lesson 119 • 12:05 PM • 85 min • Room Room No 303 Coordinate Axe…" at bounding box center [913, 544] width 615 height 101
drag, startPoint x: 1002, startPoint y: 577, endPoint x: 669, endPoint y: 634, distance: 337.8
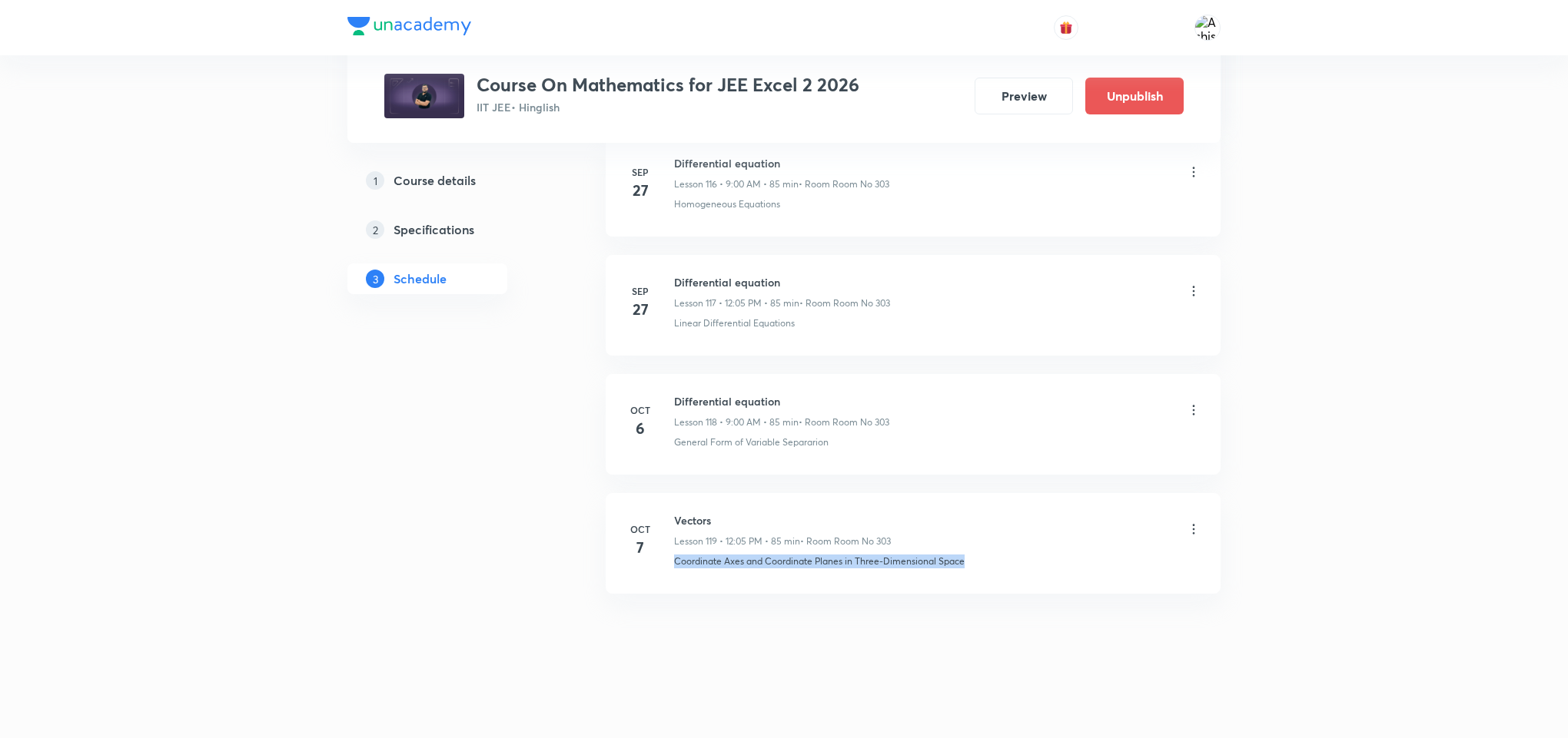
copy p "Coordinate Axes and Coordinate Planes in Three-Dimensional Space"
drag, startPoint x: 720, startPoint y: 514, endPoint x: 666, endPoint y: 514, distance: 54.0
click at [666, 514] on div "[DATE] Vectors Lesson 119 • 12:05 PM • 85 min • Room Room No 303 Coordinate Axe…" at bounding box center [913, 541] width 577 height 56
copy h6 "Vectors"
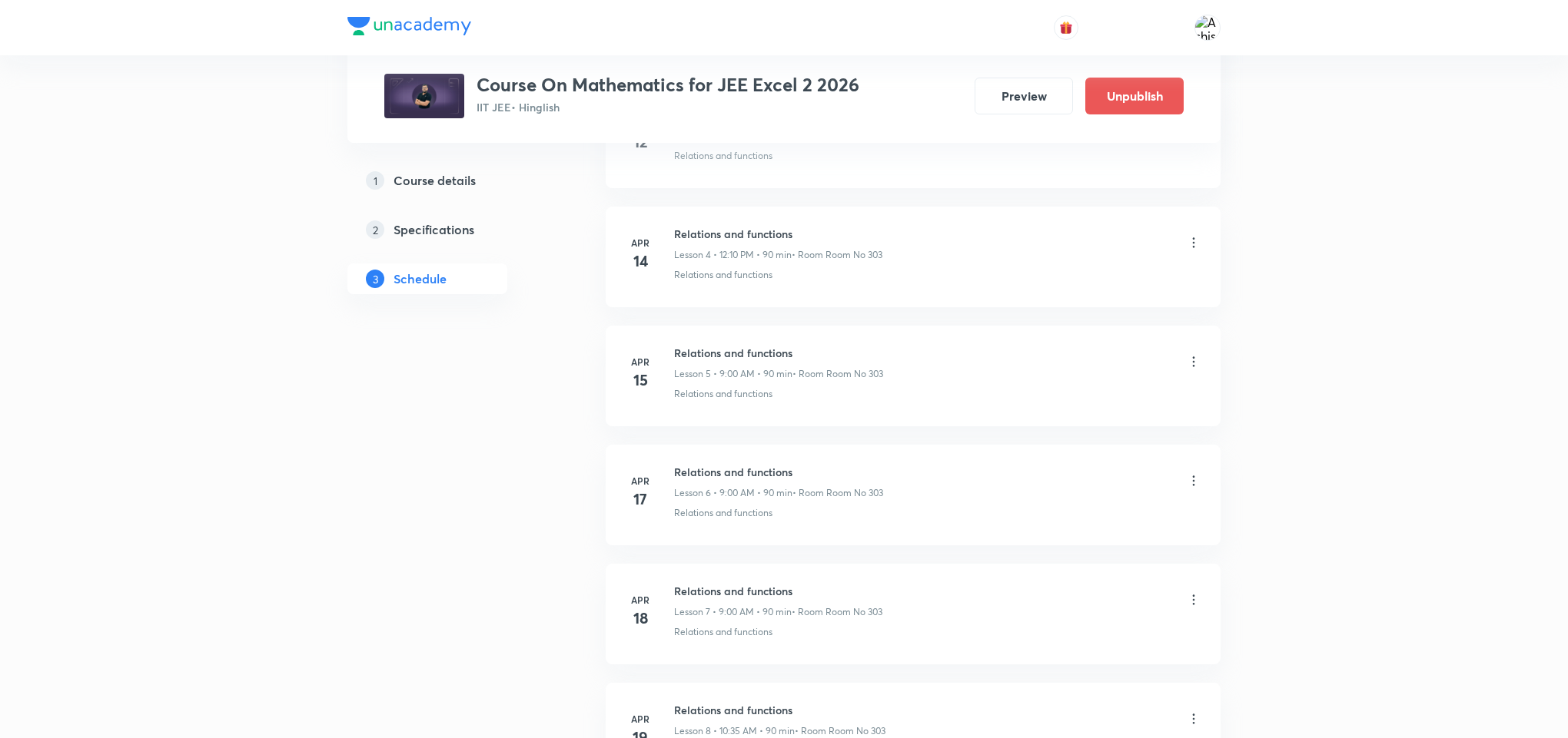
scroll to position [0, 0]
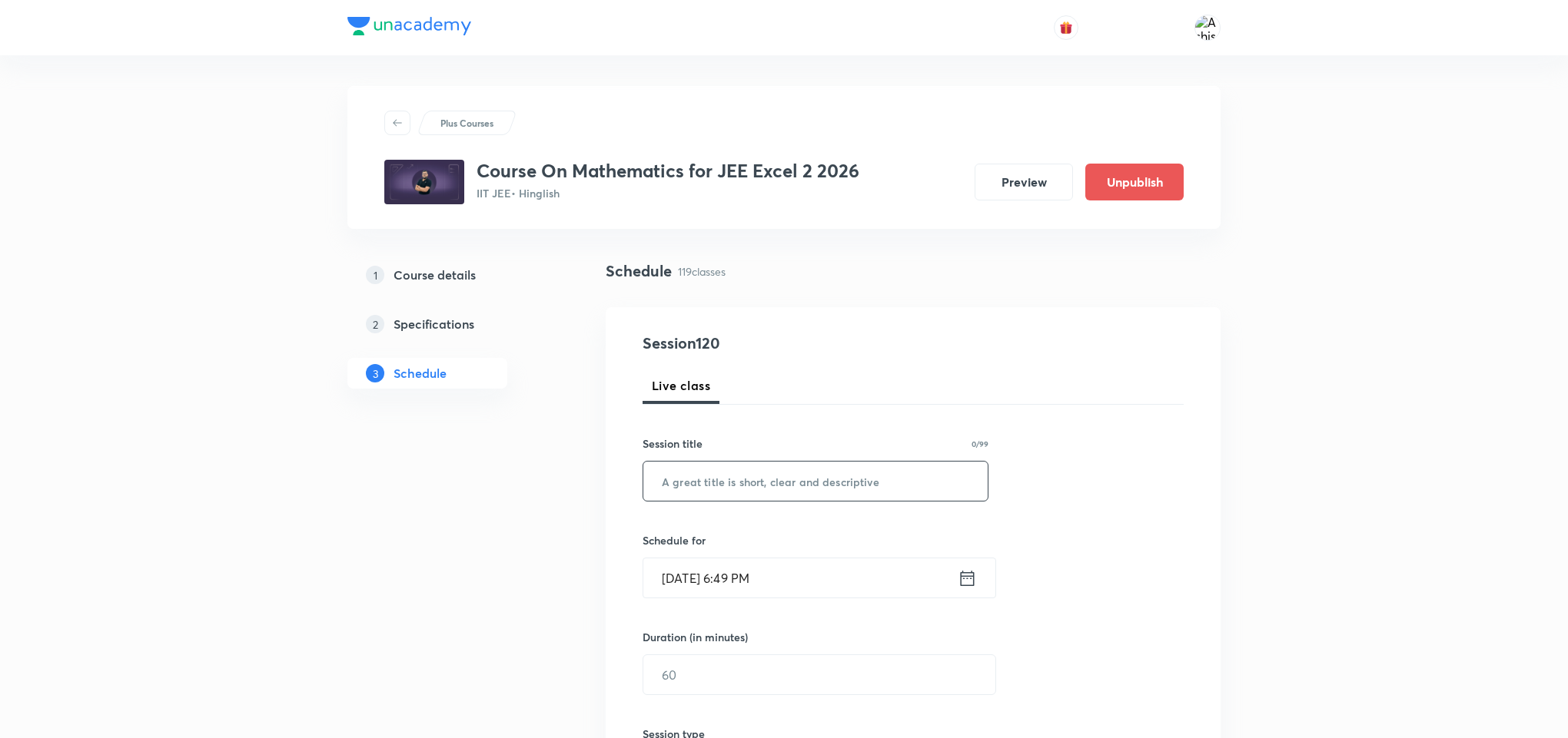
click at [800, 487] on input "text" at bounding box center [815, 481] width 344 height 39
paste input "Vectors"
type input "Vectors"
click at [686, 582] on input "[DATE] 6:49 PM" at bounding box center [800, 578] width 314 height 39
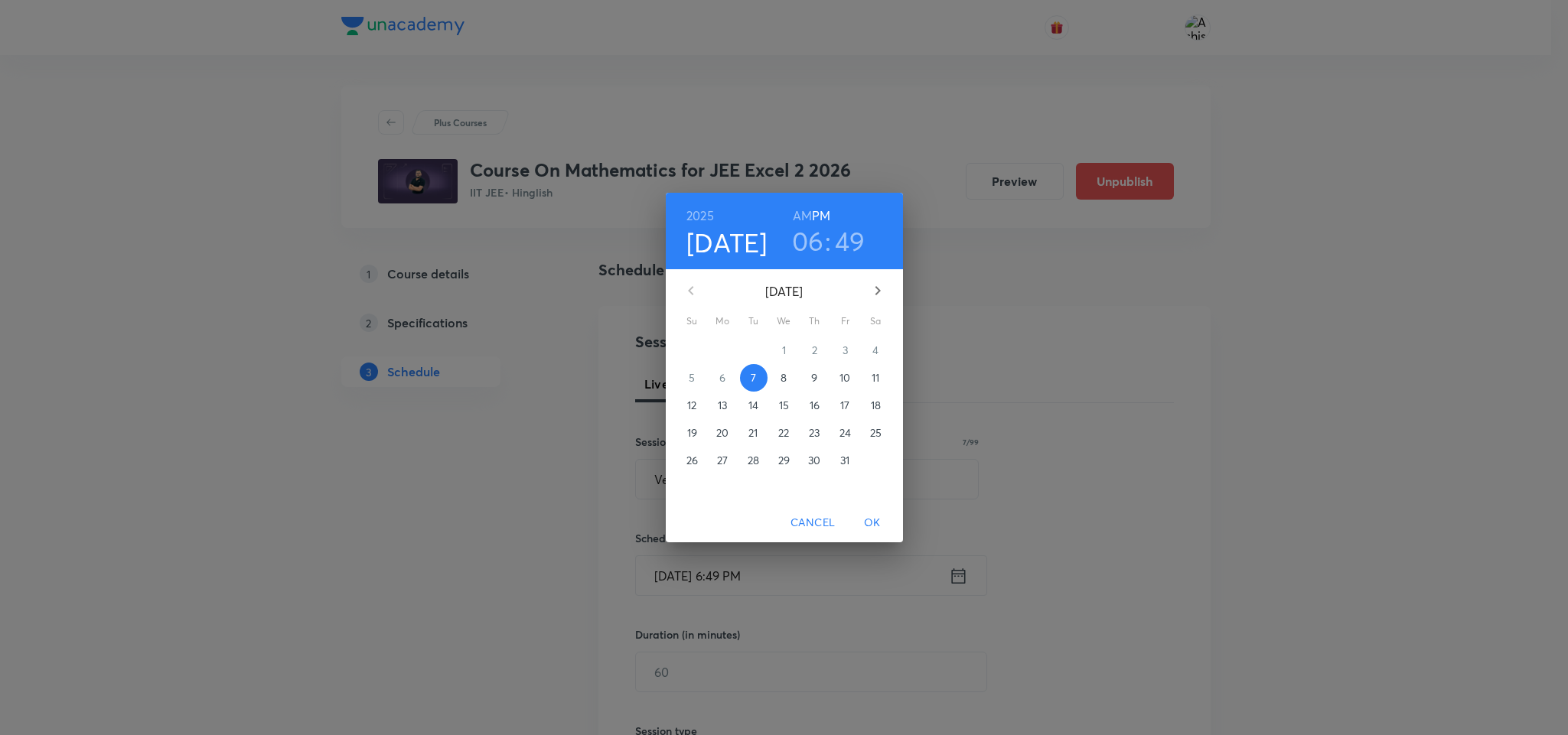
click at [786, 381] on p "8" at bounding box center [784, 378] width 7 height 15
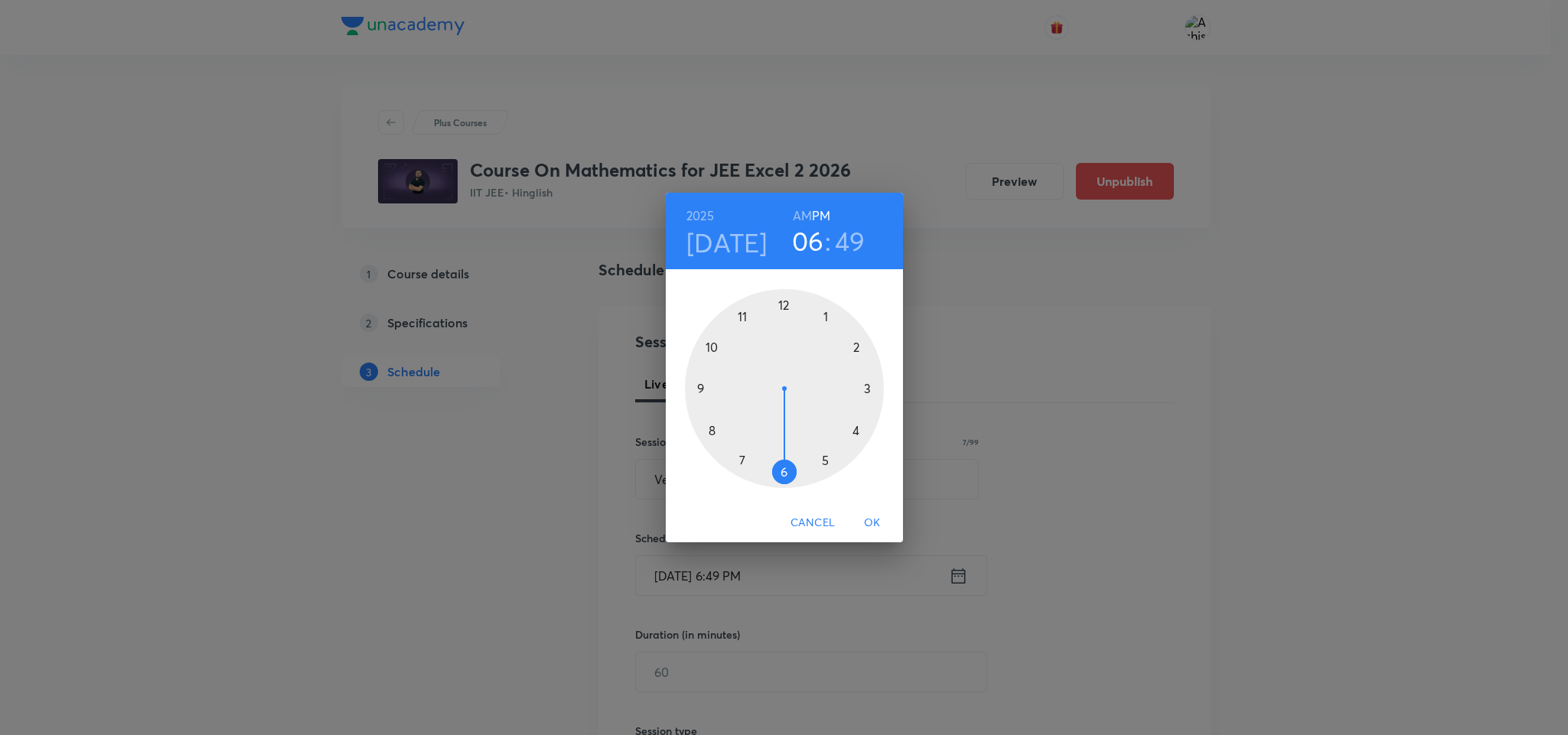
click at [784, 304] on div at bounding box center [784, 389] width 199 height 199
click at [823, 315] on div at bounding box center [784, 389] width 199 height 199
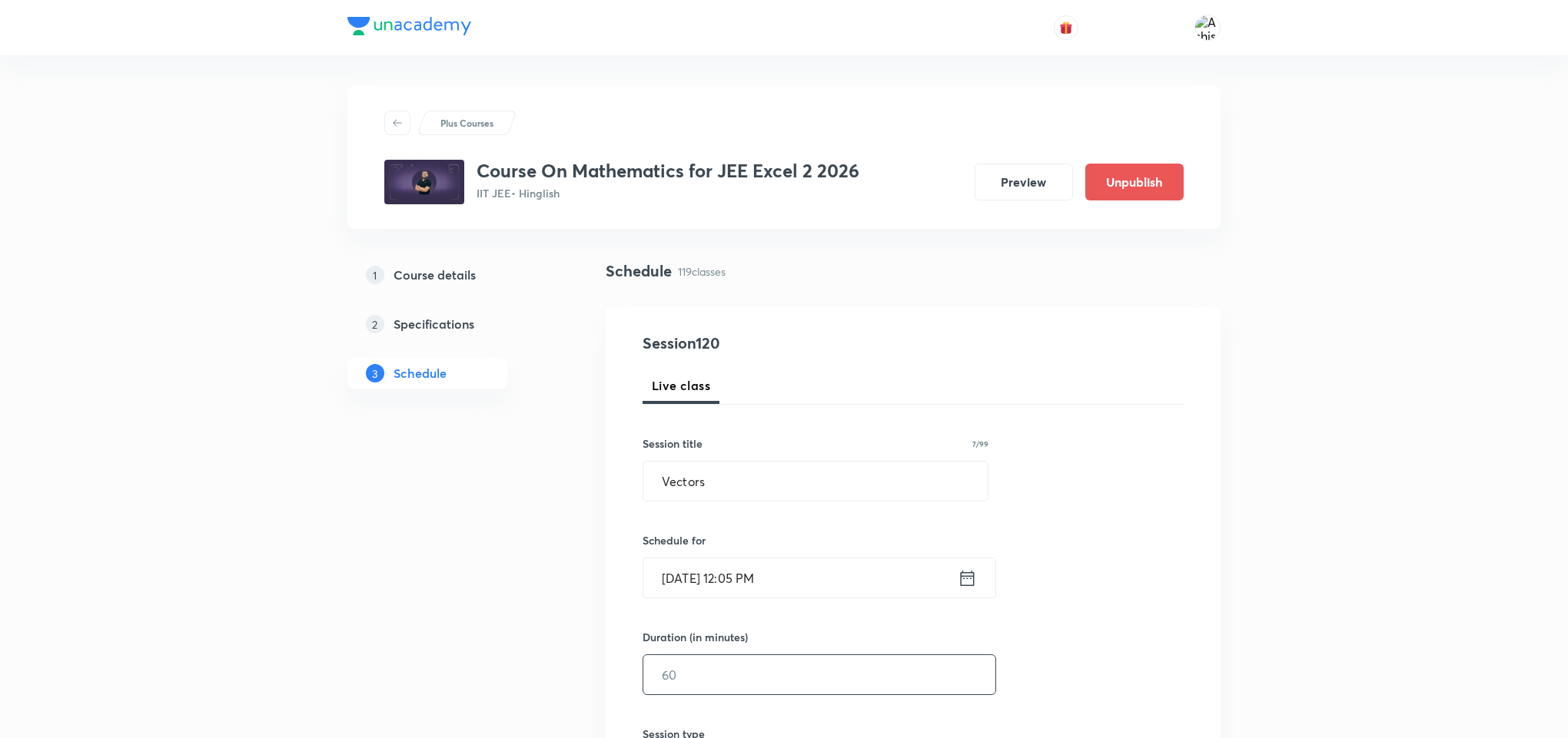
click at [685, 682] on input "text" at bounding box center [819, 675] width 352 height 39
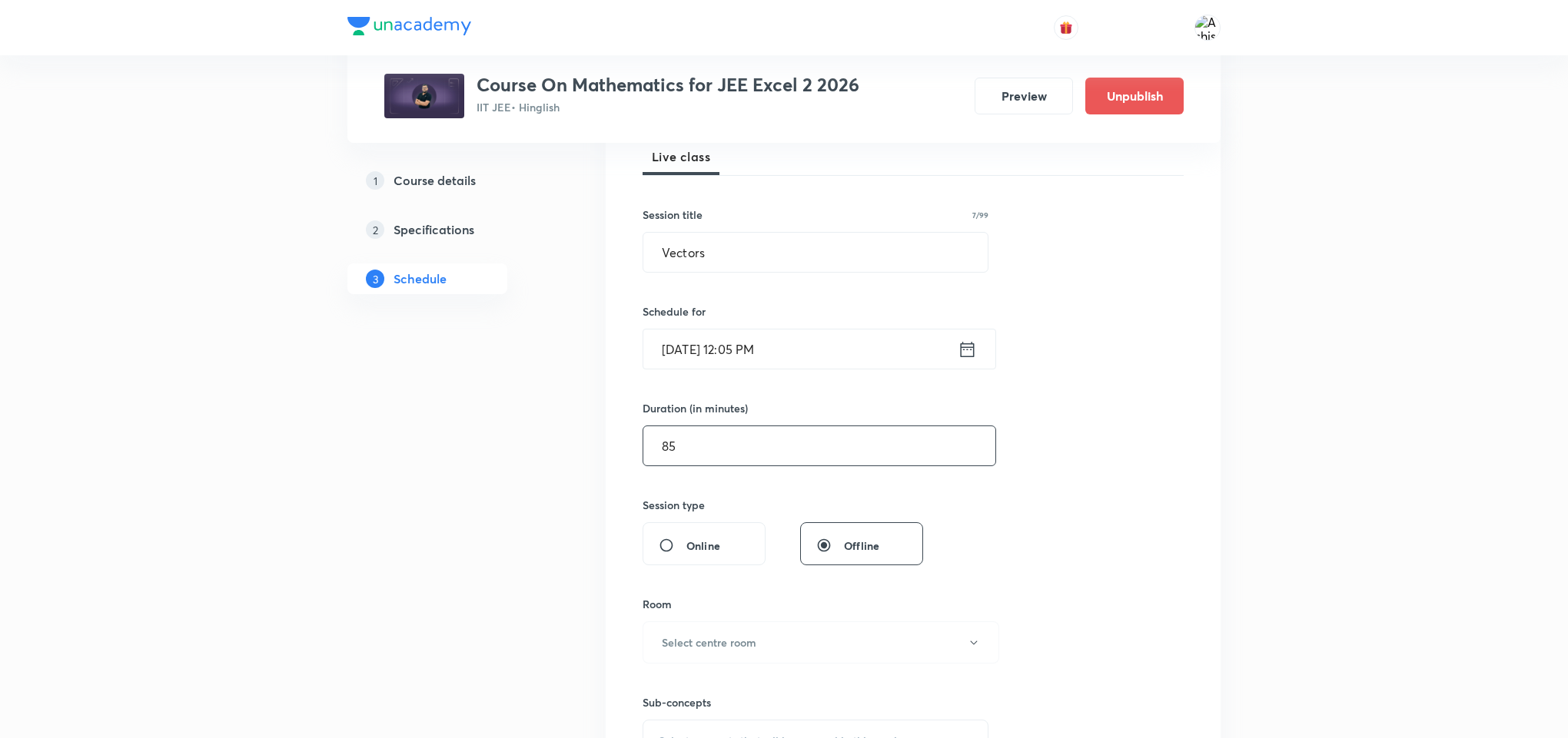
scroll to position [231, 0]
type input "85"
click at [699, 634] on h6 "Select centre room" at bounding box center [708, 641] width 94 height 16
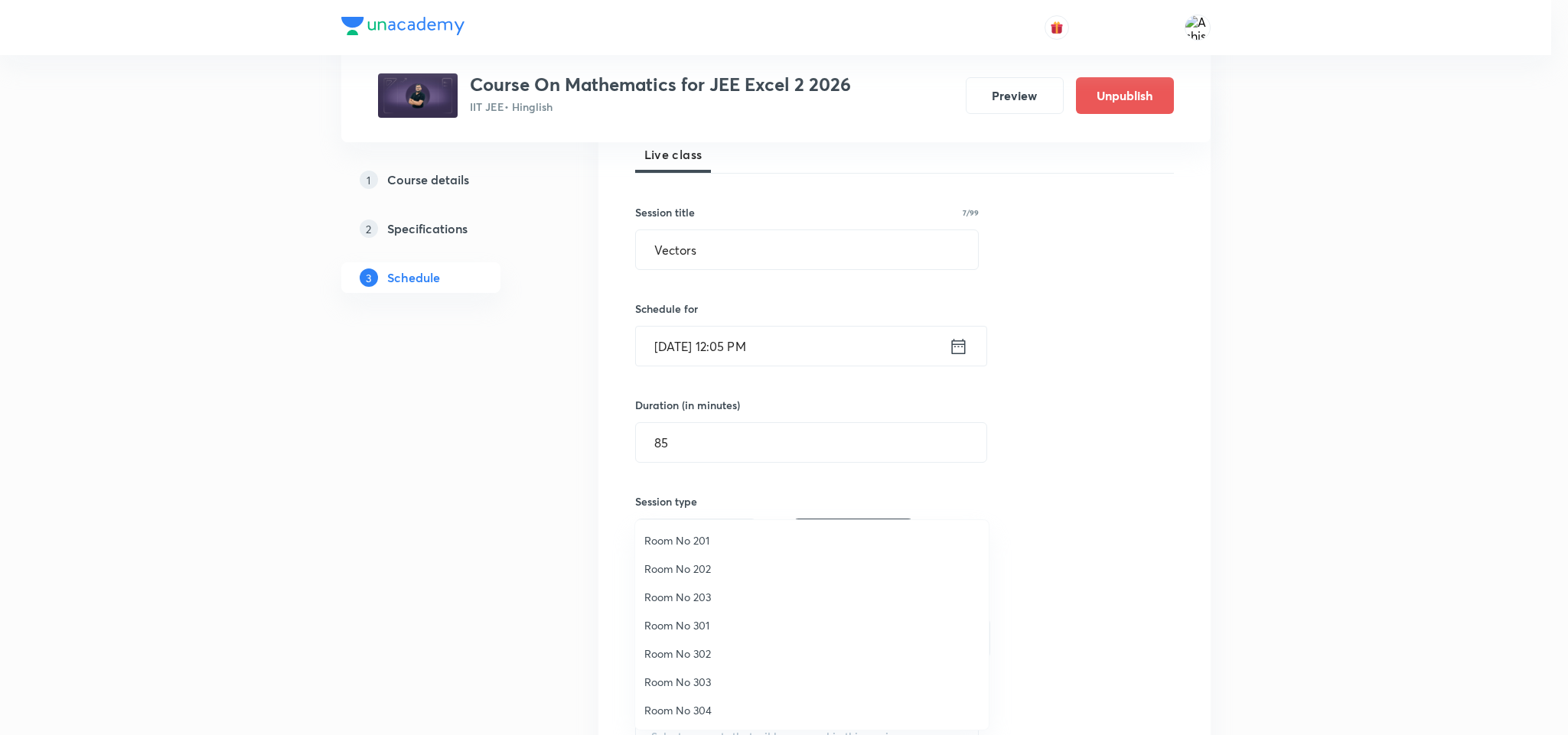
click at [703, 685] on span "Room No 303" at bounding box center [812, 682] width 335 height 16
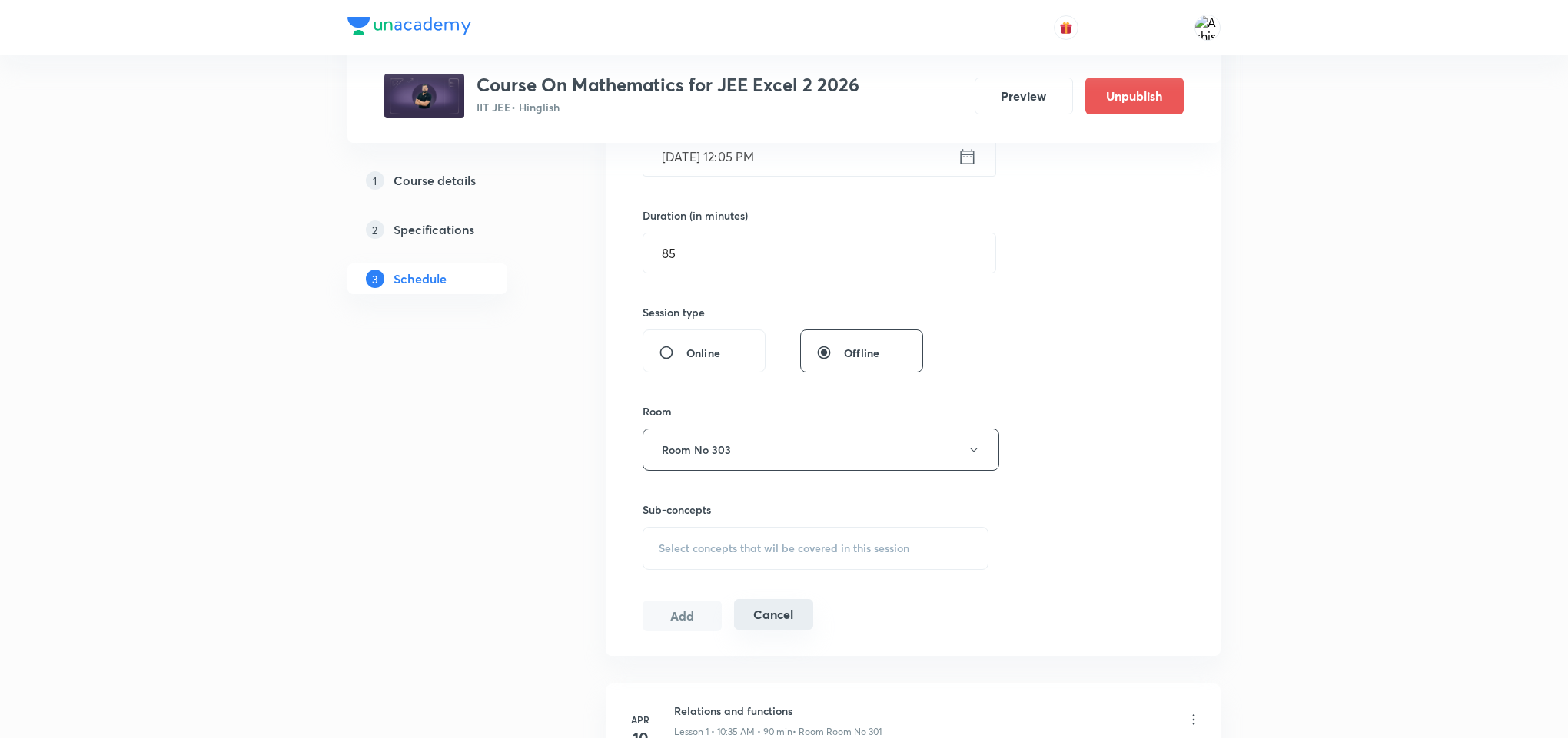
scroll to position [461, 0]
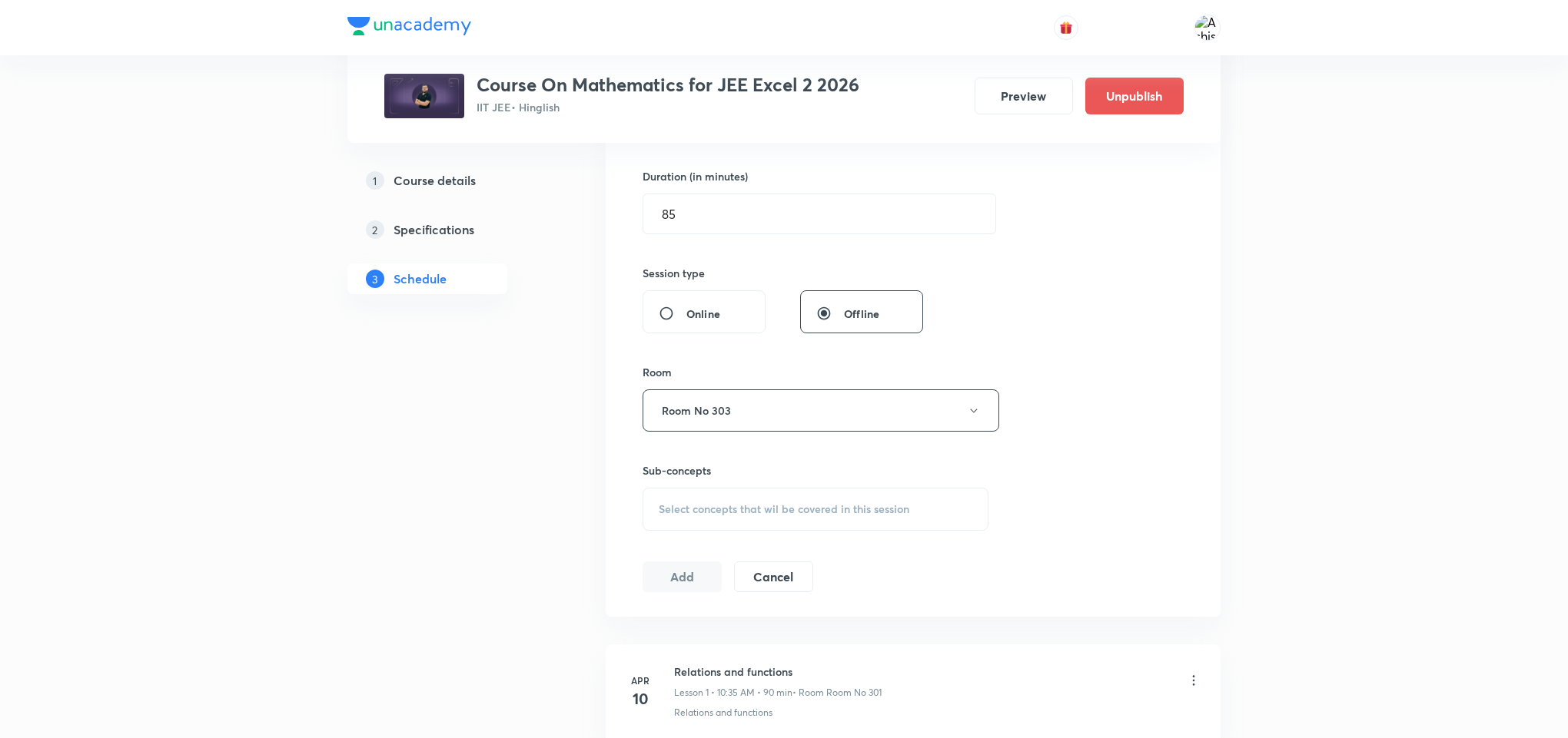
click at [701, 498] on div "Select concepts that wil be covered in this session" at bounding box center [816, 509] width 346 height 43
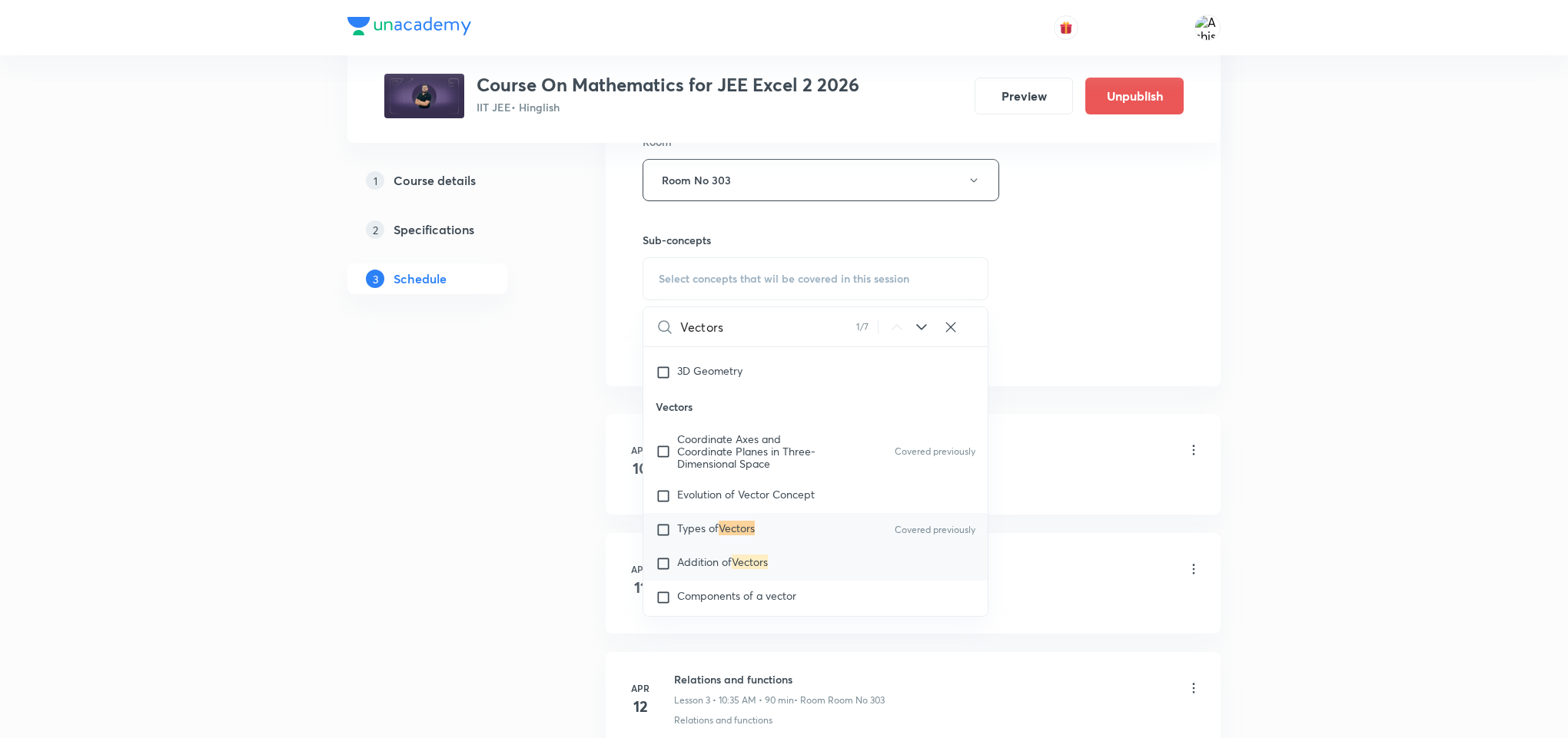
scroll to position [16541, 0]
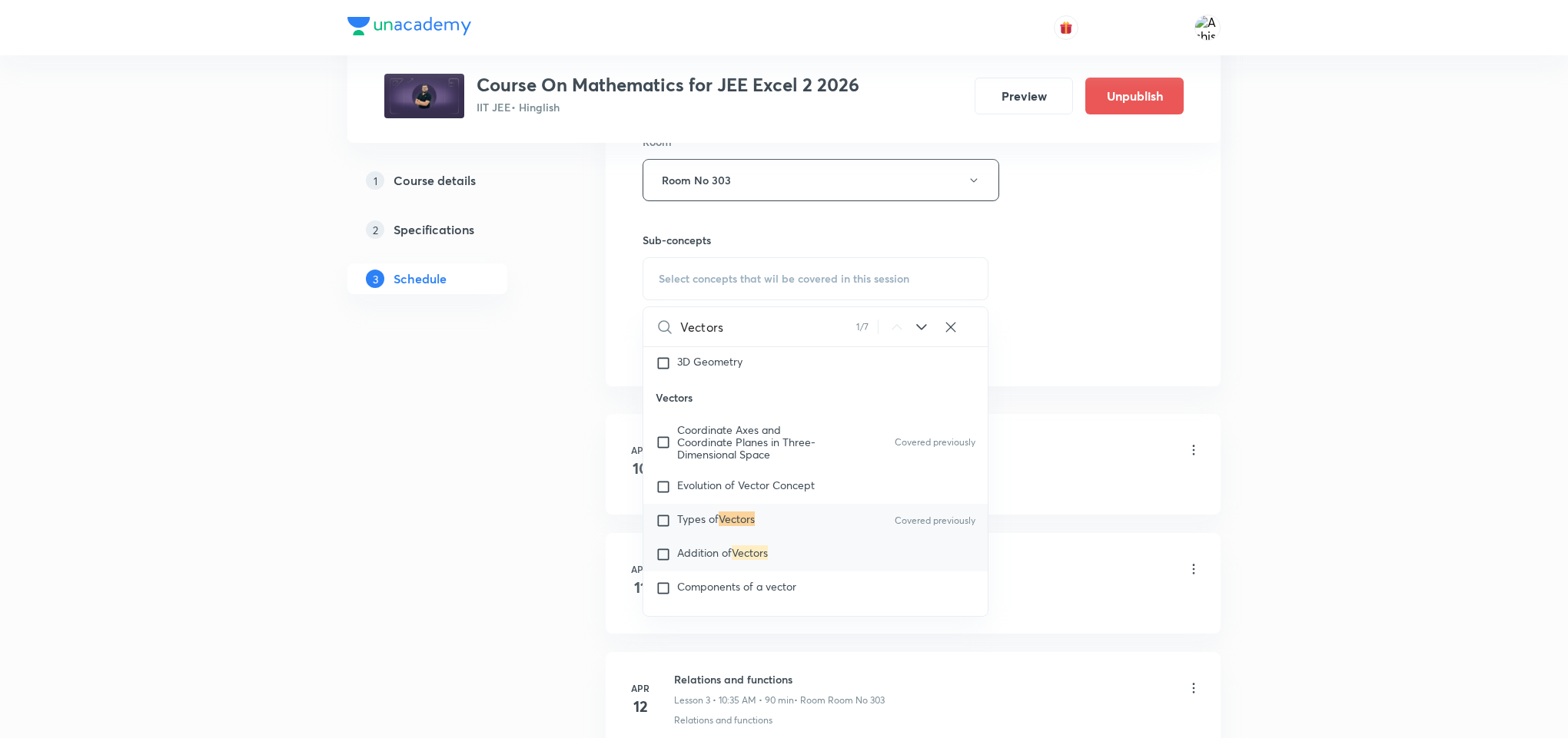
type input "Vectors"
click at [763, 561] on mark "Vectors" at bounding box center [749, 553] width 36 height 15
checkbox input "true"
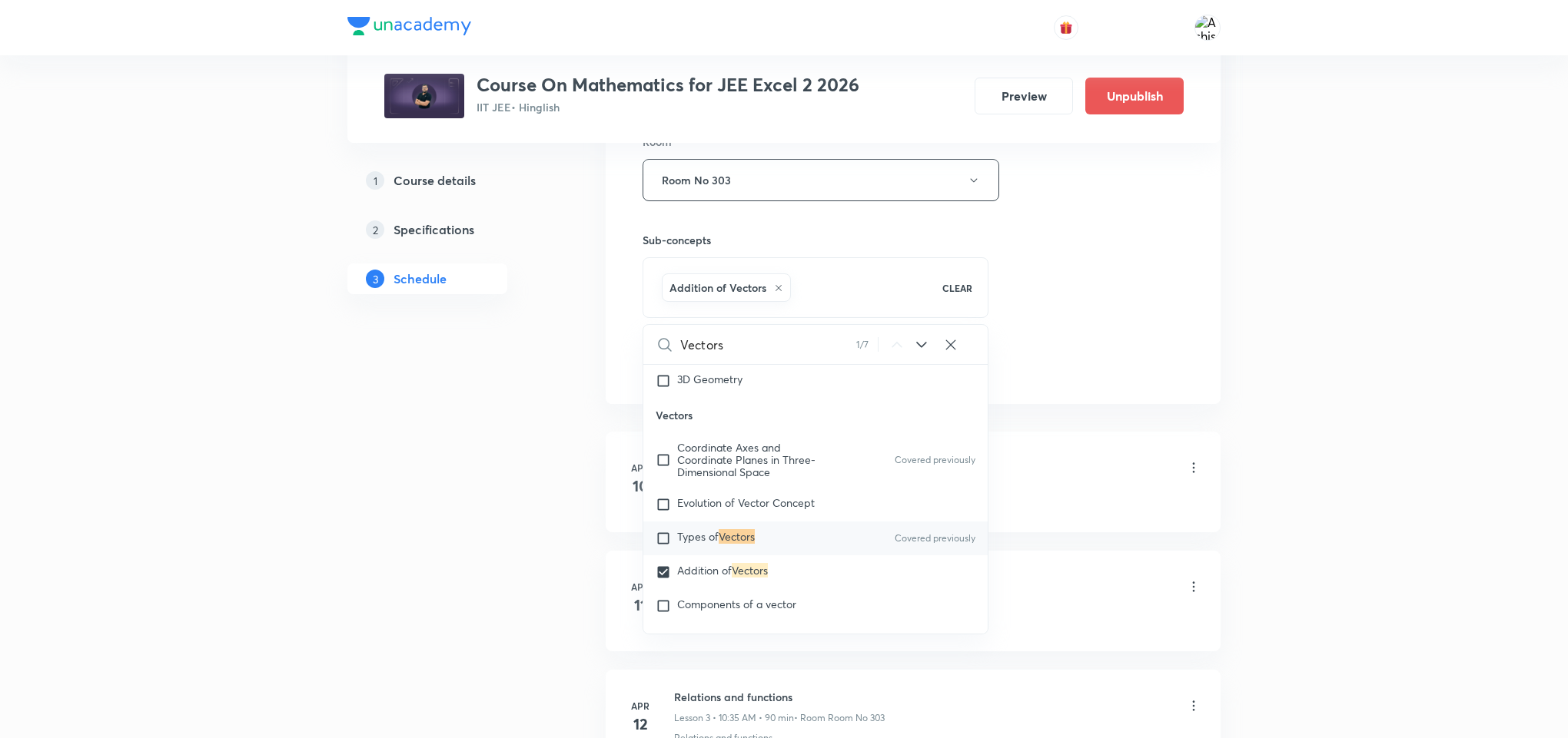
click at [1105, 392] on div "Session 120 Live class Session title 7/99 Vectors ​ Schedule for [DATE] 12:05 P…" at bounding box center [913, 10] width 615 height 788
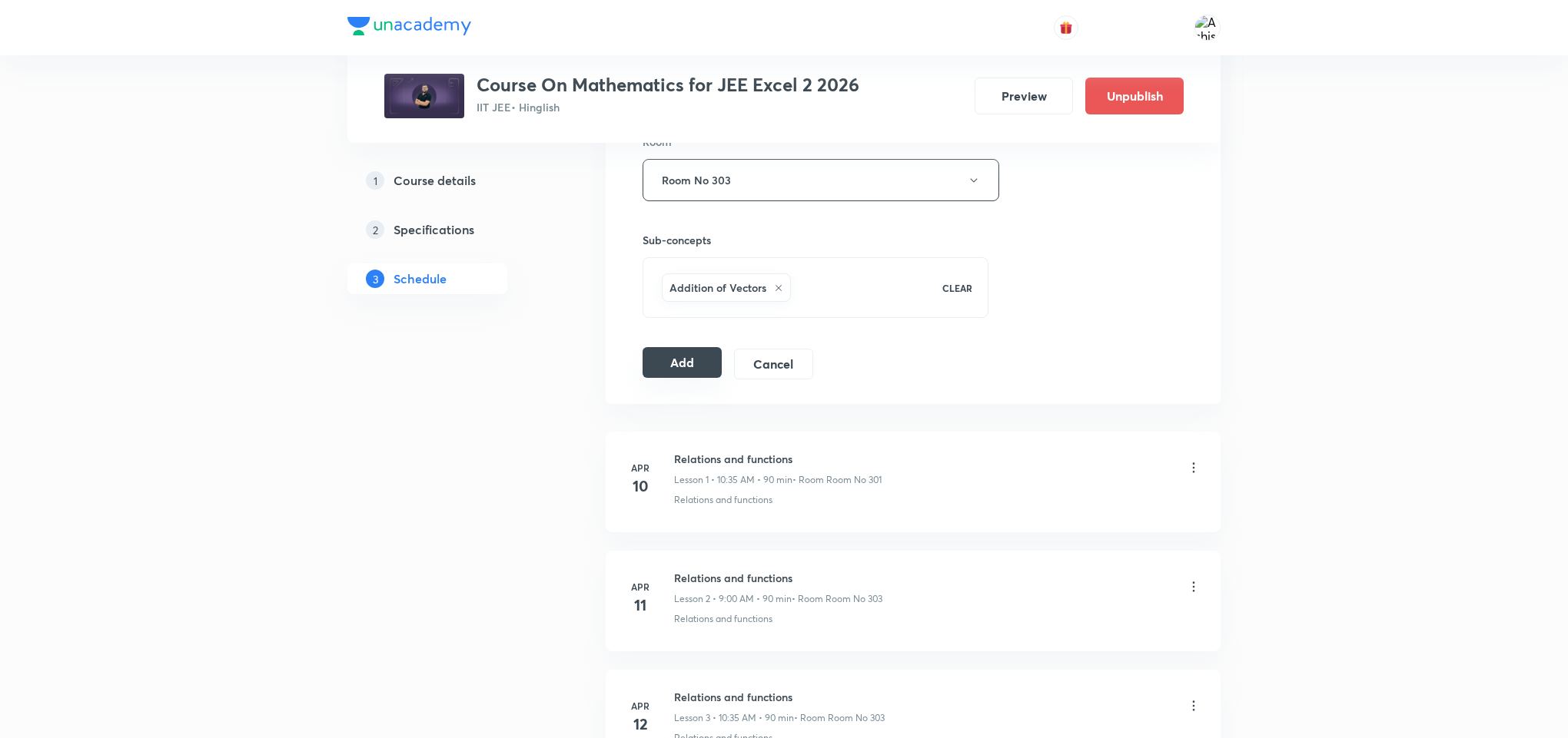
click at [658, 375] on button "Add" at bounding box center [682, 362] width 79 height 31
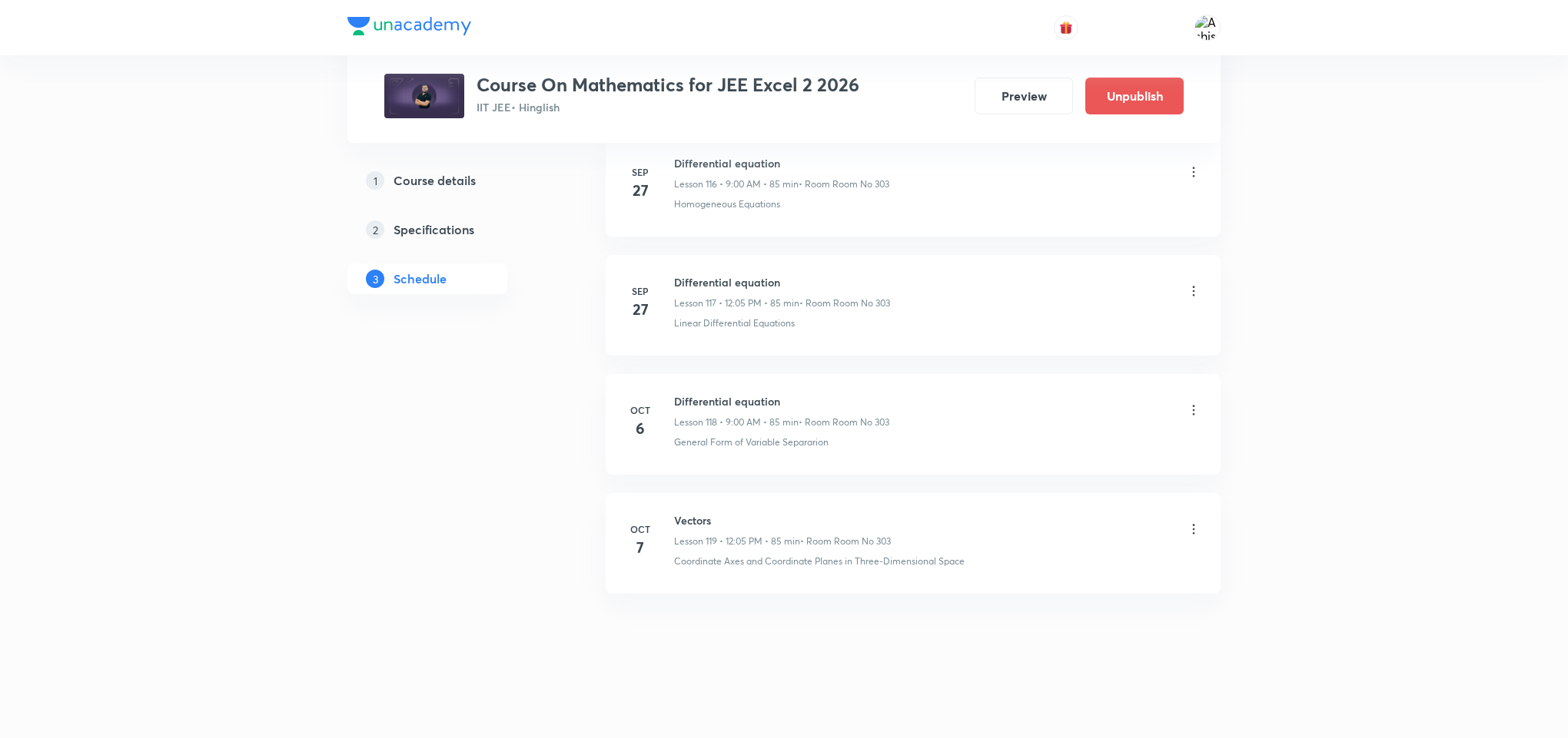
scroll to position [14195, 0]
